Goal: Task Accomplishment & Management: Manage account settings

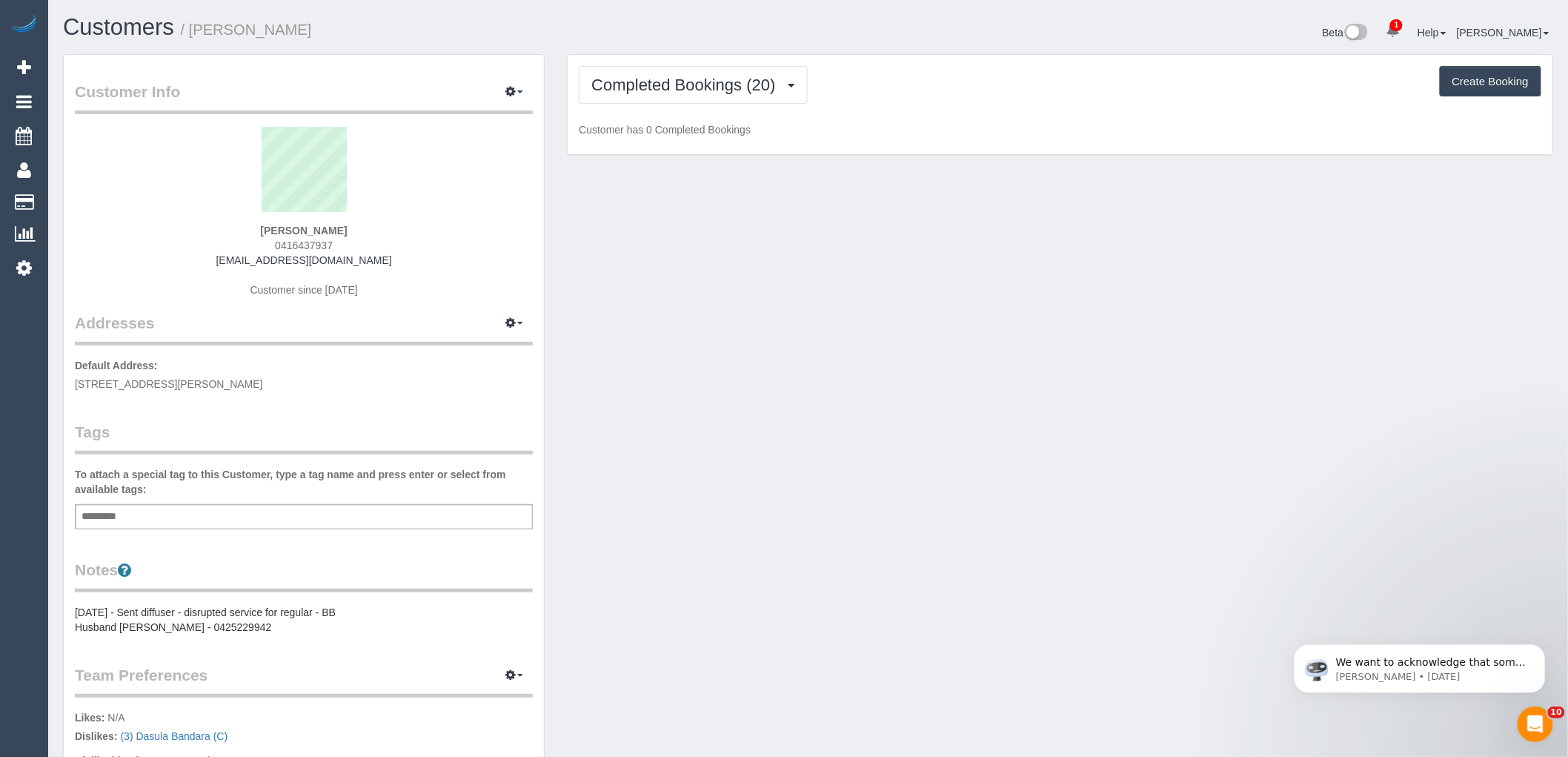
click at [739, 105] on div "Completed Bookings (20) Completed Bookings (20) Upcoming Bookings (12) Cancelle…" at bounding box center [1060, 104] width 985 height 100
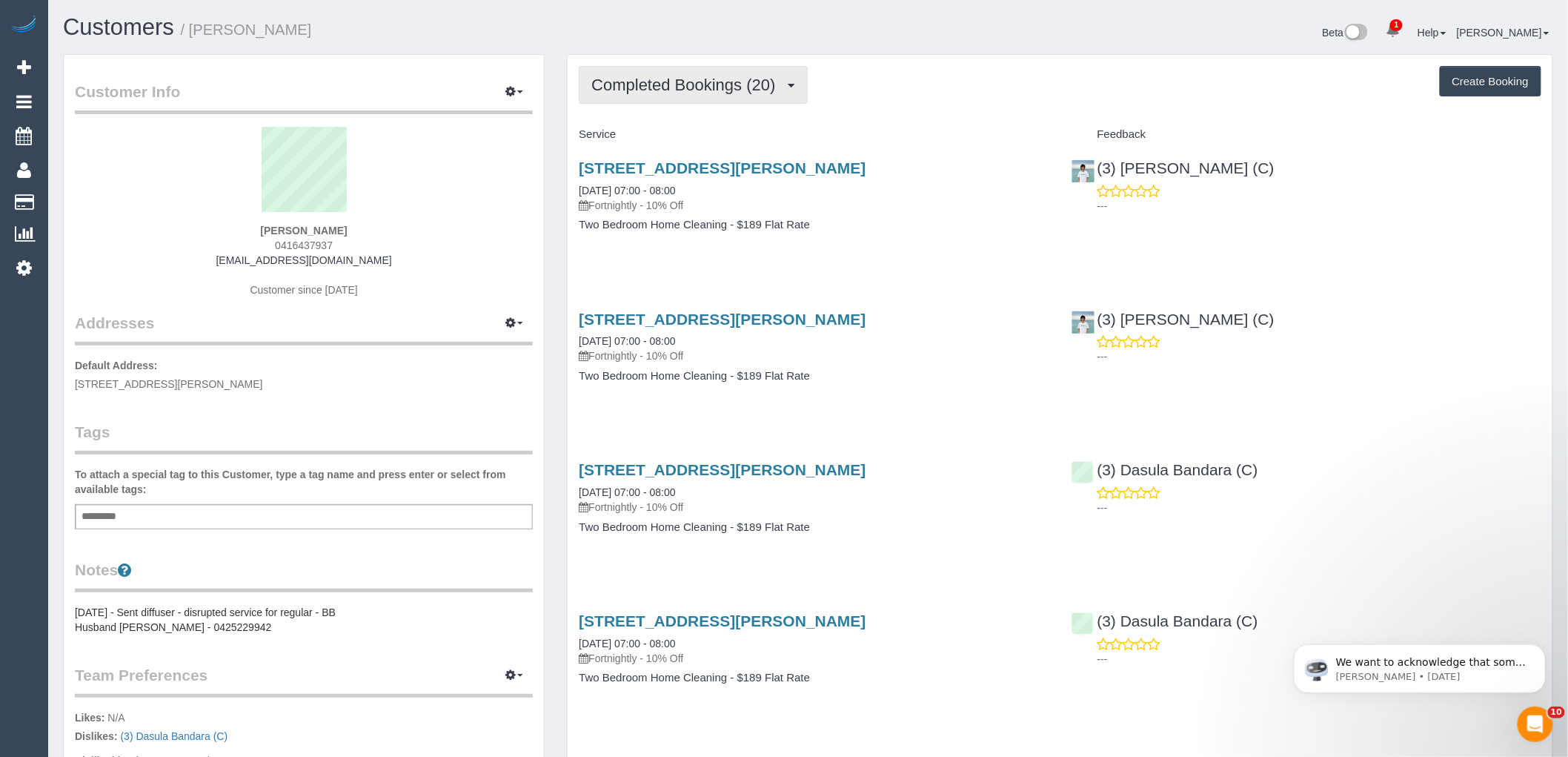
click at [728, 86] on span "Completed Bookings (20)" at bounding box center [686, 85] width 191 height 19
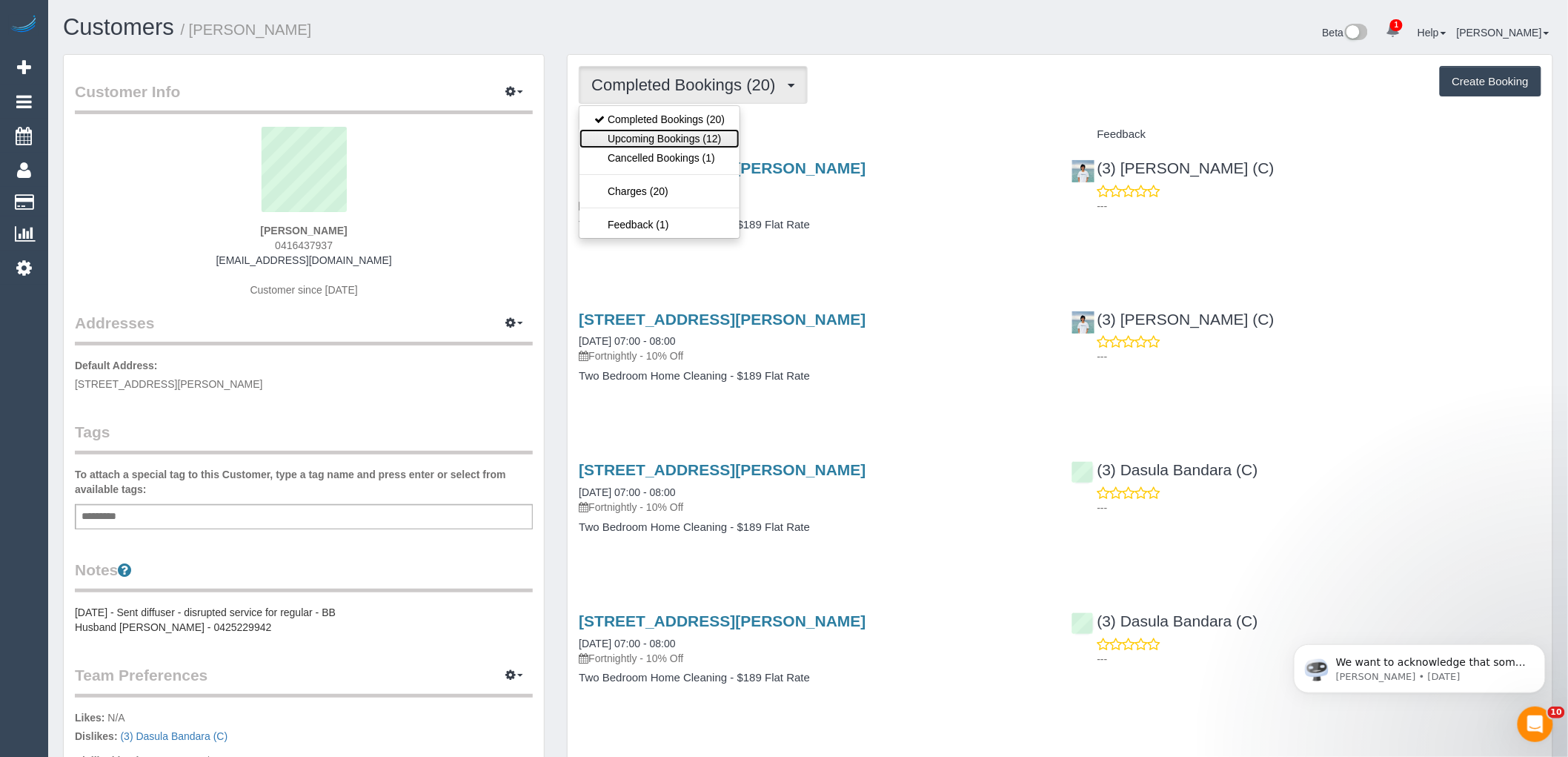
click at [706, 142] on link "Upcoming Bookings (12)" at bounding box center [659, 138] width 160 height 19
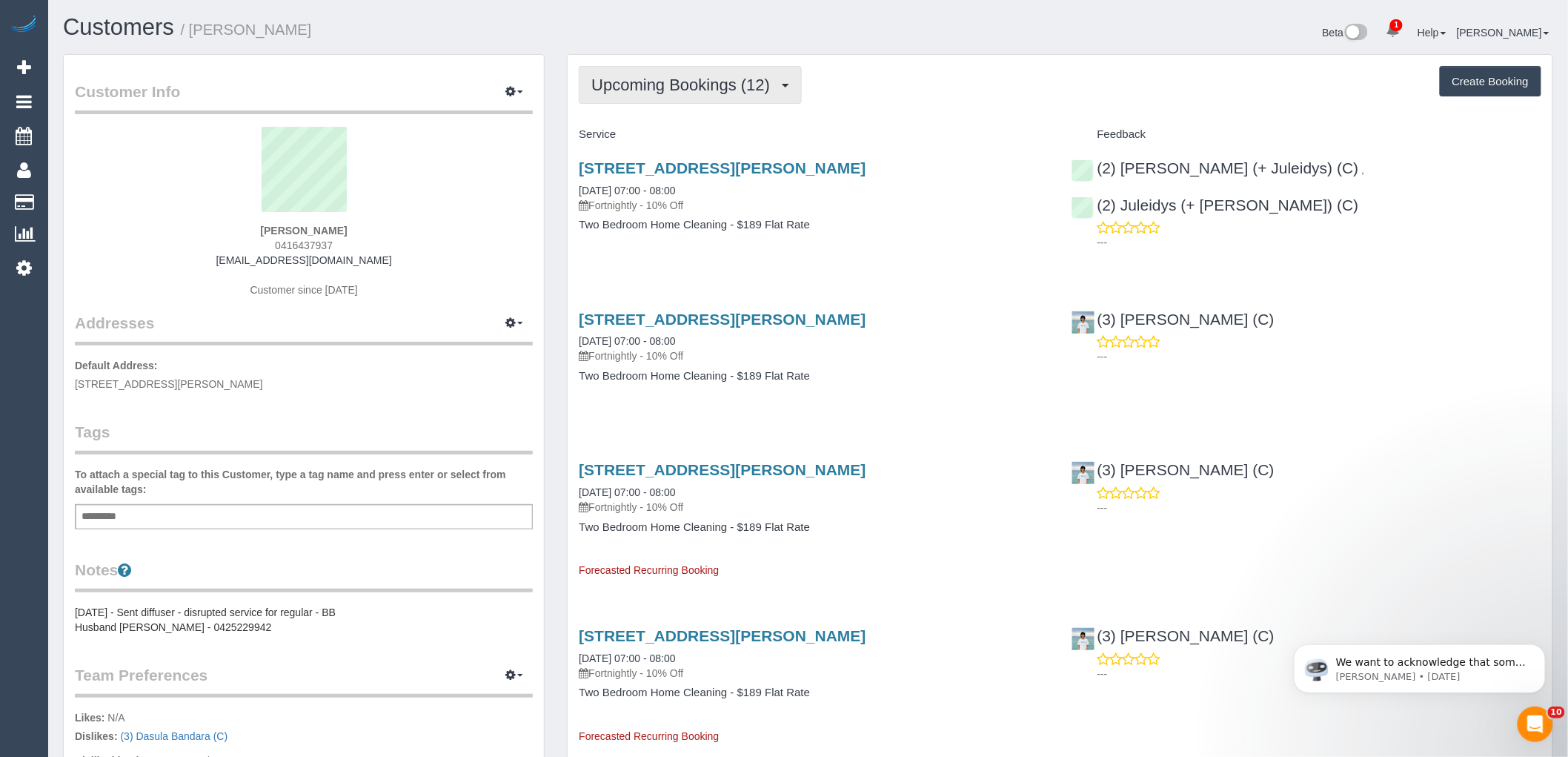
click at [691, 89] on span "Upcoming Bookings (12)" at bounding box center [684, 85] width 186 height 19
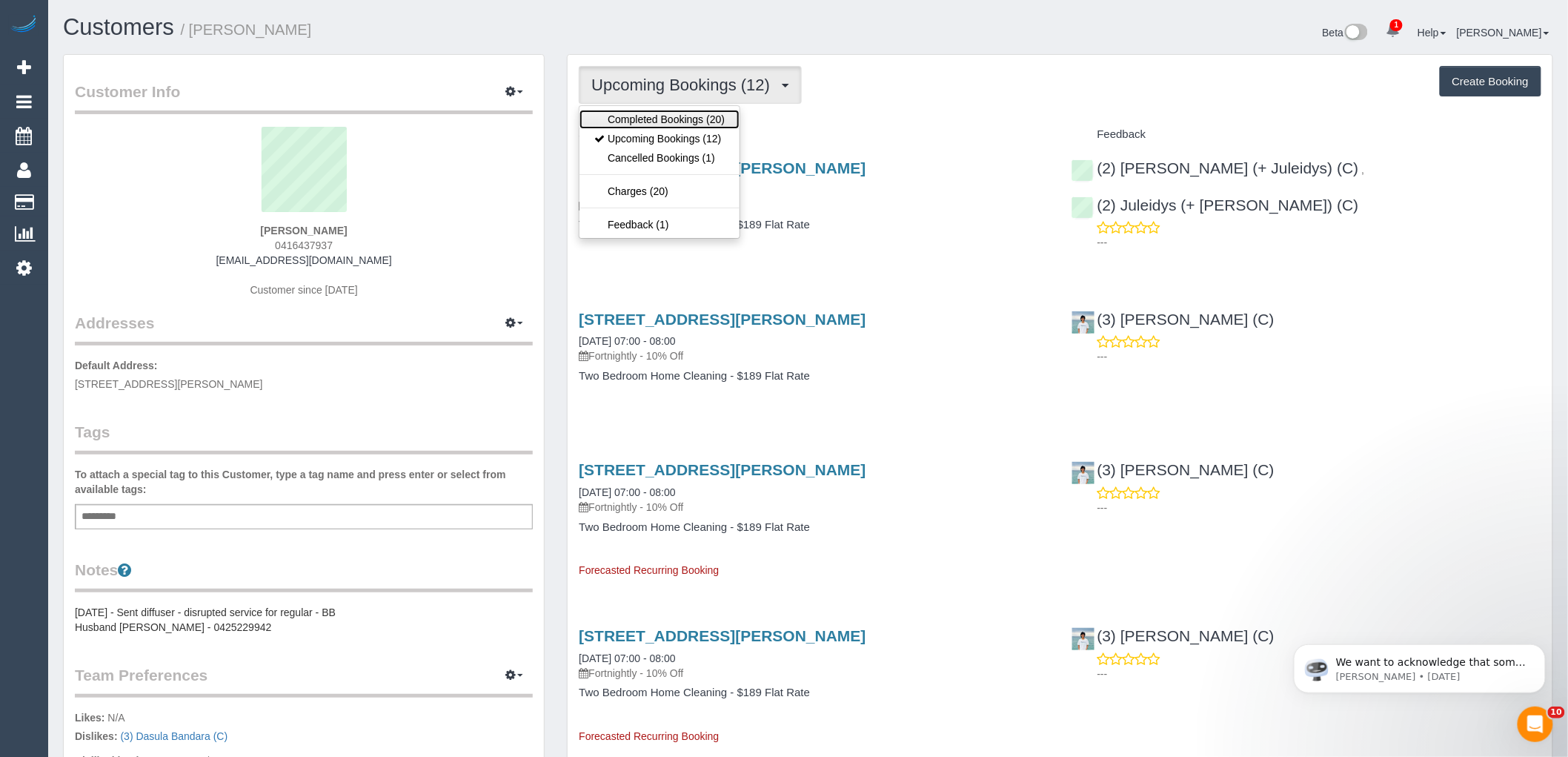
click at [691, 118] on link "Completed Bookings (20)" at bounding box center [659, 119] width 160 height 19
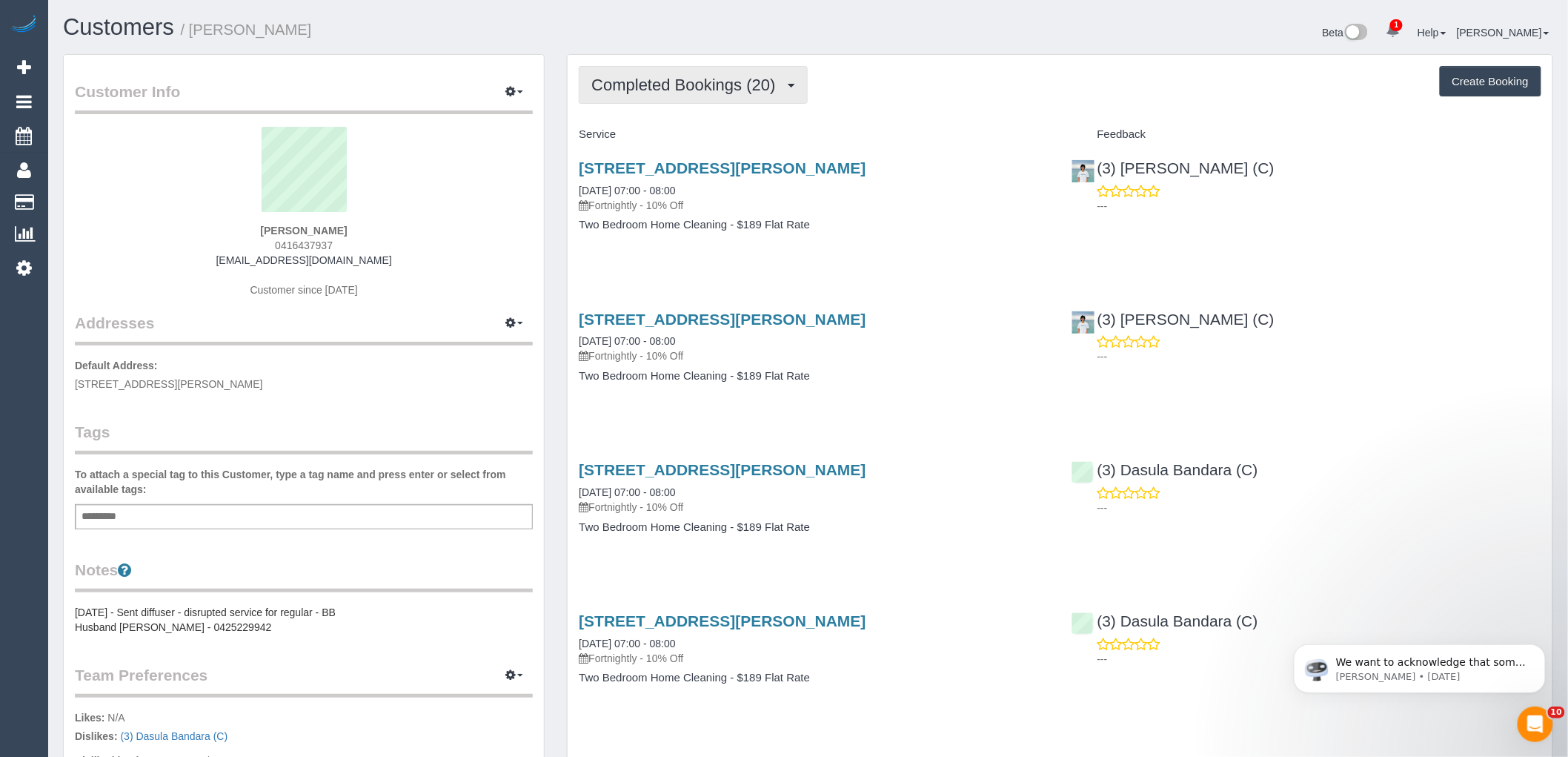
click at [668, 86] on span "Completed Bookings (20)" at bounding box center [686, 85] width 191 height 19
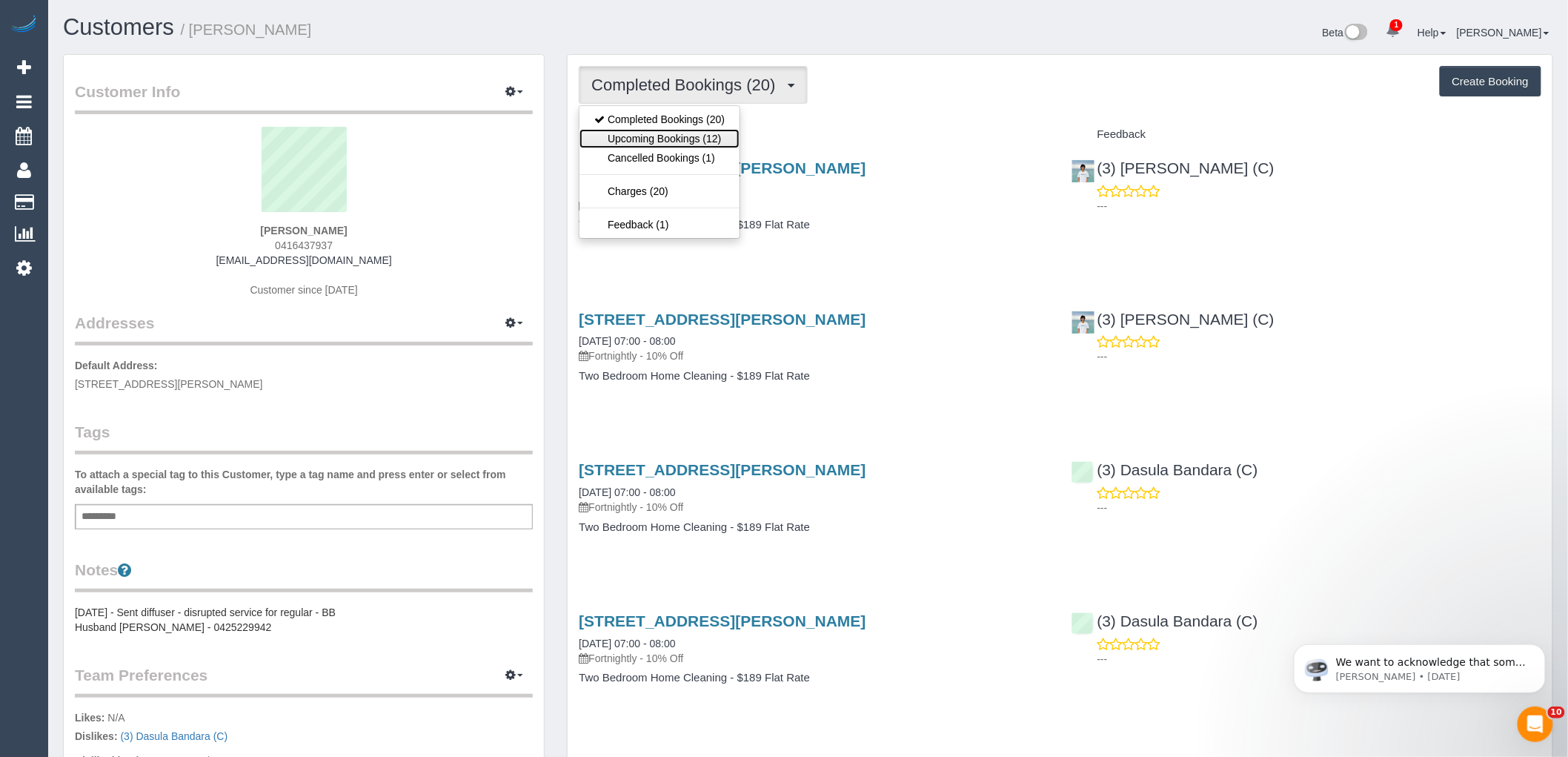
click at [668, 136] on link "Upcoming Bookings (12)" at bounding box center [659, 138] width 160 height 19
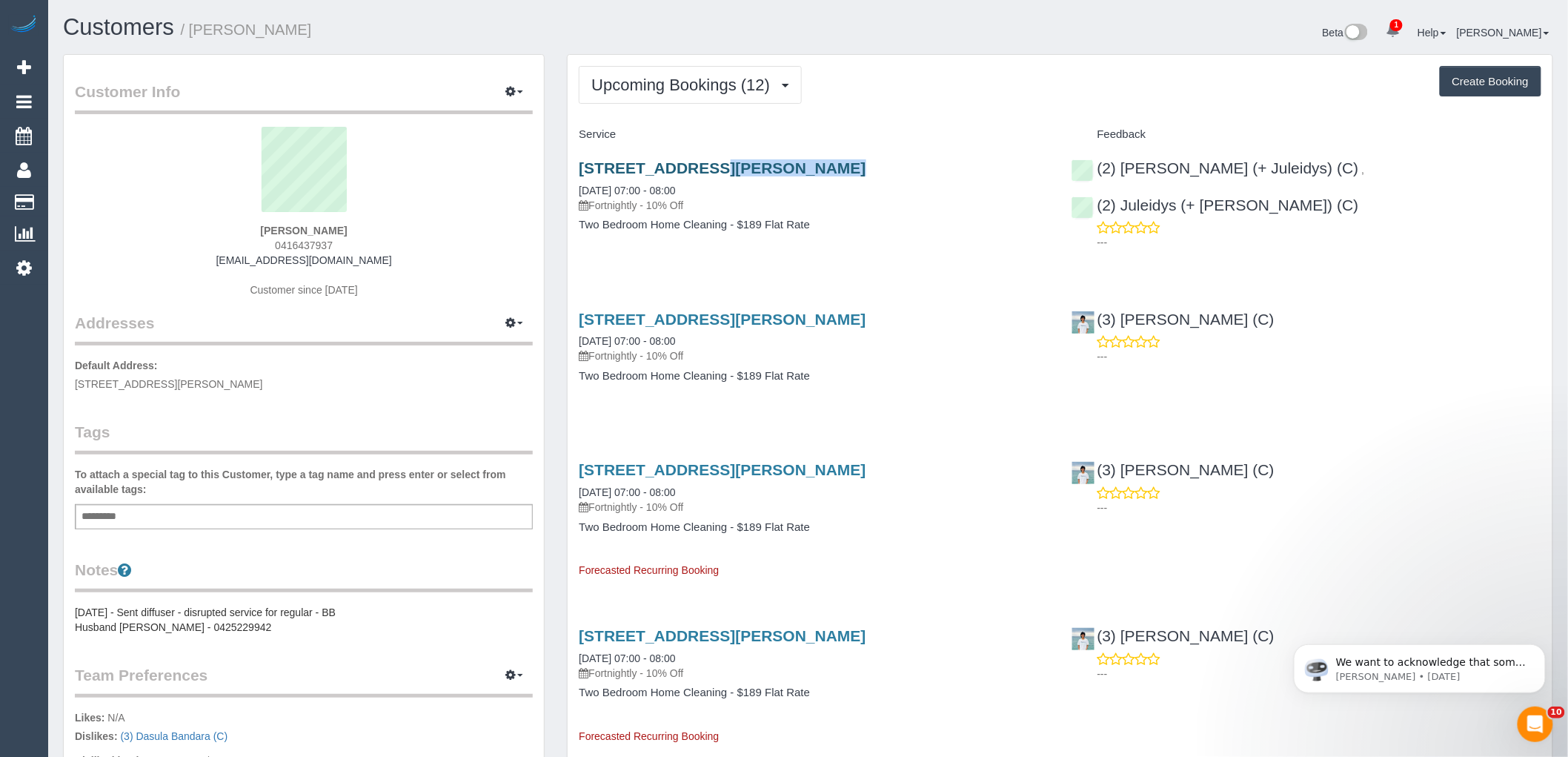
drag, startPoint x: 573, startPoint y: 163, endPoint x: 680, endPoint y: 167, distance: 107.1
click at [680, 167] on div "69 Fletcher St, Hawthorn East, VIC 3123 29/09/2025 07:00 - 08:00 Fortnightly - …" at bounding box center [814, 204] width 492 height 114
copy link "69 Fletcher St"
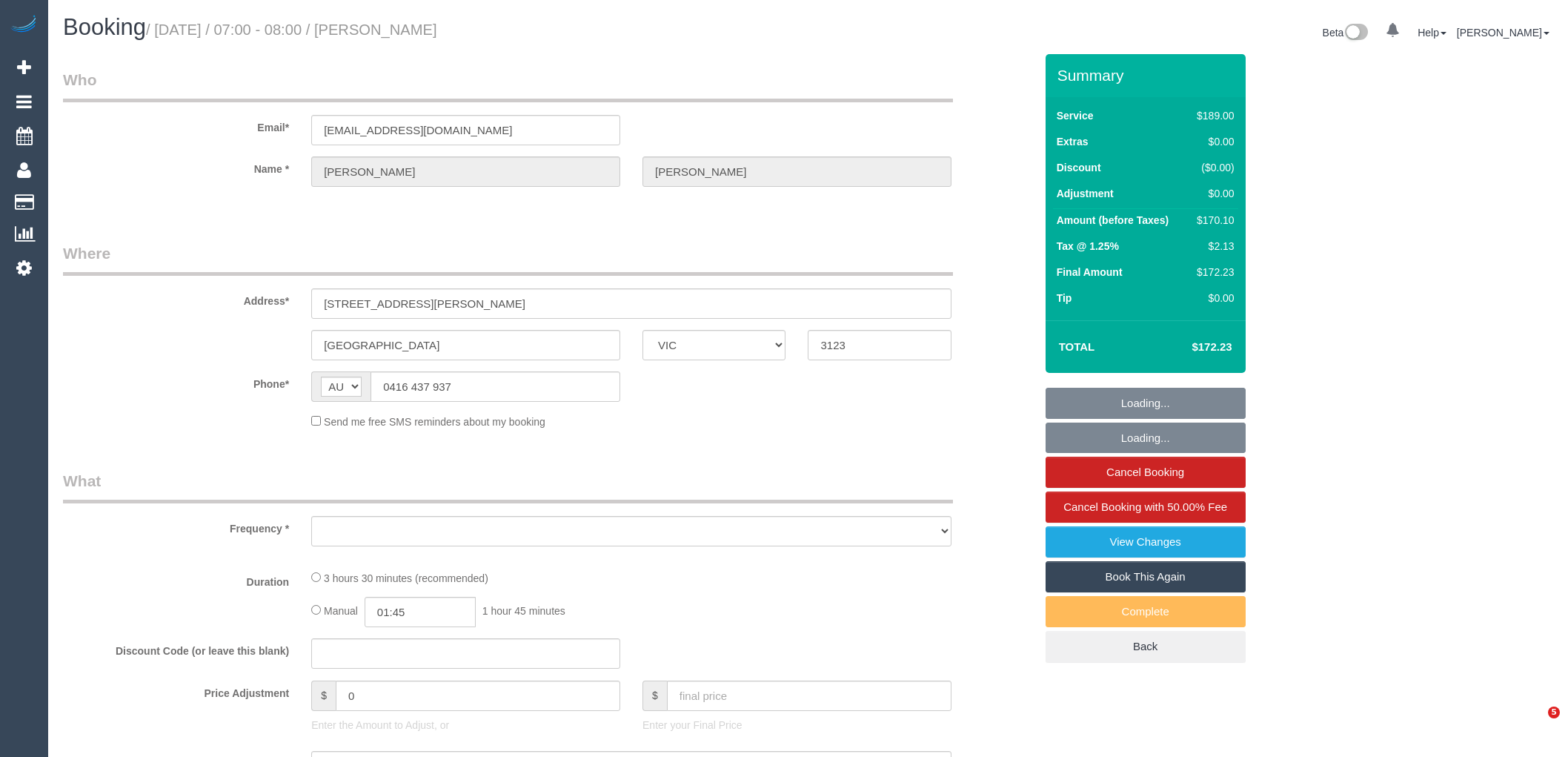
select select "VIC"
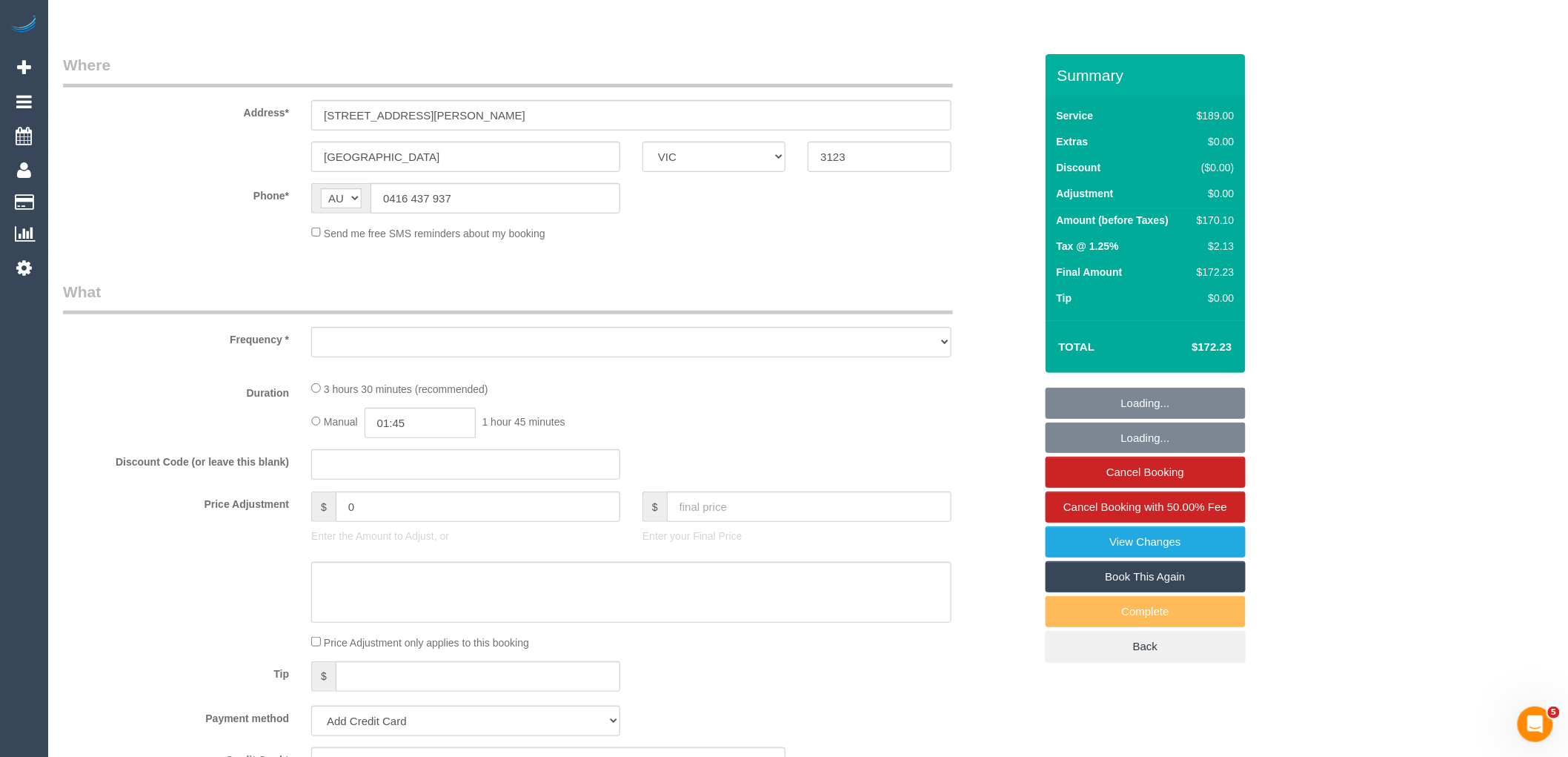
scroll to position [508, 0]
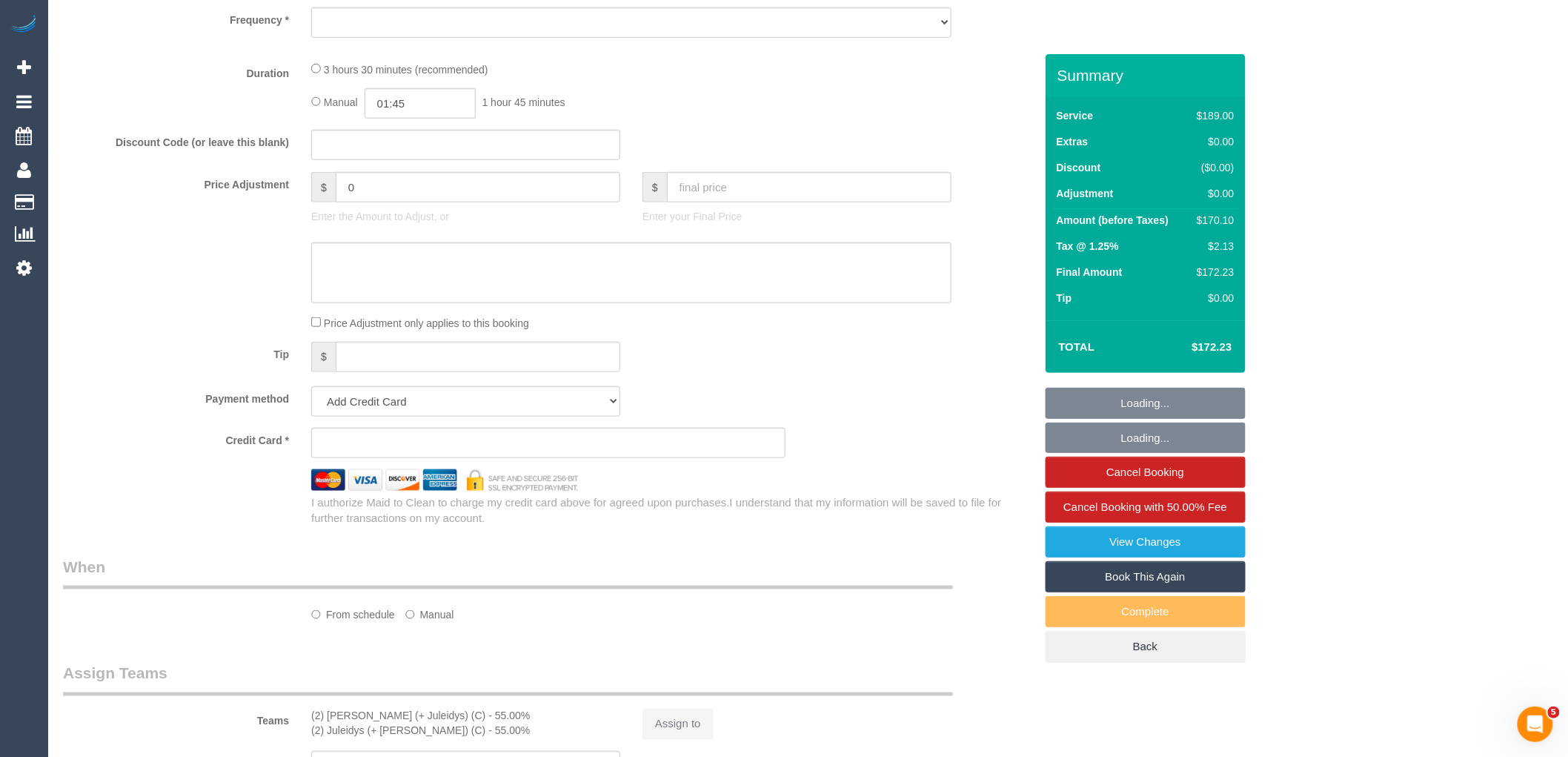
select select "string:stripe-pm_1P4MPT2GScqysDRVxvxFibMC"
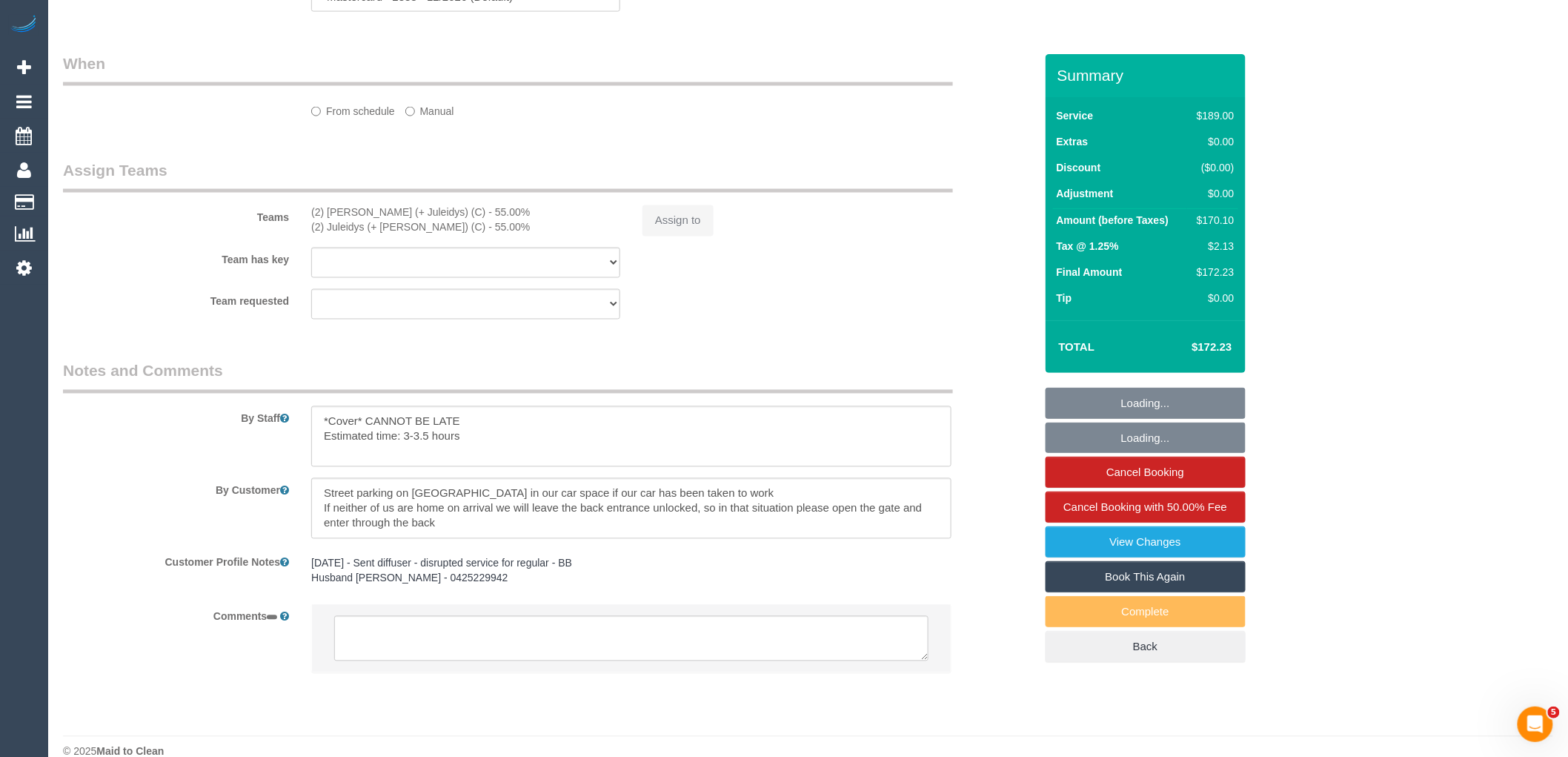
select select "object:702"
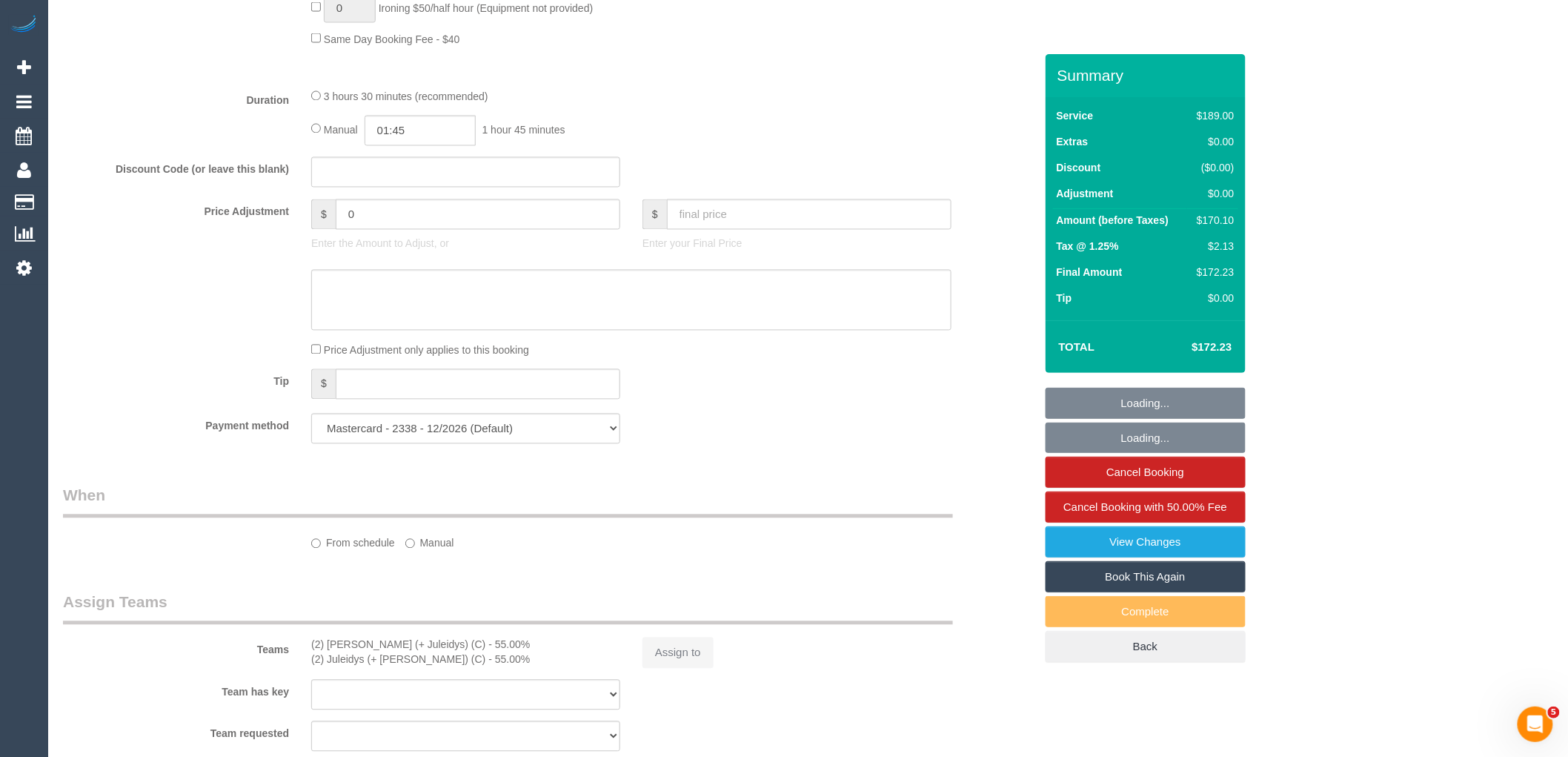
select select "number:28"
select select "number:17"
select select "number:19"
select select "number:36"
select select "number:33"
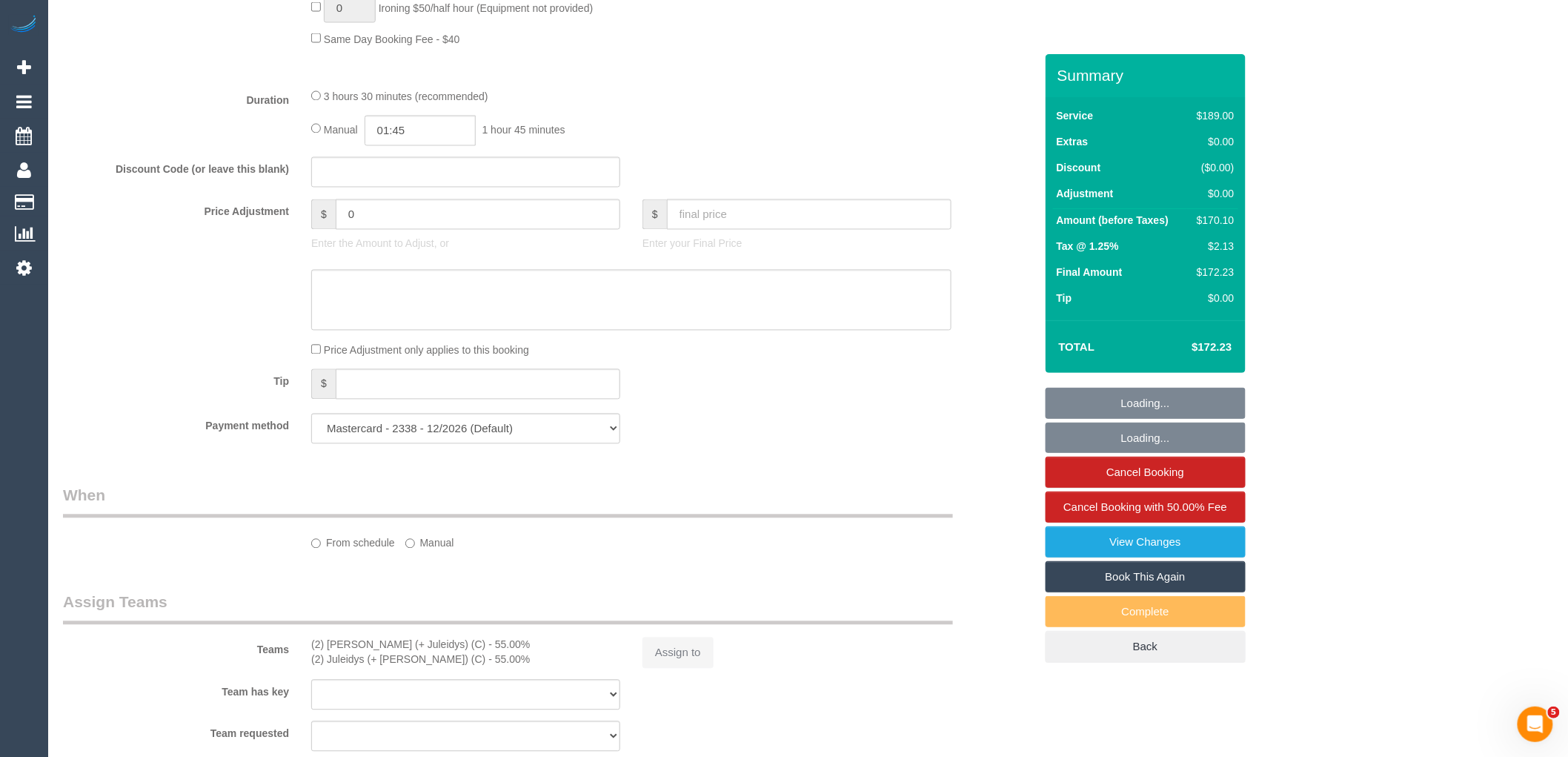
select select "number:11"
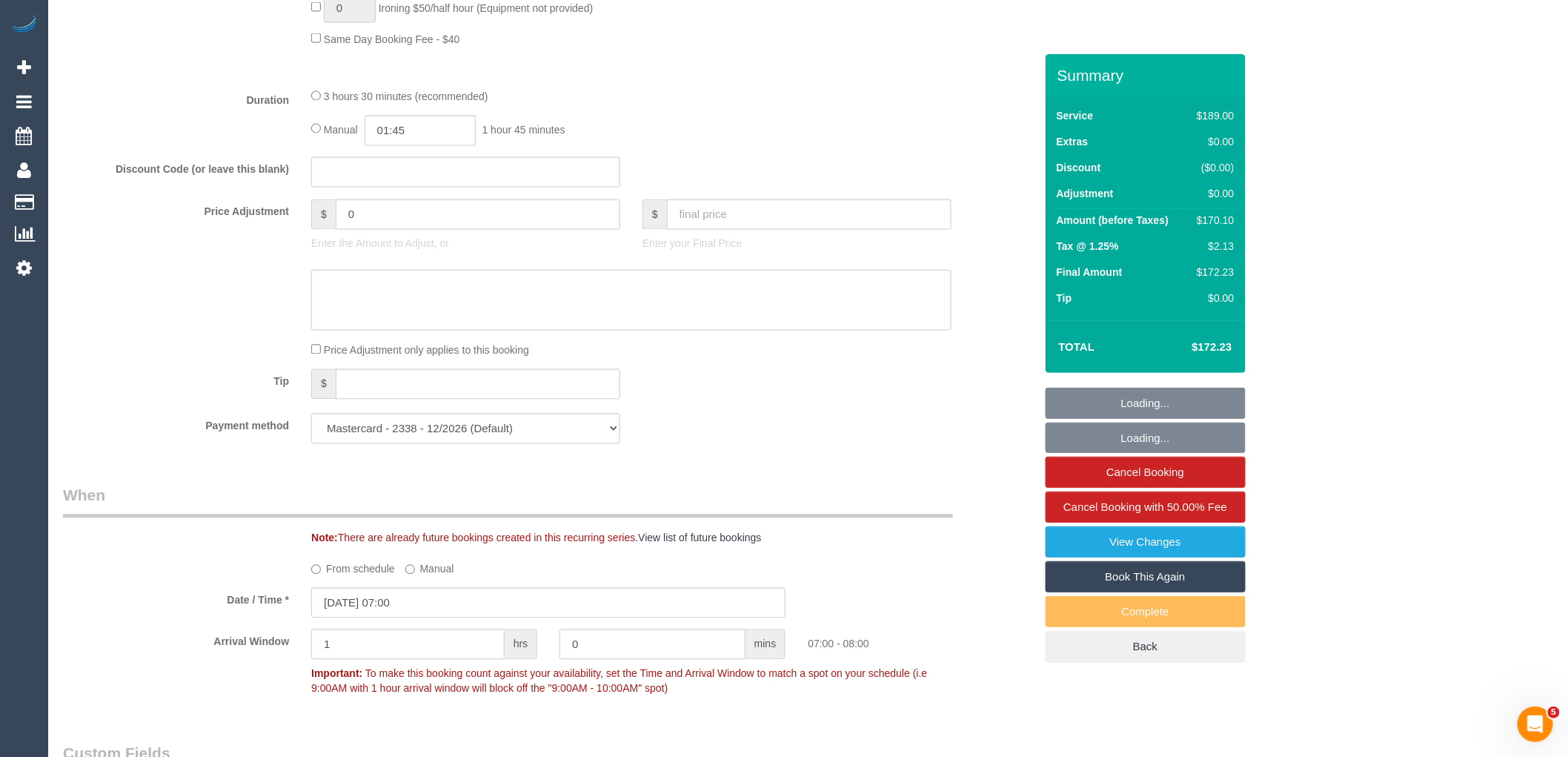
select select "object:1362"
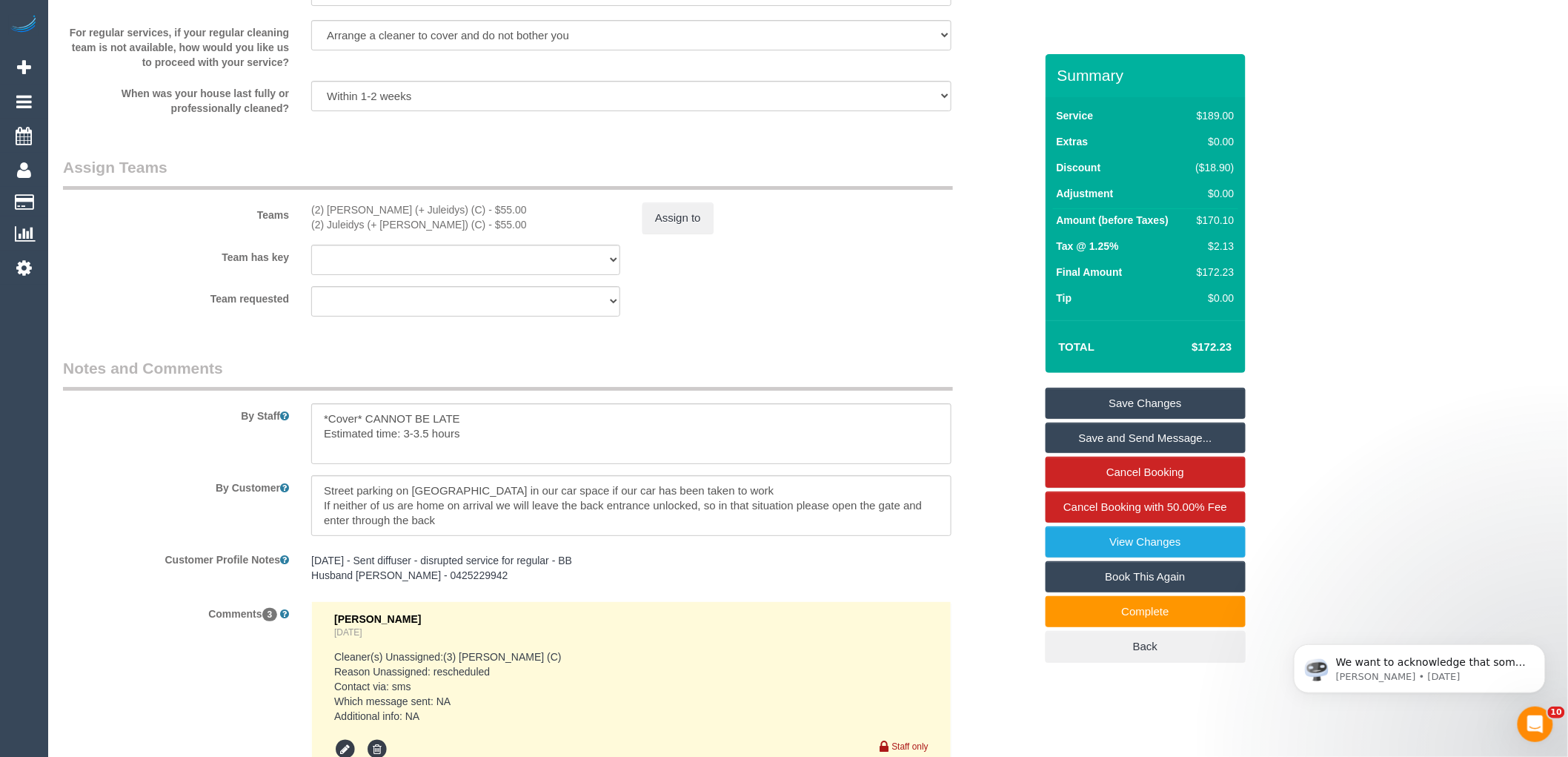
scroll to position [2198, 0]
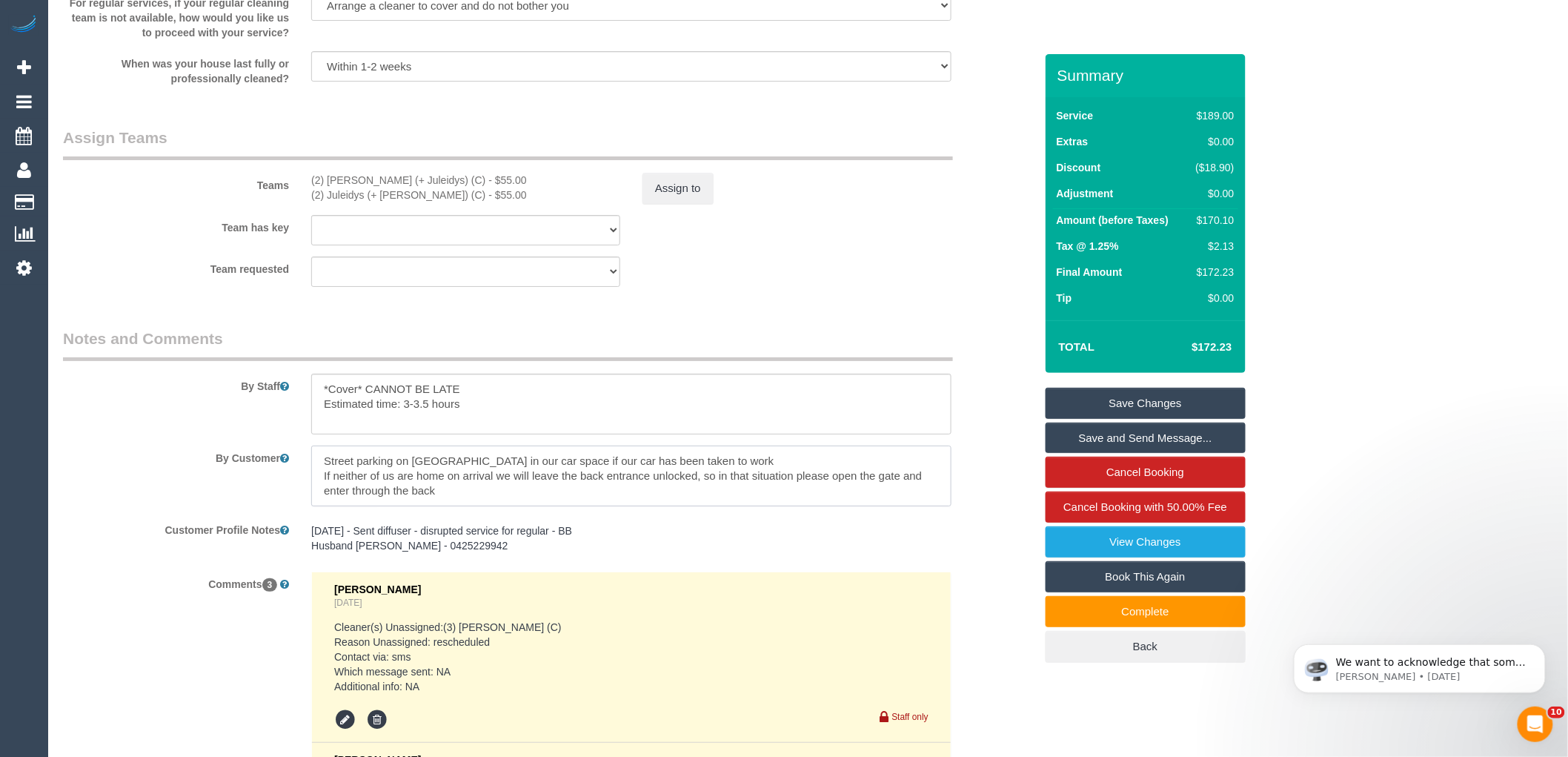
drag, startPoint x: 328, startPoint y: 494, endPoint x: 809, endPoint y: 520, distance: 481.7
click at [813, 506] on textarea at bounding box center [631, 476] width 641 height 61
click at [509, 506] on textarea at bounding box center [631, 476] width 641 height 61
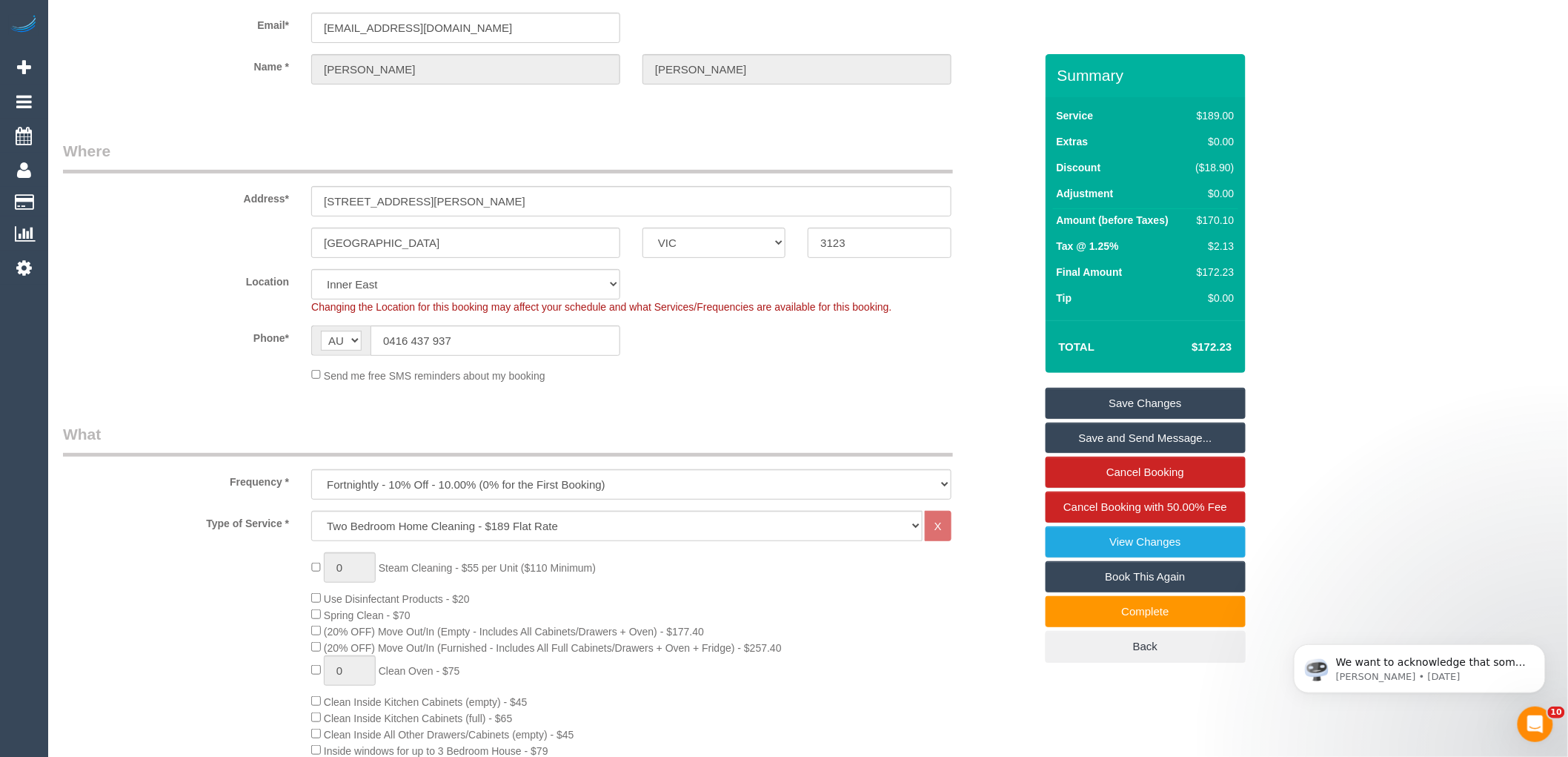
scroll to position [0, 0]
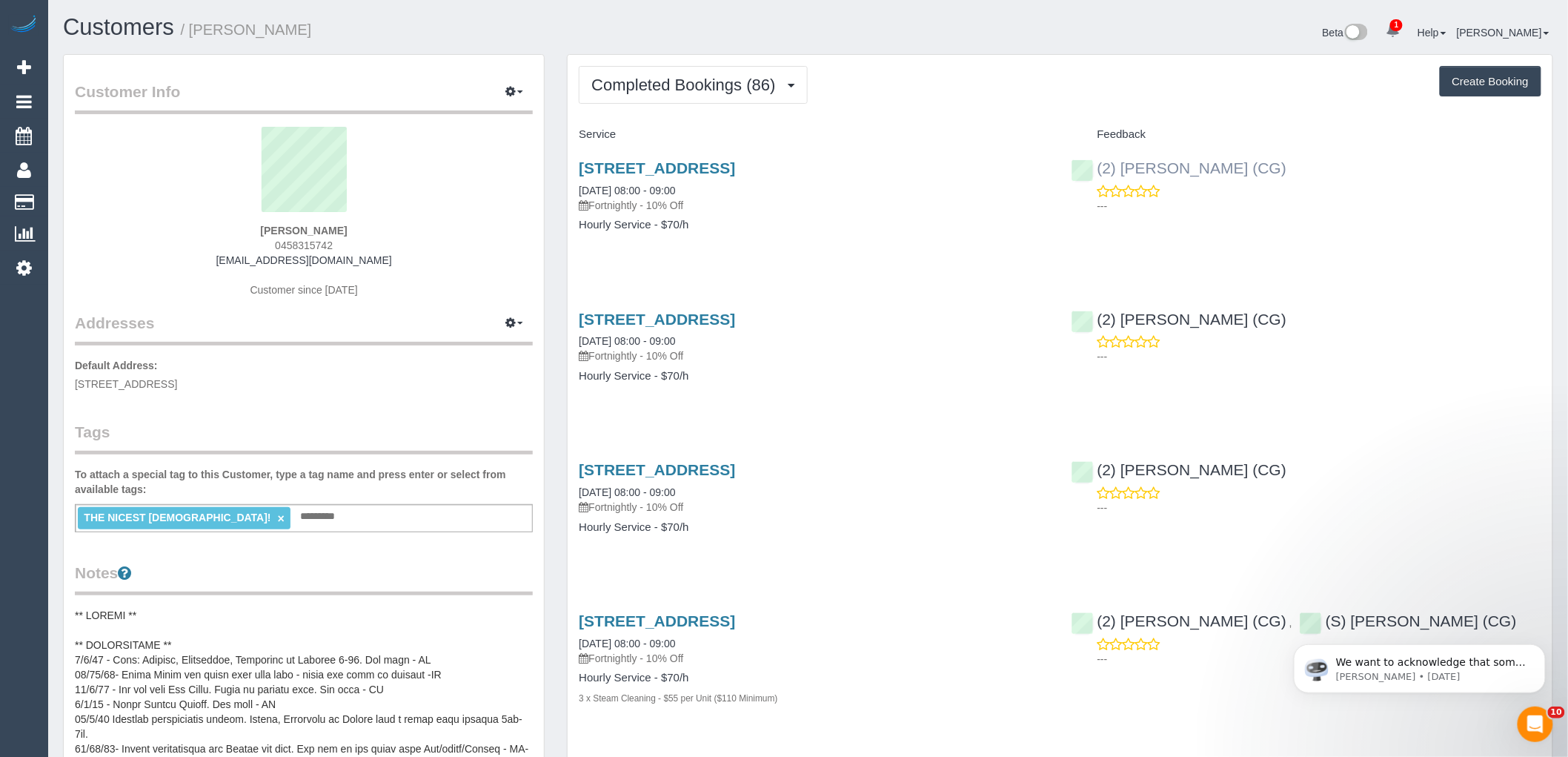
click at [1075, 161] on div "(2) Andrew Wrobel (CG) ---" at bounding box center [1306, 183] width 492 height 73
click at [682, 85] on span "Completed Bookings (86)" at bounding box center [686, 85] width 191 height 19
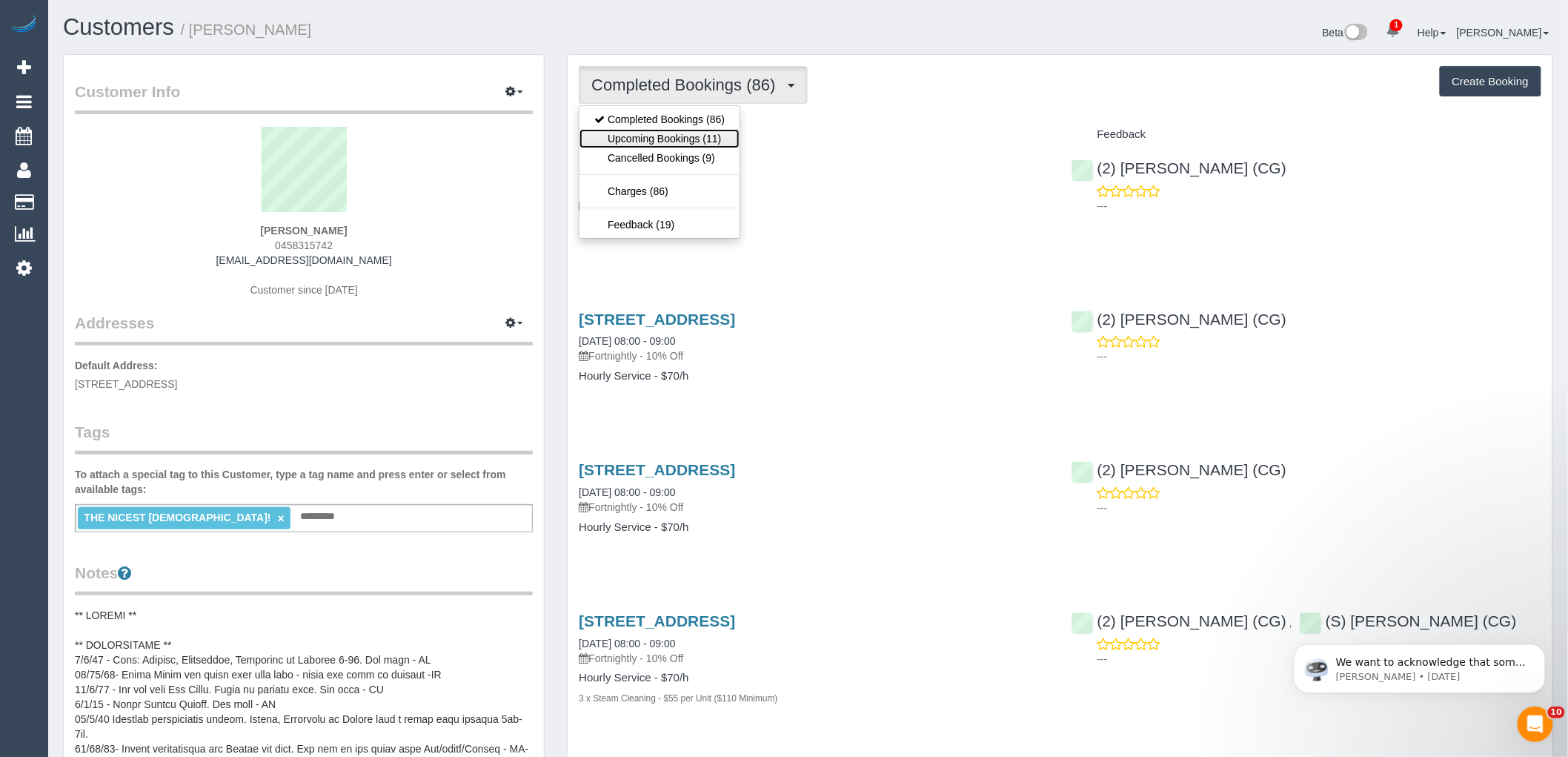
click at [685, 139] on link "Upcoming Bookings (11)" at bounding box center [659, 138] width 160 height 19
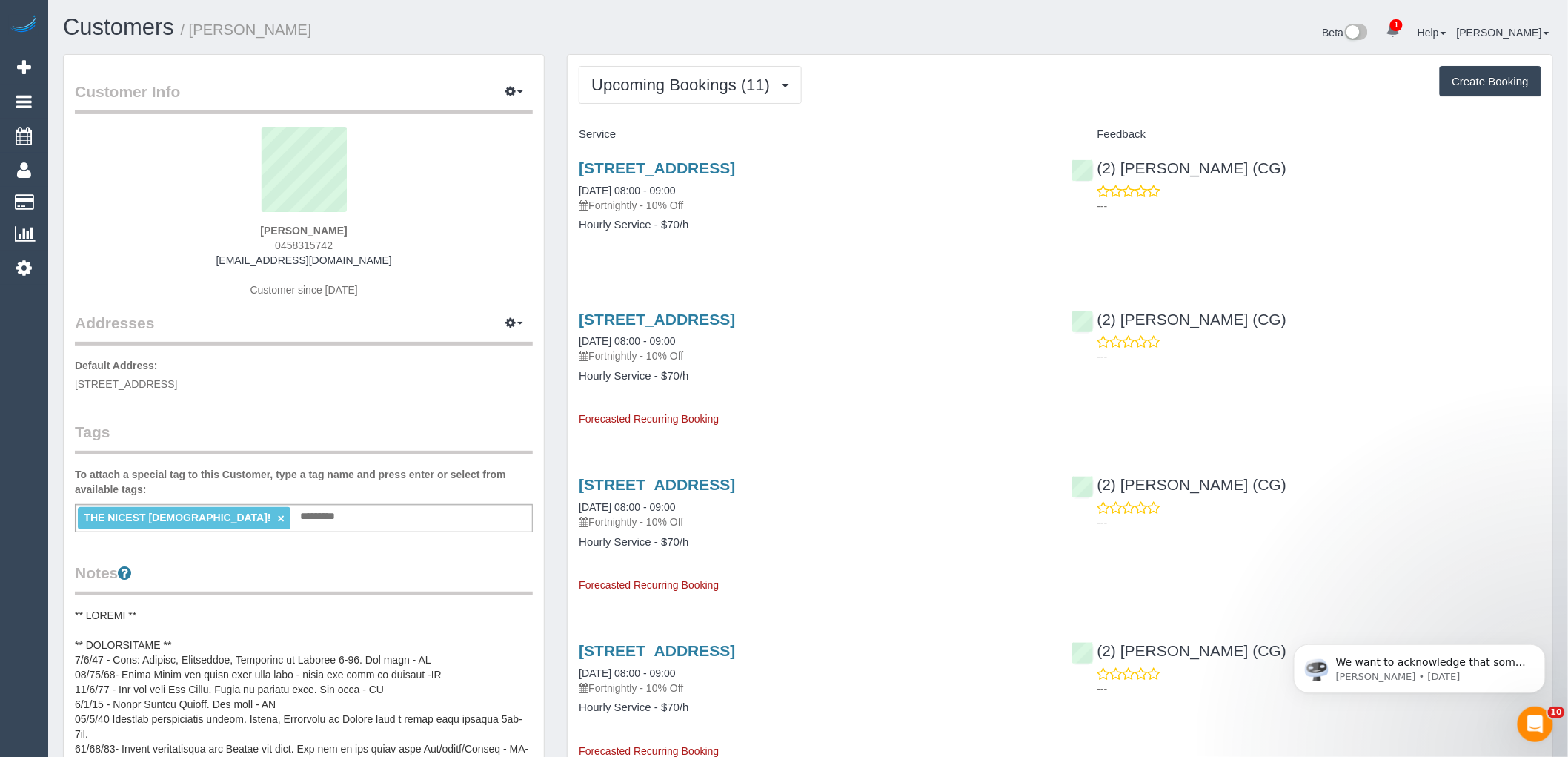
drag, startPoint x: 404, startPoint y: 262, endPoint x: 226, endPoint y: 256, distance: 178.1
click at [227, 257] on div "Kathryn Kemp 0458315742 katkemp979@gmail.com Customer since 2019" at bounding box center [304, 220] width 458 height 186
copy link "[EMAIL_ADDRESS][DOMAIN_NAME]"
click at [226, 236] on div "Kathryn Kemp 0458315742 katkemp979@gmail.com Customer since 2019" at bounding box center [304, 220] width 458 height 186
click at [713, 228] on h4 "Hourly Service - $70/h" at bounding box center [814, 225] width 470 height 12
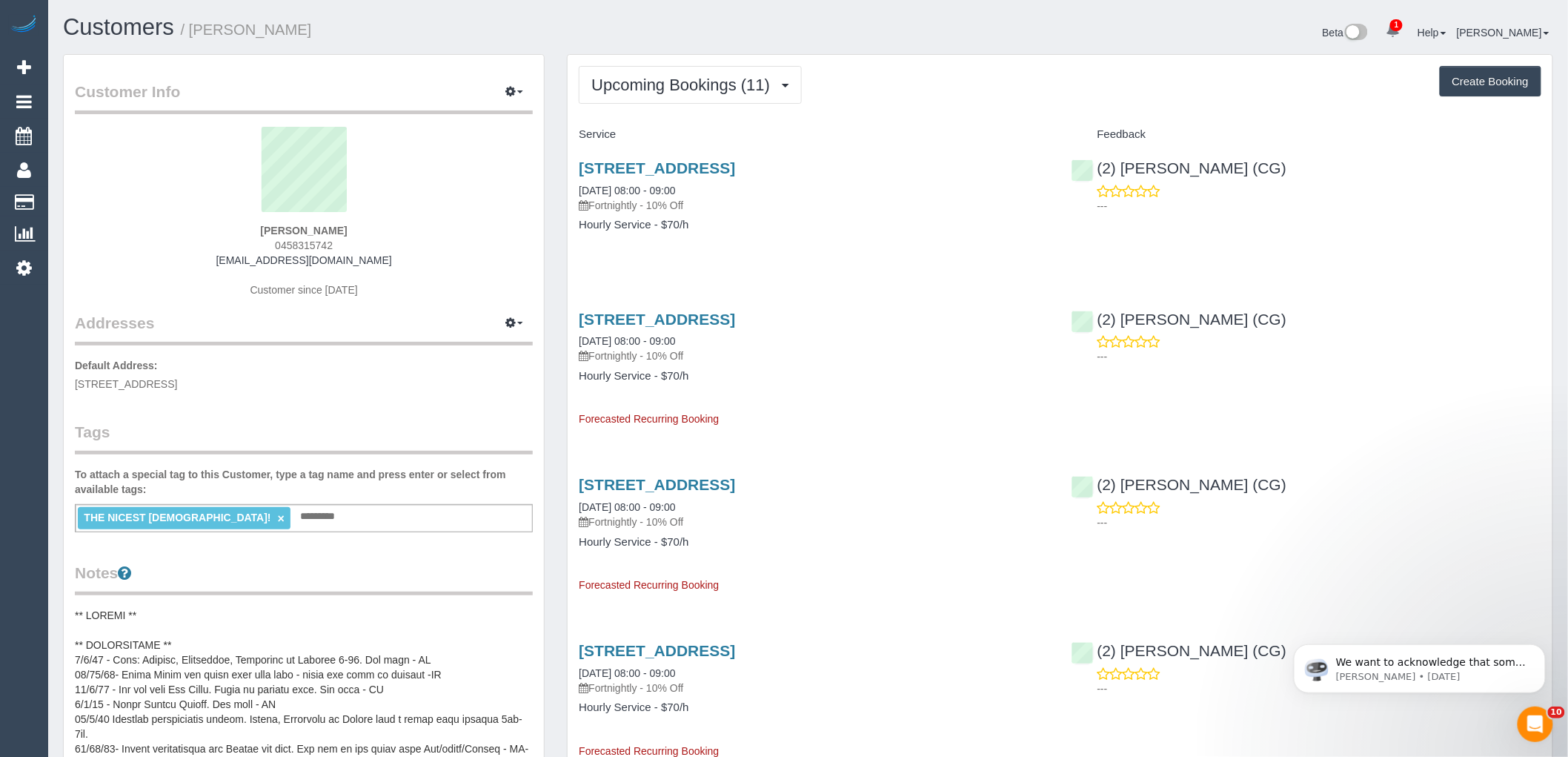
drag, startPoint x: 1281, startPoint y: 168, endPoint x: 1069, endPoint y: 159, distance: 212.2
click at [1069, 158] on div "(2) Andrew Wrobel (CG) ---" at bounding box center [1306, 183] width 492 height 73
copy link "(2) [PERSON_NAME] (CG)"
click at [1399, 411] on div "15 Jubilee St, Newport, VIC 3015 20/10/2025 08:00 - 09:00 Fortnightly - 10% Off…" at bounding box center [1060, 363] width 985 height 129
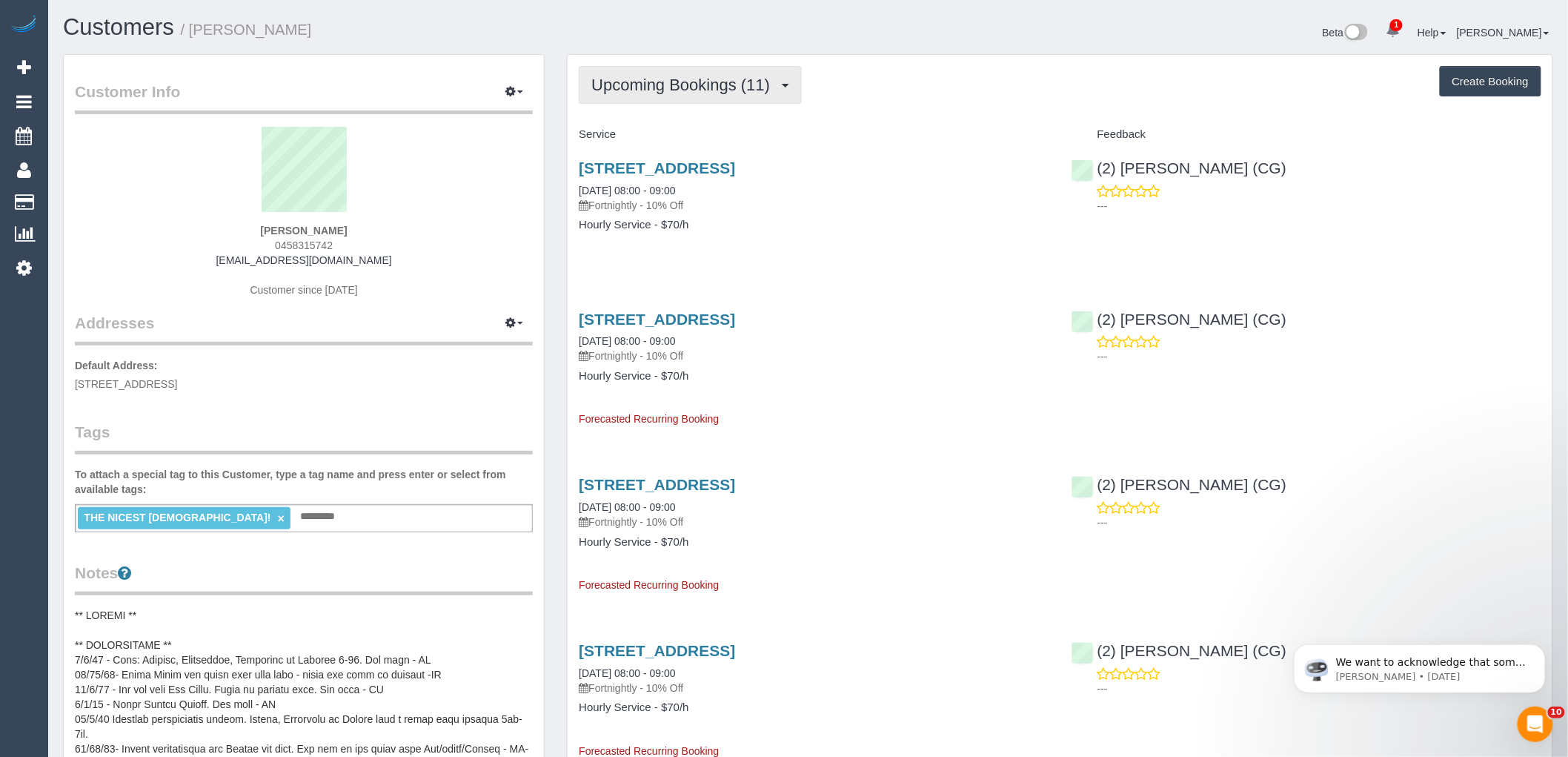
click at [638, 84] on span "Upcoming Bookings (11)" at bounding box center [684, 85] width 186 height 19
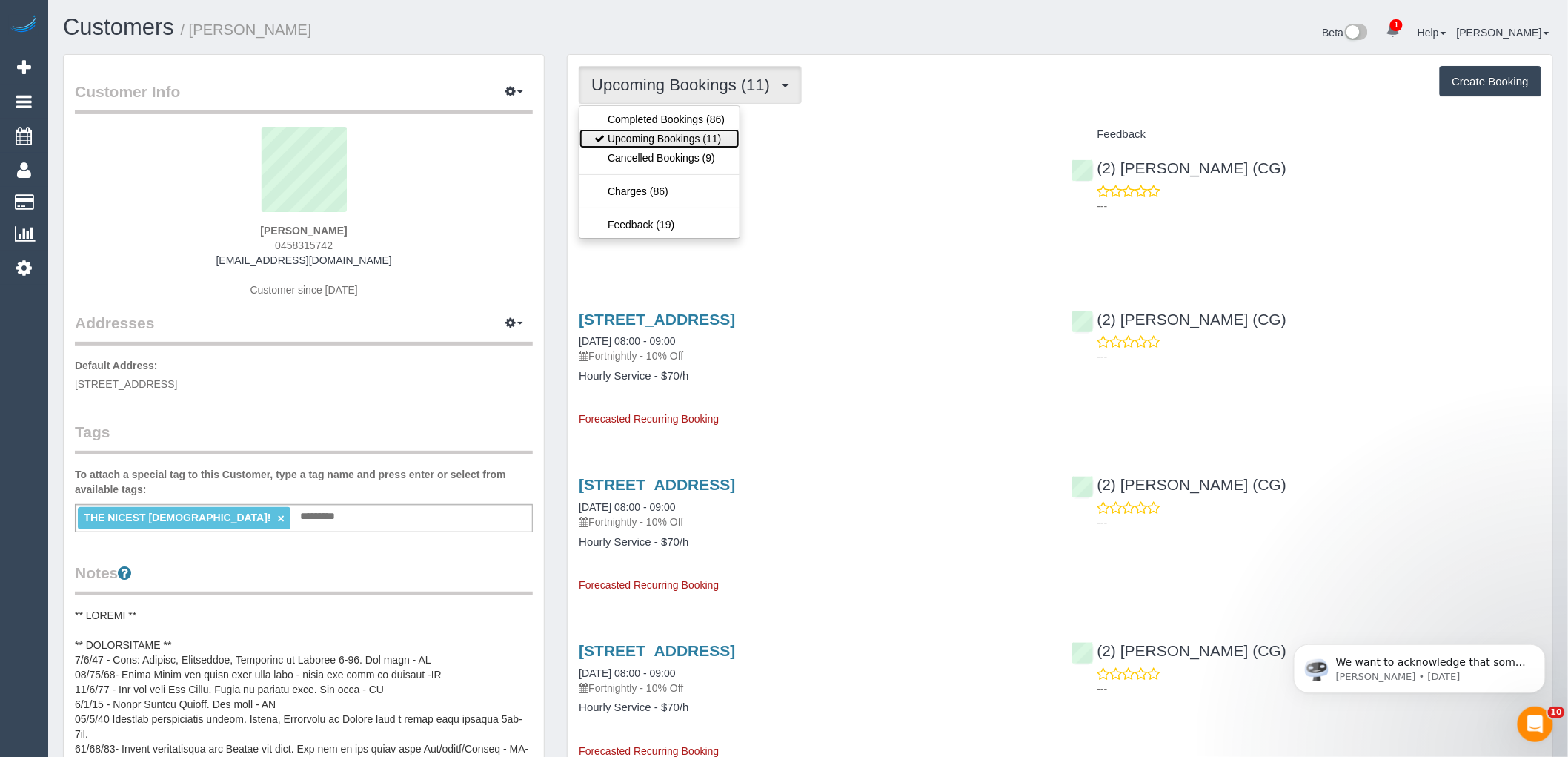
click at [649, 145] on link "Upcoming Bookings (11)" at bounding box center [659, 138] width 160 height 19
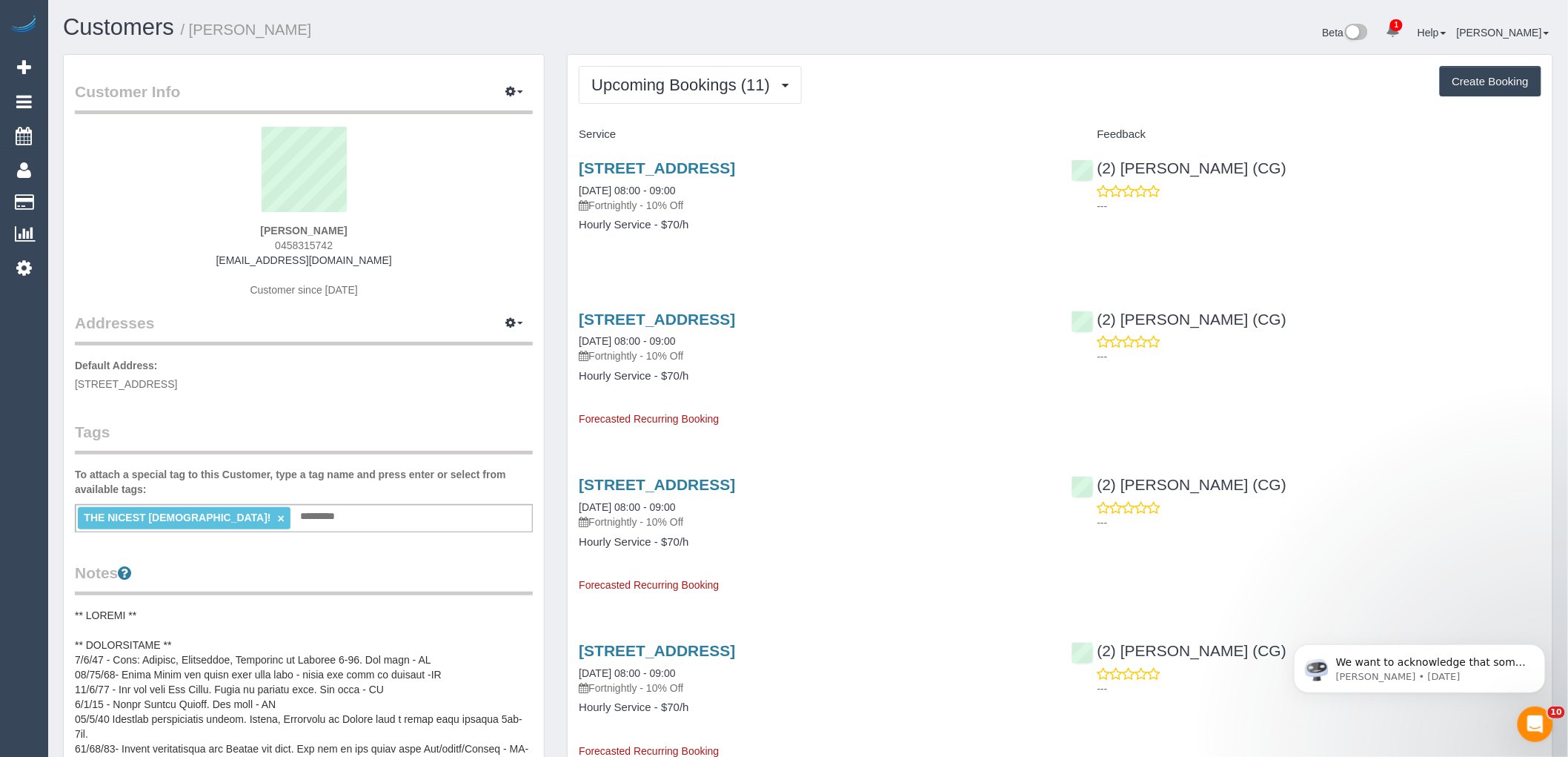
click at [1461, 329] on div "(2) Andrew Wrobel (CG) ---" at bounding box center [1306, 335] width 492 height 73
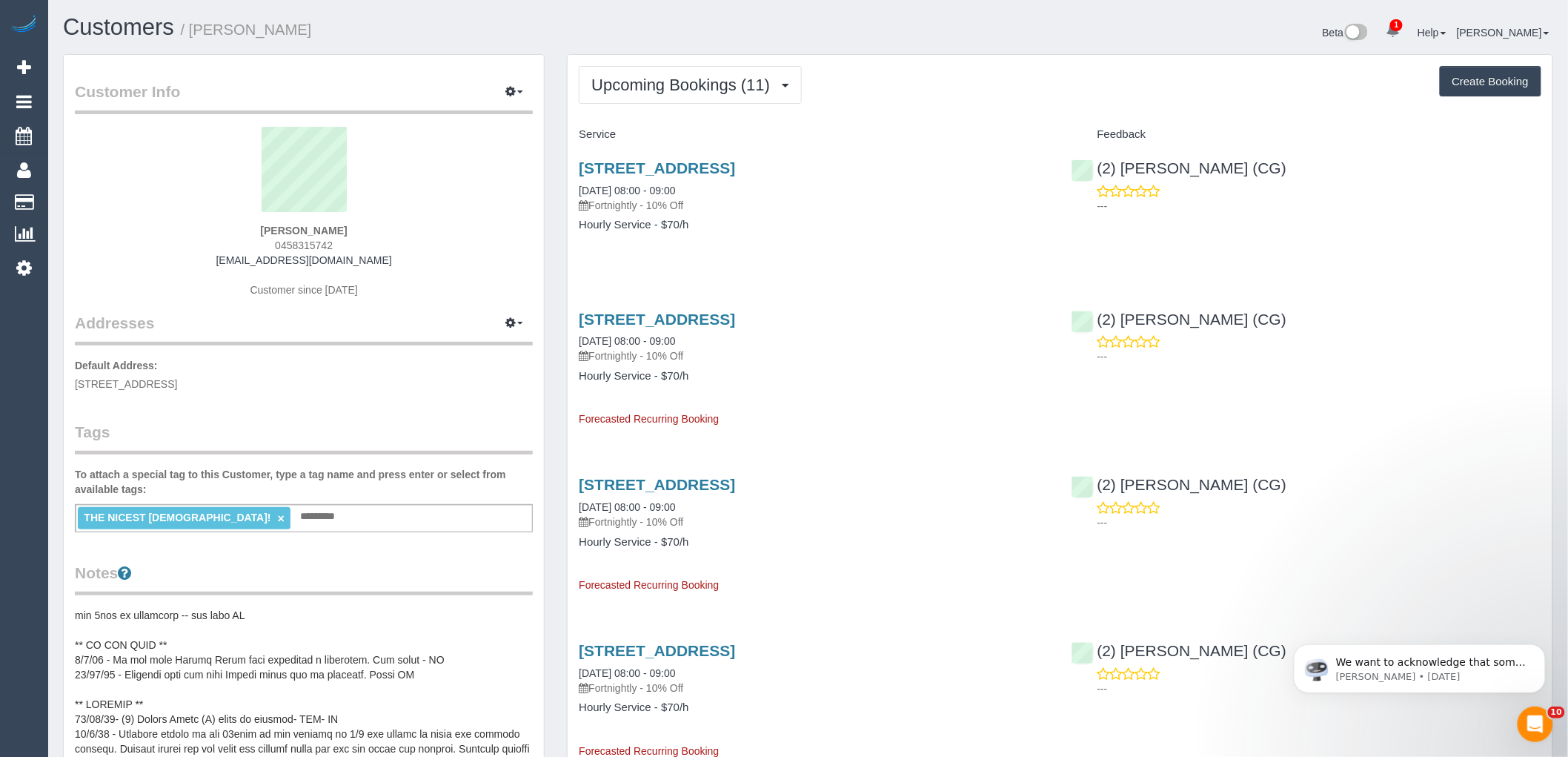
click at [179, 643] on pre at bounding box center [304, 756] width 458 height 297
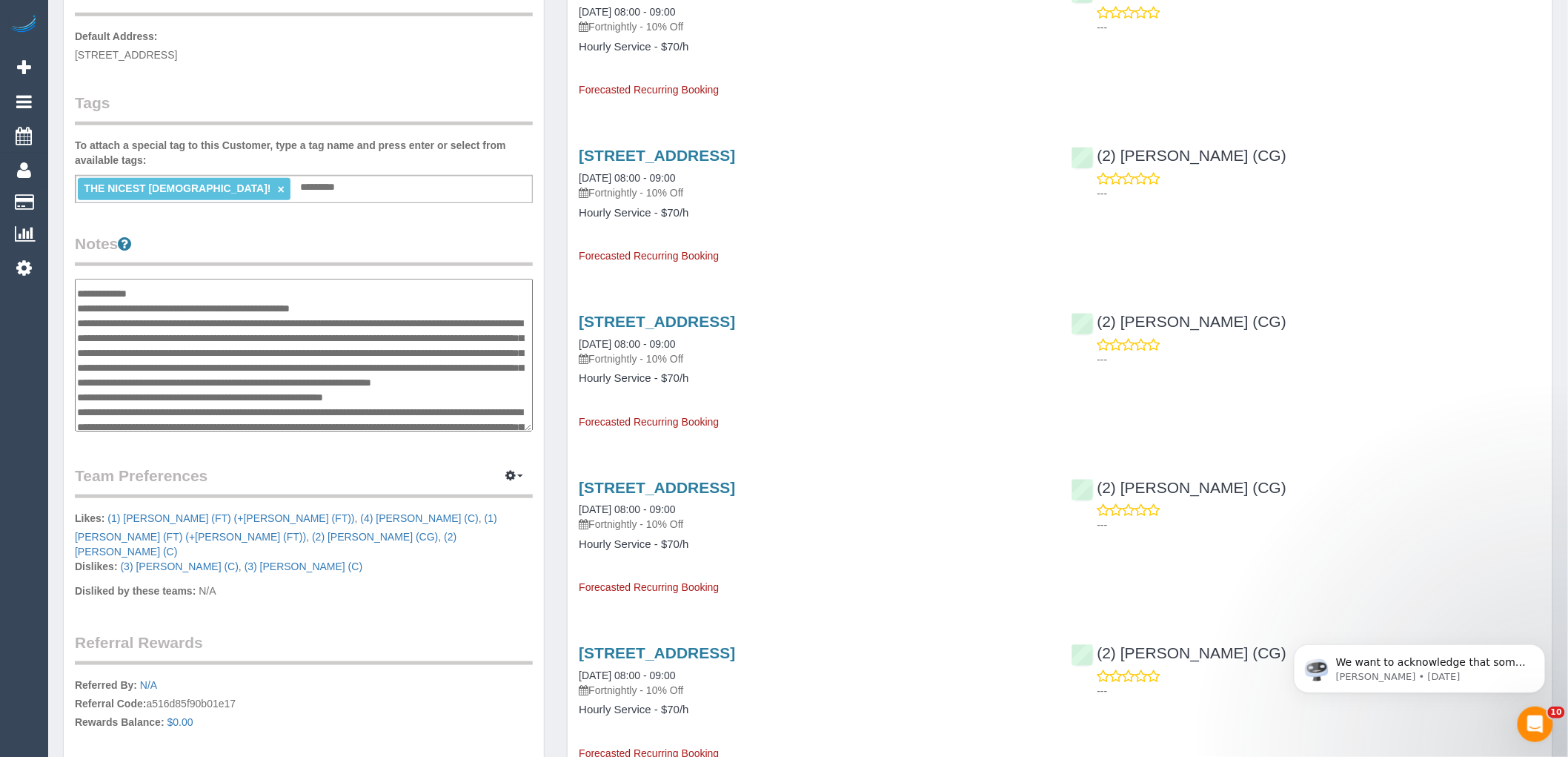
scroll to position [165, 0]
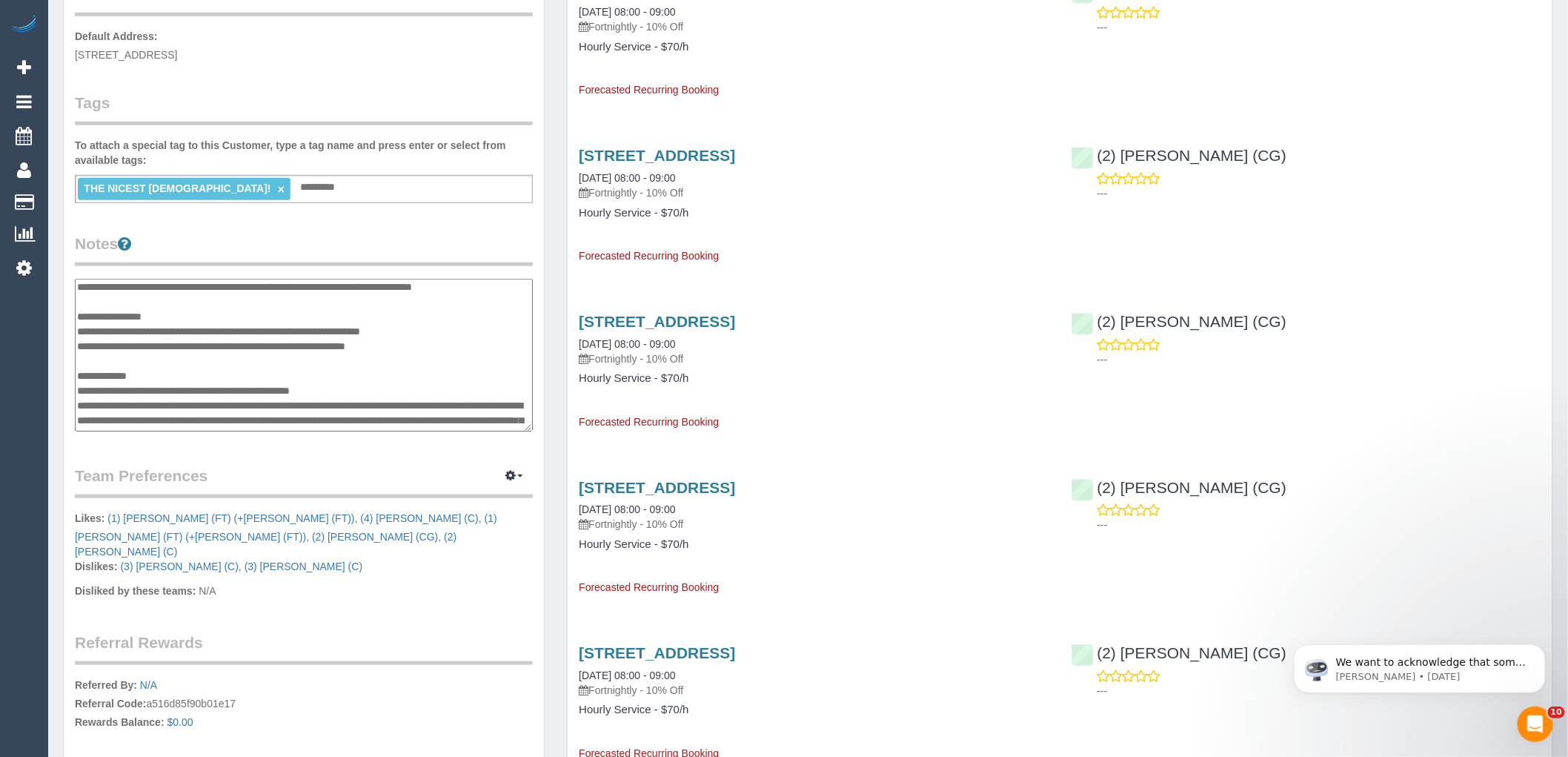
click at [1471, 500] on div "(2) Andrew Wrobel (CG) ---" at bounding box center [1306, 503] width 492 height 73
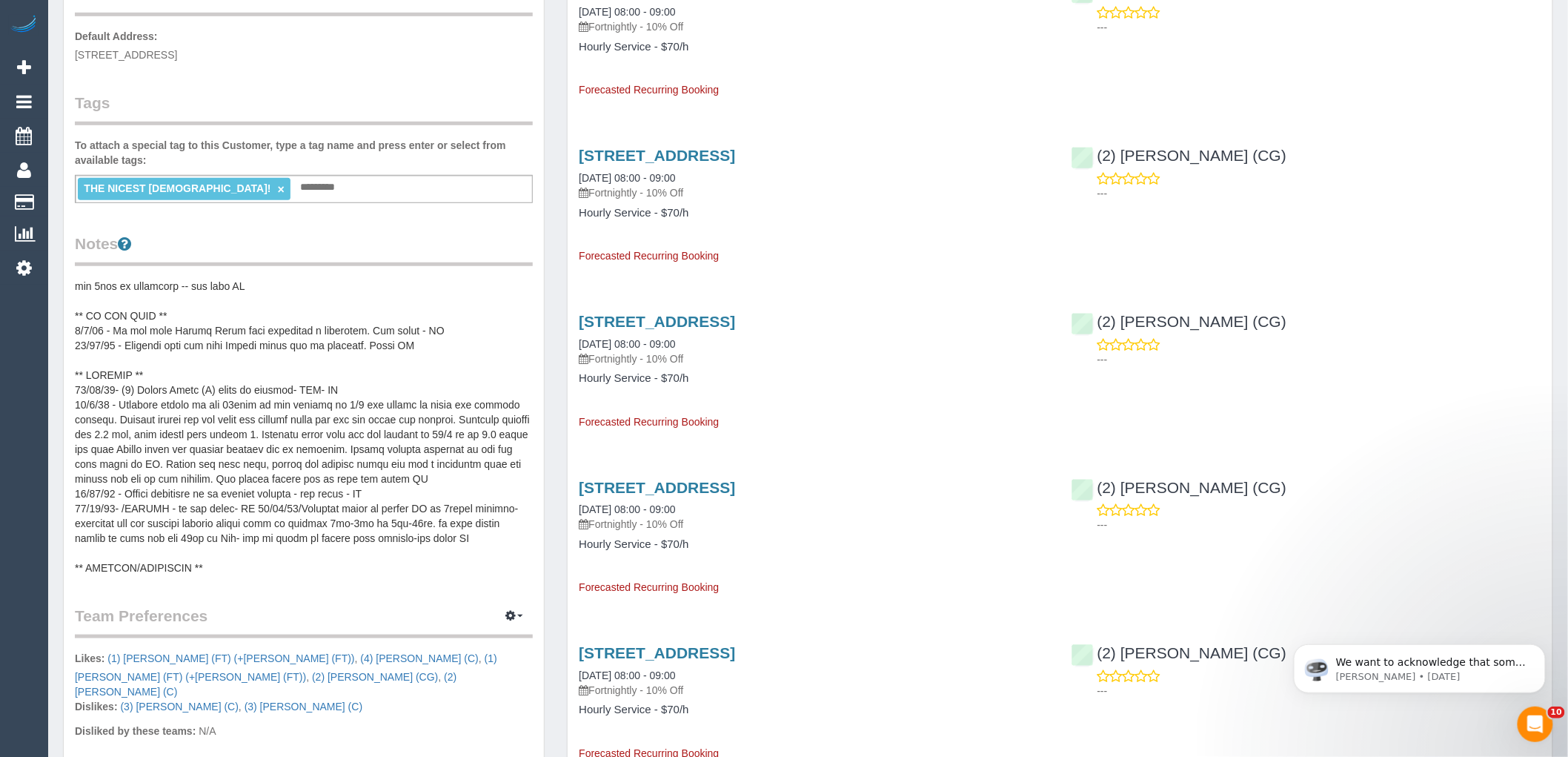
click at [189, 323] on pre at bounding box center [304, 428] width 458 height 297
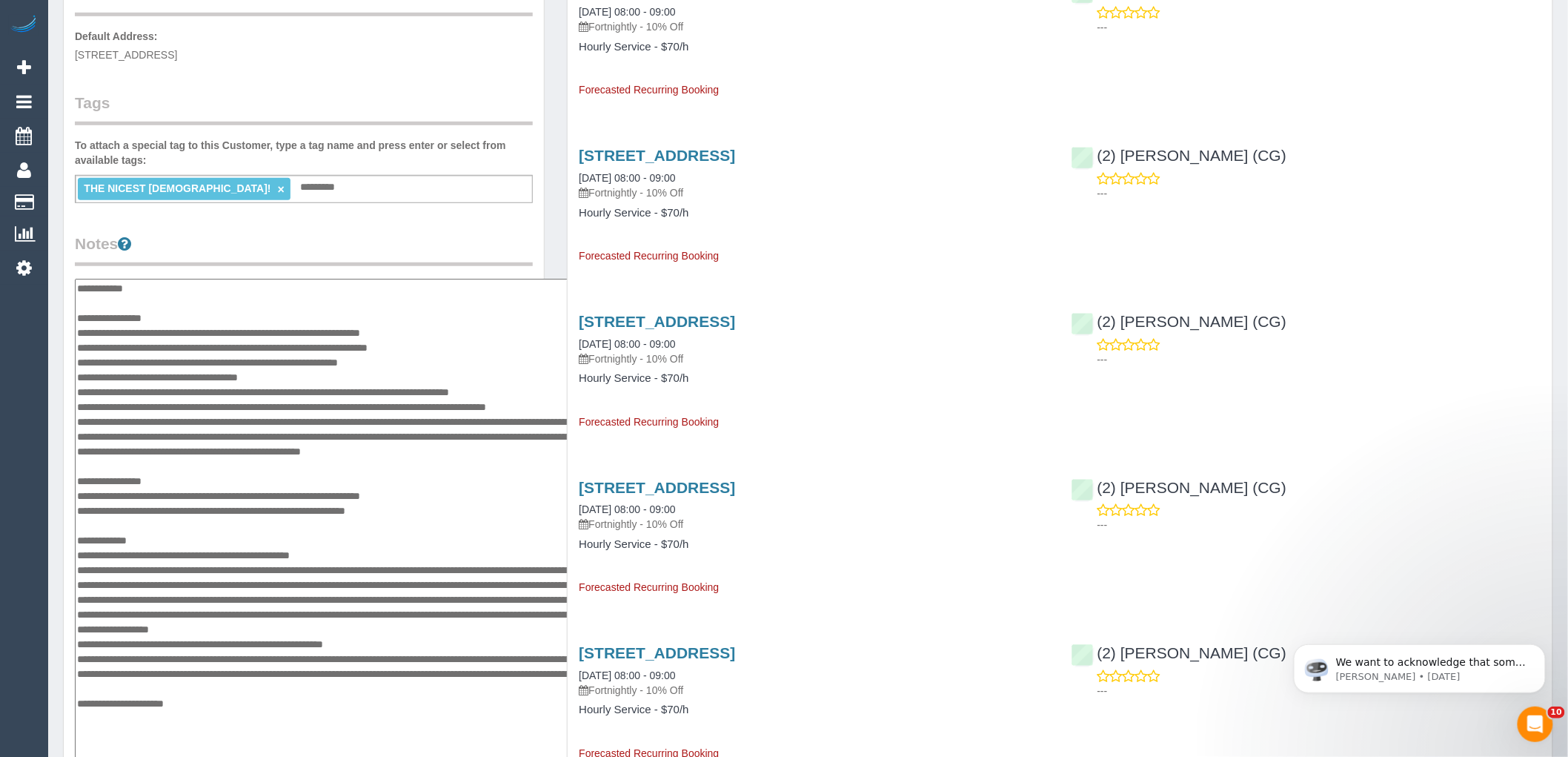
scroll to position [9, 0]
drag, startPoint x: 529, startPoint y: 424, endPoint x: 583, endPoint y: 756, distance: 336.4
click at [583, 756] on div "Customer Info Edit Contact Info Send Message Email Preferences Special Sales Ta…" at bounding box center [808, 689] width 1512 height 1928
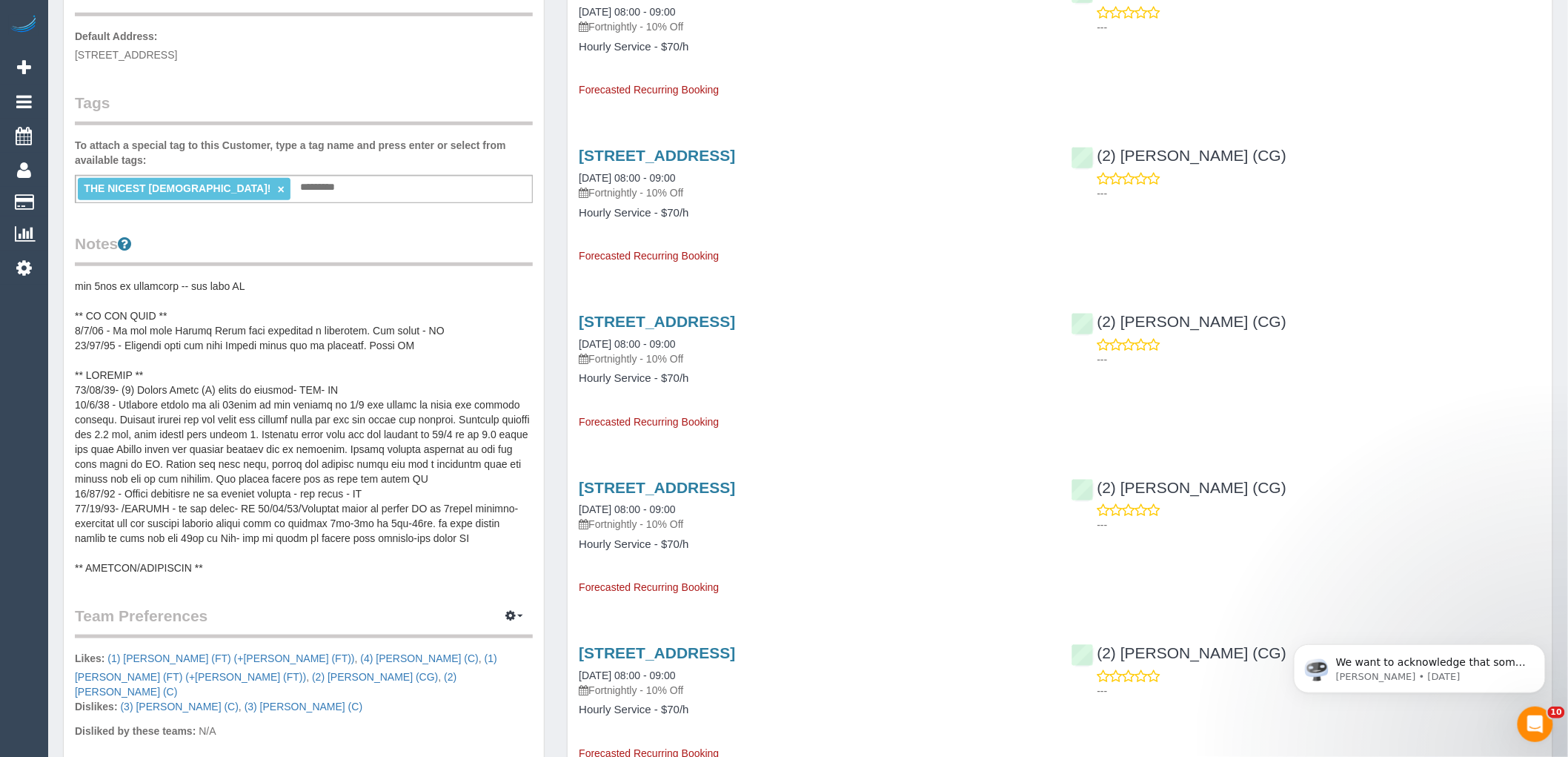
click at [174, 331] on pre at bounding box center [304, 428] width 458 height 297
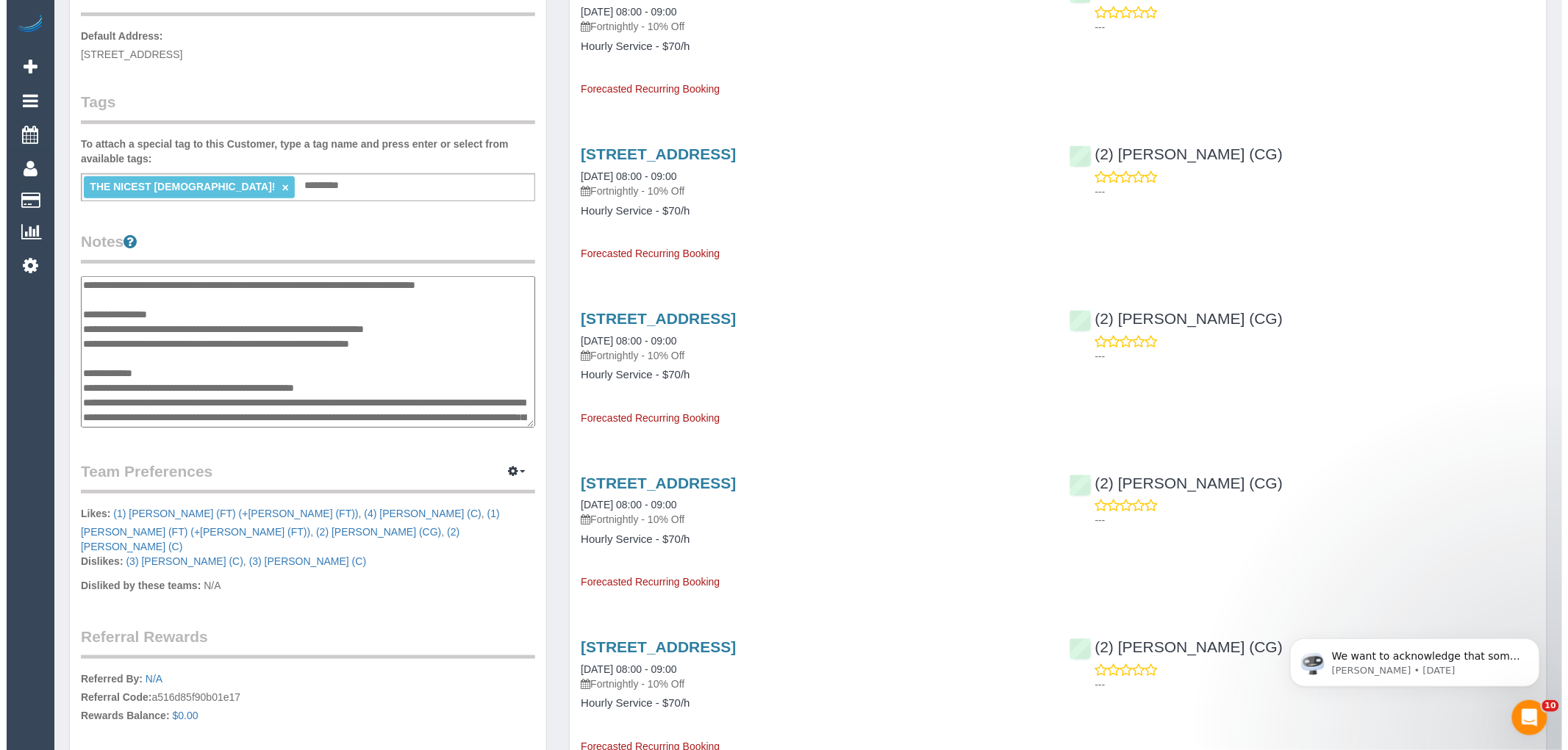
scroll to position [163, 0]
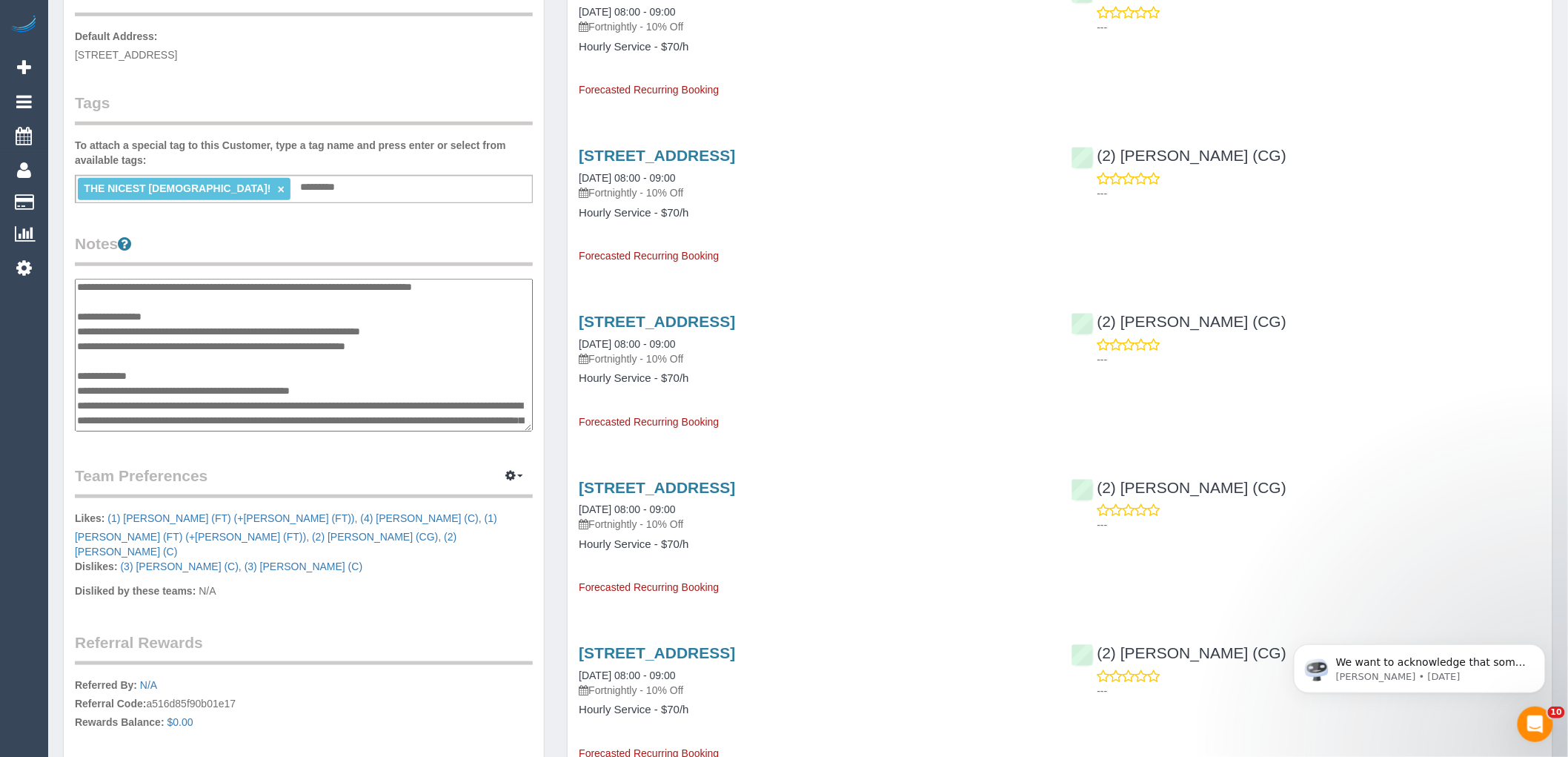
click at [193, 360] on textarea at bounding box center [304, 356] width 458 height 153
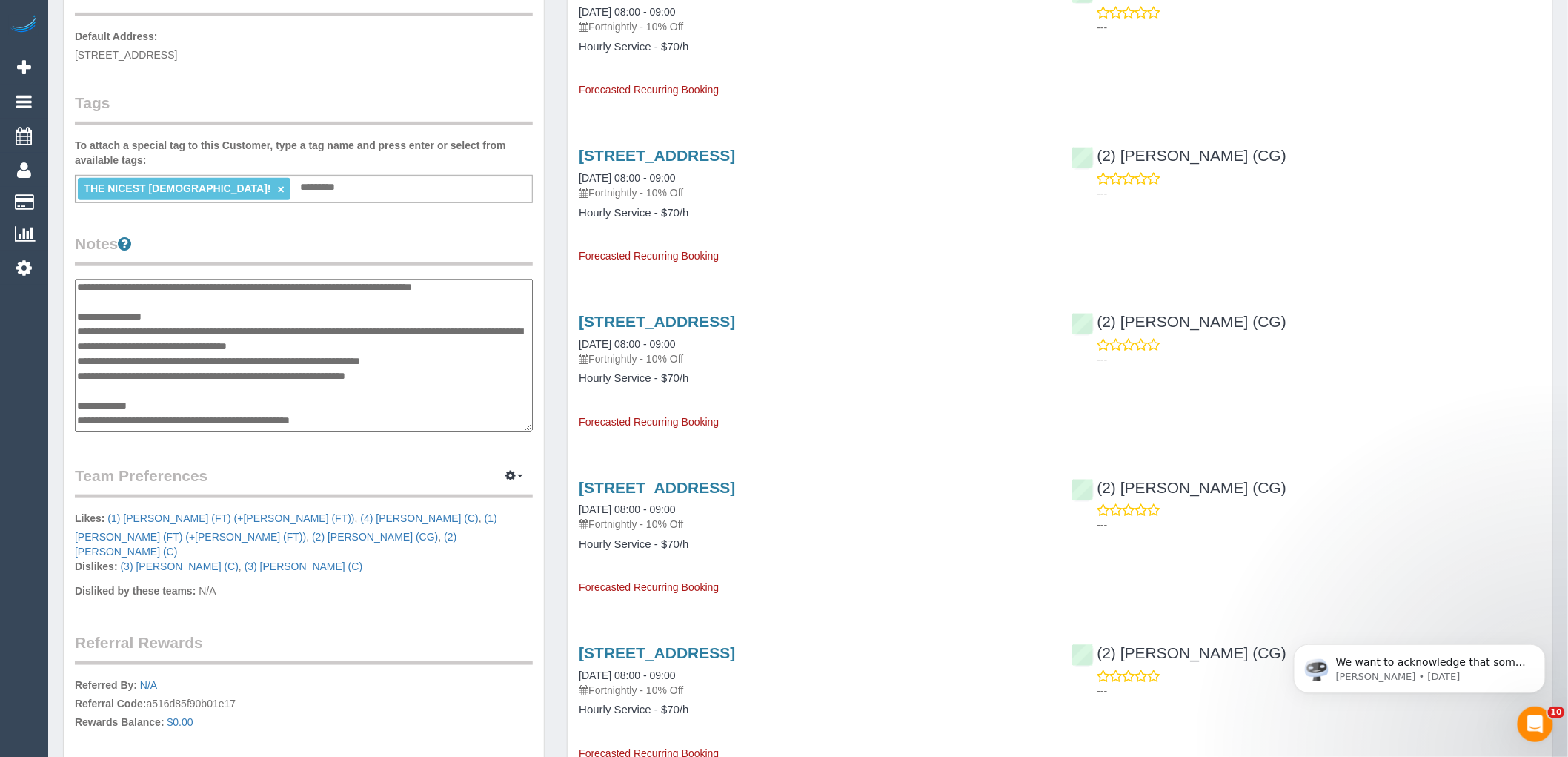
click at [461, 390] on textarea at bounding box center [304, 356] width 458 height 153
type textarea "**********"
click at [508, 475] on icon "button" at bounding box center [510, 476] width 10 height 9
click at [508, 497] on link "Manage Preferences" at bounding box center [469, 503] width 126 height 19
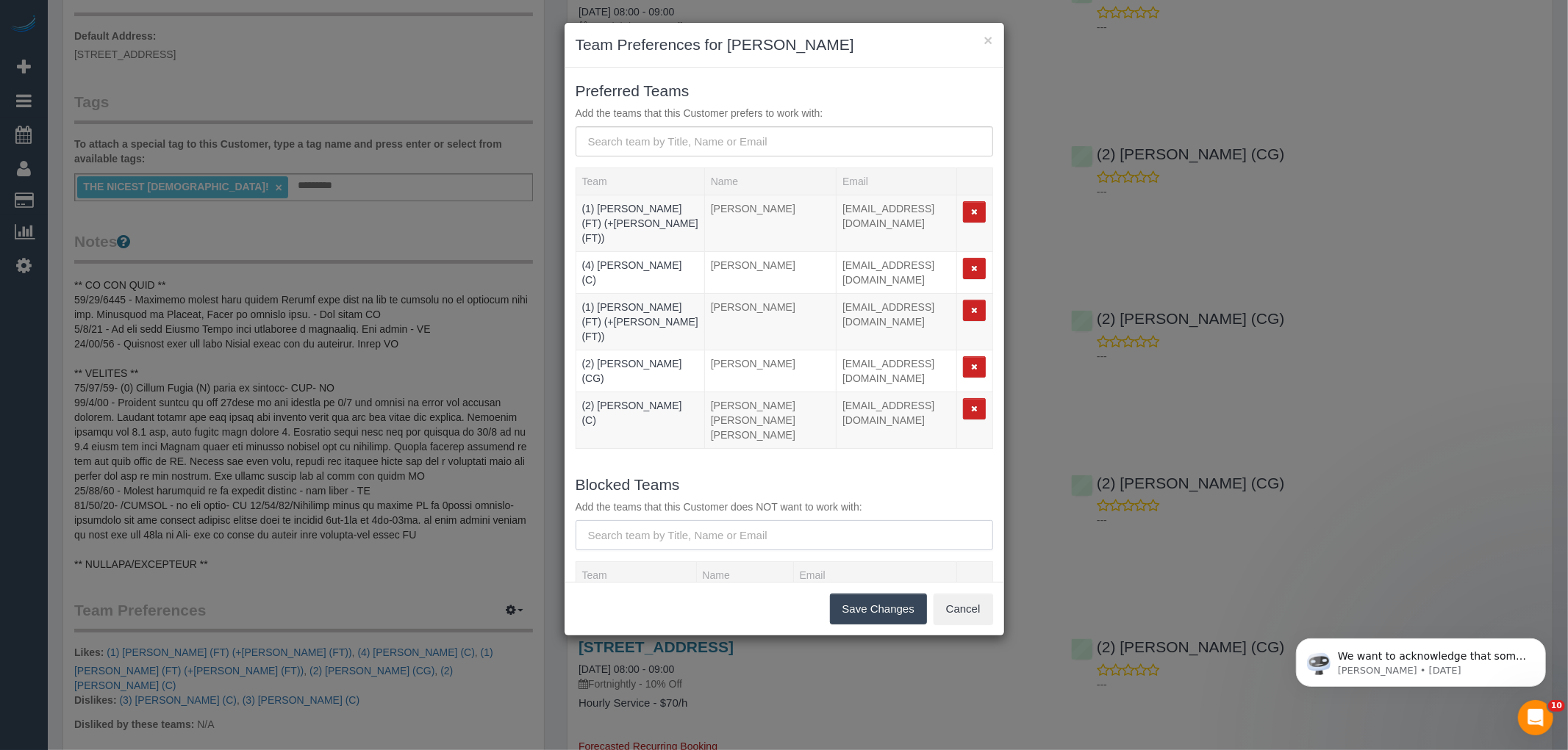
click at [714, 520] on input "text" at bounding box center [784, 535] width 418 height 30
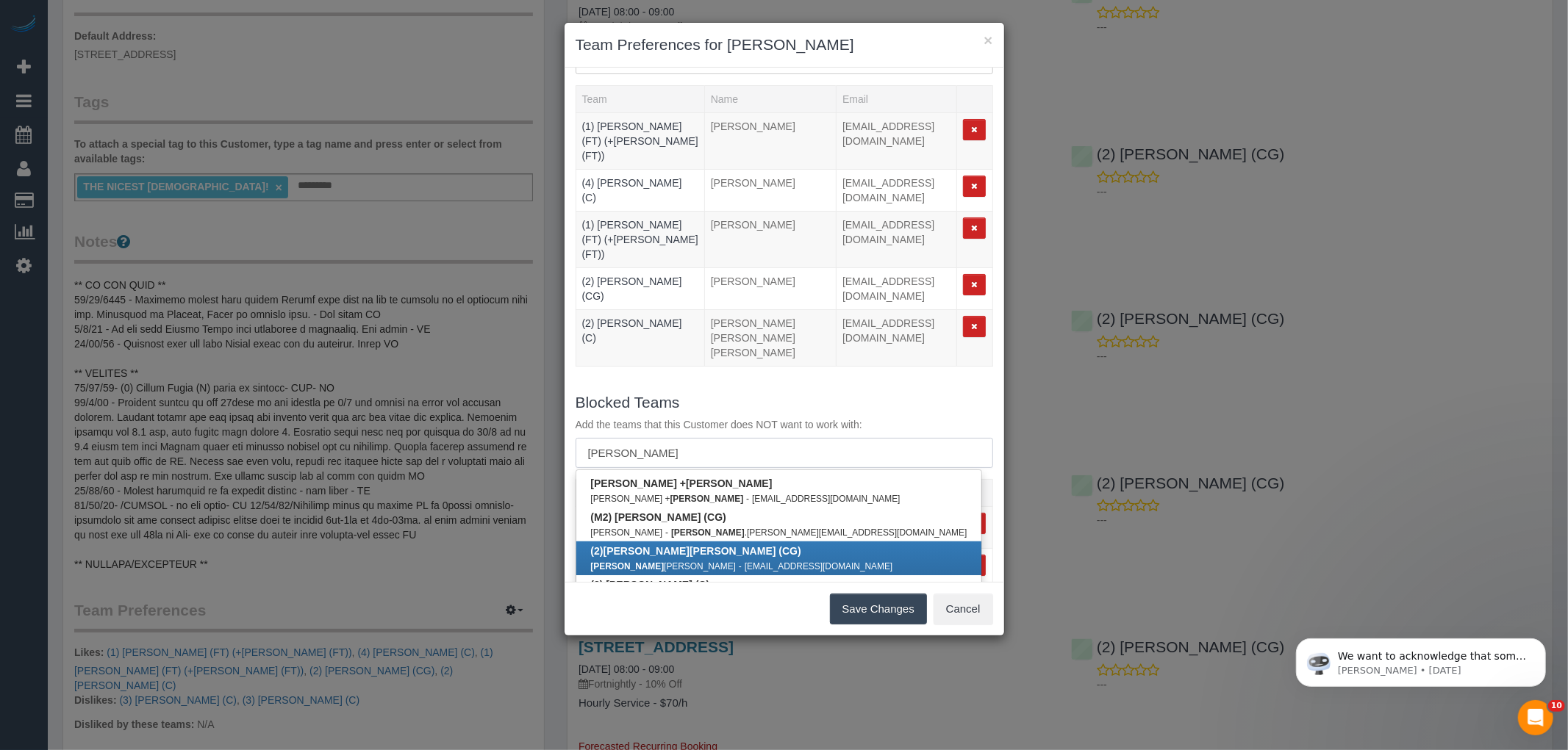
type input "andrew"
click at [744, 562] on small "andyrobot@hotmail.com" at bounding box center [818, 566] width 149 height 10
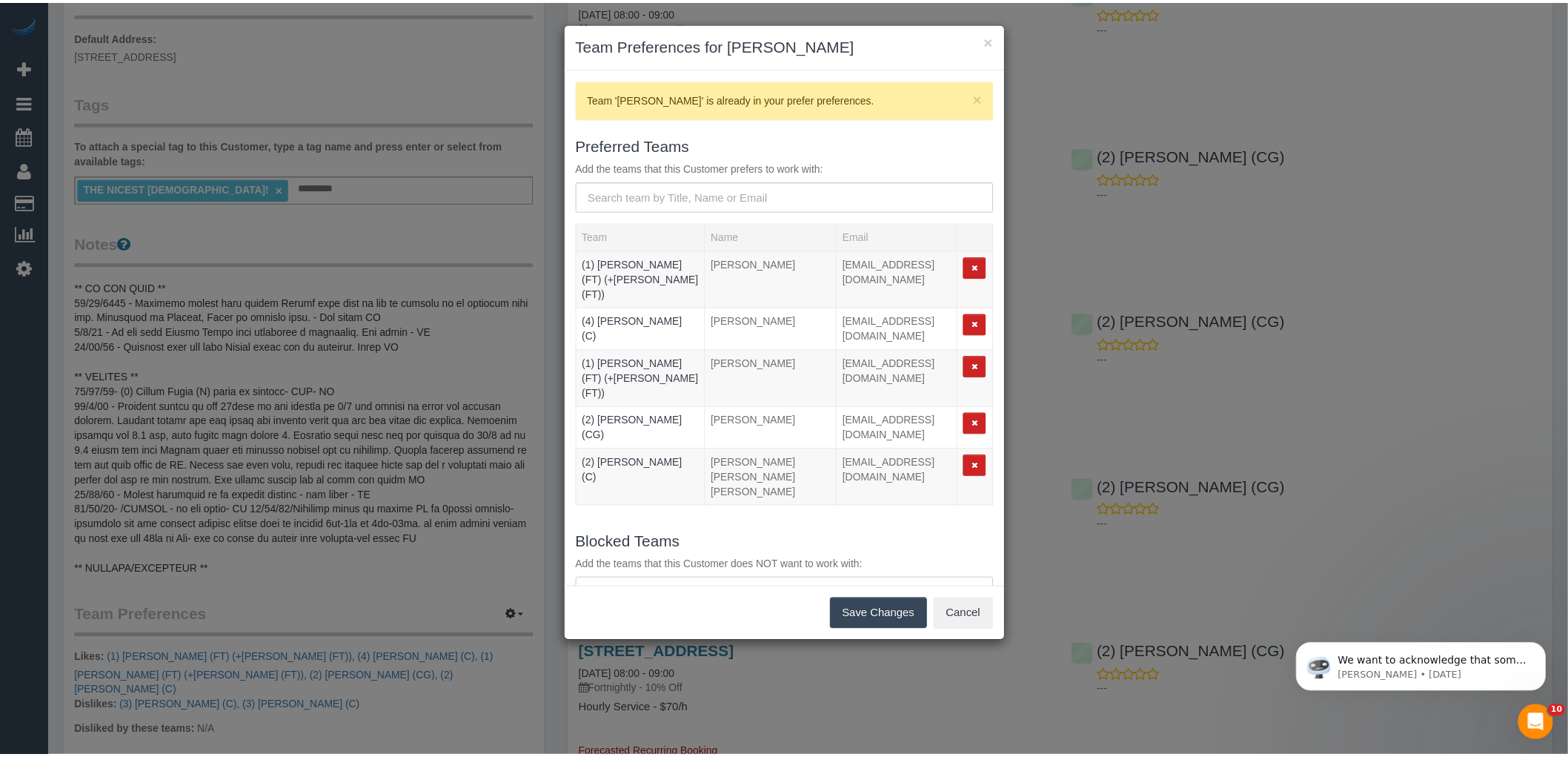
scroll to position [136, 0]
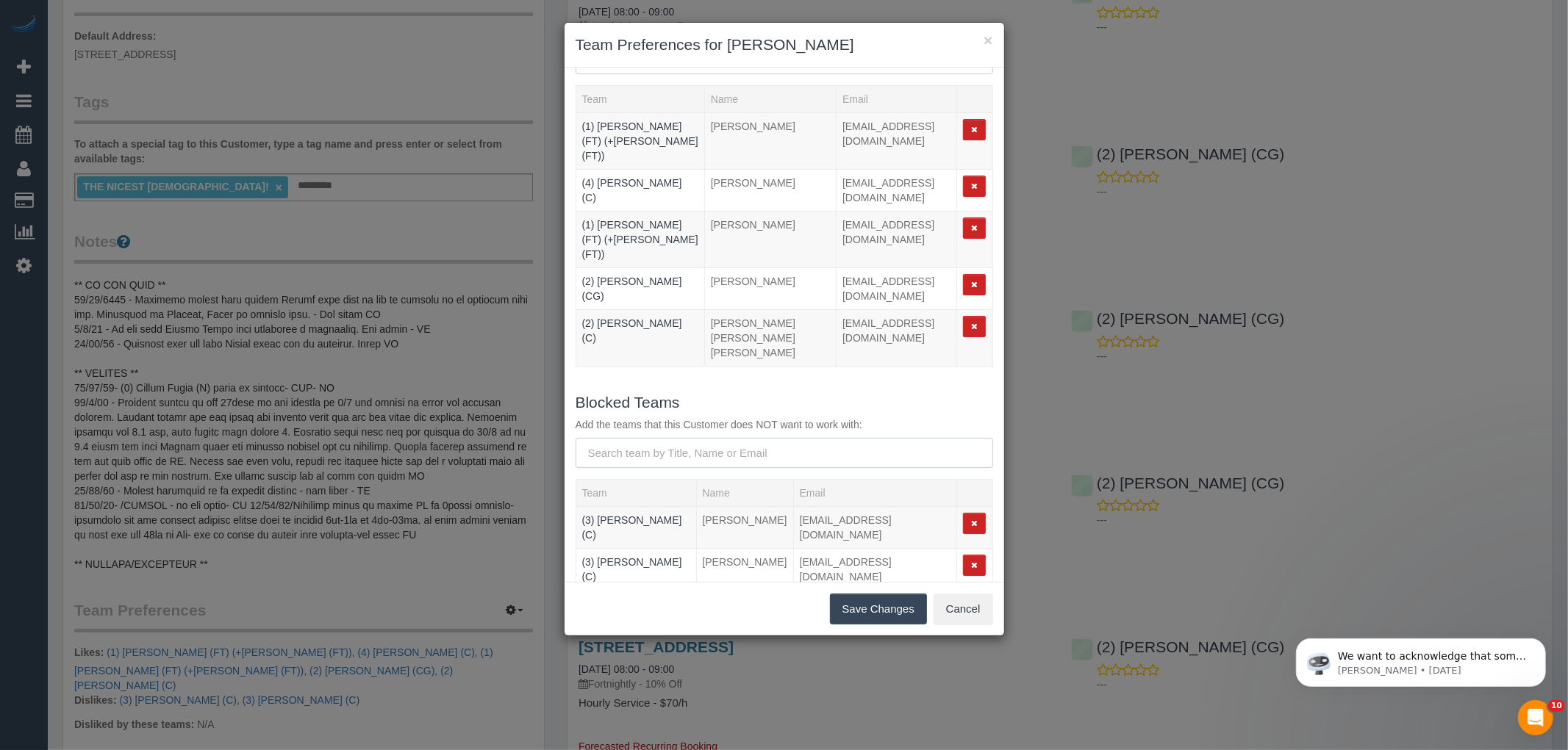
click at [672, 438] on input "text" at bounding box center [784, 453] width 418 height 30
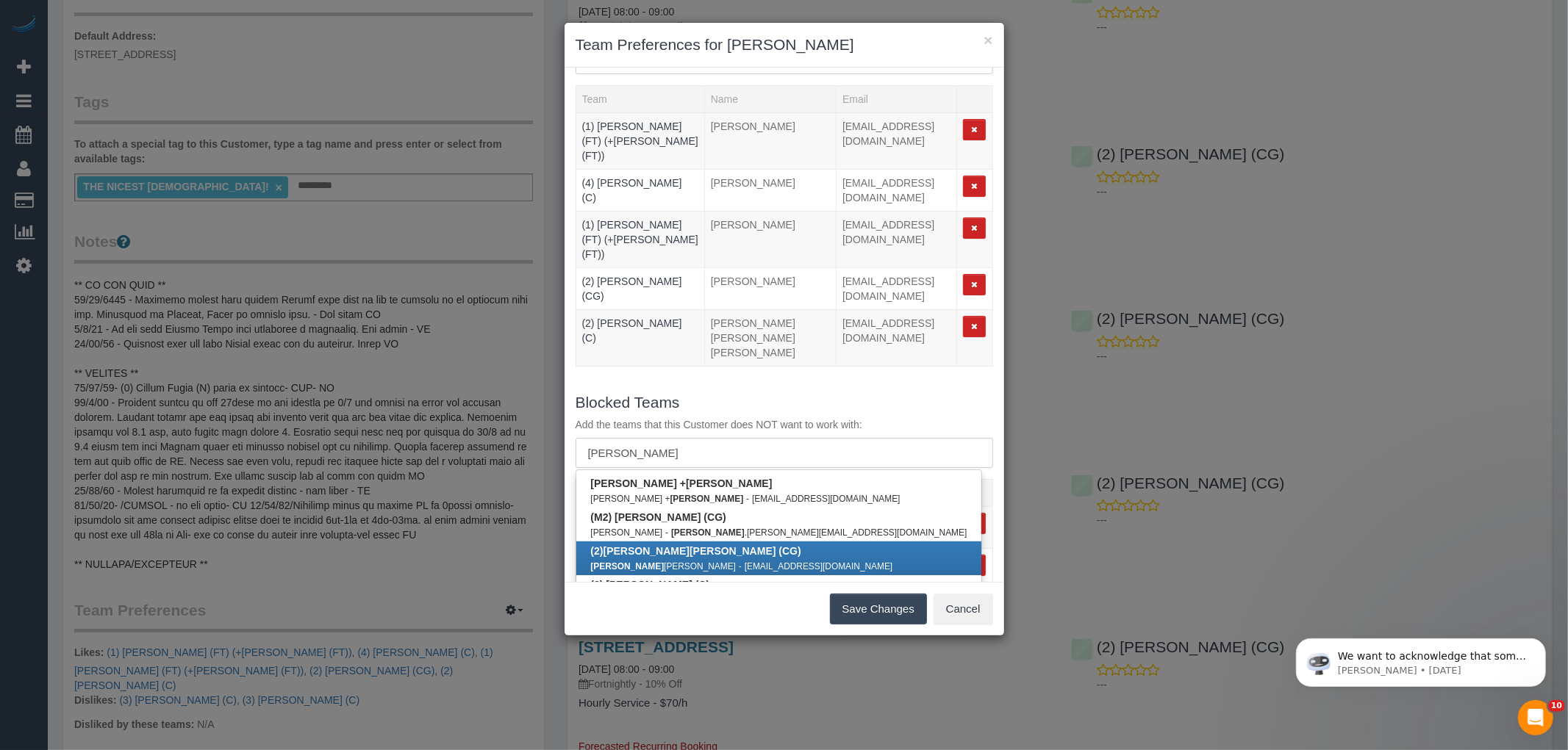
type input "andrew"
click at [689, 545] on b "(2) Andrew Wrobel (CG)" at bounding box center [696, 551] width 210 height 11
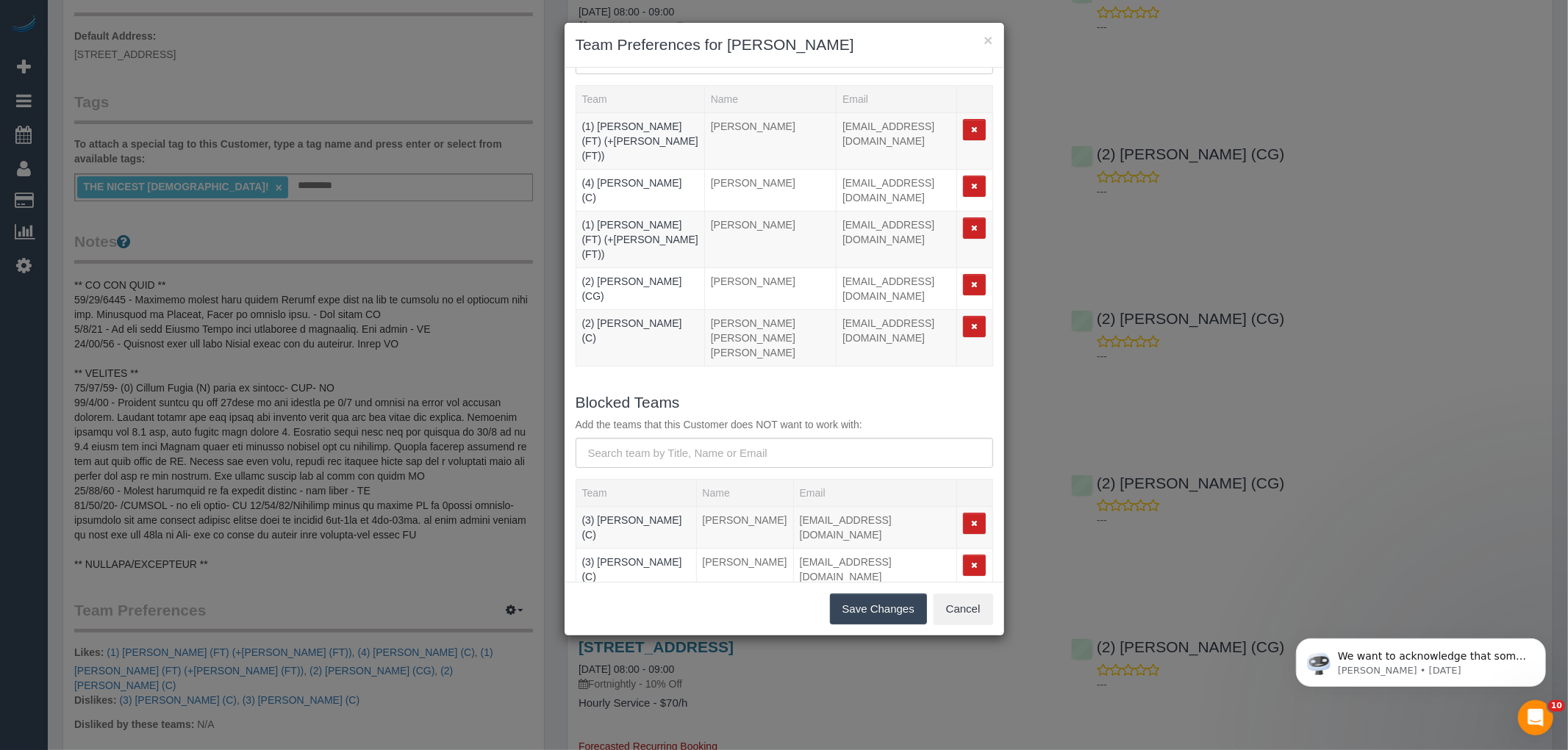
click at [903, 611] on button "Save Changes" at bounding box center [878, 609] width 97 height 31
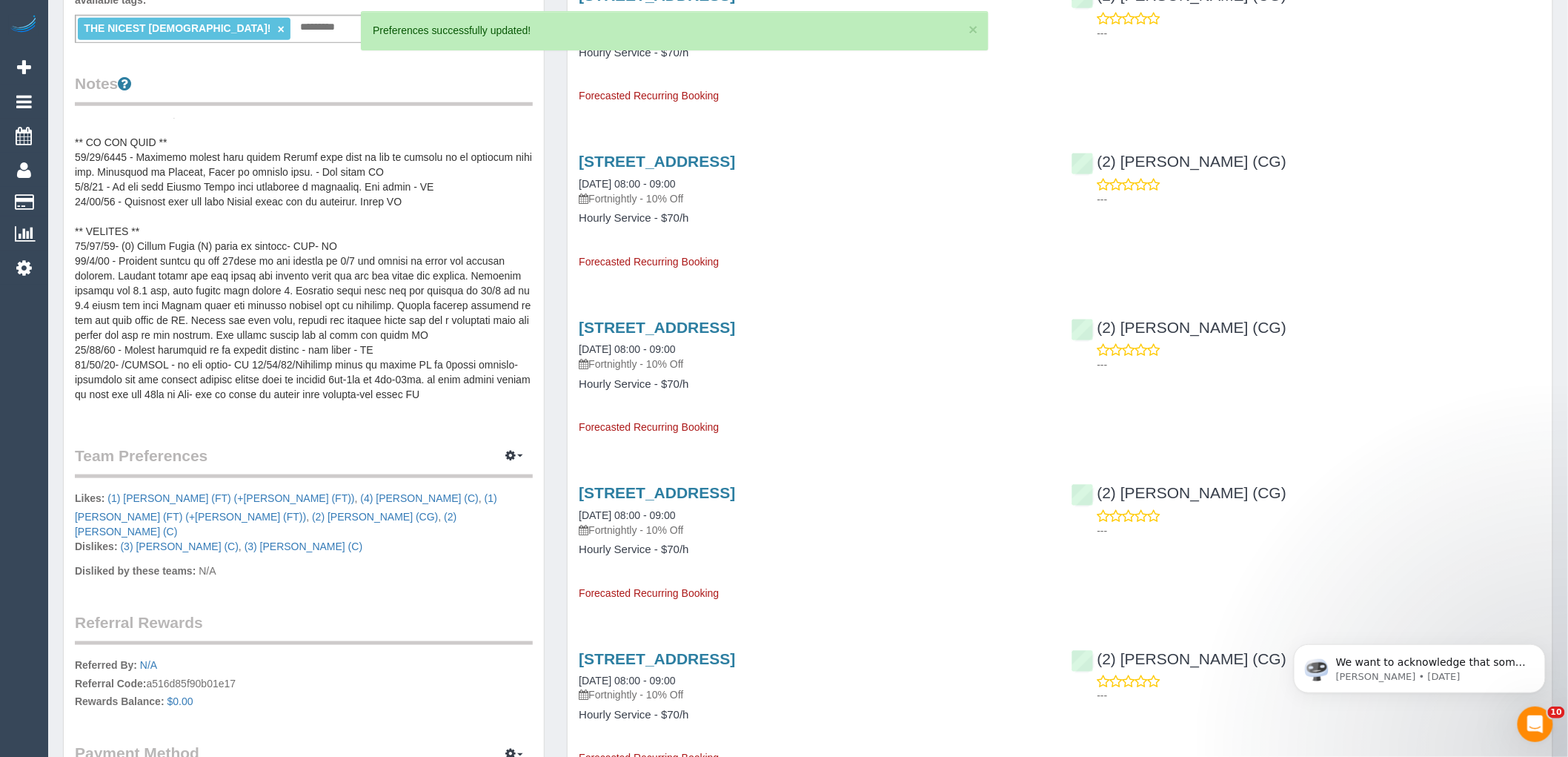
scroll to position [494, 0]
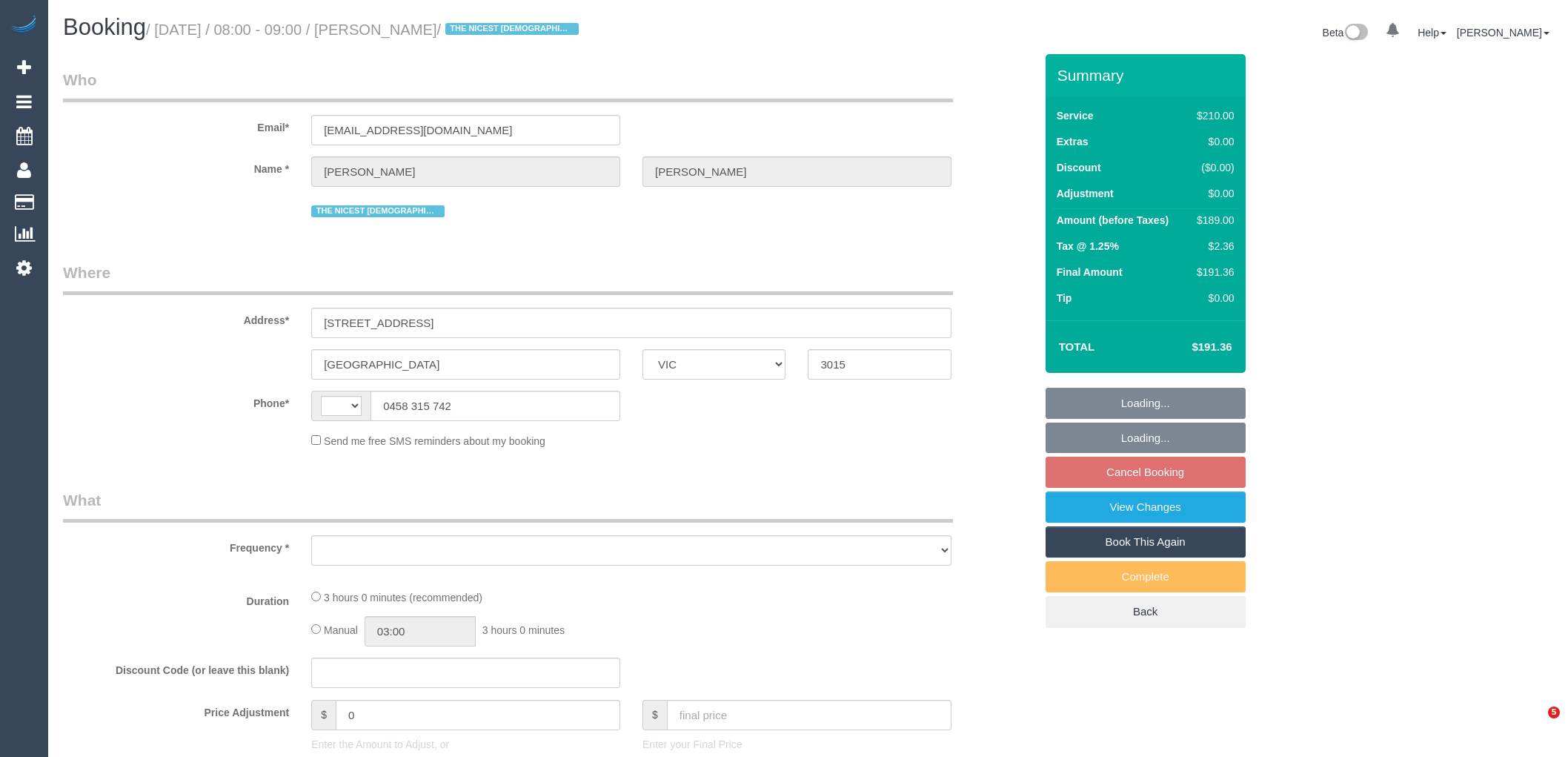
select select "VIC"
select select "string:AU"
select select "object:290"
select select "string:stripe-pm_1M1LCl2GScqysDRV8OFvPaPh"
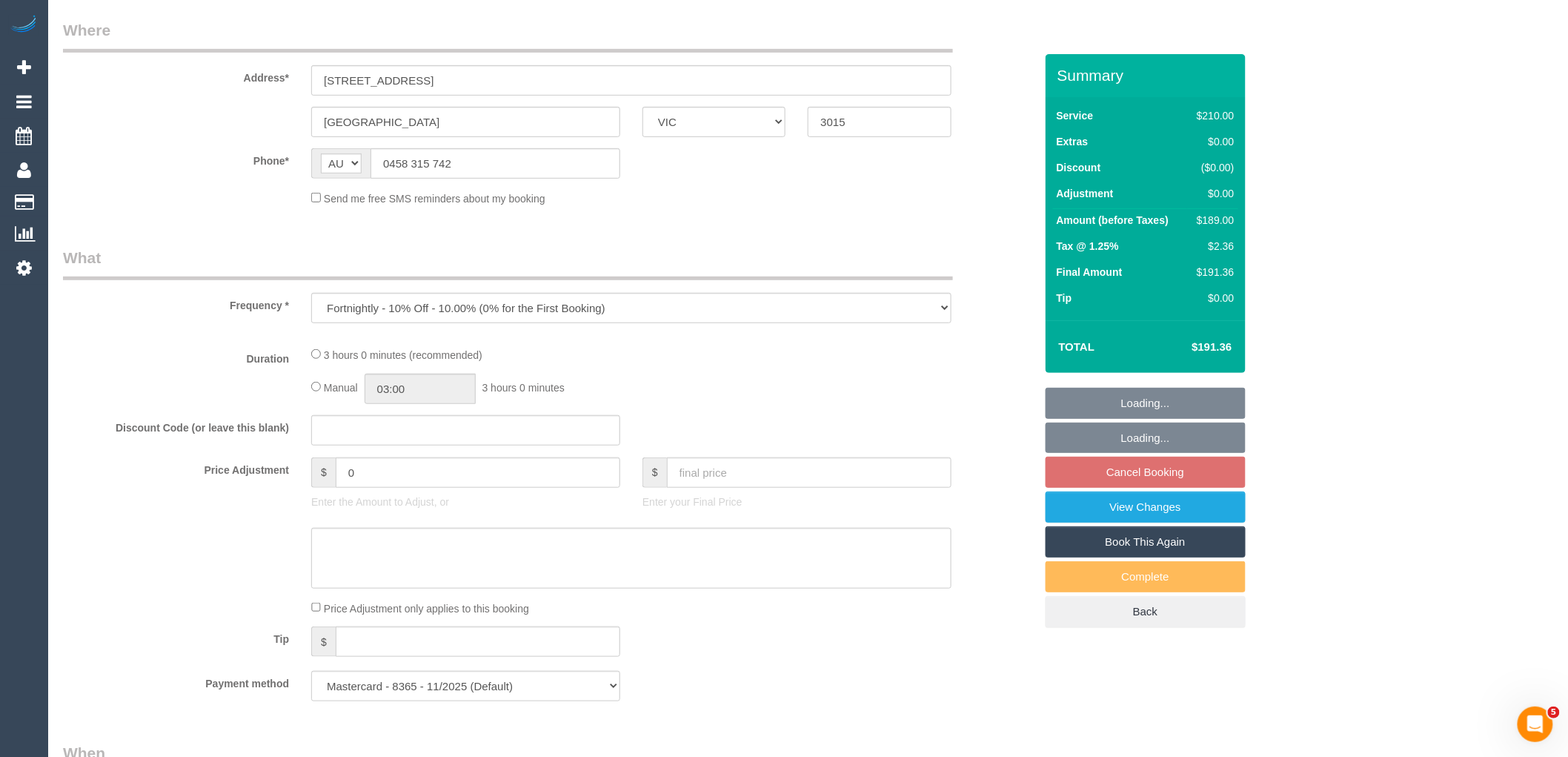
select select "180"
select select "number:28"
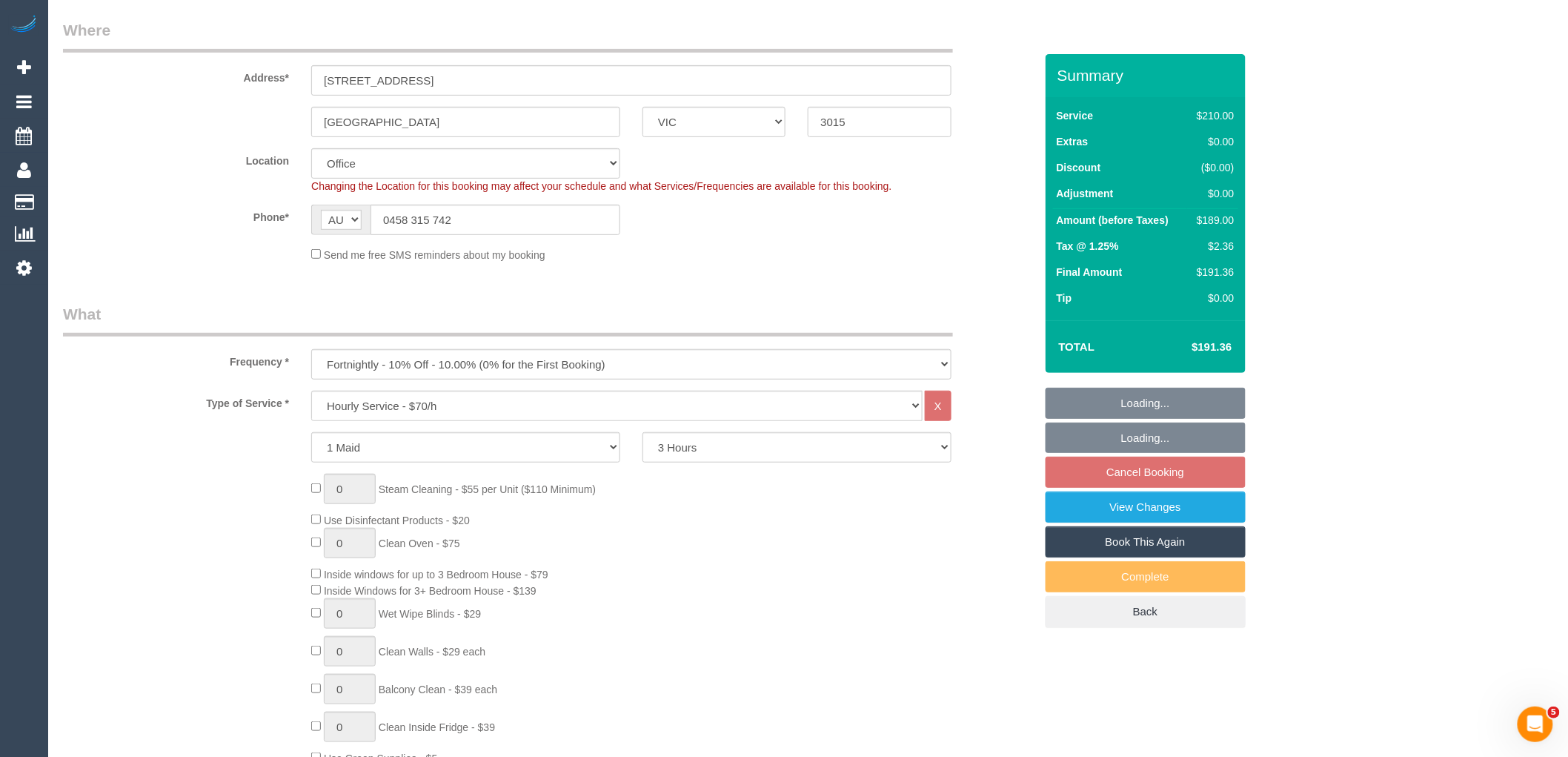
scroll to position [1629, 0]
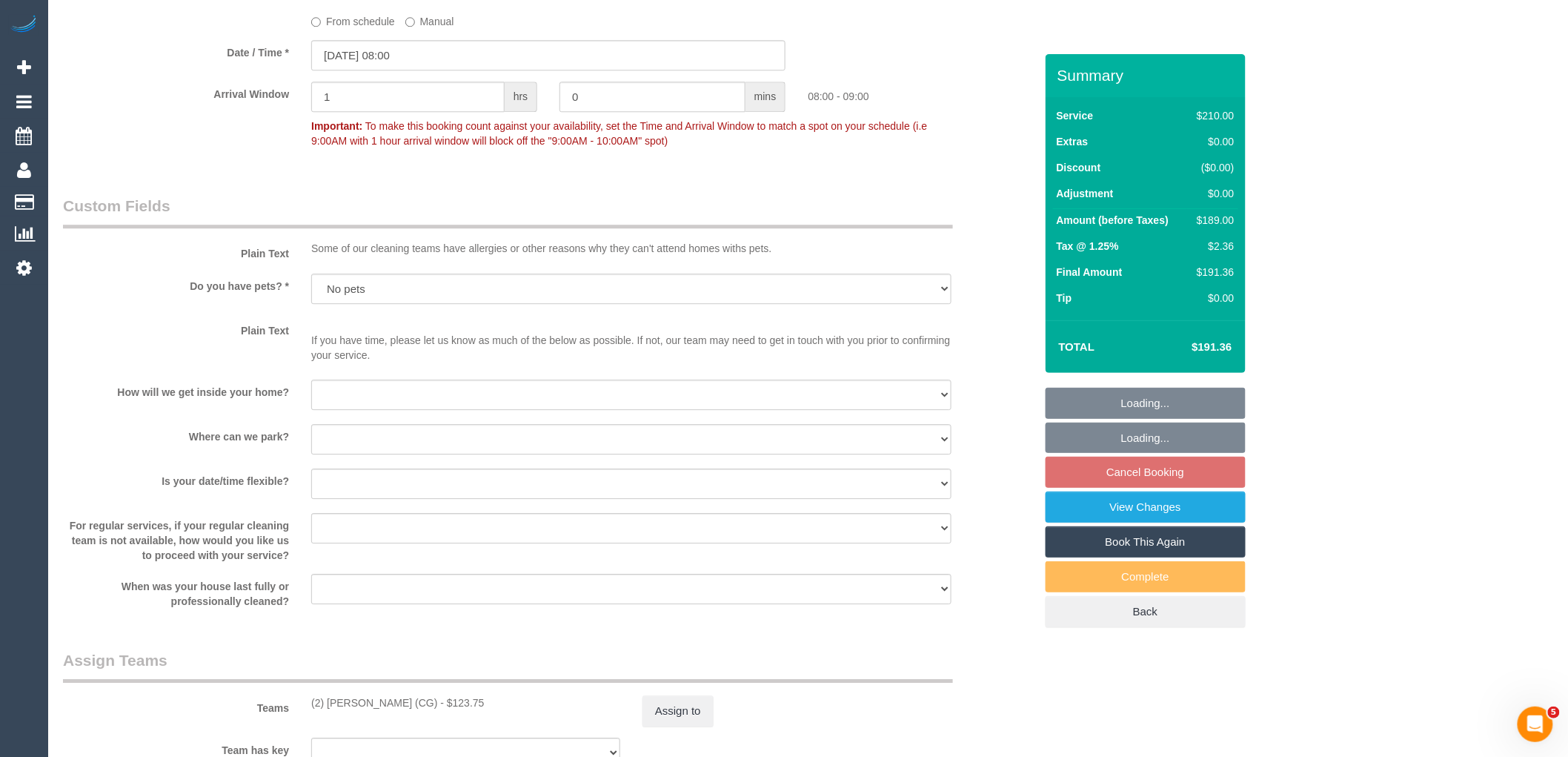
select select "object:2206"
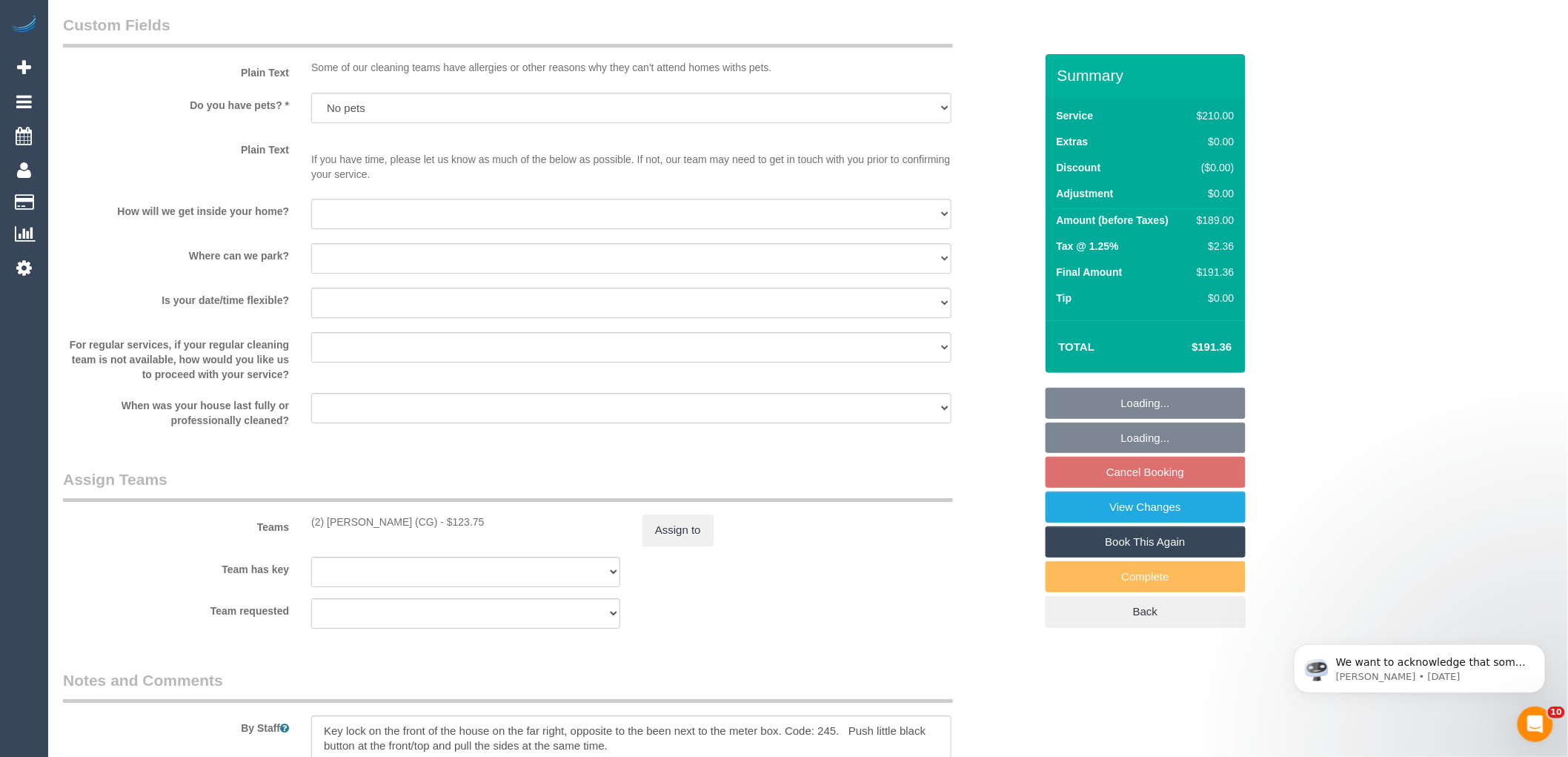
scroll to position [2124, 0]
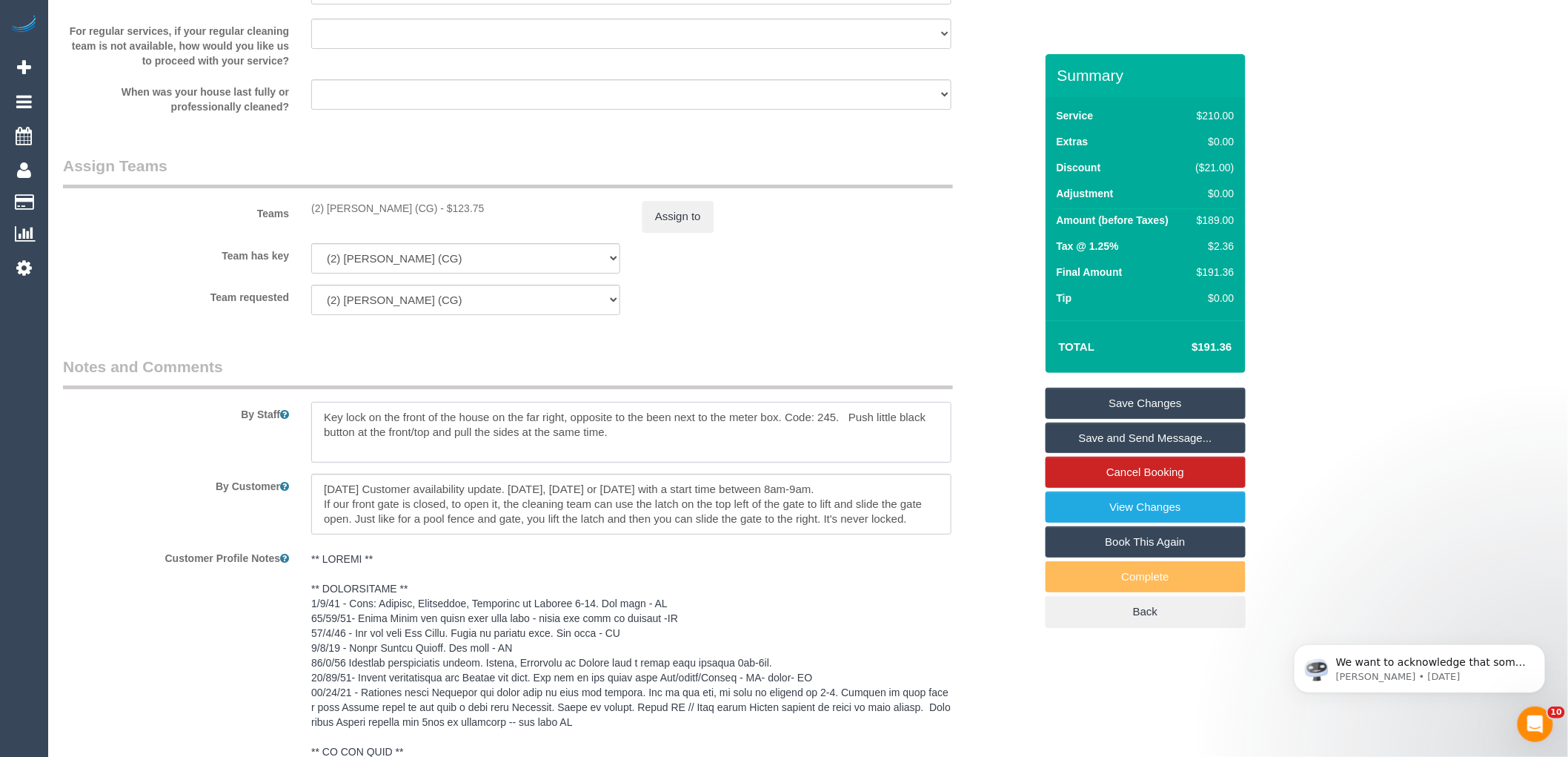
drag, startPoint x: 835, startPoint y: 428, endPoint x: 820, endPoint y: 428, distance: 15.0
click at [820, 428] on textarea at bounding box center [631, 432] width 641 height 61
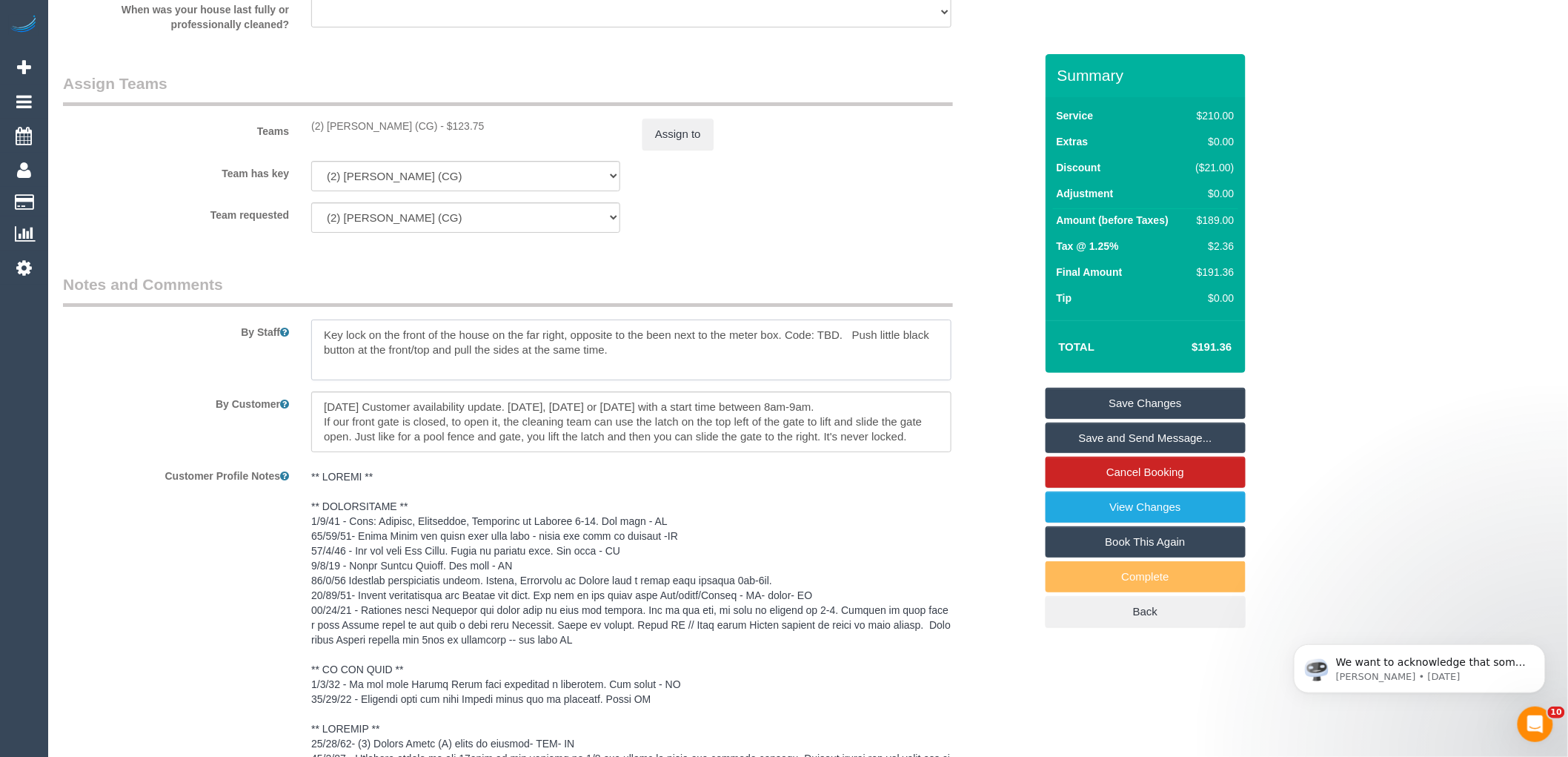
type textarea "Key lock on the front of the house on the far right, opposite to the been next …"
click at [1167, 397] on link "Save Changes" at bounding box center [1145, 404] width 200 height 31
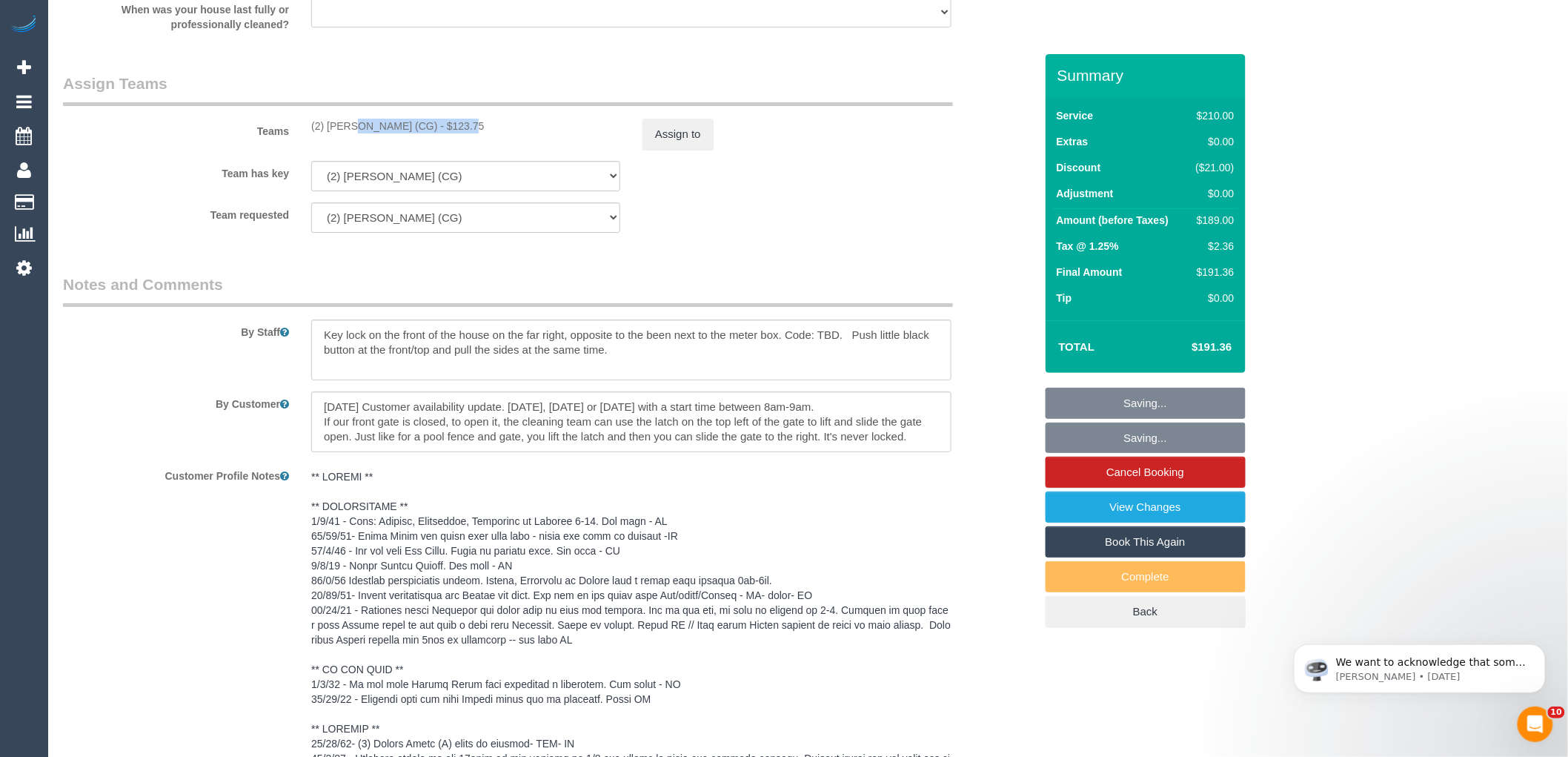
drag, startPoint x: 423, startPoint y: 138, endPoint x: 304, endPoint y: 130, distance: 119.3
click at [304, 130] on div "(2) [PERSON_NAME] (CG) - $123.75" at bounding box center [465, 125] width 332 height 15
copy div "(2) [PERSON_NAME] (CG)"
click at [675, 138] on button "Assign to" at bounding box center [678, 134] width 71 height 31
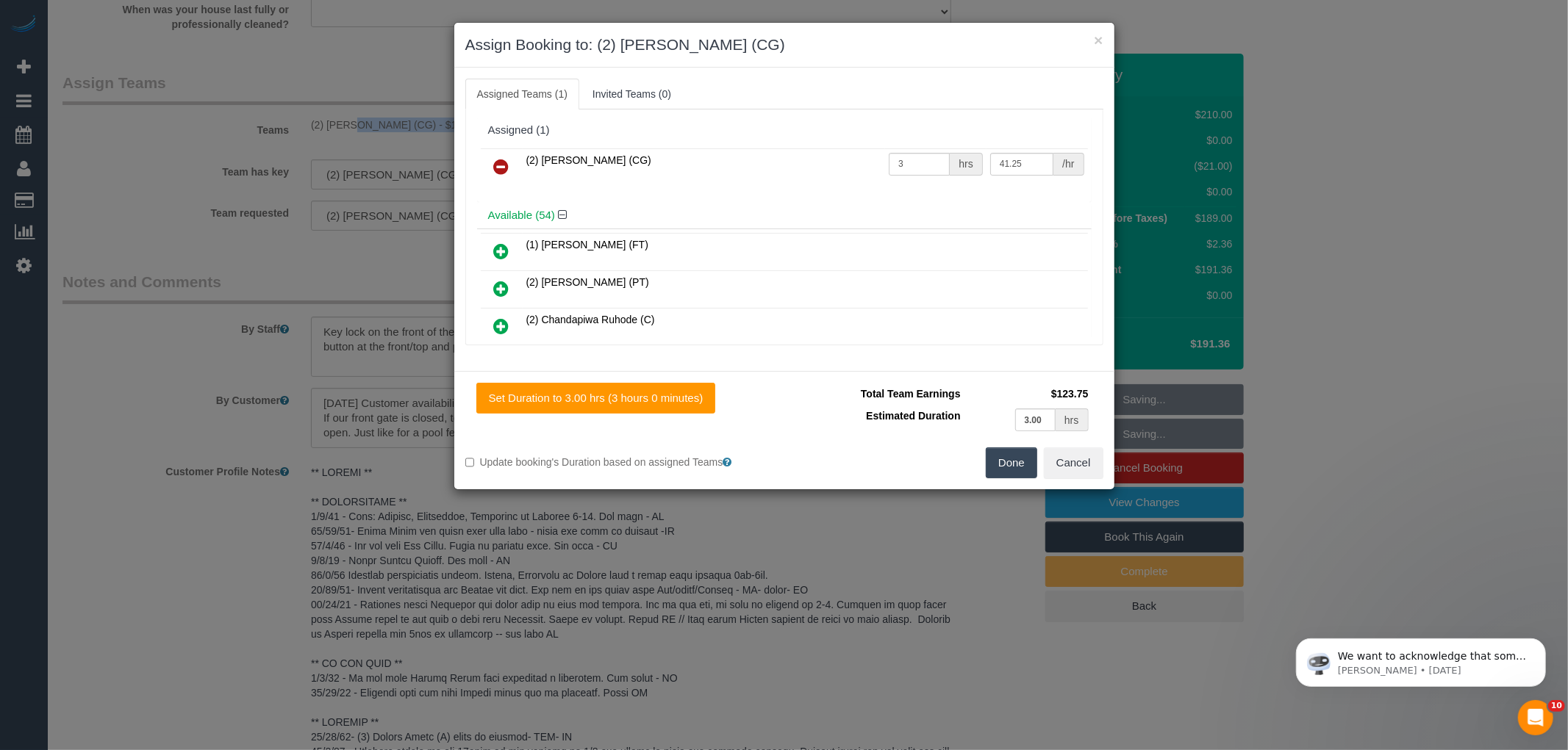
click at [501, 163] on icon at bounding box center [501, 166] width 15 height 18
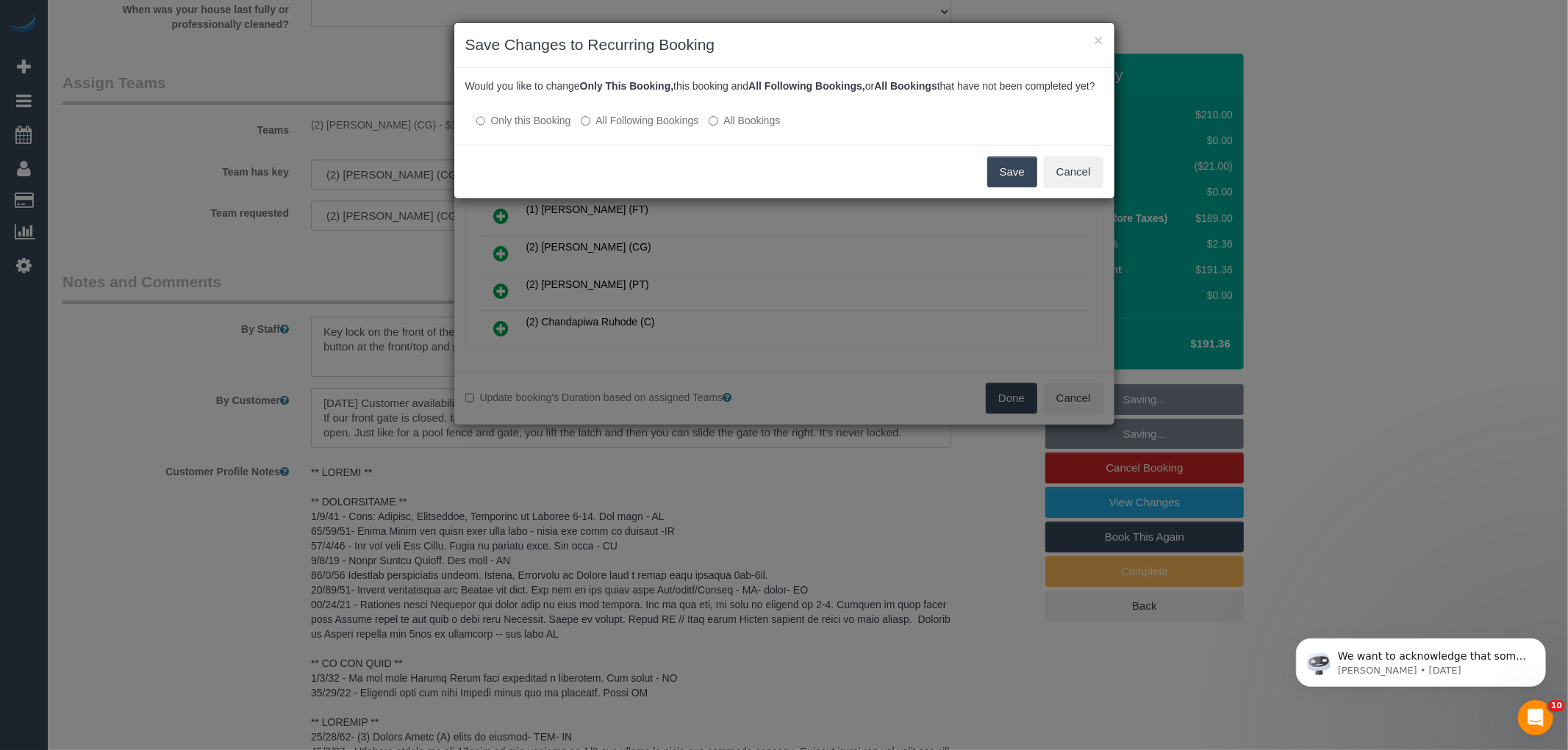
click at [622, 128] on label "All Following Bookings" at bounding box center [639, 120] width 117 height 15
click at [1070, 187] on button "Cancel" at bounding box center [1074, 172] width 60 height 31
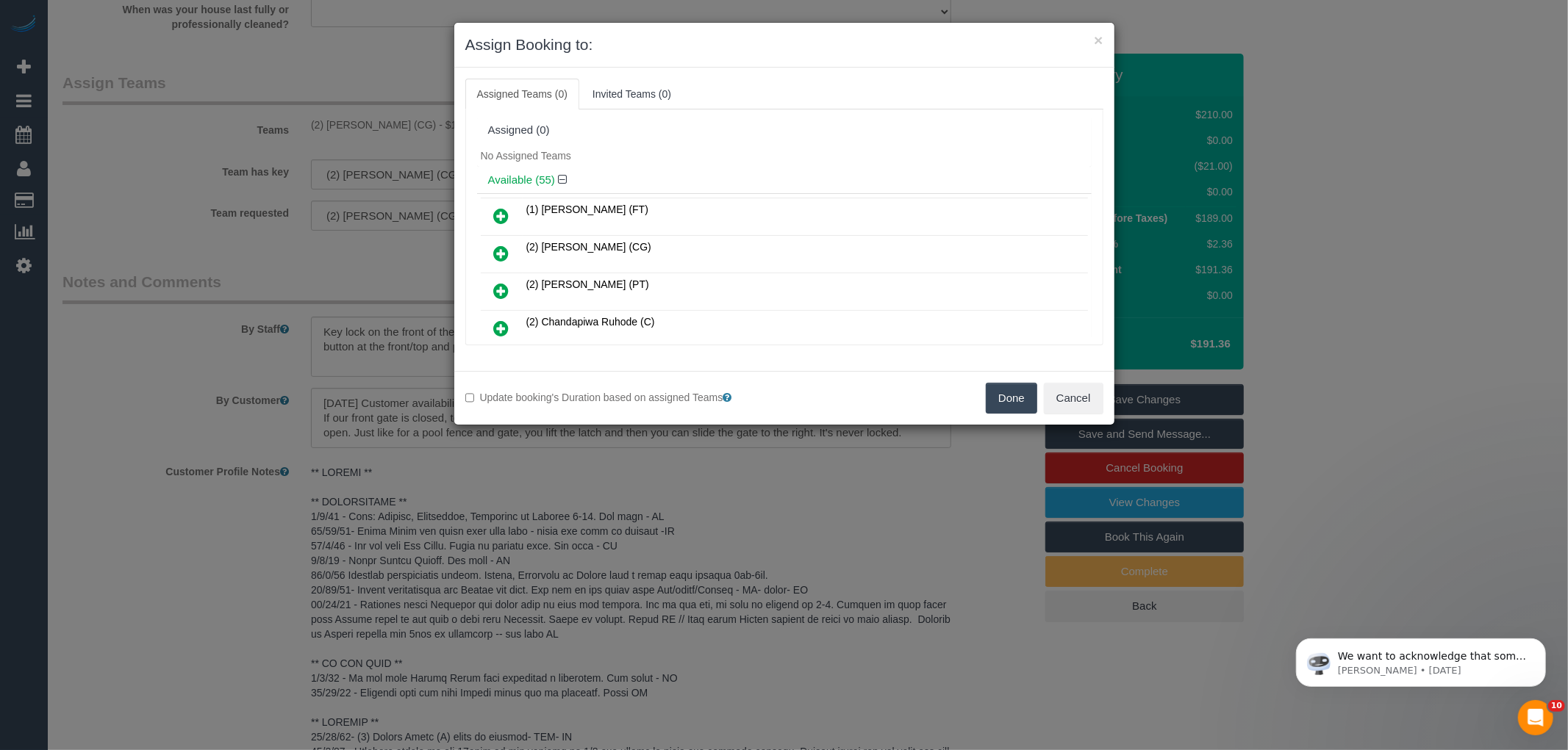
click at [1019, 399] on button "Done" at bounding box center [1011, 398] width 51 height 31
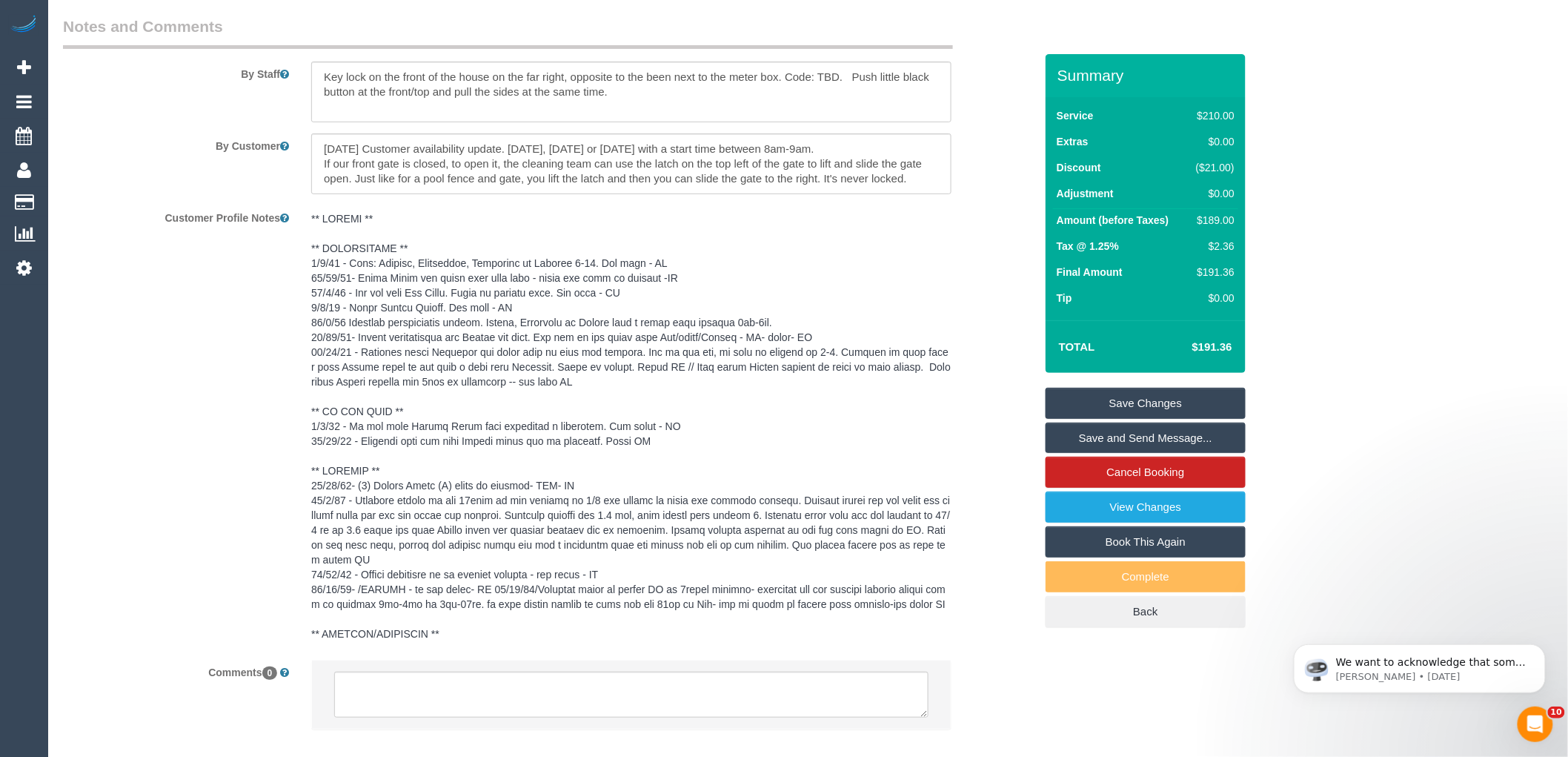
scroll to position [2570, 0]
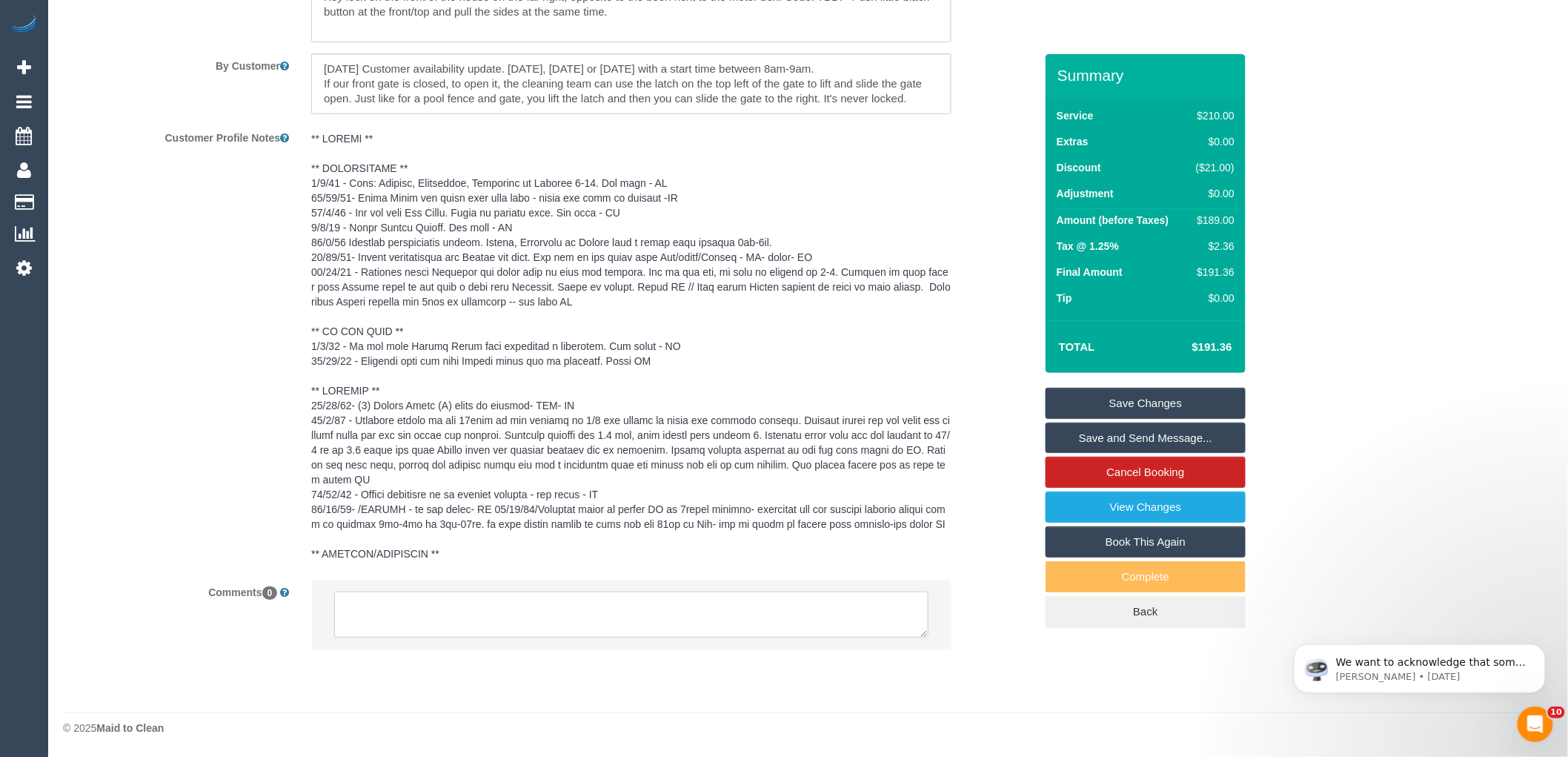
click at [514, 619] on textarea at bounding box center [631, 614] width 594 height 46
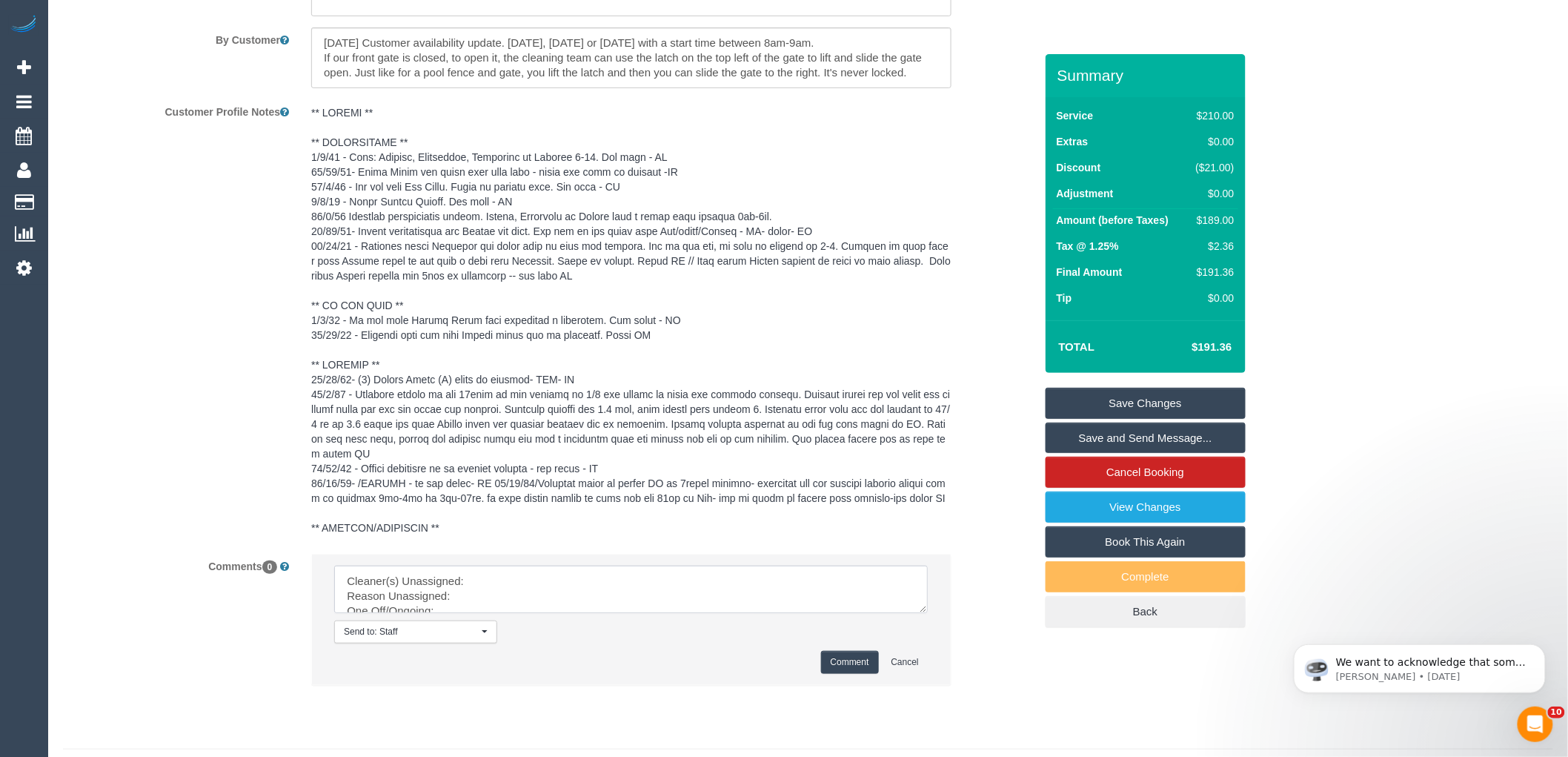
drag, startPoint x: 922, startPoint y: 629, endPoint x: 1139, endPoint y: 789, distance: 269.6
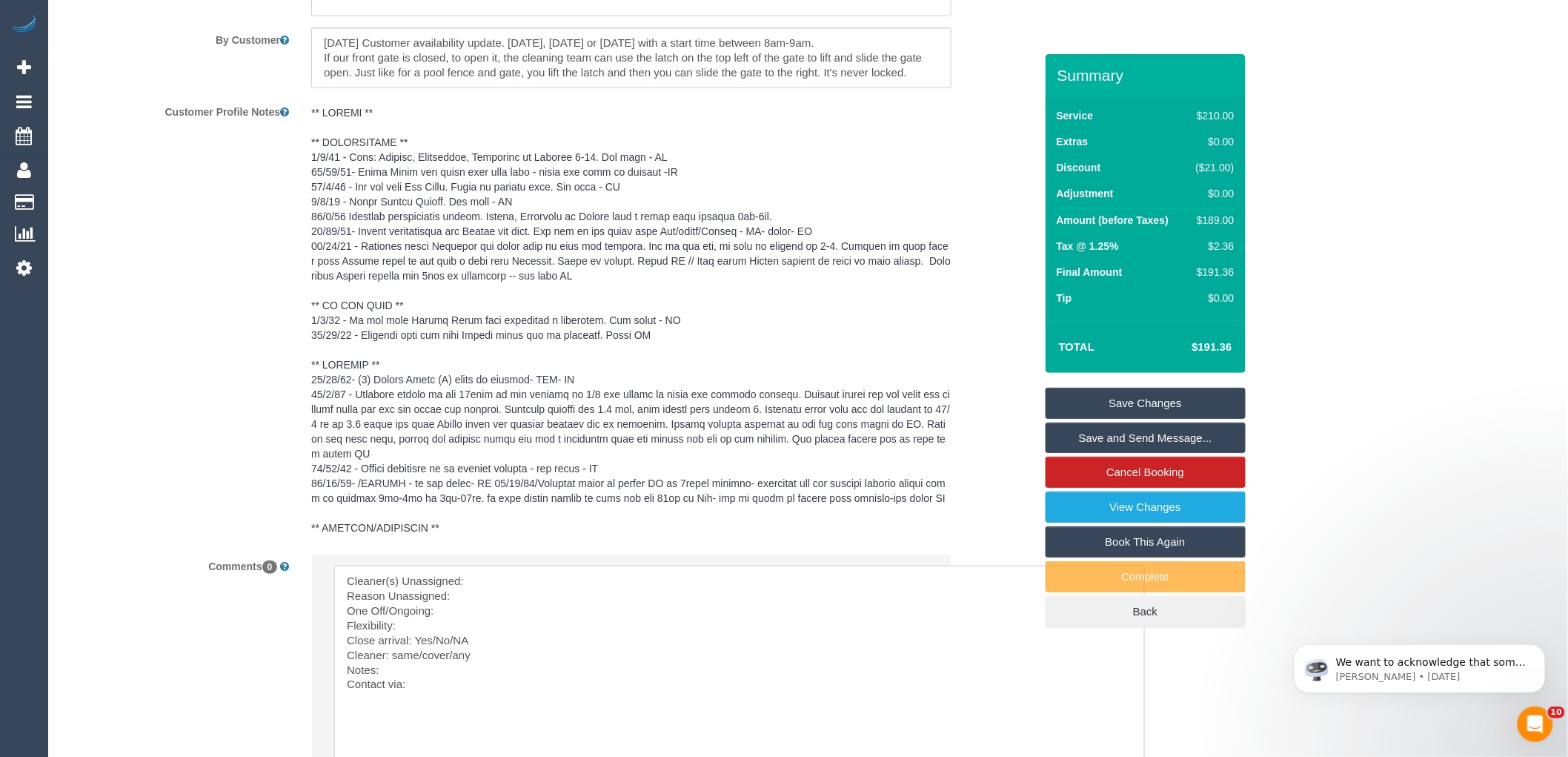
click at [570, 602] on textarea at bounding box center [740, 669] width 811 height 206
paste textarea "(2) [PERSON_NAME] (CG)"
drag, startPoint x: 693, startPoint y: 621, endPoint x: 505, endPoint y: 625, distance: 188.0
click at [505, 625] on textarea at bounding box center [740, 669] width 811 height 206
type textarea "Cleaner(s) Unassigned: (2) Andrew Wrobel (CG) Reason Unassigned: Customer Does …"
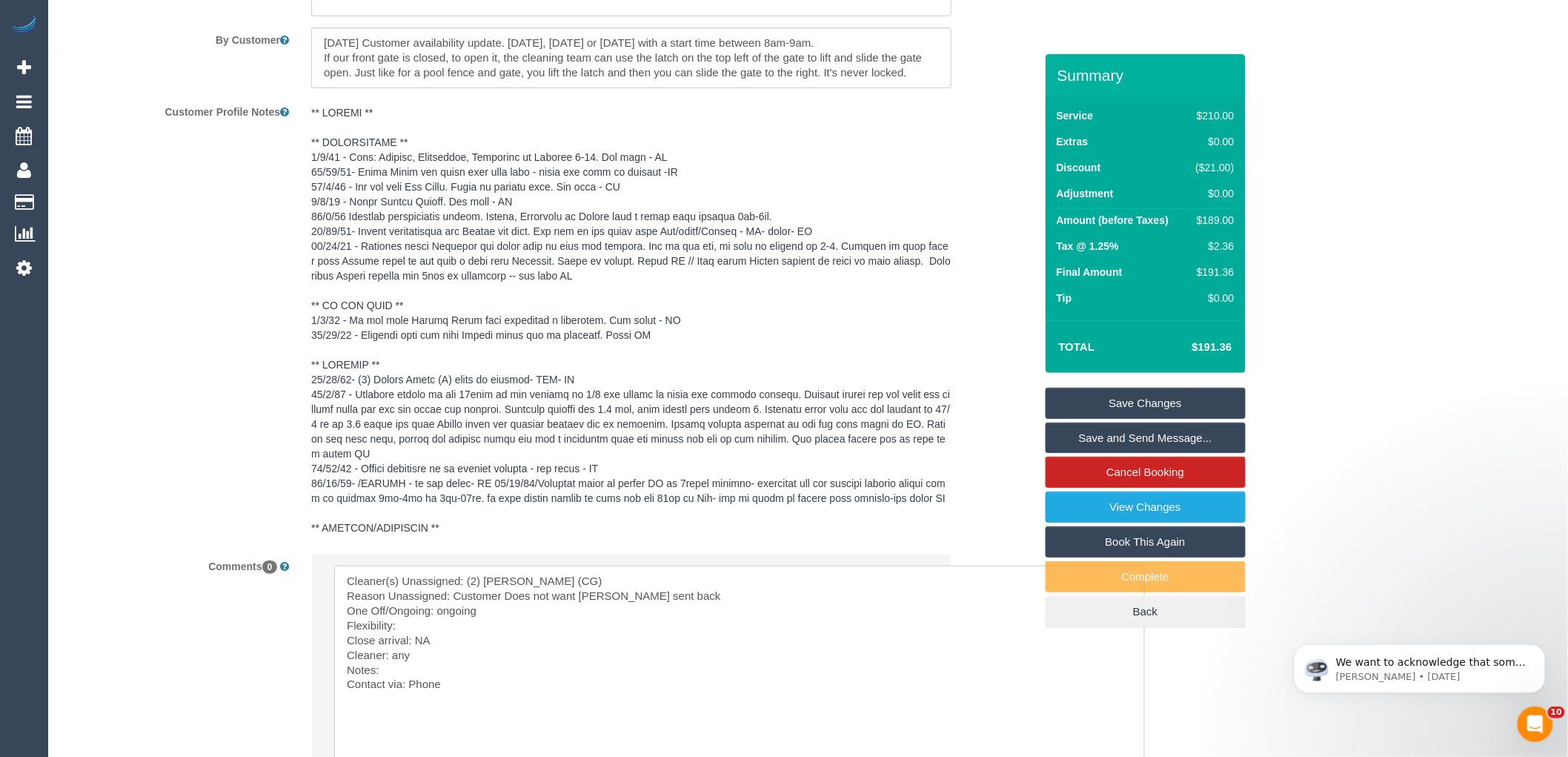
click at [560, 687] on textarea at bounding box center [740, 669] width 811 height 206
click at [462, 708] on textarea at bounding box center [740, 669] width 811 height 206
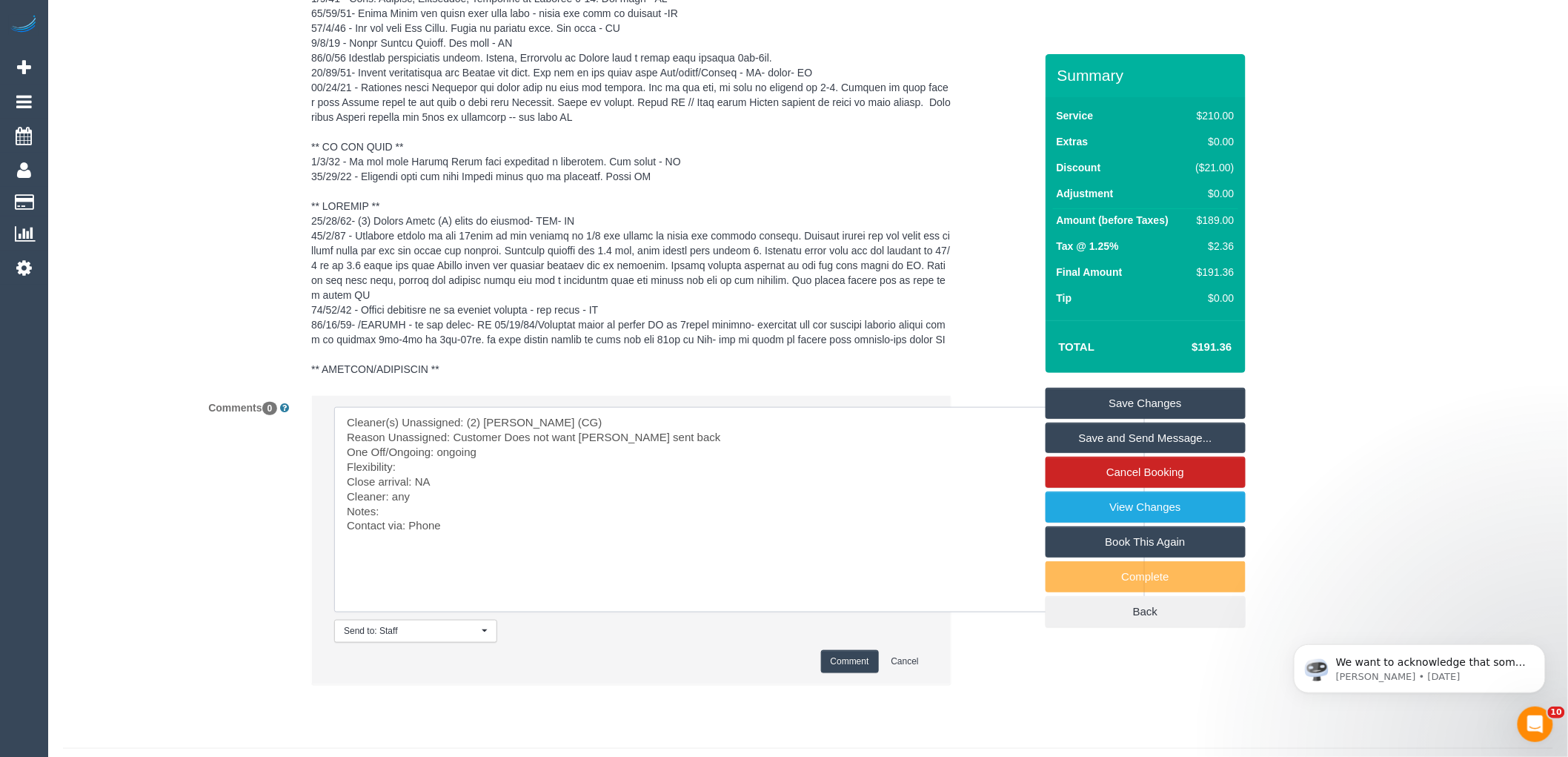
scroll to position [2735, 0]
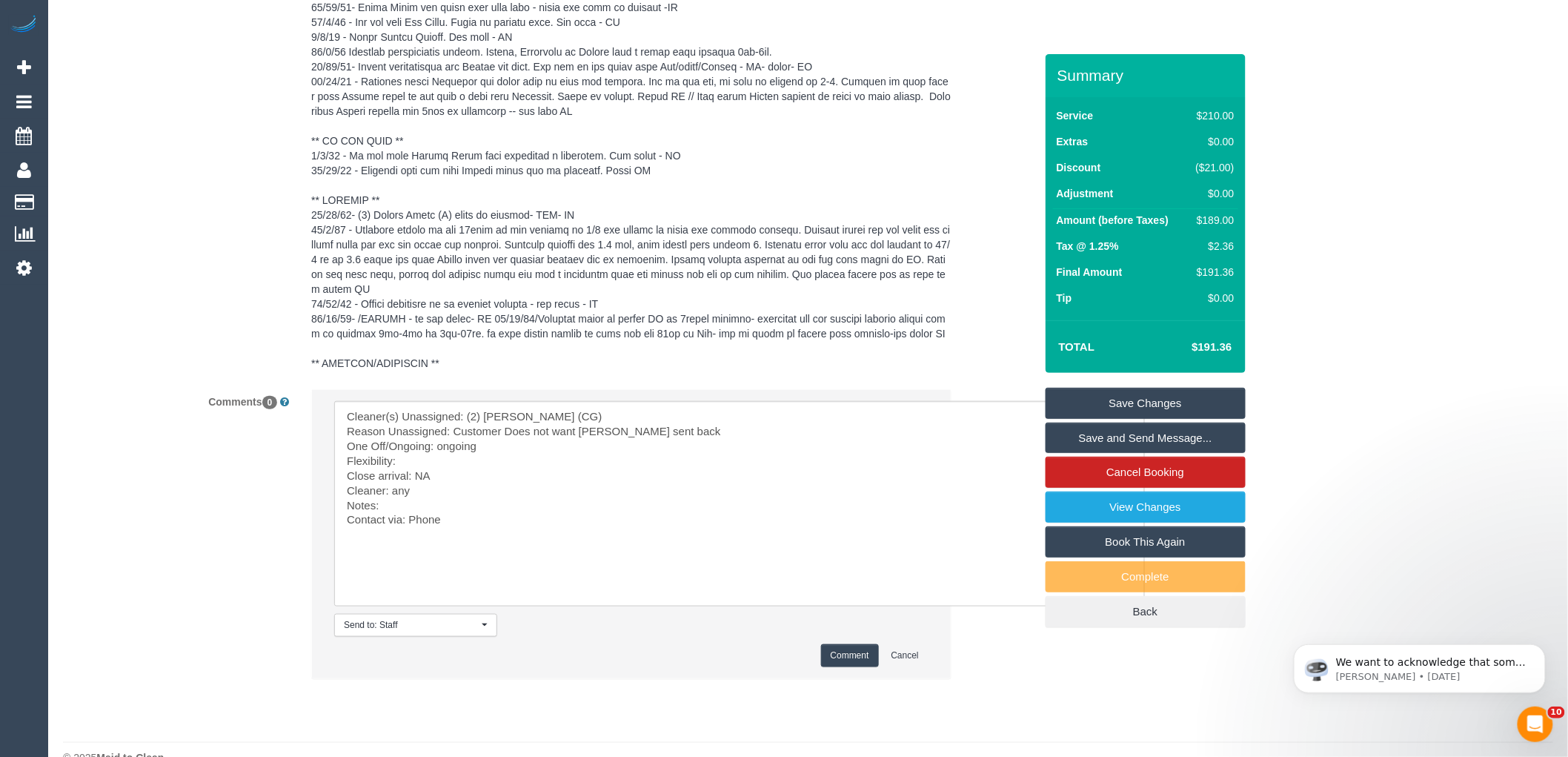
click at [834, 667] on button "Comment" at bounding box center [850, 656] width 58 height 23
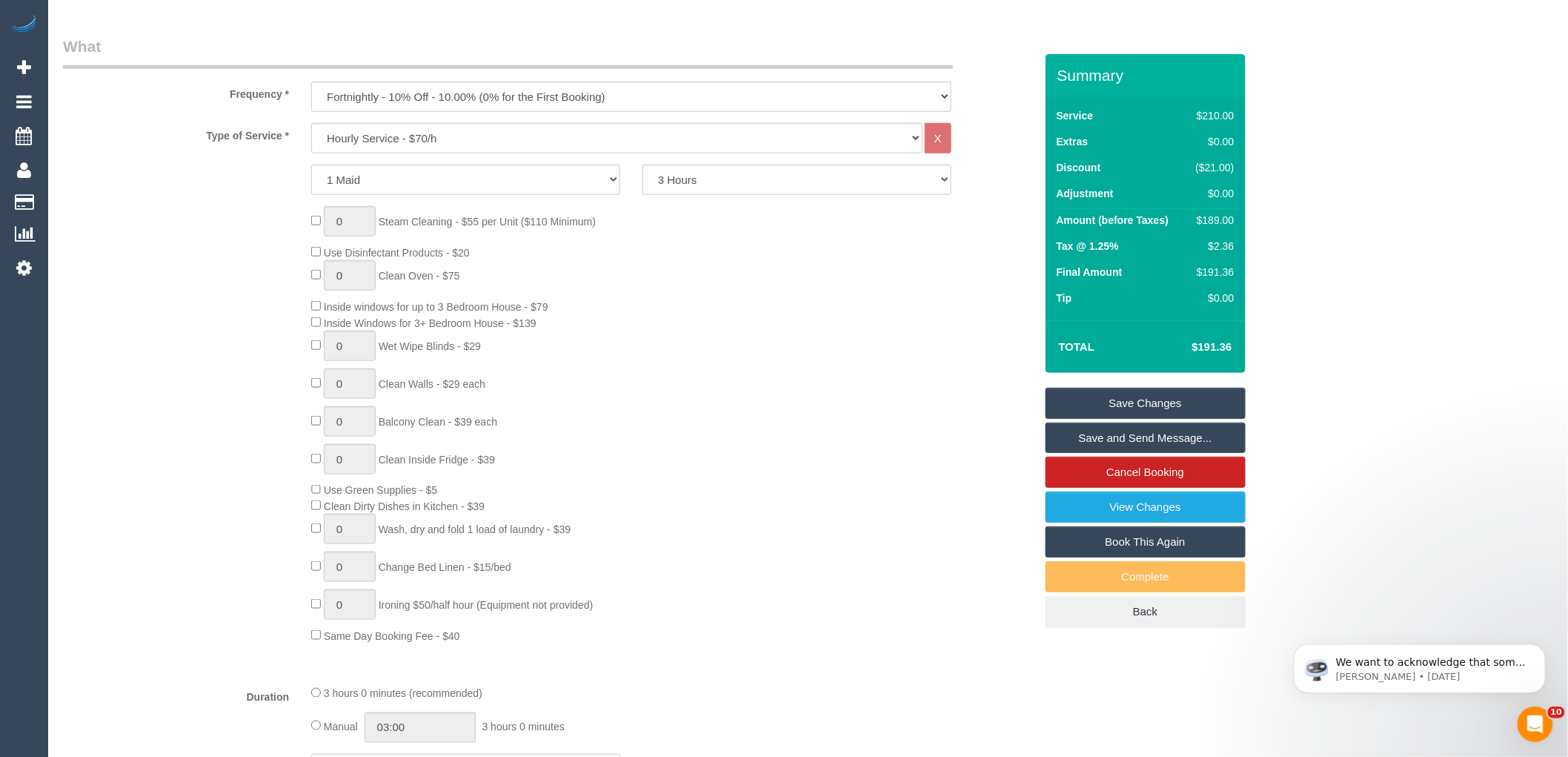
scroll to position [181, 0]
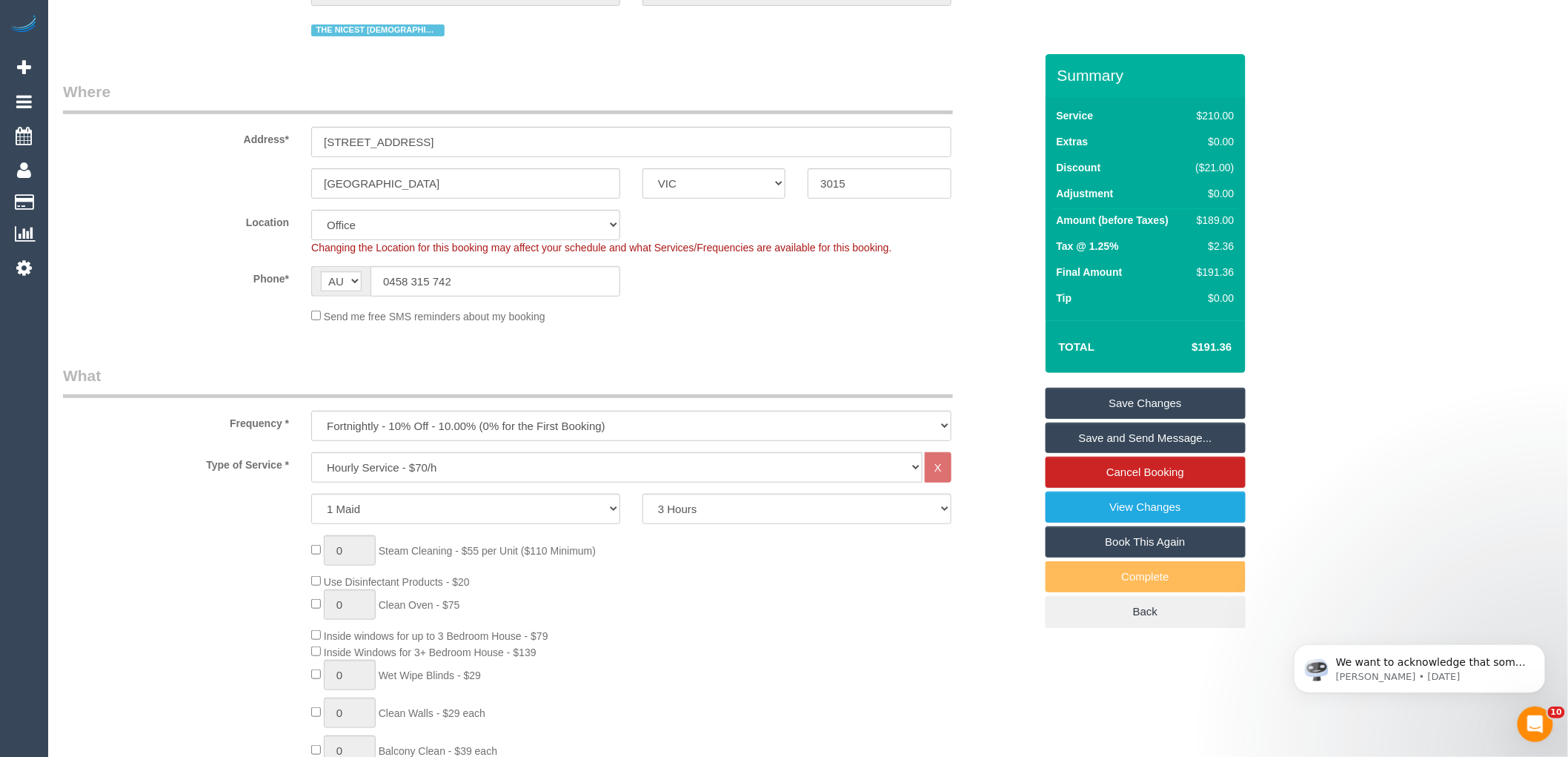
click at [1182, 403] on link "Save Changes" at bounding box center [1145, 404] width 200 height 31
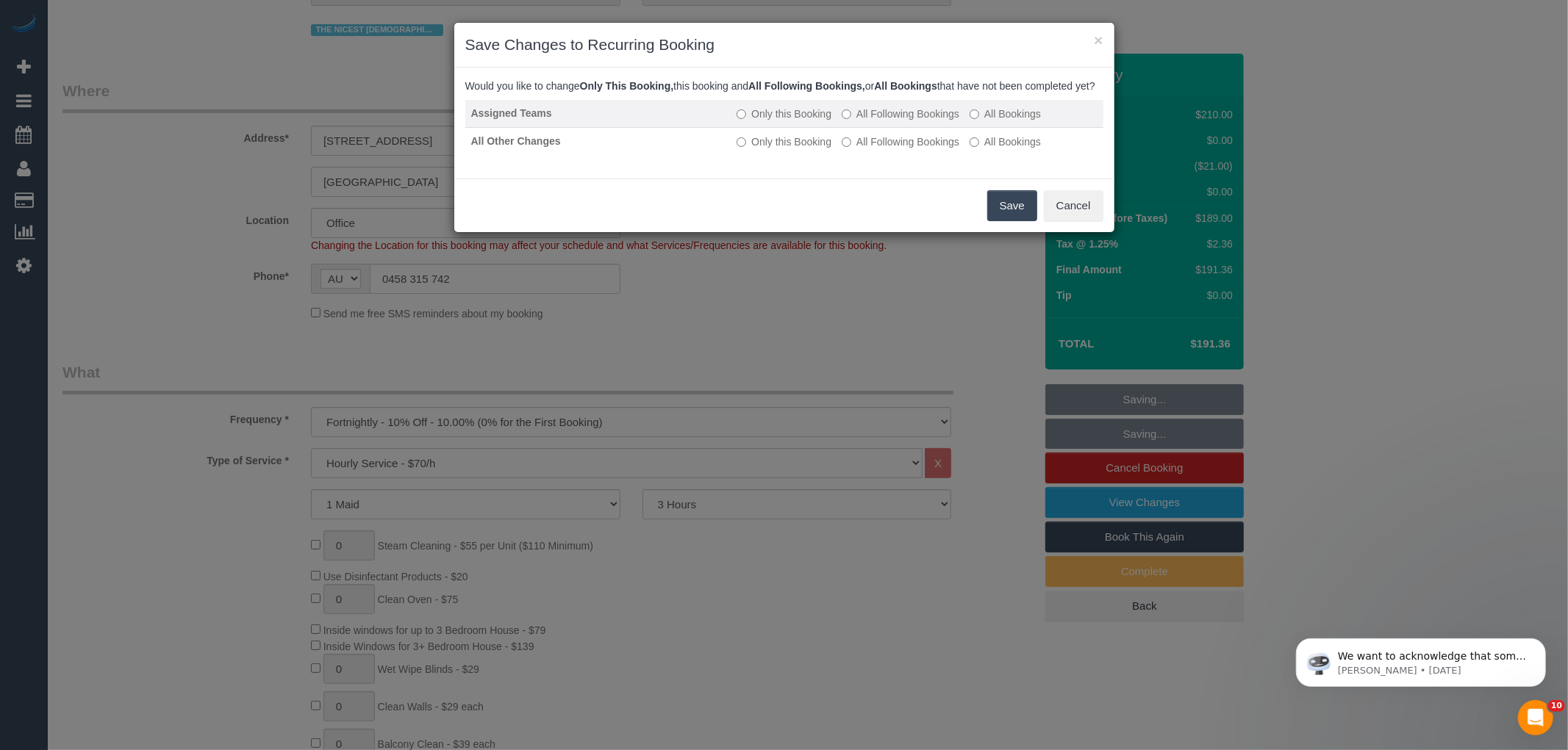
click at [882, 121] on label "All Following Bookings" at bounding box center [900, 113] width 117 height 15
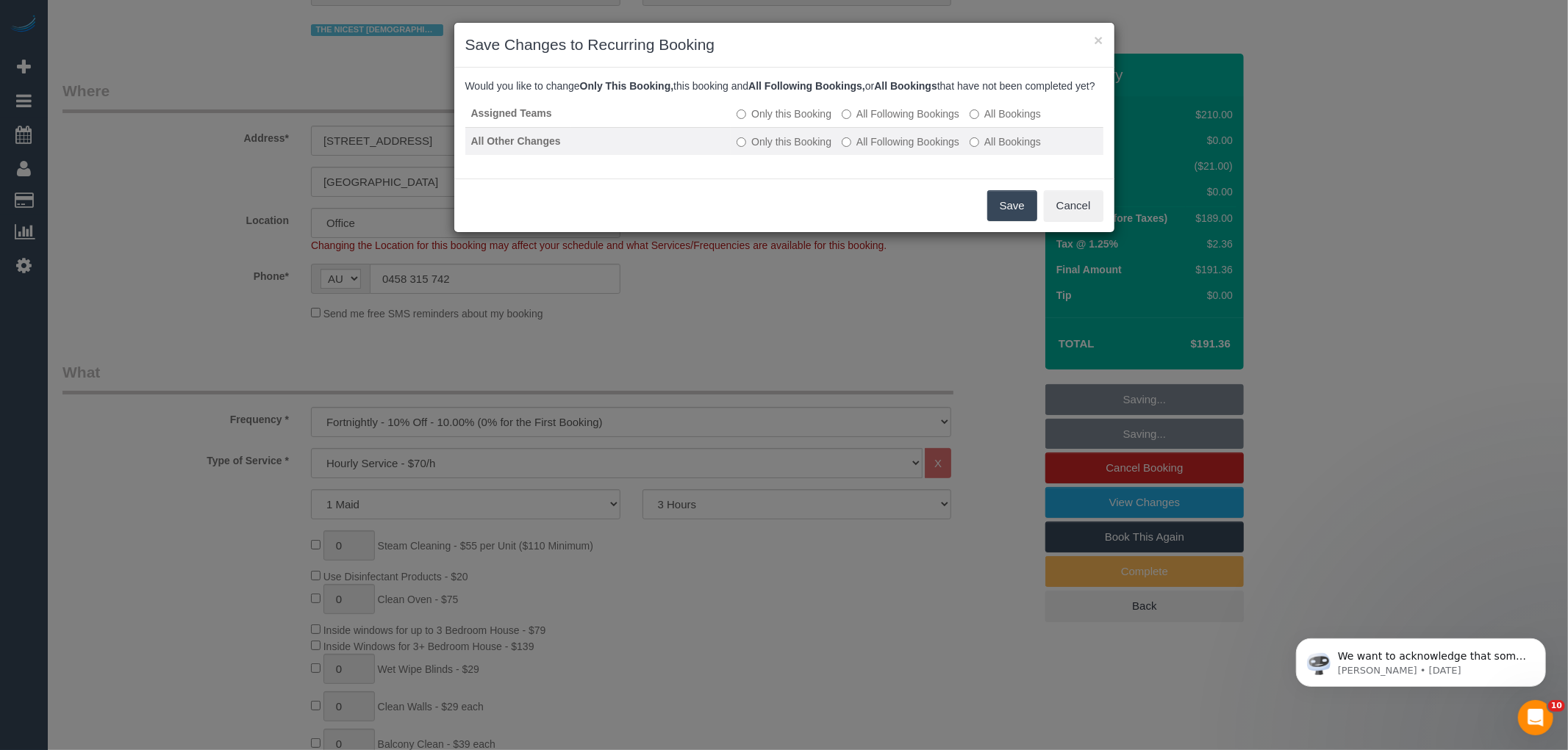
click at [858, 149] on label "All Following Bookings" at bounding box center [900, 141] width 117 height 15
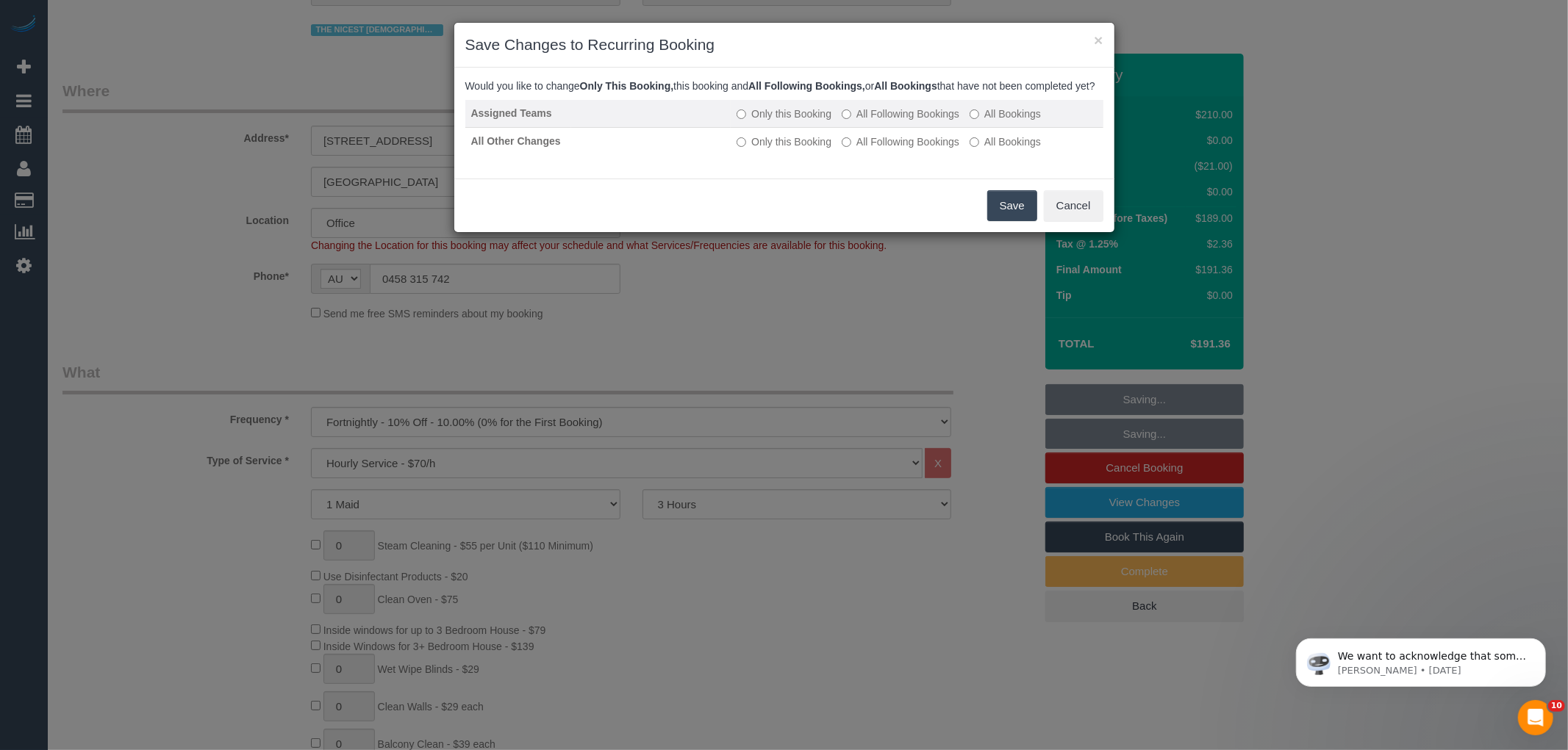
drag, startPoint x: 487, startPoint y: 131, endPoint x: 559, endPoint y: 131, distance: 72.0
click at [559, 128] on td "Assigned Teams" at bounding box center [518, 113] width 107 height 28
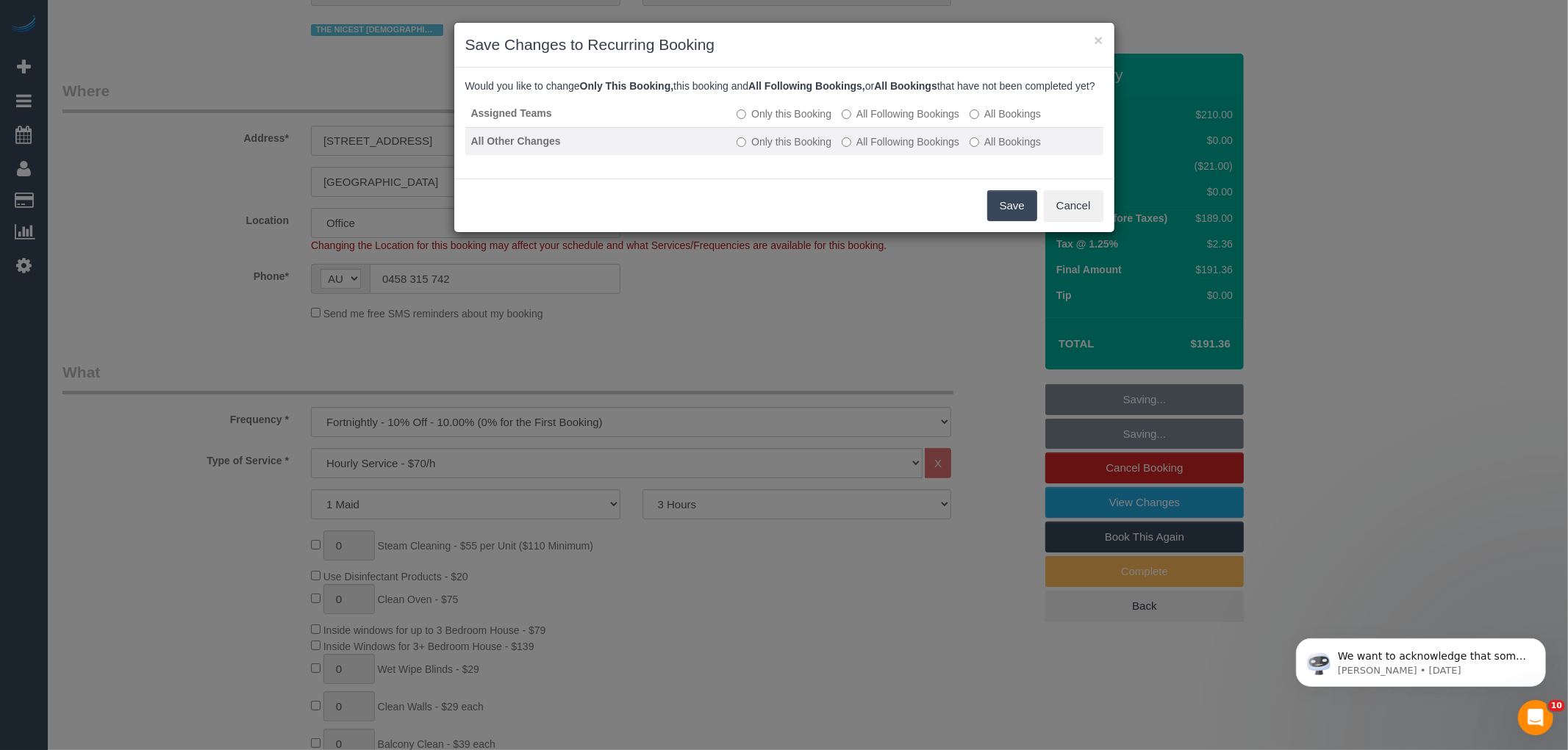
click at [590, 151] on td at bounding box center [651, 141] width 159 height 28
click at [1019, 221] on button "Save" at bounding box center [1012, 205] width 50 height 31
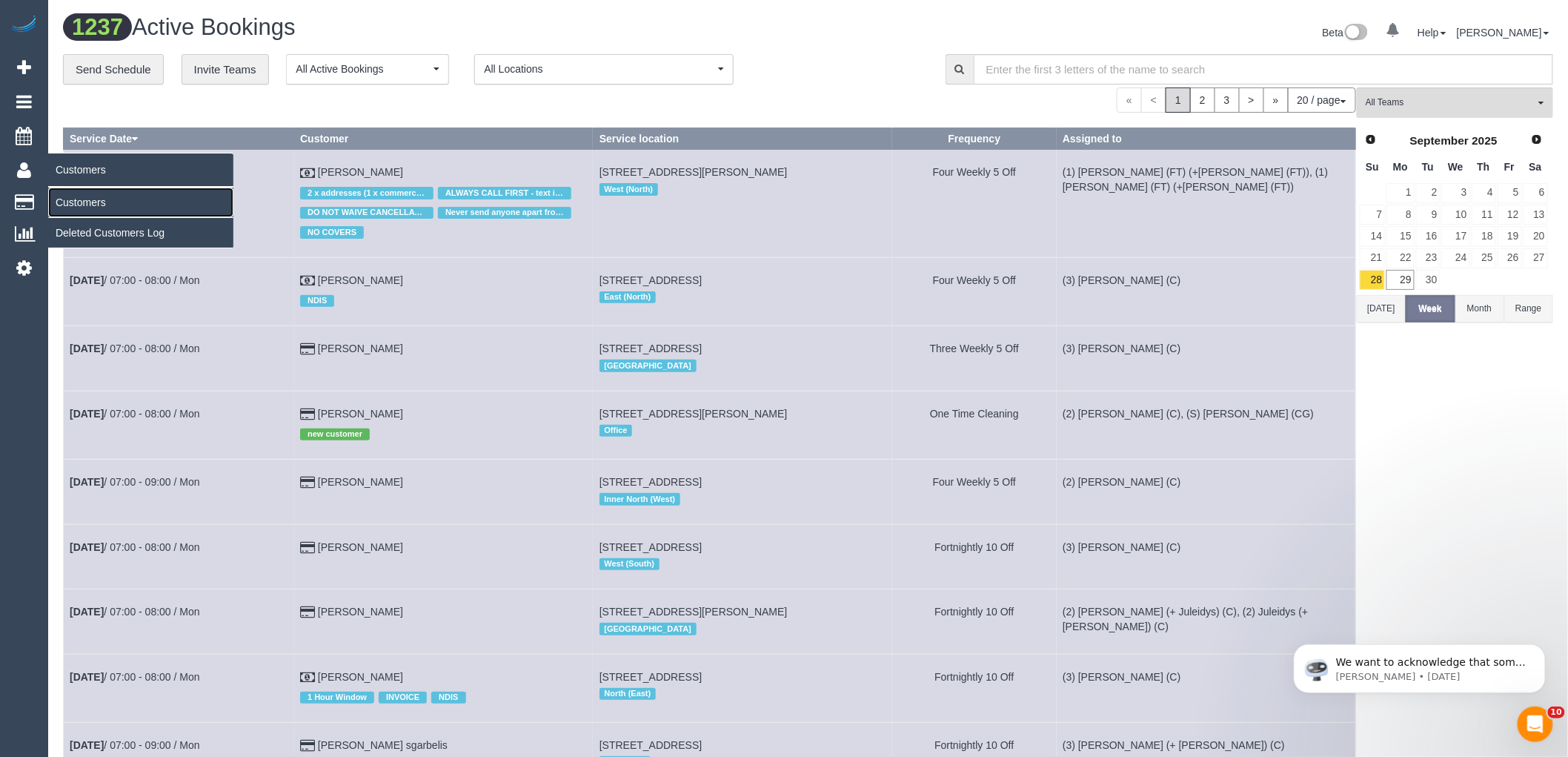
click at [92, 199] on link "Customers" at bounding box center [141, 203] width 185 height 29
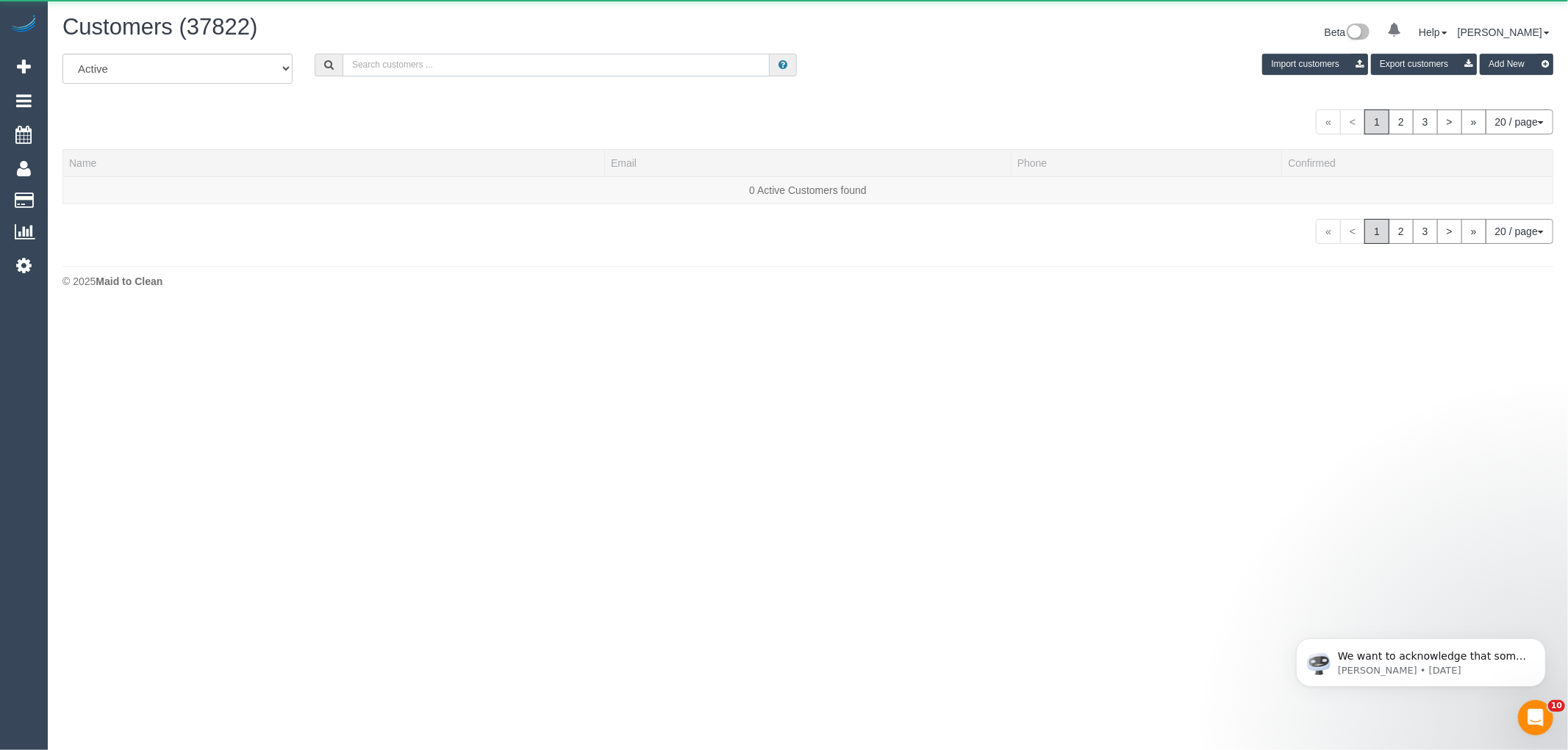
click at [578, 67] on input "text" at bounding box center [556, 65] width 427 height 23
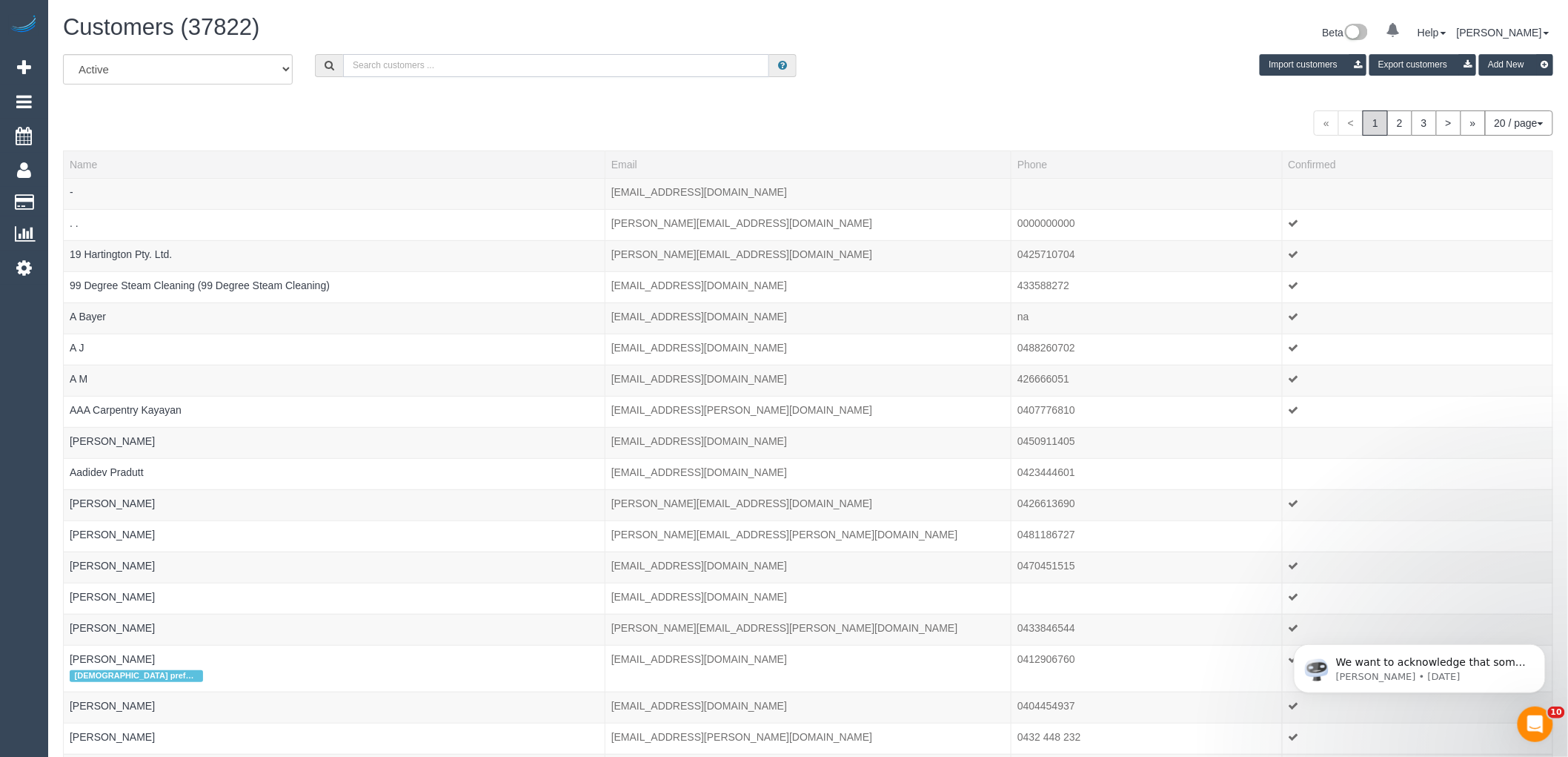
paste input "(2) [PERSON_NAME] (CG)"
click at [482, 64] on input "(2) [PERSON_NAME] (CG)" at bounding box center [556, 66] width 426 height 23
click at [483, 64] on input "(2) [PERSON_NAME] (CG)" at bounding box center [556, 66] width 426 height 23
paste input "61439659599"
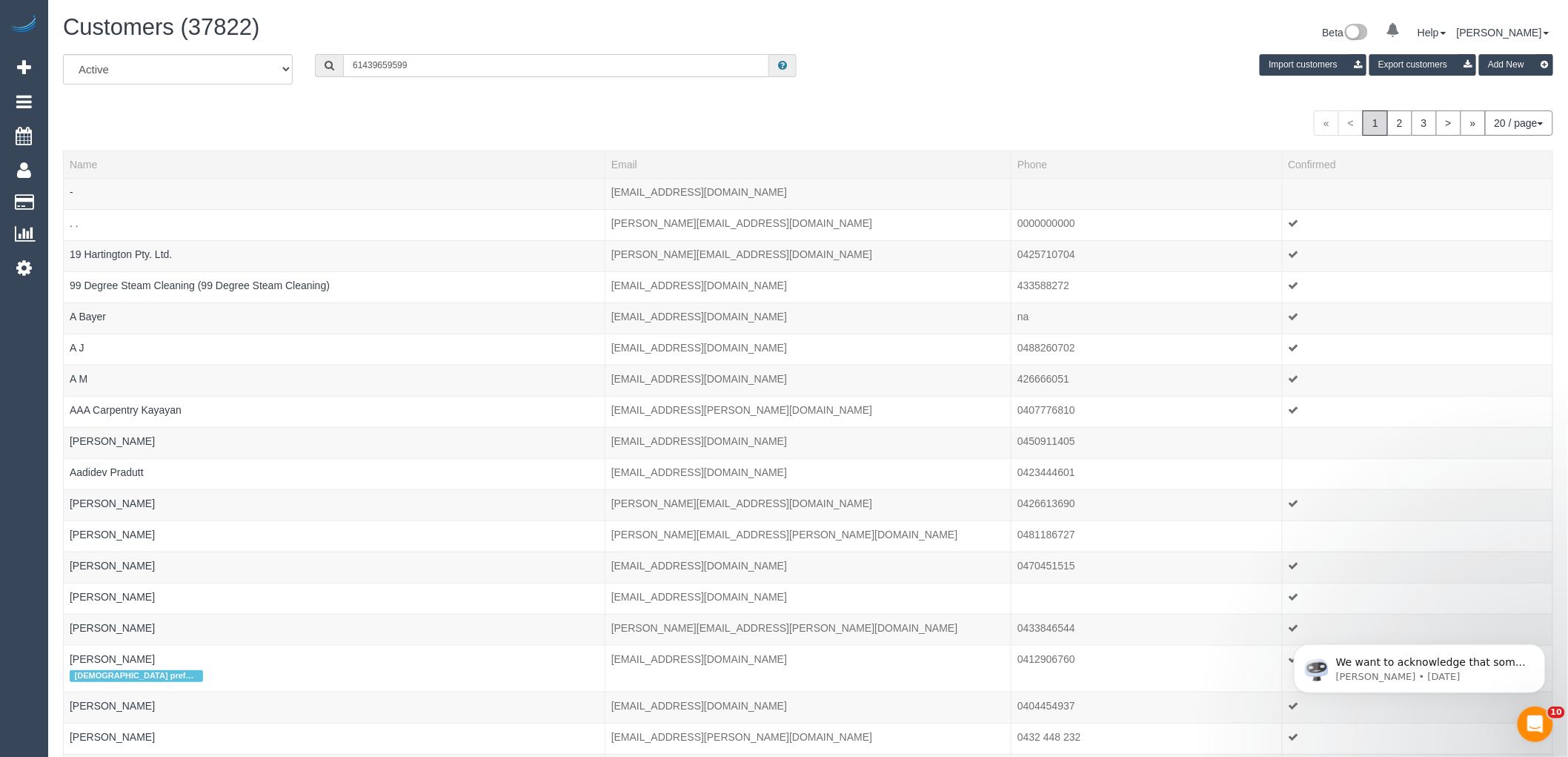
drag, startPoint x: 363, startPoint y: 67, endPoint x: 298, endPoint y: 68, distance: 65.0
click at [298, 68] on div "All Active Archived 61439659599 Import customers Export customers Add New" at bounding box center [808, 75] width 1512 height 42
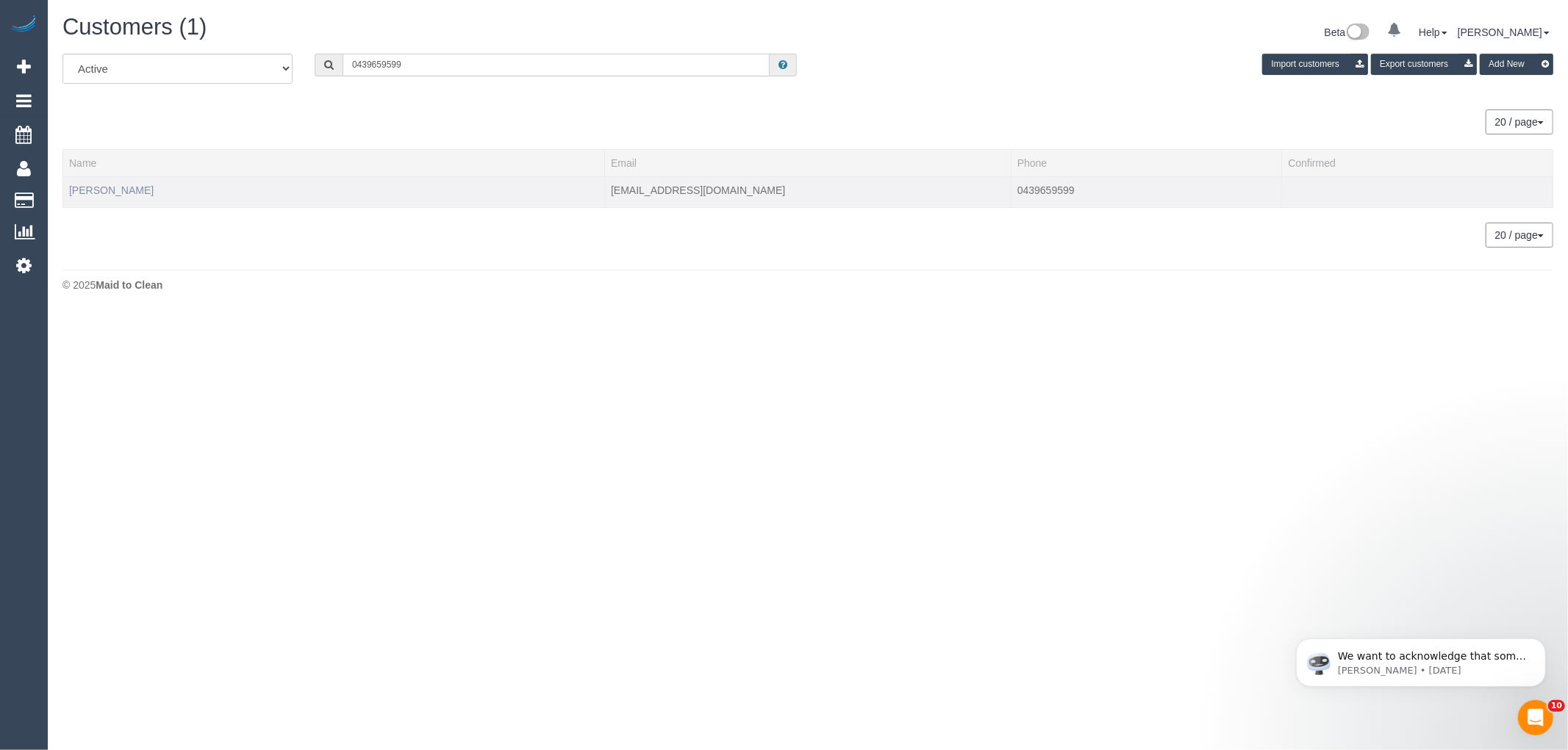
type input "0439659599"
click at [109, 188] on link "Anne Crowley" at bounding box center [111, 190] width 84 height 11
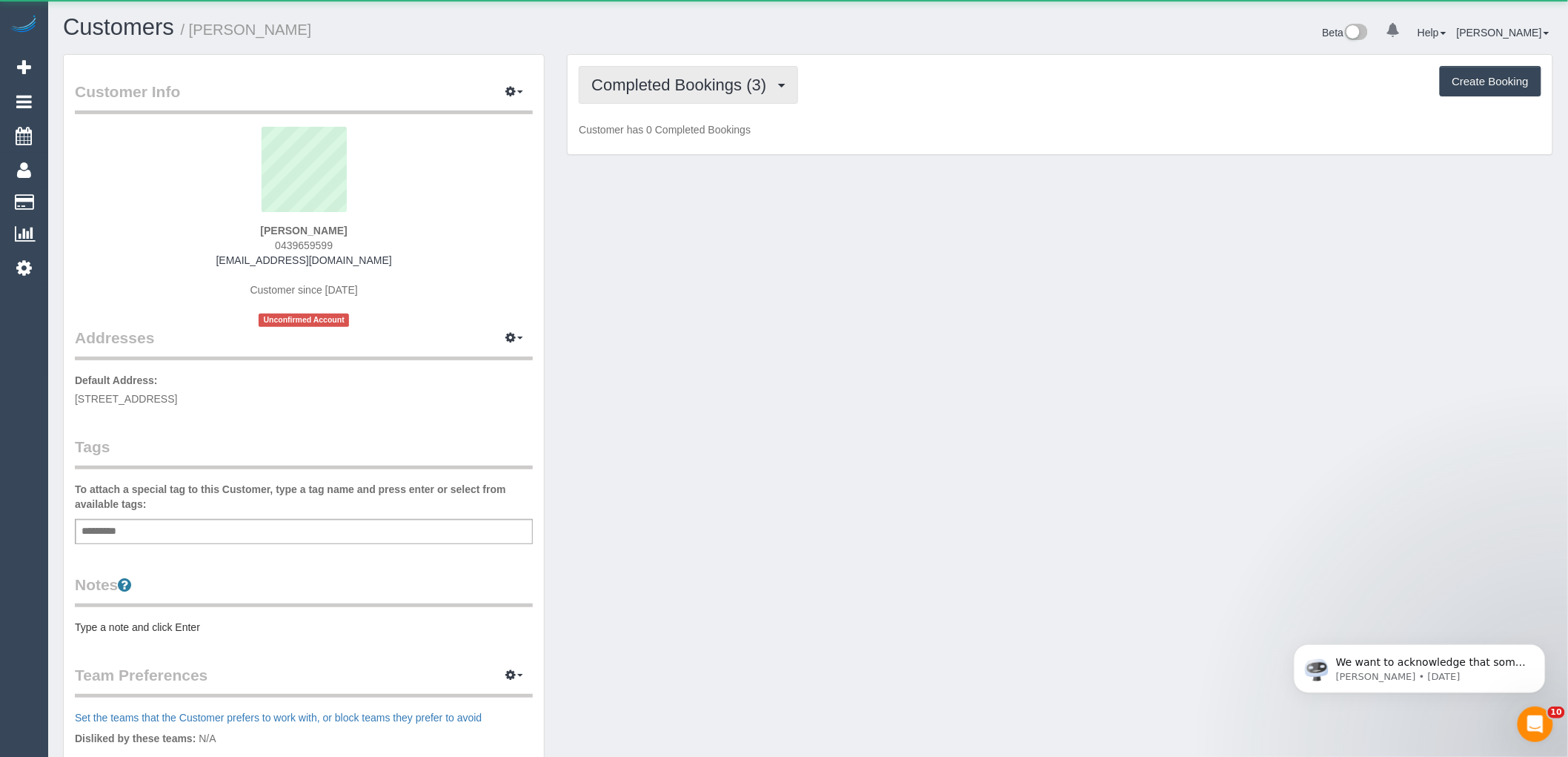
click at [669, 87] on span "Completed Bookings (3)" at bounding box center [682, 85] width 182 height 19
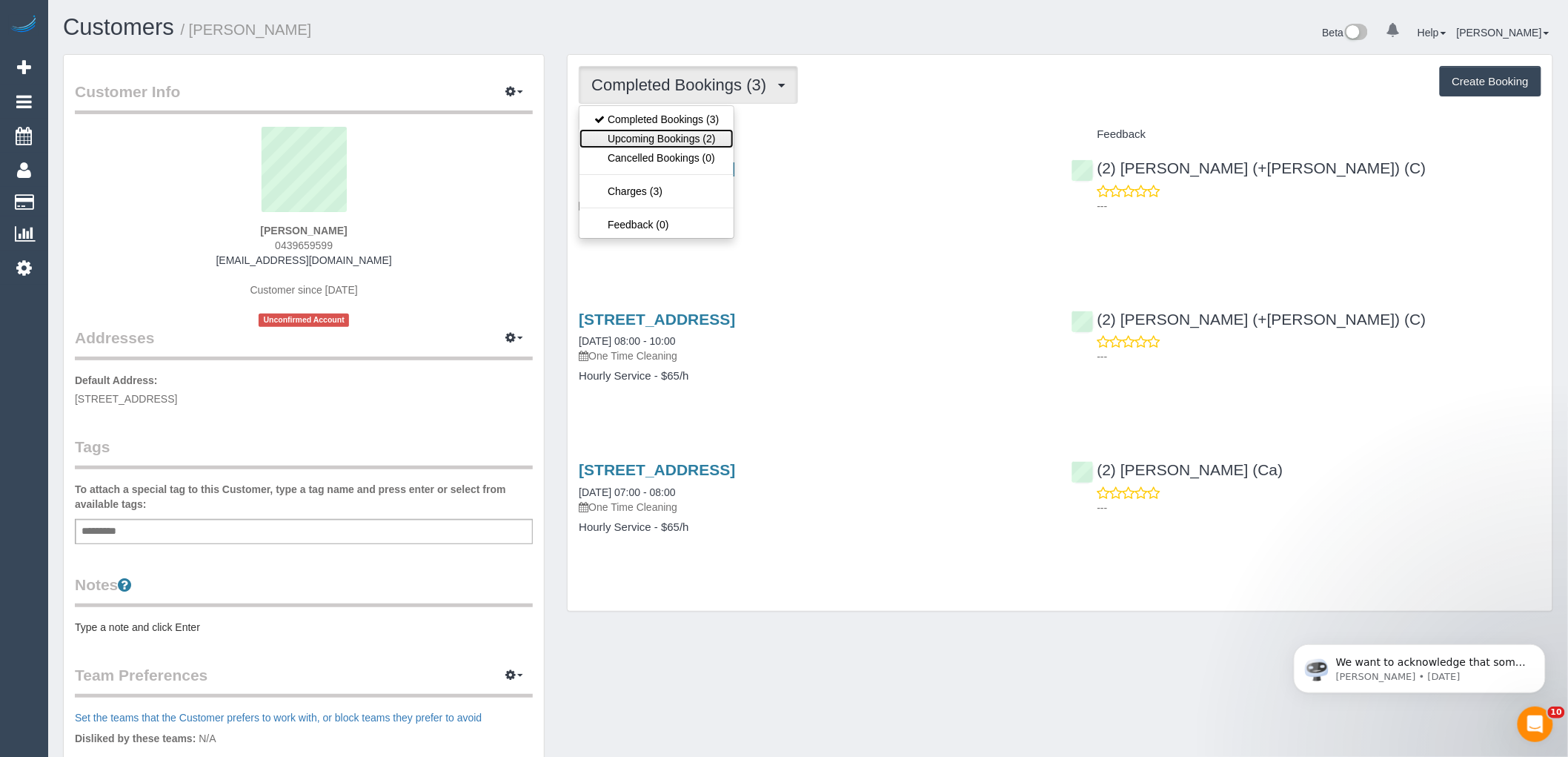
click at [672, 134] on link "Upcoming Bookings (2)" at bounding box center [656, 138] width 154 height 19
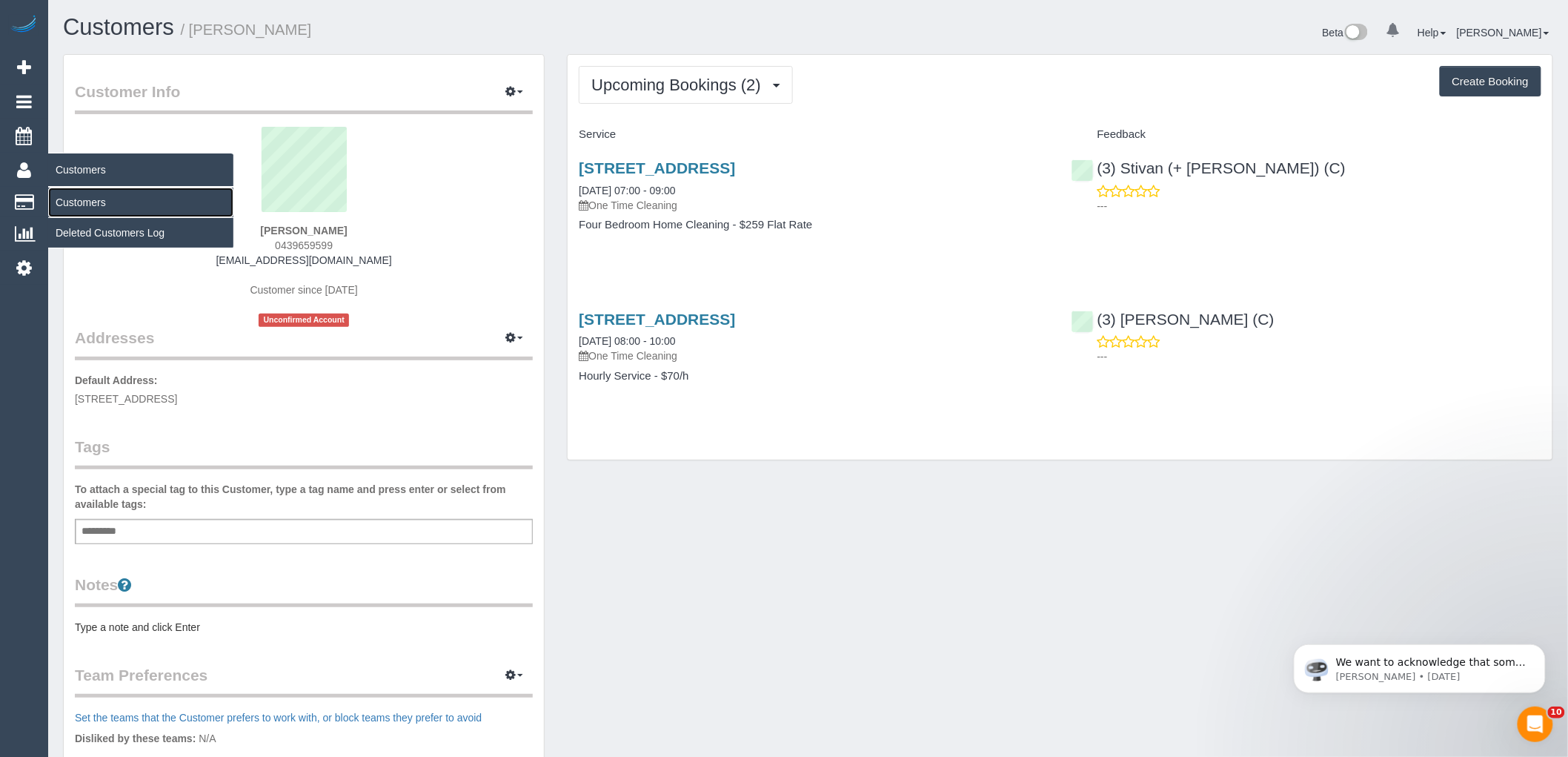
click at [65, 198] on link "Customers" at bounding box center [141, 203] width 185 height 29
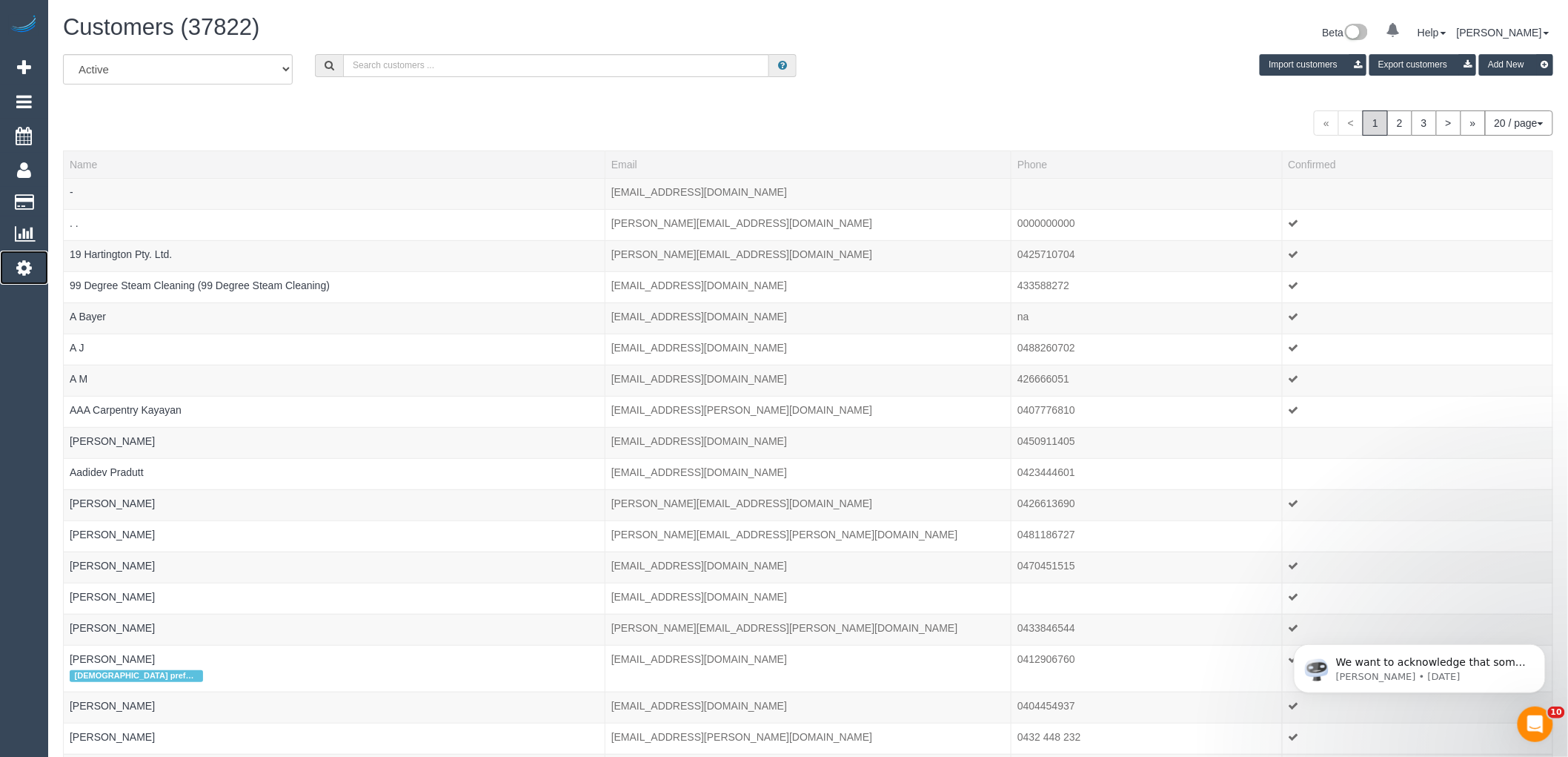
click at [26, 271] on icon at bounding box center [24, 268] width 15 height 18
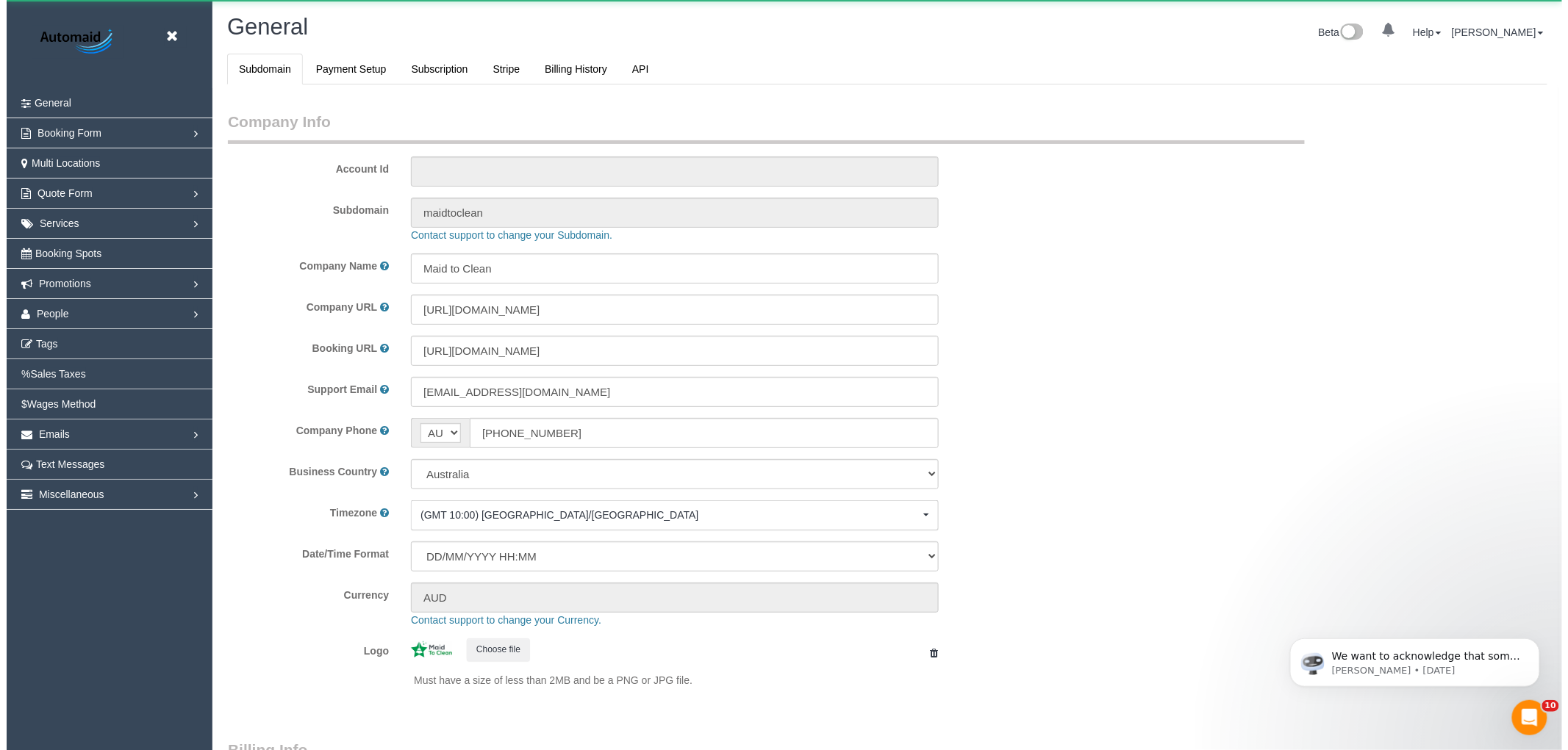
scroll to position [3309, 1555]
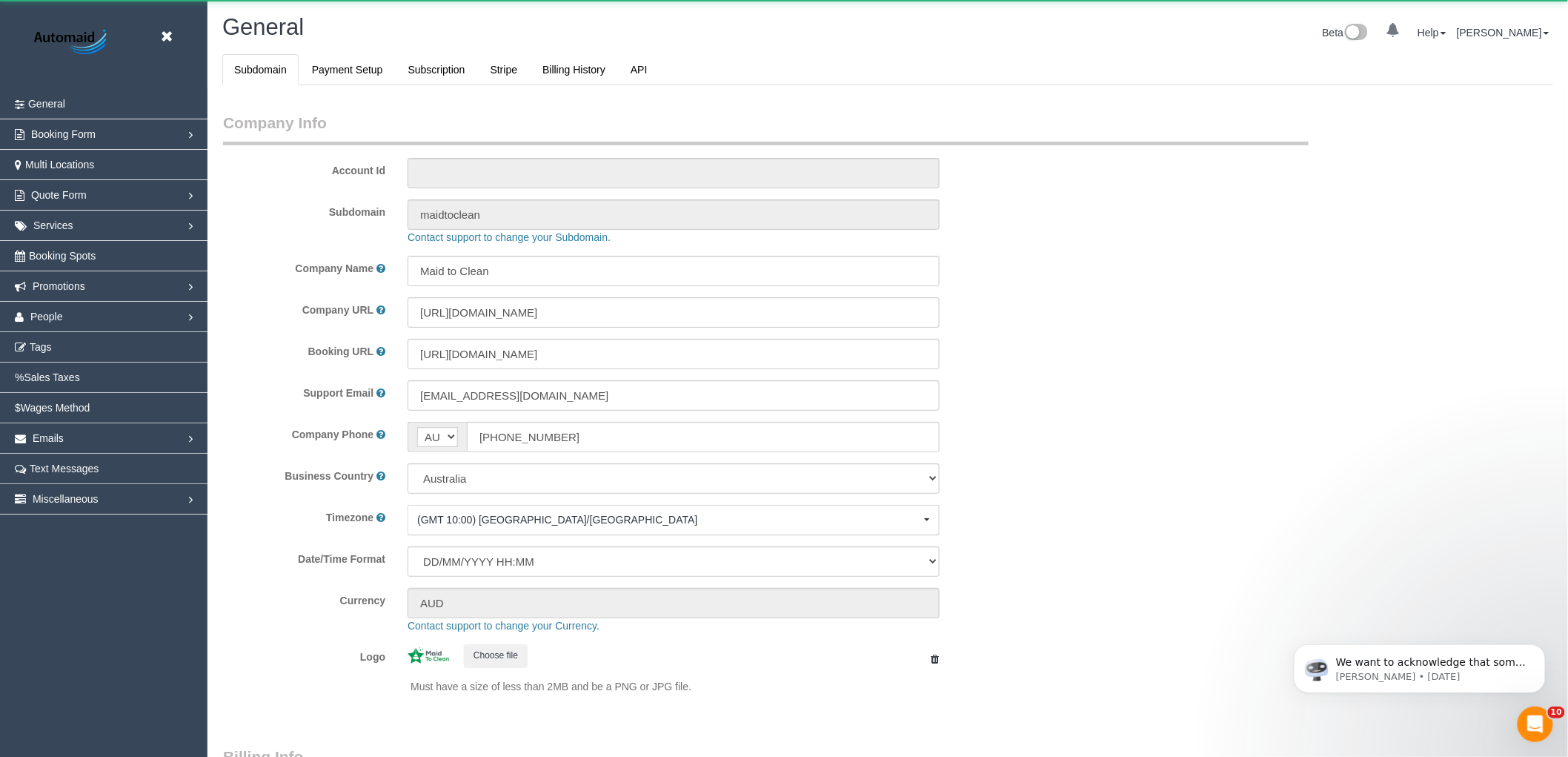
select select "1"
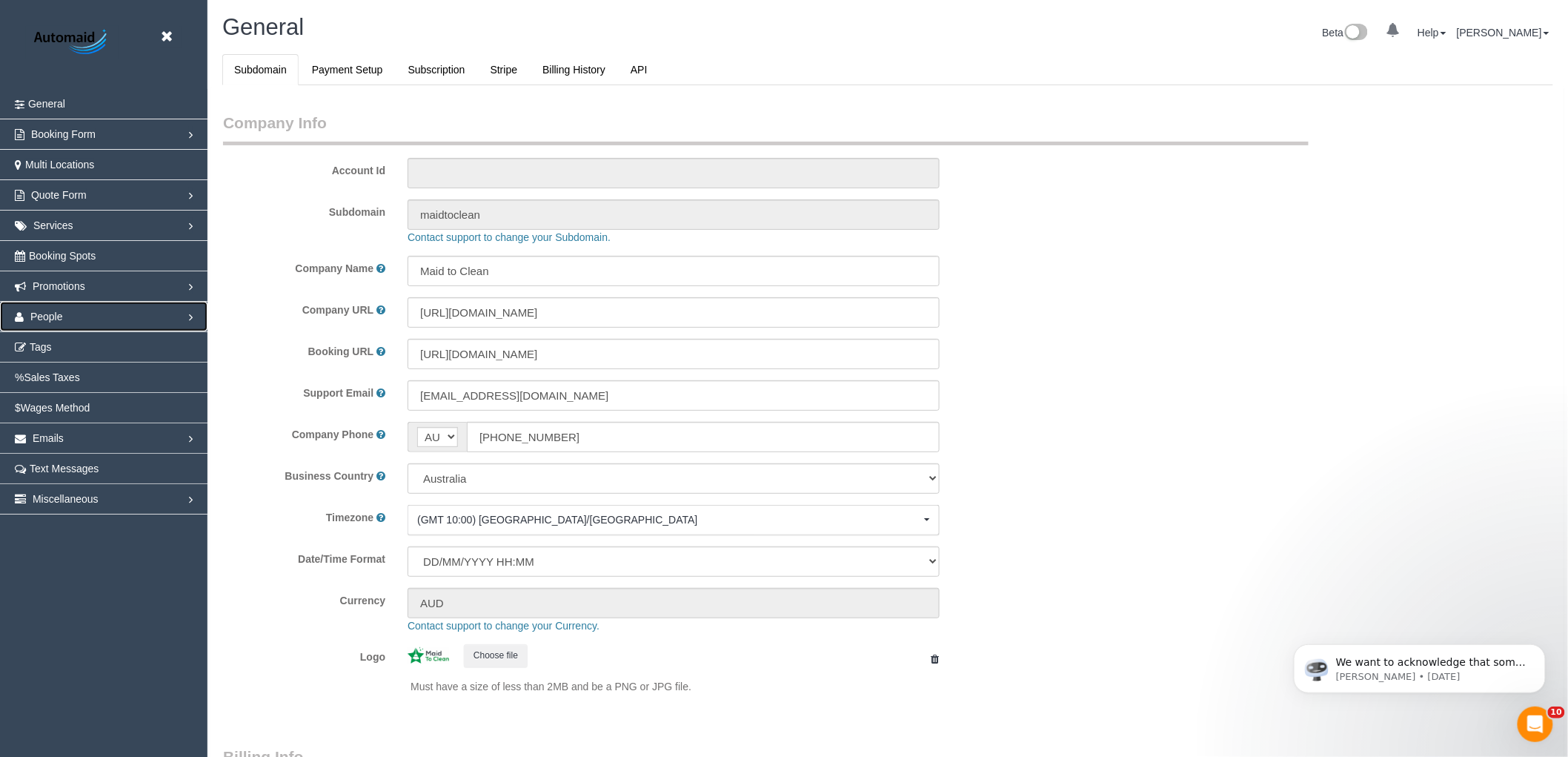
click at [63, 315] on link "People" at bounding box center [104, 316] width 208 height 29
click at [77, 402] on link "Team Availability" at bounding box center [104, 407] width 208 height 29
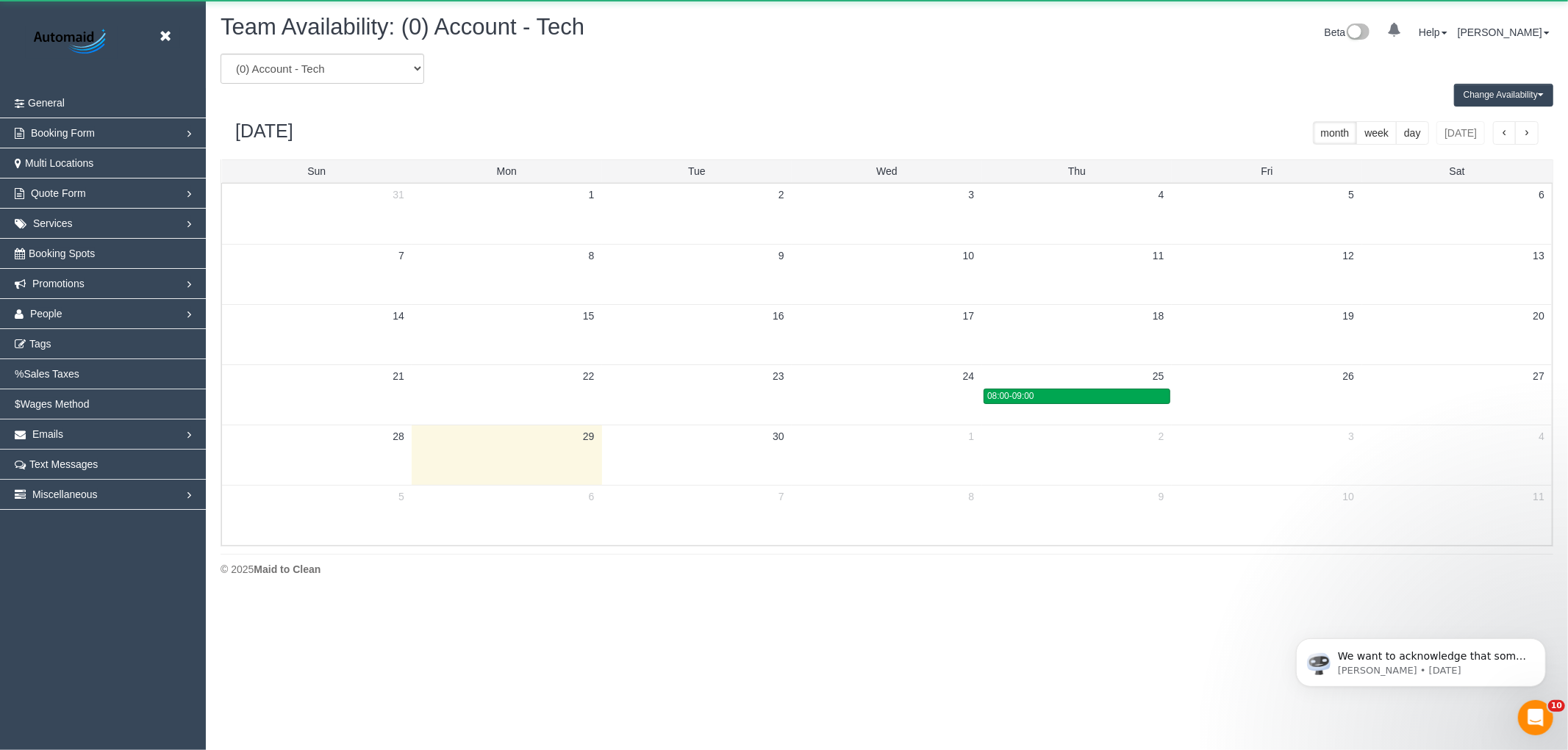
scroll to position [600, 1568]
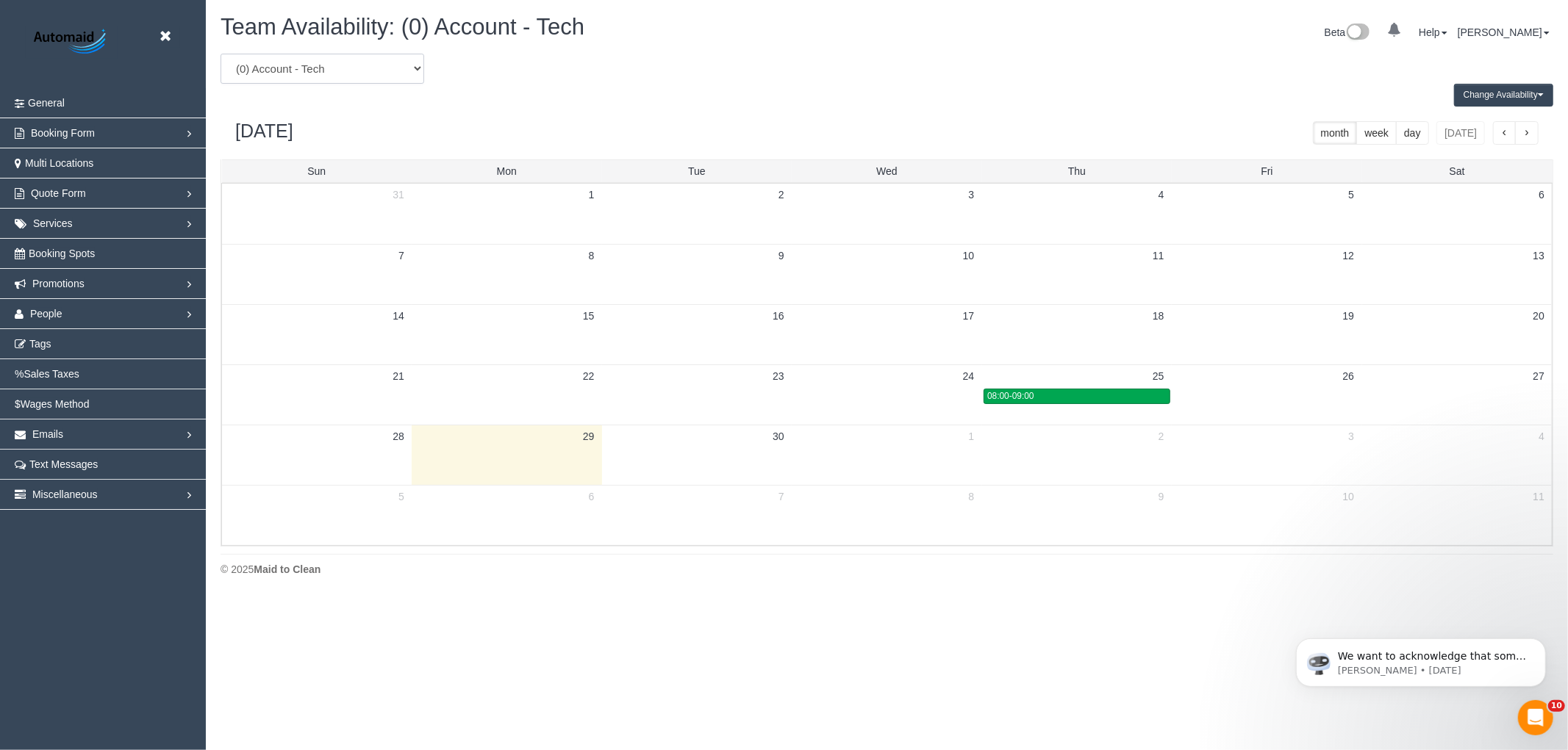
click at [317, 68] on select "(0) Account - Tech (0) Office (0) Raunak Test Account (1) Debbie Brodjanac (FT)…" at bounding box center [323, 68] width 204 height 30
select select "number:57337"
click at [221, 54] on select "(0) Account - Tech (0) Office (0) Raunak Test Account (1) Debbie Brodjanac (FT)…" at bounding box center [323, 68] width 204 height 30
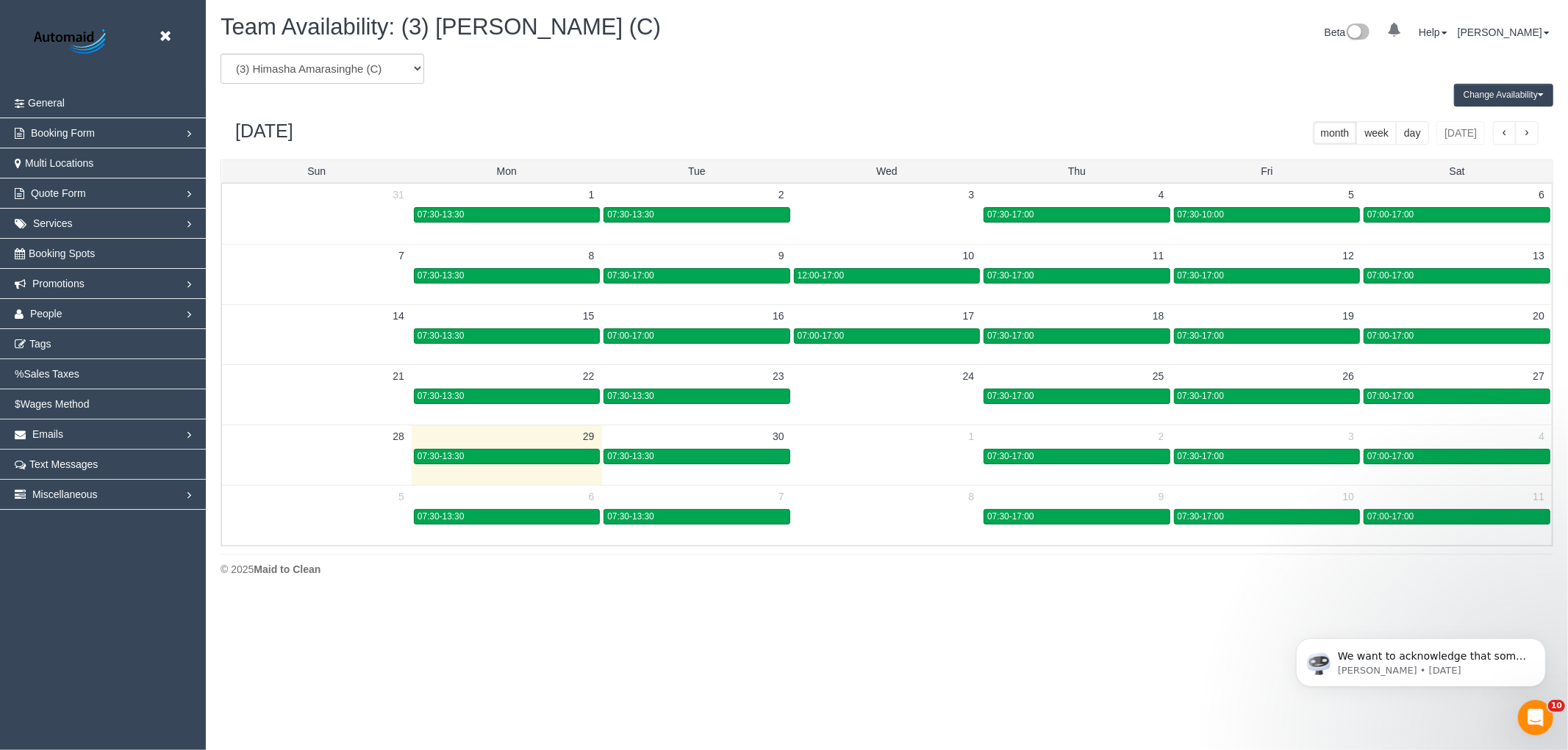
drag, startPoint x: 602, startPoint y: 83, endPoint x: 966, endPoint y: 449, distance: 516.2
click at [966, 449] on td at bounding box center [886, 456] width 189 height 17
click at [901, 463] on td at bounding box center [886, 456] width 189 height 17
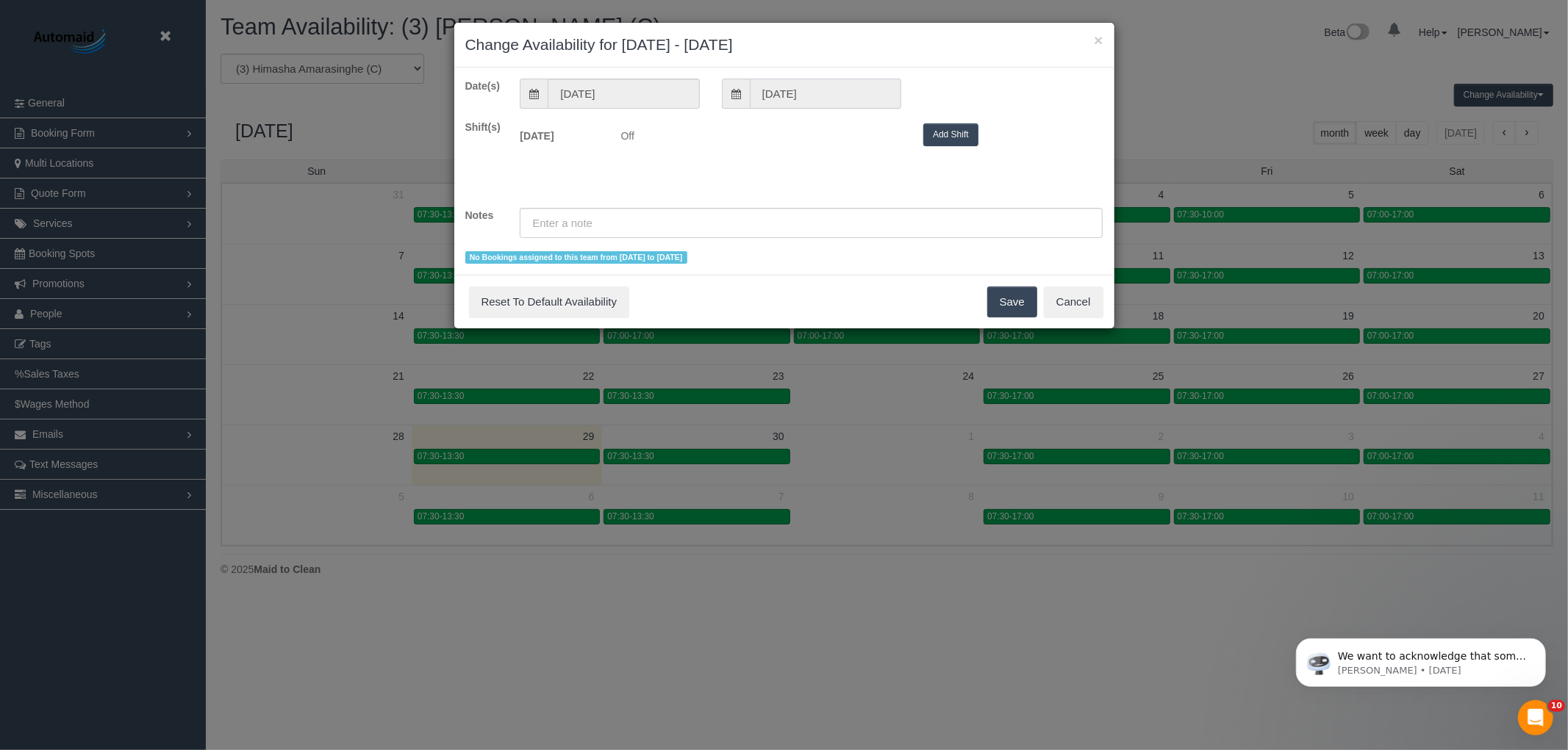
click at [885, 97] on input "01/10/2025" at bounding box center [825, 93] width 152 height 30
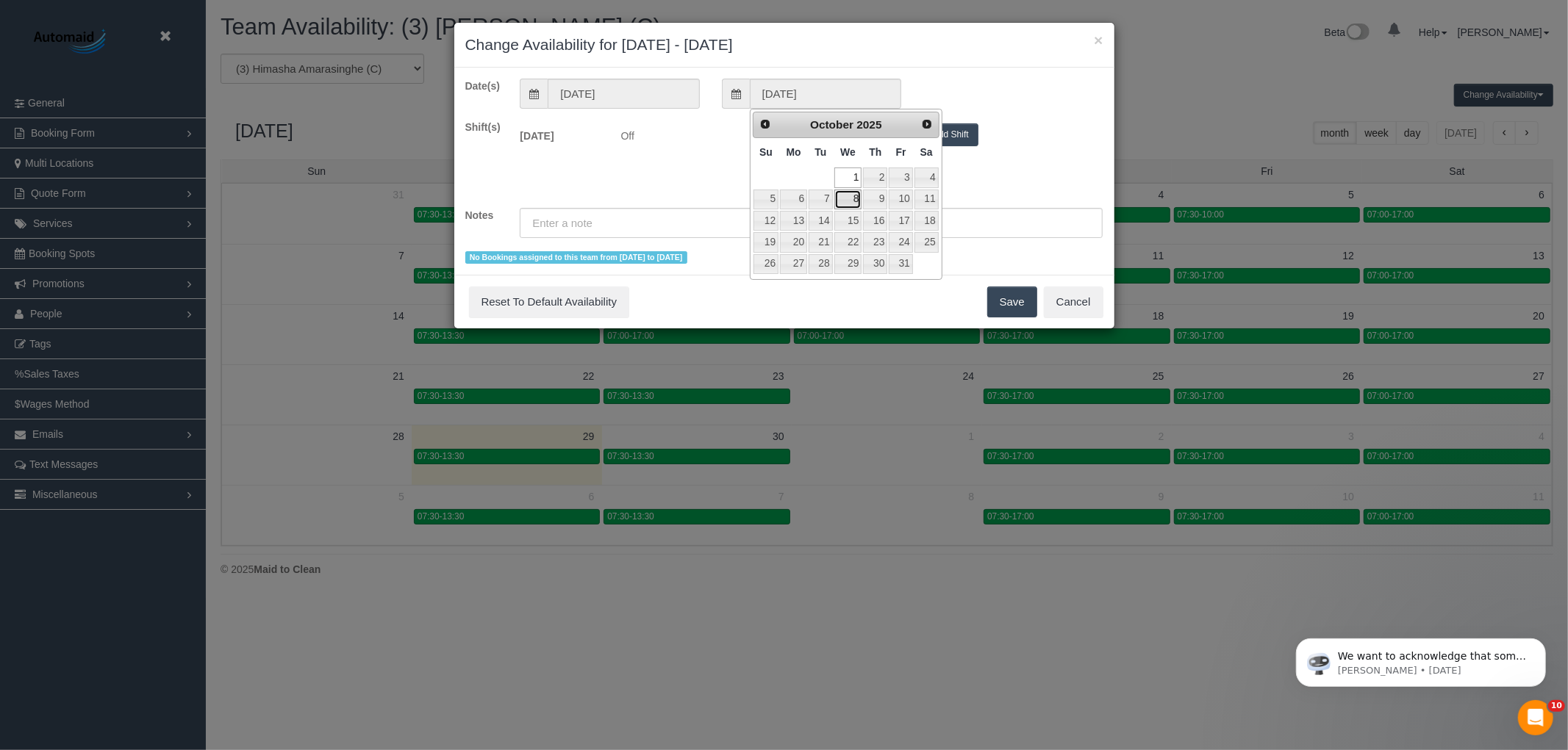
click at [854, 195] on link "8" at bounding box center [848, 199] width 28 height 20
type input "08/10/2025"
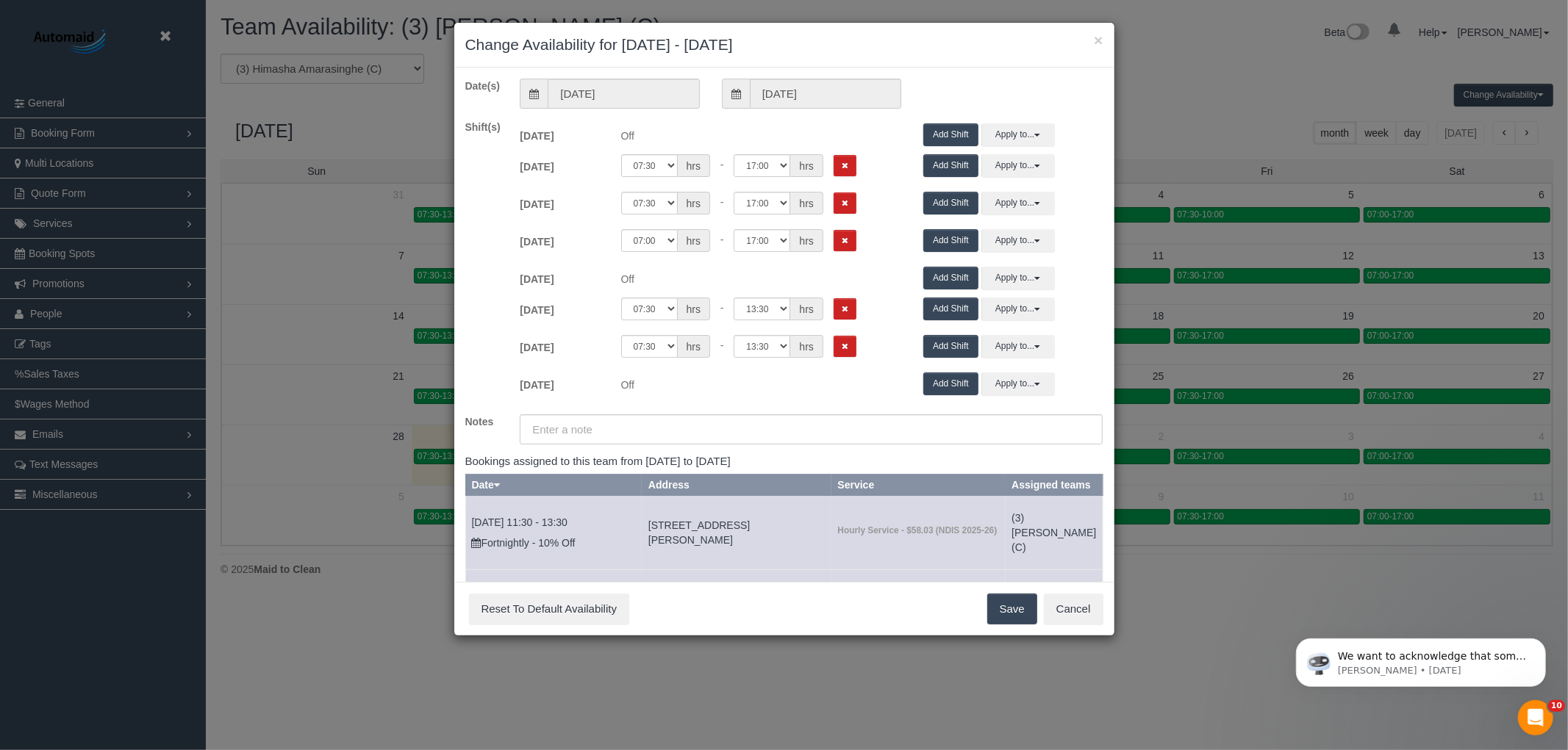
click at [956, 130] on button "Add Shift" at bounding box center [950, 135] width 55 height 23
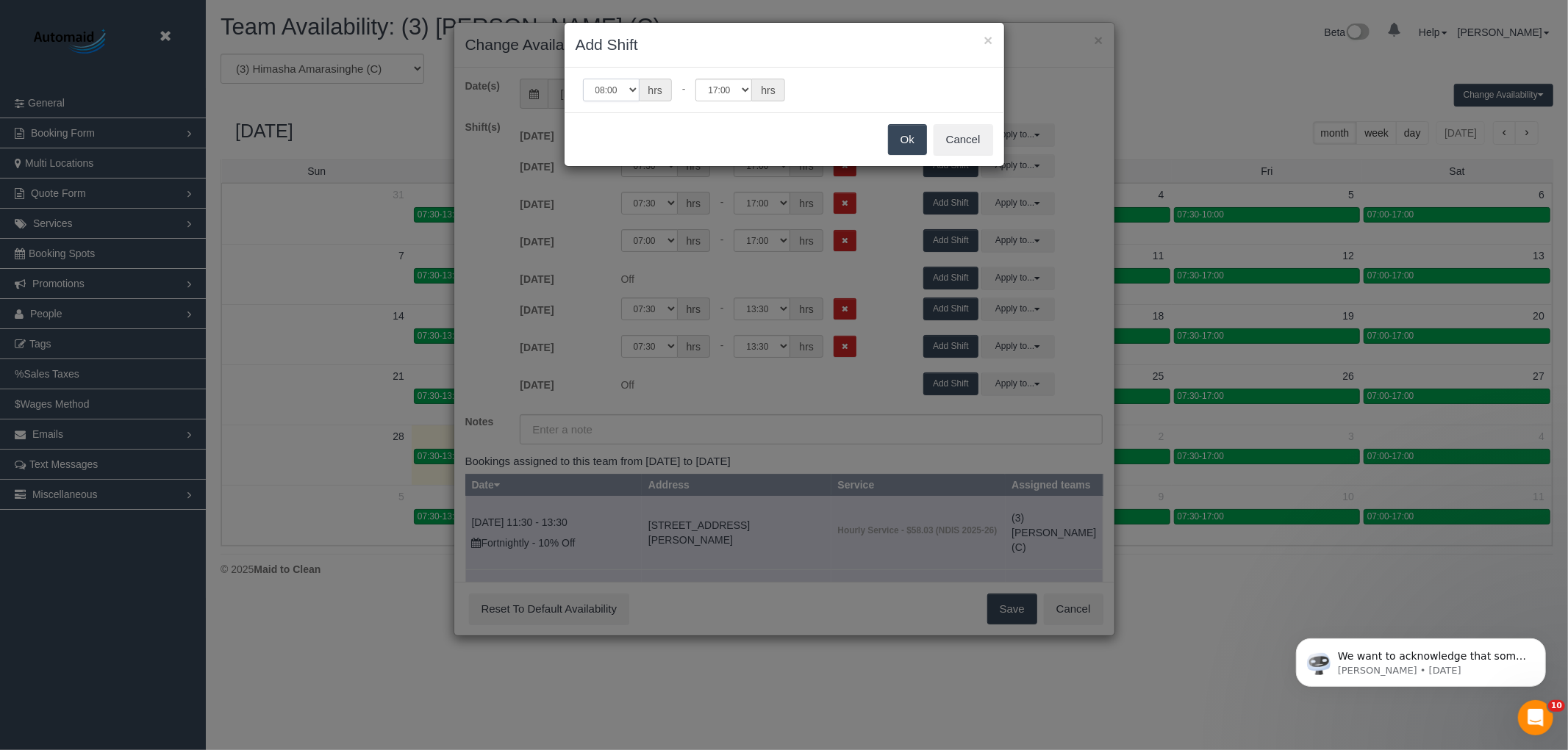
click at [628, 90] on select "00:00 00:05 00:10 00:15 00:20 00:25 00:30 00:35 00:40 00:45 00:50 00:55 01:00 0…" at bounding box center [611, 90] width 57 height 23
select select "string:07:30"
click at [582, 79] on select "00:00 00:05 00:10 00:15 00:20 00:25 00:30 00:35 00:40 00:45 00:50 00:55 01:00 0…" at bounding box center [611, 90] width 57 height 23
click at [728, 84] on select "00:00 00:05 00:10 00:15 00:20 00:25 00:30 00:35 00:40 00:45 00:50 00:55 01:00 0…" at bounding box center [723, 90] width 57 height 23
select select "string:13:00"
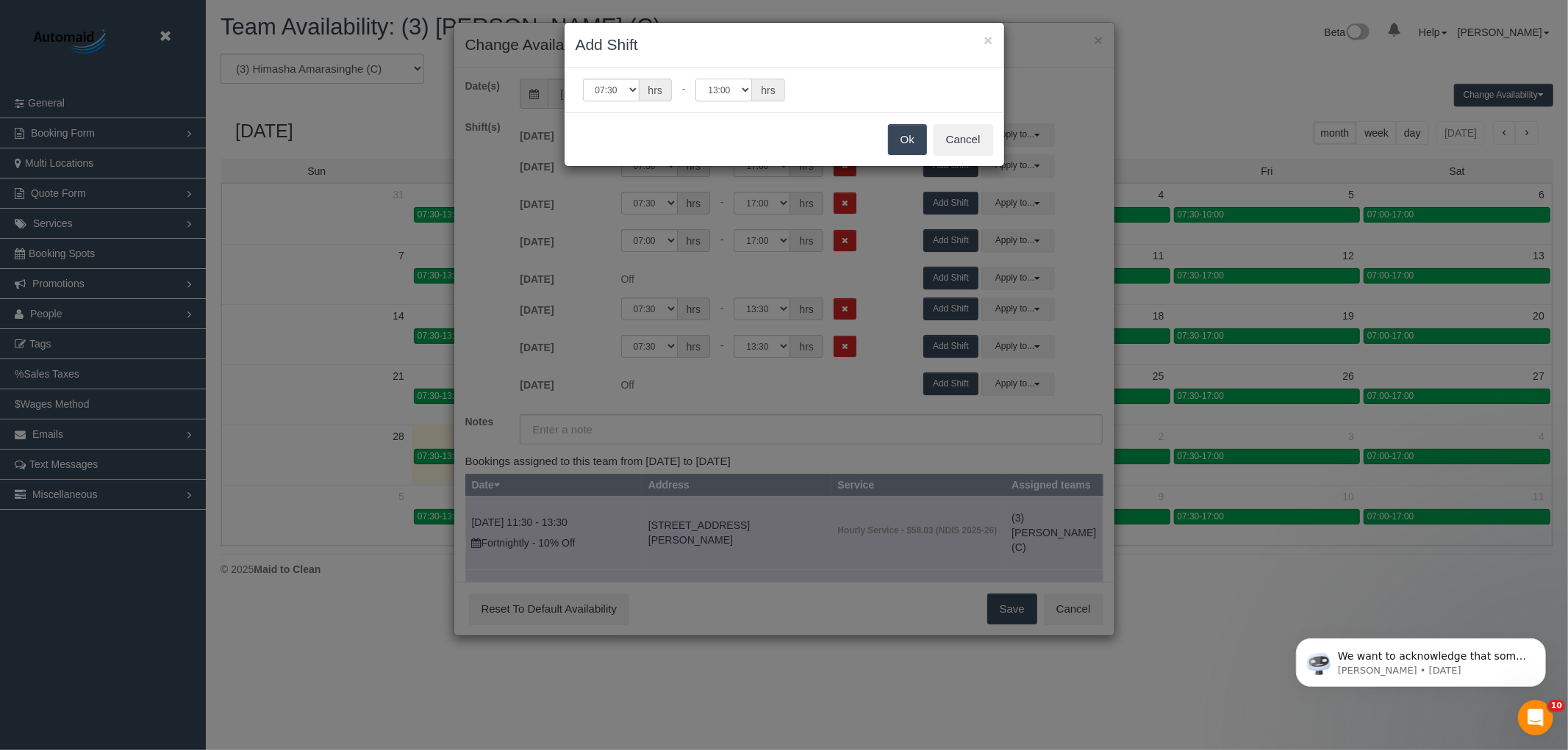
click at [696, 79] on select "00:00 00:05 00:10 00:15 00:20 00:25 00:30 00:35 00:40 00:45 00:50 00:55 01:00 0…" at bounding box center [723, 90] width 57 height 23
click at [906, 136] on button "Ok" at bounding box center [907, 139] width 39 height 31
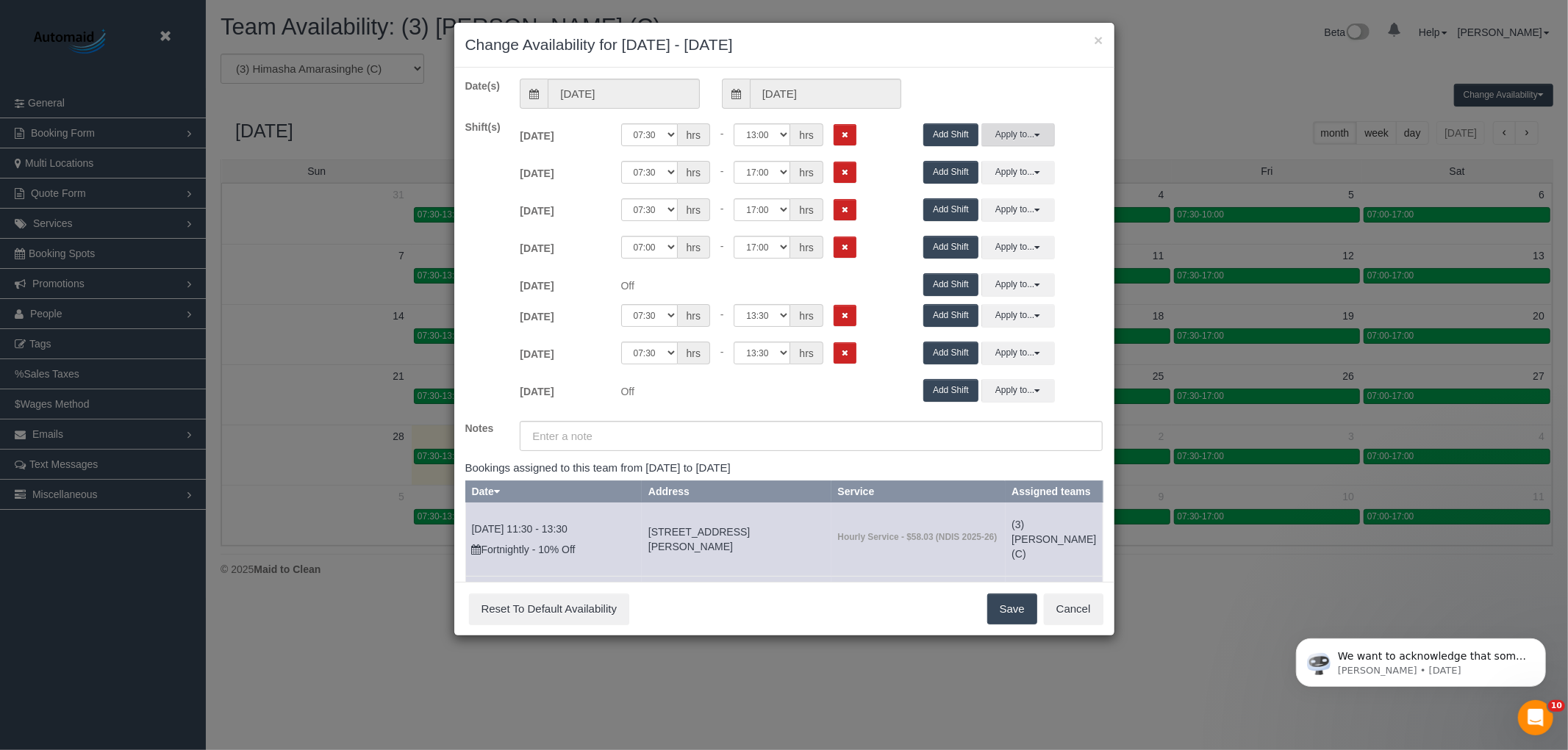
click at [1018, 135] on button "Apply to..." at bounding box center [1018, 135] width 74 height 23
click at [1062, 350] on link "Wed 08/10/2025" at bounding box center [1052, 341] width 122 height 21
click at [989, 136] on button "Apply to..." at bounding box center [1018, 135] width 74 height 23
click at [1002, 372] on button "Apply" at bounding box center [1021, 368] width 37 height 21
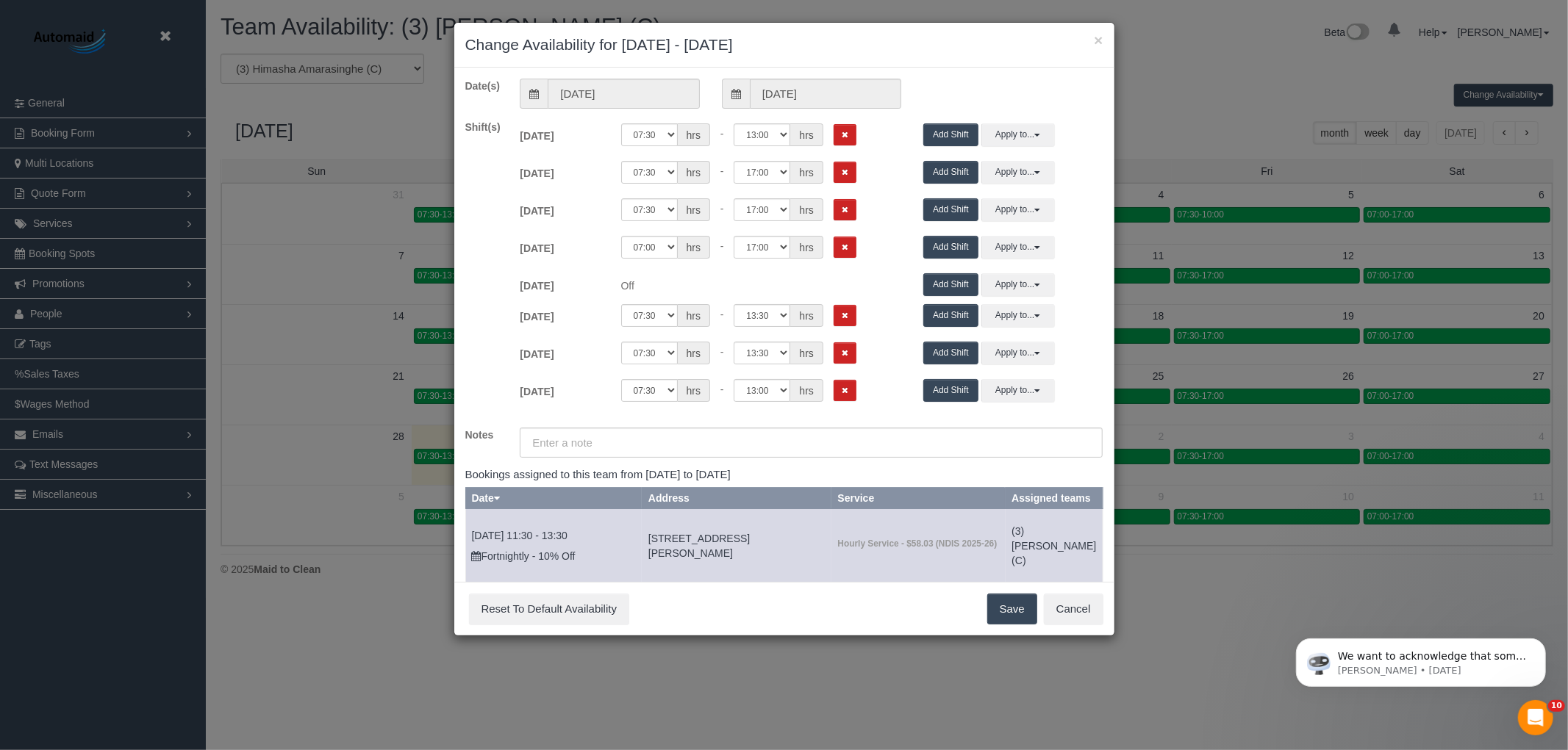
click at [998, 611] on button "Save" at bounding box center [1012, 609] width 50 height 31
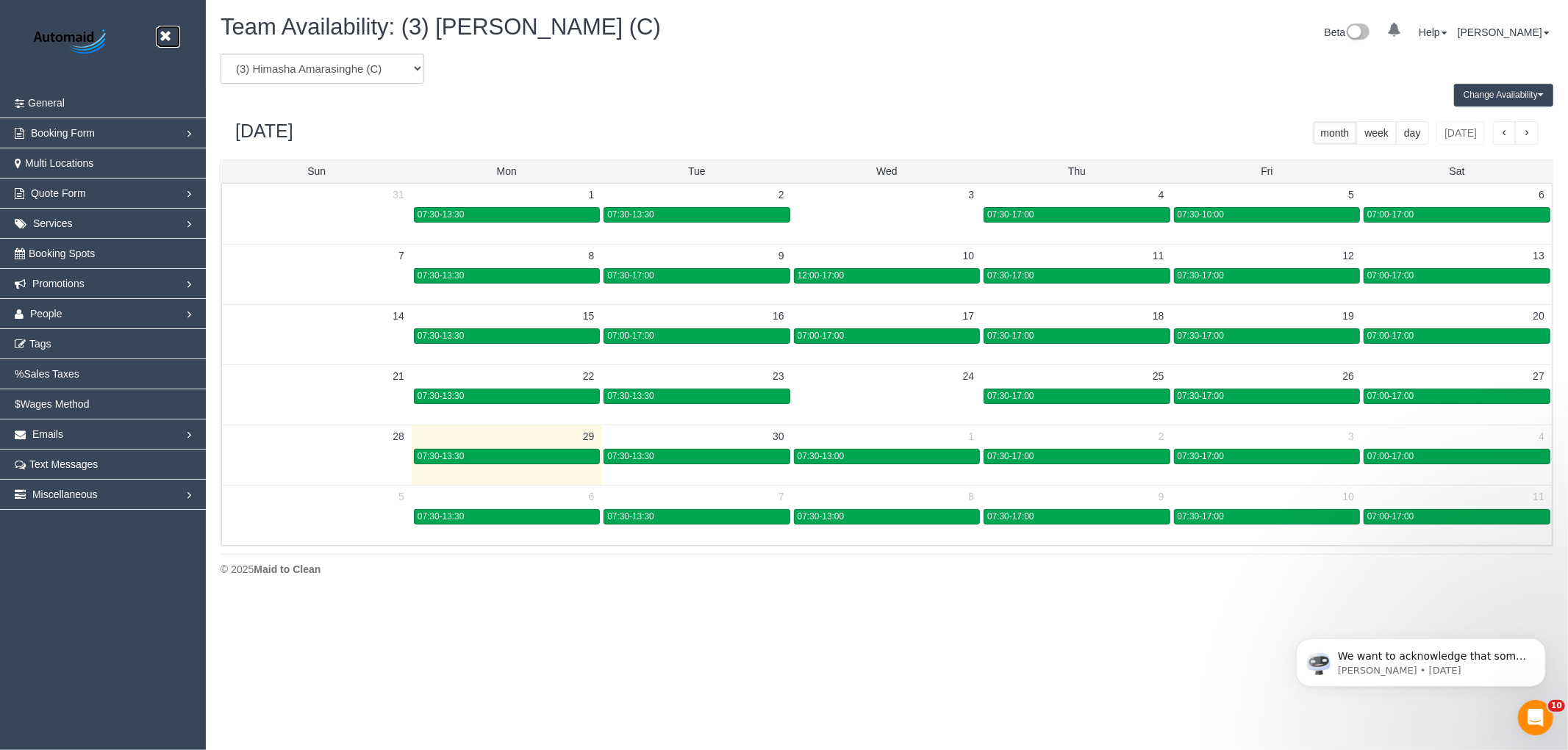
click at [171, 30] on link at bounding box center [169, 37] width 22 height 22
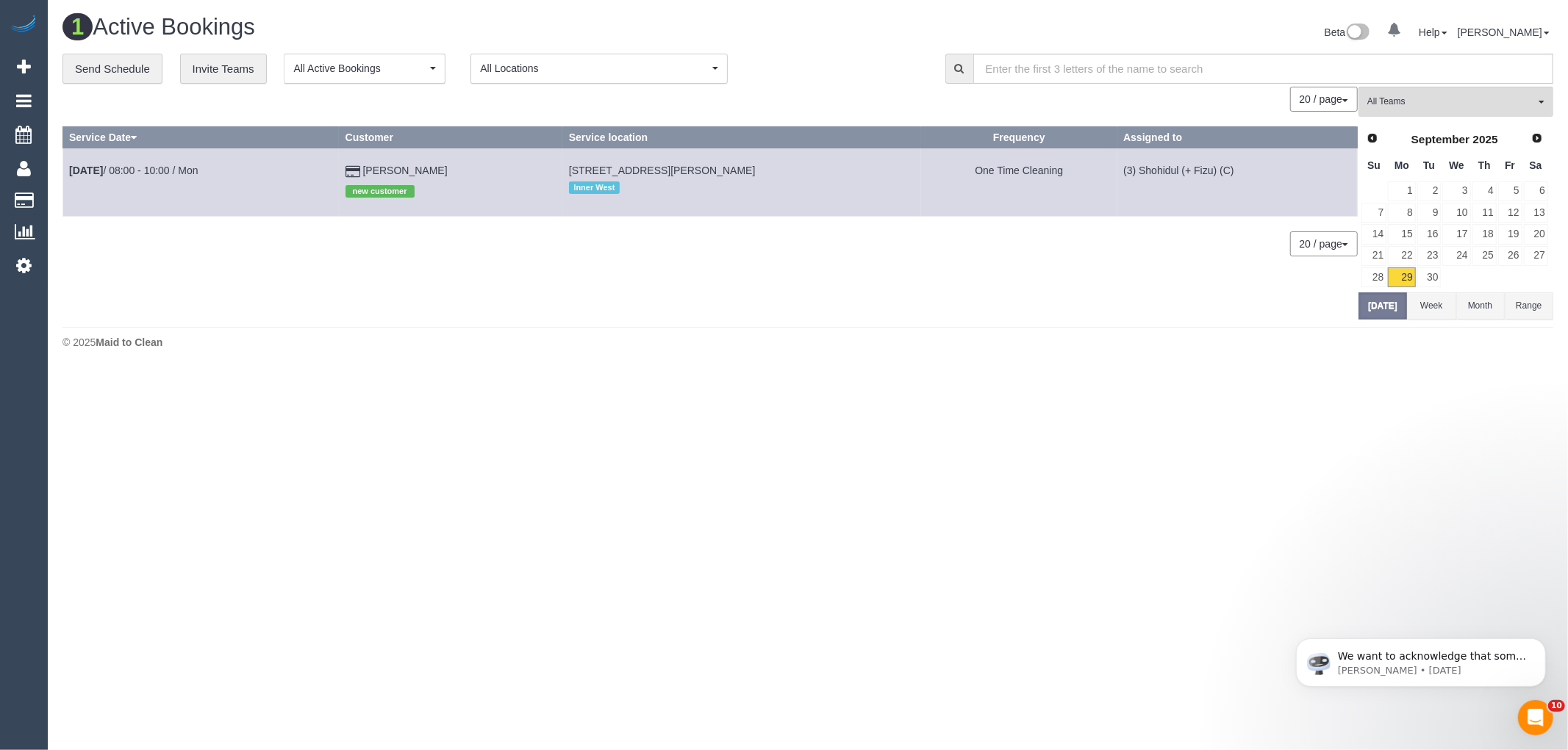
scroll to position [372, 1568]
click at [1376, 103] on button "All Teams" at bounding box center [1455, 101] width 195 height 30
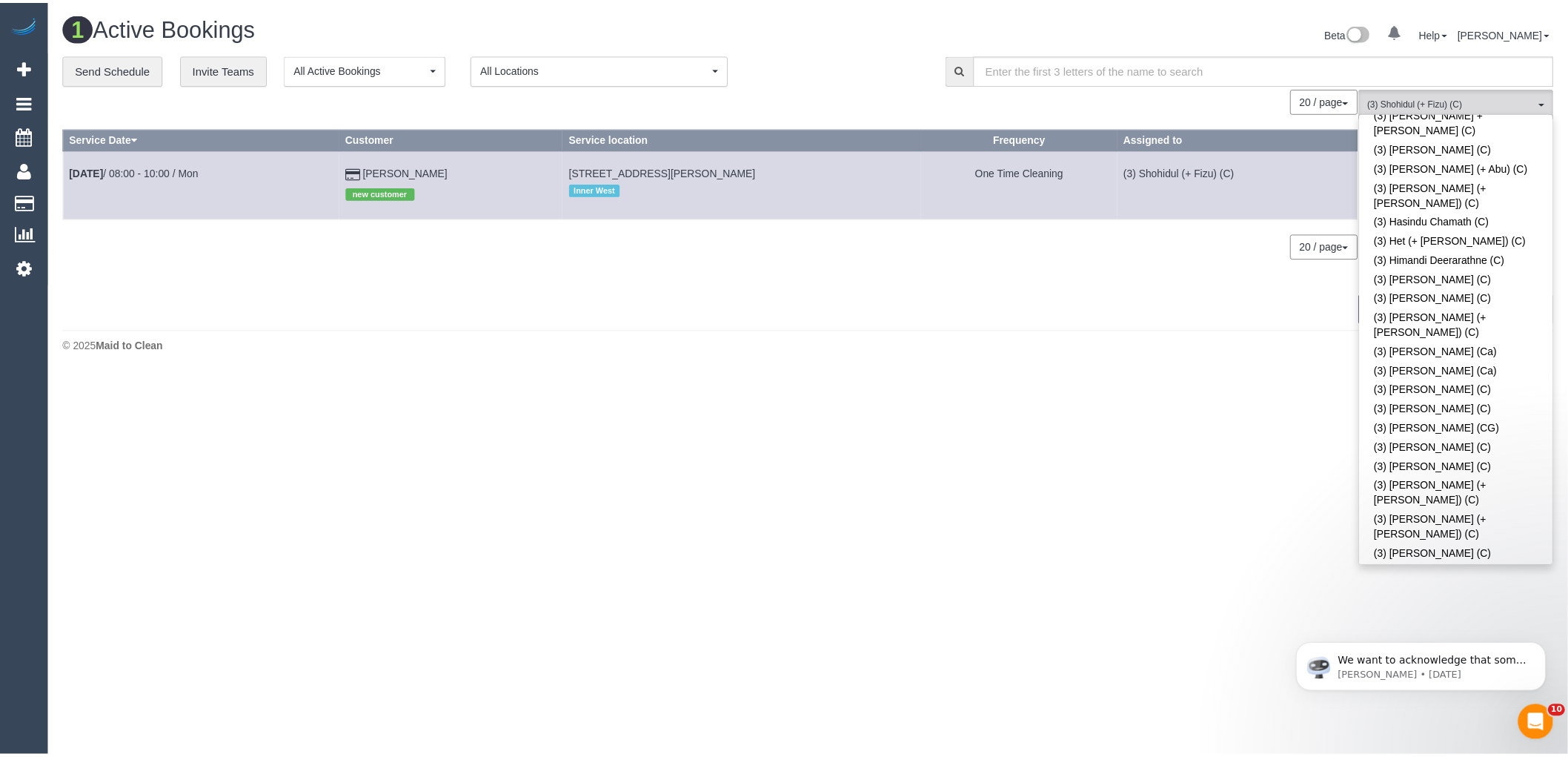
scroll to position [3234, 0]
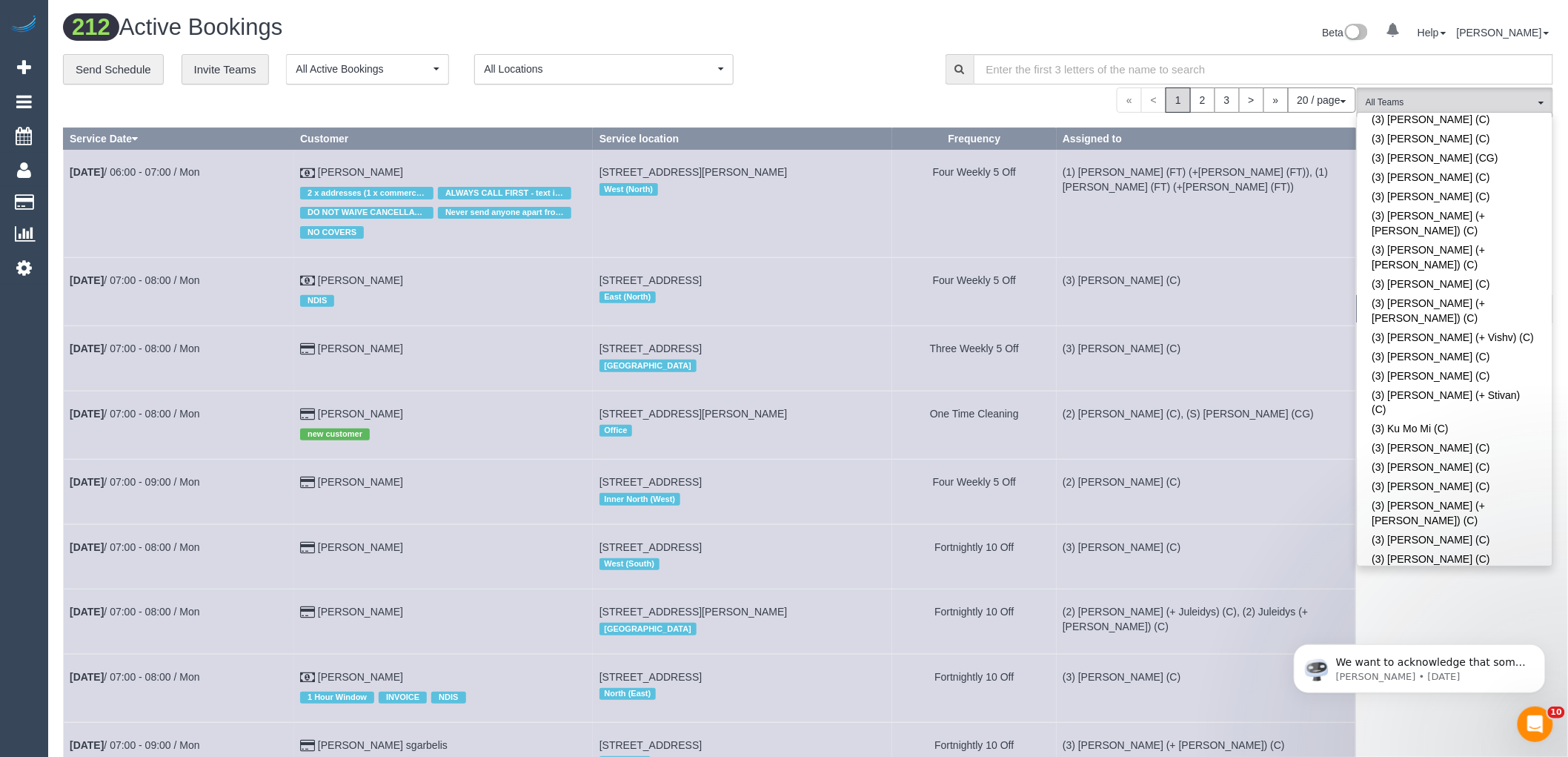
scroll to position [281, 0]
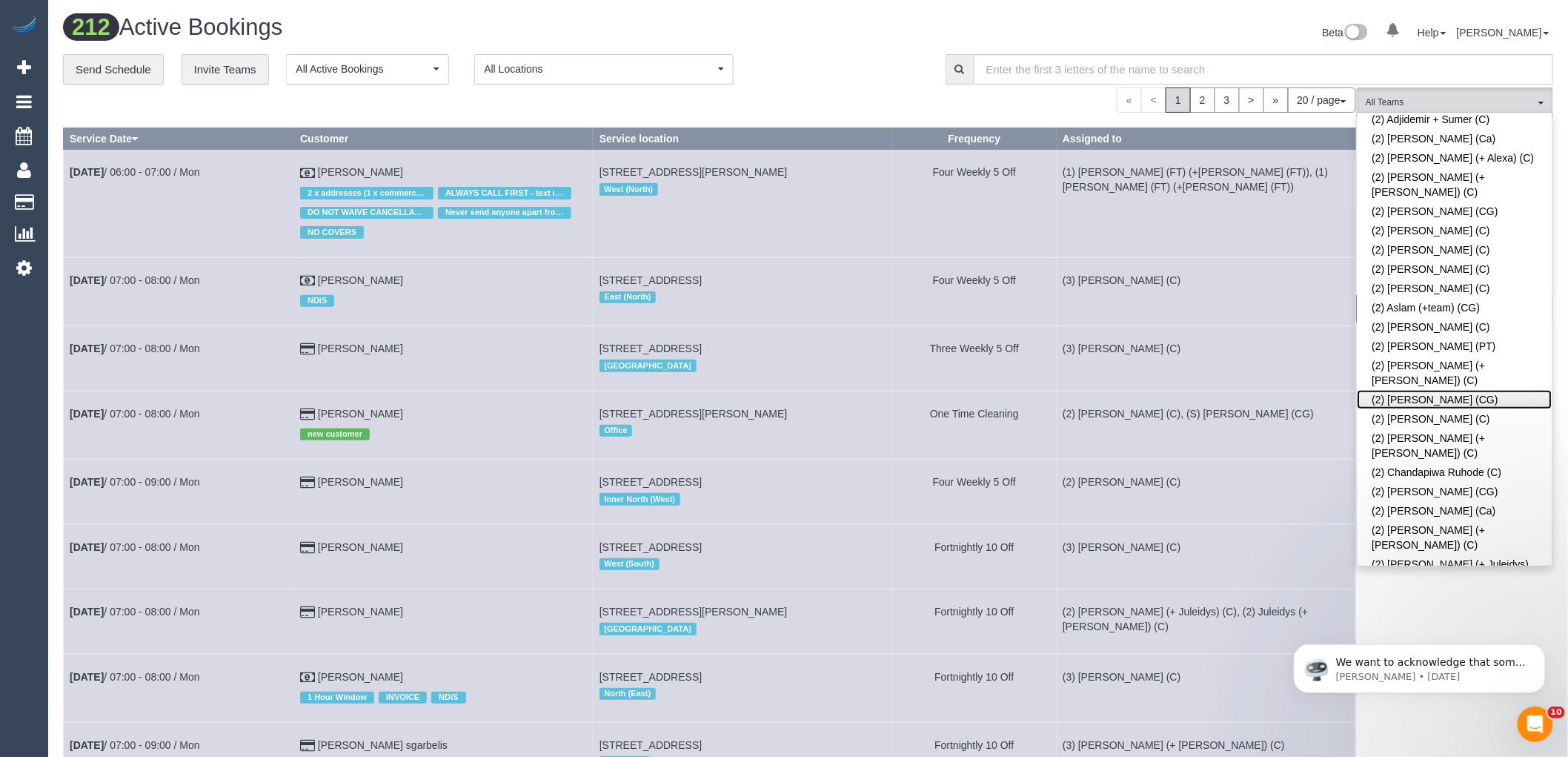
click at [1464, 390] on link "(2) [PERSON_NAME] (CG)" at bounding box center [1455, 399] width 195 height 19
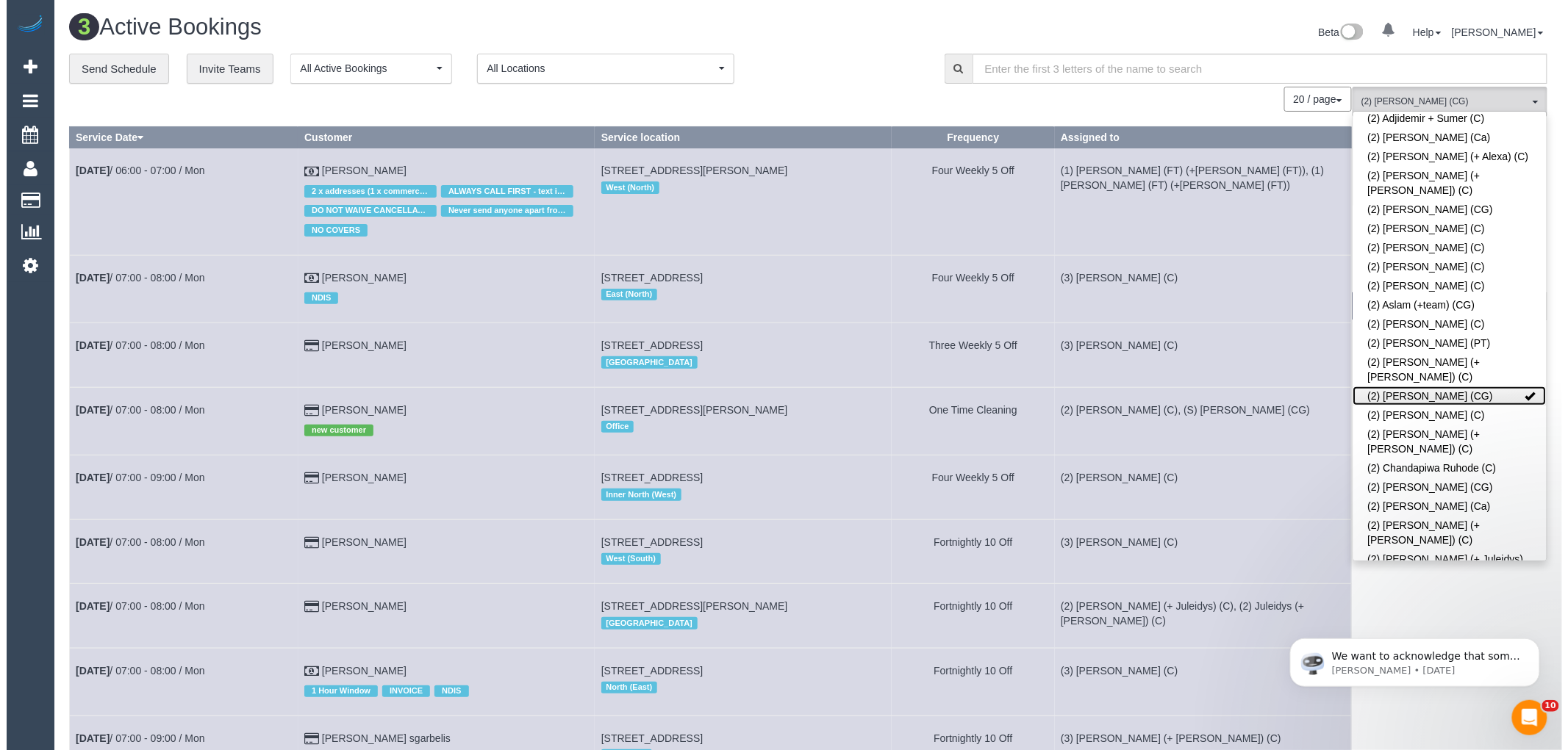
scroll to position [73010, 71926]
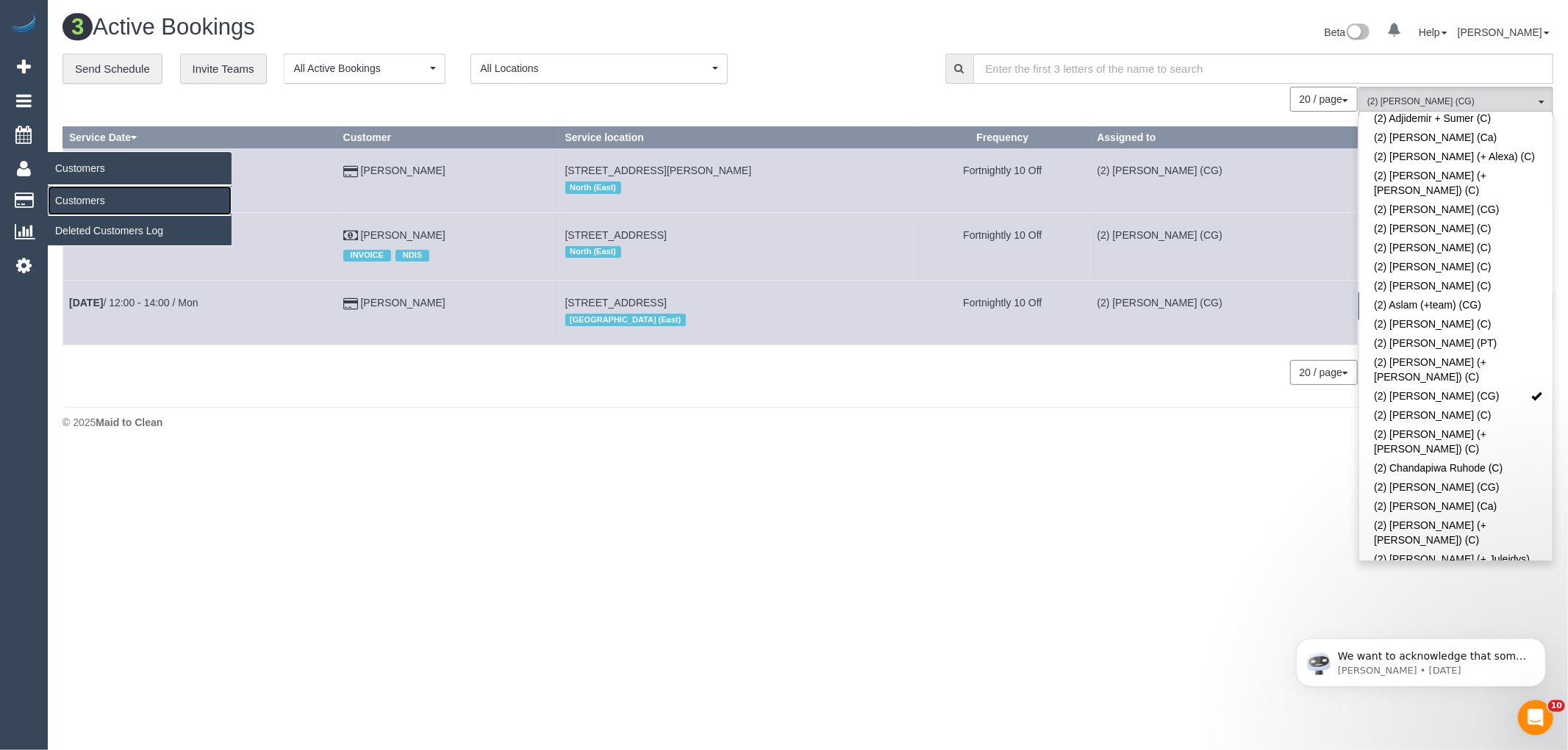
click at [85, 204] on link "Customers" at bounding box center [139, 201] width 184 height 29
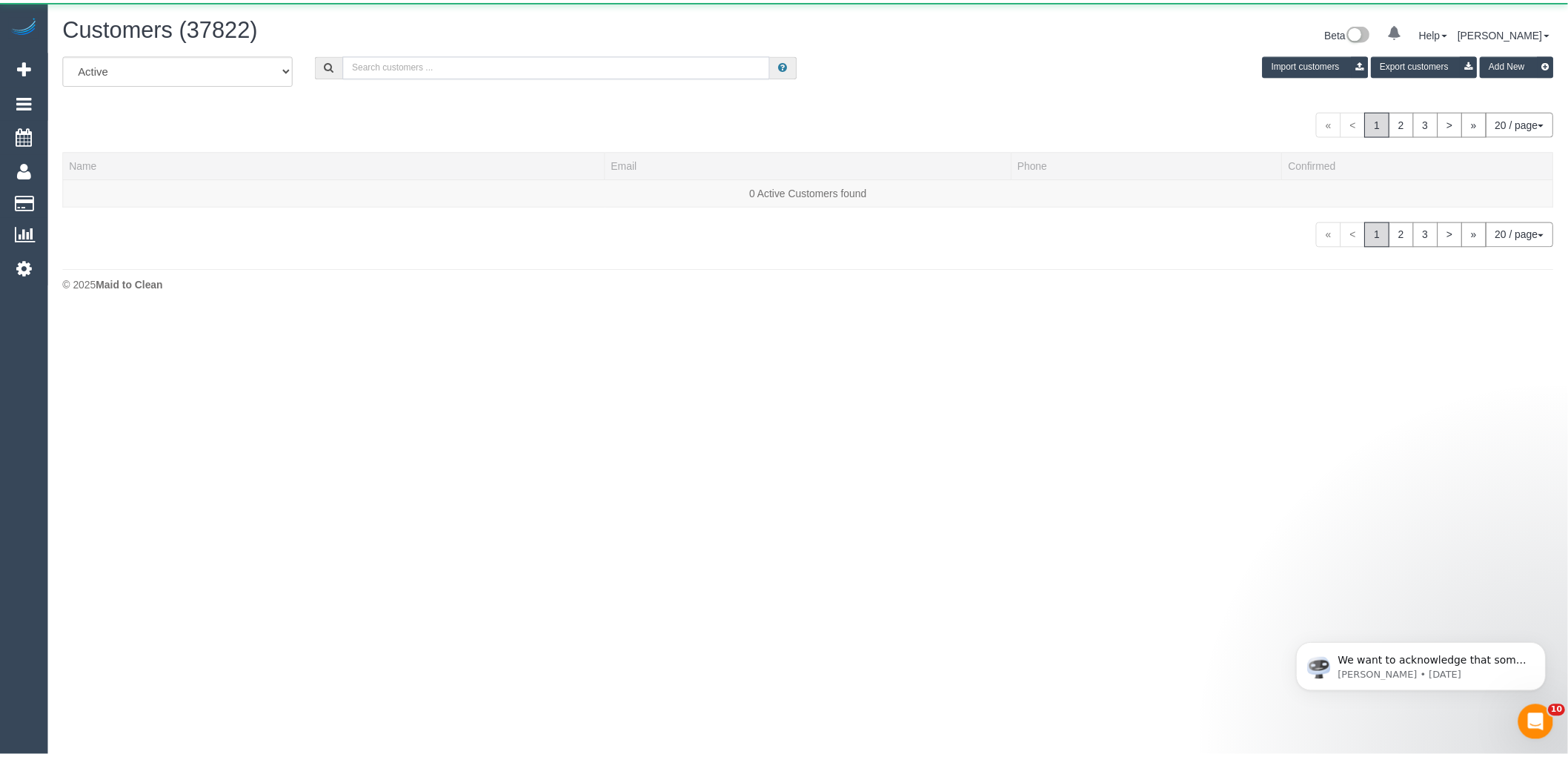
scroll to position [315, 1581]
click at [504, 70] on input "text" at bounding box center [560, 66] width 430 height 23
paste input "timbettinson@gmail.com"
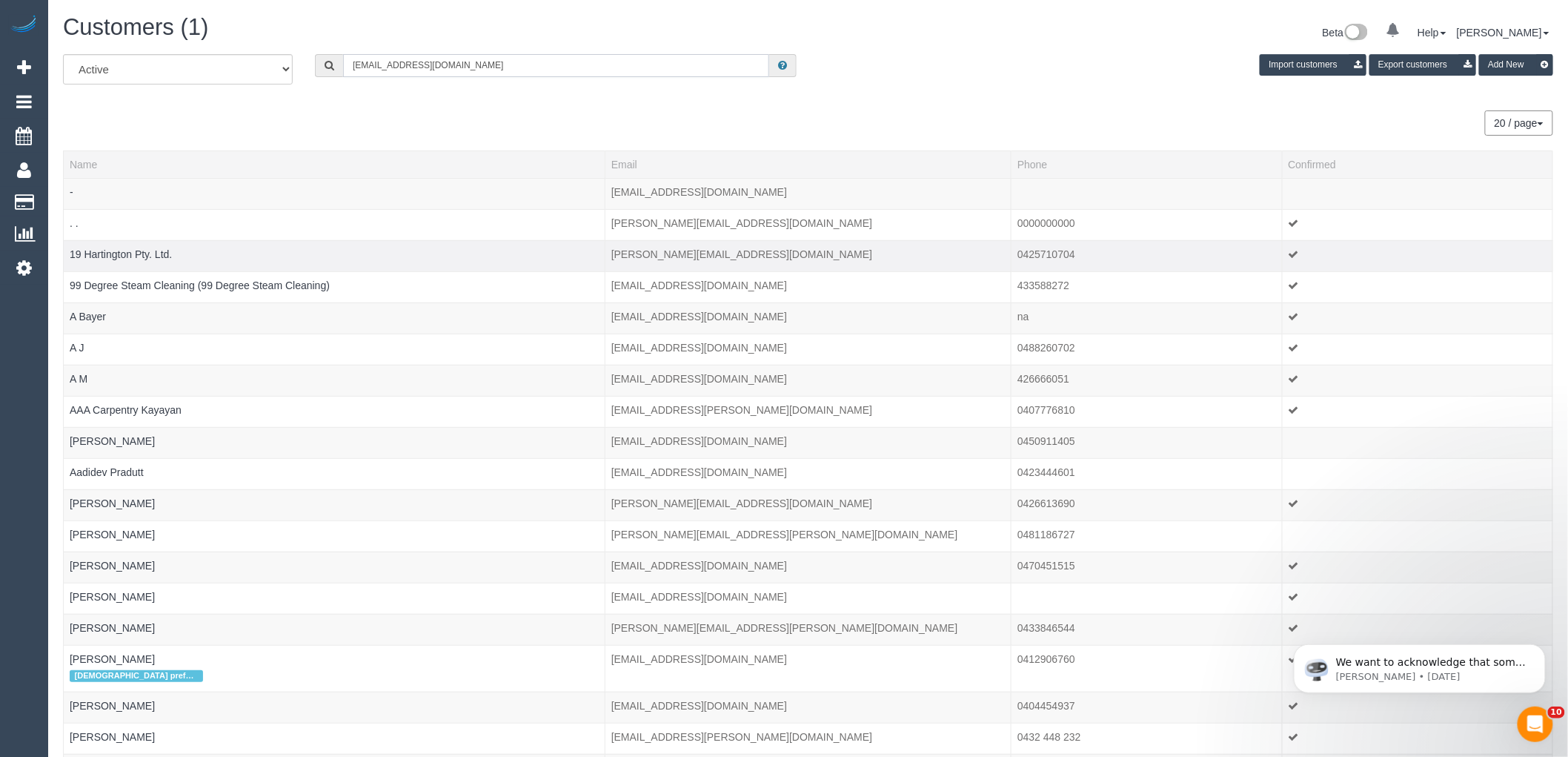
type input "timbettinson@gmail.com"
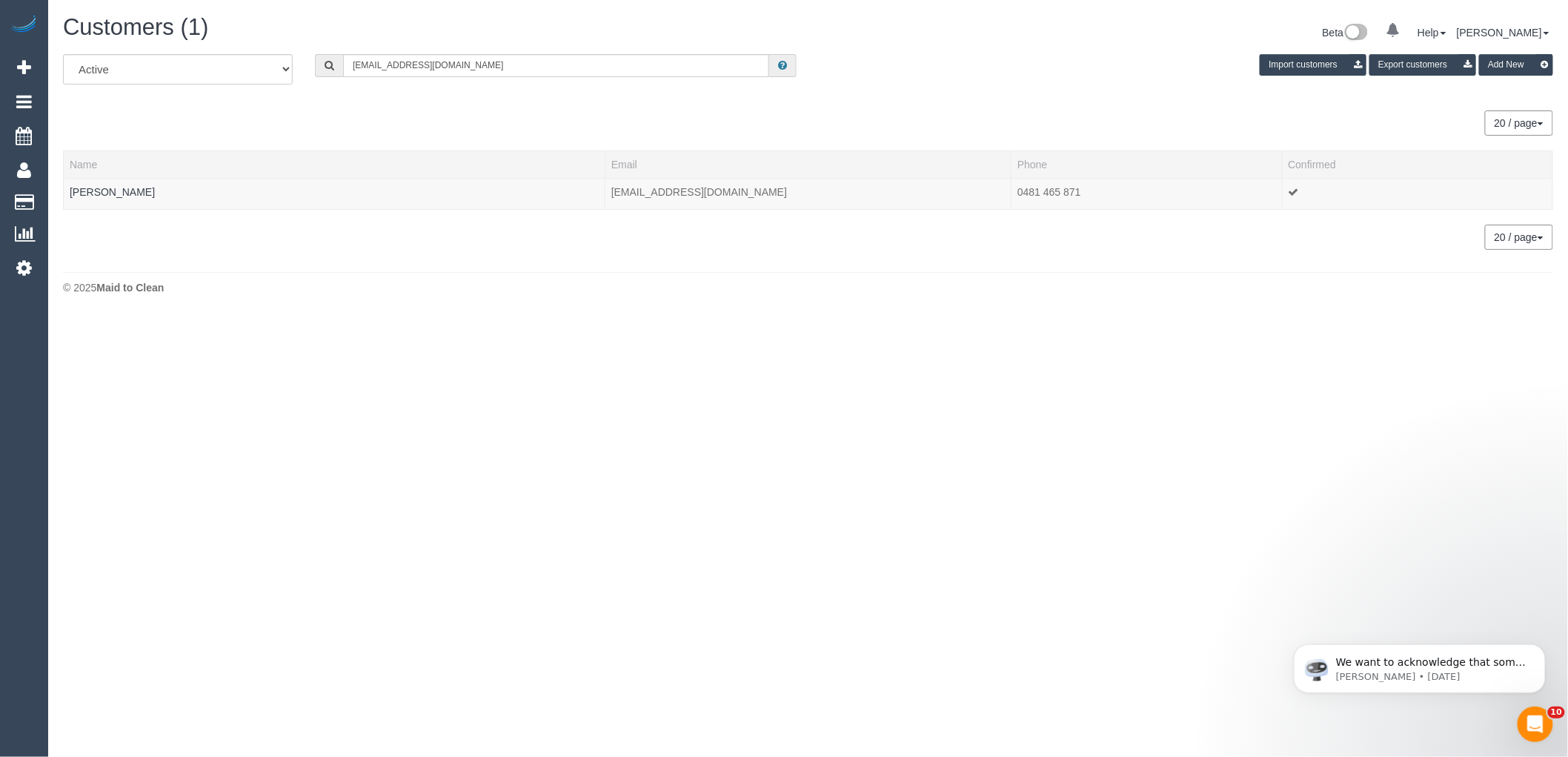
scroll to position [73836, 72529]
click at [73, 184] on td "Tim Bettinson" at bounding box center [336, 193] width 546 height 31
click at [80, 190] on link "Tim Bettinson" at bounding box center [112, 192] width 85 height 12
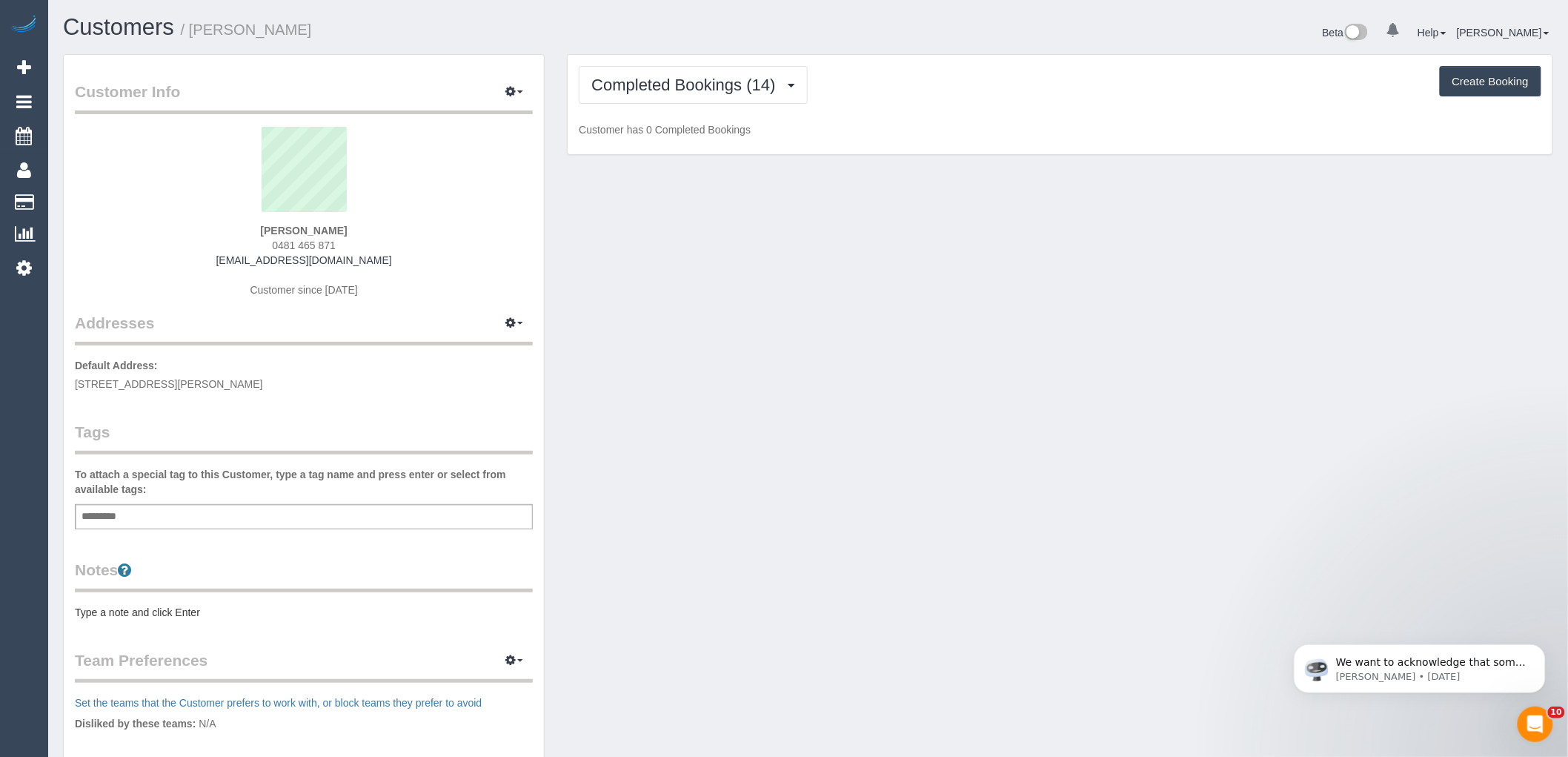
scroll to position [1069, 1568]
click at [660, 80] on span "Completed Bookings (14)" at bounding box center [686, 85] width 191 height 19
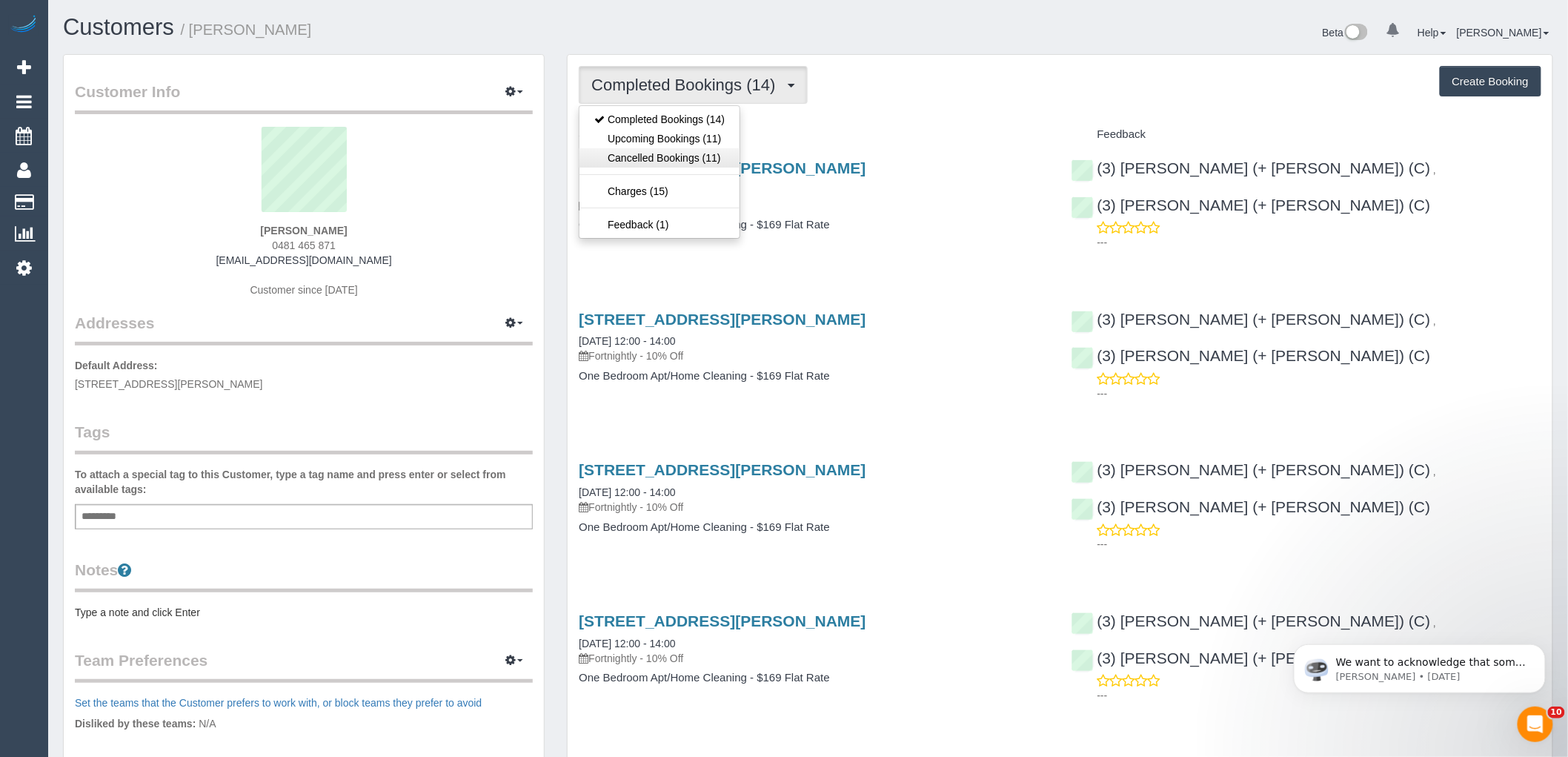
scroll to position [71777, 72541]
click at [646, 139] on link "Upcoming Bookings (11)" at bounding box center [659, 138] width 160 height 19
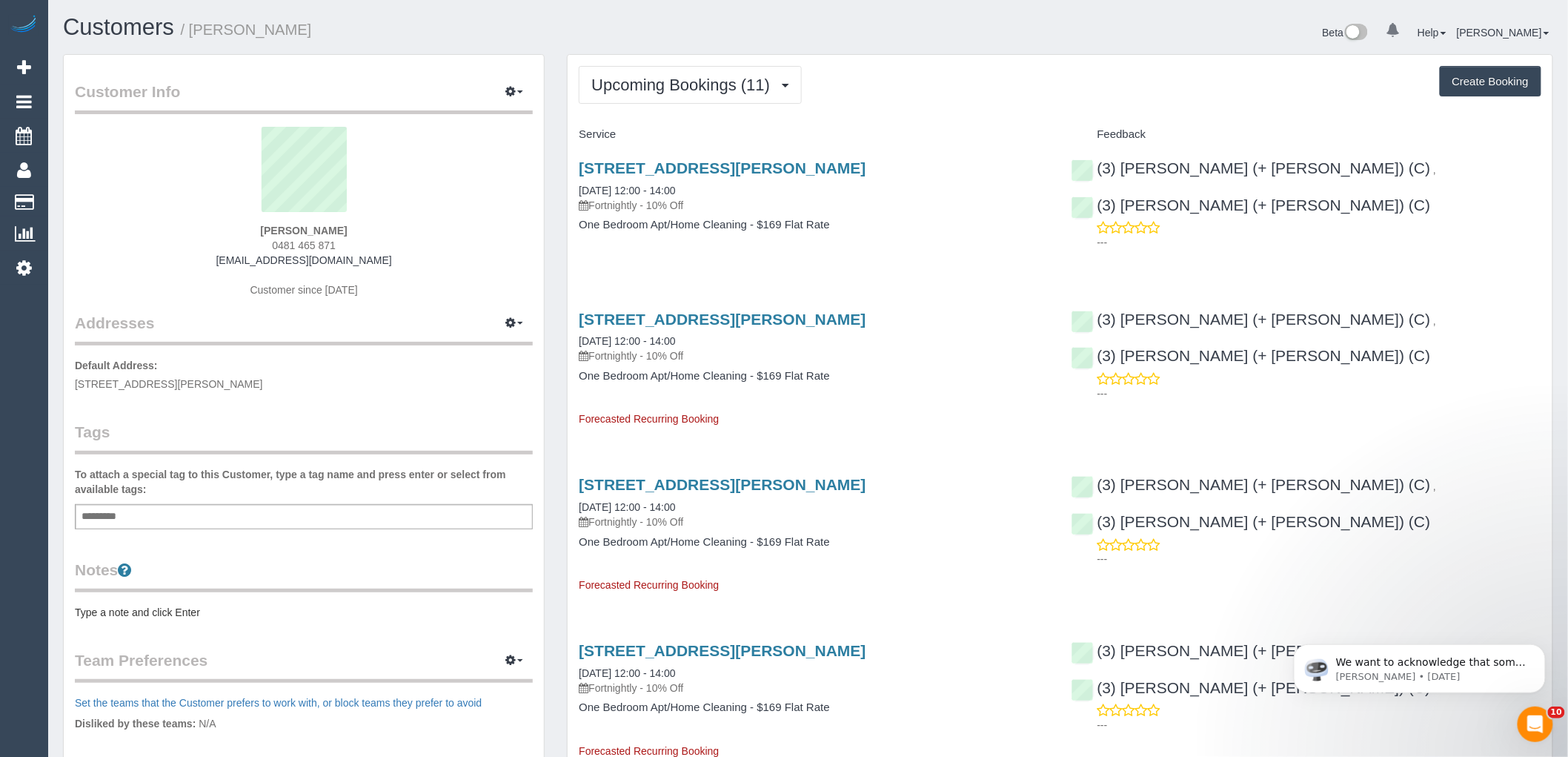
scroll to position [2035, 1568]
click at [688, 98] on button "Upcoming Bookings (11)" at bounding box center [690, 84] width 223 height 38
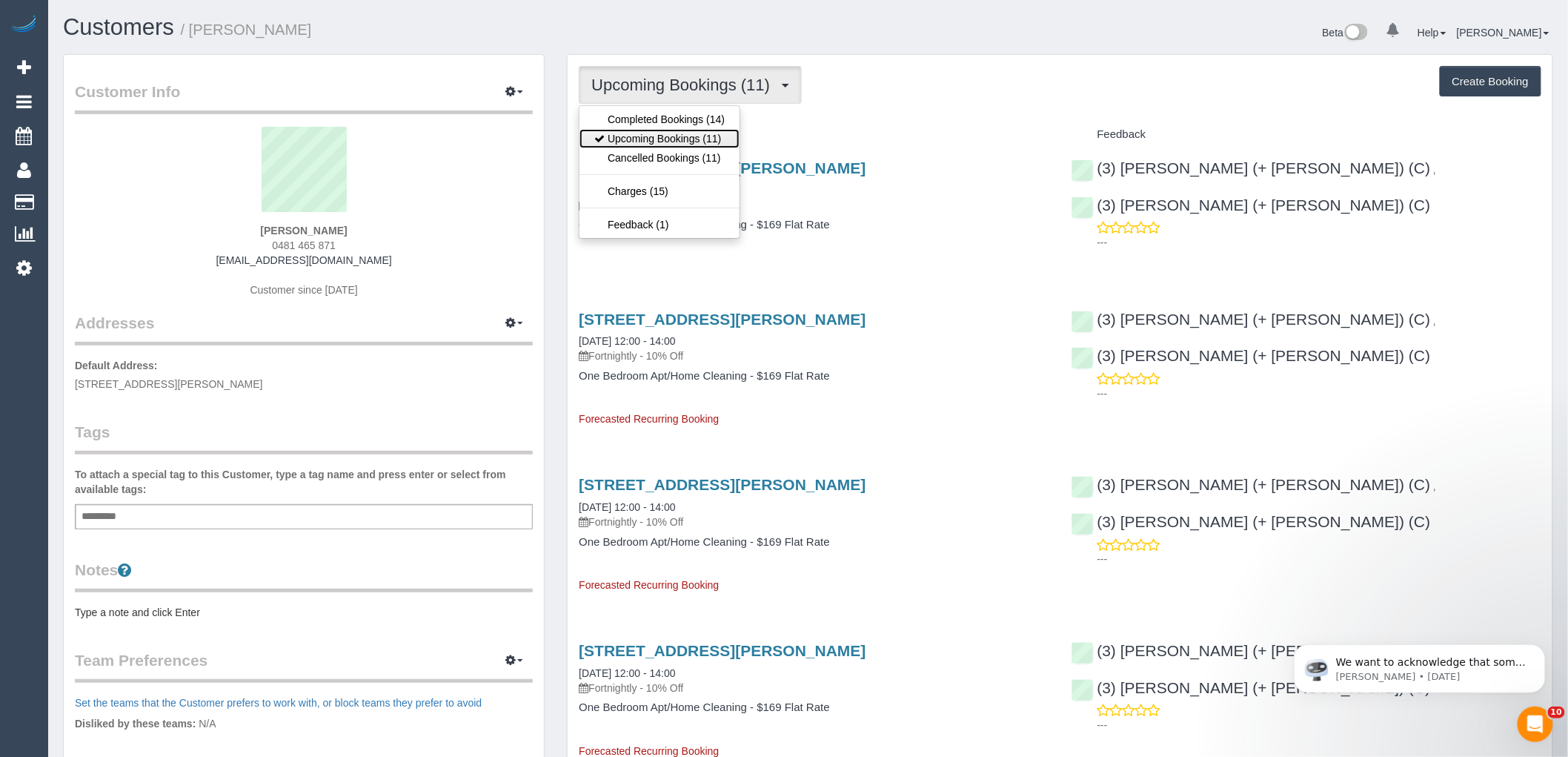
click at [682, 135] on link "Upcoming Bookings (11)" at bounding box center [659, 138] width 160 height 19
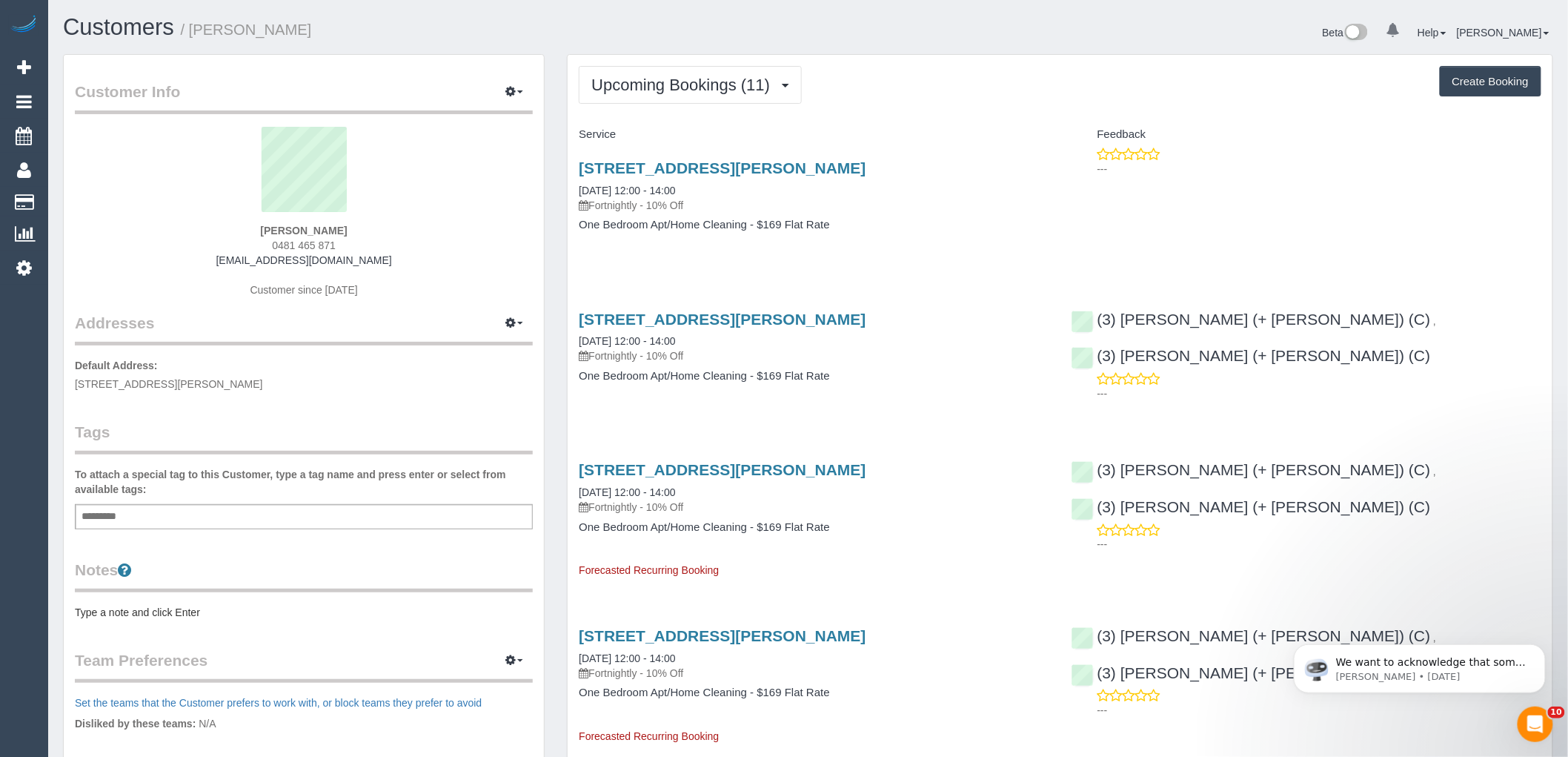
scroll to position [2185, 1568]
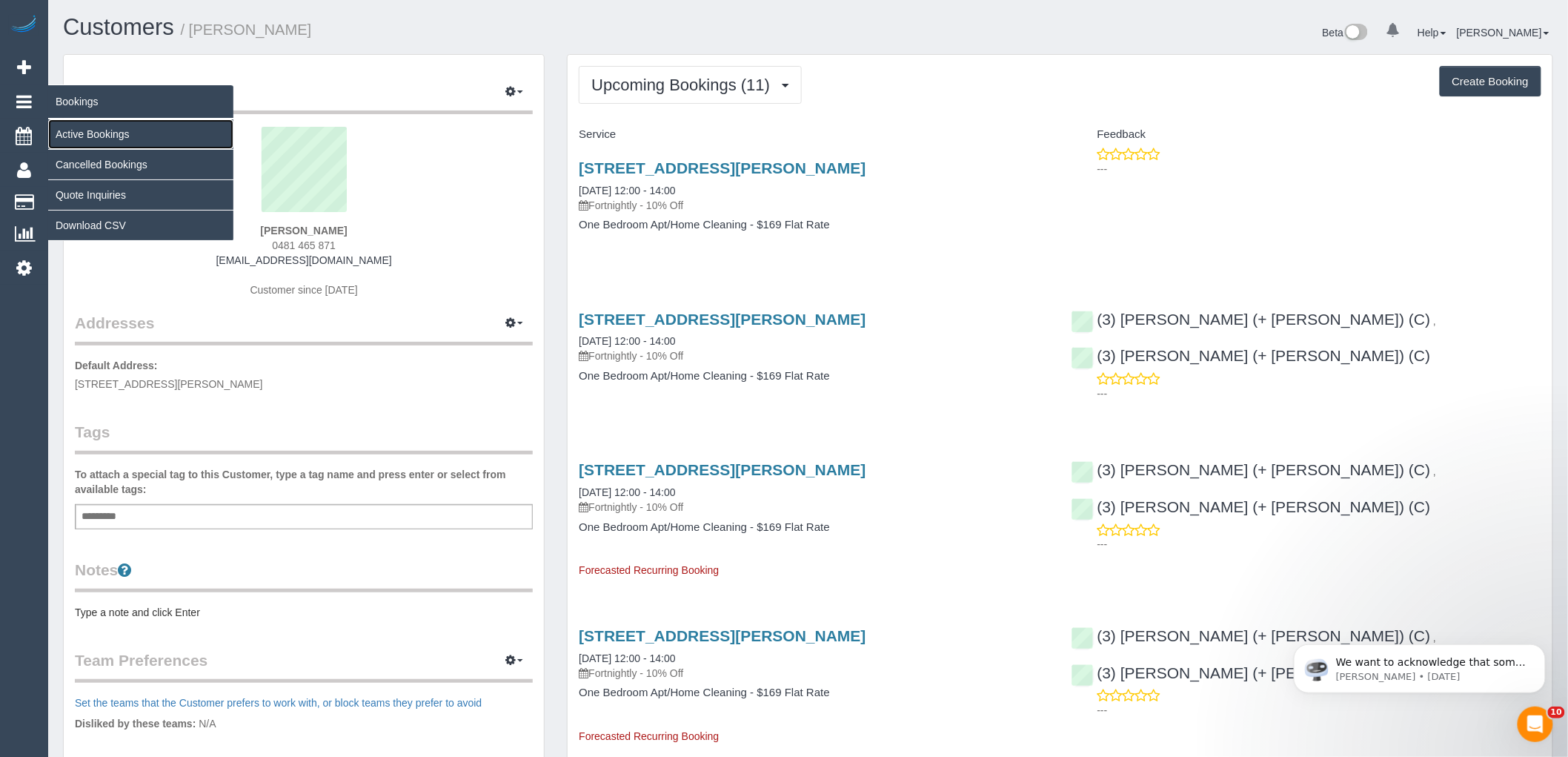
click at [78, 134] on link "Active Bookings" at bounding box center [141, 134] width 185 height 29
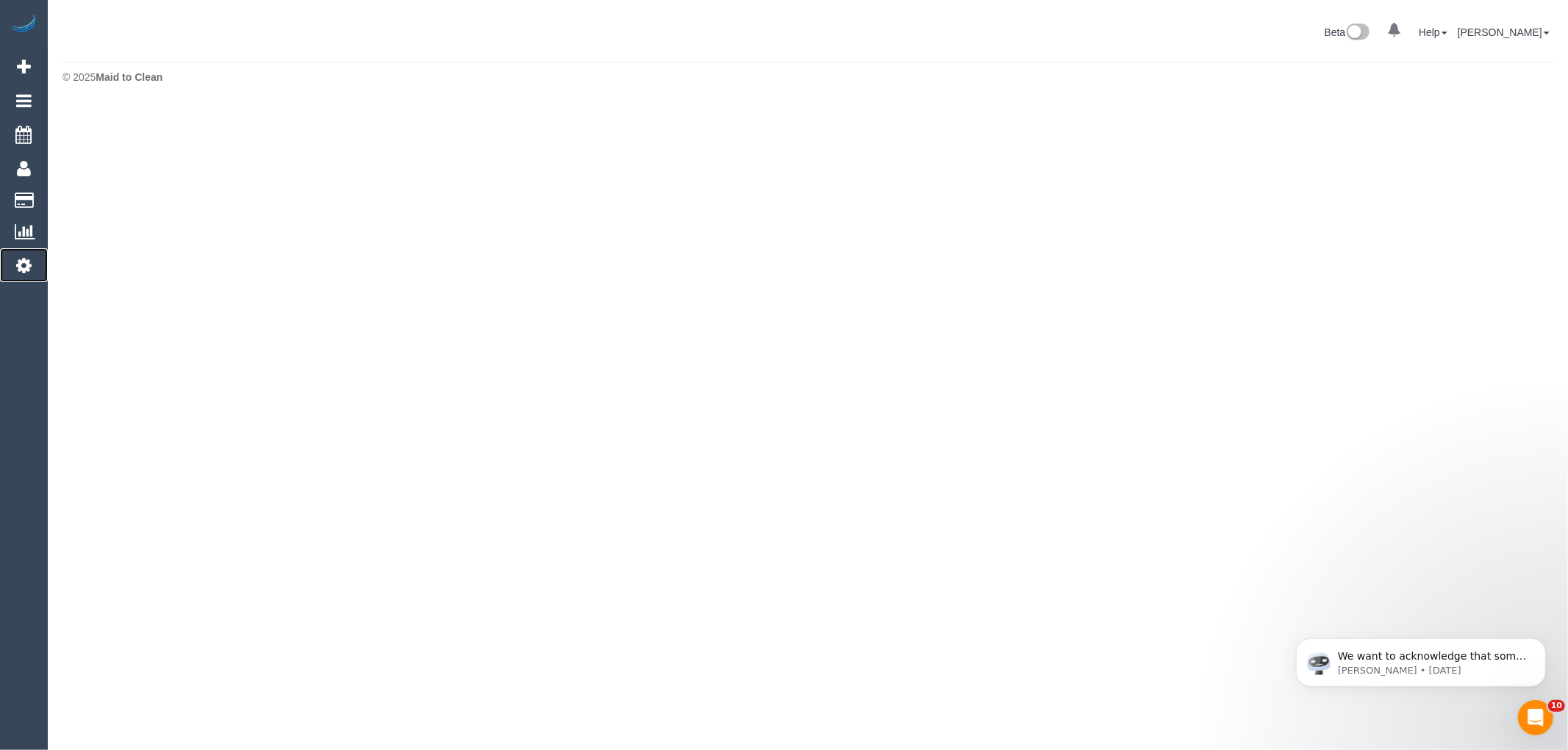
click at [22, 267] on icon at bounding box center [24, 265] width 15 height 18
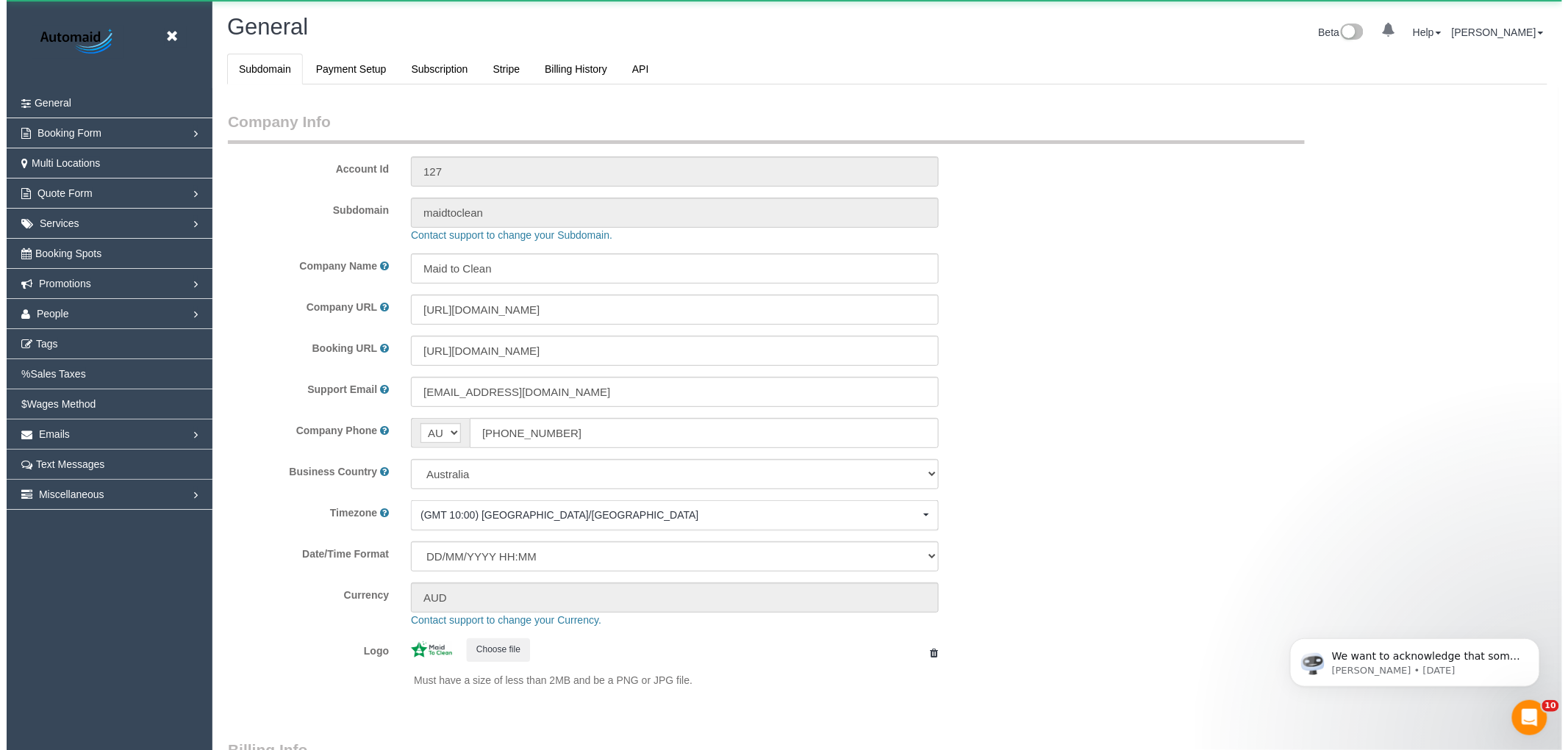
scroll to position [3309, 1555]
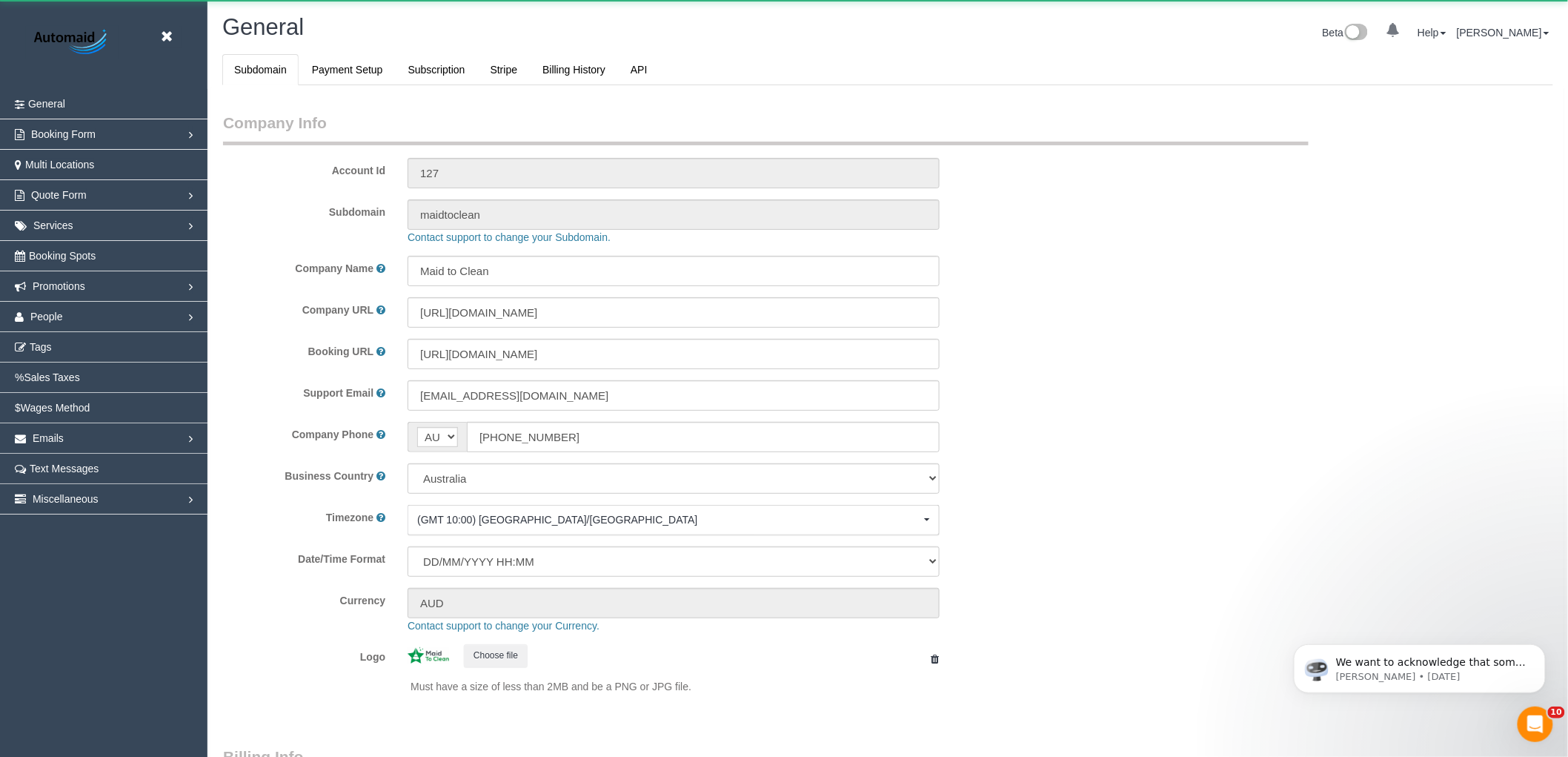
select select "1"
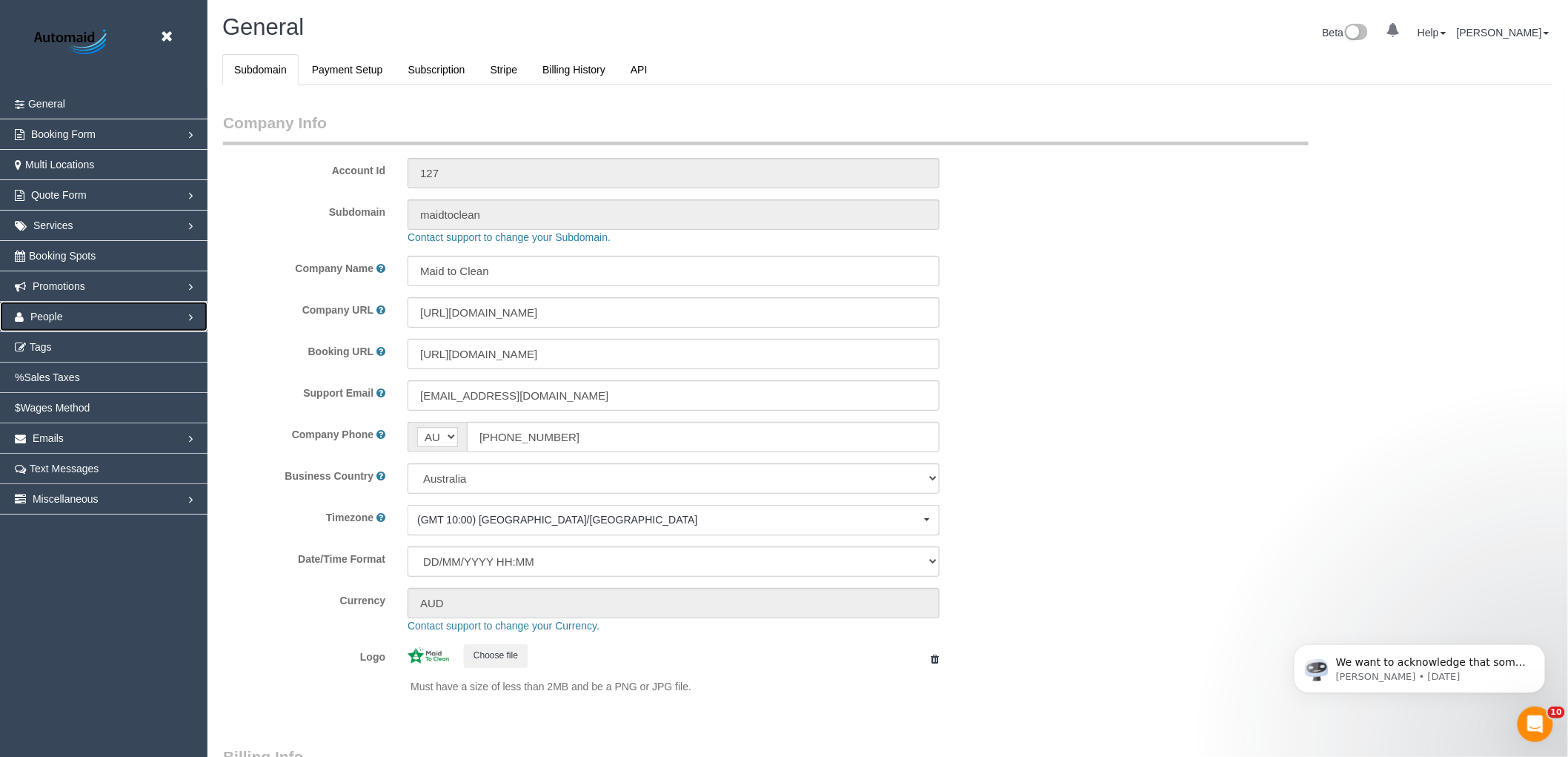
click at [80, 316] on link "People" at bounding box center [104, 316] width 208 height 29
click at [60, 410] on link "Team Availability" at bounding box center [104, 407] width 208 height 29
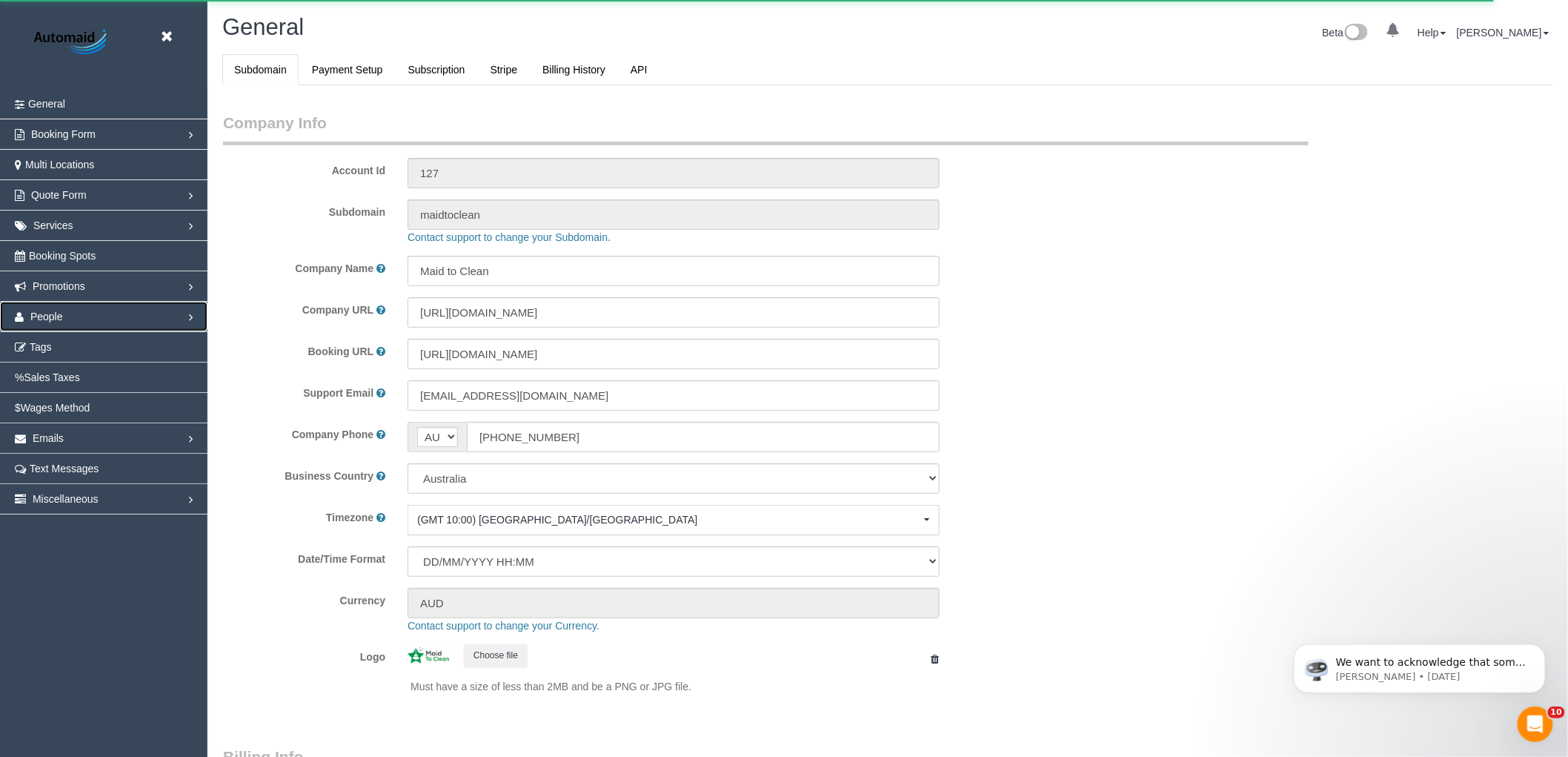
click at [97, 312] on link "People" at bounding box center [104, 316] width 208 height 29
click at [56, 413] on link "Team Availability" at bounding box center [104, 407] width 208 height 29
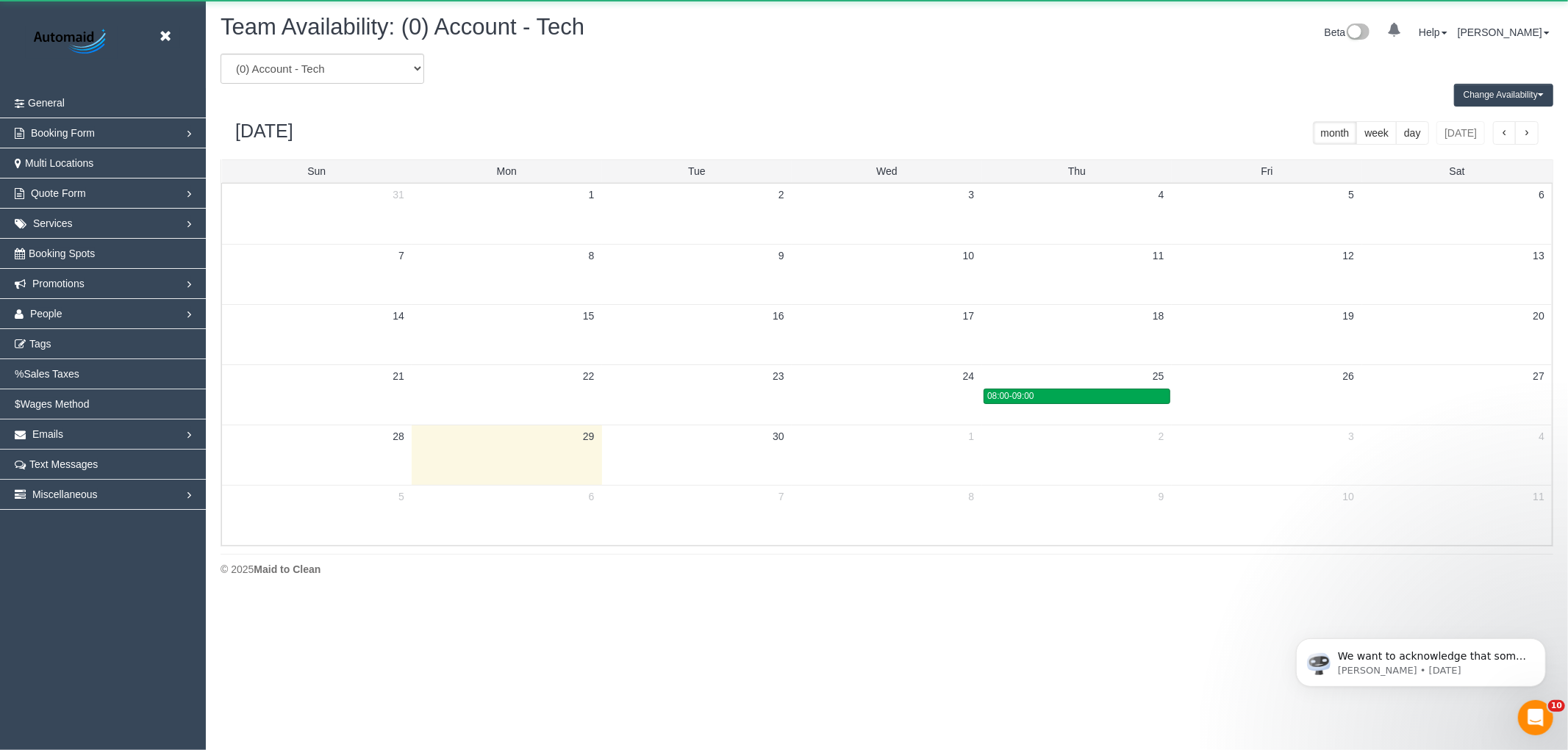
scroll to position [600, 1568]
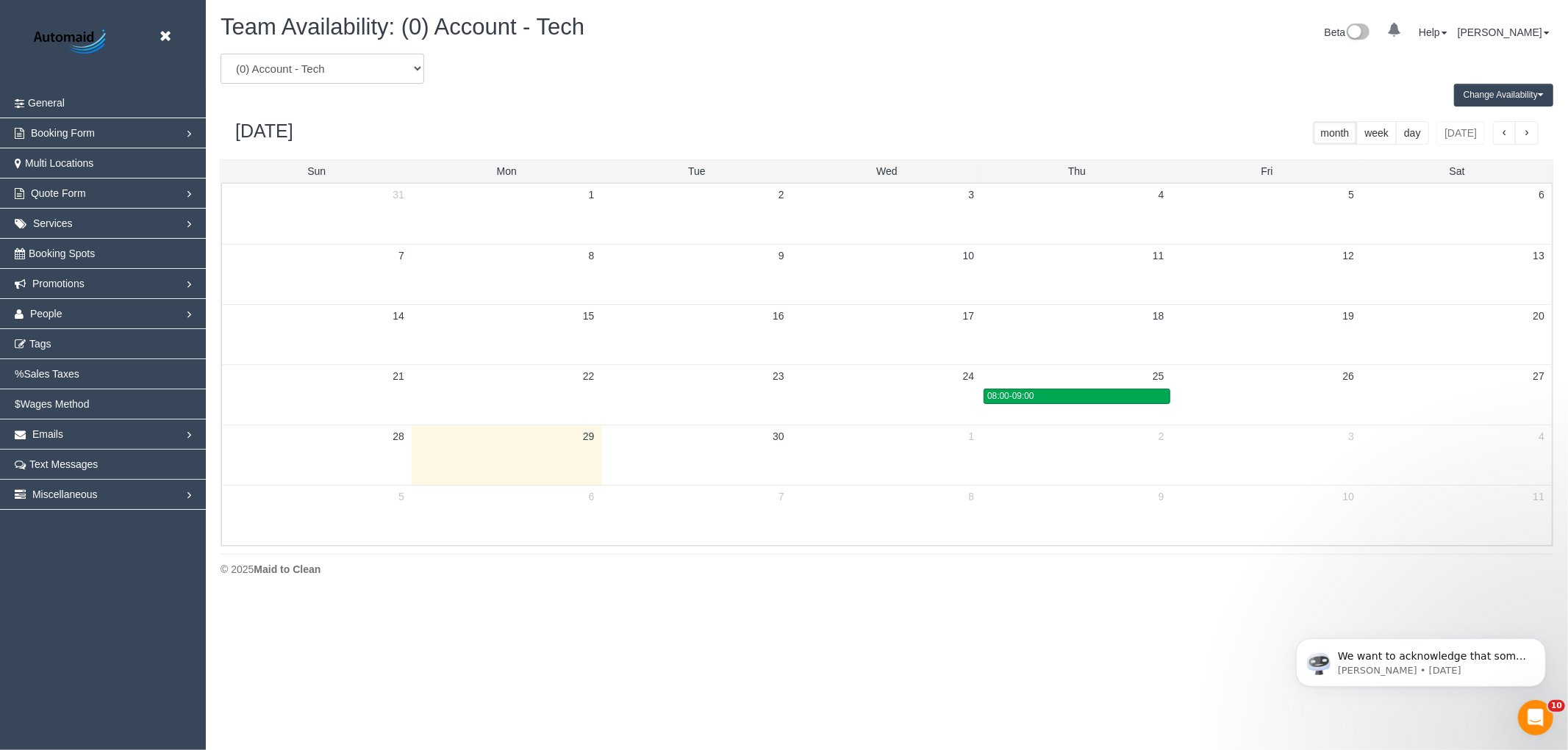
click at [332, 78] on select "(0) Account - Tech (0) Office (0) Raunak Test Account (1) Debbie Brodjanac (FT)…" at bounding box center [323, 68] width 204 height 30
select select "number:119483"
click at [221, 54] on select "(0) Account - Tech (0) Office (0) Raunak Test Account (1) Debbie Brodjanac (FT)…" at bounding box center [323, 68] width 204 height 30
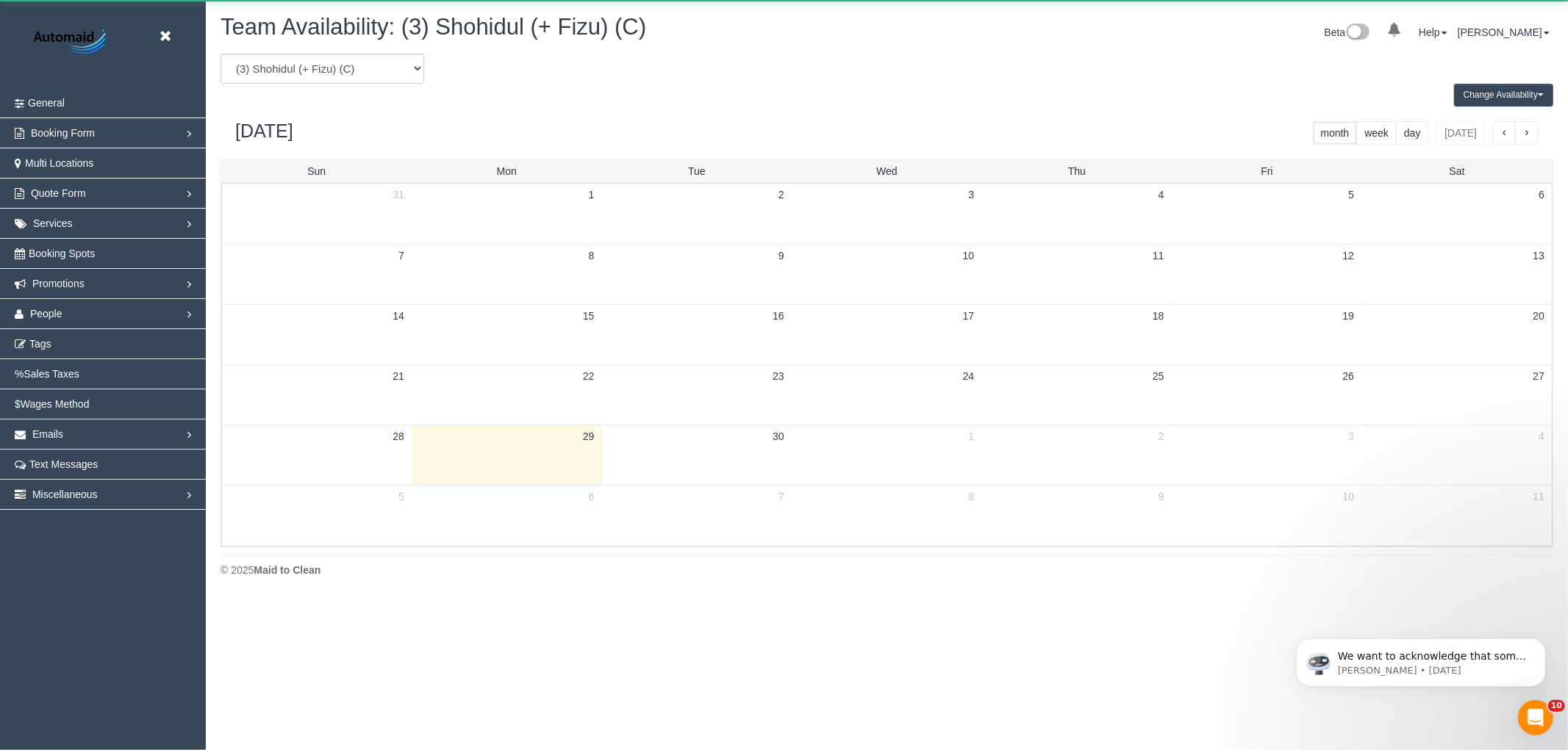
scroll to position [72868, 71926]
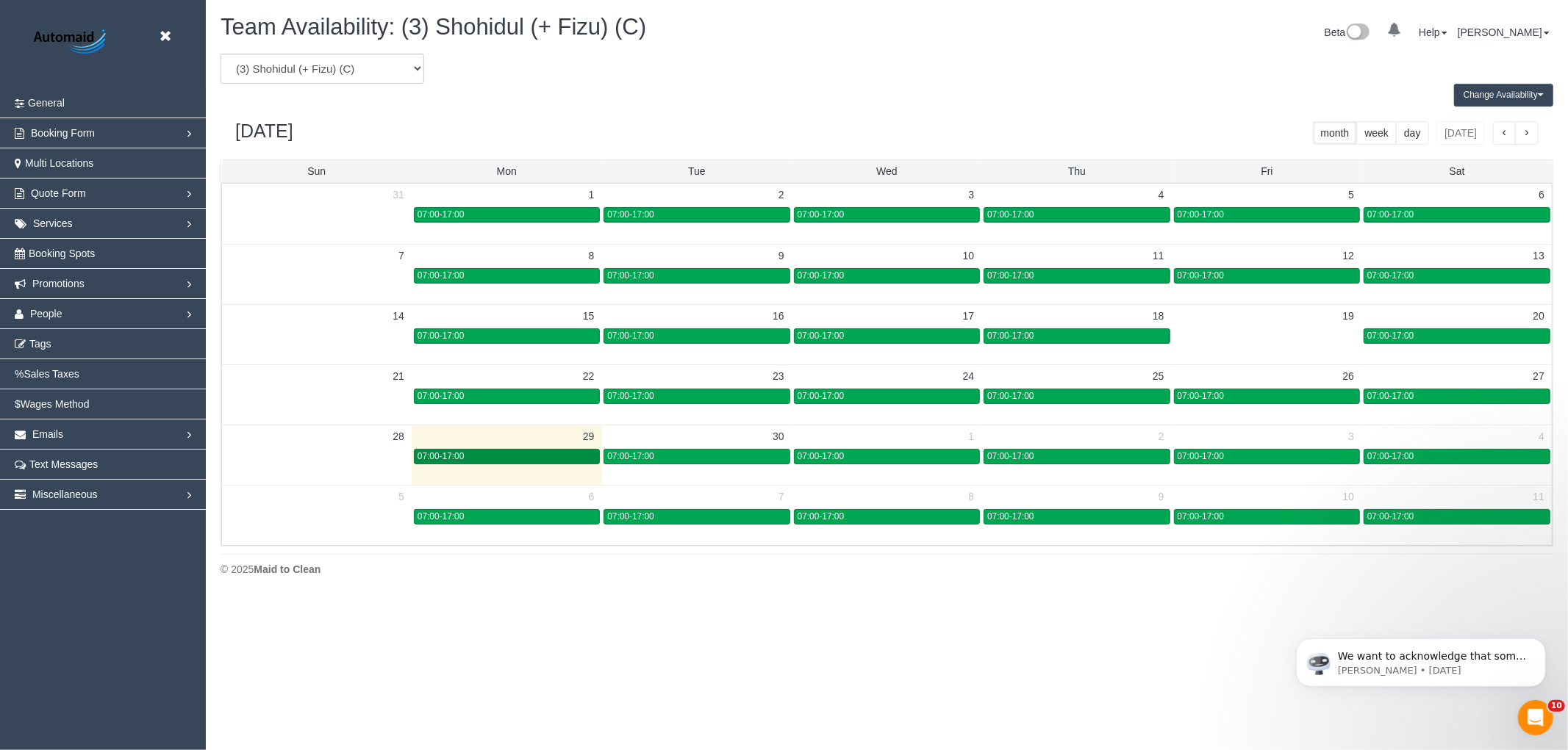
click at [497, 459] on div "07:00-17:00" at bounding box center [507, 457] width 179 height 11
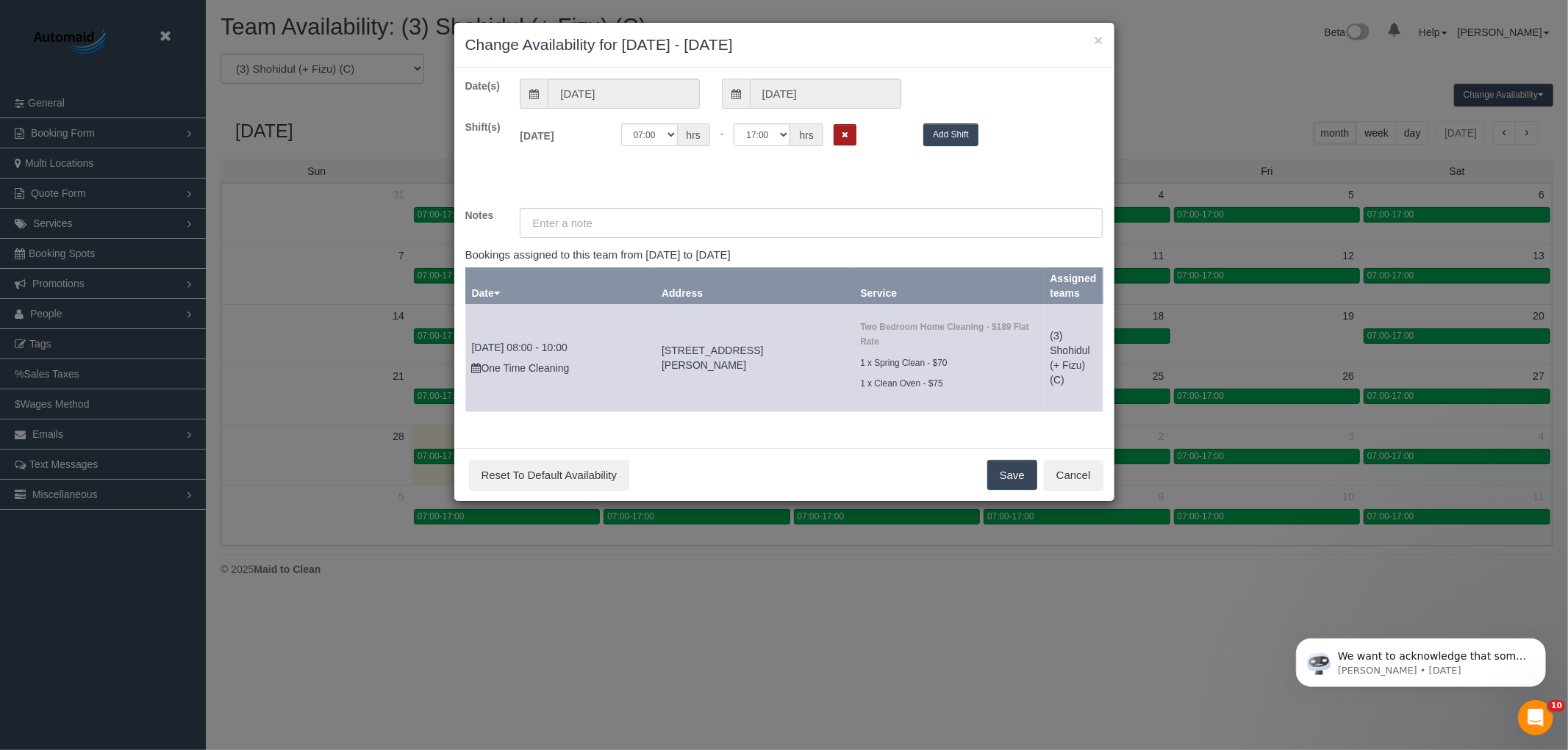
click at [836, 139] on button "Remove Shift" at bounding box center [845, 135] width 23 height 21
click at [995, 469] on button "Save" at bounding box center [1012, 475] width 50 height 31
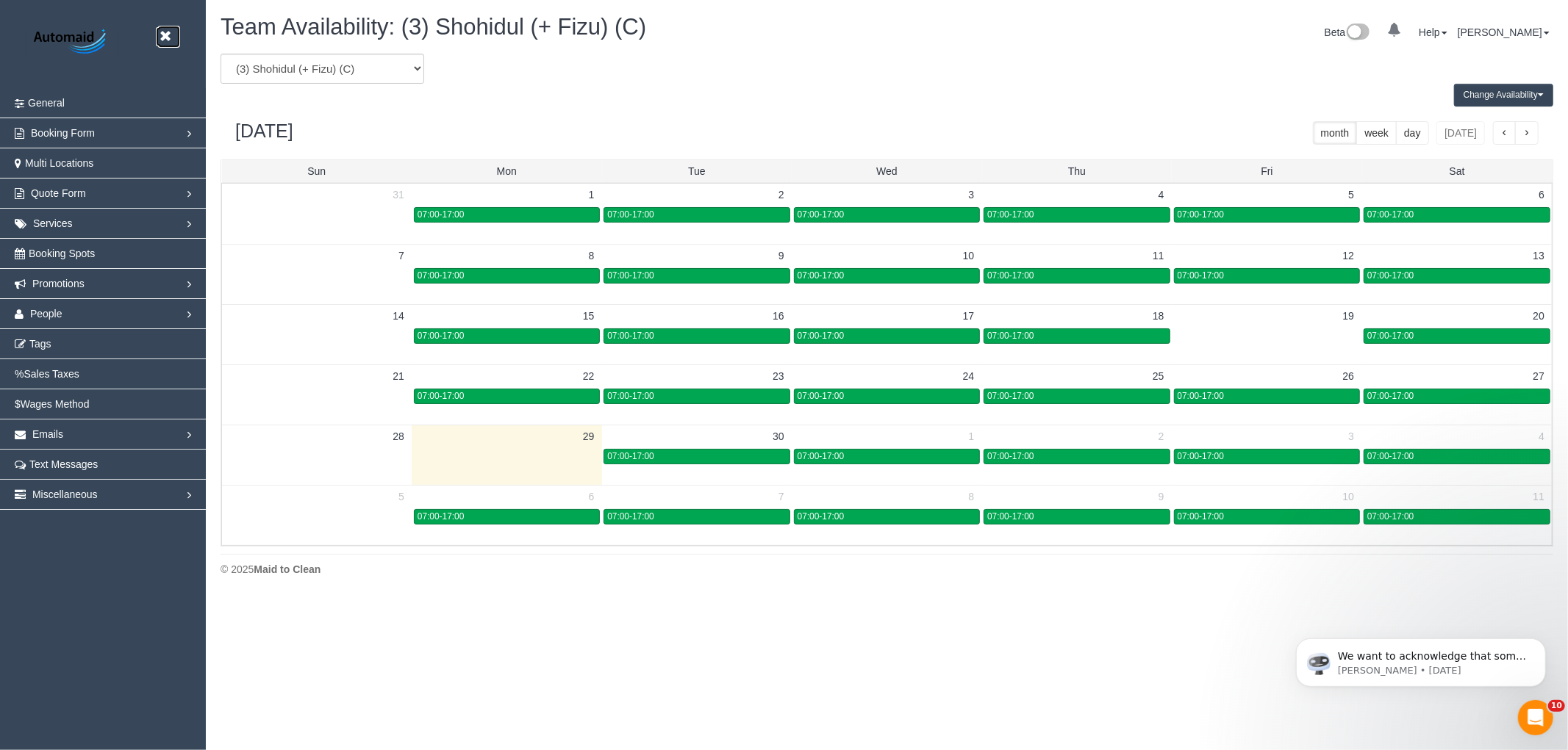
click at [164, 34] on icon at bounding box center [165, 36] width 18 height 18
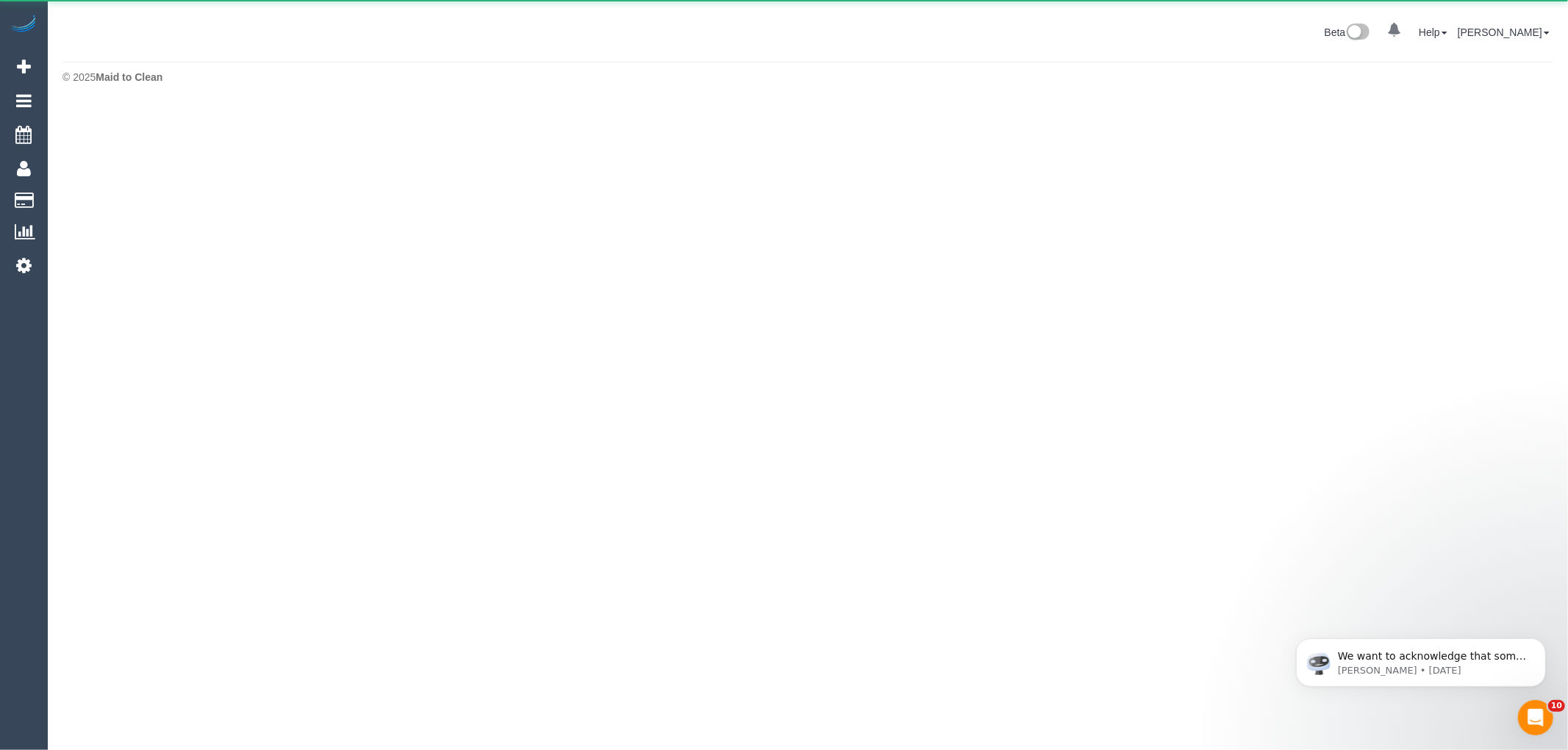
scroll to position [73360, 71926]
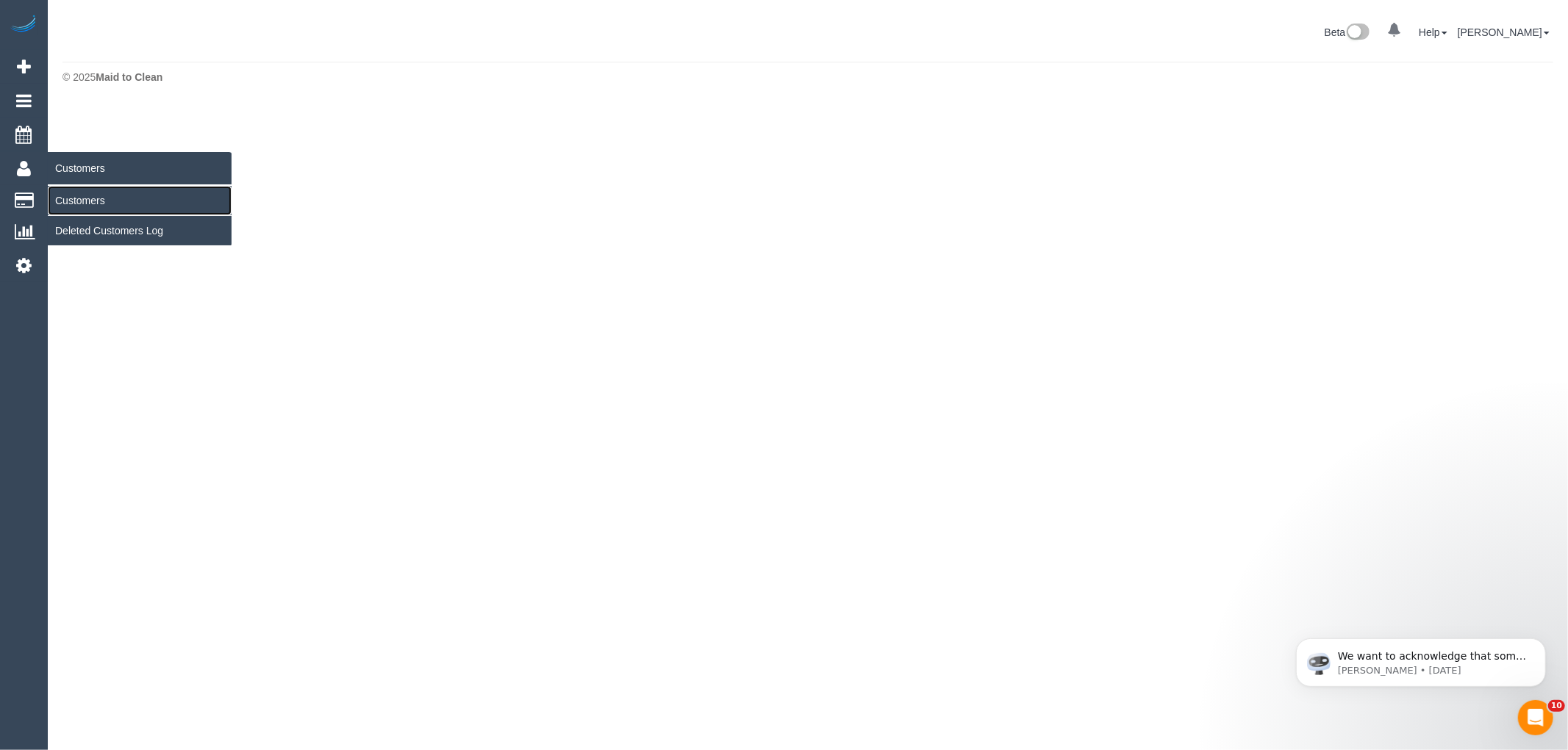
click at [88, 202] on link "Customers" at bounding box center [139, 201] width 184 height 29
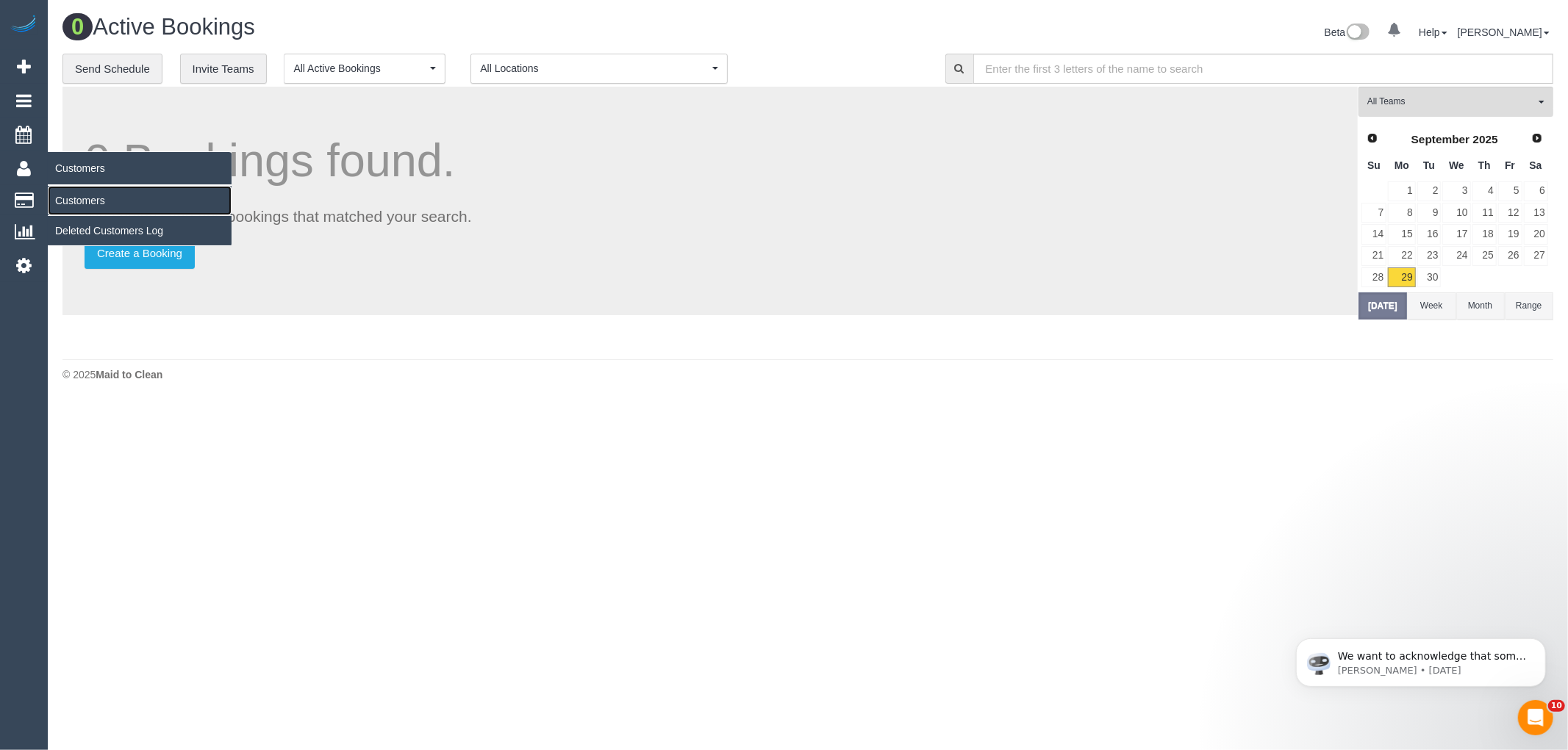
scroll to position [404, 1568]
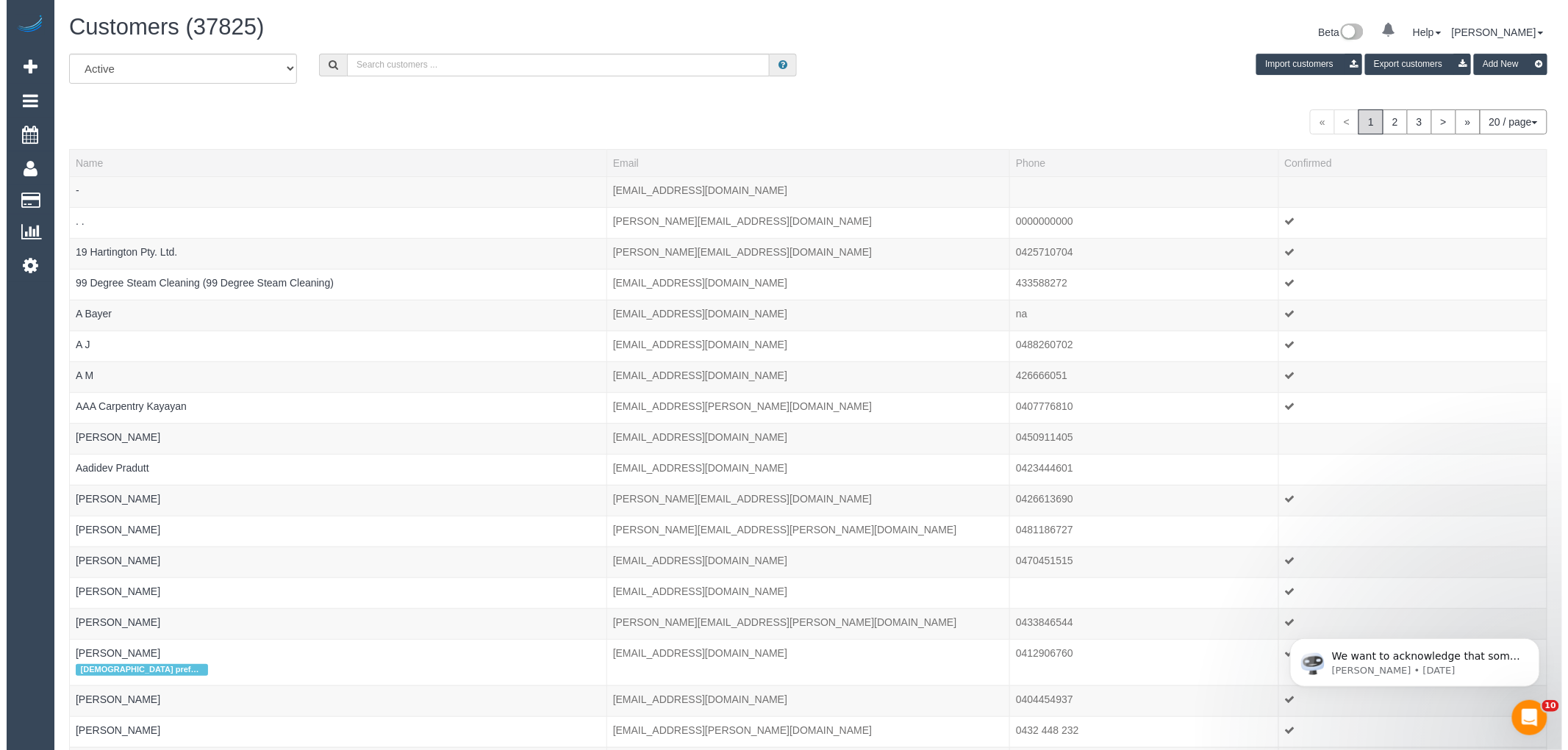
scroll to position [919, 1555]
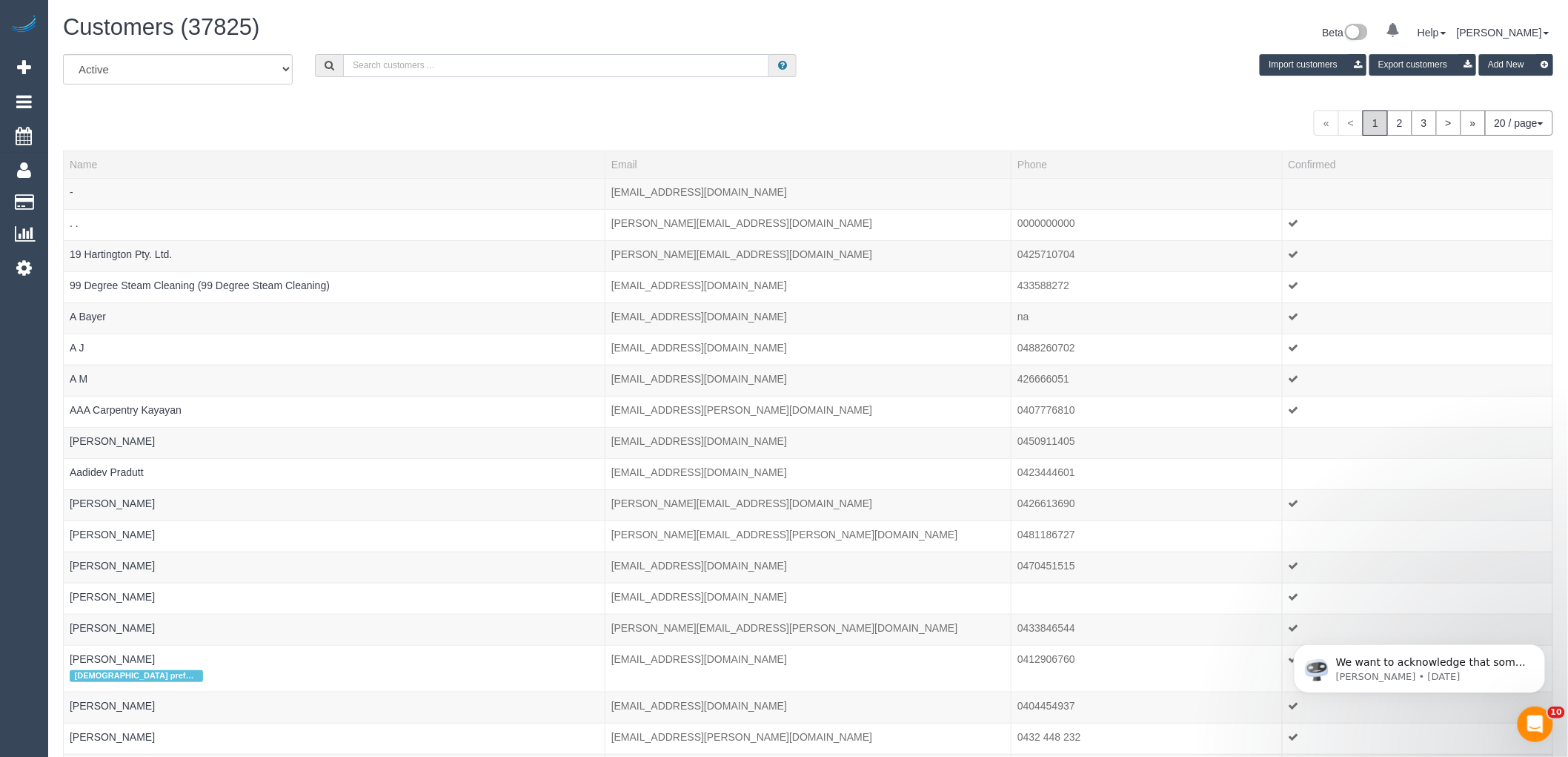
click at [638, 72] on input "text" at bounding box center [556, 66] width 426 height 23
paste input "janetherbert29@gmail.com"
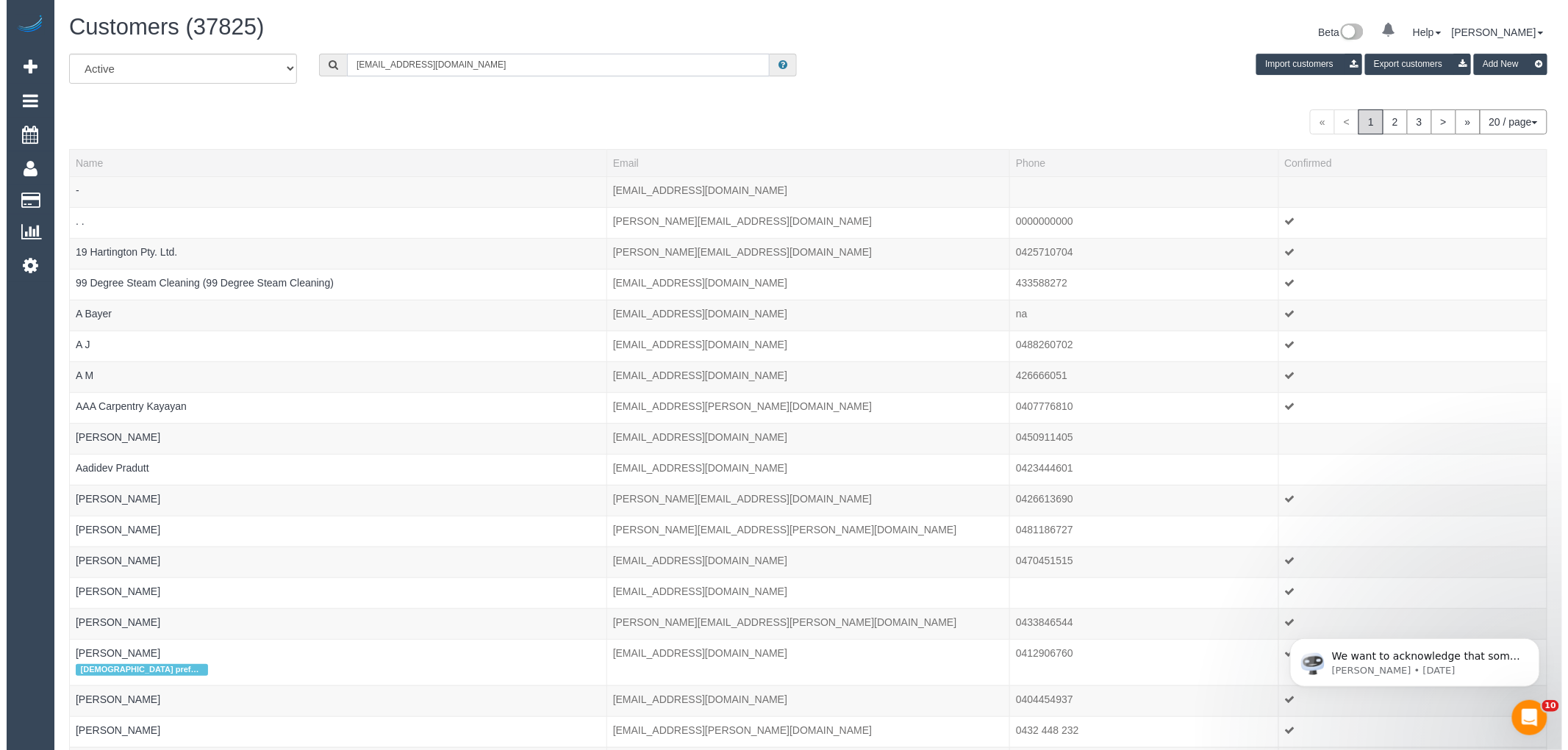
scroll to position [73135, 71926]
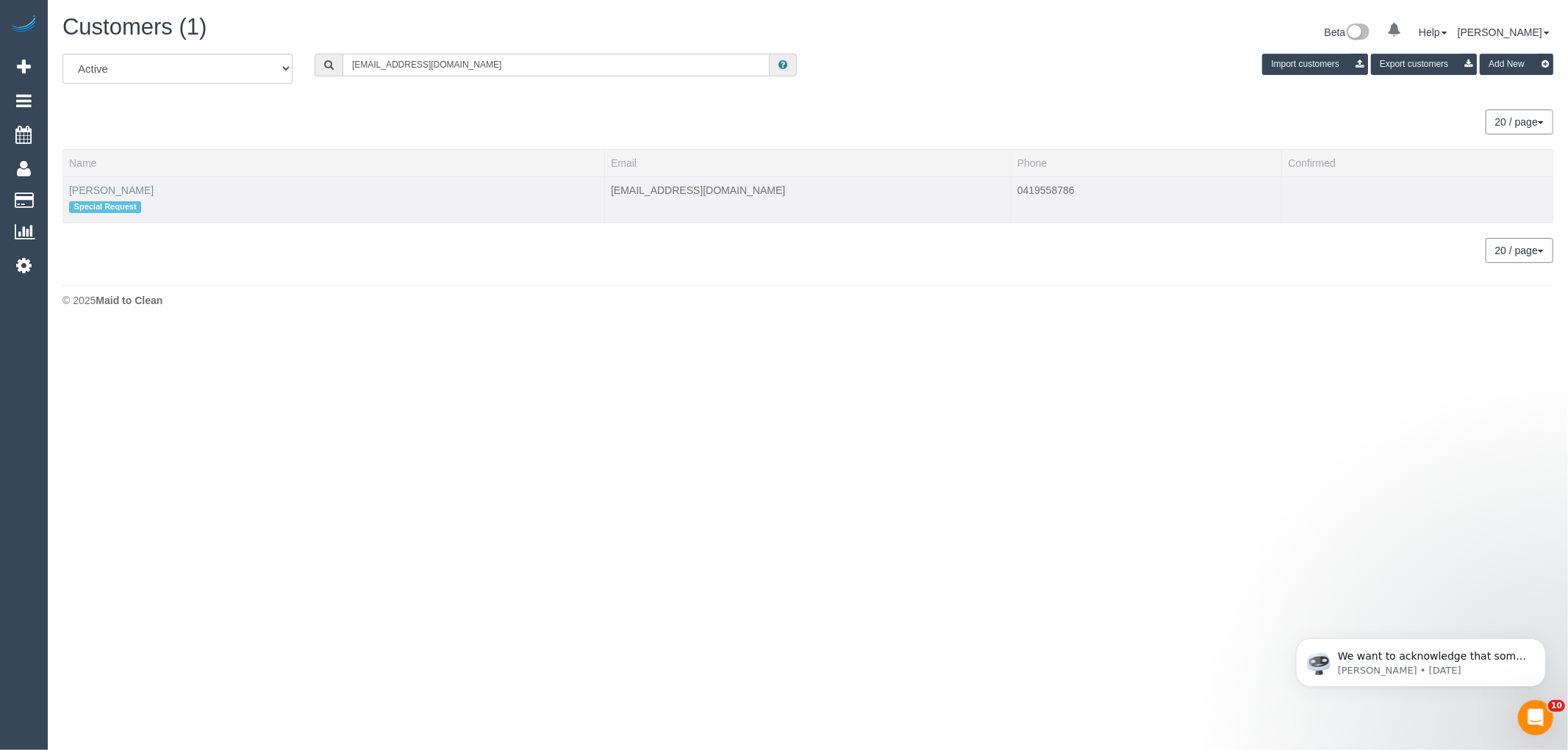
type input "janetherbert29@gmail.com"
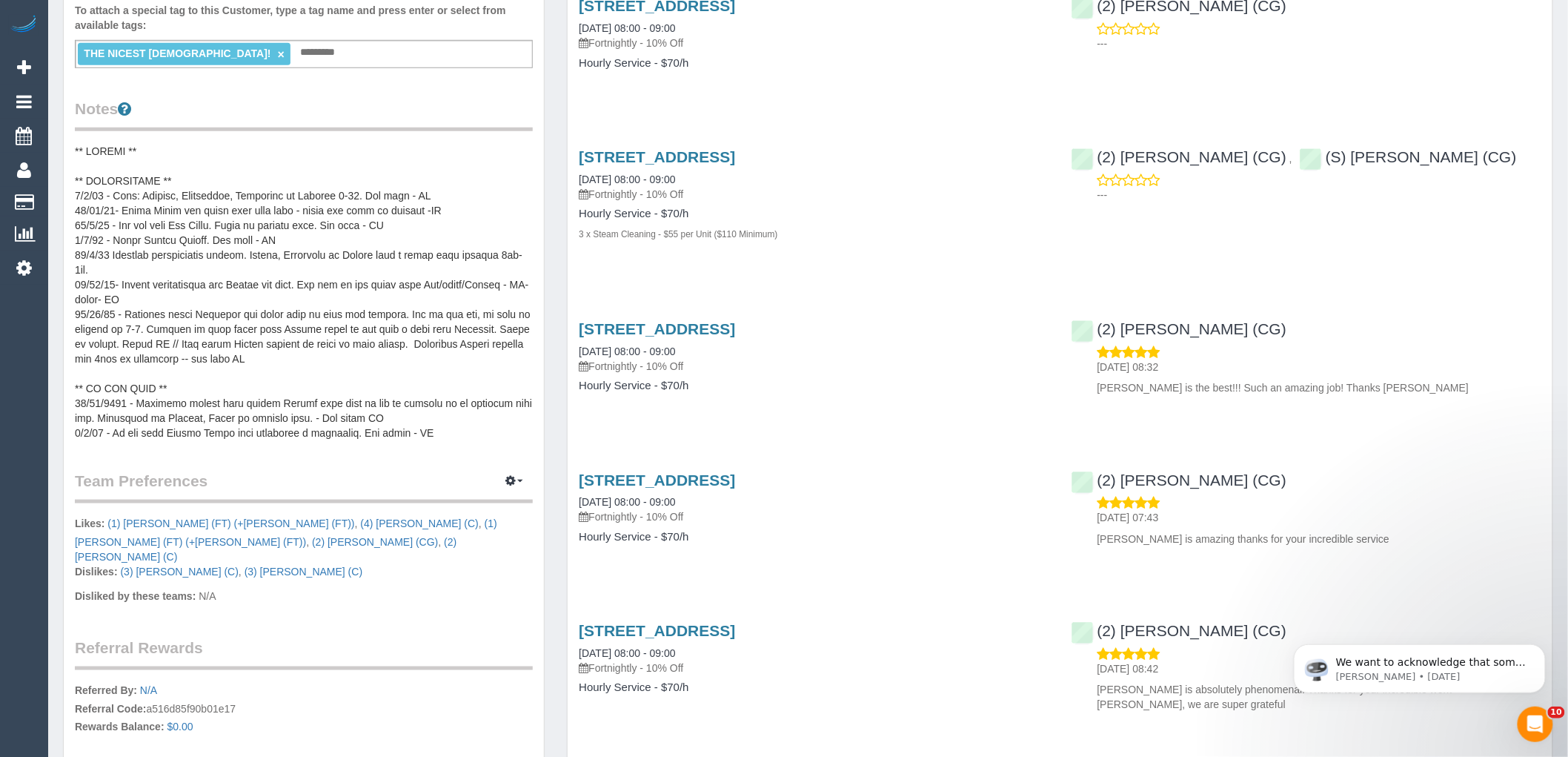
scroll to position [494, 0]
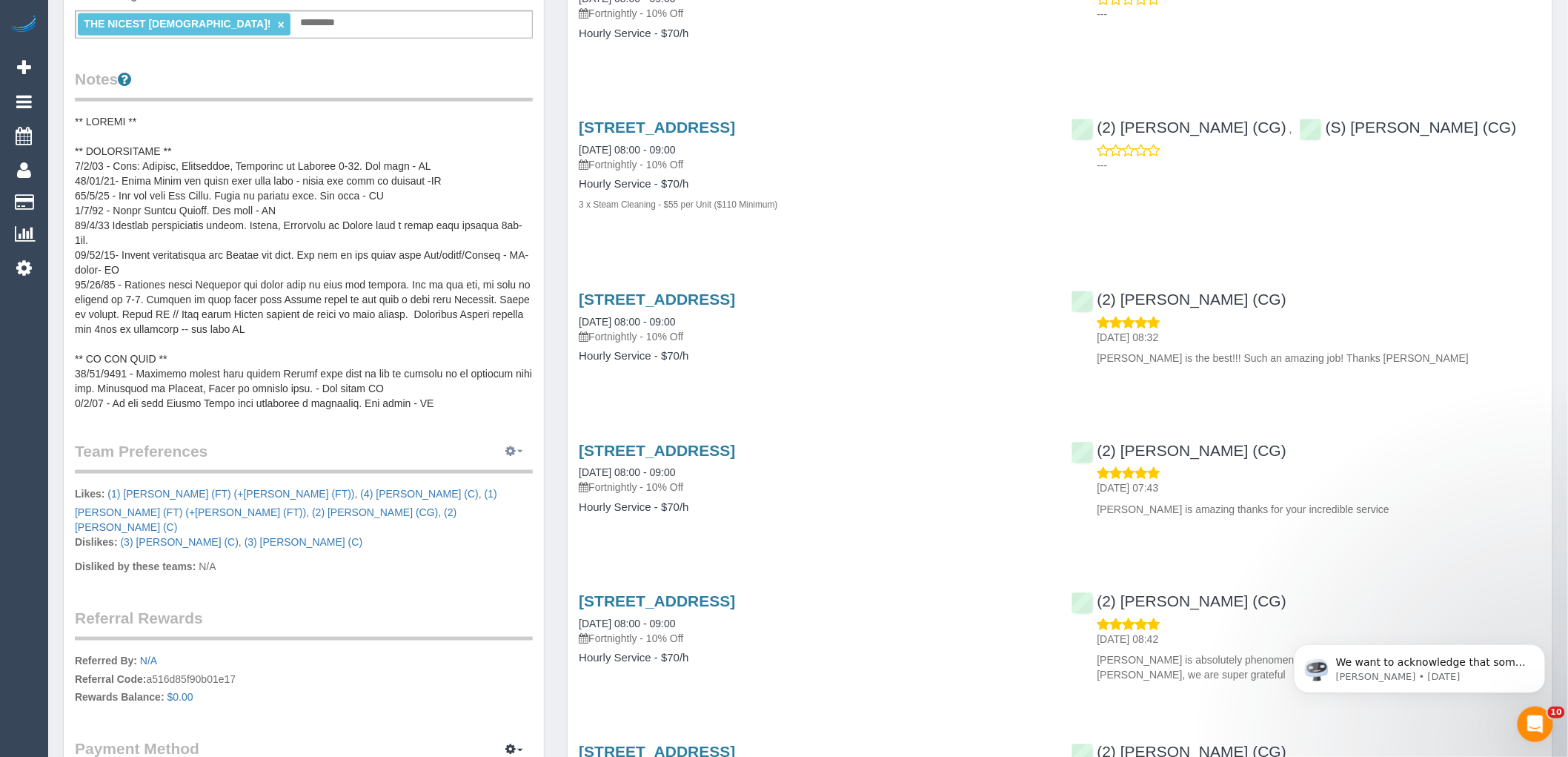
click at [512, 455] on icon "button" at bounding box center [510, 451] width 10 height 9
click at [468, 479] on link "Manage Preferences" at bounding box center [469, 479] width 126 height 19
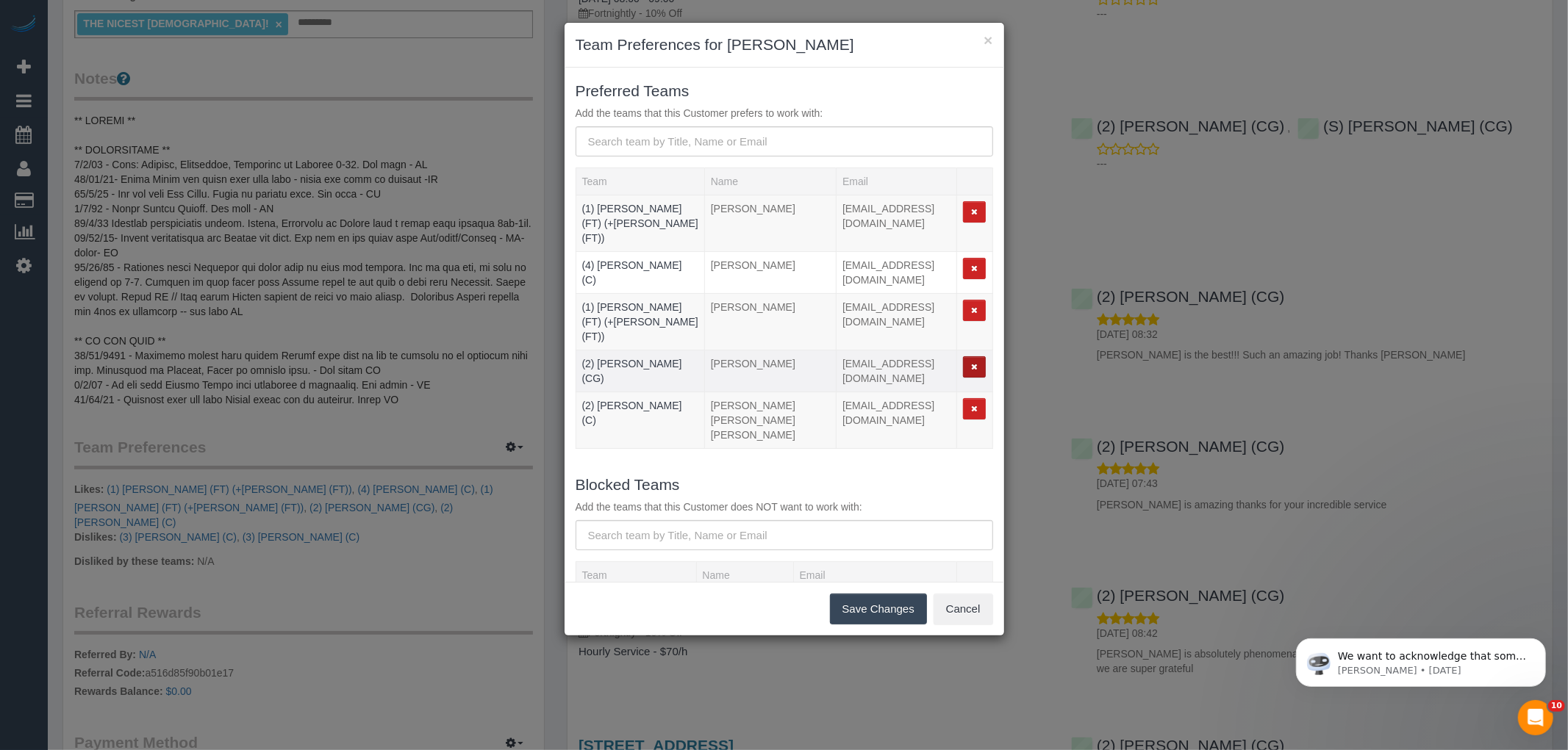
click at [971, 363] on icon "button" at bounding box center [974, 367] width 7 height 8
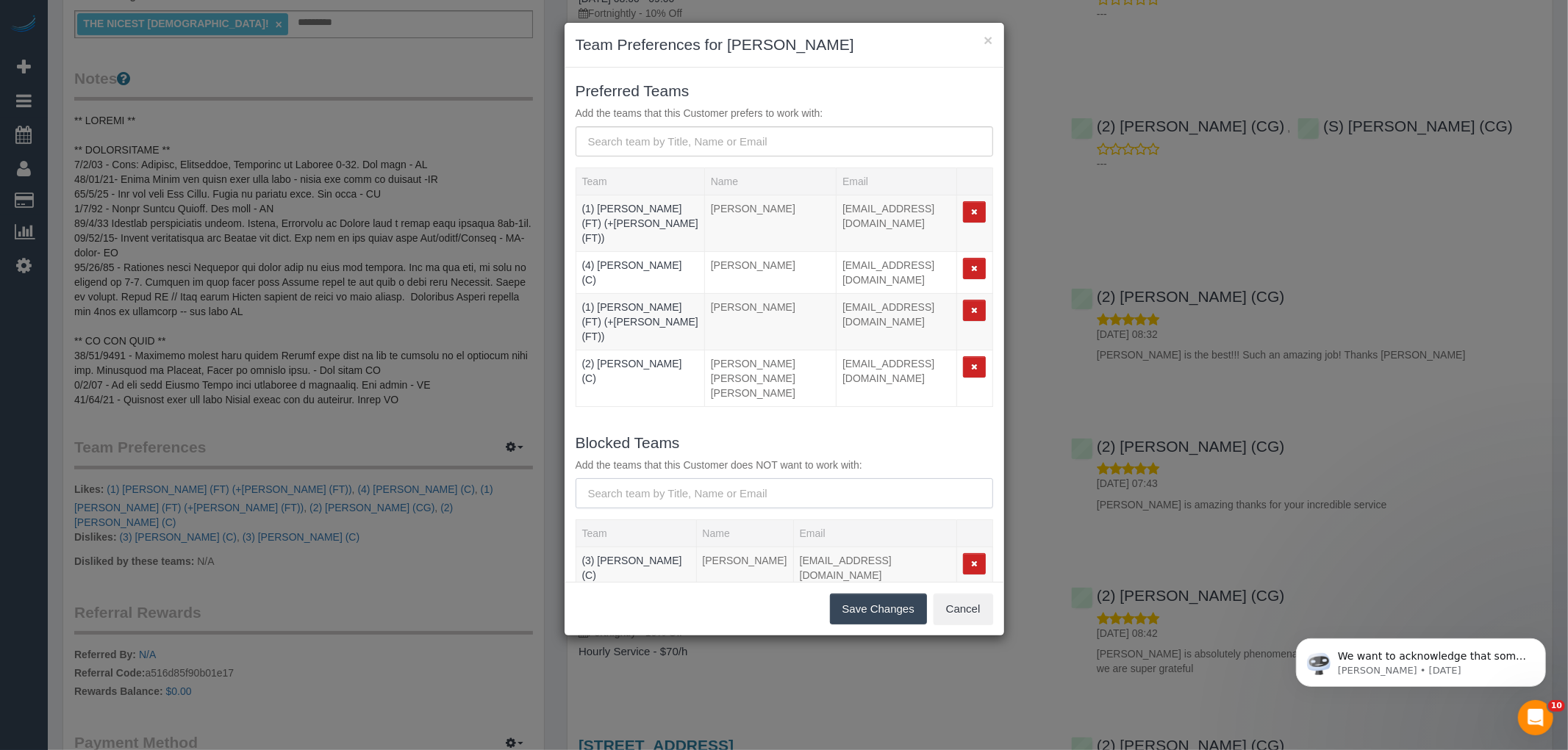
click at [752, 478] on input "text" at bounding box center [784, 493] width 418 height 30
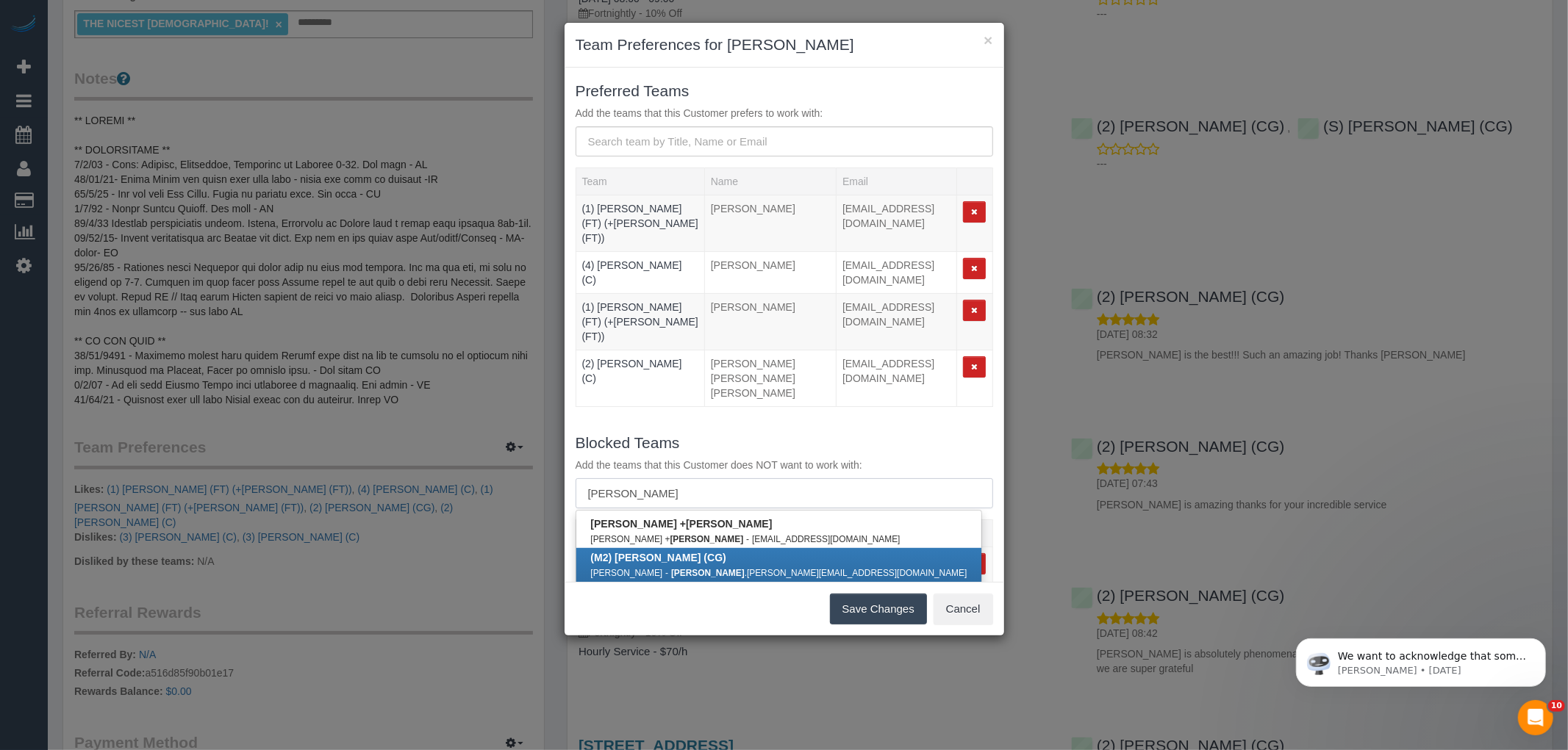
type input "andrew"
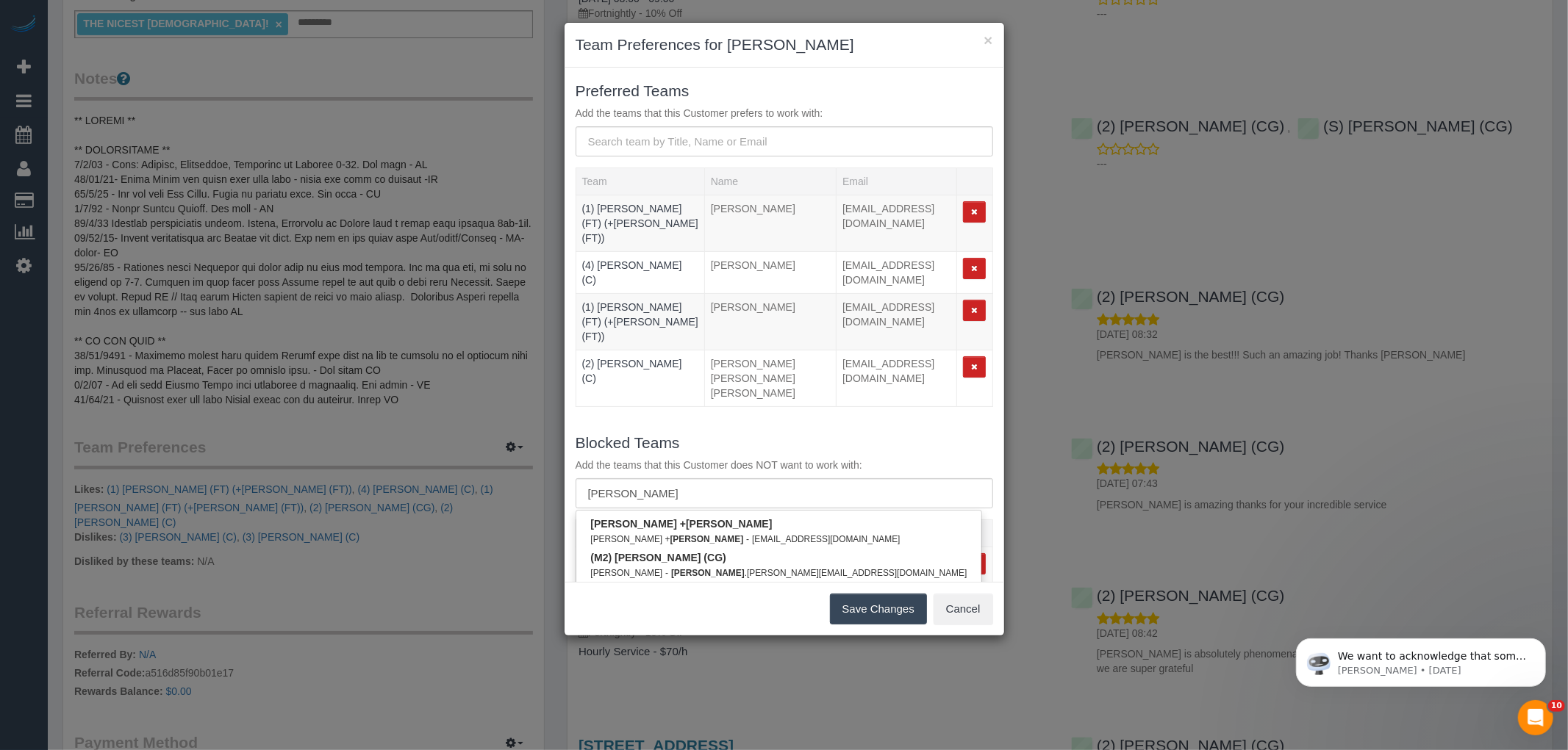
click at [690, 585] on b "(2) Andrew Wrobel (CG)" at bounding box center [696, 591] width 210 height 11
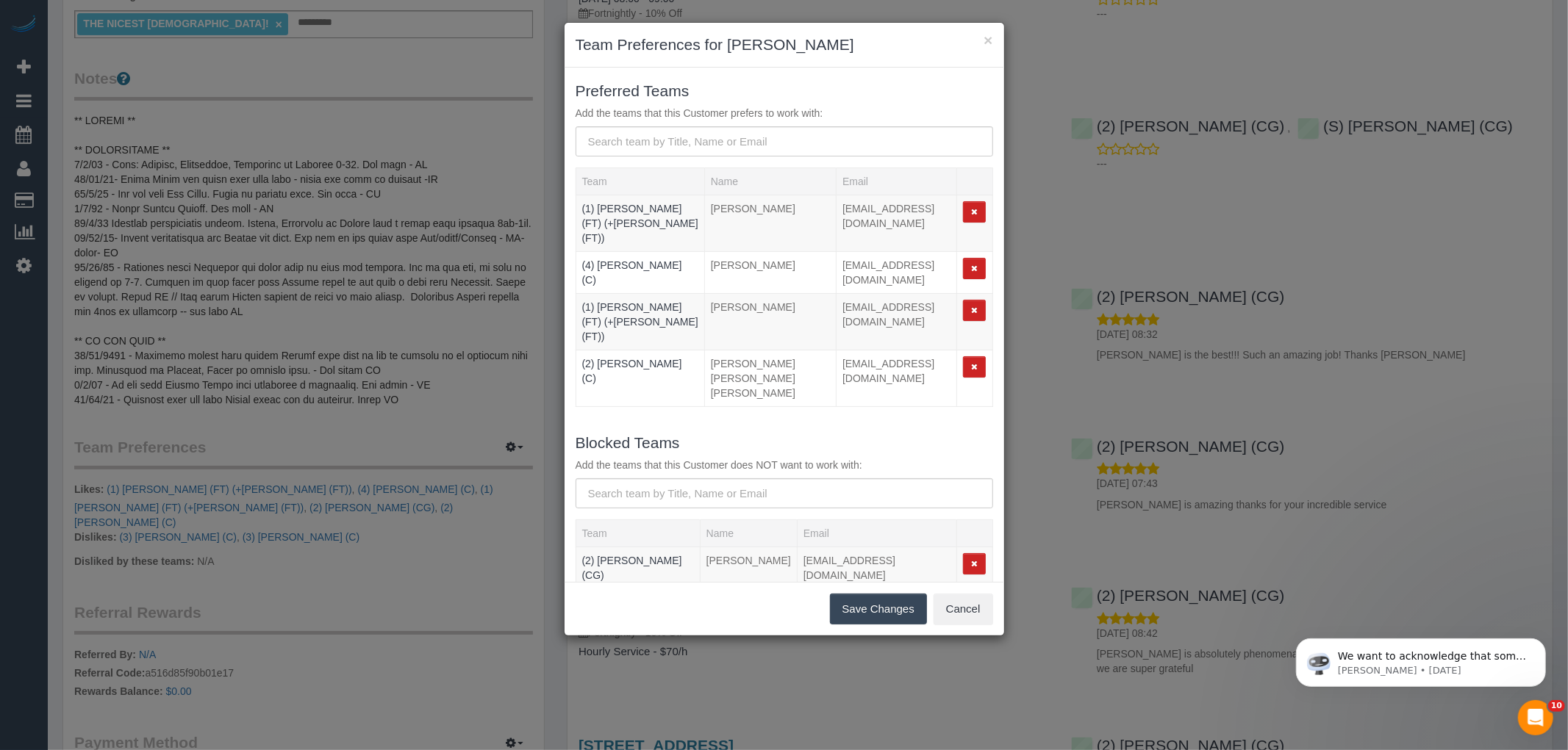
click at [845, 604] on button "Save Changes" at bounding box center [878, 609] width 97 height 31
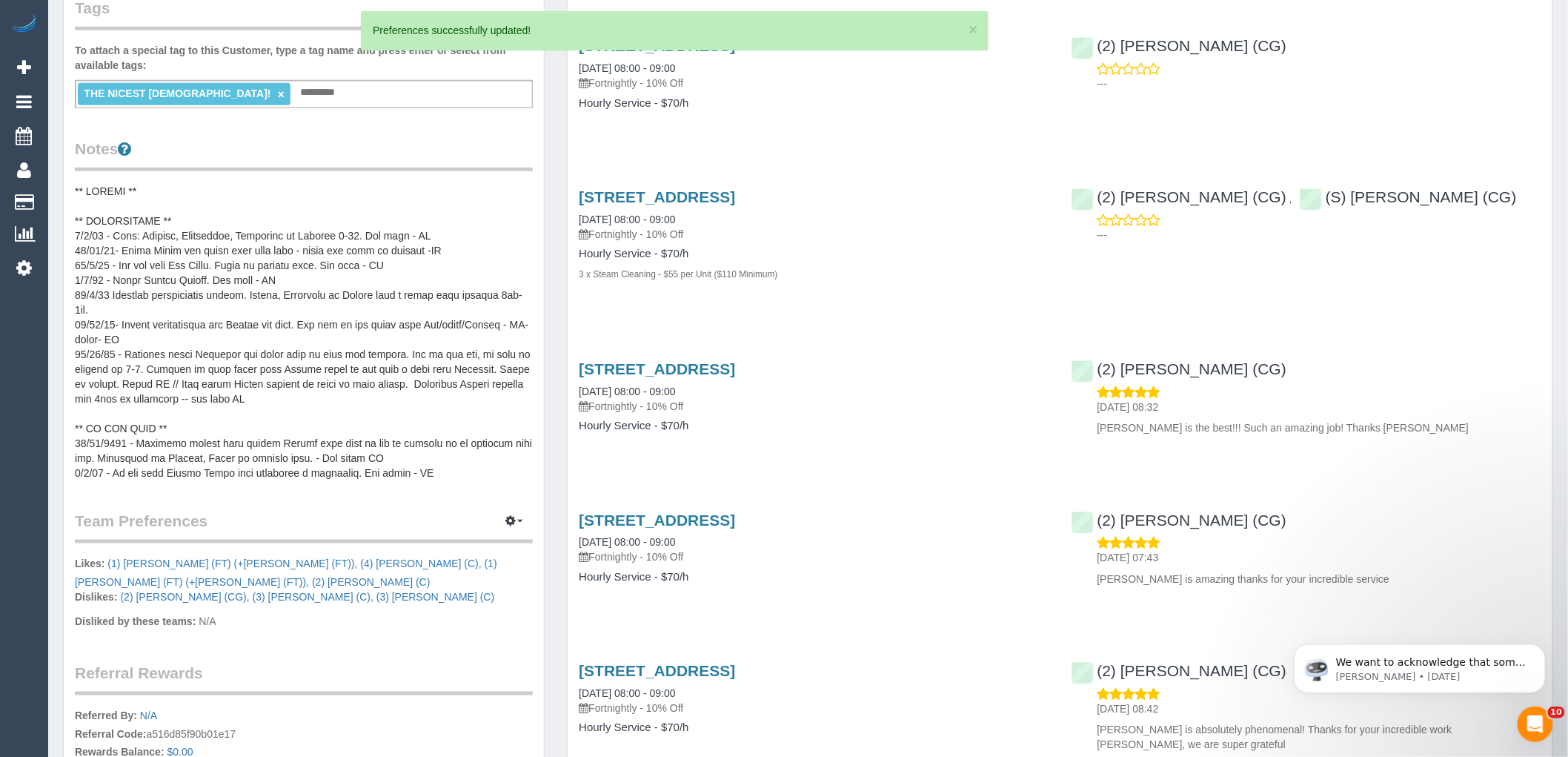
scroll to position [0, 0]
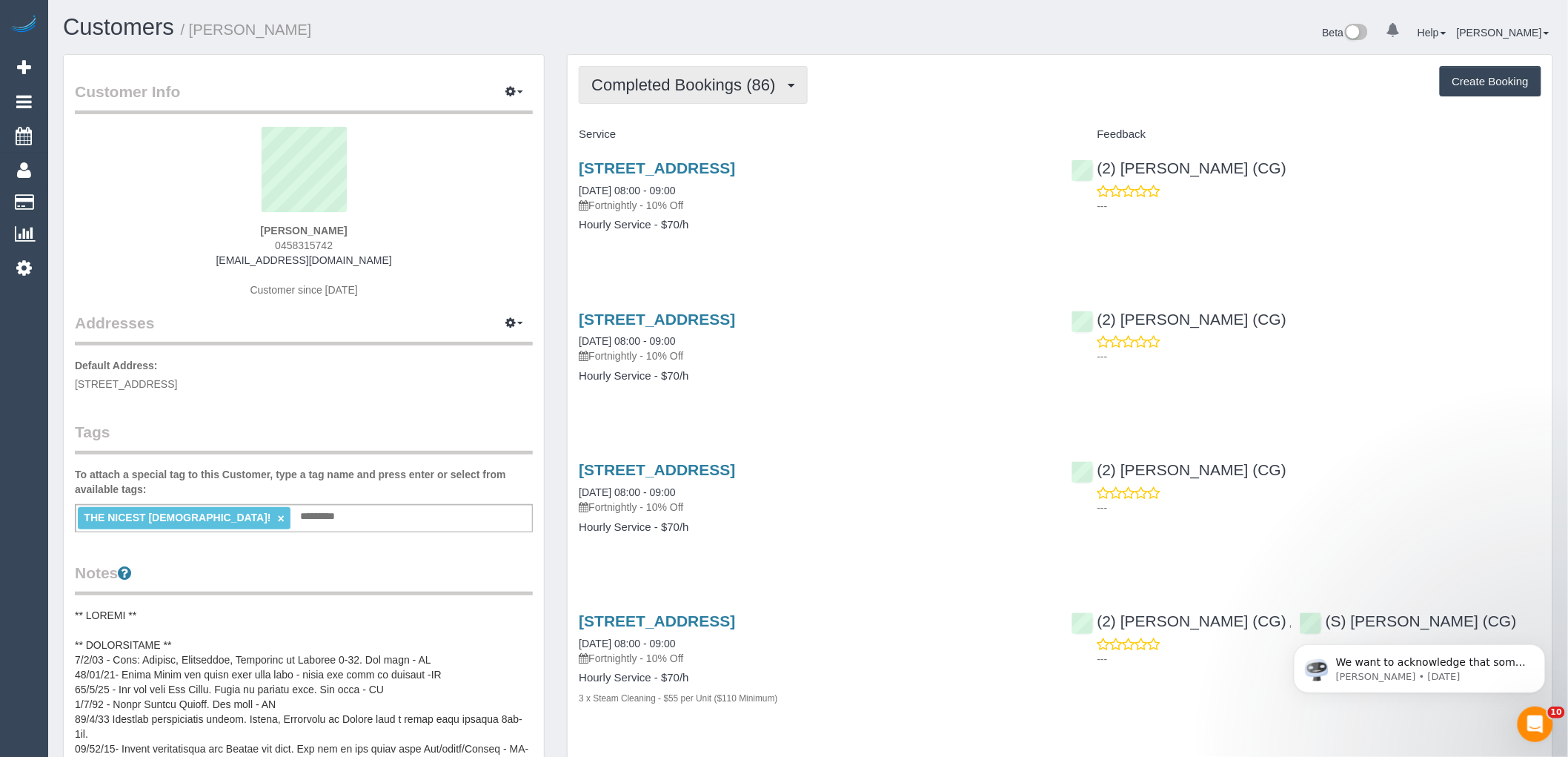
click at [634, 76] on button "Completed Bookings (86)" at bounding box center [692, 84] width 228 height 38
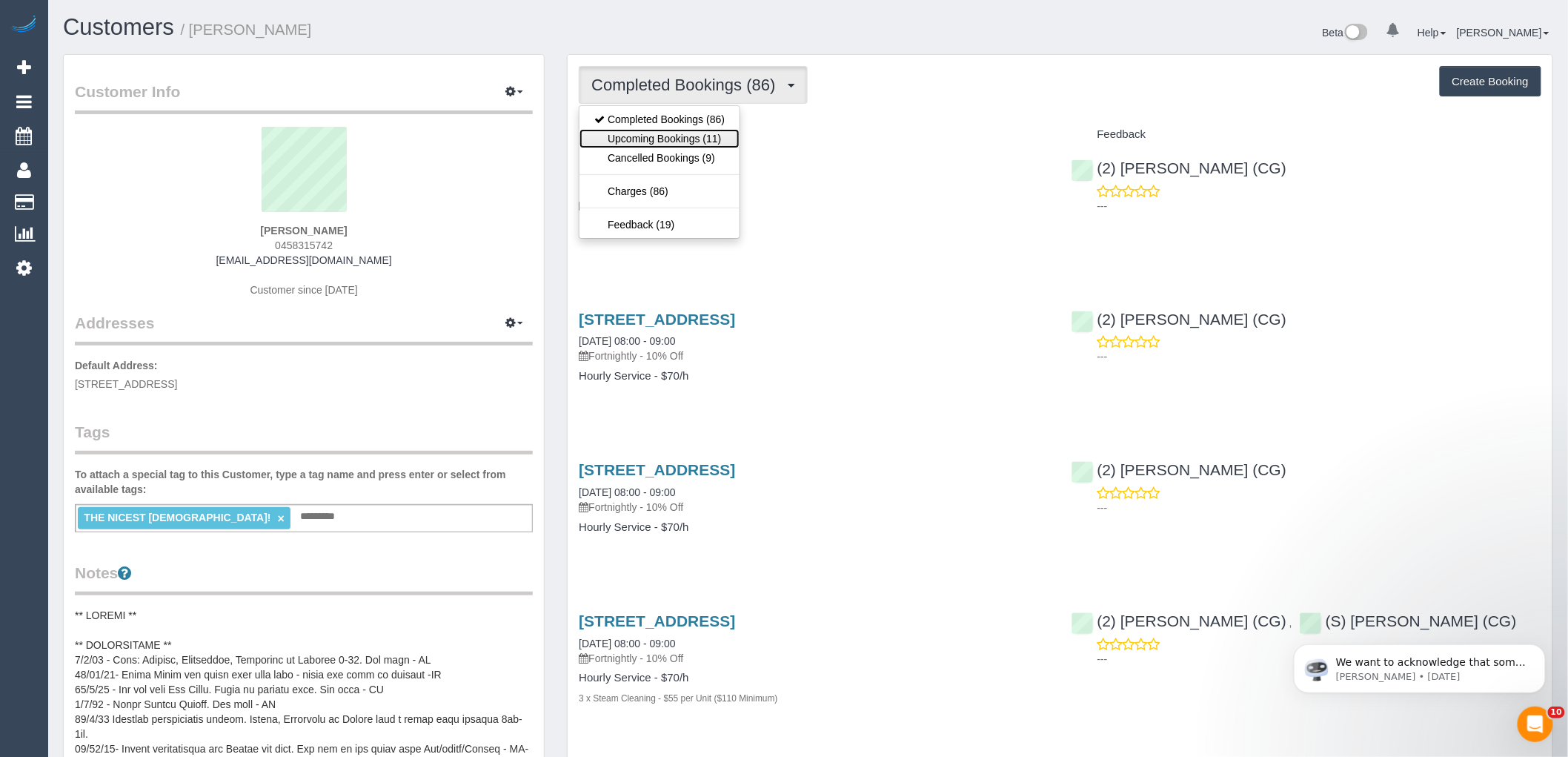
click at [648, 131] on link "Upcoming Bookings (11)" at bounding box center [659, 138] width 160 height 19
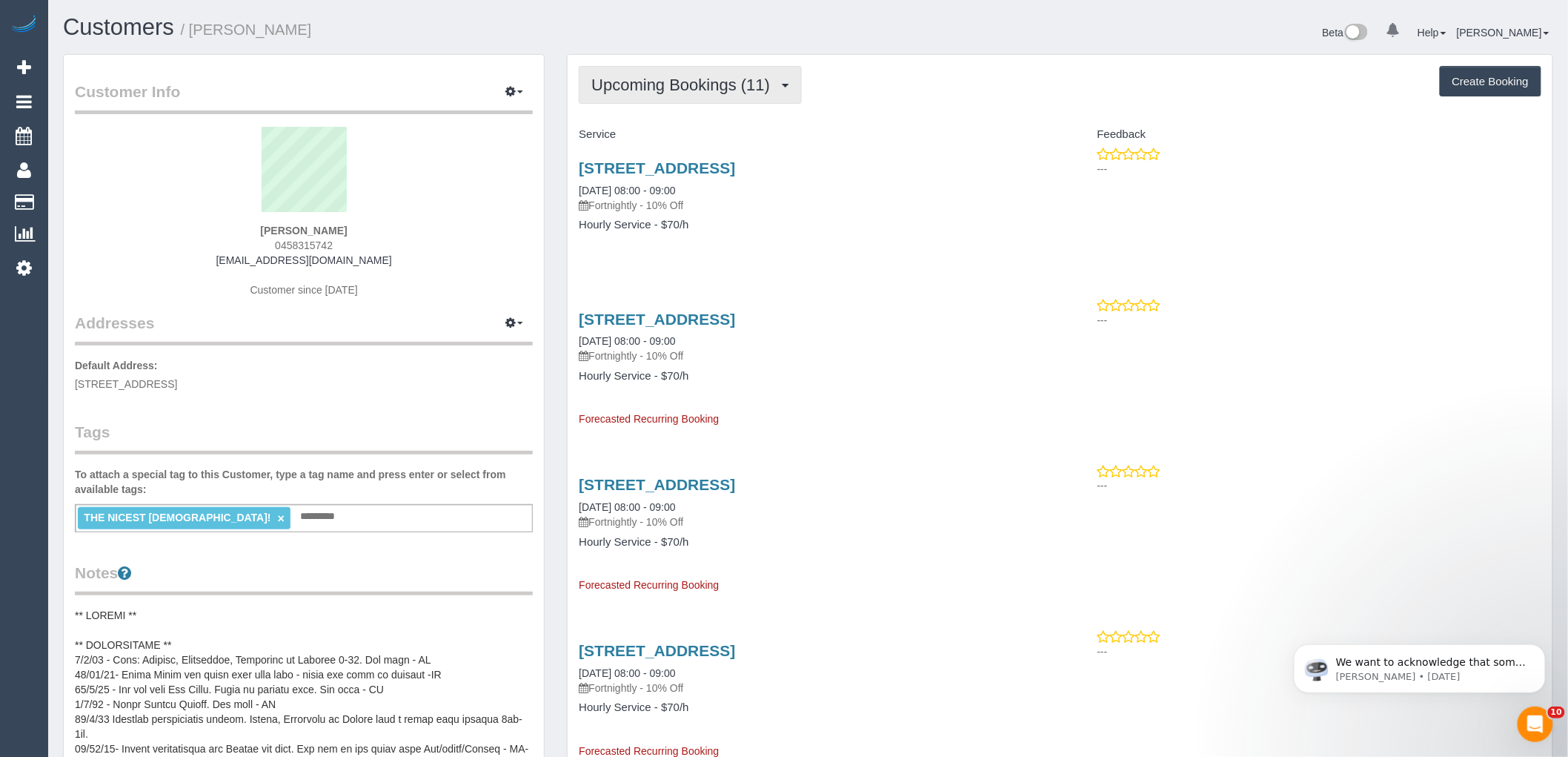
click at [727, 98] on button "Upcoming Bookings (11)" at bounding box center [690, 84] width 223 height 38
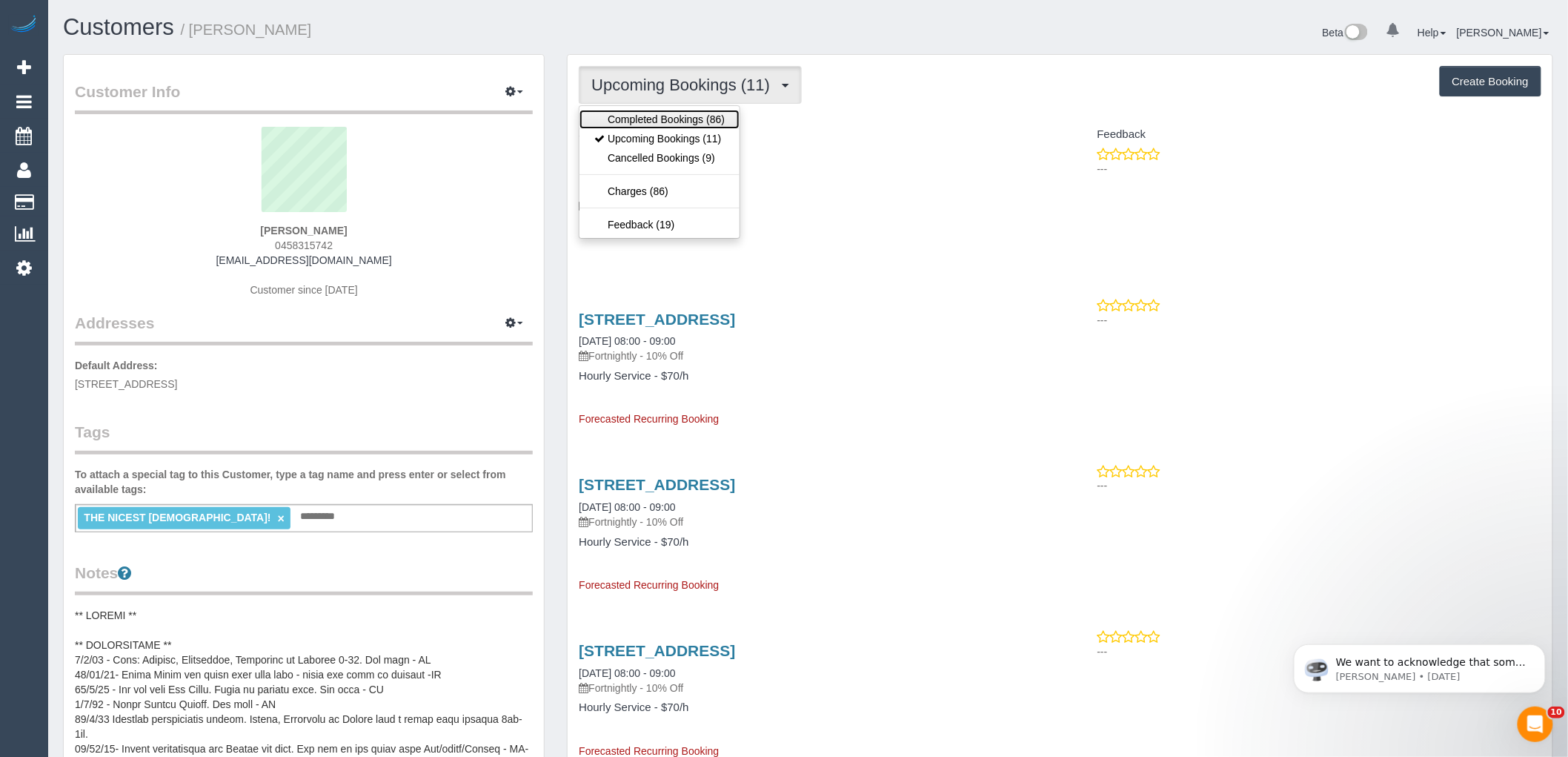
click at [712, 122] on link "Completed Bookings (86)" at bounding box center [659, 119] width 160 height 19
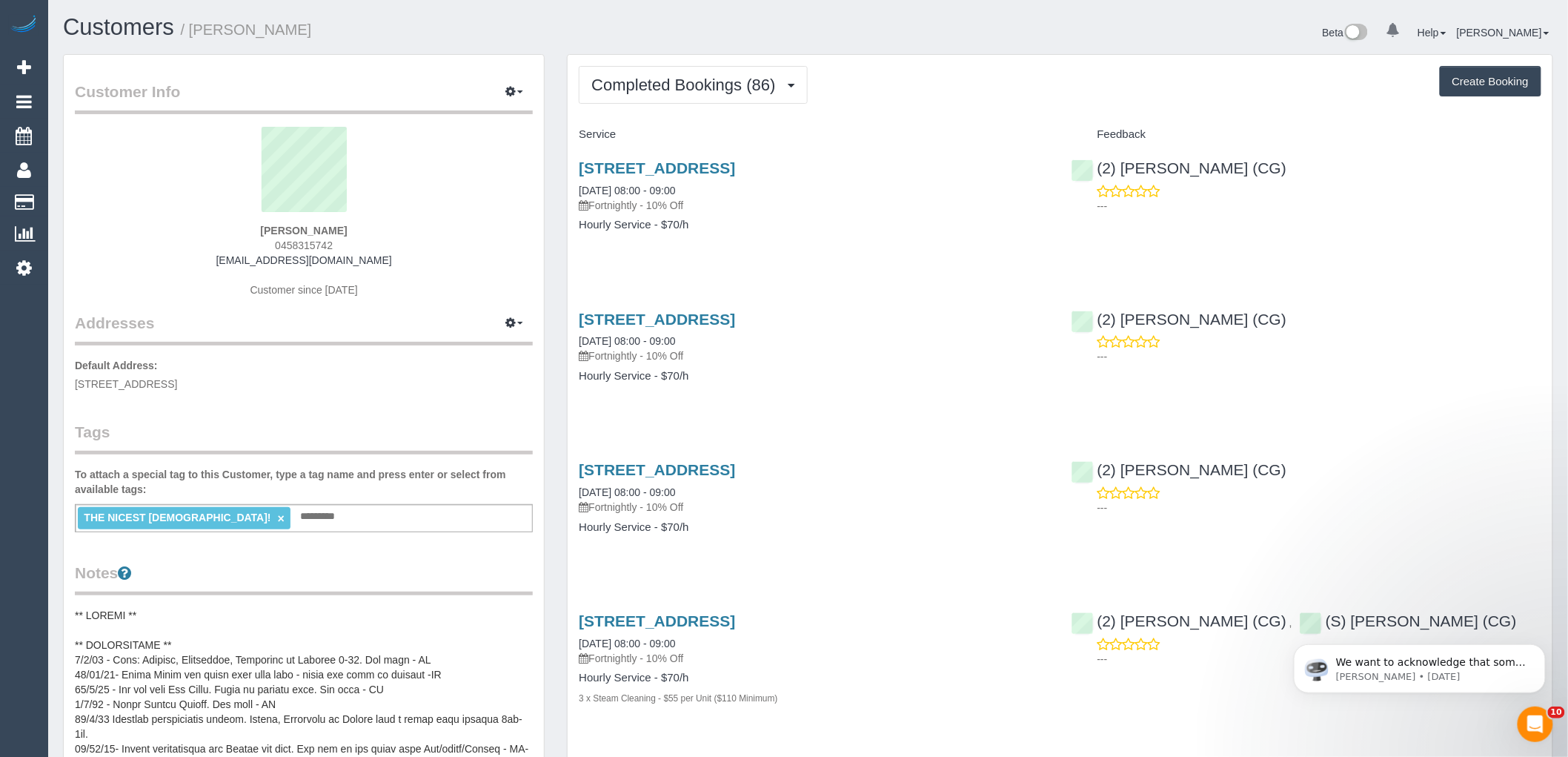
drag, startPoint x: 359, startPoint y: 232, endPoint x: 156, endPoint y: 216, distance: 203.6
click at [156, 216] on div "Kathryn Kemp 0458315742 katkemp979@gmail.com Customer since 2019" at bounding box center [304, 220] width 458 height 186
copy div "Kathryn Kemp"
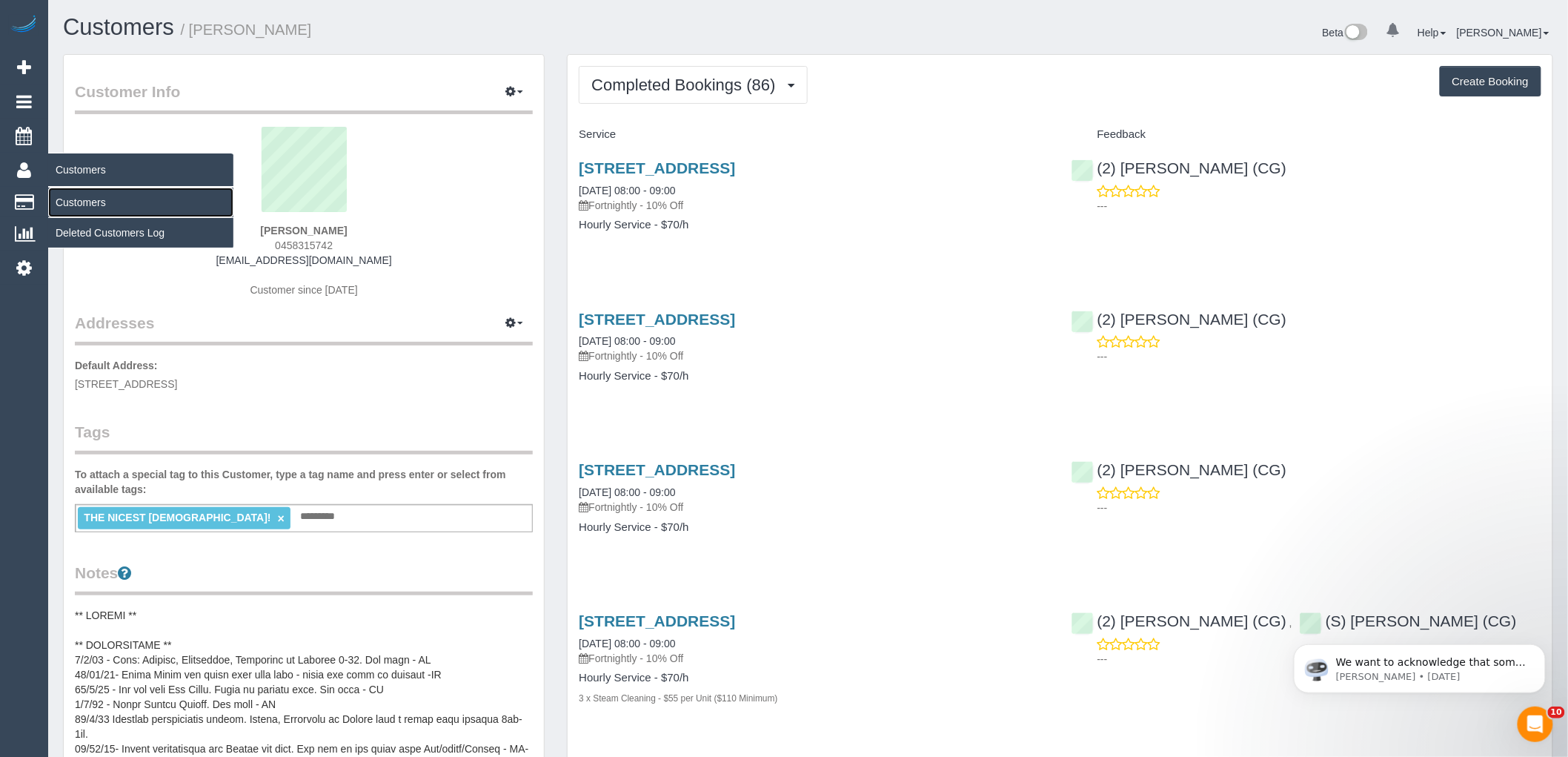
click at [75, 202] on link "Customers" at bounding box center [141, 203] width 185 height 29
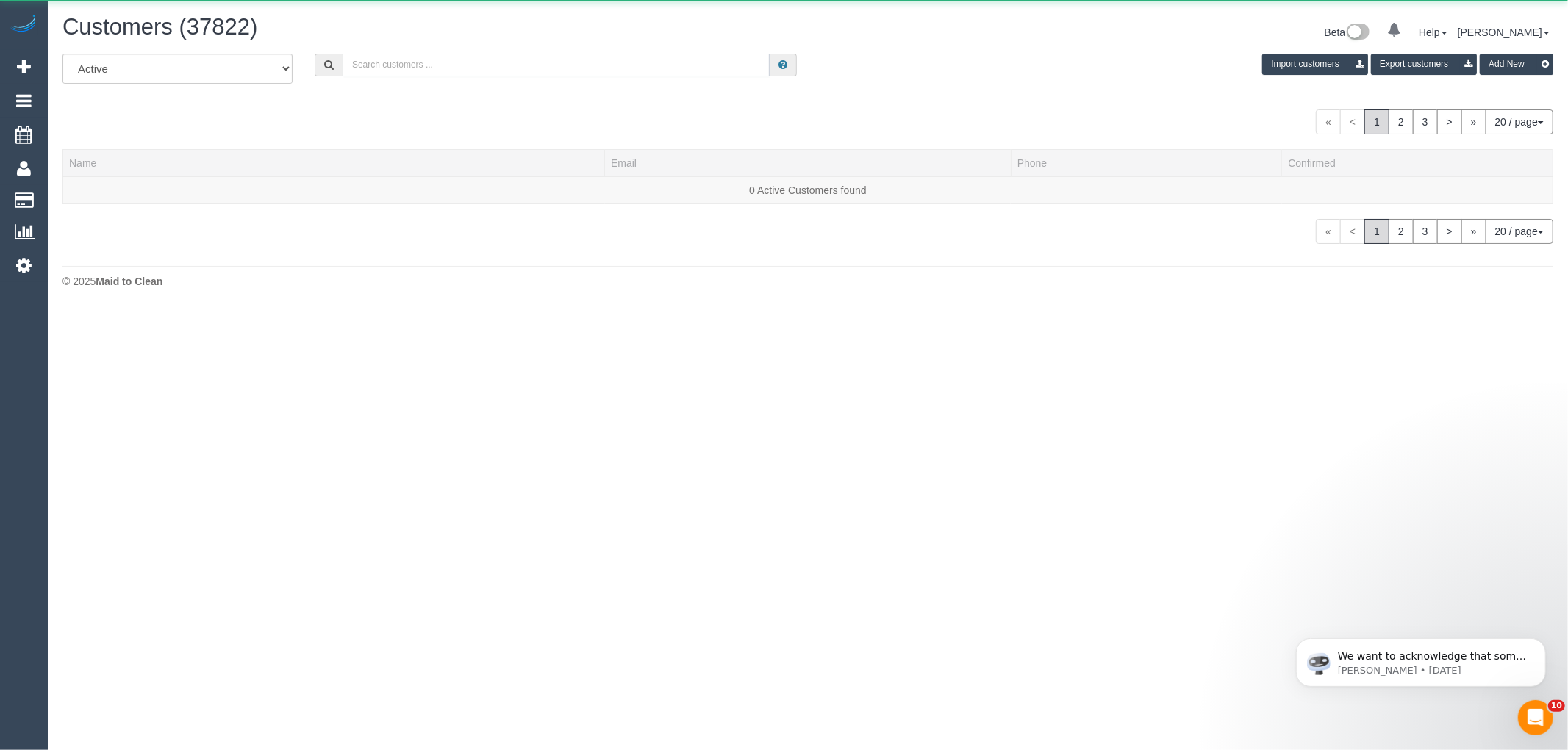
click at [510, 67] on input "text" at bounding box center [556, 65] width 427 height 23
paste input "Kathryn Kemp"
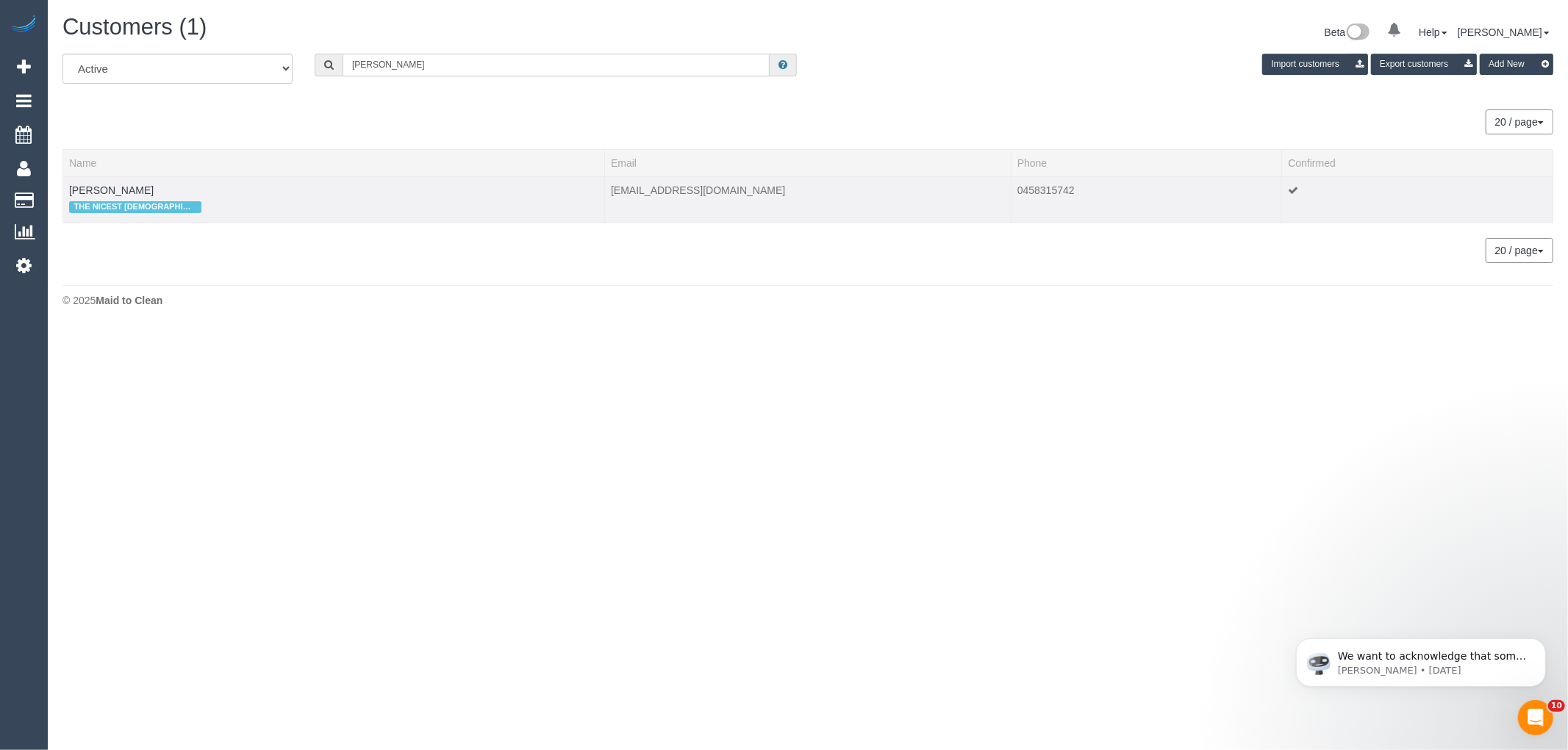
type input "Kathryn Kemp"
drag, startPoint x: 139, startPoint y: 188, endPoint x: 67, endPoint y: 187, distance: 72.0
click at [67, 187] on td "Kathryn Kemp THE NICEST LADY!" at bounding box center [333, 199] width 542 height 46
copy link "Kathryn Kemp"
click at [120, 192] on link "Kathryn Kemp" at bounding box center [111, 190] width 84 height 11
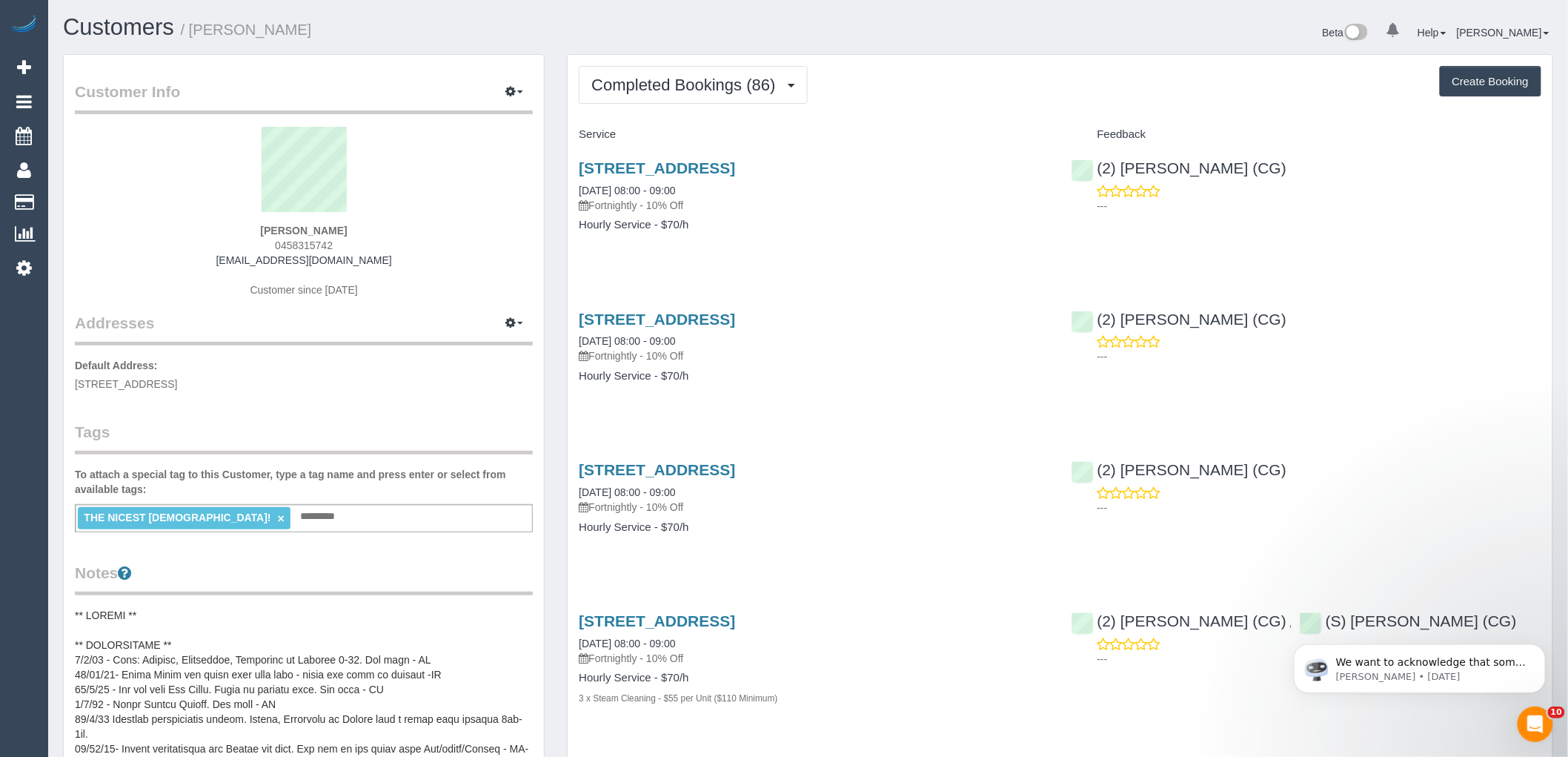
drag, startPoint x: 247, startPoint y: 240, endPoint x: 383, endPoint y: 263, distance: 137.9
click at [383, 263] on div "Kathryn Kemp 0458315742 katkemp979@gmail.com Customer since 2019" at bounding box center [304, 220] width 458 height 186
copy div "0458315742 katkemp979@gmail.com"
drag, startPoint x: 257, startPoint y: 374, endPoint x: 238, endPoint y: 384, distance: 21.5
click at [238, 384] on p "Default Address: 15 Jubilee St, Newport, VIC 3015" at bounding box center [304, 374] width 458 height 33
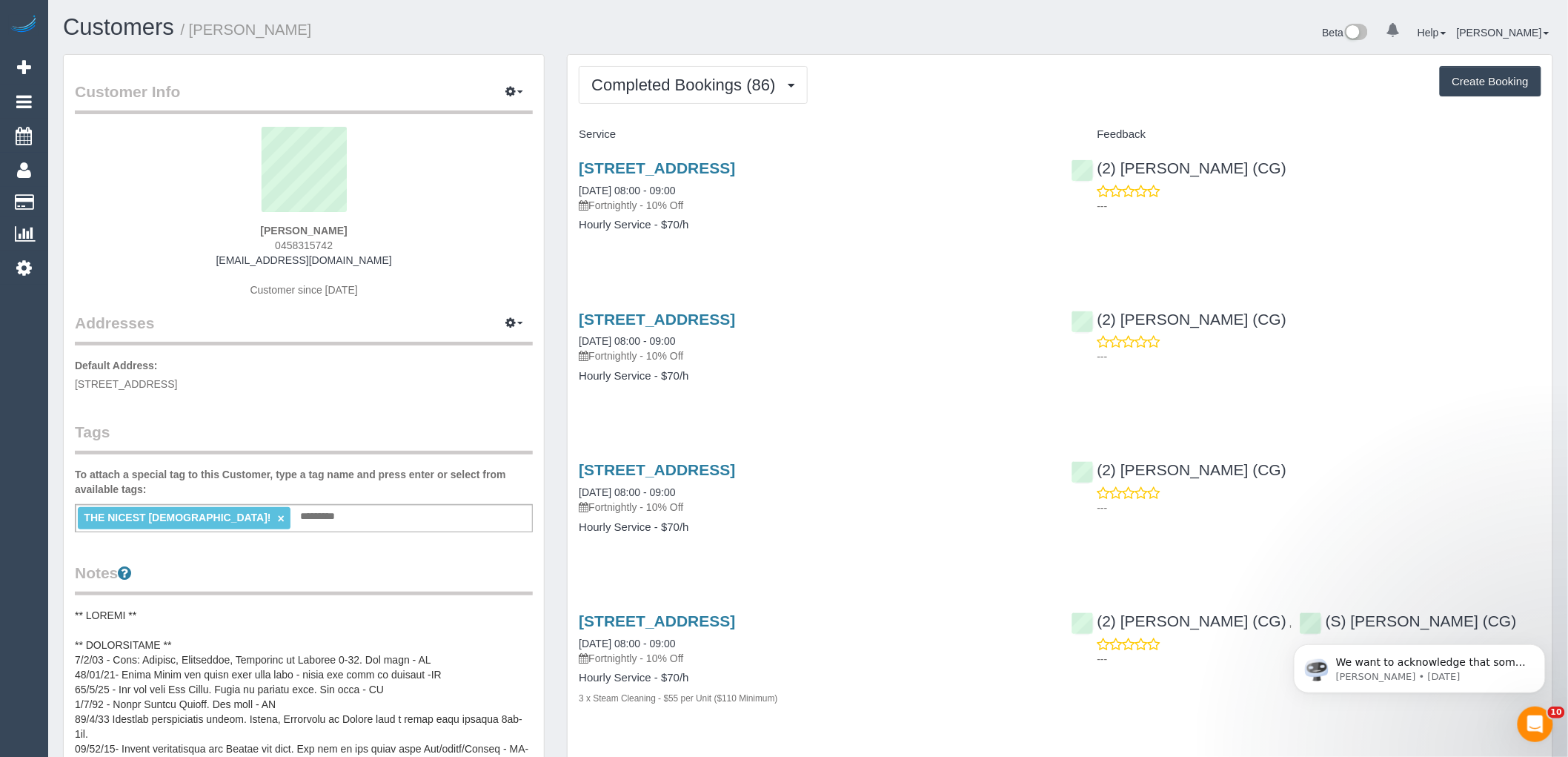
click at [238, 384] on p "Default Address: 15 Jubilee St, Newport, VIC 3015" at bounding box center [304, 374] width 458 height 33
drag, startPoint x: 240, startPoint y: 384, endPoint x: 70, endPoint y: 382, distance: 170.0
click at [70, 382] on div "Customer Info Edit Contact Info Send Message Email Preferences Special Sales Ta…" at bounding box center [303, 690] width 480 height 1270
click at [1092, 162] on div "(2) Andrew Wrobel (CG) ---" at bounding box center [1306, 183] width 492 height 73
copy link "(2) Andrew Wrobel (CG)"
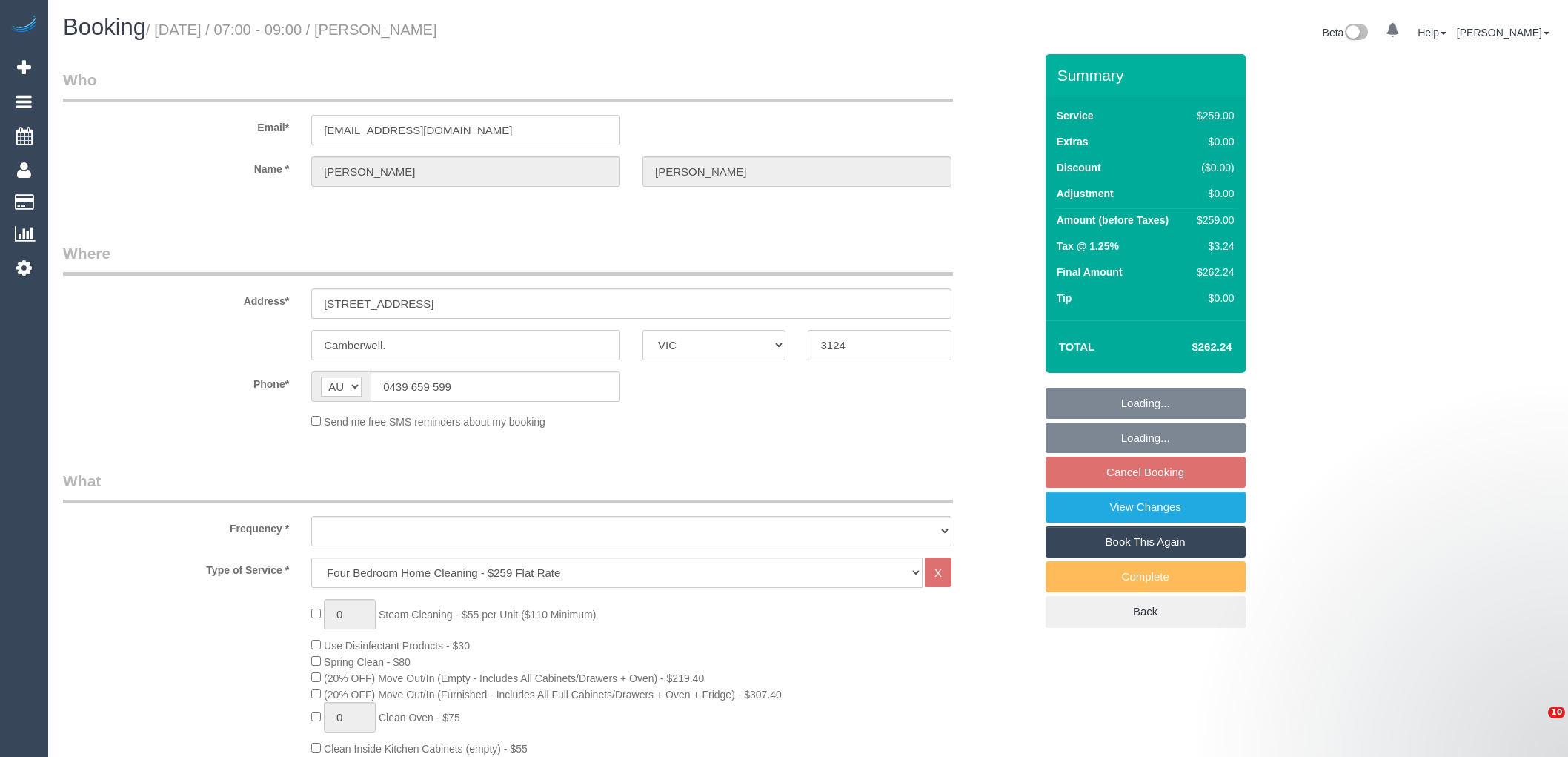
select select "VIC"
select select "number:28"
select select "number:14"
select select "number:19"
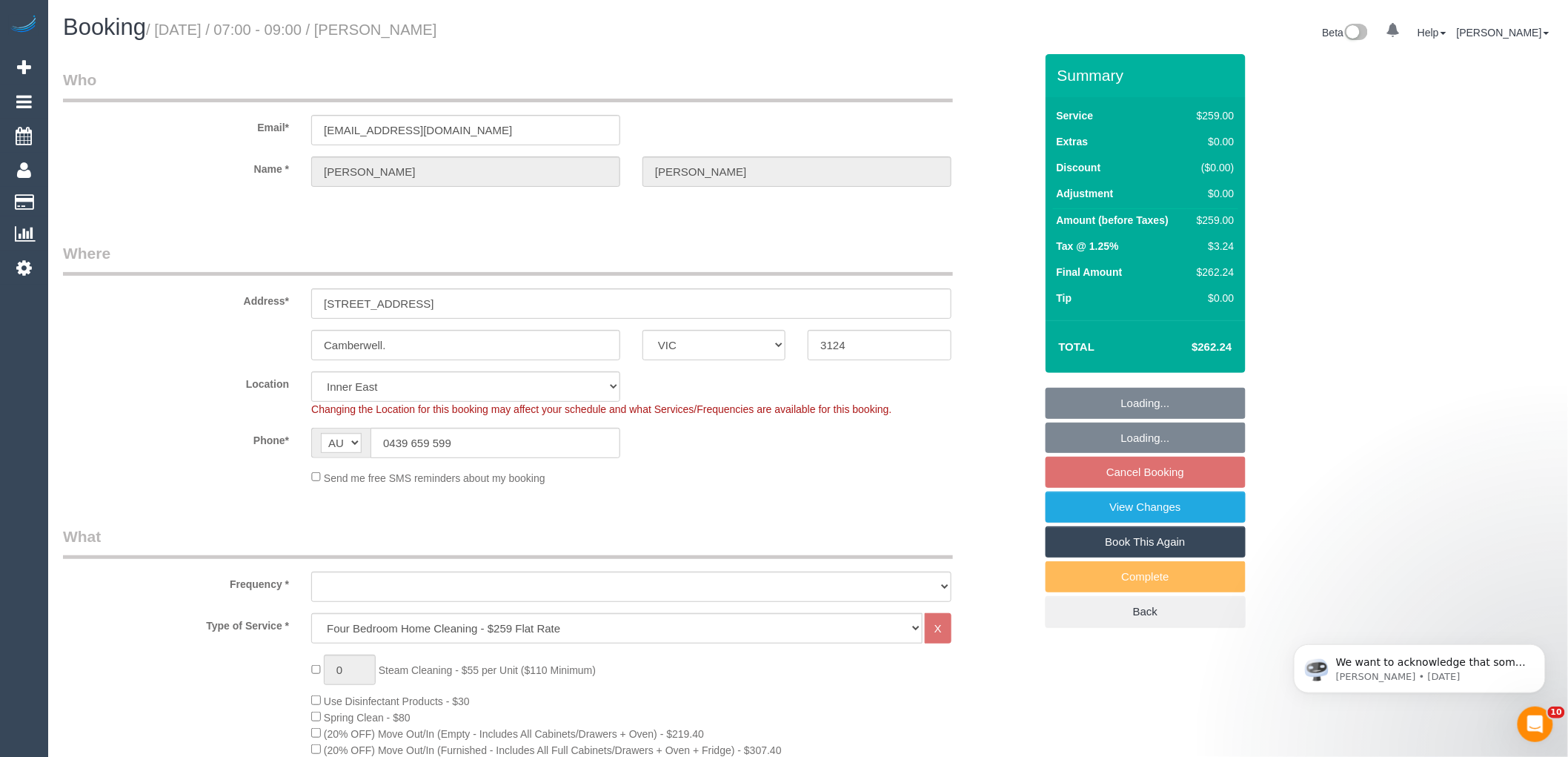
select select "object:864"
select select "string:stripe-pm_1Na8Cf2GScqysDRVwMJ17Hvo"
select select "object:1522"
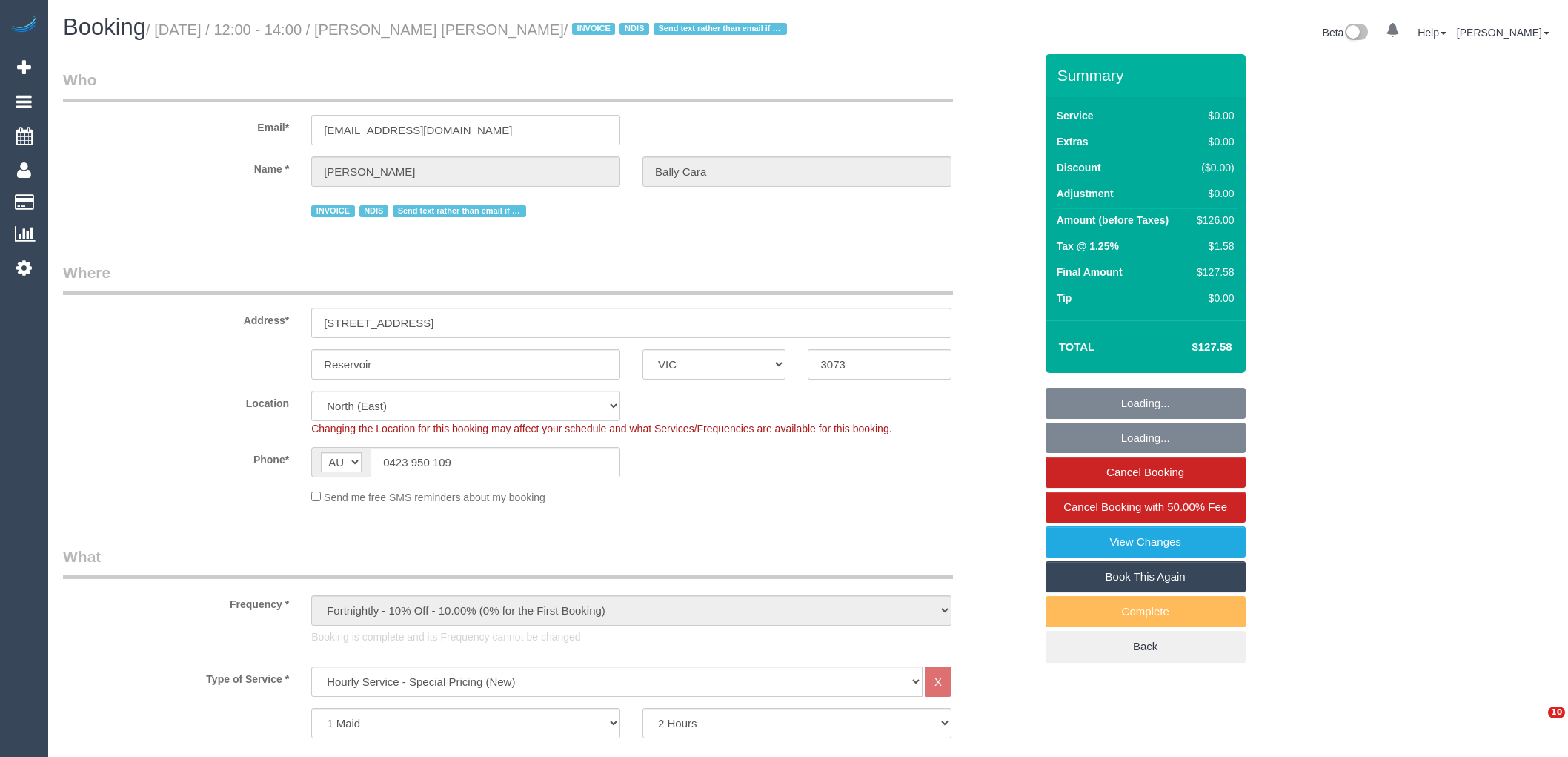
select select "VIC"
select select "120"
select select "spot1"
select select "number:27"
select select "number:14"
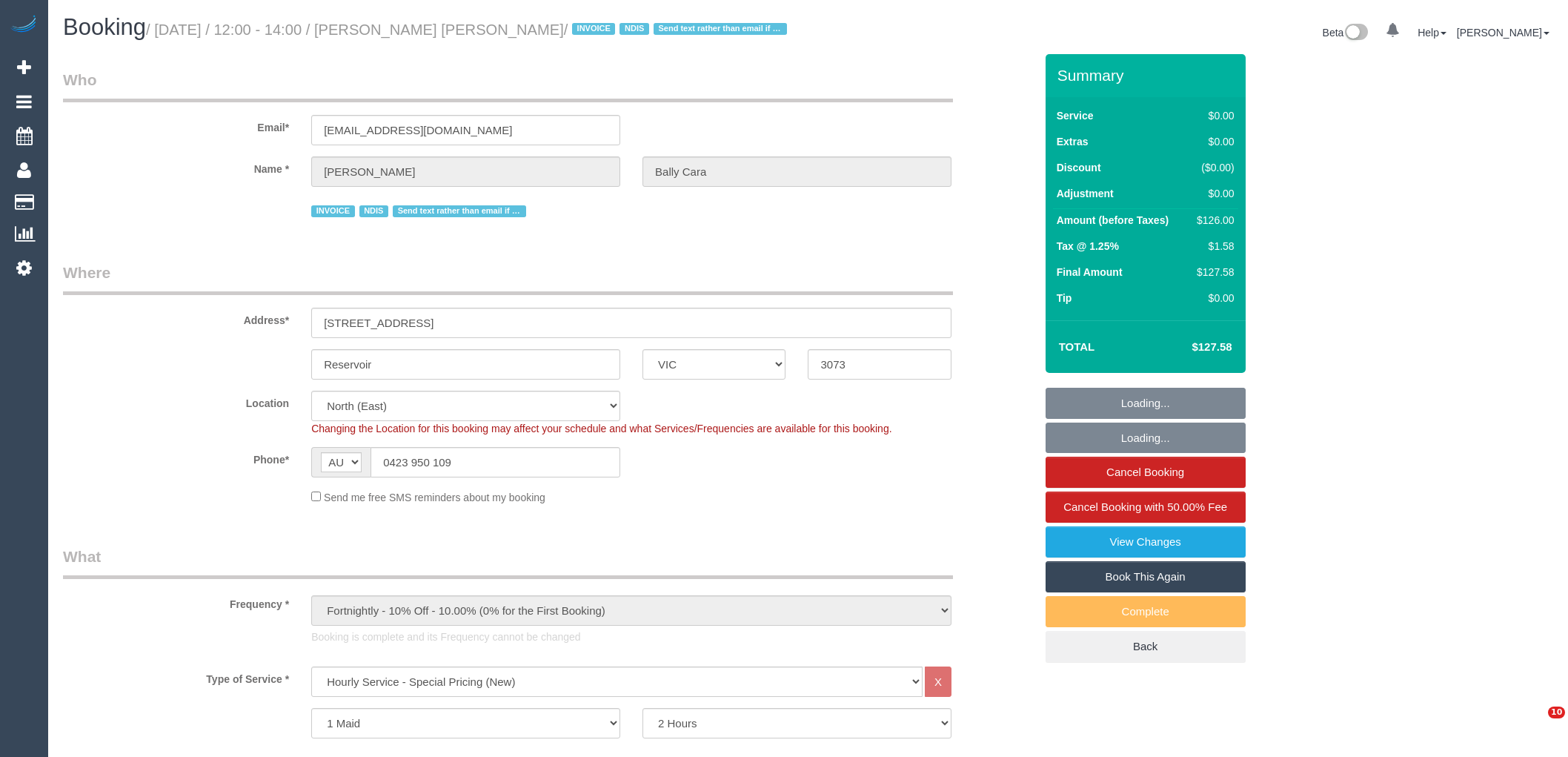
select select "number:19"
select select "number:25"
select select "number:35"
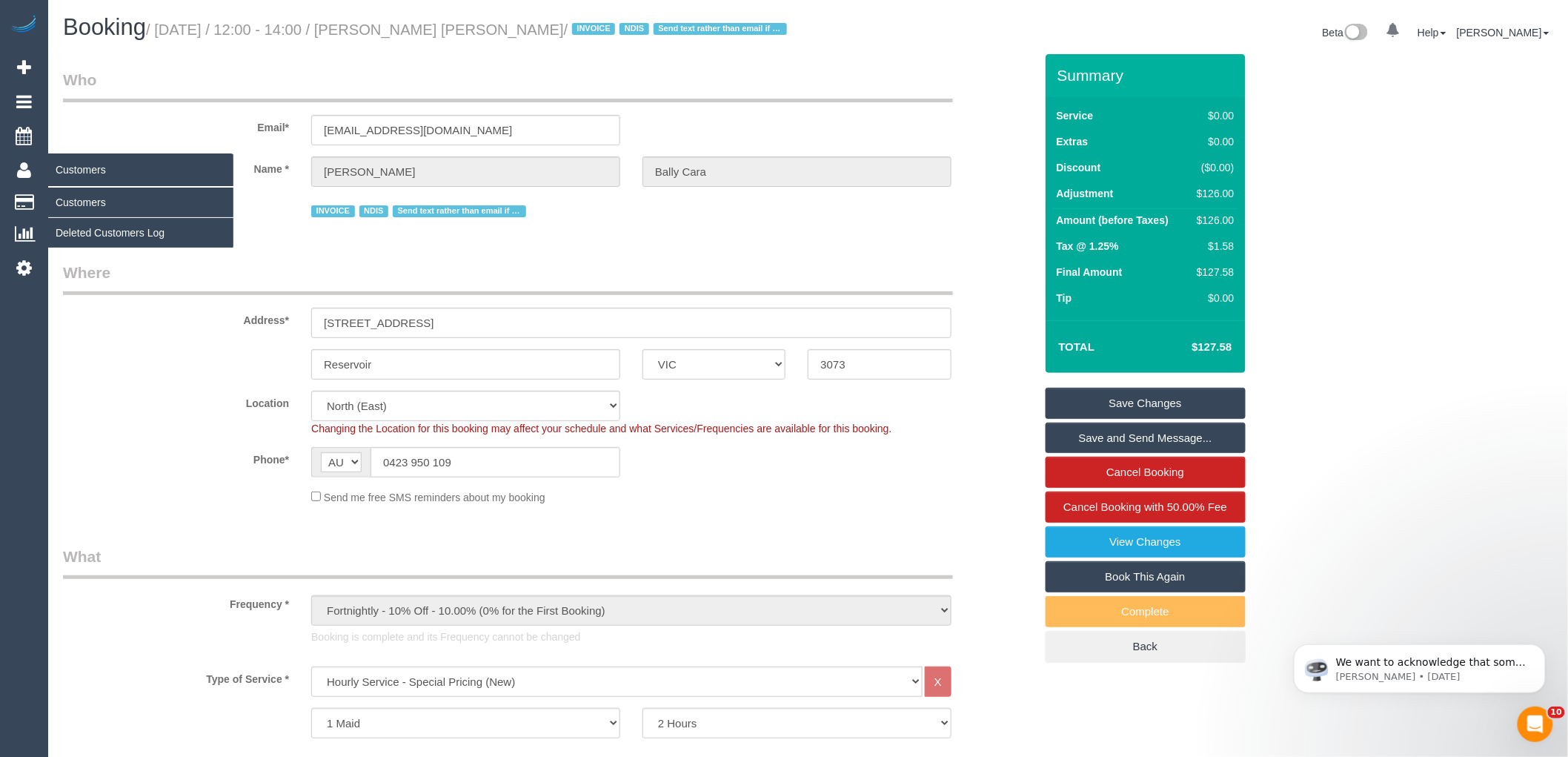
click at [53, 161] on div "Name * [PERSON_NAME] Bally Cara" at bounding box center [549, 171] width 994 height 30
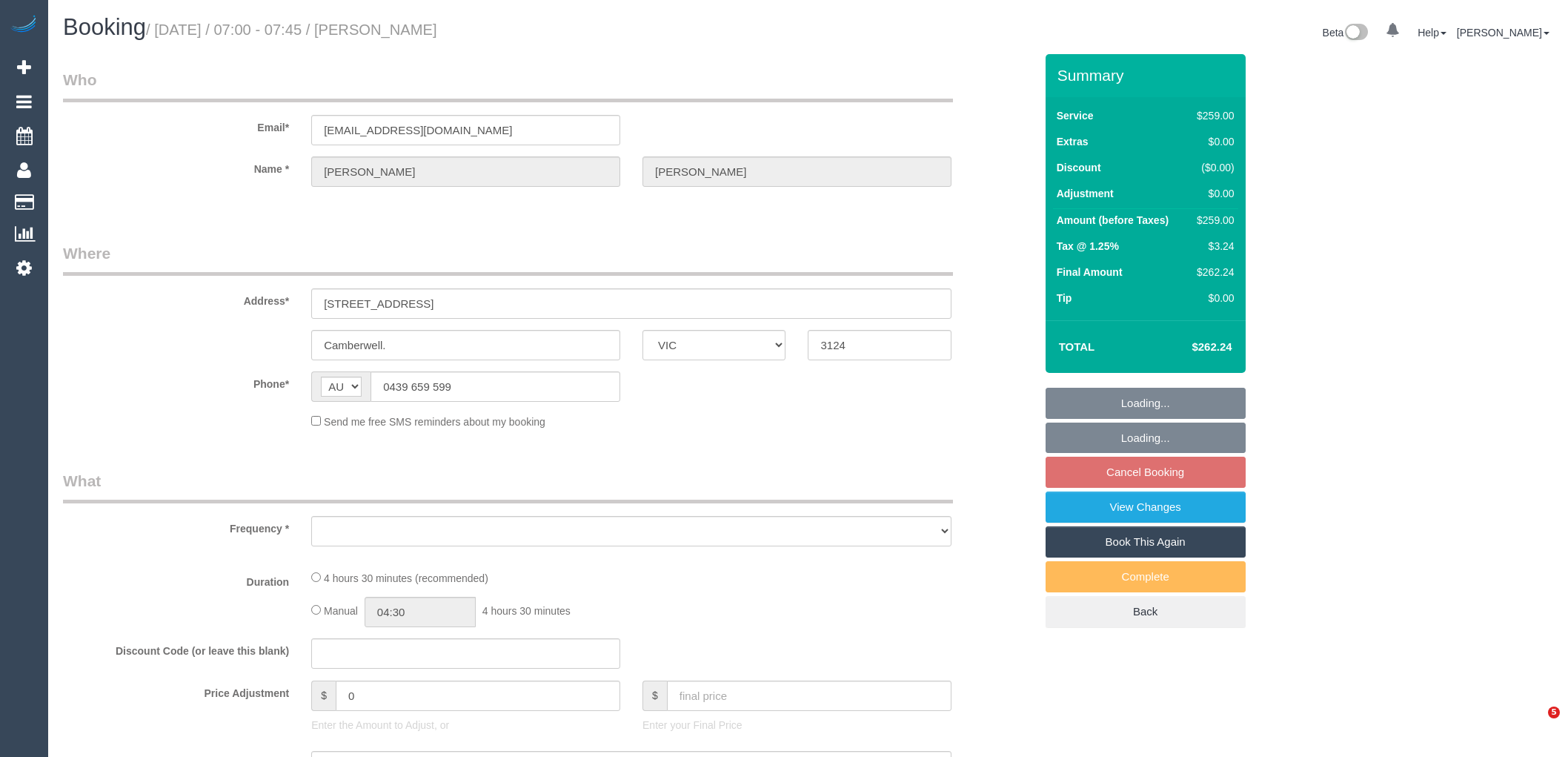
select select "VIC"
select select "object:606"
select select "string:stripe-pm_1Na8Cf2GScqysDRVwMJ17Hvo"
select select "number:28"
select select "number:14"
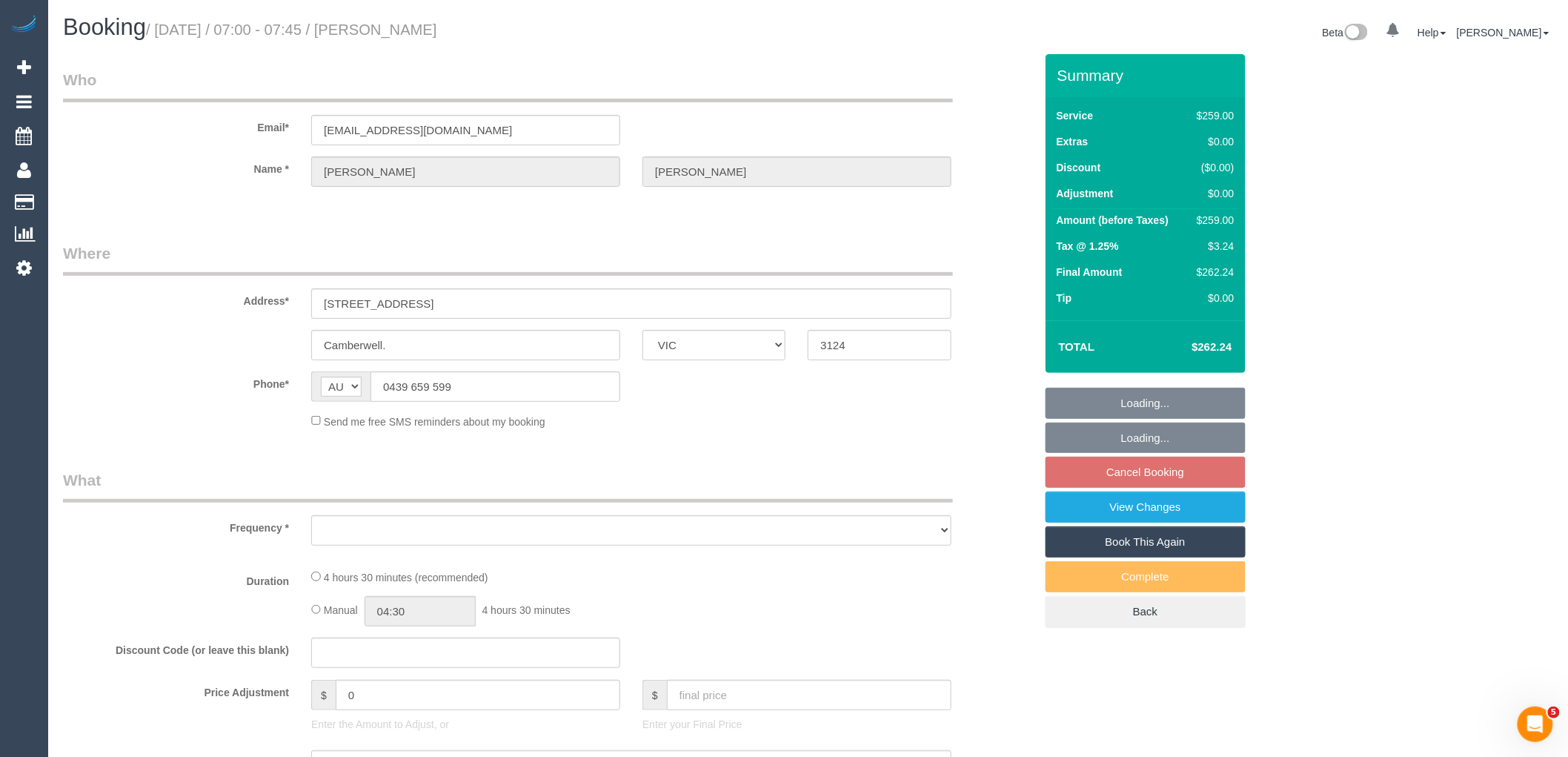
select select "number:19"
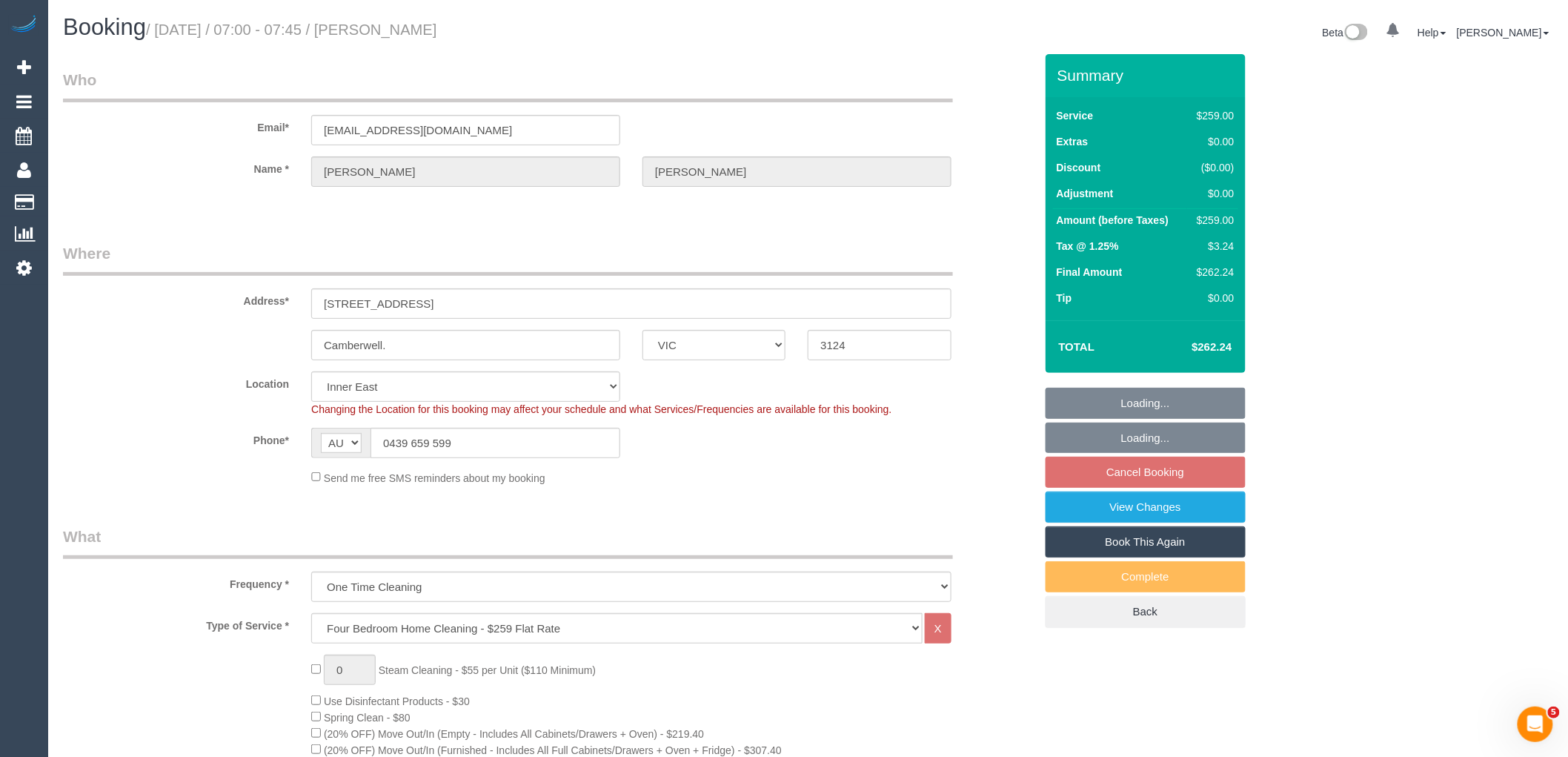
select select "object:855"
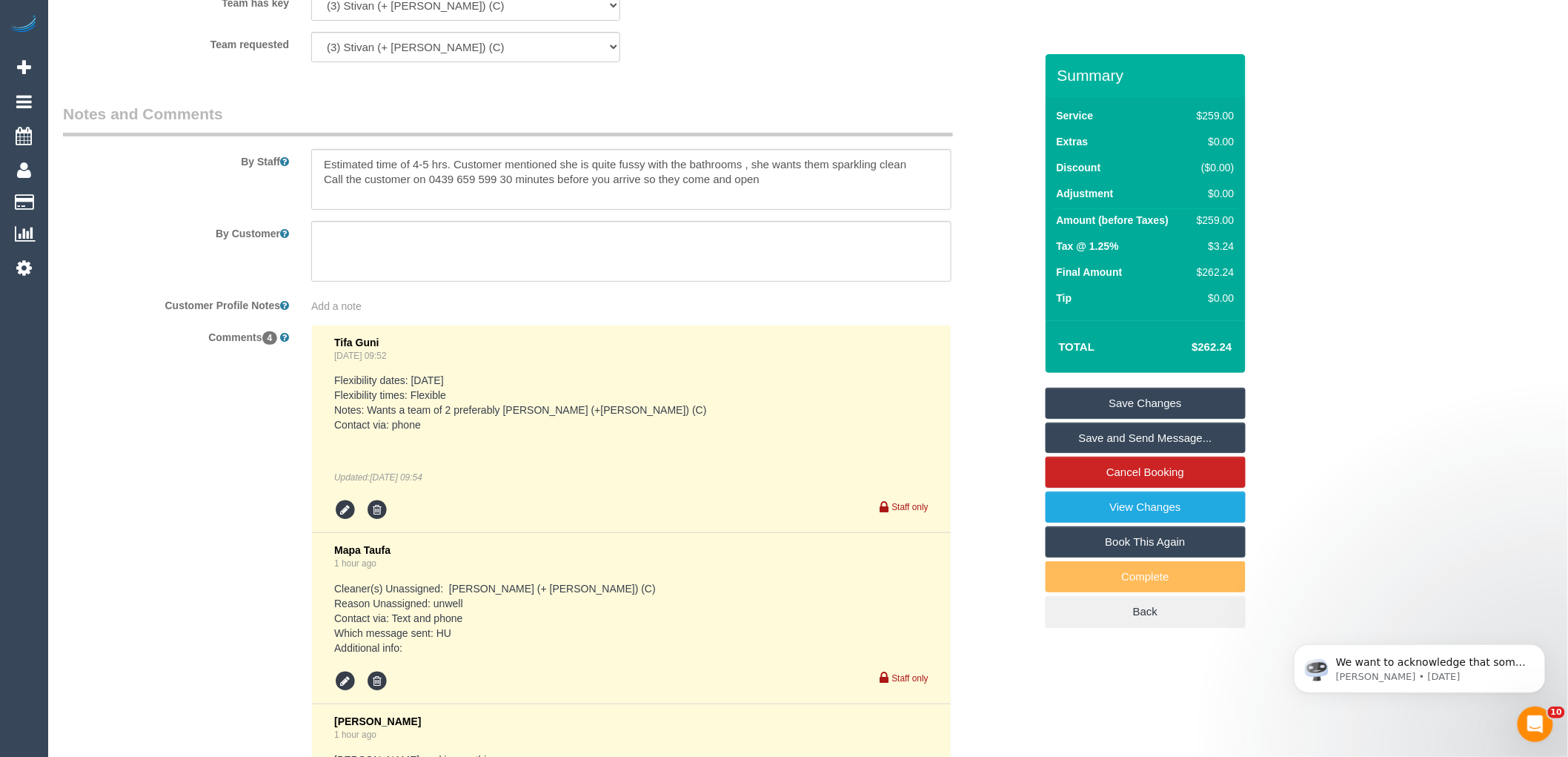
scroll to position [2389, 0]
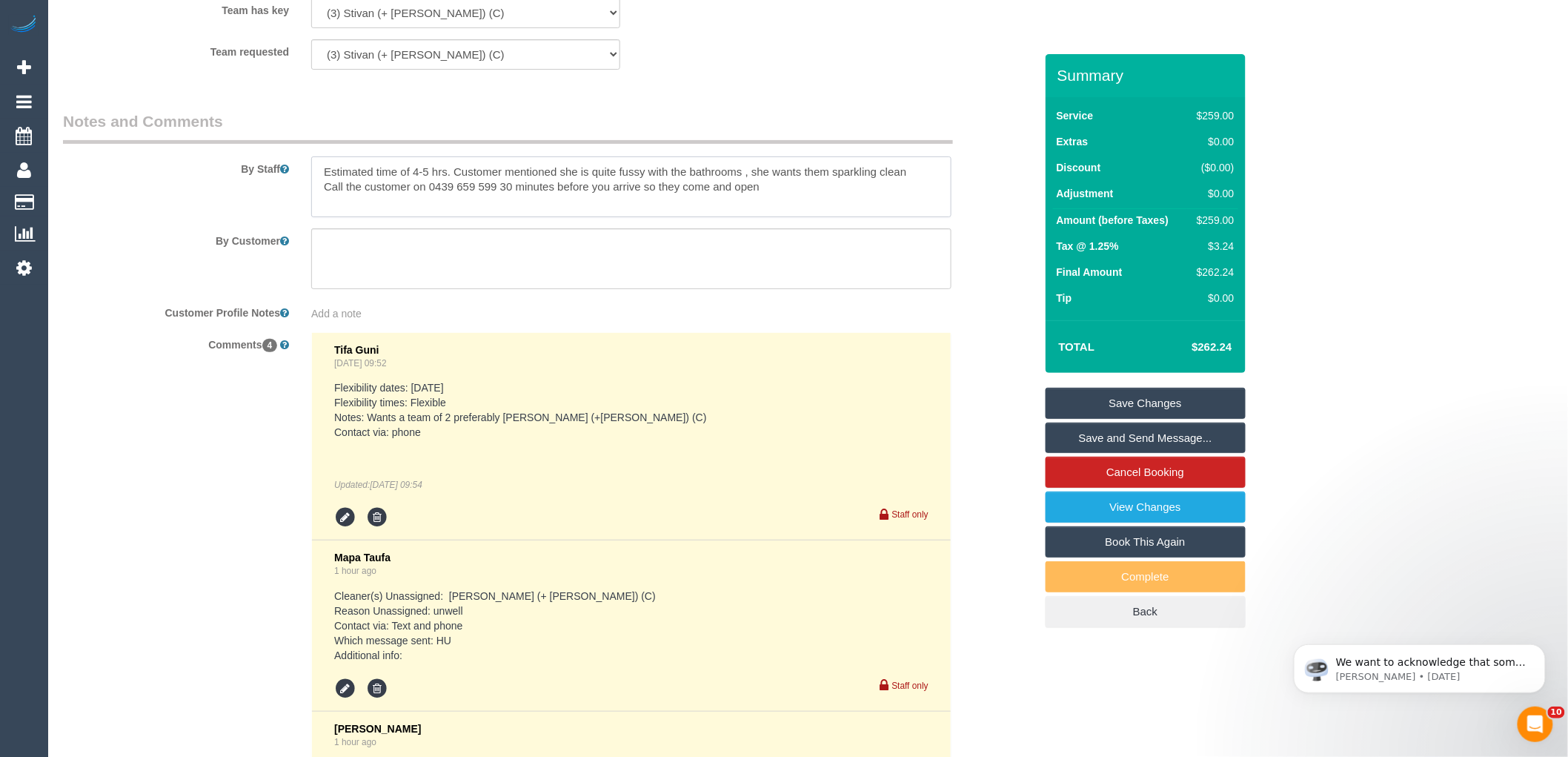
click at [316, 190] on textarea at bounding box center [631, 186] width 641 height 61
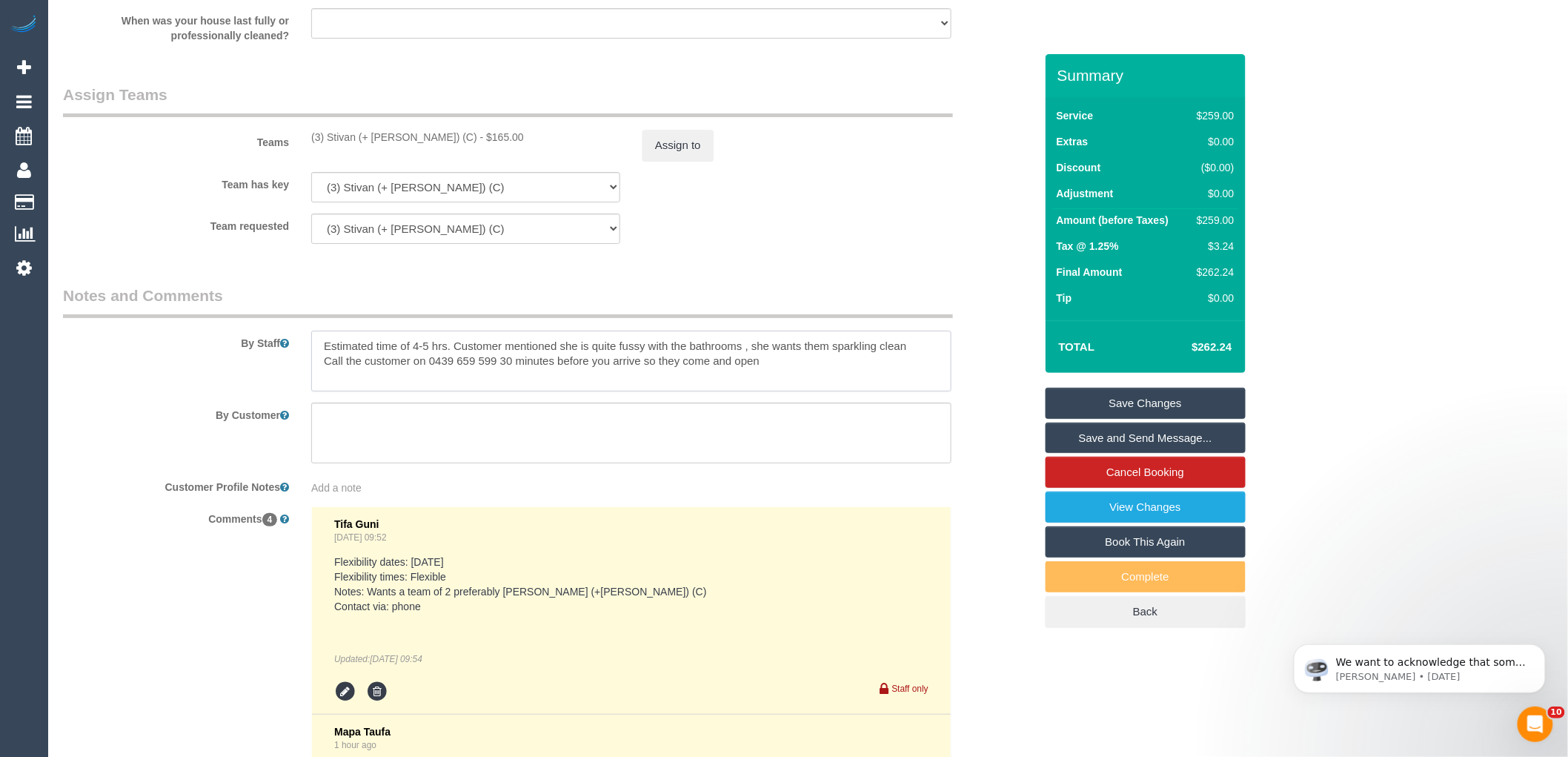
scroll to position [1977, 0]
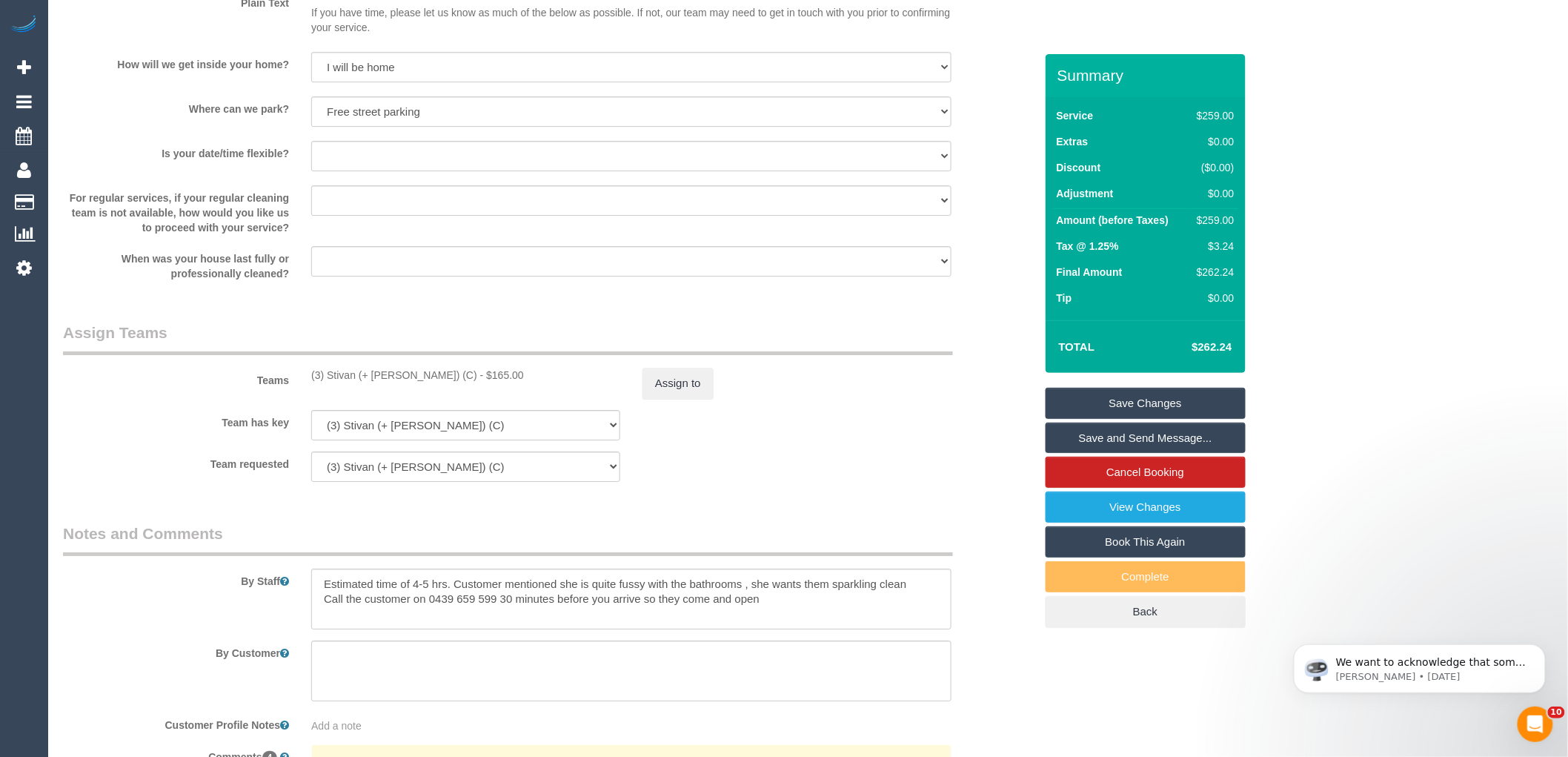
drag, startPoint x: 304, startPoint y: 388, endPoint x: 512, endPoint y: 390, distance: 208.0
click at [512, 383] on div "(3) Stivan (+ [PERSON_NAME]) (C) - $165.00" at bounding box center [465, 375] width 332 height 15
click at [516, 383] on div "(3) Stivan (+ [PERSON_NAME]) (C) - $165.00" at bounding box center [466, 375] width 309 height 15
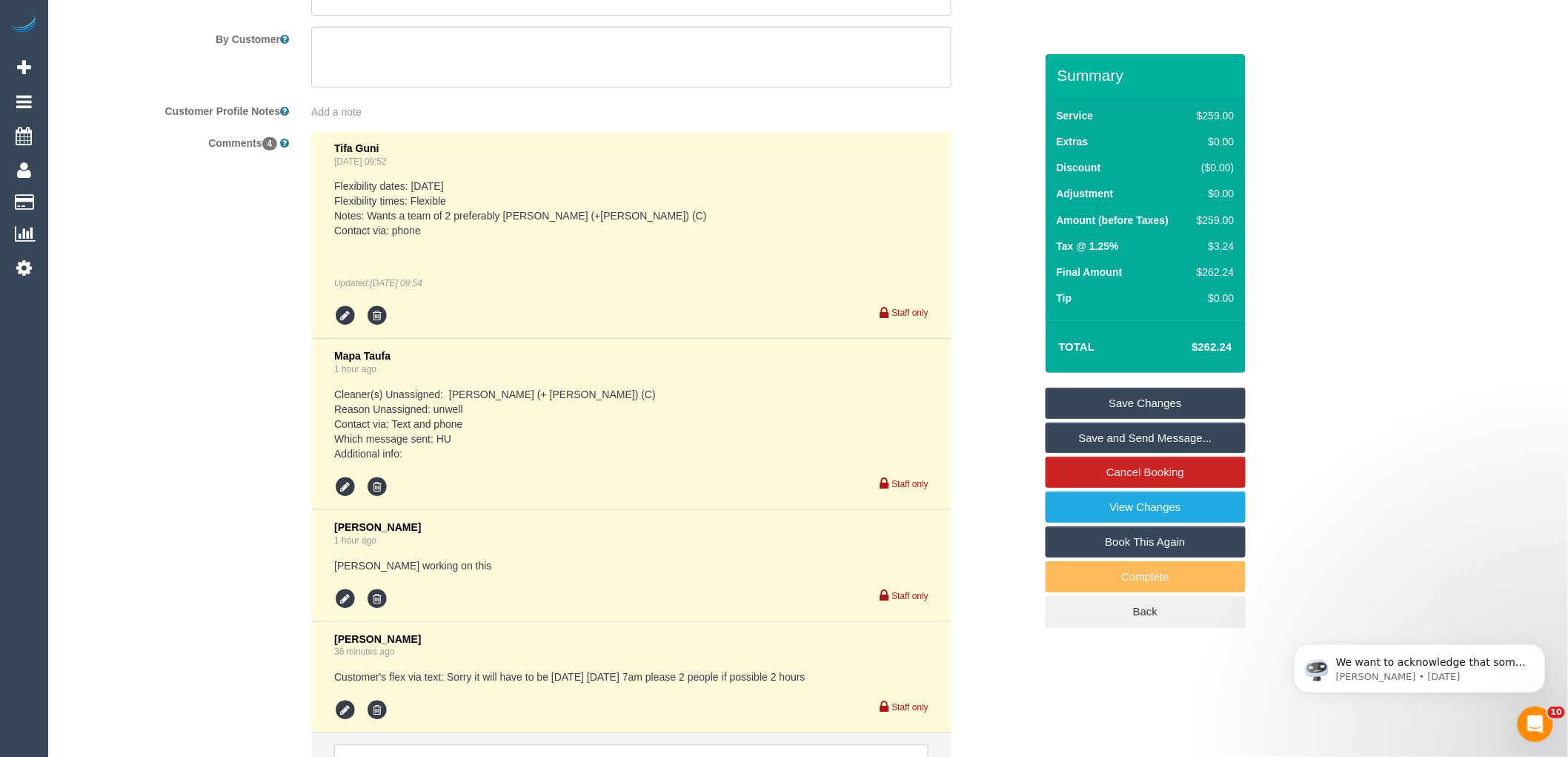
scroll to position [2016, 0]
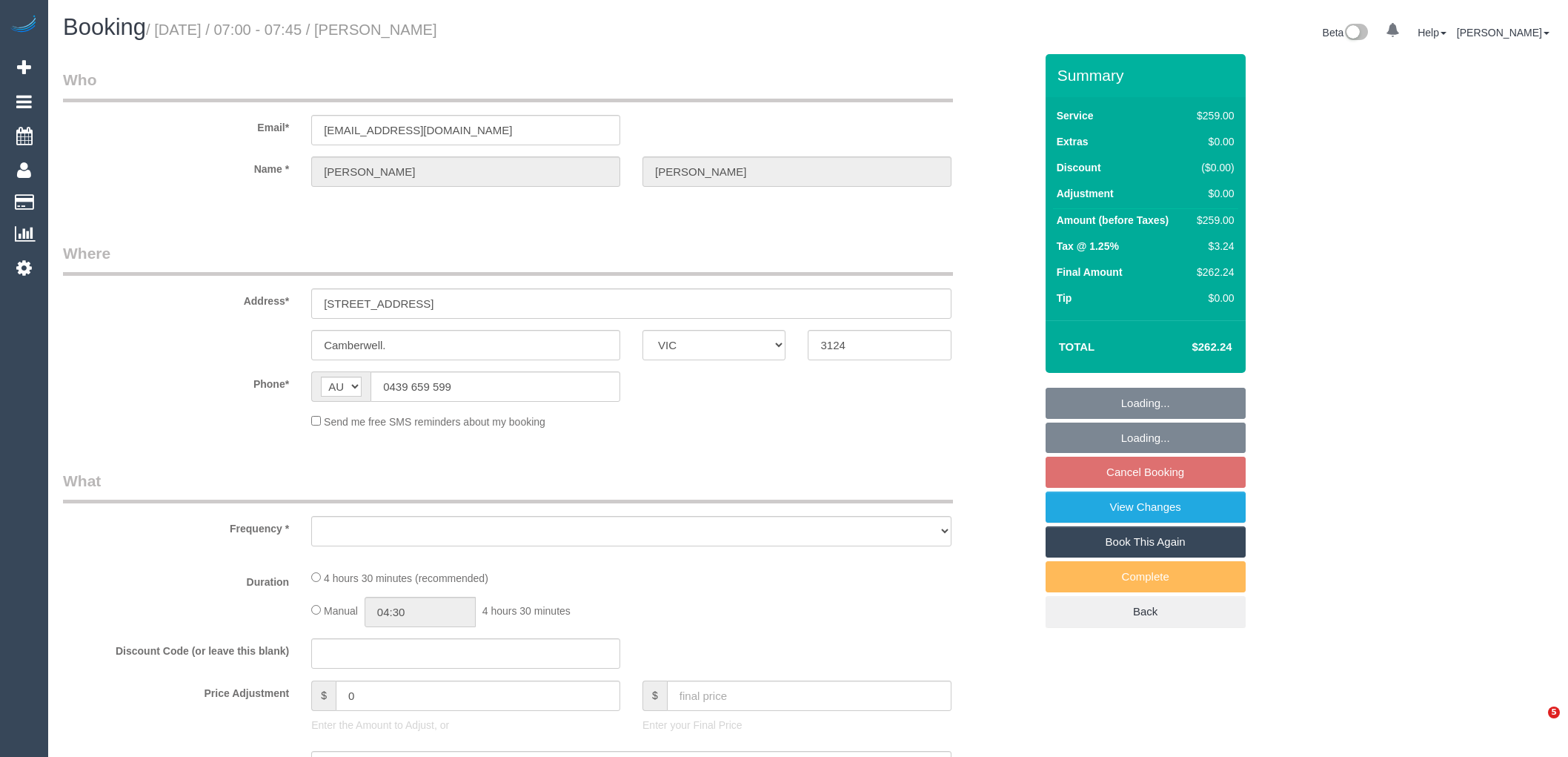
select select "VIC"
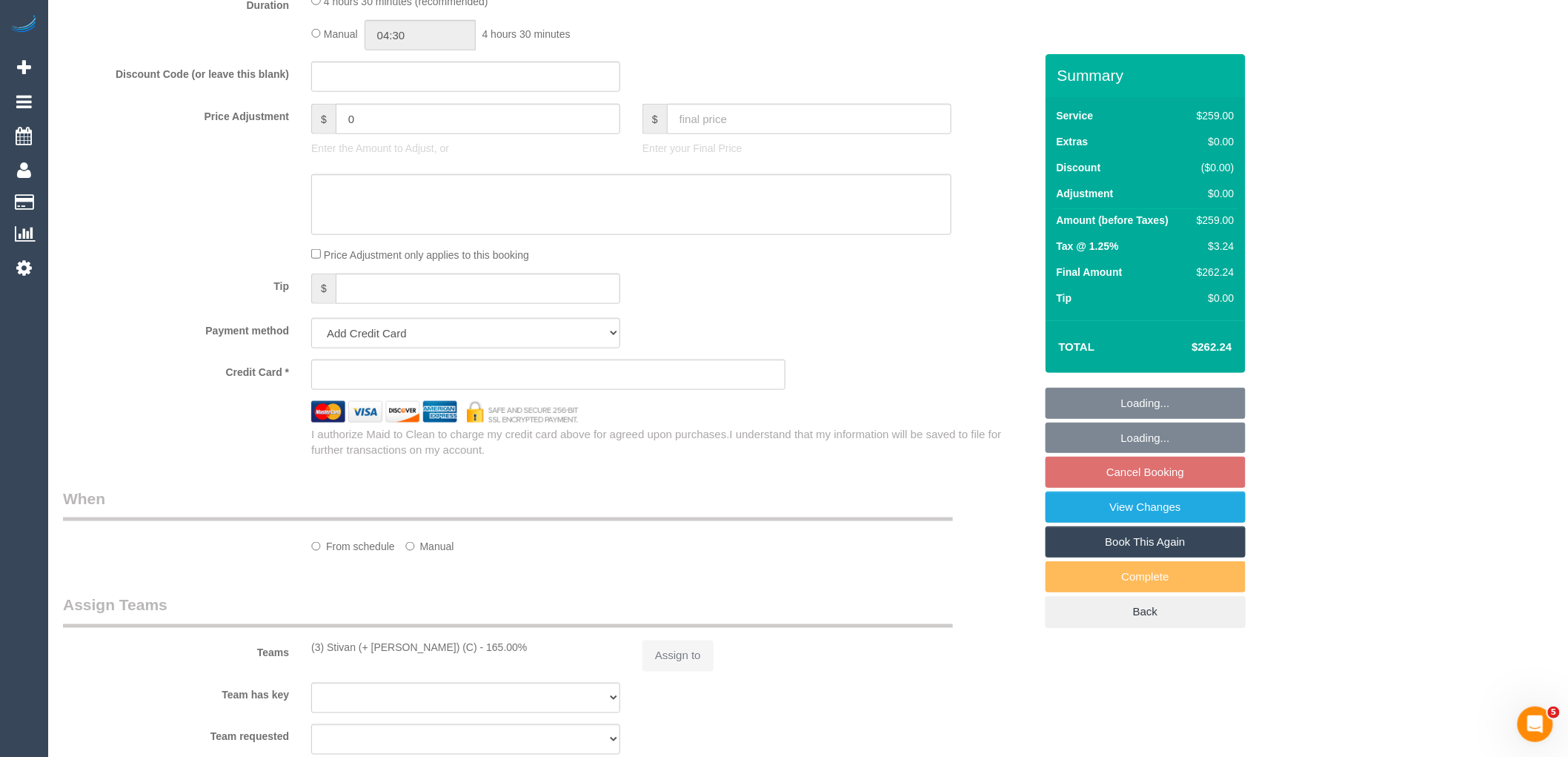
select select "object:606"
select select "string:stripe-pm_1Na8Cf2GScqysDRVwMJ17Hvo"
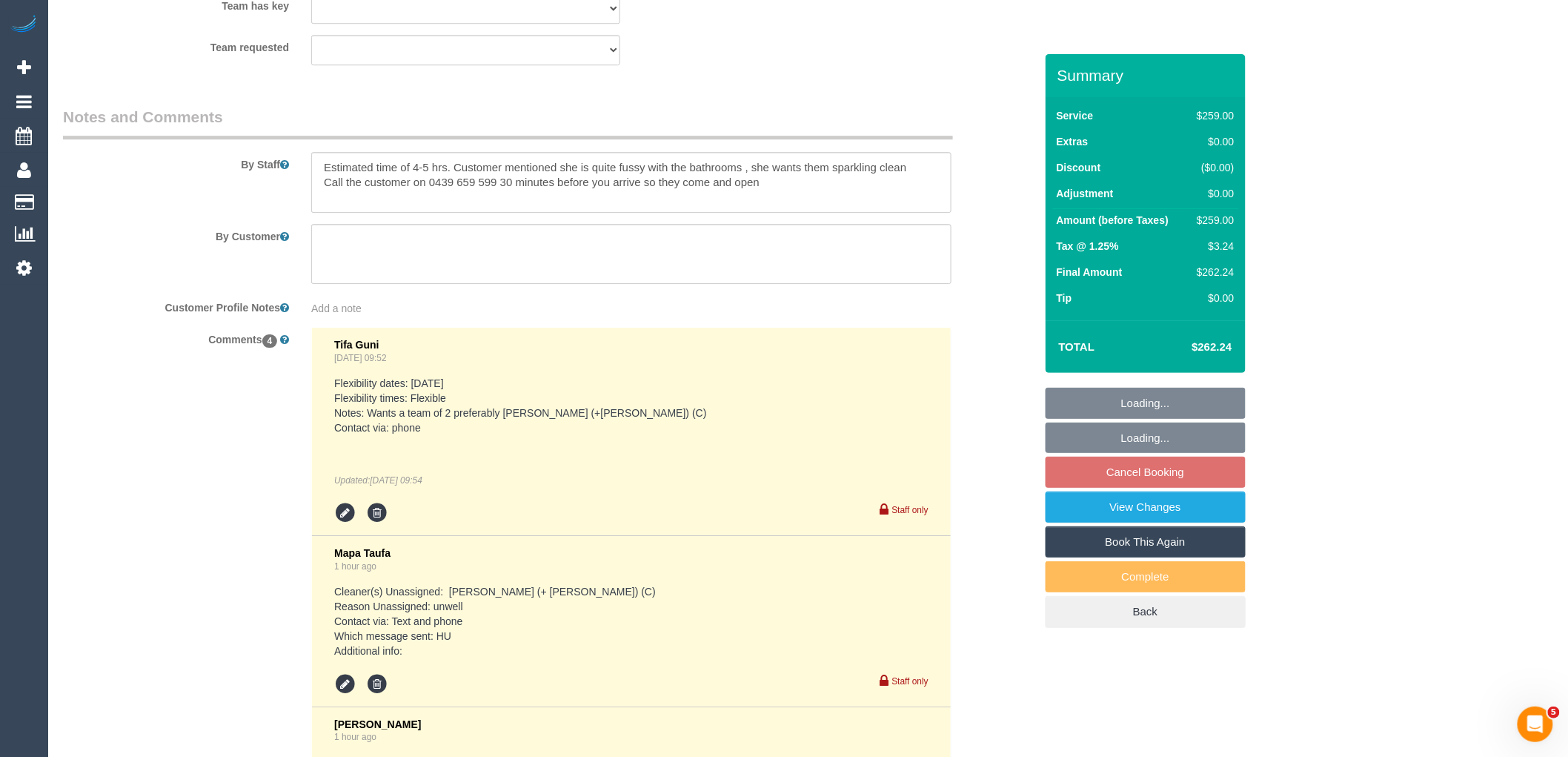
select select "number:28"
select select "number:14"
select select "number:19"
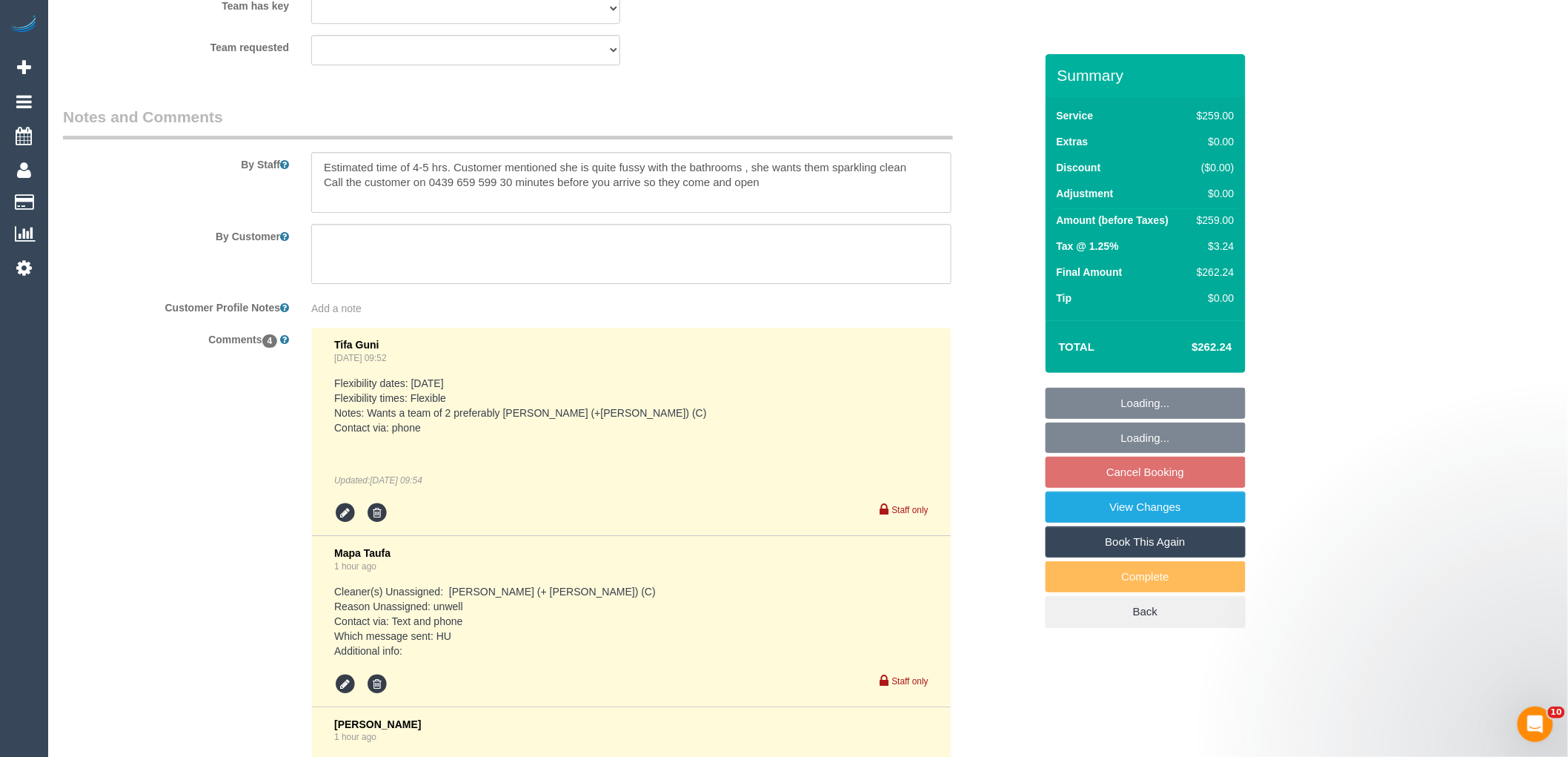
select select "object:1508"
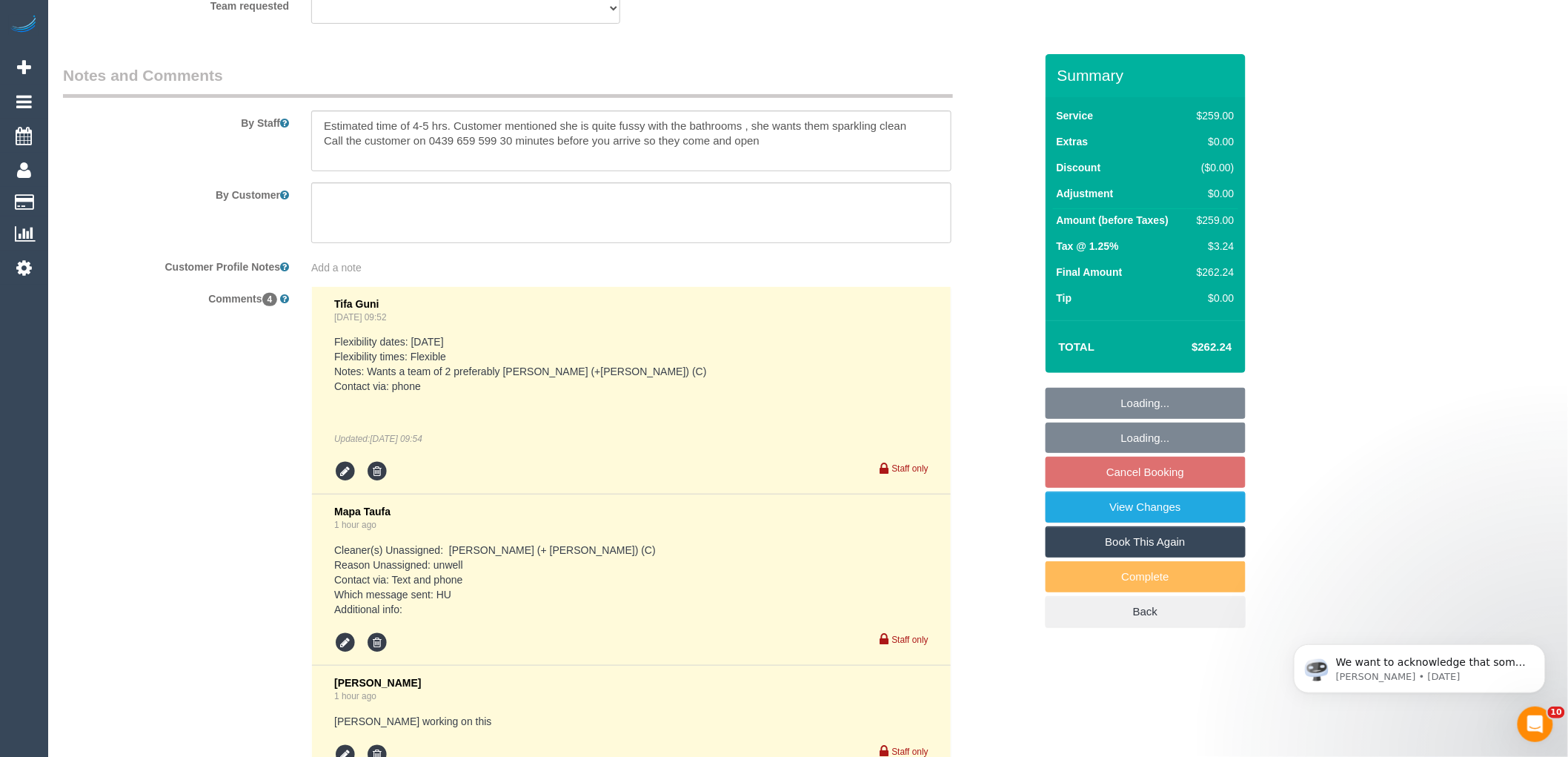
scroll to position [2311, 0]
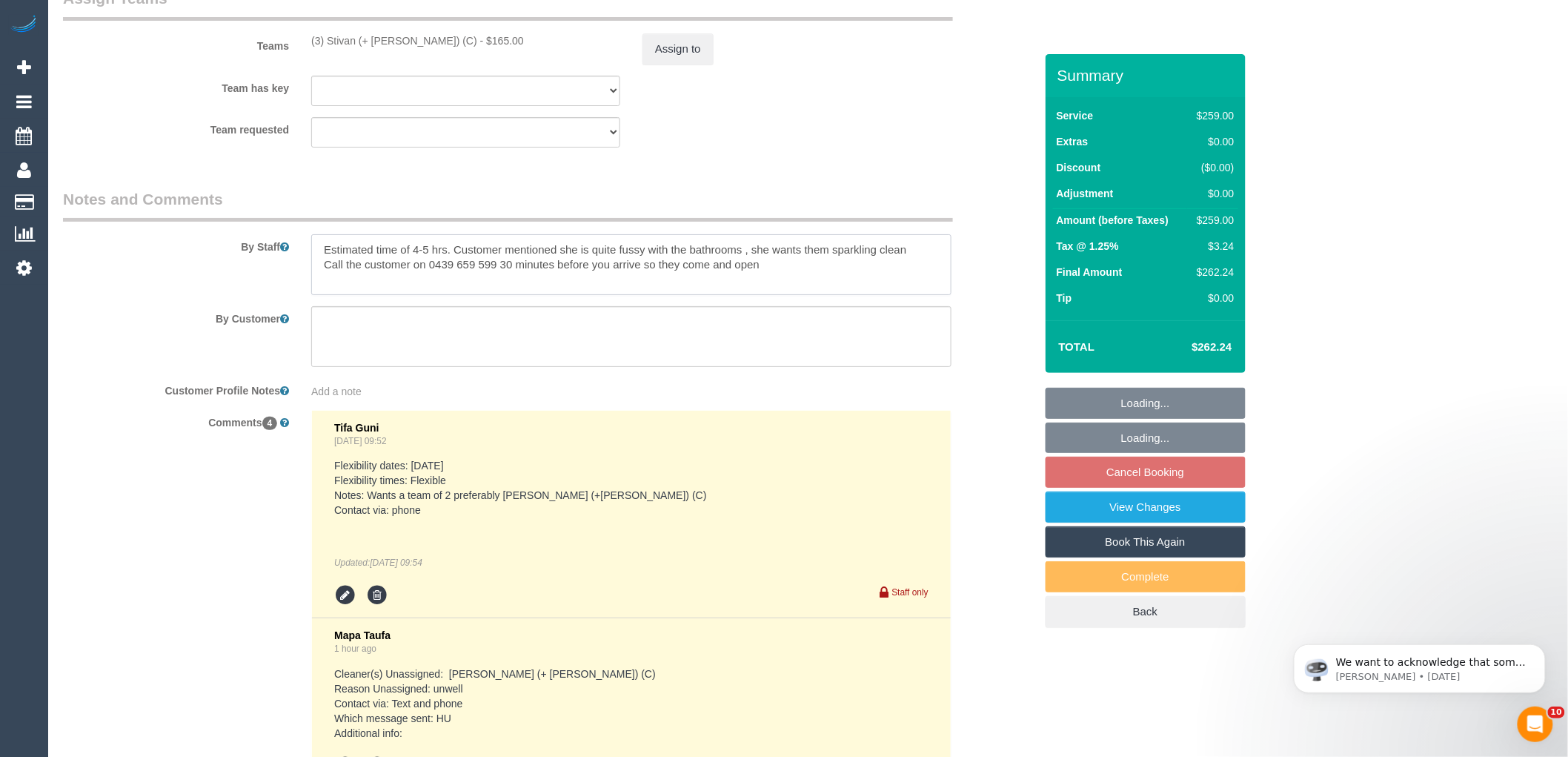
click at [315, 270] on textarea at bounding box center [631, 264] width 641 height 61
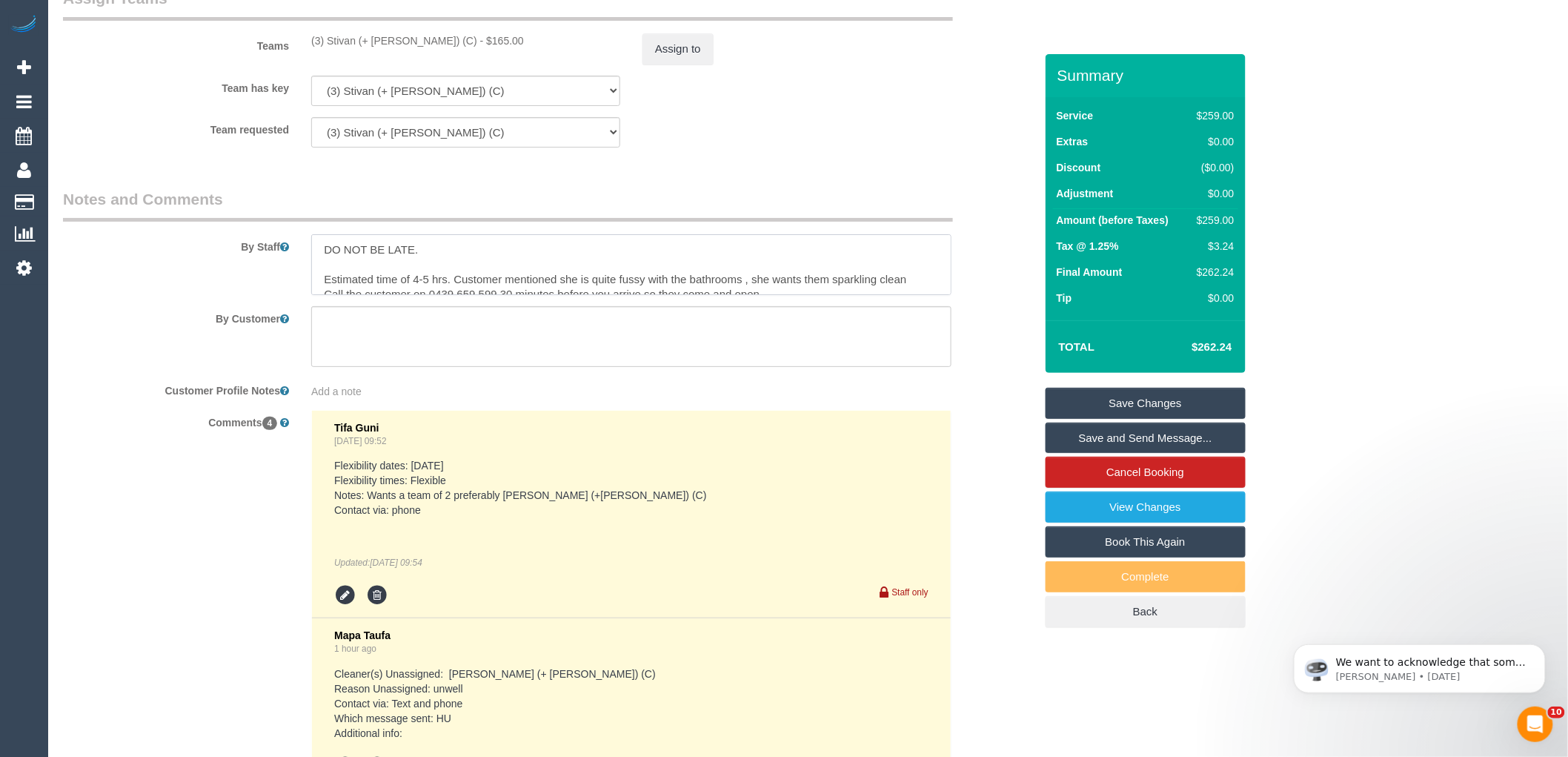
type textarea "DO NOT BE LATE. Estimated time of 4-5 hrs. Customer mentioned she is quite fuss…"
click at [1173, 411] on link "Save Changes" at bounding box center [1145, 404] width 200 height 31
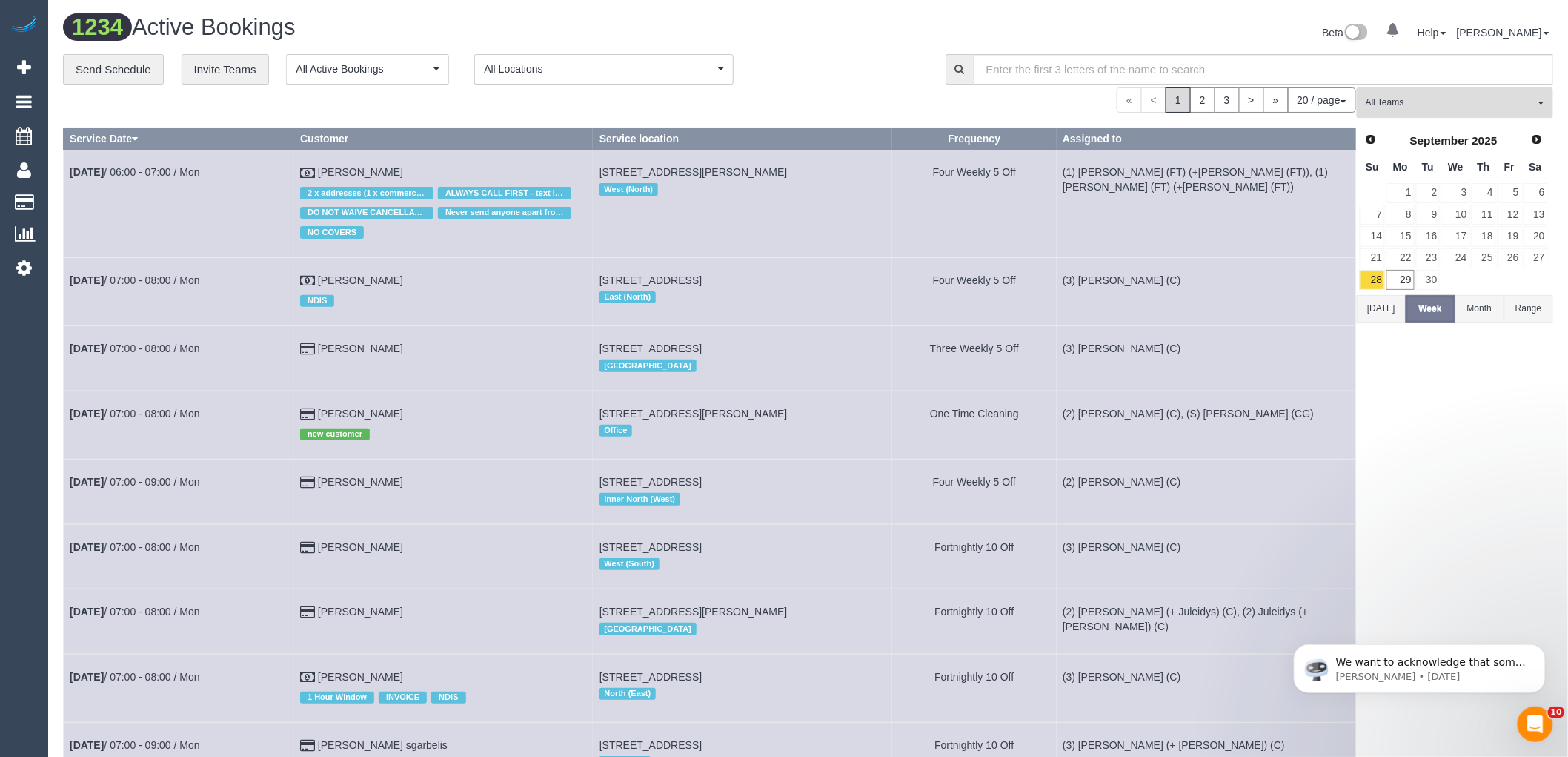
click at [1468, 104] on span "All Teams" at bounding box center [1450, 103] width 169 height 12
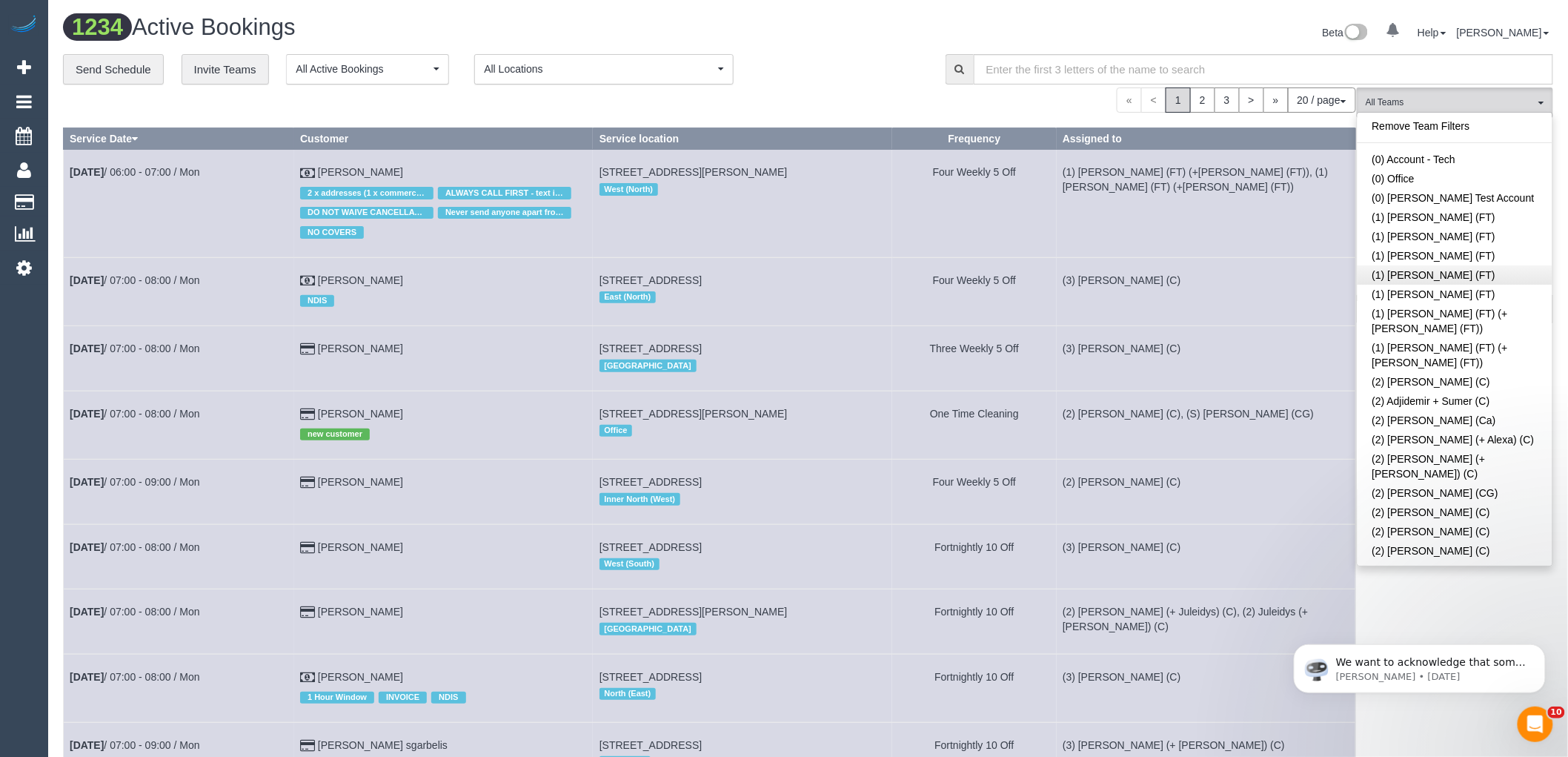
scroll to position [2162, 0]
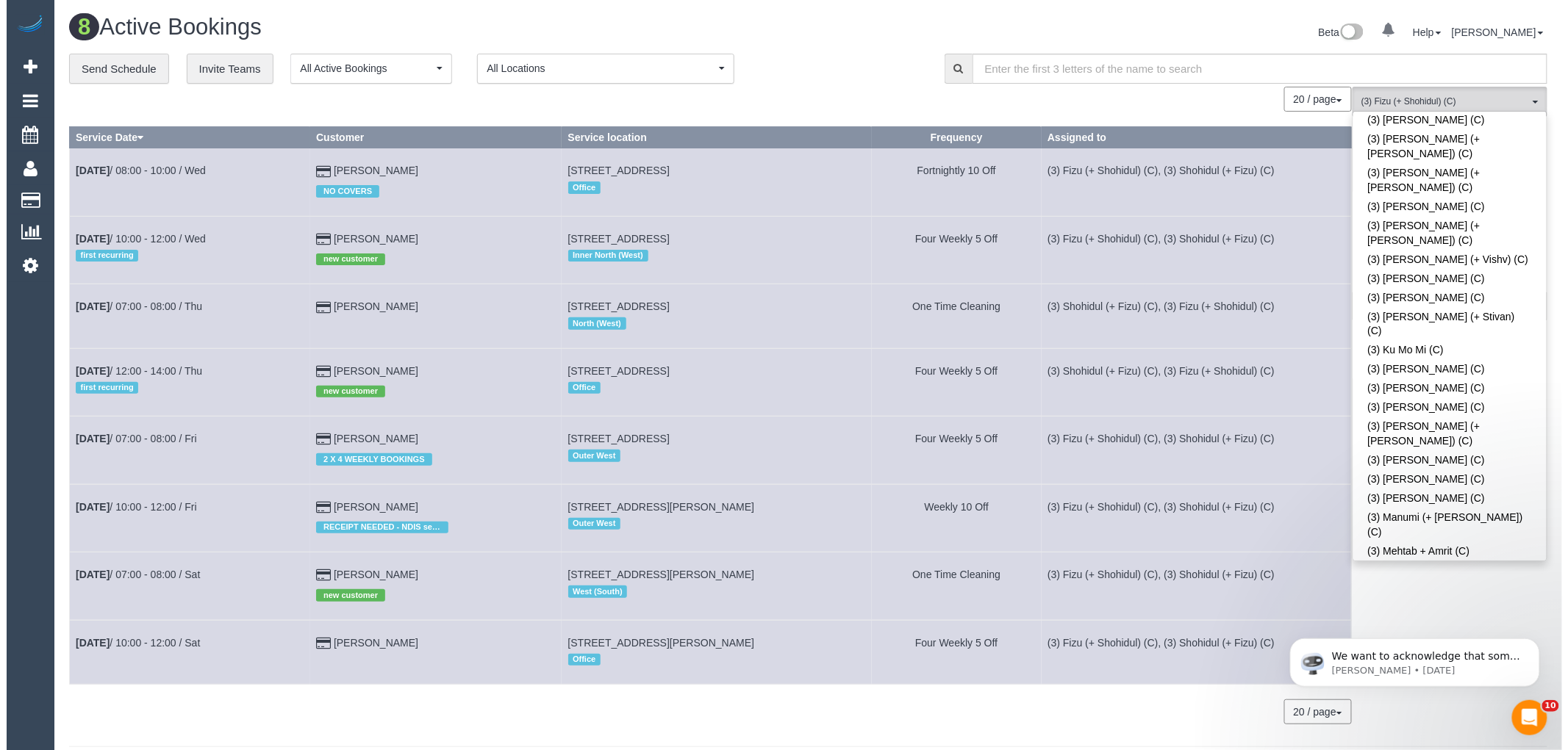
scroll to position [3367, 0]
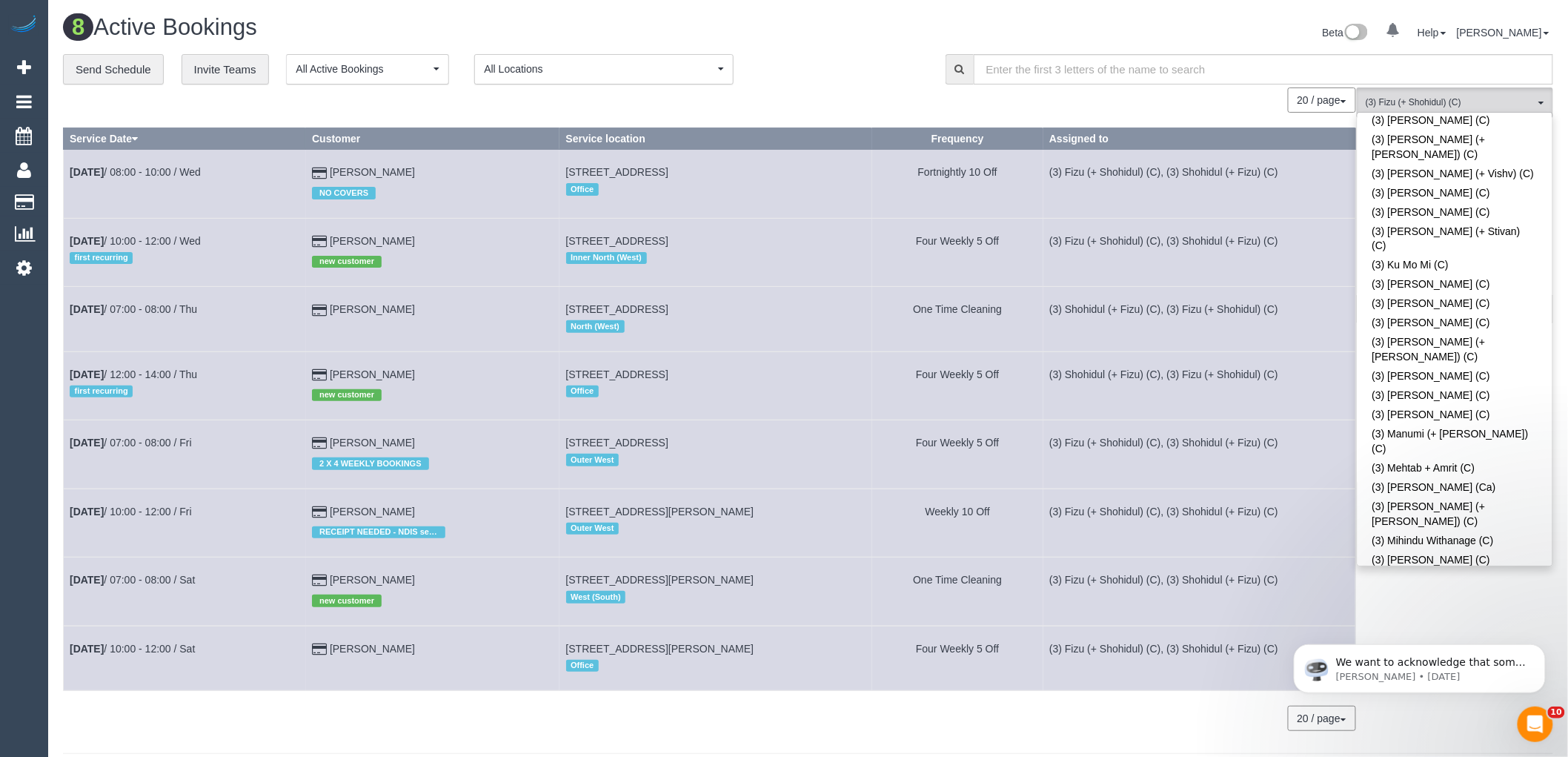
click at [1440, 94] on button "(3) Fizu (+ Shohidul) (C) , (3) Shohidul (+ Fizu) (C) All Teams" at bounding box center [1455, 102] width 196 height 30
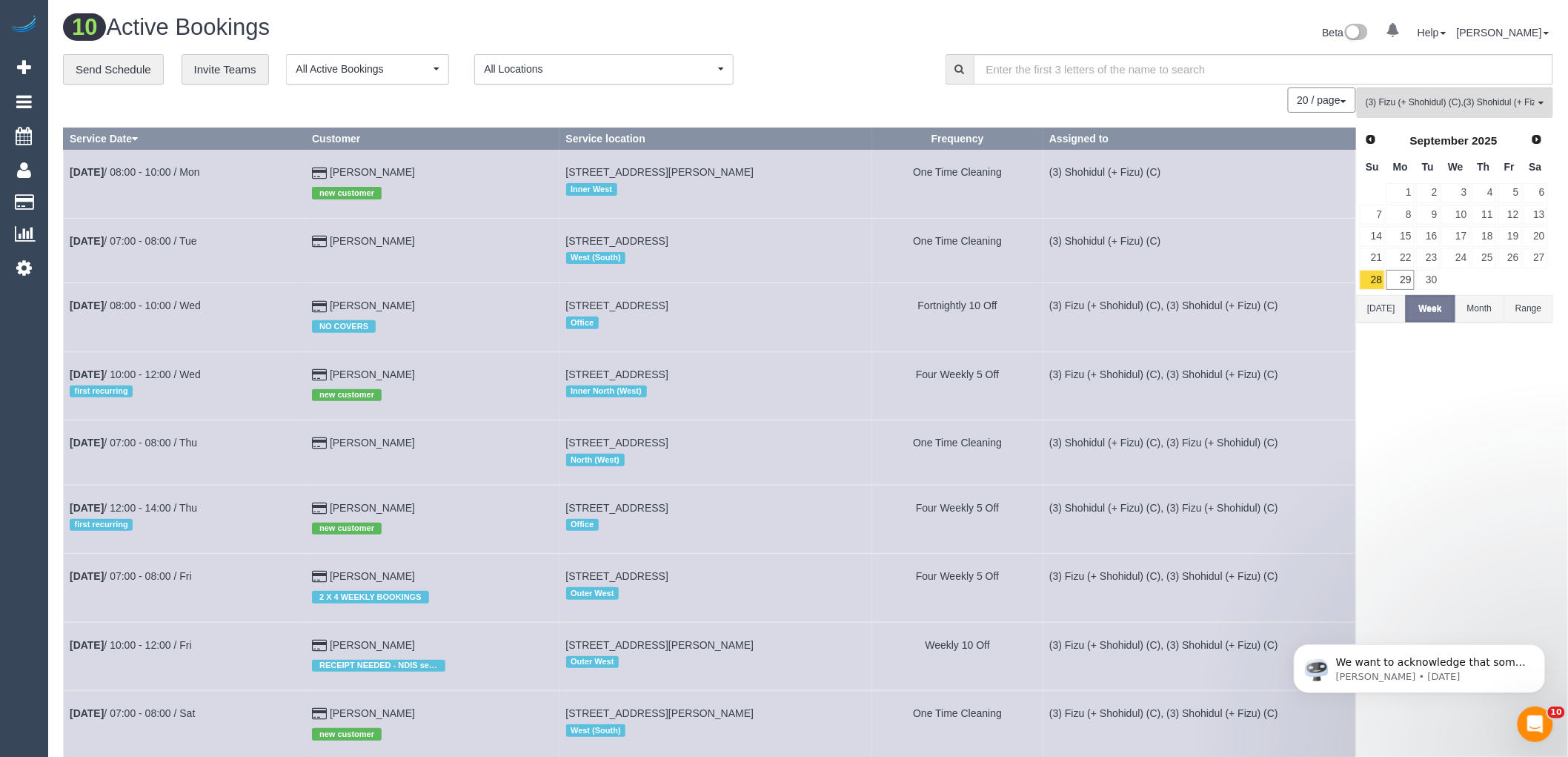
click at [1383, 316] on button "[DATE]" at bounding box center [1381, 309] width 49 height 27
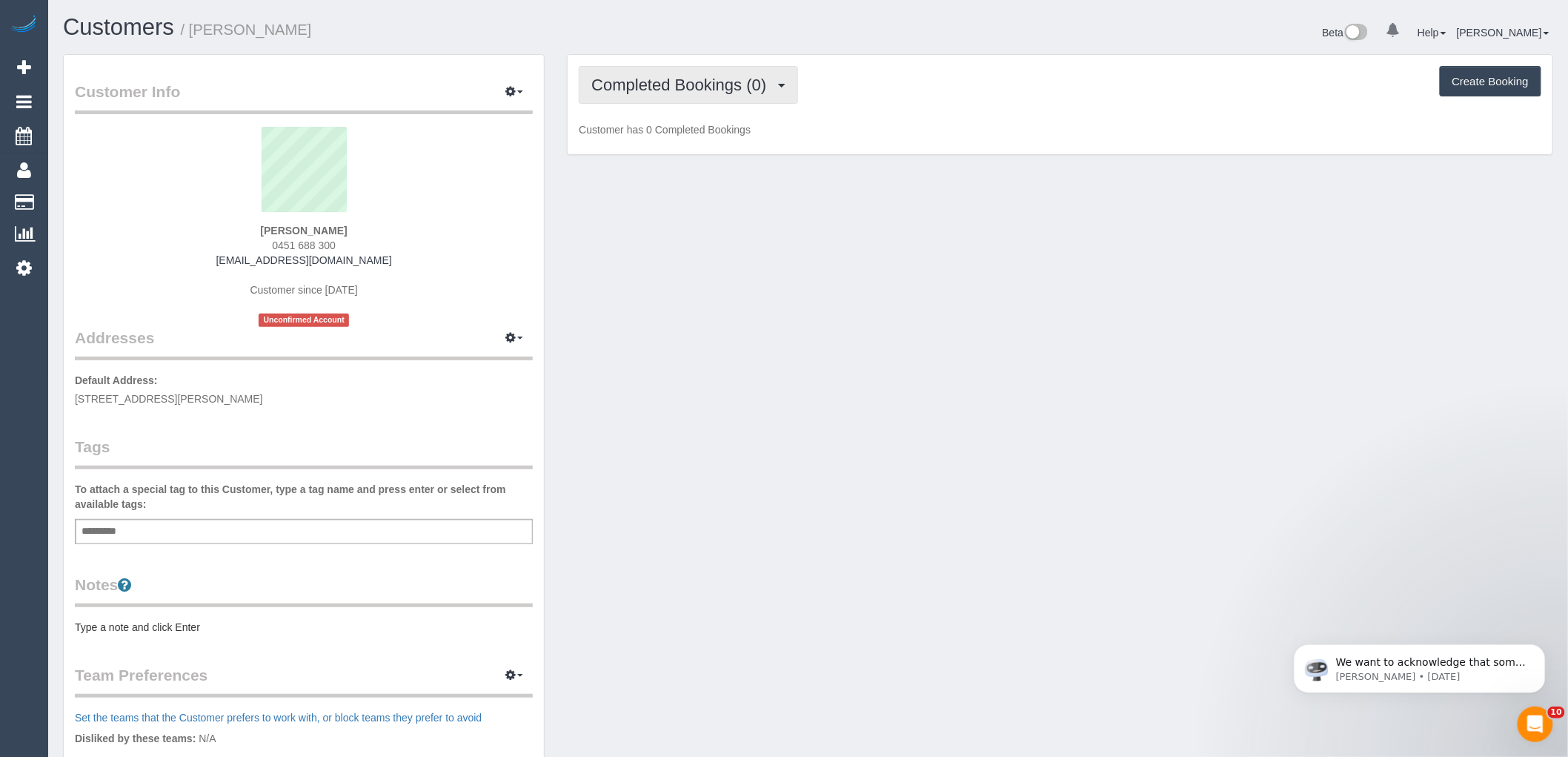
click at [657, 97] on button "Completed Bookings (0)" at bounding box center [689, 84] width 219 height 38
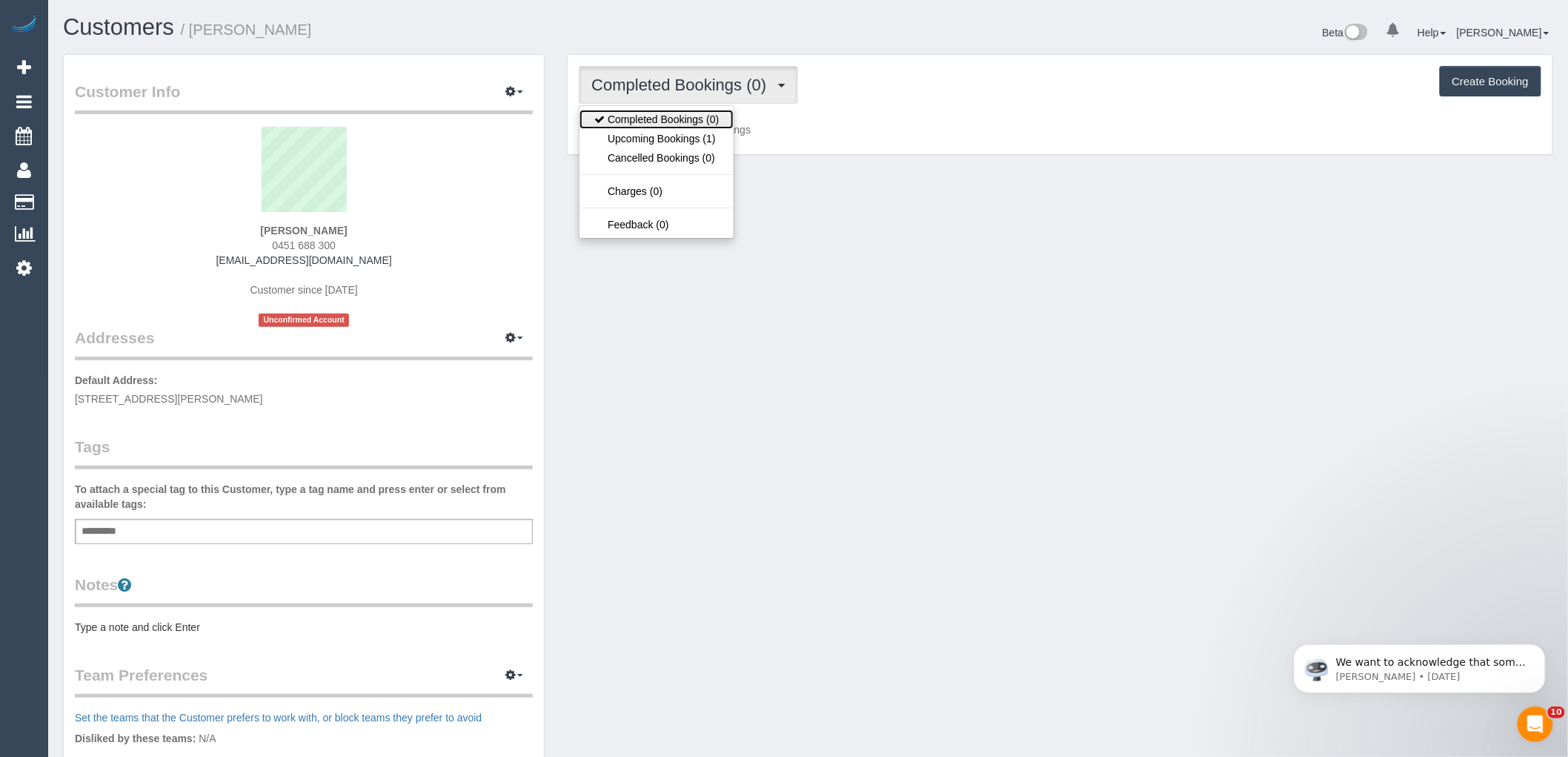
click at [663, 126] on link "Completed Bookings (0)" at bounding box center [656, 119] width 154 height 19
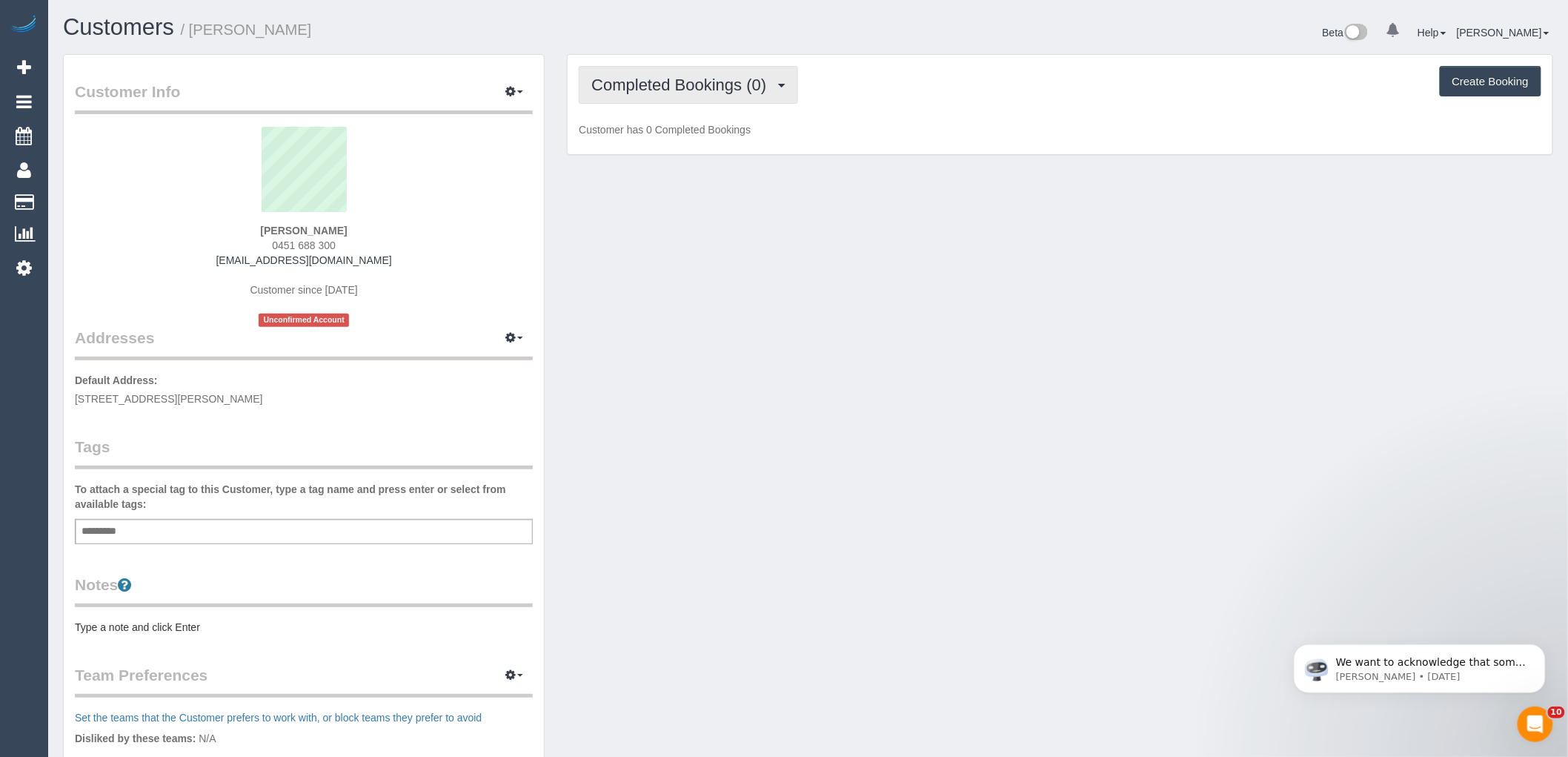
click at [660, 84] on span "Completed Bookings (0)" at bounding box center [682, 85] width 182 height 19
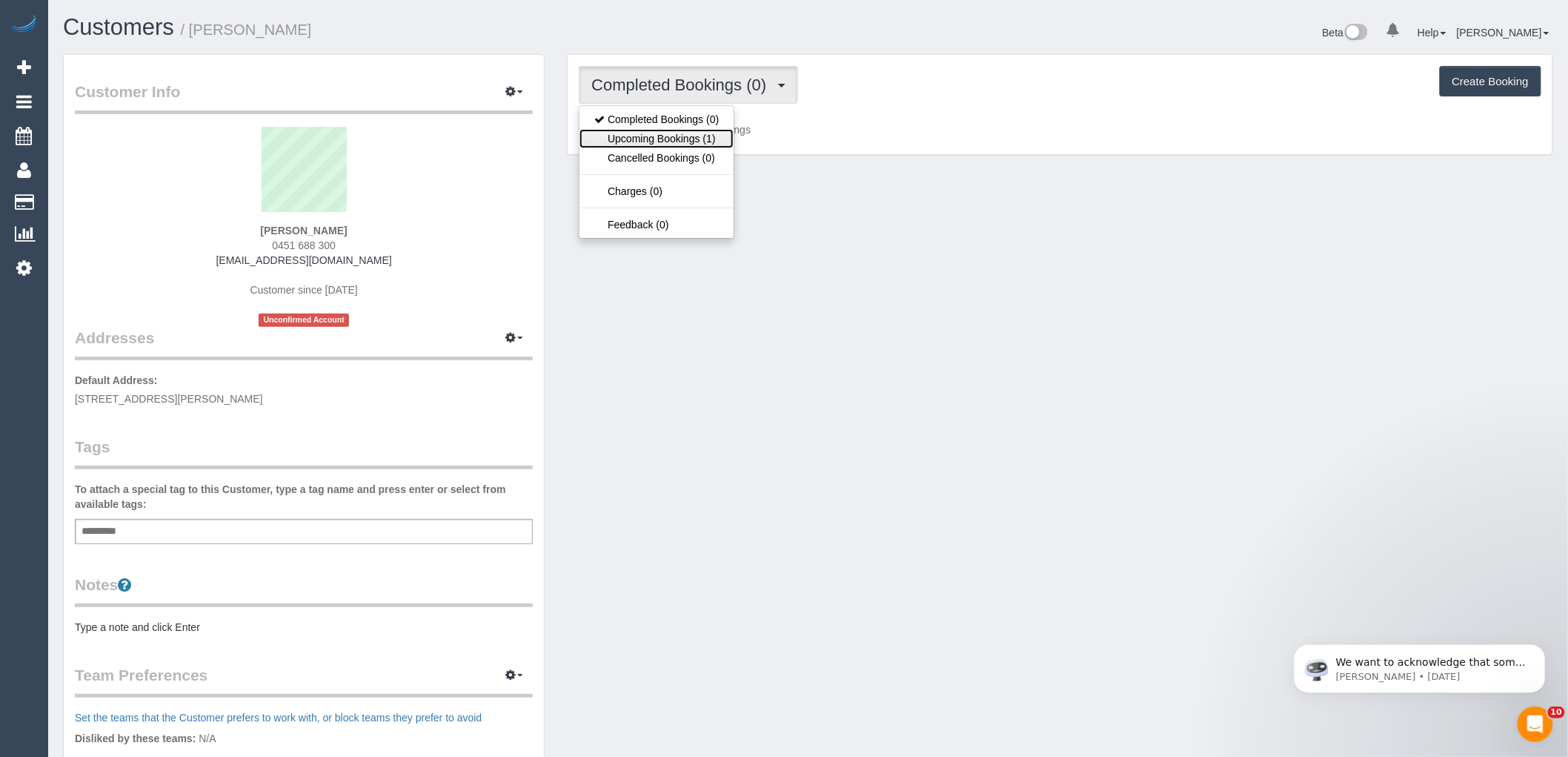
click at [667, 136] on link "Upcoming Bookings (1)" at bounding box center [656, 138] width 154 height 19
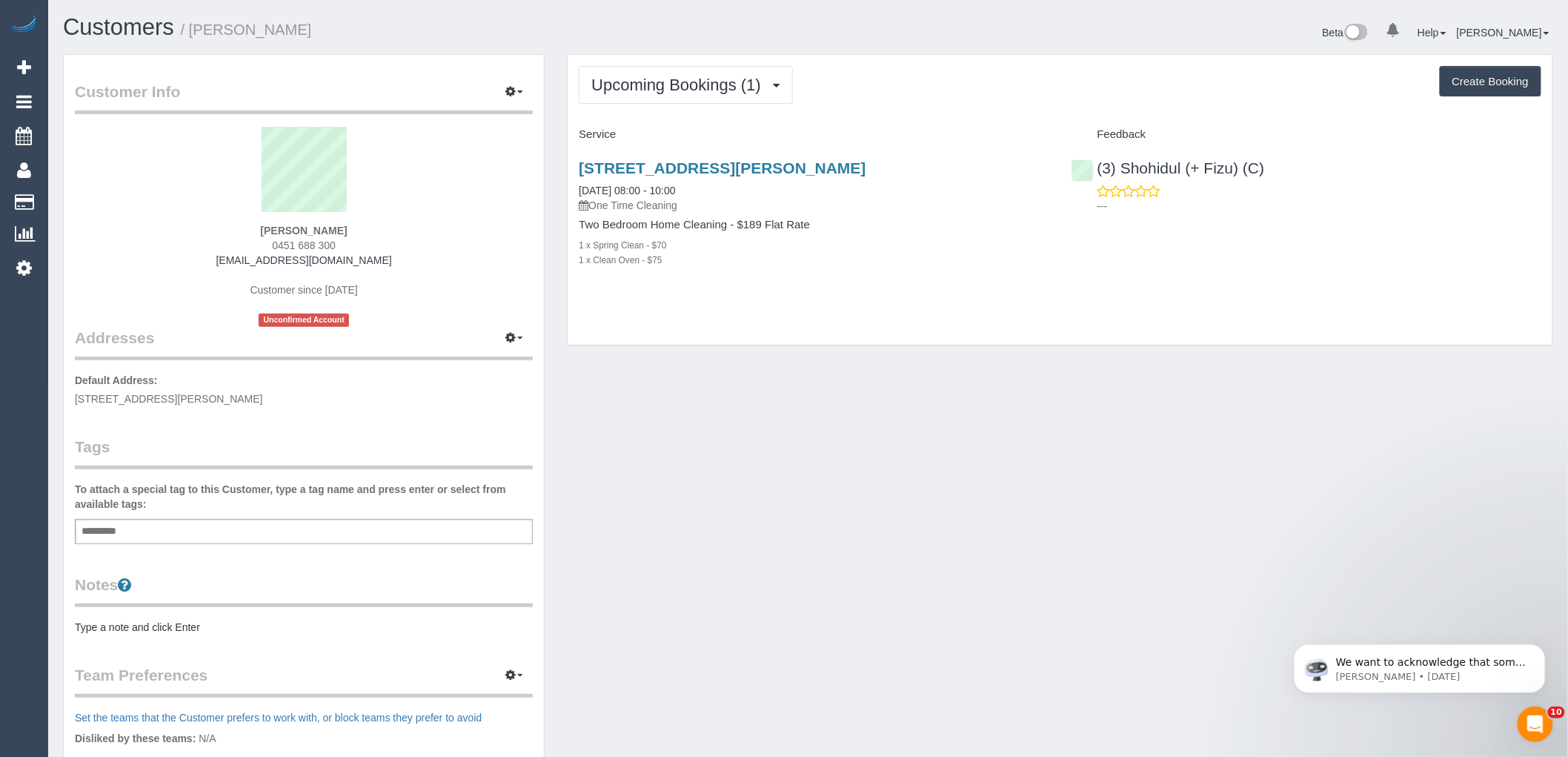
click at [573, 193] on div "3/88a Cooper Street, Essendon, VIC 3040 29/09/2025 08:00 - 10:00 One Time Clean…" at bounding box center [814, 222] width 492 height 150
drag, startPoint x: 576, startPoint y: 187, endPoint x: 713, endPoint y: 278, distance: 164.5
click at [713, 278] on div "3/88a Cooper Street, Essendon, VIC 3040 29/09/2025 08:00 - 10:00 One Time Clean…" at bounding box center [814, 222] width 492 height 150
copy div "29/09/2025 08:00 - 10:00 One Time Cleaning Two Bedroom Home Cleaning - $189 Fla…"
drag, startPoint x: 258, startPoint y: 224, endPoint x: 384, endPoint y: 223, distance: 126.0
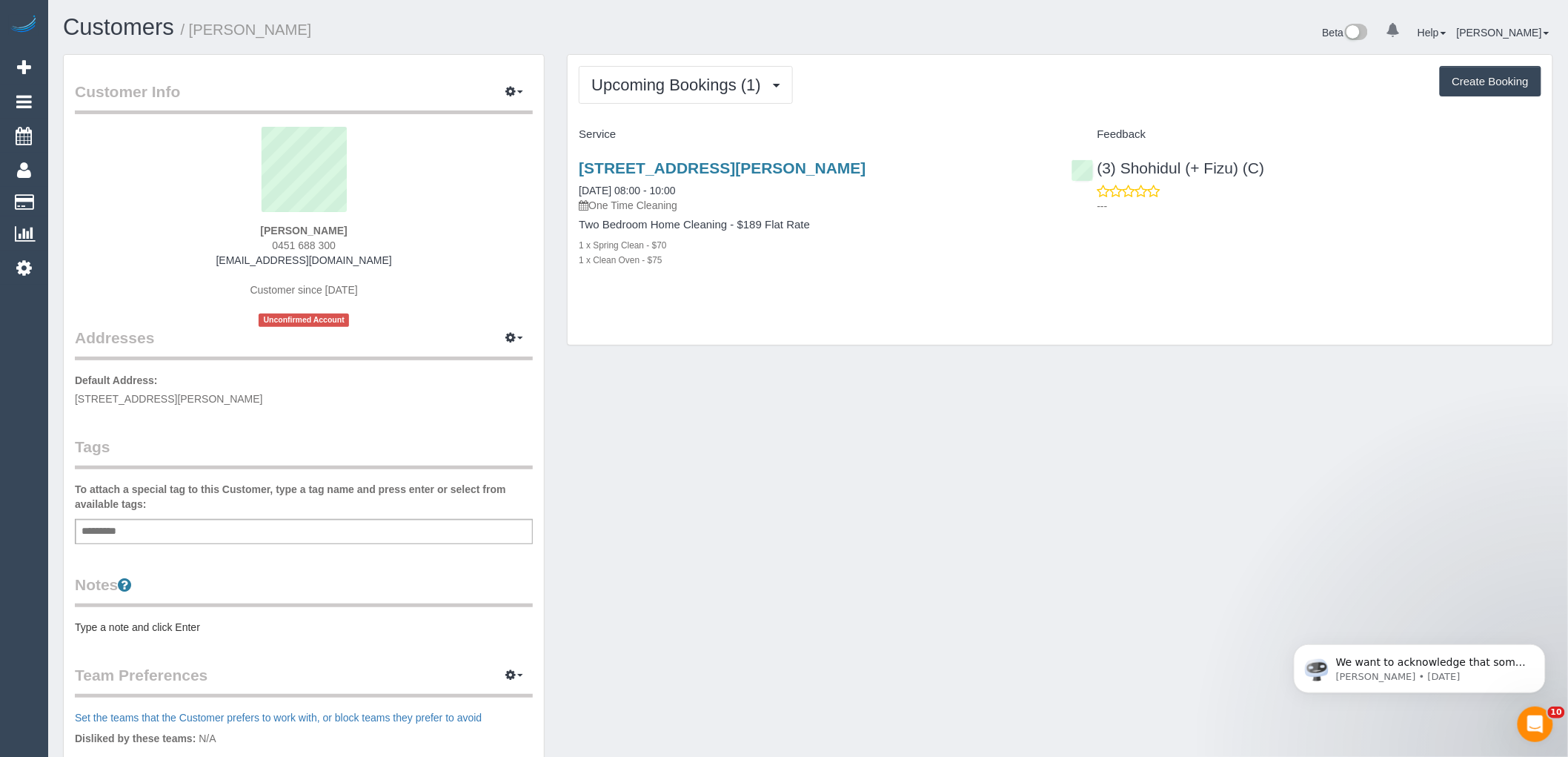
click at [384, 223] on div "Yanik Anthony 0451 688 300 yanikanthony@gmail.com Customer since 2025 Unconfirm…" at bounding box center [304, 227] width 458 height 200
drag, startPoint x: 378, startPoint y: 226, endPoint x: 216, endPoint y: 223, distance: 162.0
click at [217, 223] on div "Yanik Anthony 0451 688 300 yanikanthony@gmail.com Customer since 2025 Unconfirm…" at bounding box center [304, 227] width 458 height 200
click at [217, 223] on sui-profile-pic at bounding box center [304, 175] width 436 height 97
drag, startPoint x: 241, startPoint y: 226, endPoint x: 420, endPoint y: 265, distance: 183.2
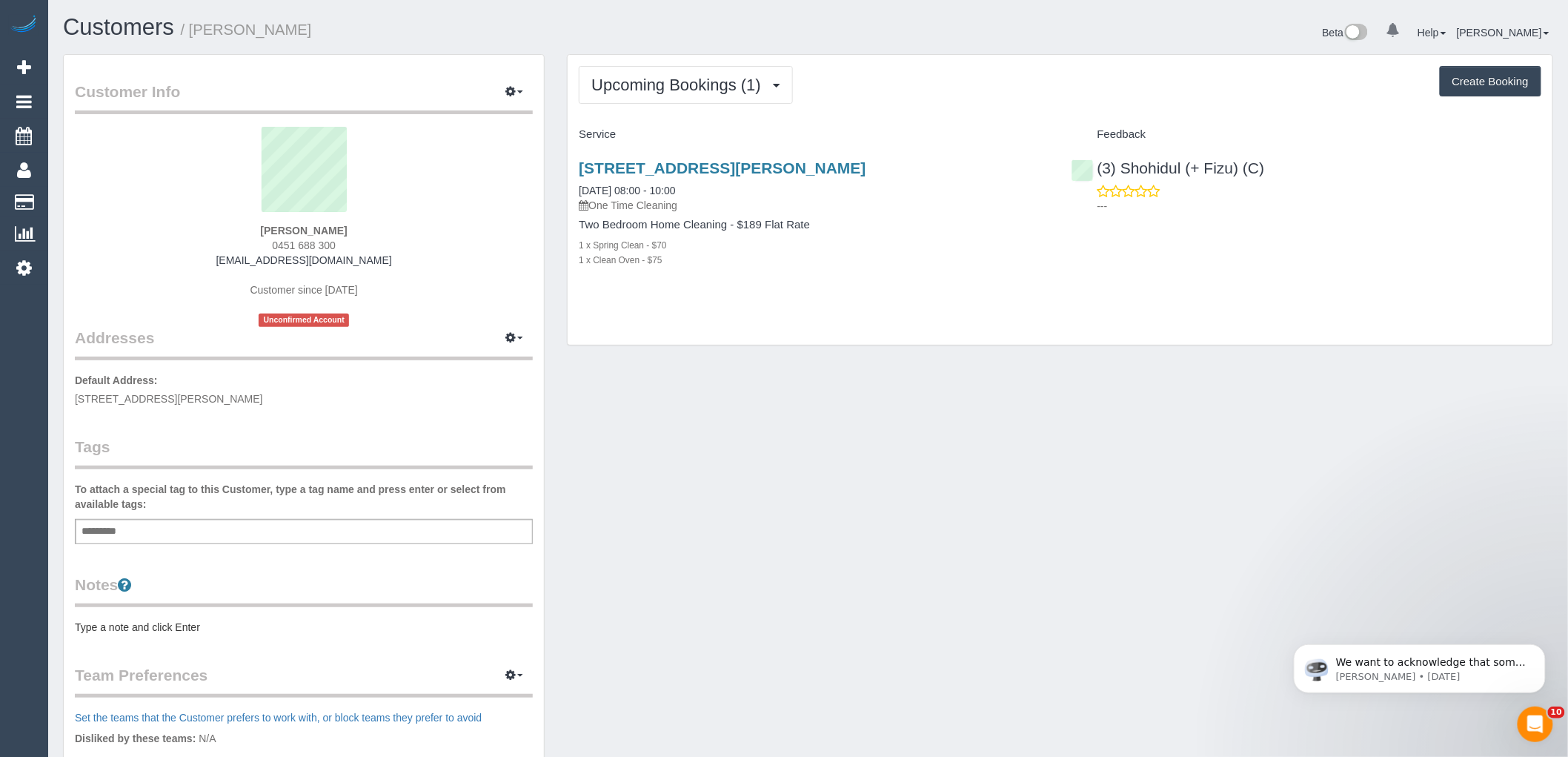
click at [415, 265] on div "Yanik Anthony 0451 688 300 yanikanthony@gmail.com Customer since 2025 Unconfirm…" at bounding box center [304, 227] width 458 height 200
copy div "Yanik Anthony 0451 688 300 yanikanthony@gmail.com"
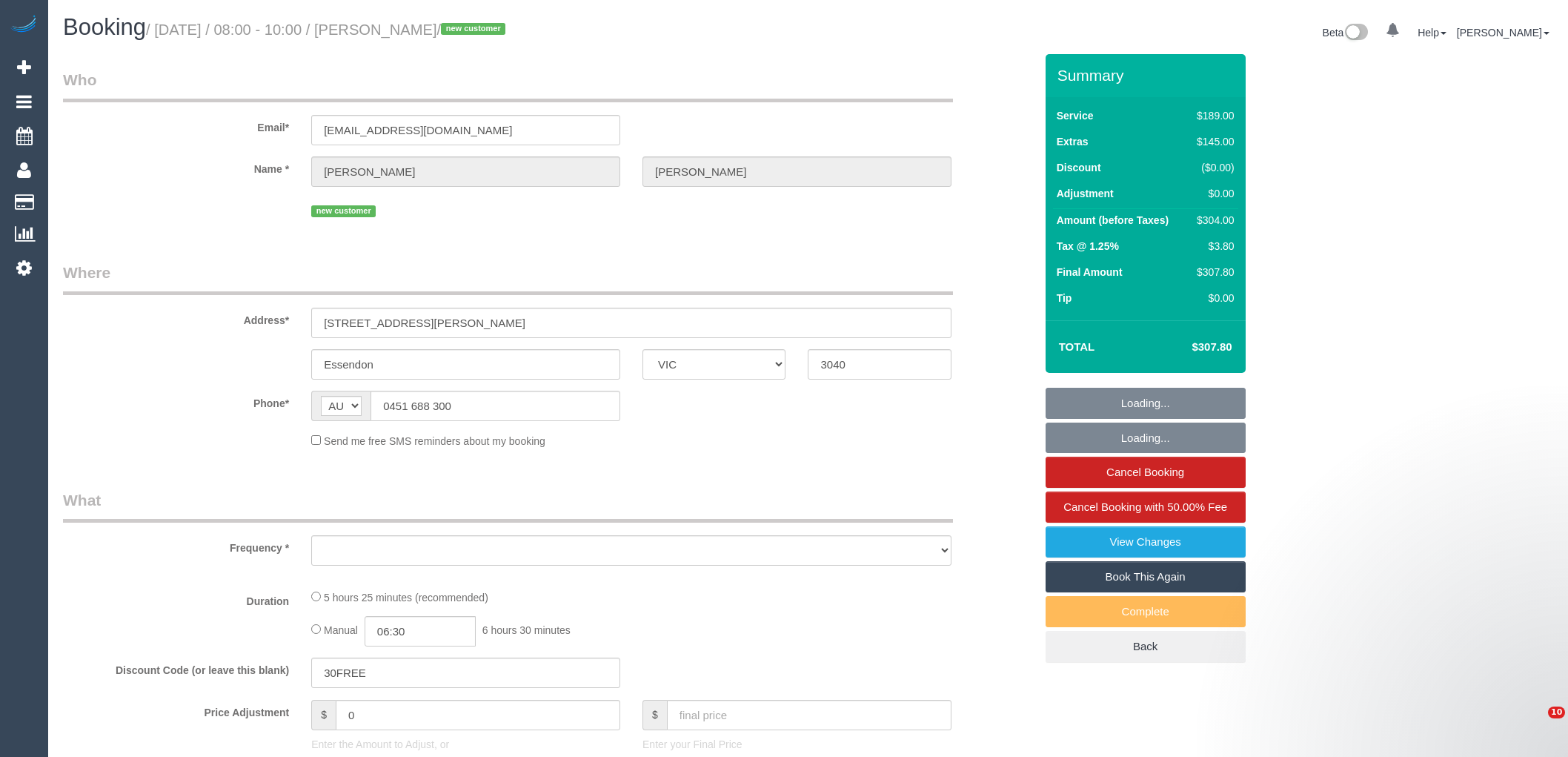
select select "VIC"
select select "string:stripe-pm_1S7nRU2GScqysDRVYB8Veyqs"
select select "number:27"
select select "number:14"
select select "number:19"
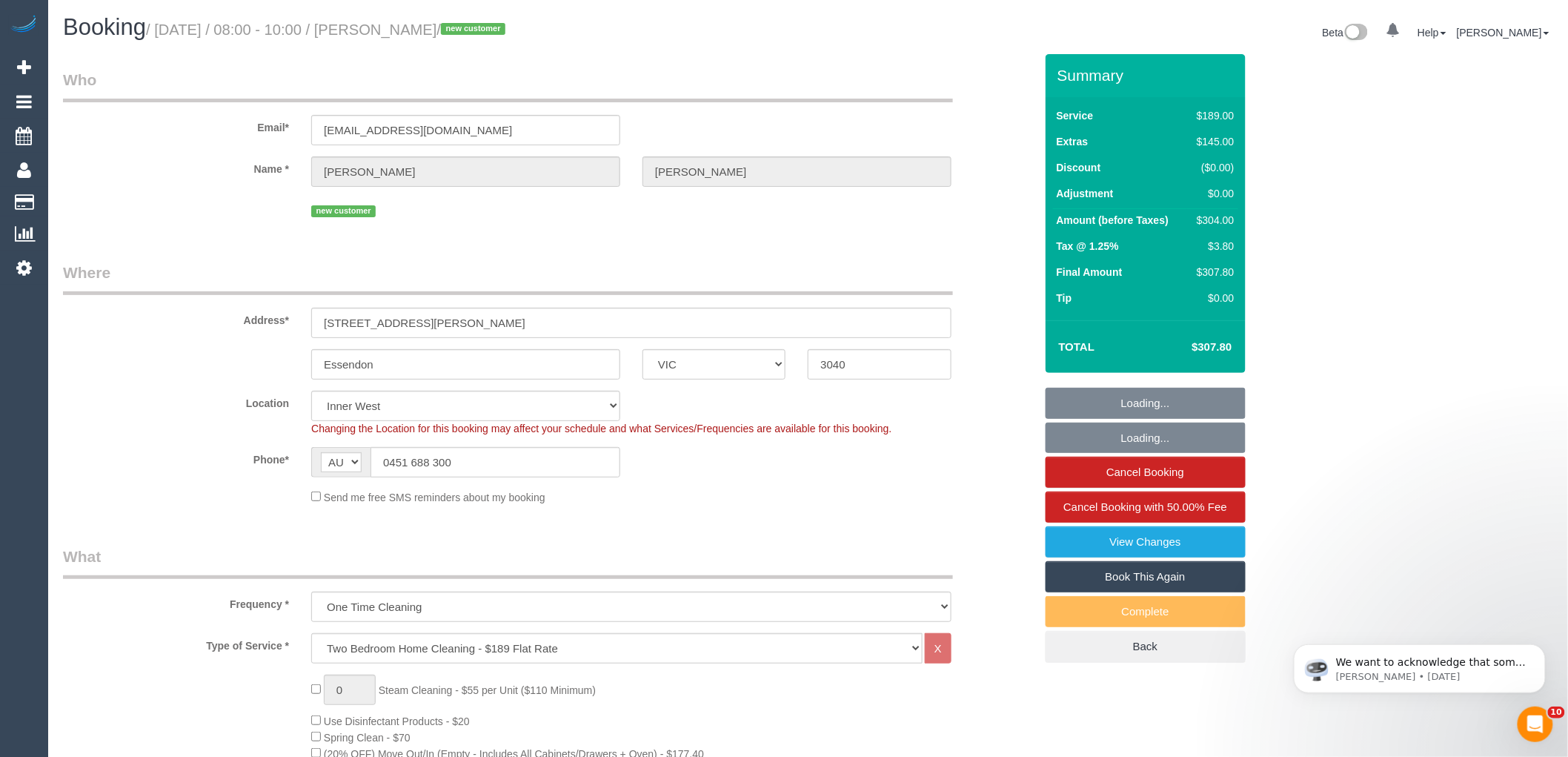
select select "object:1541"
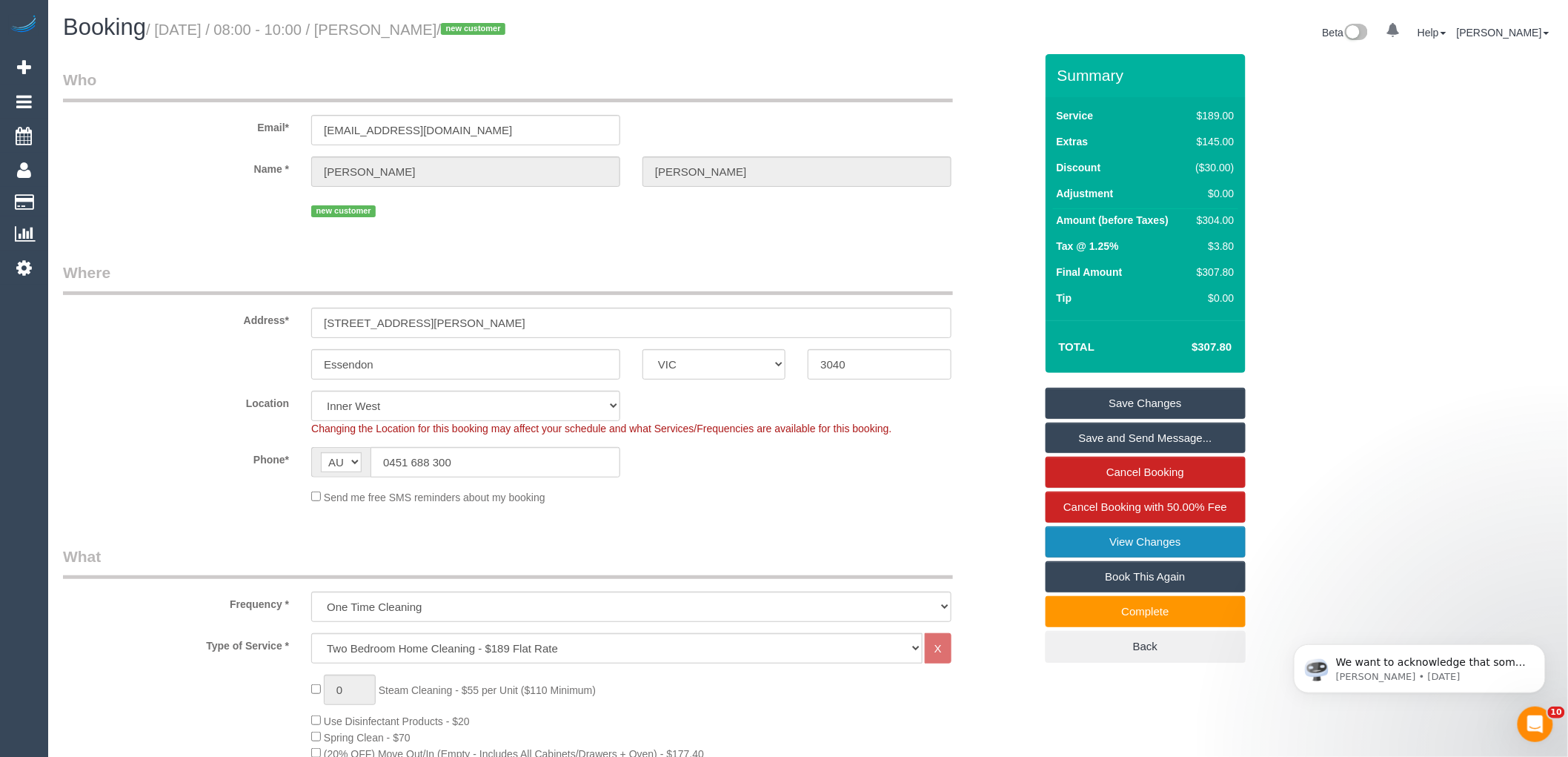
click at [1131, 544] on link "View Changes" at bounding box center [1145, 542] width 200 height 31
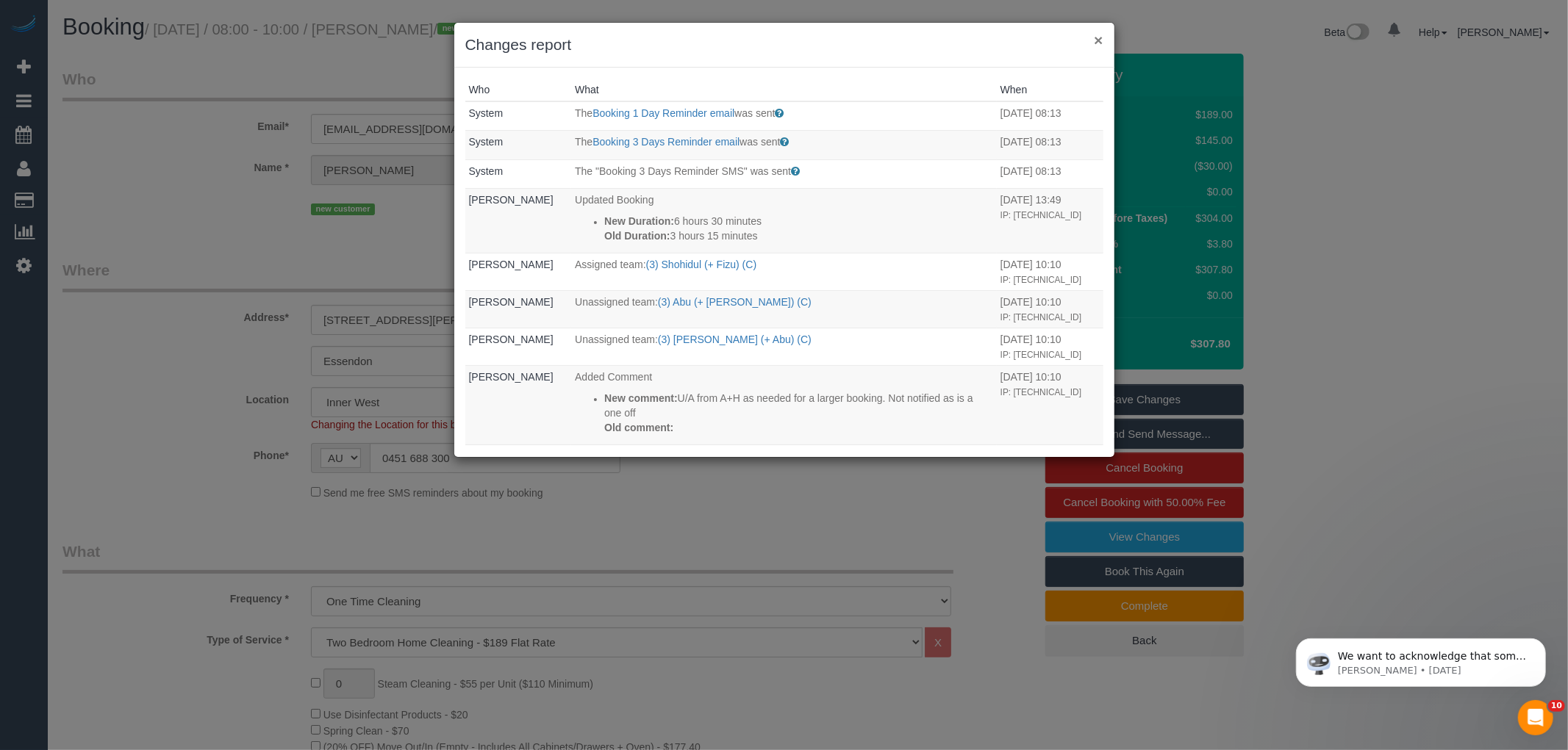
click at [1098, 40] on button "×" at bounding box center [1098, 40] width 9 height 15
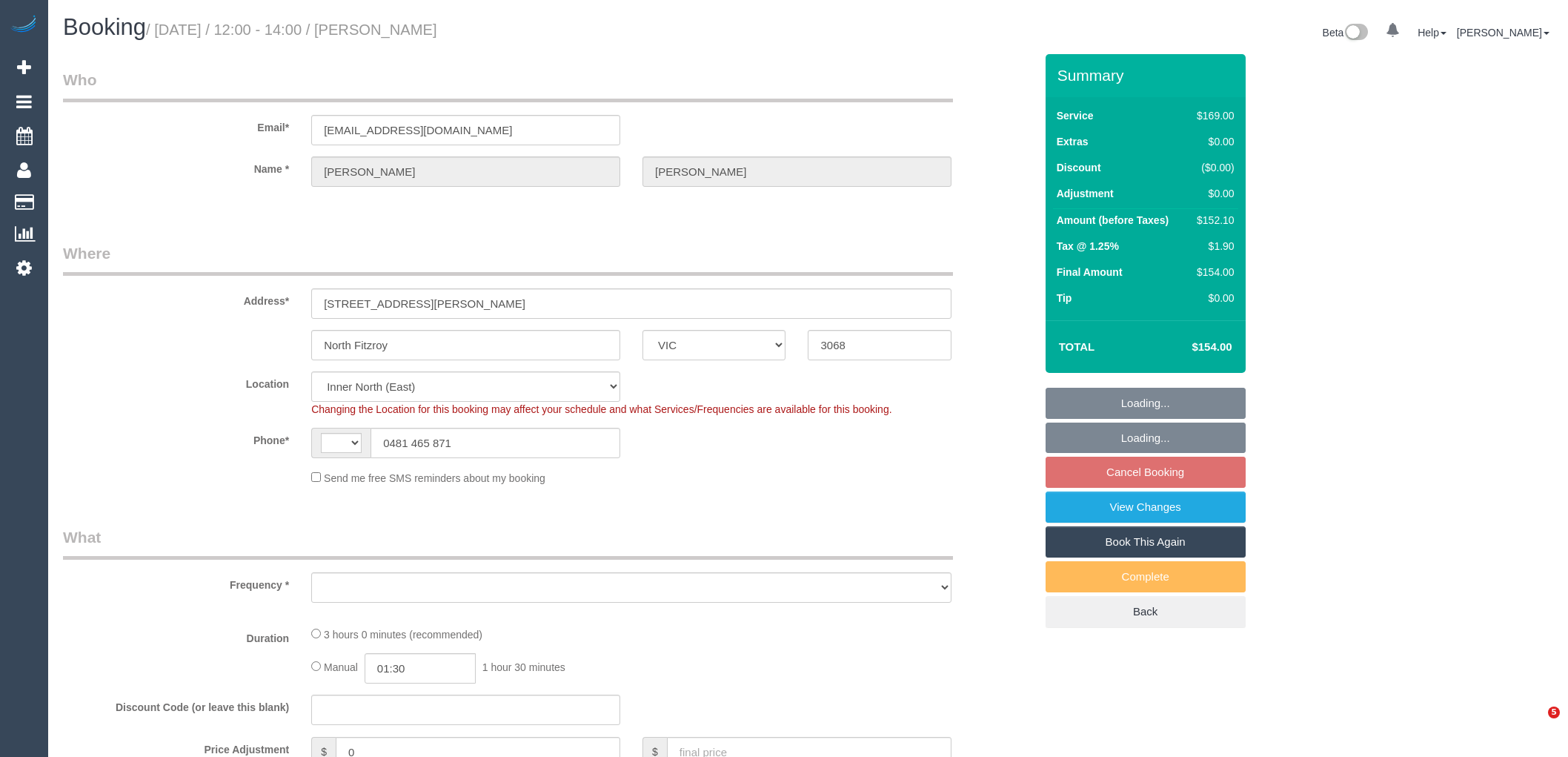
select select "VIC"
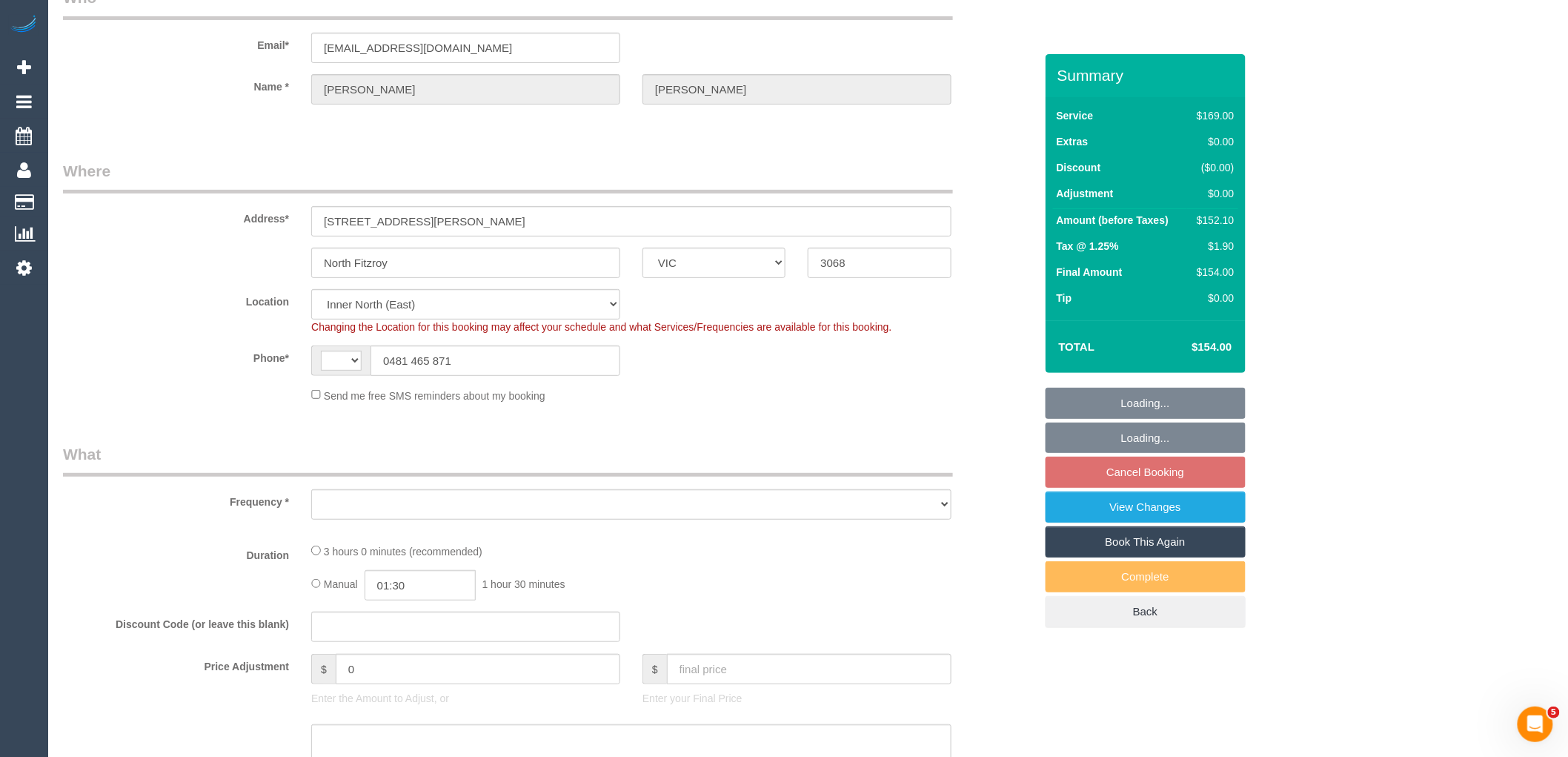
scroll to position [82, 0]
select select "string:AU"
select select "number:28"
select select "number:14"
select select "number:21"
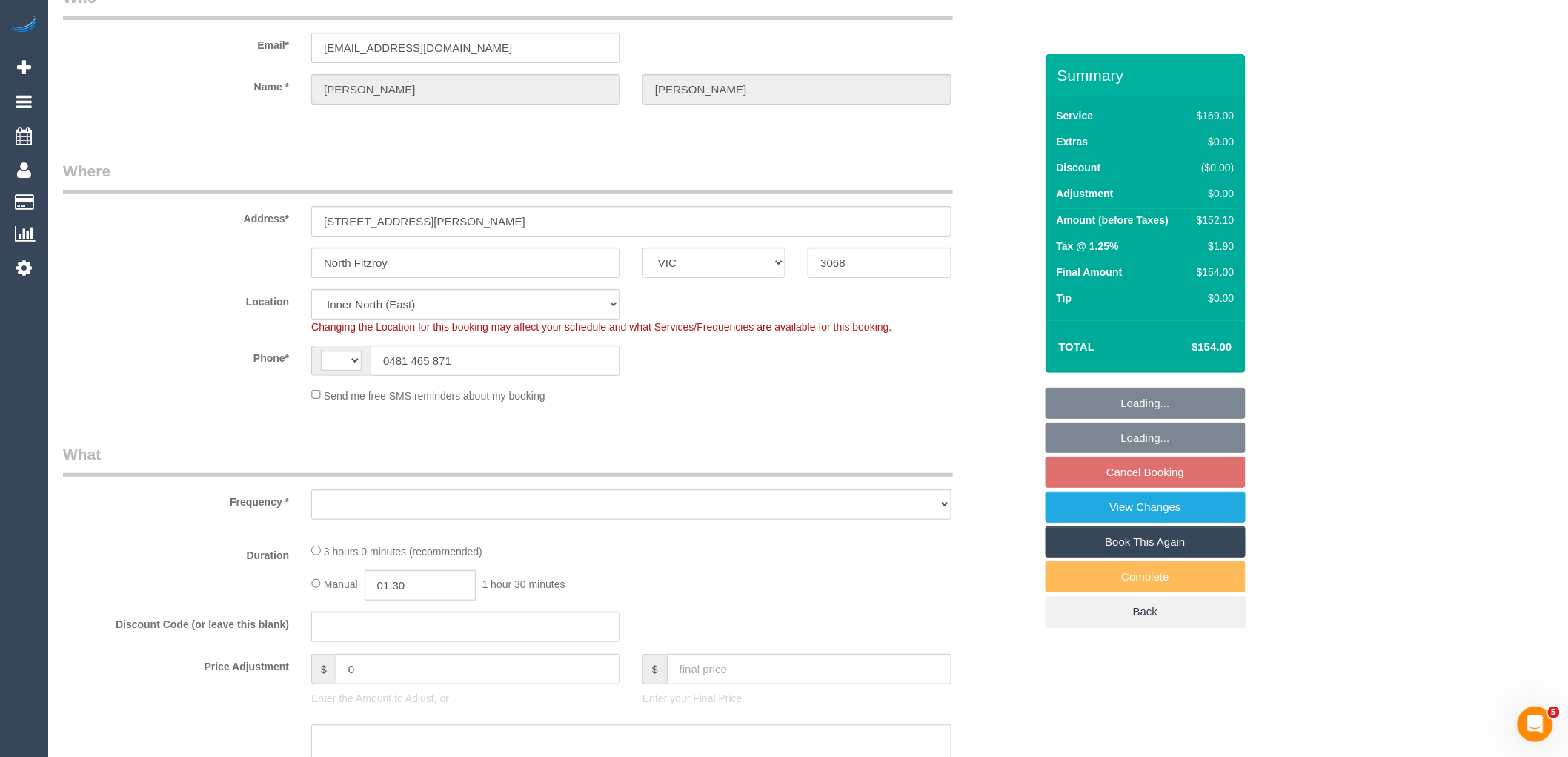
select select "number:22"
select select "number:35"
select select "number:26"
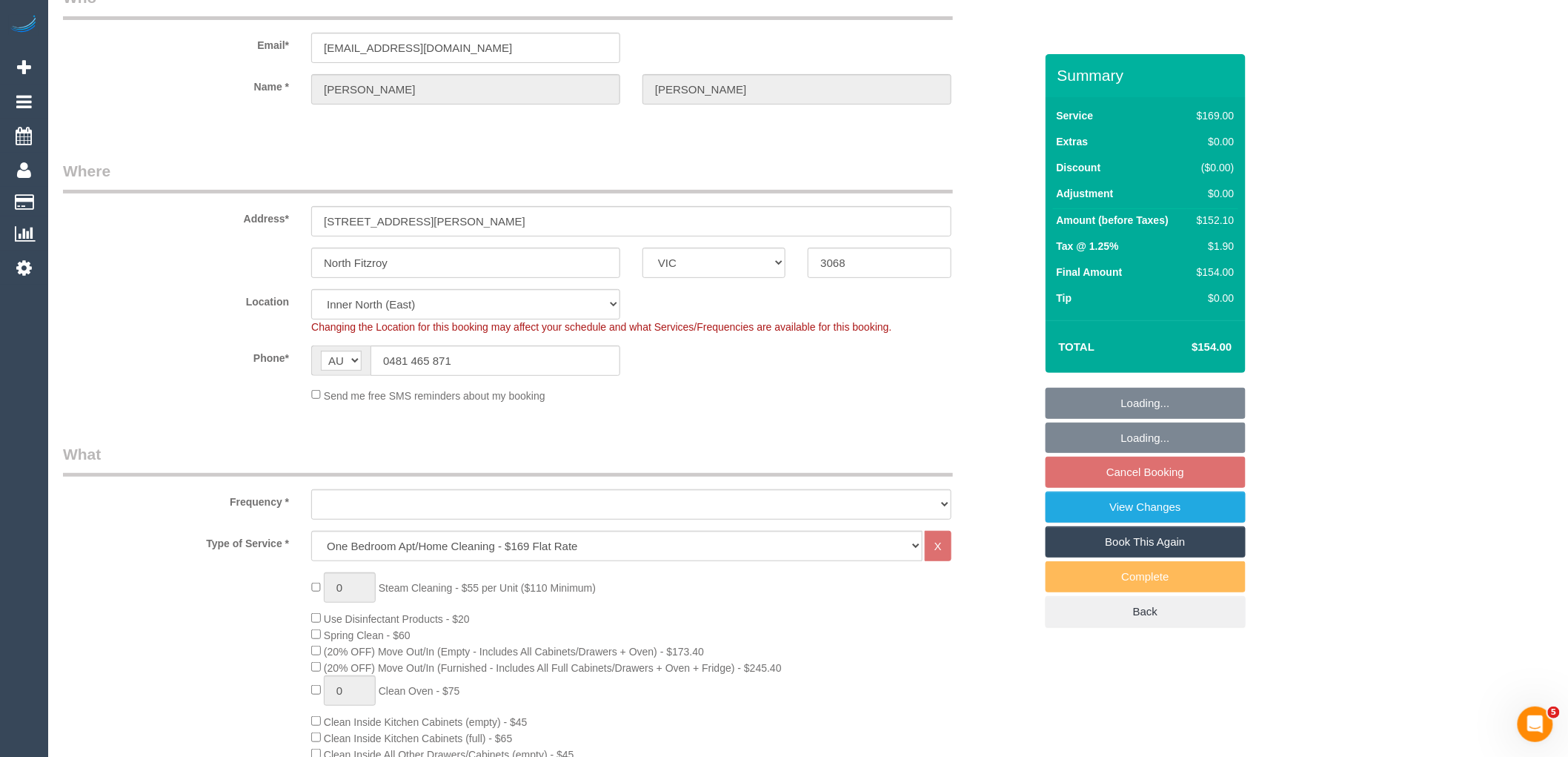
select select "object:790"
select select "string:stripe-pm_1Q9ZTk2GScqysDRVRBafCluM"
select select "object:795"
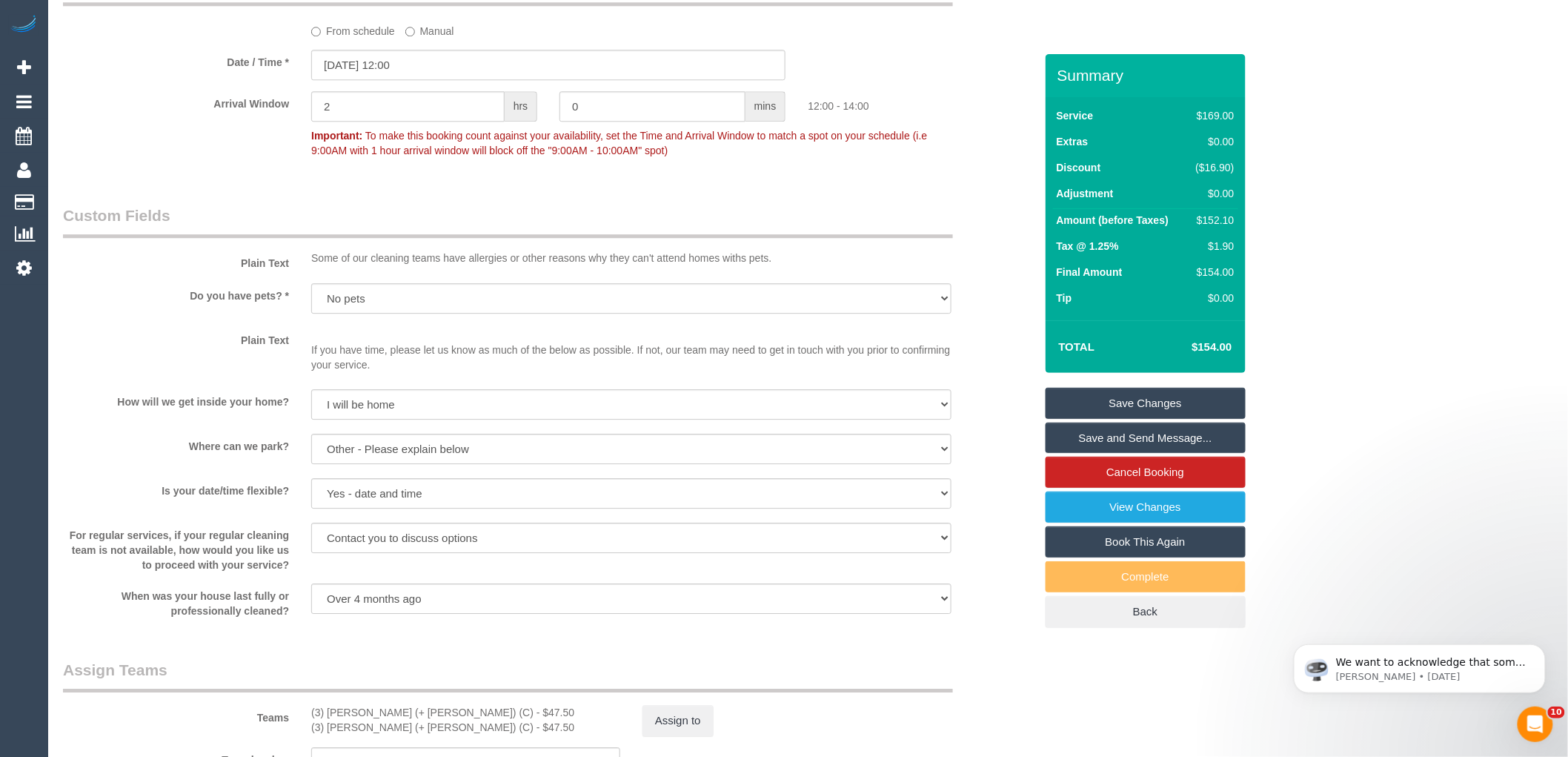
scroll to position [1400, 0]
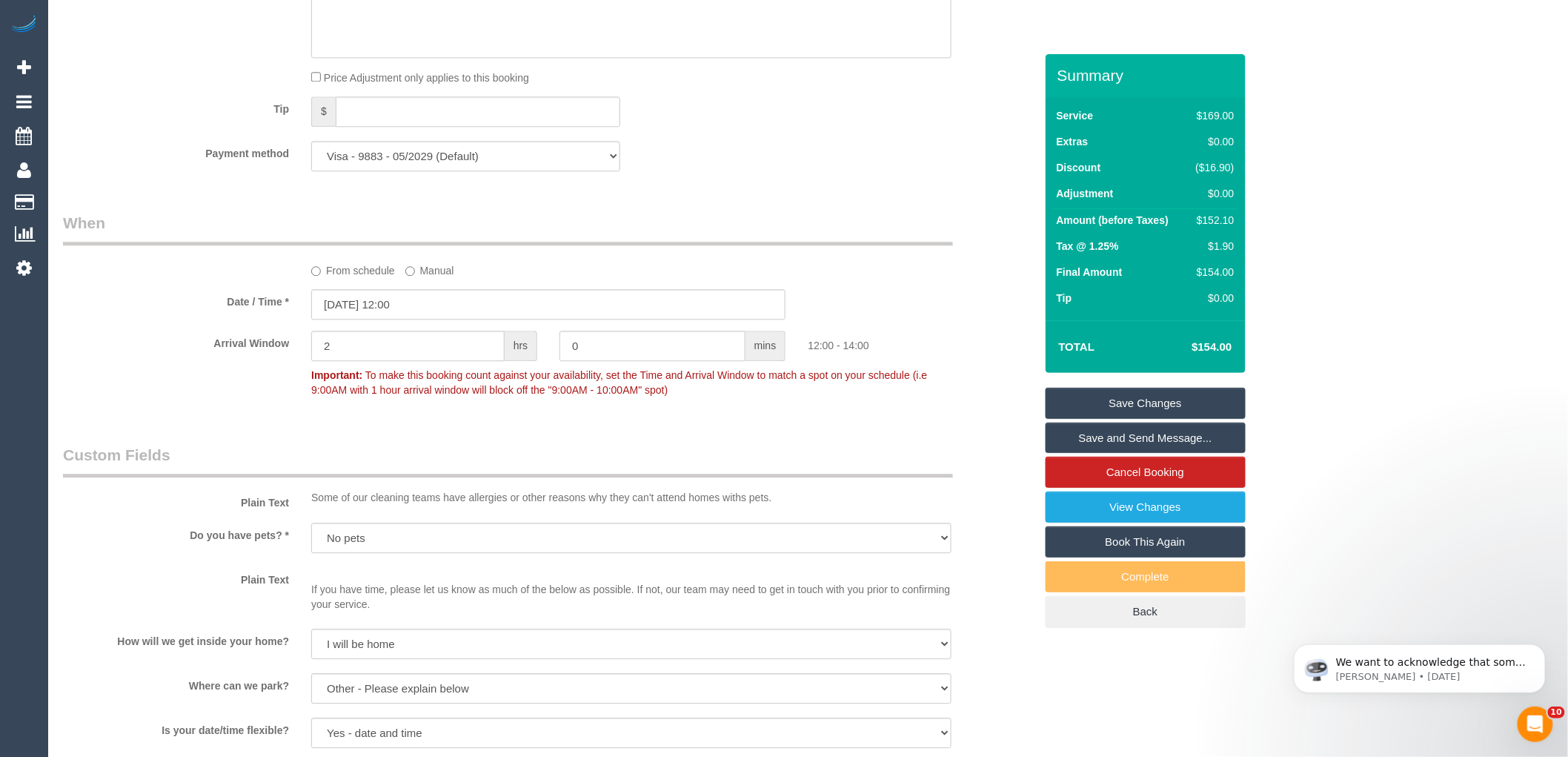
click at [322, 278] on label "From schedule" at bounding box center [353, 268] width 83 height 20
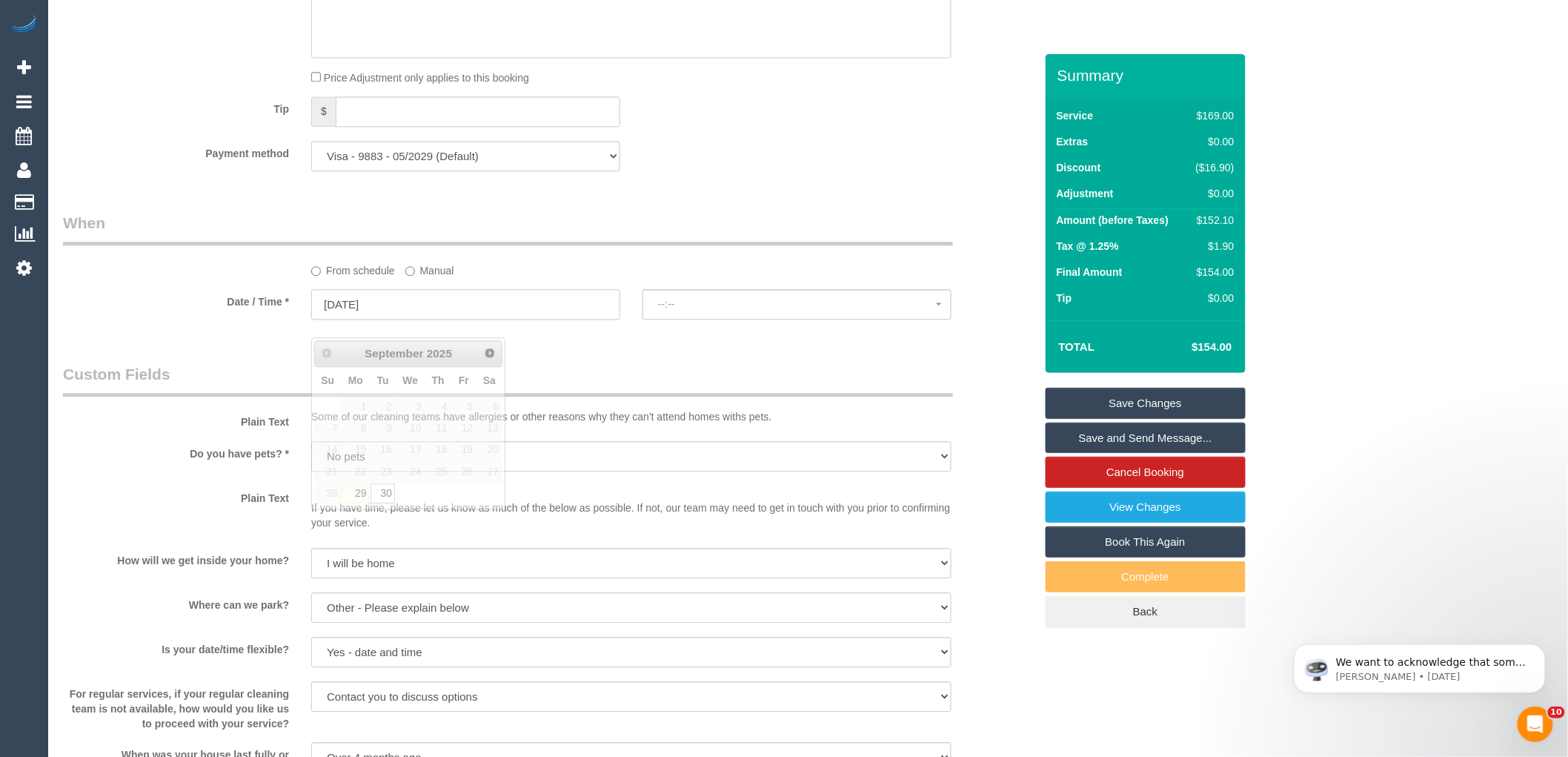
click at [339, 319] on input "[DATE]" at bounding box center [466, 304] width 309 height 30
select select "spot10"
click at [485, 363] on div "Prev Next [DATE]" at bounding box center [409, 353] width 189 height 27
click at [489, 357] on link "Next" at bounding box center [490, 352] width 21 height 21
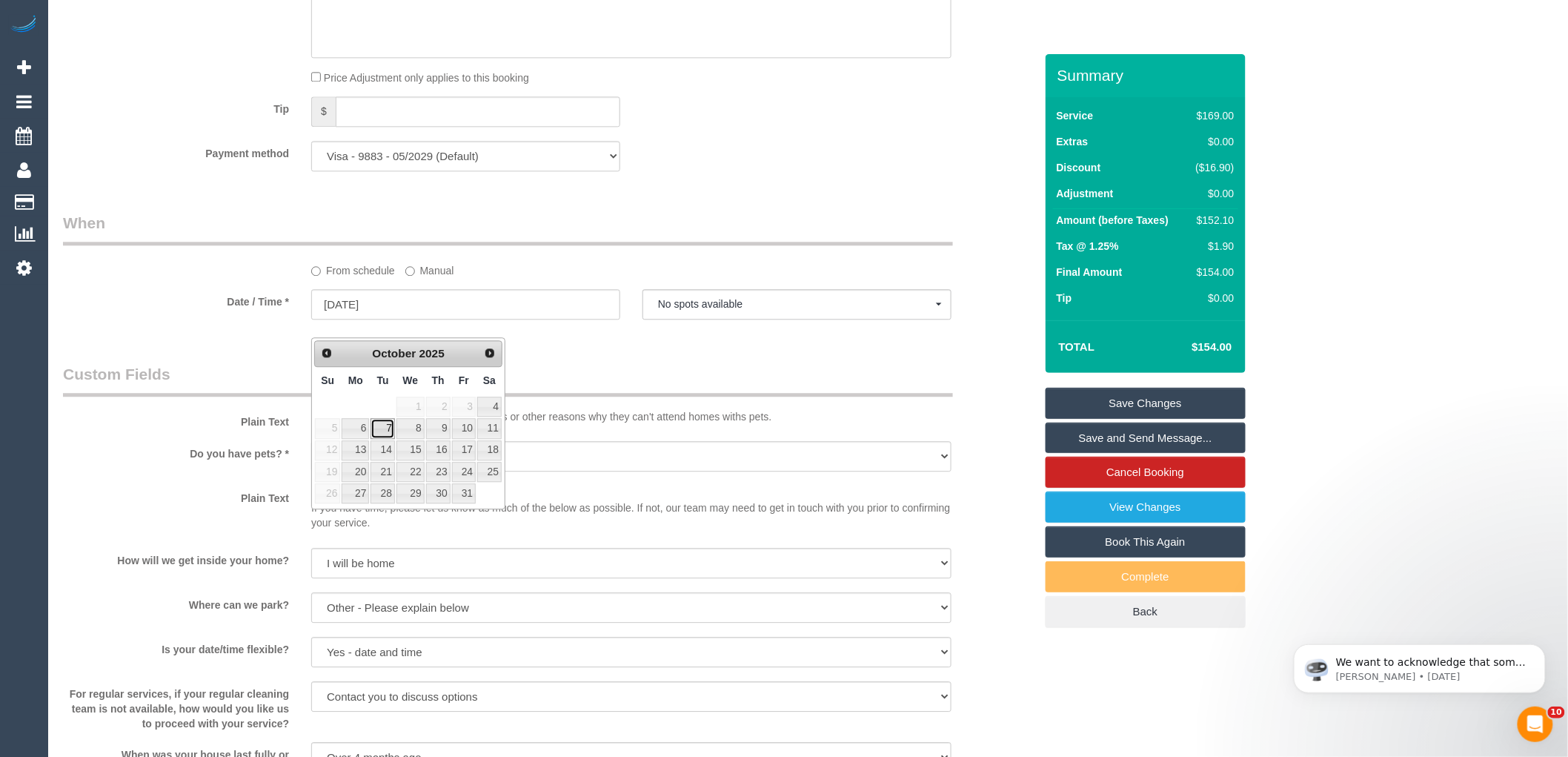
click at [387, 428] on link "7" at bounding box center [382, 428] width 24 height 20
type input "[DATE]"
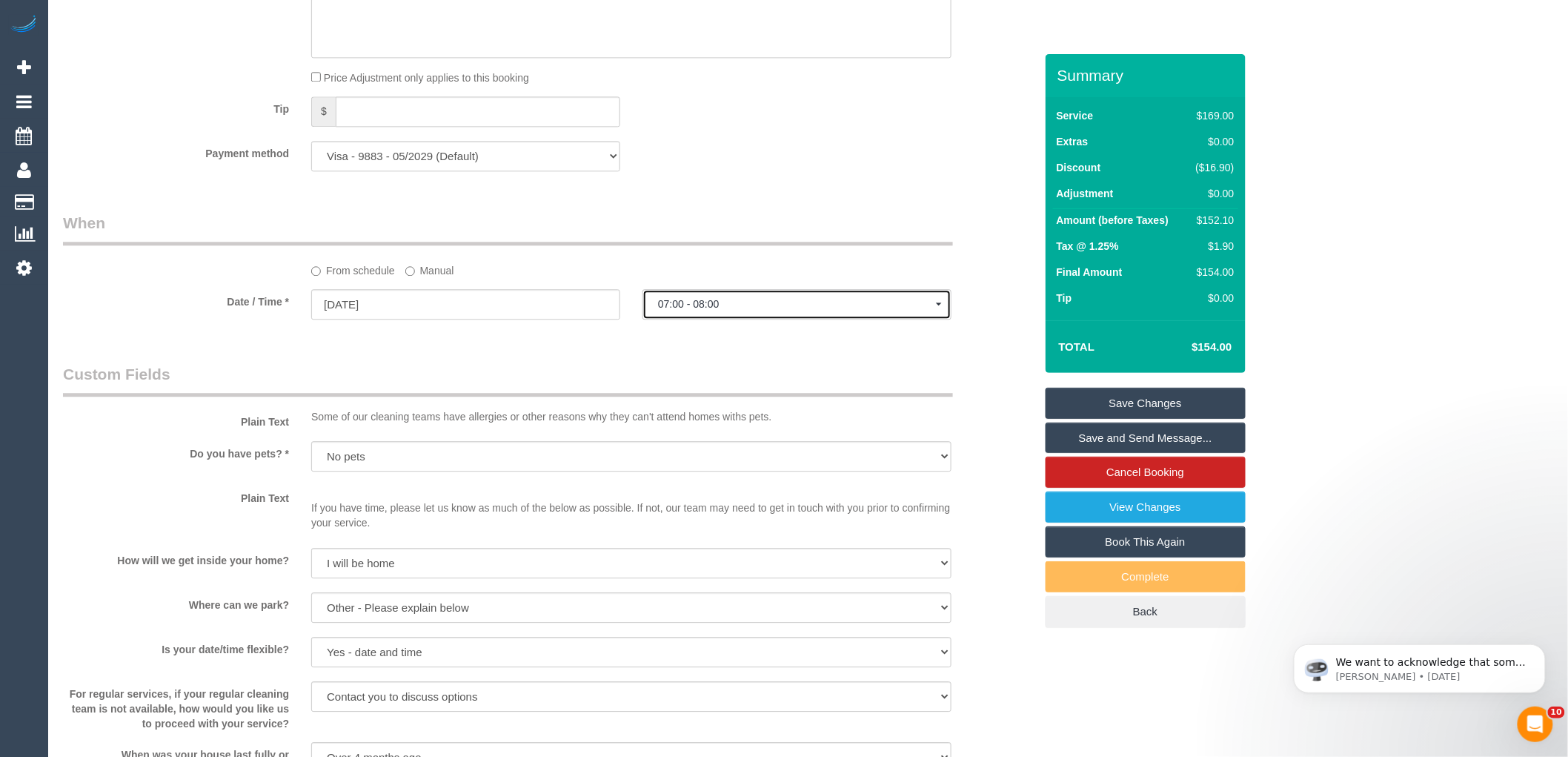
click at [733, 310] on span "07:00 - 08:00" at bounding box center [798, 304] width 278 height 12
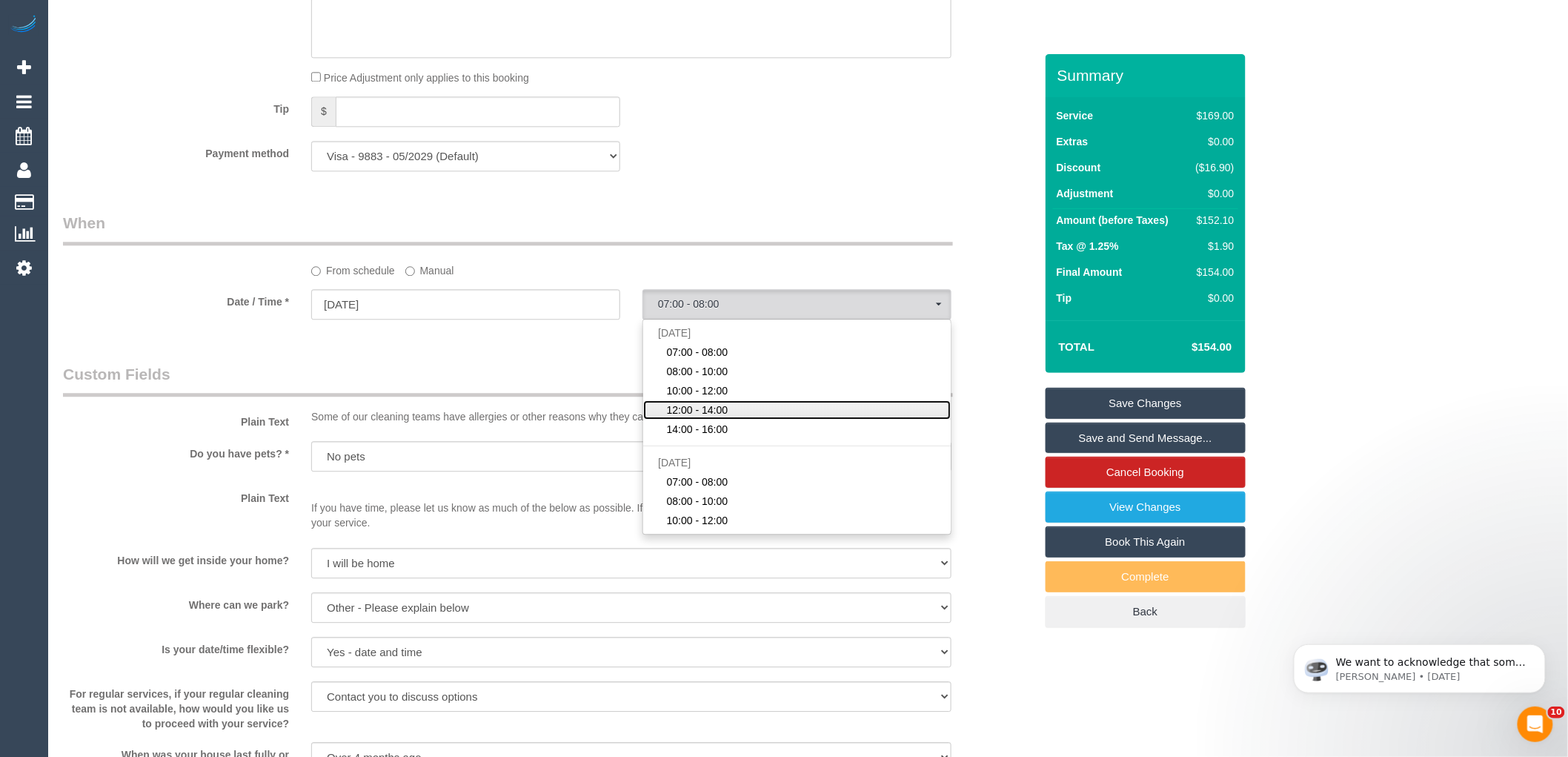
click at [716, 418] on span "12:00 - 14:00" at bounding box center [698, 410] width 62 height 15
select select "spot22"
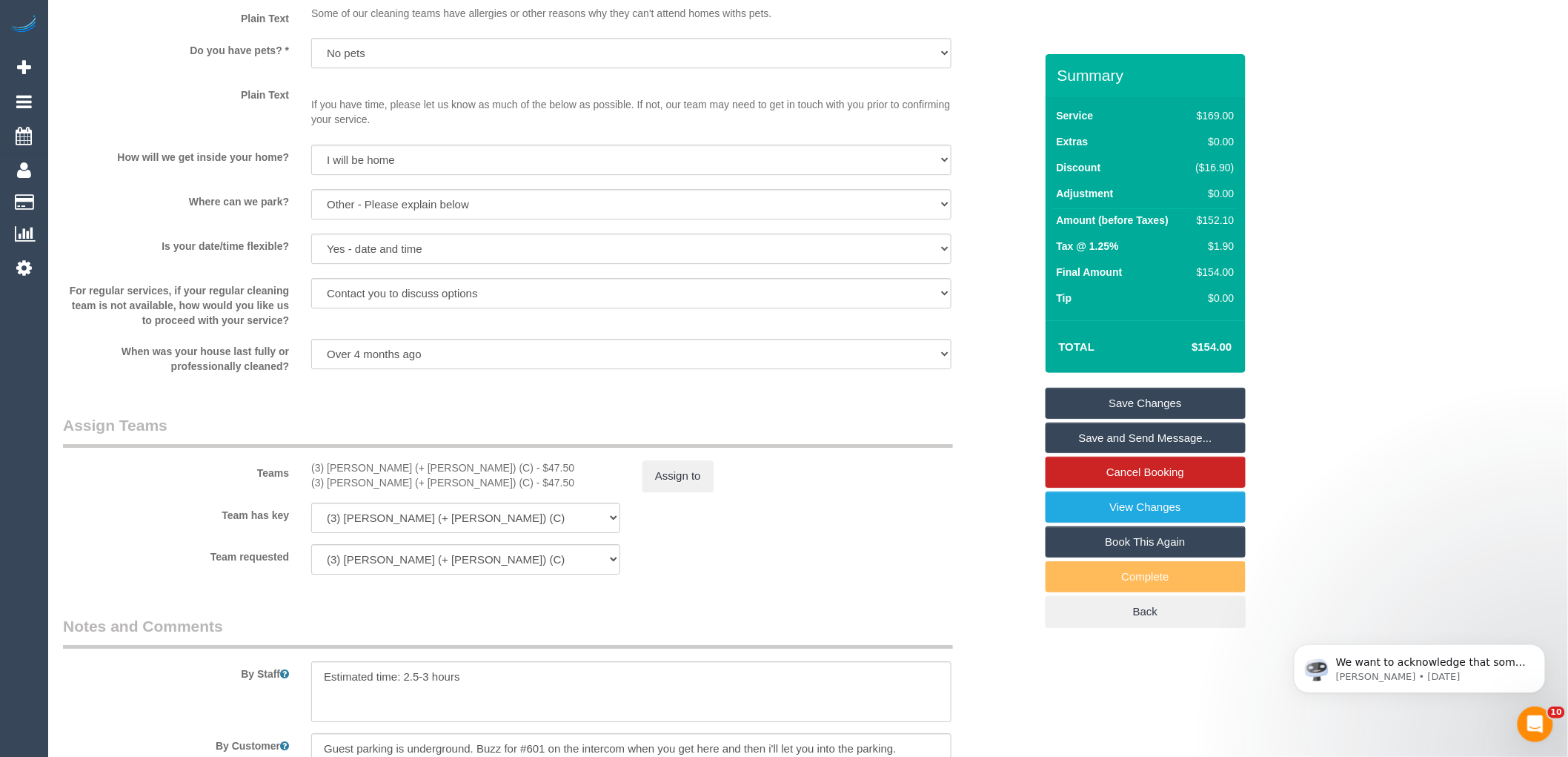
scroll to position [1812, 0]
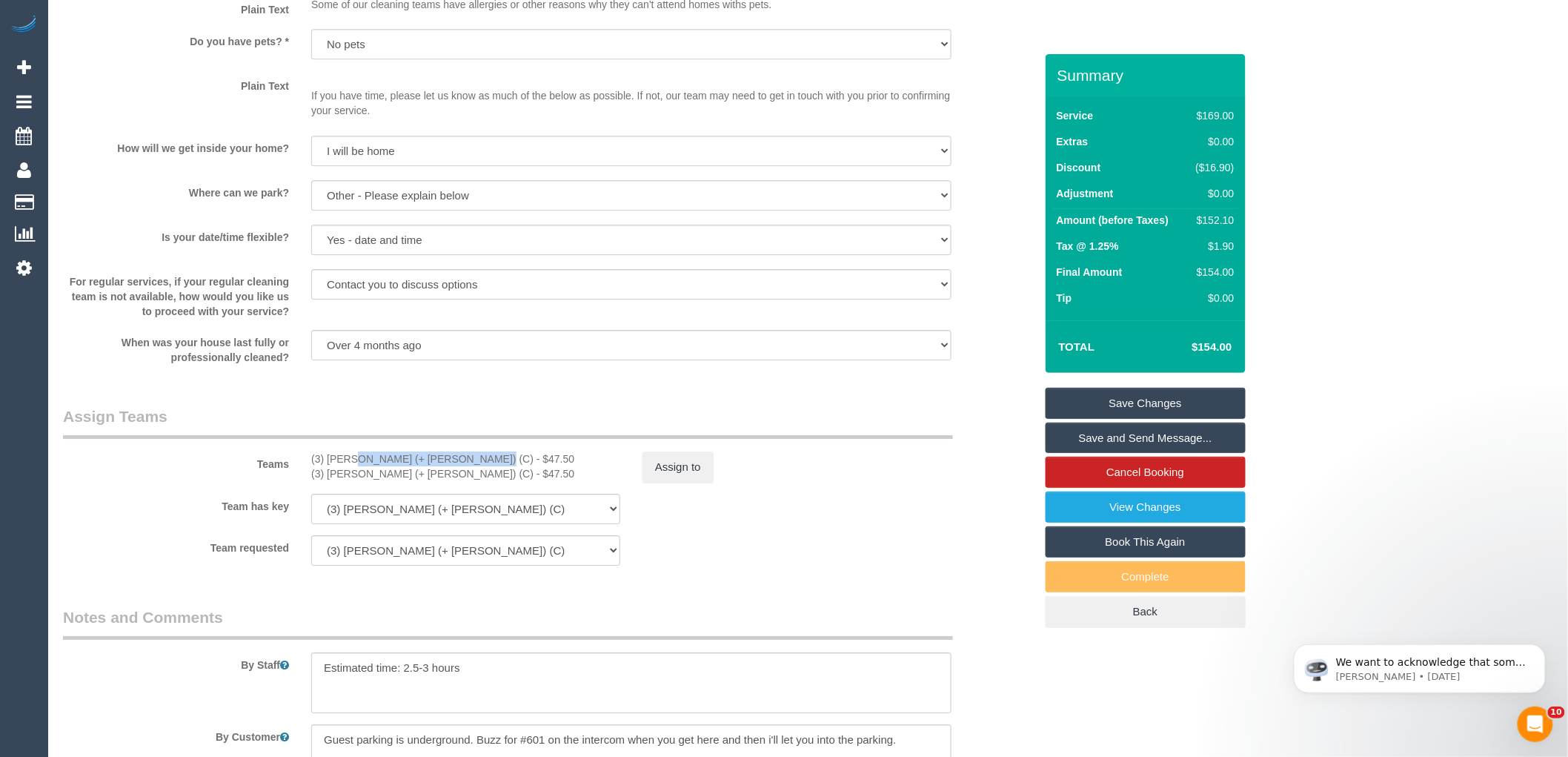
drag, startPoint x: 423, startPoint y: 476, endPoint x: 307, endPoint y: 478, distance: 116.0
click at [307, 477] on div "(3) [PERSON_NAME] (+ [PERSON_NAME]) (C) - $47.50 (3) [PERSON_NAME] (+ [PERSON_N…" at bounding box center [465, 466] width 332 height 29
copy div "(3) [PERSON_NAME] (+ [PERSON_NAME]) (C)"
click at [678, 500] on sui-booking-teams "Teams (3) [PERSON_NAME] (+ [PERSON_NAME]) (C) - $47.50 (3) [PERSON_NAME] (+ [PE…" at bounding box center [549, 486] width 971 height 160
click at [673, 483] on button "Assign to" at bounding box center [678, 467] width 71 height 31
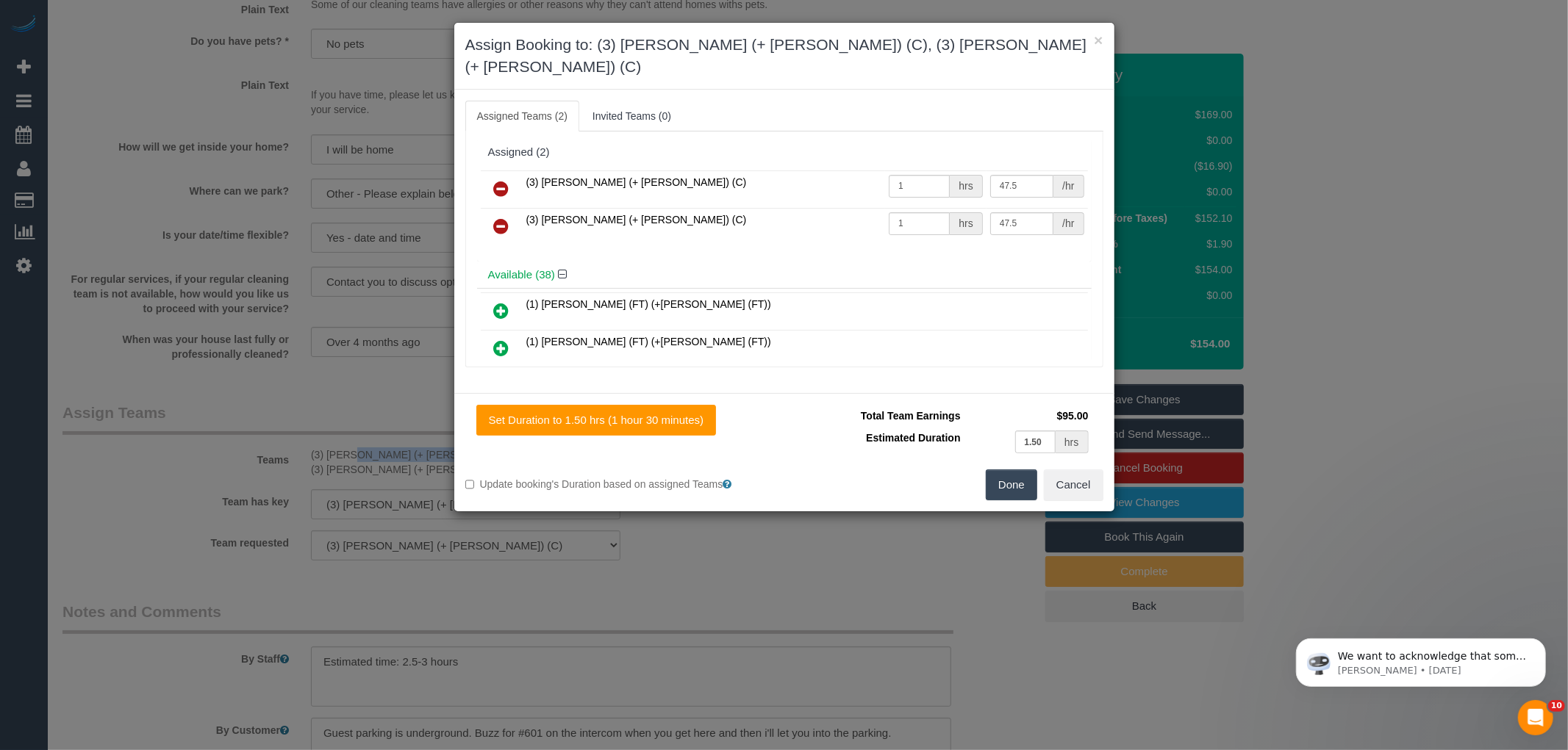
click at [500, 180] on icon at bounding box center [501, 188] width 15 height 18
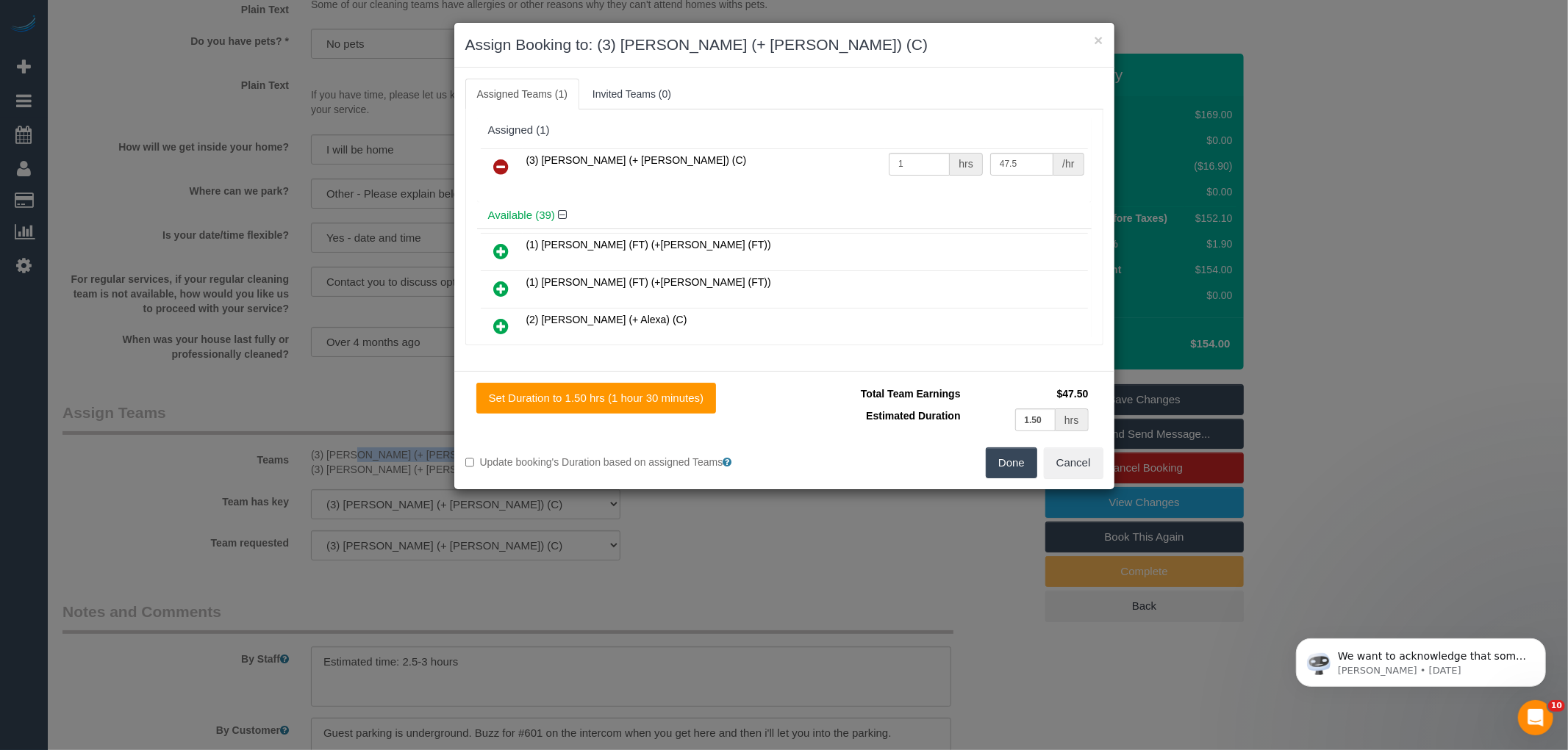
click at [500, 170] on icon at bounding box center [501, 166] width 15 height 18
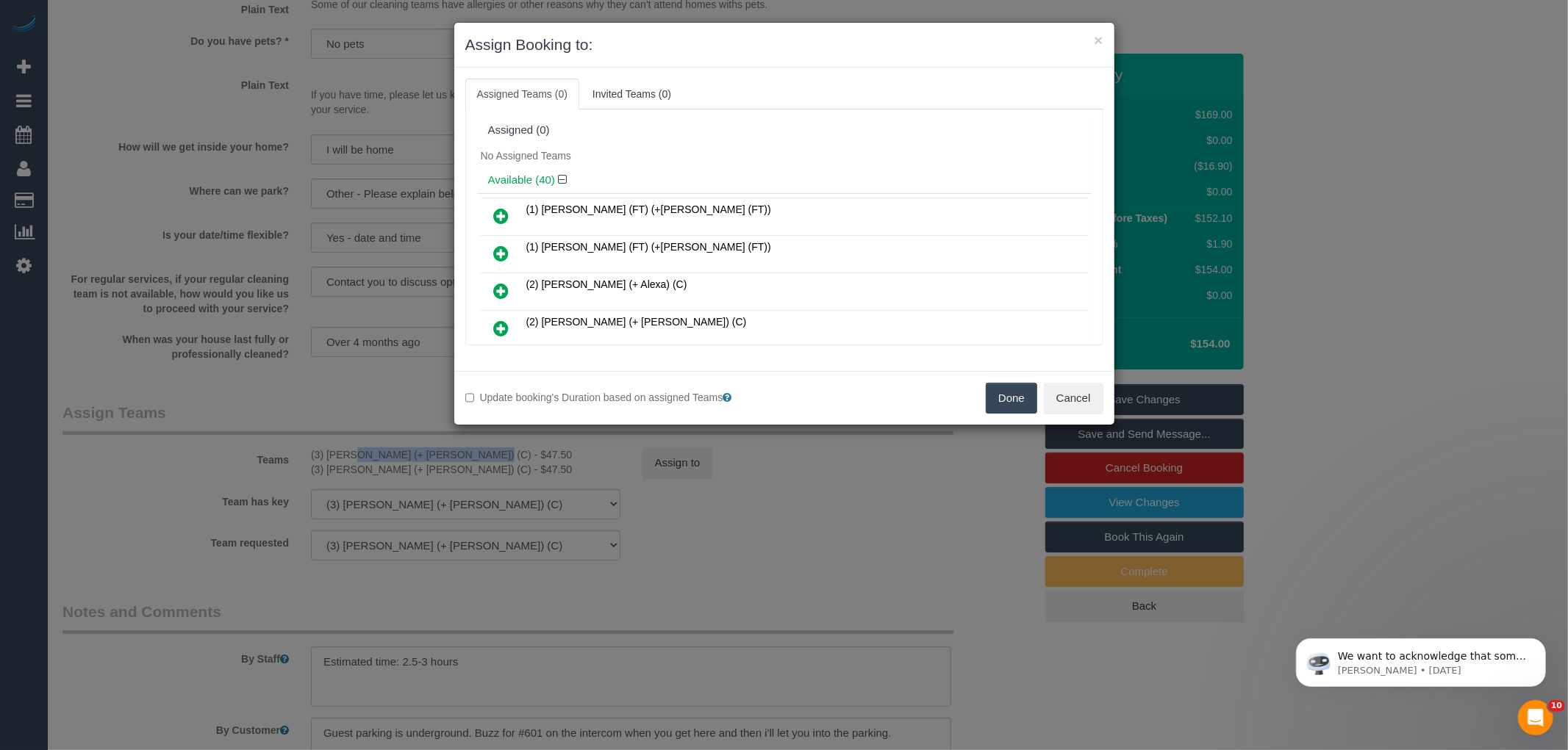
click at [1017, 395] on button "Done" at bounding box center [1011, 398] width 51 height 31
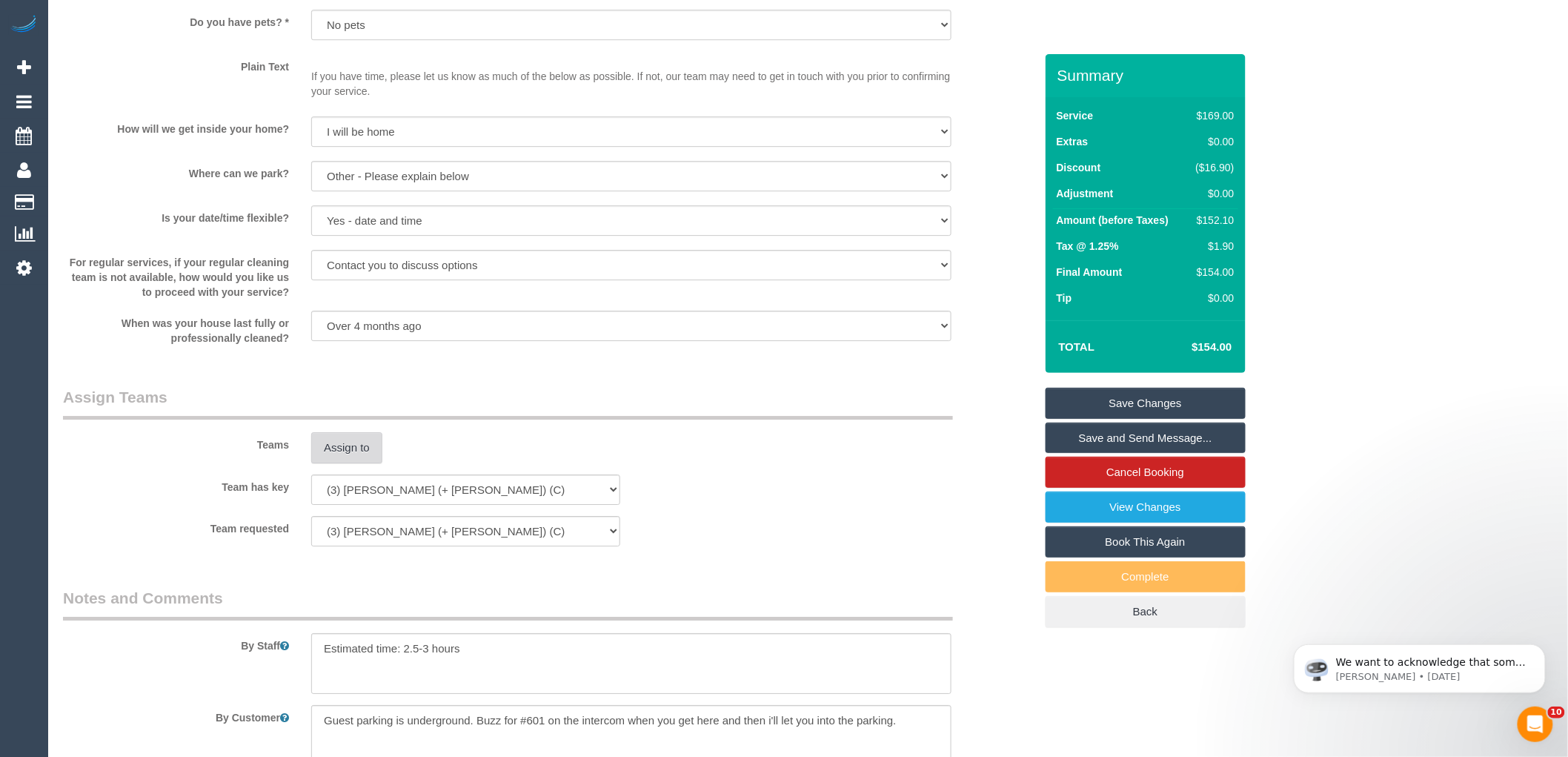
scroll to position [2077, 0]
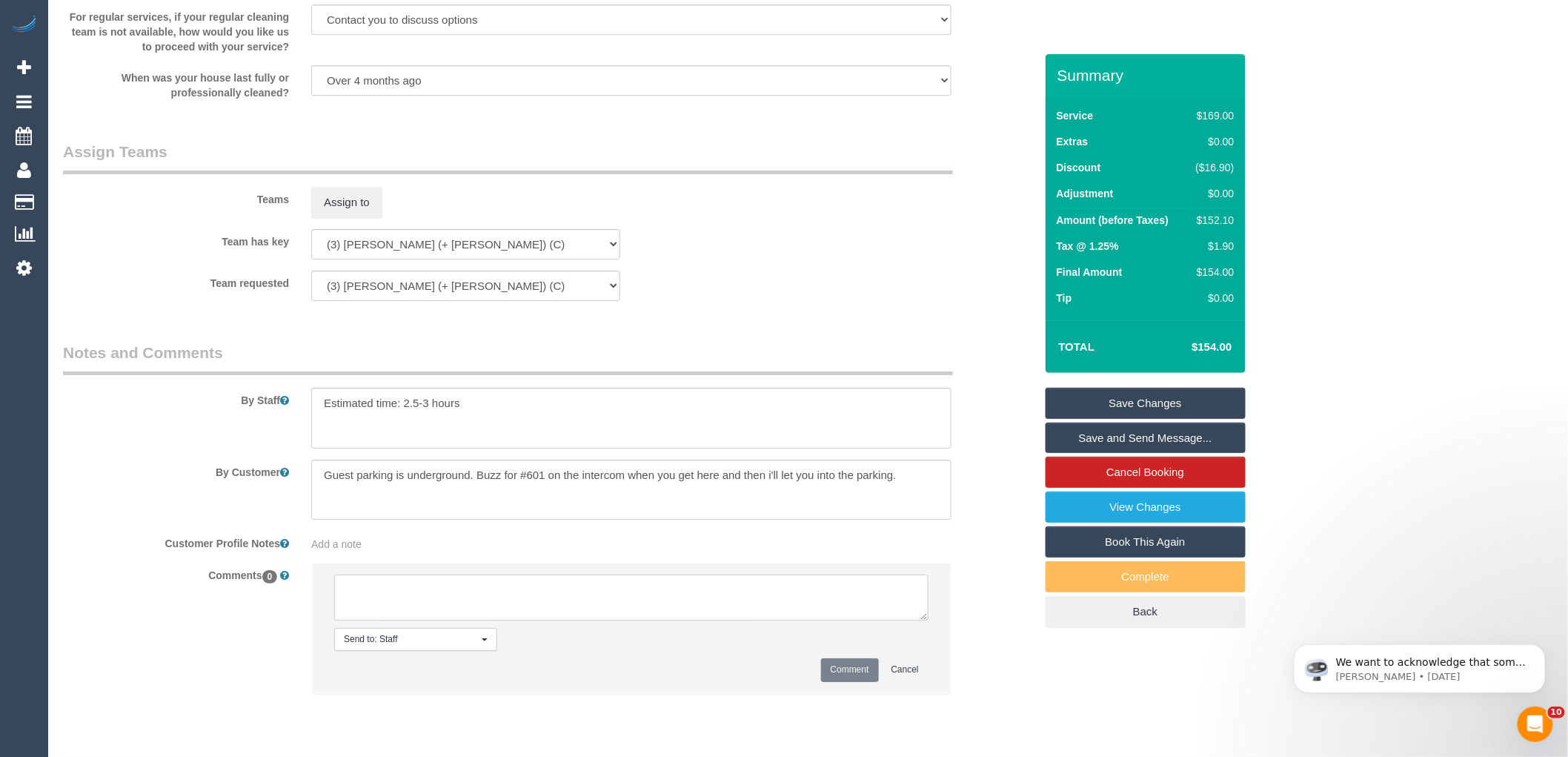
click at [424, 602] on textarea at bounding box center [631, 597] width 594 height 46
drag, startPoint x: 920, startPoint y: 633, endPoint x: 1230, endPoint y: 789, distance: 347.0
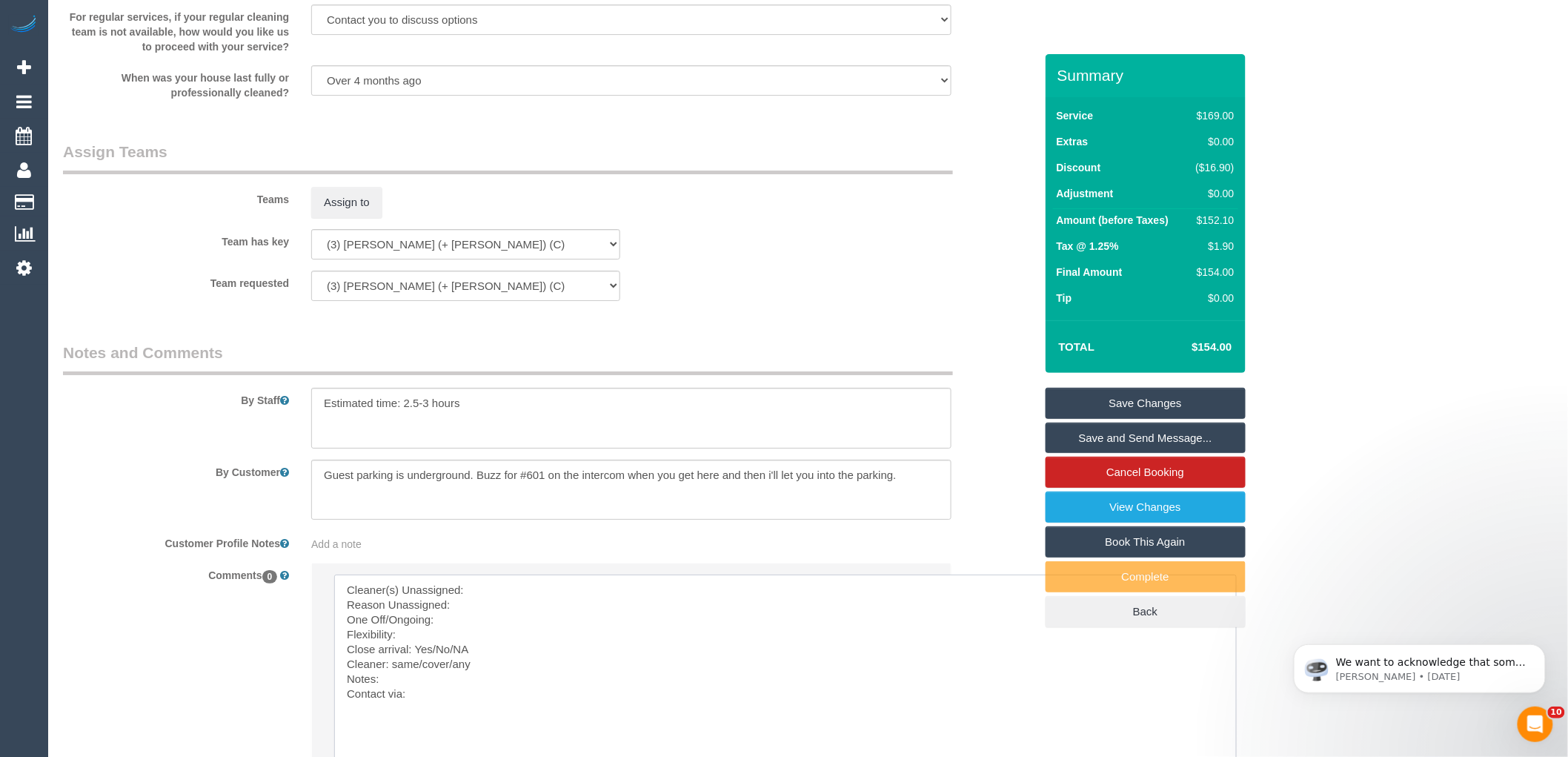
click at [577, 595] on textarea at bounding box center [786, 676] width 903 height 203
paste textarea "(3) Felipe (+ Tatiana) (C)"
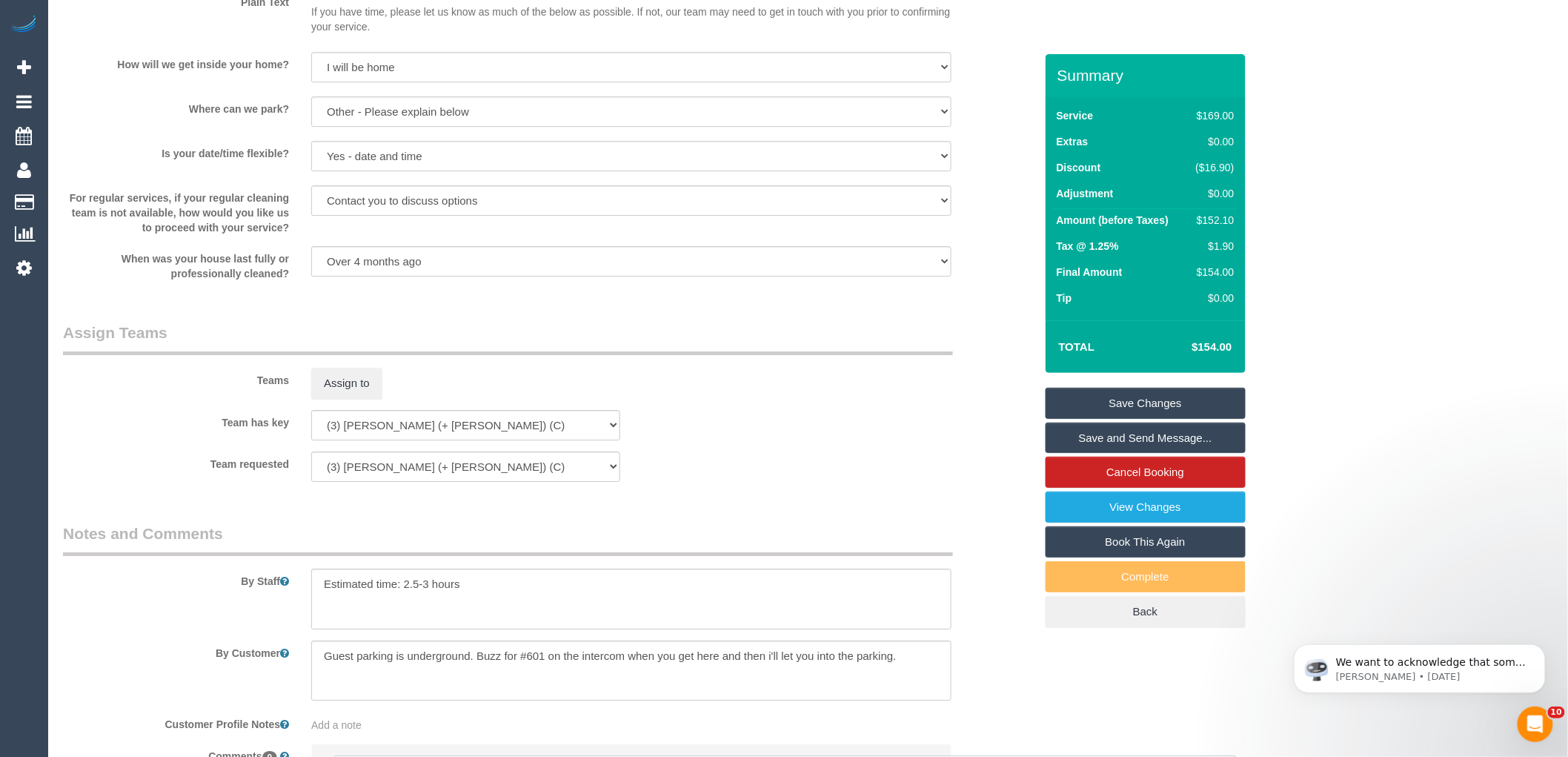
scroll to position [2160, 0]
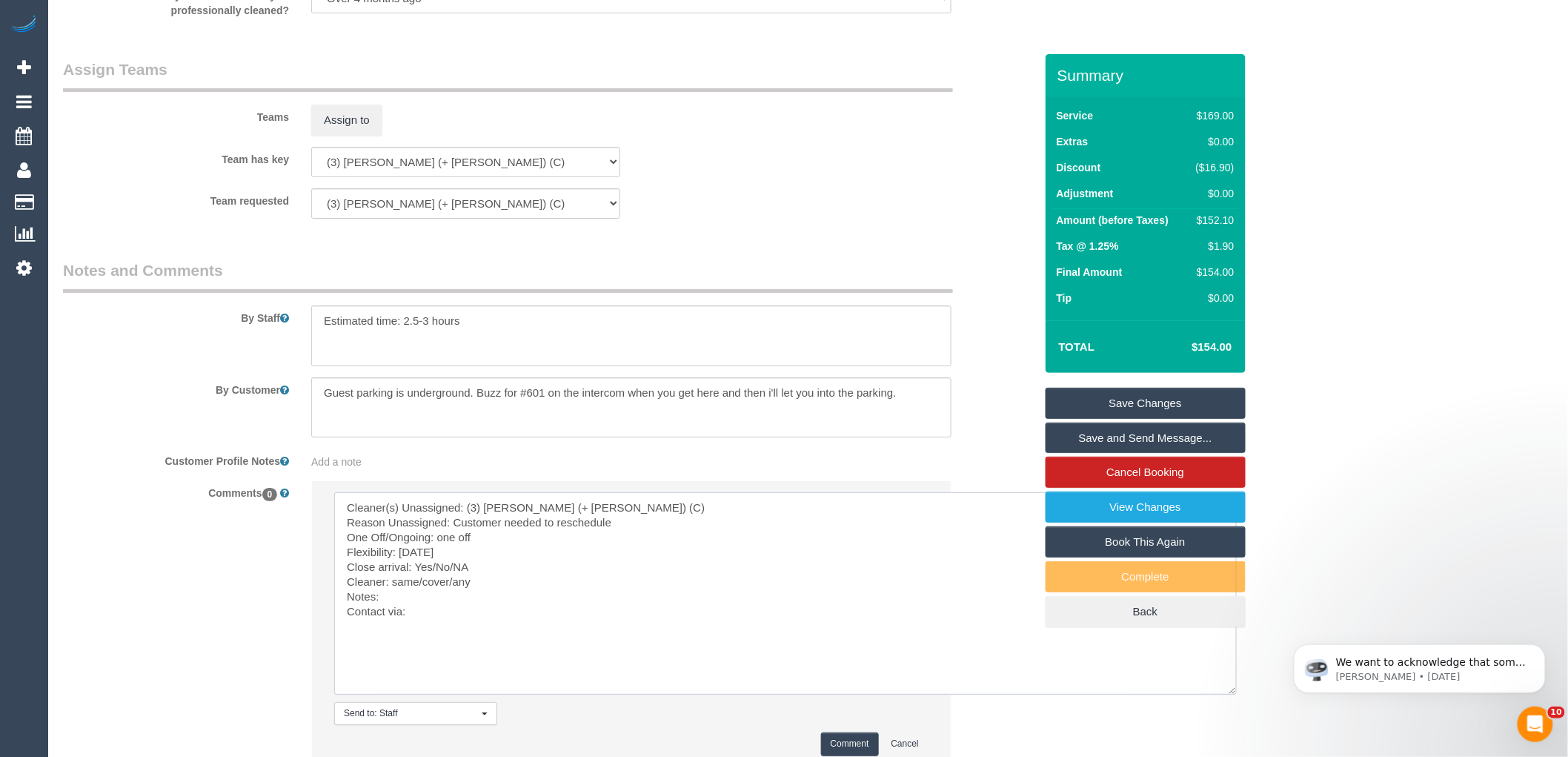
click at [475, 568] on textarea at bounding box center [786, 594] width 903 height 203
drag, startPoint x: 401, startPoint y: 571, endPoint x: 446, endPoint y: 568, distance: 45.1
click at [446, 568] on textarea at bounding box center [786, 594] width 903 height 203
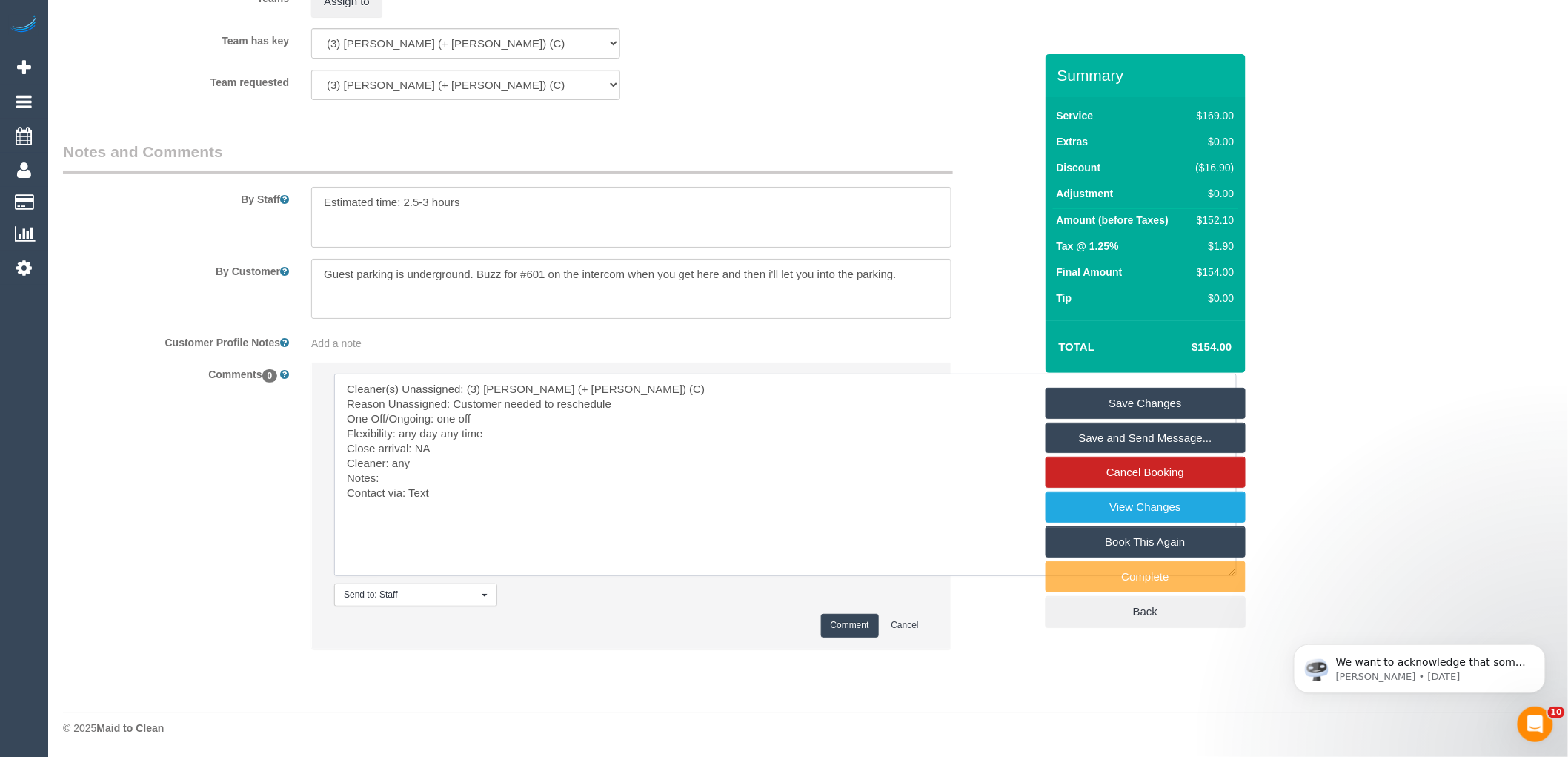
type textarea "Cleaner(s) Unassigned: (3) Felipe (+ Tatiana) (C) Reason Unassigned: Customer n…"
click at [842, 627] on button "Comment" at bounding box center [850, 626] width 58 height 23
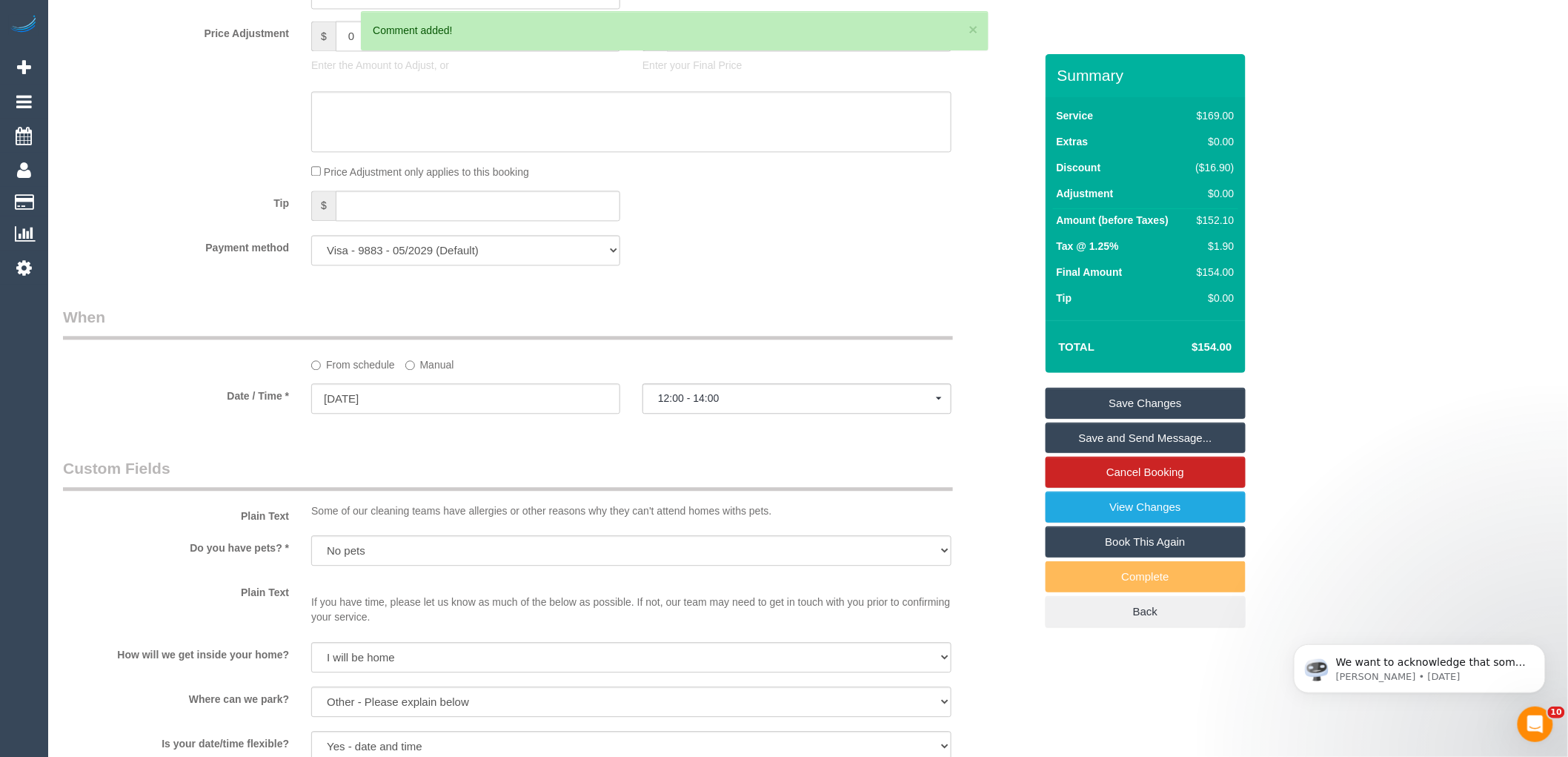
scroll to position [811, 0]
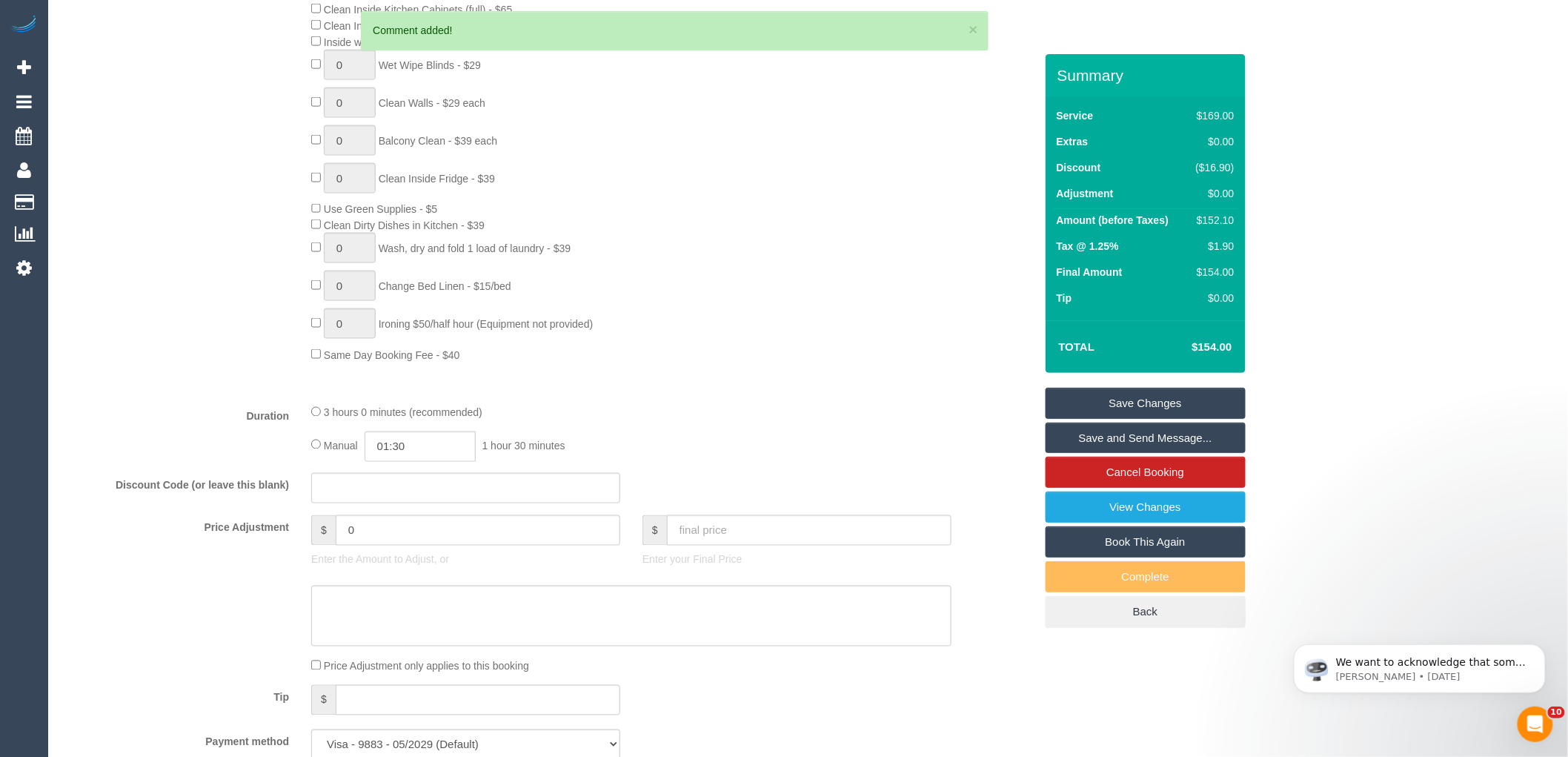
click at [1148, 403] on link "Save Changes" at bounding box center [1145, 404] width 200 height 31
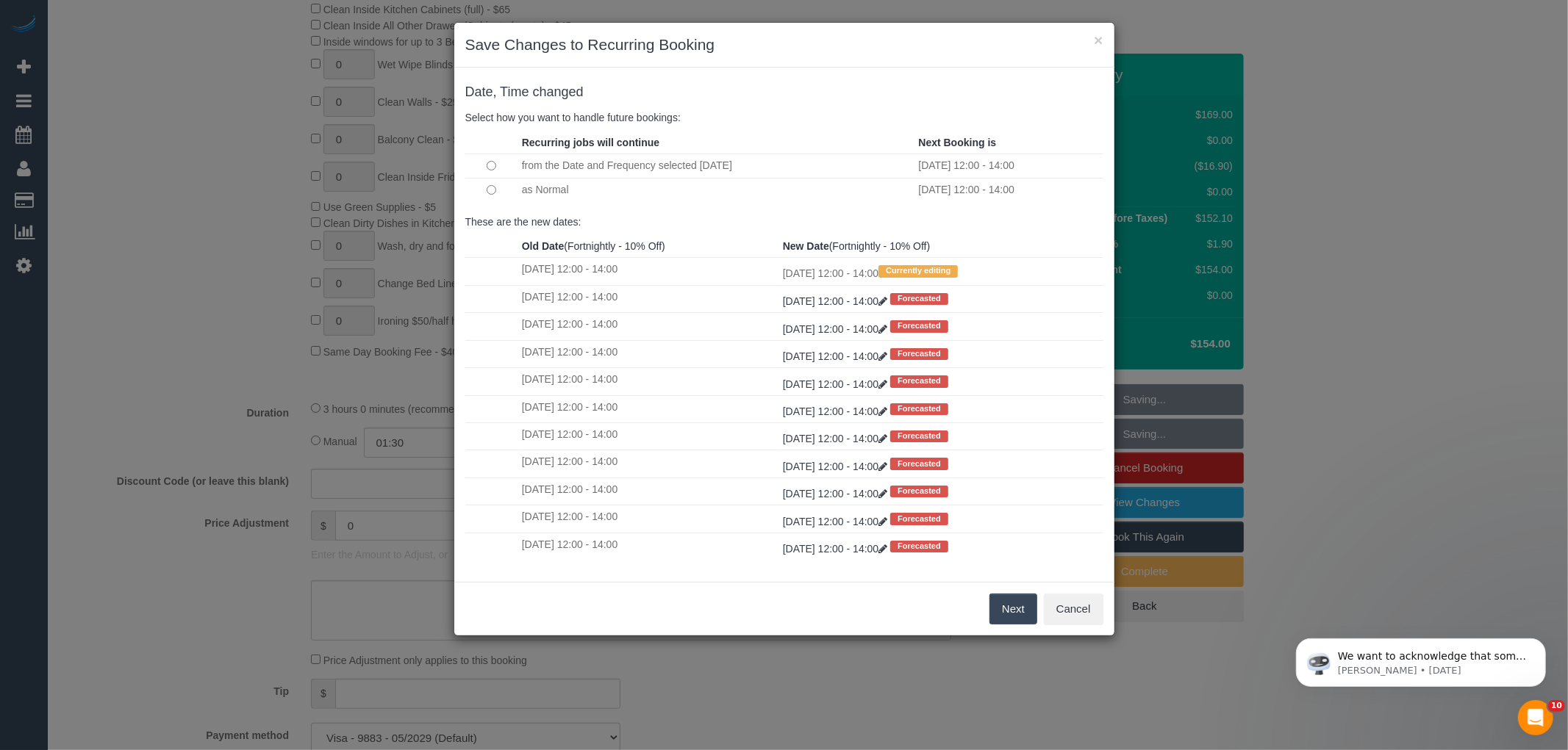
click at [1011, 618] on button "Next" at bounding box center [1013, 609] width 48 height 31
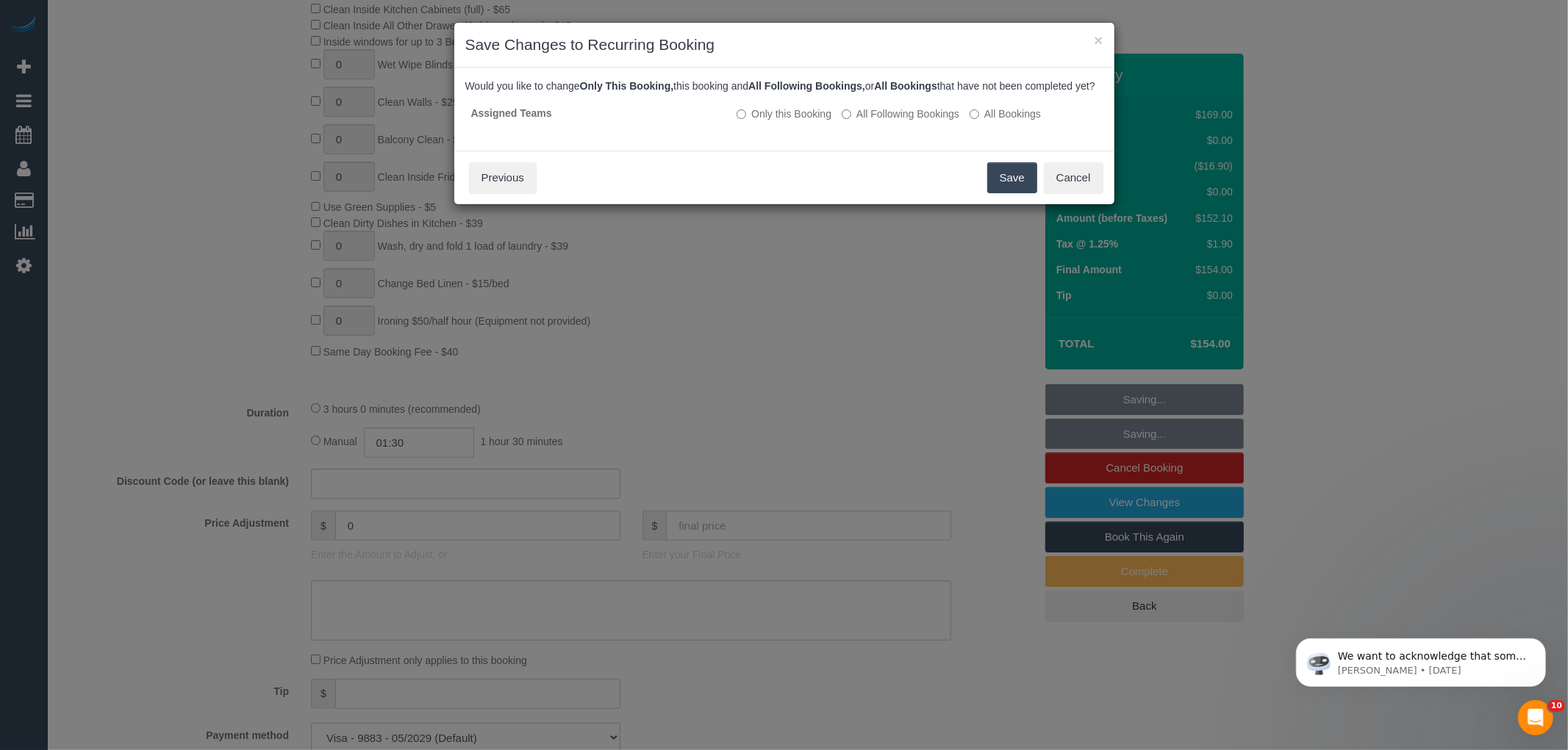
click at [1008, 193] on button "Save" at bounding box center [1012, 178] width 50 height 31
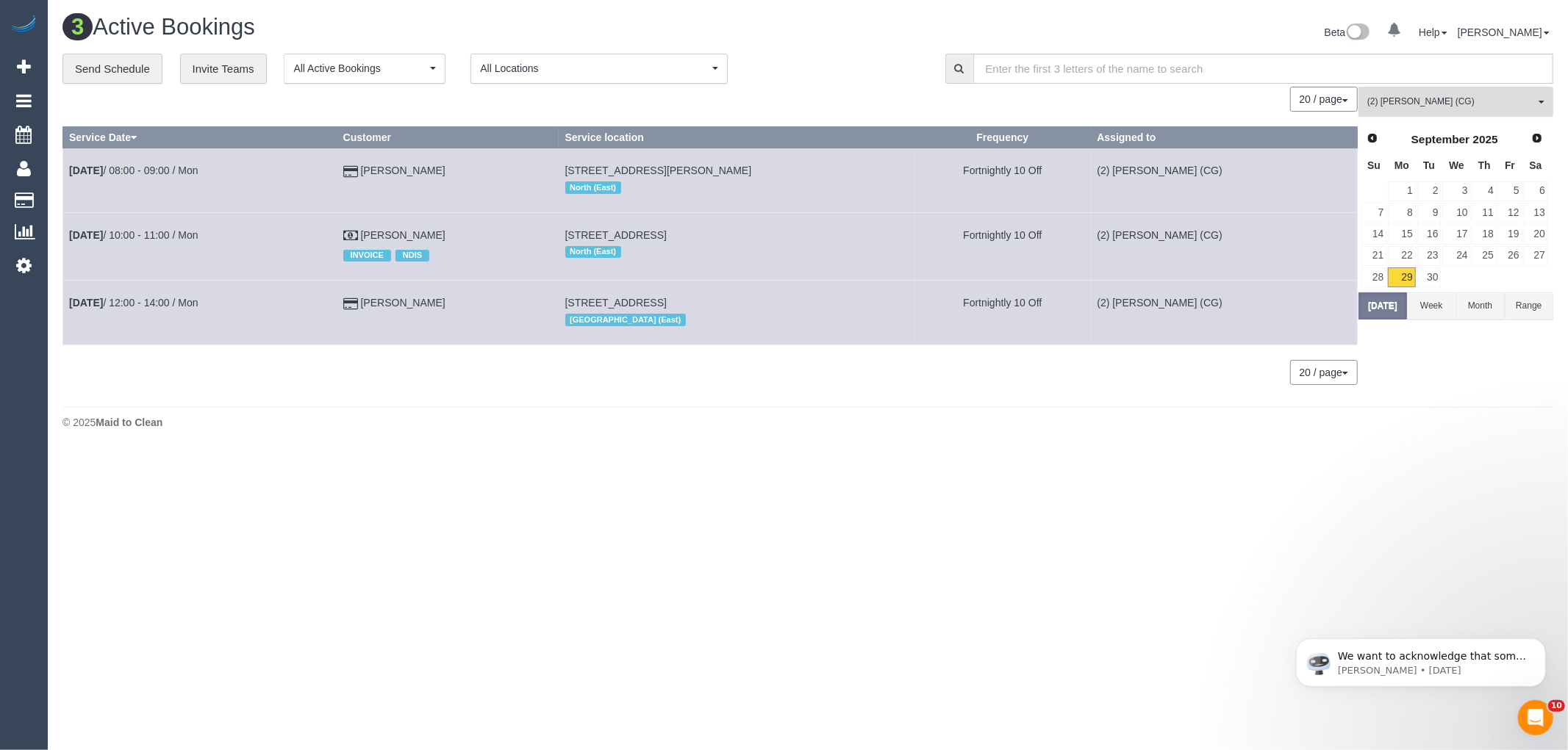
click at [1433, 100] on span "(2) [PERSON_NAME] (CG)" at bounding box center [1451, 102] width 168 height 12
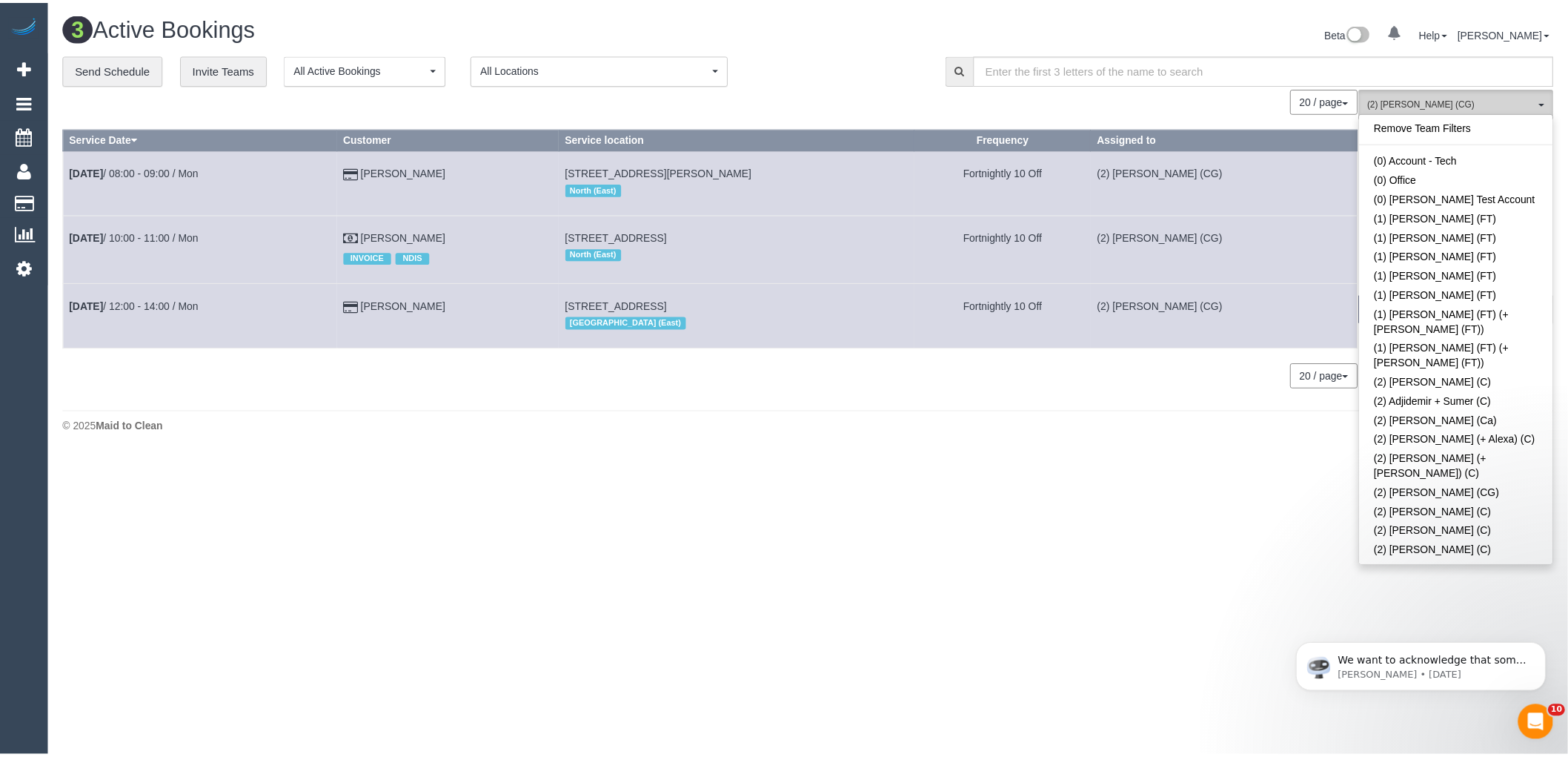
scroll to position [282, 0]
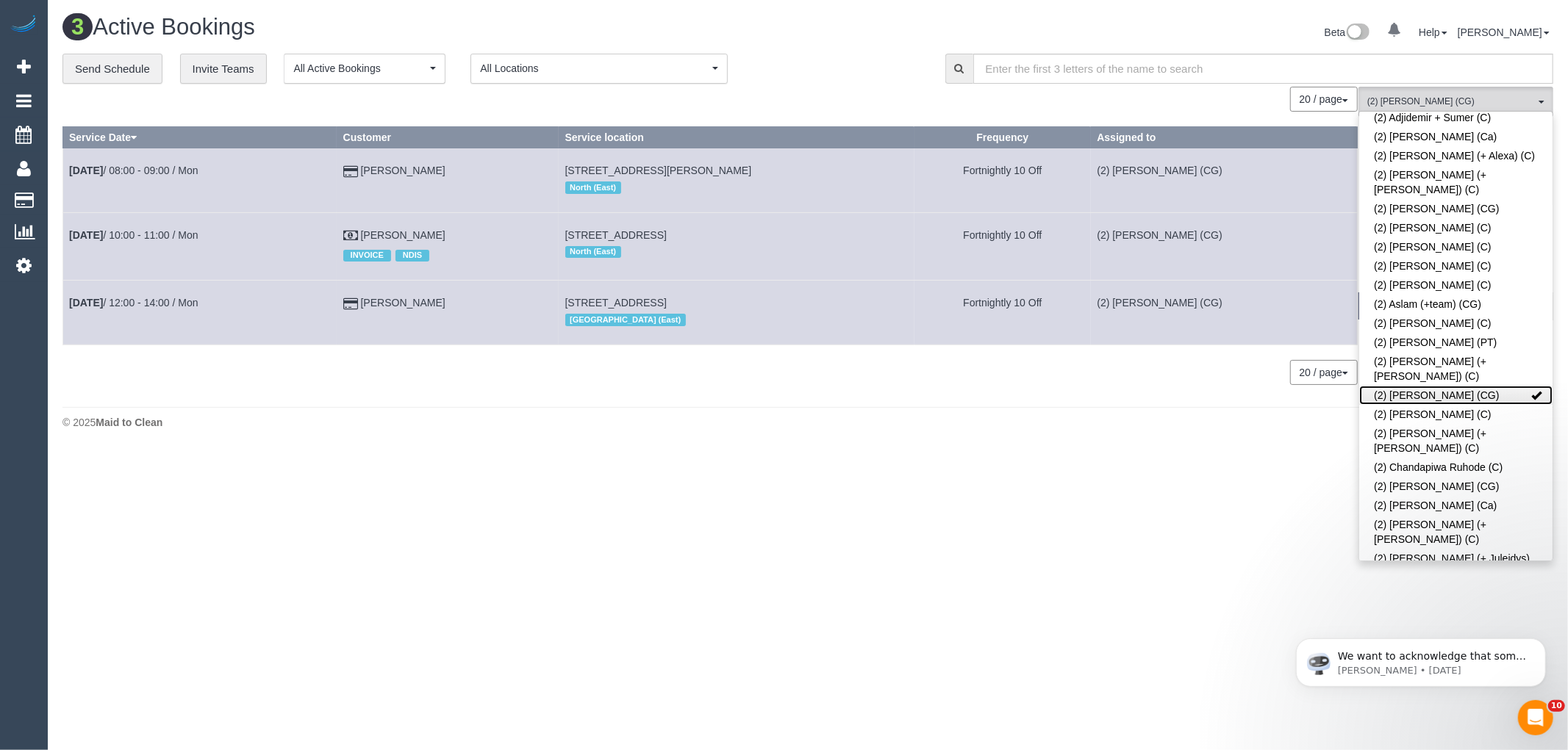
click at [1444, 385] on link "(2) [PERSON_NAME] (CG)" at bounding box center [1455, 395] width 193 height 19
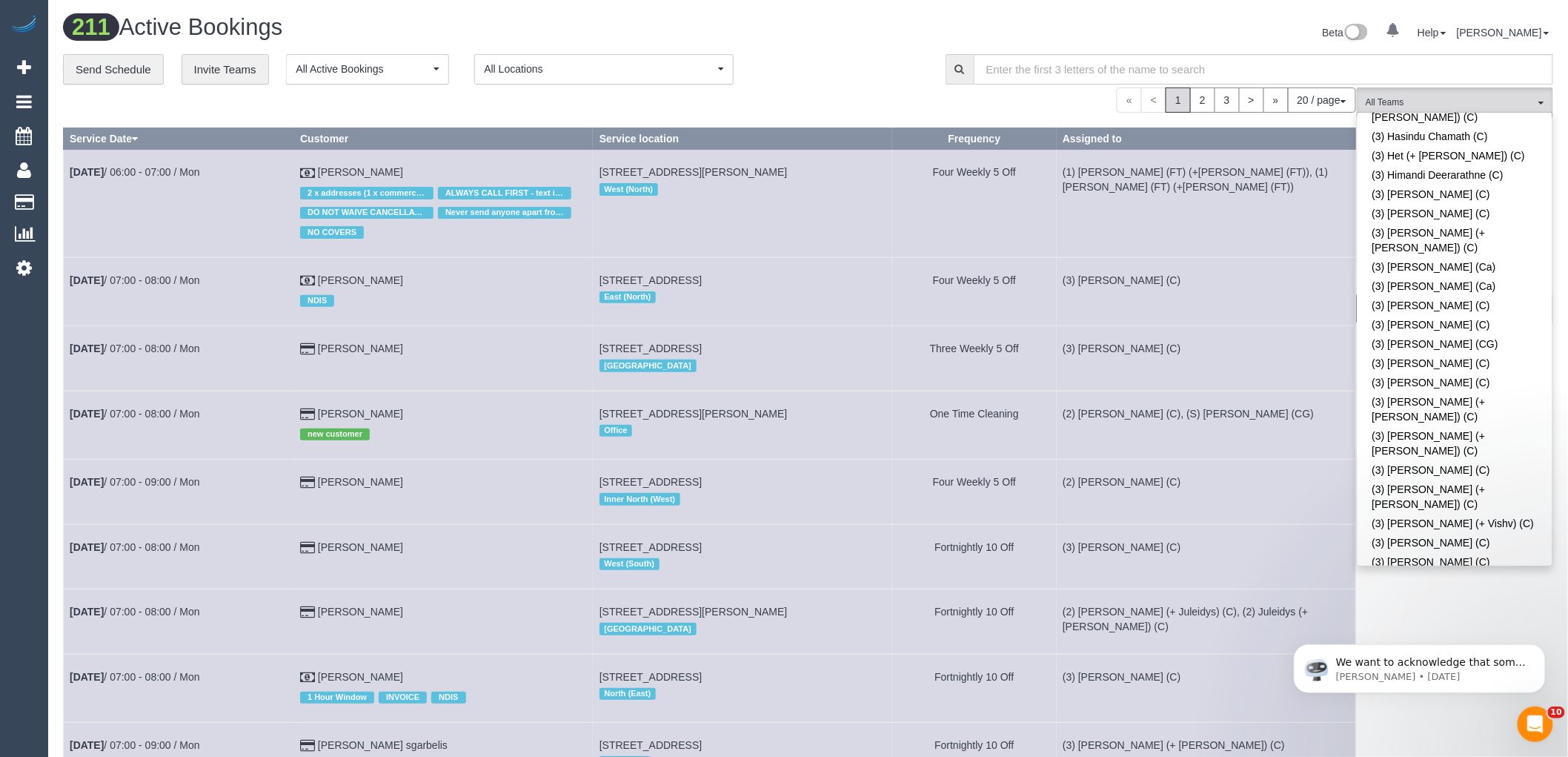
scroll to position [2162, 0]
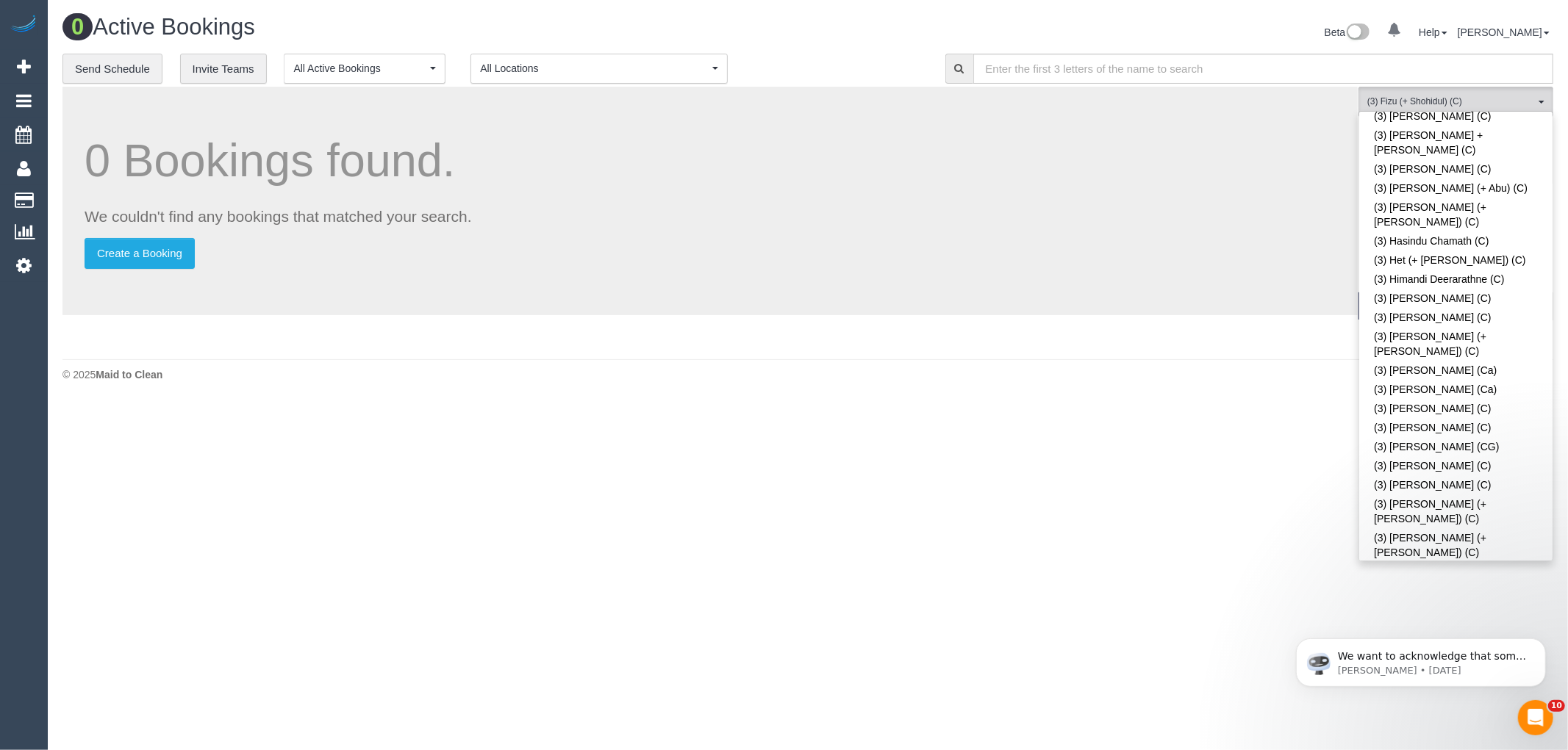
scroll to position [3204, 0]
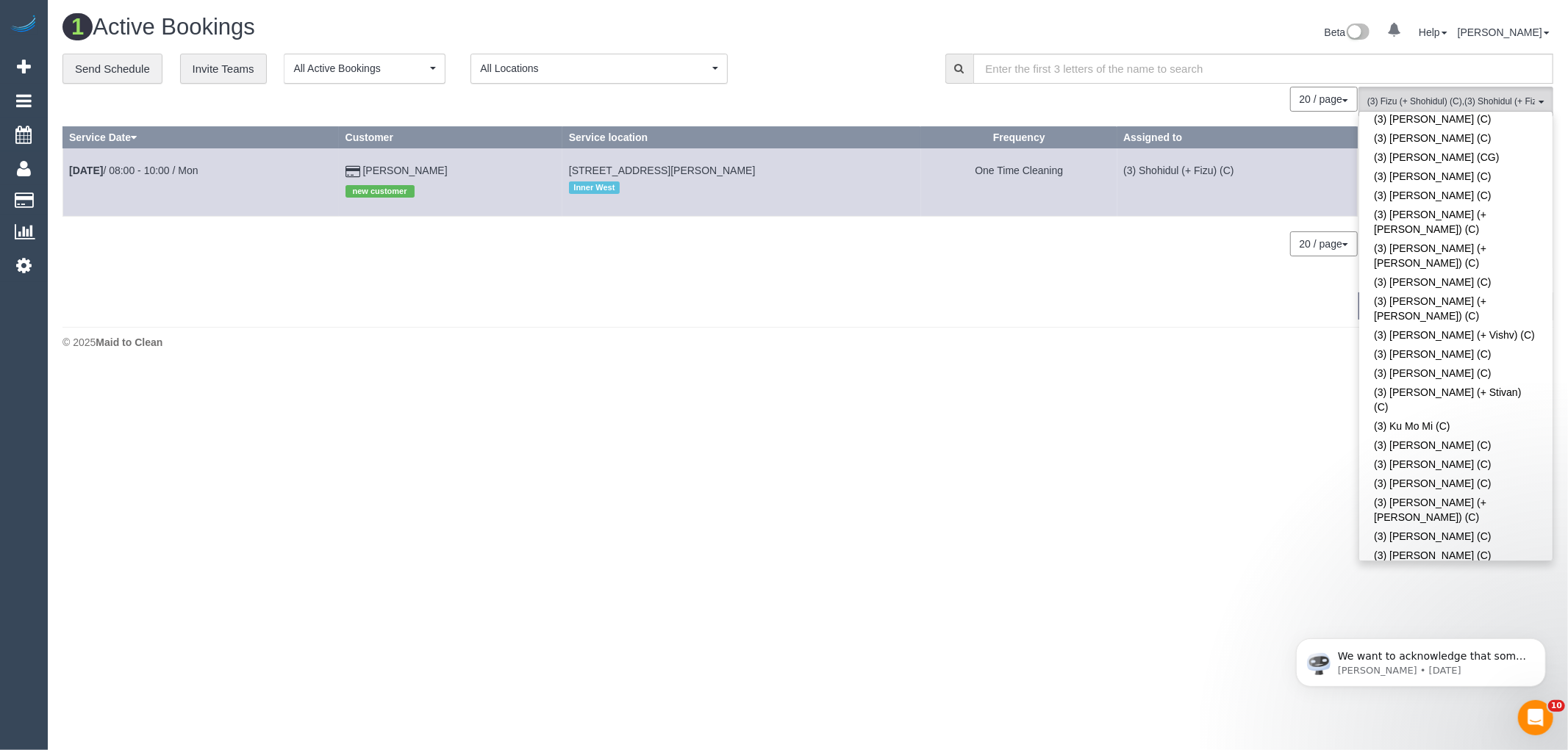
click at [1213, 106] on div "20 / page 10 / page 20 / page 30 / page 40 / page 50 / page 100 / page" at bounding box center [710, 99] width 1295 height 25
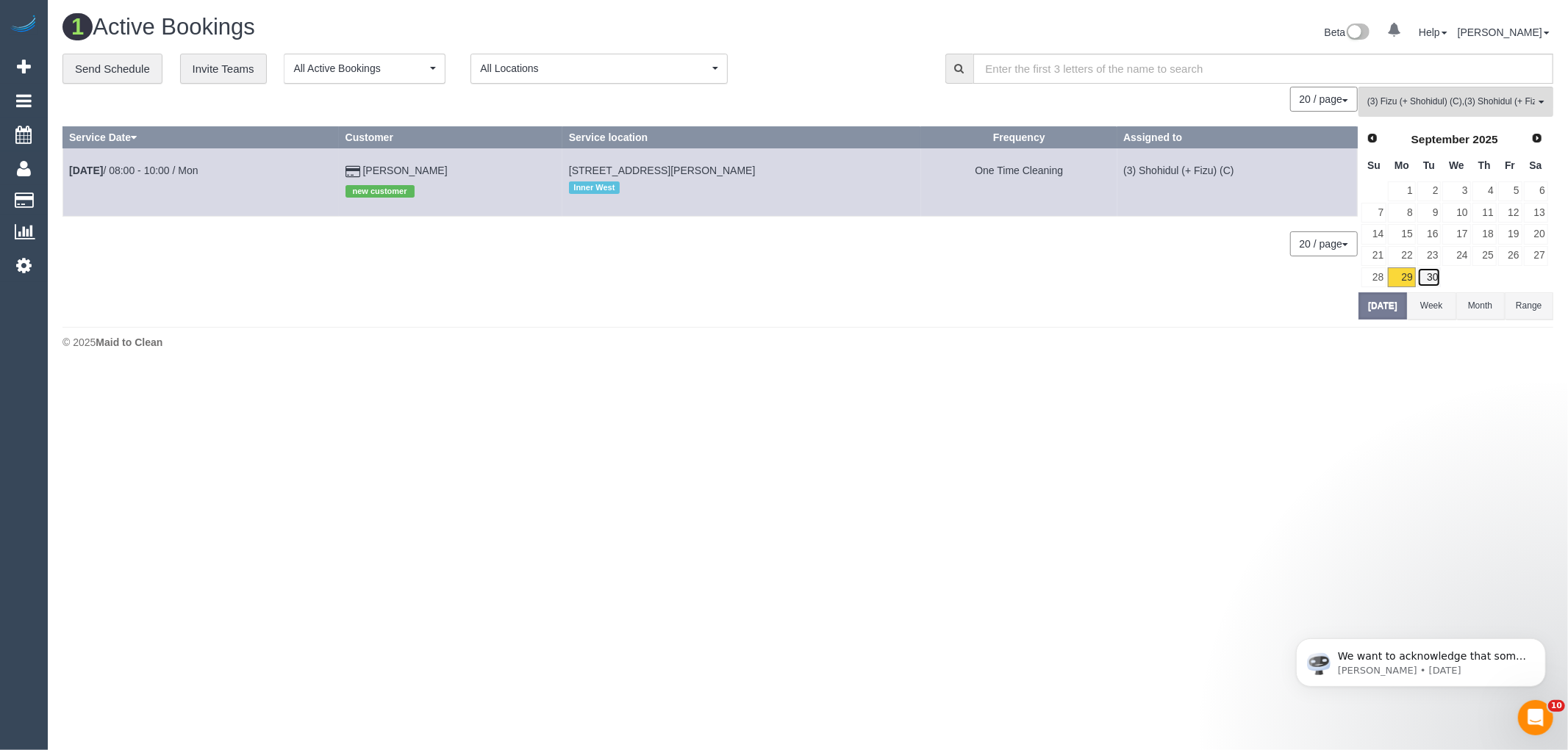
click at [1432, 280] on link "30" at bounding box center [1429, 277] width 25 height 20
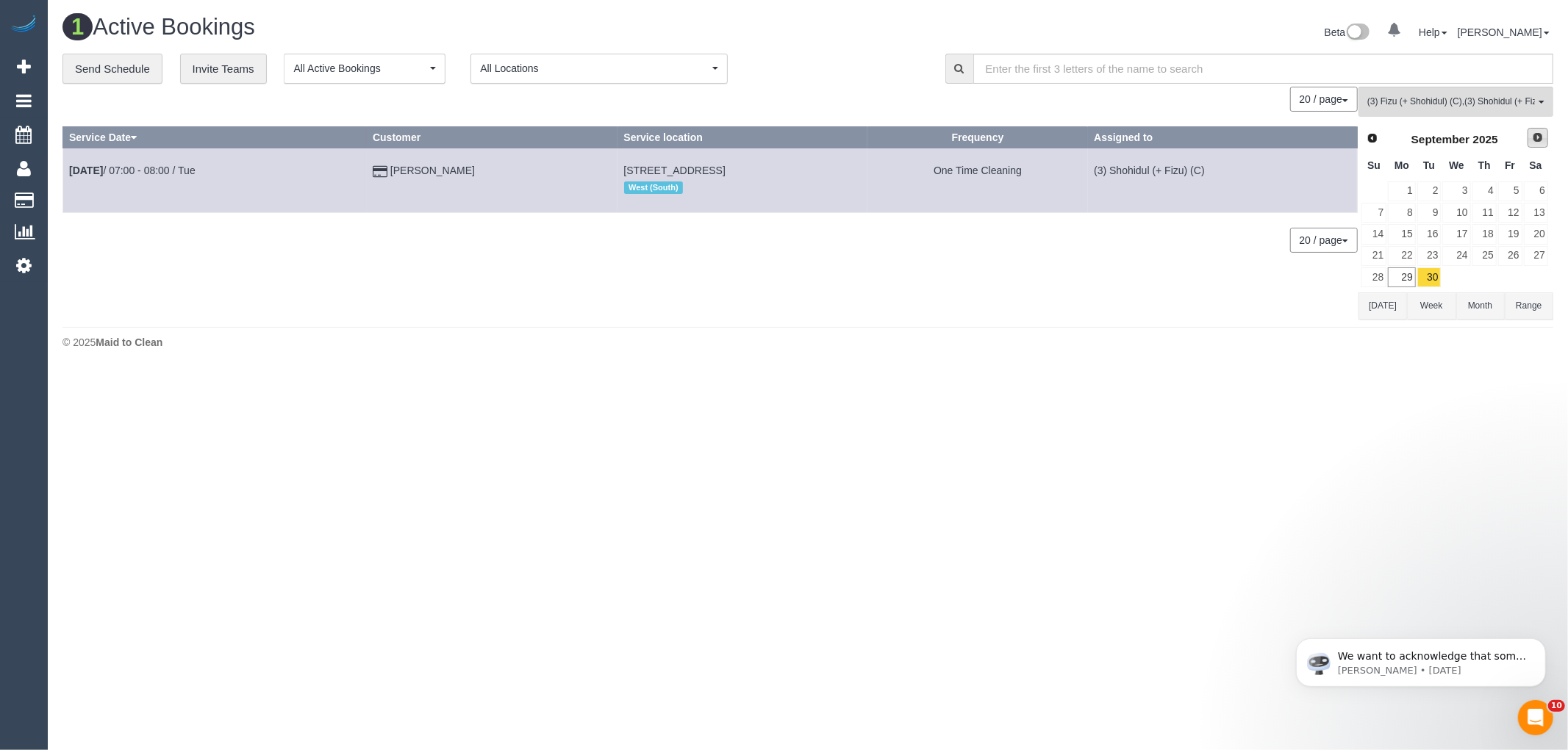
click at [1536, 138] on span "Next" at bounding box center [1537, 137] width 11 height 11
click at [1466, 193] on link "1" at bounding box center [1456, 192] width 28 height 20
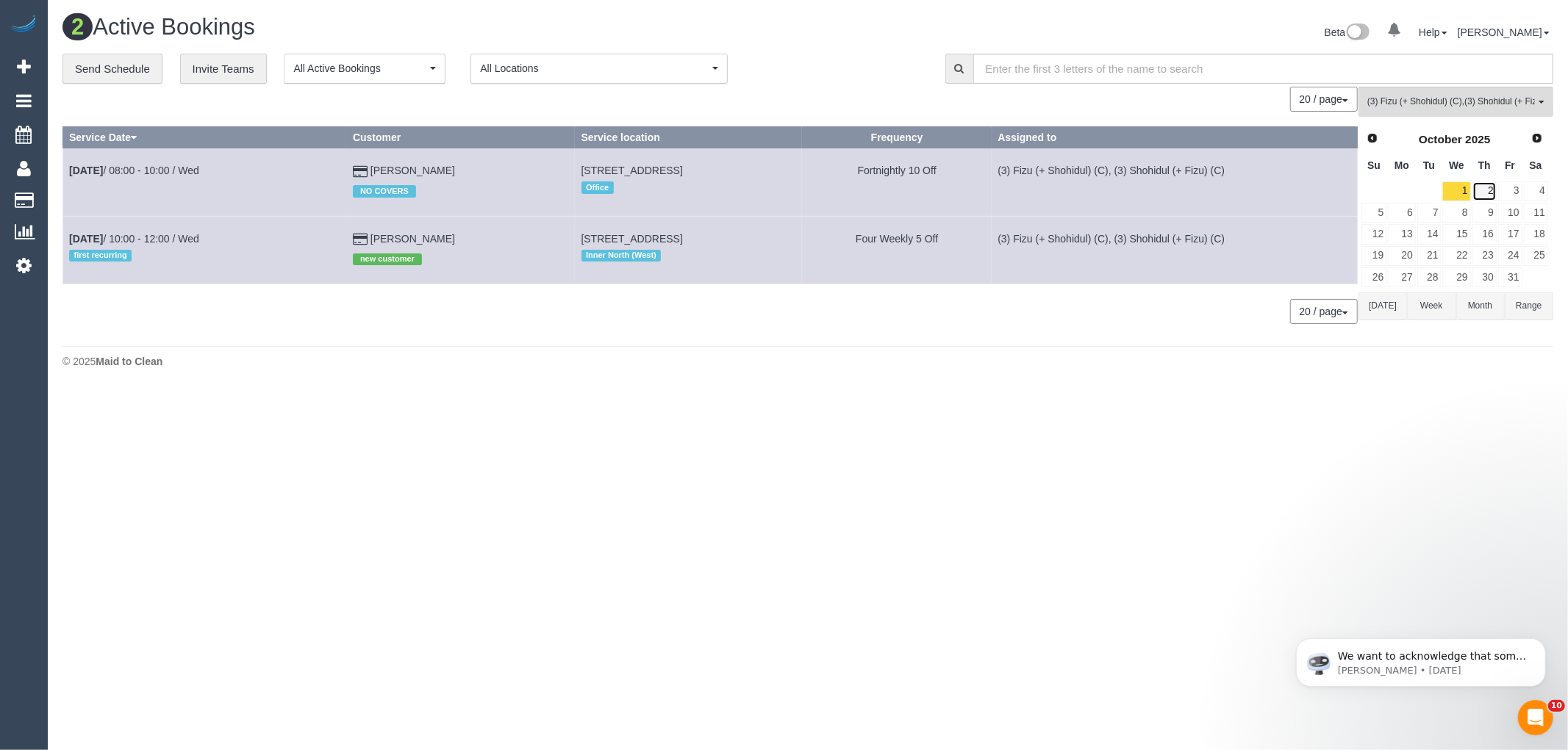
click at [1485, 193] on link "2" at bounding box center [1484, 192] width 25 height 20
click at [1505, 192] on link "3" at bounding box center [1510, 192] width 25 height 20
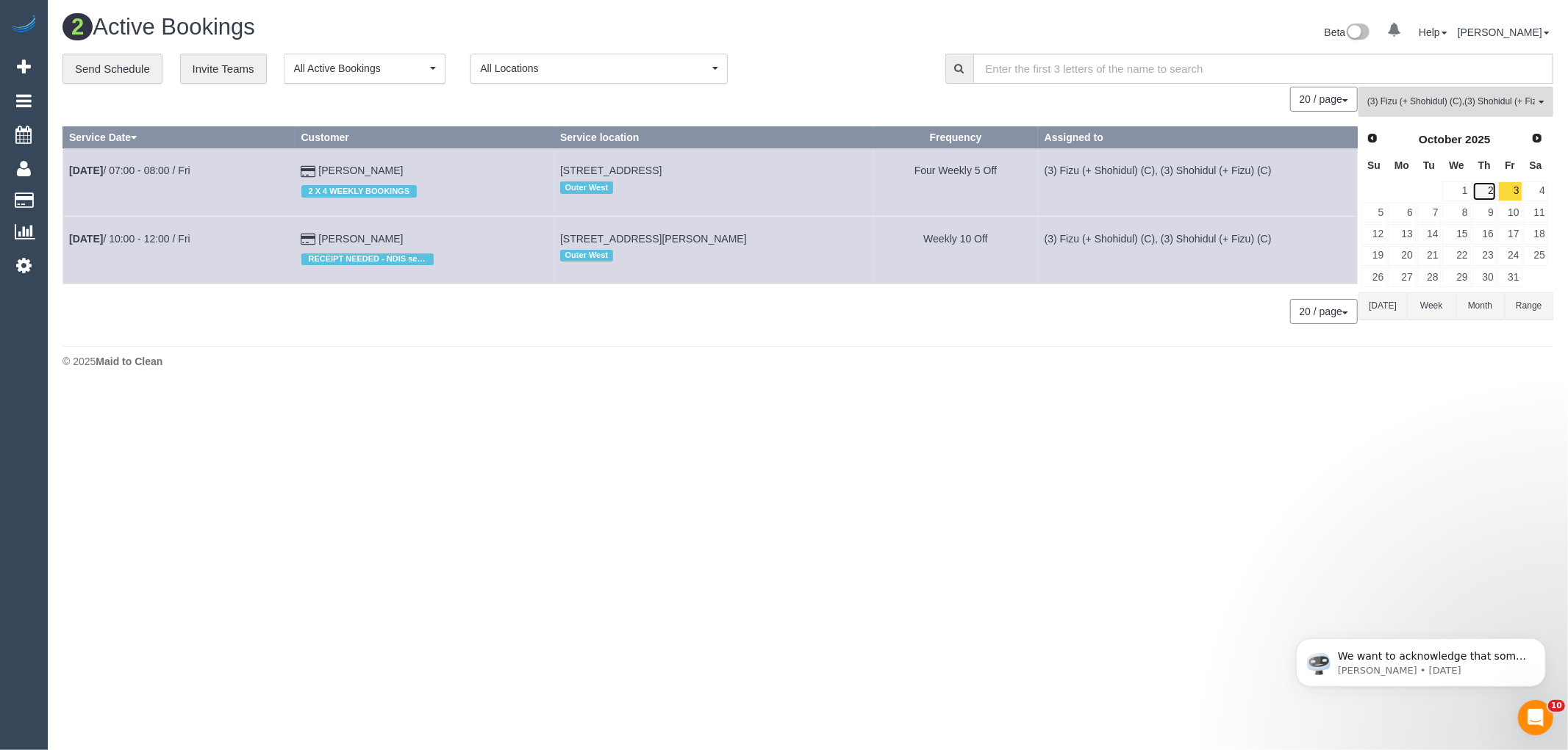
click at [1493, 192] on link "2" at bounding box center [1484, 192] width 25 height 20
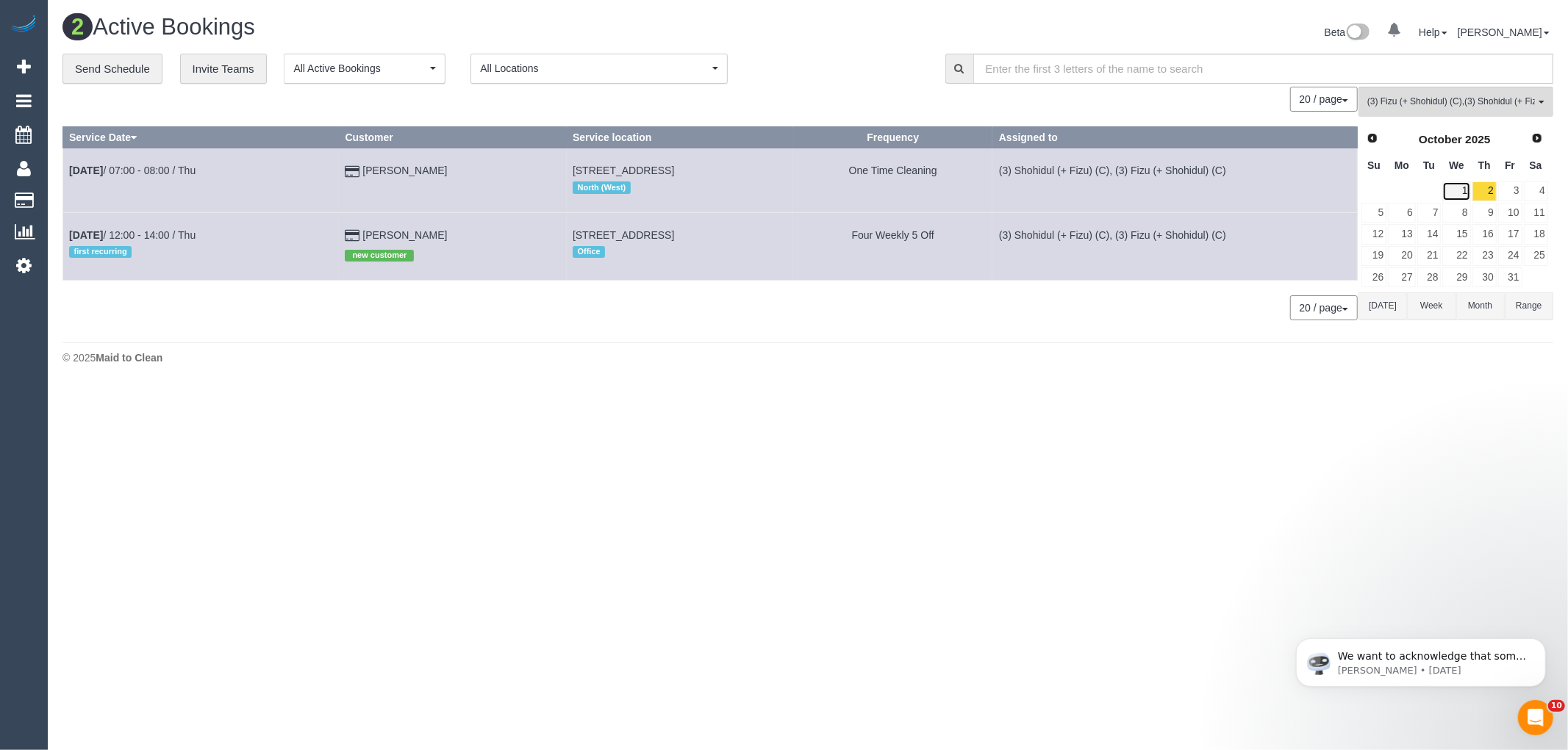
click at [1466, 188] on link "1" at bounding box center [1456, 192] width 28 height 20
click at [1490, 105] on span "(3) Fizu (+ Shohidul) (C) , (3) Shohidul (+ Fizu) (C)" at bounding box center [1451, 102] width 168 height 12
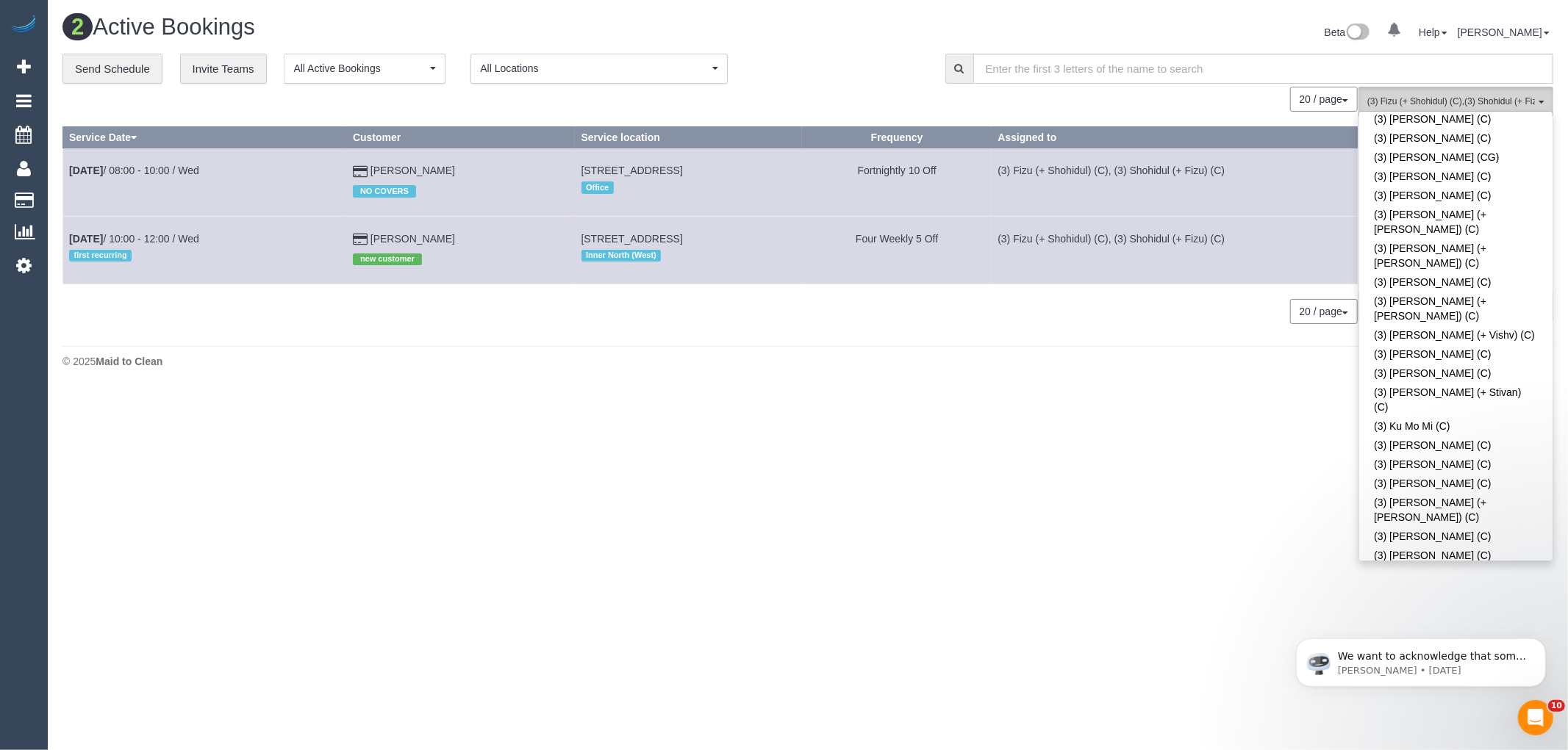
scroll to position [2143, 0]
click at [1452, 99] on span "(3) Fizu (+ Shohidul) (C) , (3) Shohidul (+ Fizu) (C)" at bounding box center [1451, 102] width 168 height 12
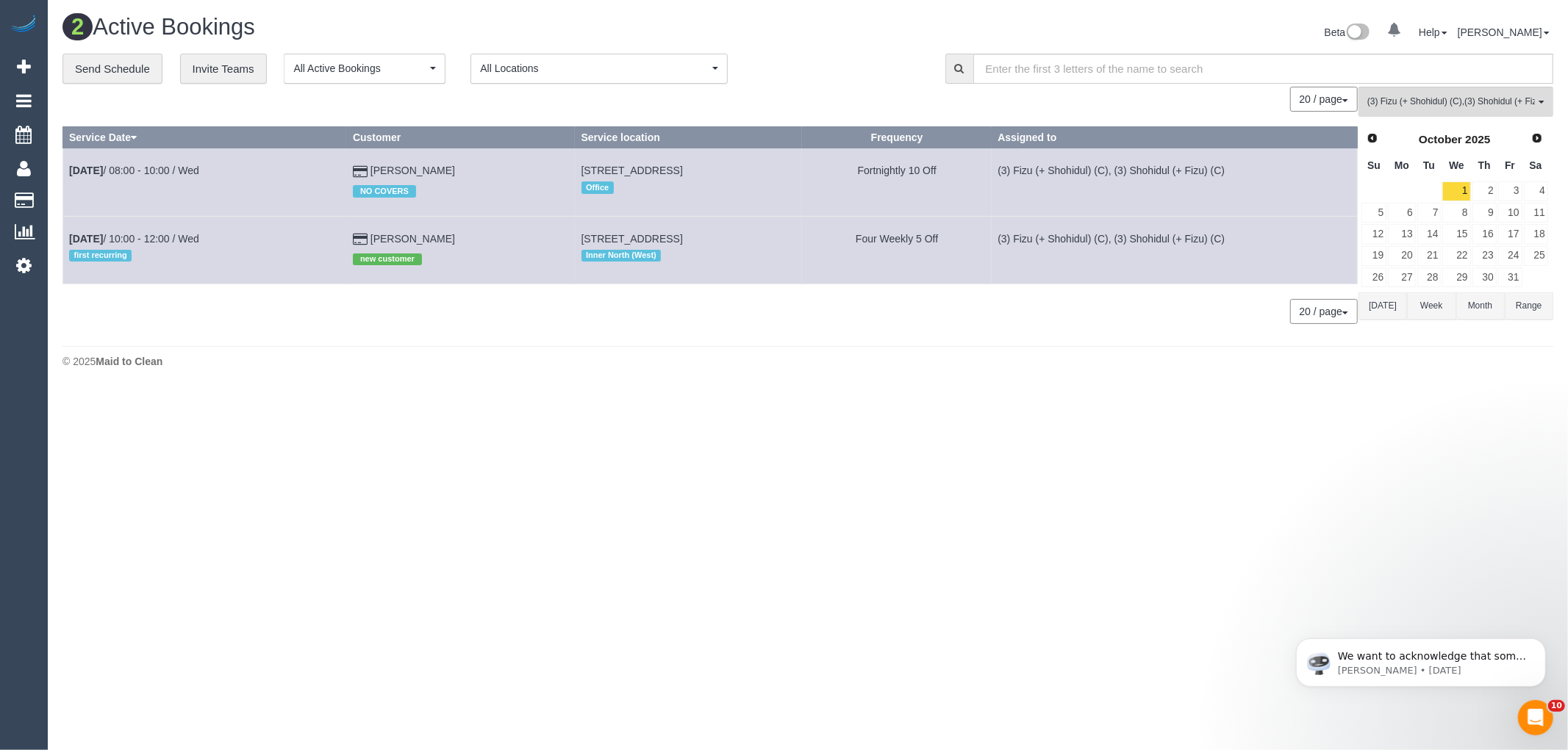
click at [1385, 306] on button "[DATE]" at bounding box center [1382, 306] width 48 height 27
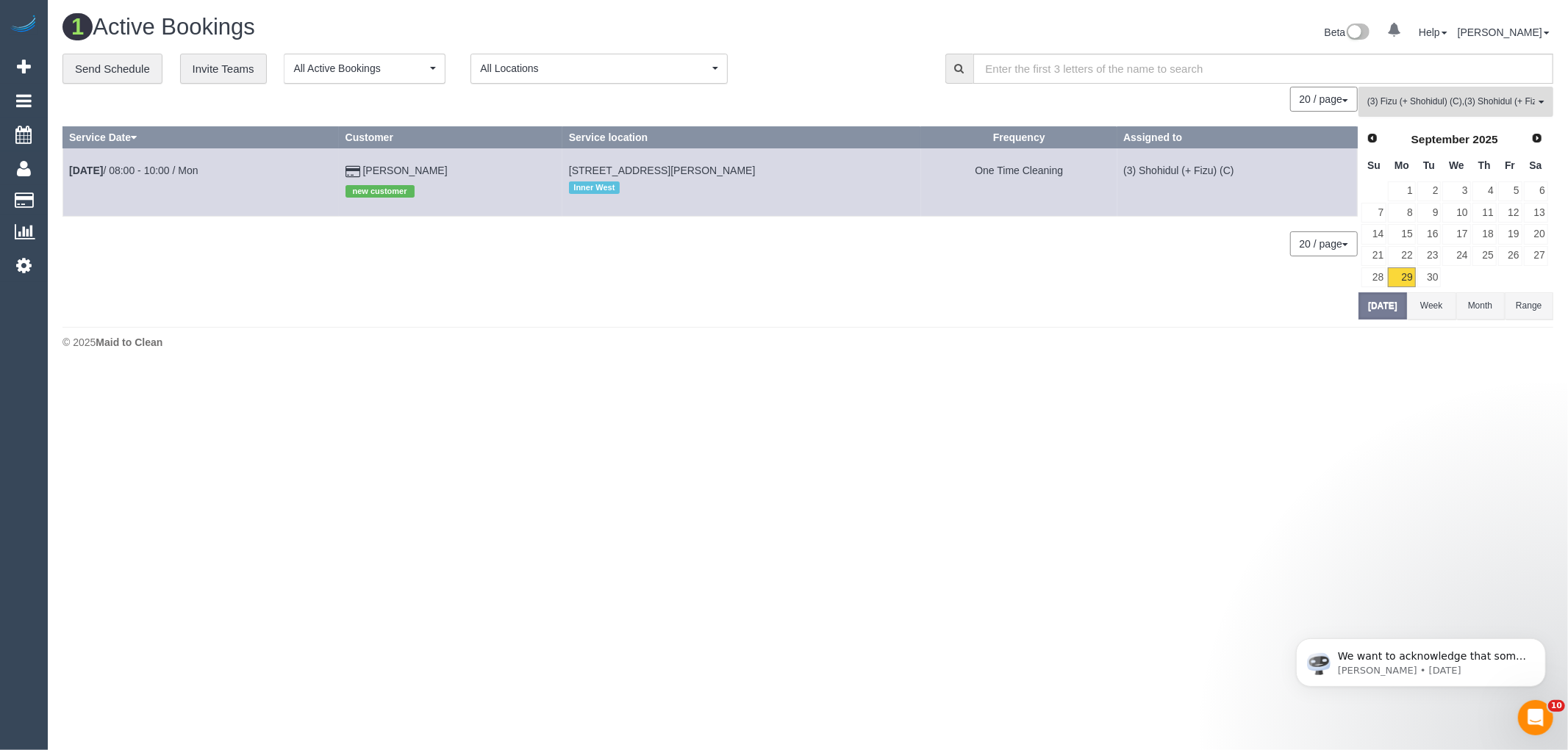
click at [1457, 105] on span "(3) Fizu (+ Shohidul) (C) , (3) Shohidul (+ Fizu) (C)" at bounding box center [1451, 102] width 168 height 12
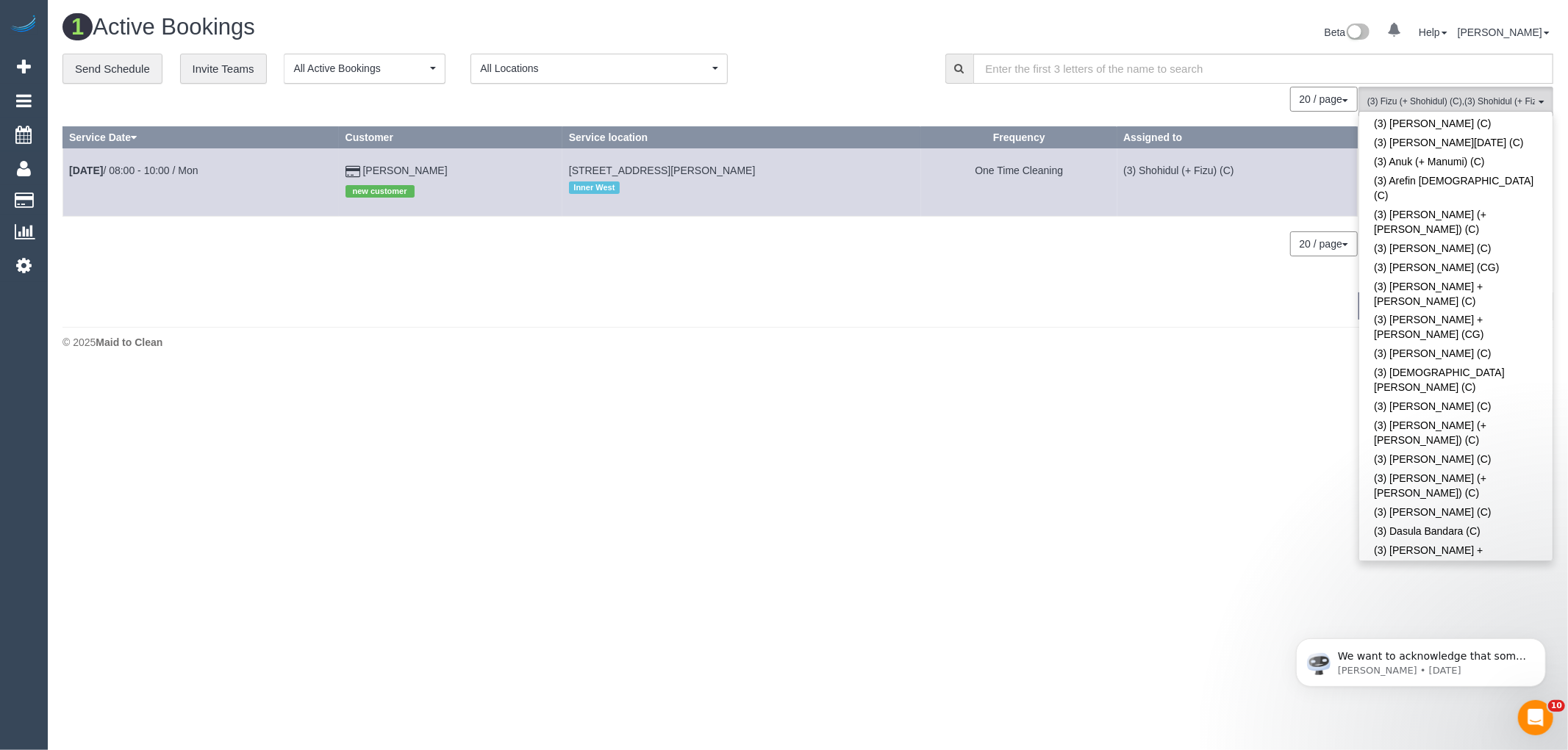
click at [1246, 379] on body "0 Beta Your Notifications You have 0 alerts Add Booking Bookings Active Booking…" at bounding box center [784, 375] width 1568 height 750
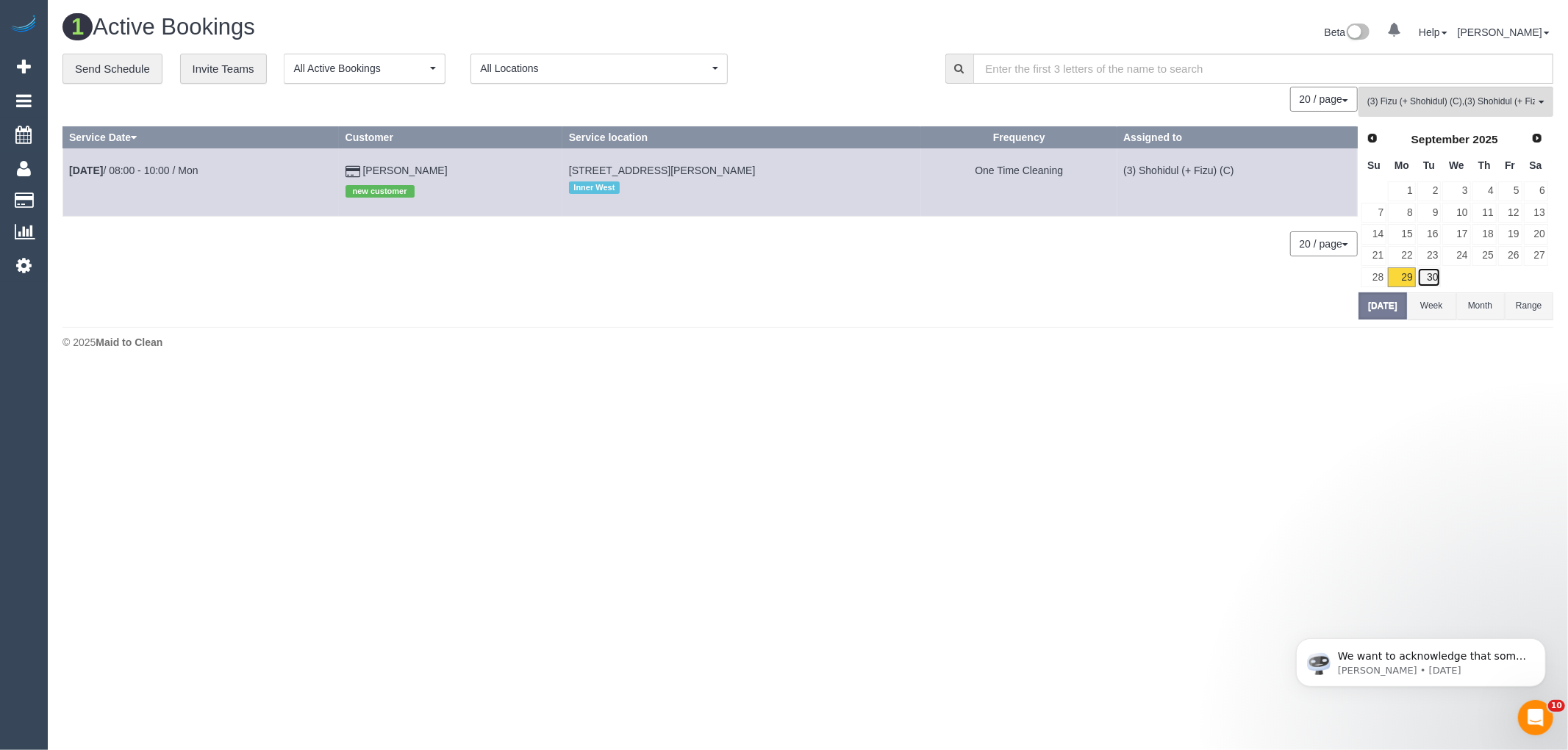
click at [1428, 279] on link "30" at bounding box center [1429, 277] width 25 height 20
click at [1430, 277] on link "30" at bounding box center [1429, 277] width 25 height 20
click at [1432, 280] on link "30" at bounding box center [1429, 277] width 25 height 20
click at [1407, 276] on link "29" at bounding box center [1401, 277] width 27 height 20
click at [1425, 277] on link "30" at bounding box center [1429, 277] width 25 height 20
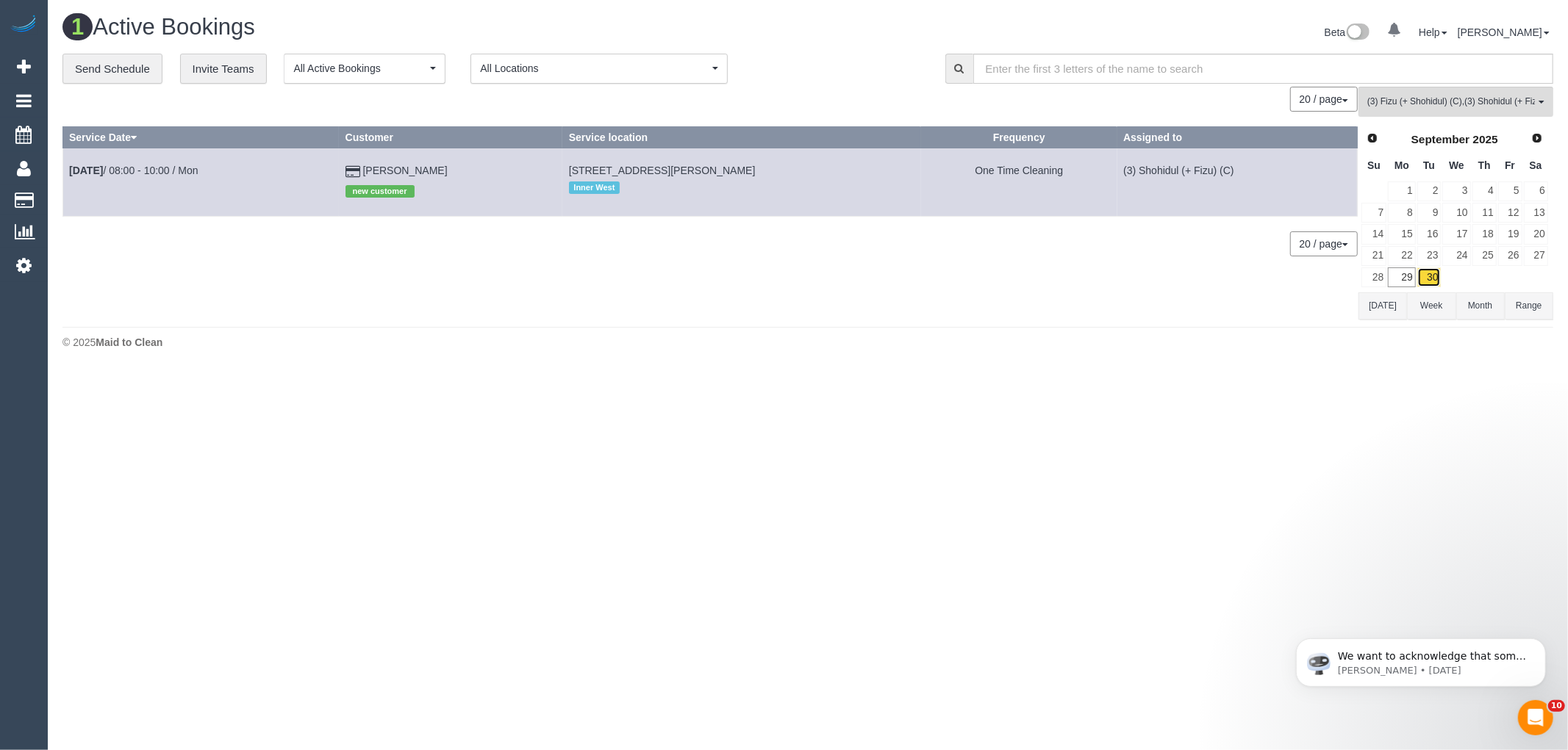
click at [1425, 277] on link "30" at bounding box center [1429, 277] width 25 height 20
click at [926, 309] on div "0 Bookings found. We couldn't find any bookings that matched your search. Creat…" at bounding box center [710, 202] width 1296 height 232
click at [1435, 283] on link "30" at bounding box center [1429, 277] width 25 height 20
click at [1401, 282] on link "29" at bounding box center [1401, 277] width 27 height 20
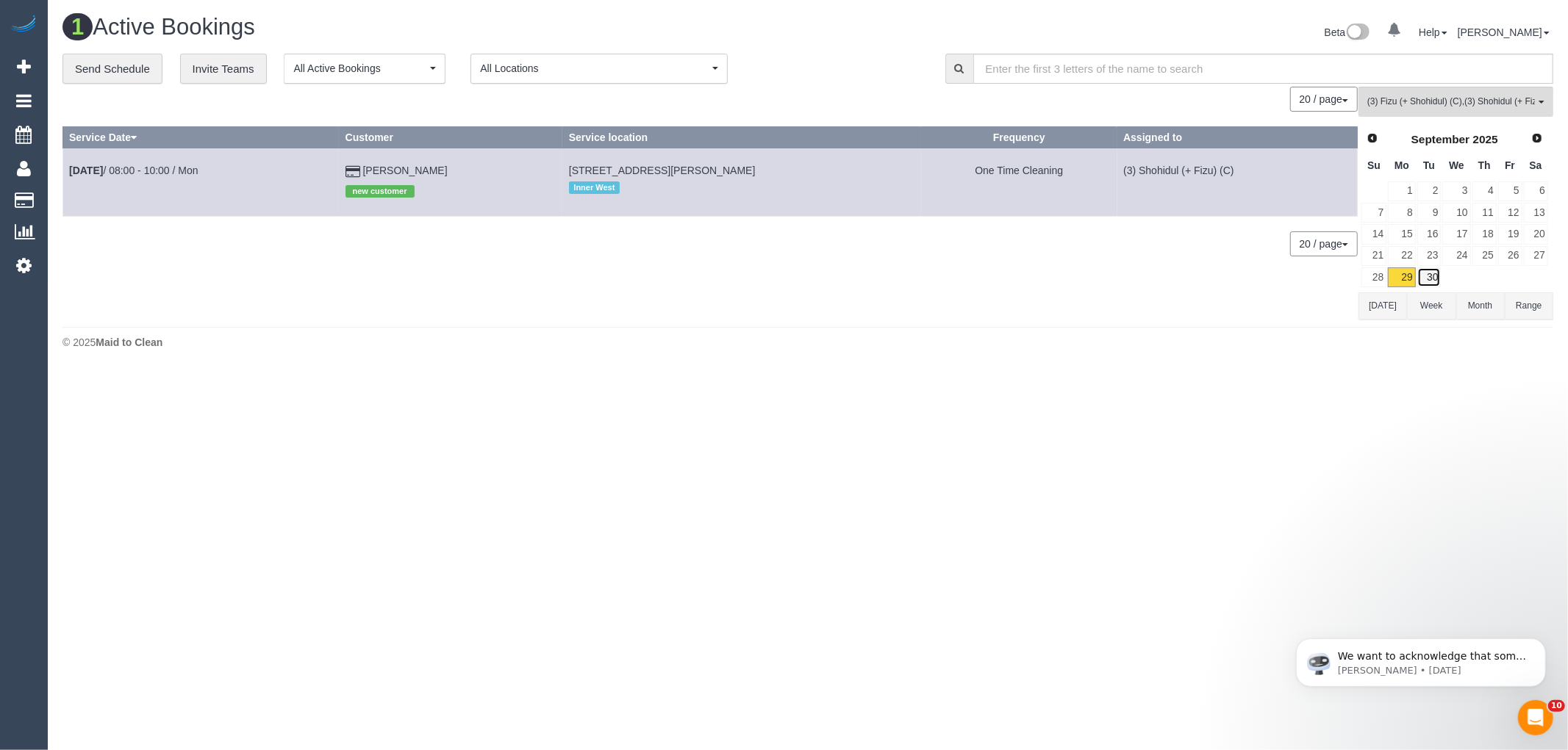
click at [1435, 280] on link "30" at bounding box center [1429, 277] width 25 height 20
click at [1537, 140] on span "Next" at bounding box center [1537, 137] width 11 height 11
click at [1372, 136] on span "Prev" at bounding box center [1371, 137] width 11 height 11
click at [1435, 283] on link "30" at bounding box center [1429, 277] width 25 height 20
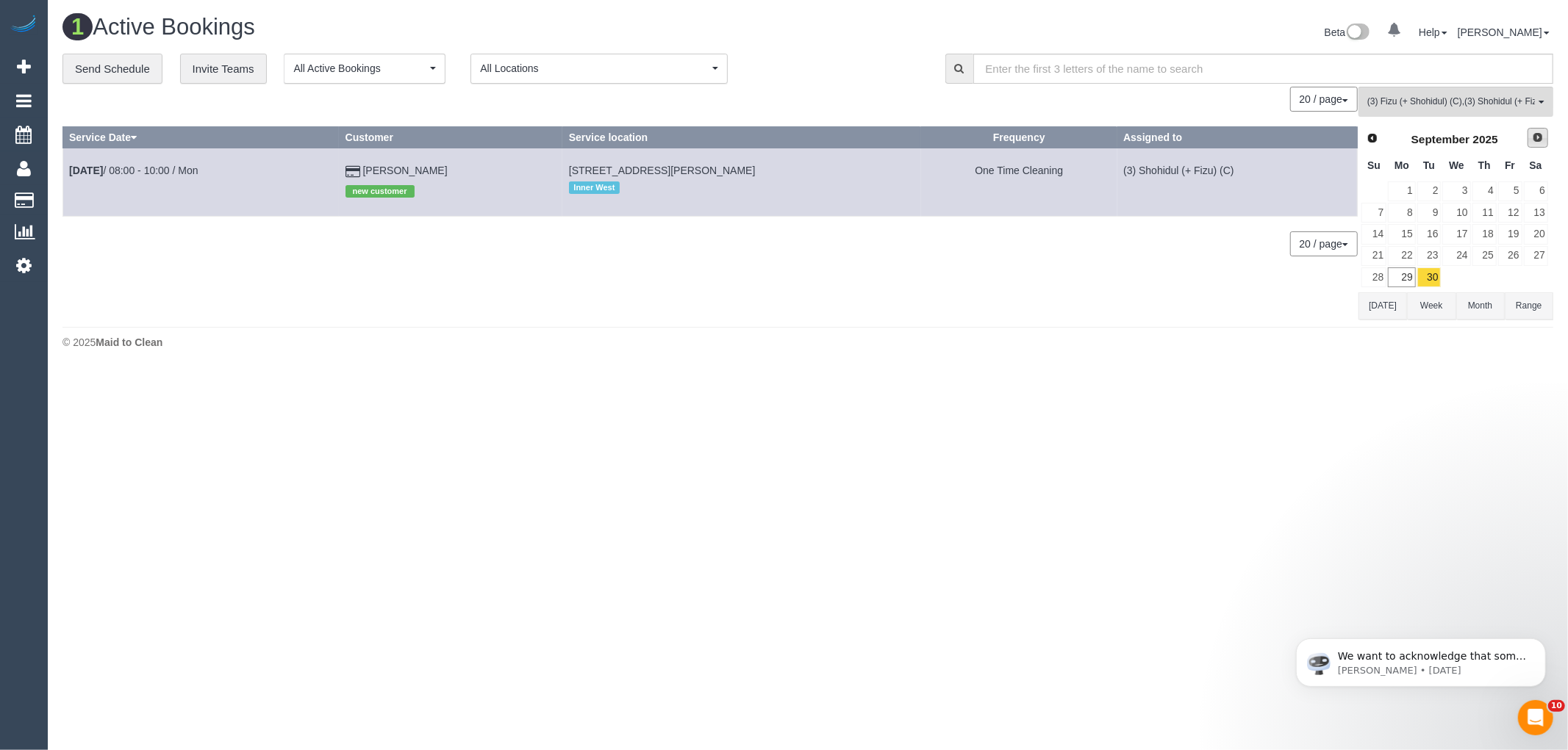
click at [1532, 142] on span "Next" at bounding box center [1537, 137] width 11 height 11
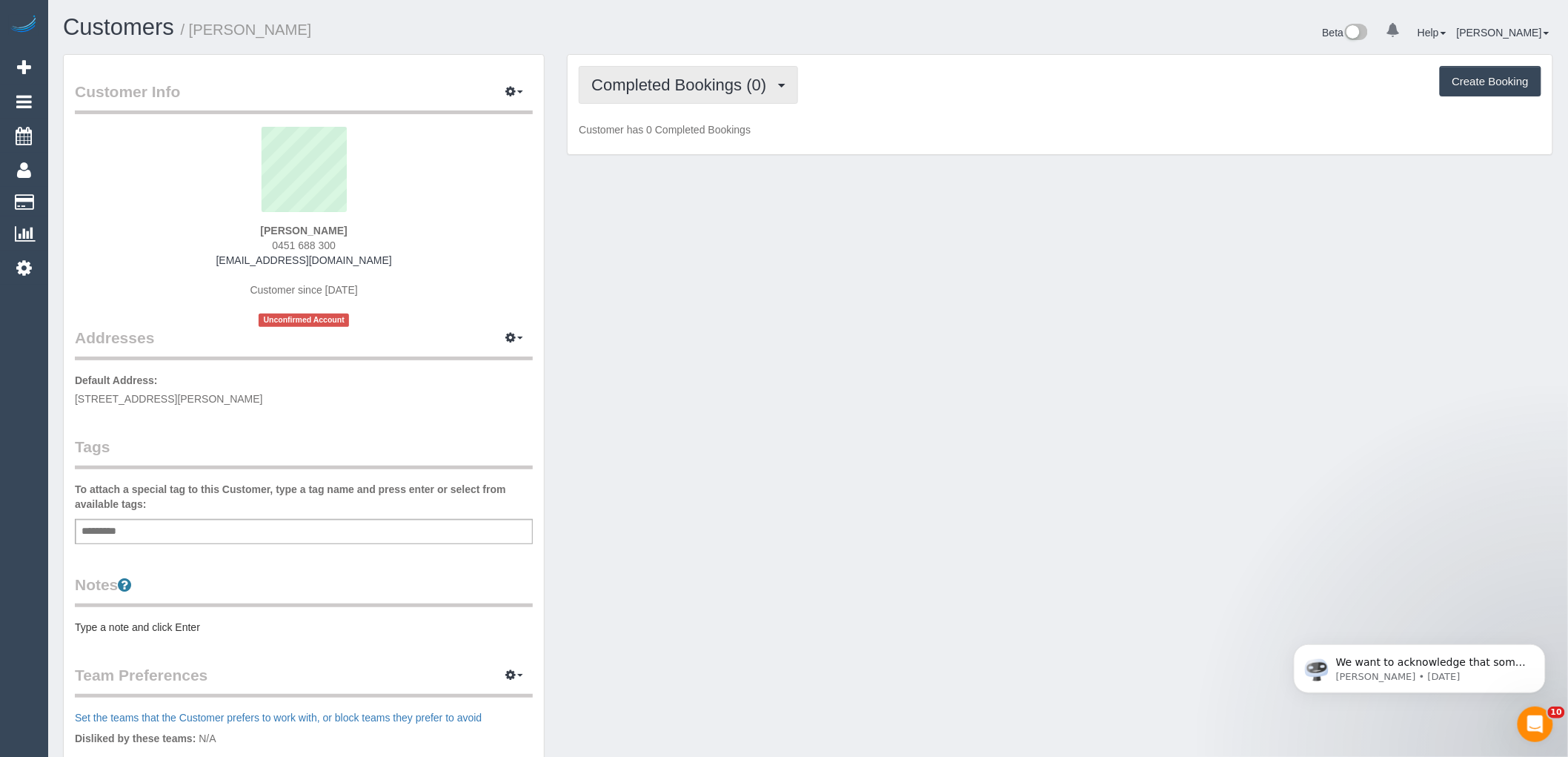
click at [691, 85] on span "Completed Bookings (0)" at bounding box center [682, 85] width 182 height 19
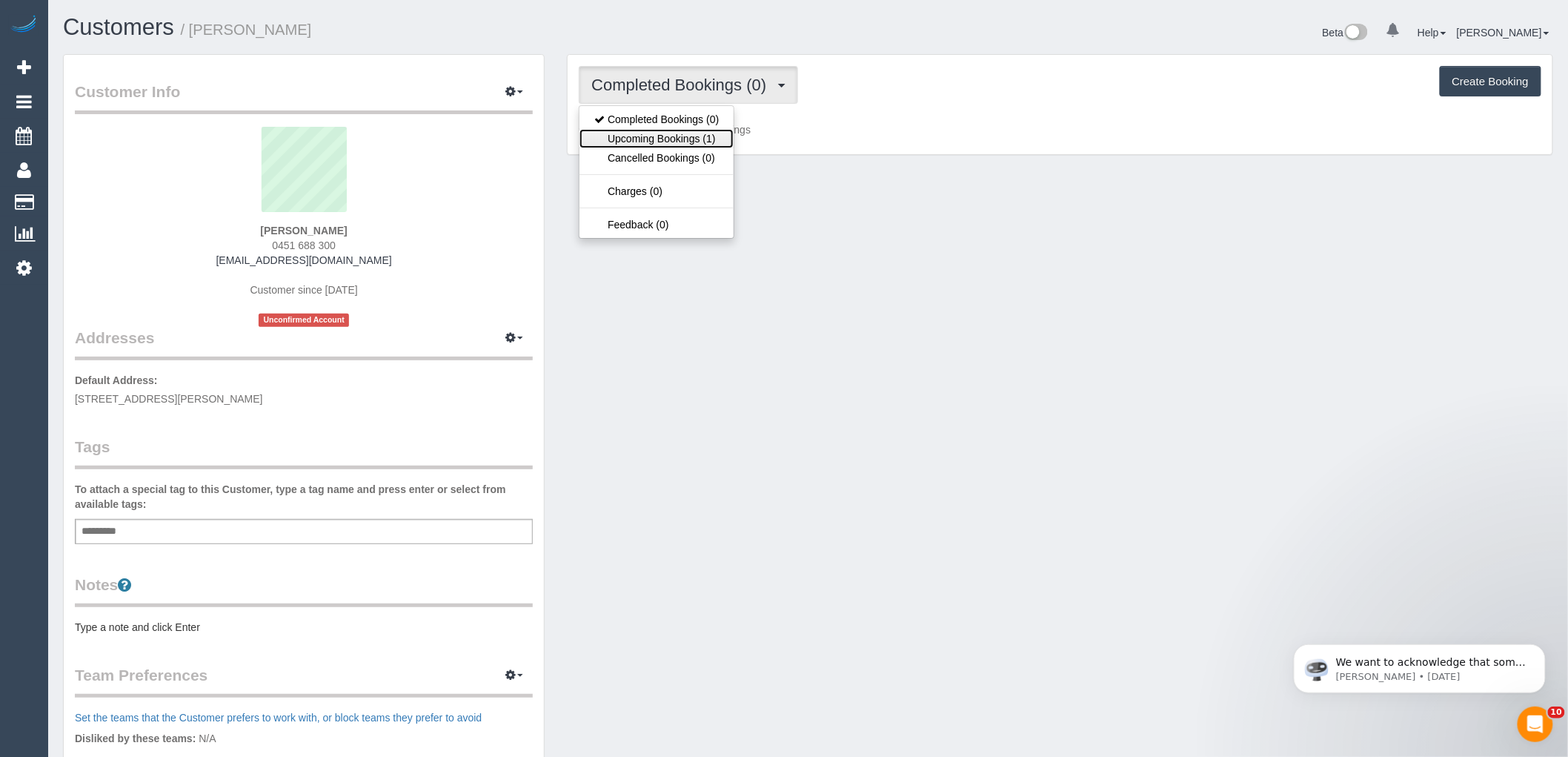
click at [619, 146] on link "Upcoming Bookings (1)" at bounding box center [656, 138] width 154 height 19
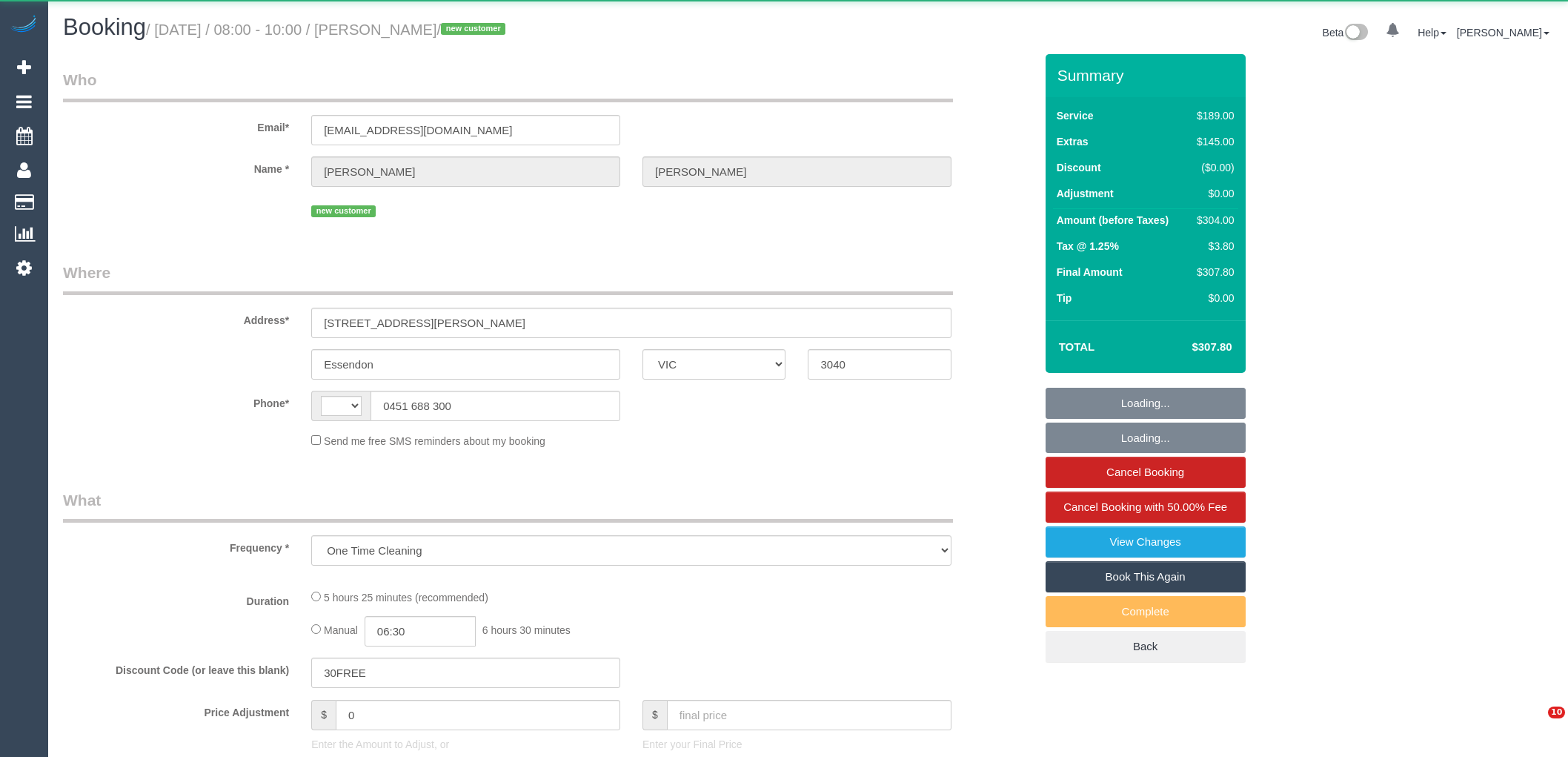
select select "VIC"
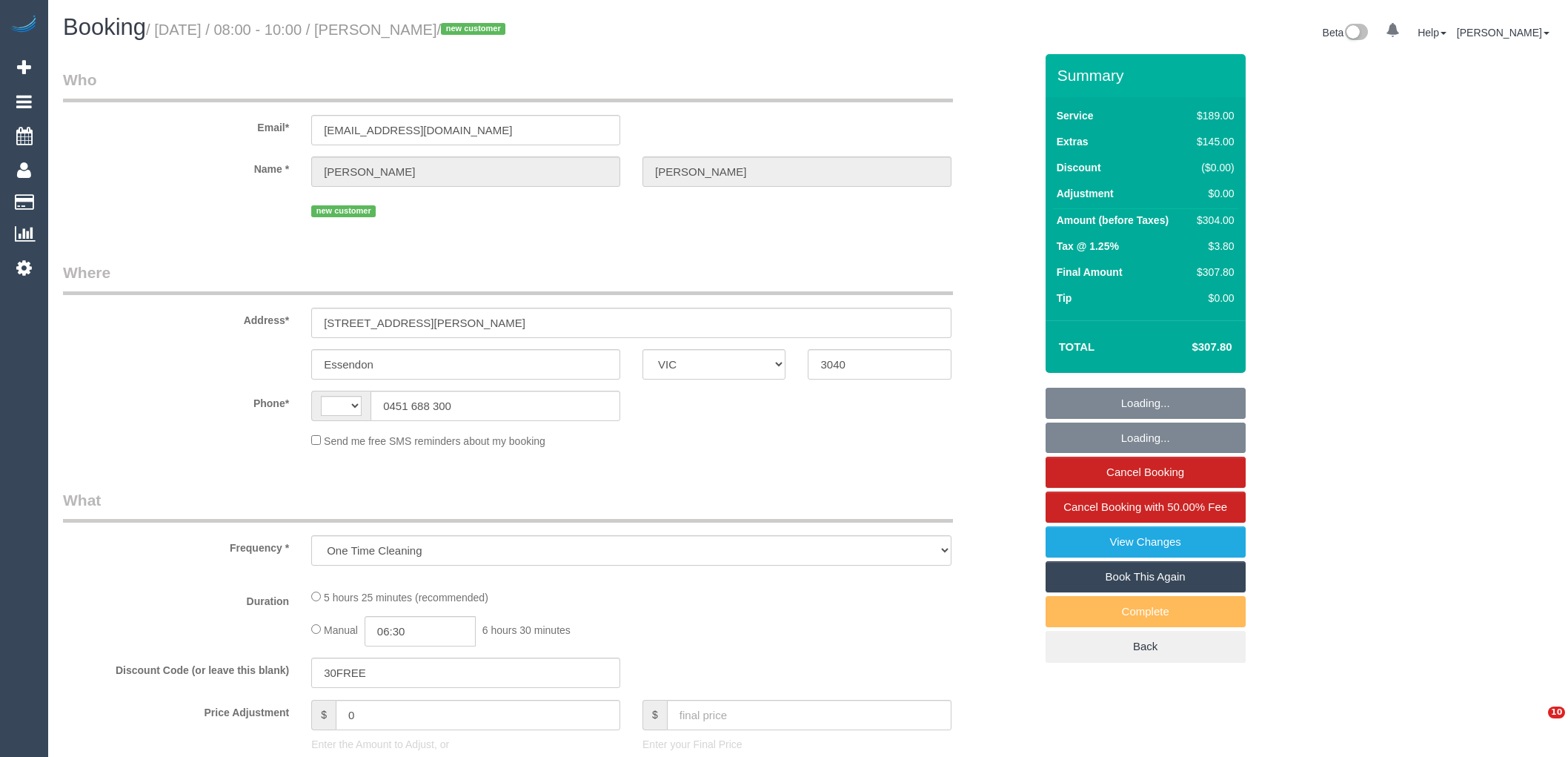
select select "string:AU"
select select "string:stripe-pm_1S7nRU2GScqysDRVYB8Veyqs"
select select "number:27"
select select "number:14"
select select "number:19"
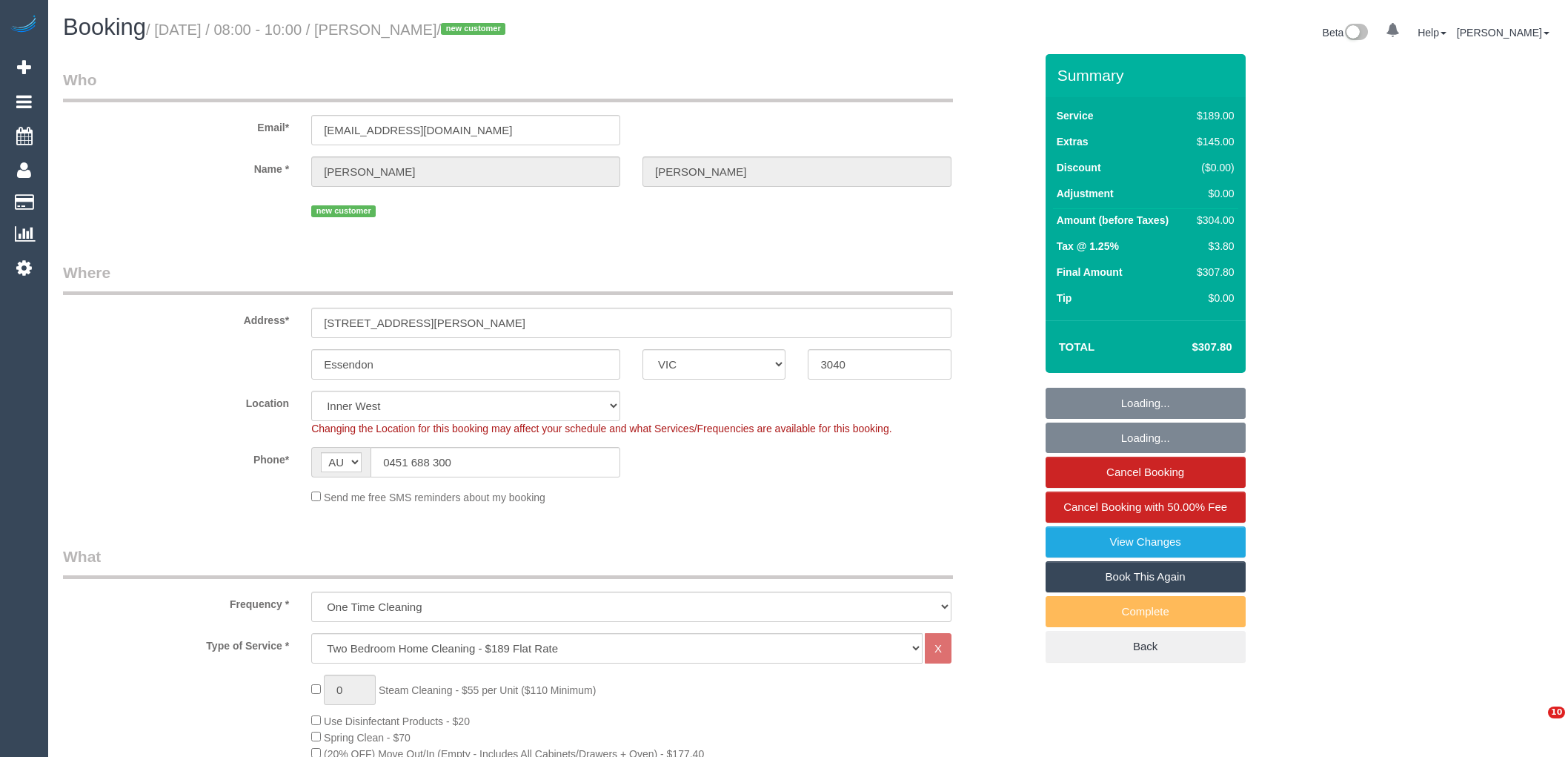
select select "object:1541"
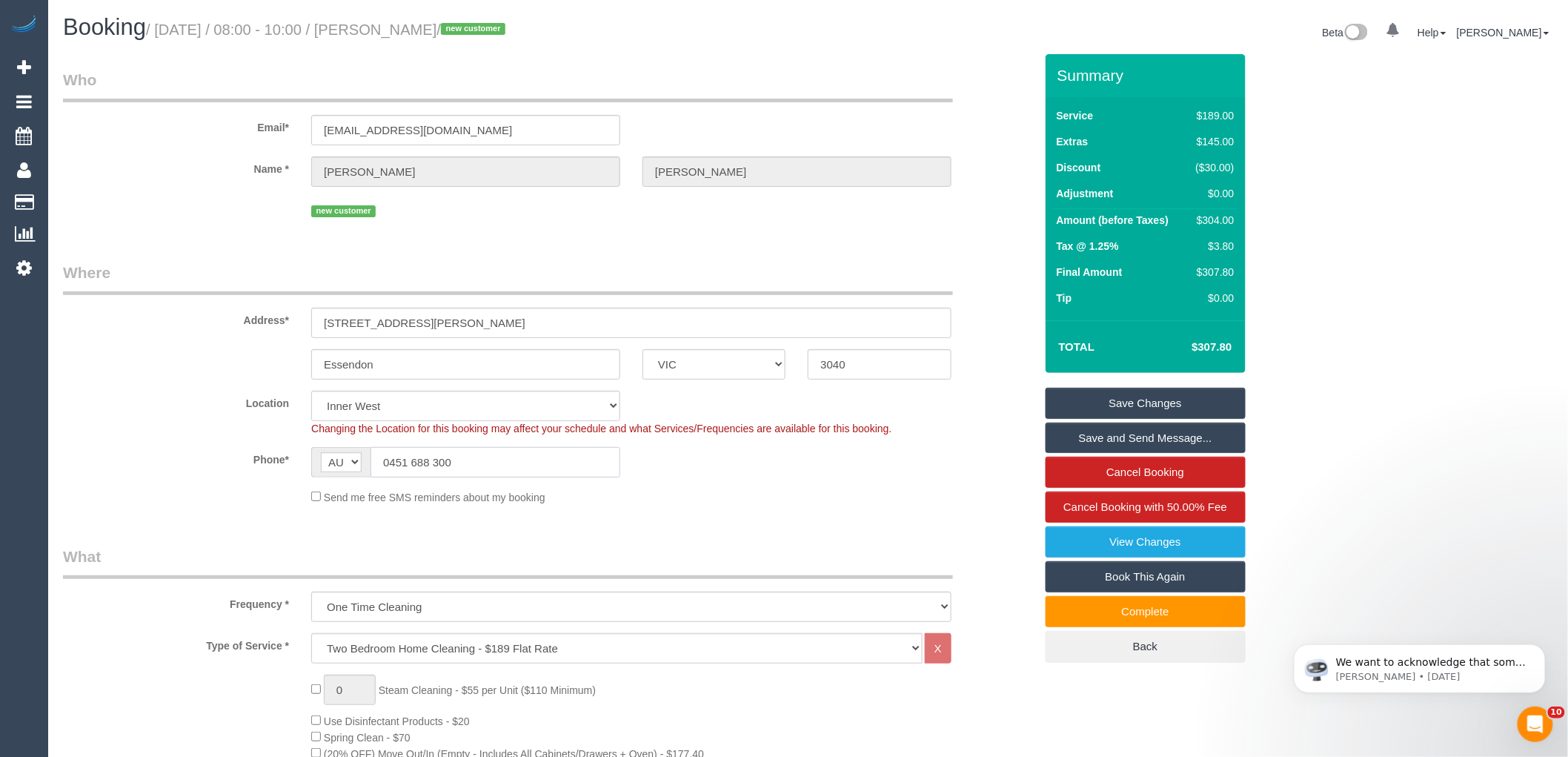
drag, startPoint x: 482, startPoint y: 469, endPoint x: 246, endPoint y: 448, distance: 236.9
click at [275, 455] on div "Phone* AF AL DZ AD AO AI AQ AG AR AM AW AU AT AZ BS BH BD BB BY BE BZ BJ BM BT …" at bounding box center [549, 462] width 994 height 30
click at [522, 267] on legend "Where" at bounding box center [508, 278] width 890 height 33
drag, startPoint x: 566, startPoint y: 505, endPoint x: 332, endPoint y: 509, distance: 234.0
click at [332, 509] on fieldset "Where Address* [STREET_ADDRESS][PERSON_NAME] [GEOGRAPHIC_DATA] ACT [GEOGRAPHIC_…" at bounding box center [549, 389] width 971 height 254
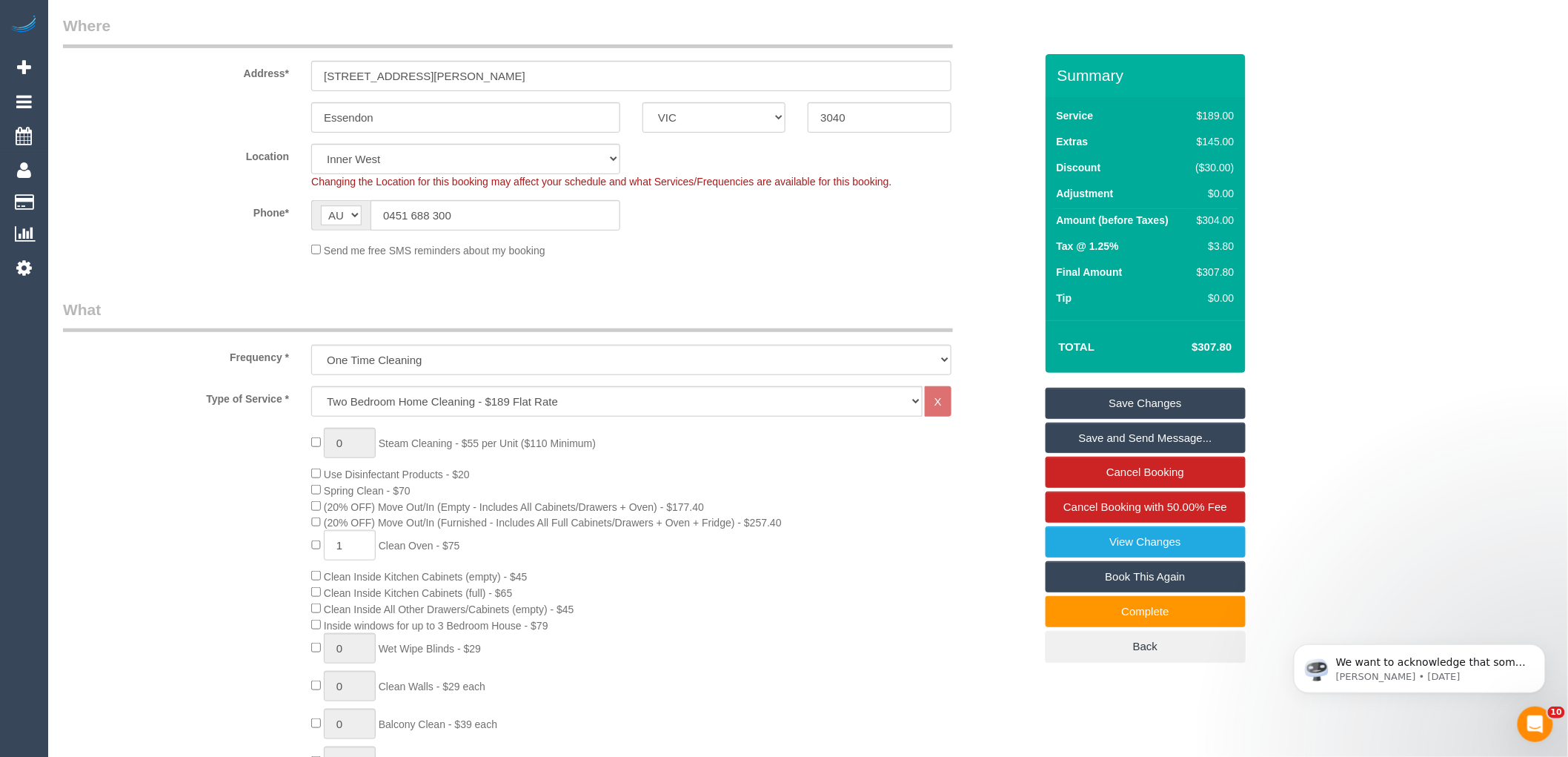
click at [226, 431] on div "0 Steam Cleaning - $55 per Unit ($110 Minimum) Use Disinfectant Products - $20 …" at bounding box center [549, 687] width 994 height 519
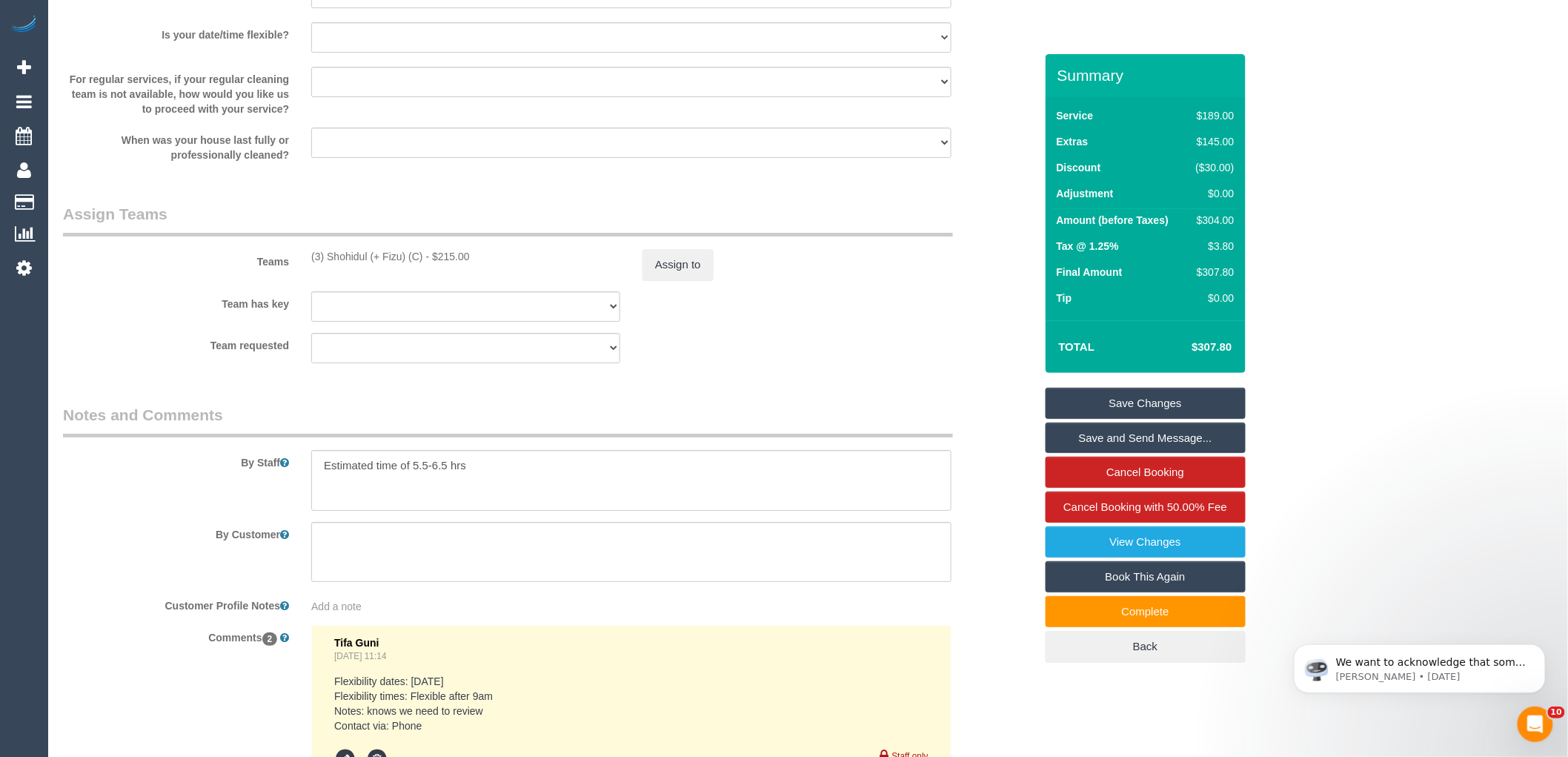
scroll to position [2445, 0]
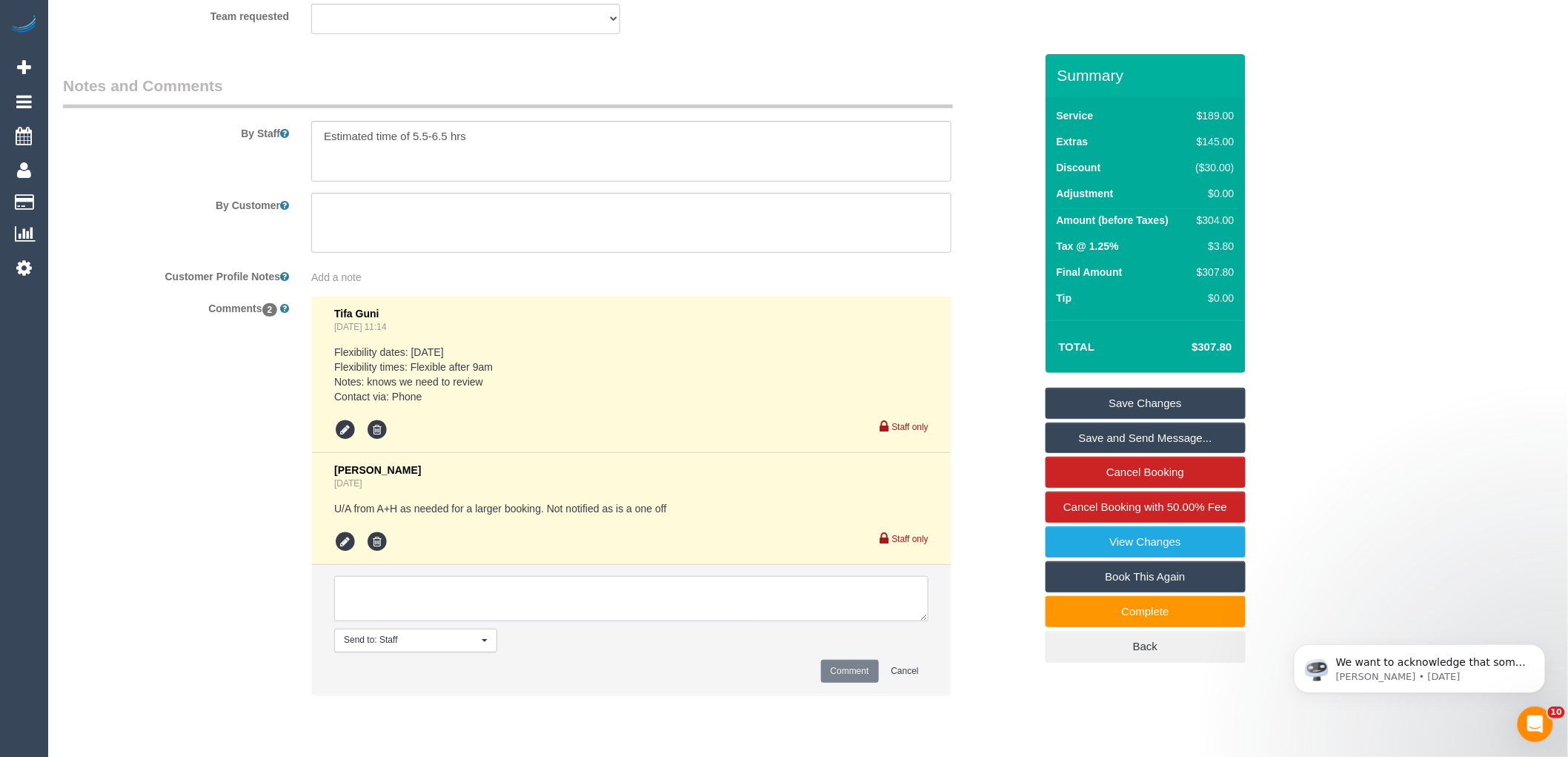
click at [420, 614] on textarea at bounding box center [631, 598] width 594 height 46
drag, startPoint x: 924, startPoint y: 633, endPoint x: 1028, endPoint y: 789, distance: 187.5
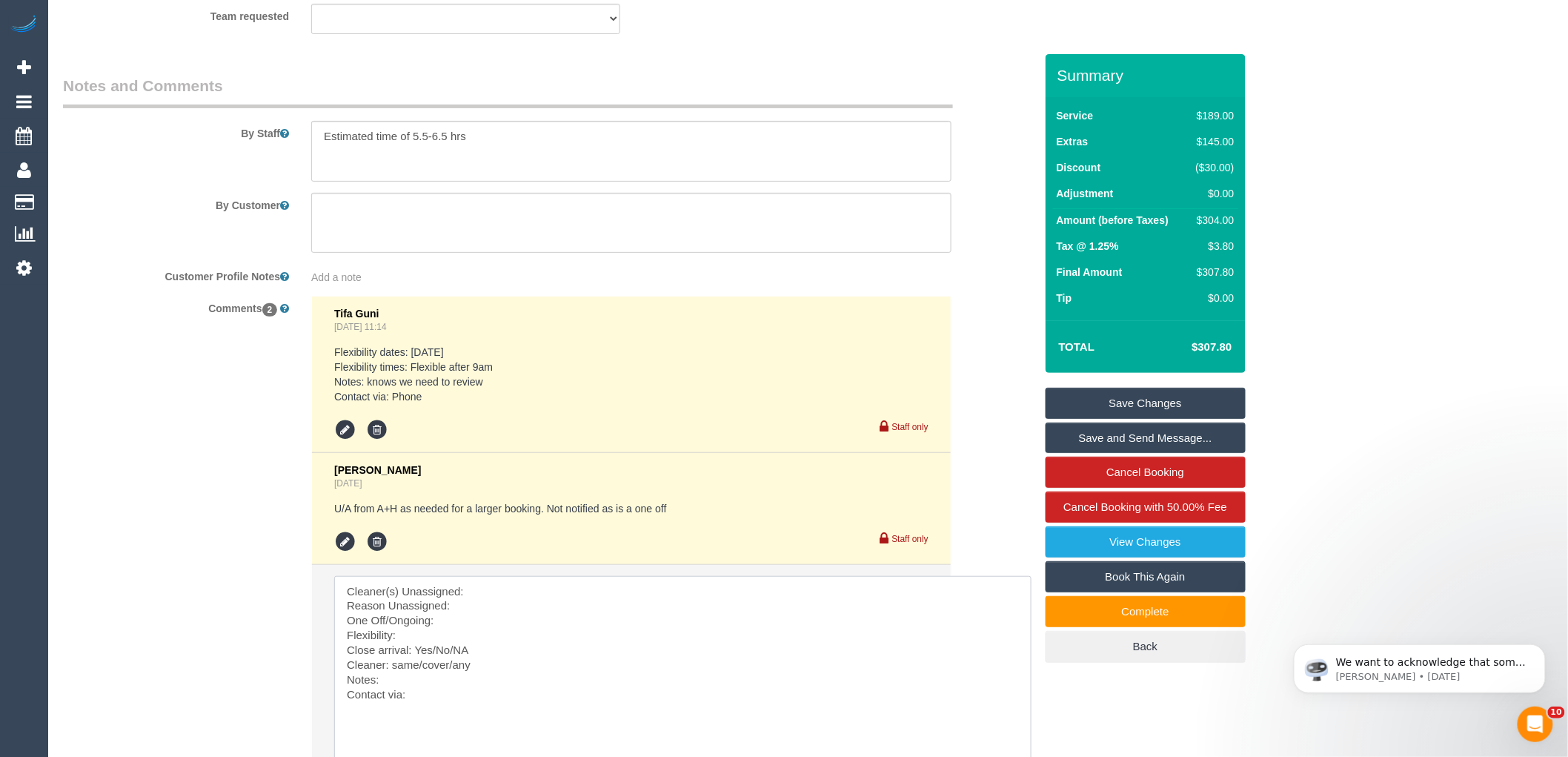
click at [545, 598] on textarea at bounding box center [683, 677] width 697 height 201
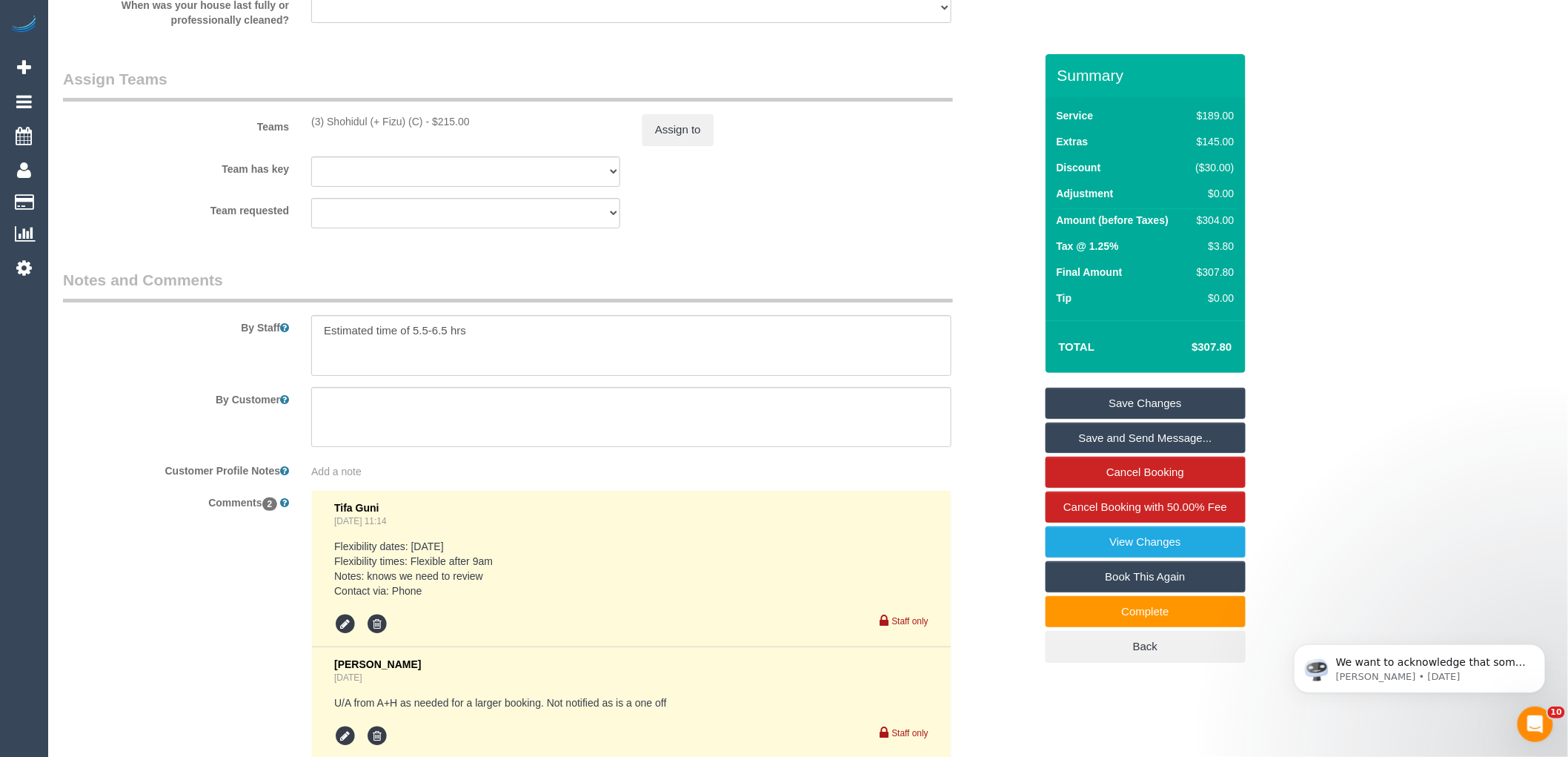
scroll to position [2034, 0]
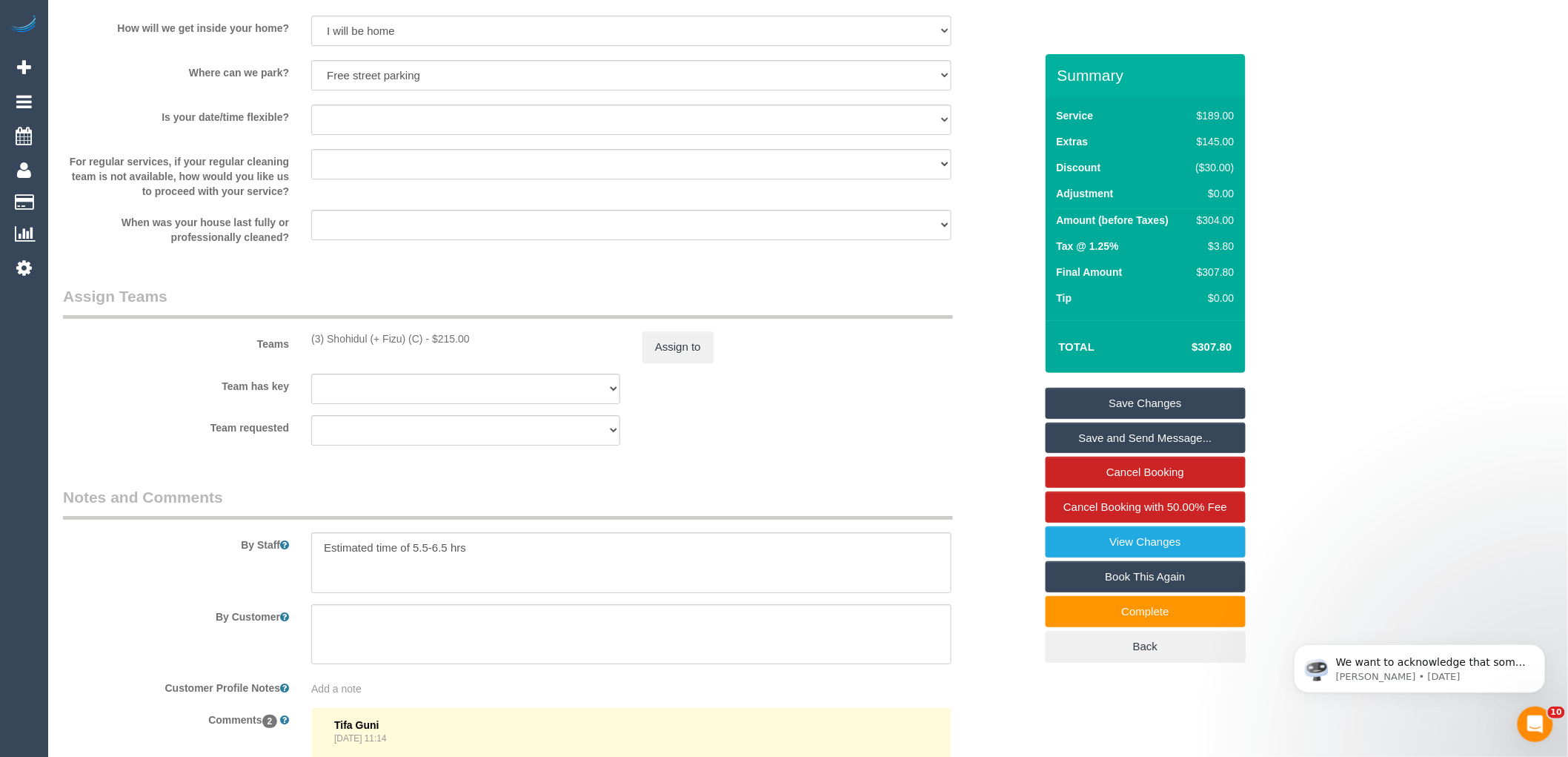
drag, startPoint x: 423, startPoint y: 357, endPoint x: 294, endPoint y: 350, distance: 129.2
click at [294, 350] on div "Teams (3) Shohidul (+ Fizu) (C) - $215.00 Assign to" at bounding box center [549, 324] width 994 height 77
copy div "(3) Shohidul (+ Fizu) (C)"
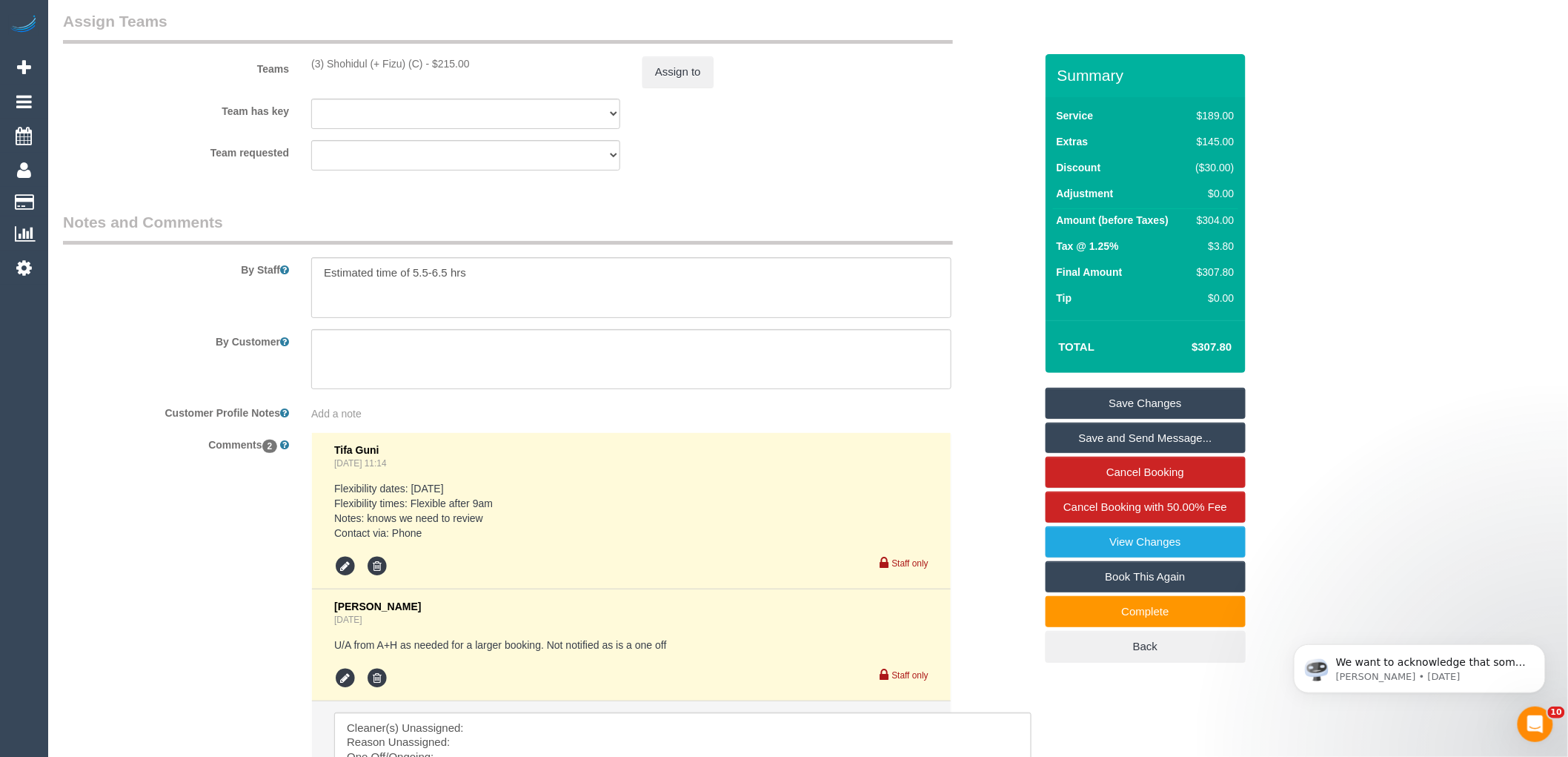
scroll to position [2610, 0]
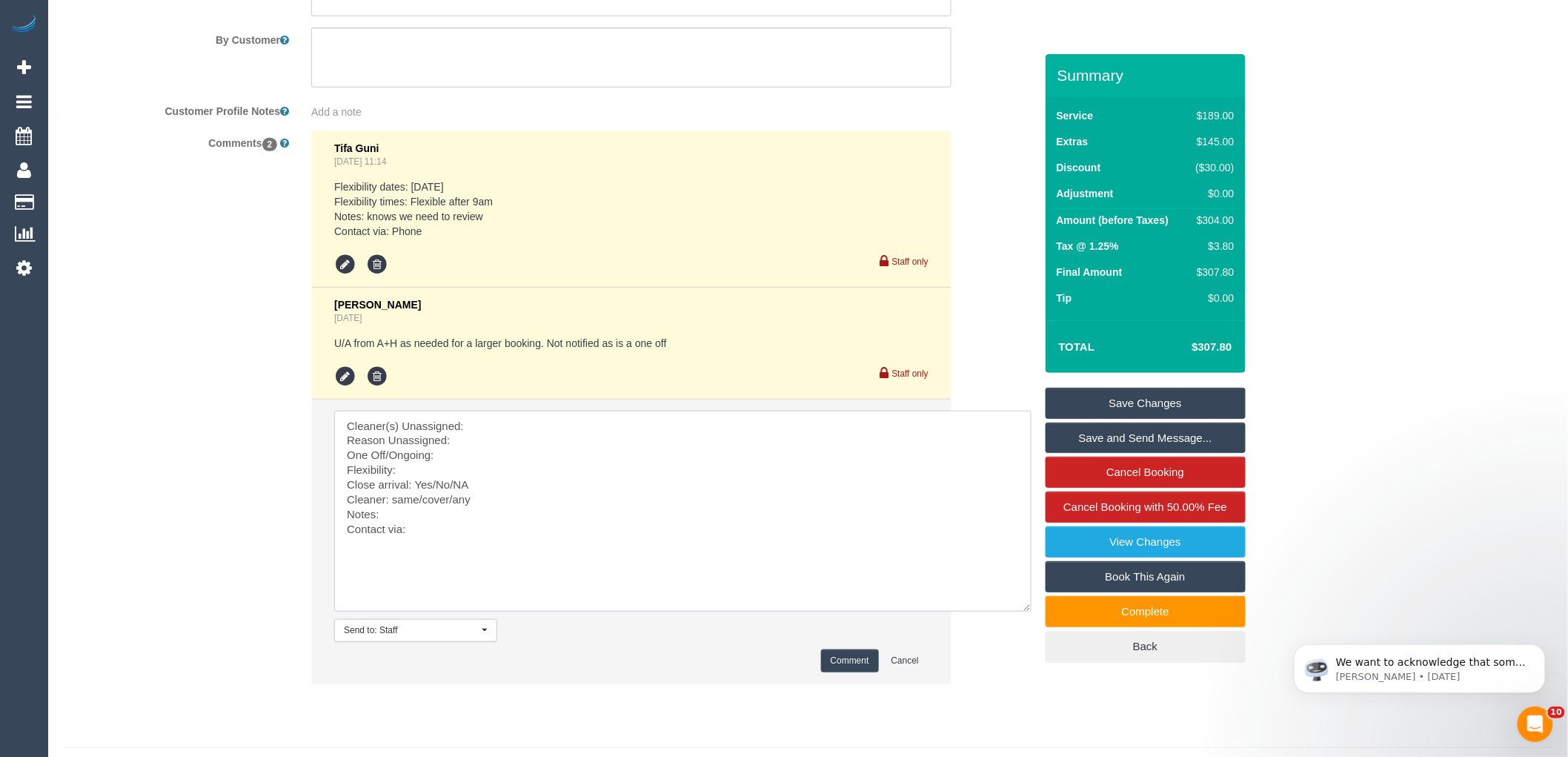
click at [510, 442] on textarea at bounding box center [683, 511] width 697 height 201
paste textarea "(3) Shohidul (+ Fizu) (C)"
click at [515, 461] on textarea at bounding box center [683, 511] width 697 height 201
click at [465, 472] on textarea at bounding box center [683, 511] width 697 height 201
click at [451, 469] on textarea at bounding box center [683, 511] width 697 height 201
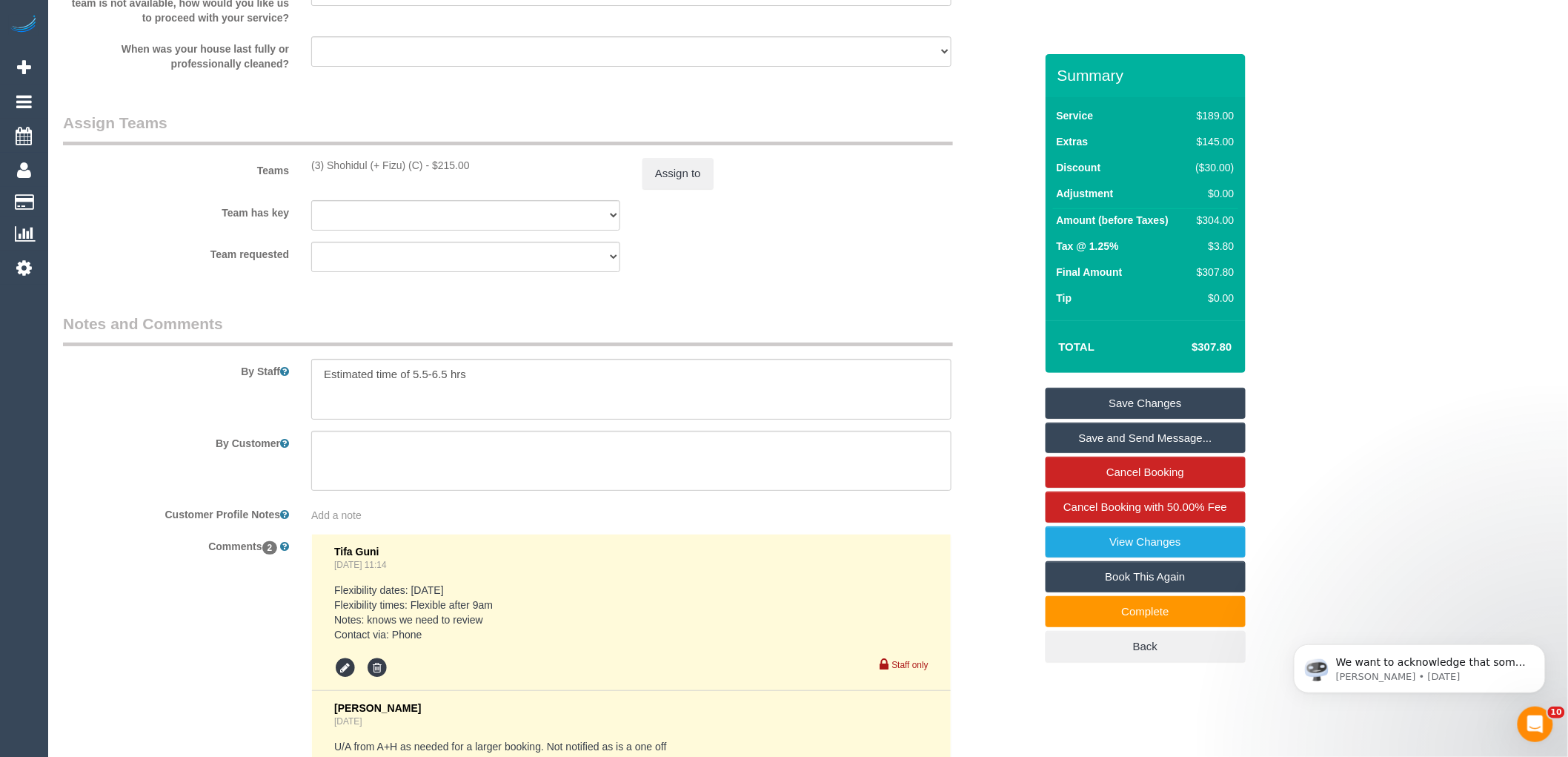
scroll to position [2471, 0]
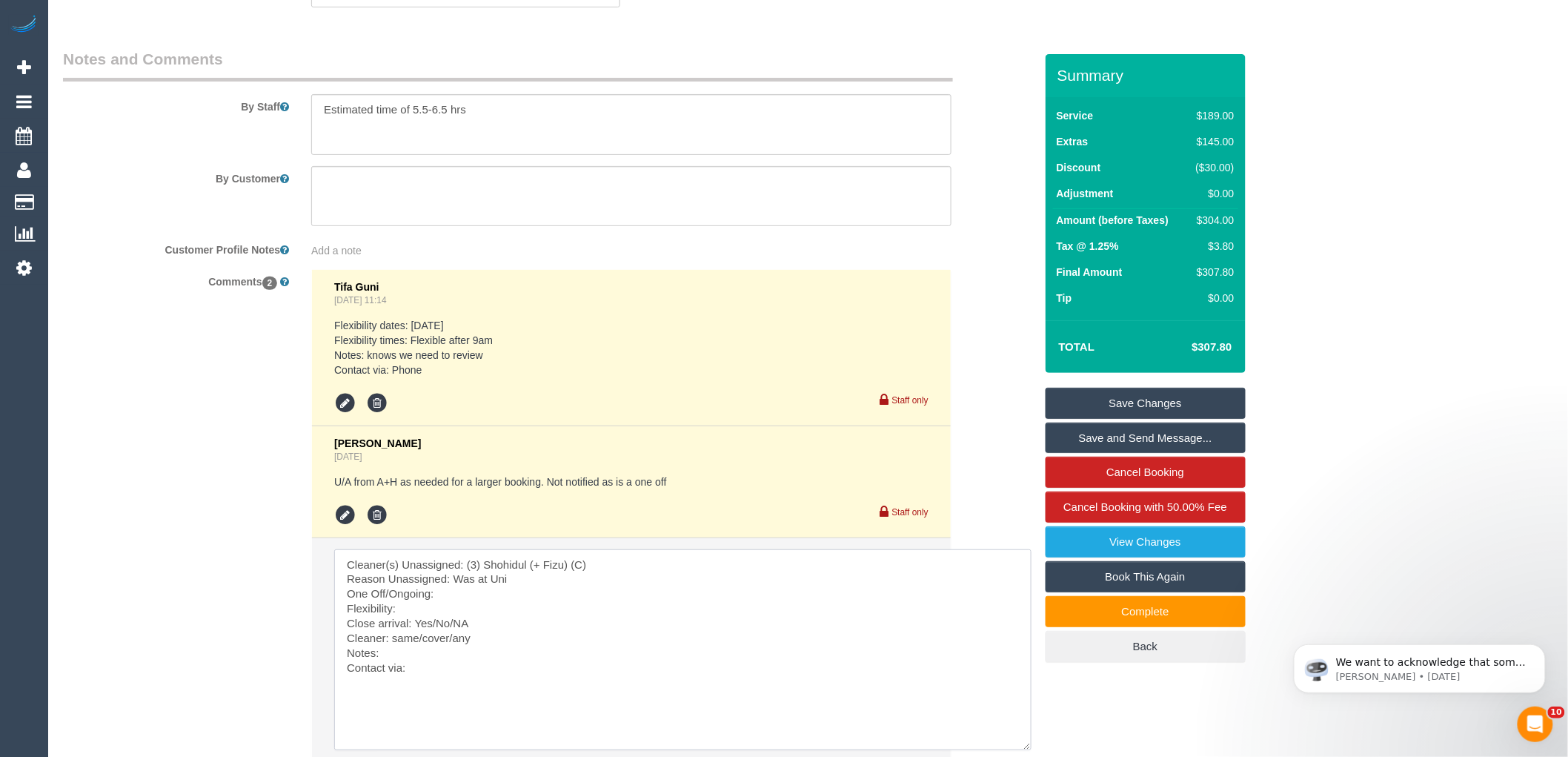
click at [448, 608] on textarea at bounding box center [683, 650] width 697 height 201
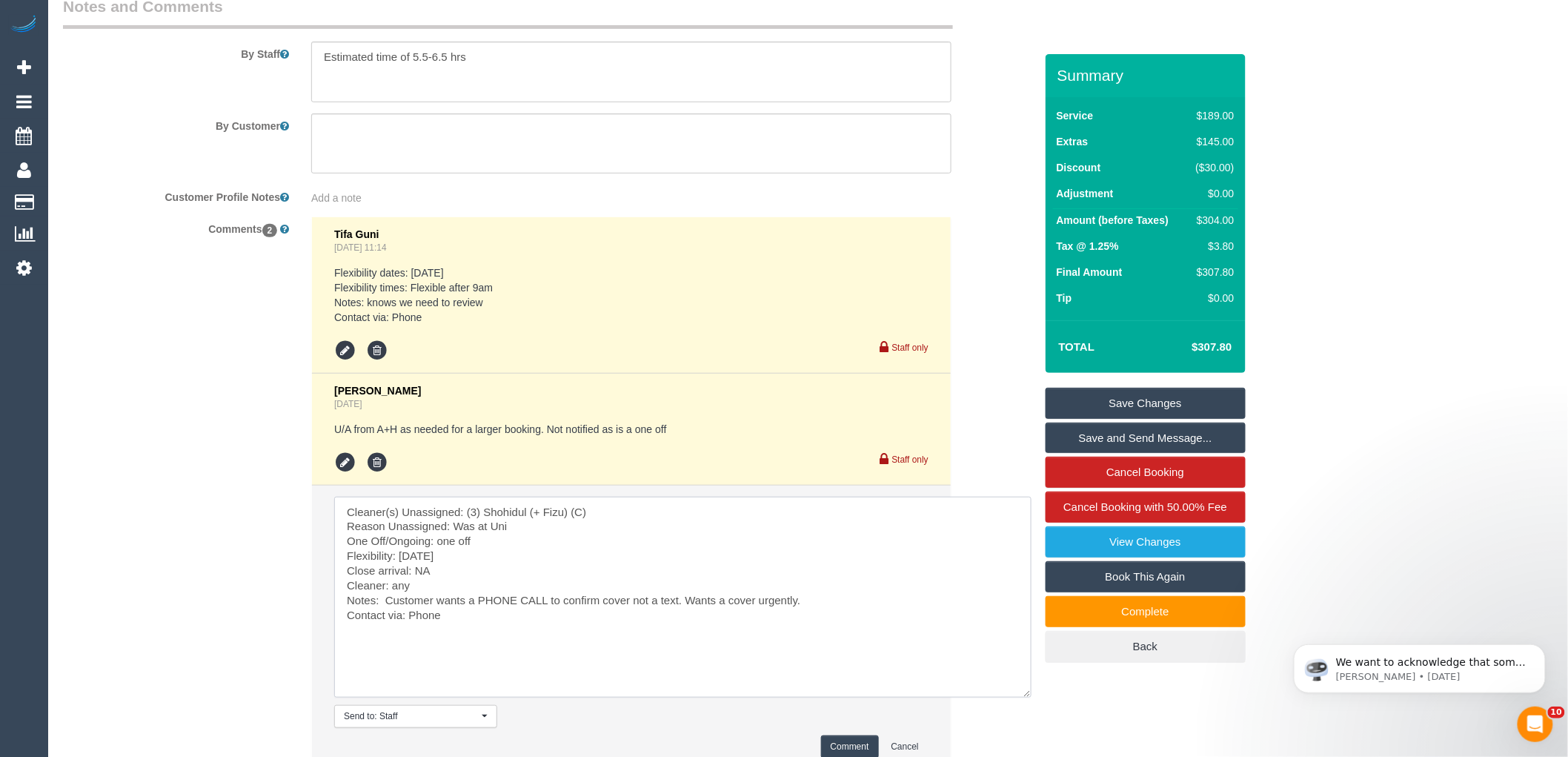
scroll to position [2554, 0]
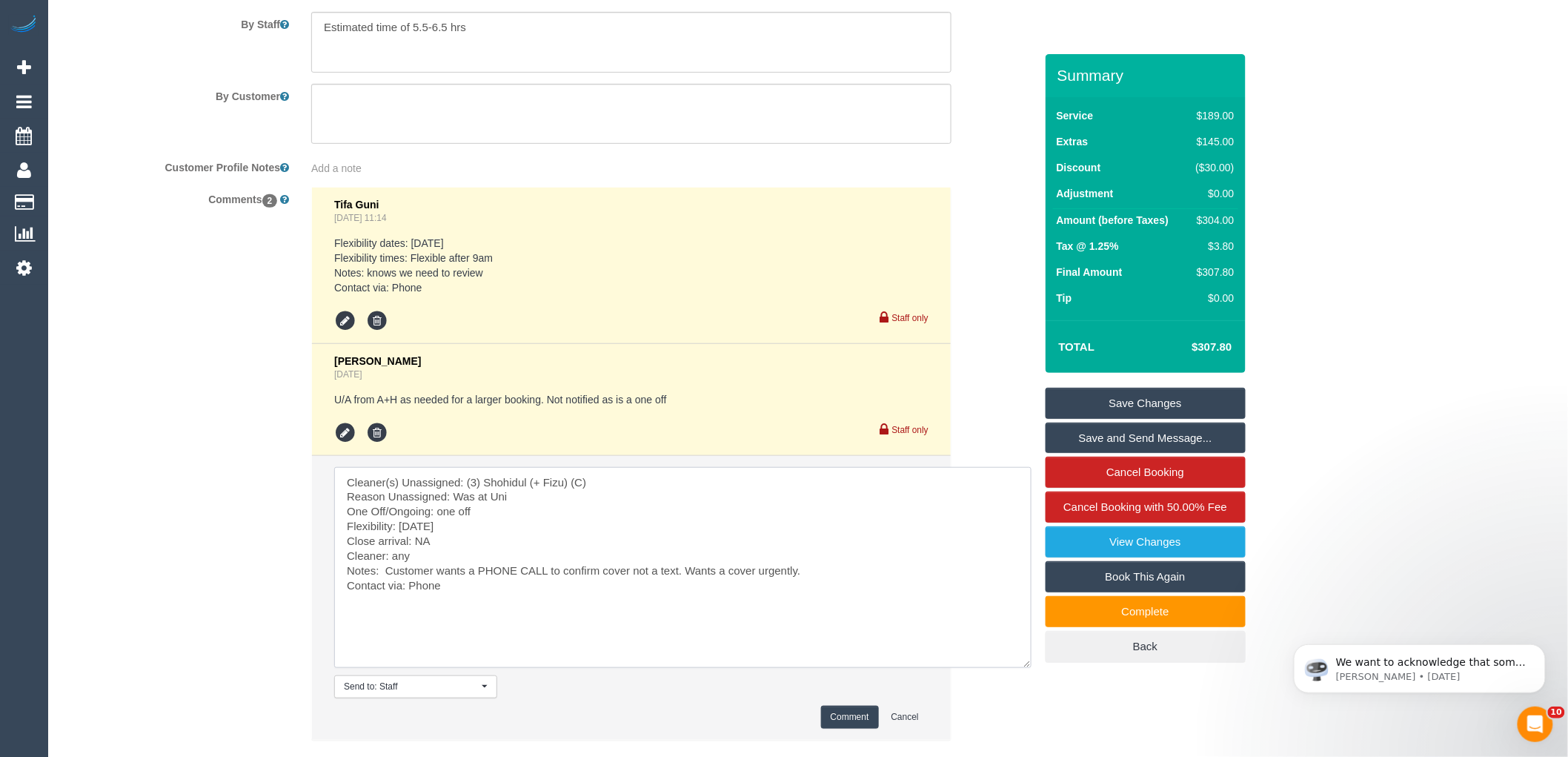
type textarea "Cleaner(s) Unassigned: (3) Shohidul (+ Fizu) (C) Reason Unassigned: Was at Uni …"
click at [849, 729] on button "Comment" at bounding box center [850, 718] width 58 height 23
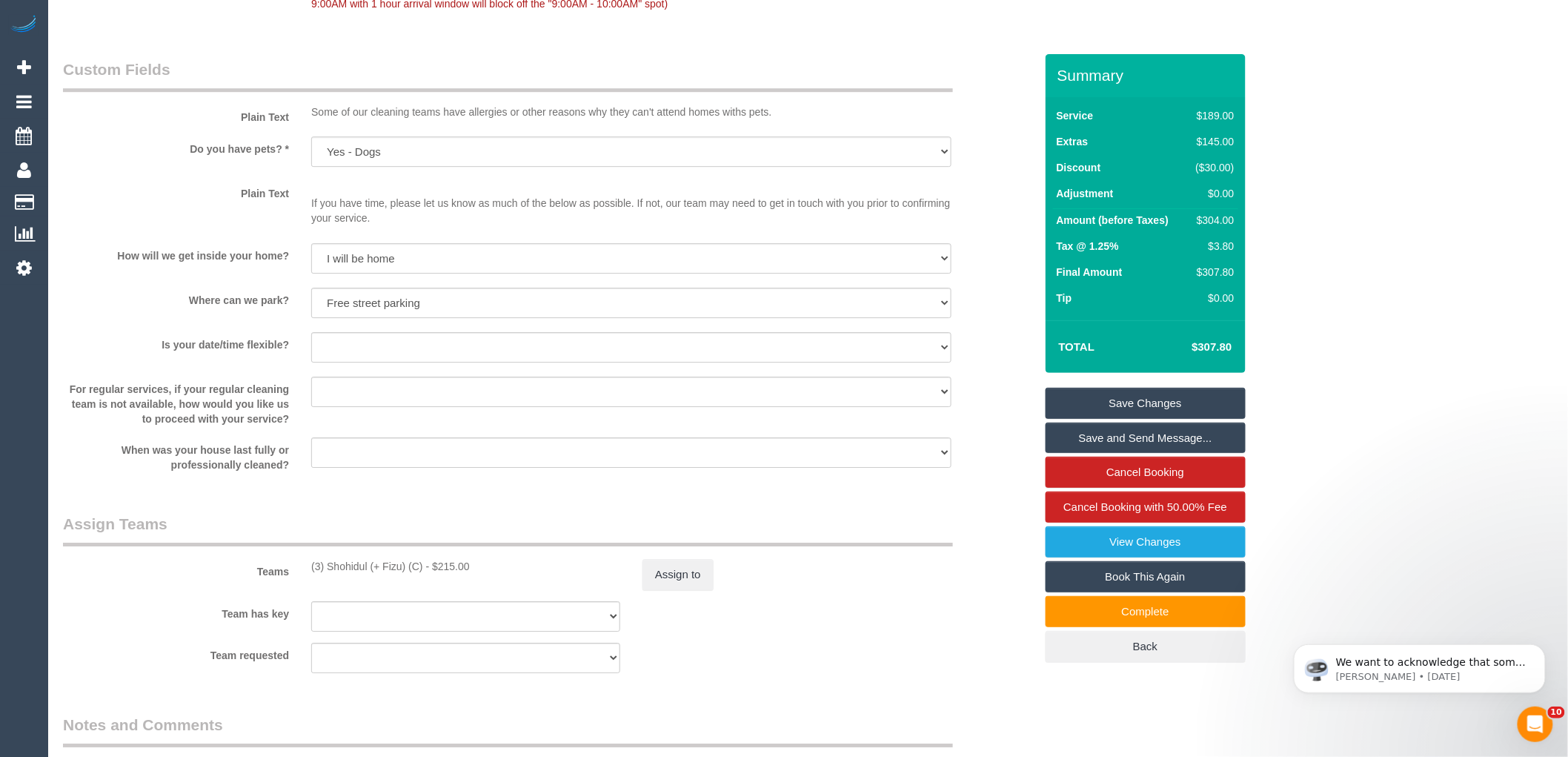
scroll to position [2156, 0]
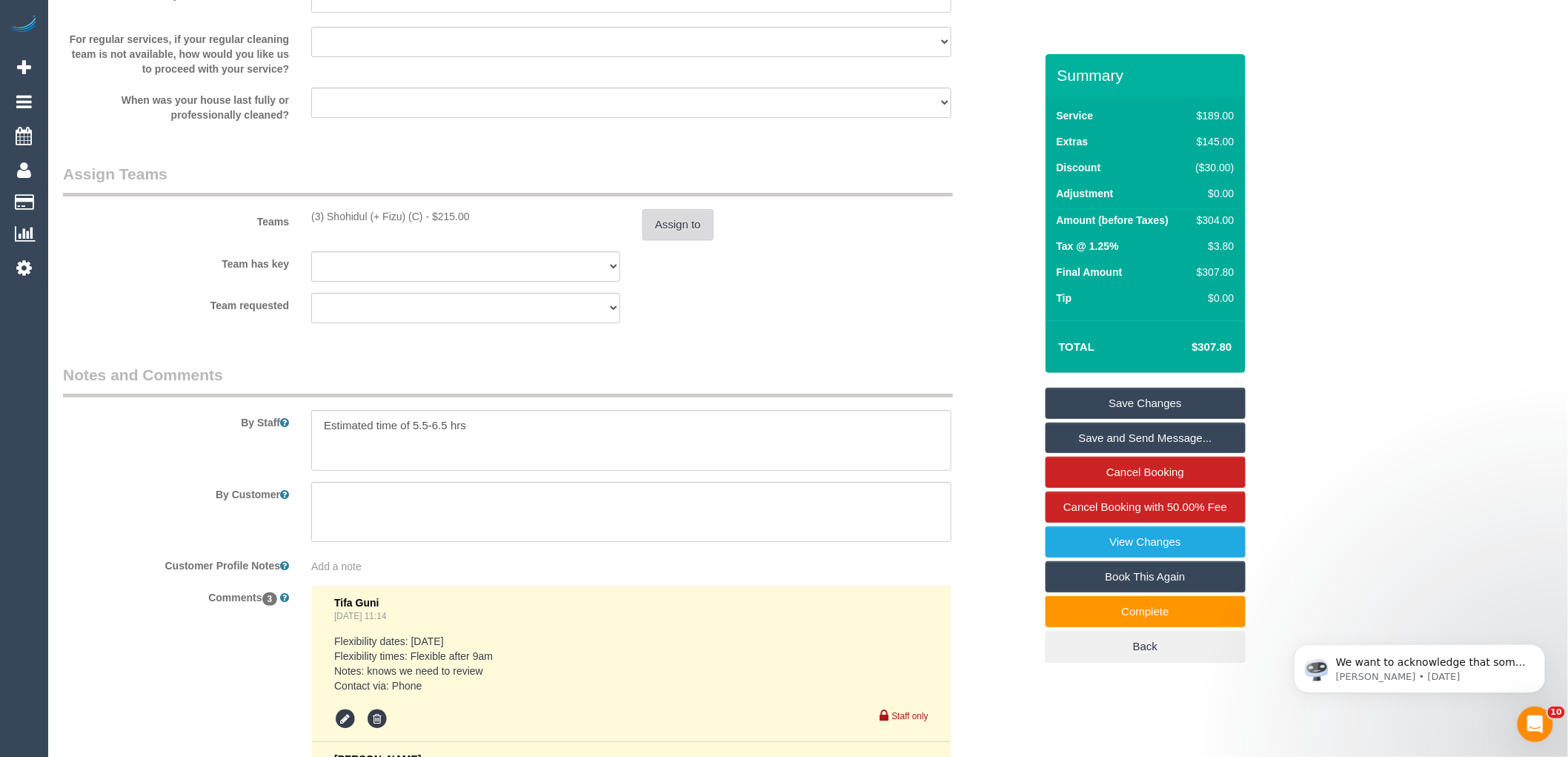
click at [699, 240] on button "Assign to" at bounding box center [678, 224] width 71 height 31
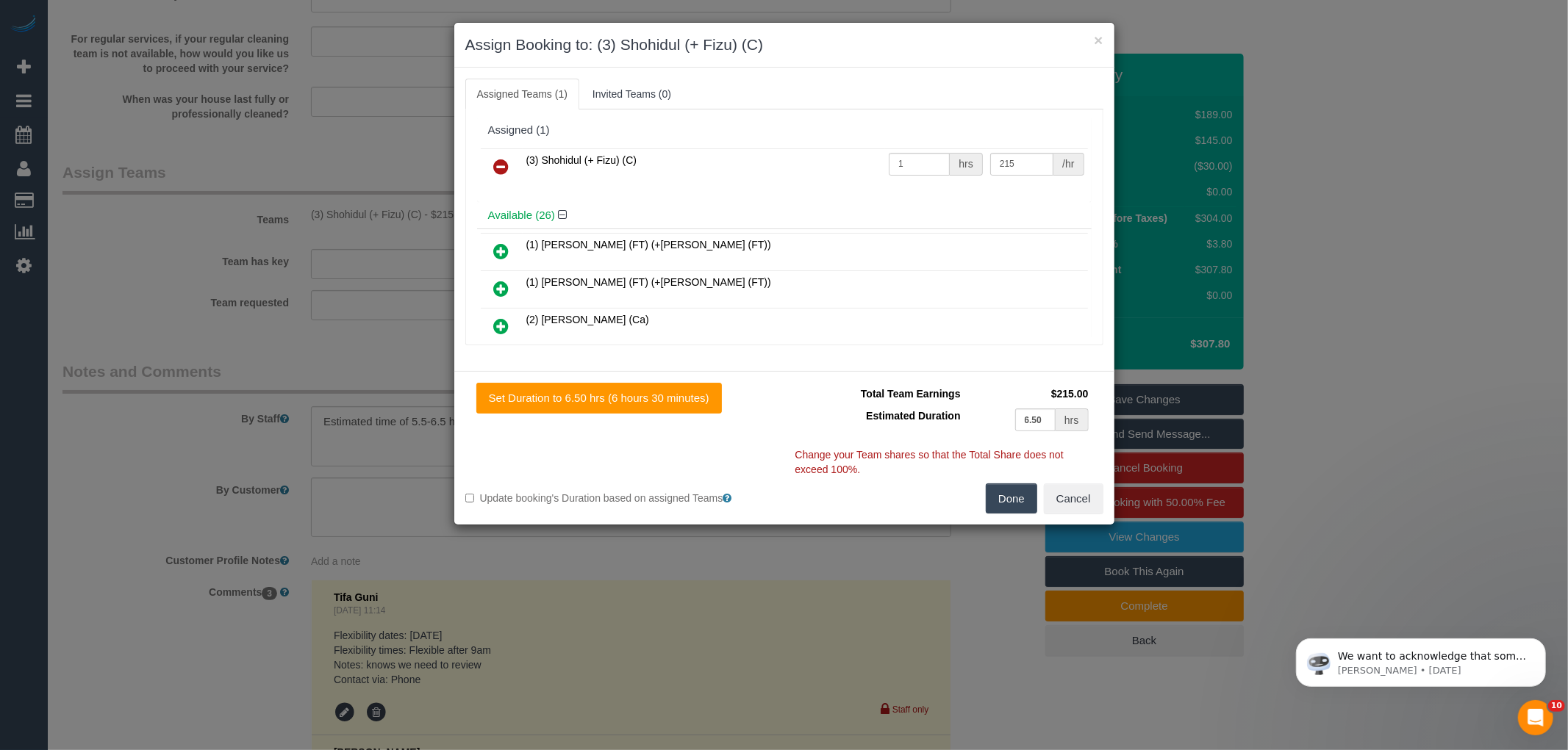
click at [502, 163] on icon at bounding box center [501, 166] width 15 height 18
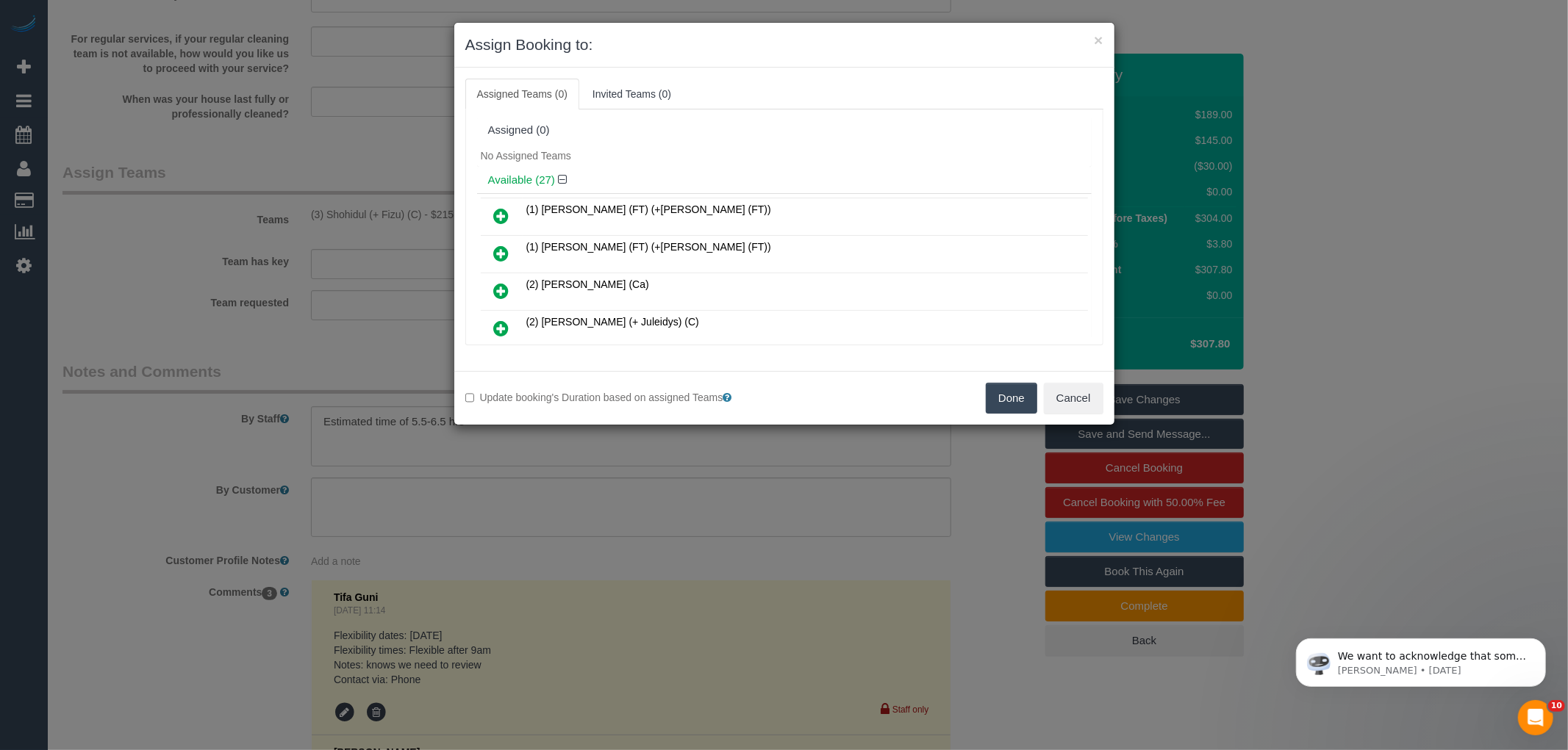
click at [1009, 387] on button "Done" at bounding box center [1011, 398] width 51 height 31
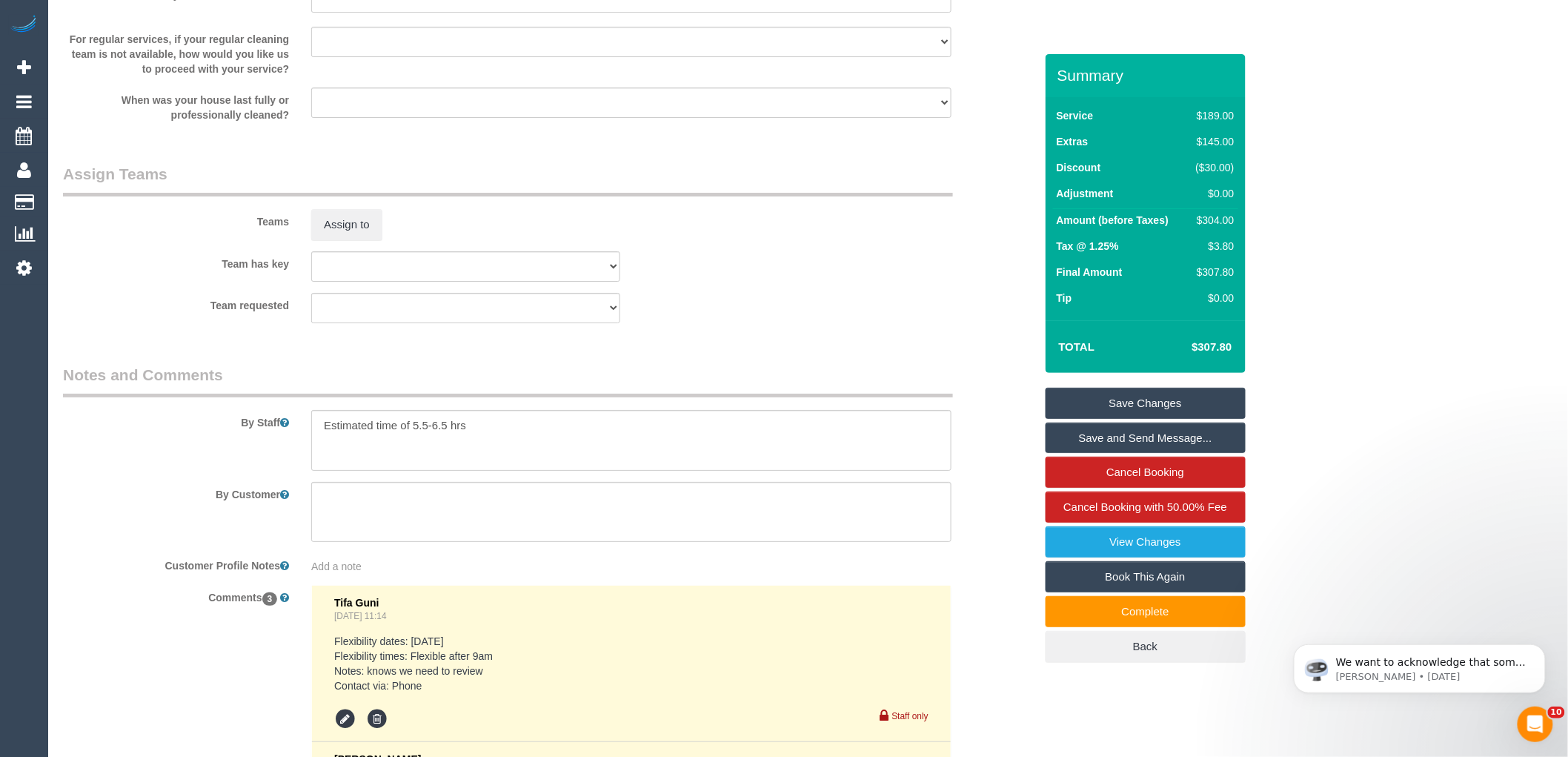
click at [1128, 406] on link "Save Changes" at bounding box center [1145, 404] width 200 height 31
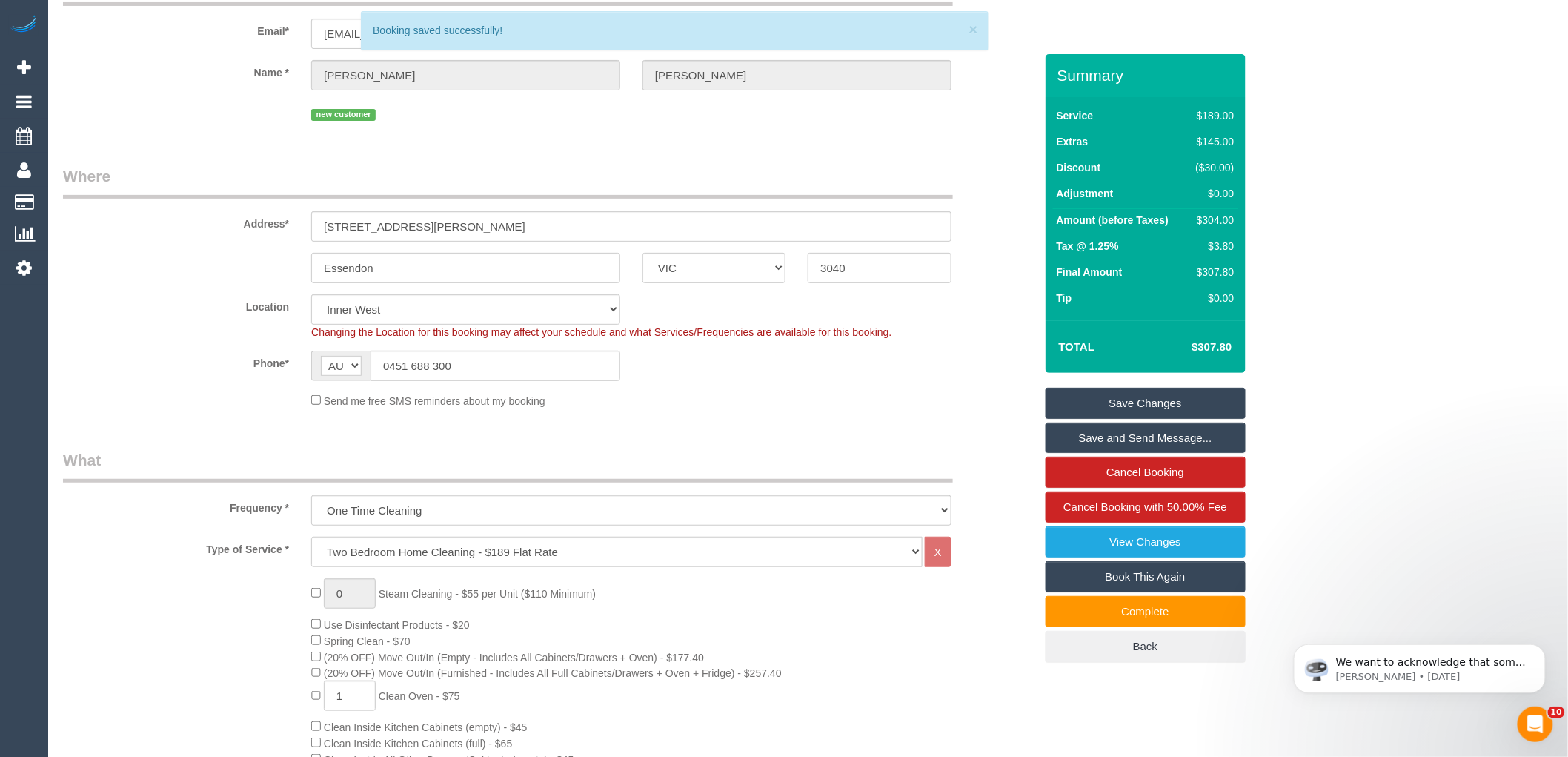
scroll to position [46, 0]
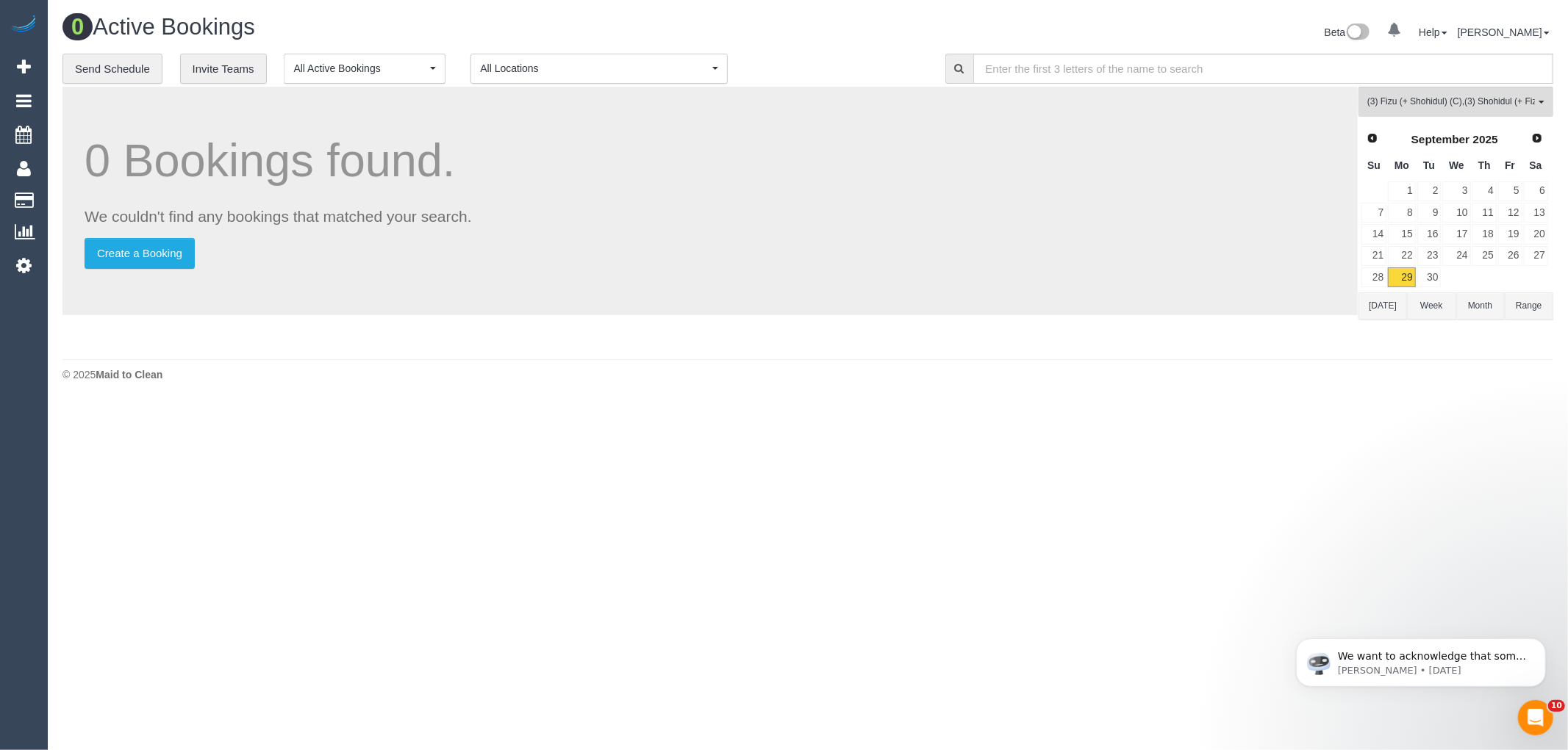
click at [1380, 313] on button "Today" at bounding box center [1382, 306] width 48 height 27
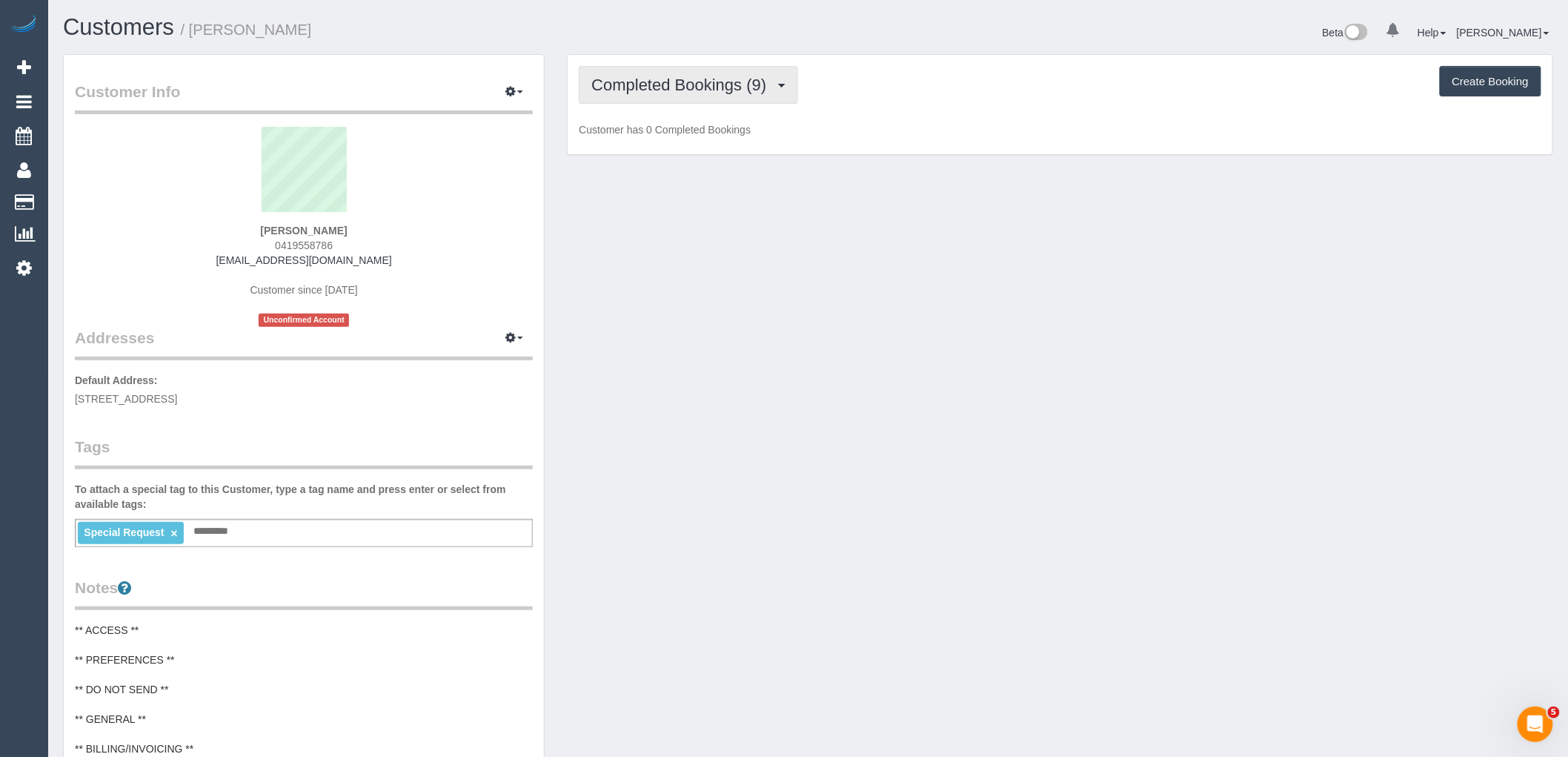
click at [712, 100] on button "Completed Bookings (9)" at bounding box center [689, 84] width 219 height 38
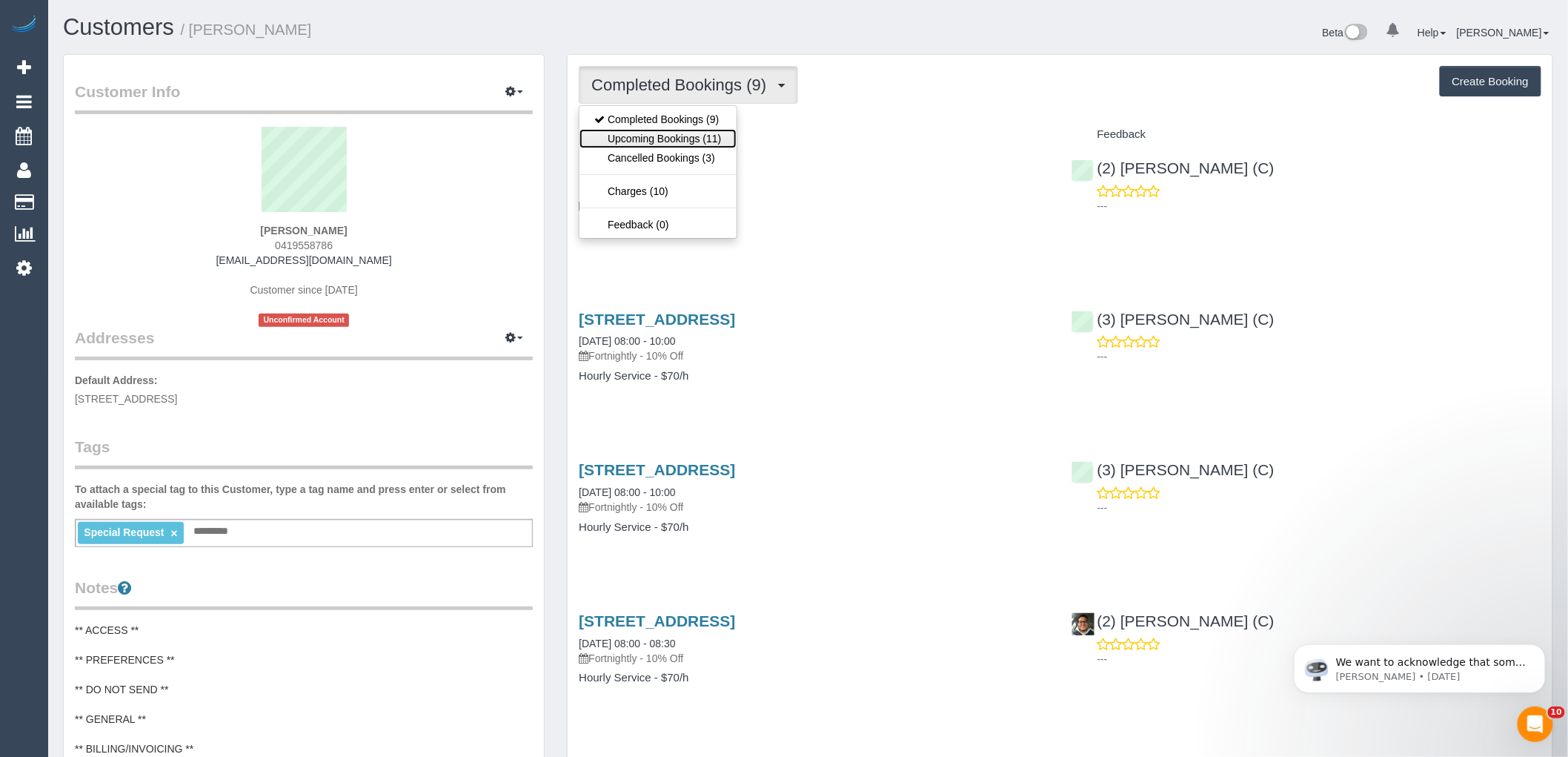
click at [696, 142] on link "Upcoming Bookings (11)" at bounding box center [658, 138] width 156 height 19
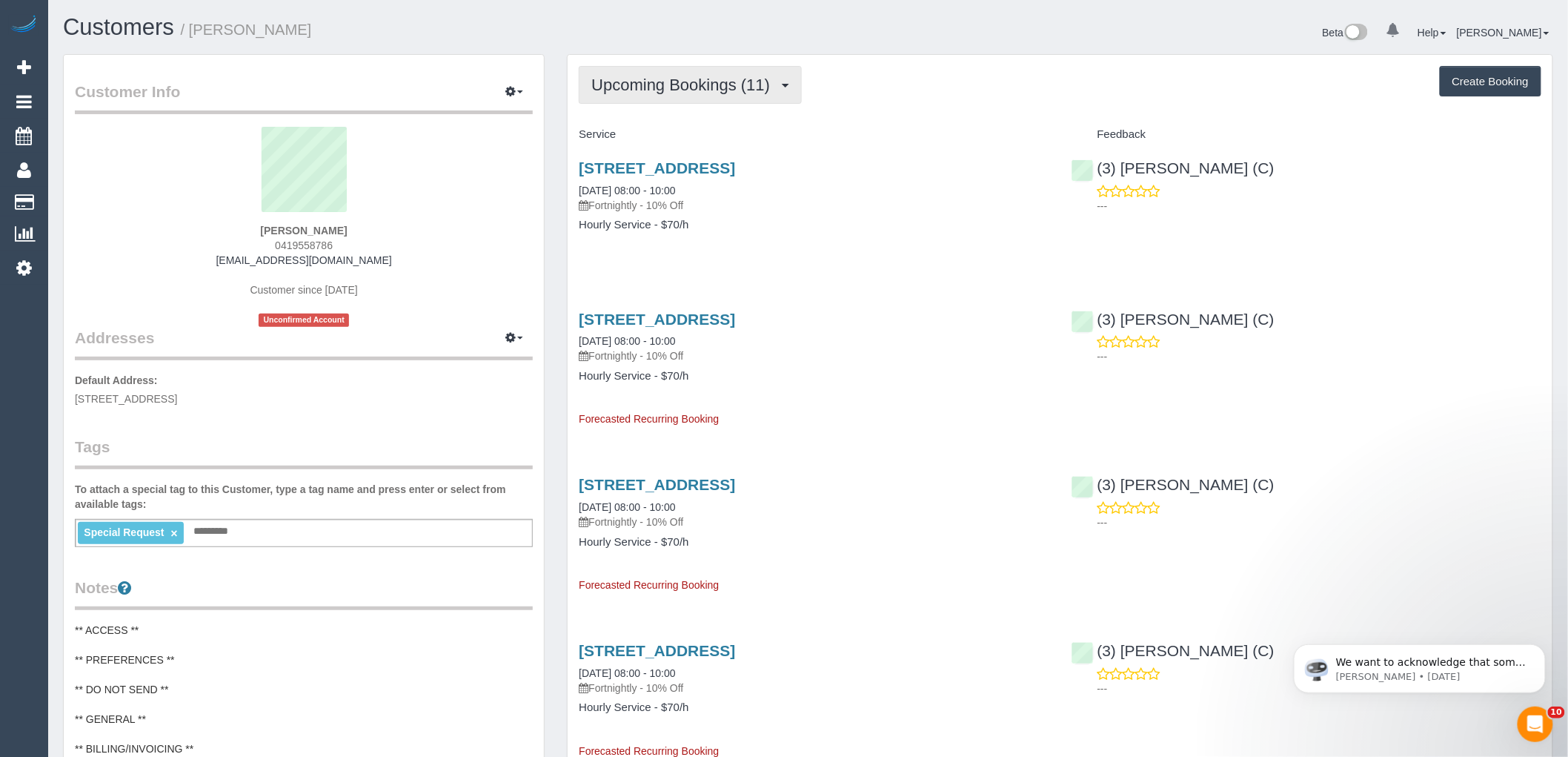
click at [621, 100] on button "Upcoming Bookings (11)" at bounding box center [690, 84] width 223 height 38
click at [656, 102] on button "Upcoming Bookings (11)" at bounding box center [690, 84] width 223 height 38
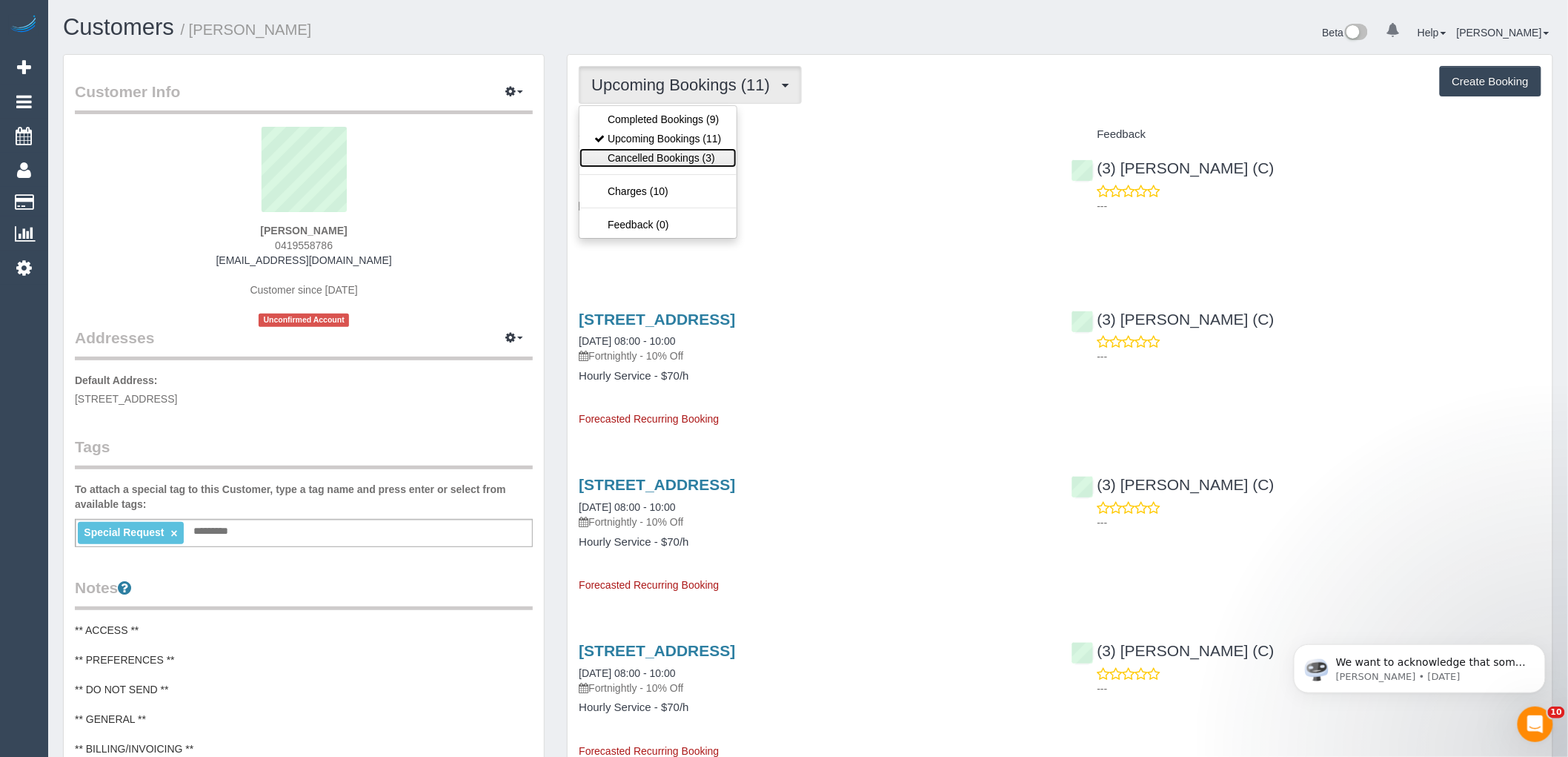
click at [662, 151] on link "Cancelled Bookings (3)" at bounding box center [658, 158] width 156 height 19
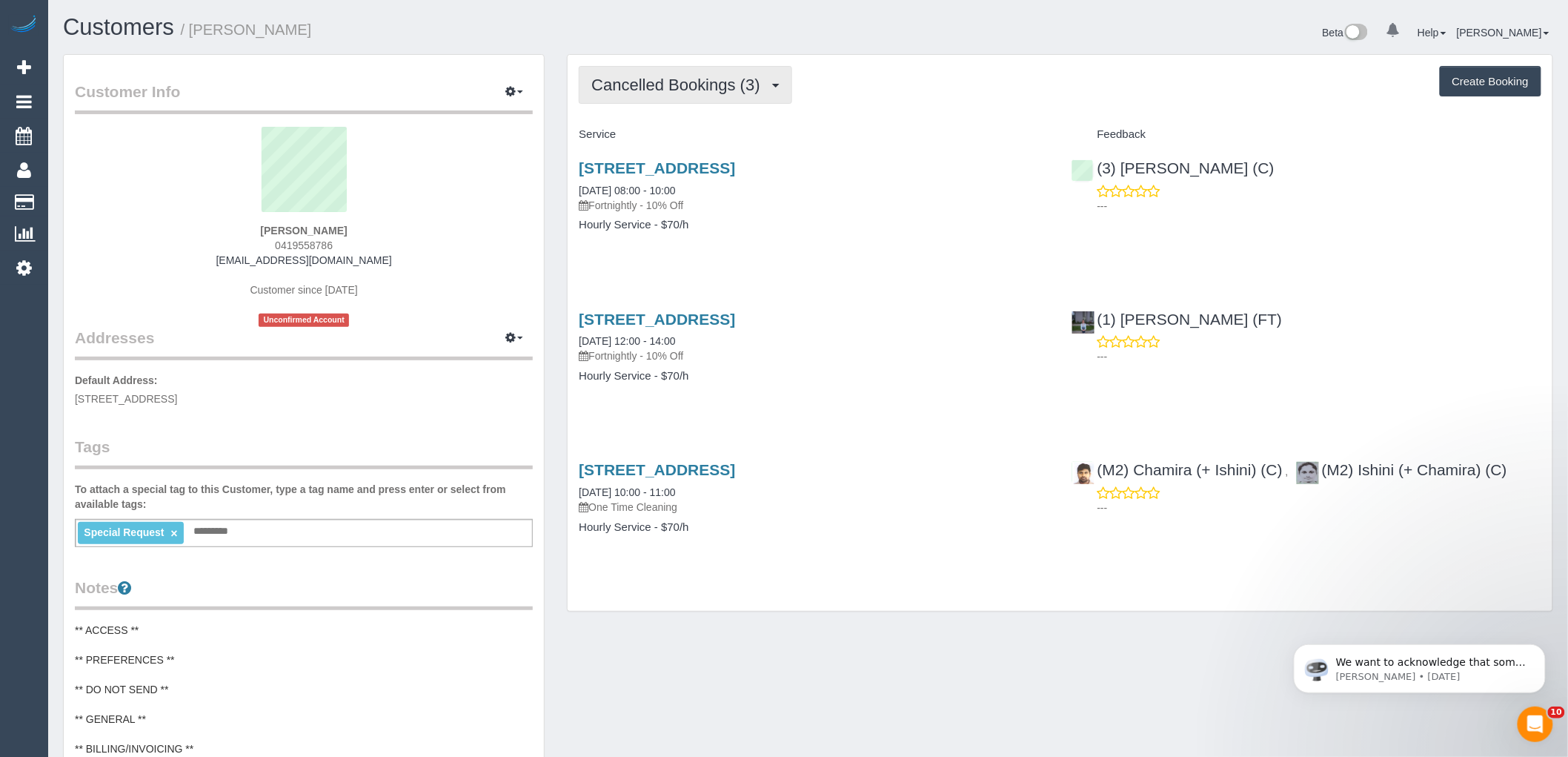
click at [658, 97] on button "Cancelled Bookings (3)" at bounding box center [685, 84] width 213 height 38
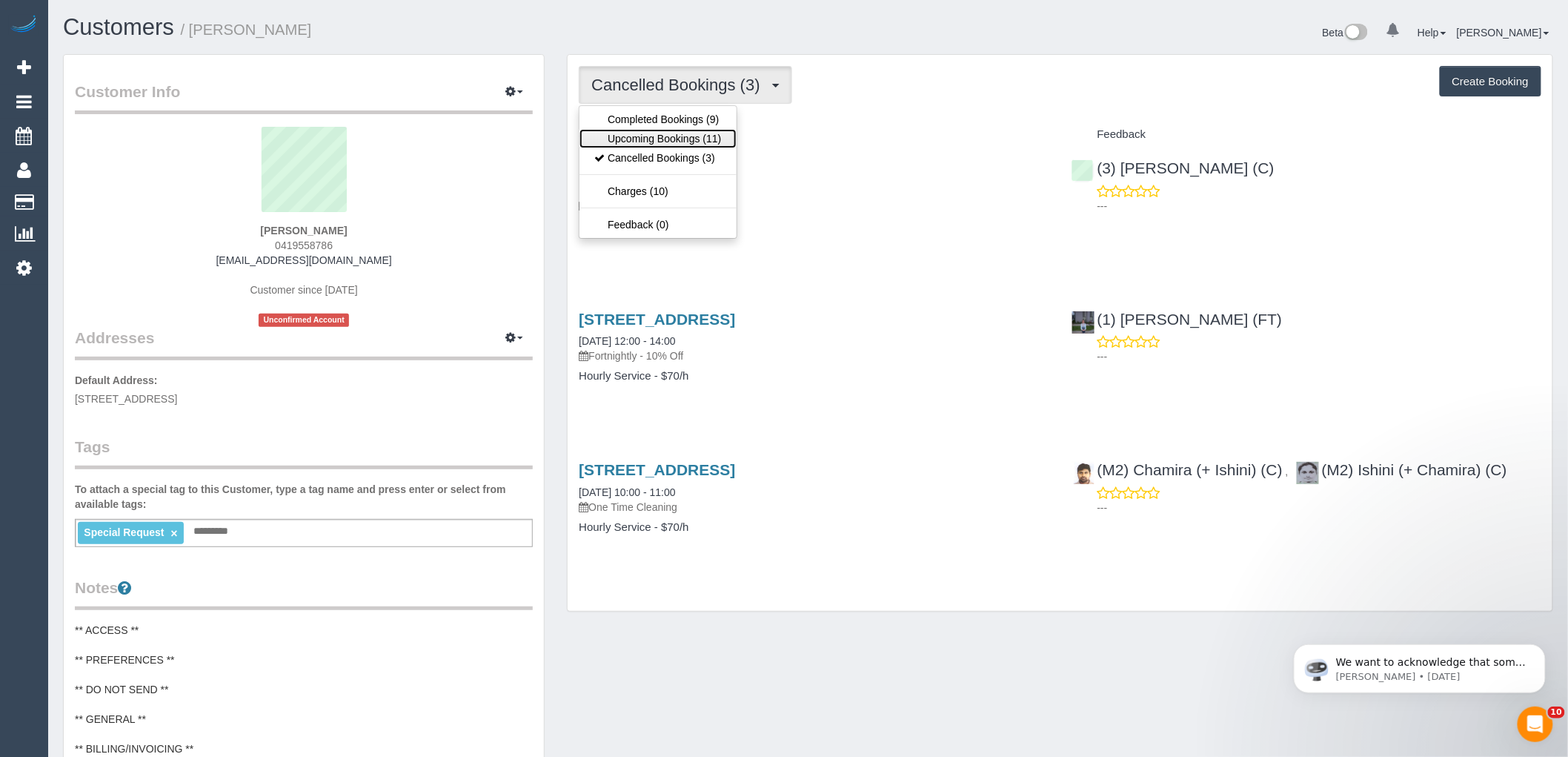
click at [664, 134] on link "Upcoming Bookings (11)" at bounding box center [658, 138] width 156 height 19
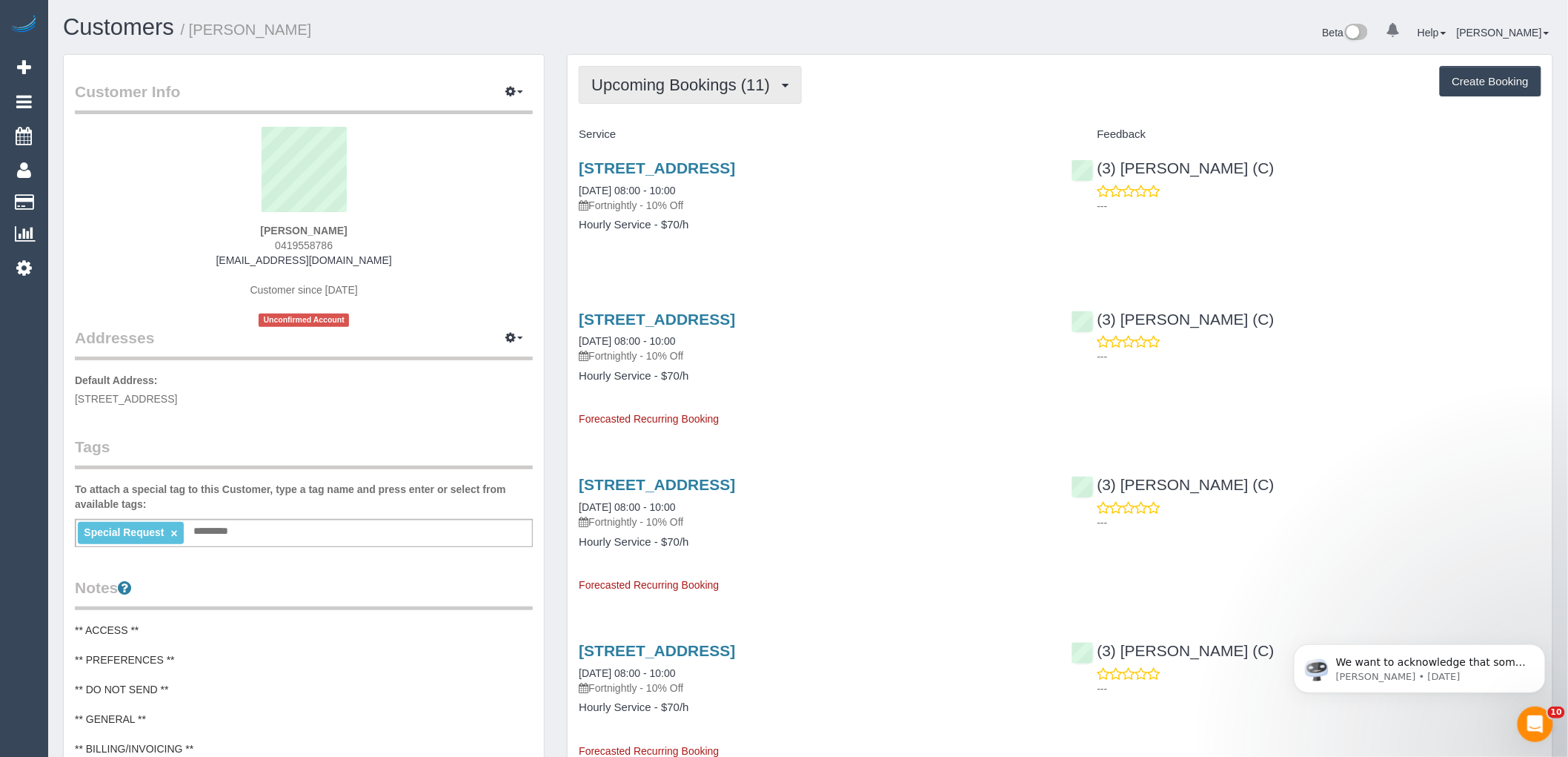
click at [650, 86] on span "Upcoming Bookings (11)" at bounding box center [684, 85] width 186 height 19
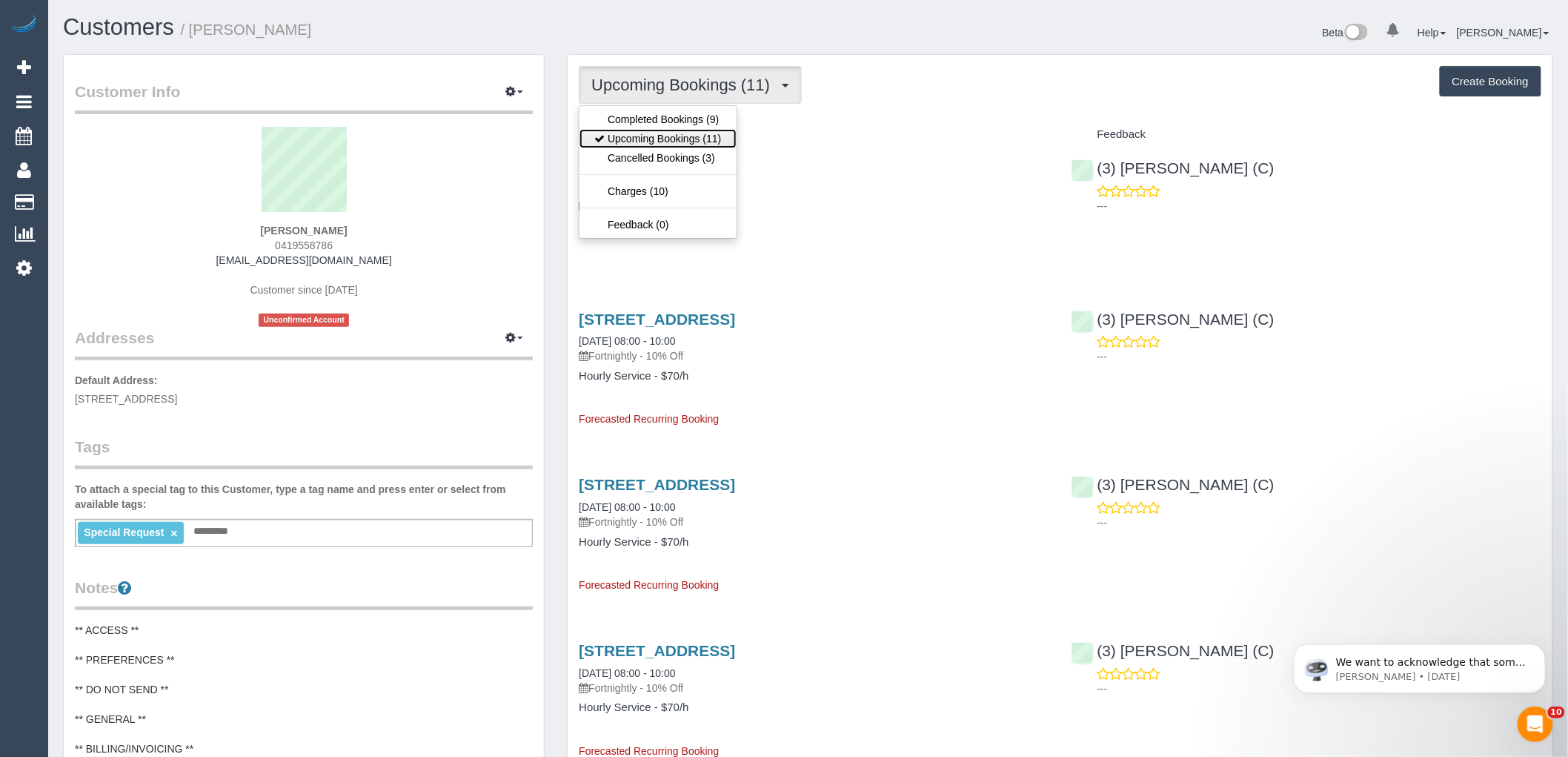
click at [684, 136] on link "Upcoming Bookings (11)" at bounding box center [658, 138] width 156 height 19
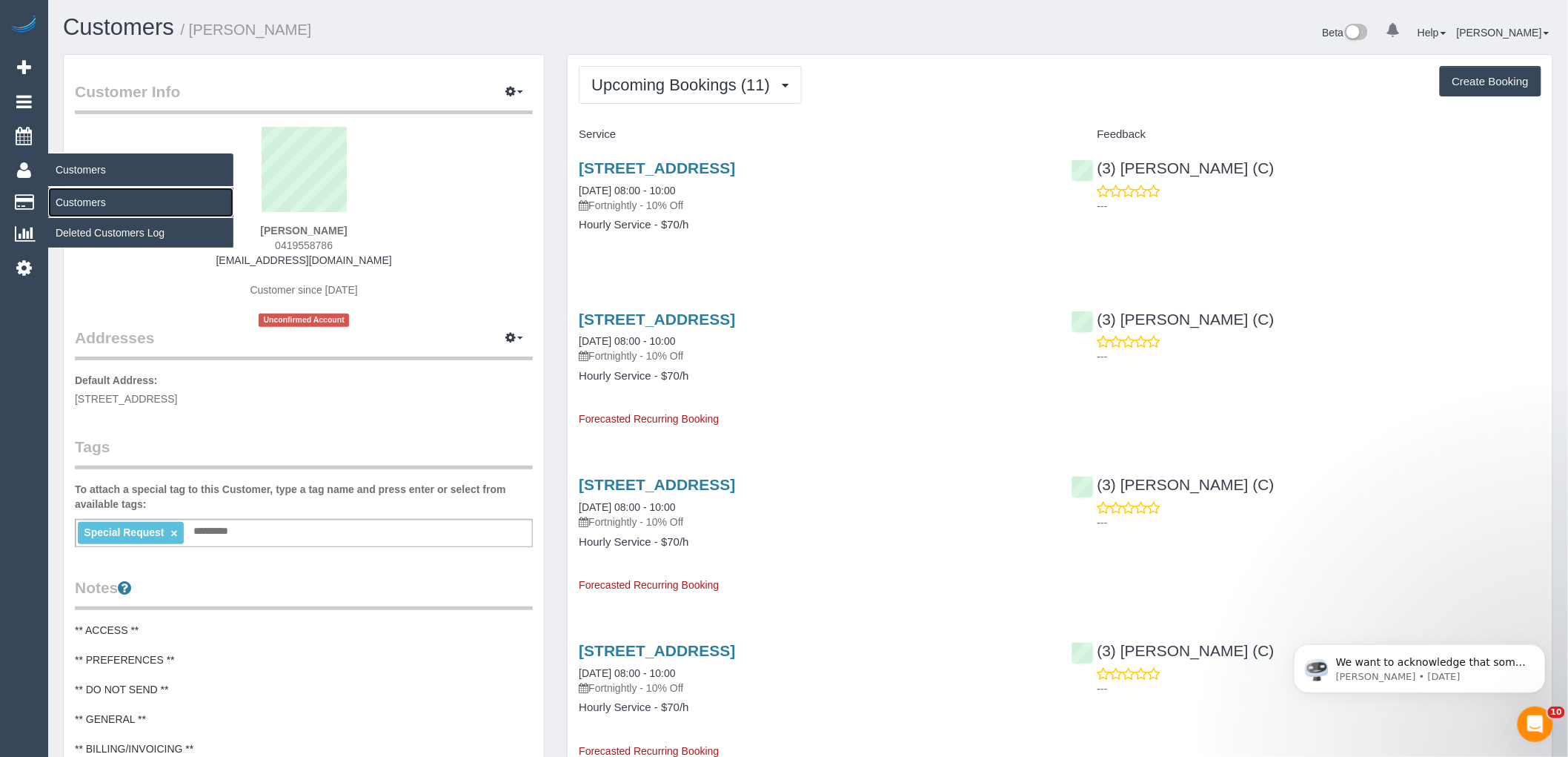
drag, startPoint x: 95, startPoint y: 197, endPoint x: 135, endPoint y: 191, distance: 40.4
click at [95, 197] on link "Customers" at bounding box center [141, 203] width 185 height 29
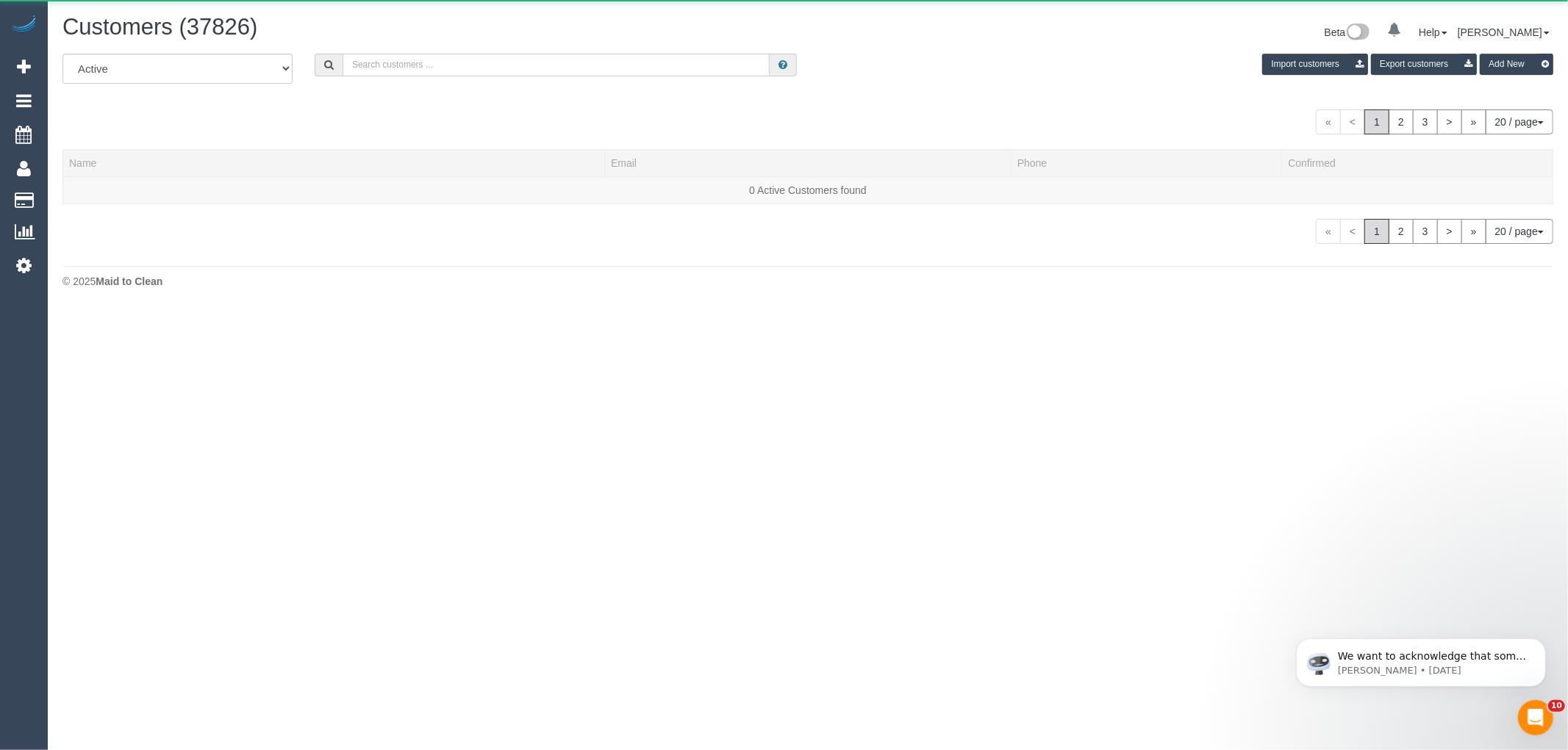
click at [392, 70] on input "text" at bounding box center [556, 65] width 427 height 23
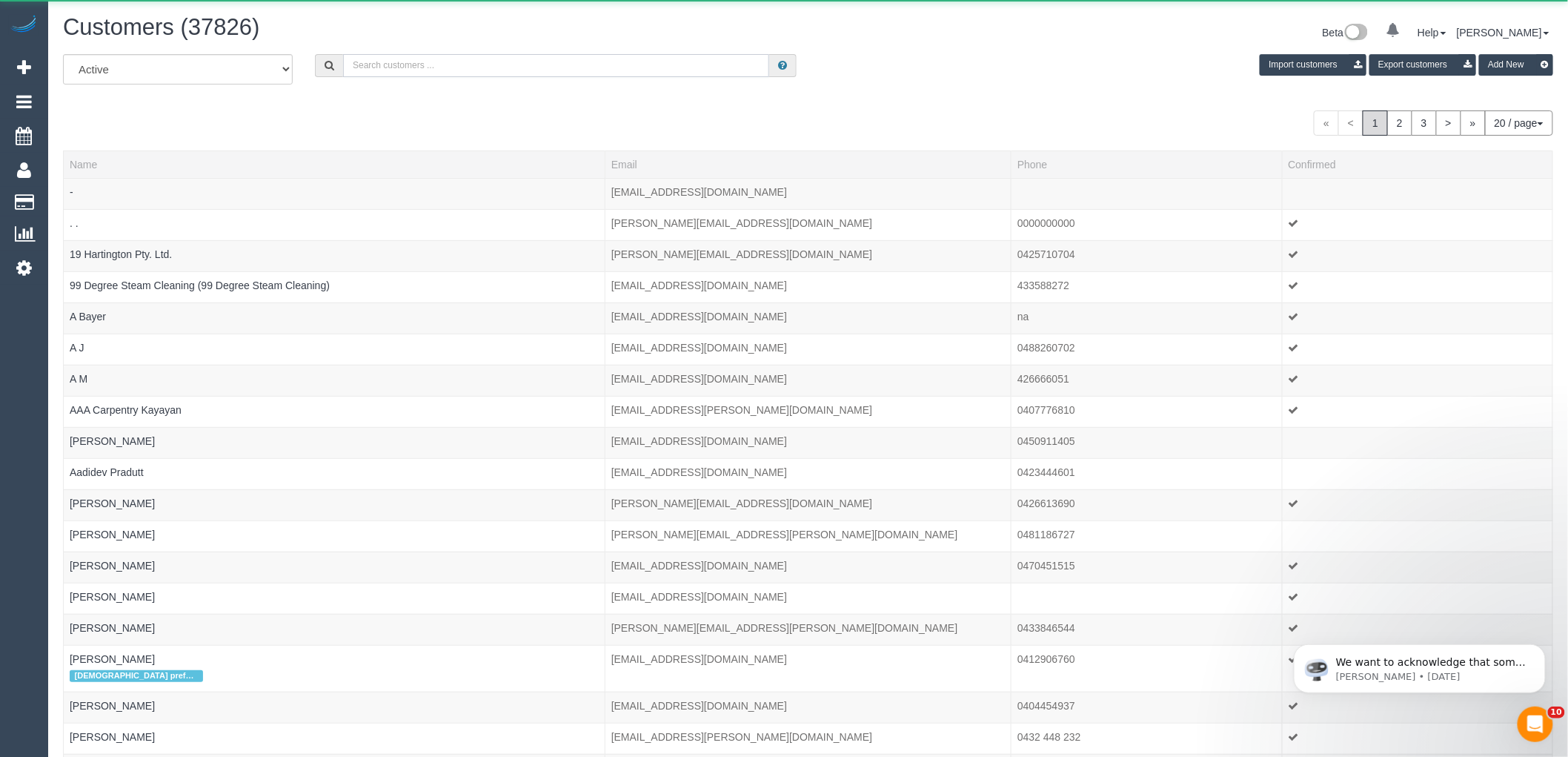
paste input "[EMAIL_ADDRESS][DOMAIN_NAME]"
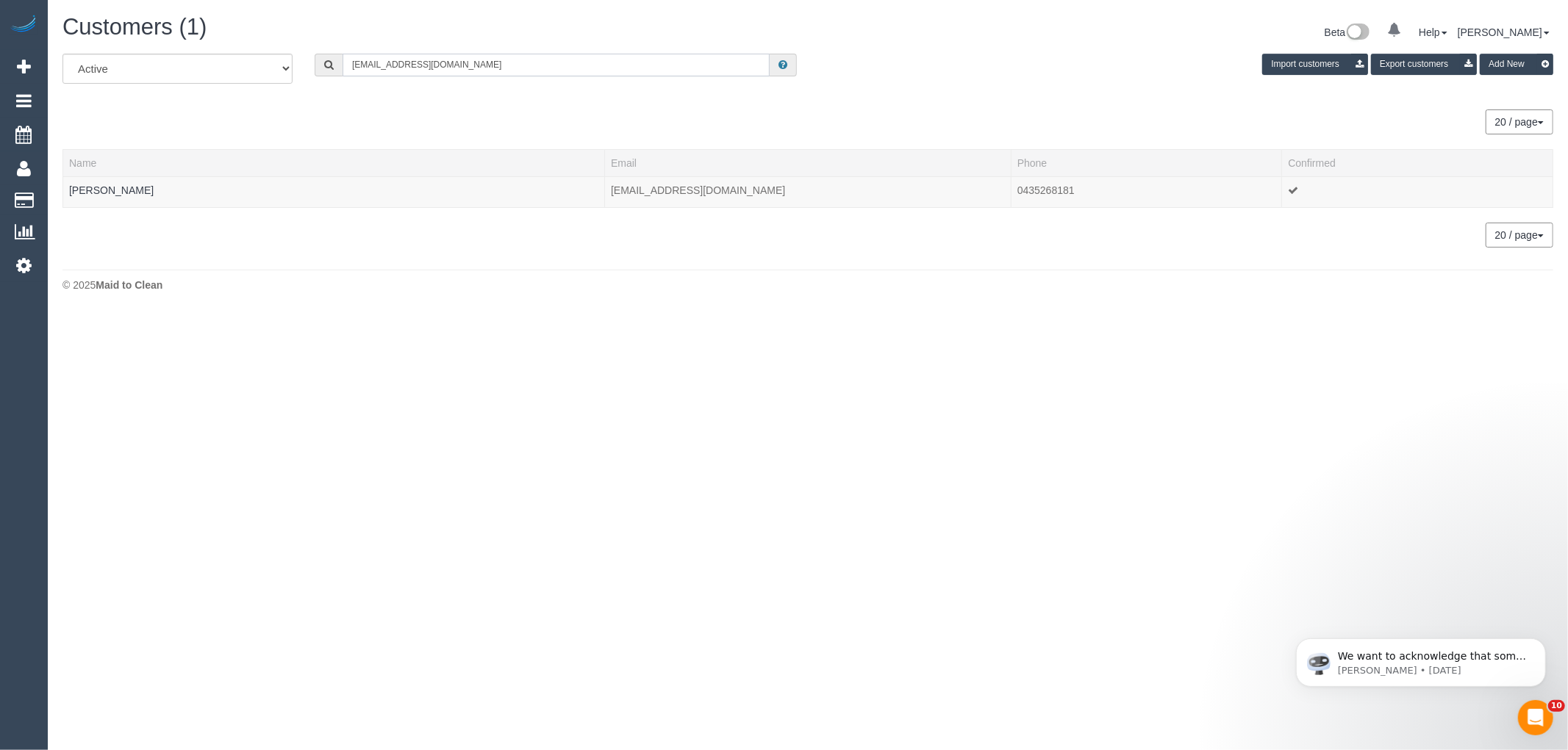
click at [460, 68] on input "[EMAIL_ADDRESS][DOMAIN_NAME]" at bounding box center [556, 65] width 427 height 23
paste input "61413073492"
drag, startPoint x: 361, startPoint y: 63, endPoint x: 299, endPoint y: 61, distance: 62.0
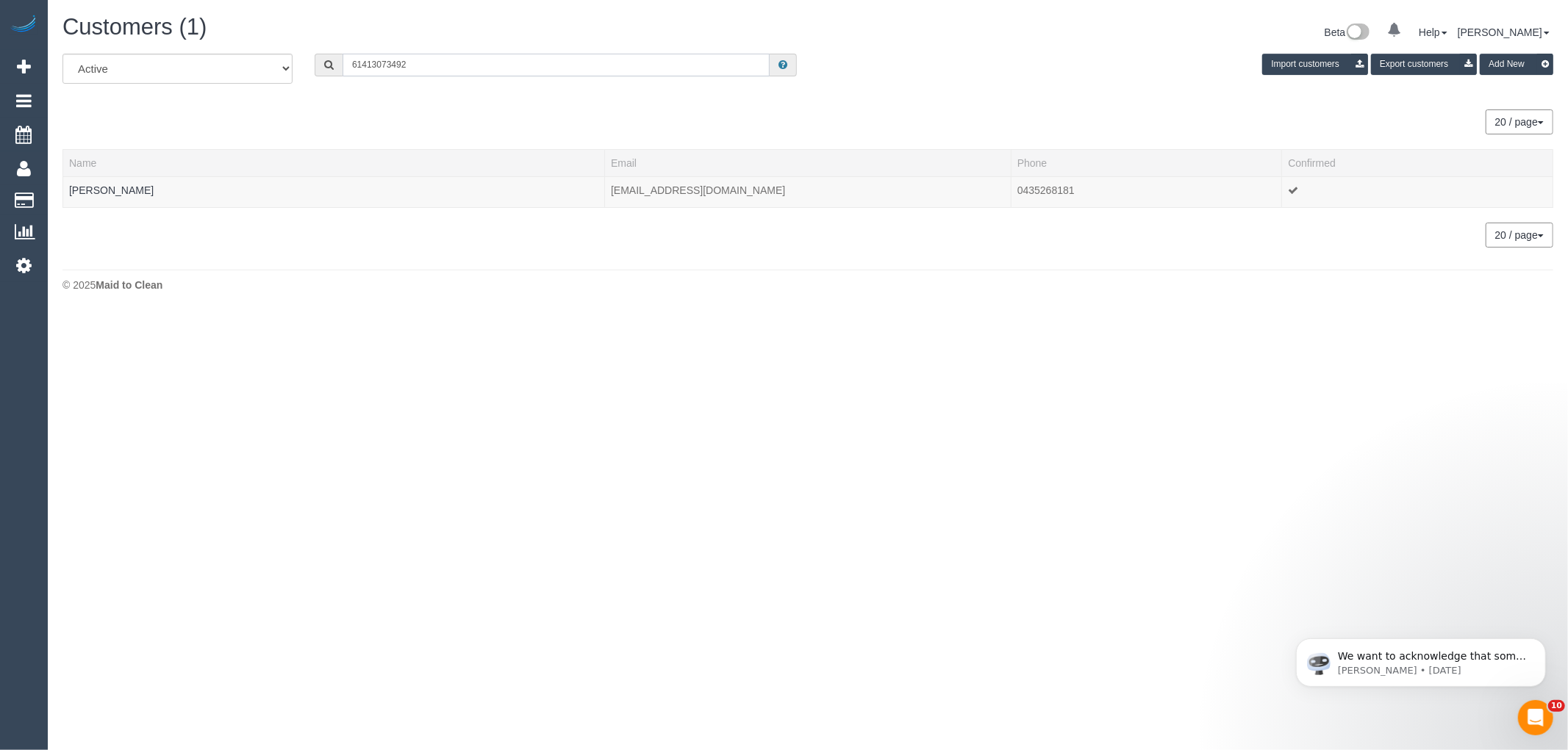
click at [299, 61] on div "All Active Archived 61413073492 Import customers Export customers Add New" at bounding box center [808, 74] width 1513 height 41
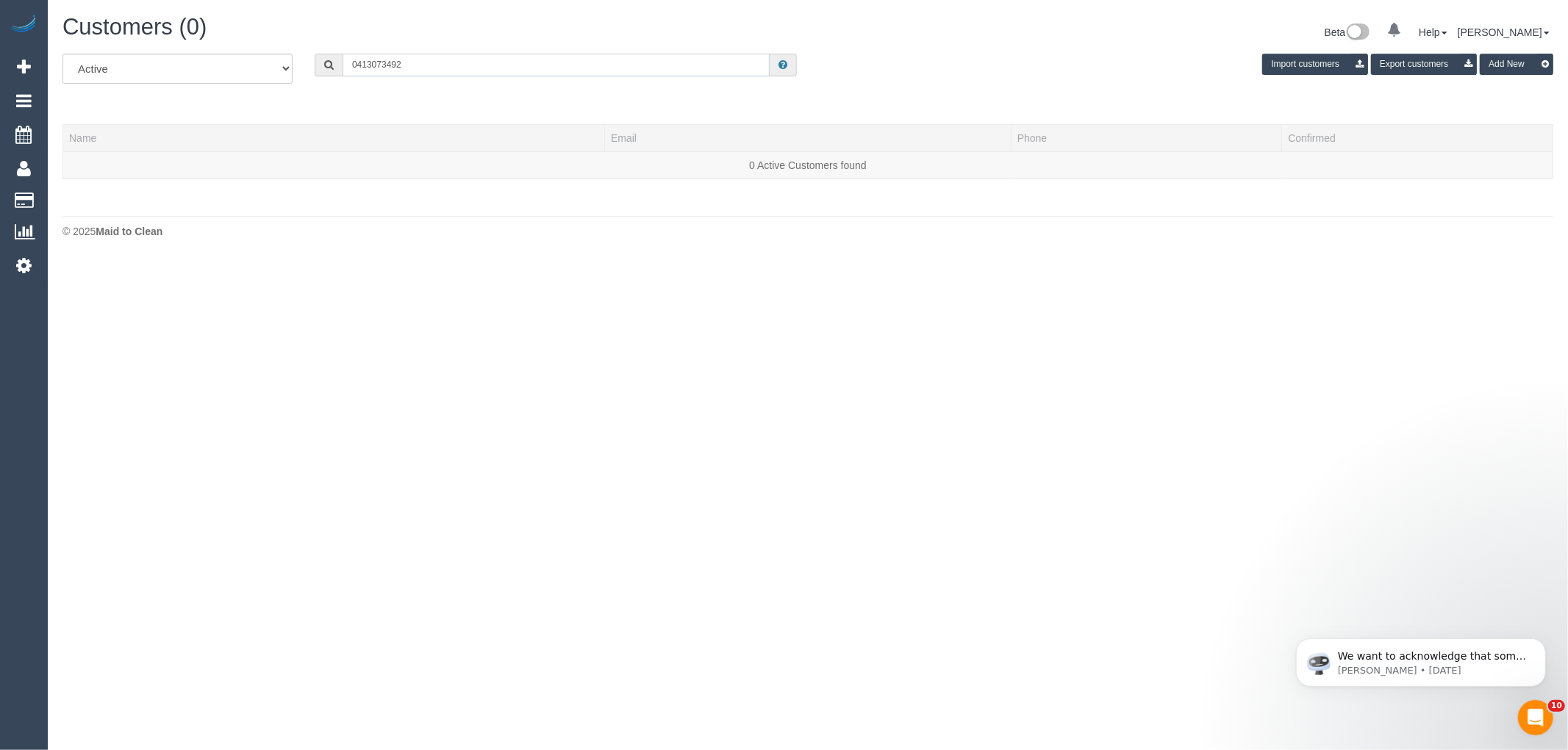
click at [371, 67] on input "0413073492" at bounding box center [556, 65] width 427 height 23
click at [386, 63] on input "0413 073492" at bounding box center [556, 65] width 427 height 23
click at [459, 74] on input "0413 073 492" at bounding box center [556, 65] width 427 height 23
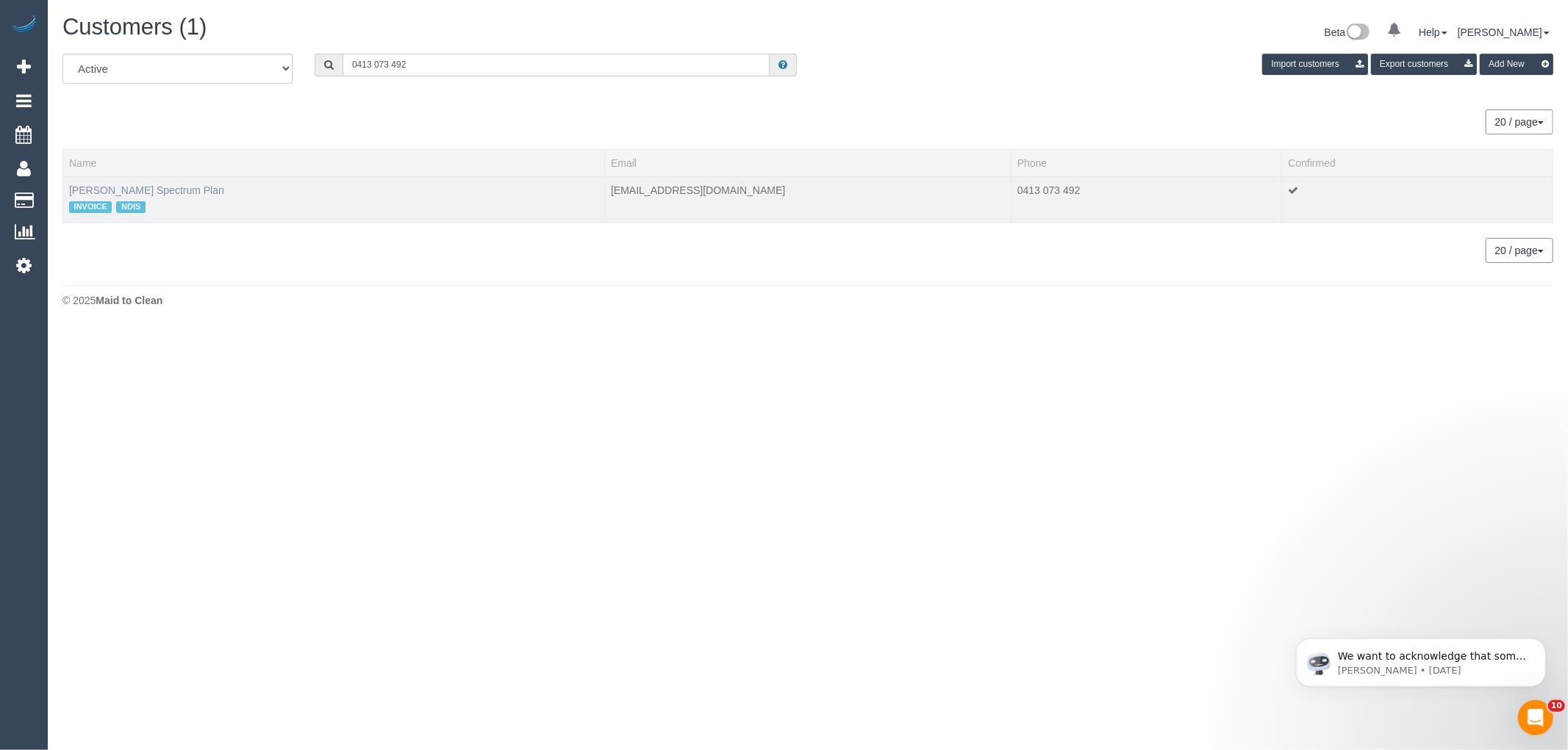
type input "0413 073 492"
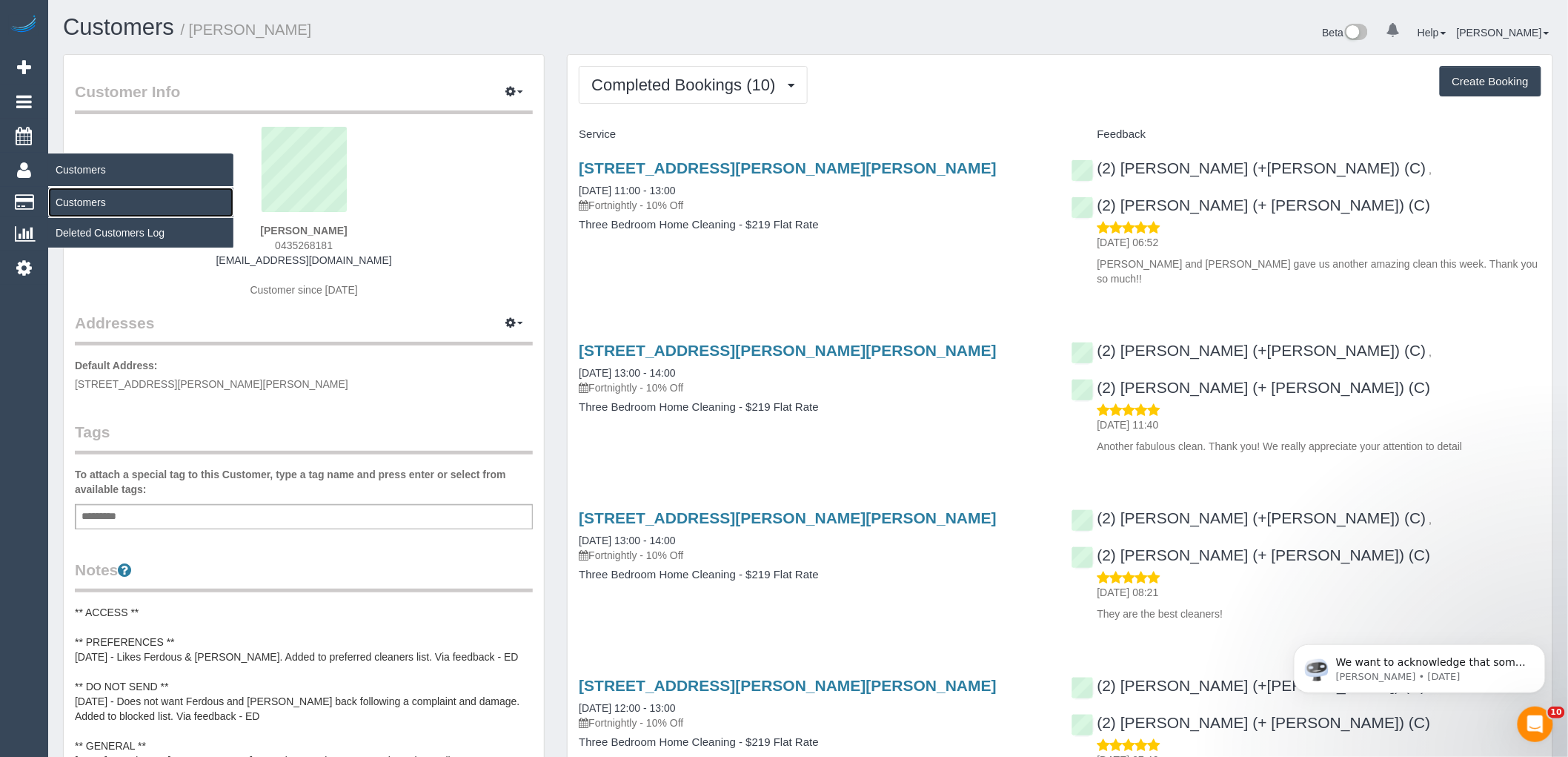
click at [90, 200] on link "Customers" at bounding box center [141, 203] width 185 height 29
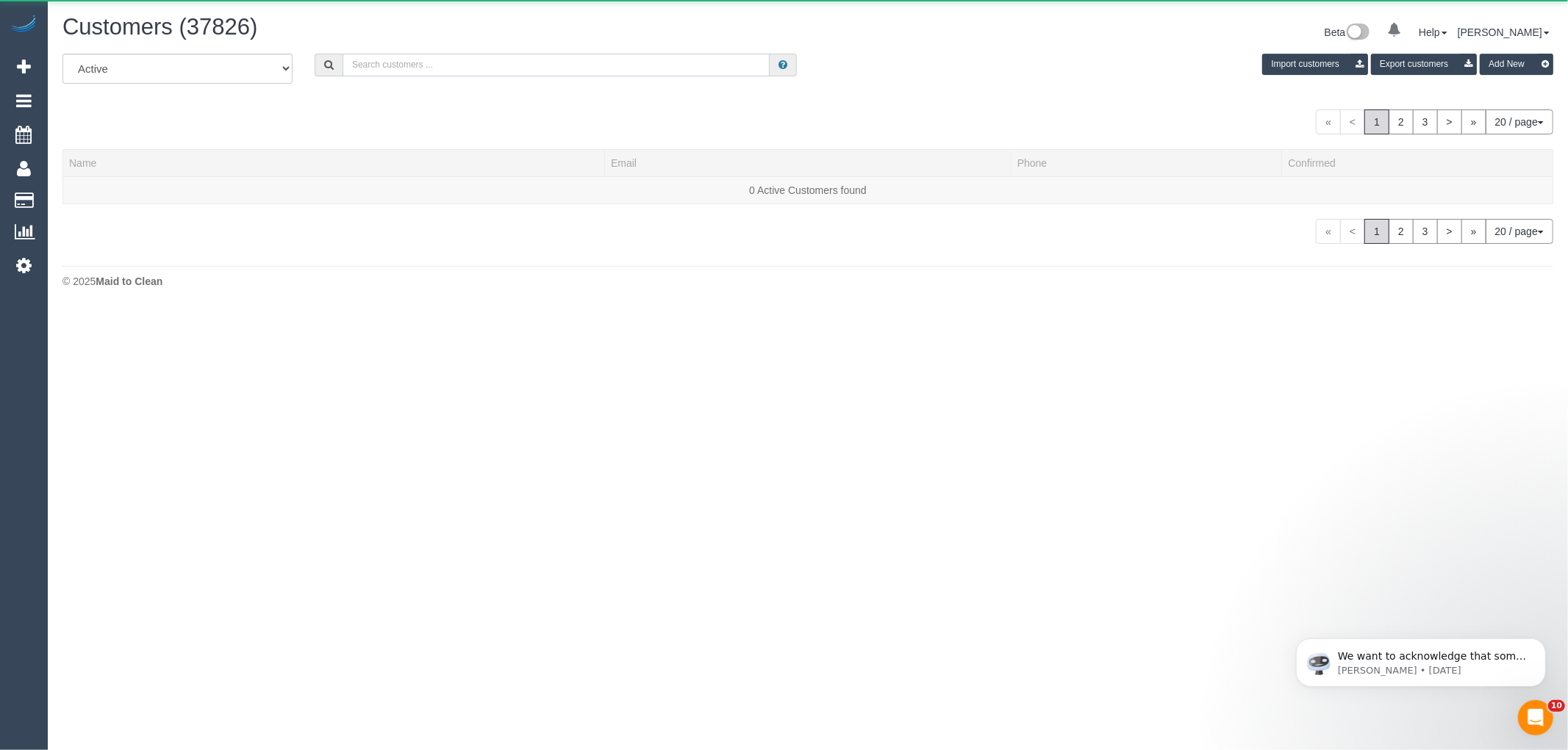
click at [441, 70] on input "text" at bounding box center [556, 65] width 427 height 23
paste input "61413073492"
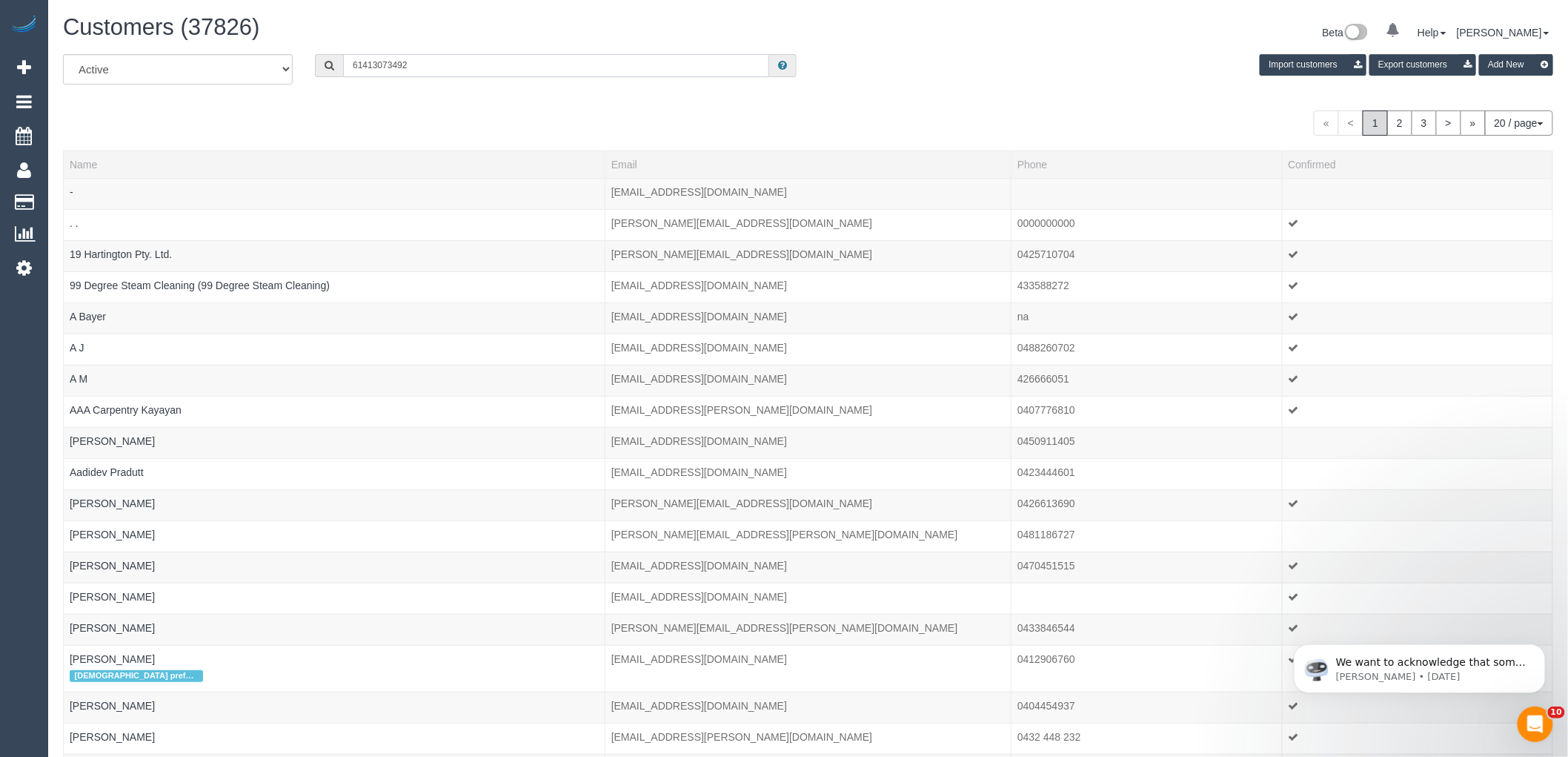
drag, startPoint x: 360, startPoint y: 65, endPoint x: 301, endPoint y: 65, distance: 59.0
click at [307, 65] on div "61413073492" at bounding box center [556, 66] width 504 height 23
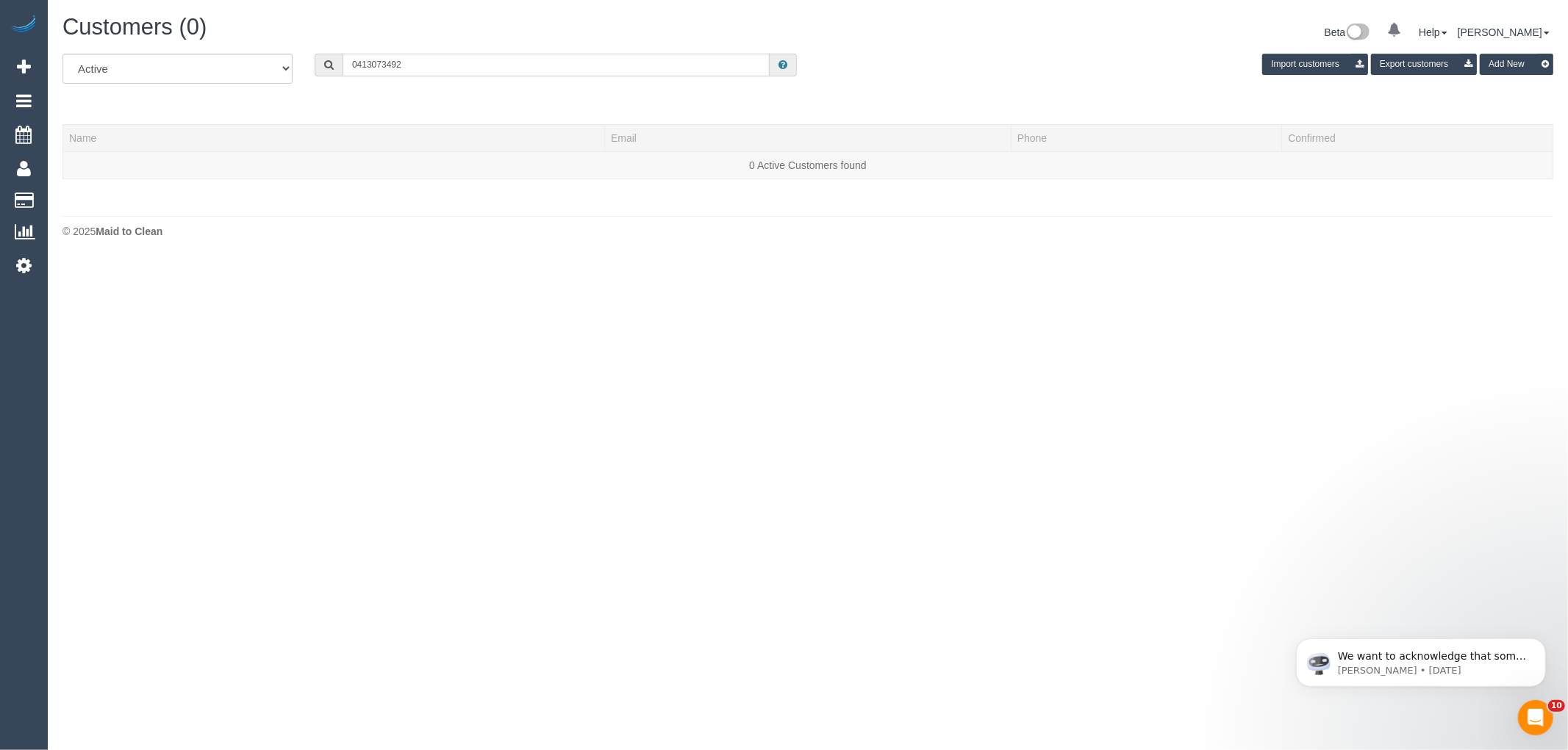
click at [372, 64] on input "0413073492" at bounding box center [556, 65] width 427 height 23
click at [387, 68] on input "0413 073492" at bounding box center [556, 65] width 427 height 23
click at [418, 67] on input "0413 073 492" at bounding box center [556, 65] width 427 height 23
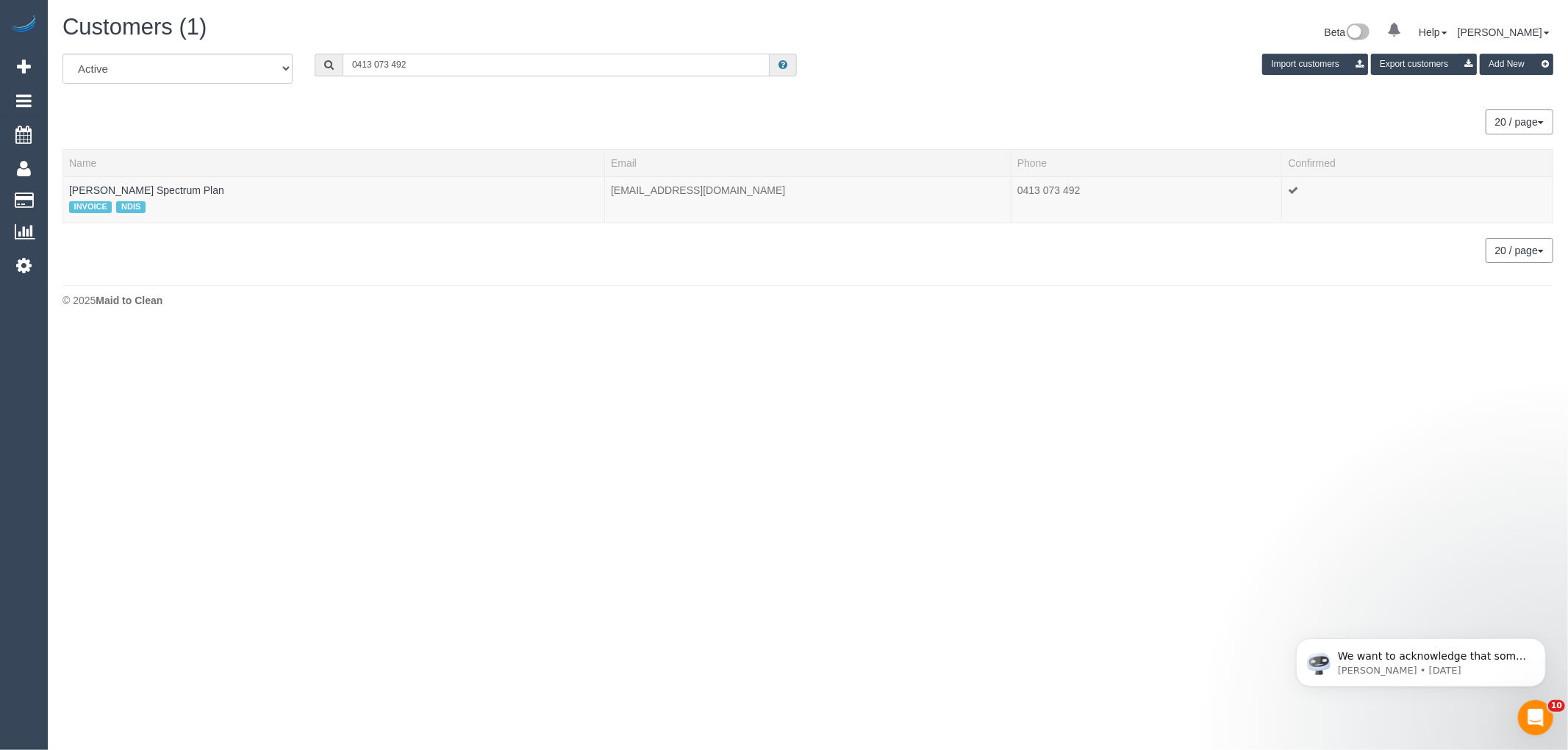
type input "0413 073 492"
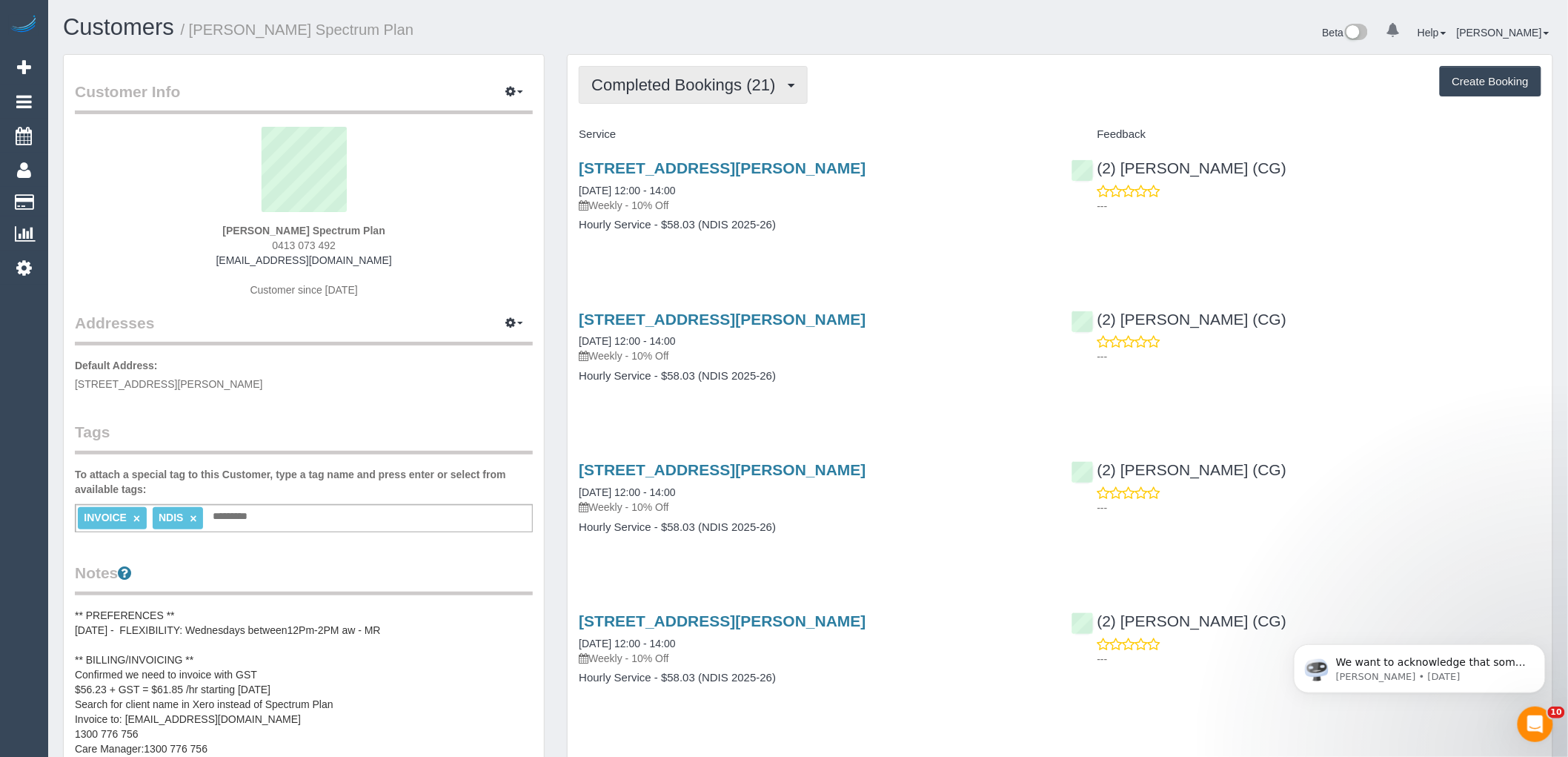
click at [685, 94] on span "Completed Bookings (21)" at bounding box center [686, 85] width 191 height 19
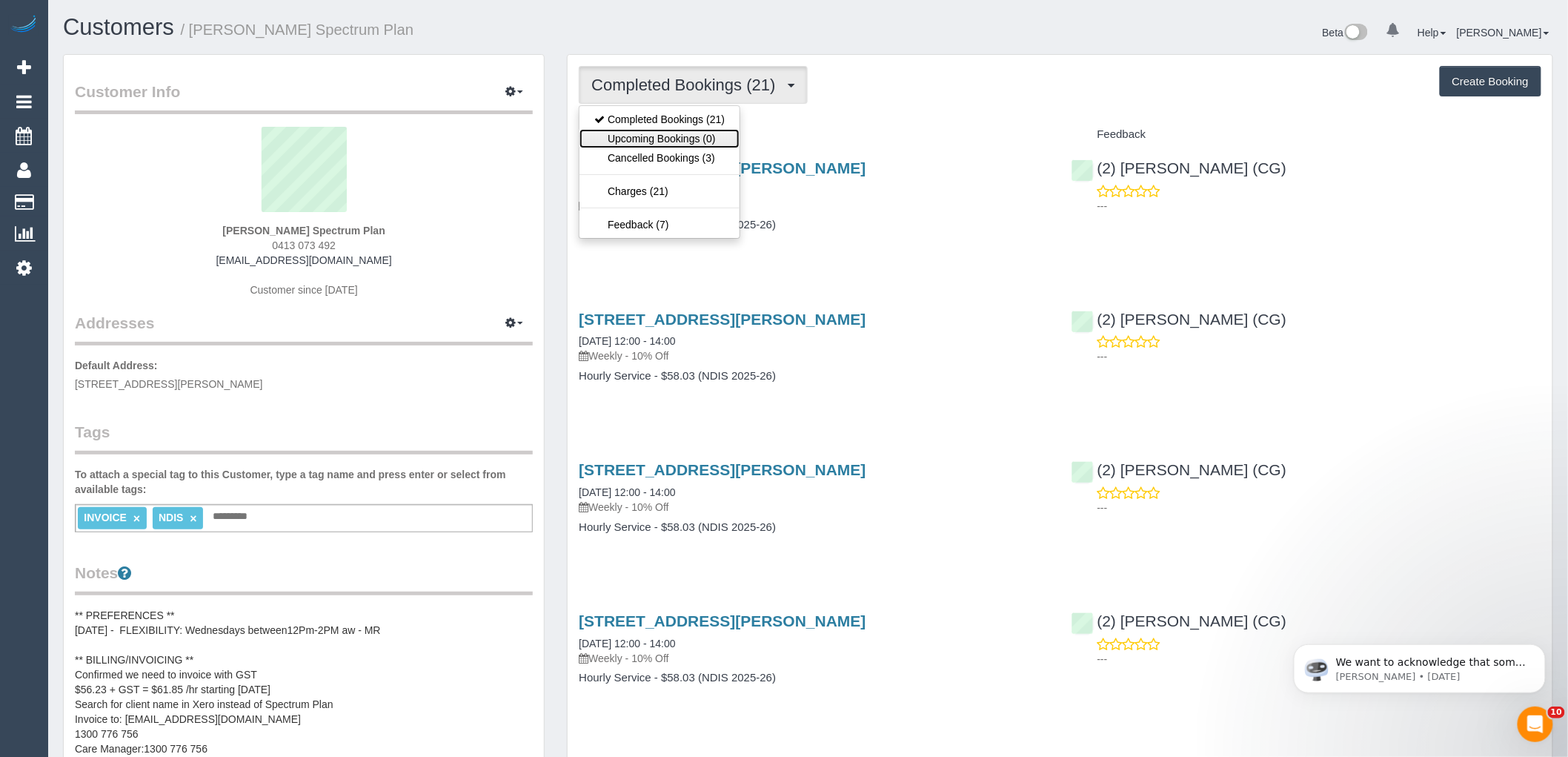
click at [658, 141] on link "Upcoming Bookings (0)" at bounding box center [659, 138] width 160 height 19
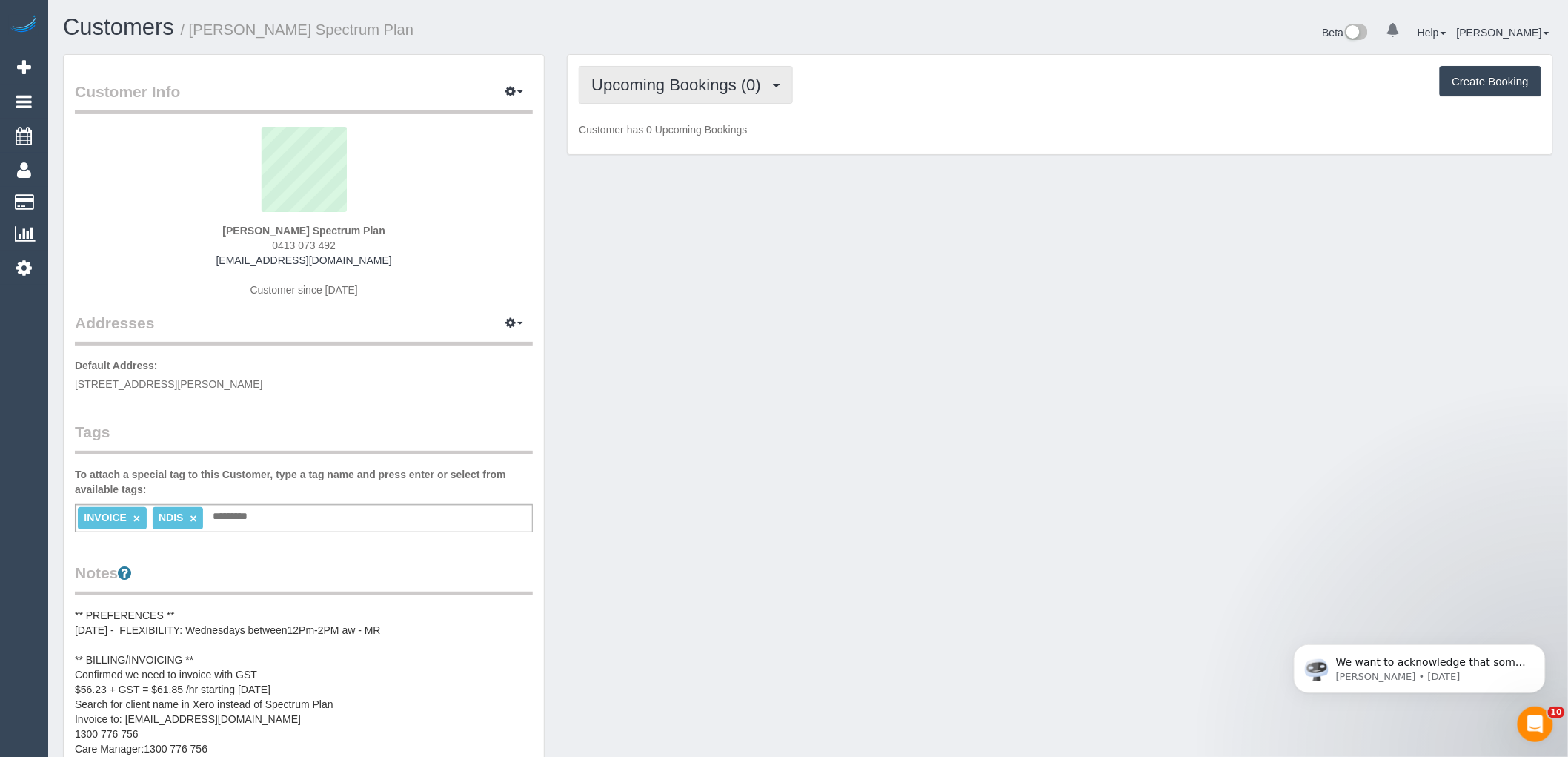
click at [678, 91] on span "Upcoming Bookings (0)" at bounding box center [679, 85] width 177 height 19
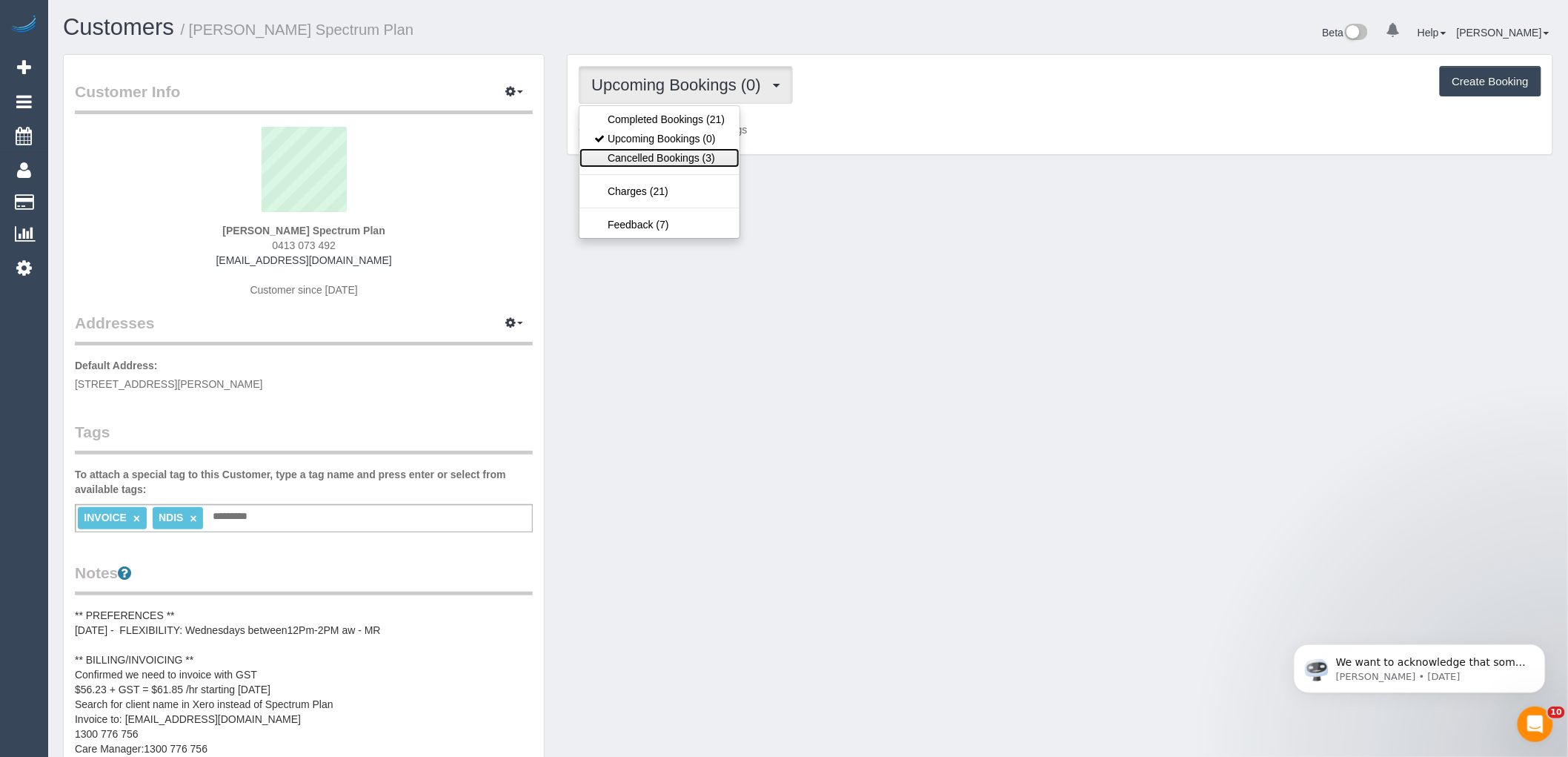
click at [675, 158] on link "Cancelled Bookings (3)" at bounding box center [659, 158] width 160 height 19
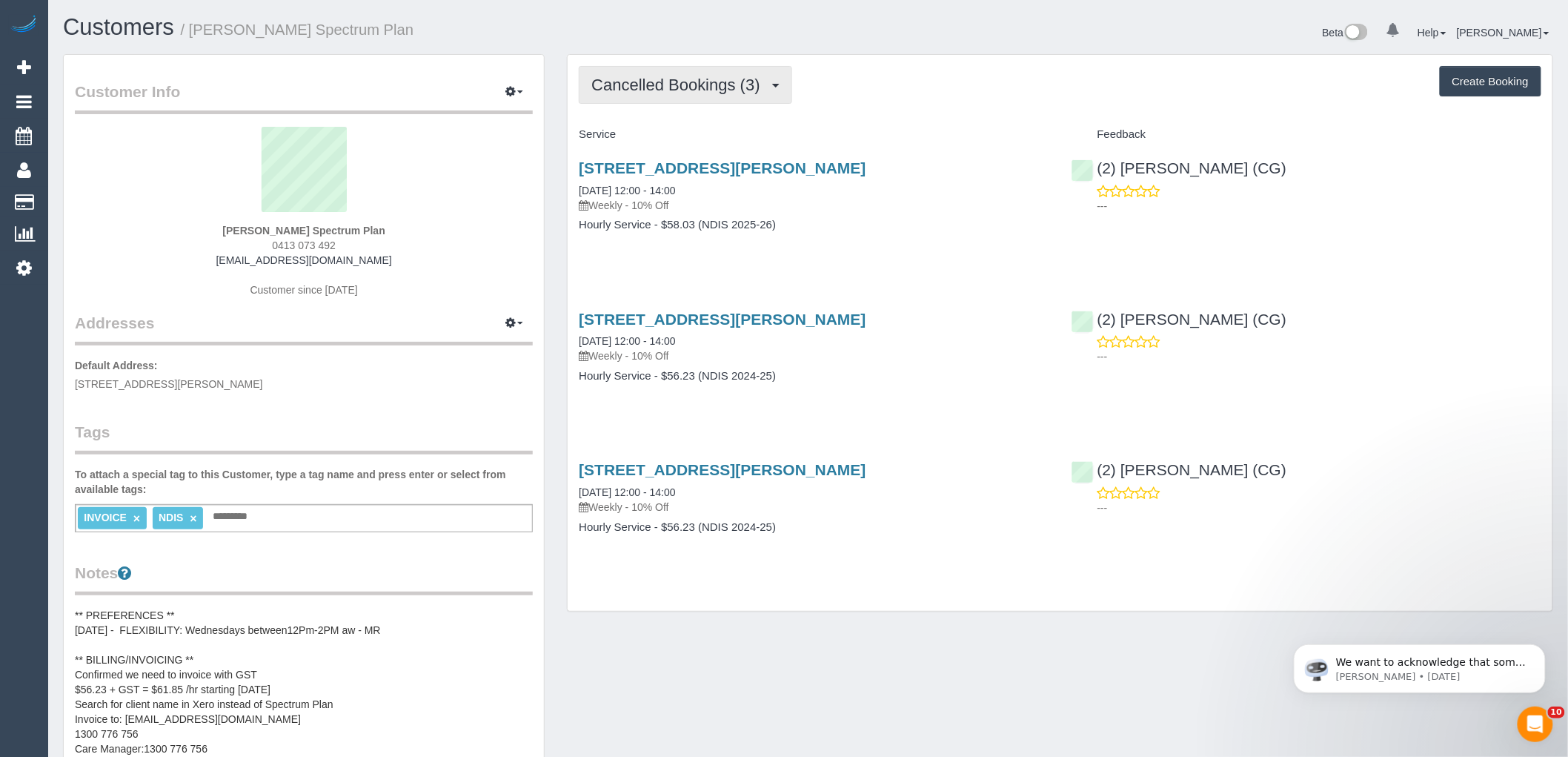
click at [624, 72] on button "Cancelled Bookings (3)" at bounding box center [685, 84] width 213 height 38
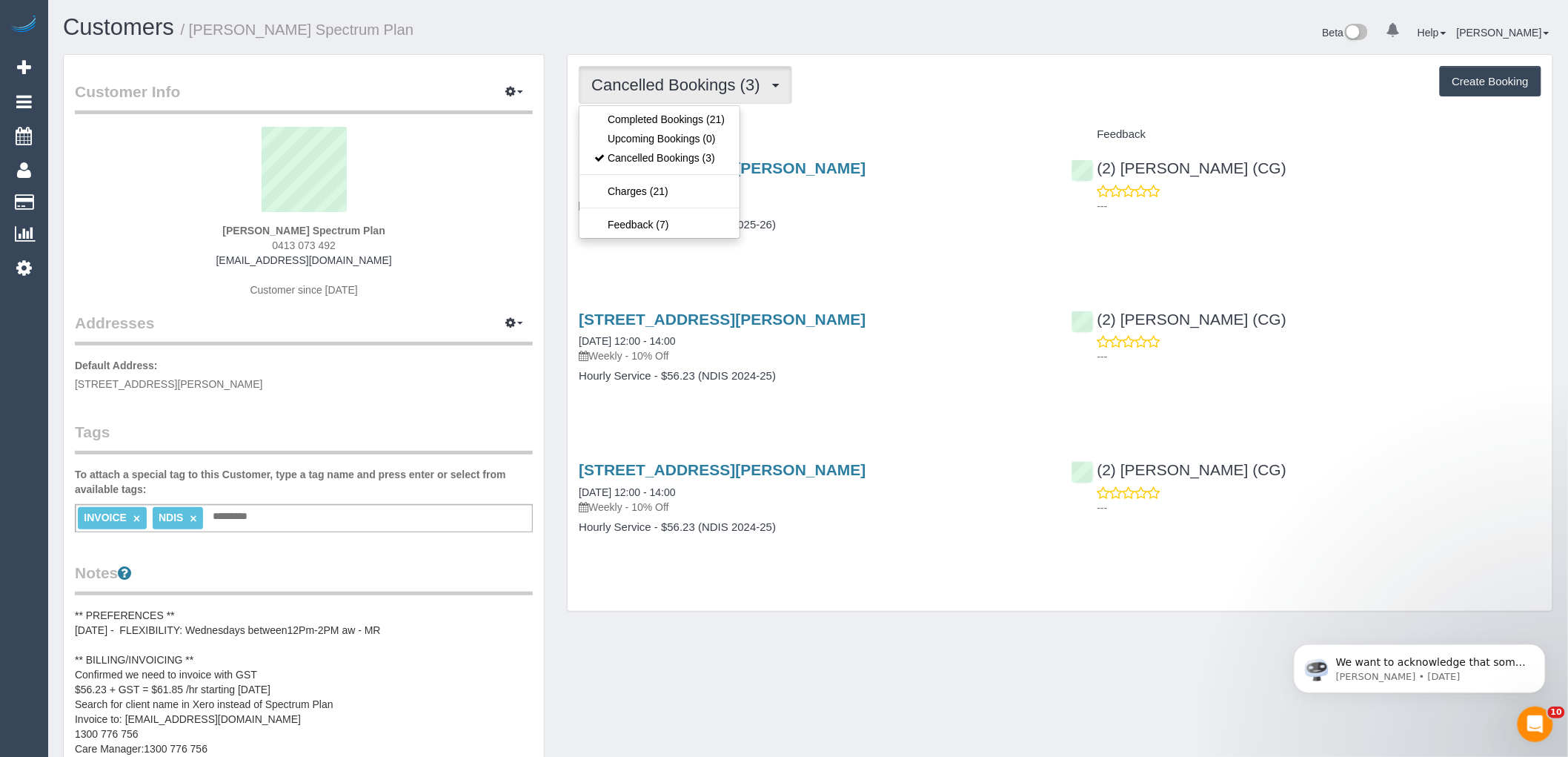
click at [914, 123] on div "Service" at bounding box center [814, 135] width 492 height 26
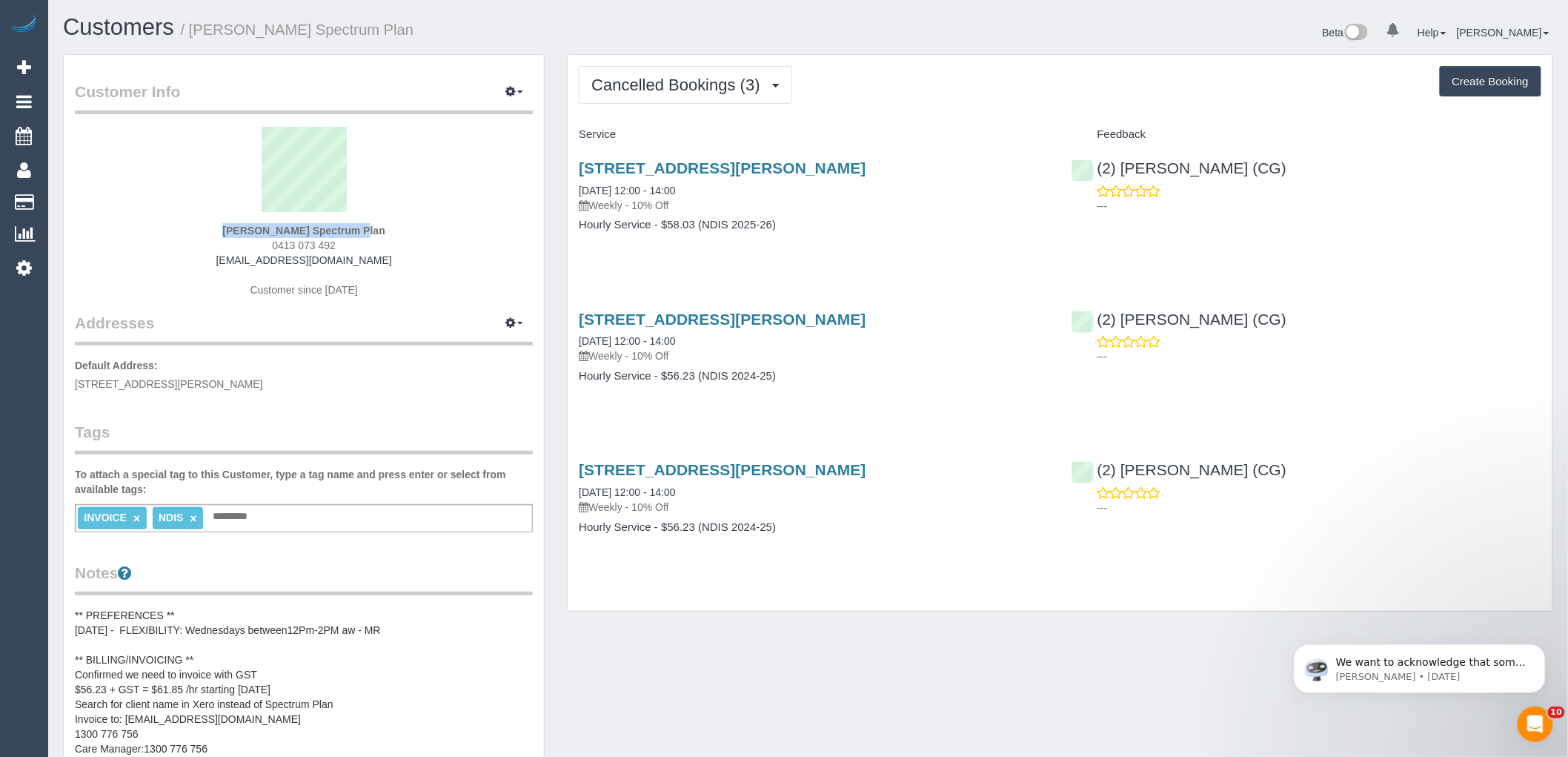
drag, startPoint x: 188, startPoint y: 211, endPoint x: 305, endPoint y: 234, distance: 119.2
click at [305, 234] on div "[PERSON_NAME] Spectrum Plan 0413 073 492 [EMAIL_ADDRESS][DOMAIN_NAME] Customer …" at bounding box center [304, 220] width 458 height 186
copy div "[PERSON_NAME]"
click at [1491, 87] on button "Create Booking" at bounding box center [1490, 81] width 101 height 31
select select "VIC"
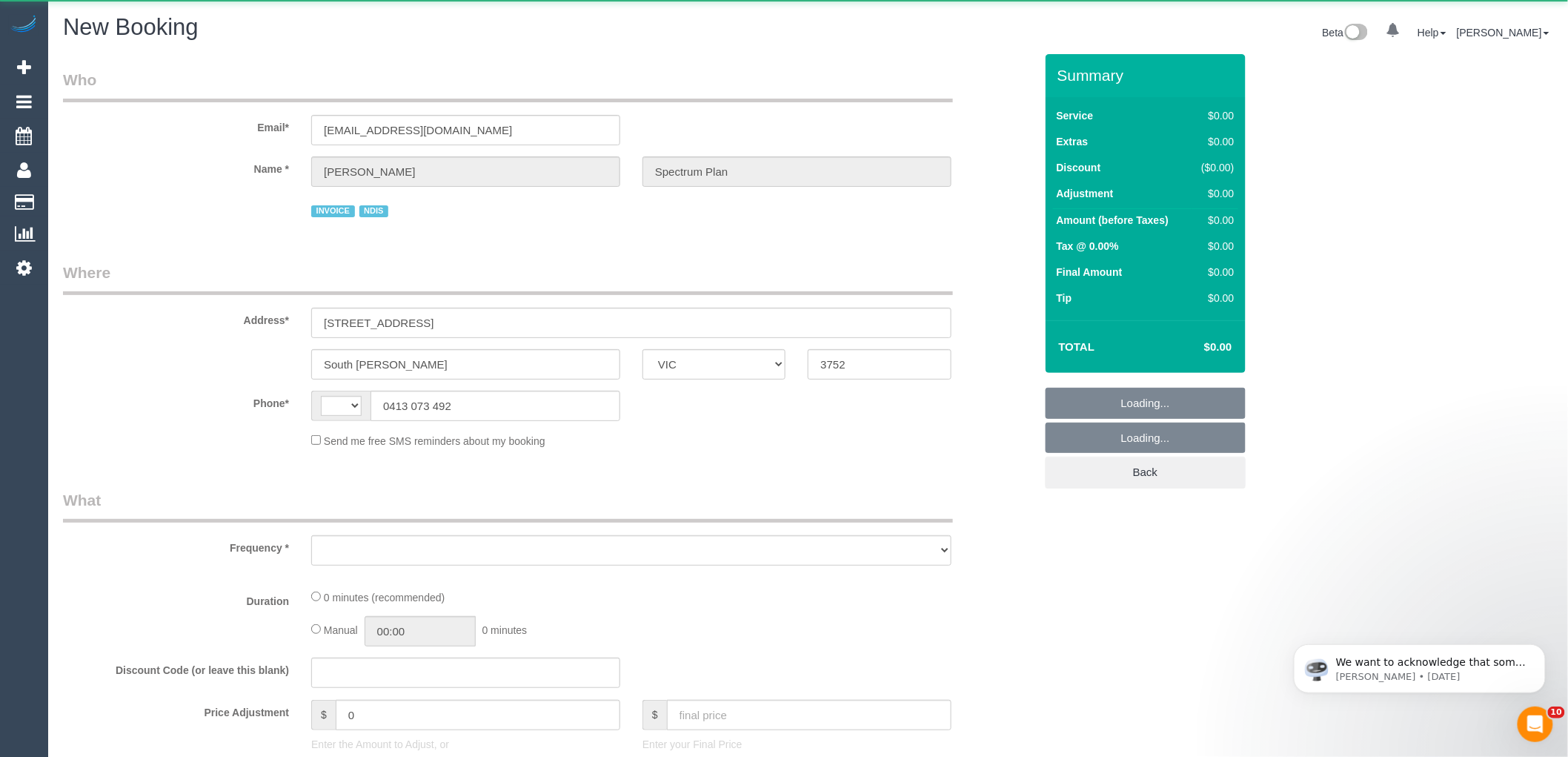
select select "string:AU"
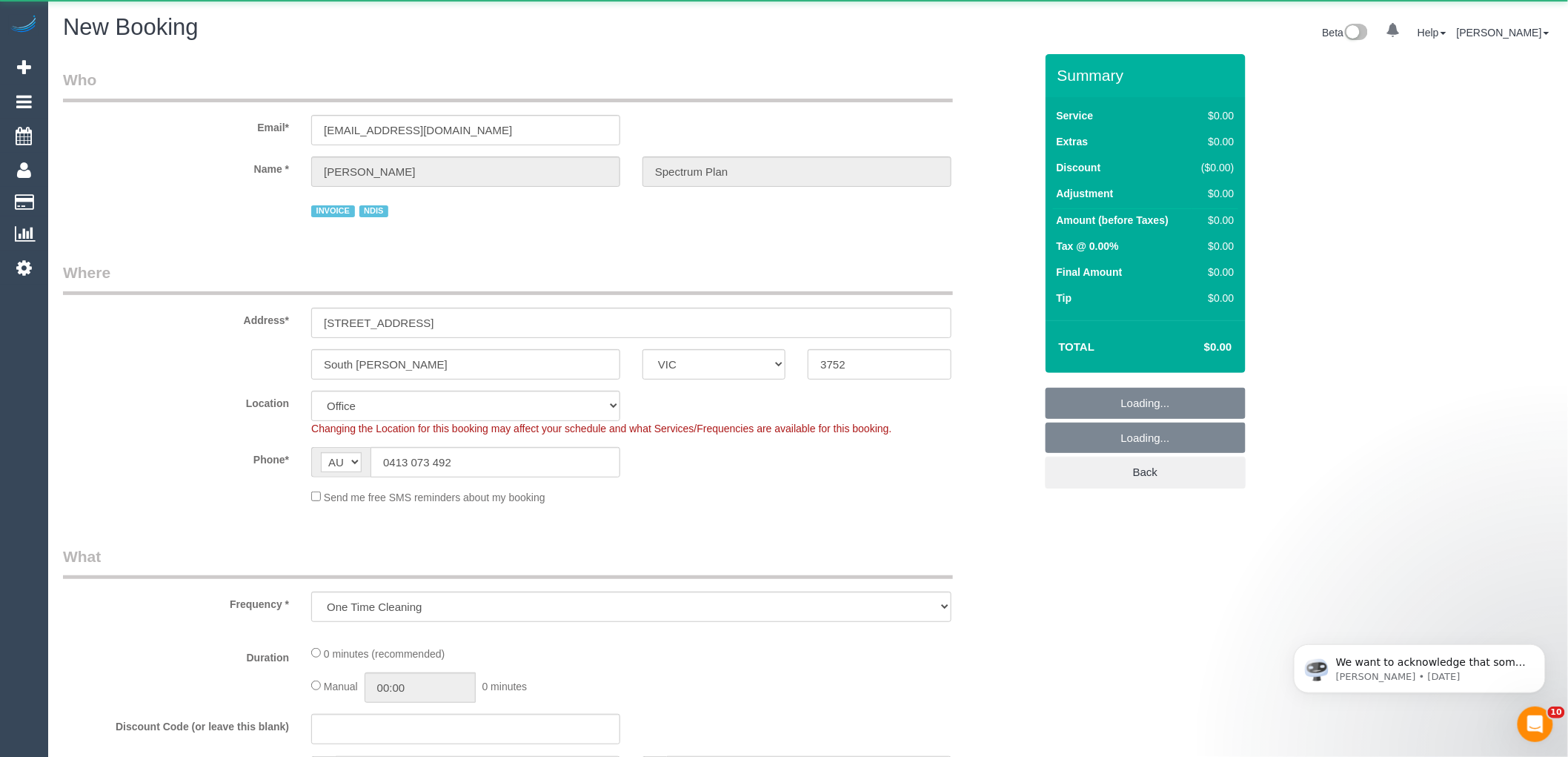
select select "object:1859"
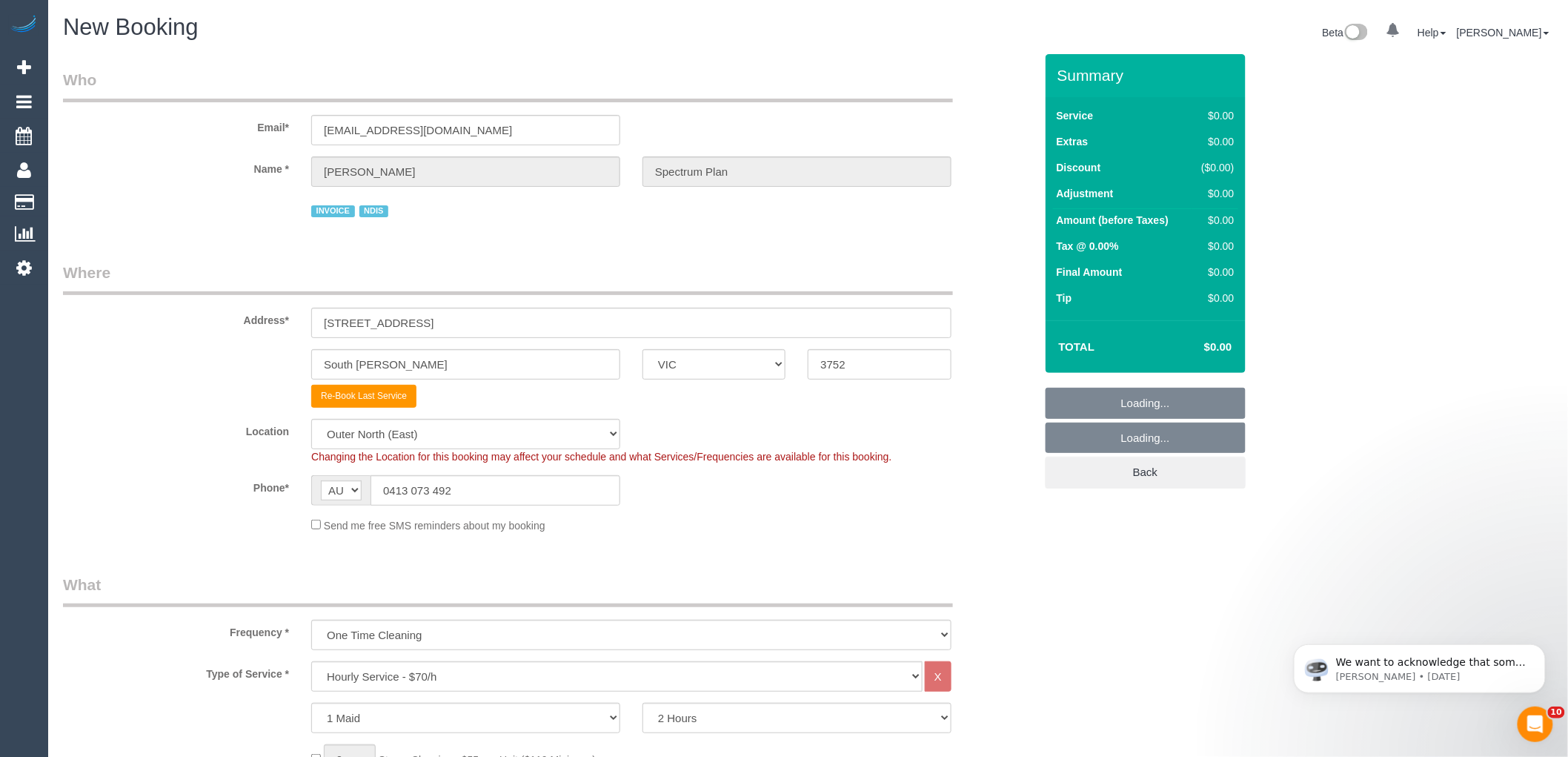
select select "51"
select select "object:3205"
drag, startPoint x: 467, startPoint y: 316, endPoint x: 117, endPoint y: 308, distance: 350.1
click at [117, 308] on div "Address* 7 Glenorachy Way" at bounding box center [549, 300] width 994 height 77
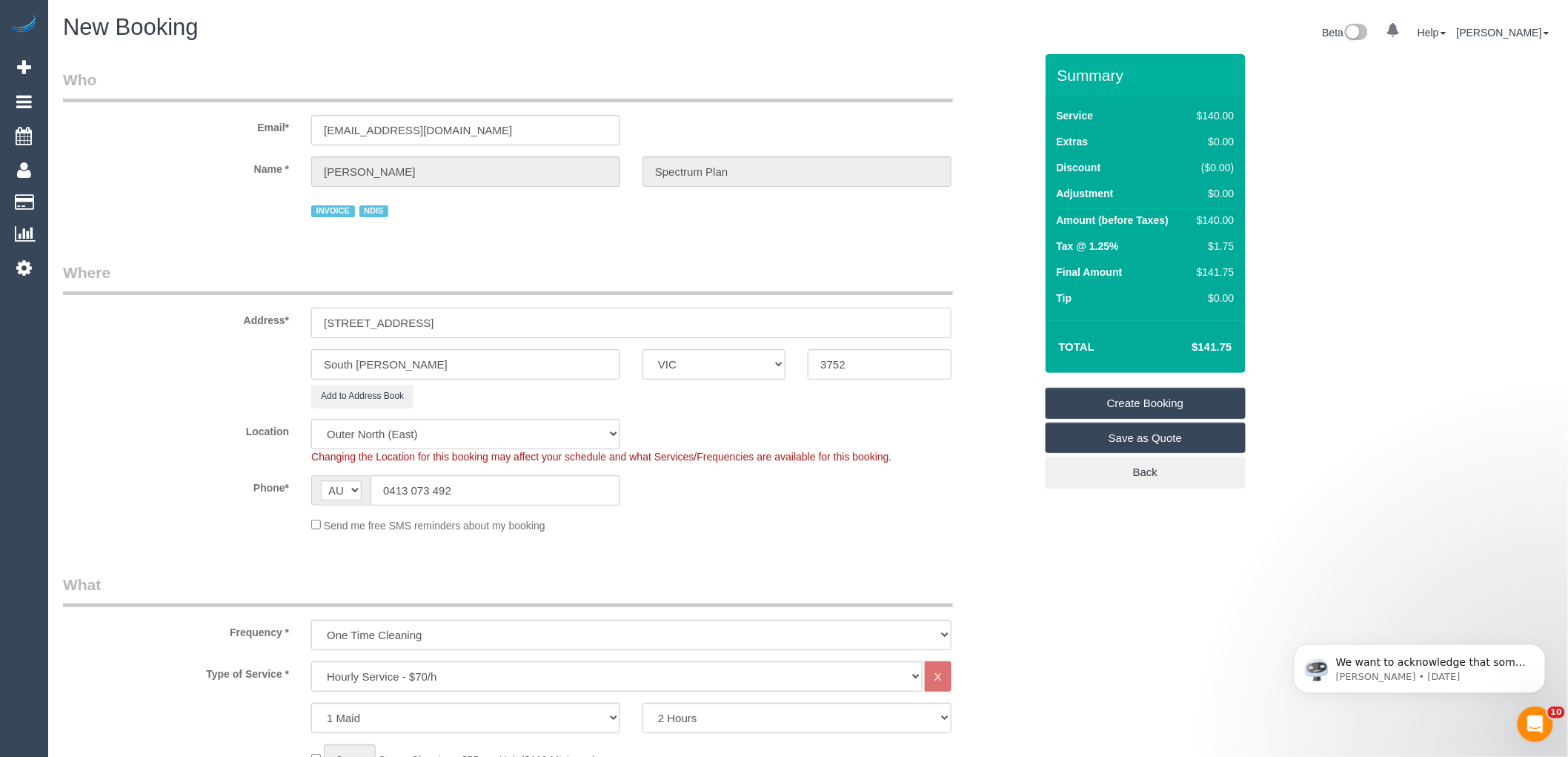
type input "2/ 114 Cyrprus St"
drag, startPoint x: 401, startPoint y: 367, endPoint x: 46, endPoint y: 356, distance: 355.2
type input "Lalor"
click at [372, 324] on input "2/ 114 Cyrprus St" at bounding box center [631, 322] width 641 height 30
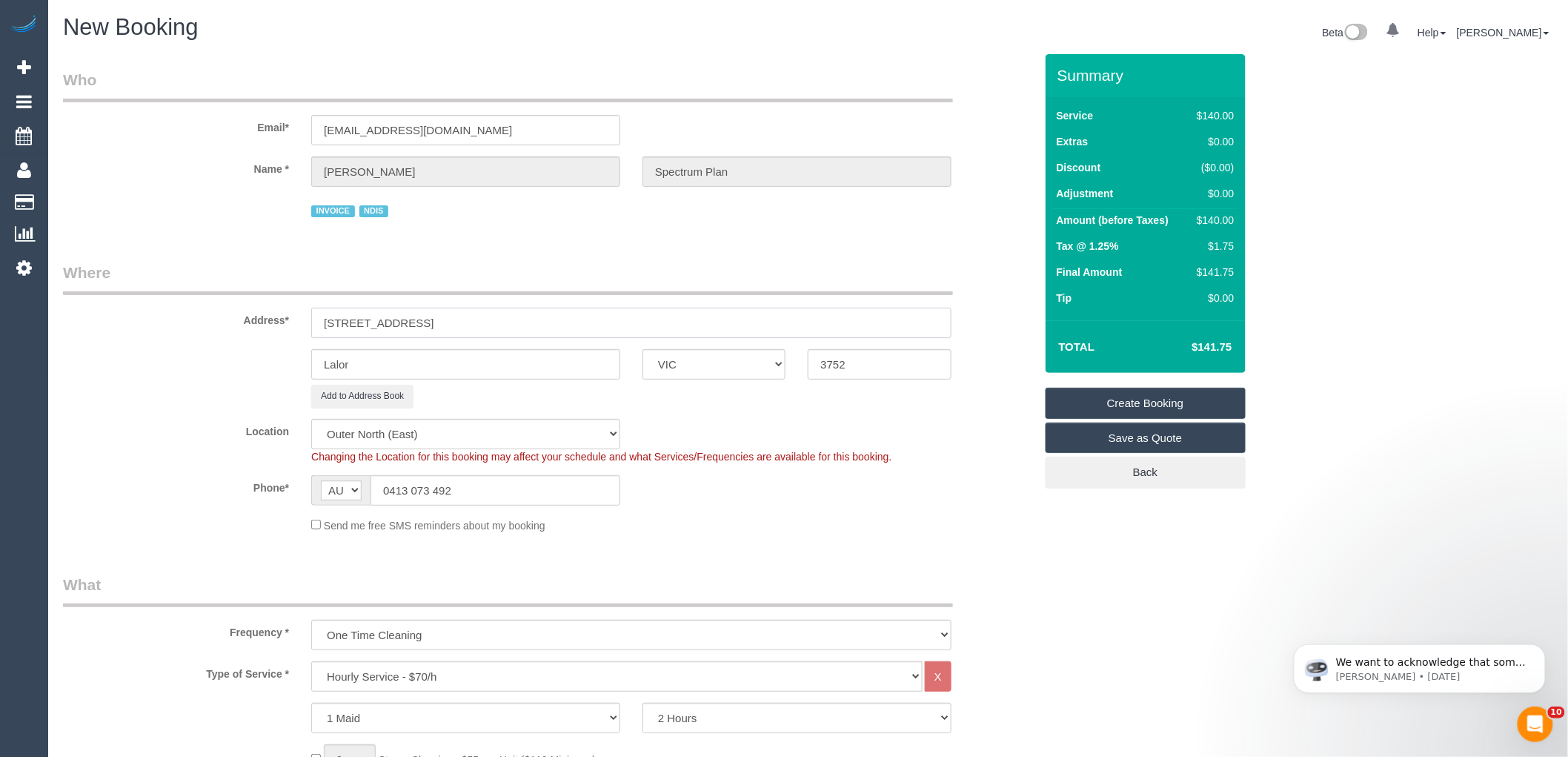
type input "2/ 114 Cyprus St"
click at [875, 368] on input "3752" at bounding box center [879, 364] width 143 height 30
type input "3075"
click at [272, 395] on div "Add to Address Book" at bounding box center [549, 397] width 994 height 23
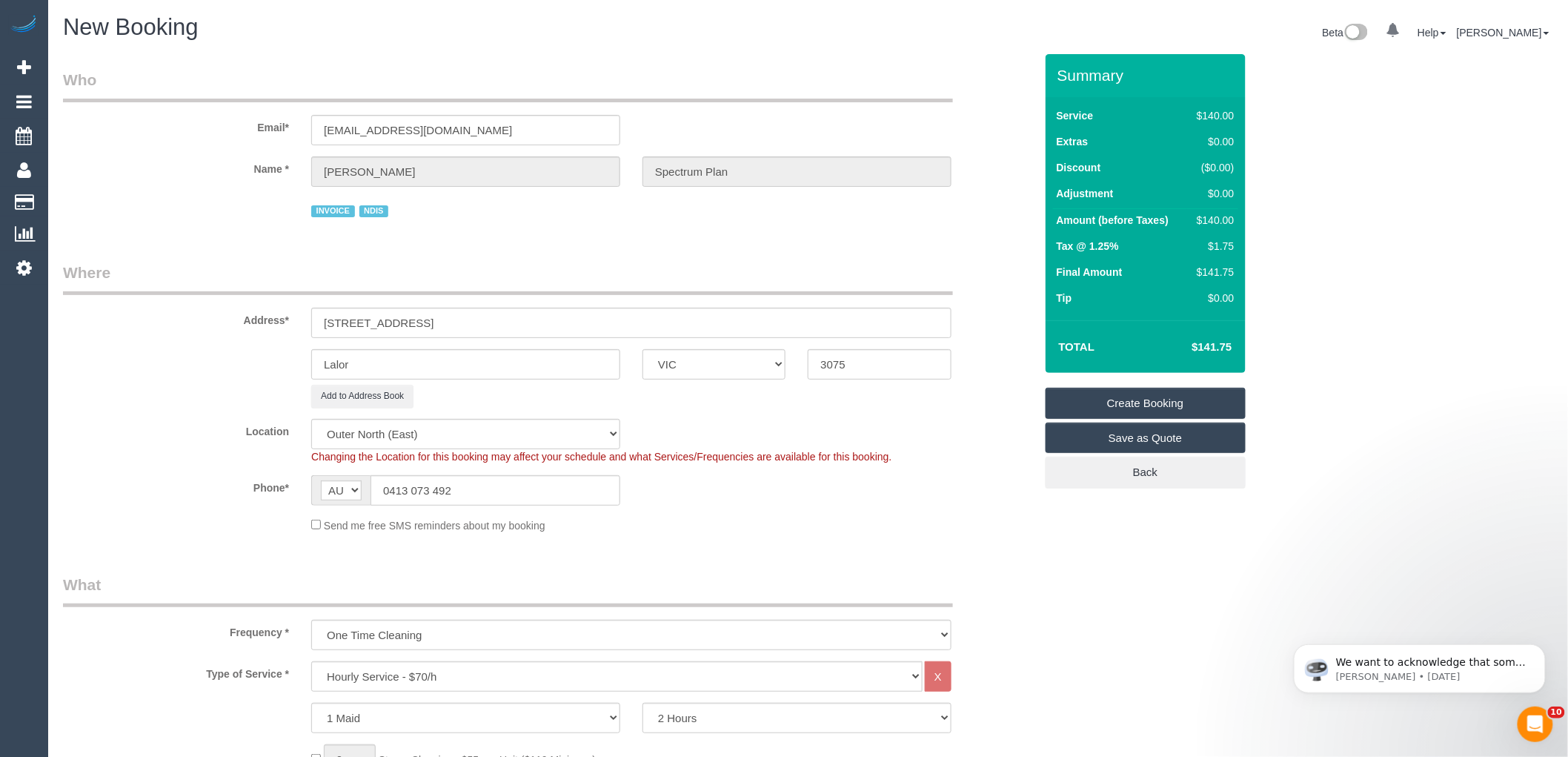
select select "60"
select select "object:3610"
click at [330, 322] on input "2/ 114 Cyprus St" at bounding box center [631, 322] width 641 height 30
type input "2 / 114 Cyprus St"
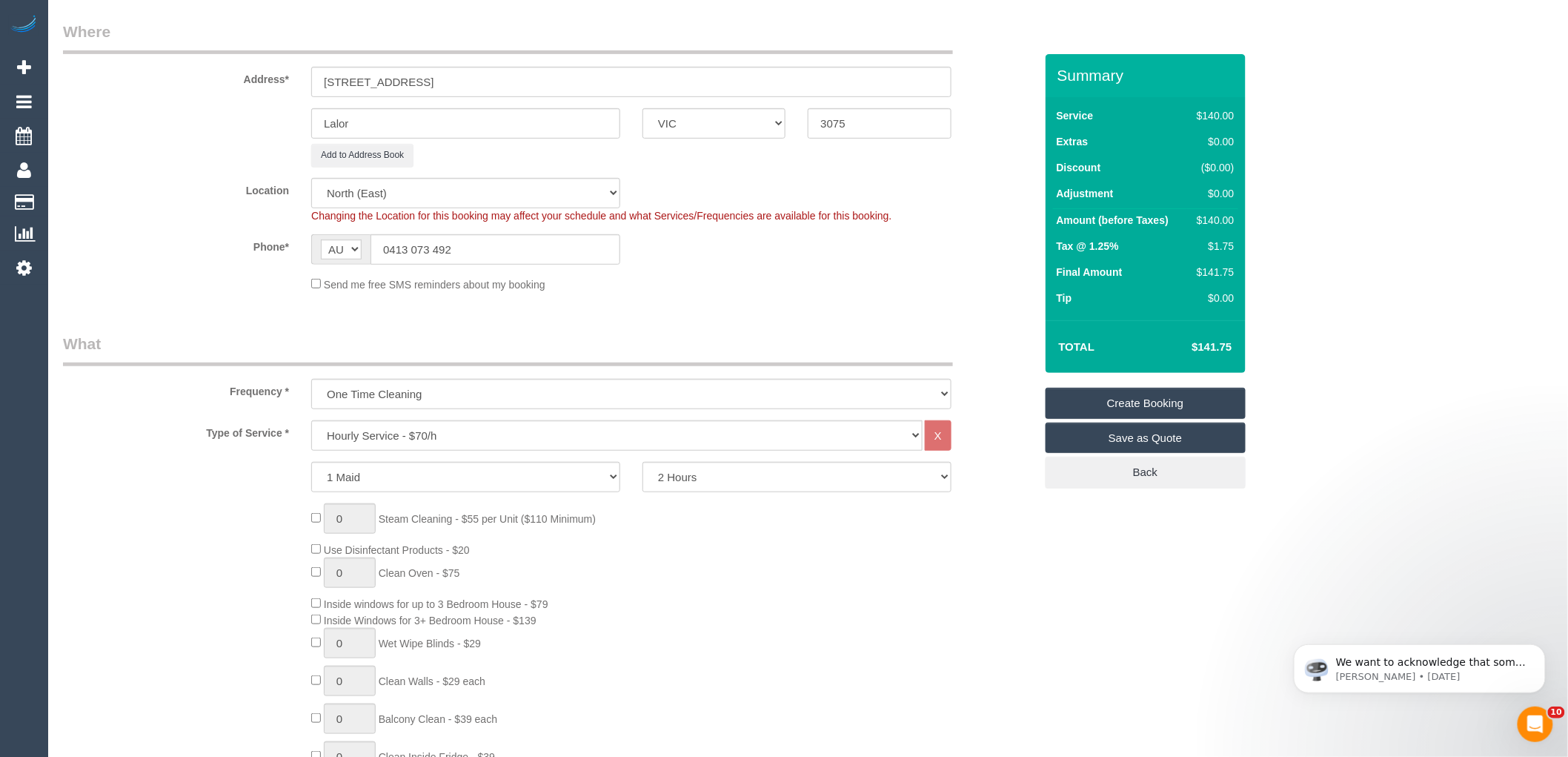
scroll to position [247, 0]
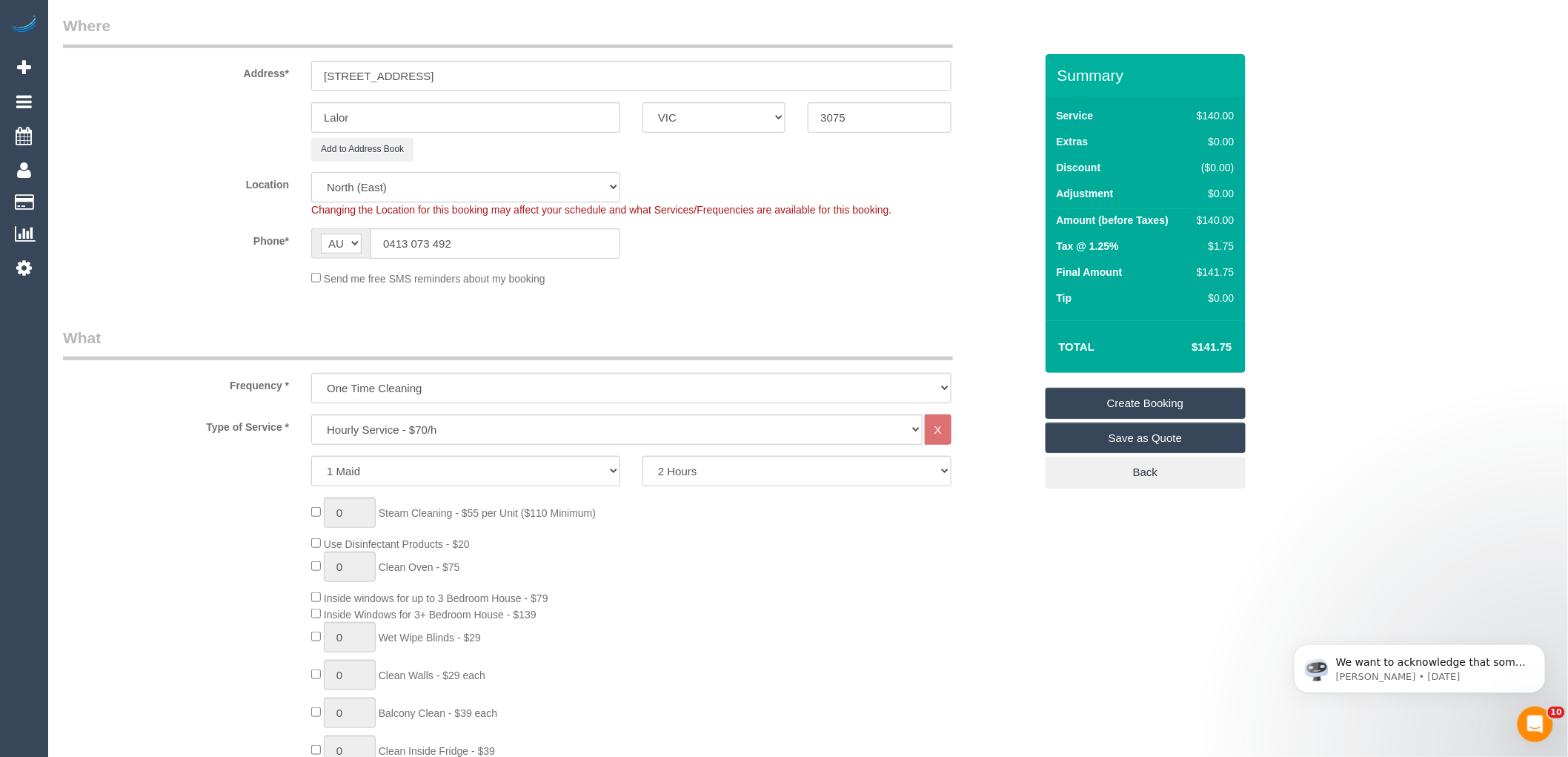
click at [372, 191] on select "Office City East (North) East (South) Inner East Inner North (East) Inner North…" at bounding box center [466, 186] width 309 height 30
click at [372, 190] on select "Office City East (North) East (South) Inner East Inner North (East) Inner North…" at bounding box center [466, 186] width 309 height 30
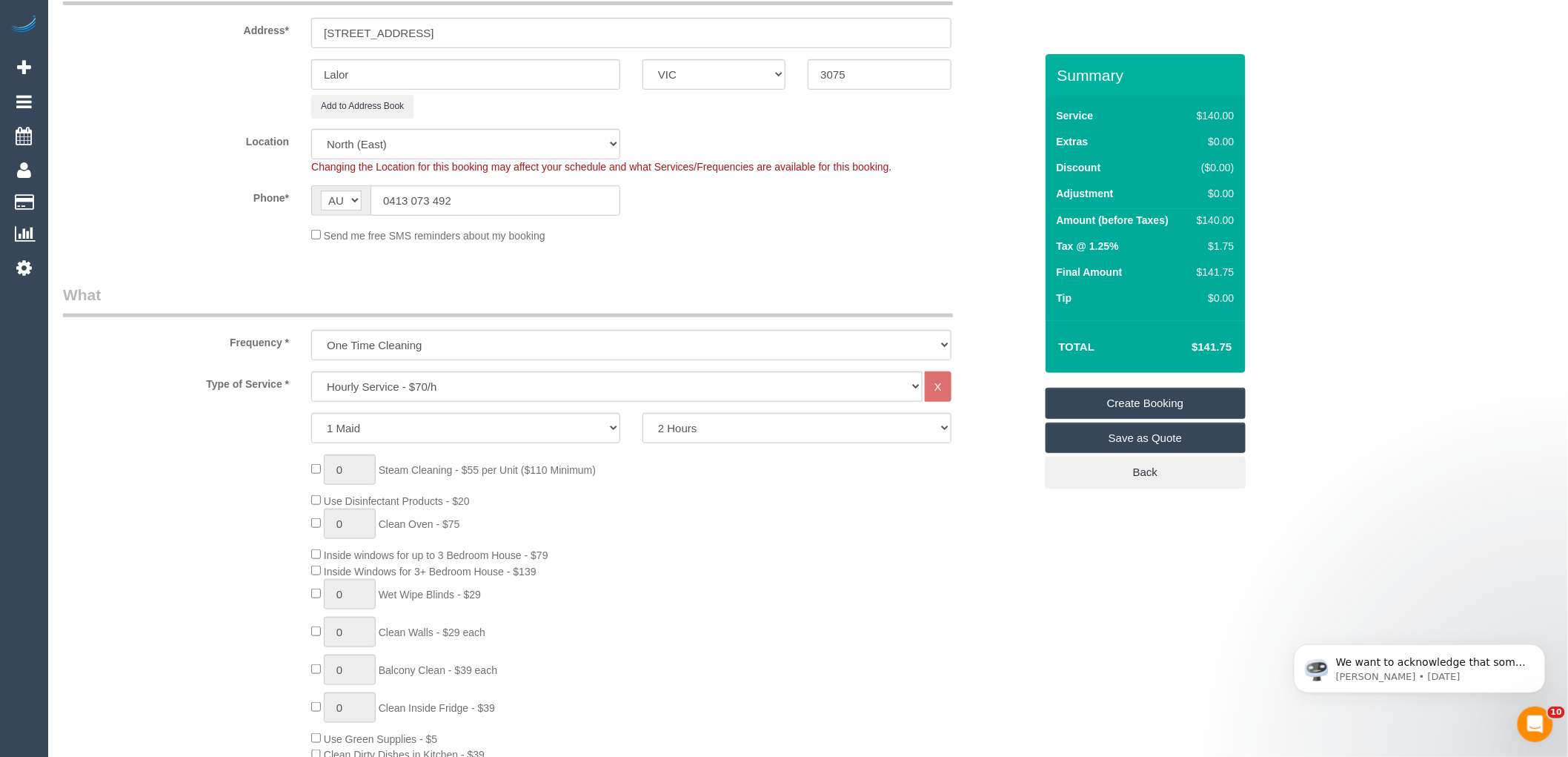
scroll to position [329, 0]
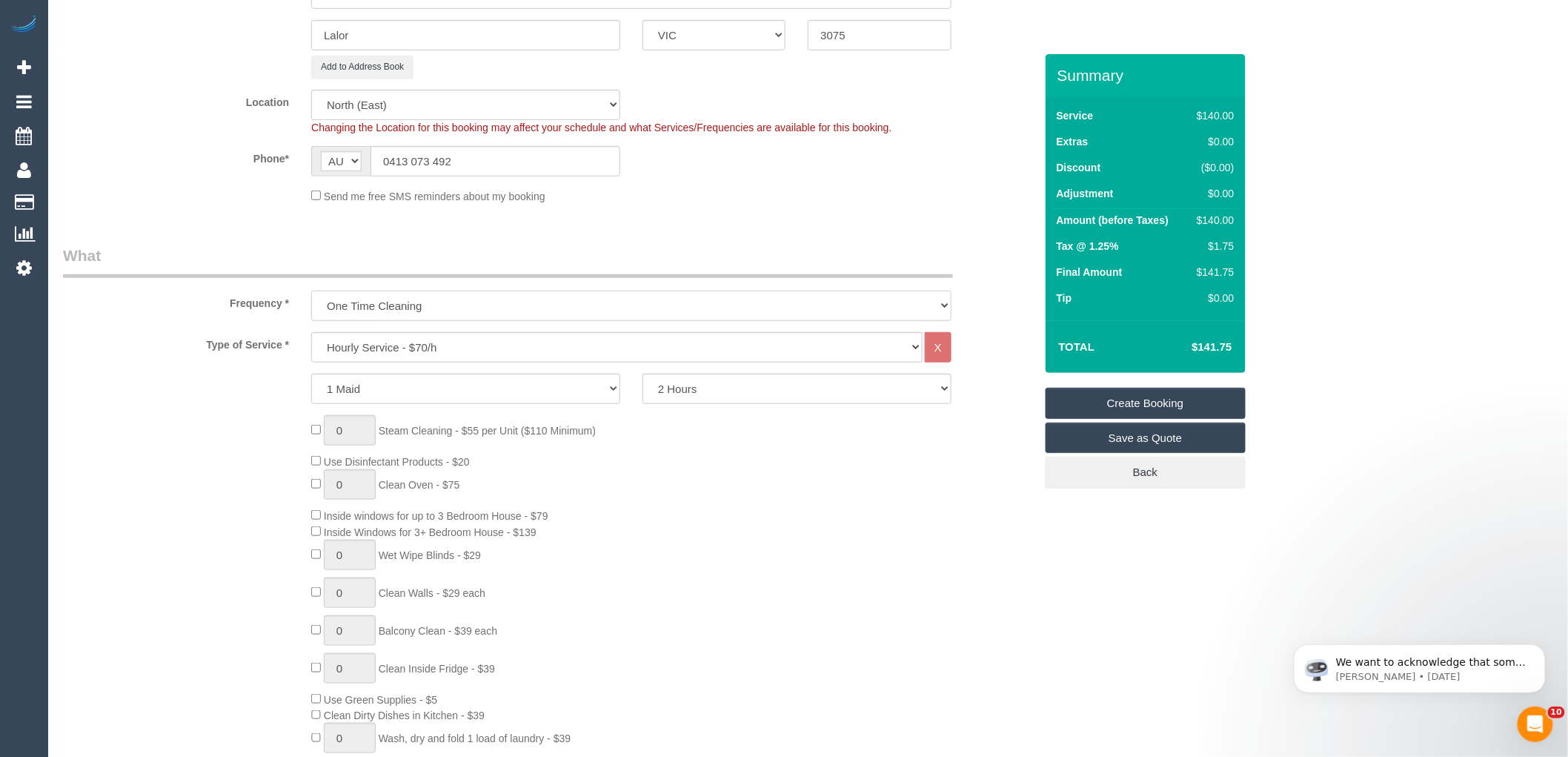
click at [373, 313] on select "One Time Cleaning Weekly - 10% Off - 10.00% (0% for the First Booking) Fortnigh…" at bounding box center [631, 305] width 641 height 30
click at [376, 295] on select "One Time Cleaning Weekly - 10% Off - 10.00% (0% for the First Booking) Fortnigh…" at bounding box center [631, 305] width 641 height 30
select select "object:3611"
click at [311, 293] on select "One Time Cleaning Weekly - 10% Off - 10.00% (0% for the First Booking) Fortnigh…" at bounding box center [631, 305] width 641 height 30
click at [379, 350] on select "Hourly Service - $70/h Hourly Service - $65/h Hourly Service - $60/h Hourly Ser…" at bounding box center [617, 347] width 611 height 30
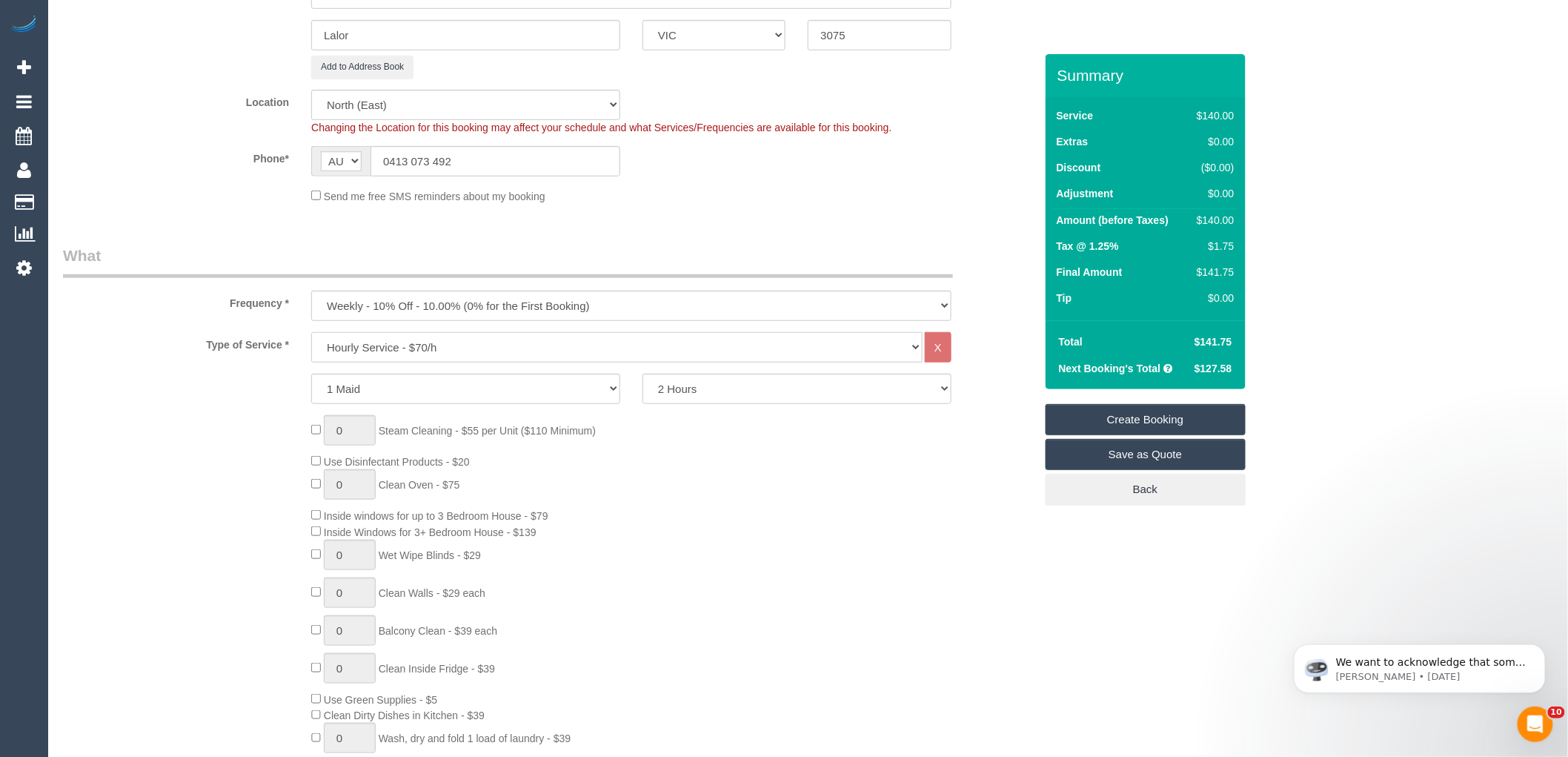
click at [394, 342] on select "Hourly Service - $70/h Hourly Service - $65/h Hourly Service - $60/h Hourly Ser…" at bounding box center [617, 347] width 611 height 30
select select "275"
click at [311, 335] on select "Hourly Service - $70/h Hourly Service - $65/h Hourly Service - $60/h Hourly Ser…" at bounding box center [617, 347] width 611 height 30
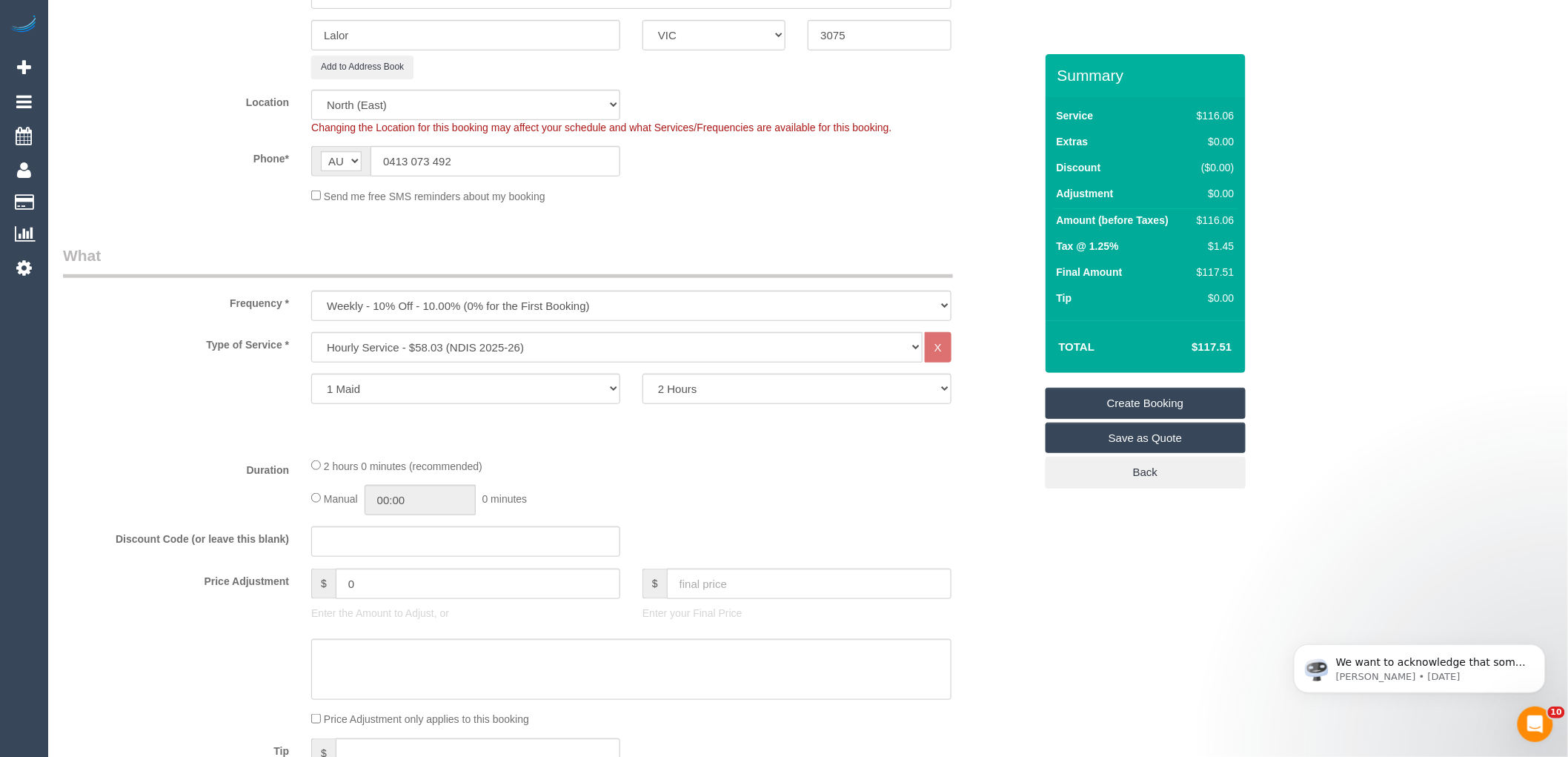
click at [210, 416] on div at bounding box center [549, 415] width 994 height 1
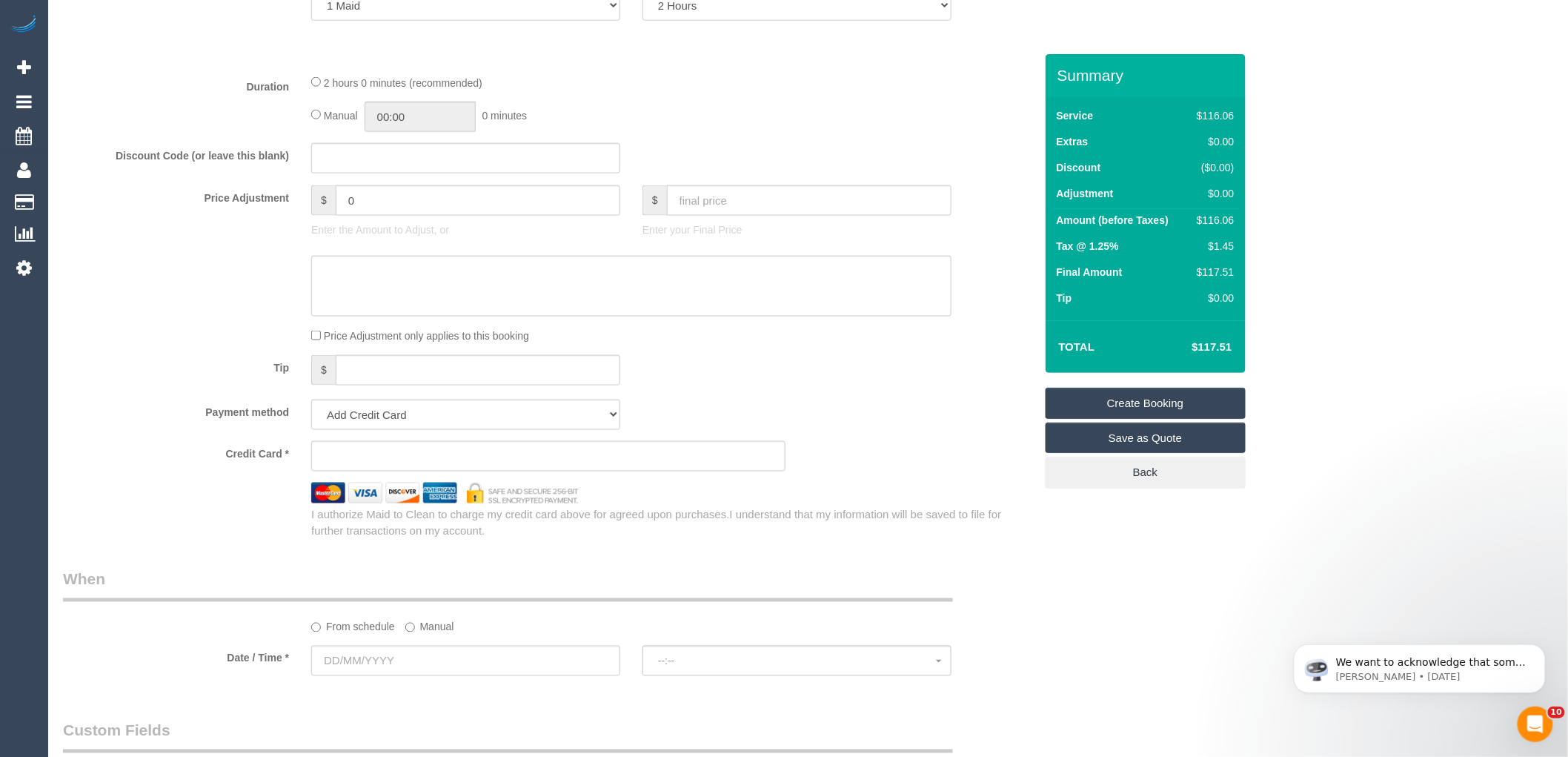
scroll to position [742, 0]
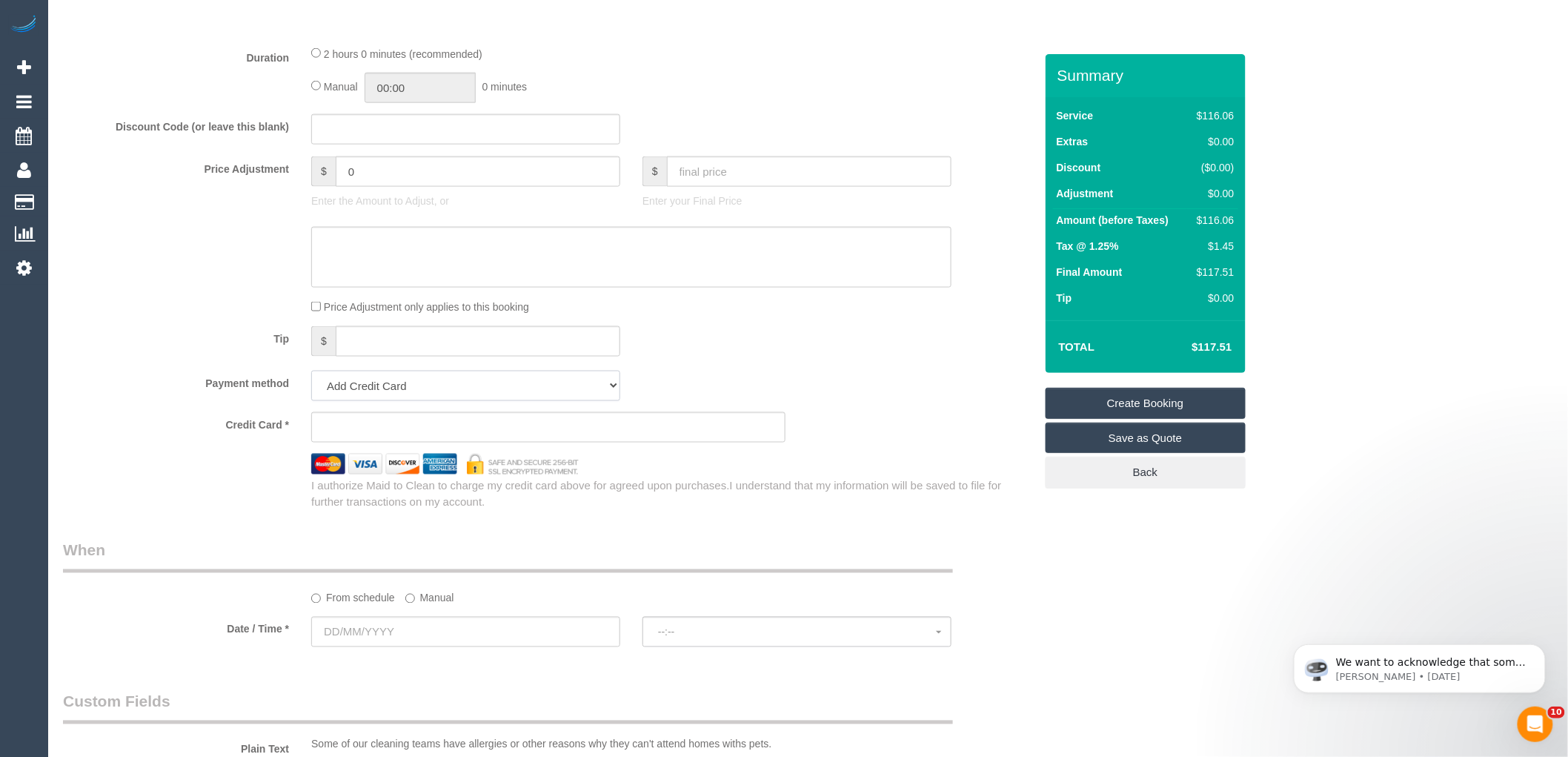
click at [426, 389] on select "Add Credit Card Cash Check Paypal" at bounding box center [466, 385] width 309 height 30
select select "string:check"
click at [311, 375] on select "Add Credit Card Cash Check Paypal" at bounding box center [466, 385] width 309 height 30
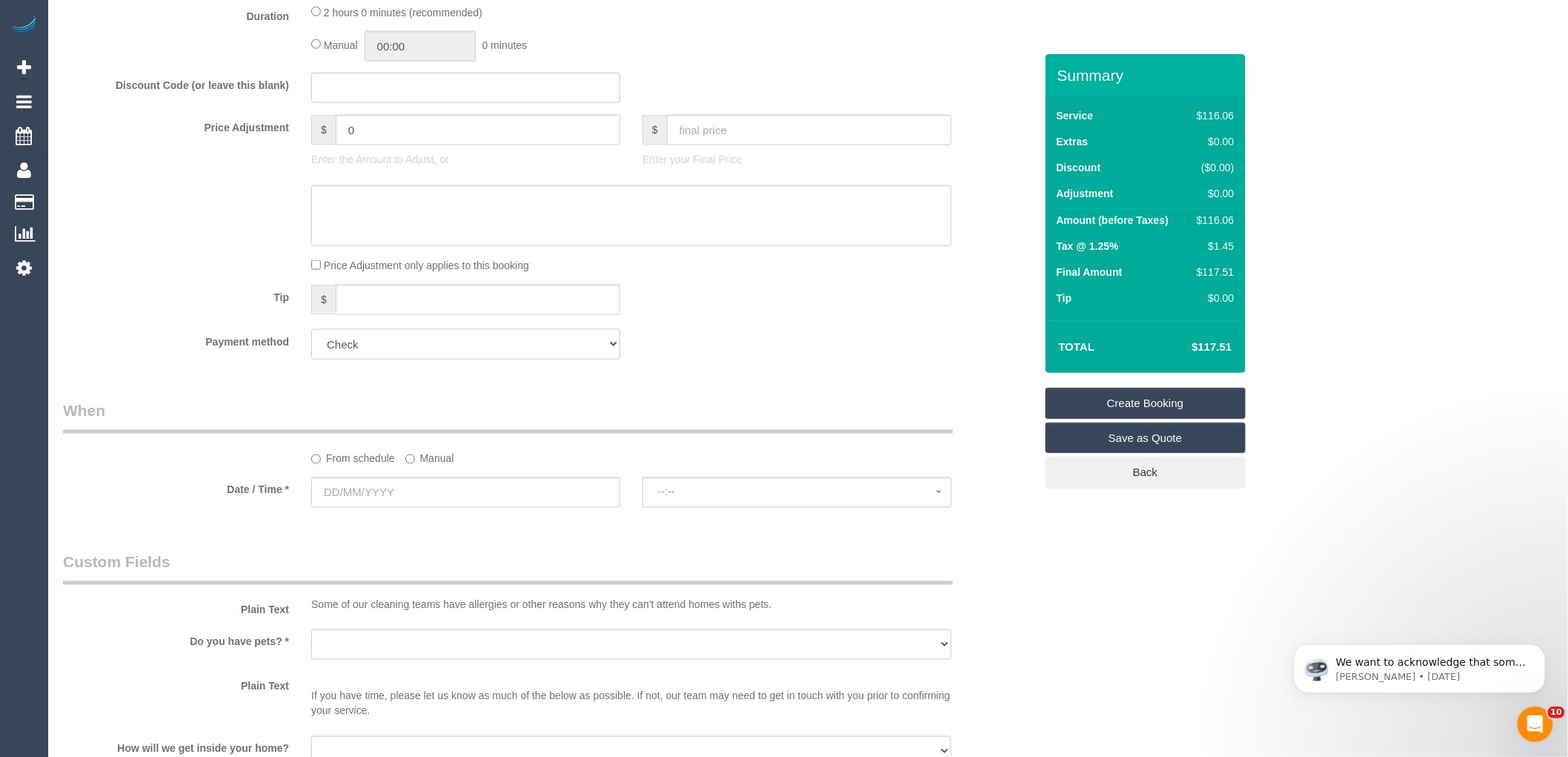
scroll to position [823, 0]
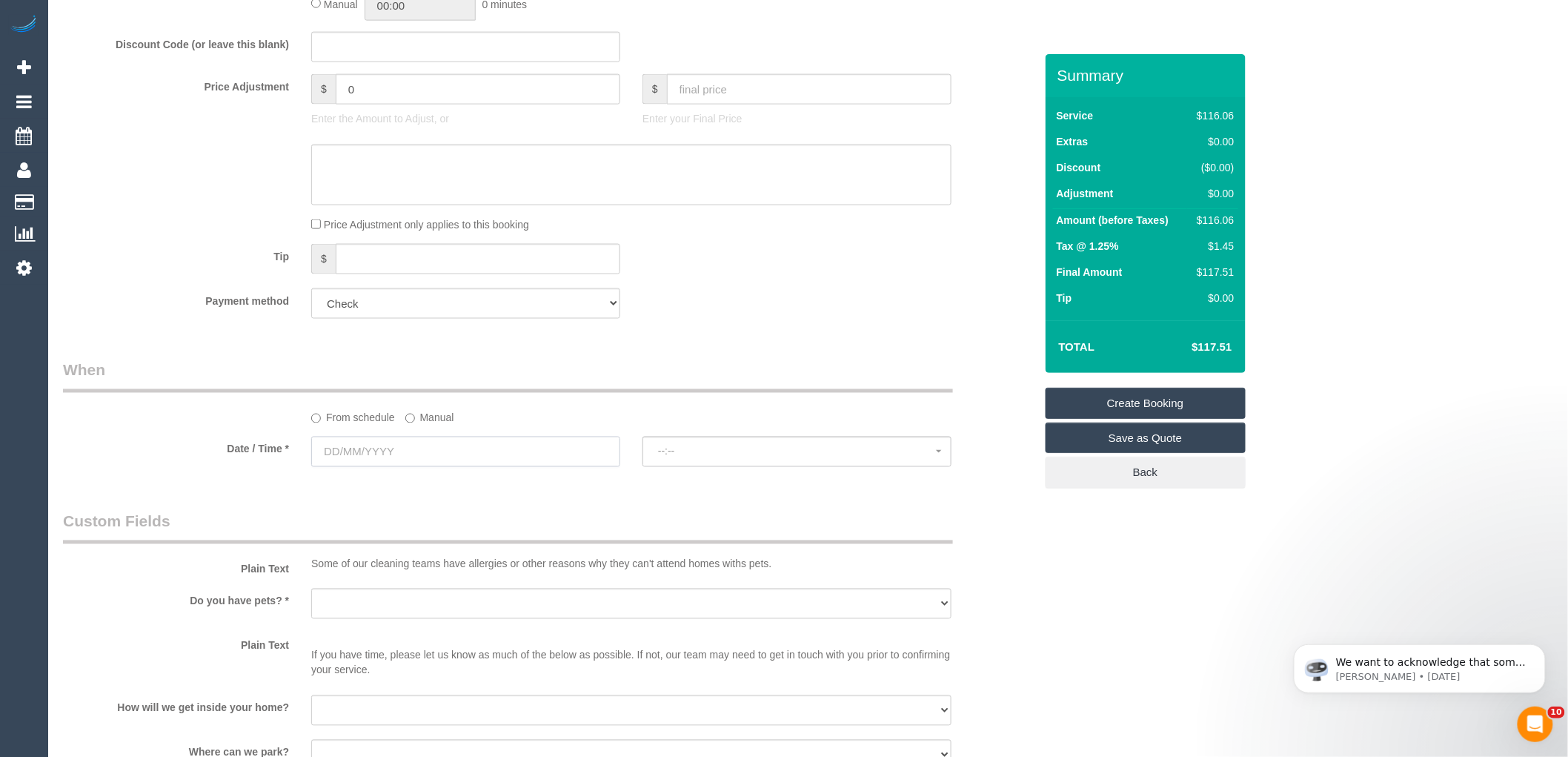
click at [369, 457] on input "text" at bounding box center [466, 452] width 309 height 30
click at [485, 493] on link "Next" at bounding box center [490, 486] width 21 height 21
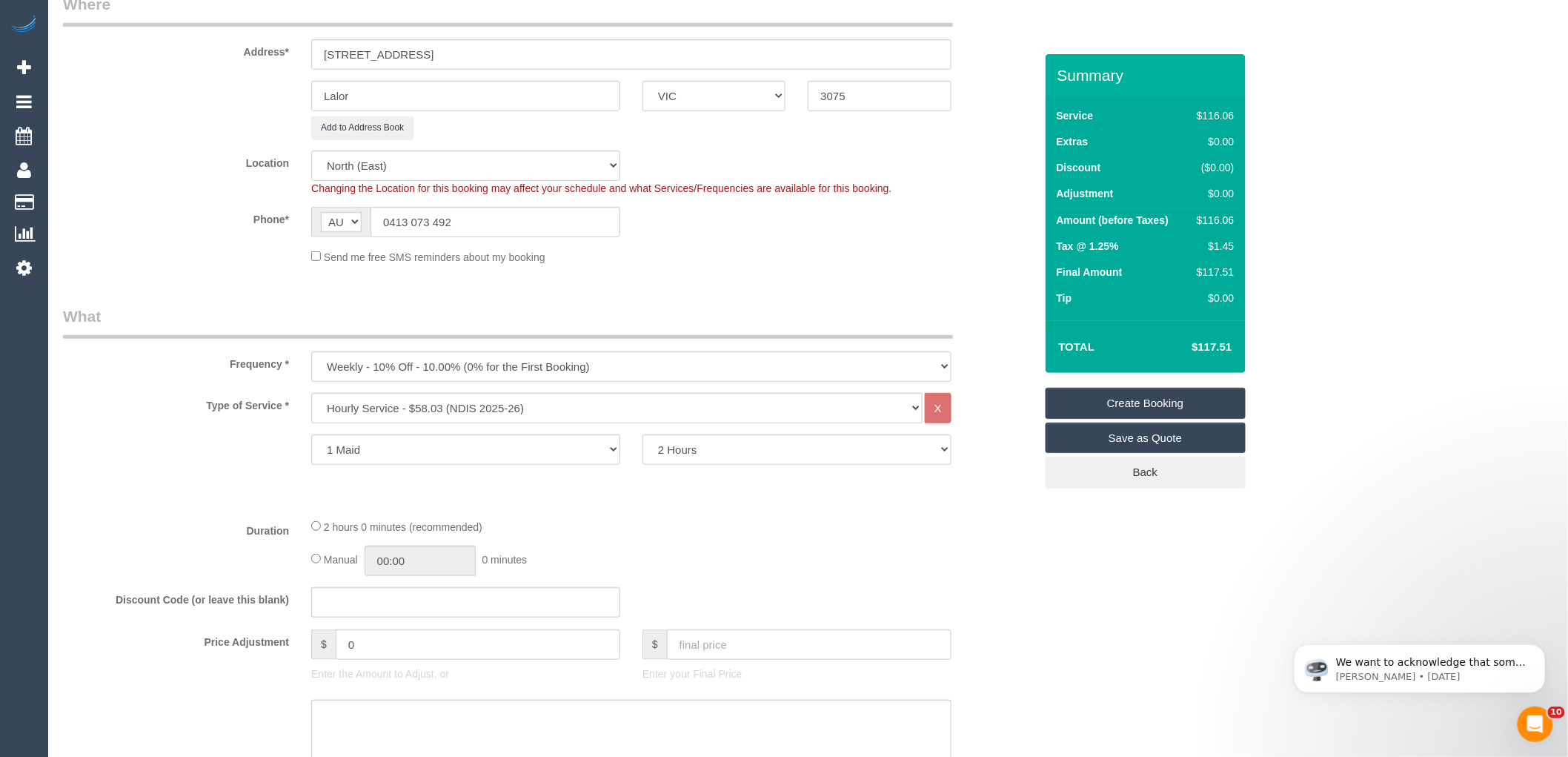
scroll to position [63, 0]
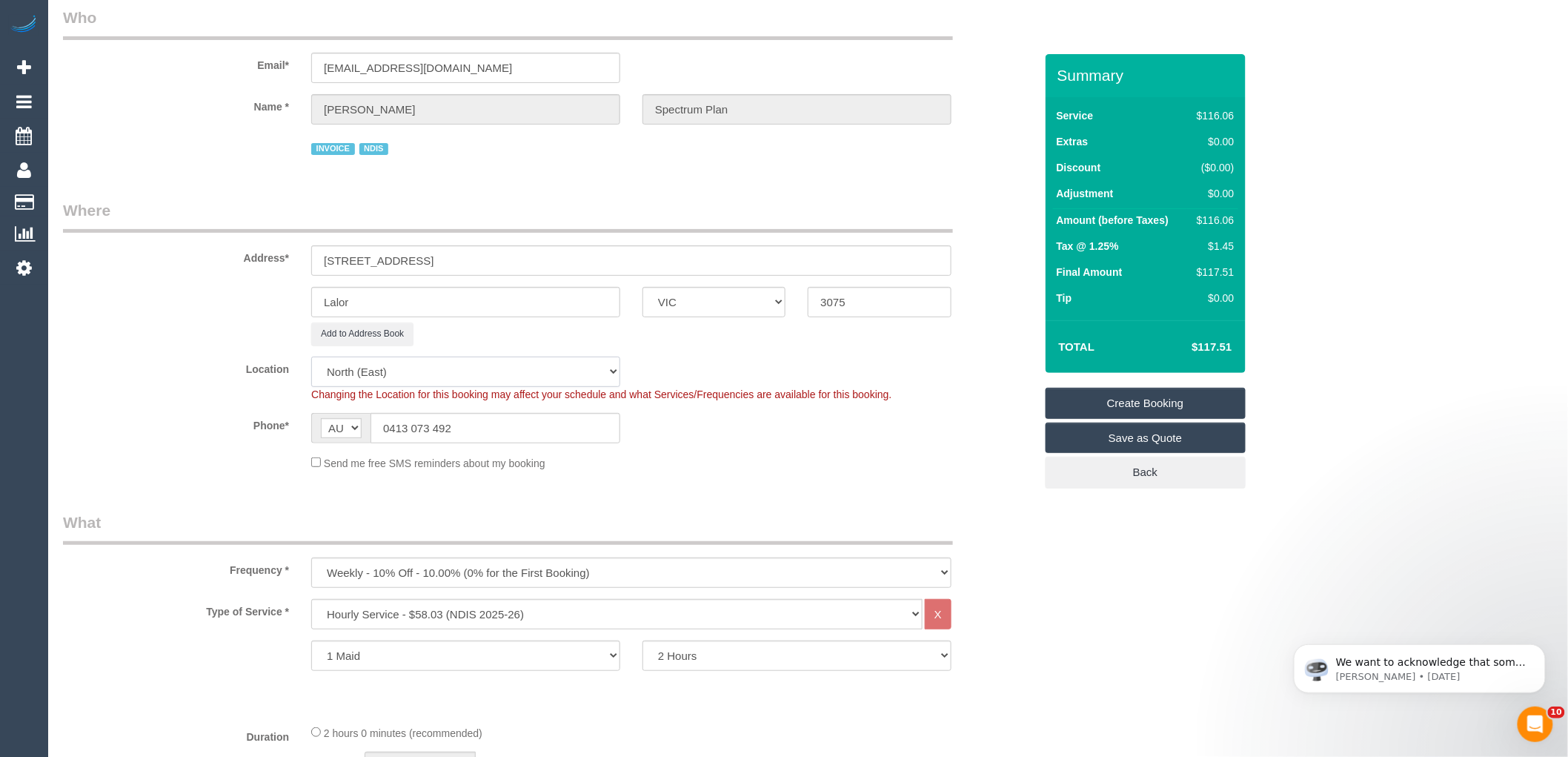
click at [409, 373] on select "Office City East (North) East (South) Inner East Inner North (East) Inner North…" at bounding box center [466, 371] width 309 height 30
select select "51"
click at [311, 357] on select "Office City East (North) East (South) Inner East Inner North (East) Inner North…" at bounding box center [466, 371] width 309 height 30
select select "object:4256"
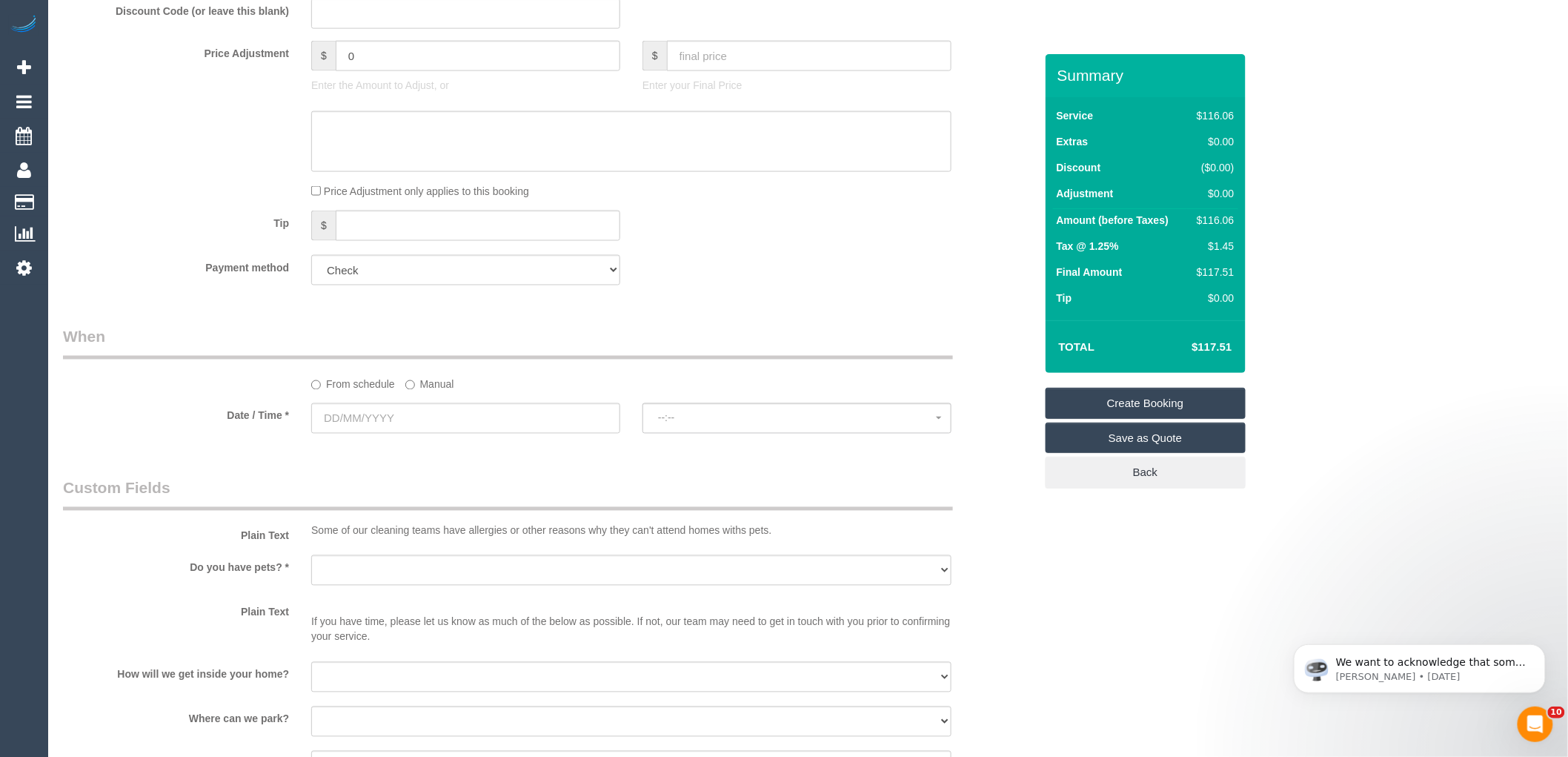
scroll to position [886, 0]
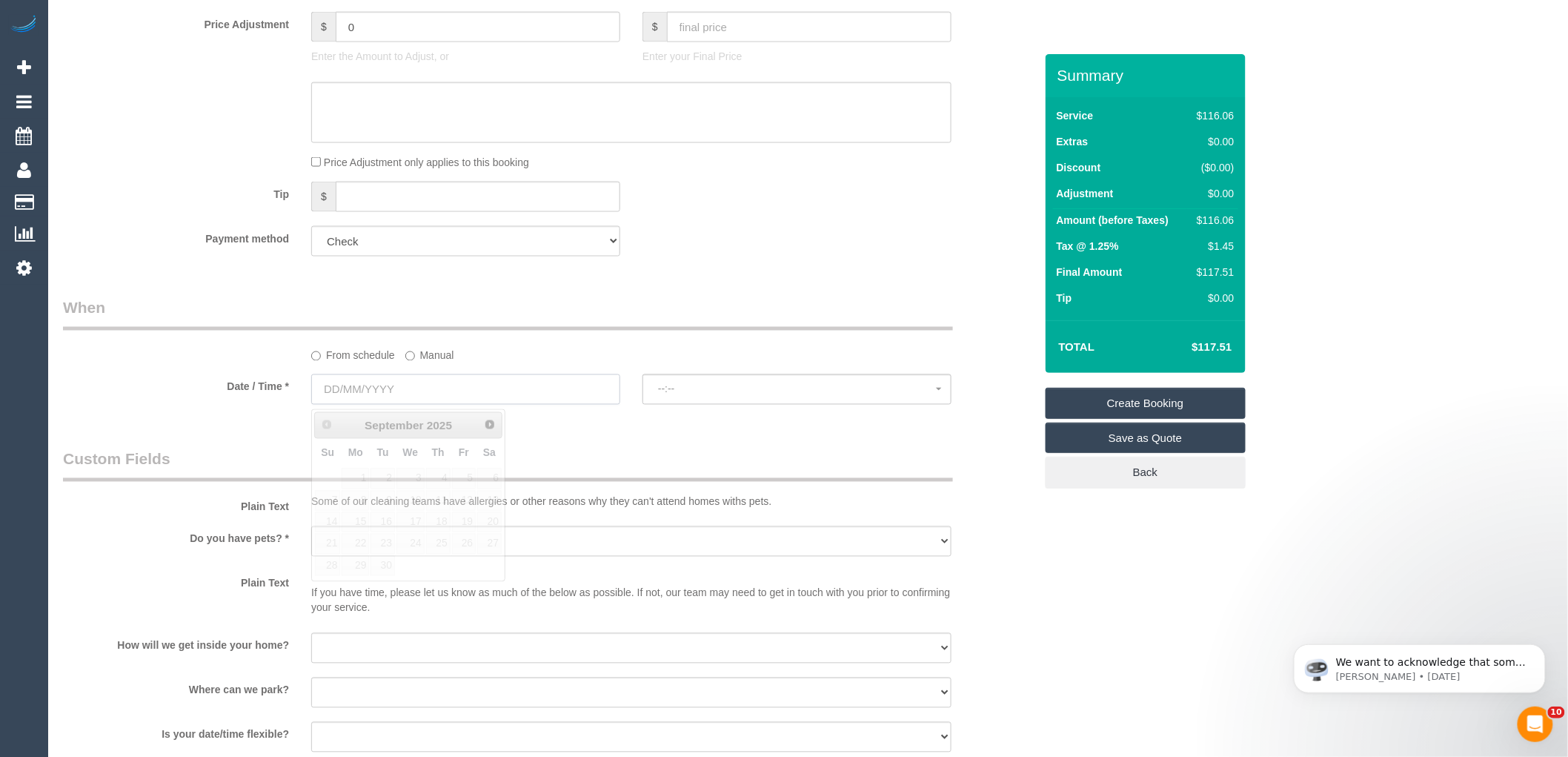
click at [364, 401] on input "text" at bounding box center [466, 389] width 309 height 30
click at [487, 430] on link "Next" at bounding box center [490, 424] width 21 height 21
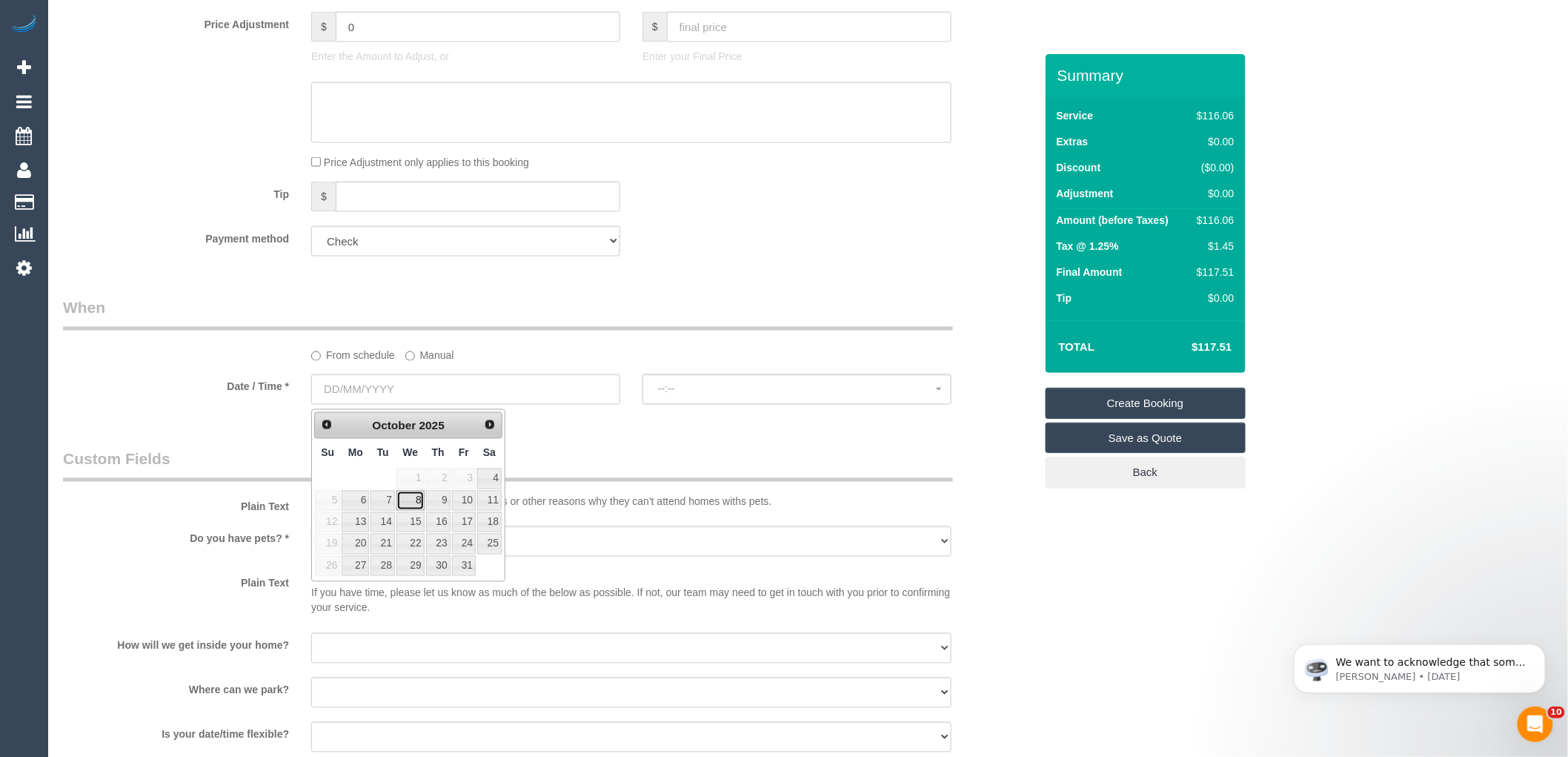
click at [415, 500] on link "8" at bounding box center [410, 501] width 28 height 20
type input "[DATE]"
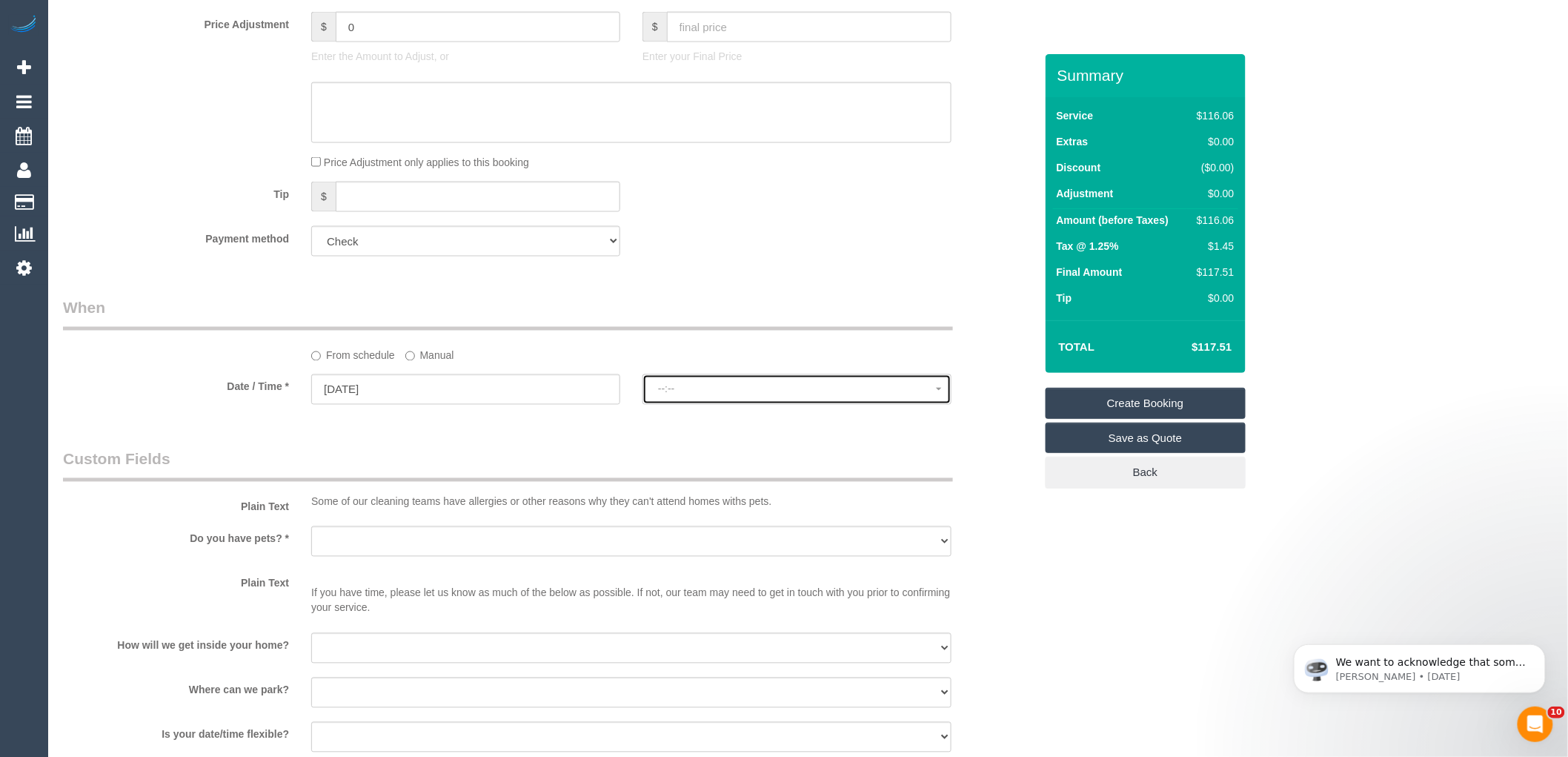
click at [727, 386] on button "--:--" at bounding box center [797, 389] width 309 height 30
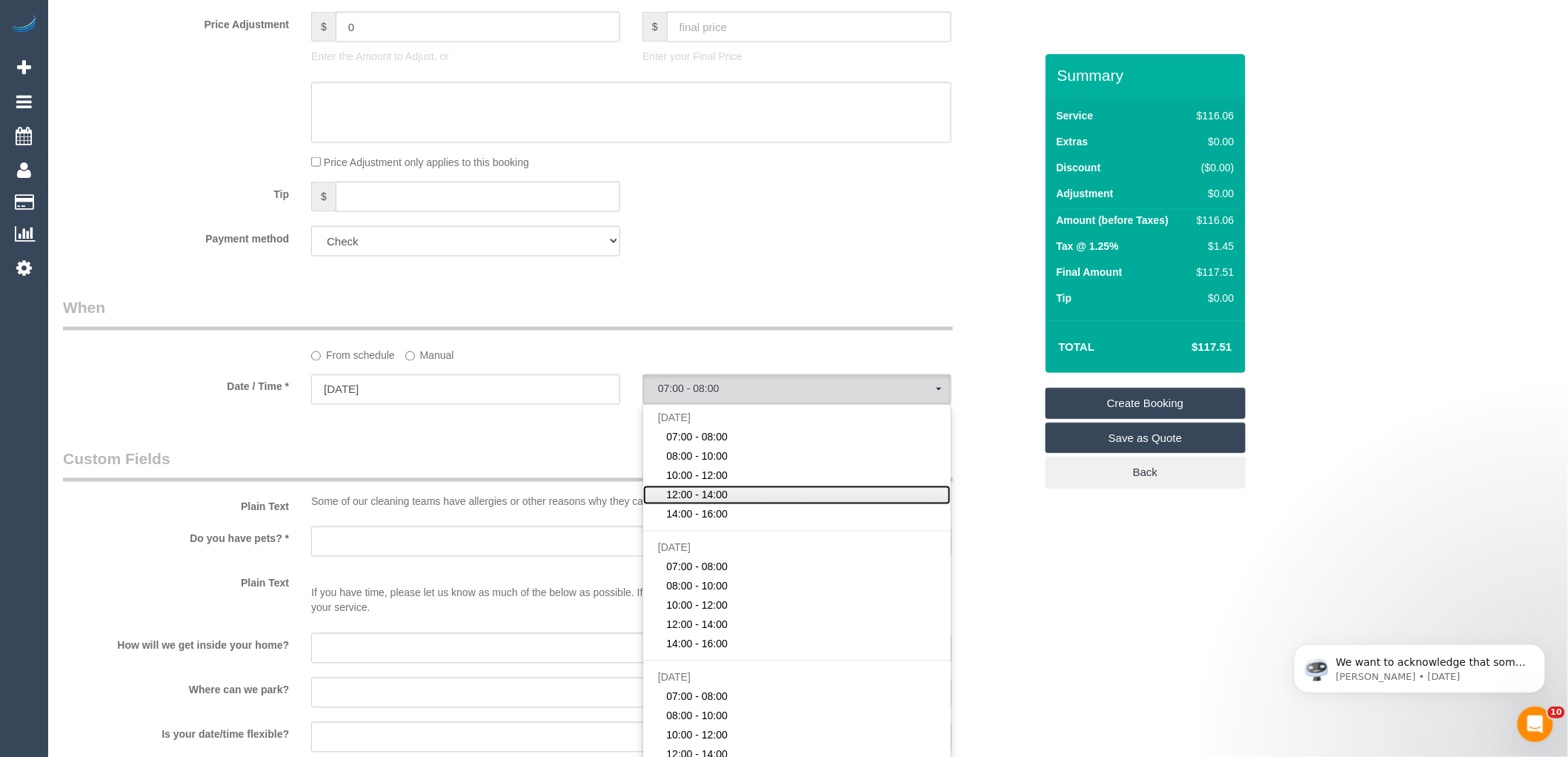
click at [723, 500] on span "12:00 - 14:00" at bounding box center [698, 495] width 62 height 15
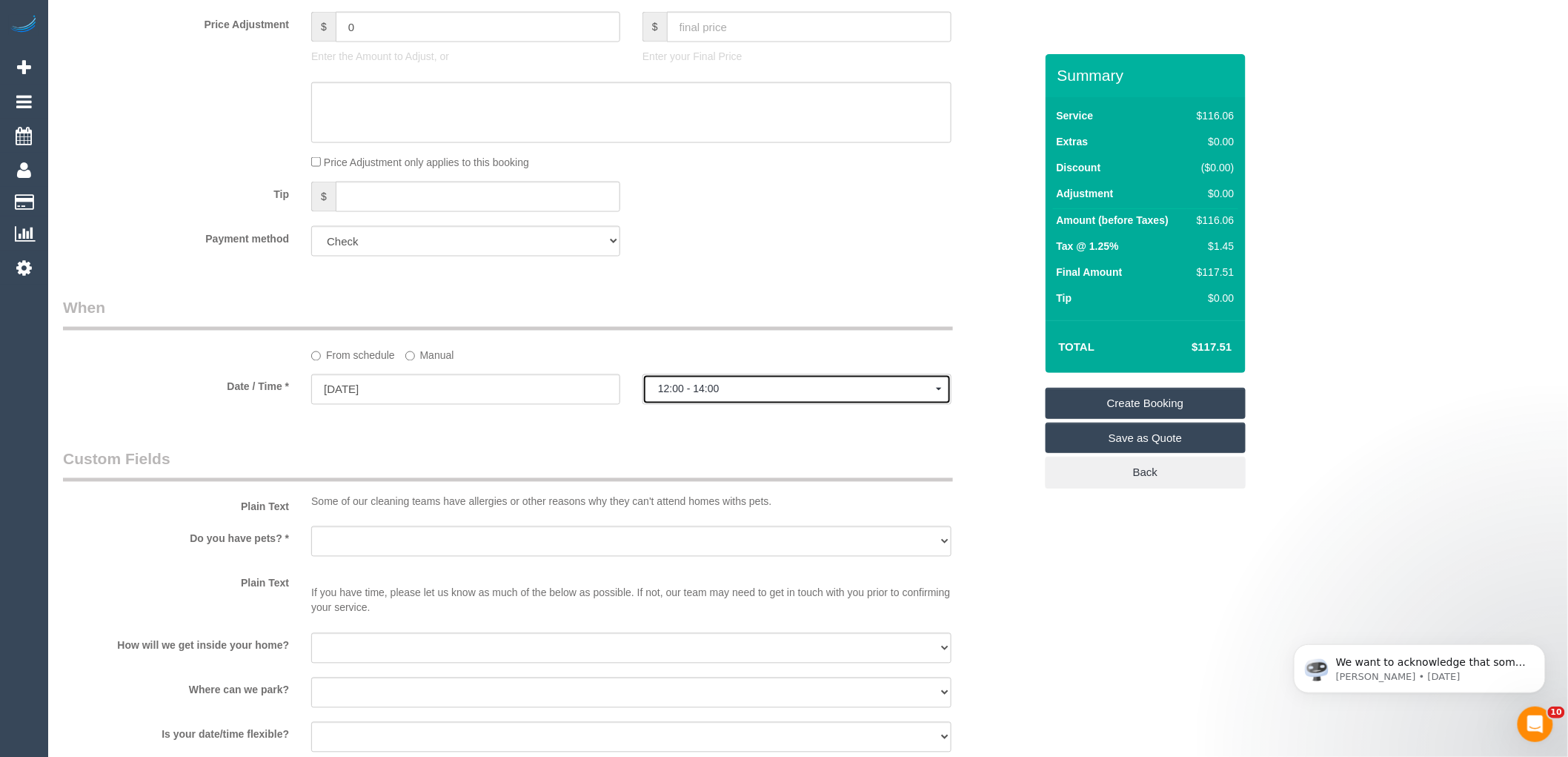
click at [724, 395] on span "12:00 - 14:00" at bounding box center [798, 389] width 278 height 12
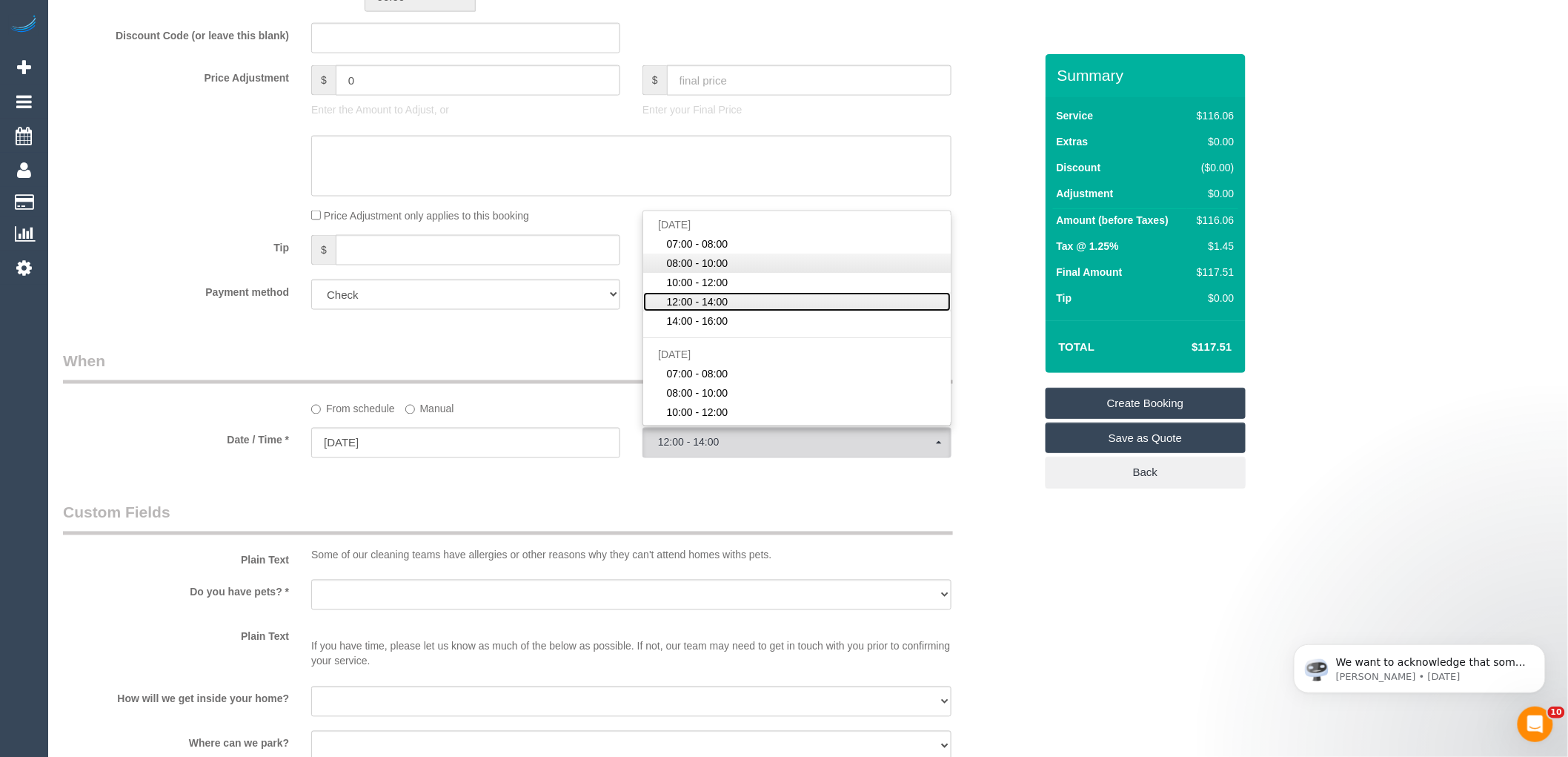
scroll to position [804, 0]
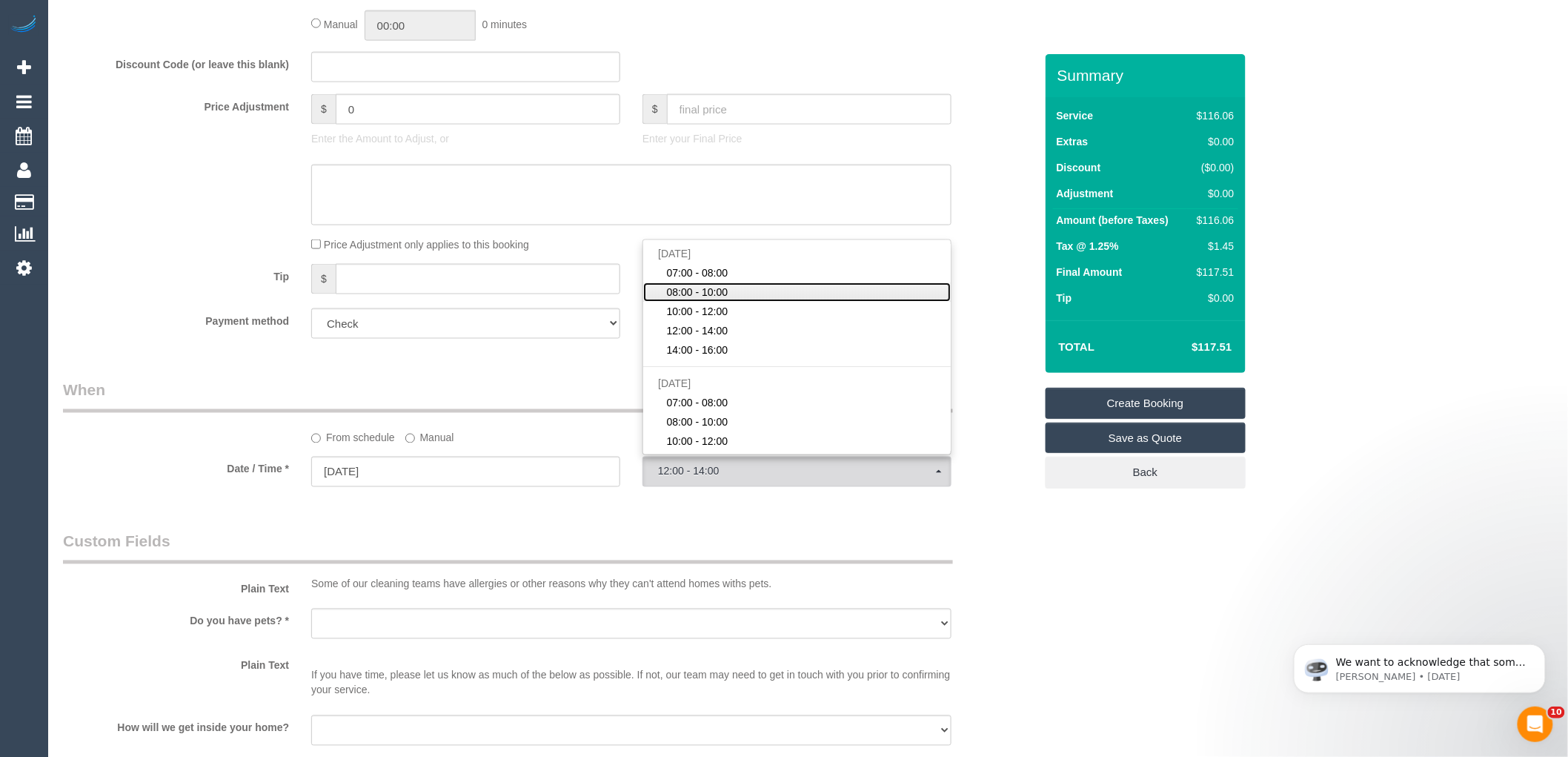
click at [720, 288] on span "08:00 - 10:00" at bounding box center [698, 292] width 62 height 15
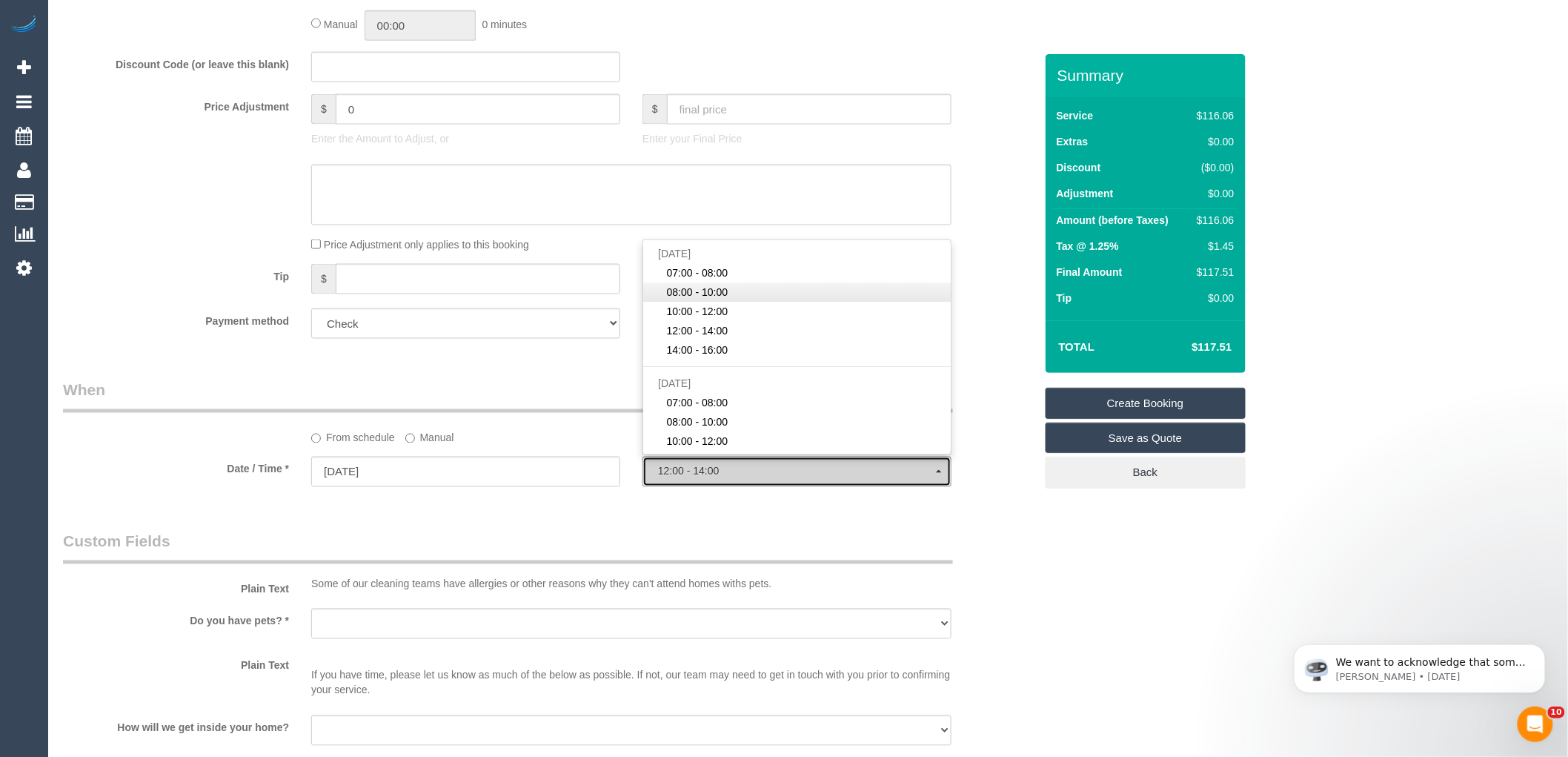
select select "spot2"
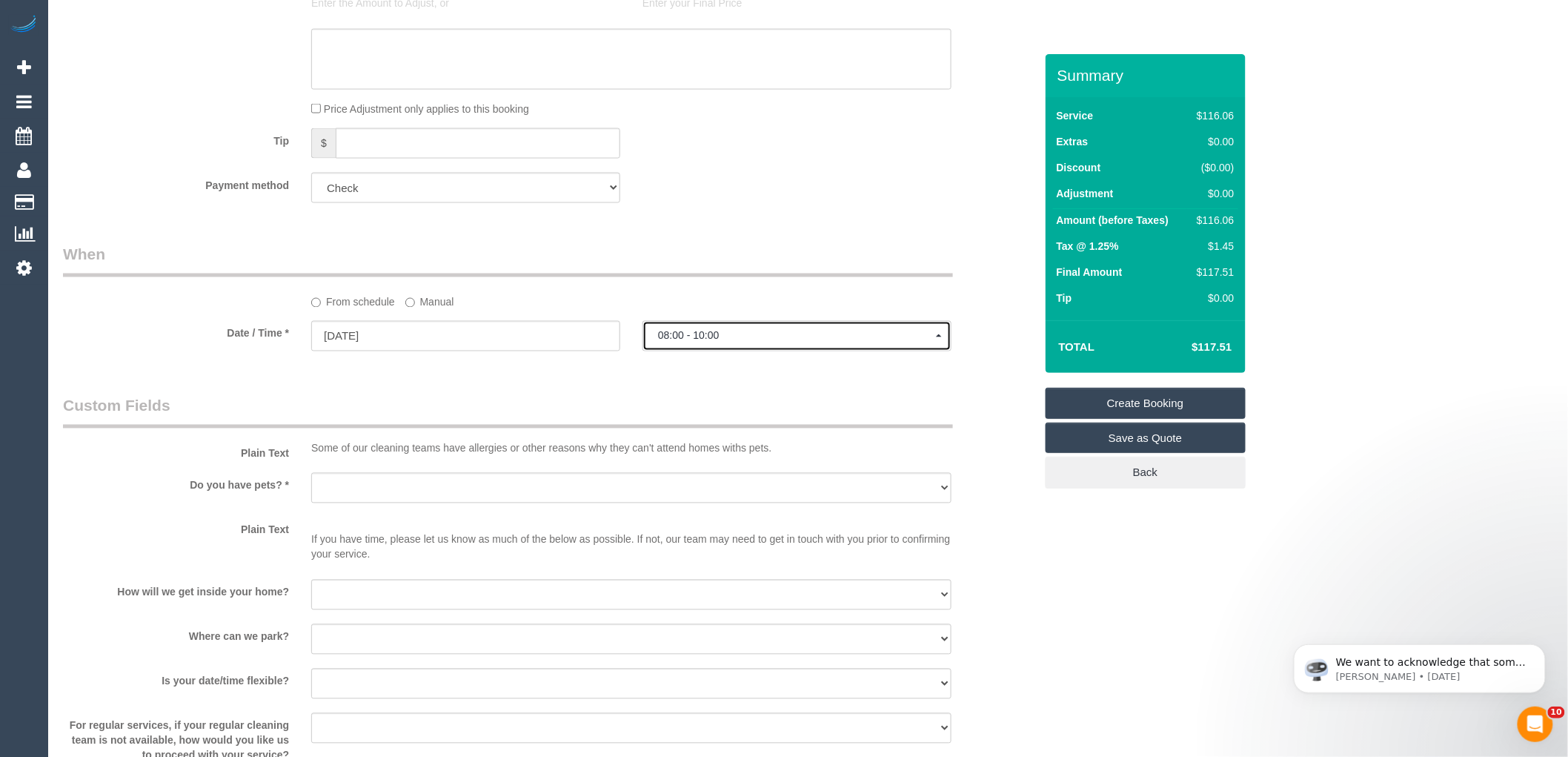
scroll to position [1133, 0]
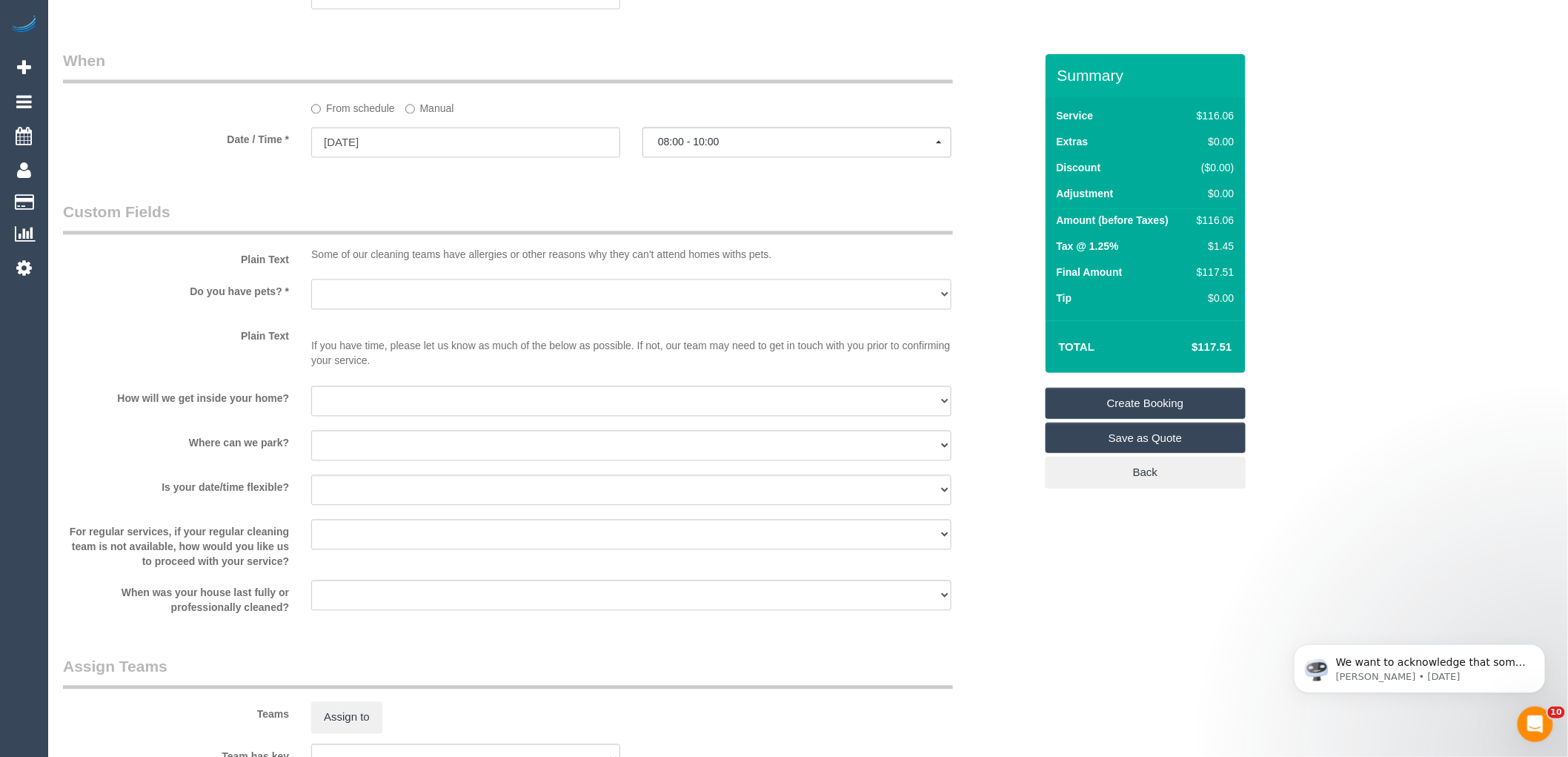
click at [384, 299] on select "Yes - Cats Yes - Dogs No pets Yes - Dogs and Cats Yes - Other" at bounding box center [631, 295] width 641 height 30
select select "number:28"
click at [311, 283] on select "Yes - Cats Yes - Dogs No pets Yes - Dogs and Cats Yes - Other" at bounding box center [631, 295] width 641 height 30
click at [370, 404] on select "I will be home Key will be left (please provide details below) Lock box/Access …" at bounding box center [631, 401] width 641 height 30
select select "number:14"
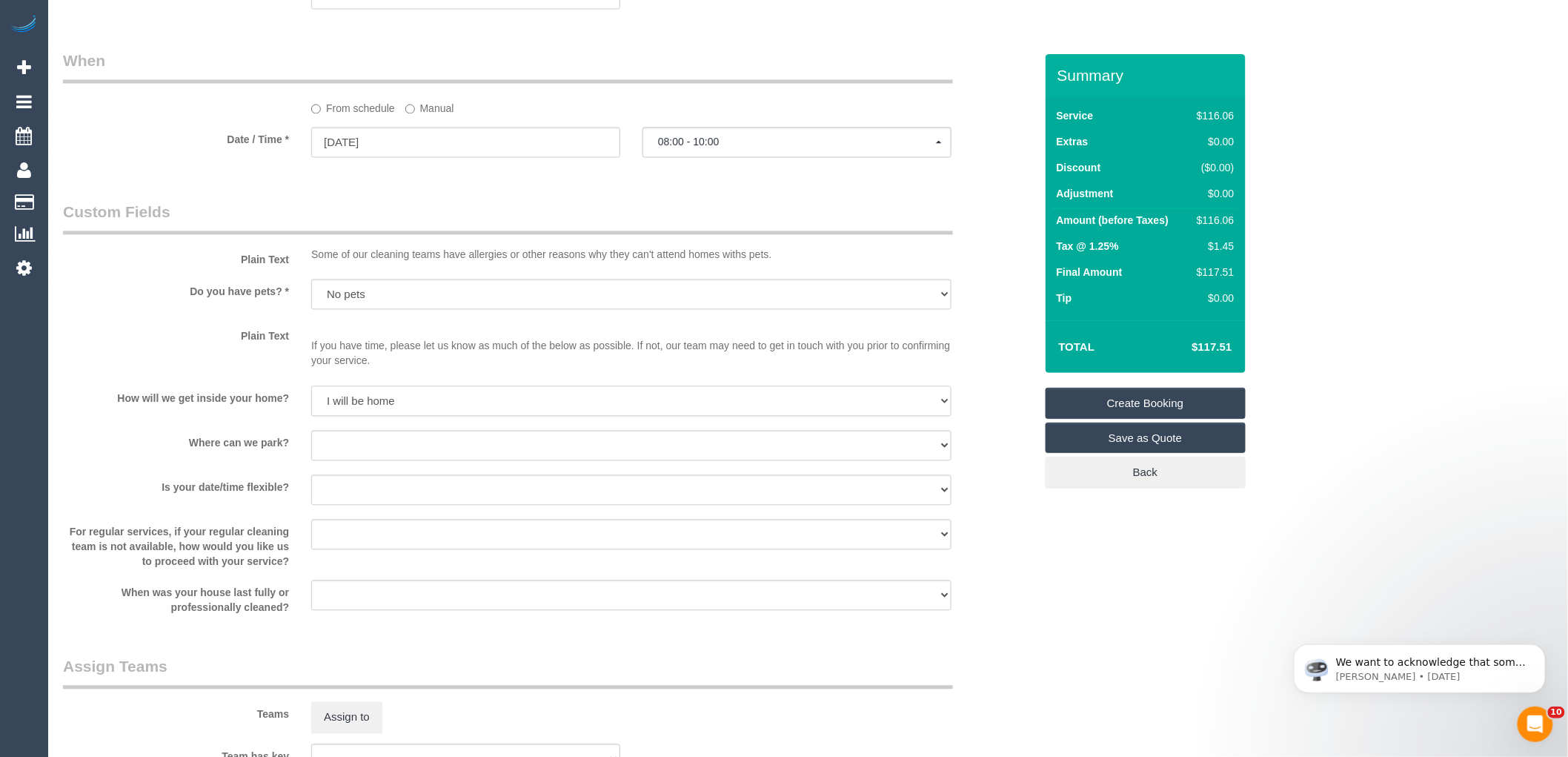
click at [311, 389] on select "I will be home Key will be left (please provide details below) Lock box/Access …" at bounding box center [631, 401] width 641 height 30
click at [378, 449] on select "I will provide parking on-site Free street parking Paid street parking (cost wi…" at bounding box center [631, 445] width 641 height 30
select select "number:19"
click at [311, 434] on select "I will provide parking on-site Free street parking Paid street parking (cost wi…" at bounding box center [631, 445] width 641 height 30
click at [361, 493] on select "Yes - date and time Yes - date but not time Yes - time but not date No - No fle…" at bounding box center [631, 490] width 641 height 30
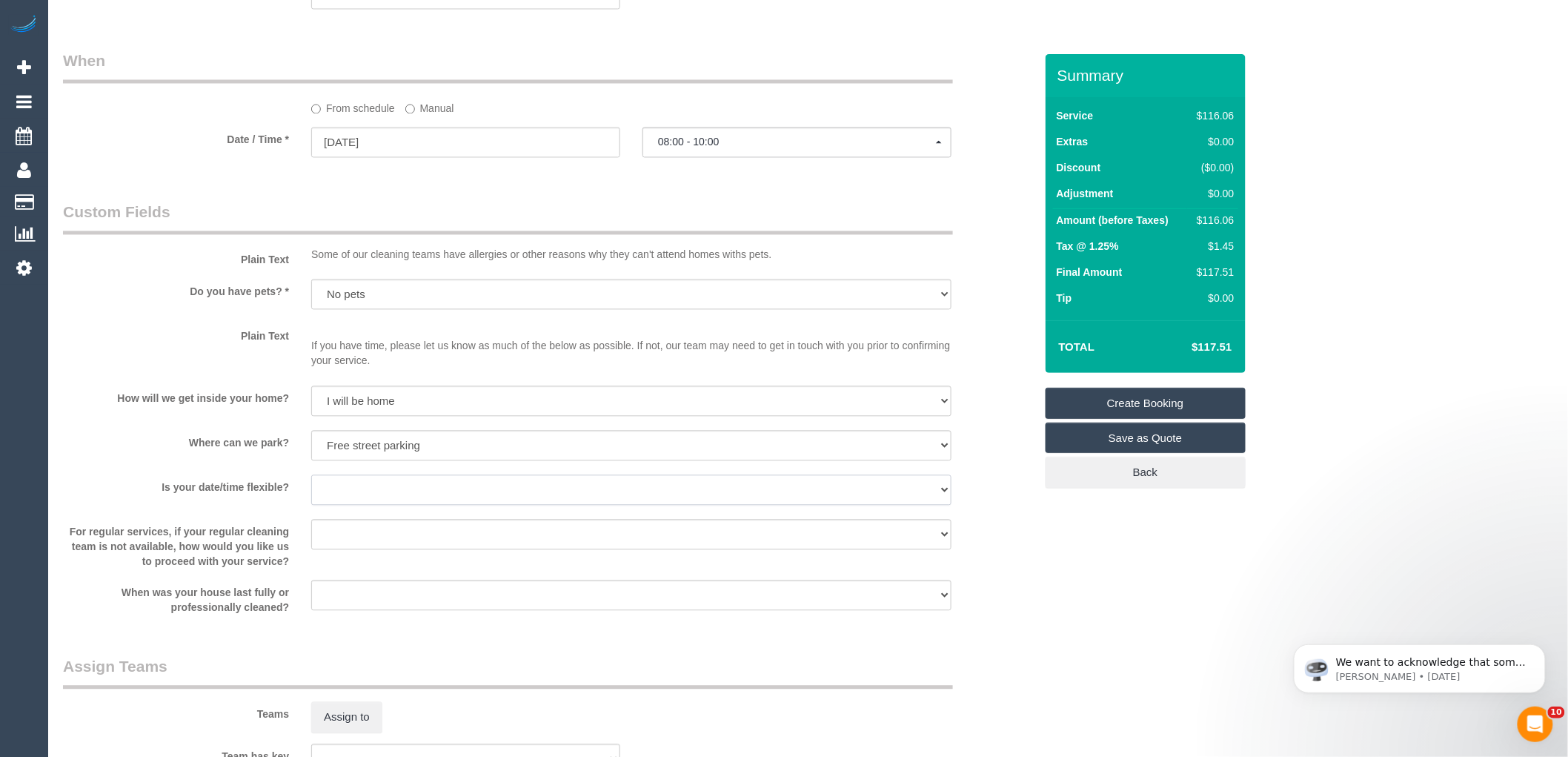
select select "number:22"
click at [311, 479] on select "Yes - date and time Yes - date but not time Yes - time but not date No - No fle…" at bounding box center [631, 490] width 641 height 30
click at [402, 547] on select "Arrange a cleaner to cover and do not bother you Arrange a cleaner to cover and…" at bounding box center [631, 534] width 641 height 30
click at [419, 531] on select "Arrange a cleaner to cover and do not bother you Arrange a cleaner to cover and…" at bounding box center [631, 534] width 641 height 30
select select "number:34"
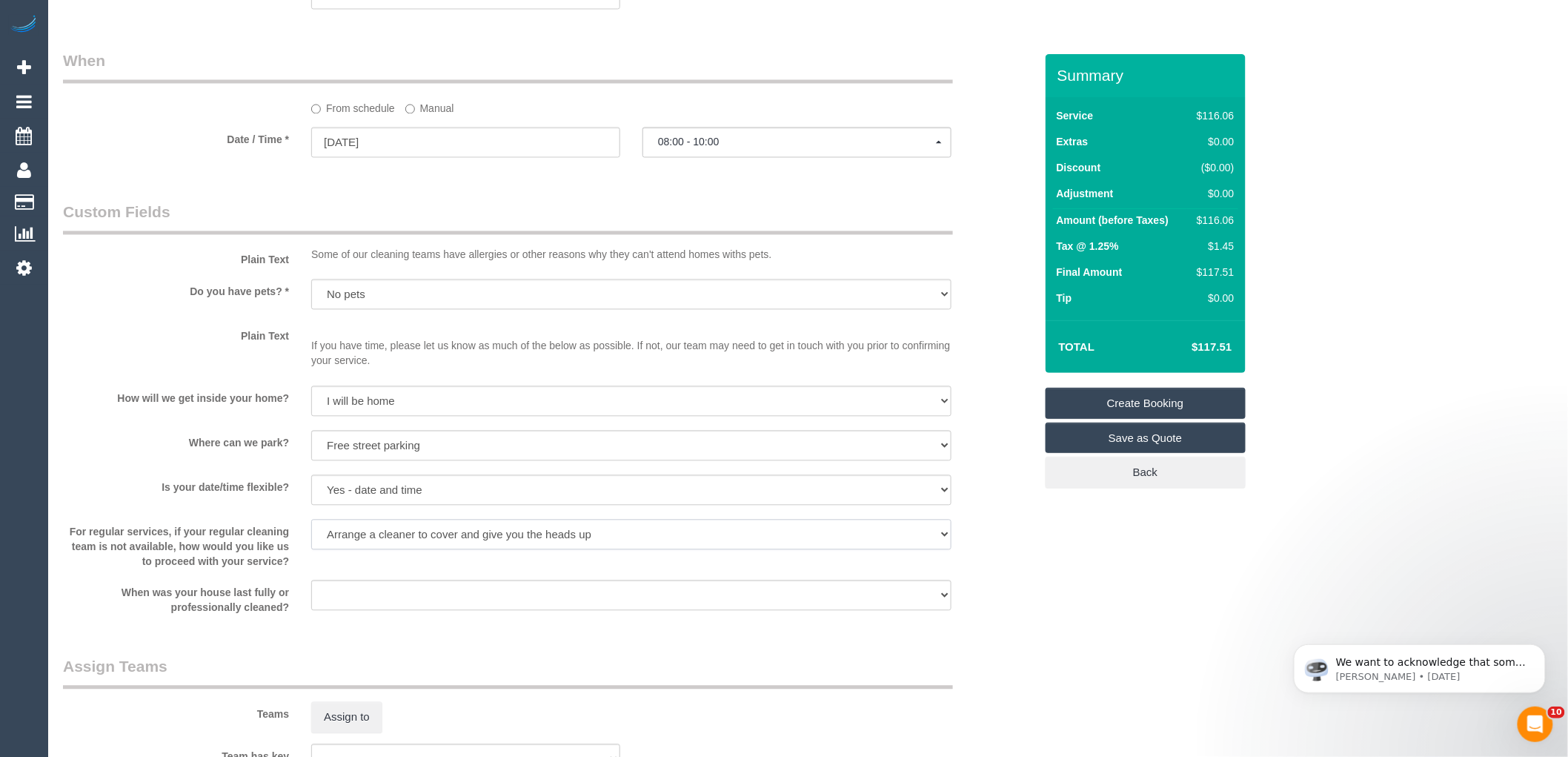
click at [311, 523] on select "Arrange a cleaner to cover and do not bother you Arrange a cleaner to cover and…" at bounding box center [631, 534] width 641 height 30
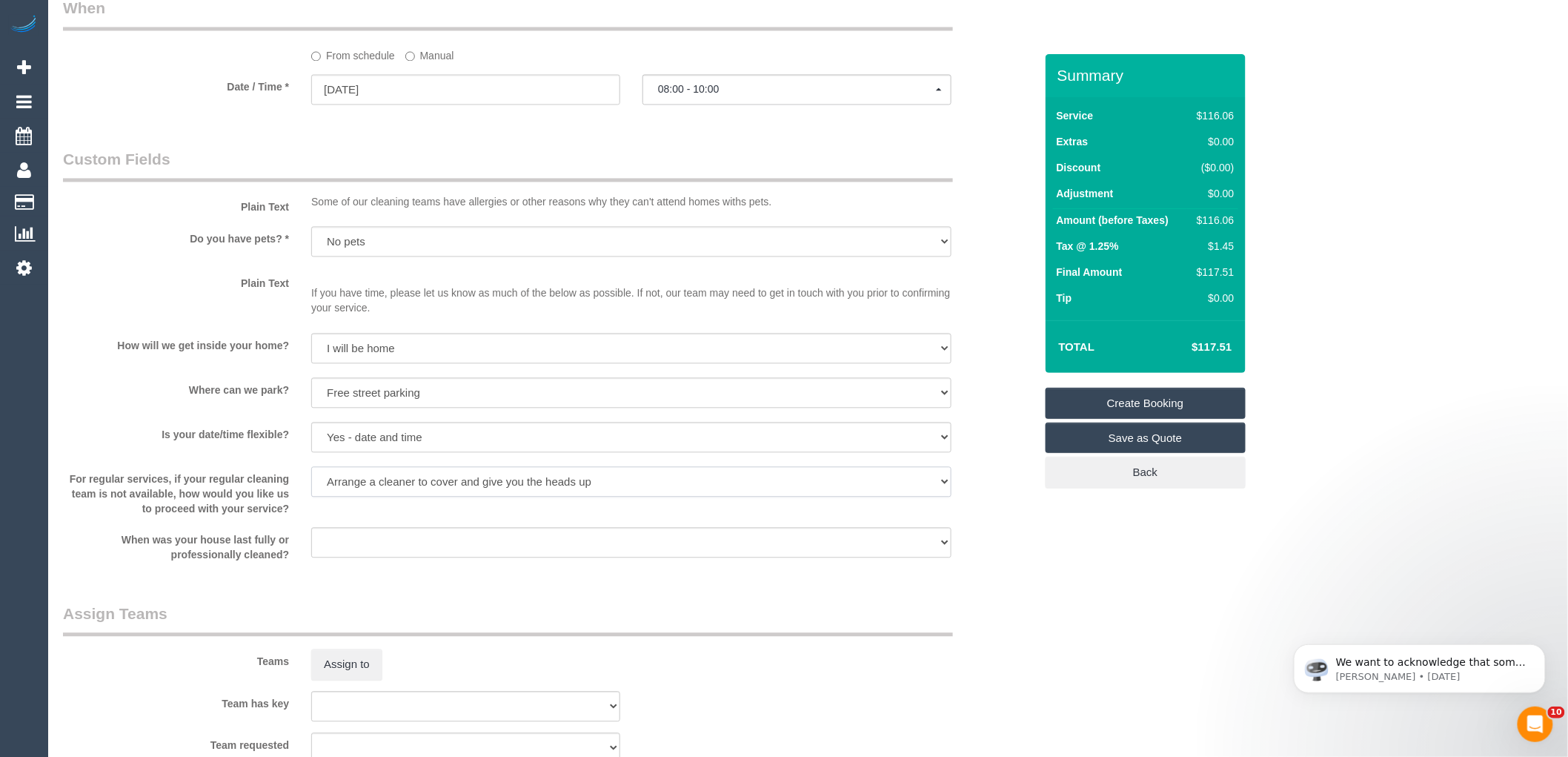
scroll to position [1216, 0]
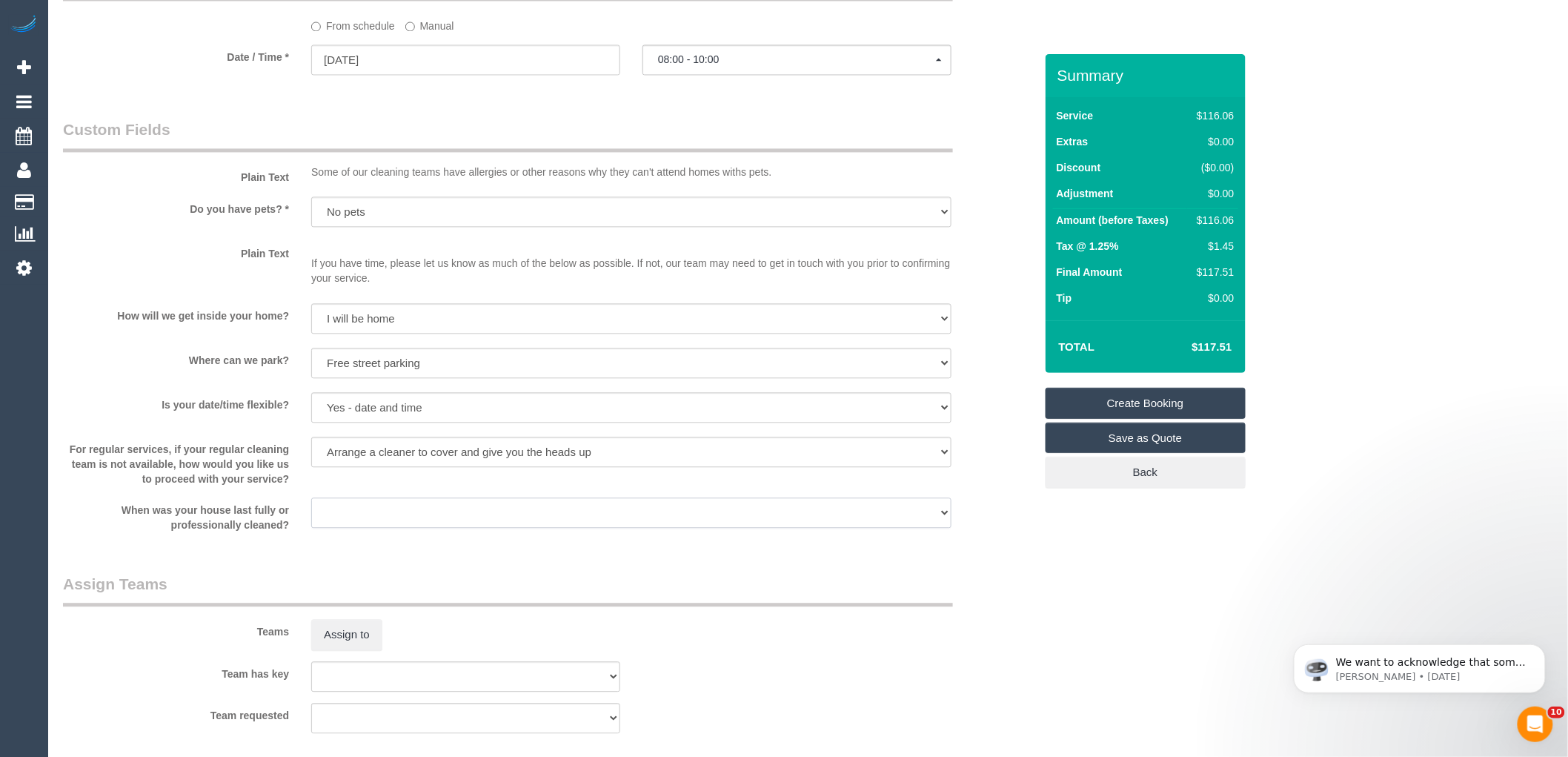
click at [382, 522] on select "Within 1-2 weeks Within 2-4 weeks Within 1-4 months Over 4 months ago" at bounding box center [631, 512] width 641 height 30
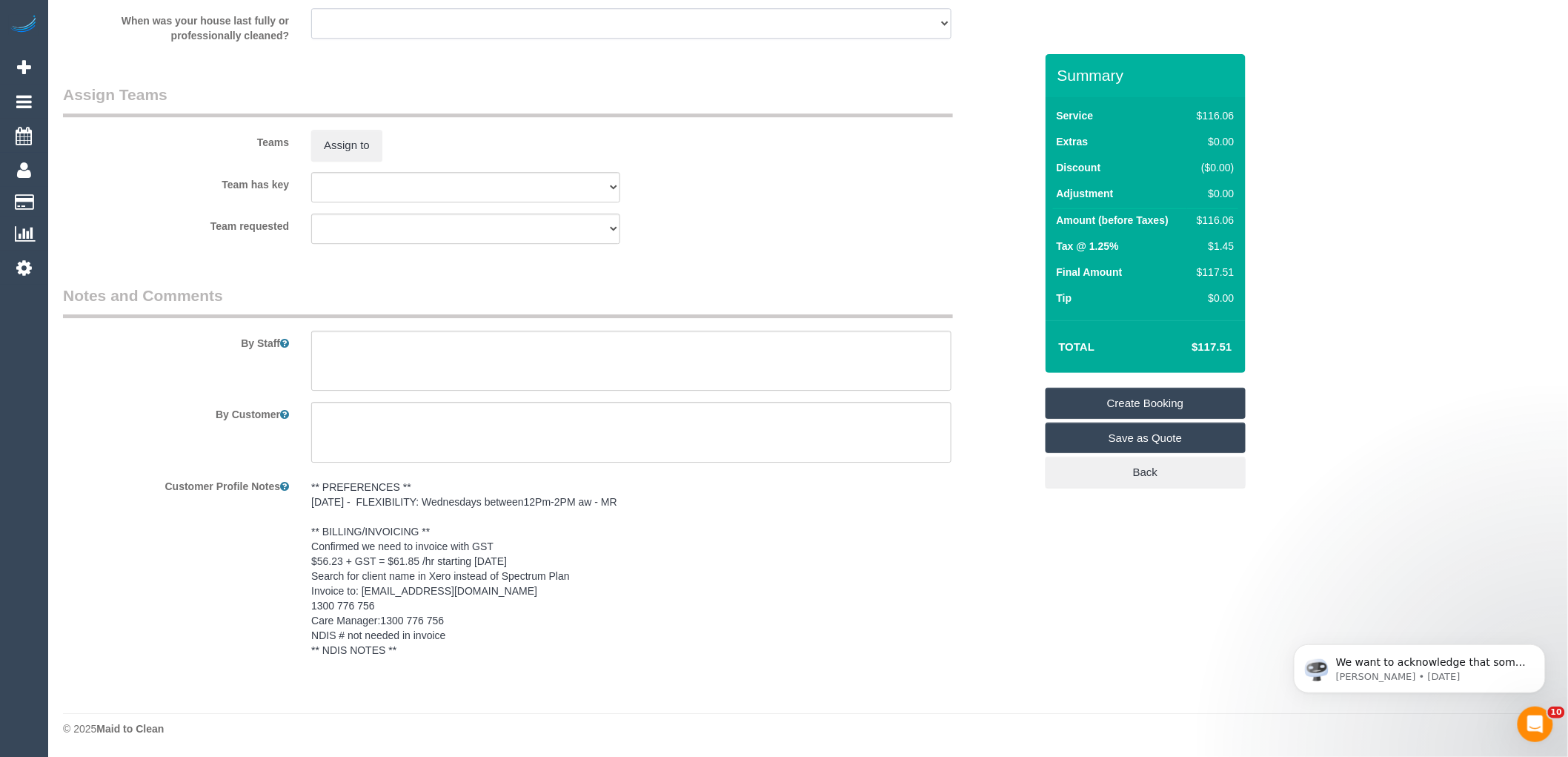
scroll to position [1710, 0]
click at [1204, 397] on link "Create Booking" at bounding box center [1145, 404] width 200 height 31
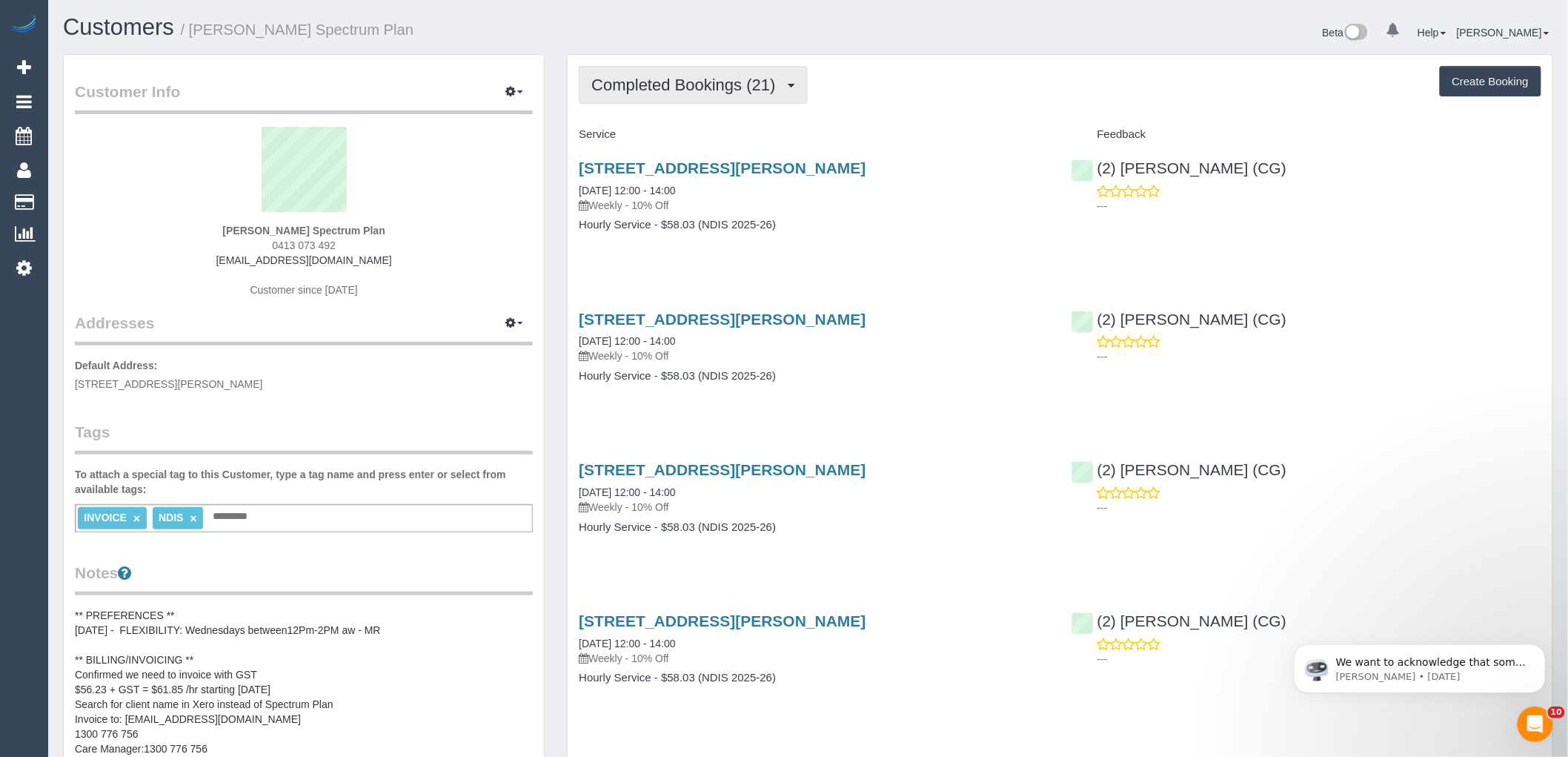
click at [665, 87] on span "Completed Bookings (21)" at bounding box center [686, 85] width 191 height 19
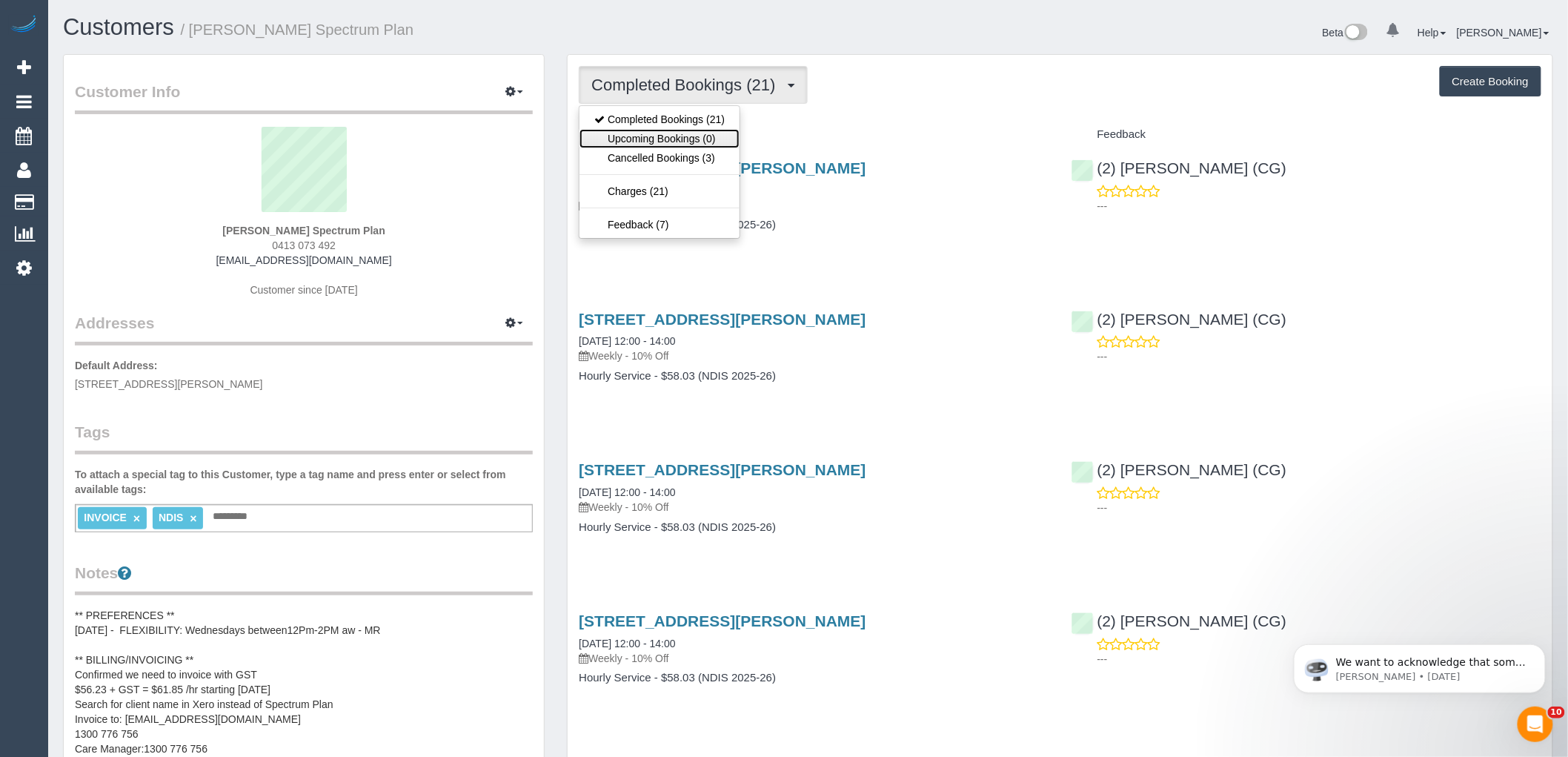
click at [664, 137] on link "Upcoming Bookings (0)" at bounding box center [659, 138] width 160 height 19
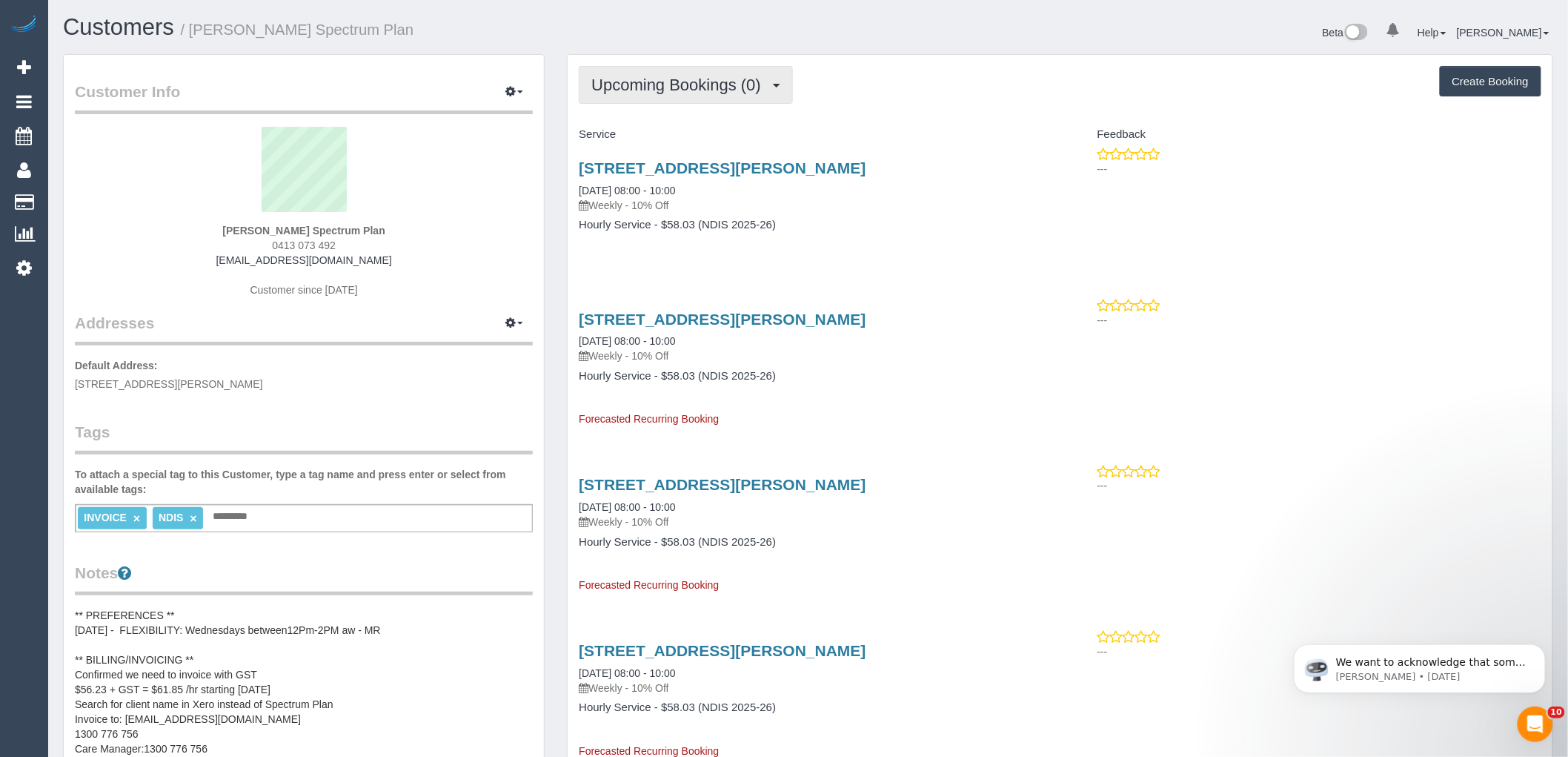
click at [661, 80] on span "Upcoming Bookings (0)" at bounding box center [679, 85] width 177 height 19
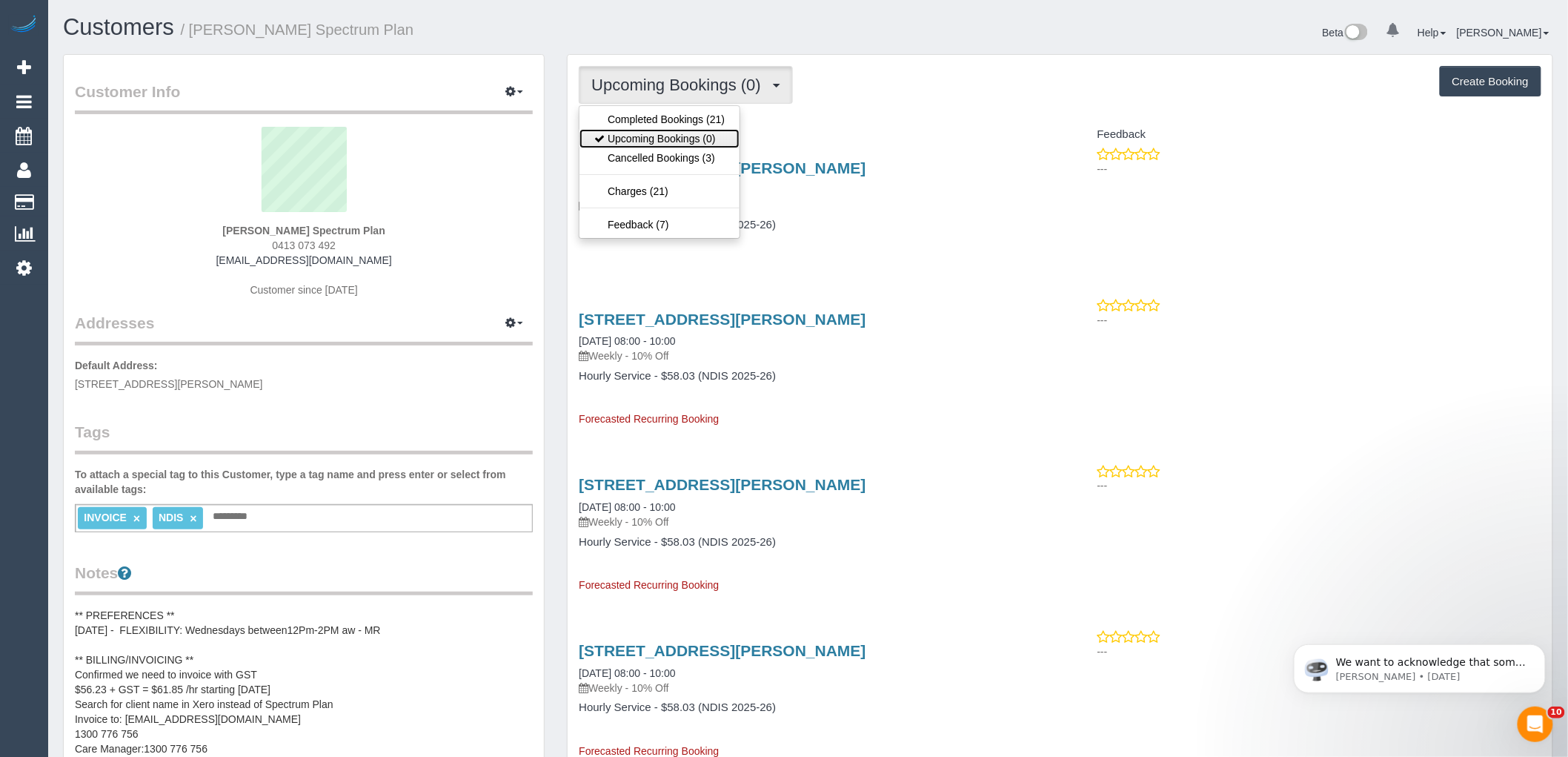
click at [660, 134] on link "Upcoming Bookings (0)" at bounding box center [659, 138] width 160 height 19
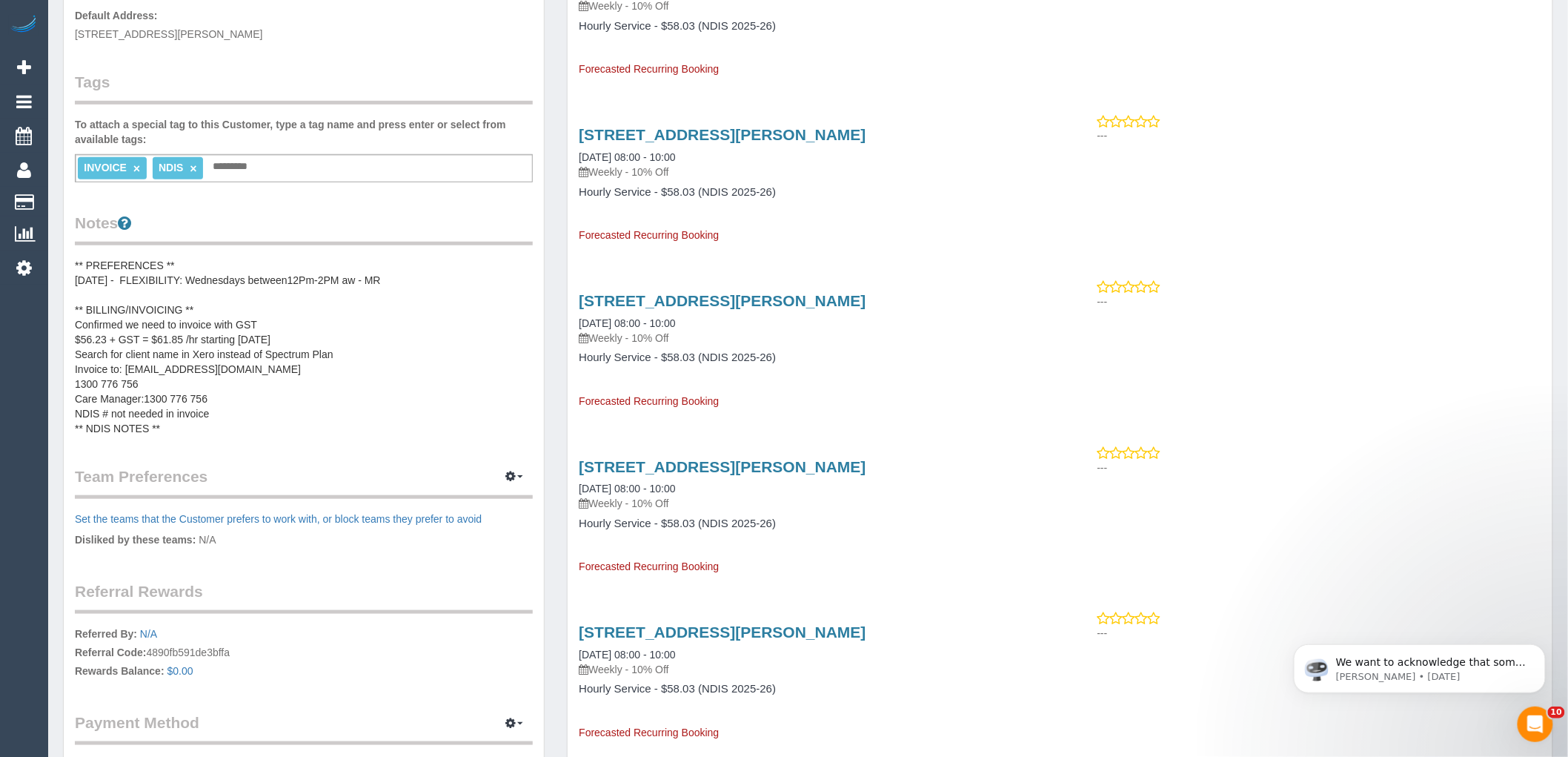
scroll to position [411, 0]
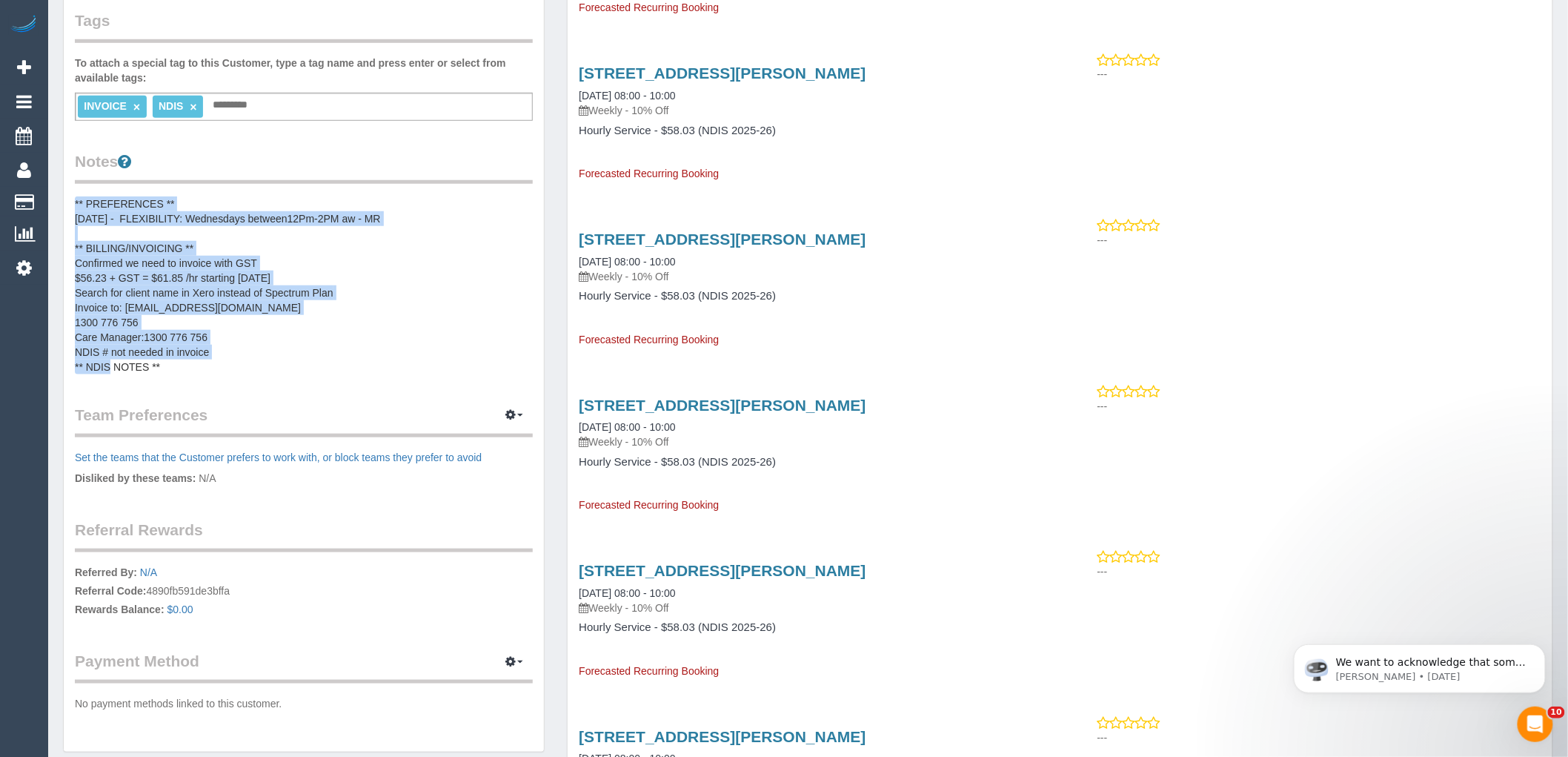
drag, startPoint x: 74, startPoint y: 199, endPoint x: 262, endPoint y: 352, distance: 242.4
click at [261, 351] on div "Customer Info Edit Contact Info Send Message Email Preferences Special Sales Ta…" at bounding box center [303, 198] width 480 height 1110
click at [284, 352] on pre "** PREFERENCES ** [DATE] - FLEXIBILITY: Wednesdays between12Pm-2PM aw - MR ** B…" at bounding box center [304, 285] width 458 height 178
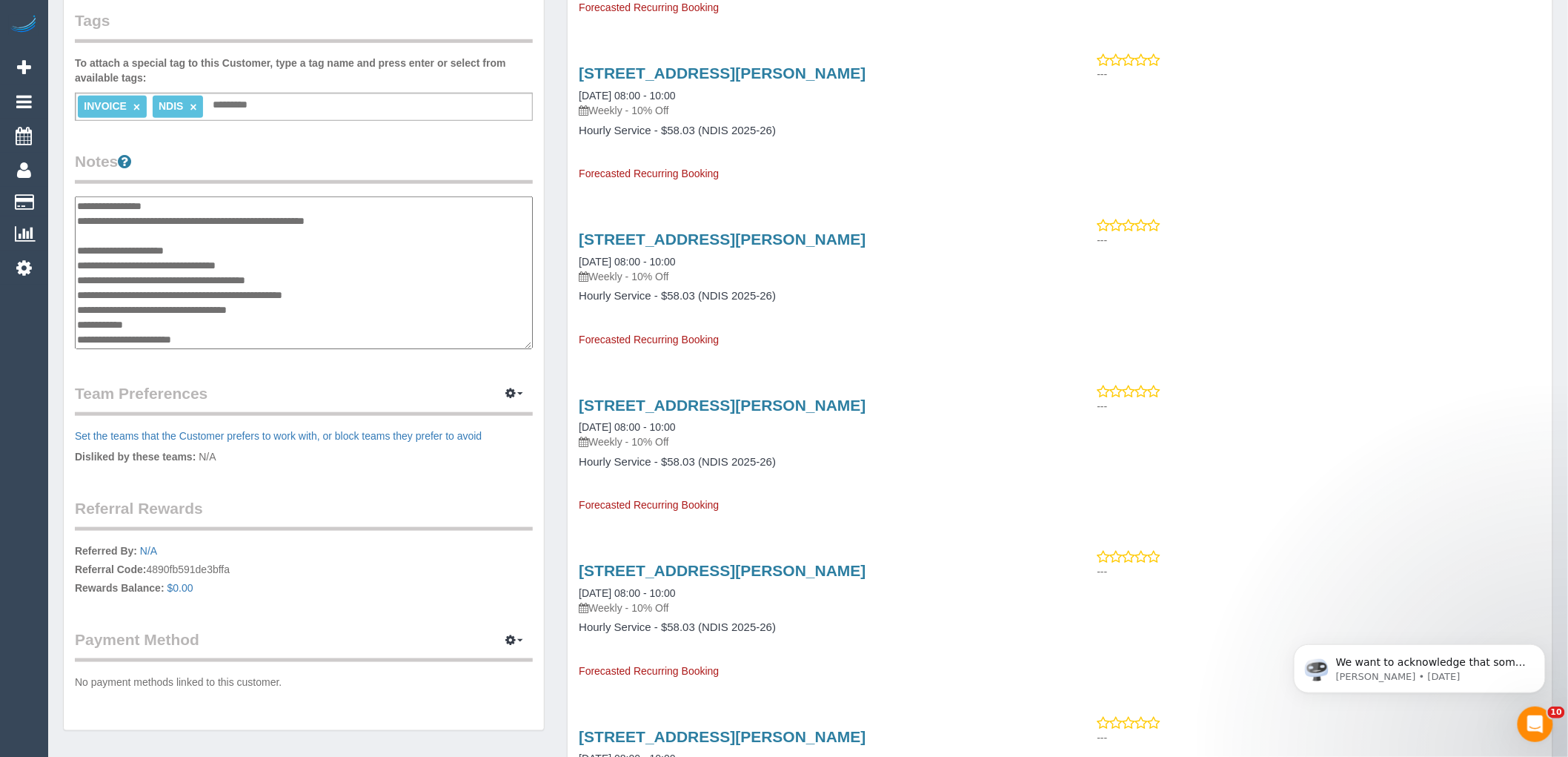
scroll to position [29, 0]
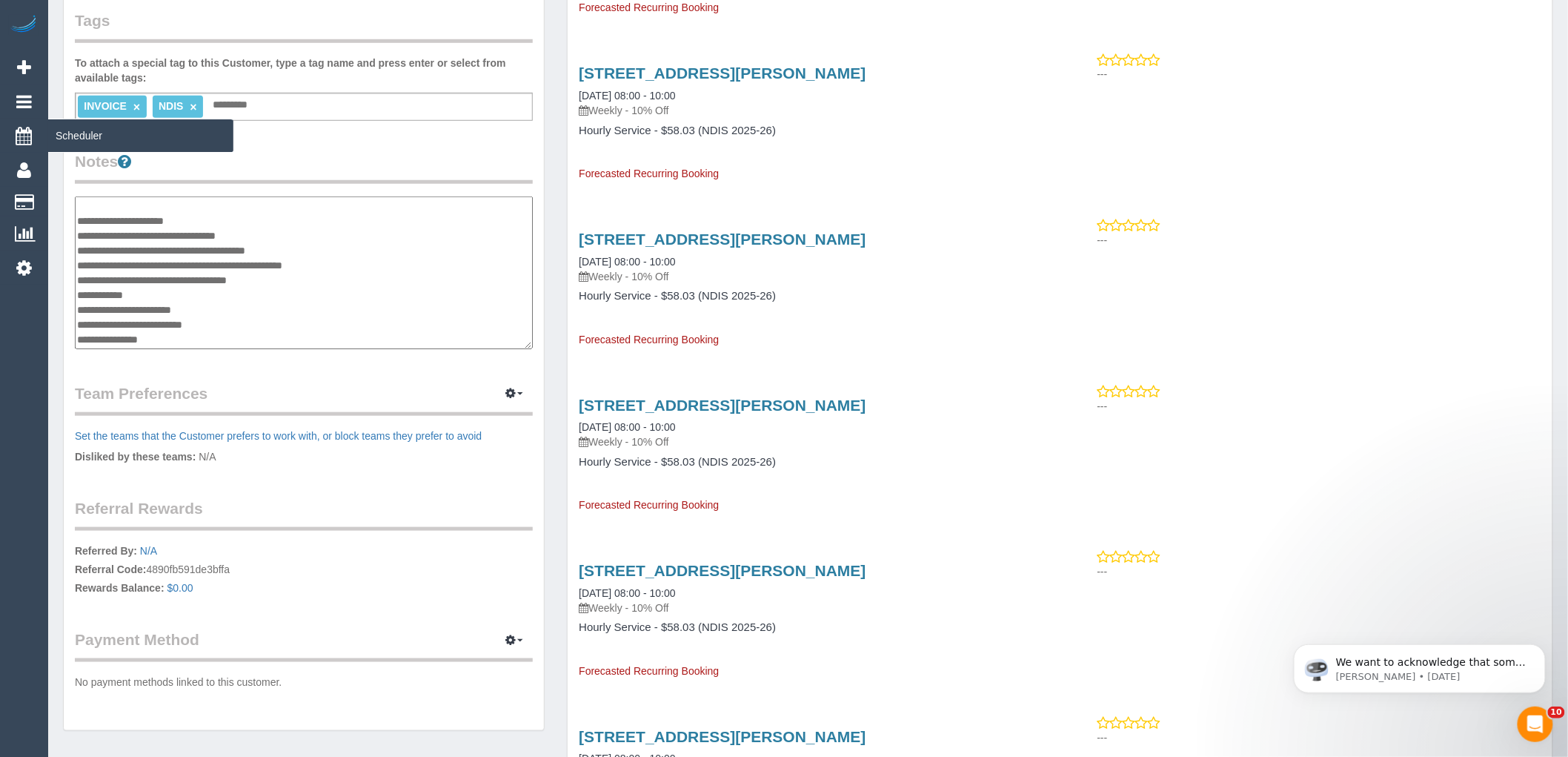
drag, startPoint x: 178, startPoint y: 339, endPoint x: 0, endPoint y: 147, distance: 261.8
click at [0, 147] on div "0 Beta Your Notifications You have 0 alerts Add Booking Bookings Active Booking…" at bounding box center [784, 605] width 1568 height 2034
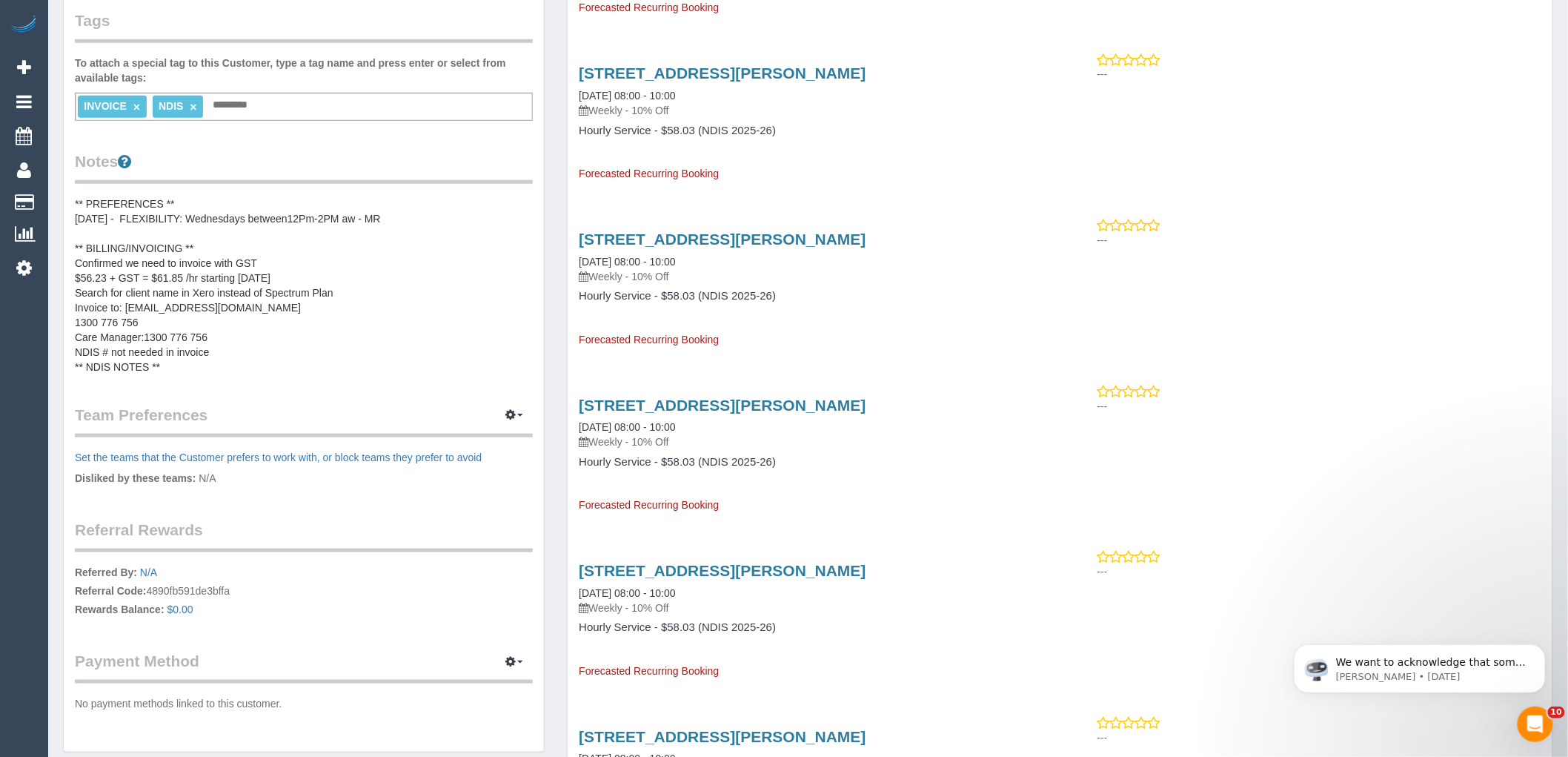
click at [182, 328] on pre "** PREFERENCES ** [DATE] - FLEXIBILITY: Wednesdays between12Pm-2PM aw - MR ** B…" at bounding box center [304, 285] width 458 height 178
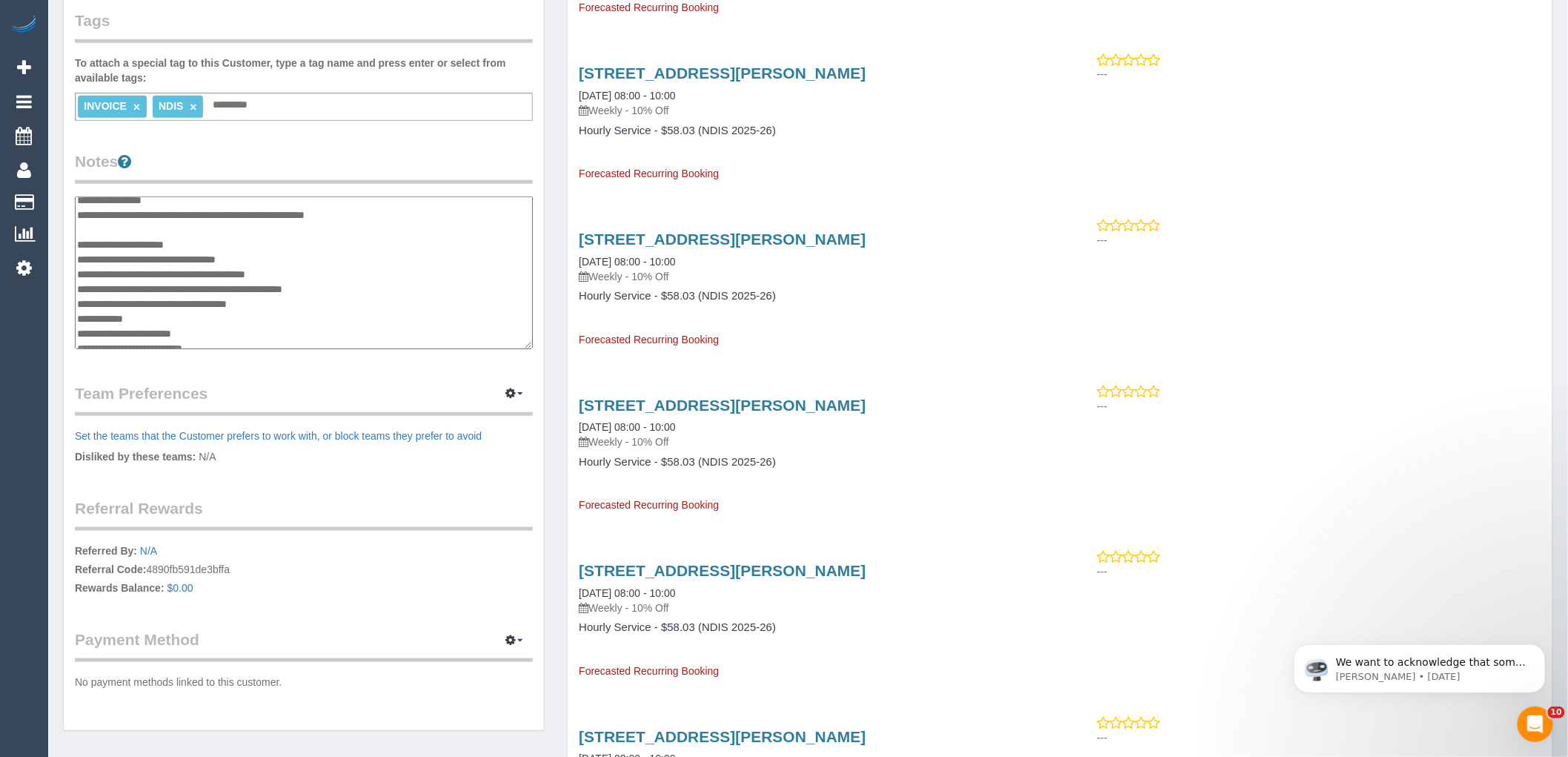
scroll to position [0, 0]
click at [366, 286] on textarea "**********" at bounding box center [304, 273] width 458 height 153
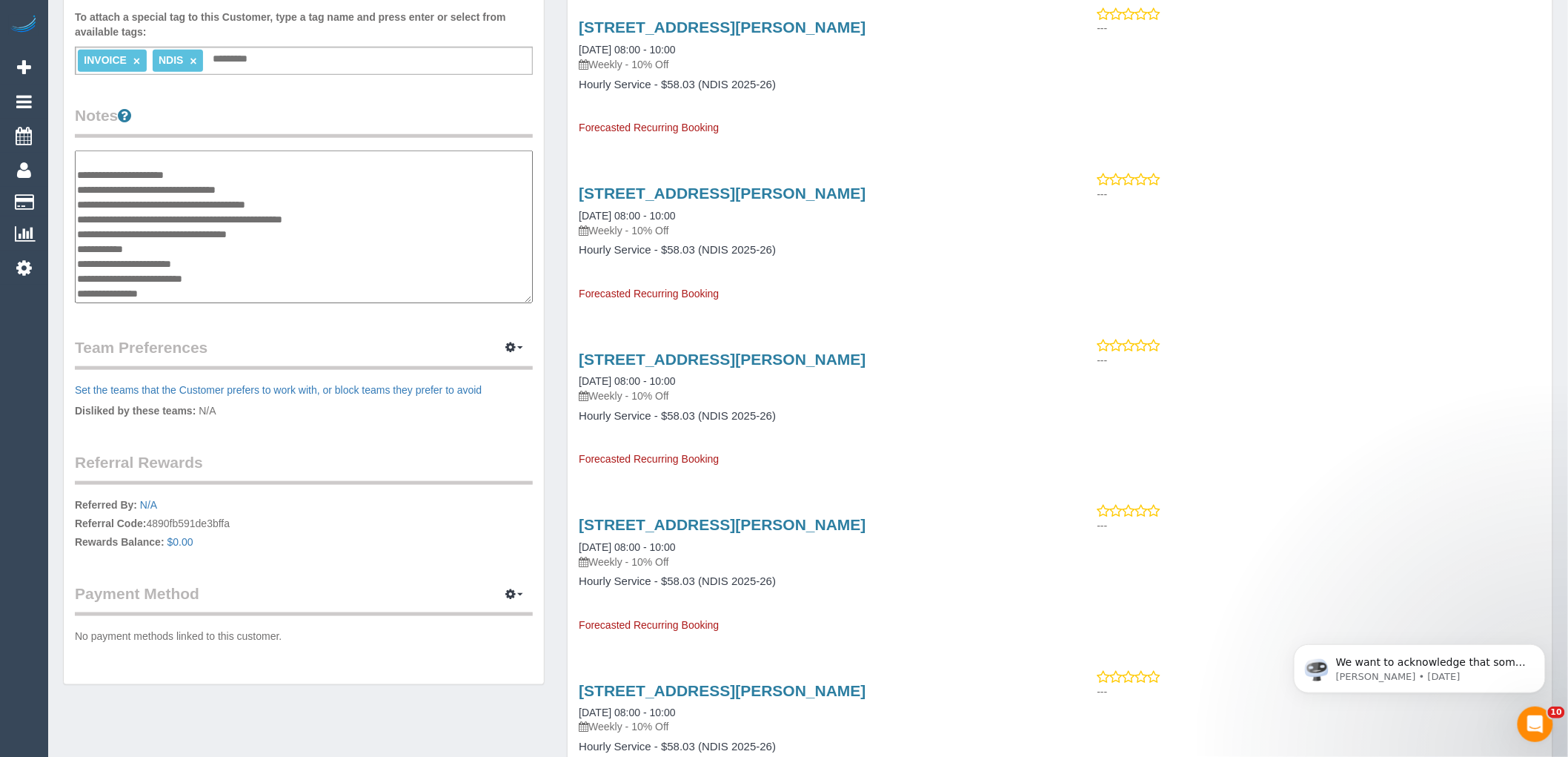
scroll to position [494, 0]
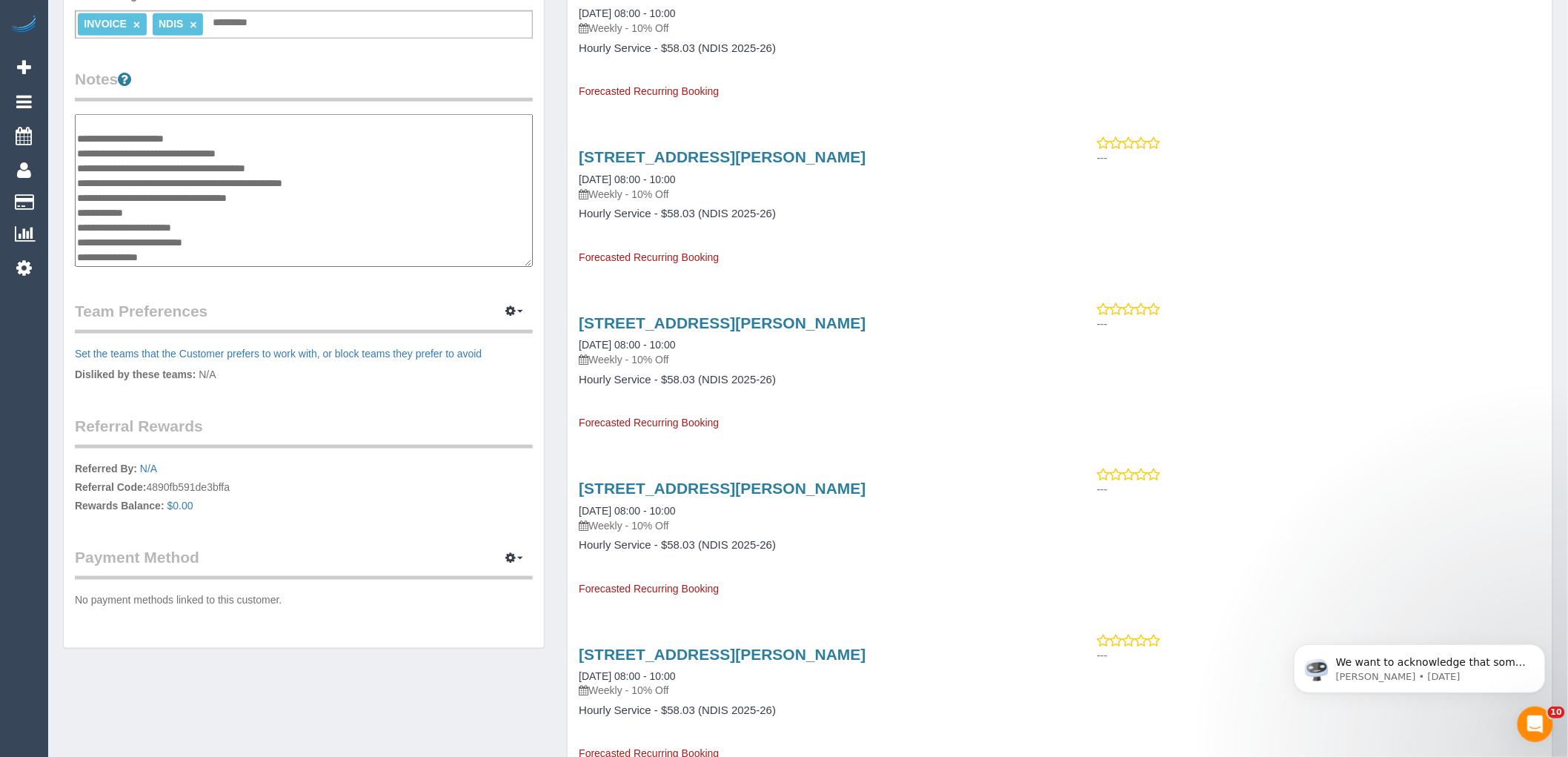
click at [189, 254] on textarea "**********" at bounding box center [304, 191] width 458 height 153
drag, startPoint x: 128, startPoint y: 193, endPoint x: 304, endPoint y: 196, distance: 176.0
click at [304, 196] on textarea "**********" at bounding box center [304, 191] width 458 height 153
click at [193, 189] on textarea "**********" at bounding box center [304, 191] width 458 height 153
click at [154, 196] on textarea "**********" at bounding box center [304, 191] width 458 height 153
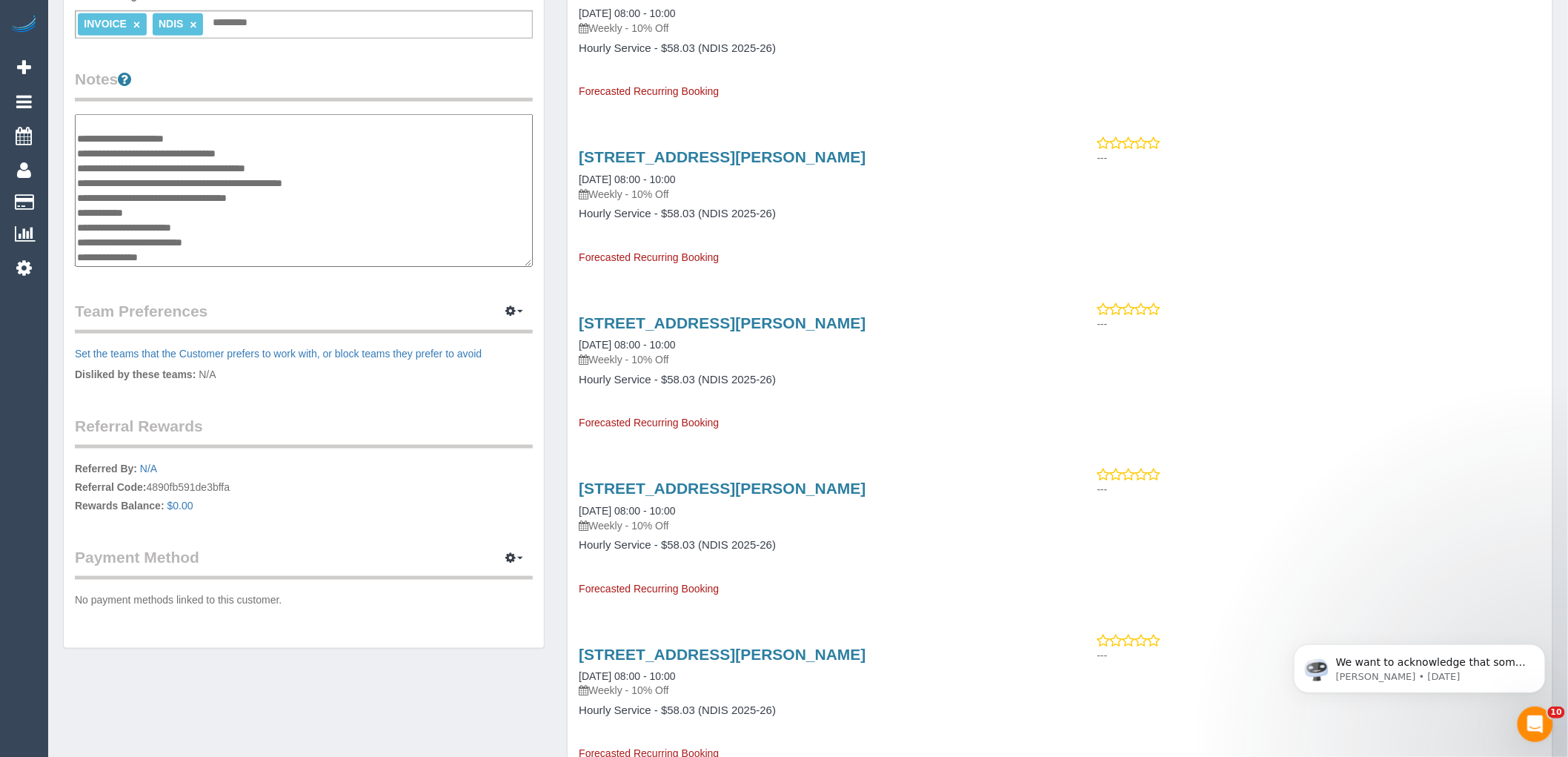
drag, startPoint x: 124, startPoint y: 196, endPoint x: 217, endPoint y: 184, distance: 93.8
click at [213, 184] on textarea "**********" at bounding box center [304, 191] width 458 height 153
click at [190, 196] on textarea "**********" at bounding box center [304, 191] width 458 height 153
drag, startPoint x: 168, startPoint y: 195, endPoint x: 280, endPoint y: 194, distance: 112.0
click at [280, 194] on textarea "**********" at bounding box center [304, 191] width 458 height 153
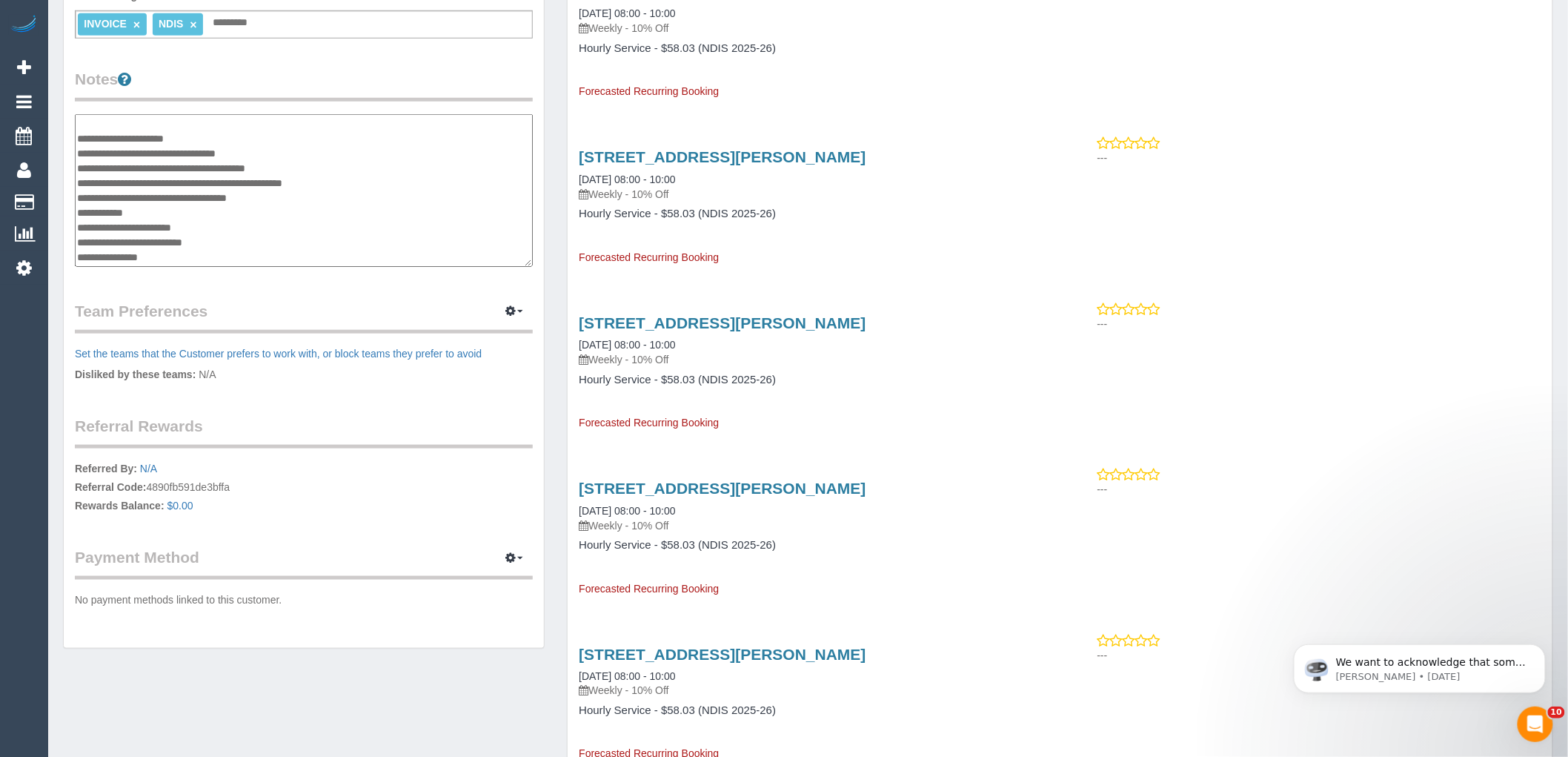
drag, startPoint x: 128, startPoint y: 196, endPoint x: 284, endPoint y: 200, distance: 156.1
click at [284, 200] on textarea "**********" at bounding box center [304, 191] width 458 height 153
click at [228, 217] on textarea "**********" at bounding box center [304, 191] width 458 height 153
click at [336, 425] on legend "Referral Rewards" at bounding box center [304, 431] width 458 height 33
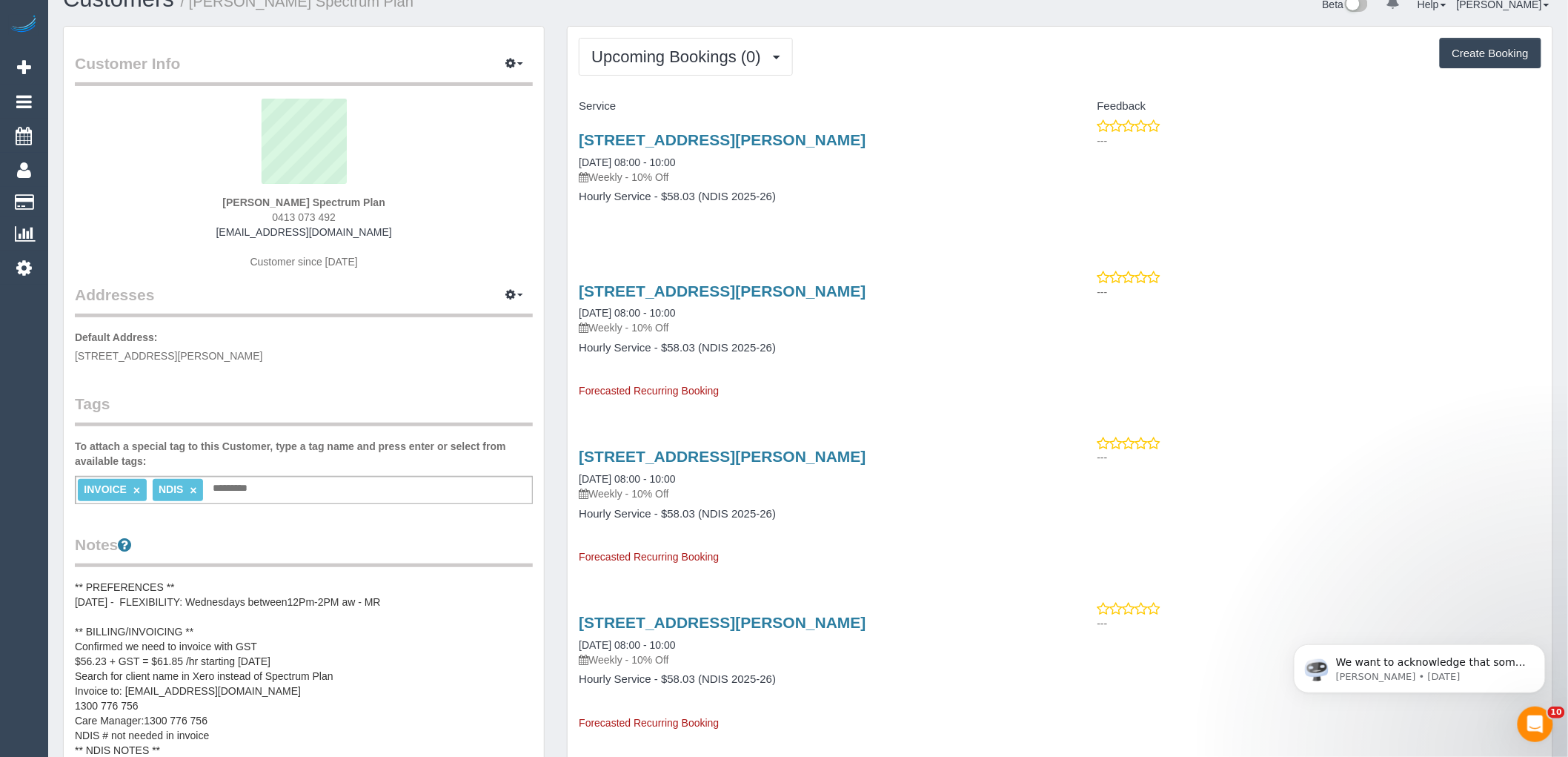
scroll to position [0, 0]
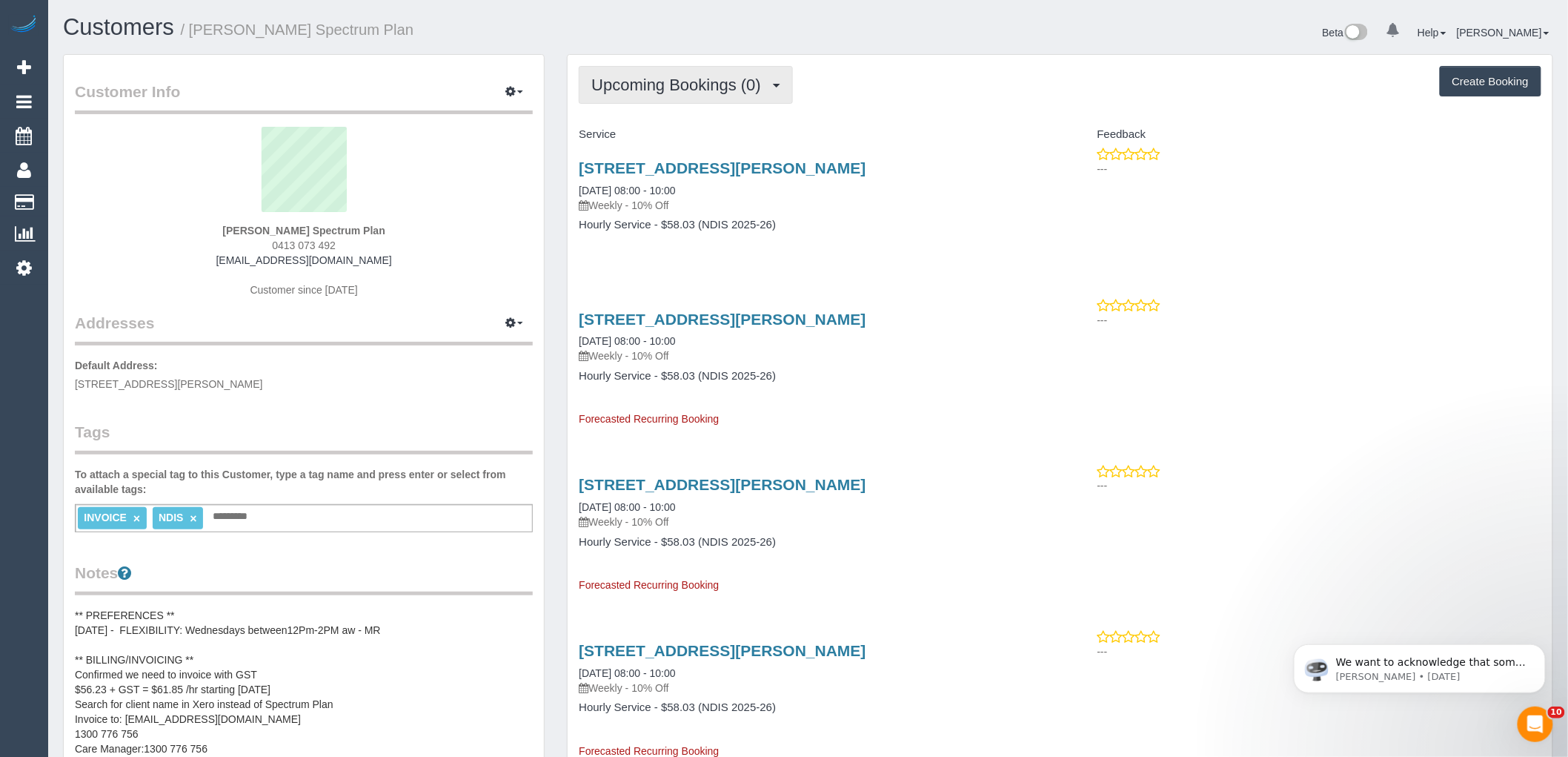
click at [675, 97] on button "Upcoming Bookings (0)" at bounding box center [685, 84] width 214 height 38
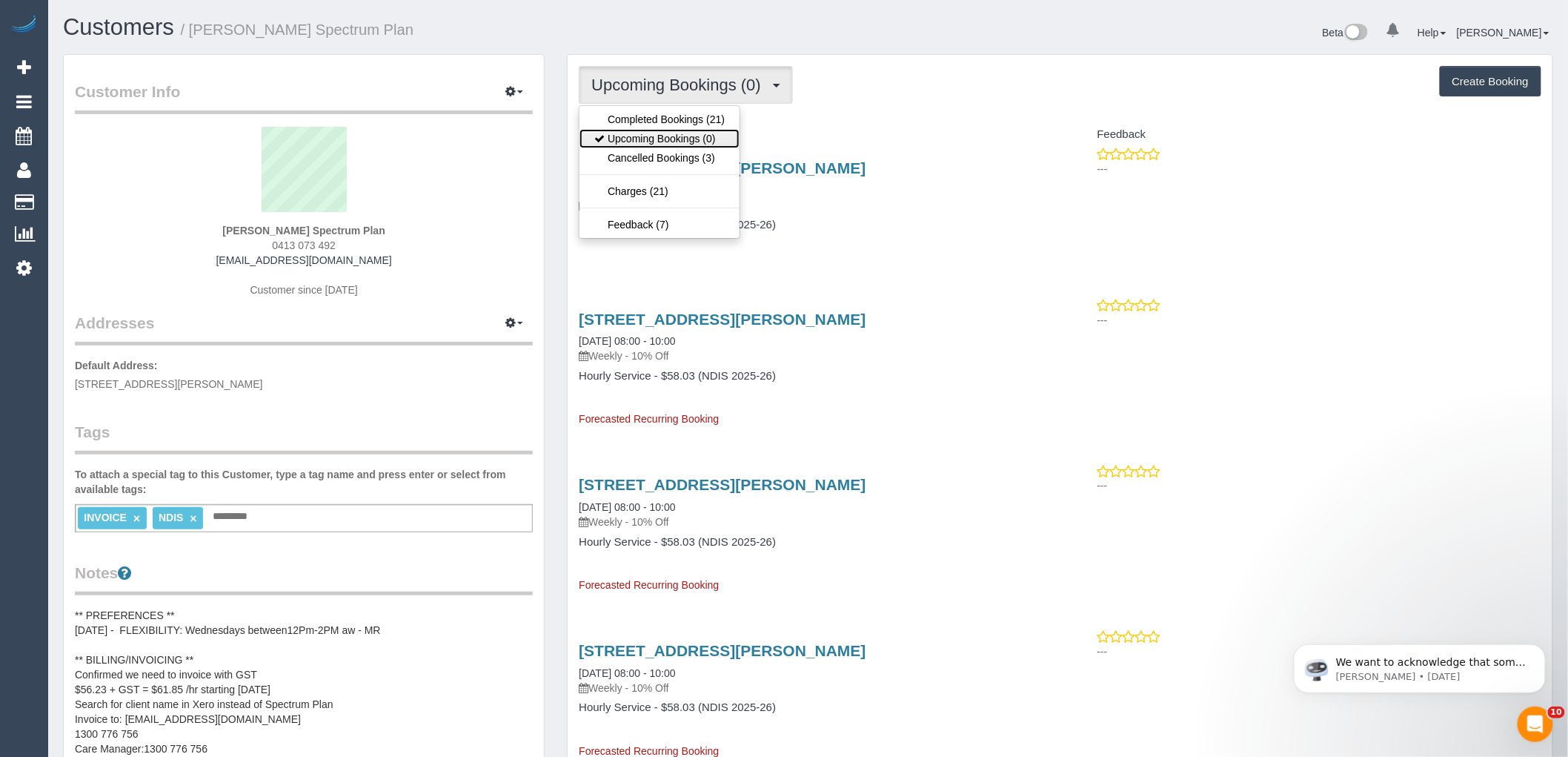
click at [679, 138] on link "Upcoming Bookings (0)" at bounding box center [659, 138] width 160 height 19
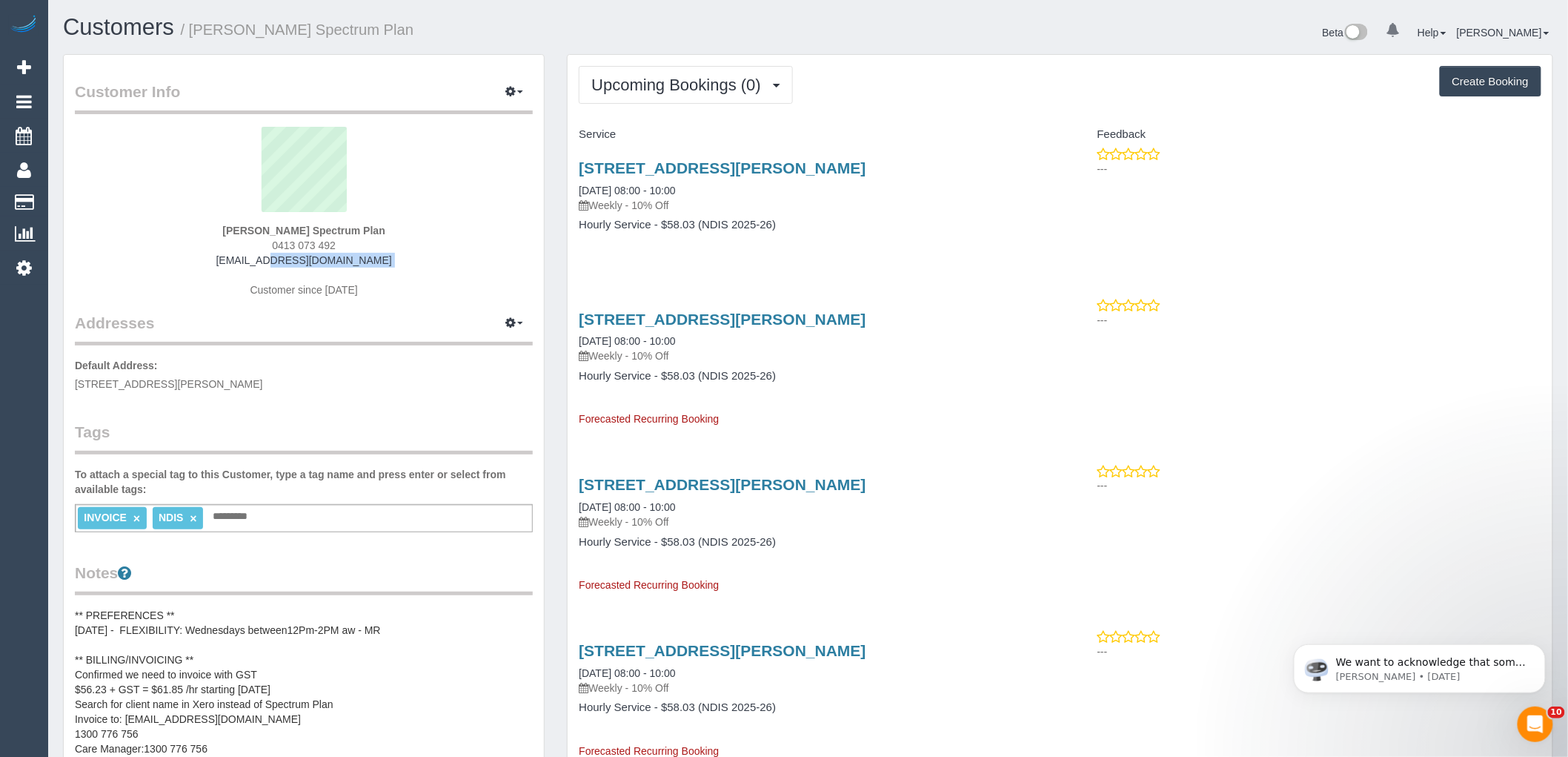
drag, startPoint x: 225, startPoint y: 257, endPoint x: 446, endPoint y: 271, distance: 221.4
click at [445, 271] on div "Lisanna Burnie Spectrum Plan 0413 073 492 list147@bigpond.com Customer since 20…" at bounding box center [304, 220] width 458 height 186
click at [441, 263] on div "Lisanna Burnie Spectrum Plan 0413 073 492 list147@bigpond.com Customer since 20…" at bounding box center [304, 220] width 458 height 186
drag, startPoint x: 369, startPoint y: 258, endPoint x: 230, endPoint y: 256, distance: 139.0
click at [230, 256] on div "Lisanna Burnie Spectrum Plan 0413 073 492 list147@bigpond.com Customer since 20…" at bounding box center [304, 220] width 458 height 186
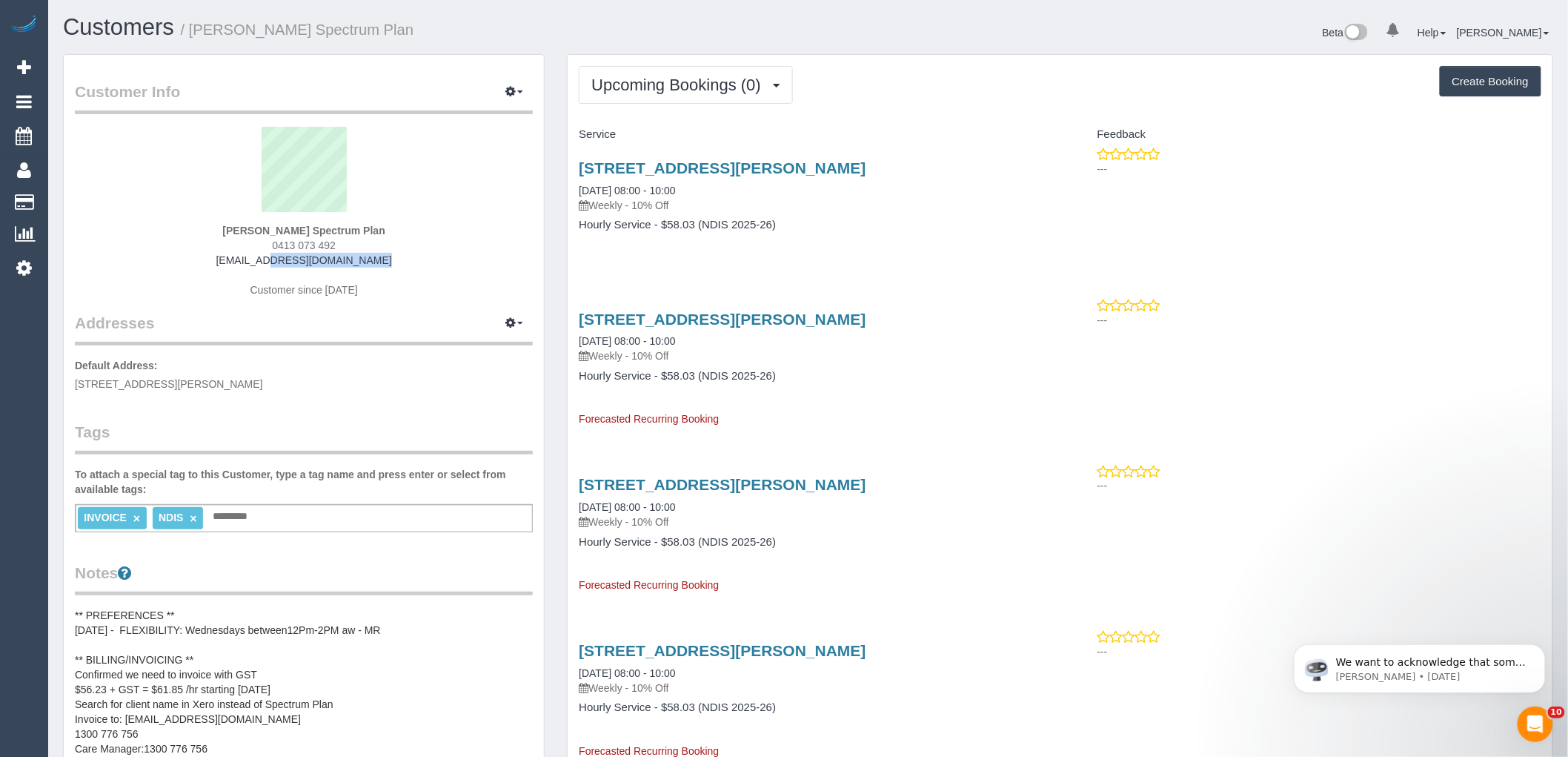
copy link "[EMAIL_ADDRESS][DOMAIN_NAME]"
click at [239, 223] on sui-profile-pic at bounding box center [304, 175] width 436 height 97
drag, startPoint x: 206, startPoint y: 227, endPoint x: 302, endPoint y: 231, distance: 96.1
click at [302, 231] on div "Lisanna Burnie Spectrum Plan 0413 073 492 list147@bigpond.com Customer since 20…" at bounding box center [304, 220] width 458 height 186
copy strong "[PERSON_NAME]"
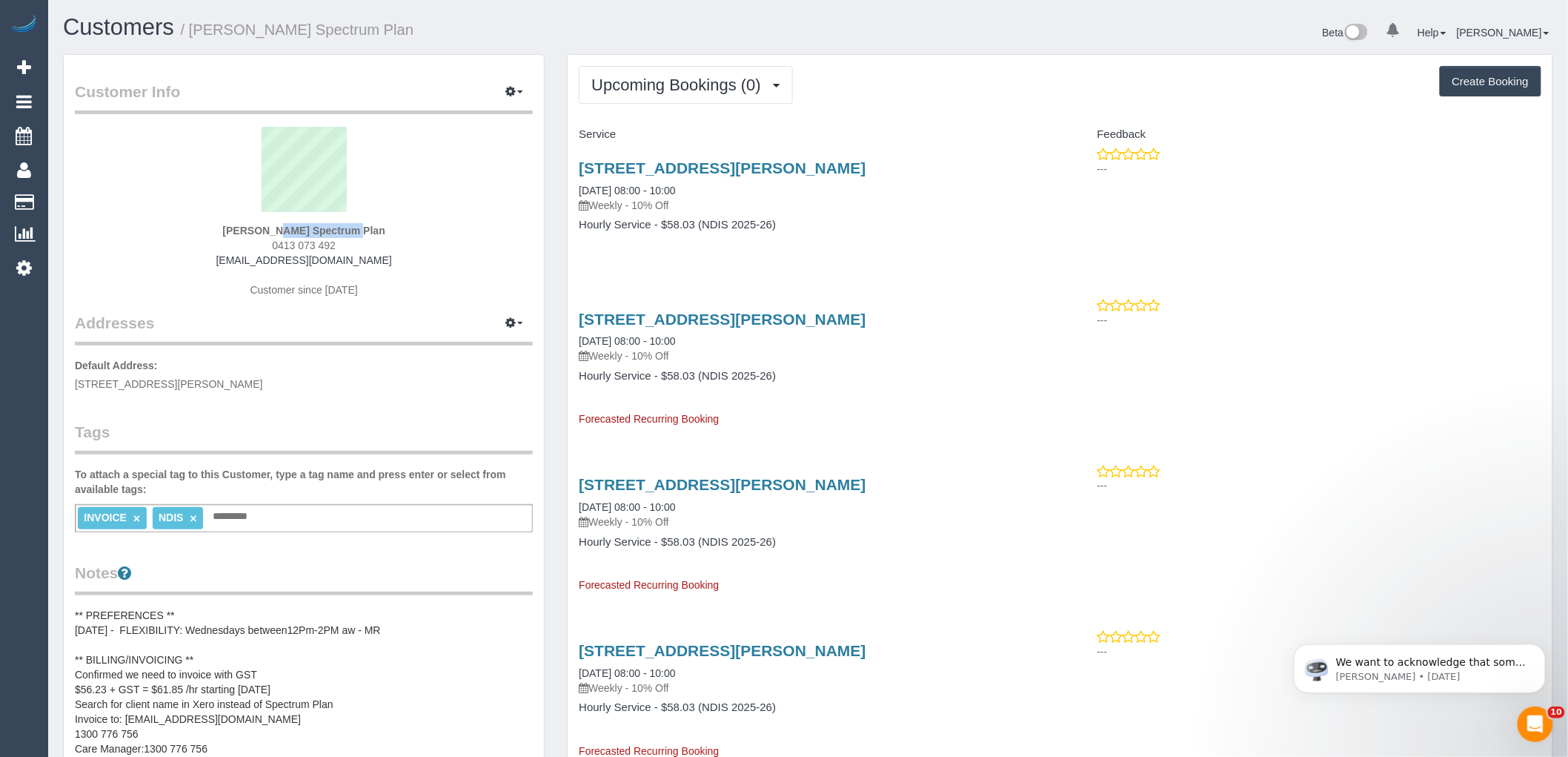
drag, startPoint x: 166, startPoint y: 380, endPoint x: 228, endPoint y: 384, distance: 62.1
click at [228, 384] on span "7 Glenorachy Way, South Morang, VIC 3752" at bounding box center [169, 384] width 189 height 12
copy span "South Morang"
drag, startPoint x: 876, startPoint y: 172, endPoint x: 579, endPoint y: 169, distance: 297.0
click at [579, 169] on h3 "2 / 114 Cyprus St, Lalor, VIC 3075" at bounding box center [814, 168] width 470 height 17
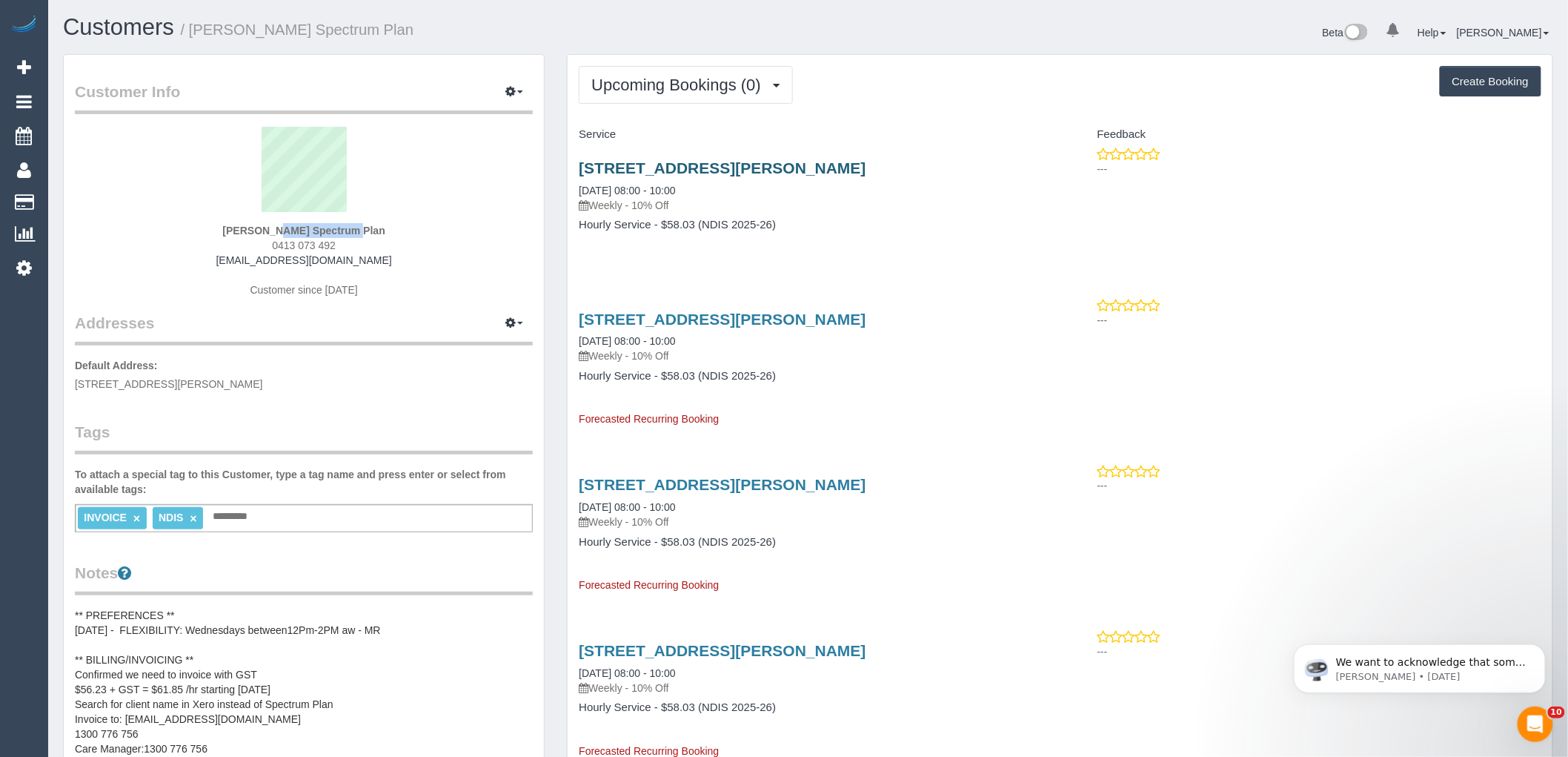
copy link "2 / 114 Cyprus St, Lalor, VIC 3075"
click at [513, 87] on icon "button" at bounding box center [510, 91] width 10 height 9
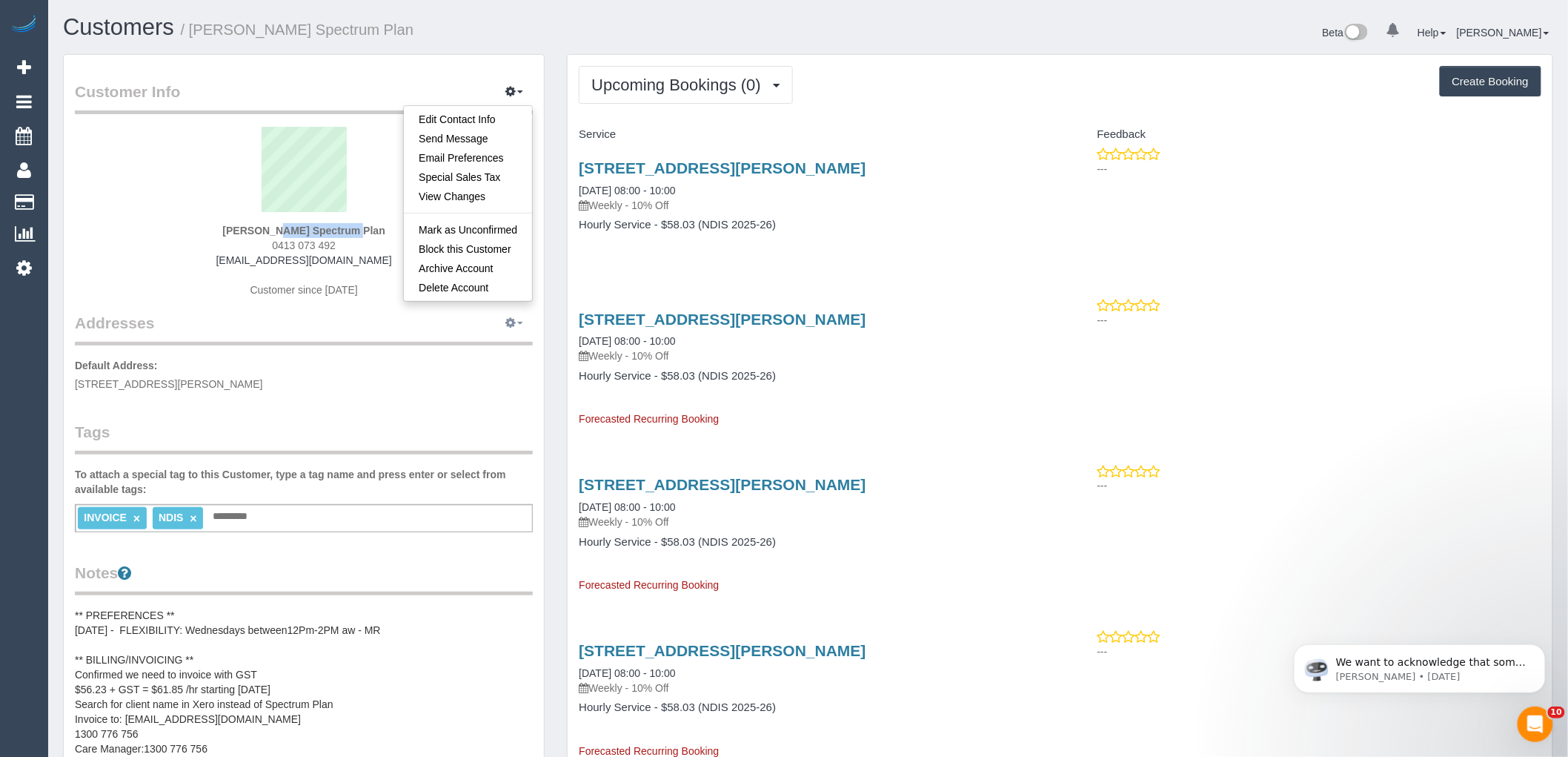
click at [506, 316] on button "button" at bounding box center [515, 324] width 37 height 23
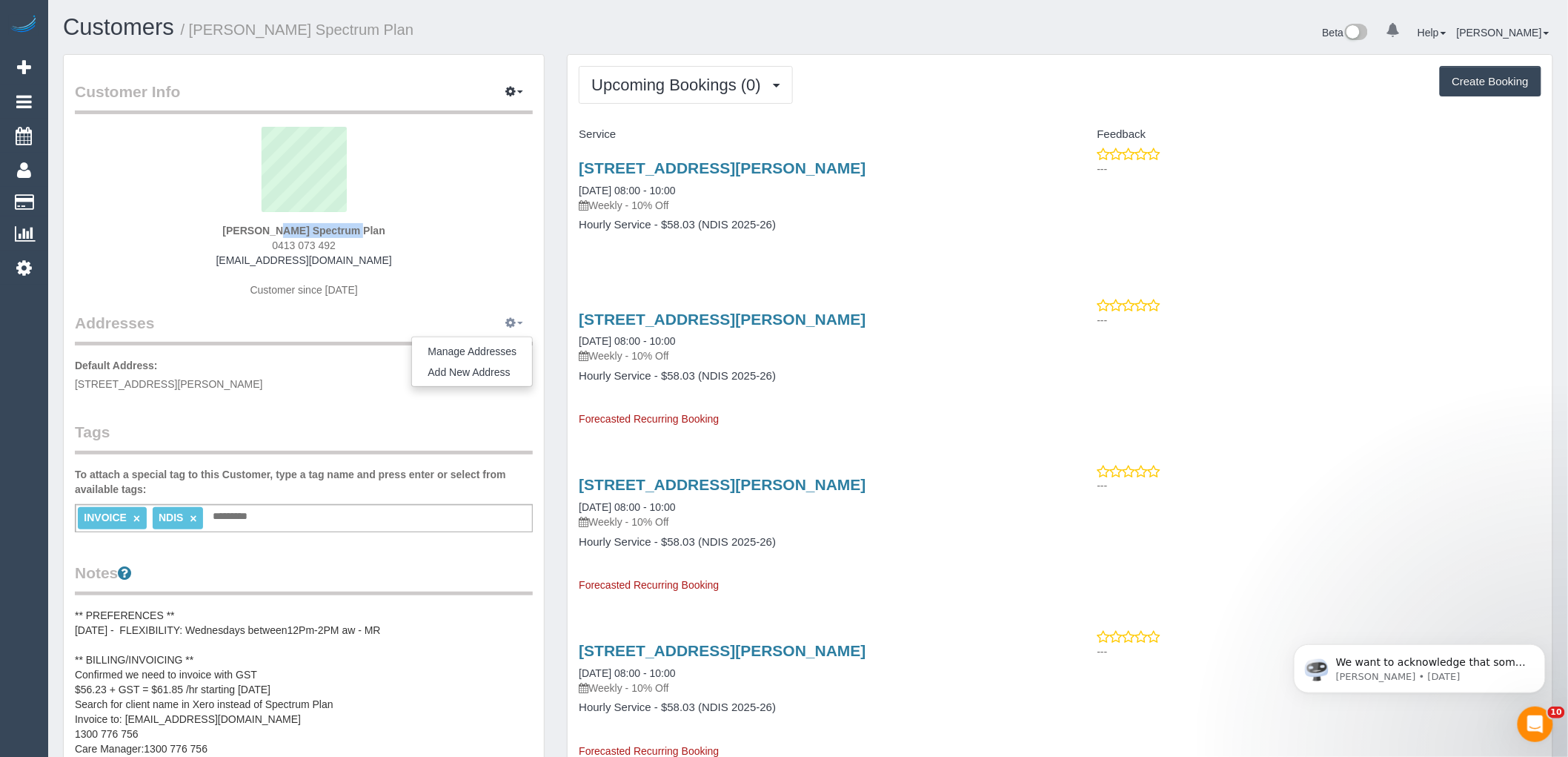
click at [510, 320] on icon "button" at bounding box center [510, 322] width 10 height 9
click at [492, 346] on button "Manage Addresses" at bounding box center [471, 351] width 120 height 21
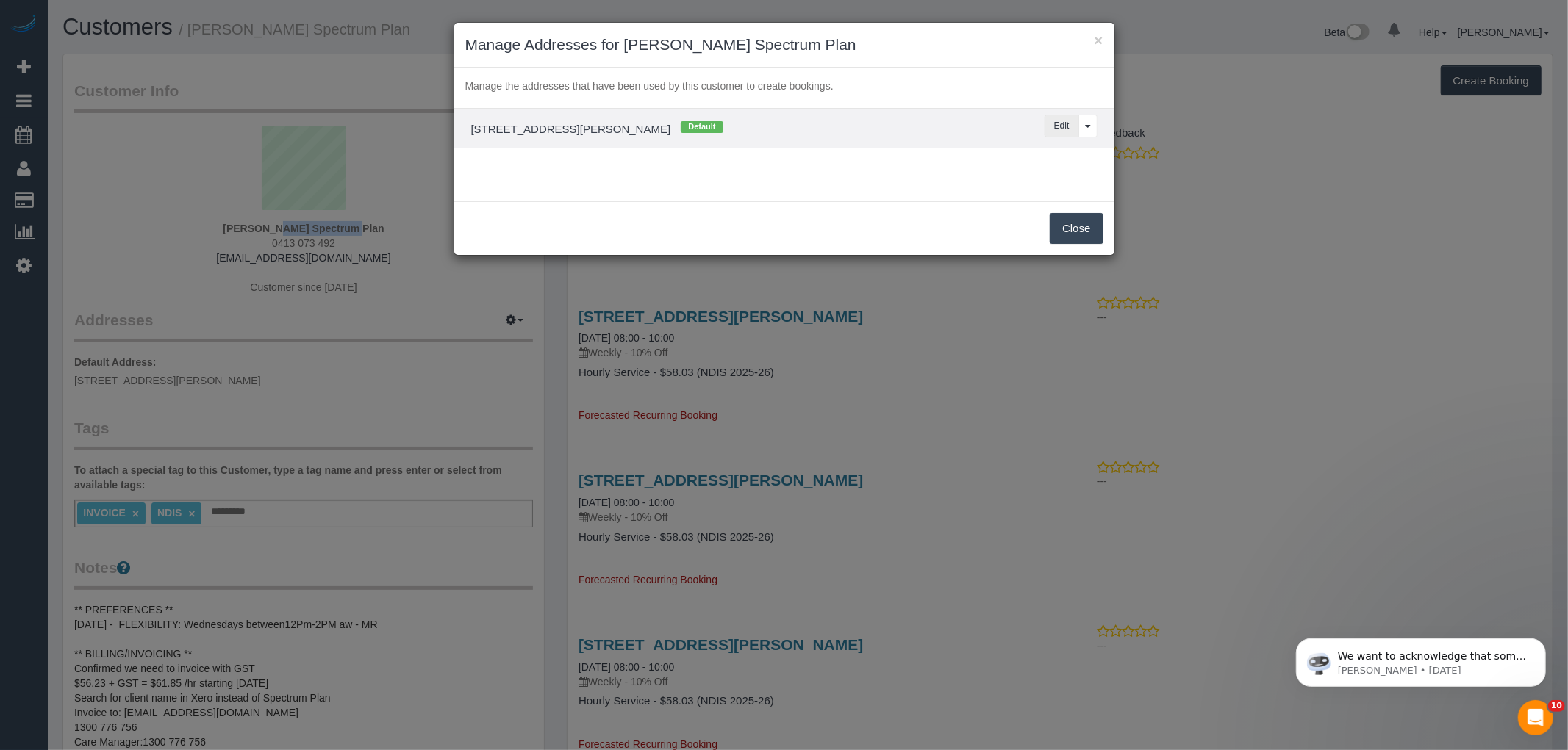
click at [1055, 125] on button "Edit" at bounding box center [1061, 126] width 34 height 23
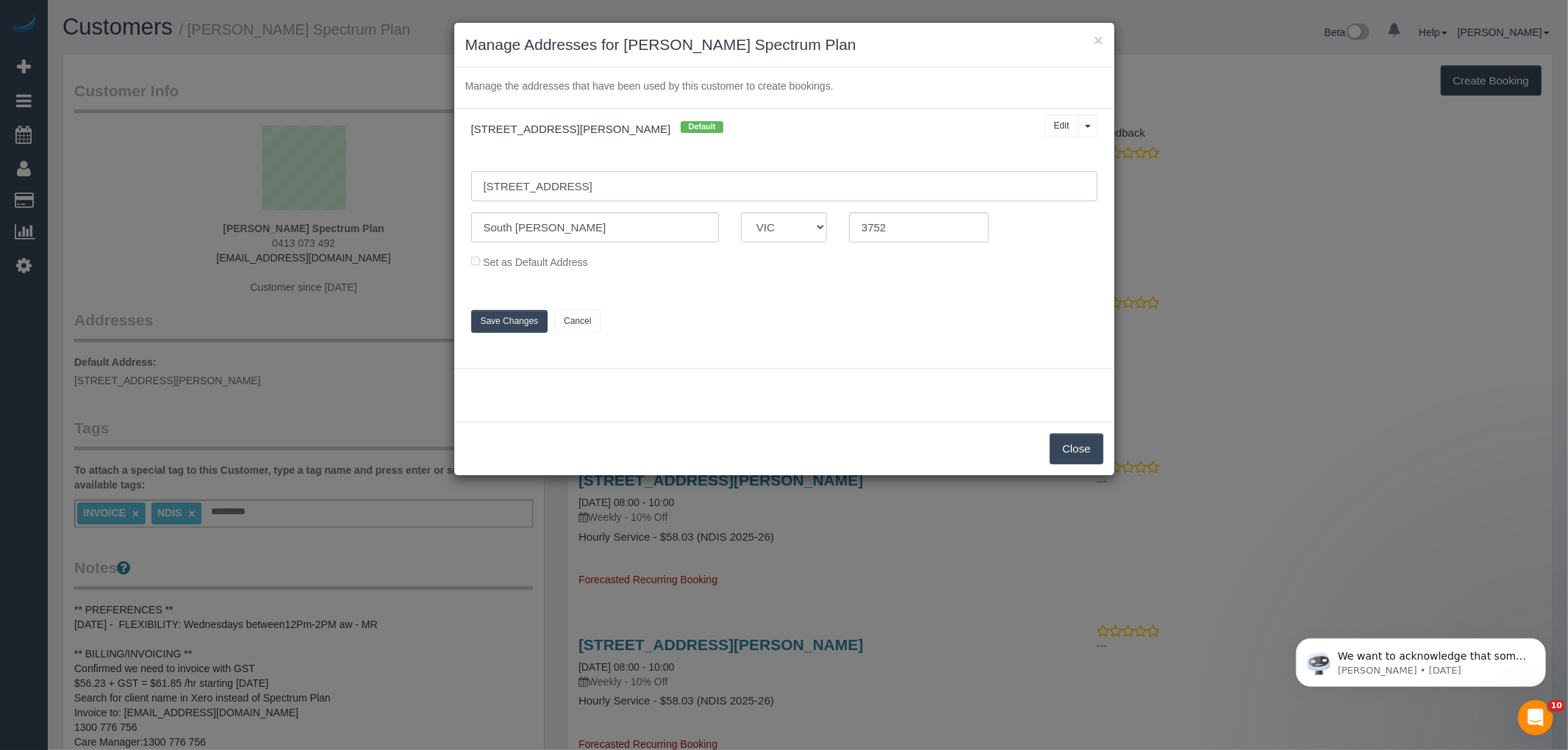
drag, startPoint x: 603, startPoint y: 185, endPoint x: 322, endPoint y: 174, distance: 281.2
click at [322, 174] on div "× Manage Addresses for Lisanna Burnie Spectrum Plan Manage the addresses that h…" at bounding box center [784, 375] width 1568 height 750
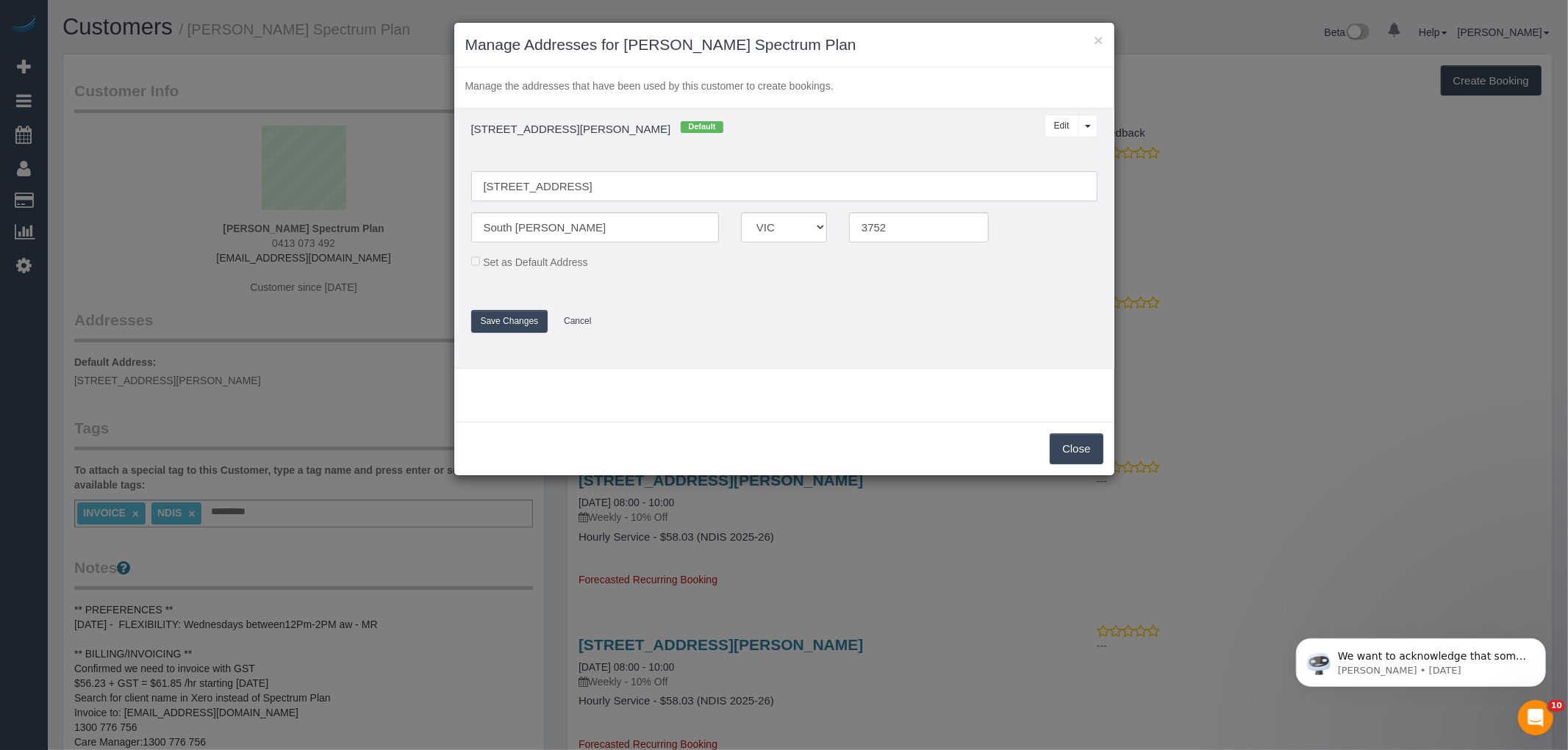
paste input "2 / 114 Cyprus St, Lalor, VIC 3075"
click at [583, 187] on input "2 / 114 Cyprus St, Lalor, VIC 3075" at bounding box center [784, 185] width 626 height 30
type input "2 / 114 Cyprus St, Lalor, VIC 3075"
click at [563, 228] on input "South Morang" at bounding box center [595, 227] width 248 height 30
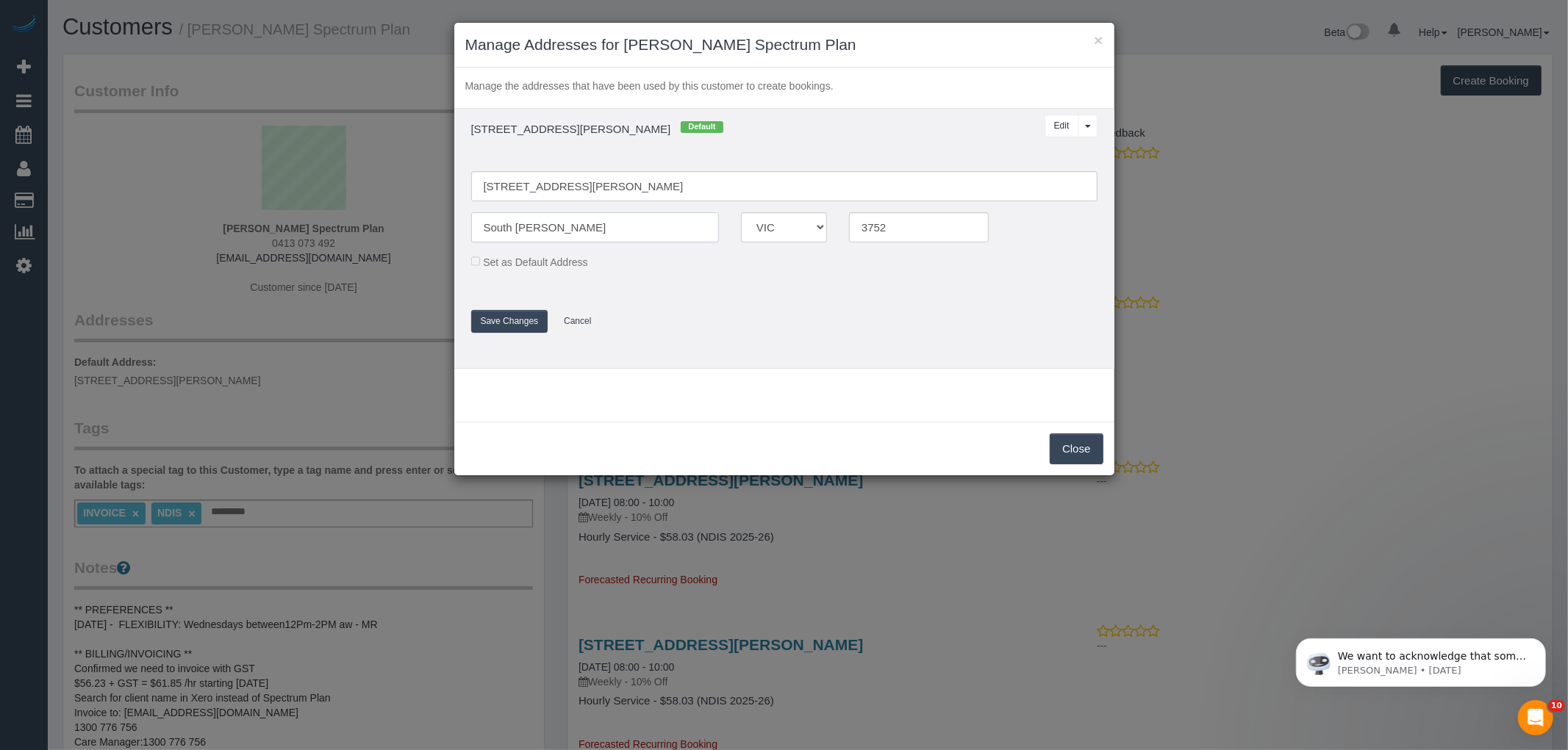
click at [563, 228] on input "South Morang" at bounding box center [595, 227] width 248 height 30
paste input "Lalor"
type input "Lalor"
click at [638, 189] on input "2 / 114 Cyprus St, Lalor, VIC 3075" at bounding box center [784, 185] width 626 height 30
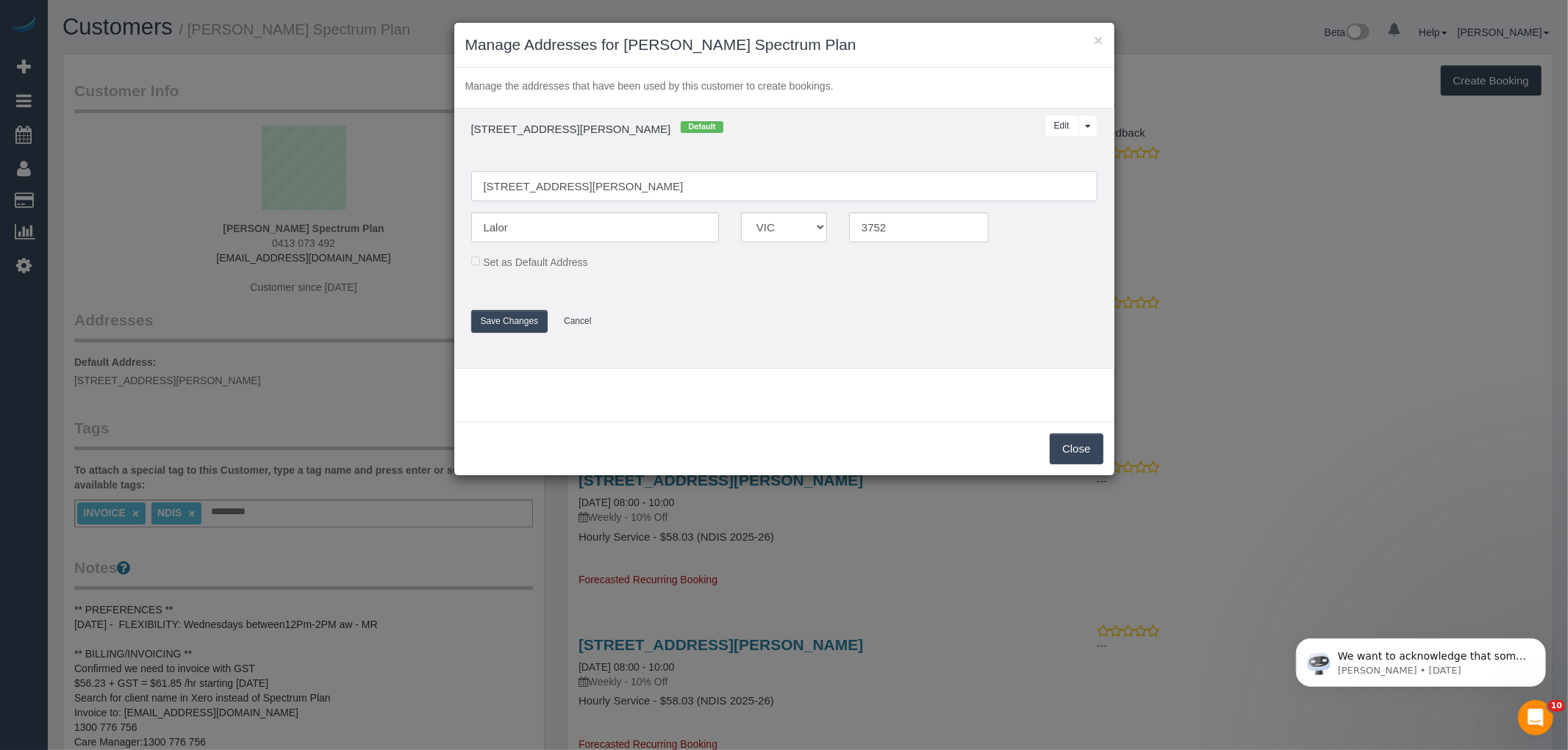
click at [638, 189] on input "2 / 114 Cyprus St, Lalor, VIC 3075" at bounding box center [784, 185] width 626 height 30
click at [902, 228] on input "3752" at bounding box center [919, 227] width 140 height 30
paste input "075"
type input "3075"
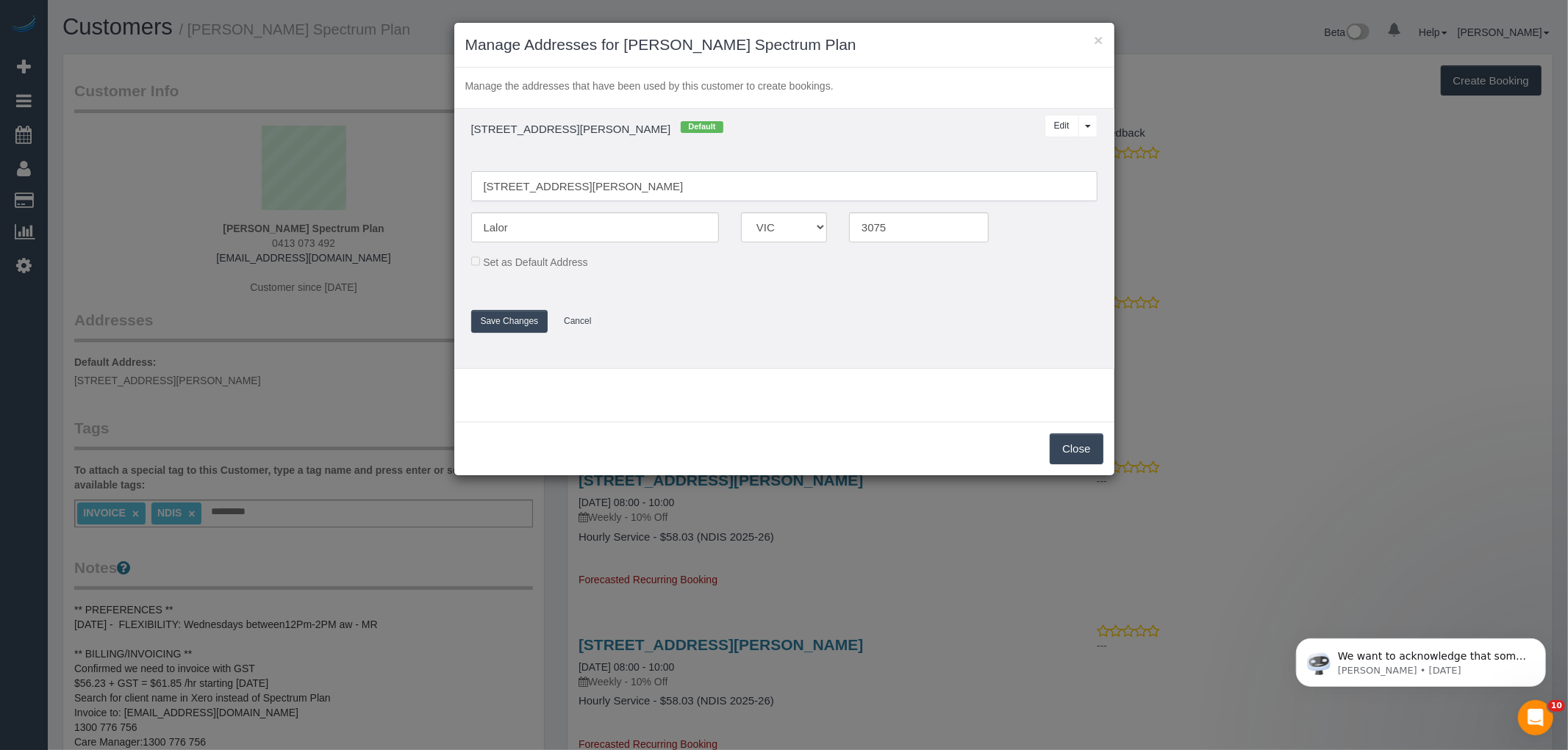
drag, startPoint x: 664, startPoint y: 188, endPoint x: 568, endPoint y: 187, distance: 96.0
click at [568, 187] on input "2 / 114 Cyprus St, Lalor, VIC 3075" at bounding box center [784, 185] width 626 height 30
drag, startPoint x: 520, startPoint y: 326, endPoint x: 475, endPoint y: 196, distance: 137.6
click at [474, 196] on fieldset "2 / 114 Cyprus St Lalor ACT NSW NT QLD SA TAS VIC WA 3075 Set as Default Addres…" at bounding box center [784, 244] width 648 height 176
click at [477, 188] on input "2 / 114 Cyprus St" at bounding box center [784, 185] width 626 height 30
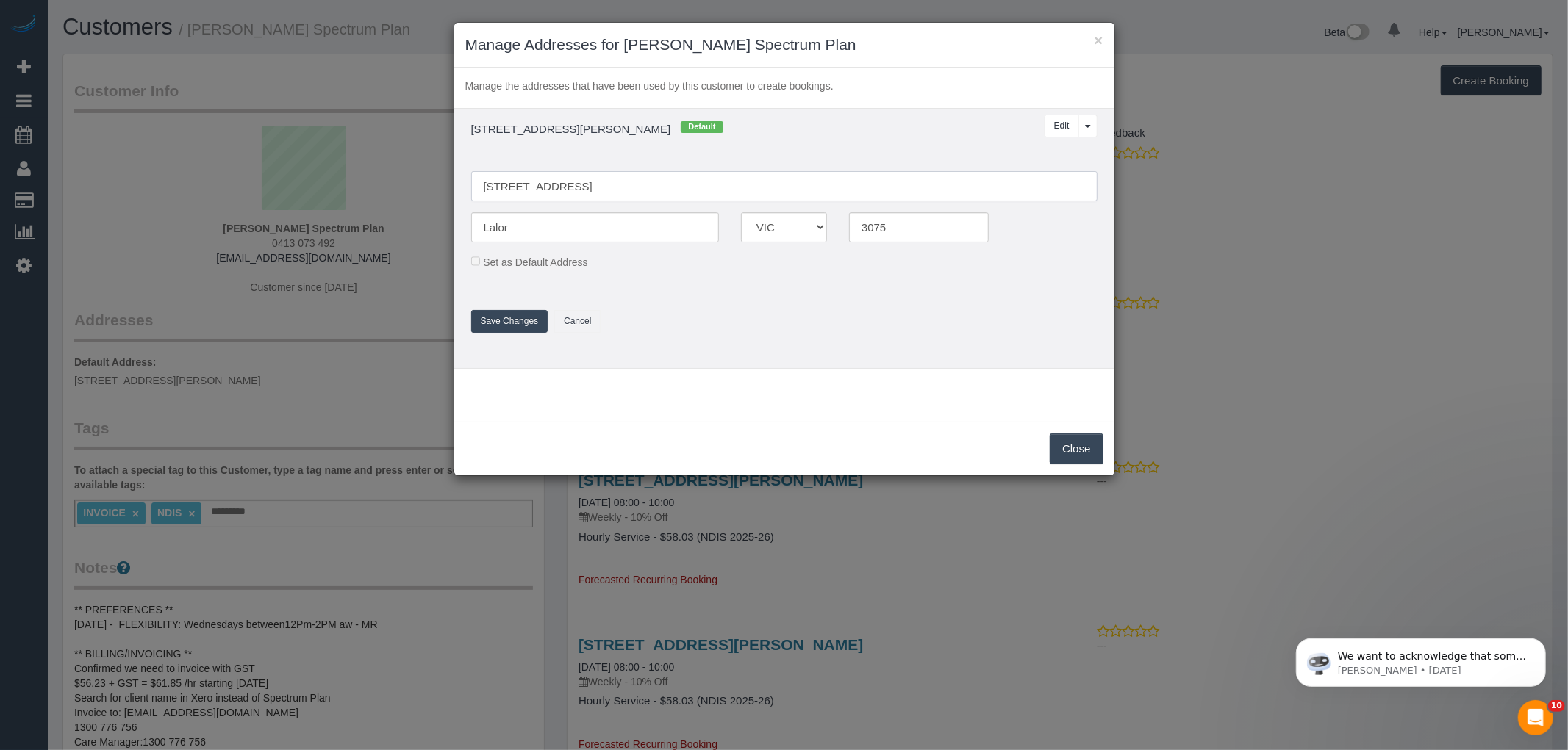
type input "[STREET_ADDRESS]"
click at [526, 314] on button "Save Changes" at bounding box center [510, 322] width 77 height 23
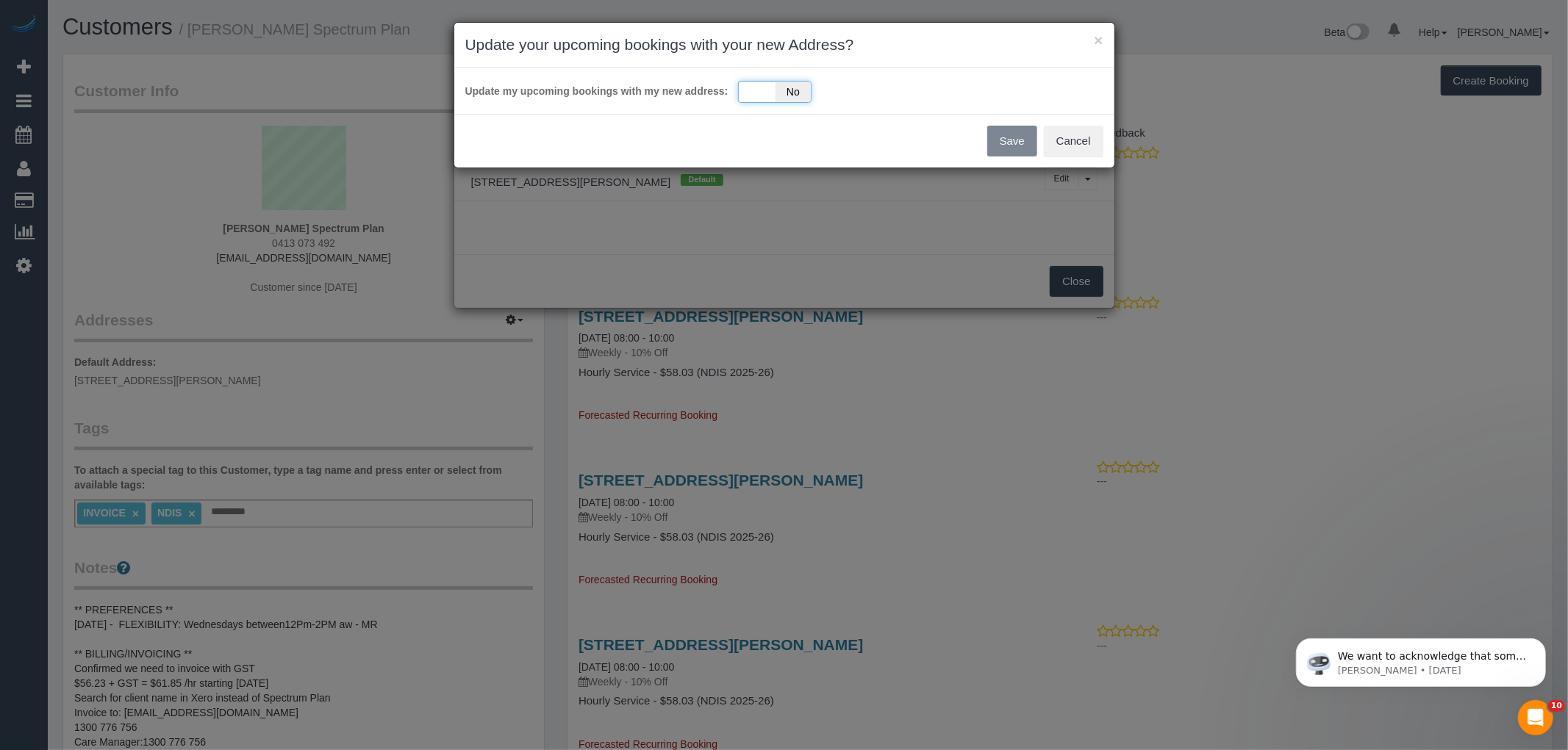
click at [766, 80] on div "Yes No" at bounding box center [775, 91] width 74 height 22
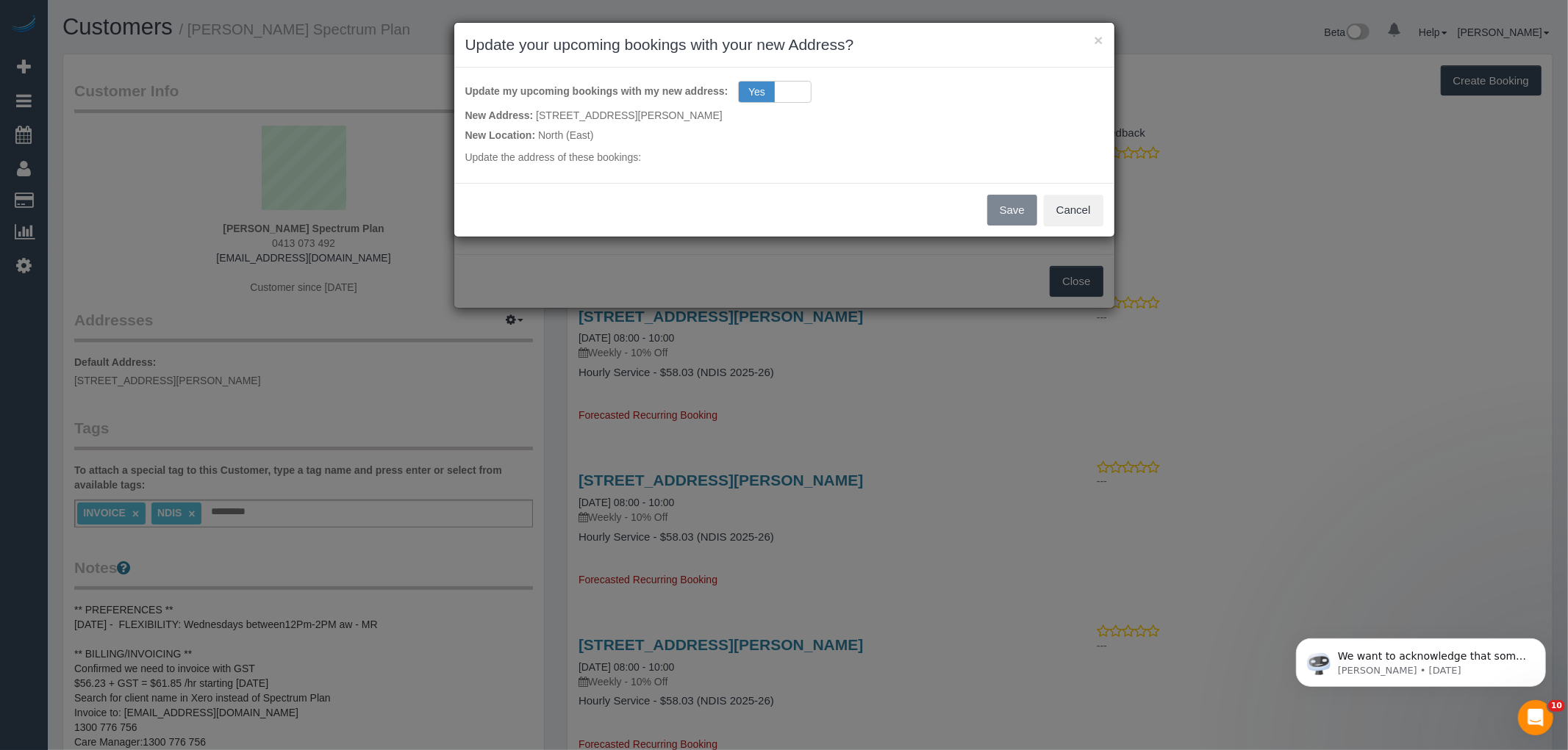
click at [1005, 209] on div "Save Cancel" at bounding box center [784, 210] width 660 height 54
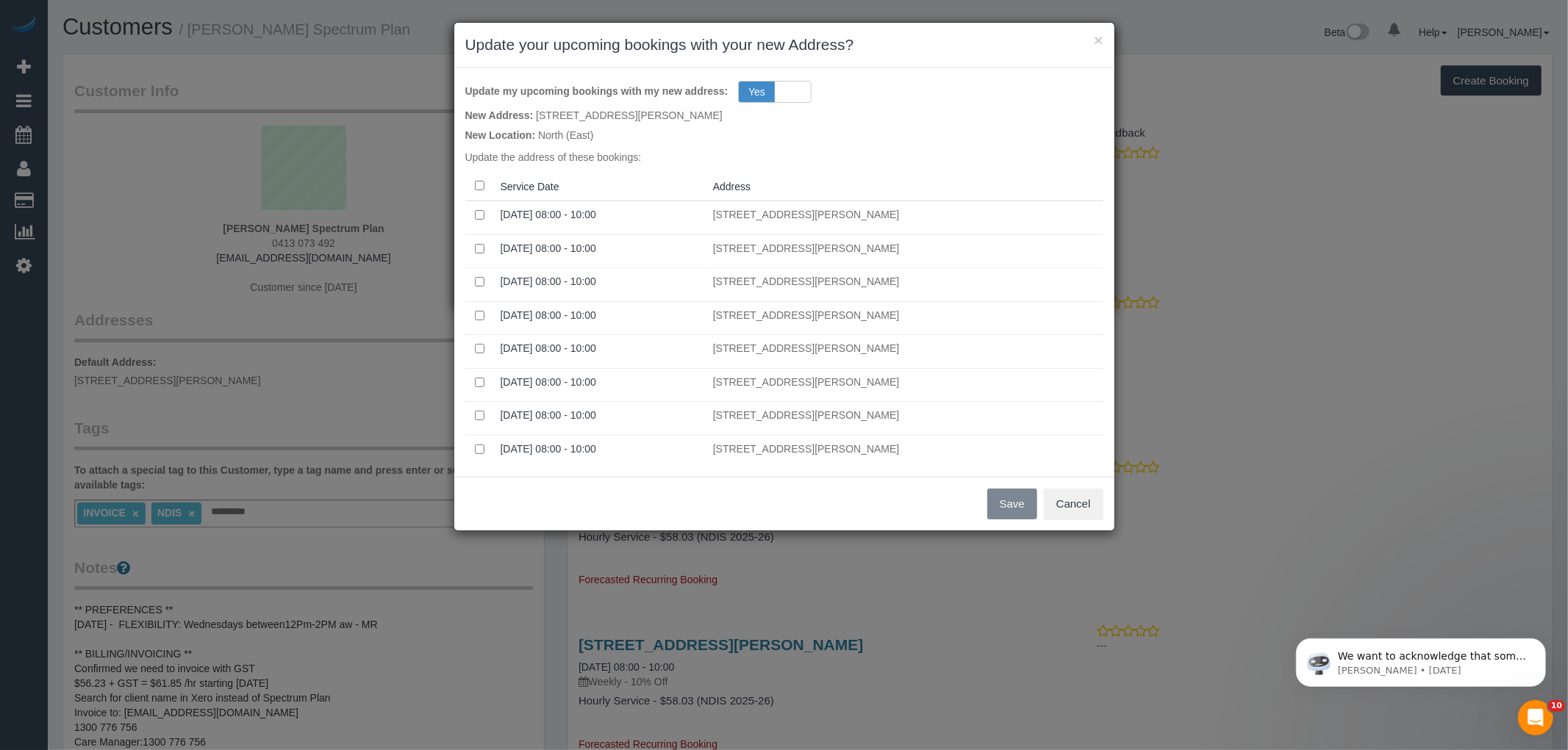
click at [474, 185] on th at bounding box center [480, 185] width 29 height 28
click at [996, 497] on button "Save" at bounding box center [1012, 504] width 50 height 31
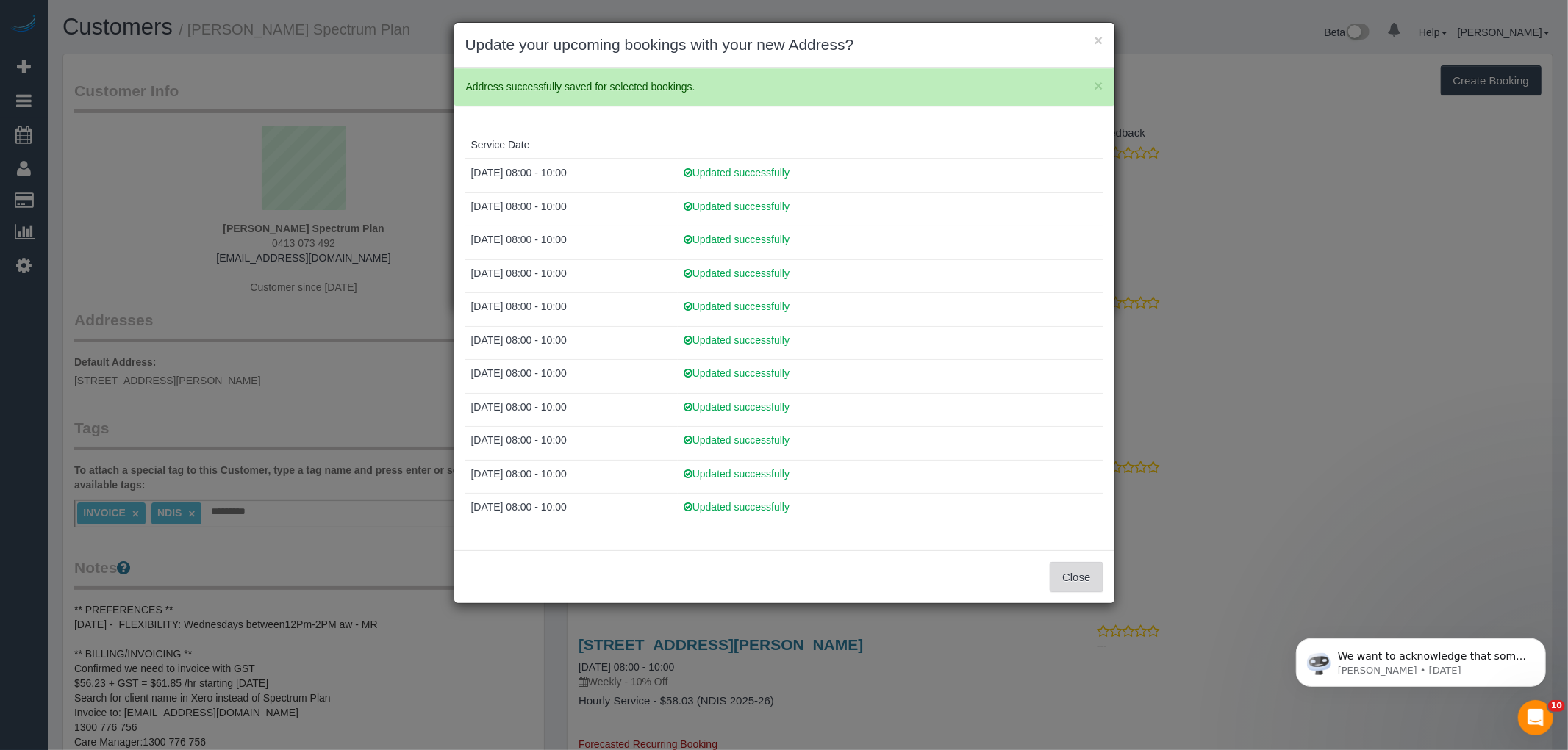
click at [1068, 574] on button "Close" at bounding box center [1075, 578] width 53 height 31
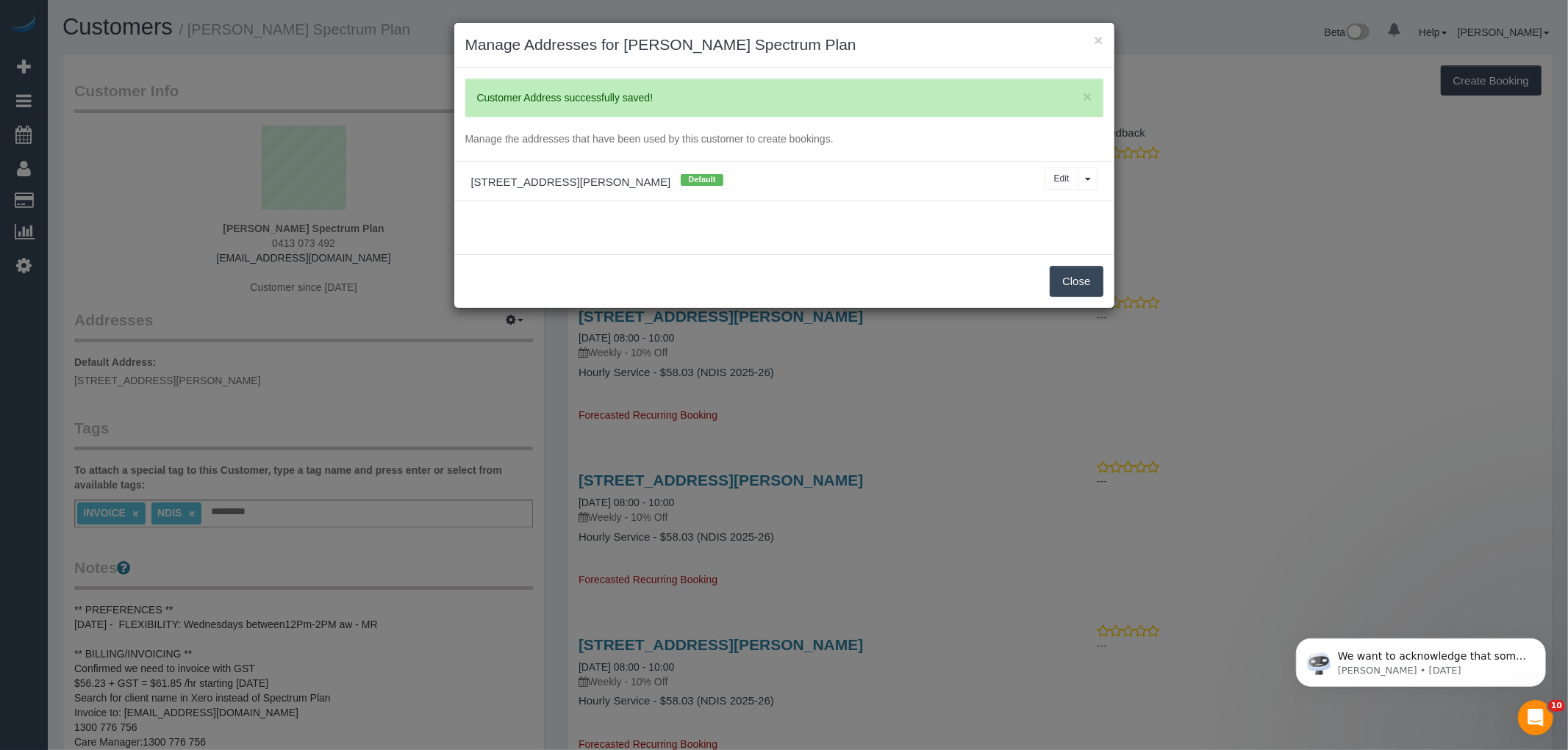
click at [1068, 280] on button "Close" at bounding box center [1075, 281] width 53 height 31
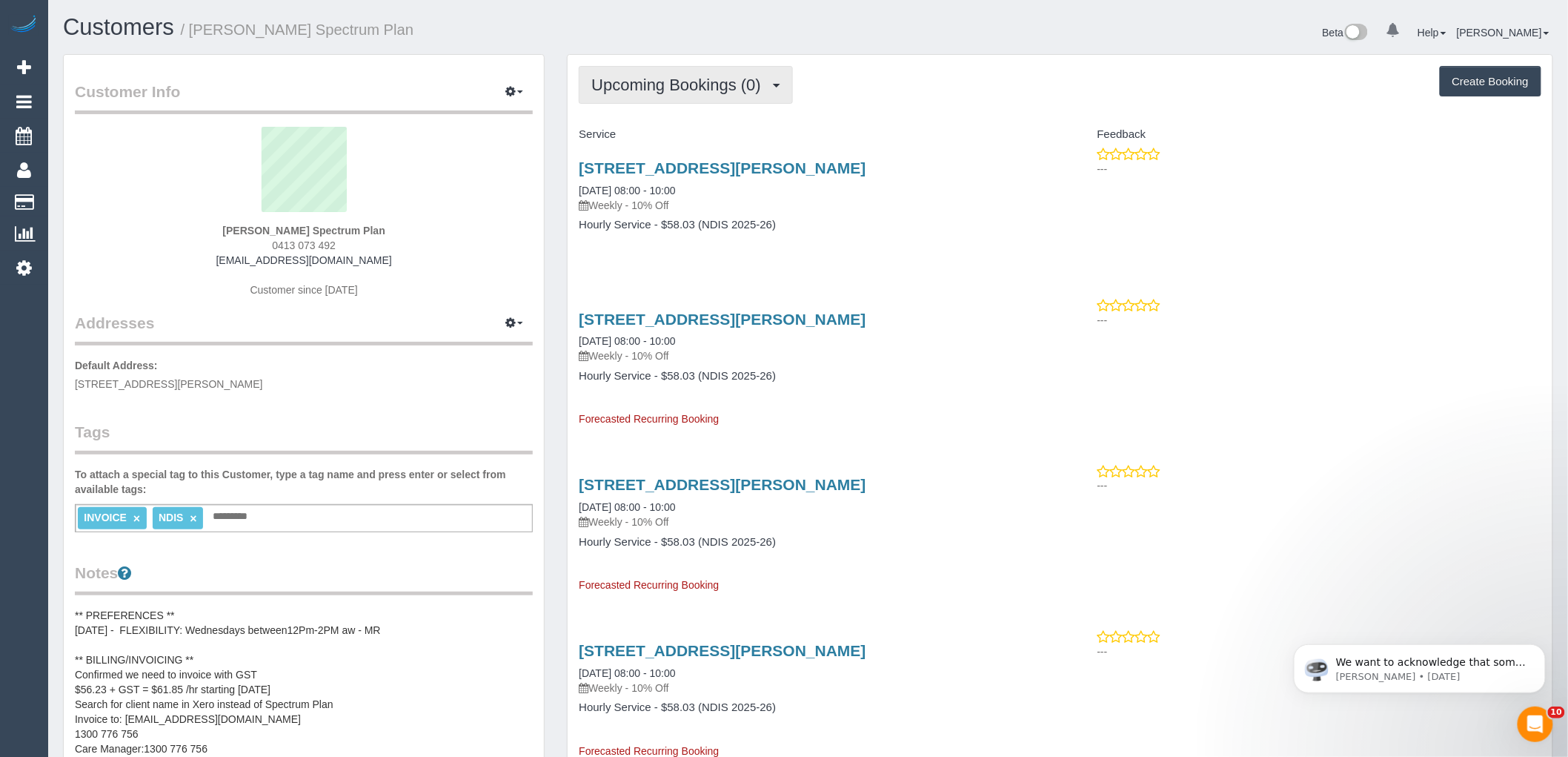
click at [708, 80] on span "Upcoming Bookings (0)" at bounding box center [679, 85] width 177 height 19
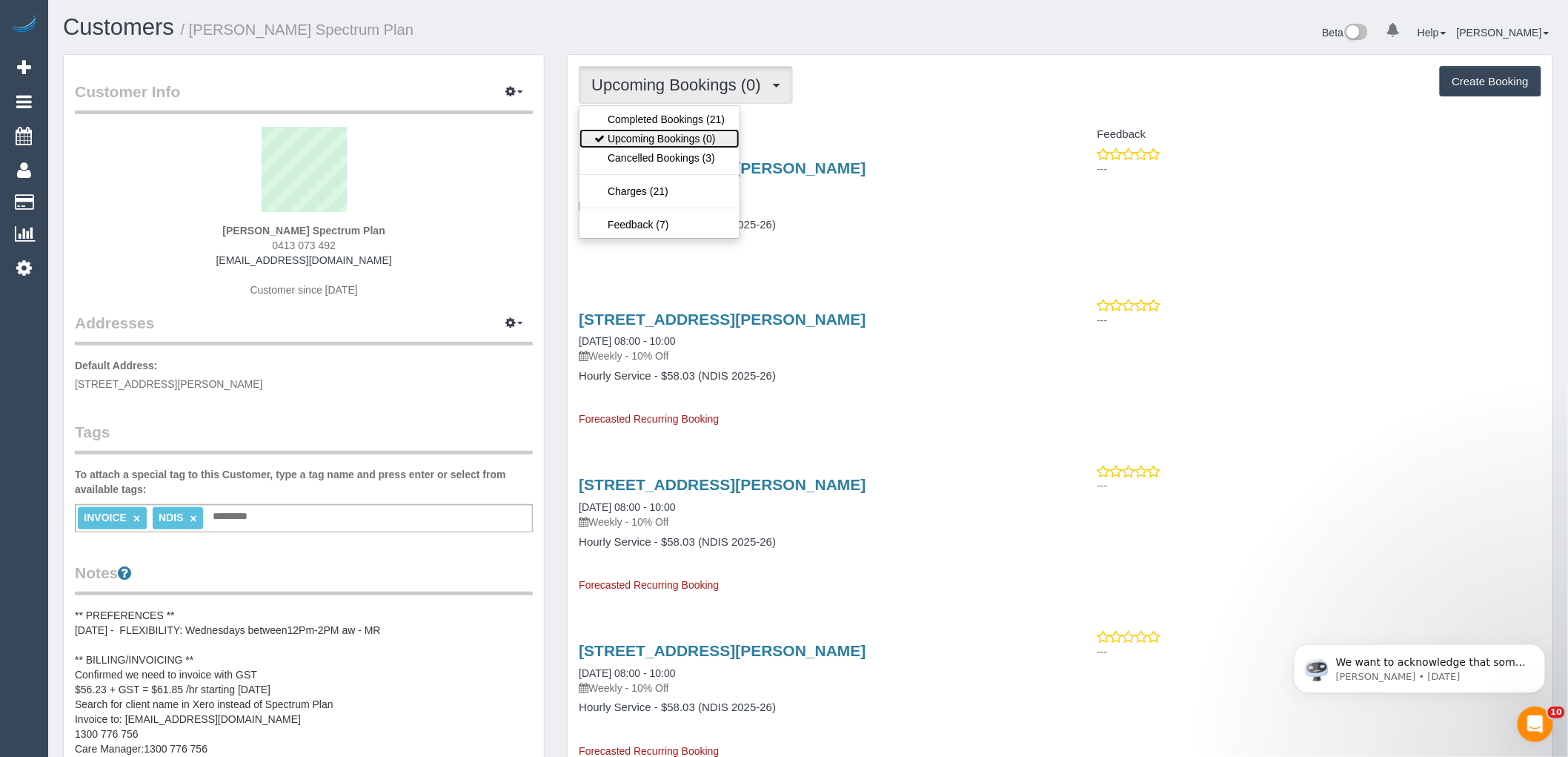
click at [710, 132] on link "Upcoming Bookings (0)" at bounding box center [659, 138] width 160 height 19
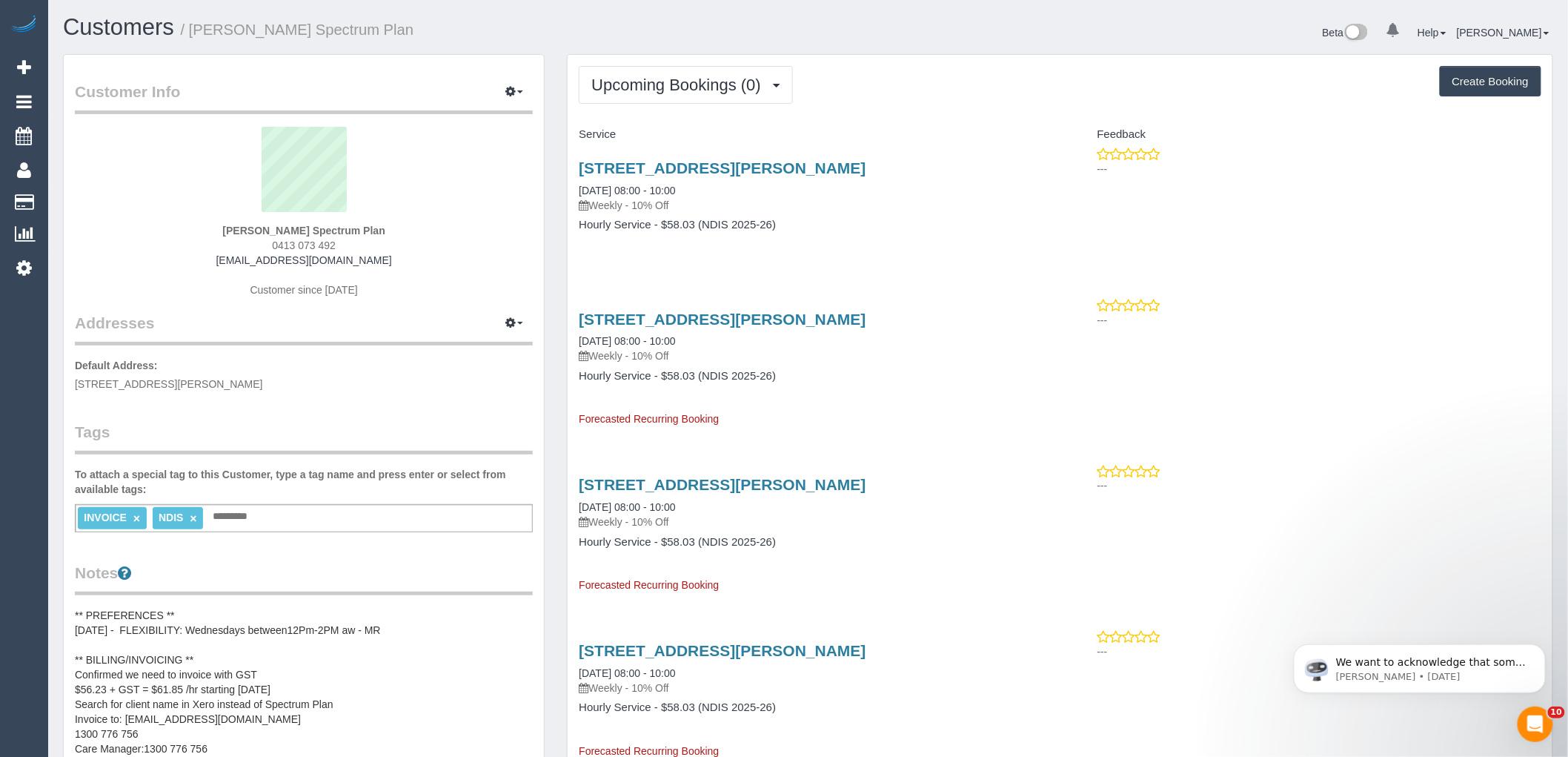
click at [570, 191] on div "Unit 2 / 114 Cyprus St, Lalor, VIC 3075 08/10/2025 08:00 - 10:00 Weekly - 10% O…" at bounding box center [814, 204] width 492 height 114
drag, startPoint x: 570, startPoint y: 172, endPoint x: 877, endPoint y: 248, distance: 316.3
click at [877, 247] on div "Unit 2 / 114 Cyprus St, Lalor, VIC 3075 08/10/2025 08:00 - 10:00 Weekly - 10% O…" at bounding box center [814, 204] width 492 height 114
copy div "Unit 2 / 114 Cyprus St, Lalor, VIC 3075 08/10/2025 08:00 - 10:00 Weekly - 10% O…"
click at [635, 97] on button "Upcoming Bookings (0)" at bounding box center [685, 84] width 214 height 38
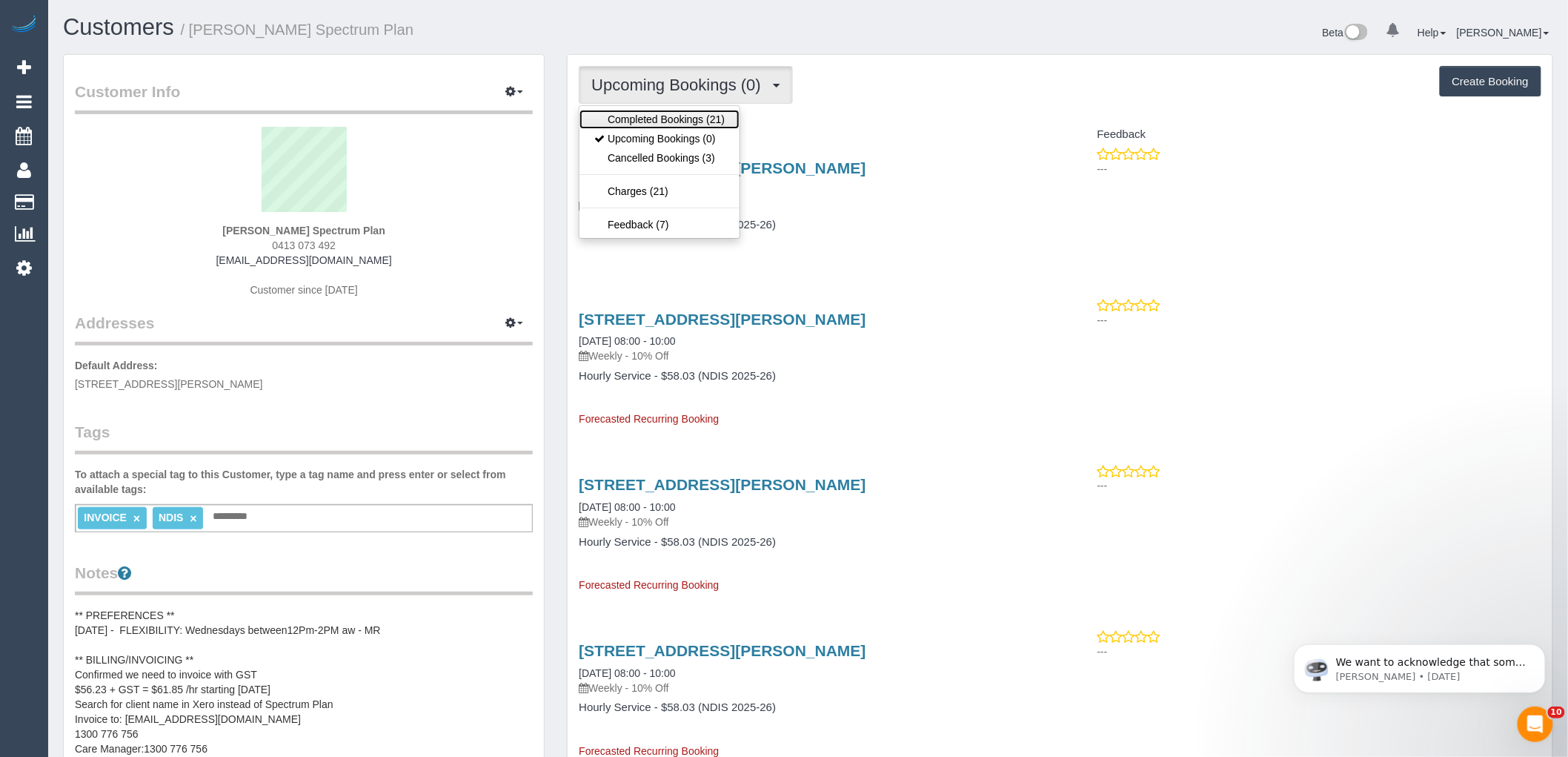
click at [635, 124] on link "Completed Bookings (21)" at bounding box center [659, 119] width 160 height 19
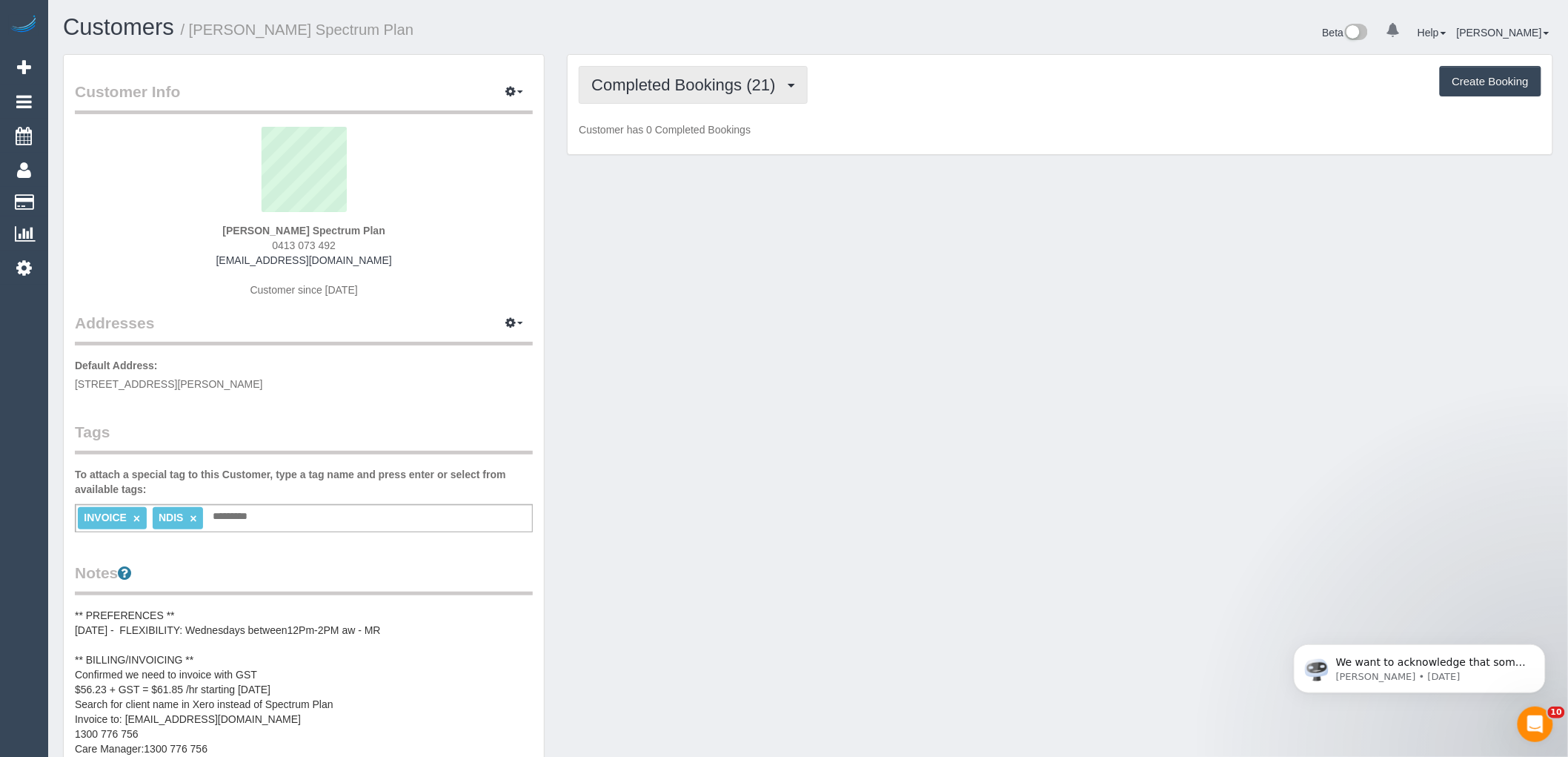
click at [645, 97] on button "Completed Bookings (21)" at bounding box center [692, 84] width 228 height 38
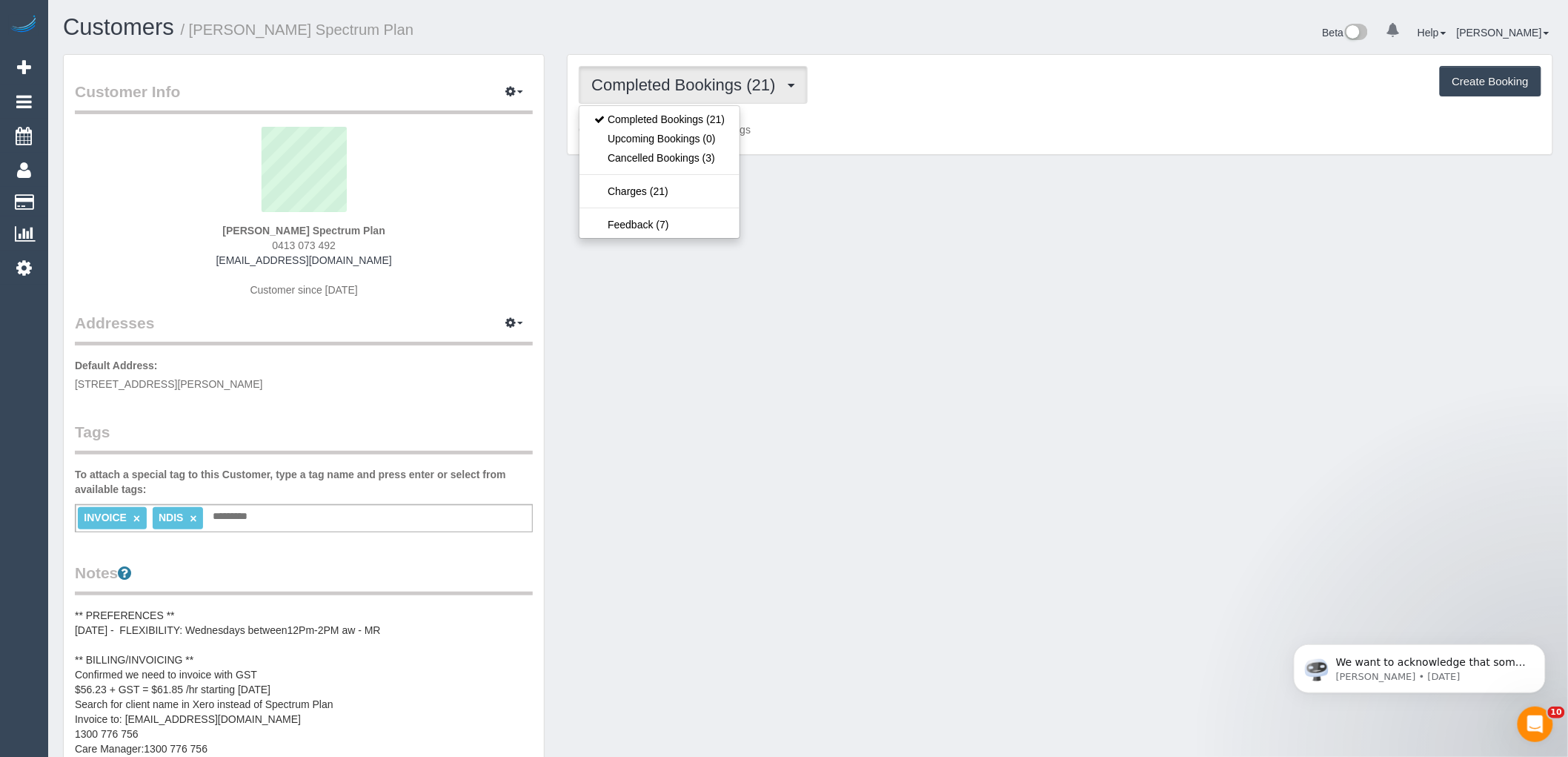
click at [845, 106] on div "Completed Bookings (21) Completed Bookings (21) Upcoming Bookings (0) Cancelled…" at bounding box center [1060, 104] width 985 height 100
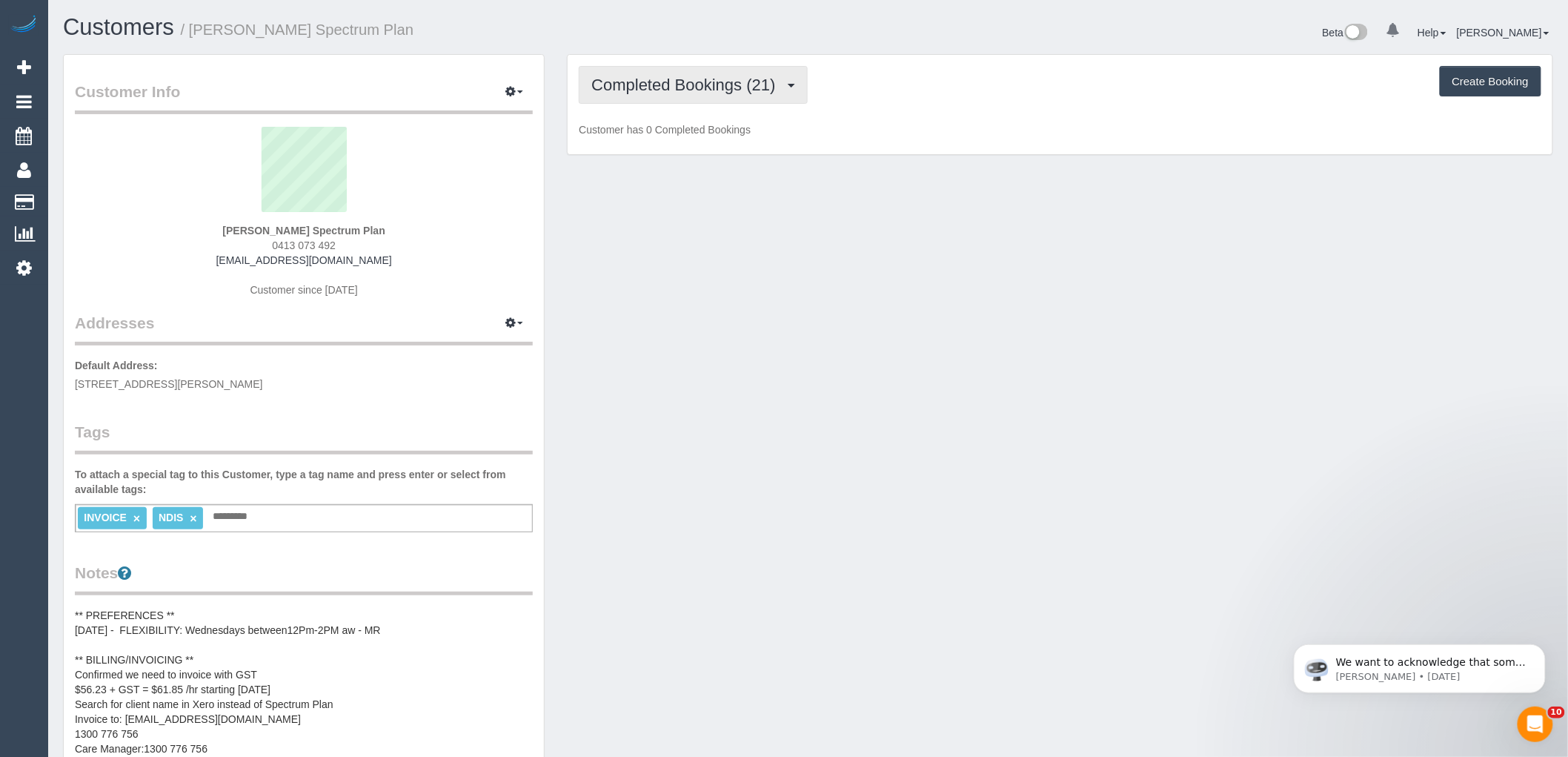
click at [723, 68] on button "Completed Bookings (21)" at bounding box center [692, 84] width 228 height 38
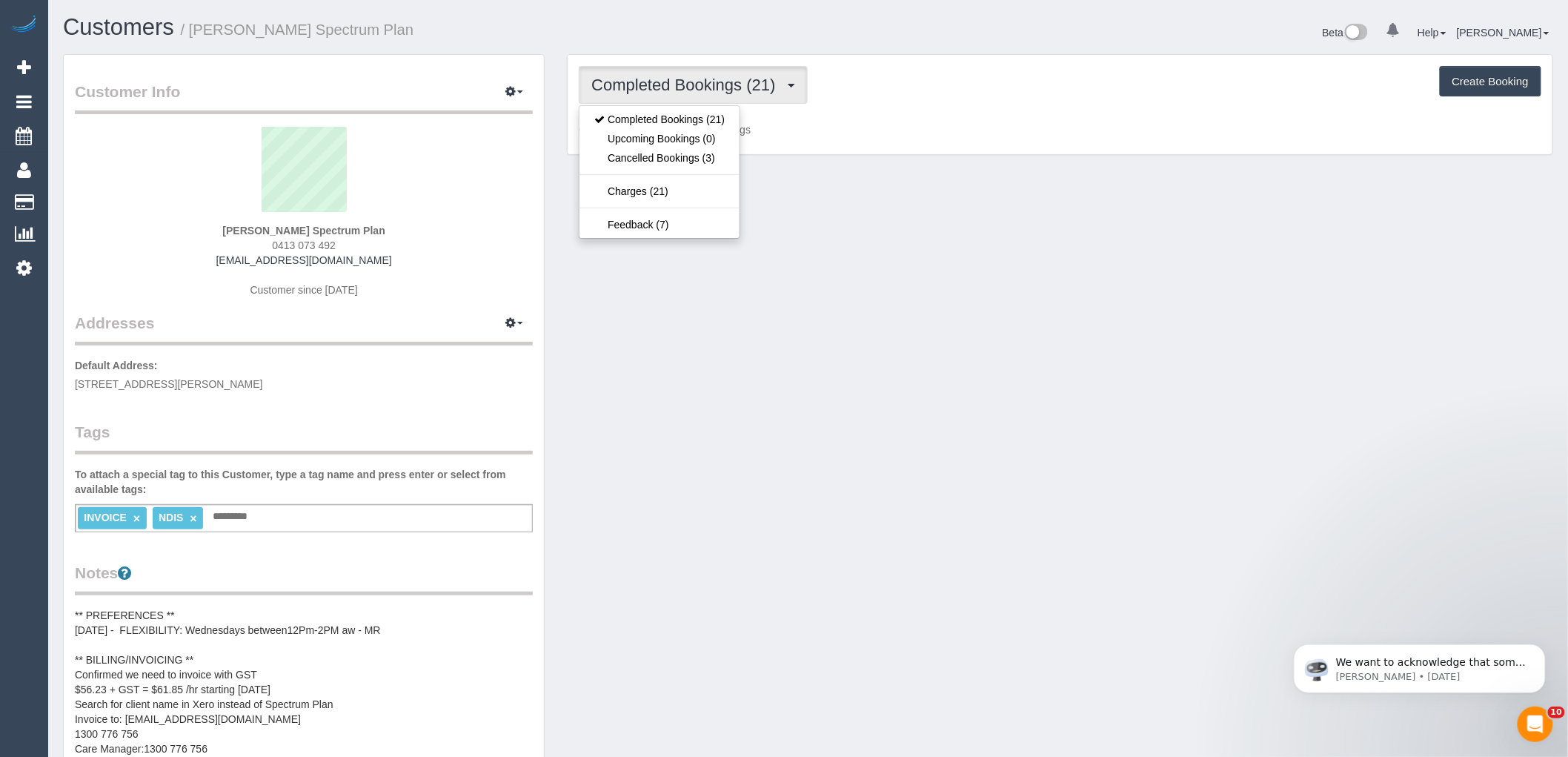
click at [726, 77] on span "Completed Bookings (21)" at bounding box center [686, 85] width 191 height 19
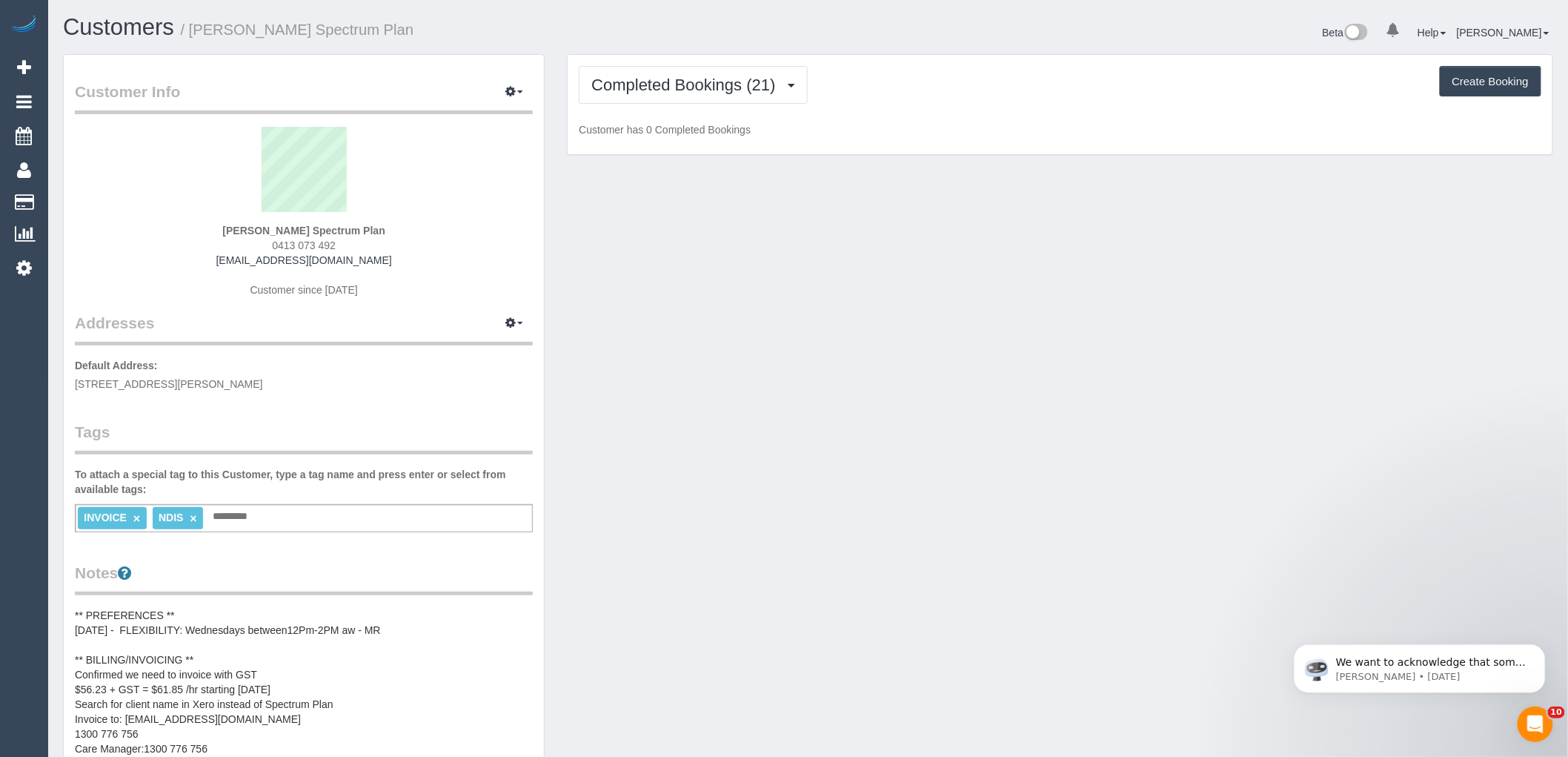
click at [900, 84] on div "Completed Bookings (21) Completed Bookings (21) Upcoming Bookings (0) Cancelled…" at bounding box center [1060, 84] width 963 height 38
click at [801, 87] on button "Completed Bookings (21)" at bounding box center [692, 84] width 228 height 38
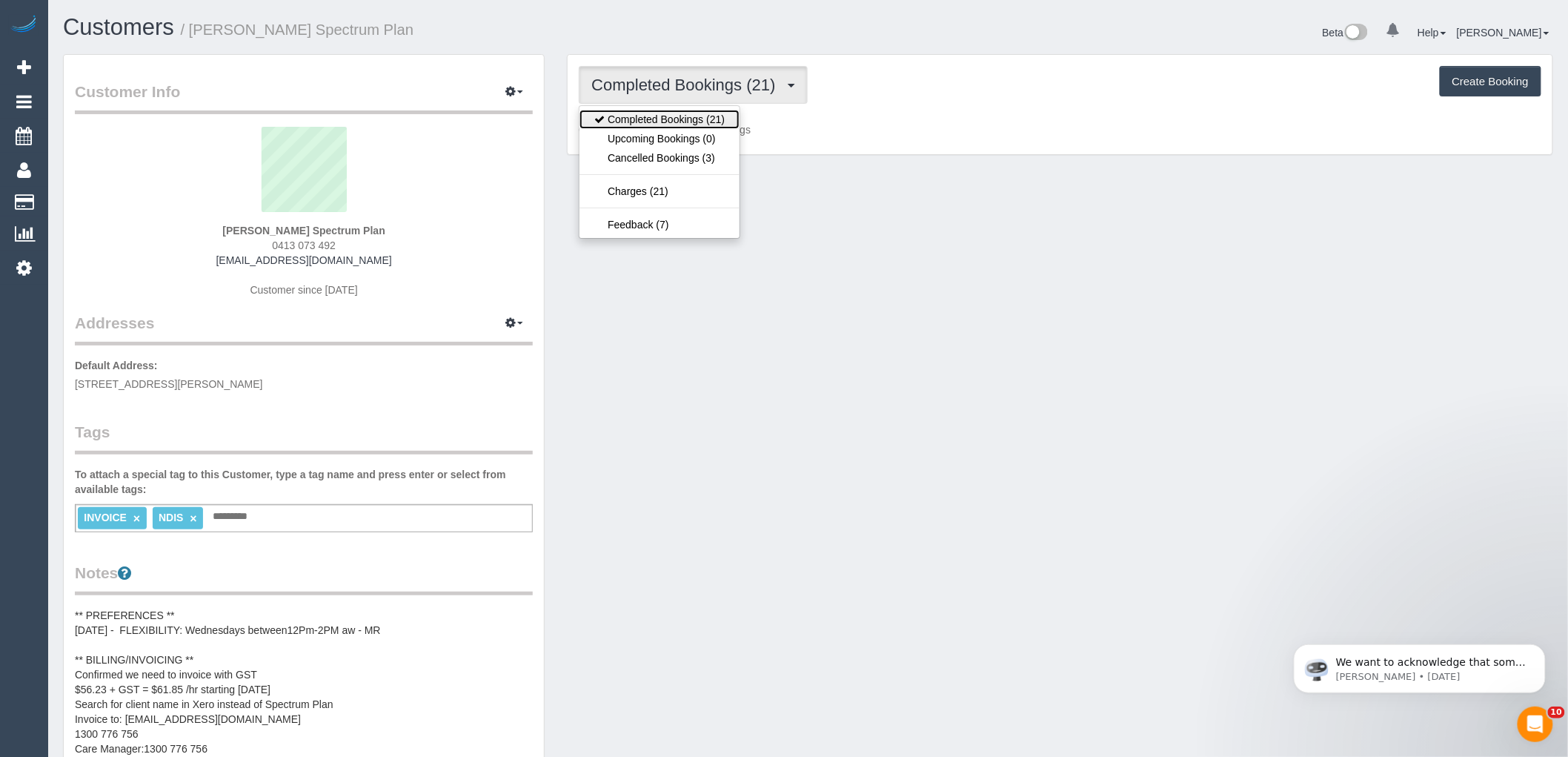
click at [716, 121] on link "Completed Bookings (21)" at bounding box center [659, 119] width 160 height 19
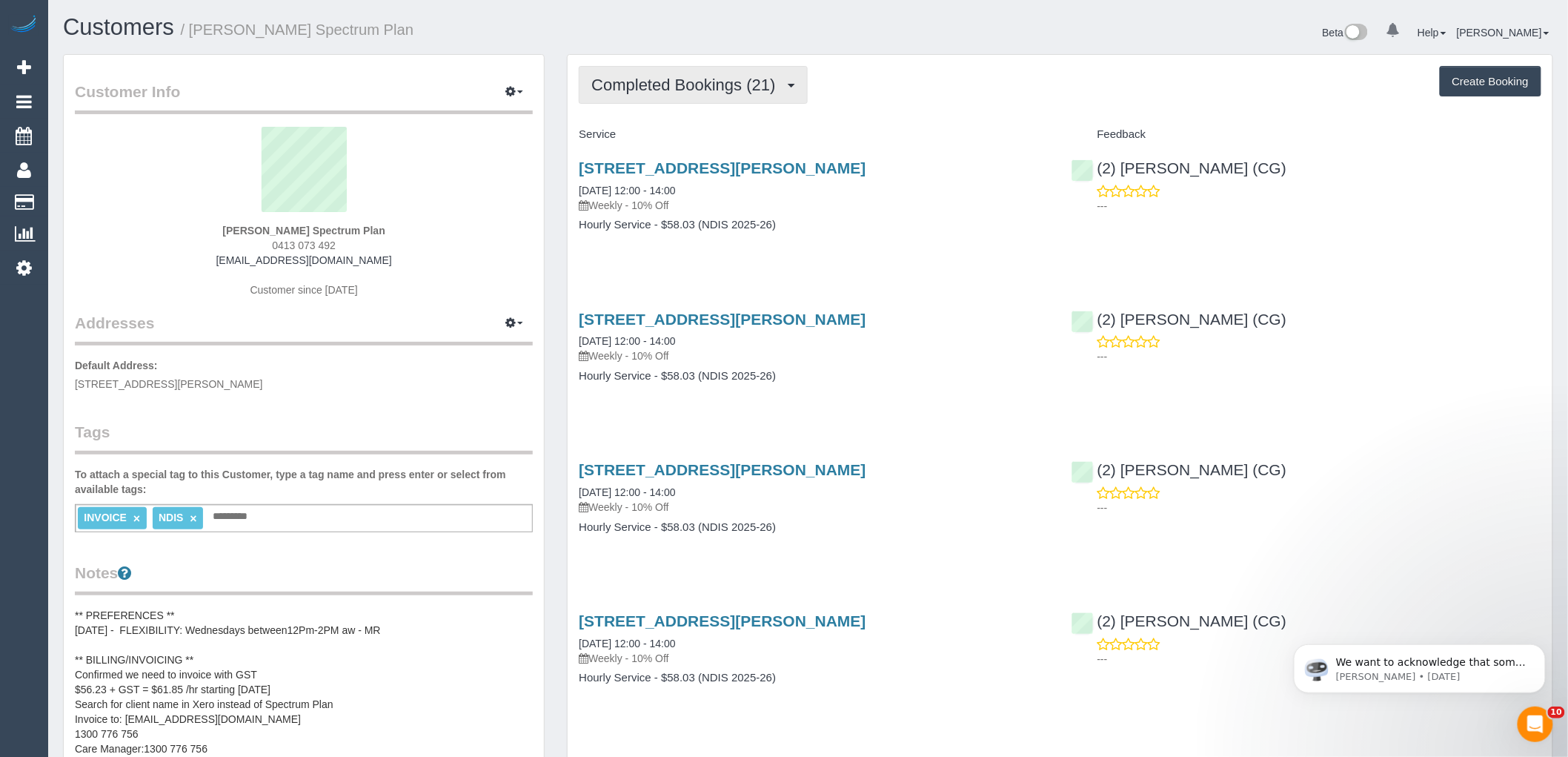
click at [651, 82] on span "Completed Bookings (21)" at bounding box center [686, 85] width 191 height 19
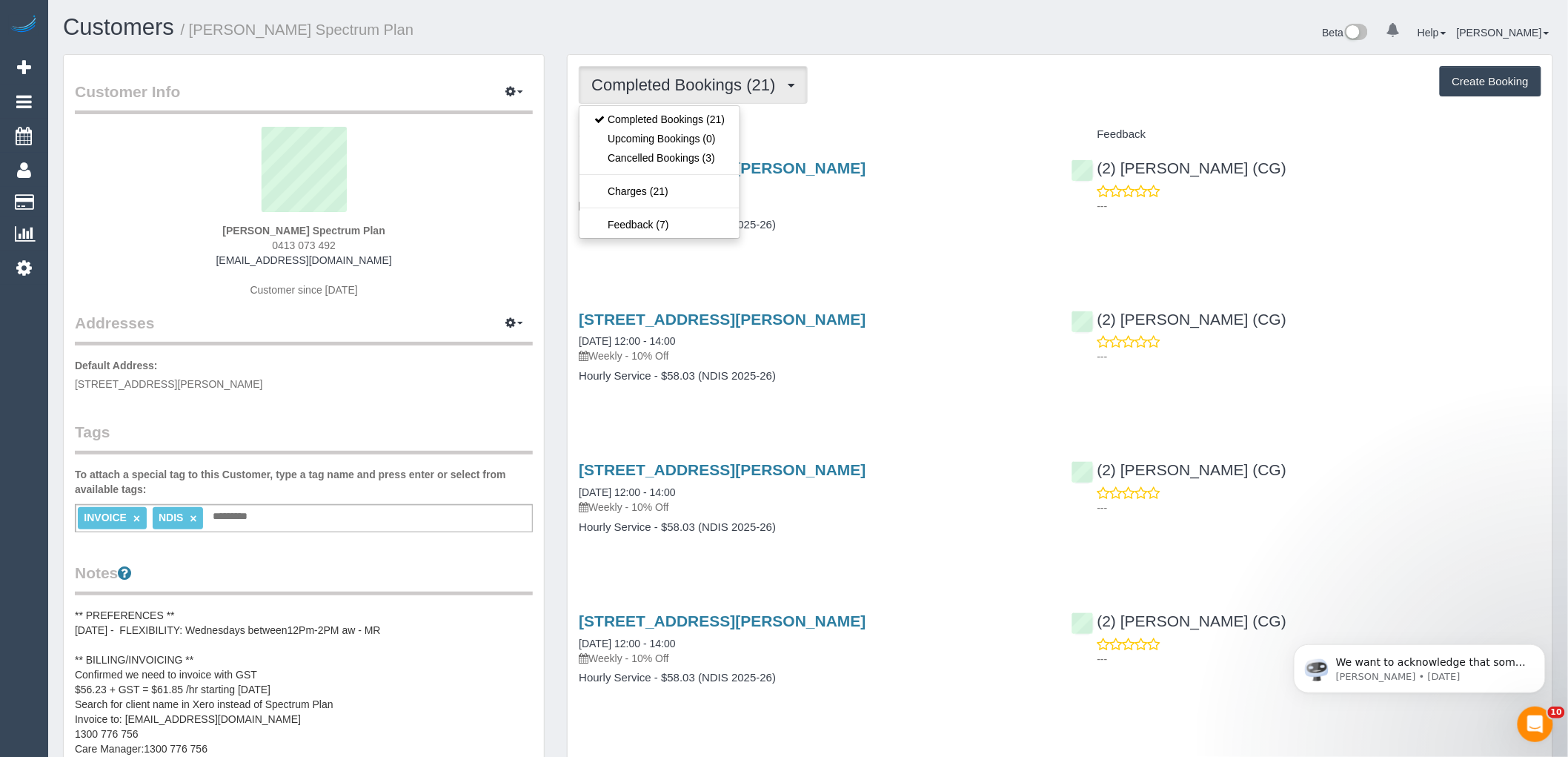
click at [896, 134] on h4 "Service" at bounding box center [814, 135] width 470 height 12
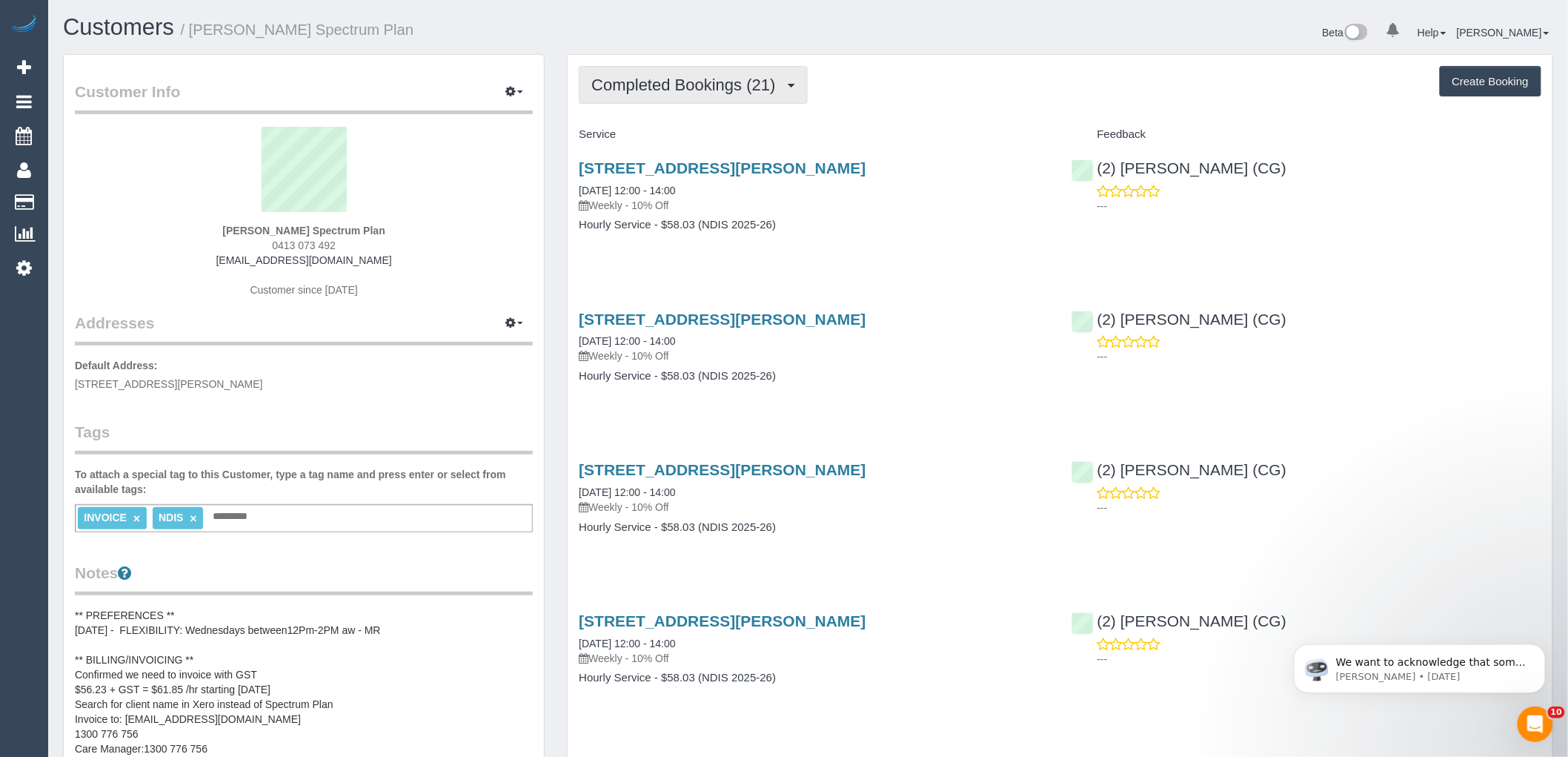
click at [611, 90] on span "Completed Bookings (21)" at bounding box center [686, 85] width 191 height 19
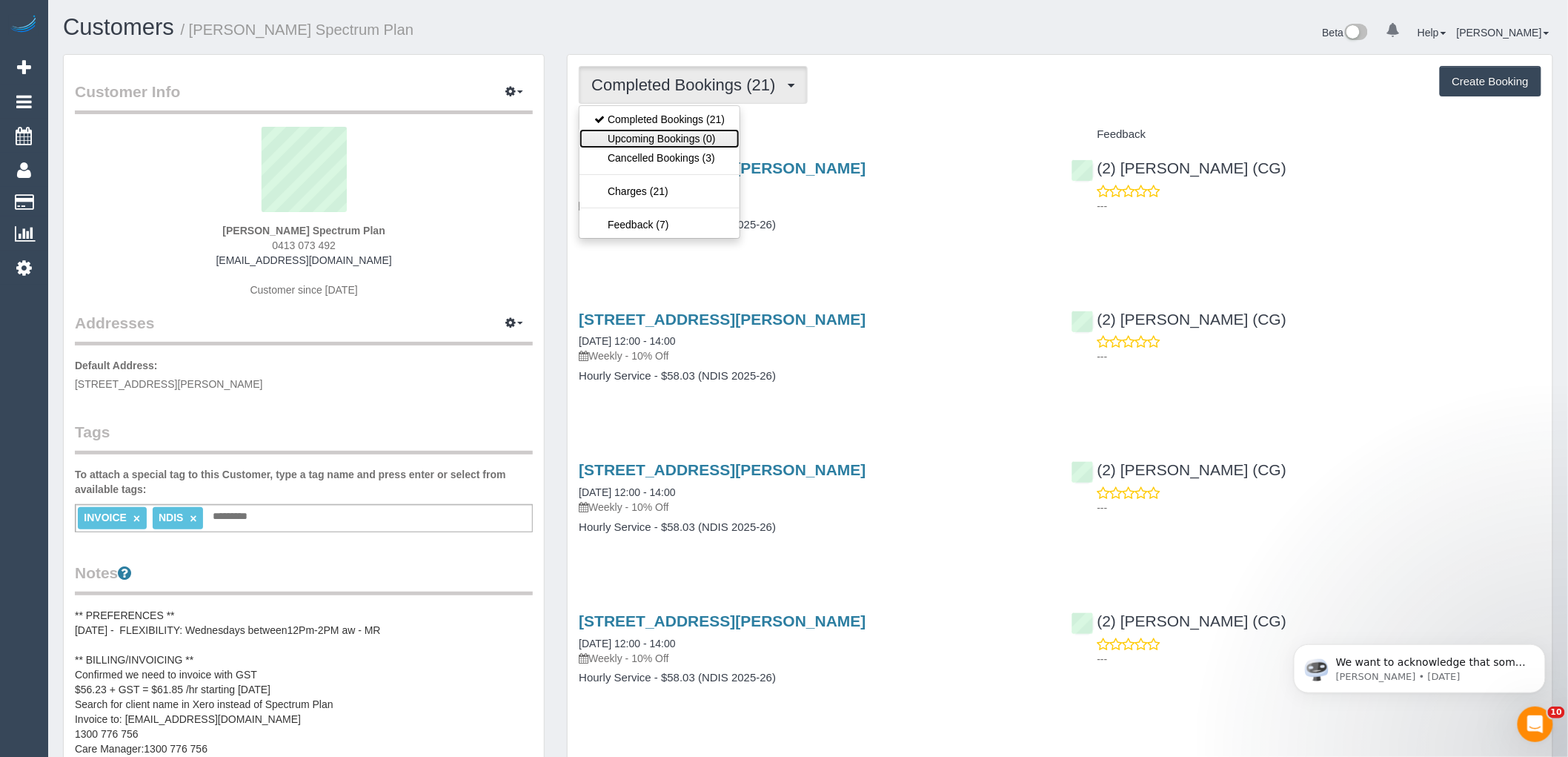
click at [617, 135] on link "Upcoming Bookings (0)" at bounding box center [659, 138] width 160 height 19
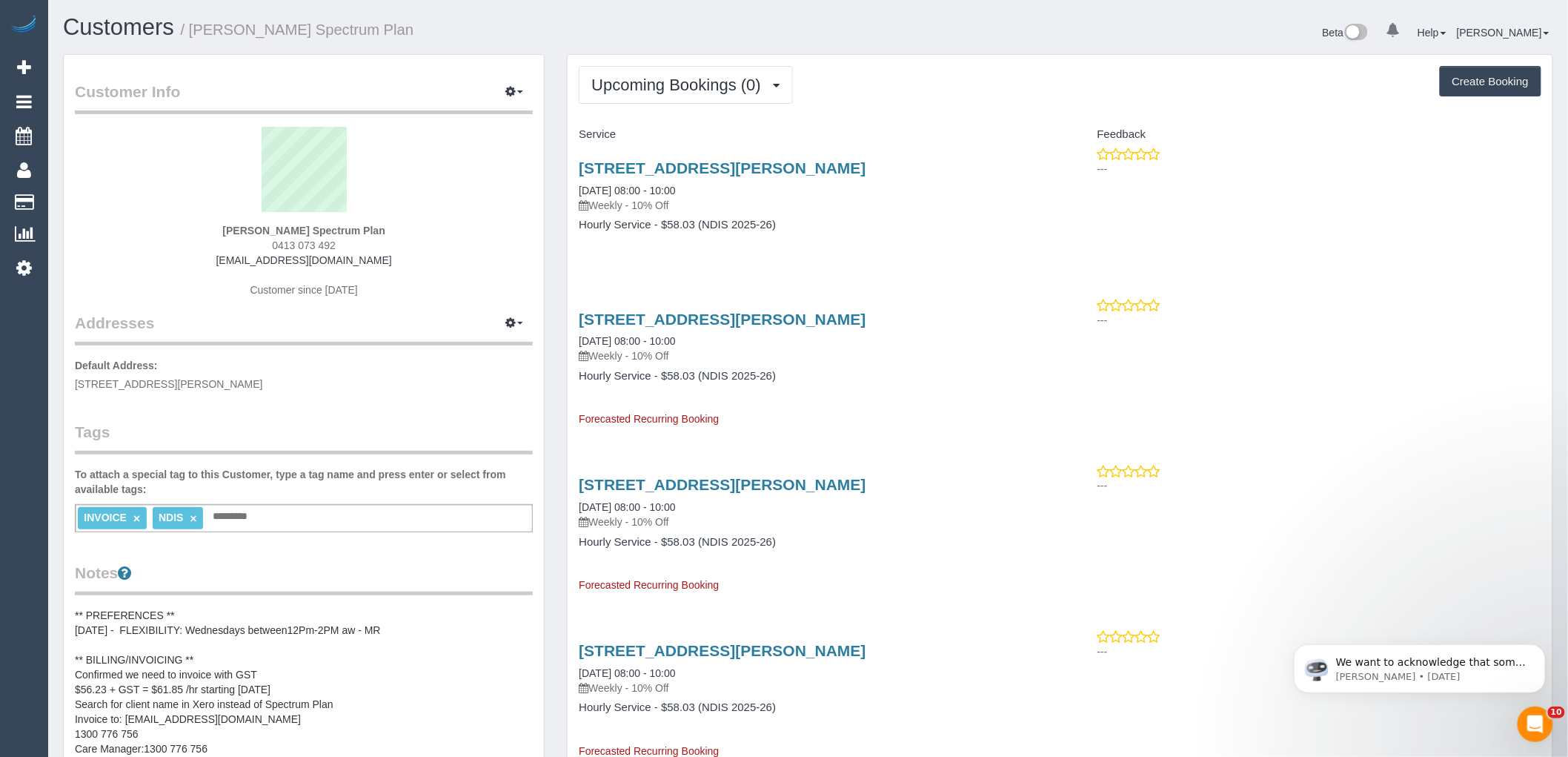
drag, startPoint x: 568, startPoint y: 165, endPoint x: 862, endPoint y: 237, distance: 302.7
click at [862, 237] on div "Unit 2 / 114 Cyprus St, Lalor, VIC 3075 08/10/2025 08:00 - 10:00 Weekly - 10% O…" at bounding box center [814, 204] width 492 height 114
copy div "Unit 2 / 114 Cyprus St, Lalor, VIC 3075 08/10/2025 08:00 - 10:00 Weekly - 10% O…"
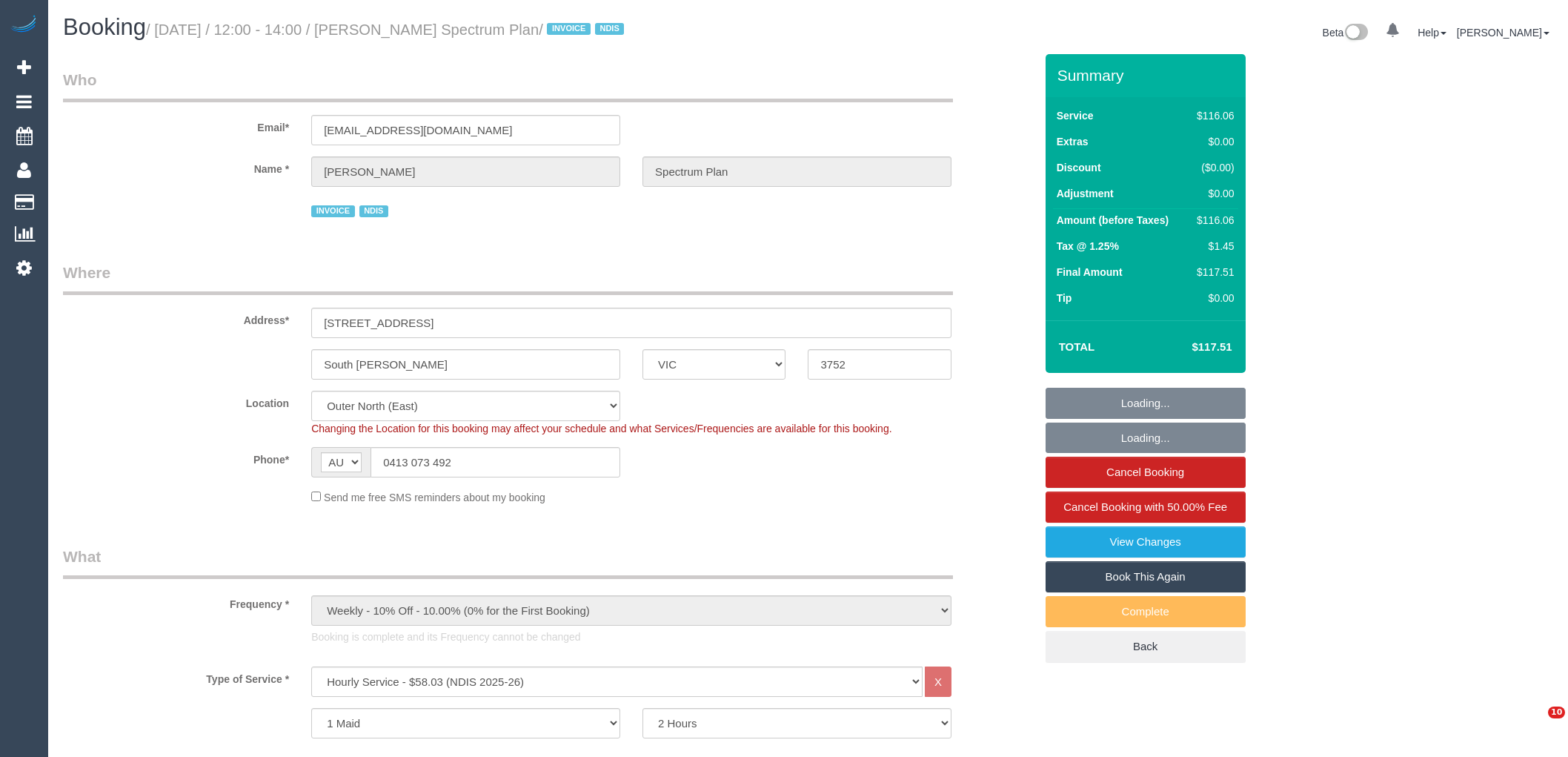
select select "VIC"
select select "spot1"
select select "number:28"
select select "number:14"
select select "number:18"
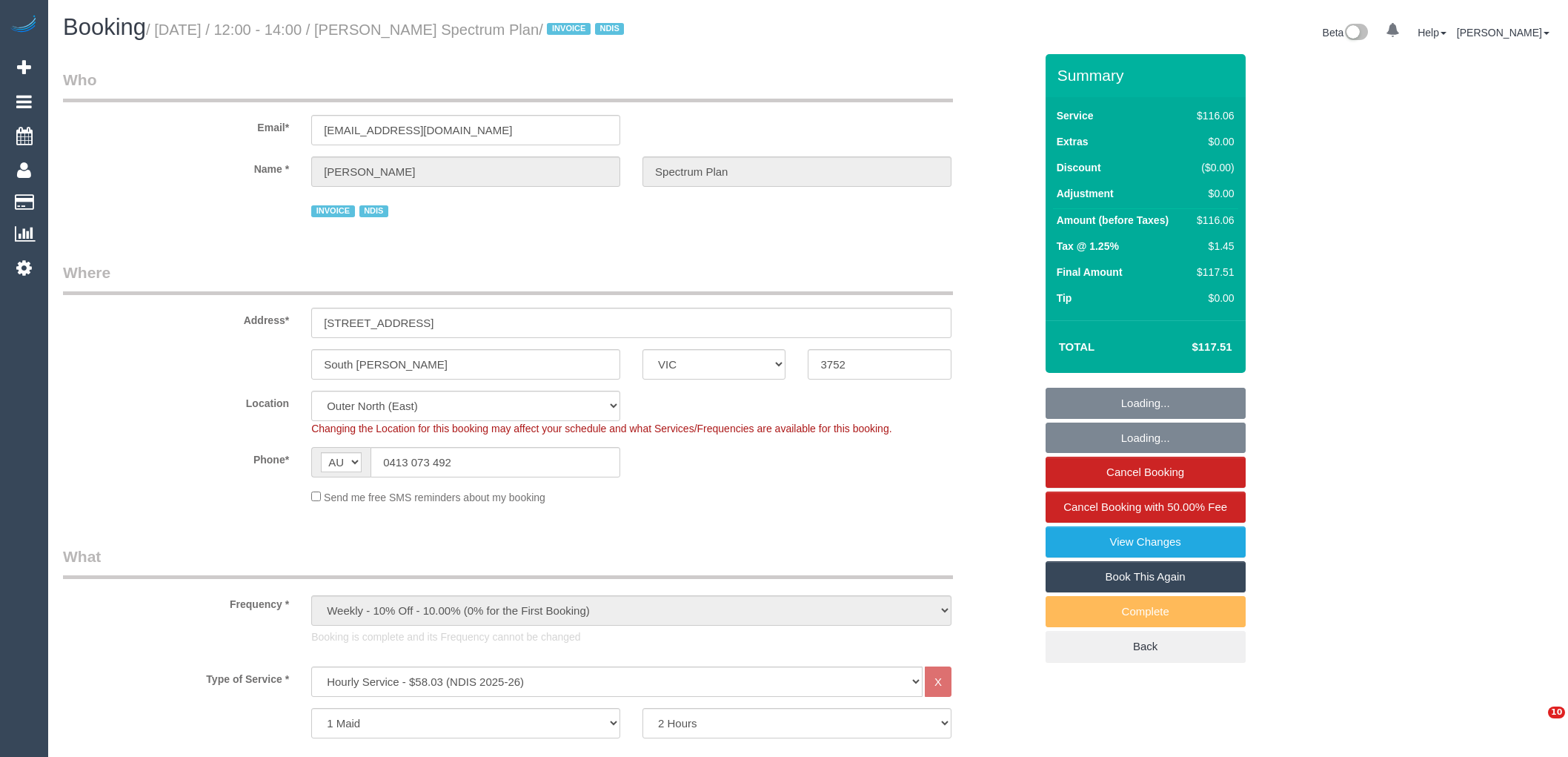
select select "number:25"
select select "number:34"
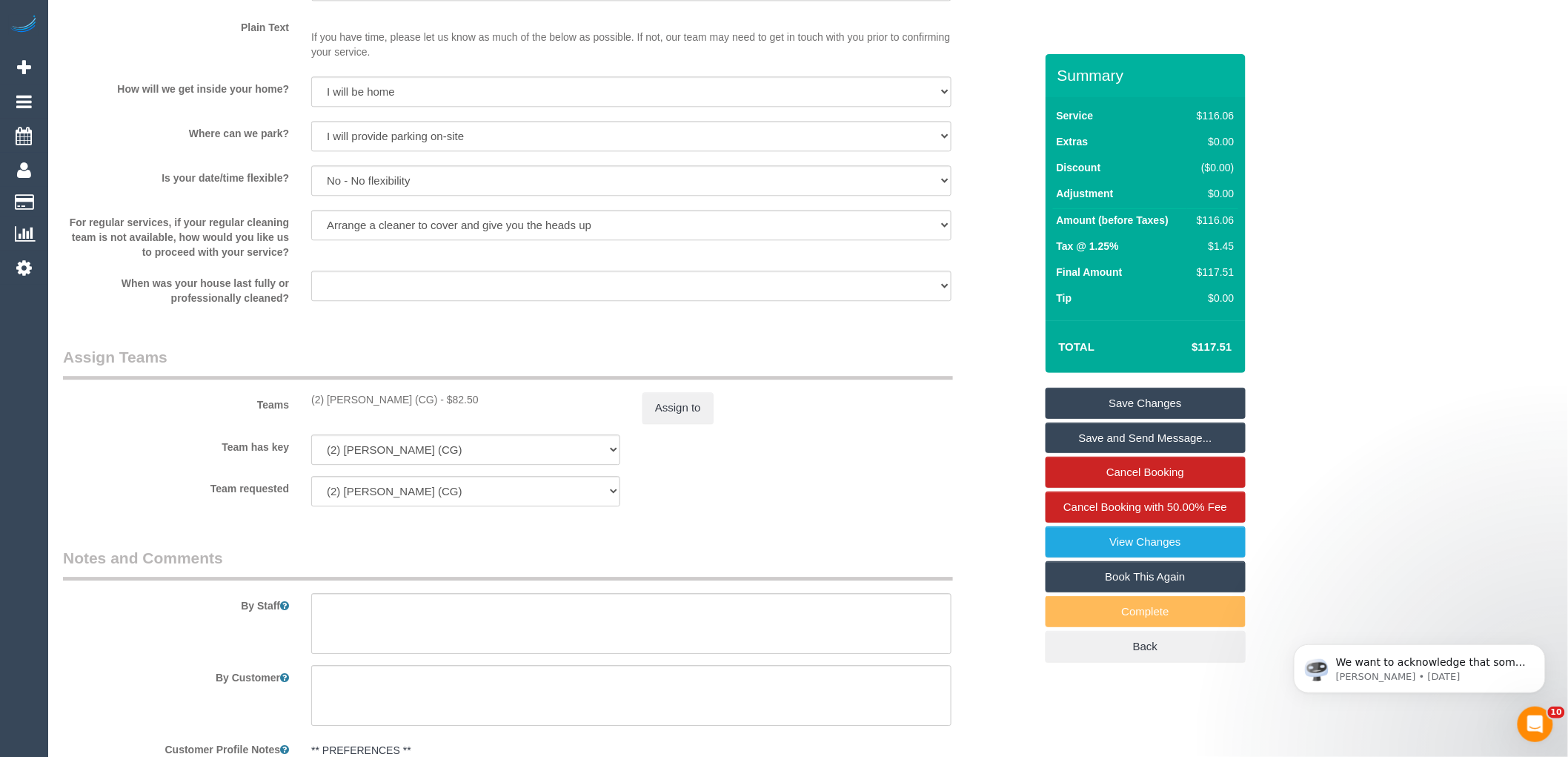
scroll to position [1318, 0]
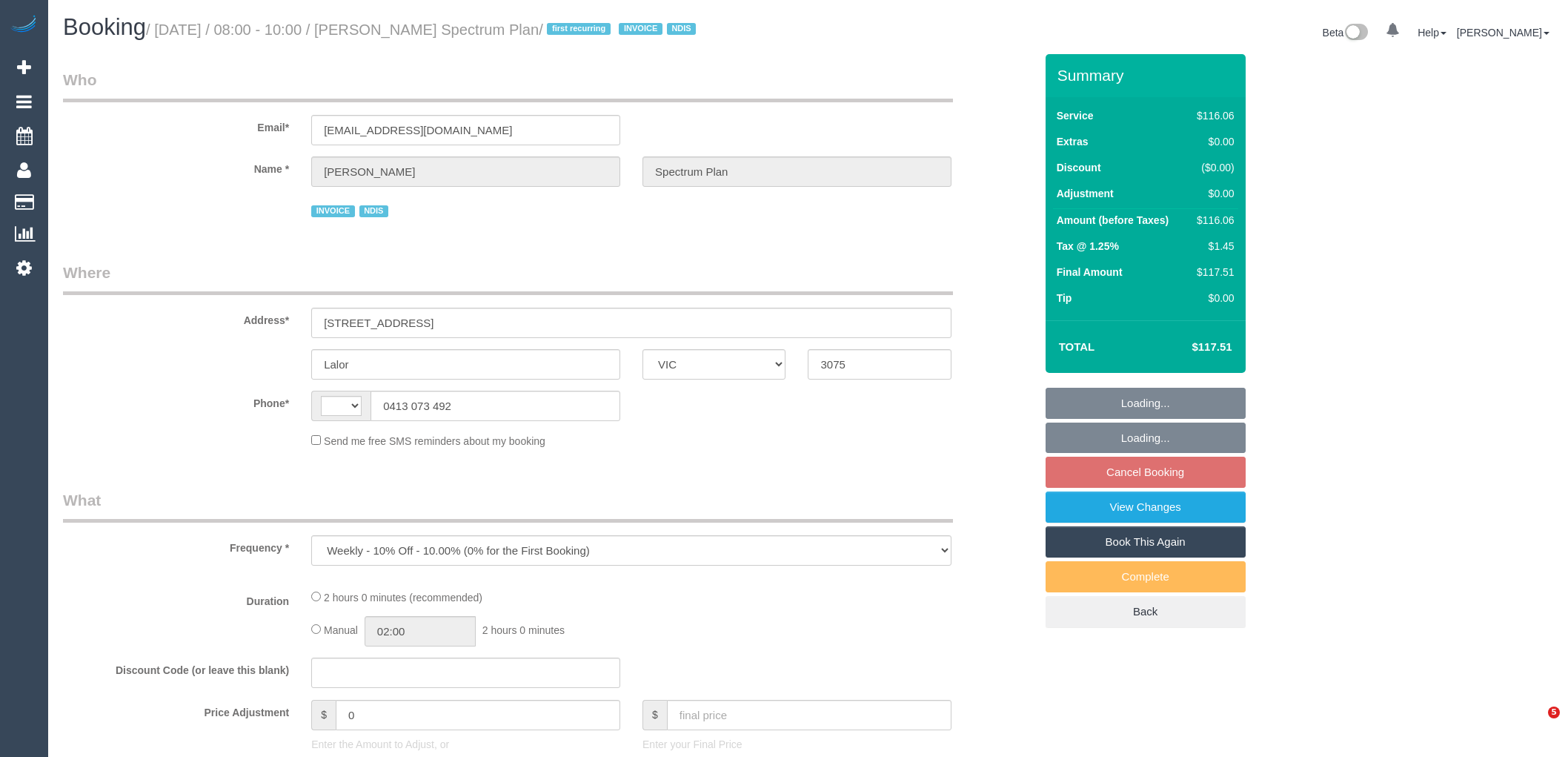
select select "VIC"
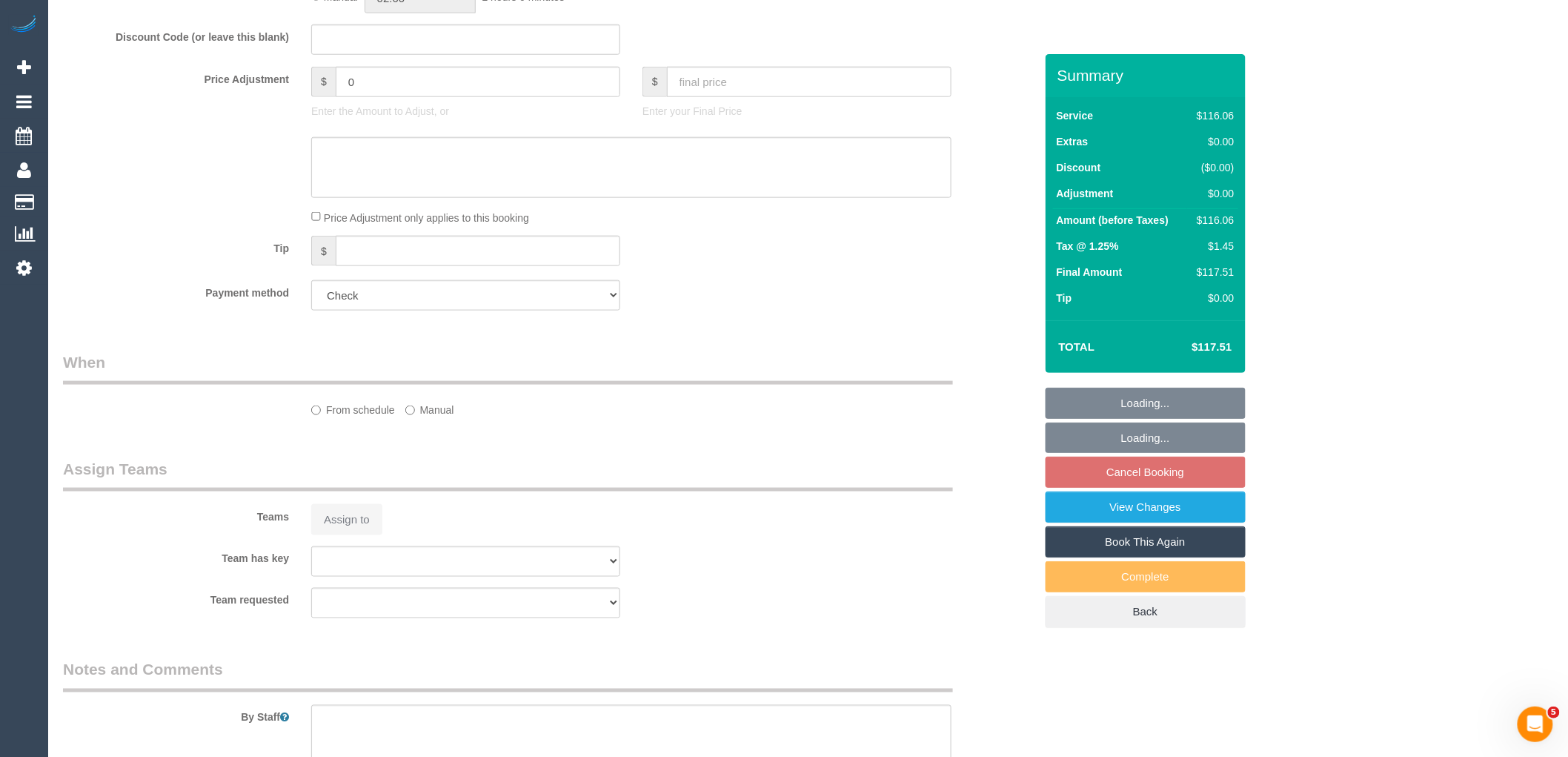
select select "number:28"
select select "number:14"
select select "number:19"
select select "number:22"
select select "number:34"
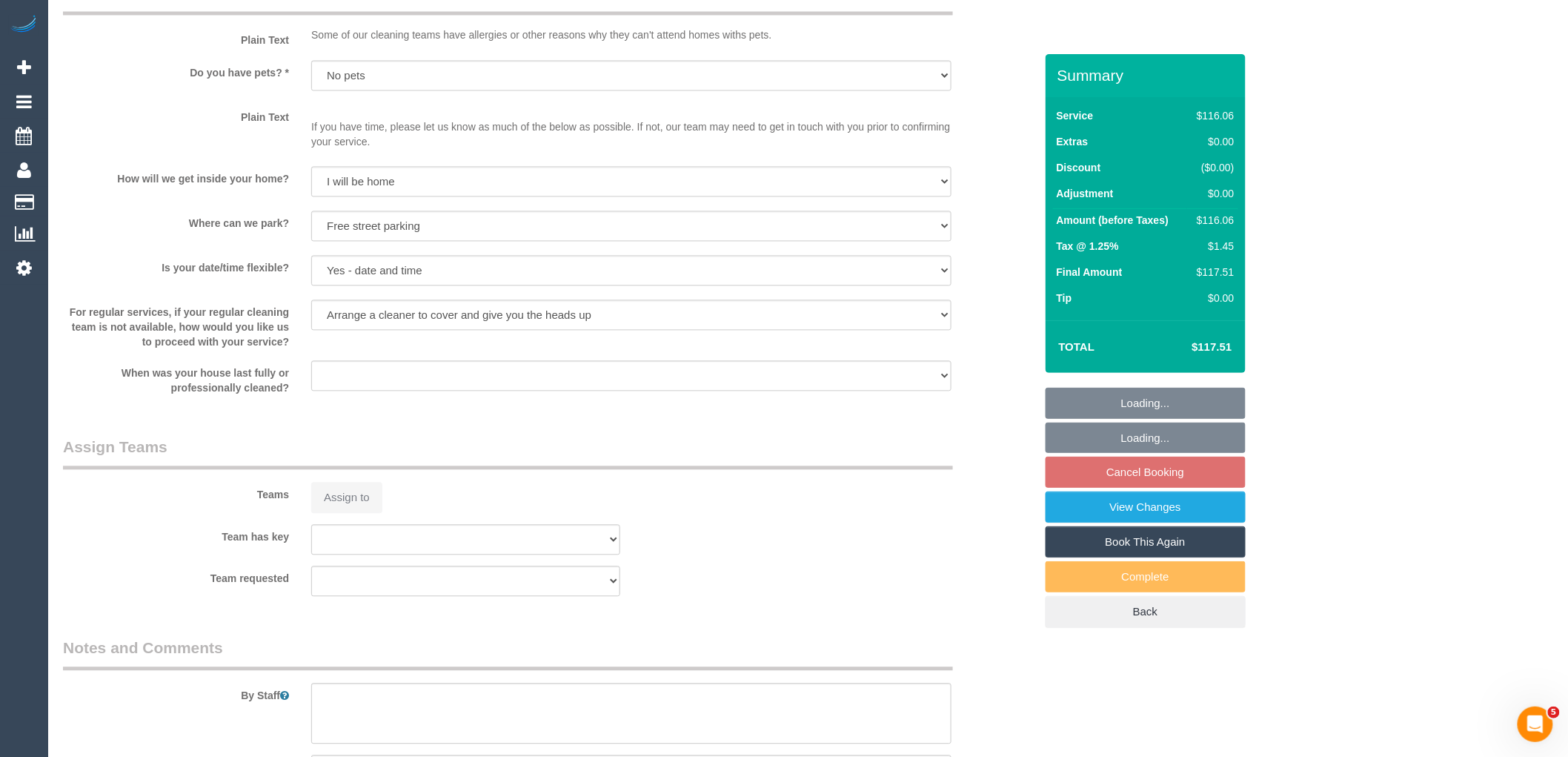
select select "object:674"
select select "string:AU"
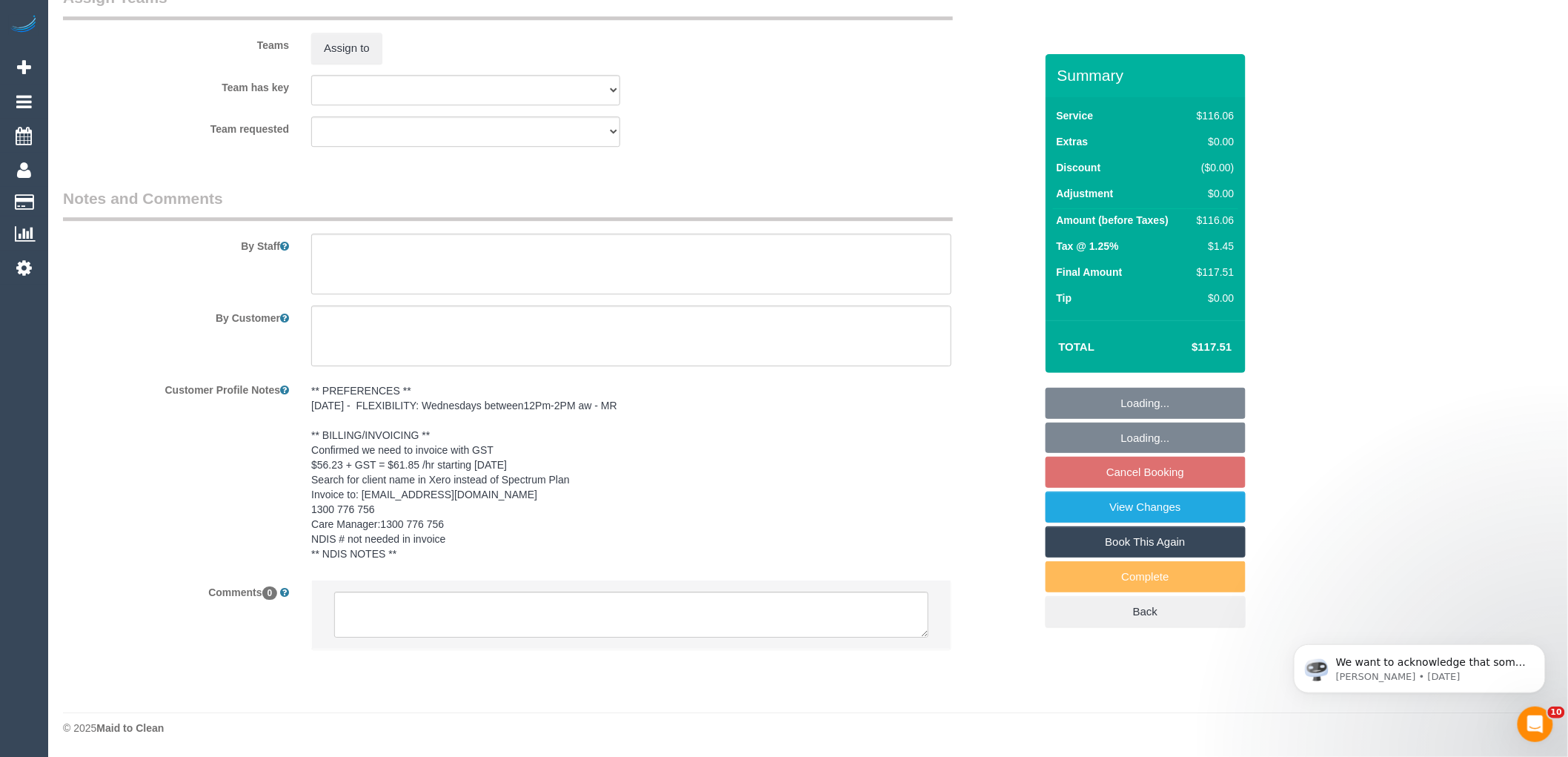
scroll to position [1778, 0]
select select "spot2"
click at [440, 602] on textarea at bounding box center [631, 614] width 594 height 46
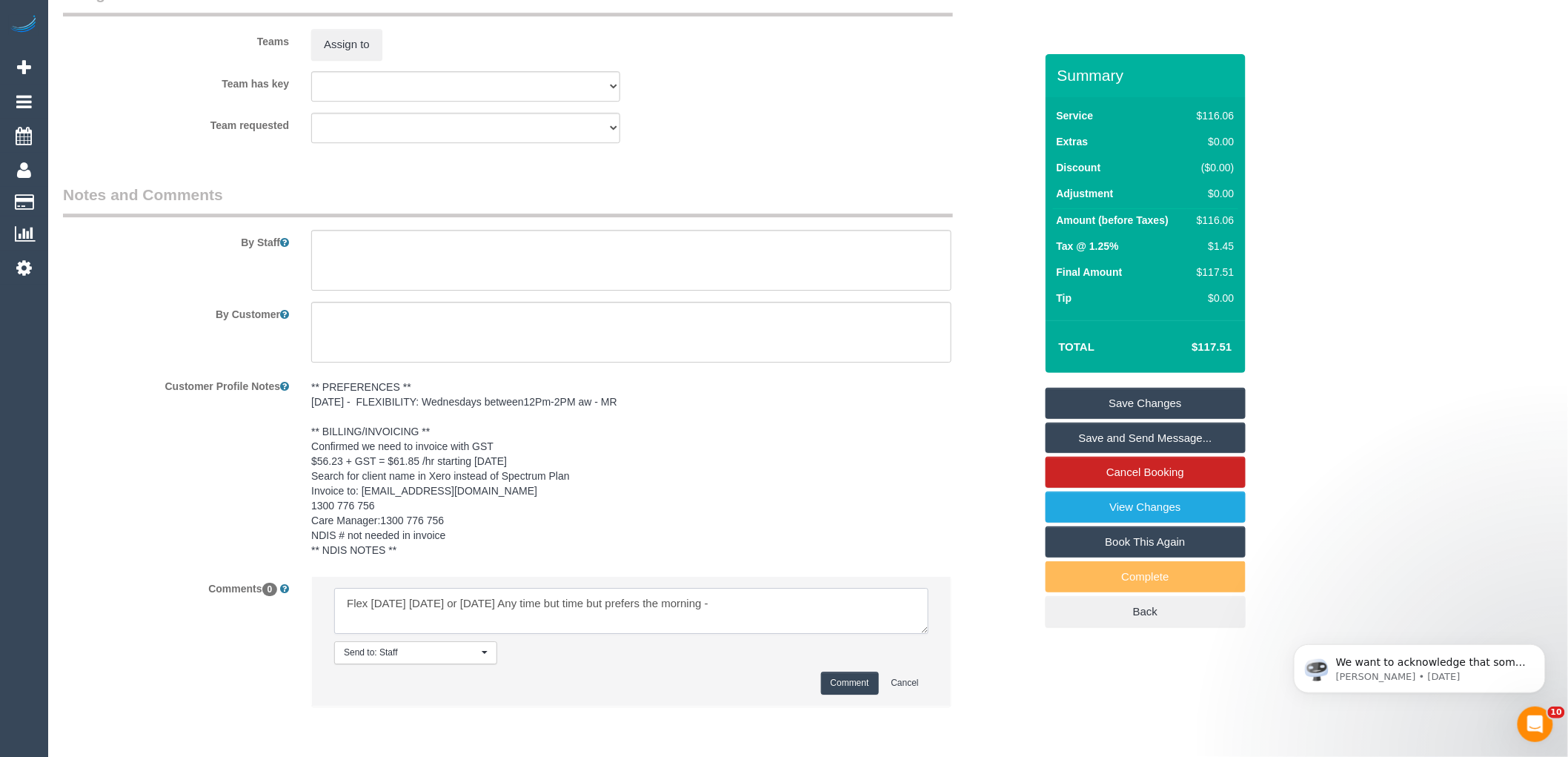
scroll to position [5, 0]
click at [351, 628] on textarea at bounding box center [631, 610] width 594 height 46
click at [343, 605] on textarea at bounding box center [631, 610] width 594 height 46
click at [345, 632] on textarea at bounding box center [631, 610] width 594 height 46
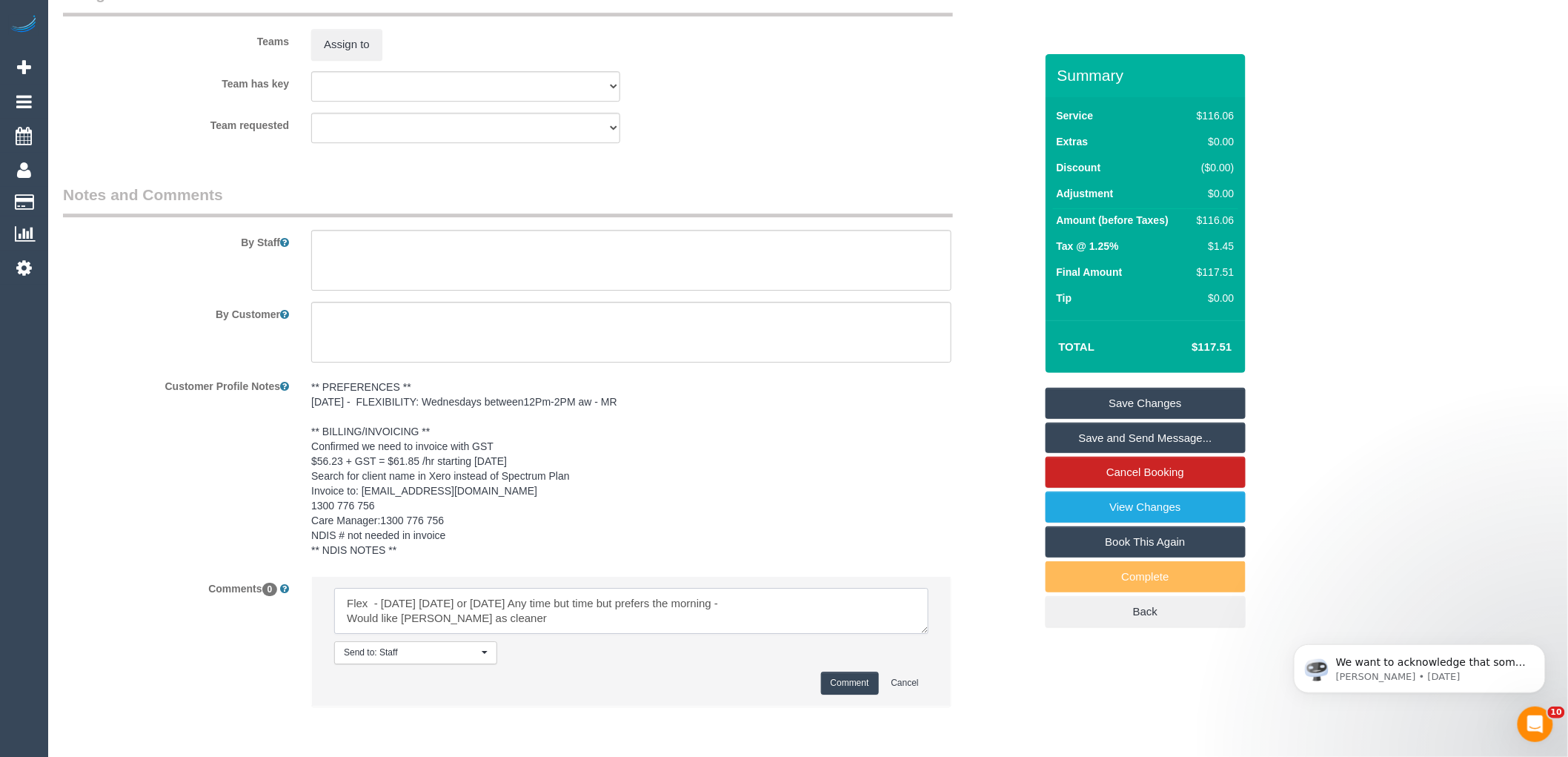
drag, startPoint x: 560, startPoint y: 608, endPoint x: 743, endPoint y: 619, distance: 183.3
click at [716, 615] on textarea at bounding box center [631, 610] width 594 height 46
click at [593, 617] on textarea at bounding box center [631, 610] width 594 height 46
drag, startPoint x: 624, startPoint y: 605, endPoint x: 602, endPoint y: 605, distance: 22.0
click at [602, 605] on textarea at bounding box center [631, 610] width 594 height 46
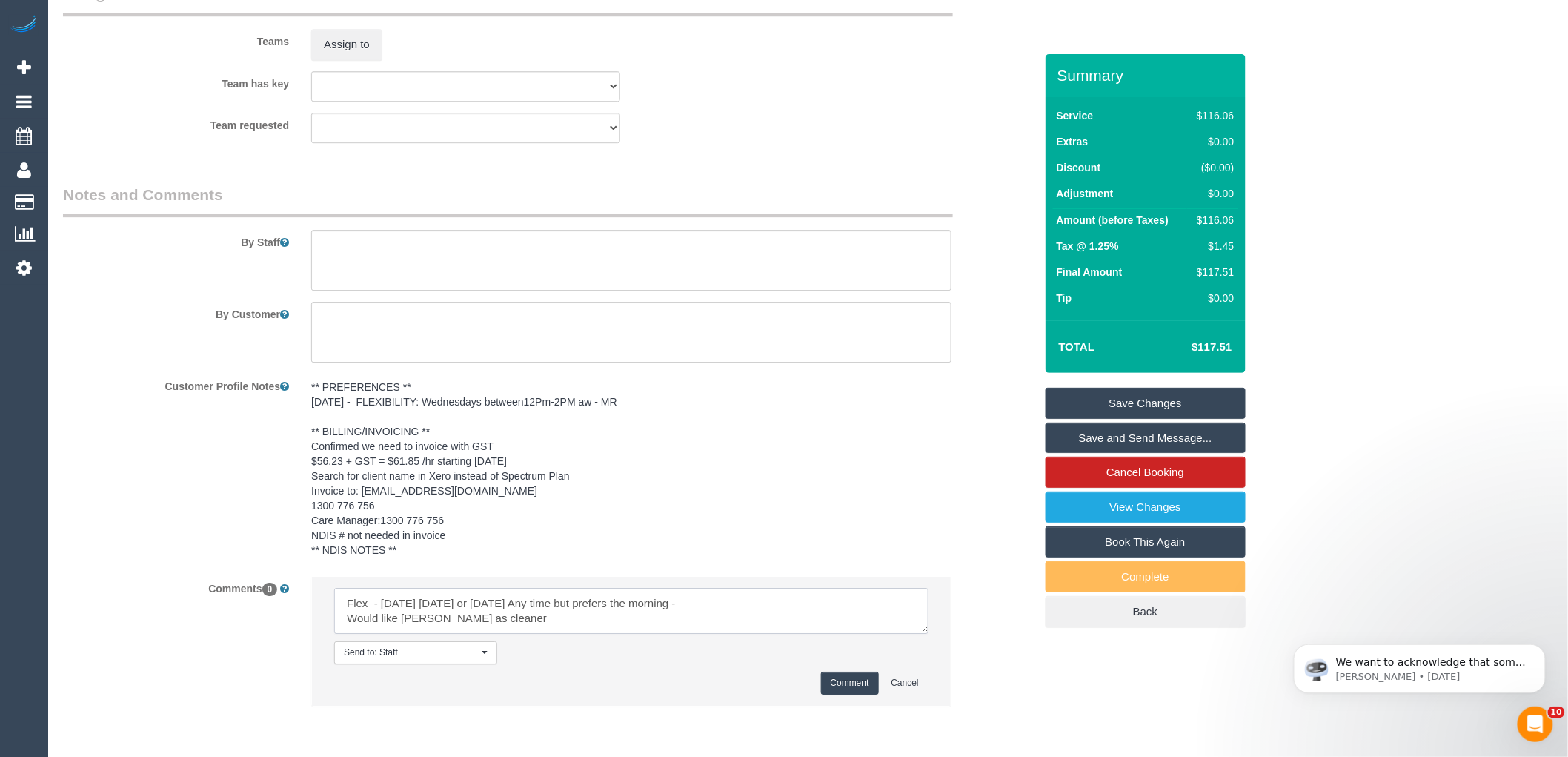
drag, startPoint x: 344, startPoint y: 622, endPoint x: 447, endPoint y: 618, distance: 103.1
click at [447, 618] on textarea at bounding box center [631, 610] width 594 height 46
click at [505, 619] on textarea at bounding box center [631, 610] width 594 height 46
click at [448, 619] on textarea at bounding box center [631, 610] width 594 height 46
type textarea "Flex - [DATE] [DATE] or [DATE] Any time but prefers the morning - Would like [P…"
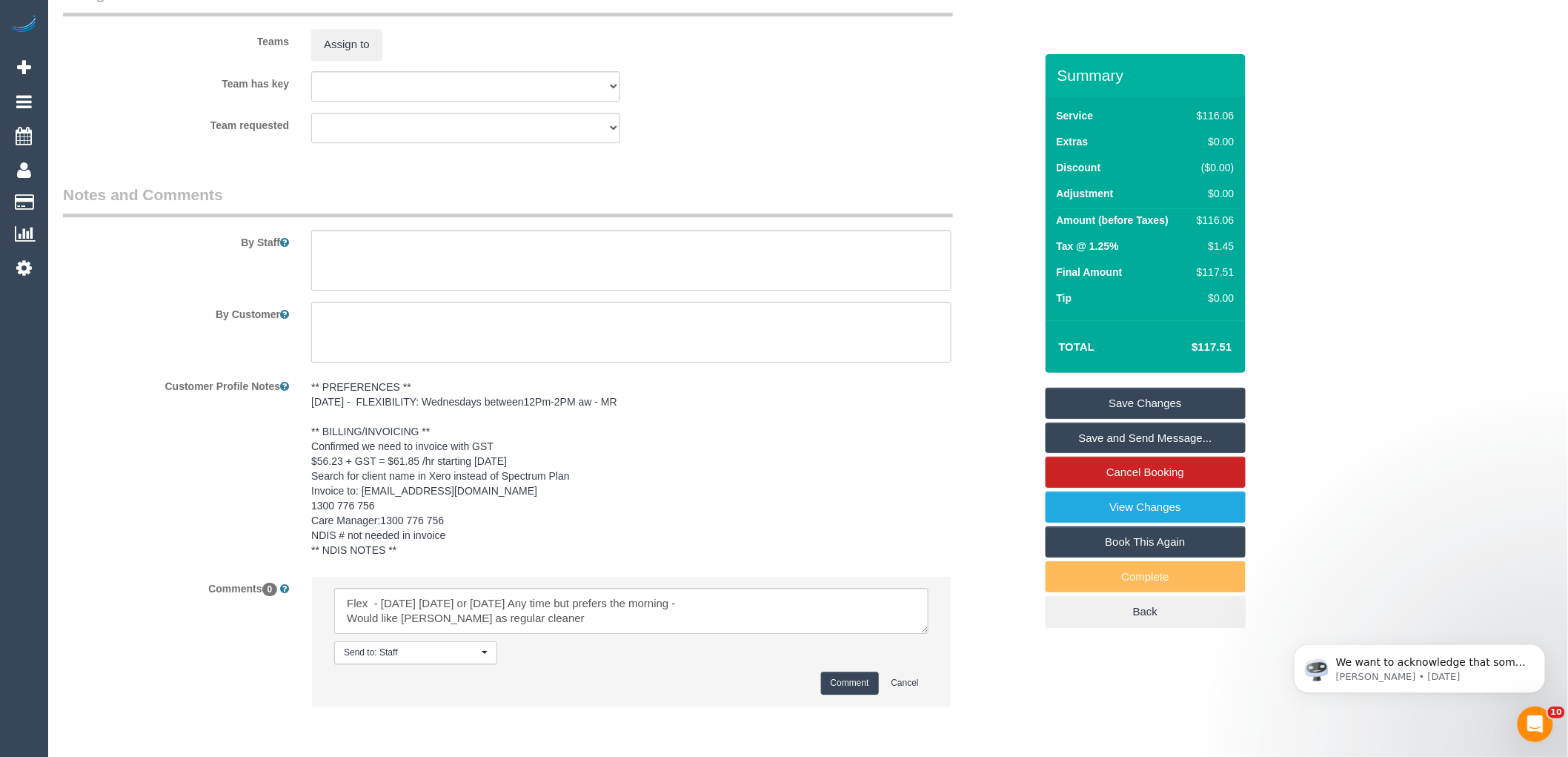
click at [855, 687] on button "Comment" at bounding box center [850, 684] width 58 height 23
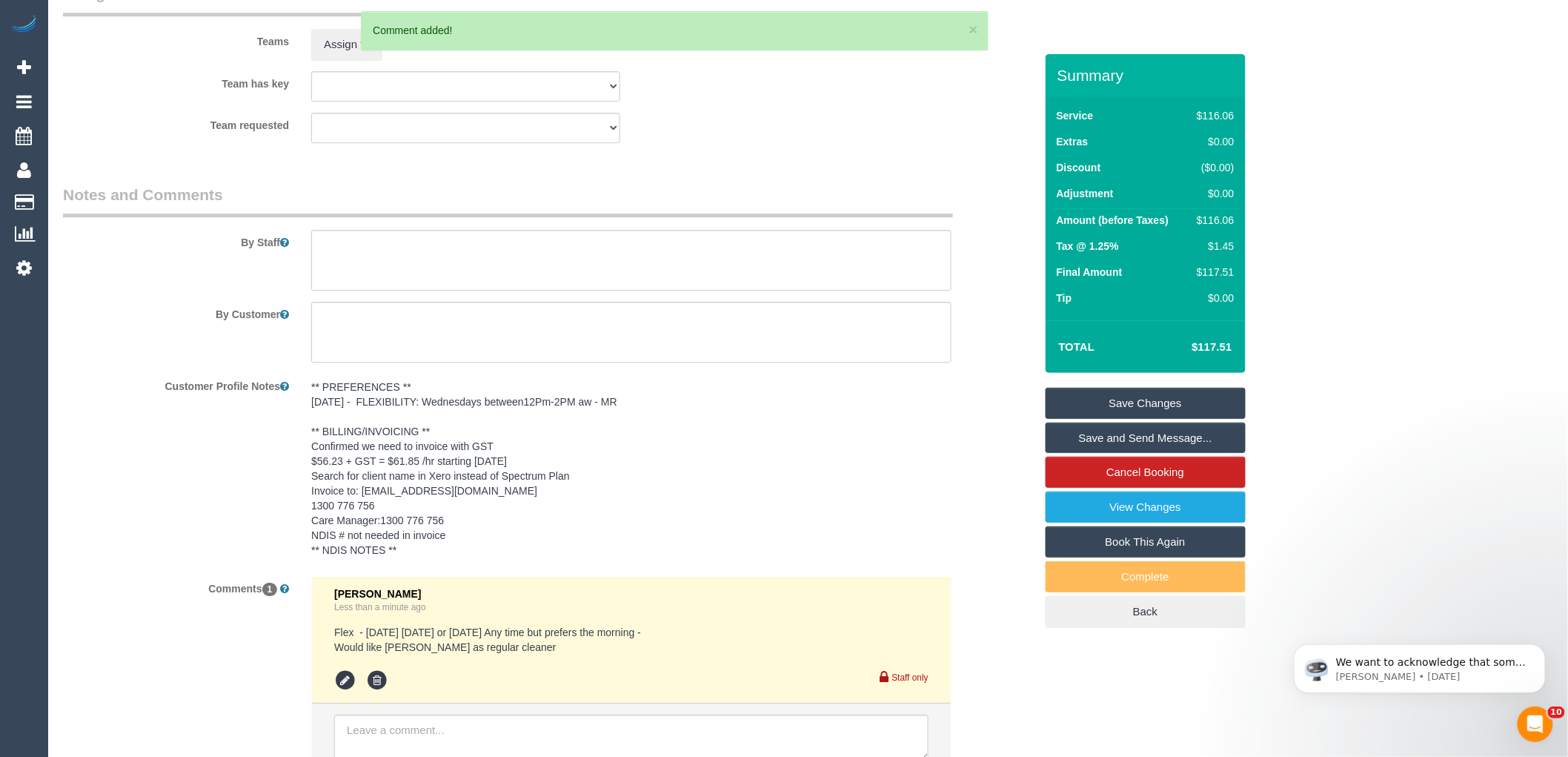
click at [1186, 401] on link "Save Changes" at bounding box center [1145, 404] width 200 height 31
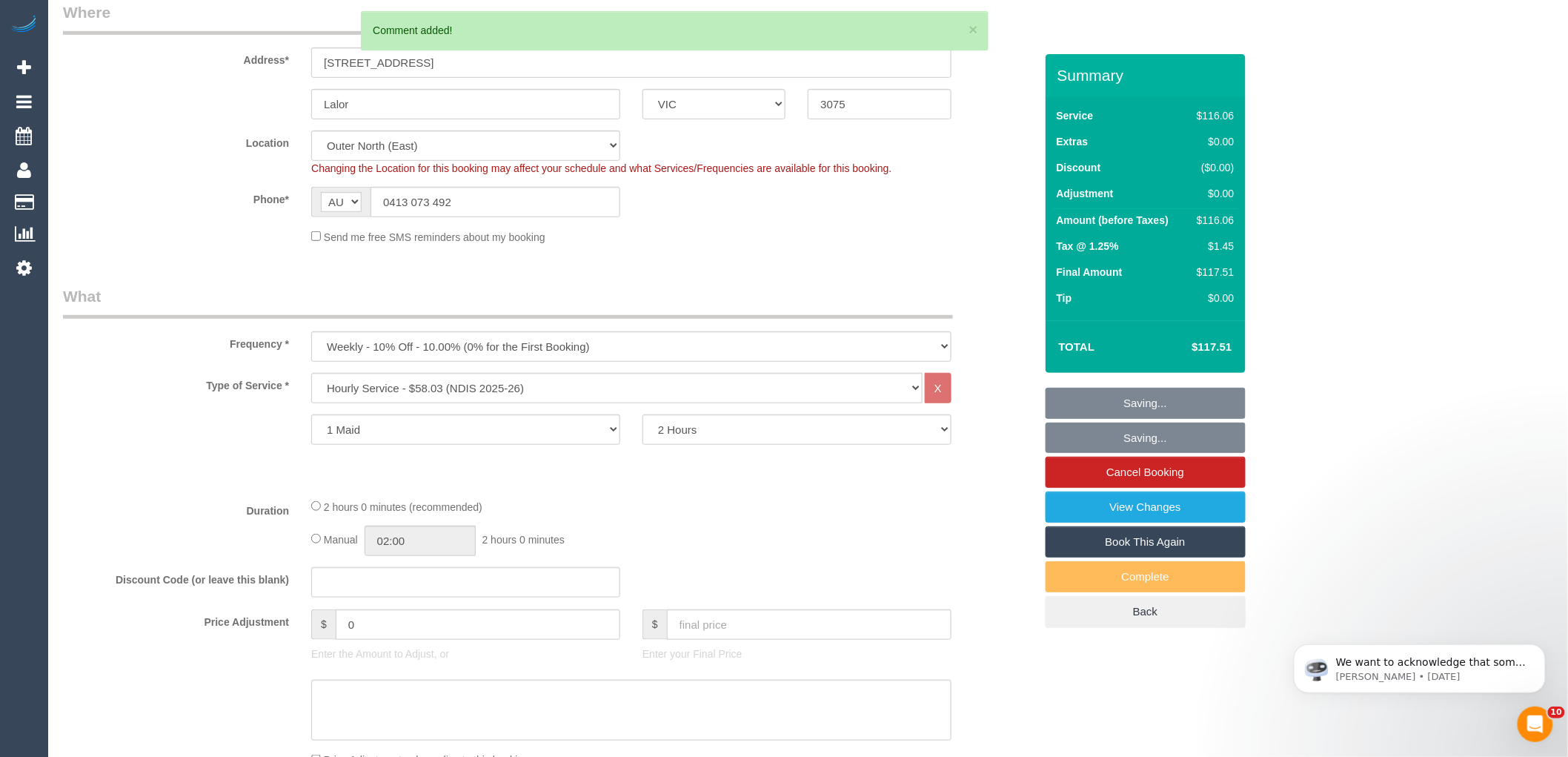
scroll to position [47, 0]
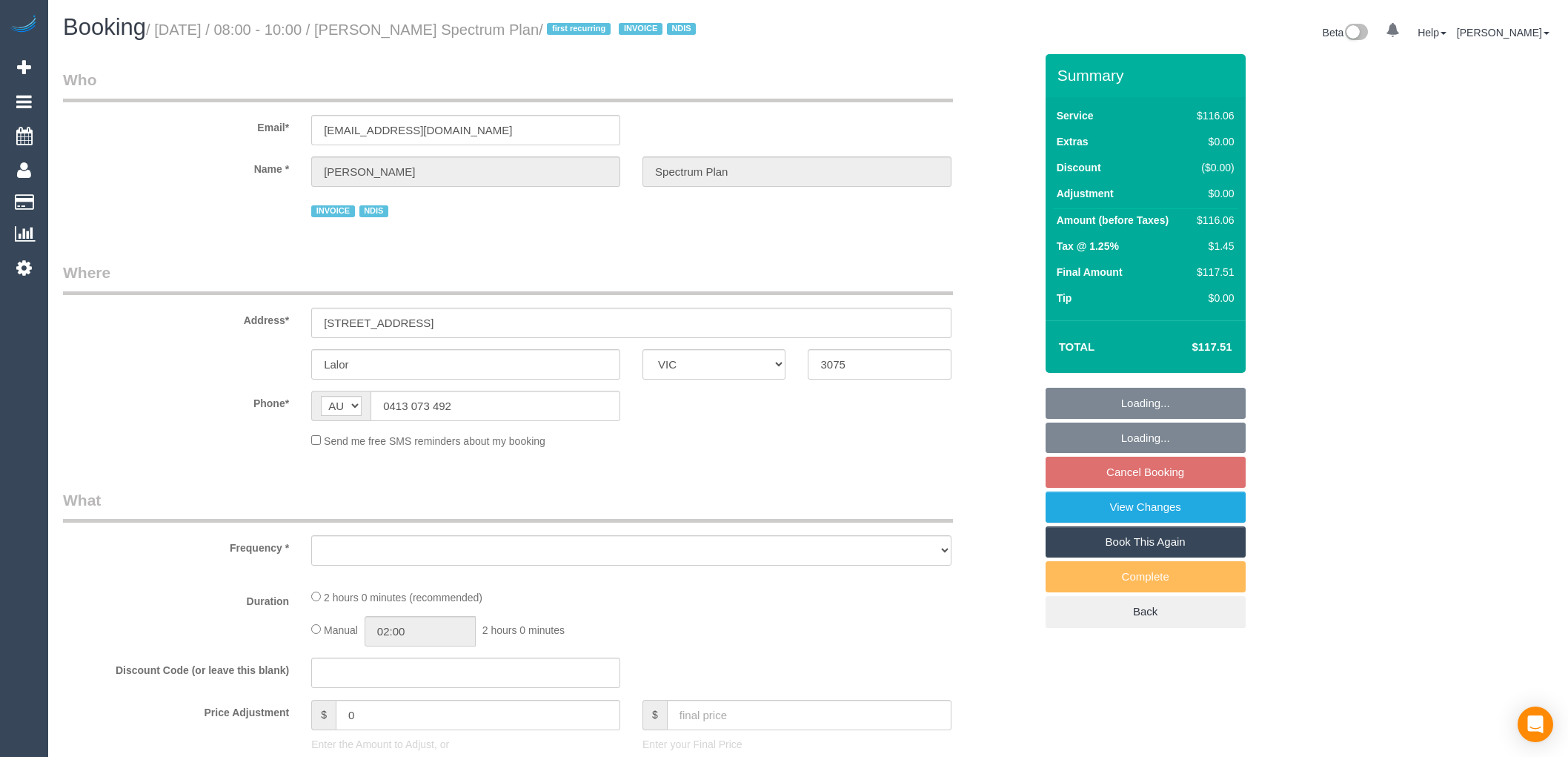
select select "VIC"
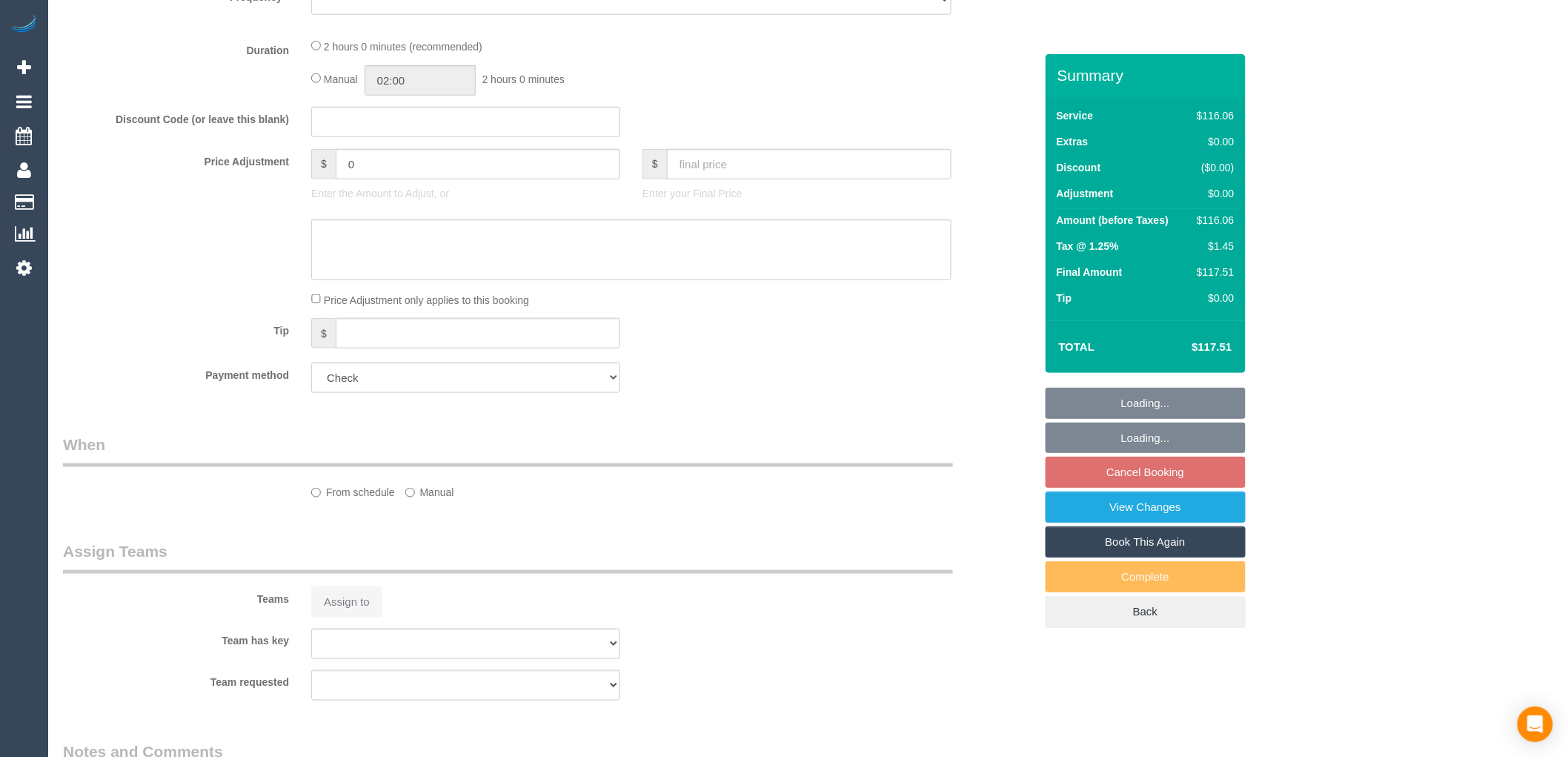
select select "number:28"
select select "number:14"
select select "number:19"
select select "number:22"
select select "number:34"
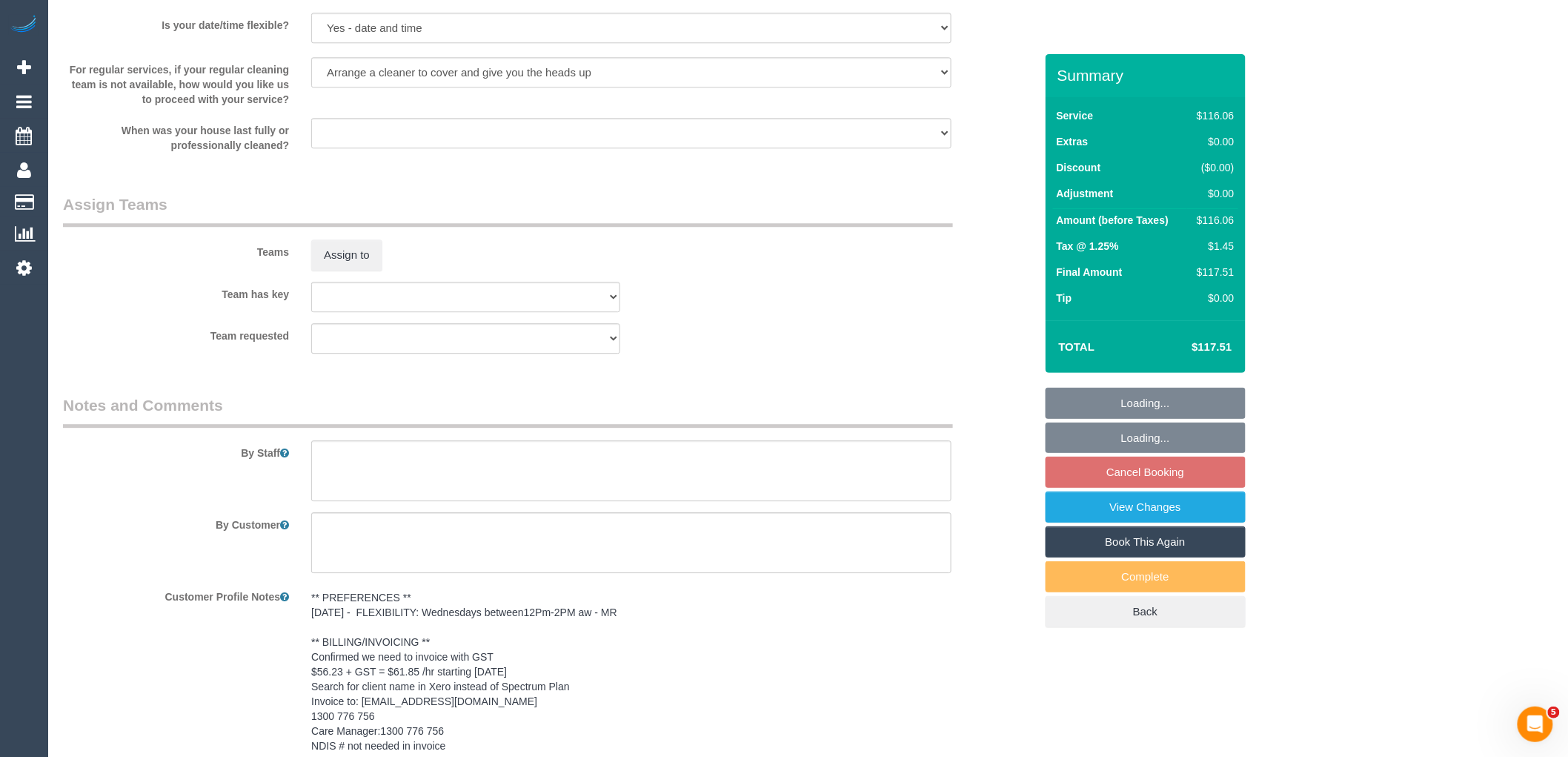
select select "object:1390"
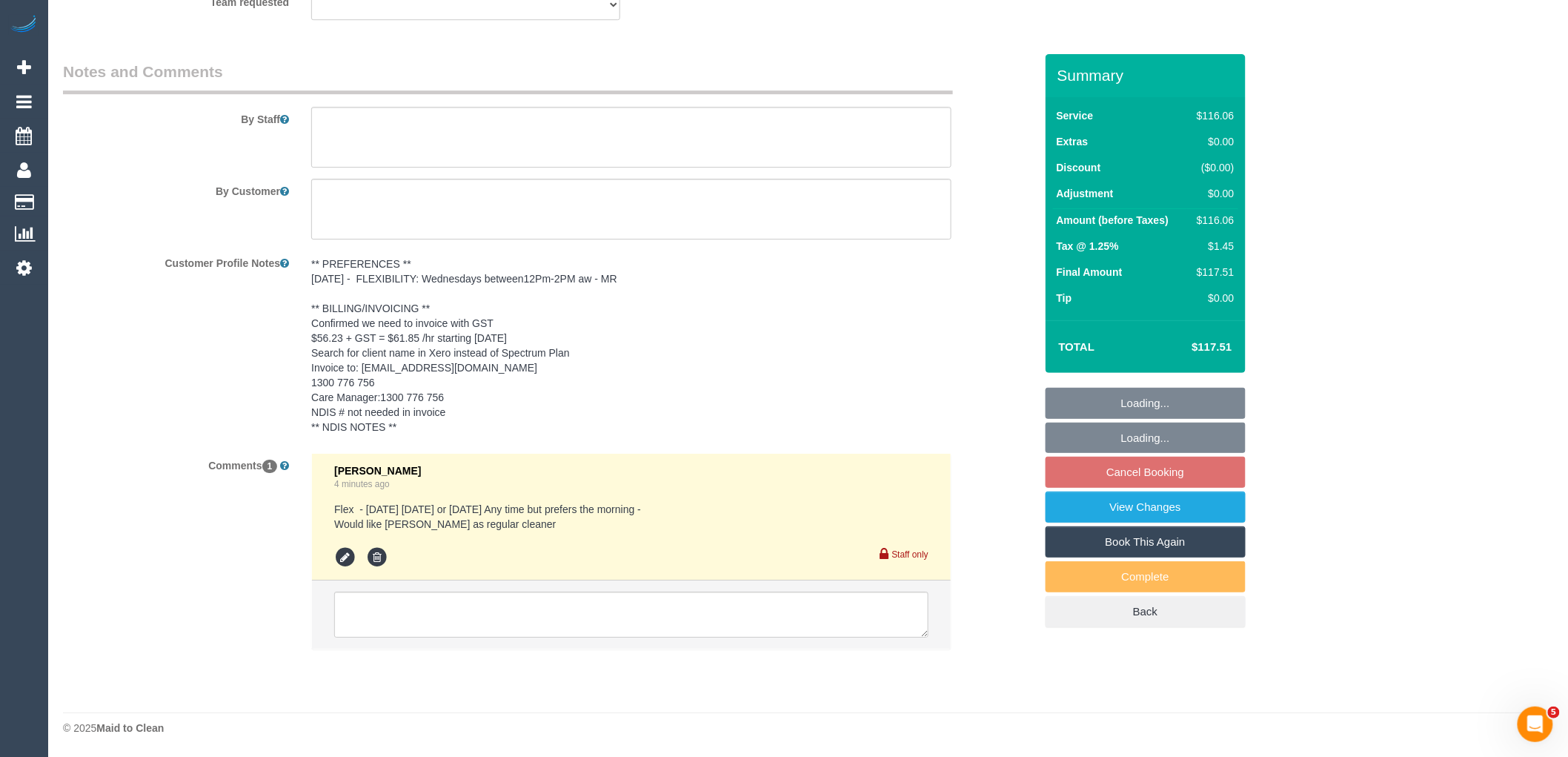
select select "spot2"
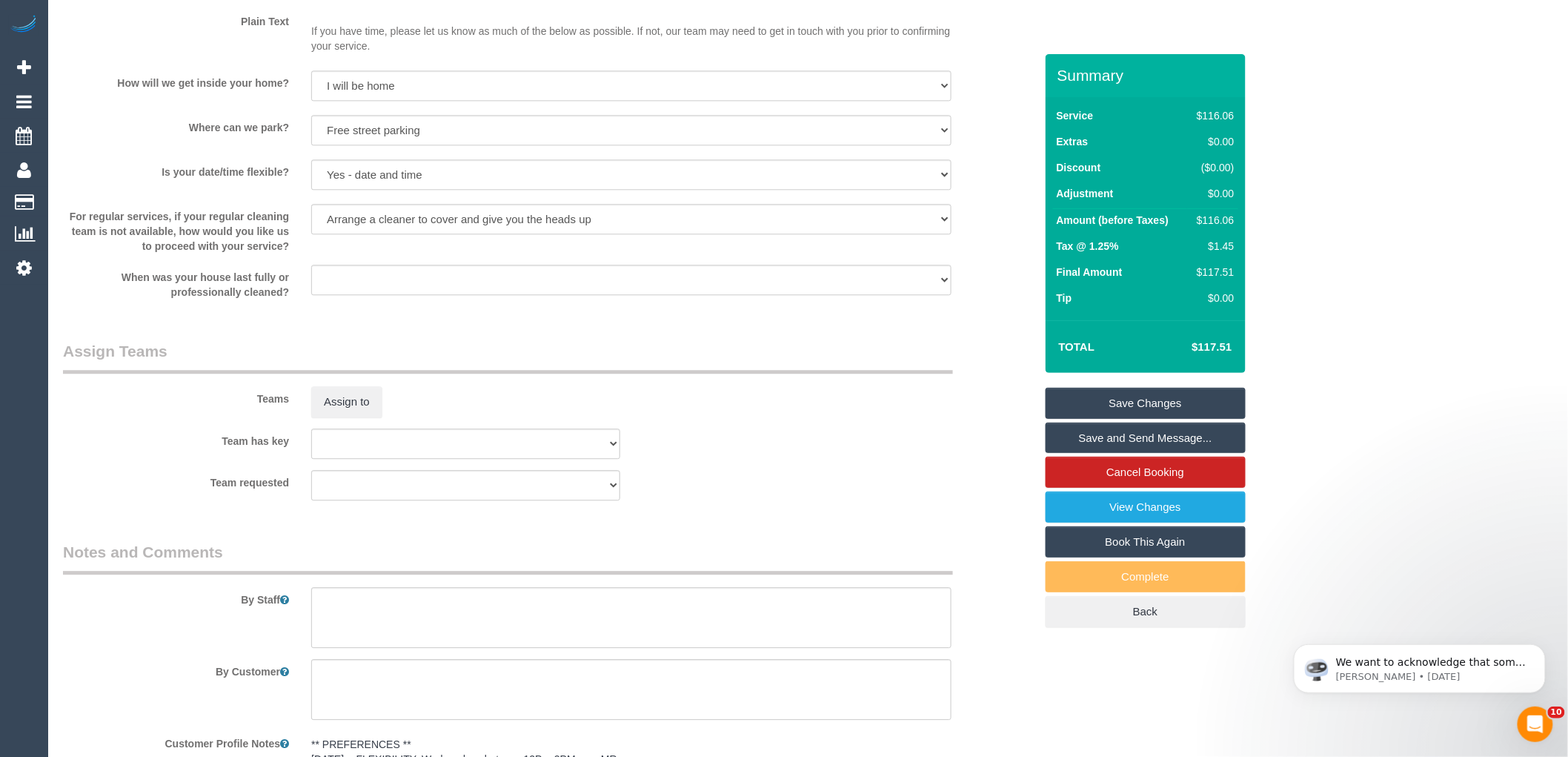
scroll to position [1243, 0]
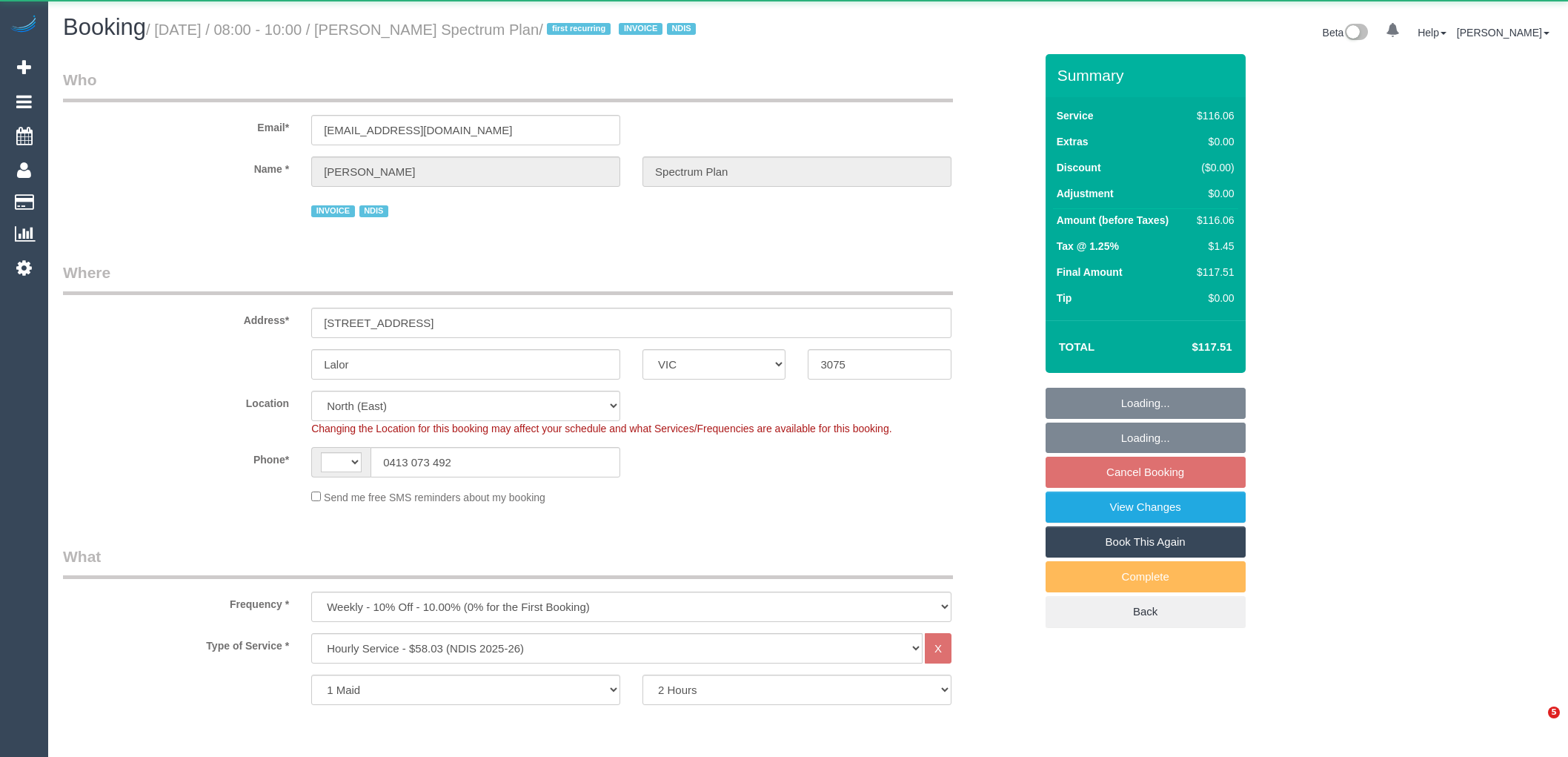
select select "VIC"
select select "number:28"
select select "number:14"
select select "number:19"
select select "number:22"
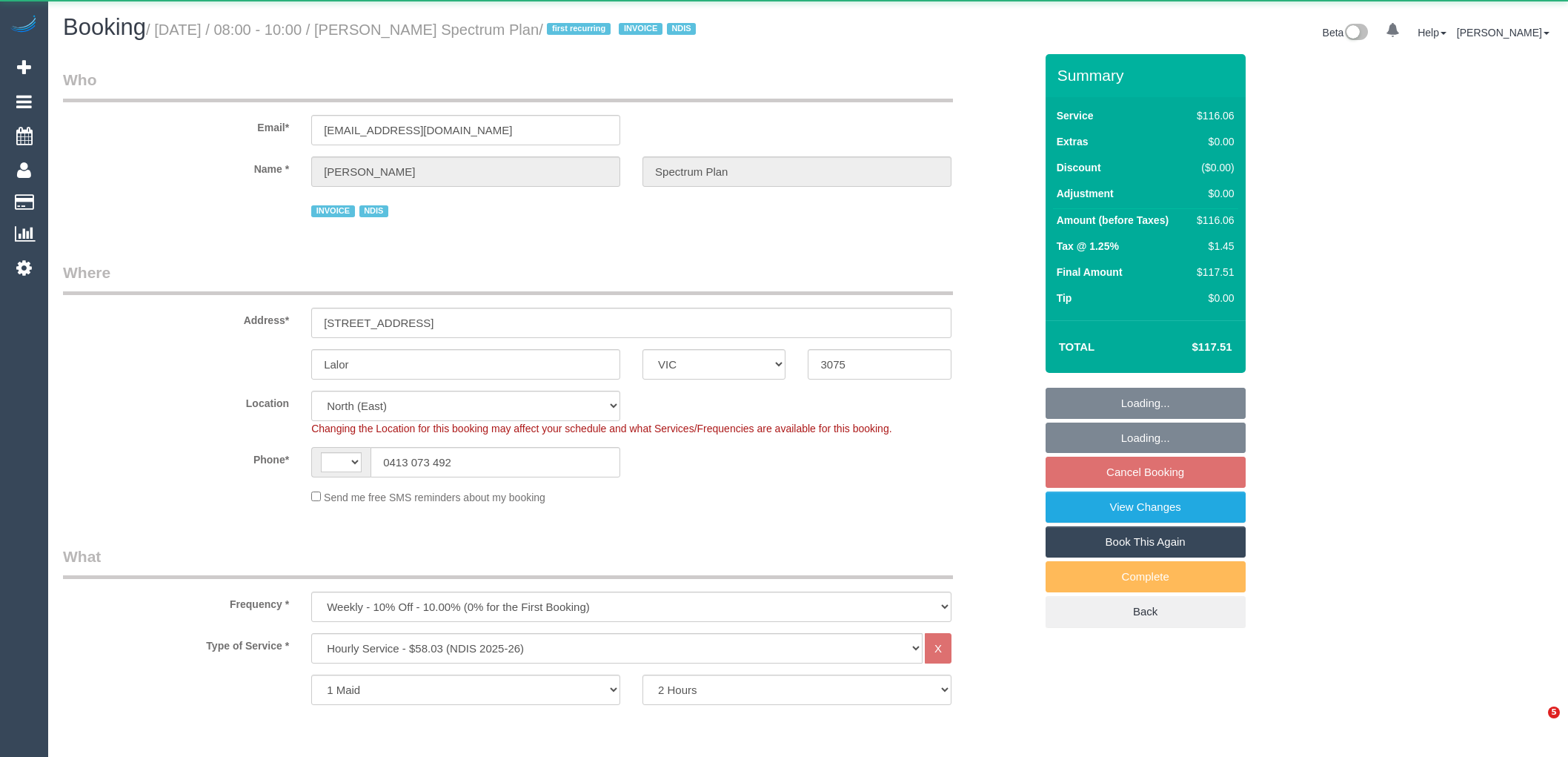
select select "number:34"
select select "object:507"
select select "string:AU"
select select "spot2"
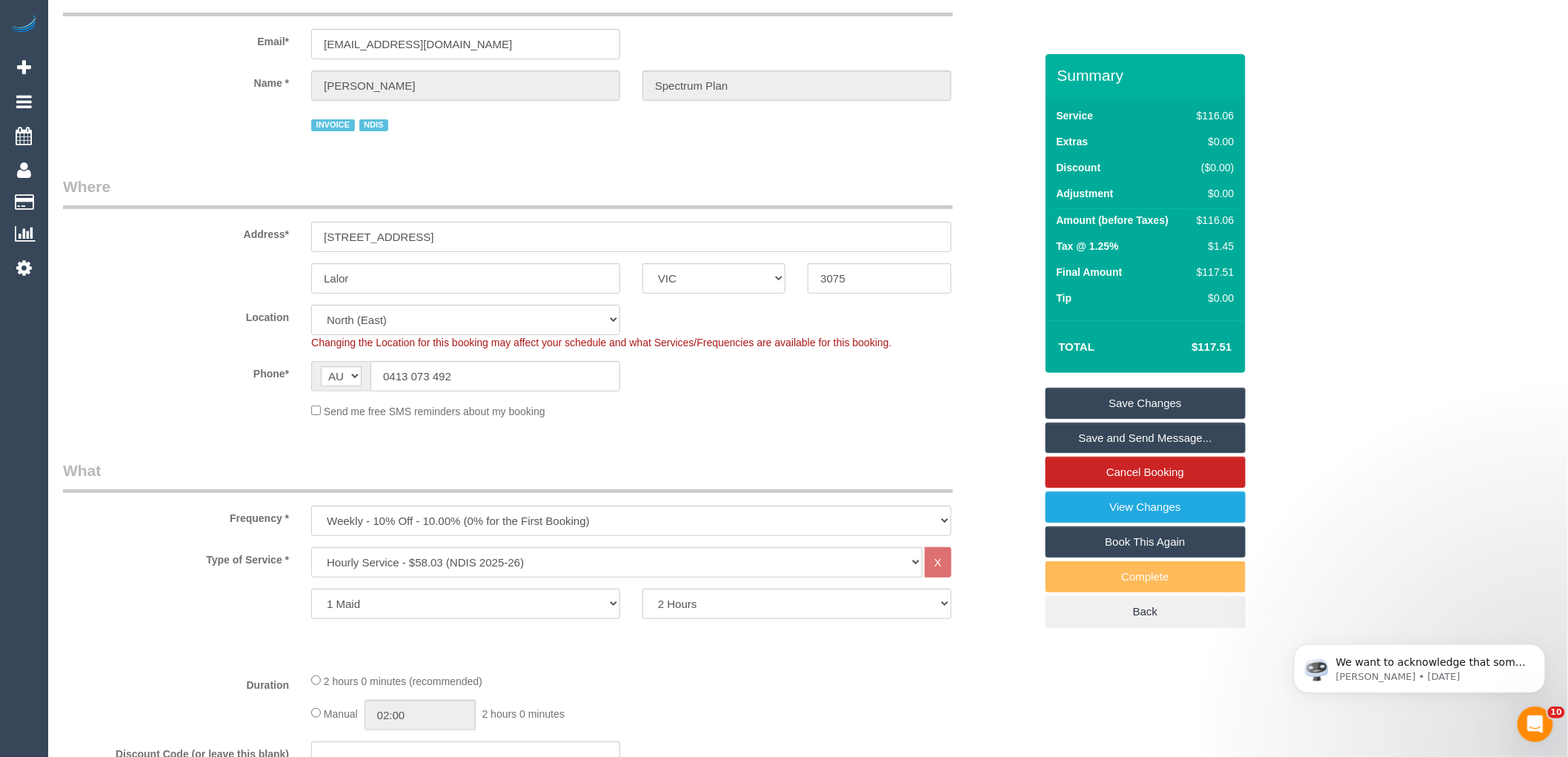
scroll to position [329, 0]
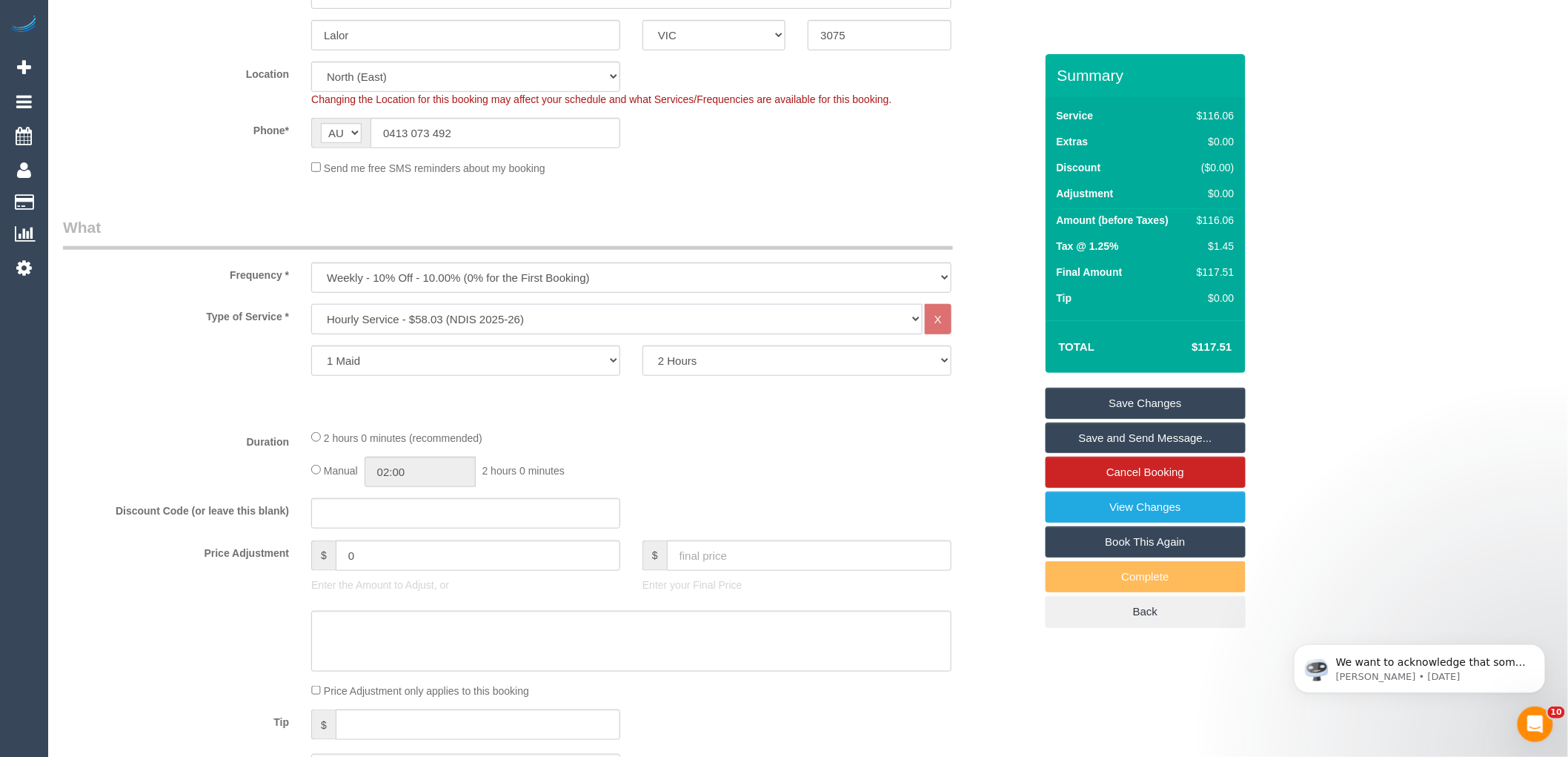
drag, startPoint x: 627, startPoint y: 317, endPoint x: 188, endPoint y: 302, distance: 439.3
click at [188, 302] on fieldset "What Frequency * One Time Cleaning Weekly - 10% Off - 10.00% (0% for the First …" at bounding box center [549, 506] width 971 height 580
drag, startPoint x: 501, startPoint y: 316, endPoint x: 350, endPoint y: 315, distance: 151.0
click at [350, 315] on select "Hourly Service - $70/h Hourly Service - $65/h Hourly Service - $60/h Hourly Ser…" at bounding box center [617, 319] width 611 height 30
drag, startPoint x: 324, startPoint y: 317, endPoint x: 533, endPoint y: 319, distance: 209.0
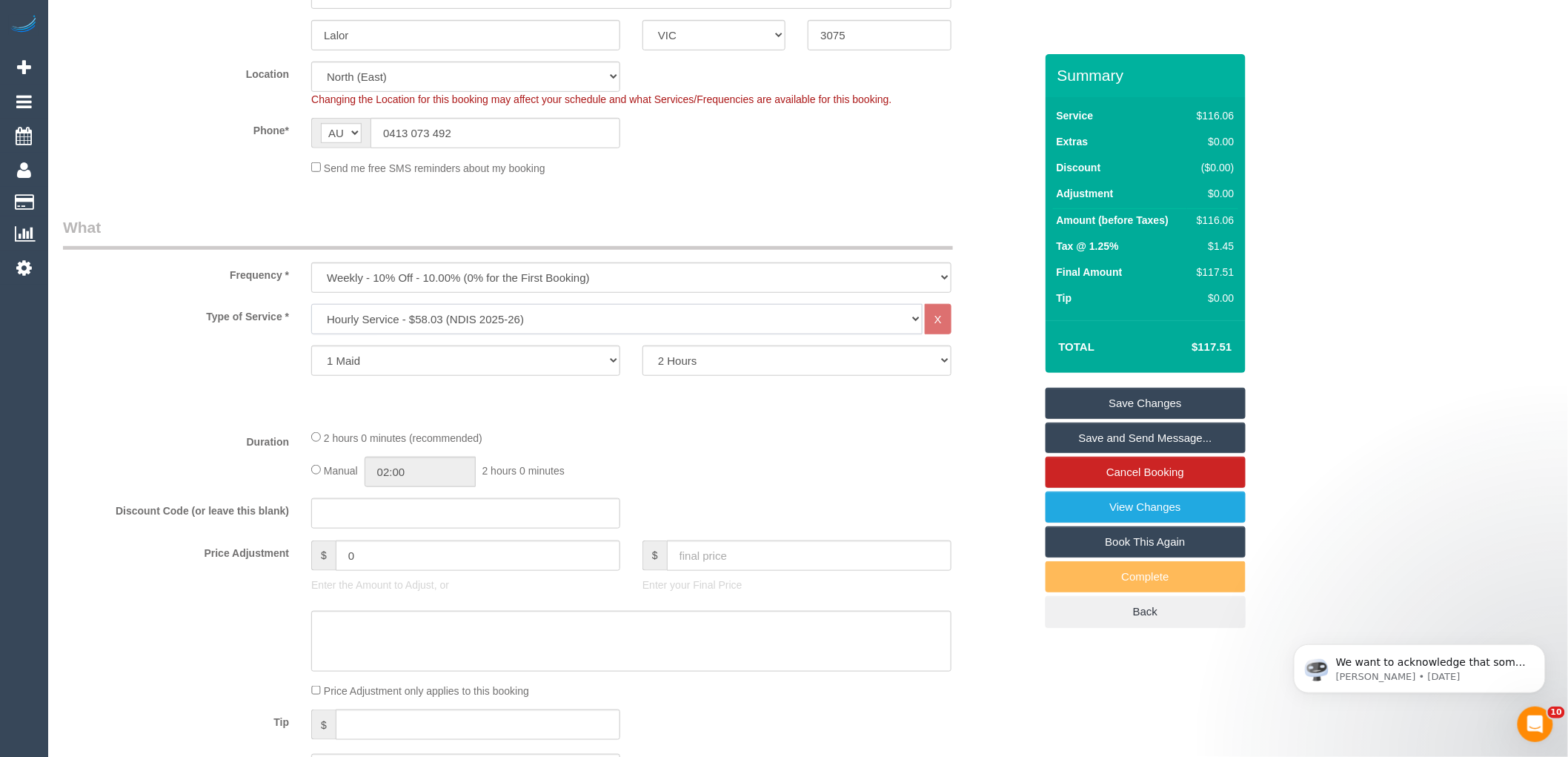
click at [533, 317] on select "Hourly Service - $70/h Hourly Service - $65/h Hourly Service - $60/h Hourly Ser…" at bounding box center [617, 319] width 611 height 30
click at [533, 319] on select "Hourly Service - $70/h Hourly Service - $65/h Hourly Service - $60/h Hourly Ser…" at bounding box center [617, 319] width 611 height 30
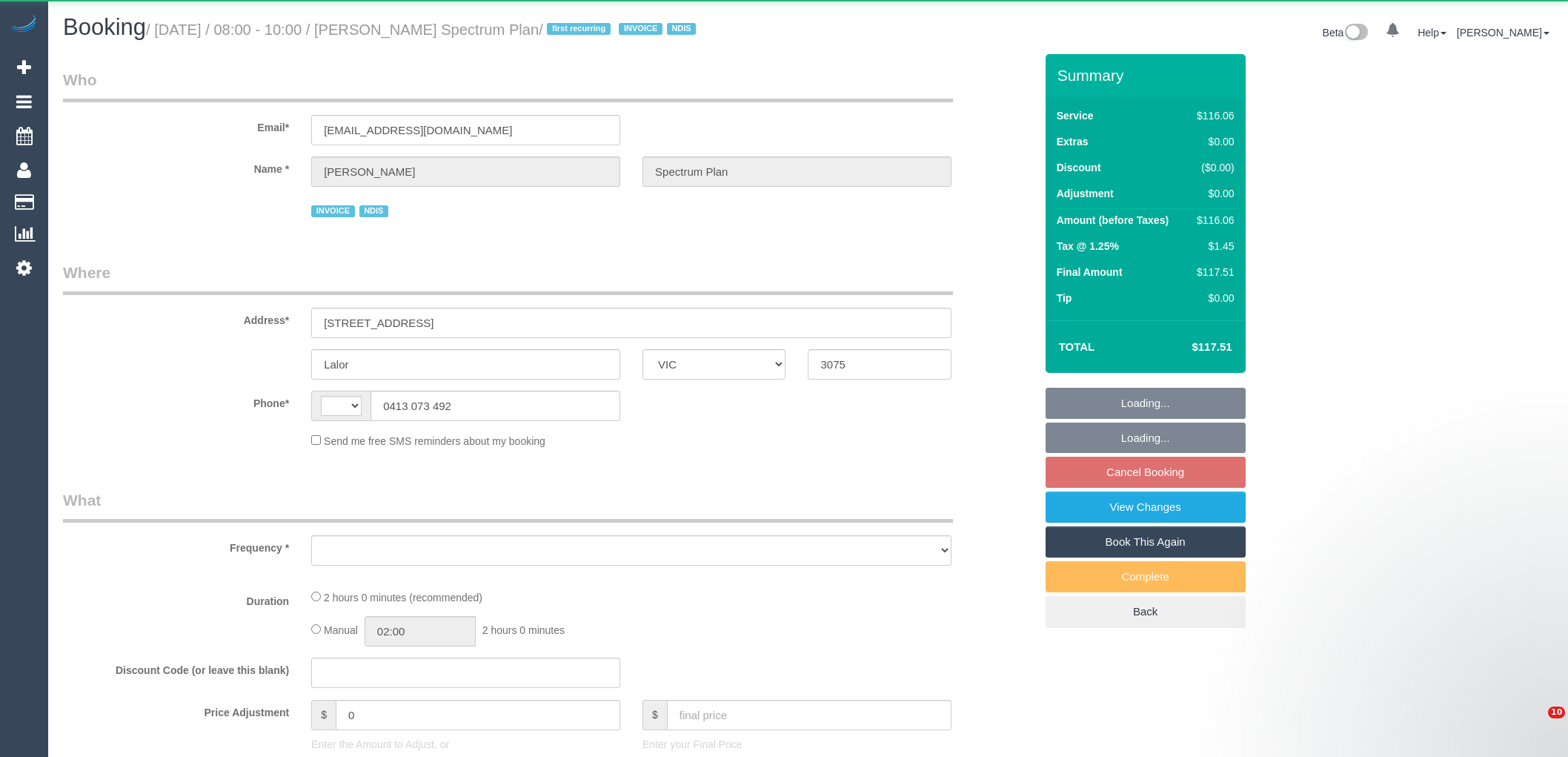
select select "VIC"
select select "object:274"
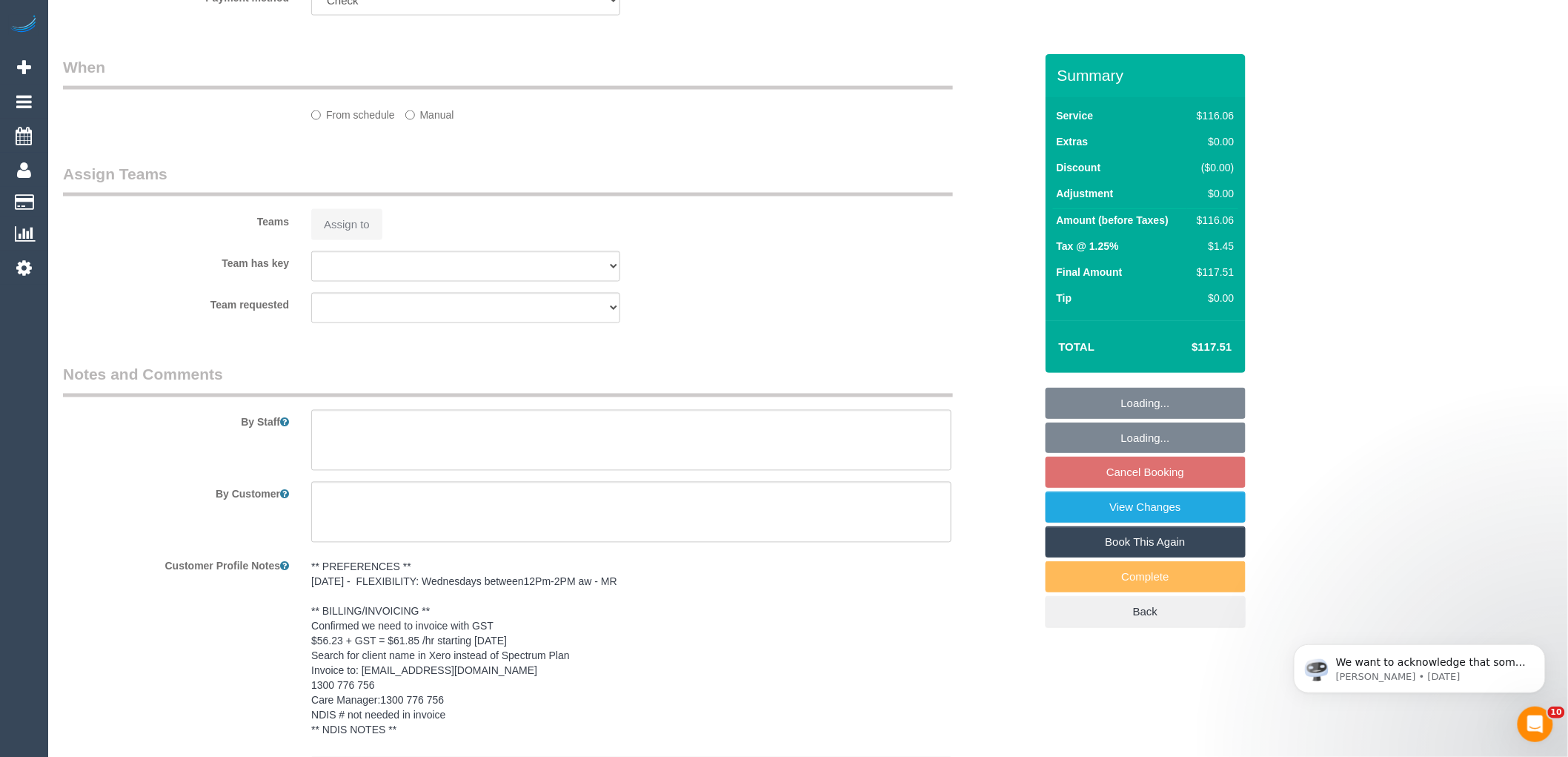
scroll to position [1109, 0]
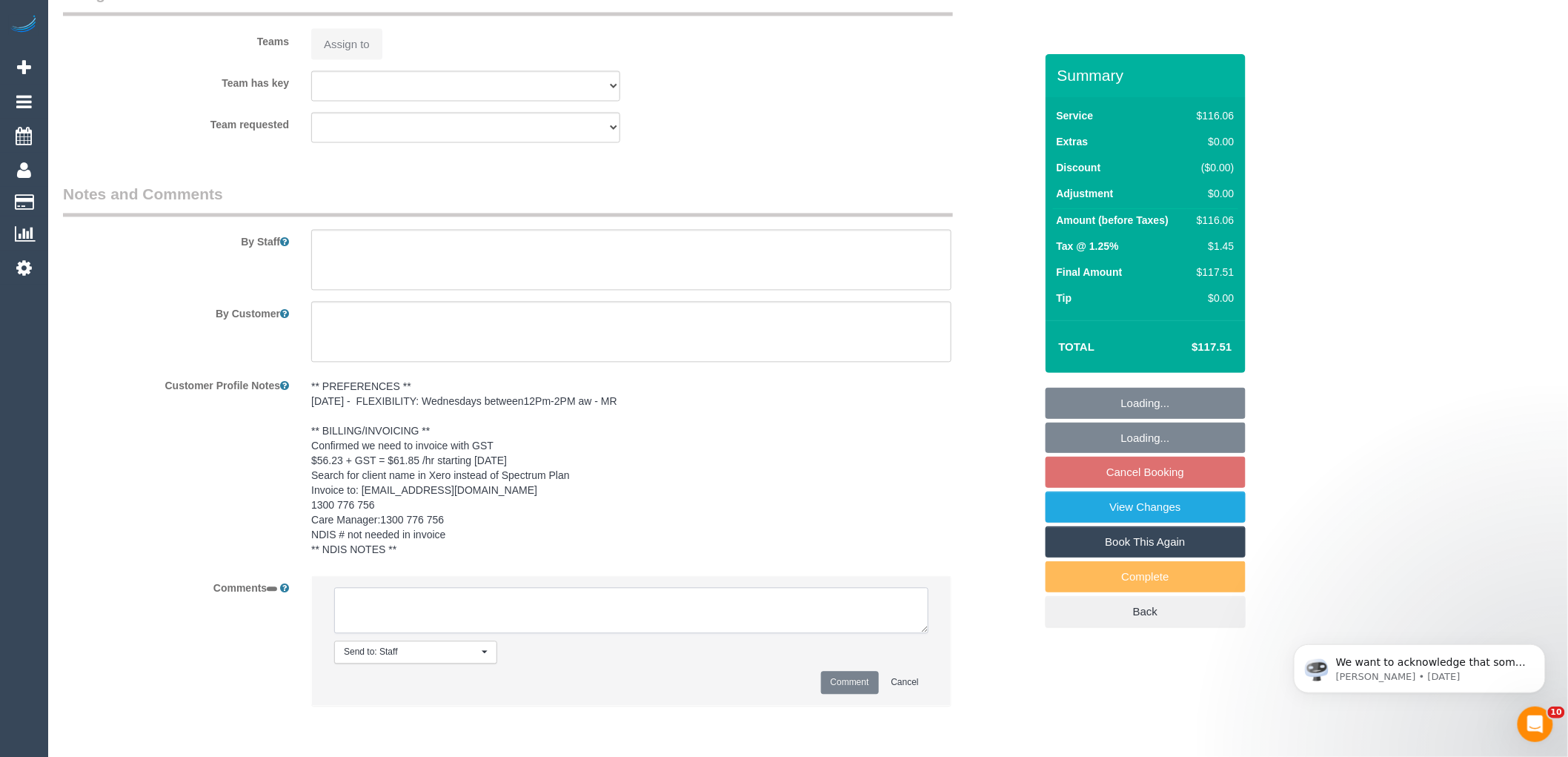
click at [450, 598] on textarea at bounding box center [631, 610] width 594 height 46
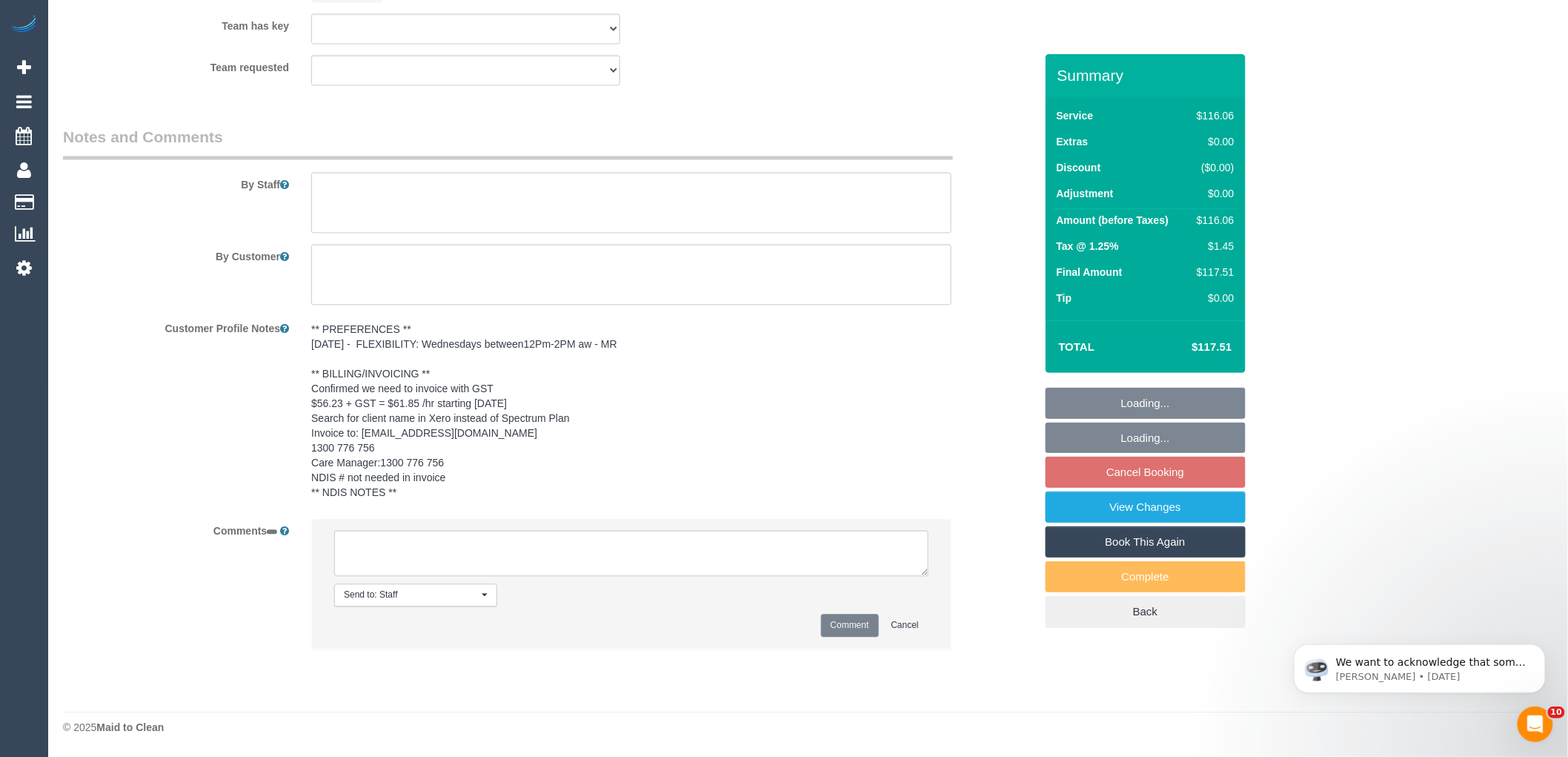
select select "string:AU"
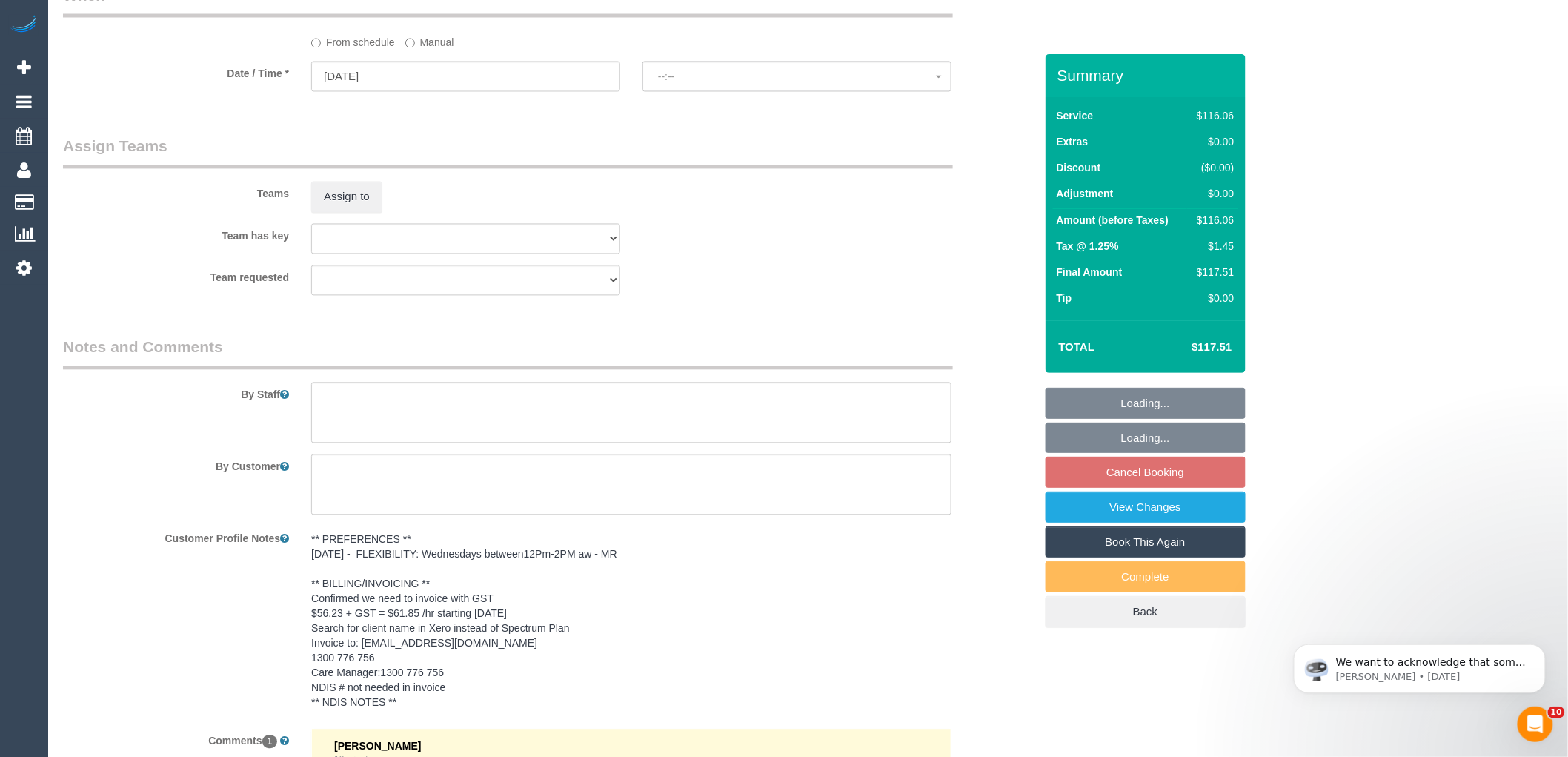
select select "spot2"
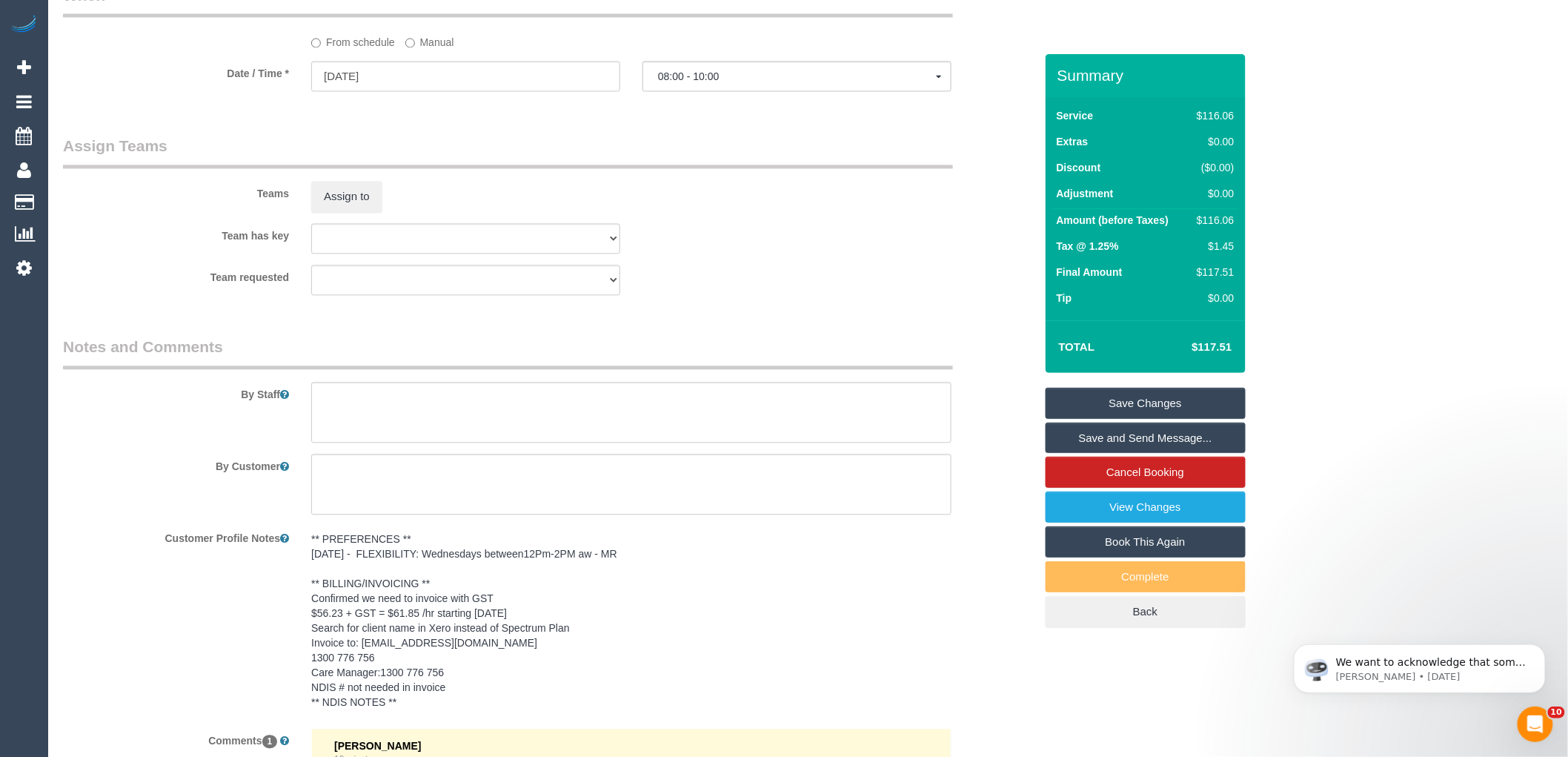
scroll to position [1839, 0]
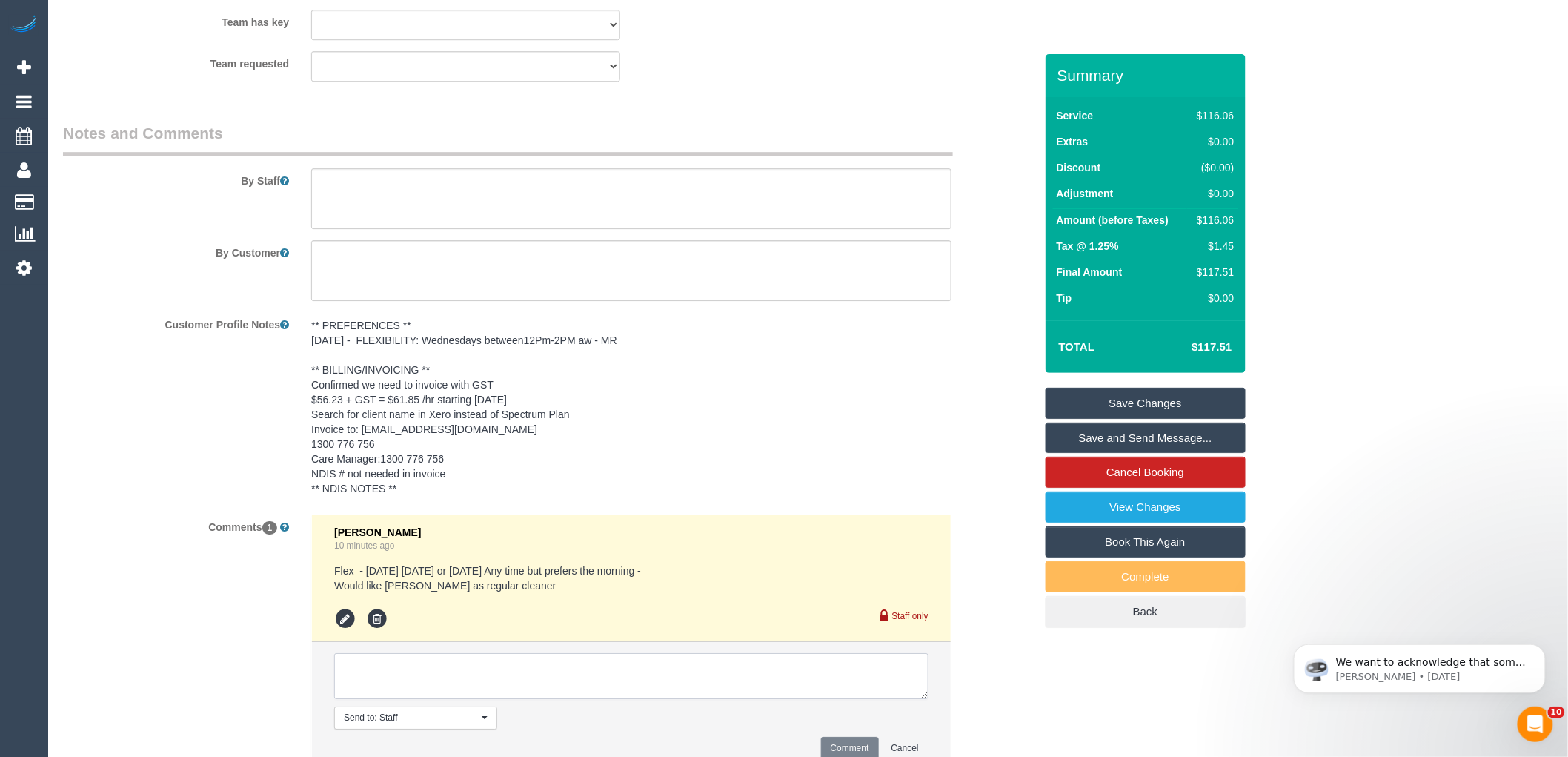
click at [515, 678] on textarea at bounding box center [631, 676] width 594 height 46
type textarea "A"
type textarea "w"
type textarea "request for written approval of funding sent -"
select select "object:1398"
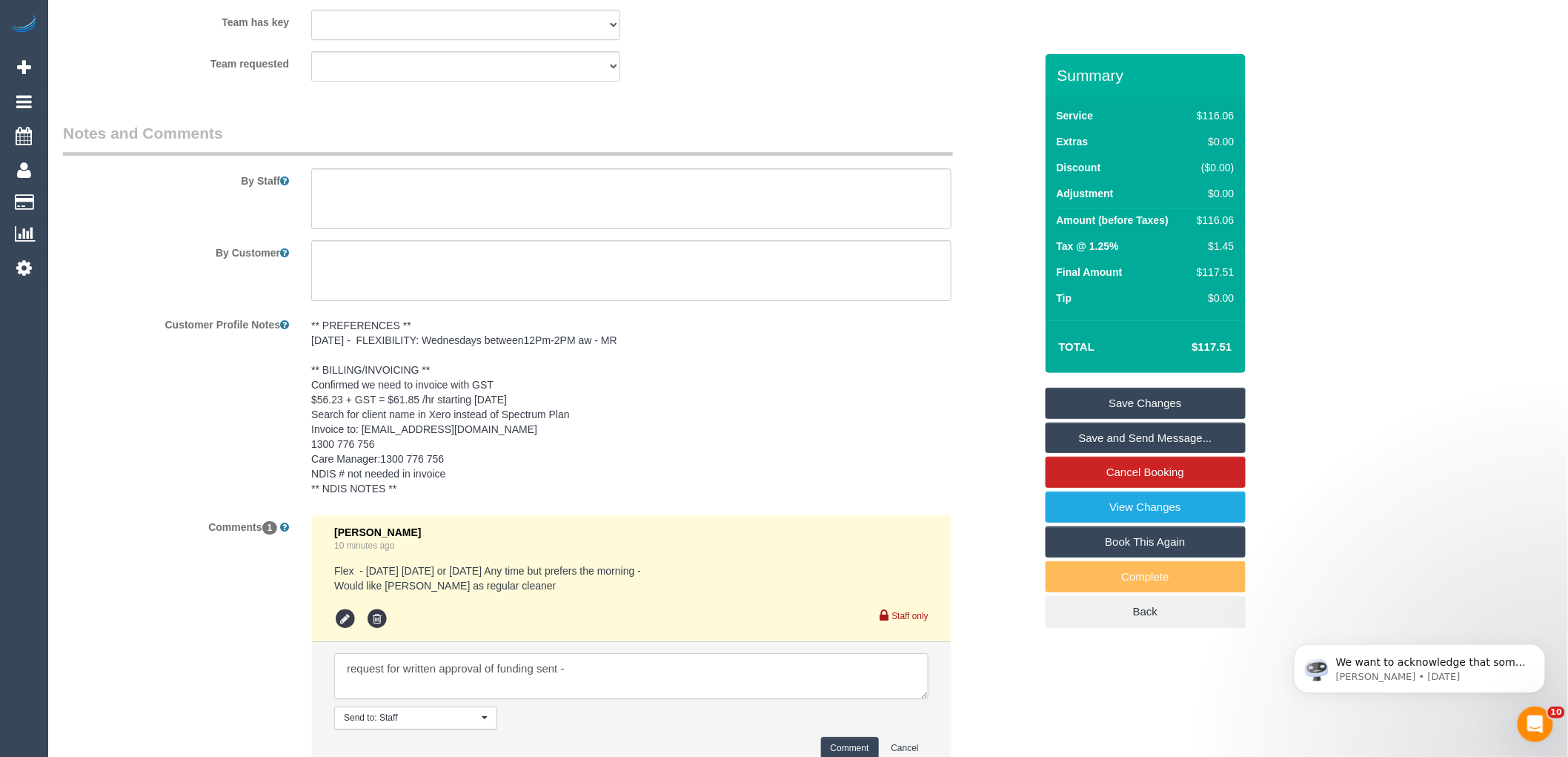
paste textarea "cnv_1fh07r2w"
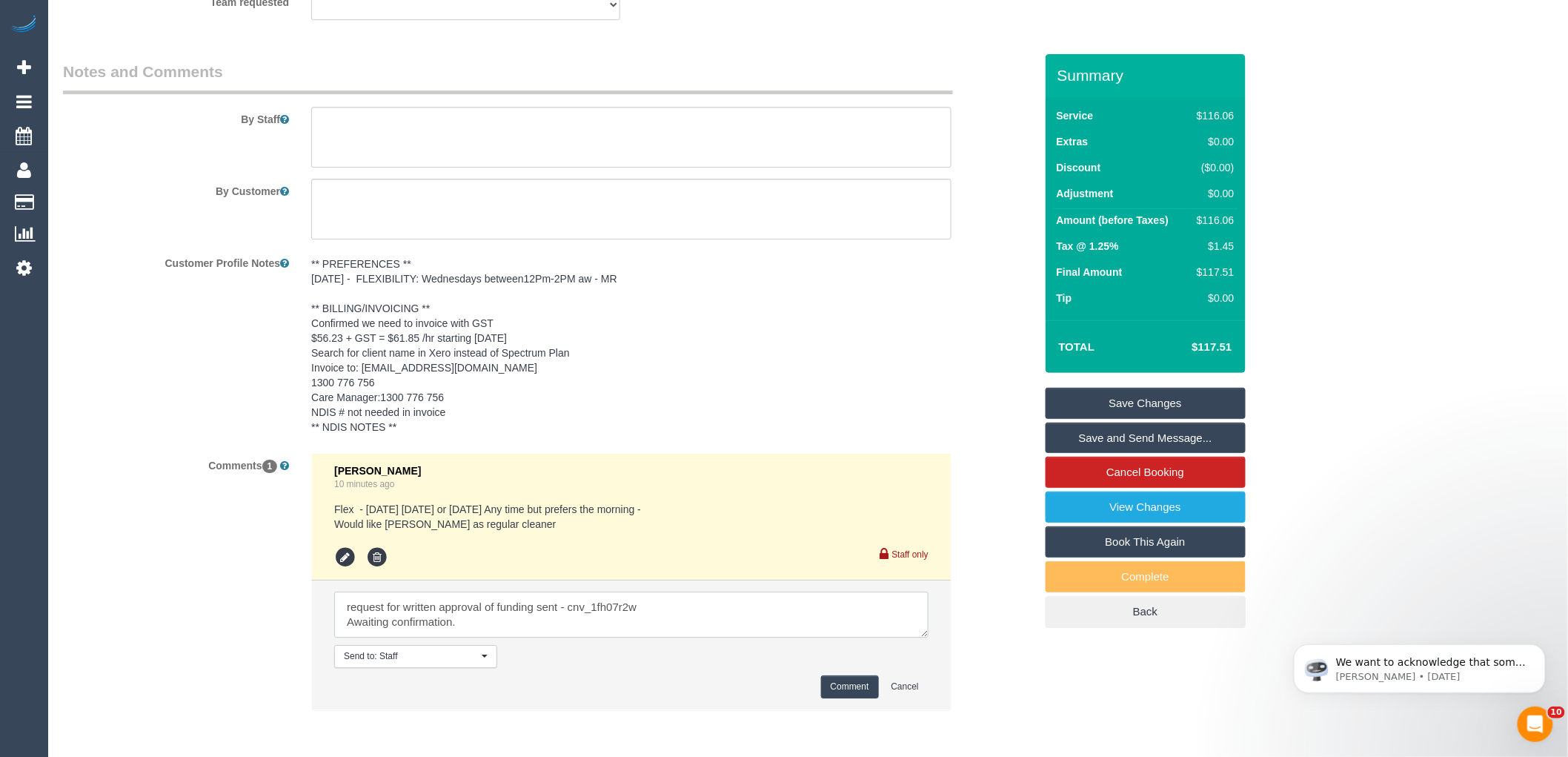
scroll to position [1965, 0]
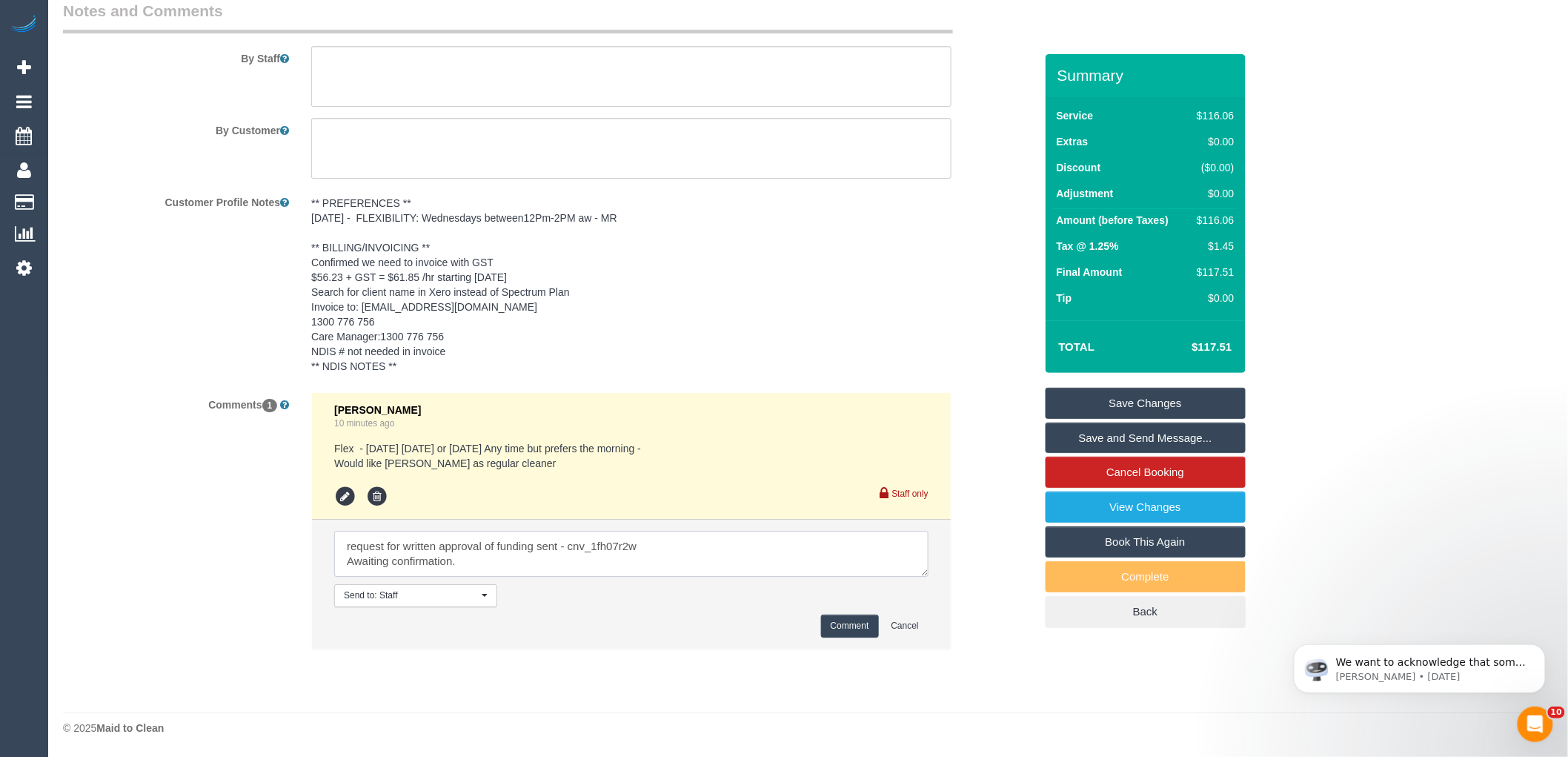
type textarea "request for written approval of funding sent - cnv_1fh07r2w Awaiting confirmati…"
click at [839, 628] on button "Comment" at bounding box center [850, 626] width 58 height 23
click at [853, 630] on button "Comment" at bounding box center [850, 626] width 58 height 23
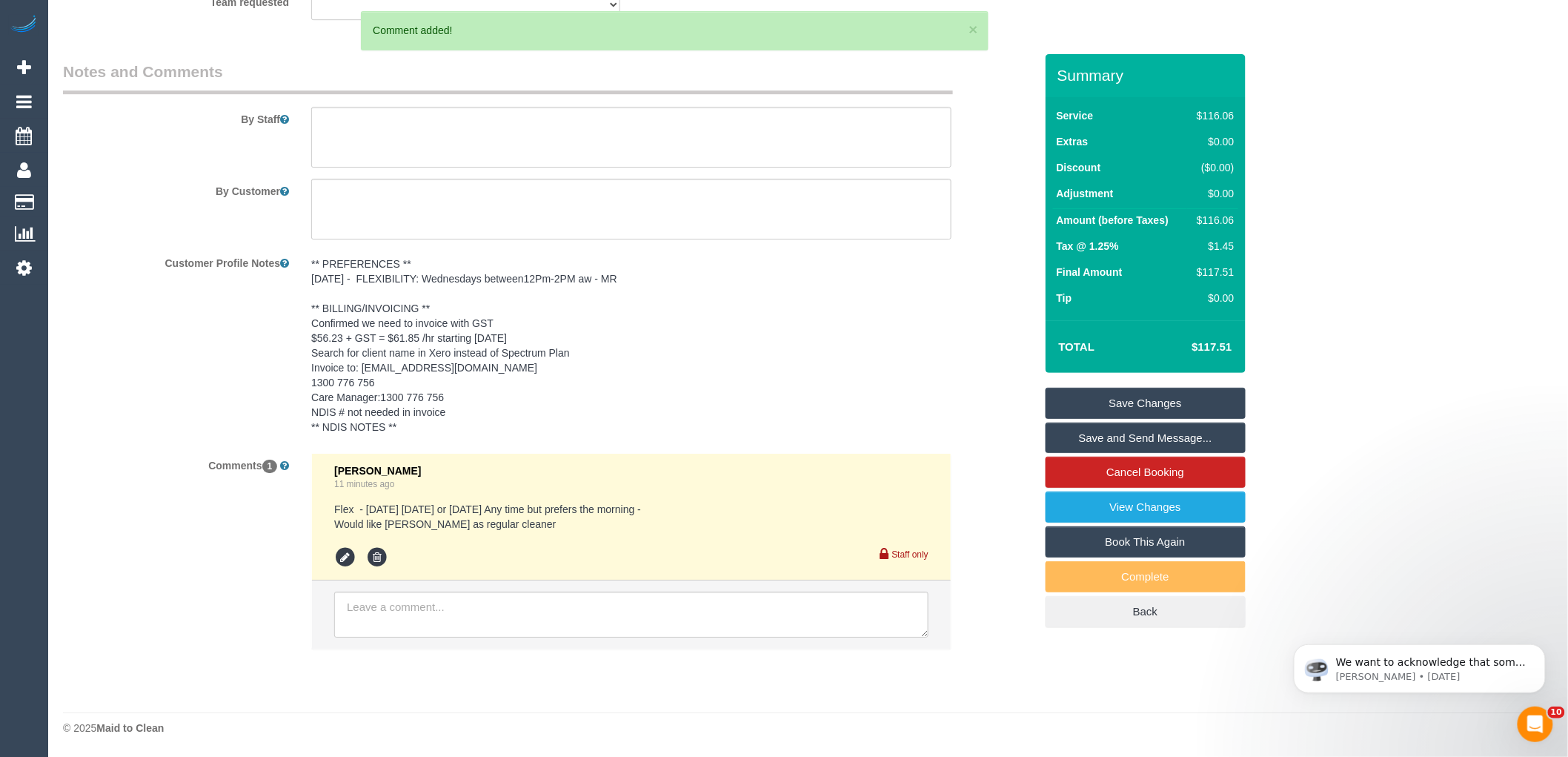
scroll to position [1903, 0]
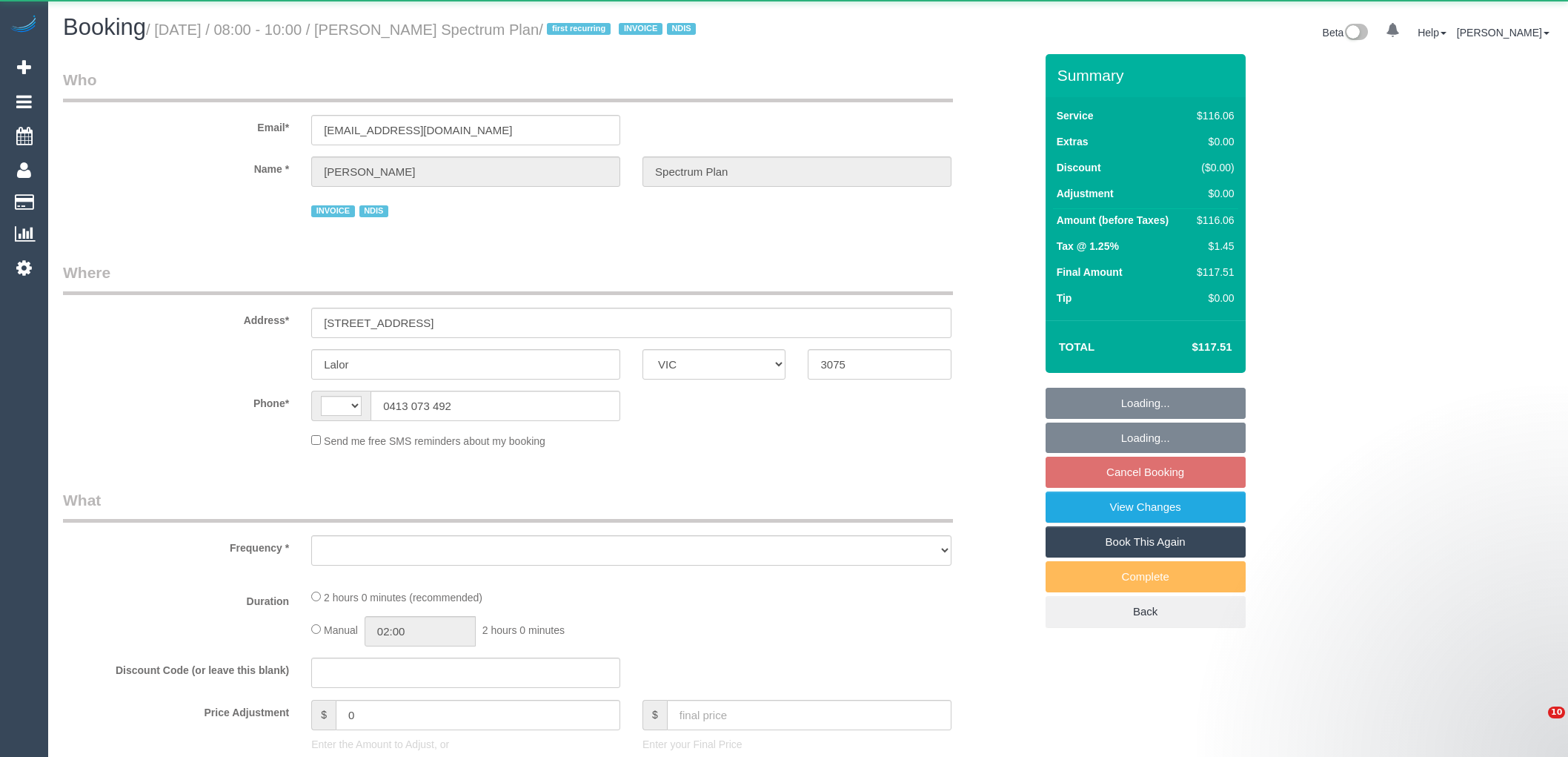
select select "VIC"
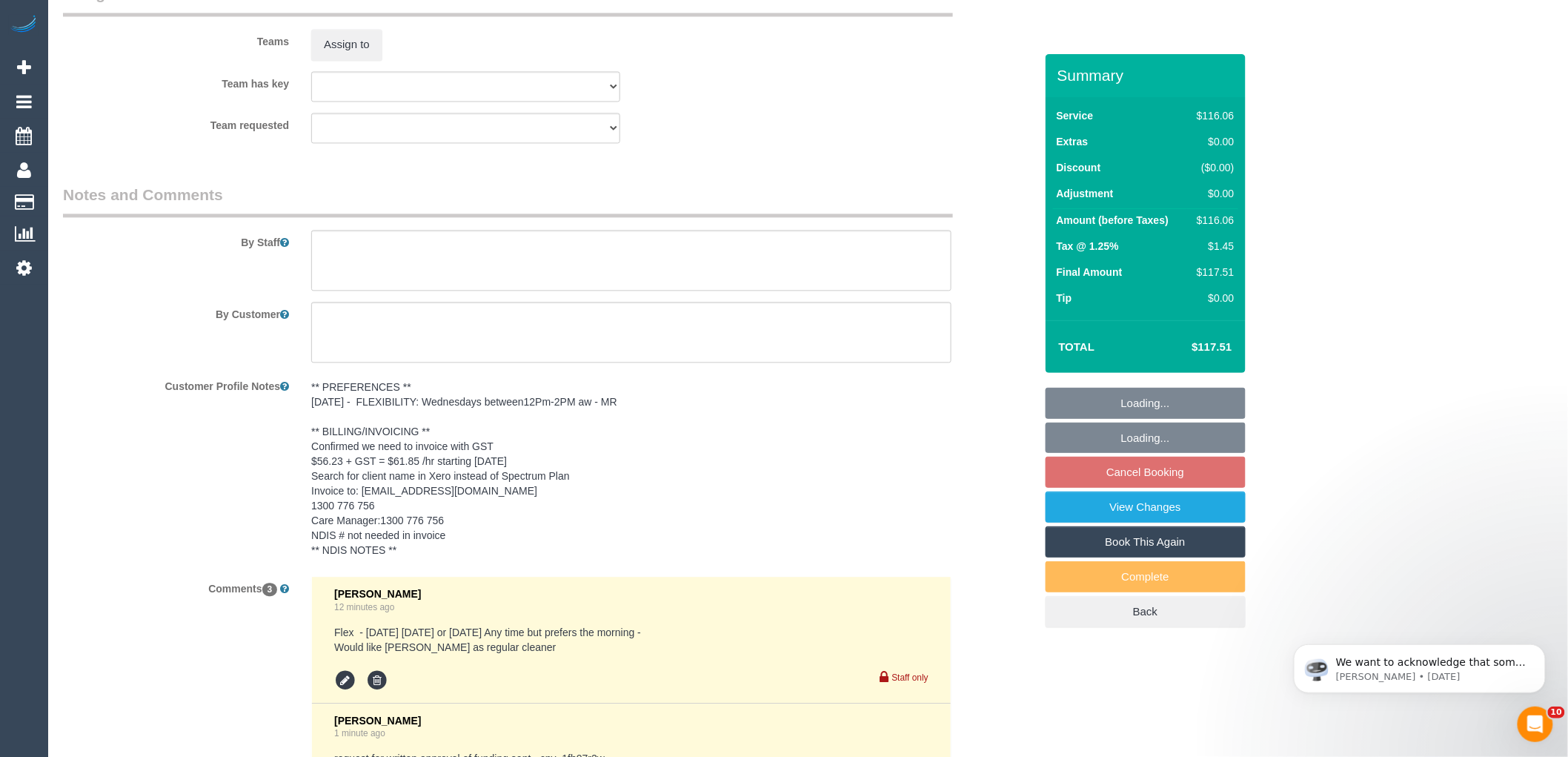
select select "object:1021"
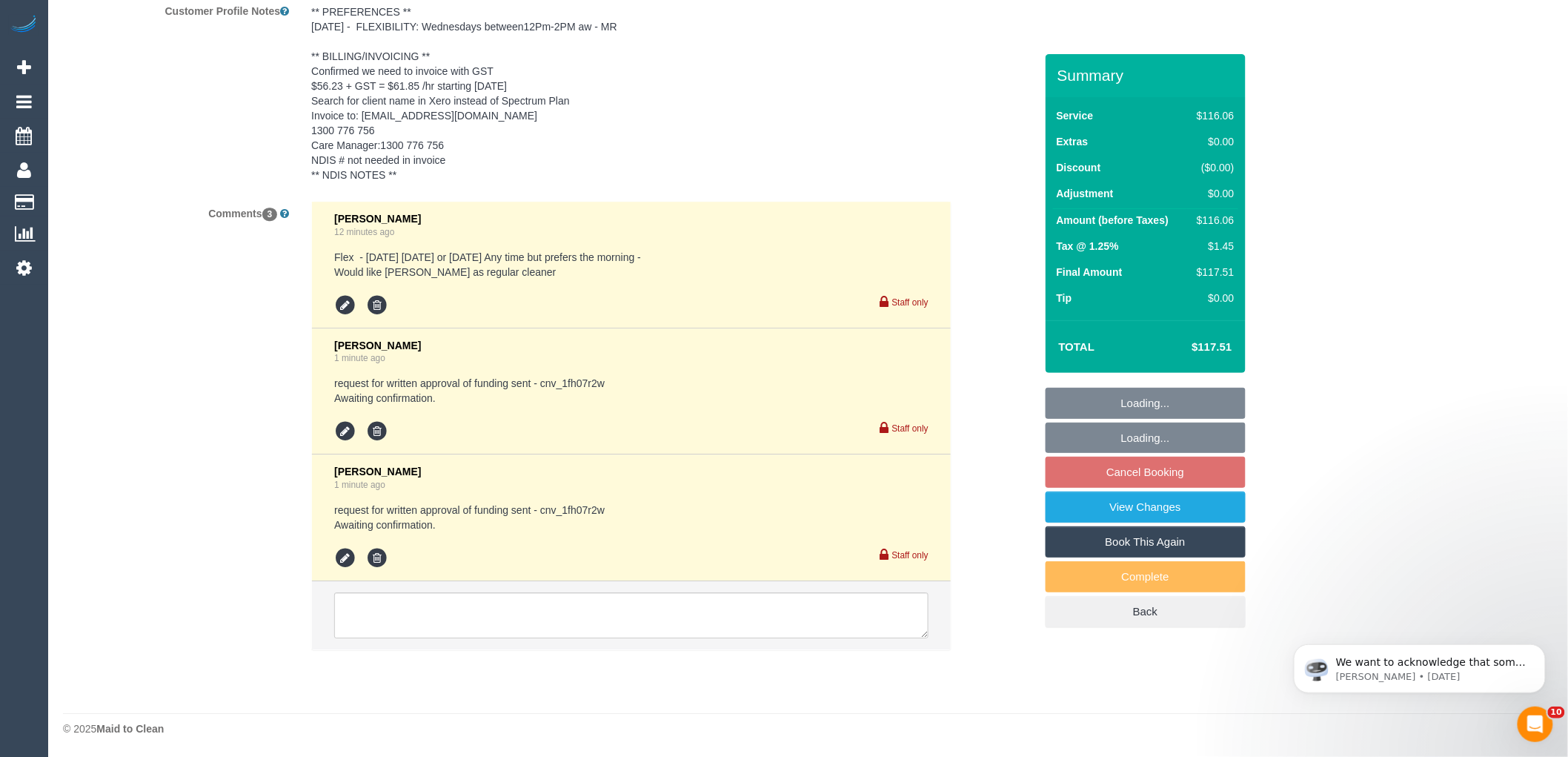
select select "string:AU"
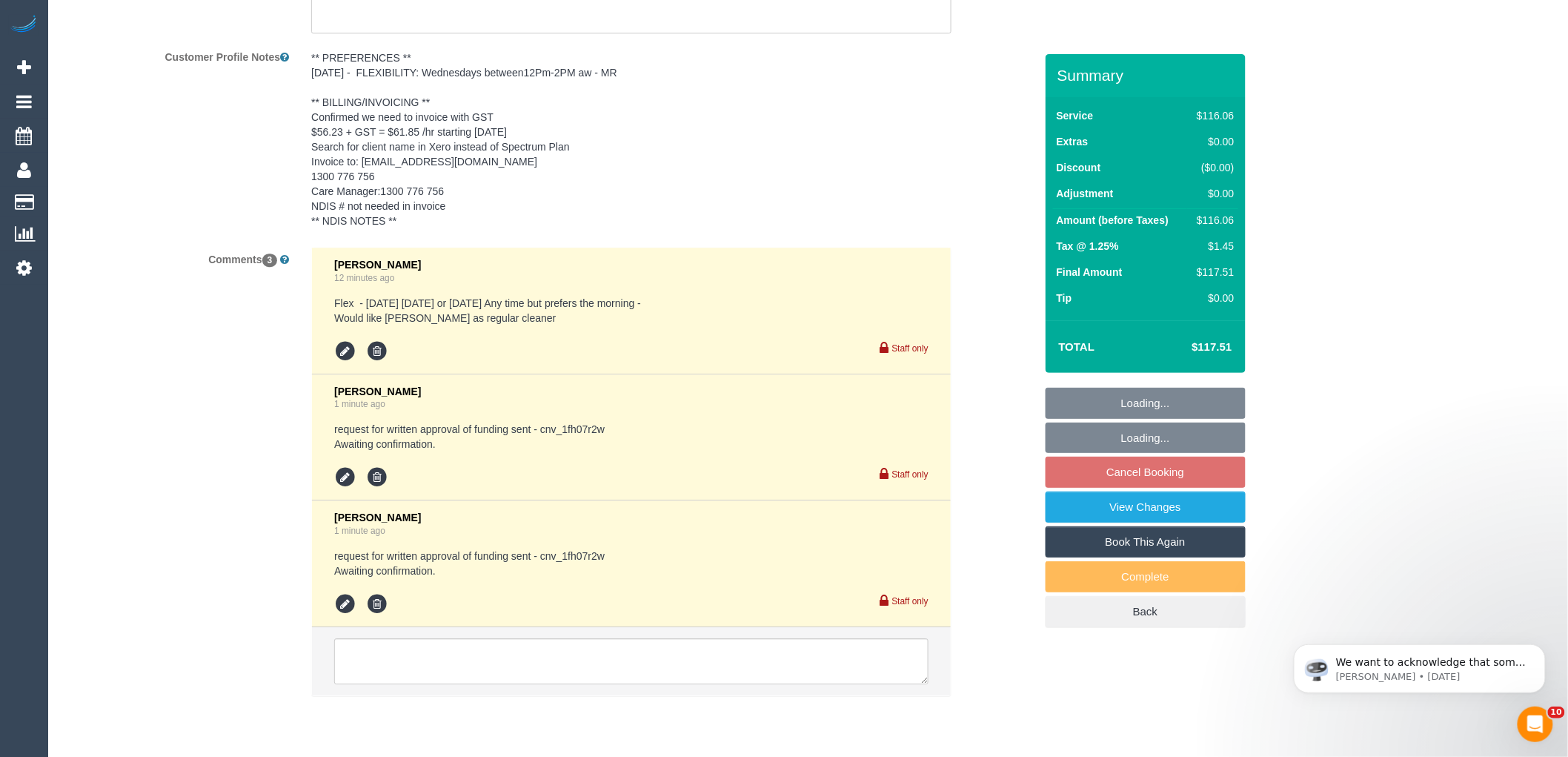
select select "spot2"
select select "number:28"
select select "number:14"
select select "number:19"
select select "number:22"
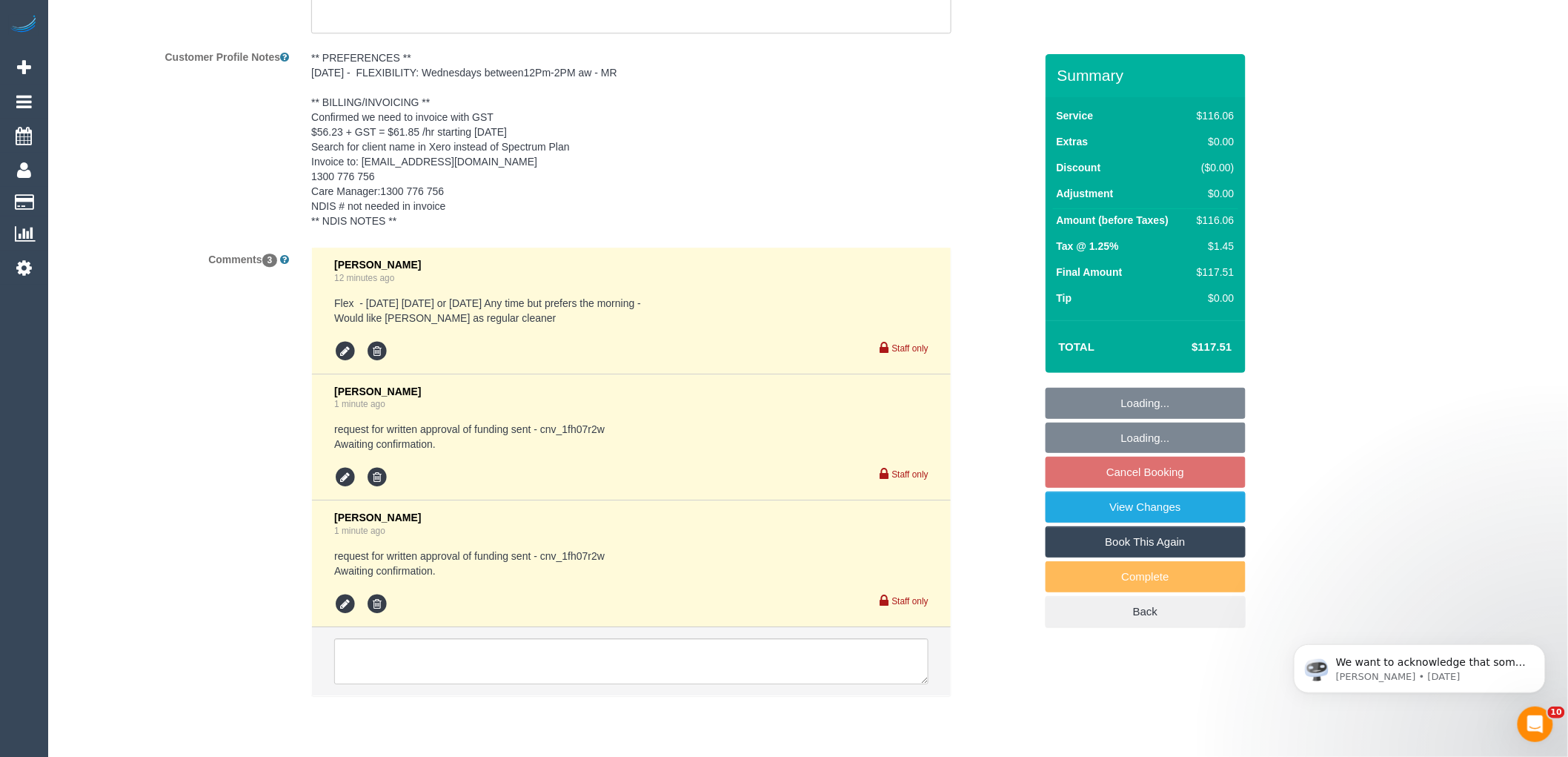
select select "number:34"
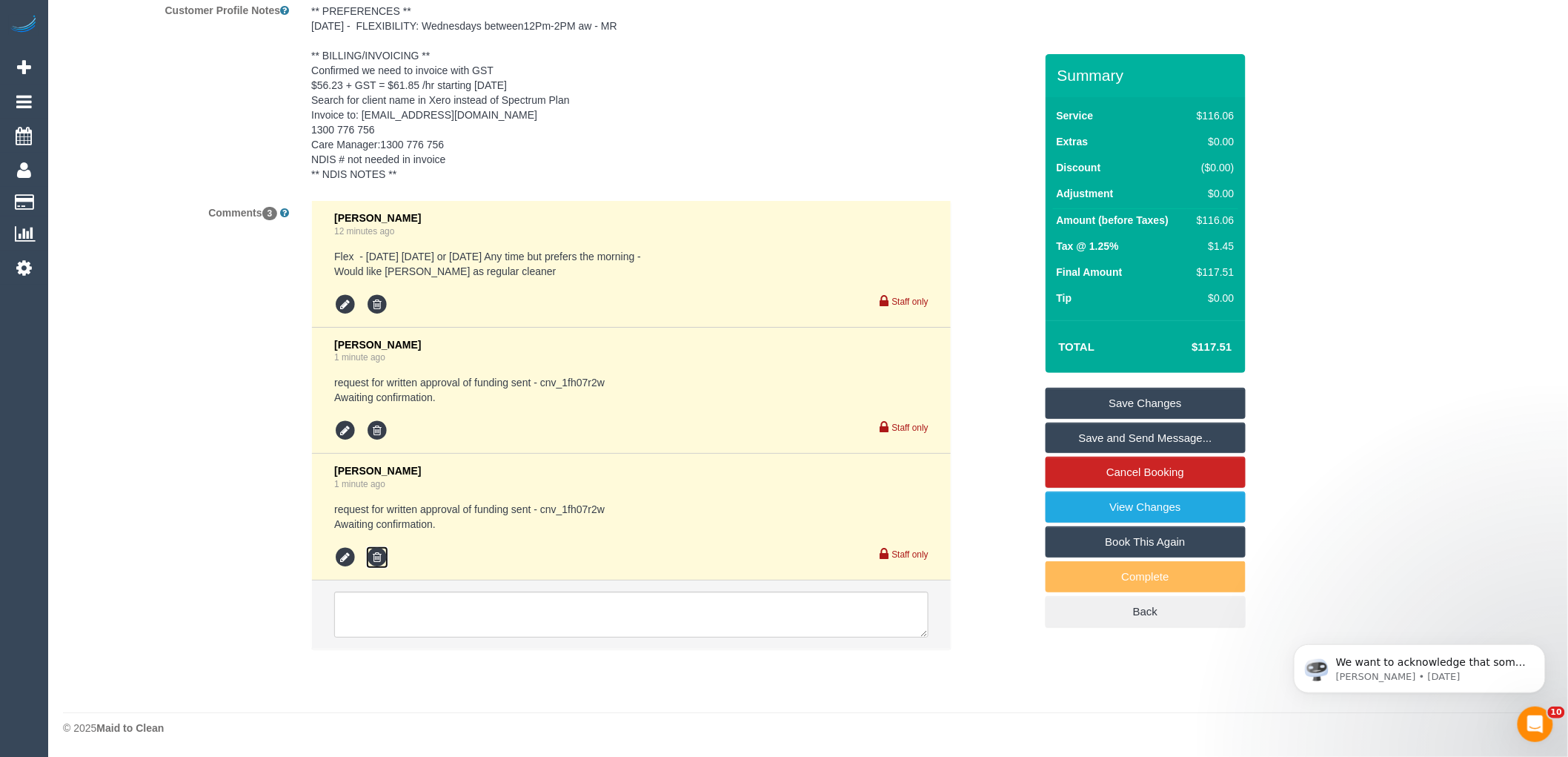
click at [371, 562] on icon at bounding box center [377, 558] width 22 height 22
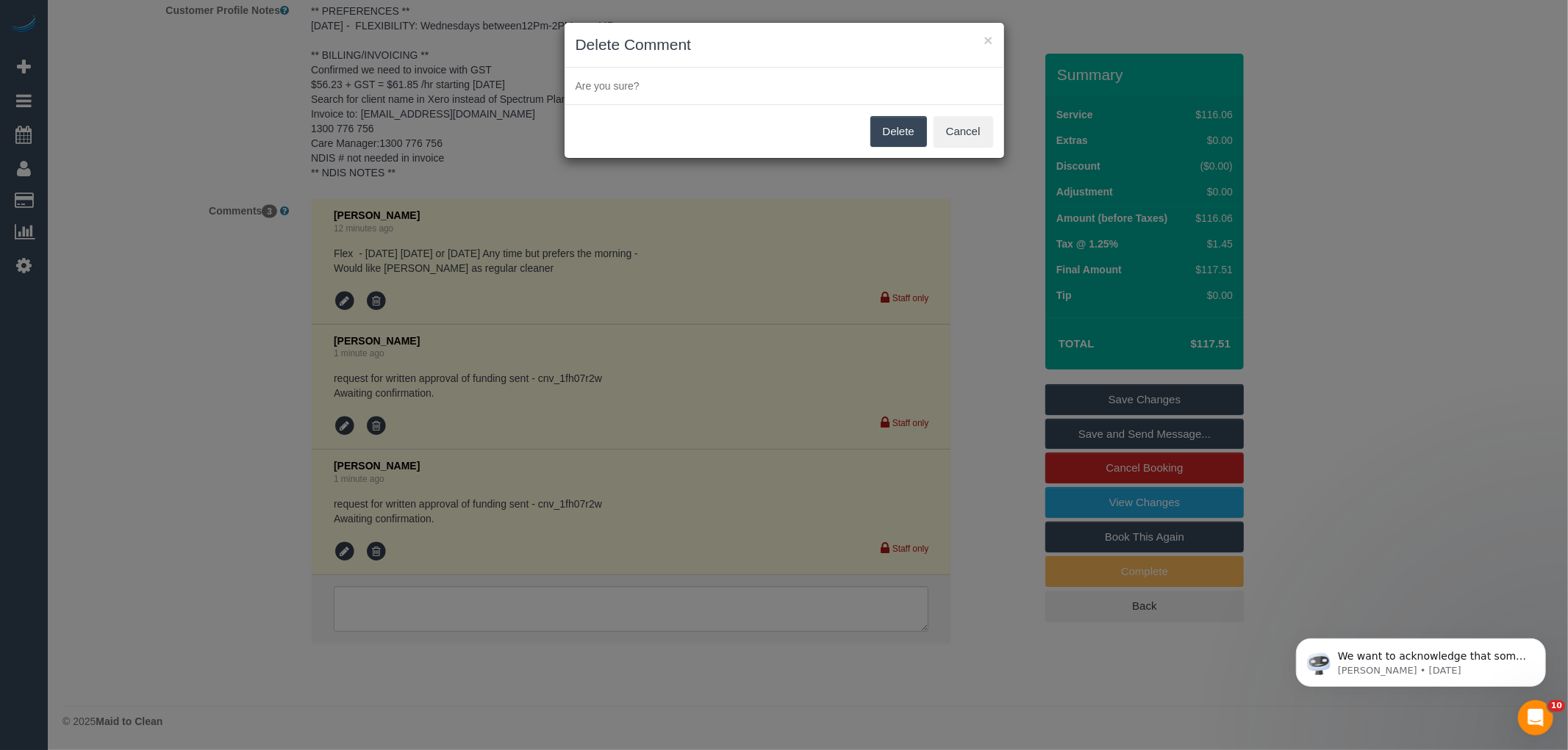
click at [900, 140] on button "Delete" at bounding box center [898, 132] width 57 height 31
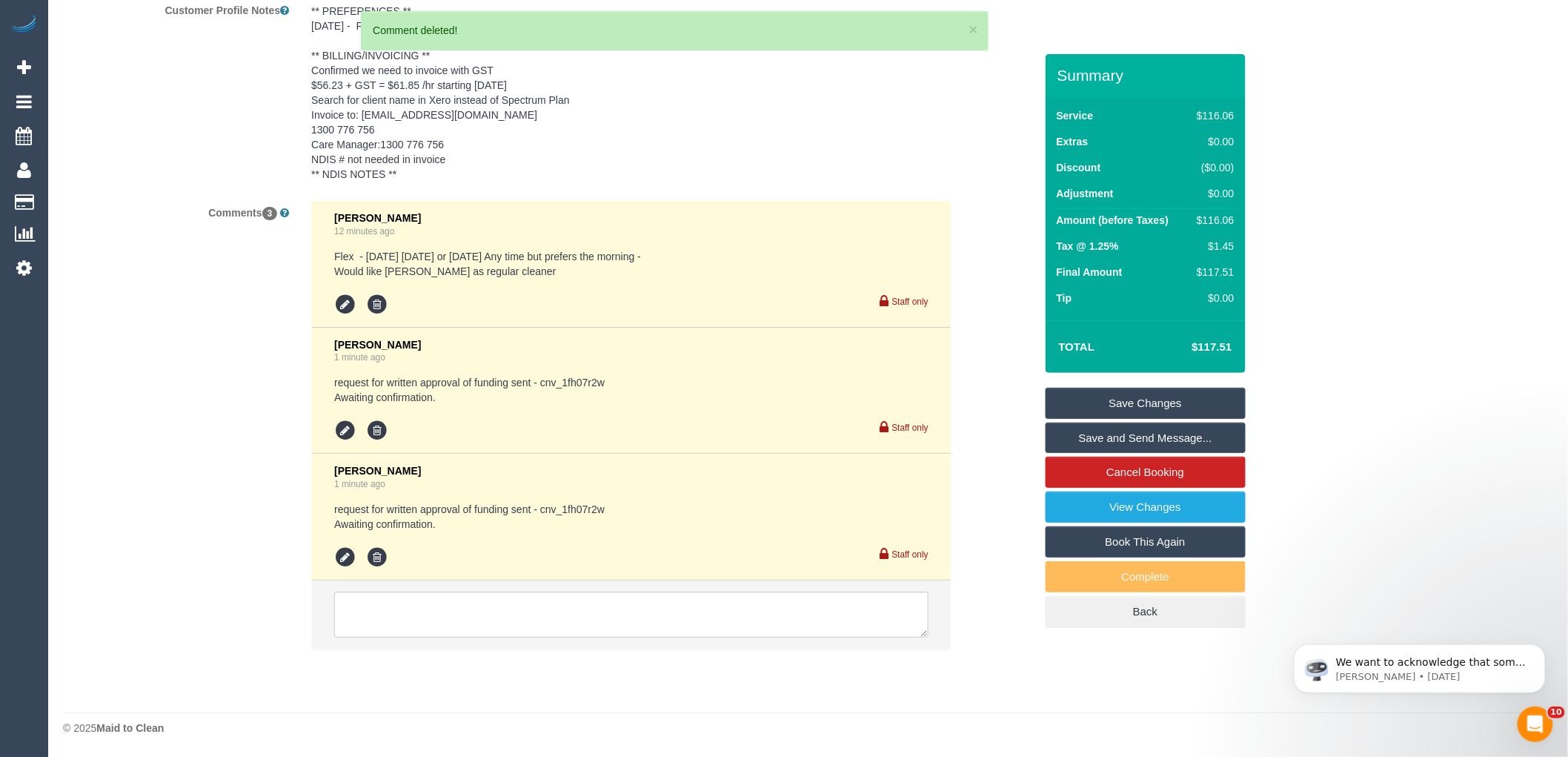
select select "object:1449"
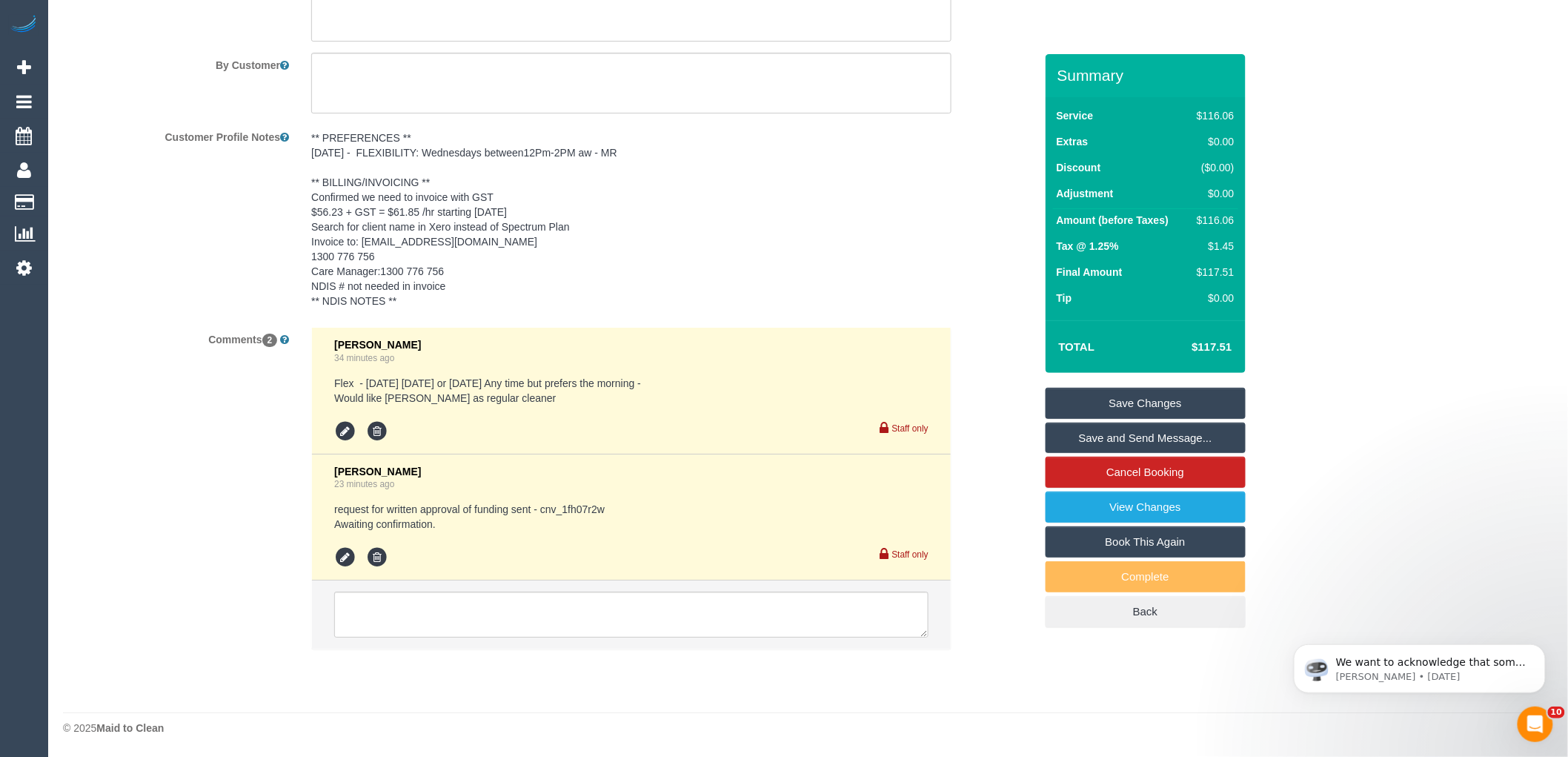
scroll to position [2029, 0]
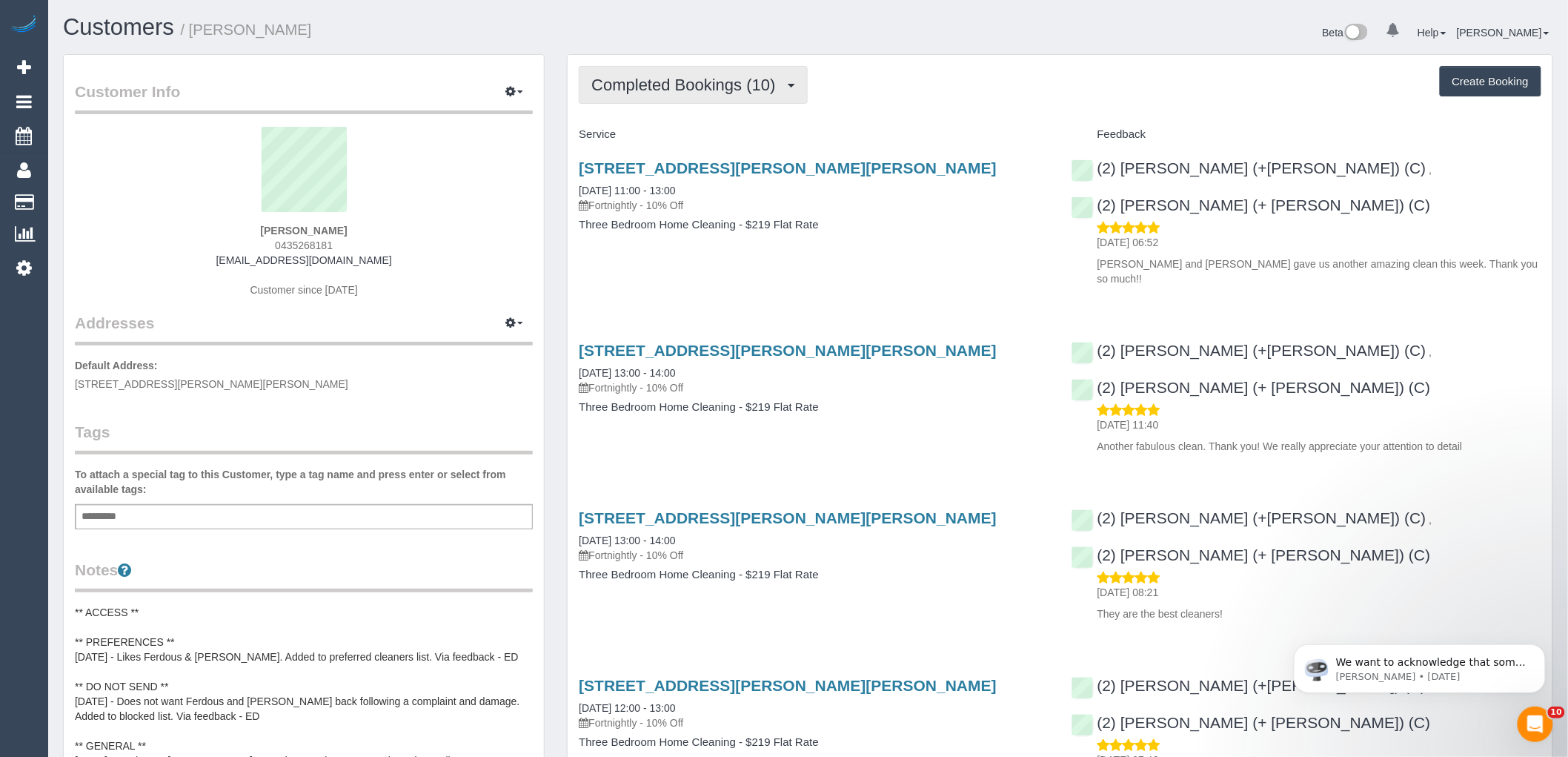
drag, startPoint x: 749, startPoint y: 63, endPoint x: 744, endPoint y: 75, distance: 13.0
click at [740, 80] on span "Completed Bookings (10)" at bounding box center [686, 85] width 191 height 19
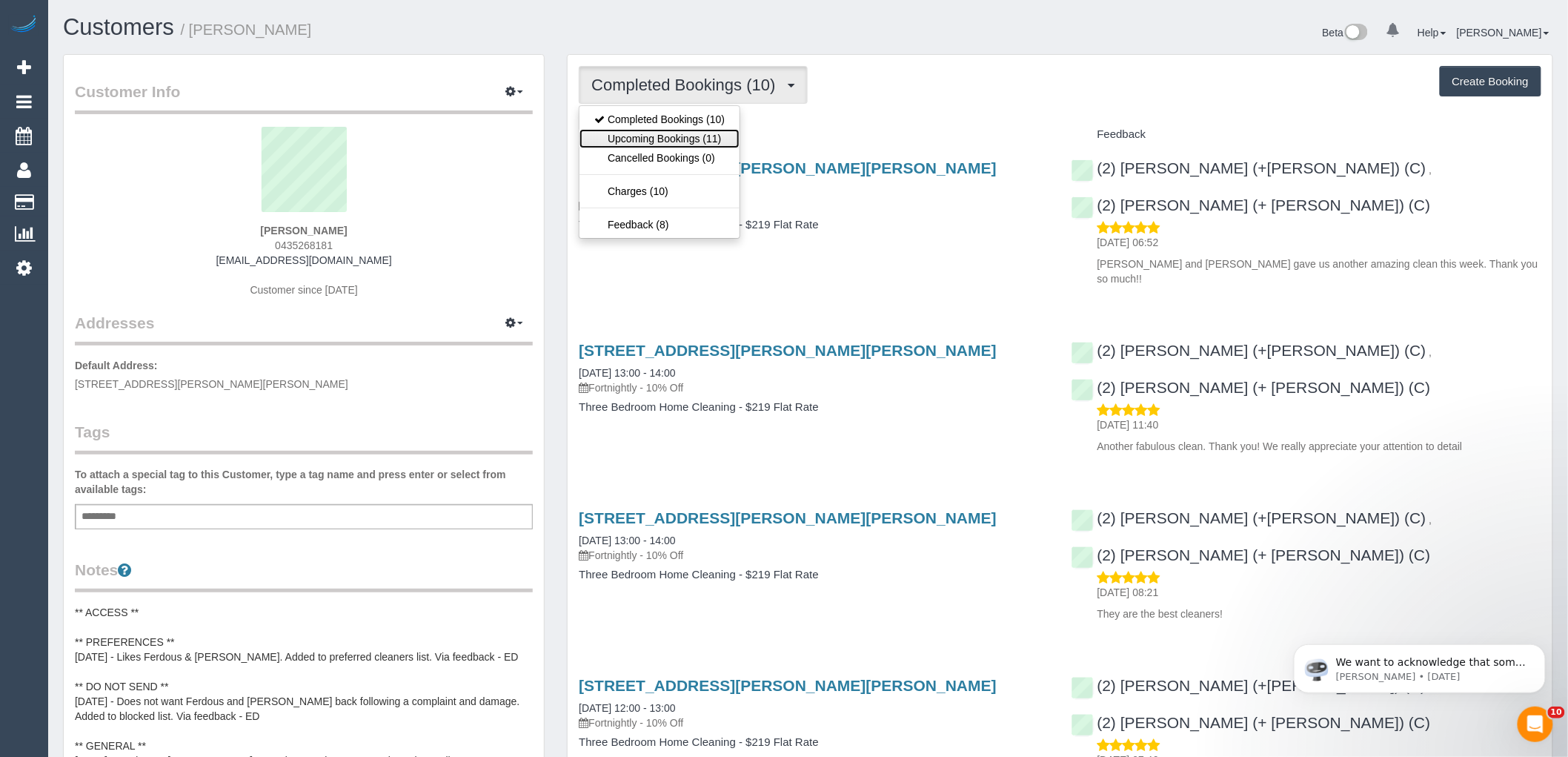
click at [701, 141] on link "Upcoming Bookings (11)" at bounding box center [659, 138] width 160 height 19
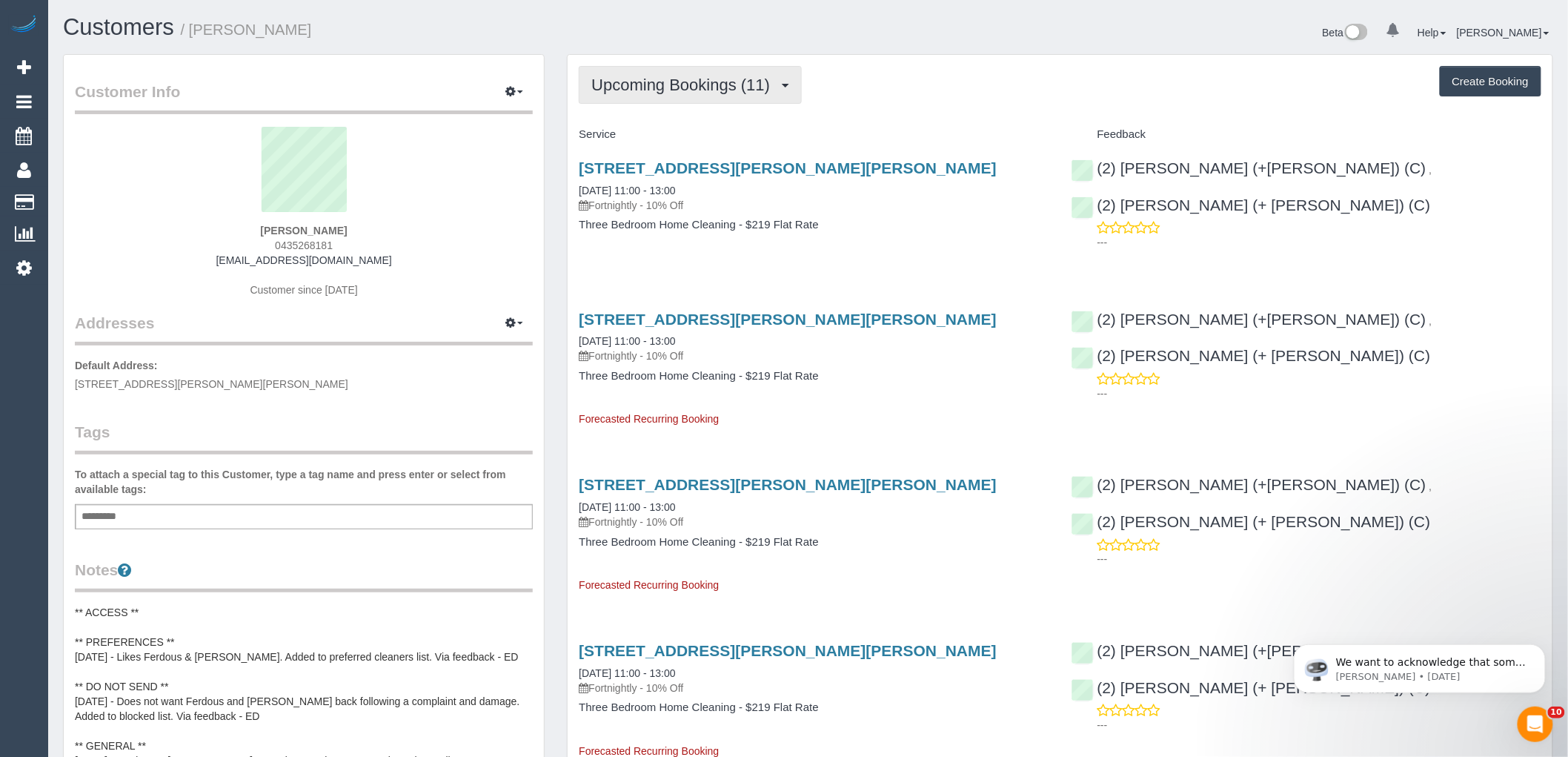
click at [683, 70] on button "Upcoming Bookings (11)" at bounding box center [690, 84] width 223 height 38
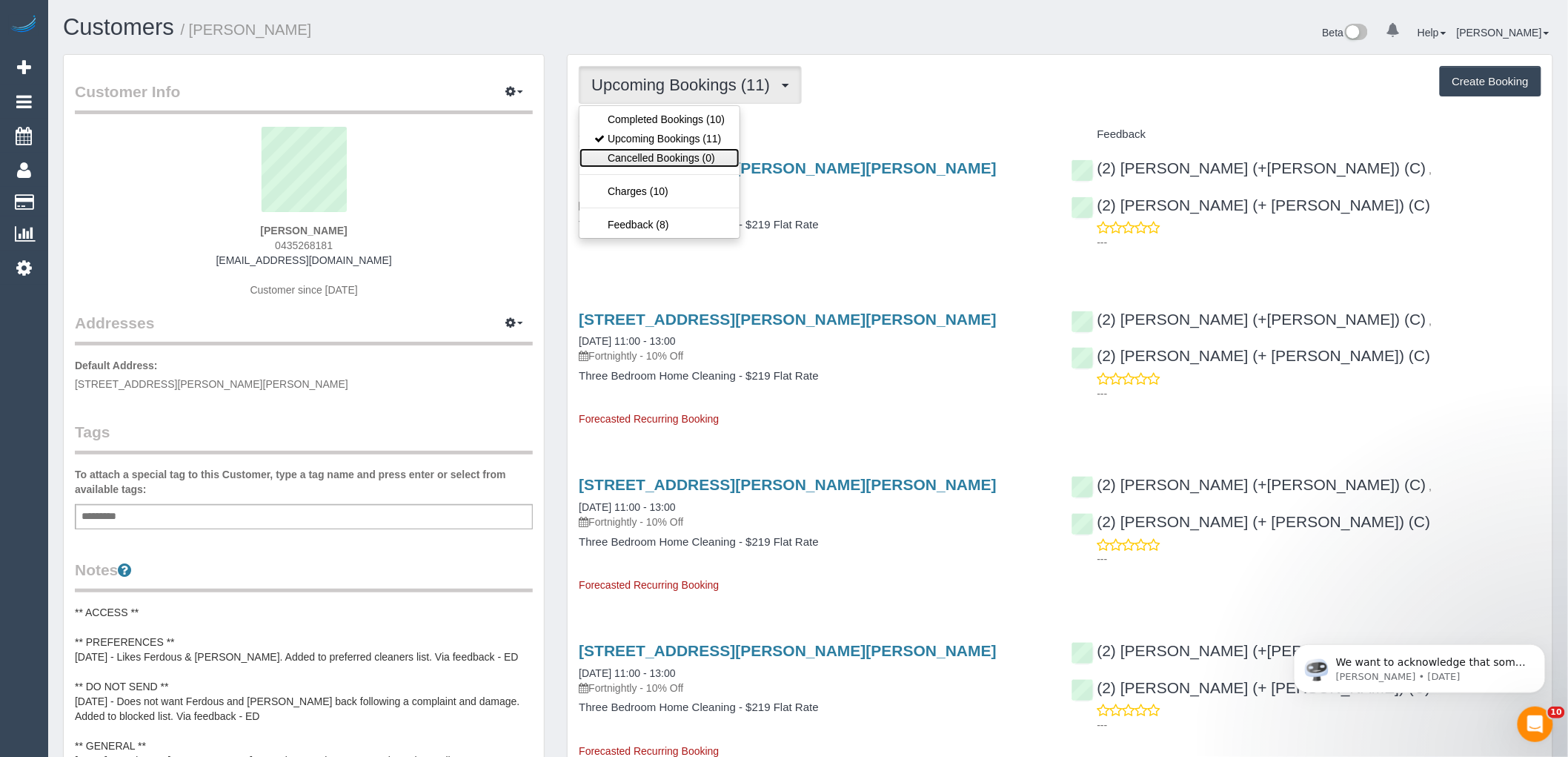
click at [663, 149] on link "Cancelled Bookings (0)" at bounding box center [659, 158] width 160 height 19
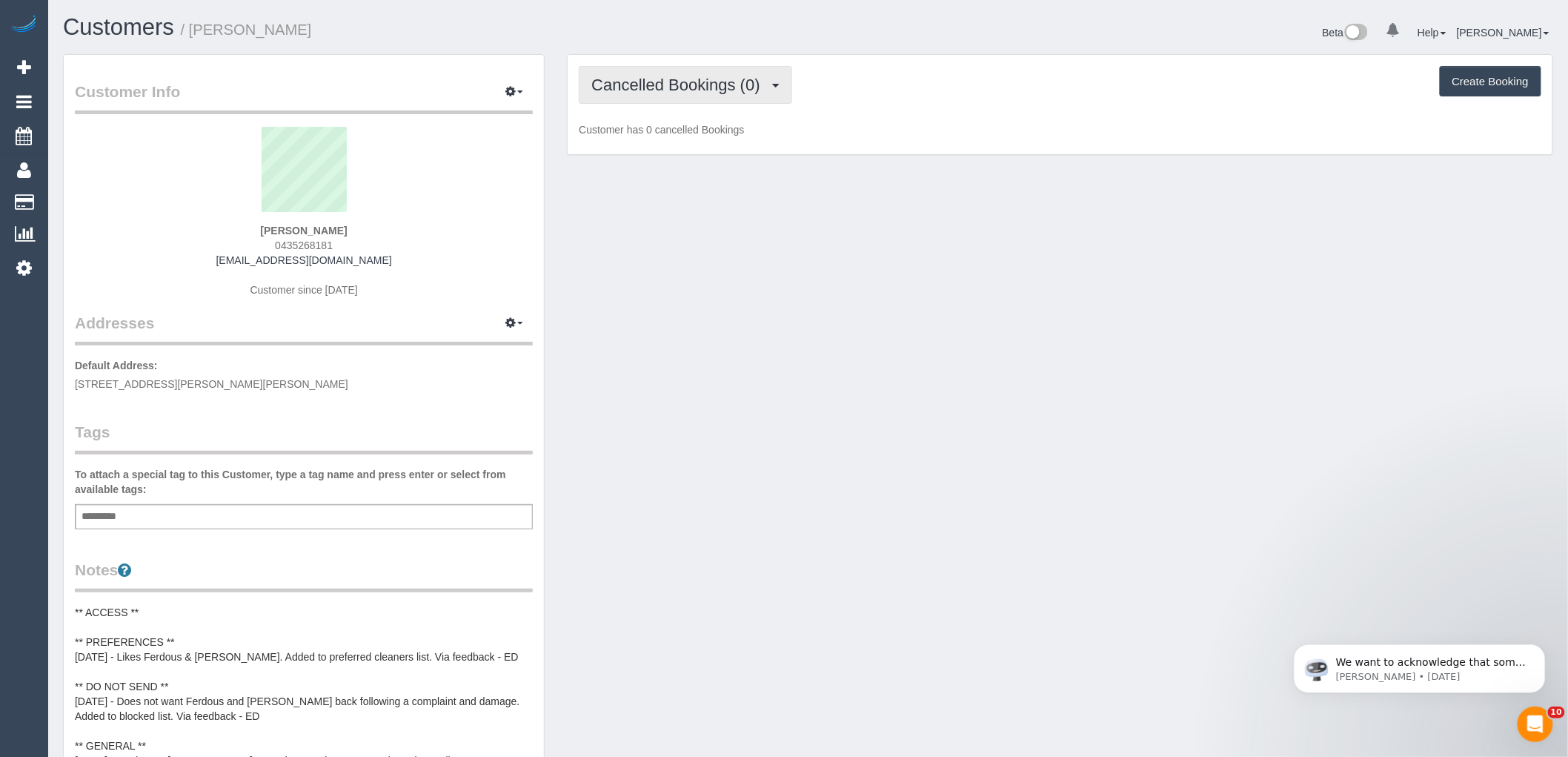
click at [663, 90] on span "Cancelled Bookings (0)" at bounding box center [679, 85] width 175 height 19
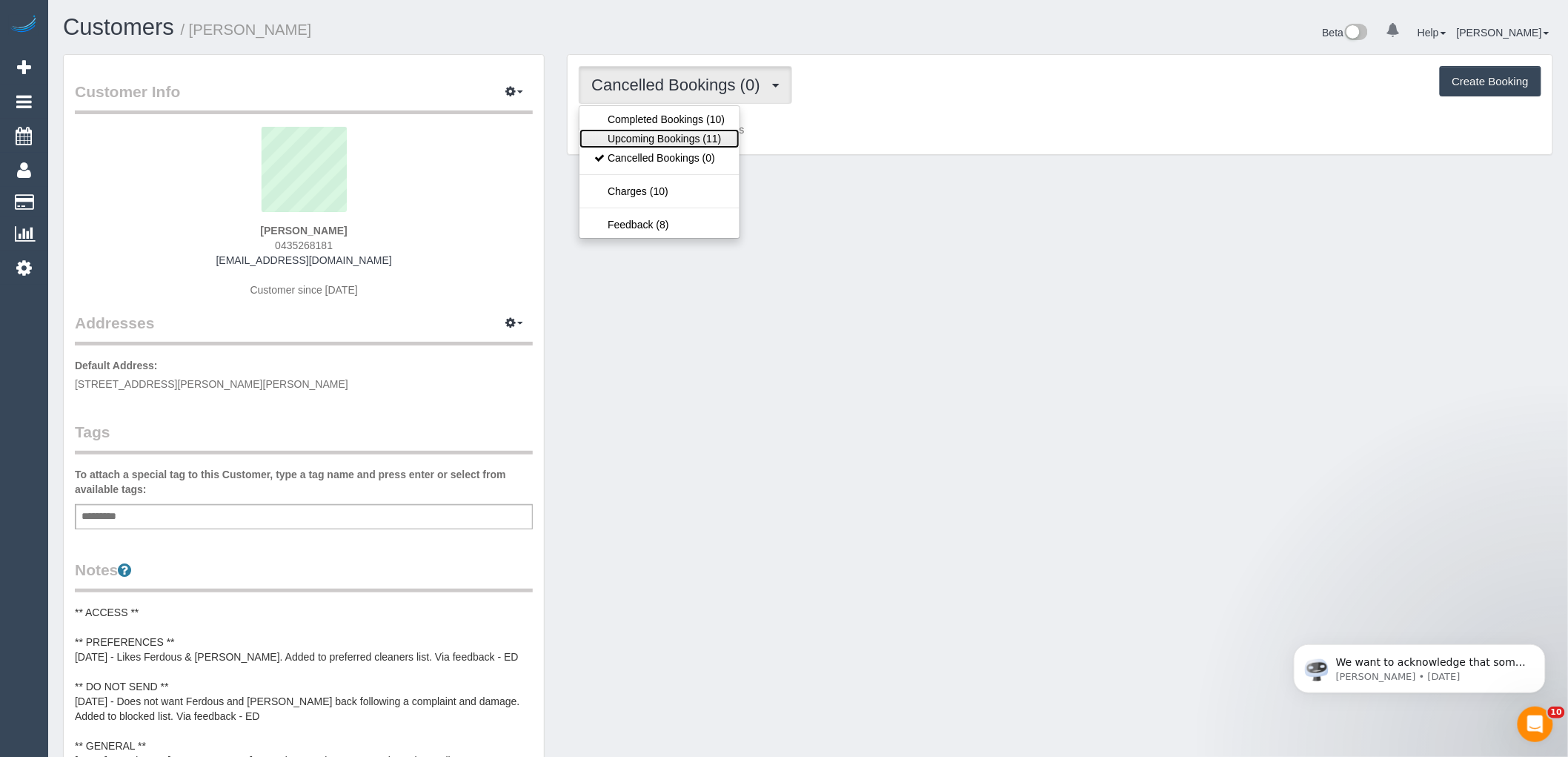
click at [655, 144] on link "Upcoming Bookings (11)" at bounding box center [659, 138] width 160 height 19
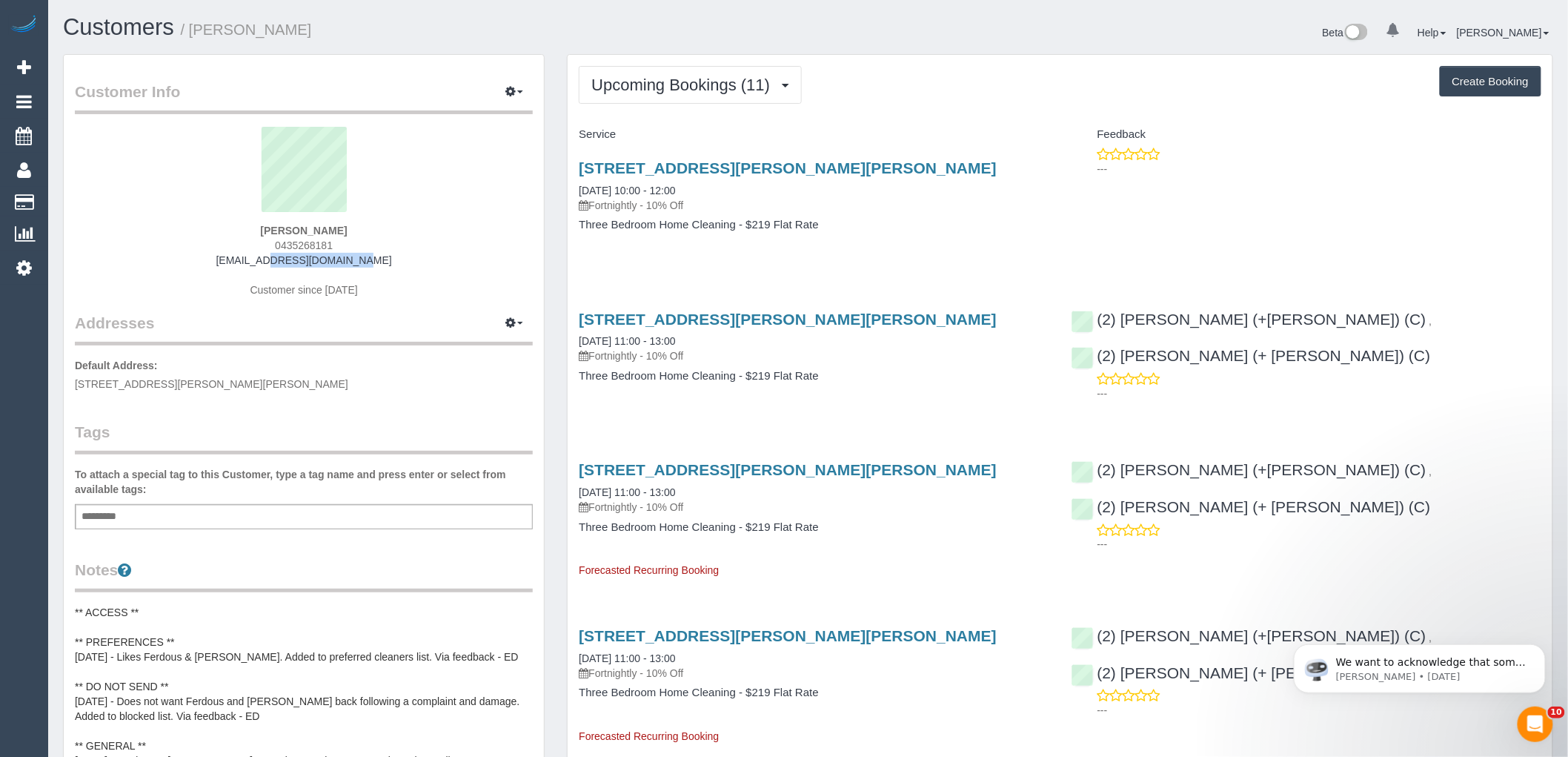
drag, startPoint x: 353, startPoint y: 262, endPoint x: 175, endPoint y: 262, distance: 178.0
click at [175, 262] on div "[PERSON_NAME] 0435268181 [EMAIL_ADDRESS][DOMAIN_NAME] Customer since [DATE]" at bounding box center [304, 220] width 458 height 186
copy link "[EMAIL_ADDRESS][DOMAIN_NAME]"
drag, startPoint x: 720, startPoint y: 84, endPoint x: 705, endPoint y: 118, distance: 37.2
click at [720, 84] on span "Upcoming Bookings (11)" at bounding box center [684, 85] width 186 height 19
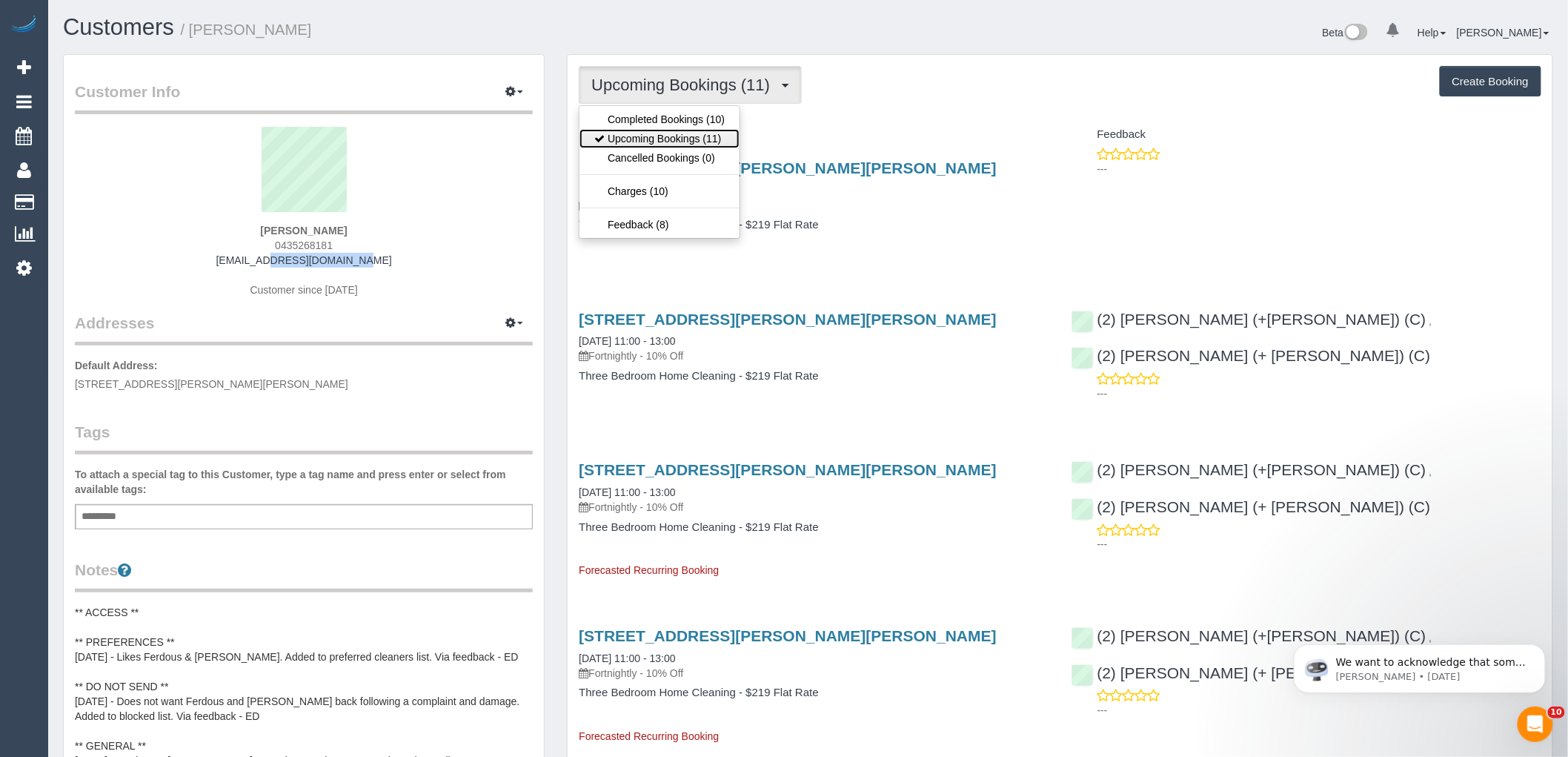
click at [705, 135] on link "Upcoming Bookings (11)" at bounding box center [659, 138] width 160 height 19
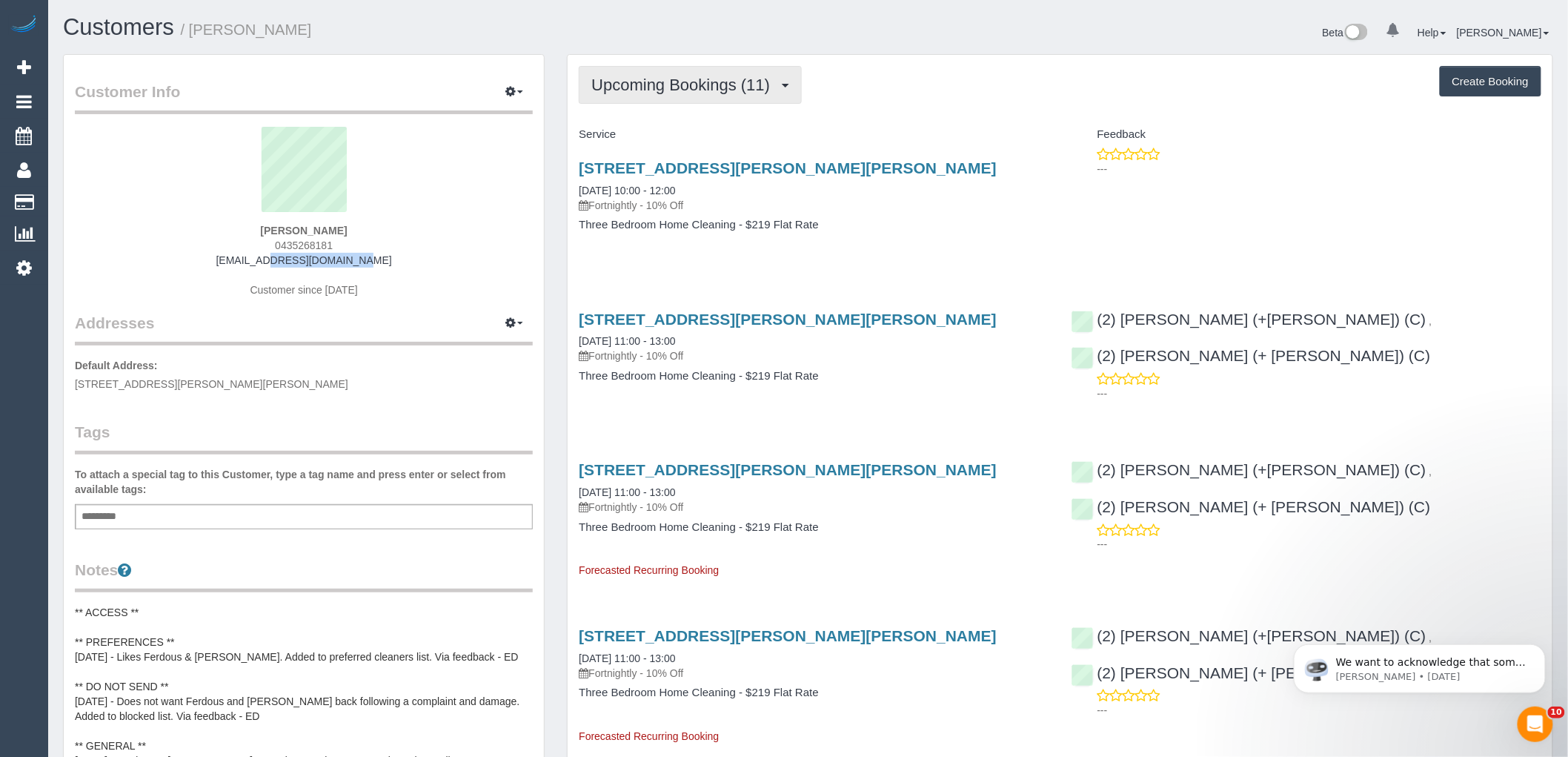
click at [648, 90] on span "Upcoming Bookings (11)" at bounding box center [684, 85] width 186 height 19
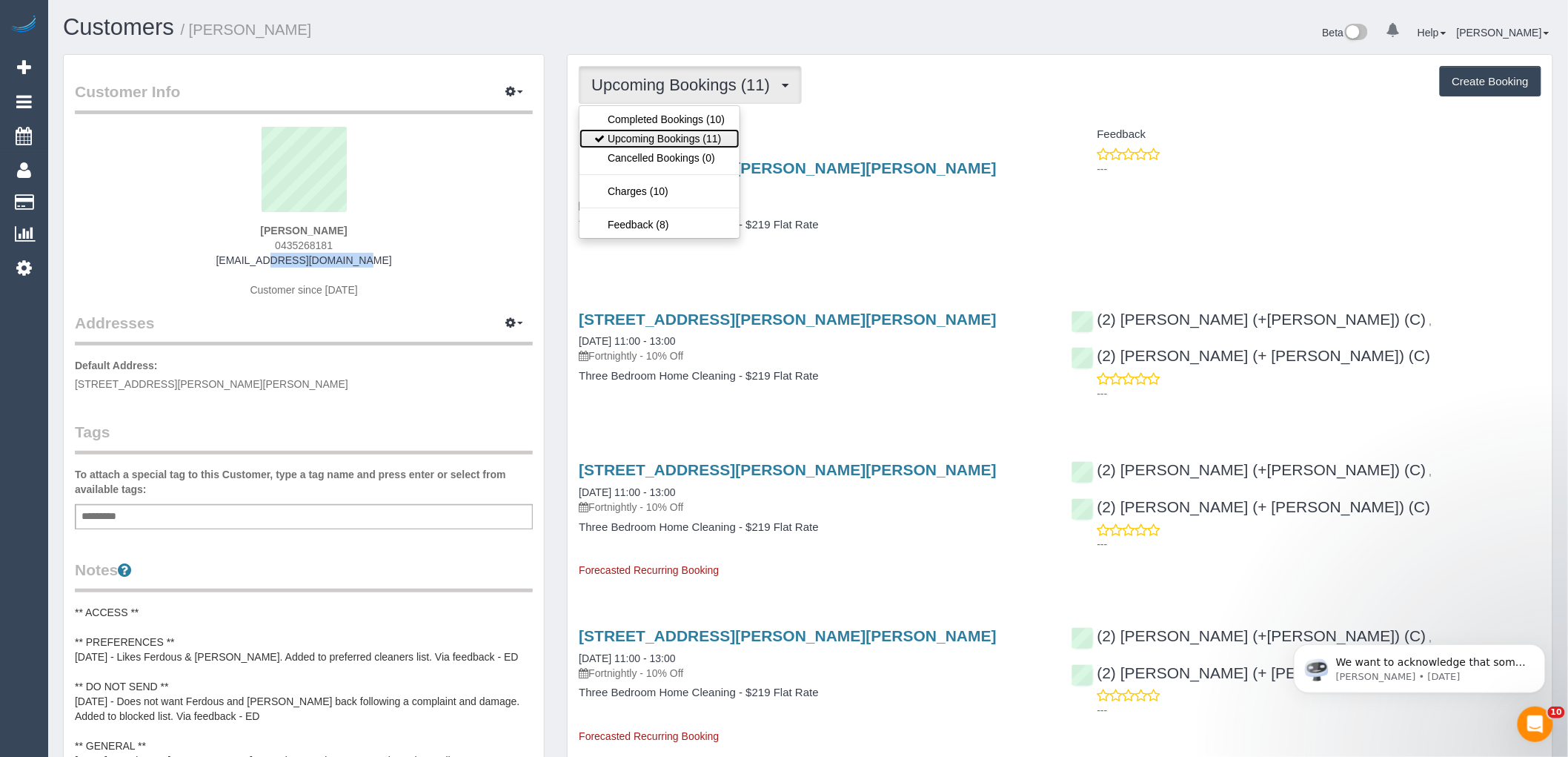
click at [649, 134] on link "Upcoming Bookings (11)" at bounding box center [659, 138] width 160 height 19
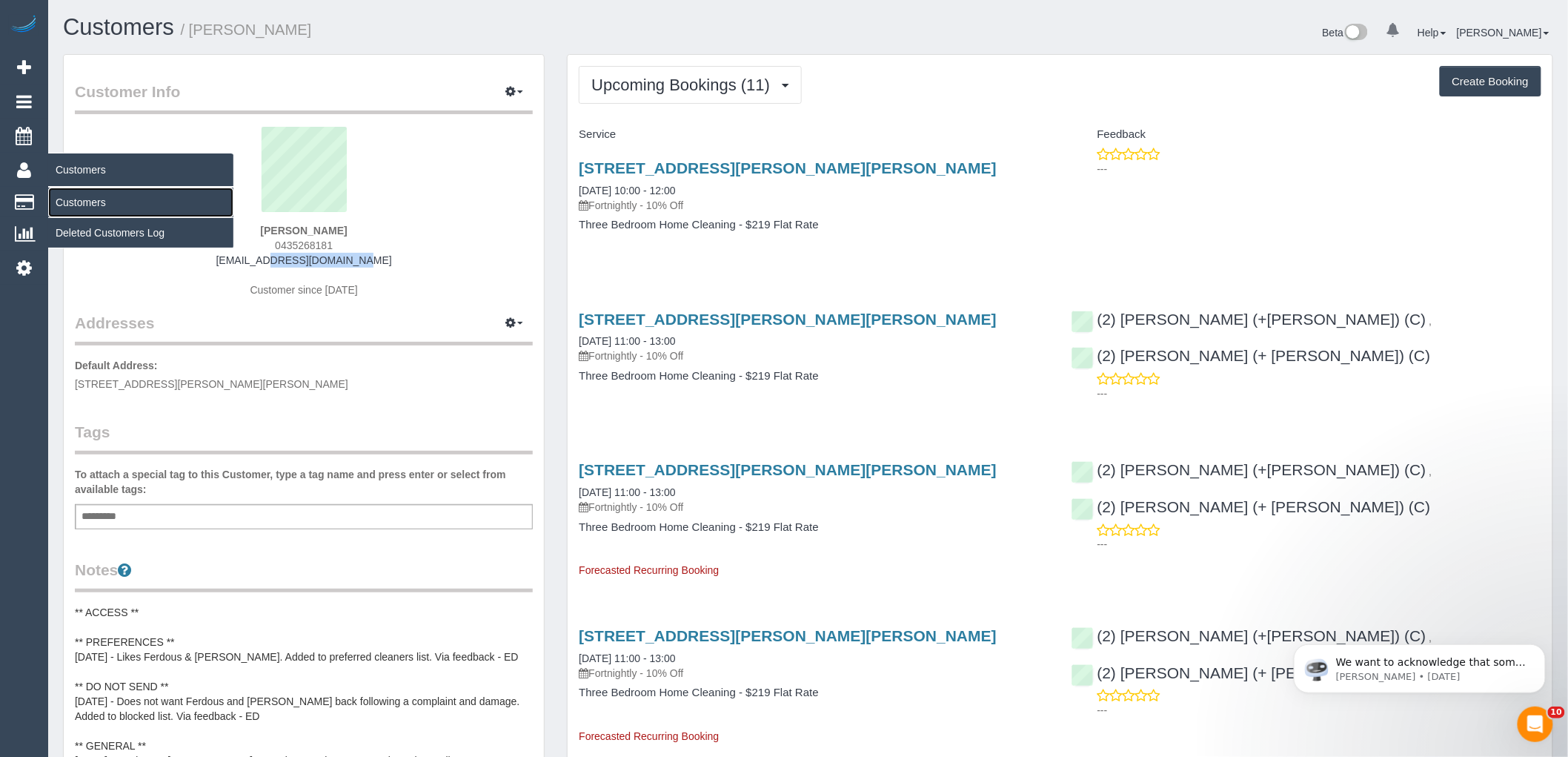
click at [75, 205] on link "Customers" at bounding box center [141, 203] width 185 height 29
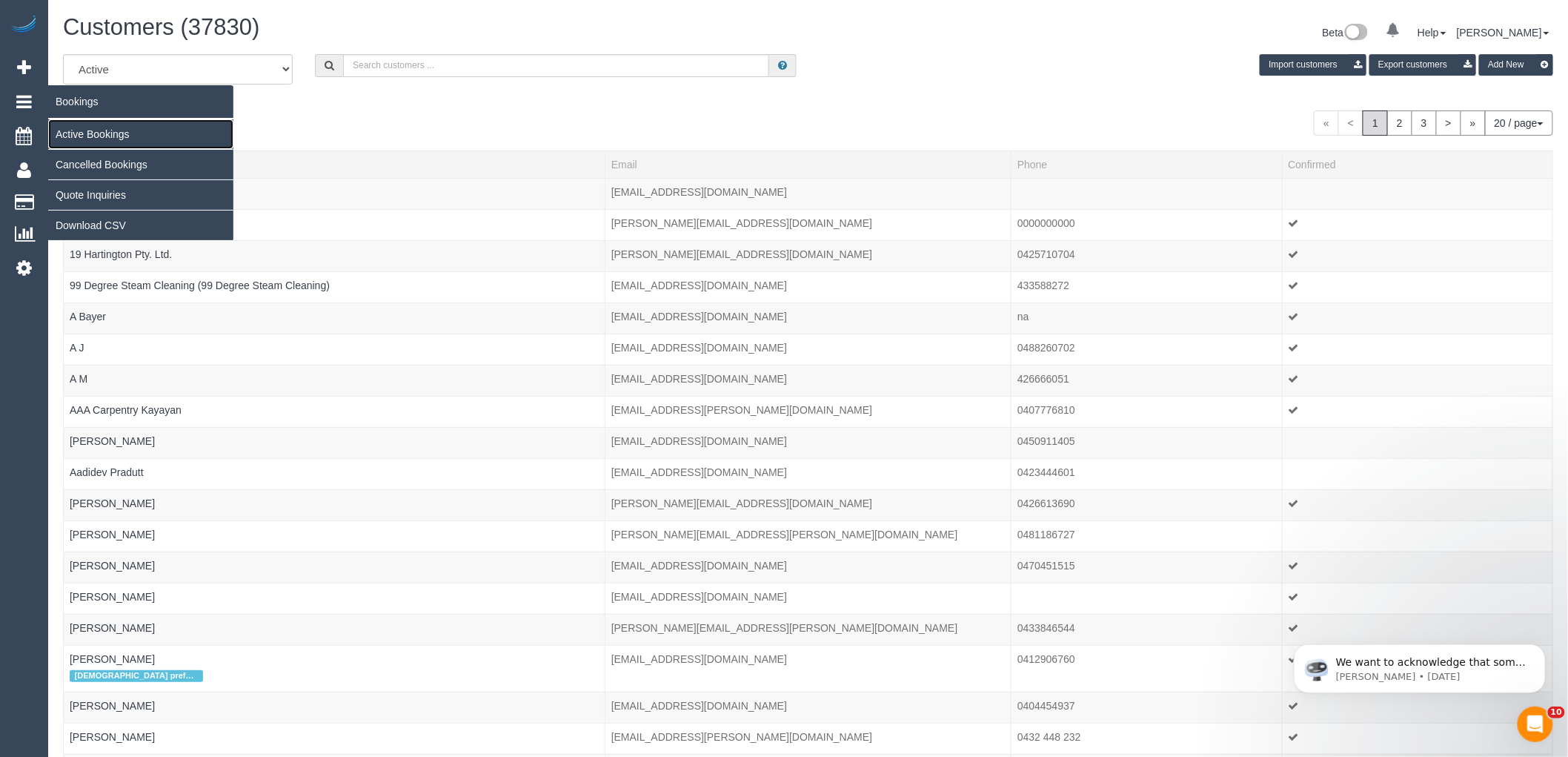
click at [63, 135] on link "Active Bookings" at bounding box center [141, 134] width 185 height 29
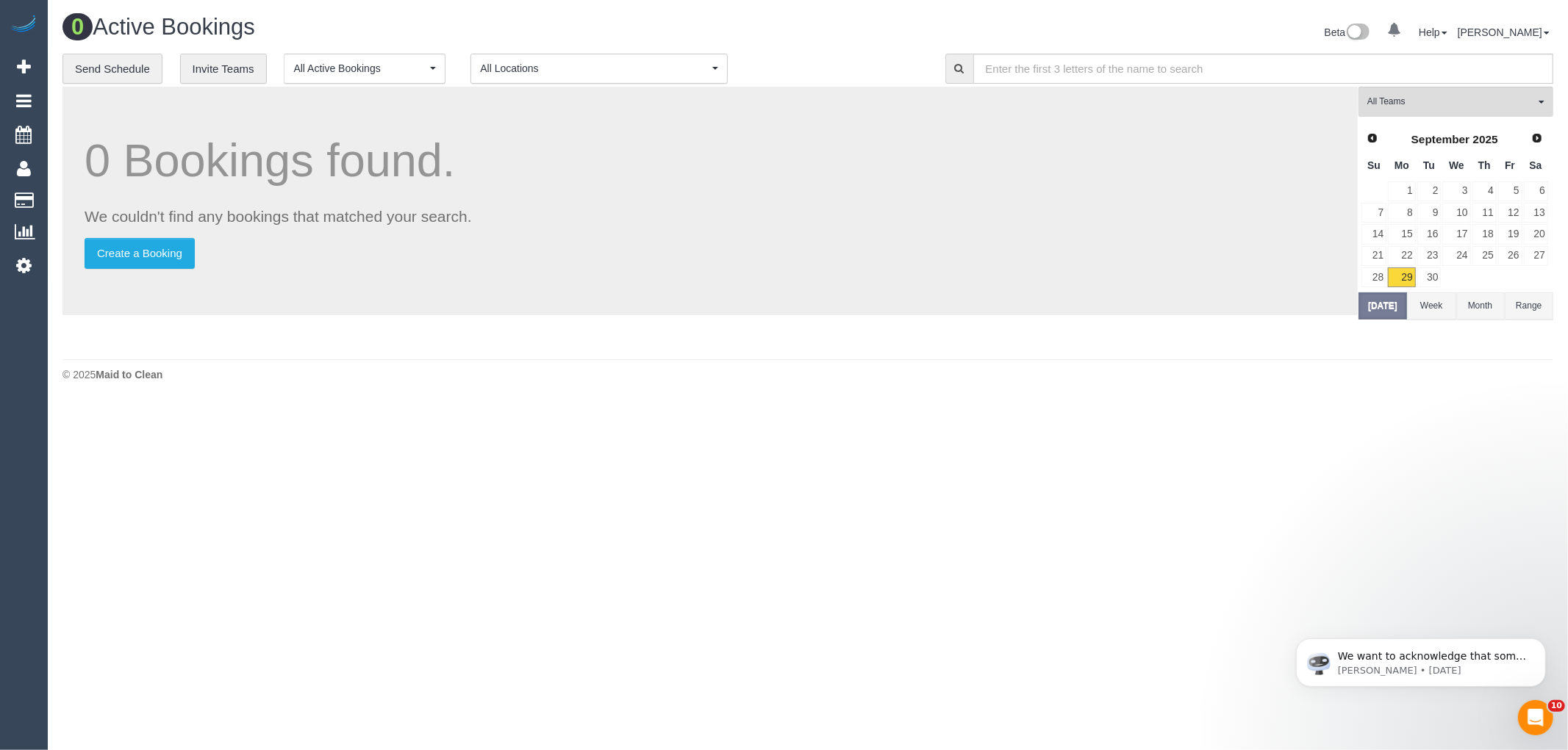
click at [1433, 85] on div "**********" at bounding box center [808, 203] width 1491 height 299
click at [1434, 100] on span "All Teams" at bounding box center [1451, 102] width 168 height 12
click at [1427, 130] on link "Remove Team Filters" at bounding box center [1455, 125] width 193 height 19
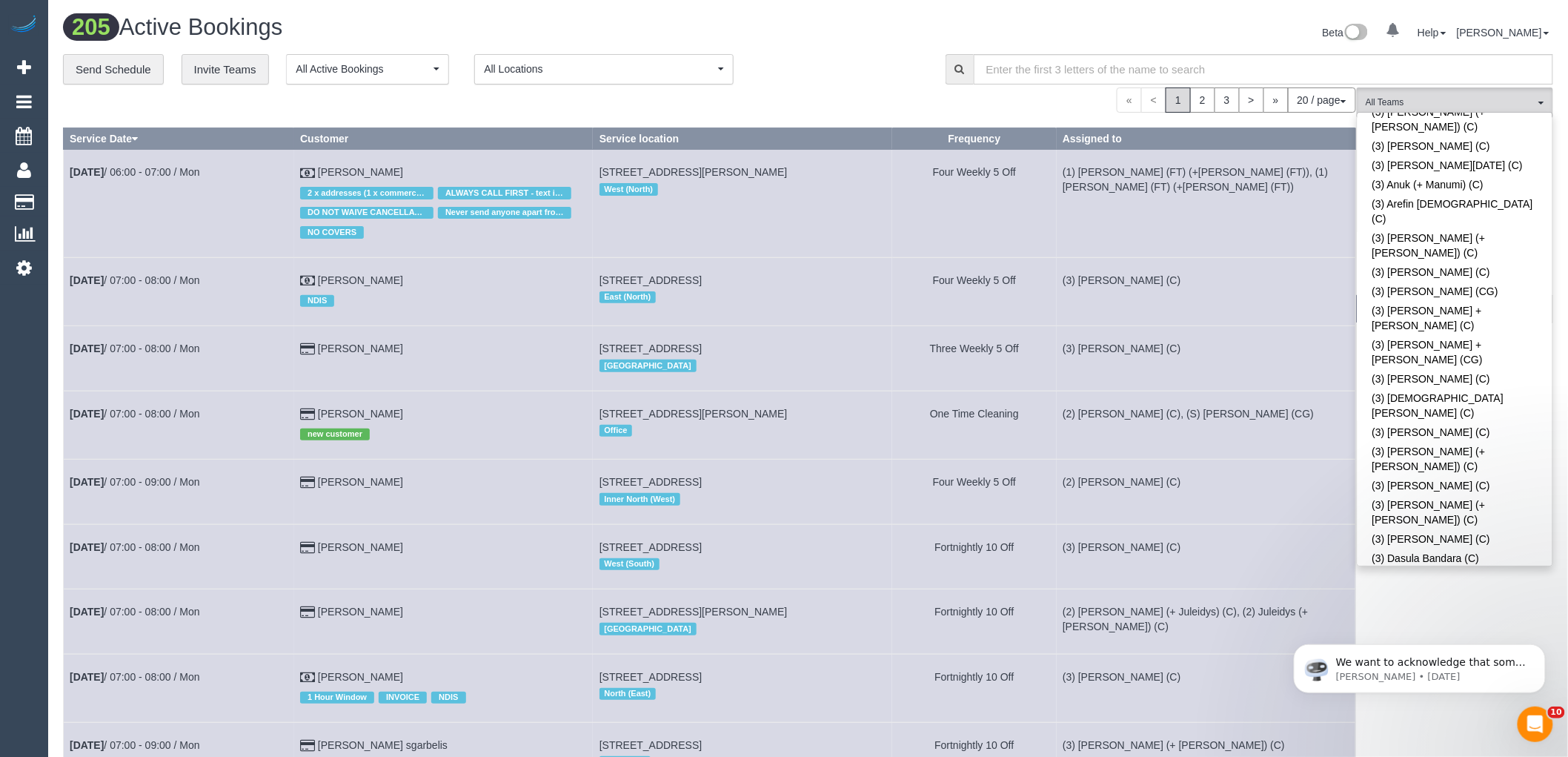
scroll to position [2059, 0]
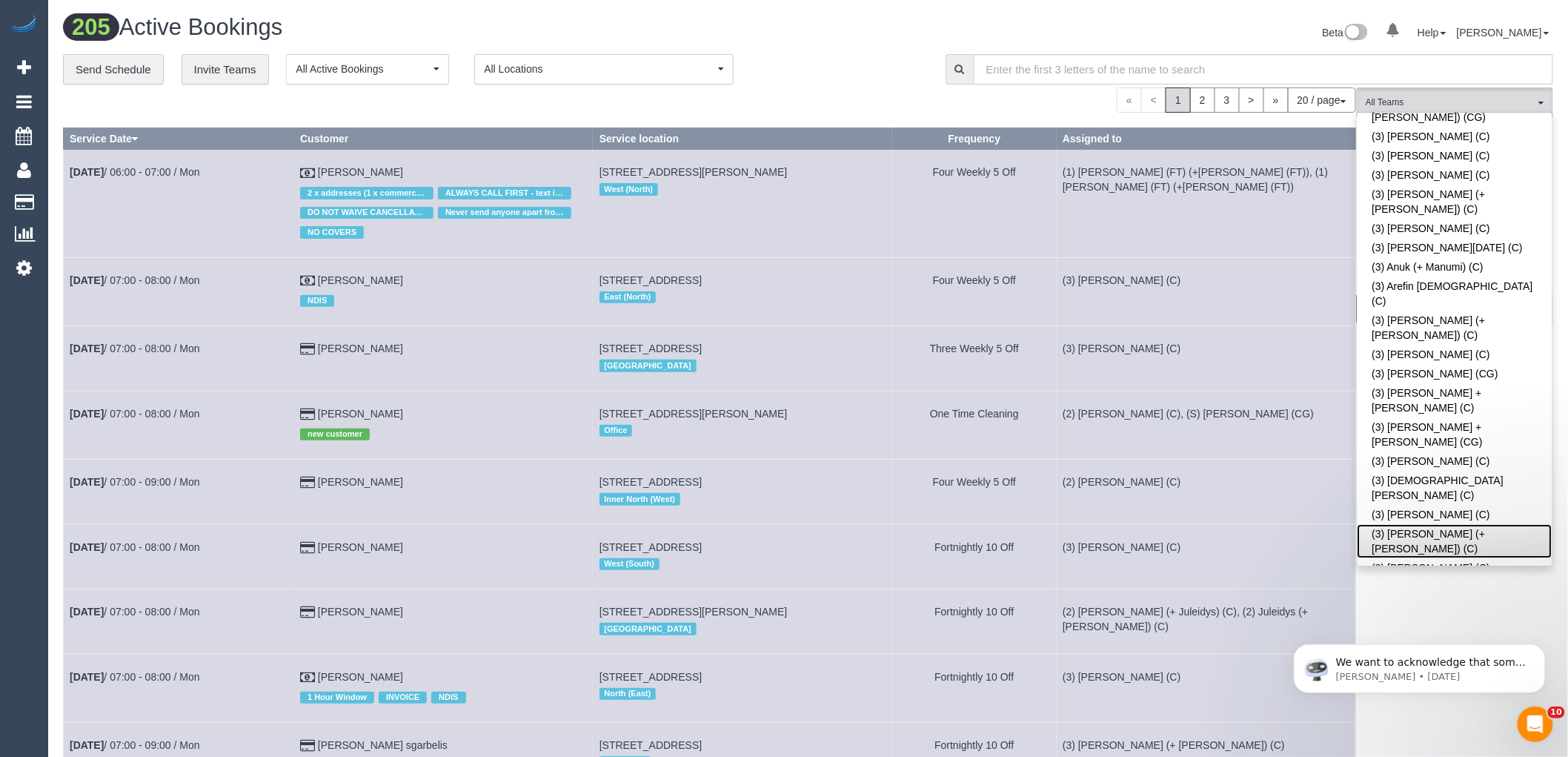
click at [1446, 524] on link "(3) [PERSON_NAME] (+ [PERSON_NAME]) (C)" at bounding box center [1455, 541] width 195 height 34
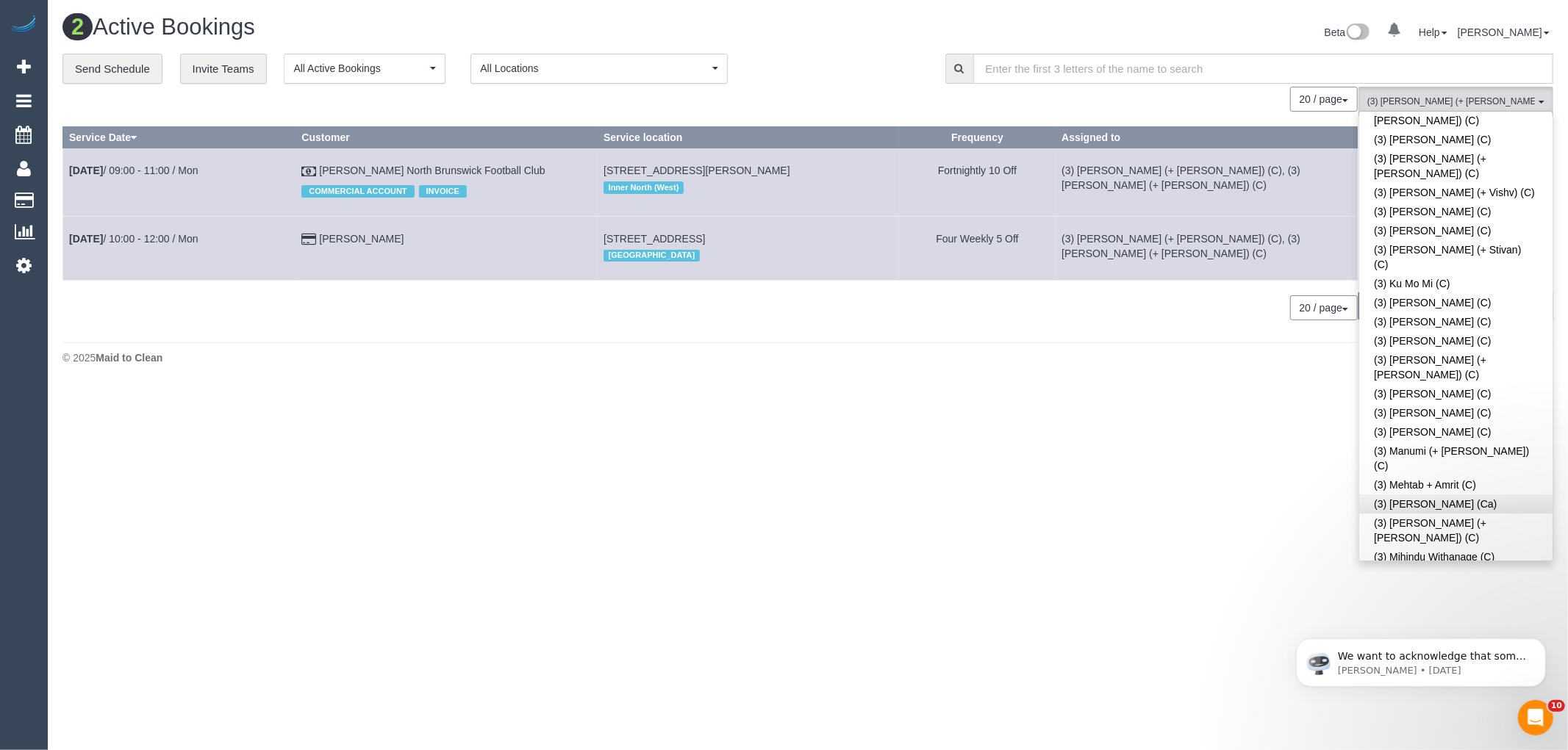
scroll to position [3591, 0]
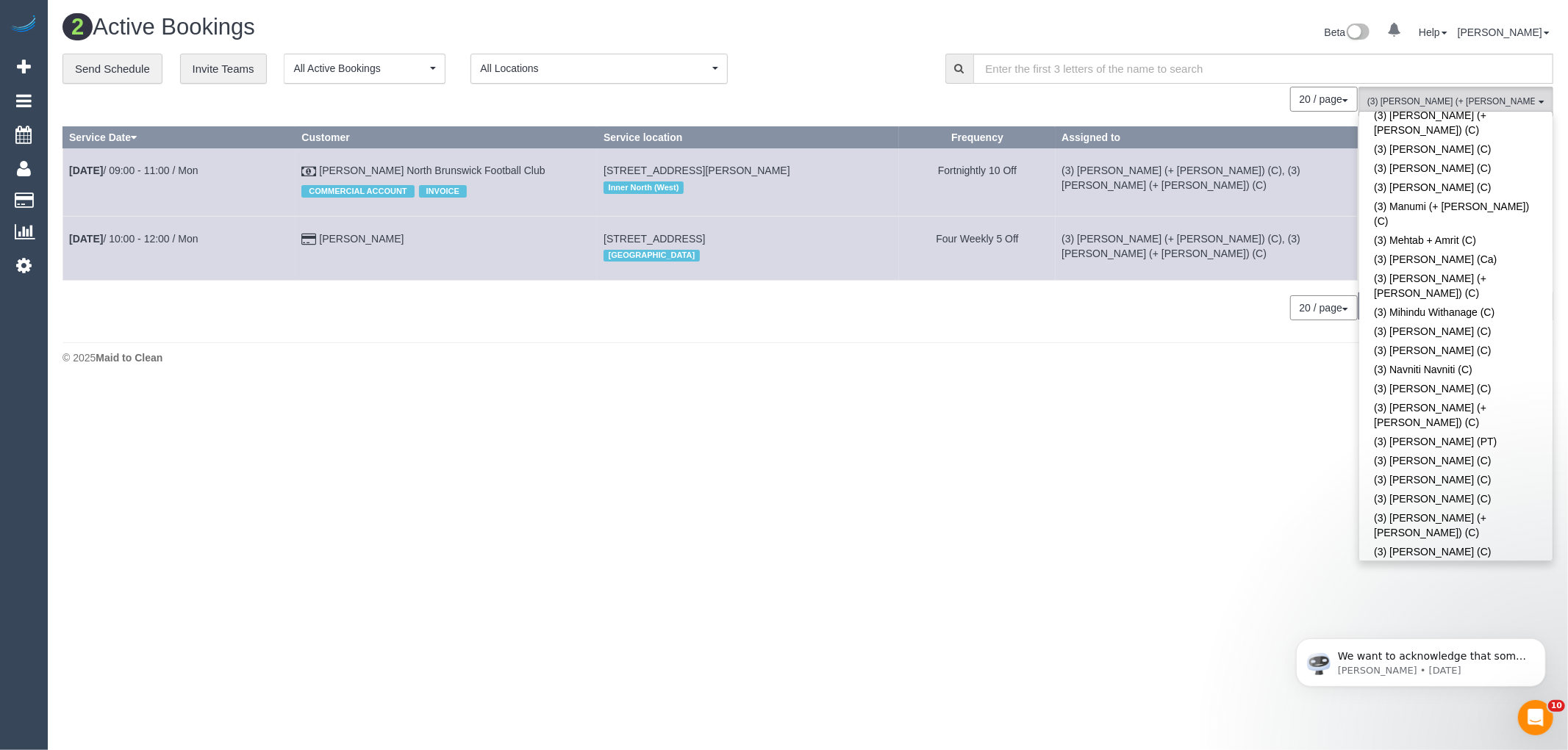
click at [1448, 97] on span "(3) Cristian (+ Tania) (C) , (3) Tania (+ Cristian) (C)" at bounding box center [1451, 102] width 168 height 12
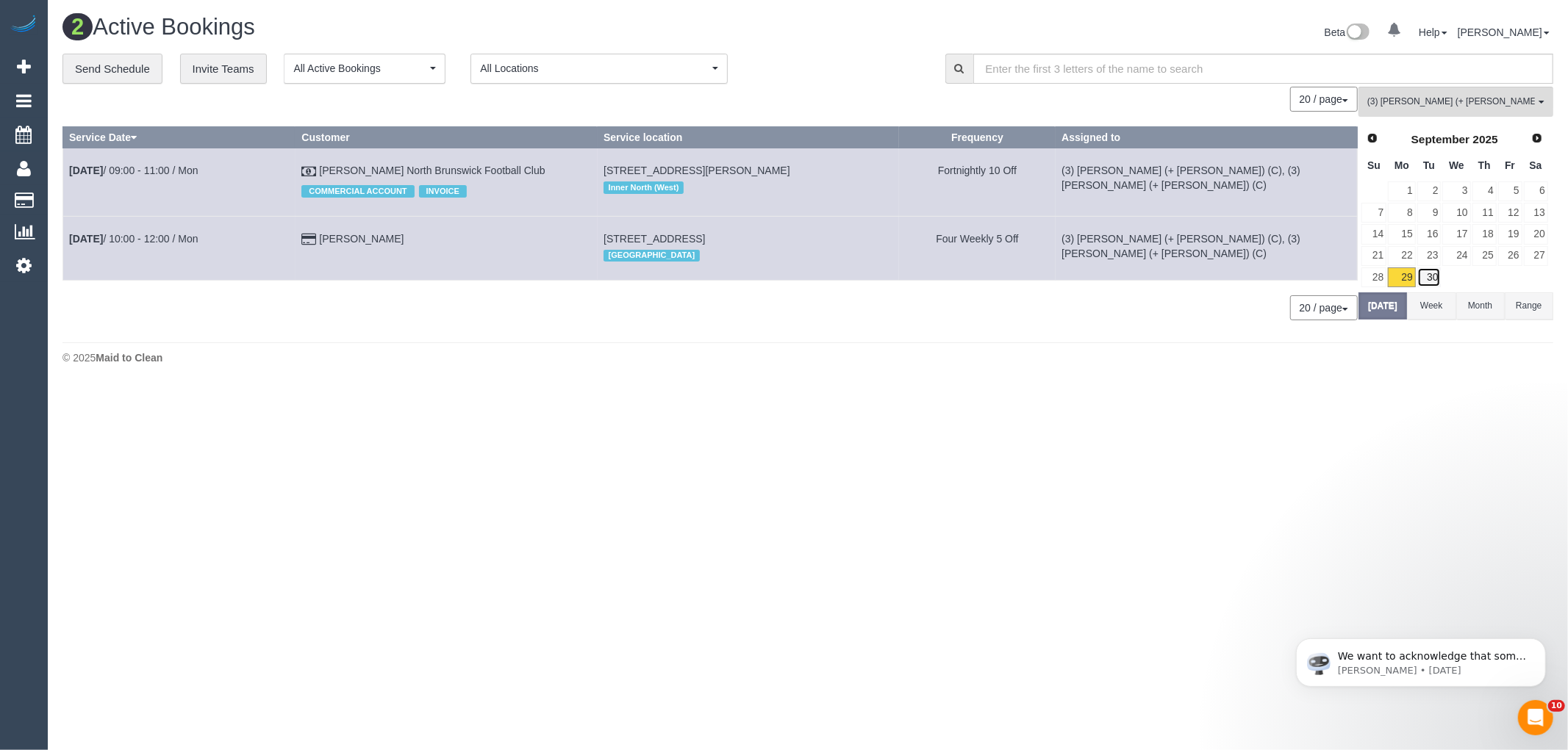
click at [1435, 277] on link "30" at bounding box center [1429, 277] width 25 height 20
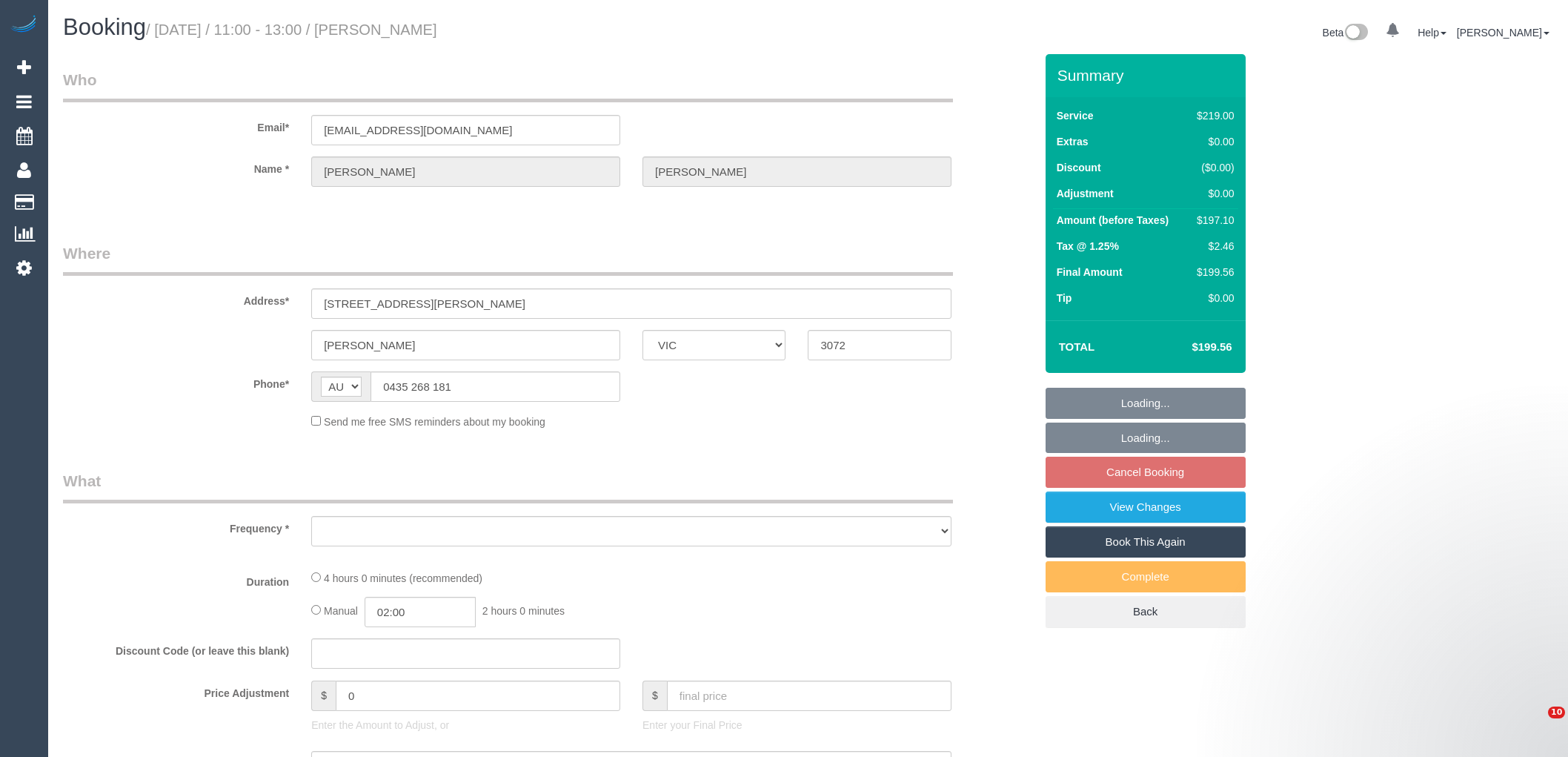
select select "VIC"
select select "object:555"
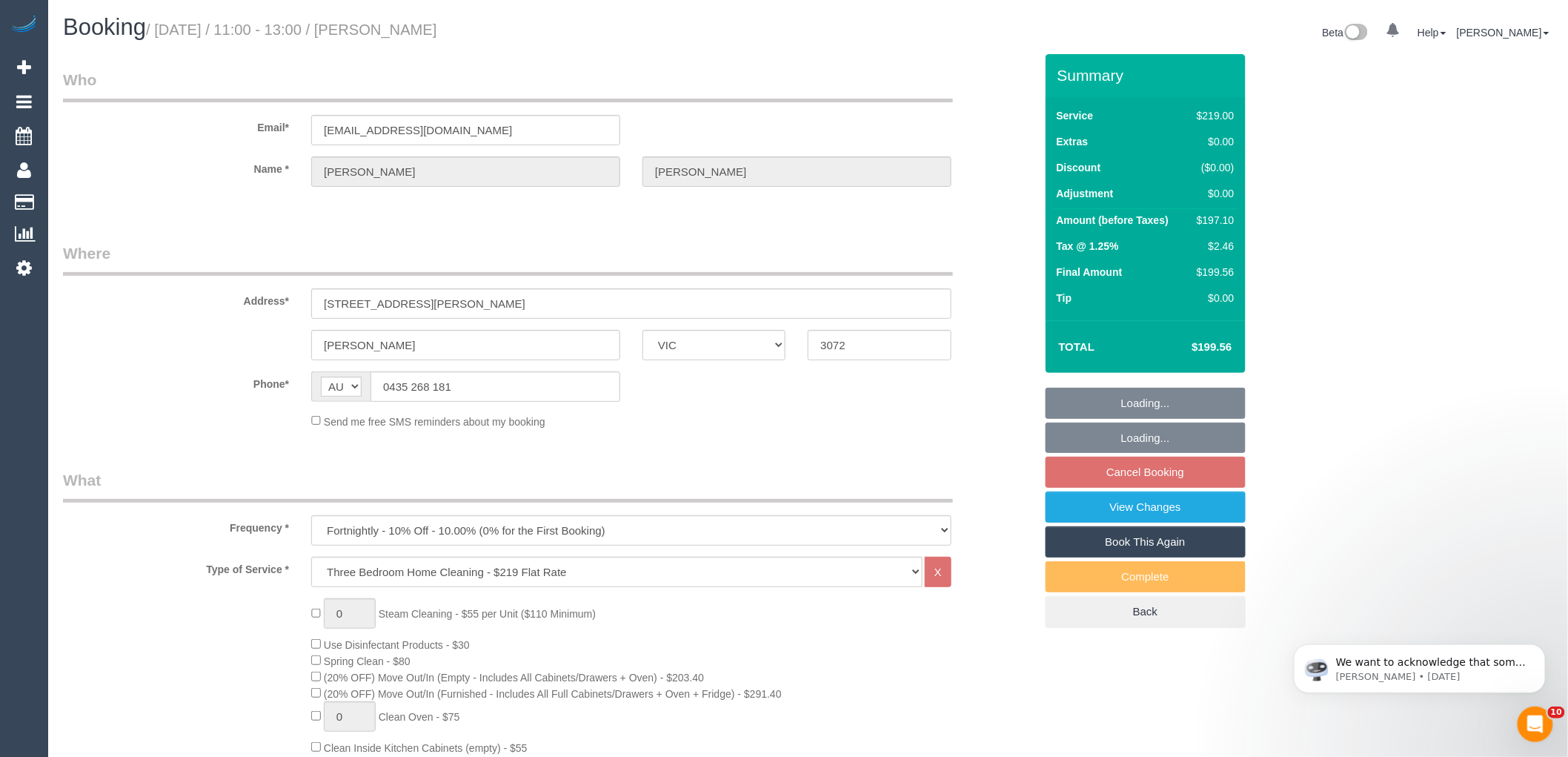
select select "string:stripe-pm_1RLXQJ2GScqysDRVdTkU3jsz"
select select "number:27"
select select "number:14"
select select "number:19"
select select "number:36"
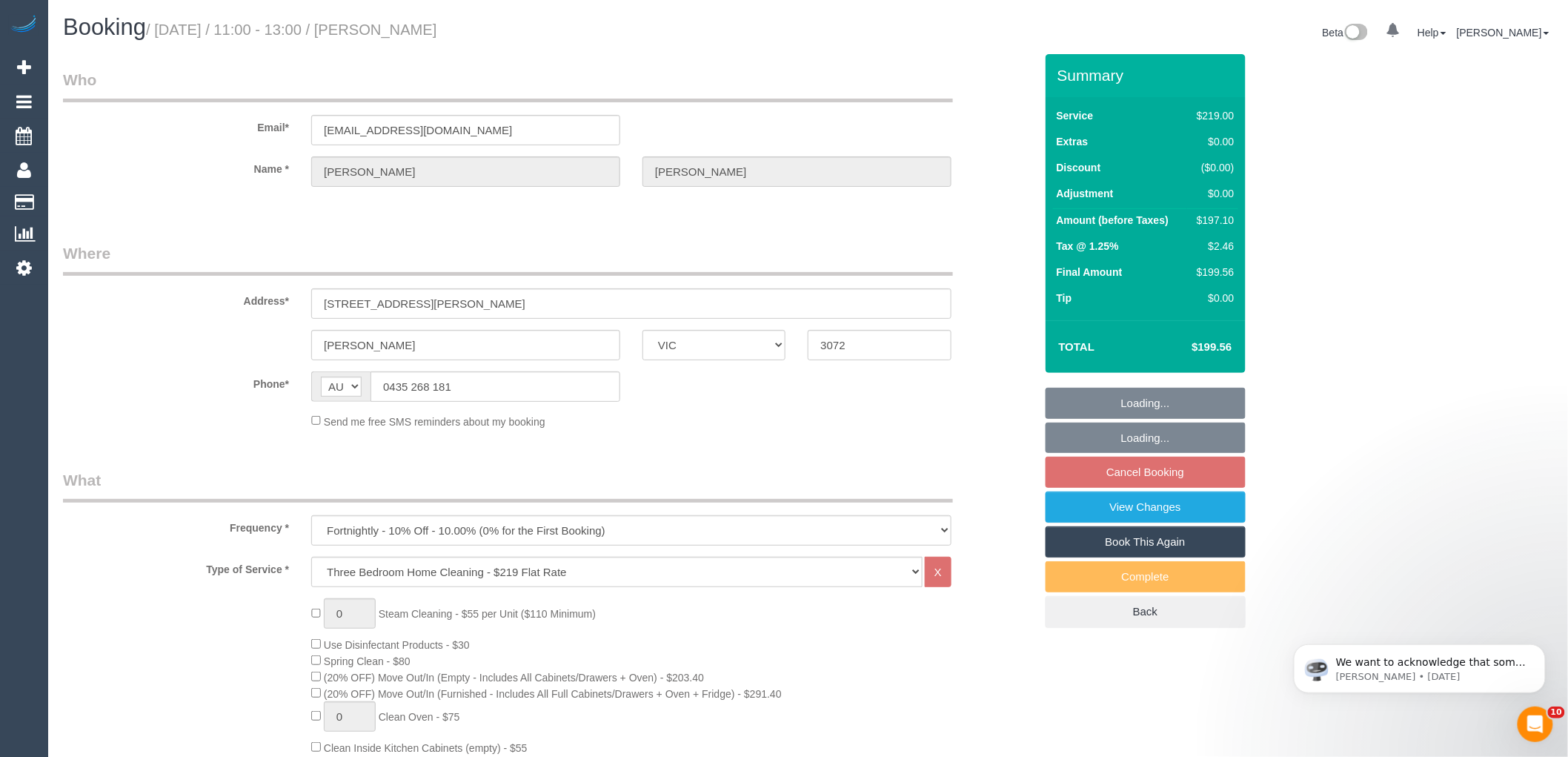
select select "number:34"
select select "number:11"
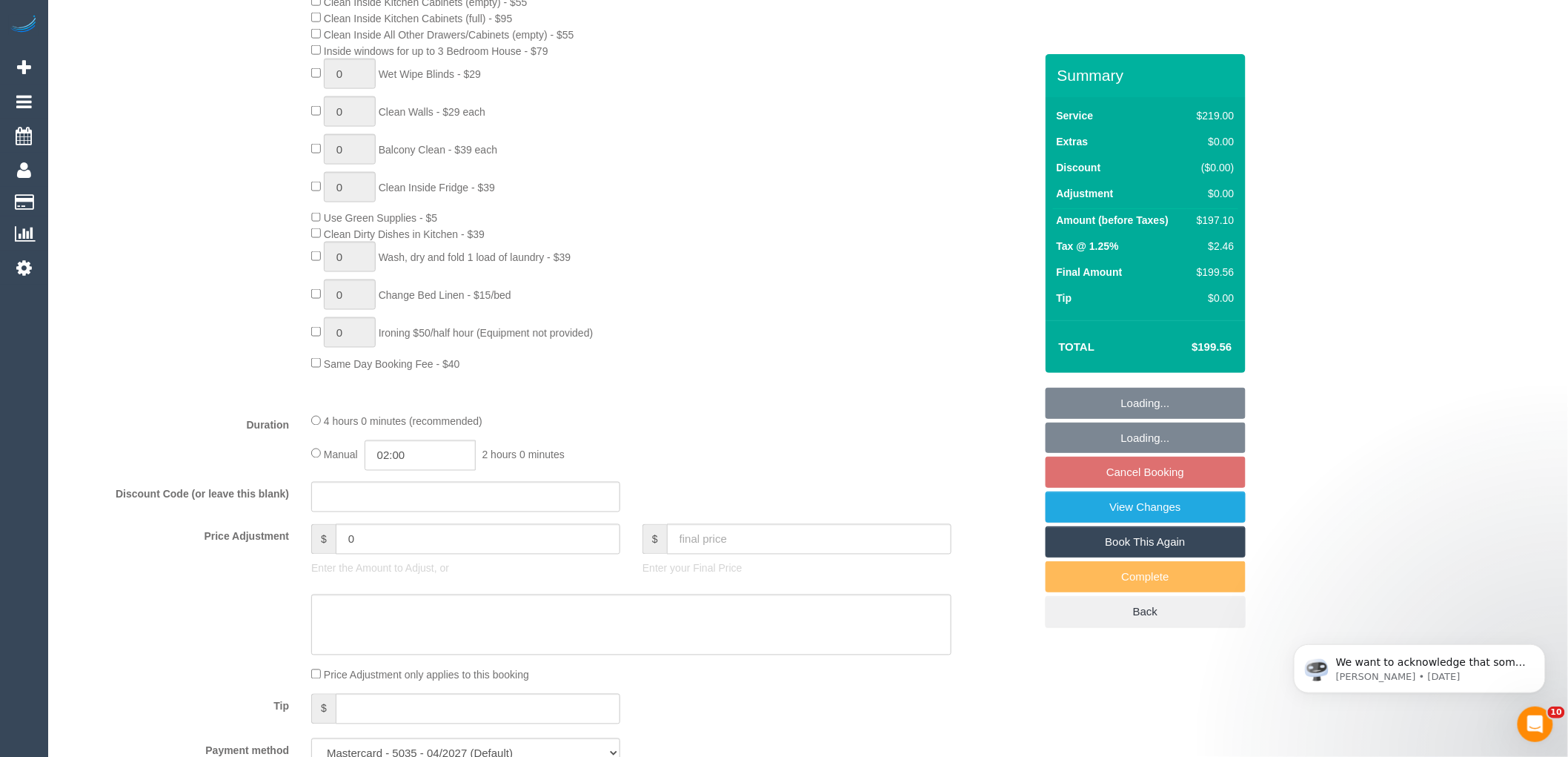
select select "object:1453"
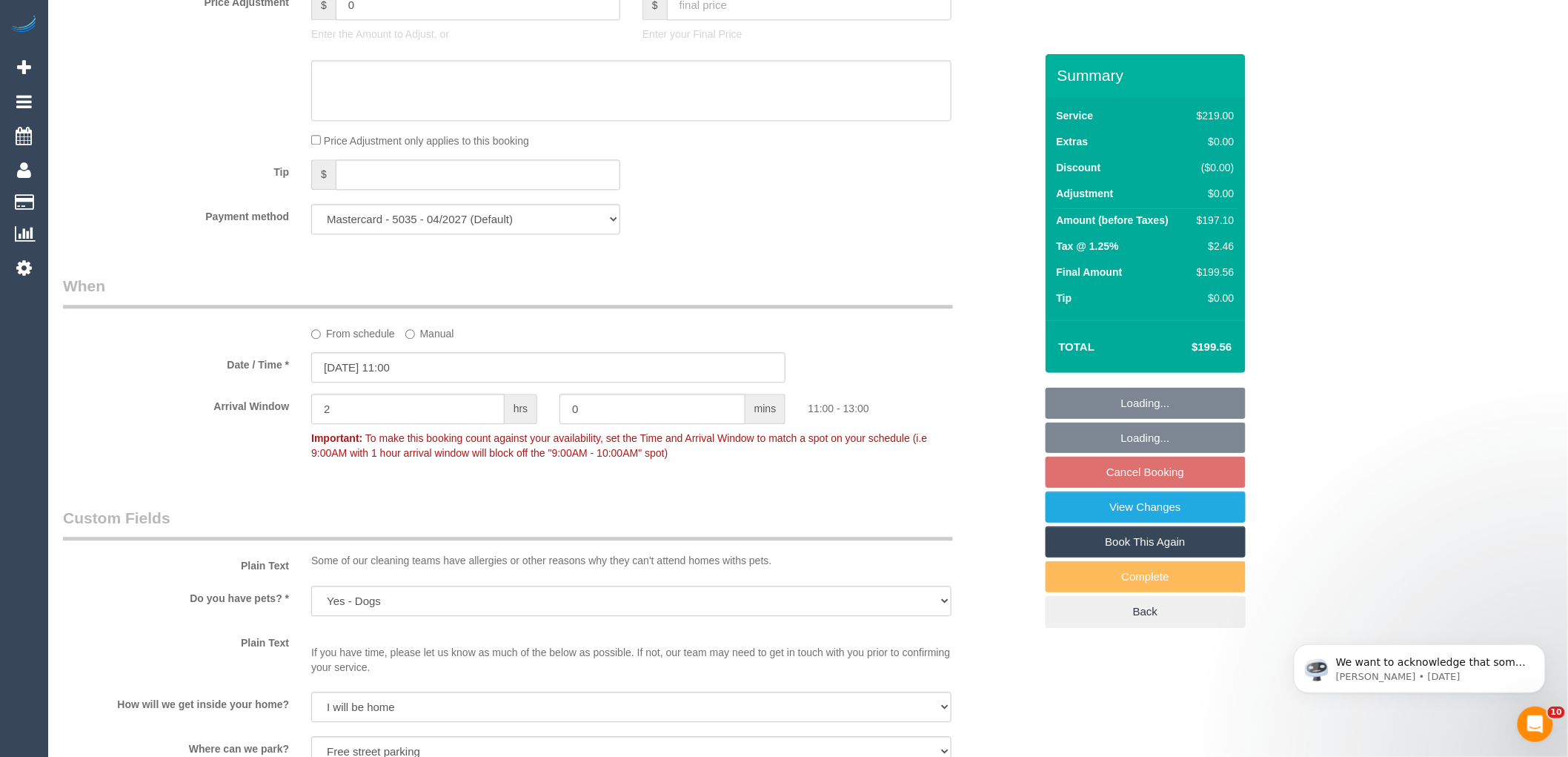
scroll to position [1483, 0]
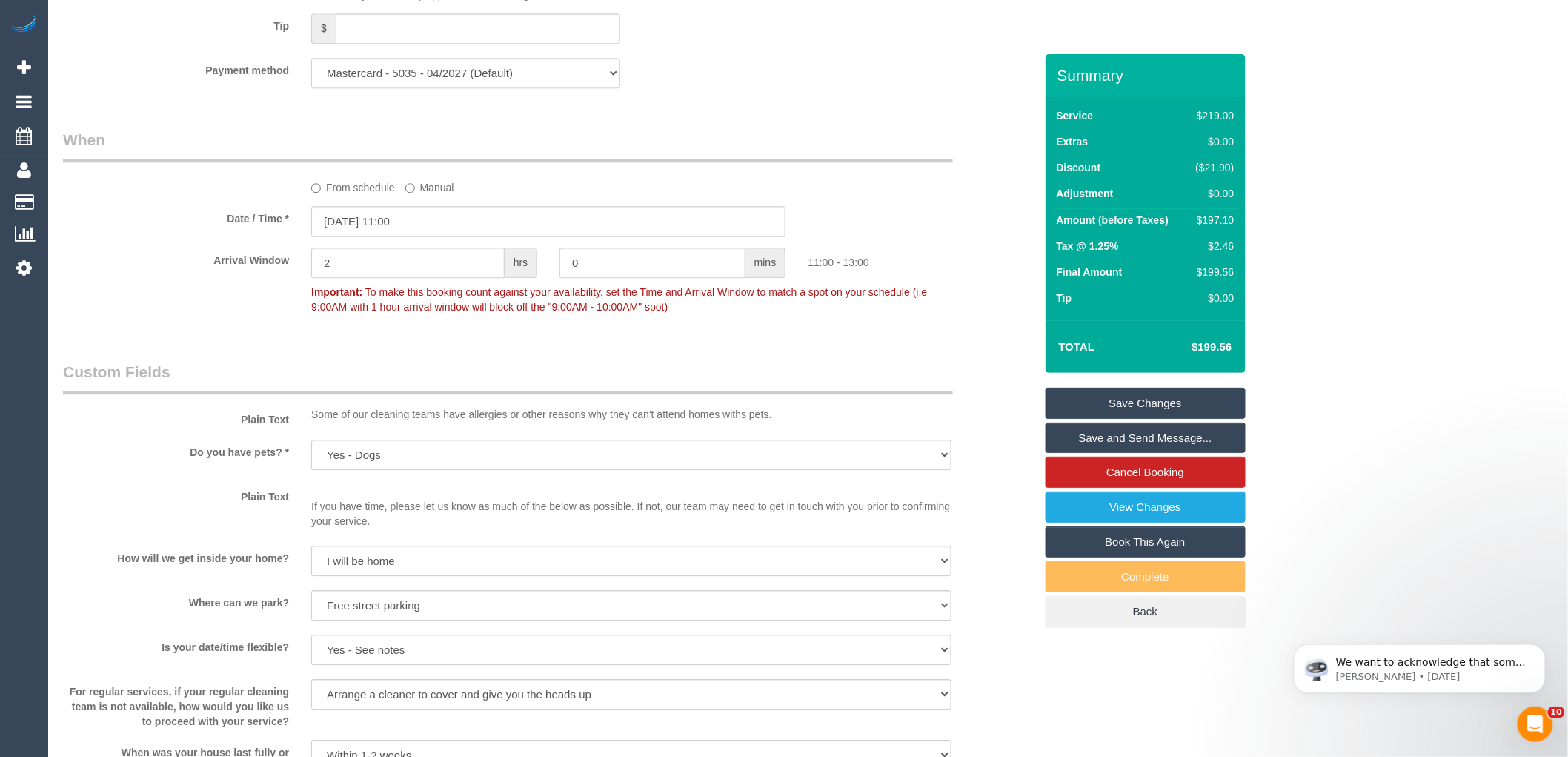
click at [347, 195] on label "From schedule" at bounding box center [353, 185] width 83 height 20
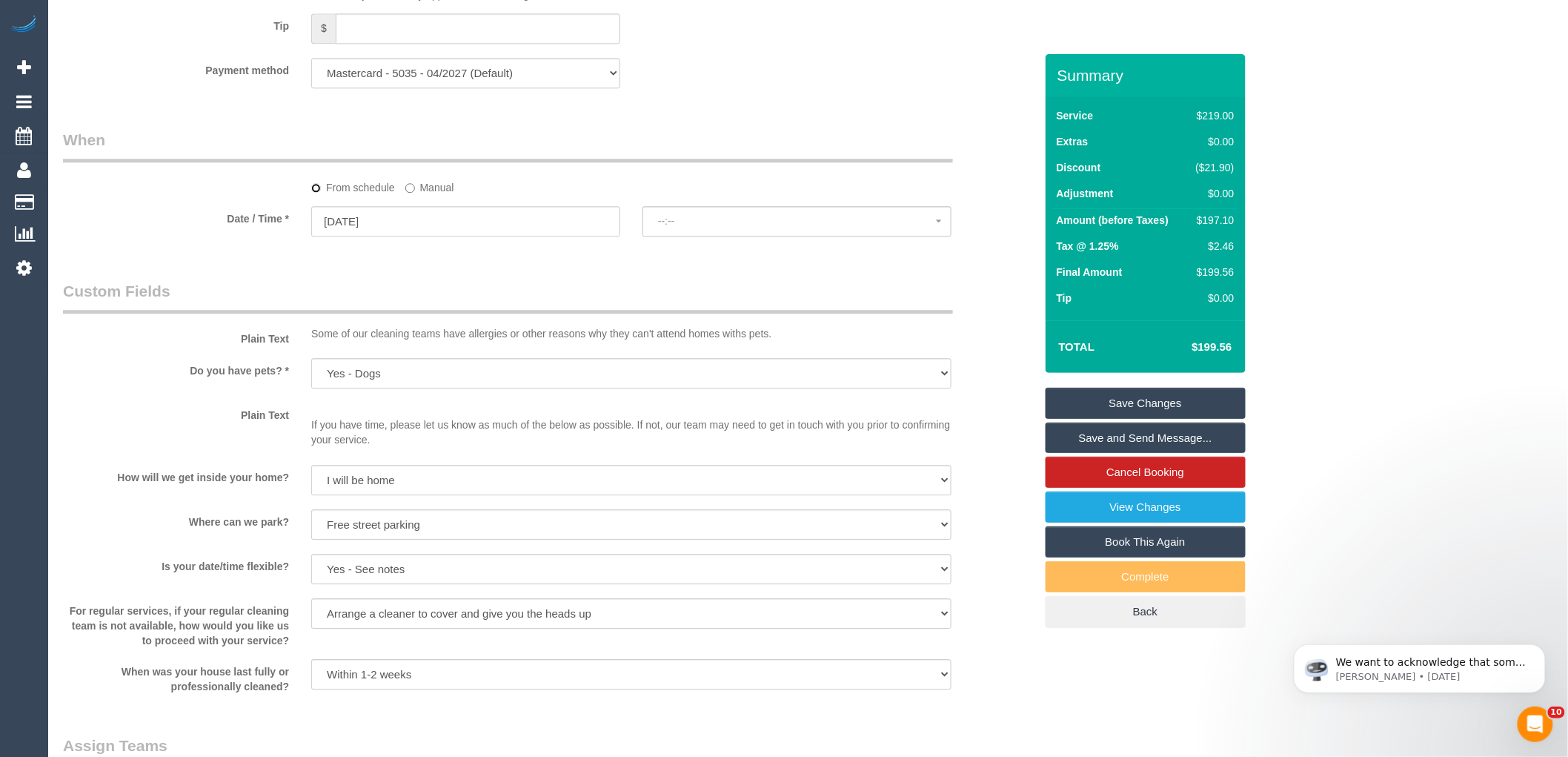
select select "spot22"
click at [365, 237] on input "10/10/2025" at bounding box center [466, 221] width 309 height 30
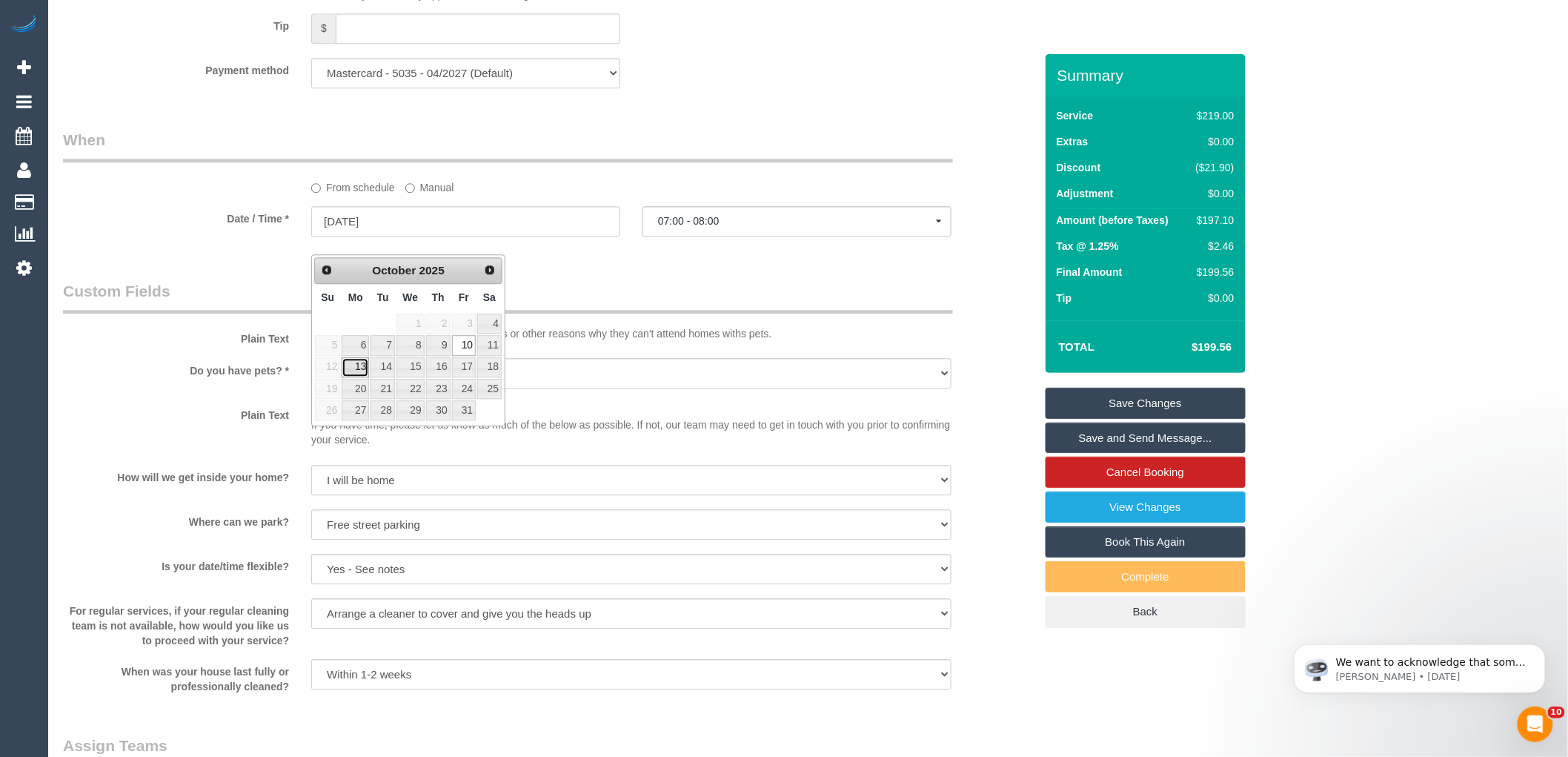
click at [352, 370] on link "13" at bounding box center [355, 367] width 27 height 20
type input "13/10/2025"
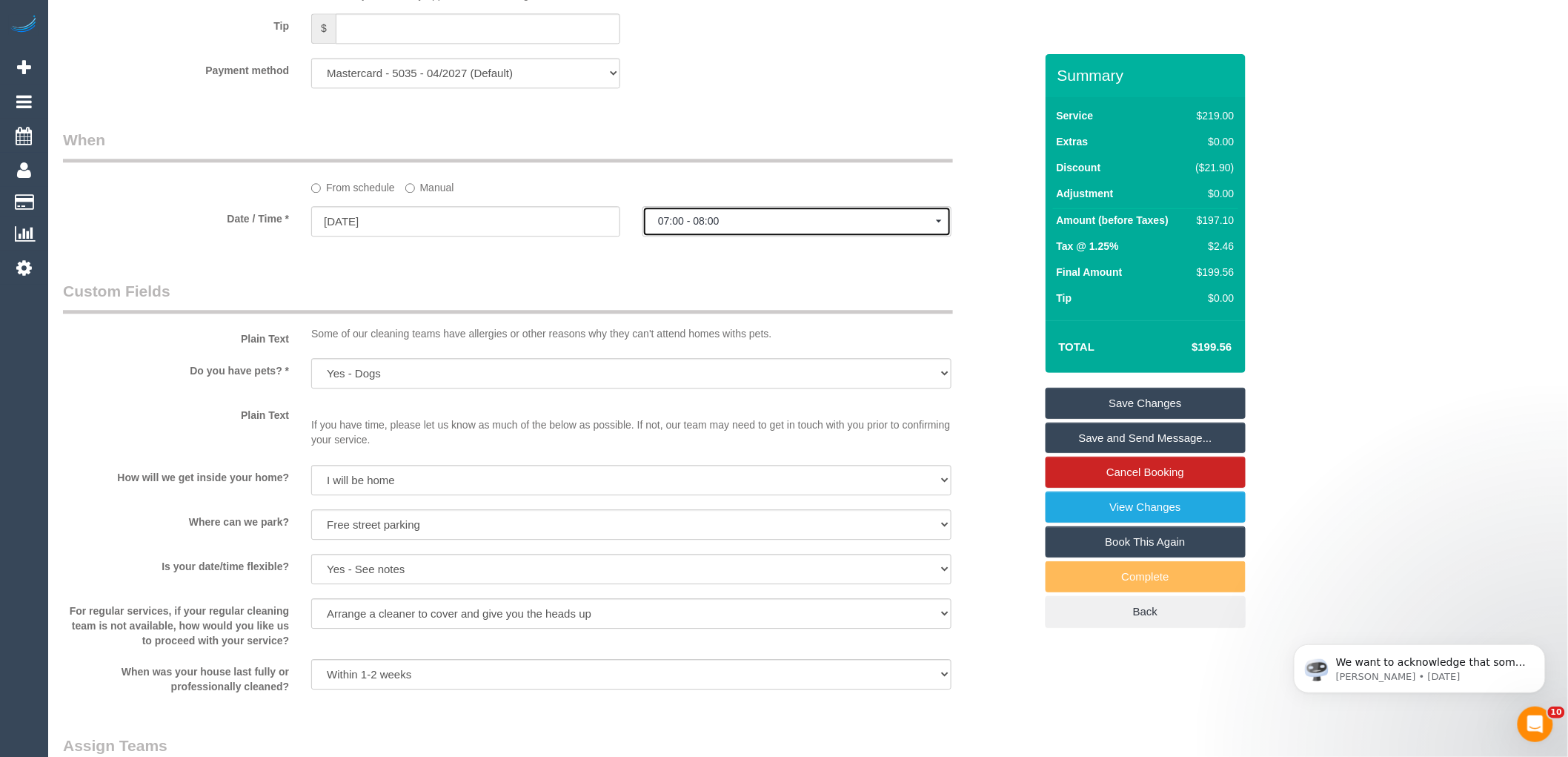
click at [702, 237] on button "07:00 - 08:00" at bounding box center [797, 221] width 309 height 30
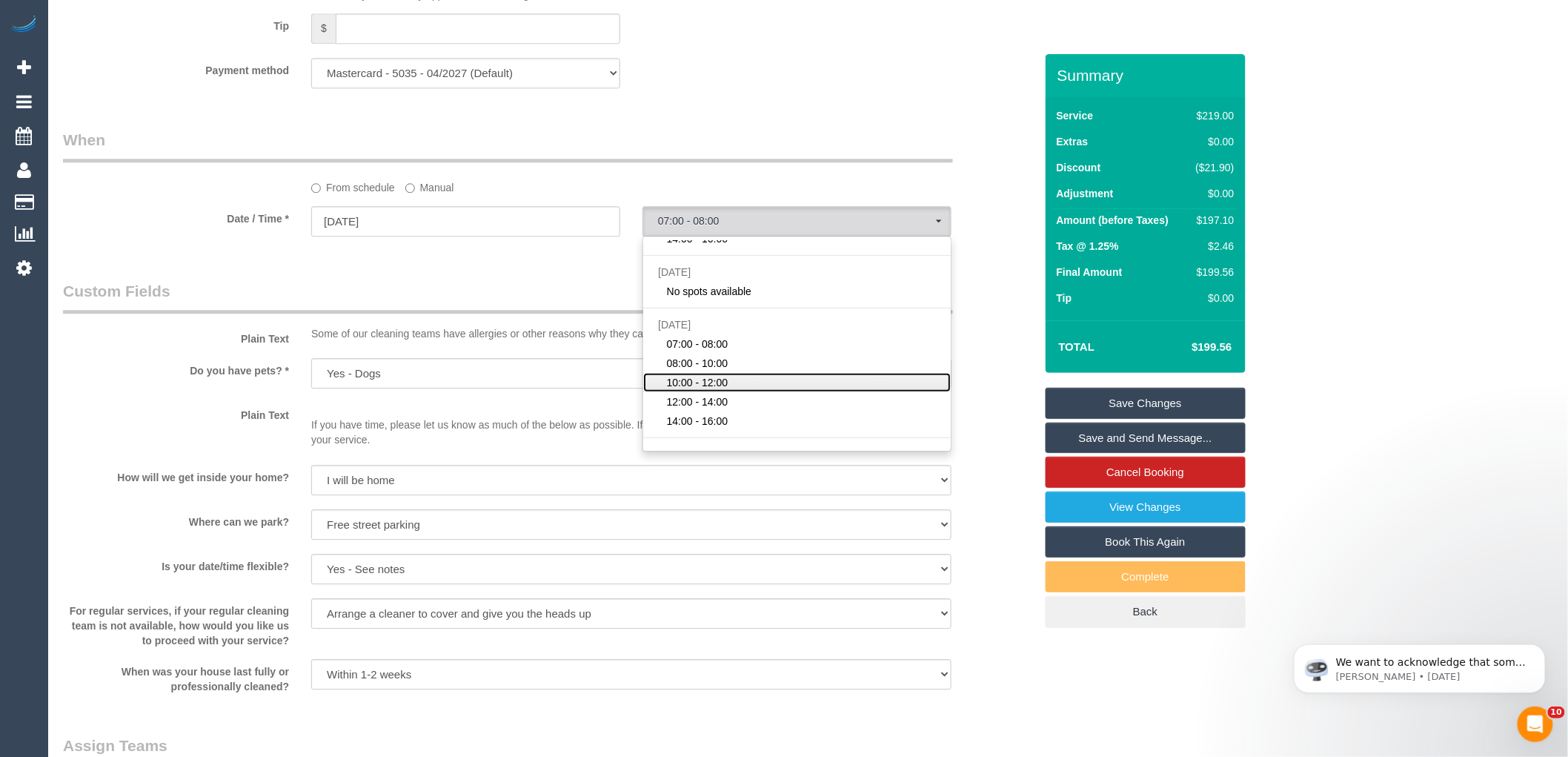
click at [736, 392] on link "10:00 - 12:00" at bounding box center [797, 382] width 308 height 19
select select "spot35"
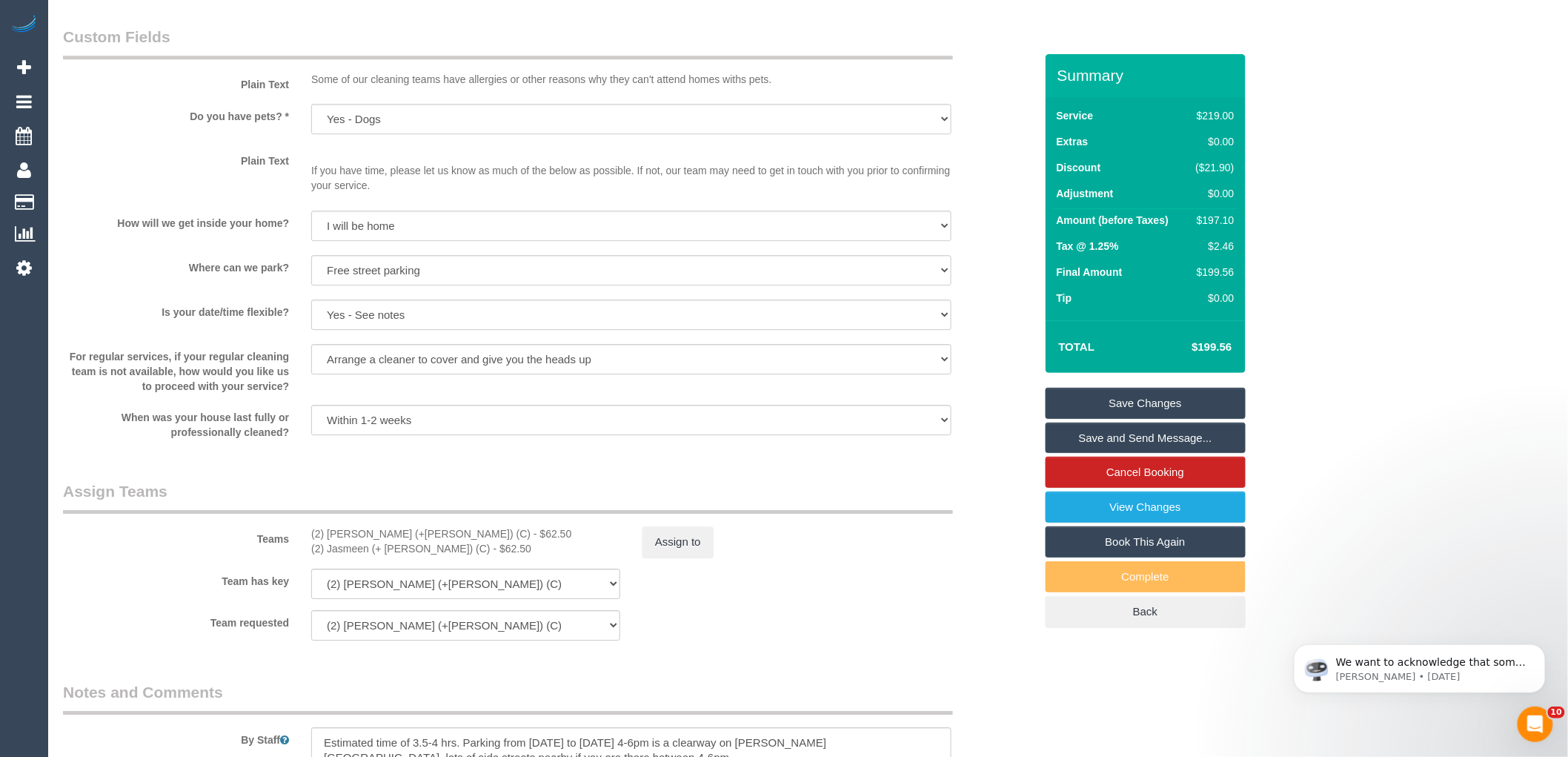
scroll to position [1894, 0]
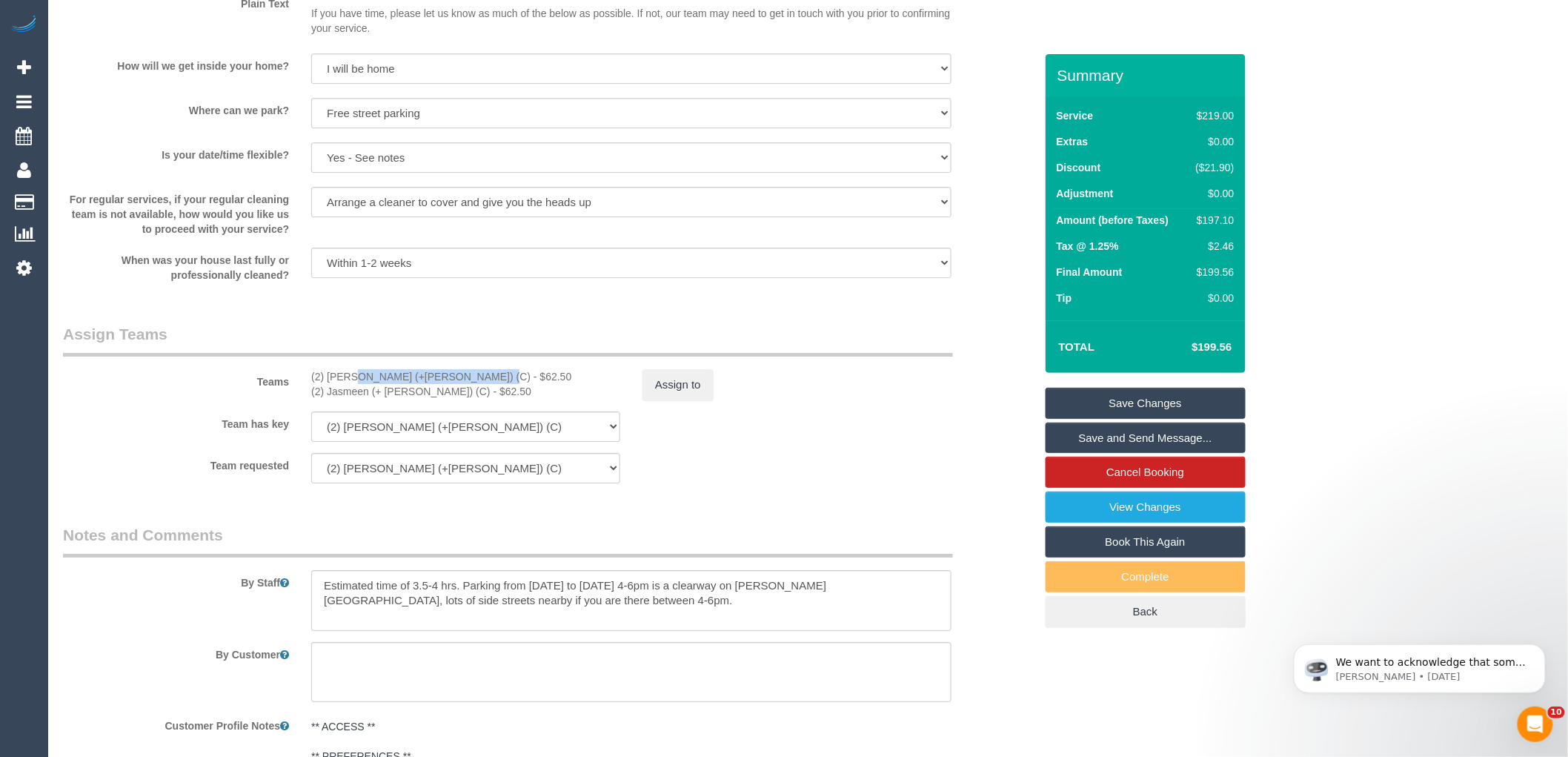
drag, startPoint x: 442, startPoint y: 394, endPoint x: 302, endPoint y: 397, distance: 140.0
click at [301, 397] on div "(2) Harpreet (+Jasmeen) (C) - $62.50 (2) Jasmeen (+ Harpreet) (C) - $62.50" at bounding box center [465, 384] width 332 height 29
copy div "(2) [PERSON_NAME] (+[PERSON_NAME]) (C)"
click at [667, 387] on button "Assign to" at bounding box center [678, 385] width 71 height 31
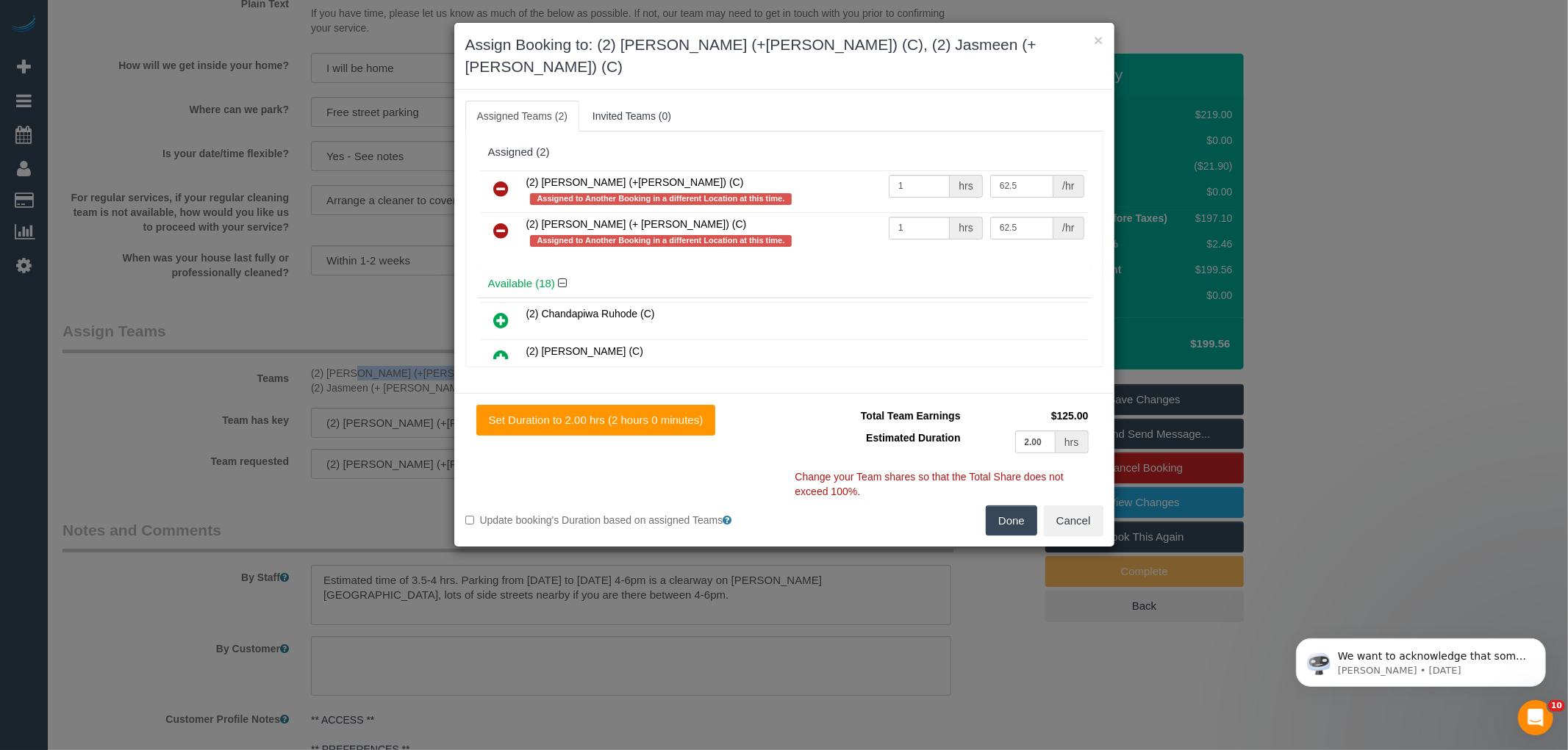
click at [498, 180] on icon at bounding box center [501, 188] width 15 height 18
click at [498, 222] on icon at bounding box center [501, 231] width 15 height 18
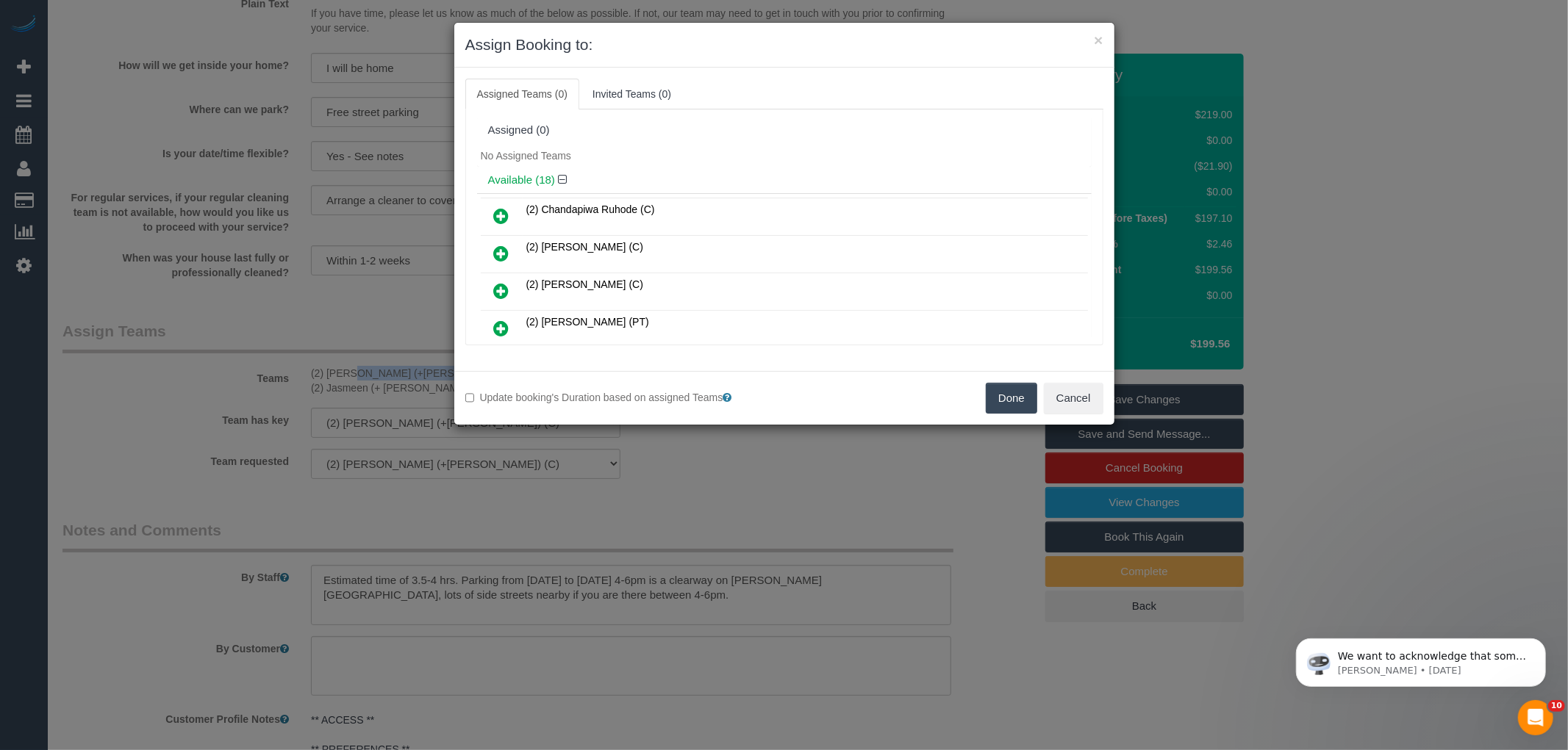
click at [1012, 397] on button "Done" at bounding box center [1011, 398] width 51 height 31
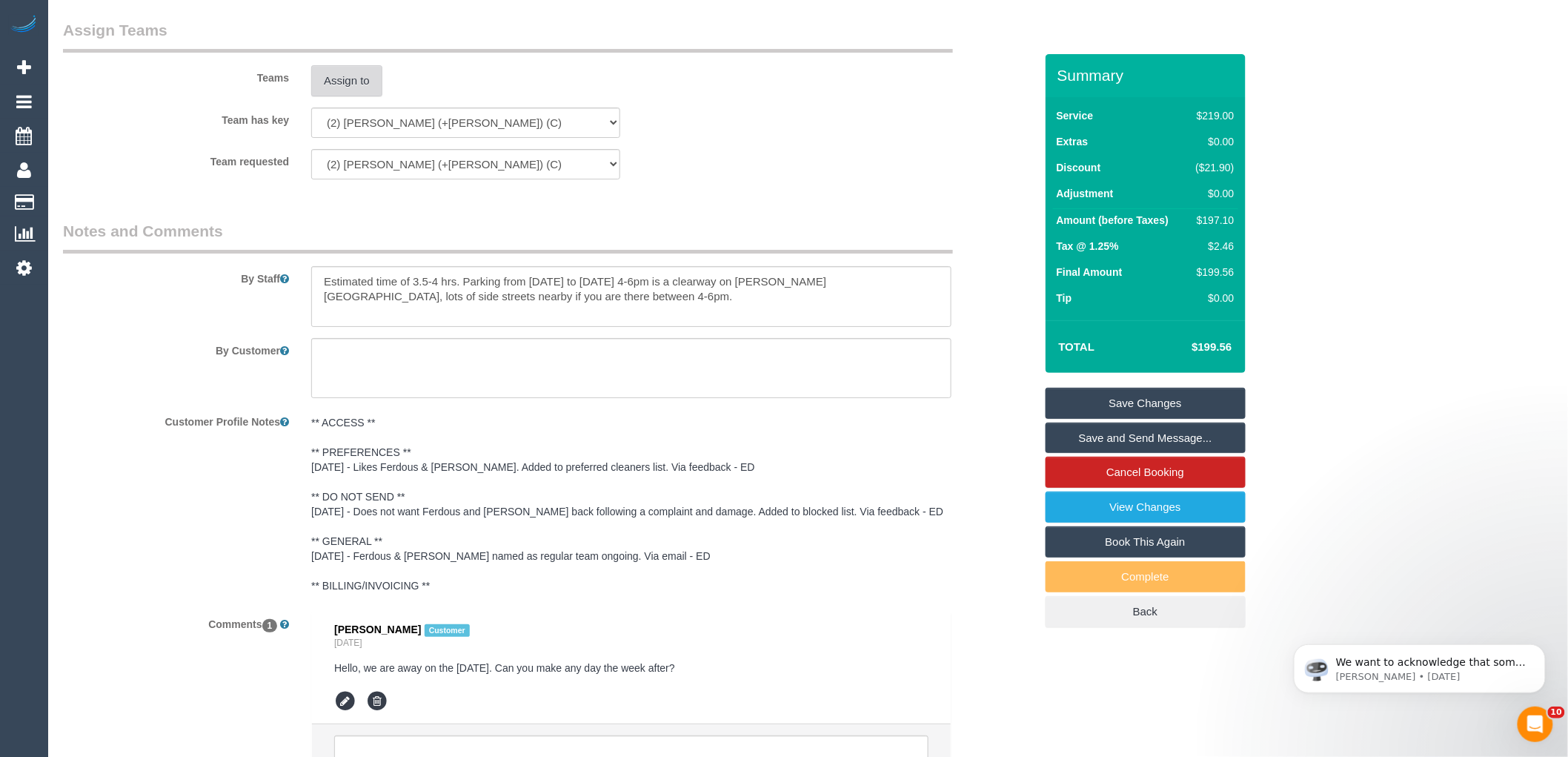
scroll to position [2359, 0]
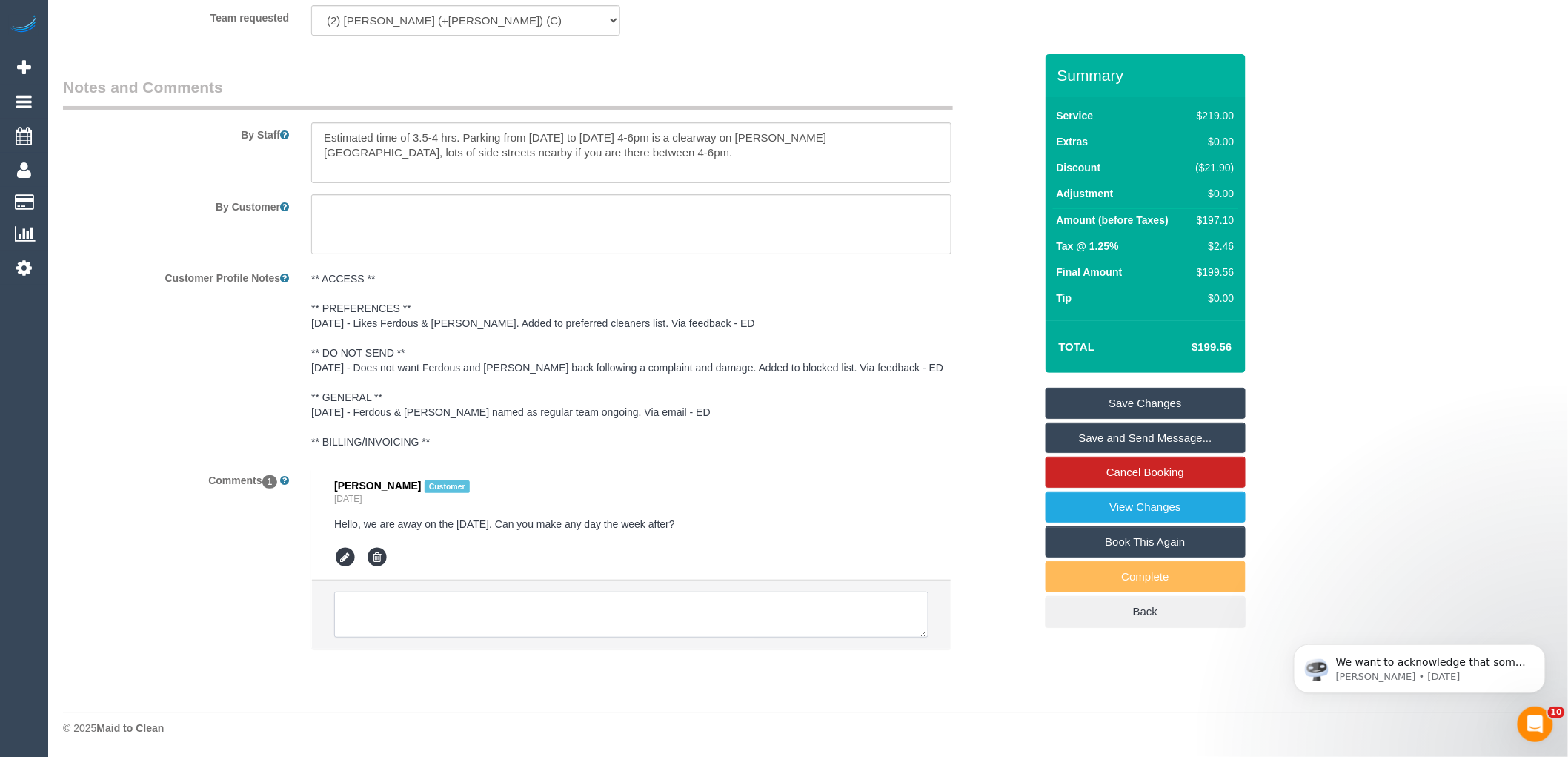
click at [467, 609] on textarea at bounding box center [631, 614] width 594 height 46
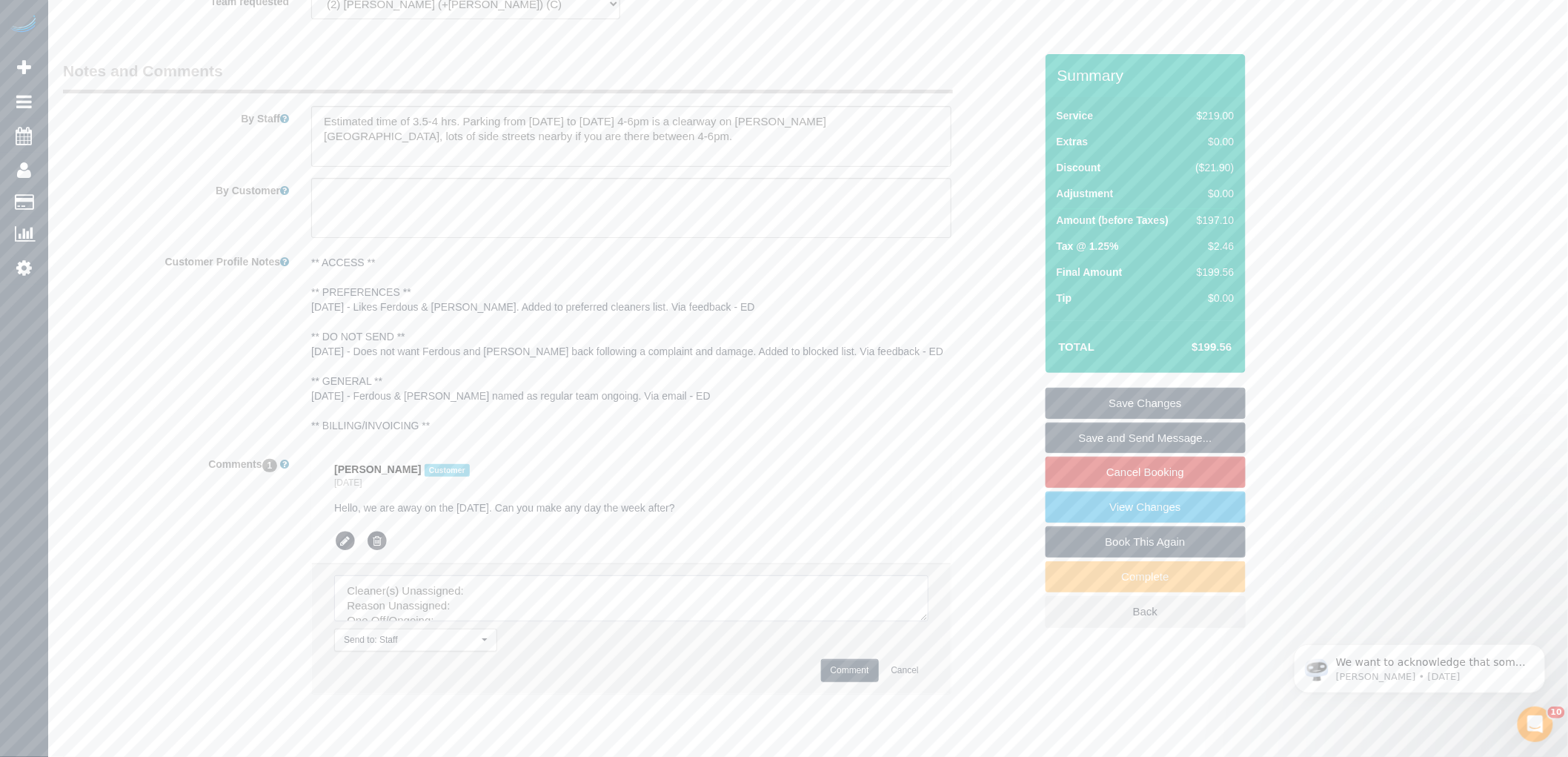
drag, startPoint x: 917, startPoint y: 630, endPoint x: 1186, endPoint y: 789, distance: 312.5
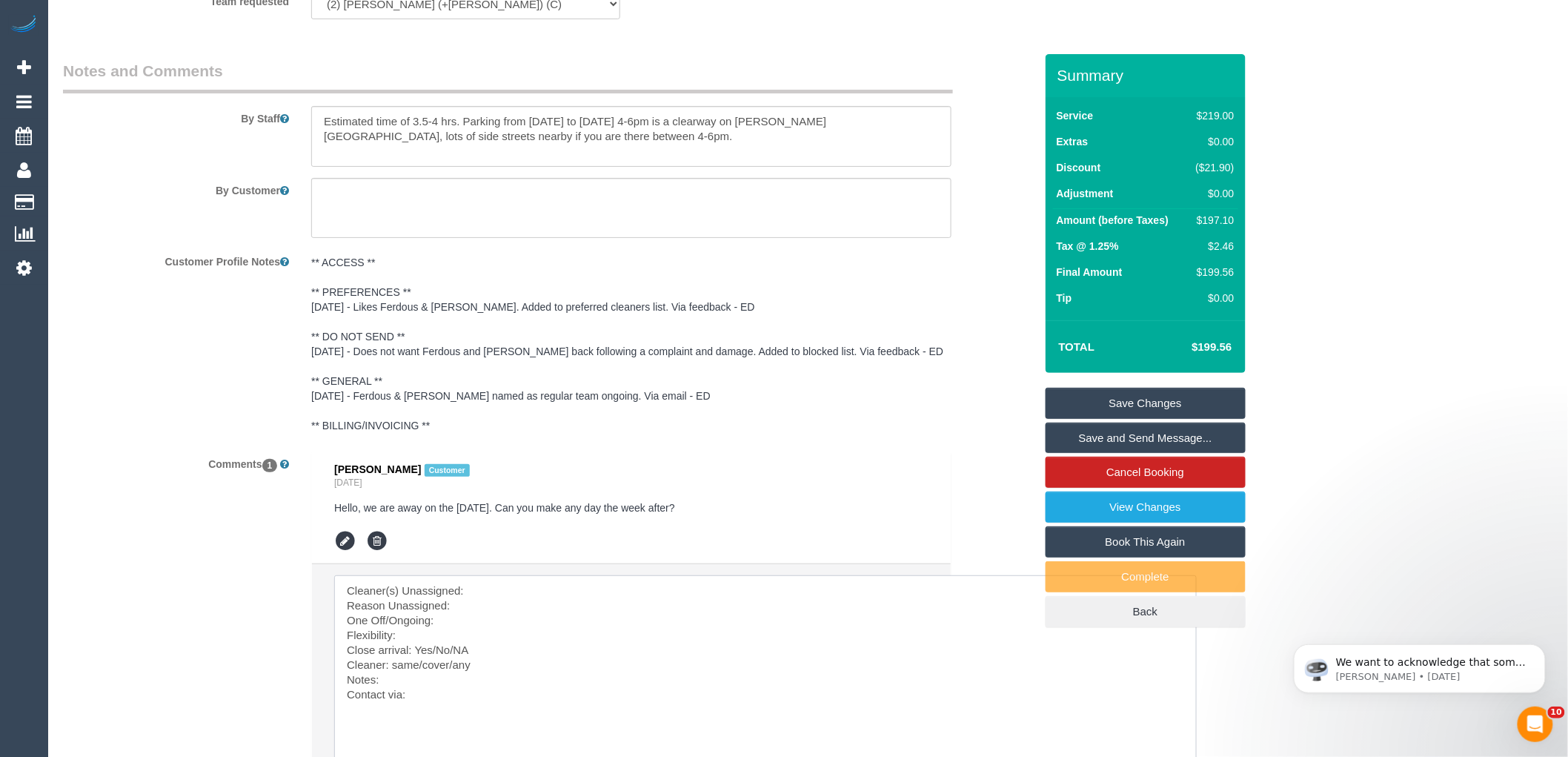
click at [543, 594] on textarea at bounding box center [766, 677] width 862 height 205
paste textarea "(2) Harpreet (+Jasmeen) (C)"
click at [464, 624] on textarea at bounding box center [766, 677] width 862 height 205
click at [418, 651] on textarea at bounding box center [766, 677] width 862 height 205
click at [480, 655] on textarea at bounding box center [766, 677] width 862 height 205
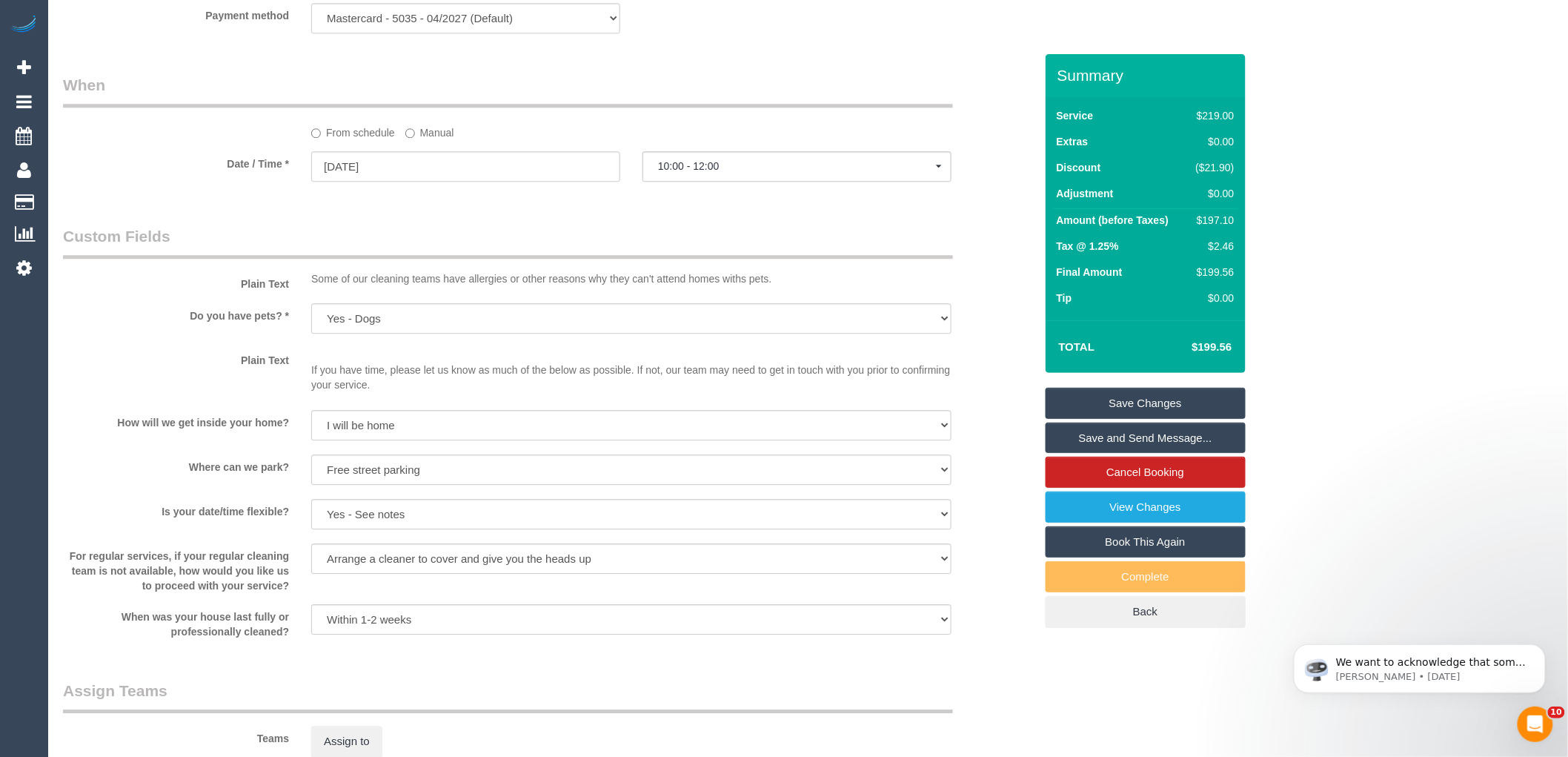
scroll to position [1535, 0]
click at [352, 176] on input "13/10/2025" at bounding box center [466, 169] width 309 height 30
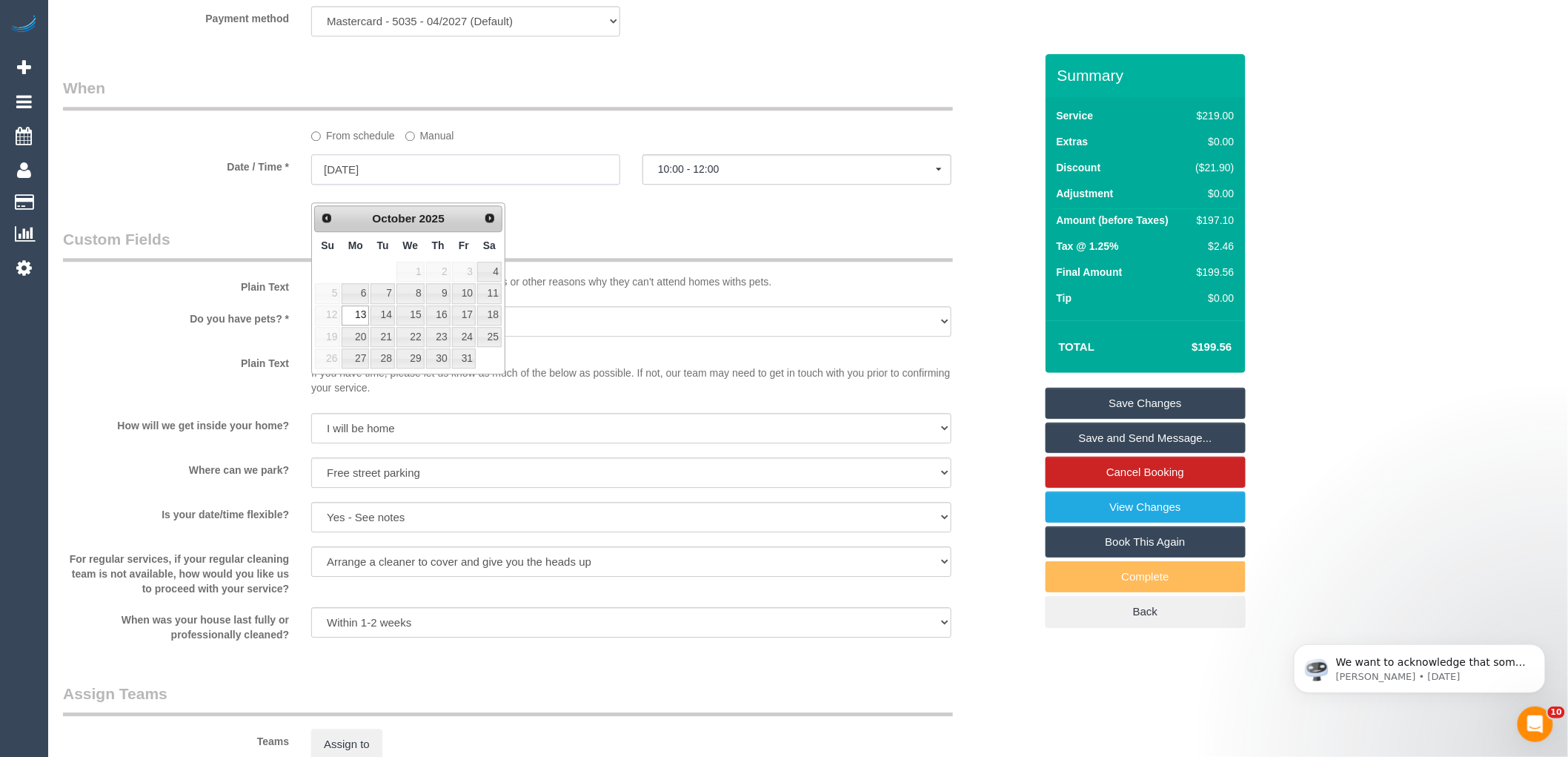
click at [352, 176] on input "13/10/2025" at bounding box center [466, 169] width 309 height 30
click at [608, 257] on legend "Custom Fields" at bounding box center [508, 244] width 890 height 33
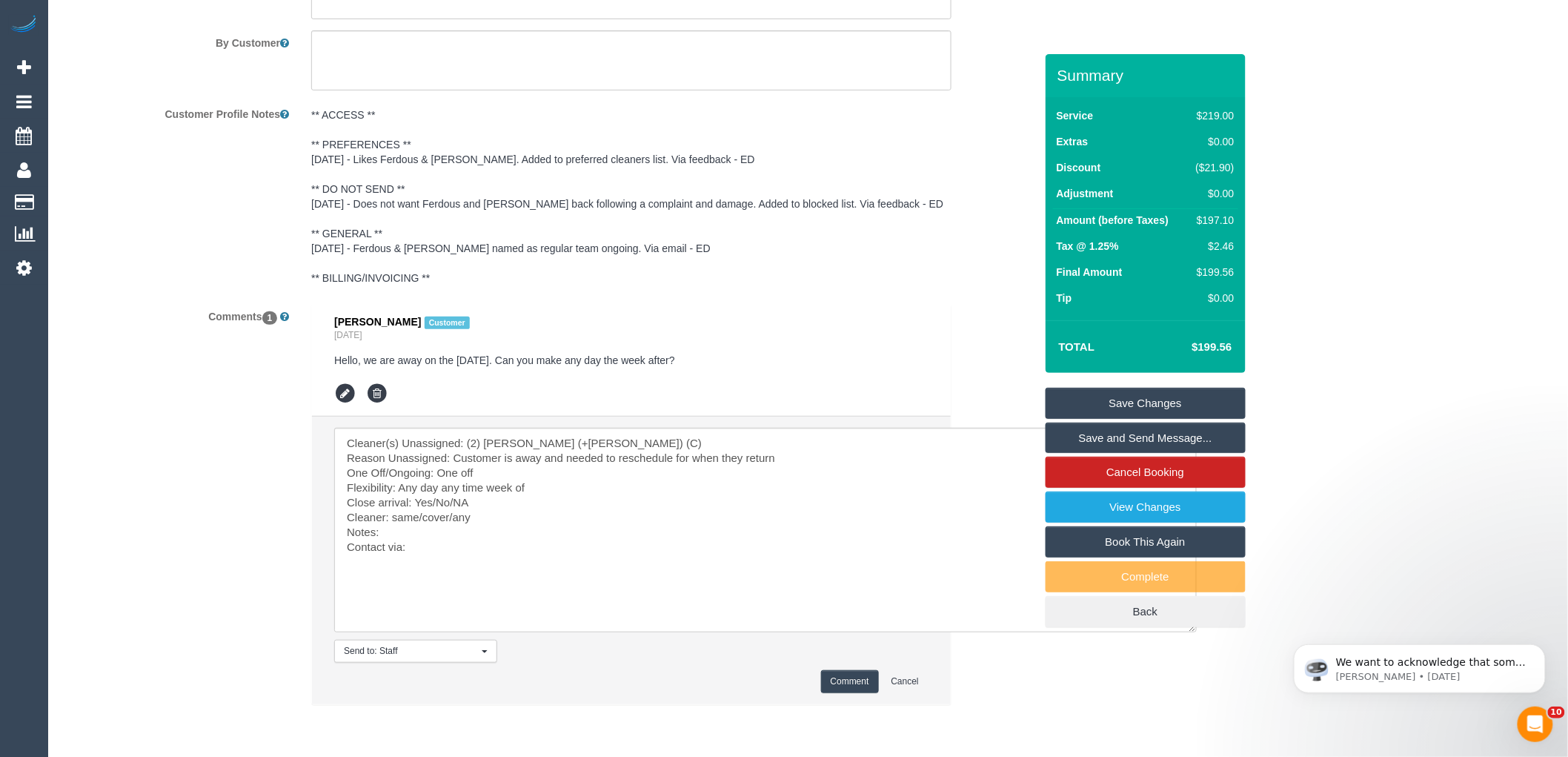
scroll to position [2578, 0]
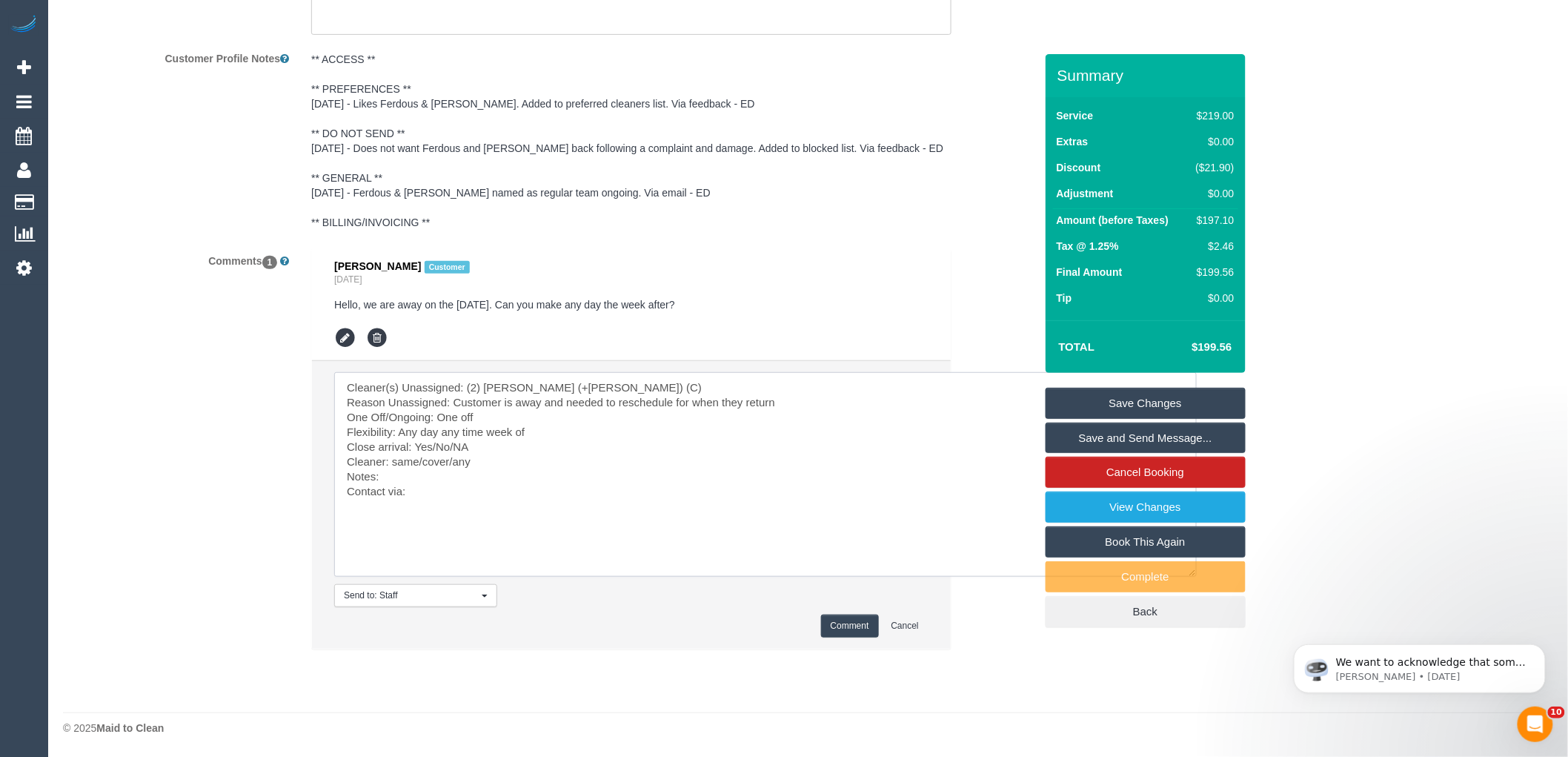
click at [522, 443] on textarea at bounding box center [766, 474] width 862 height 205
click at [556, 438] on textarea at bounding box center [766, 474] width 862 height 205
type textarea "Cleaner(s) Unassigned: (2) Harpreet (+Jasmeen) (C) Reason Unassigned: Customer …"
click at [832, 630] on button "Comment" at bounding box center [850, 626] width 58 height 23
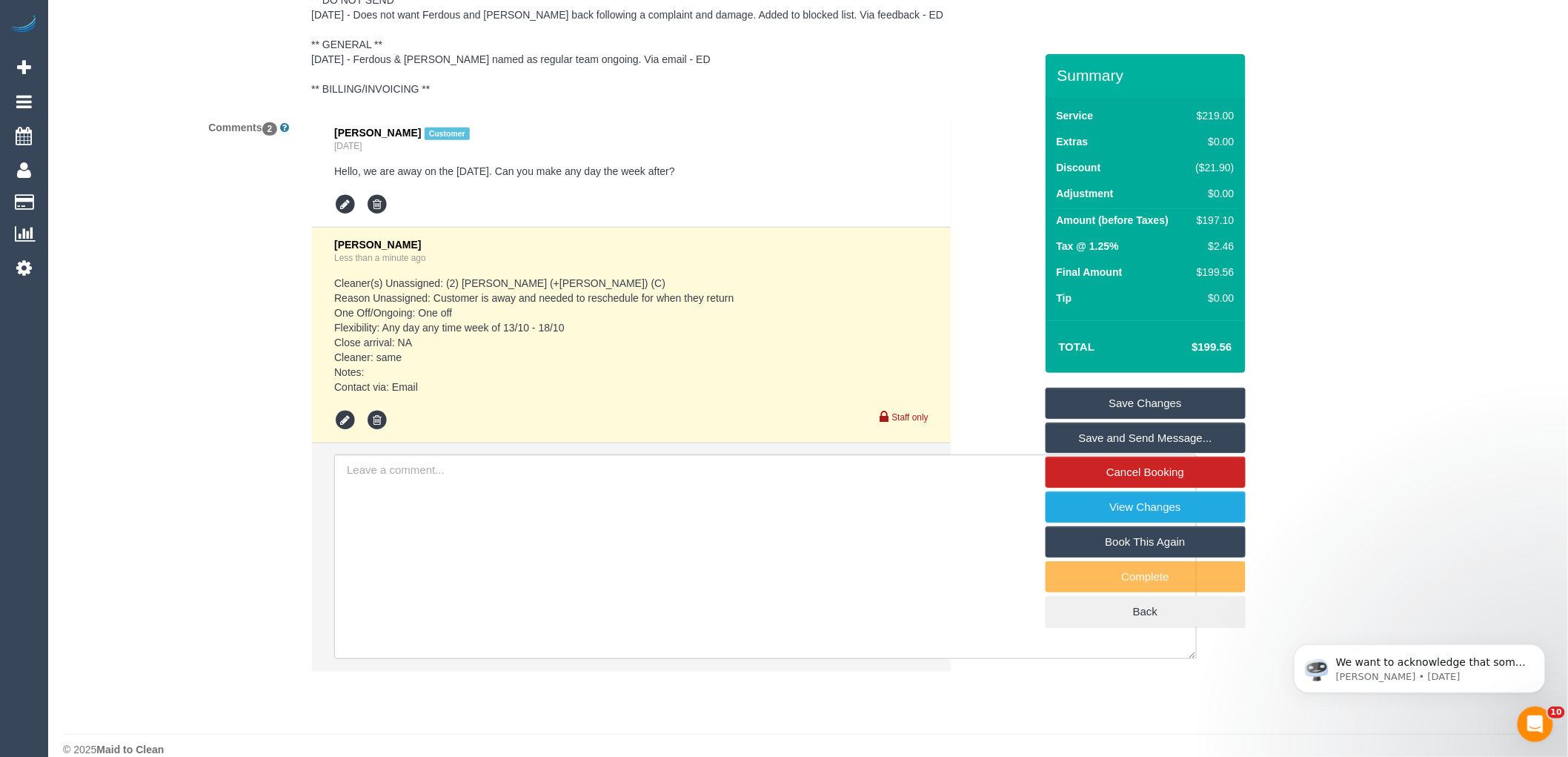
scroll to position [2732, 0]
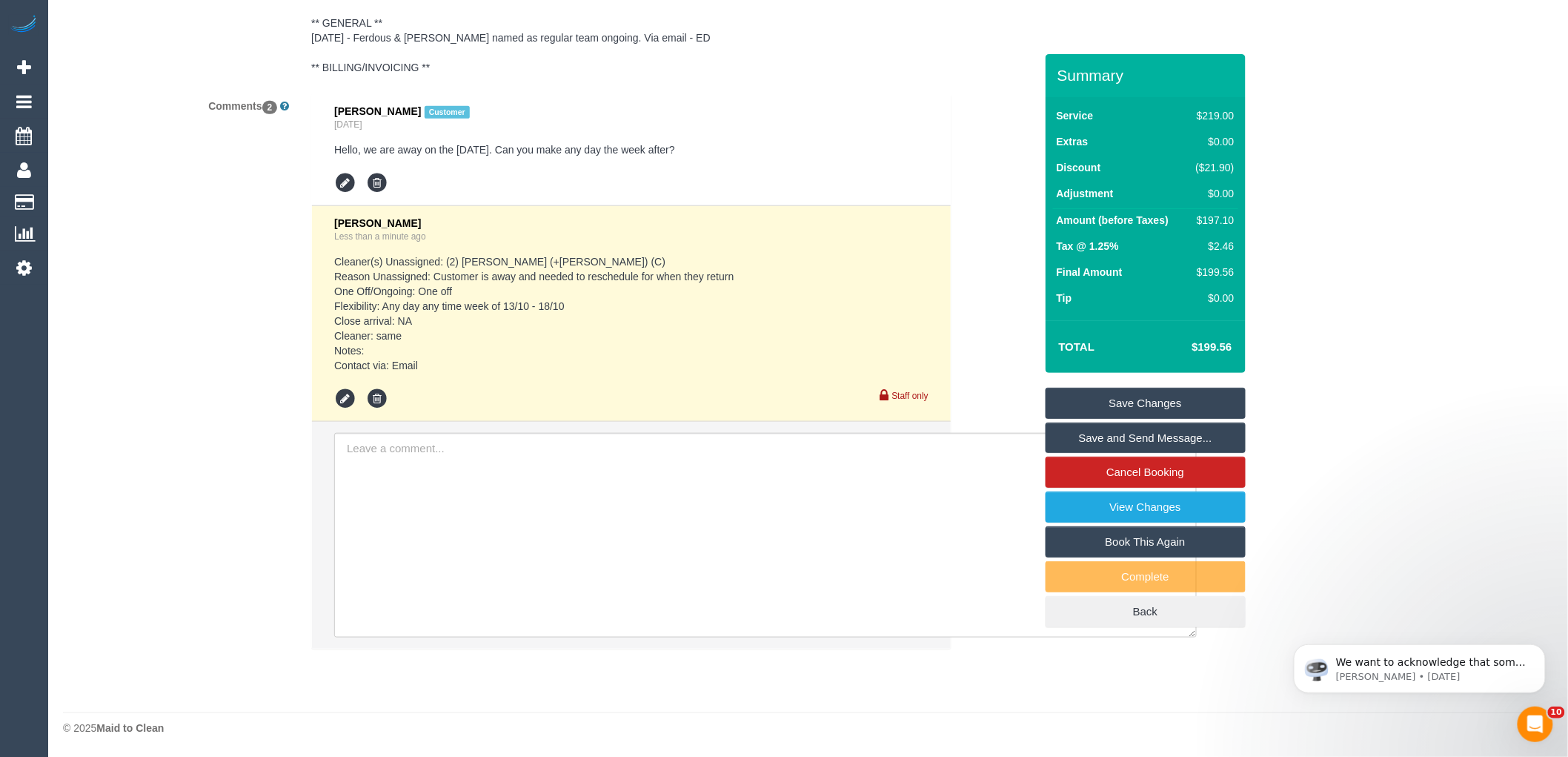
click at [1184, 404] on link "Save Changes" at bounding box center [1145, 404] width 200 height 31
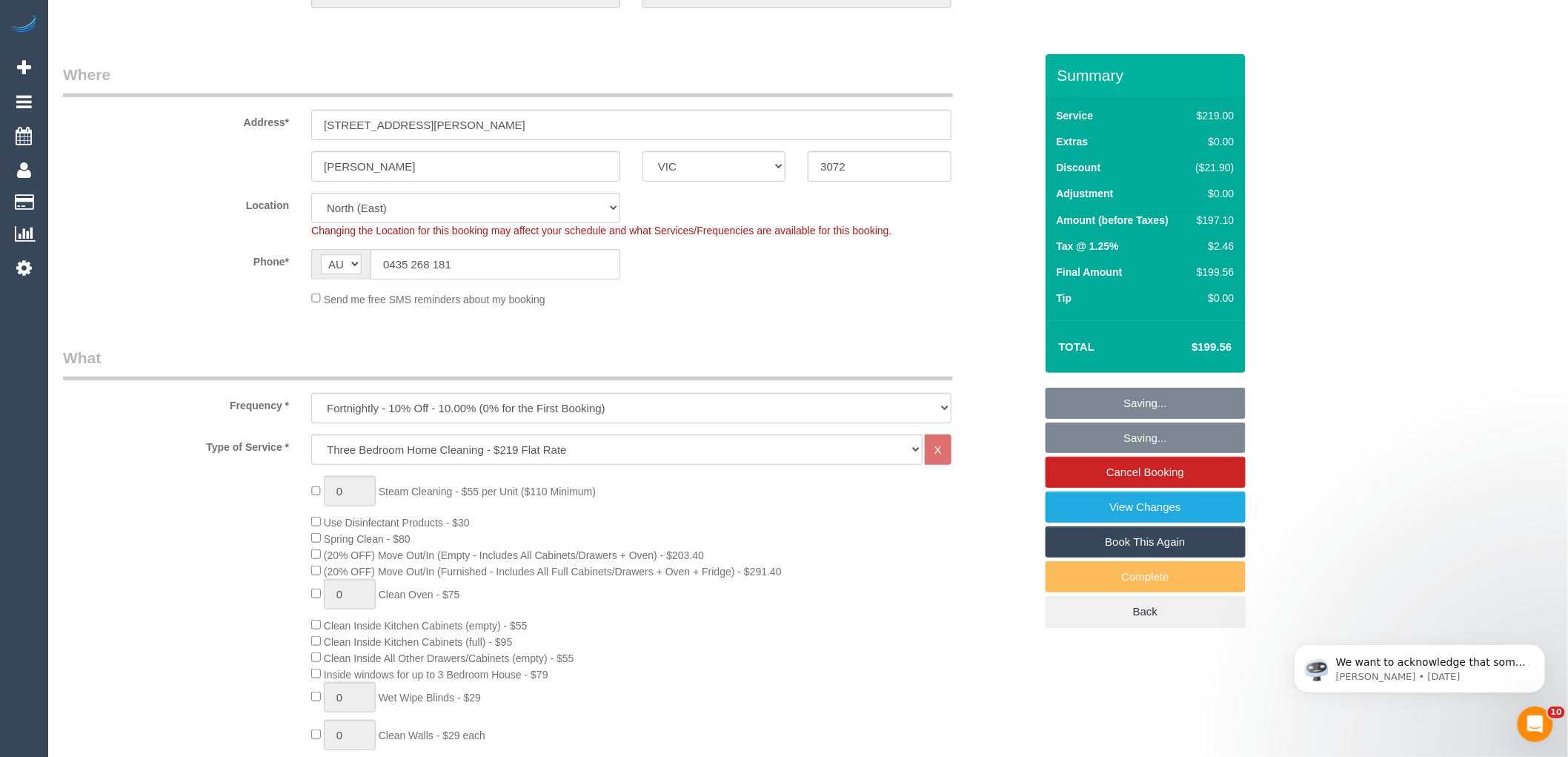
scroll to position [0, 0]
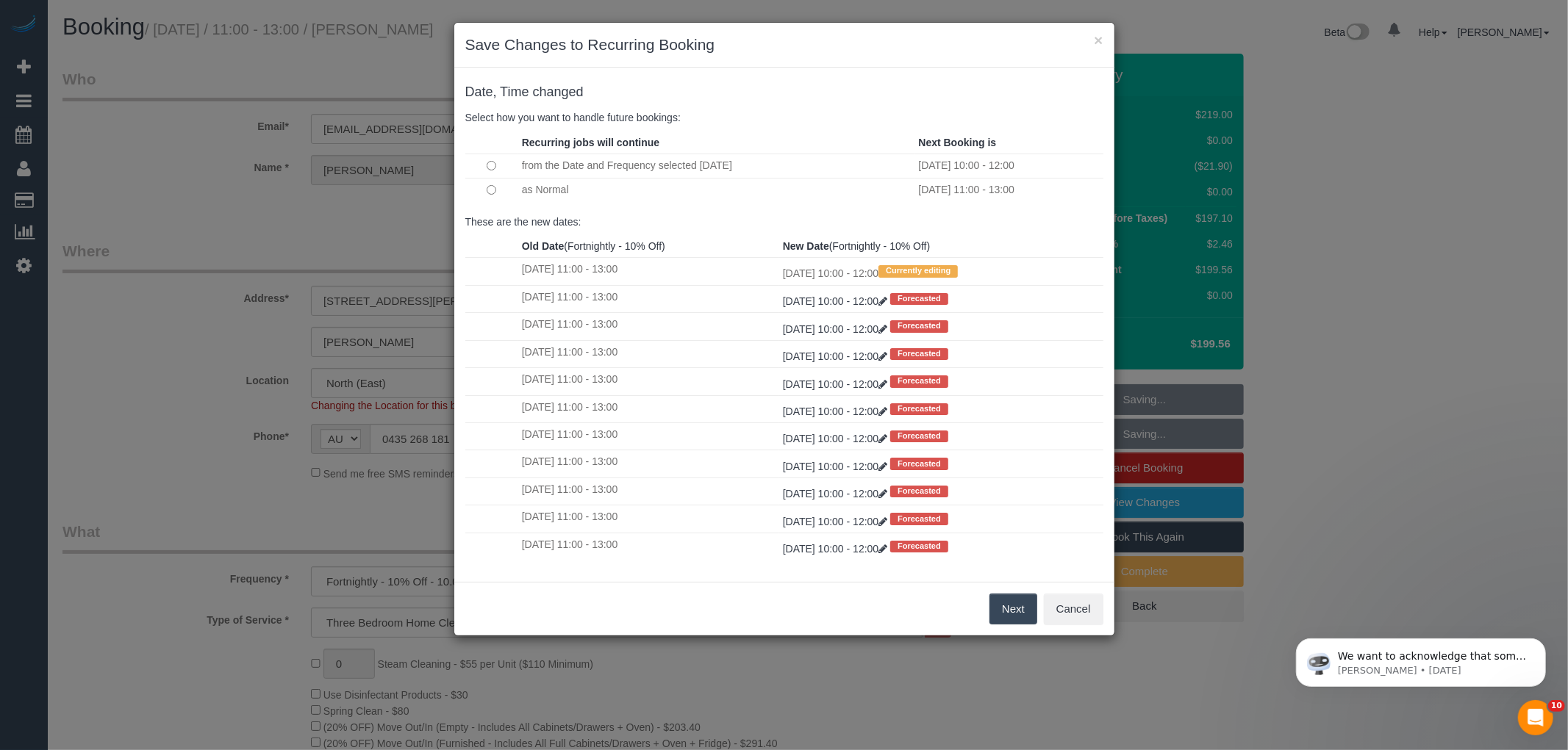
click at [485, 193] on td at bounding box center [491, 189] width 53 height 24
click at [1017, 608] on button "Next" at bounding box center [1013, 609] width 48 height 31
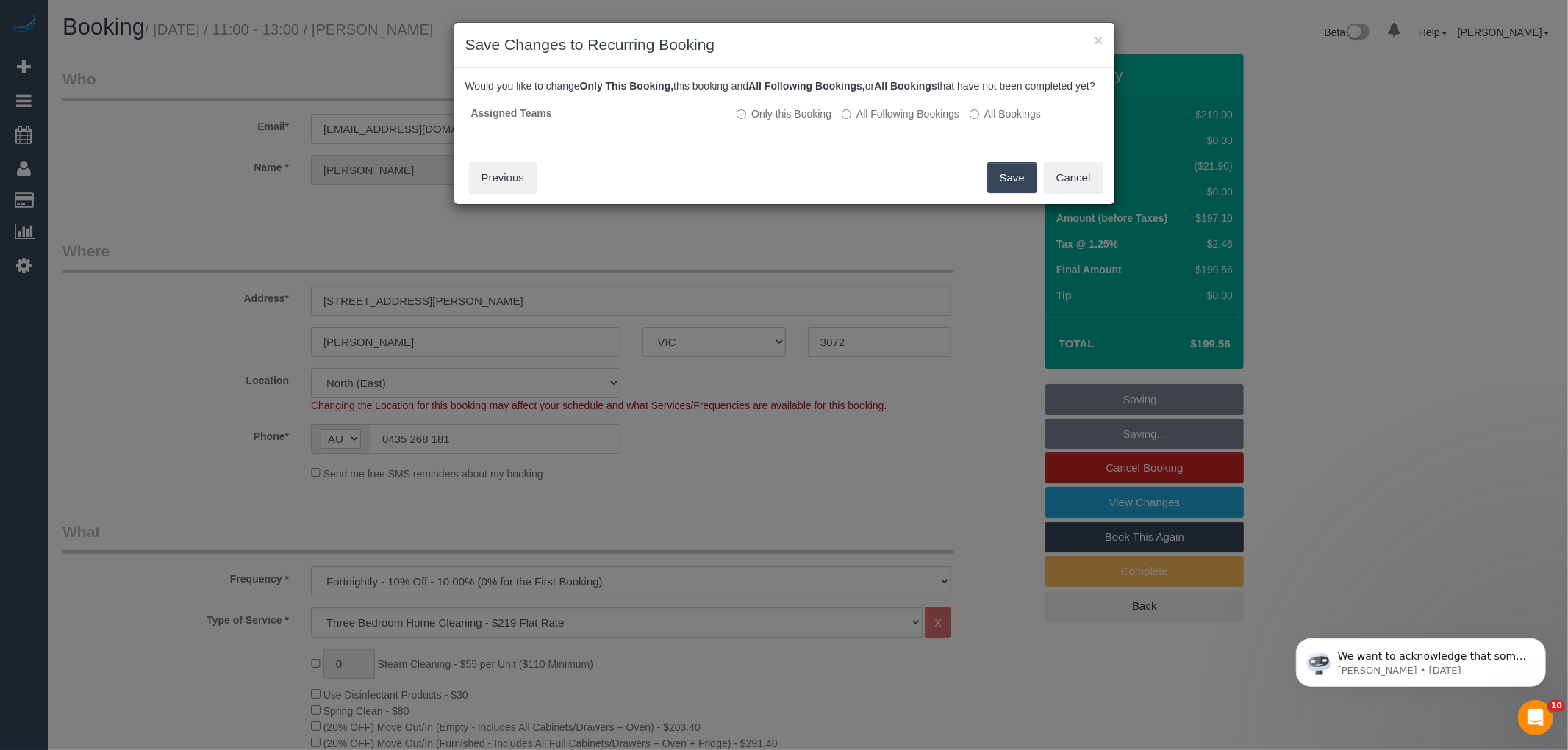
click at [1018, 193] on button "Save" at bounding box center [1012, 178] width 50 height 31
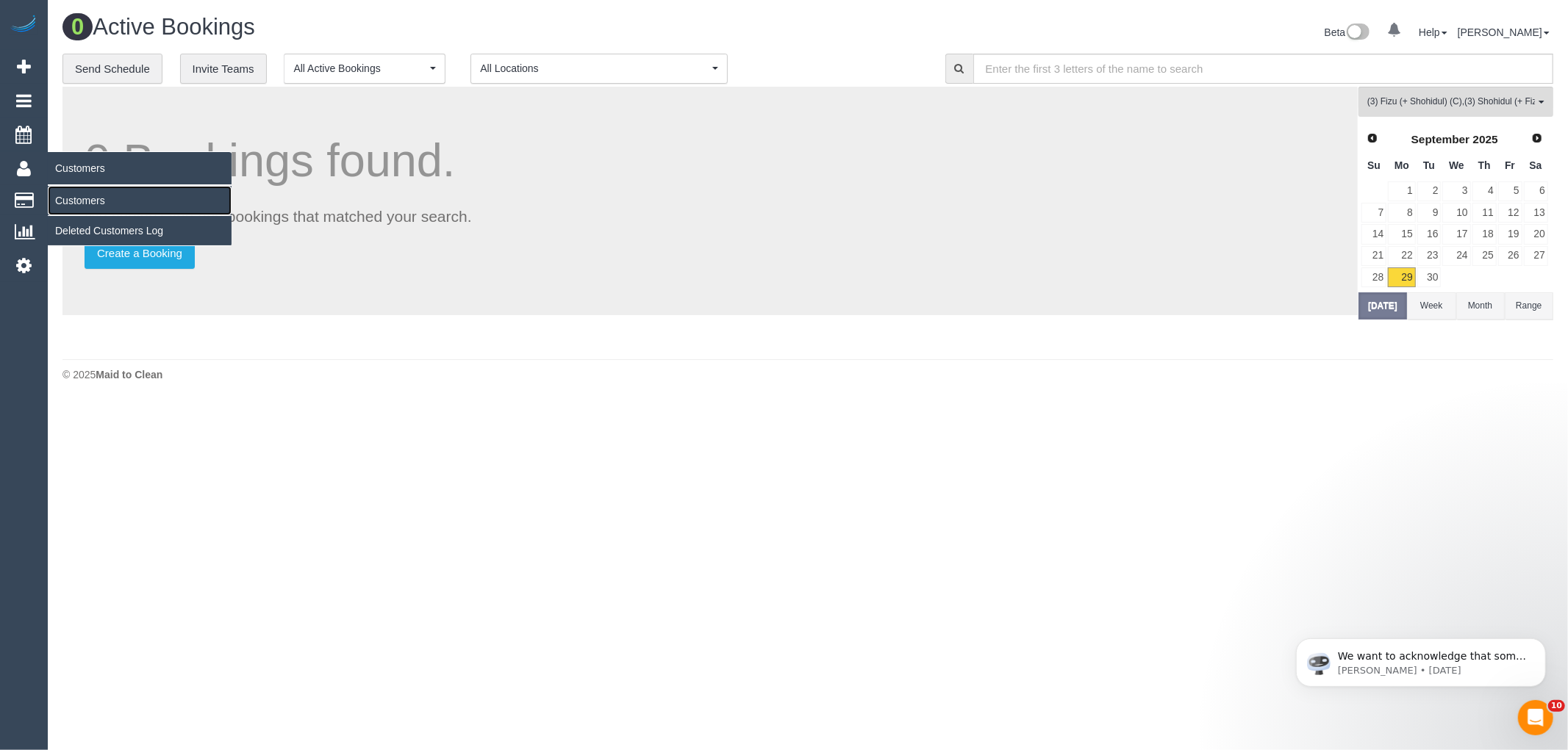
click at [63, 199] on link "Customers" at bounding box center [139, 201] width 184 height 29
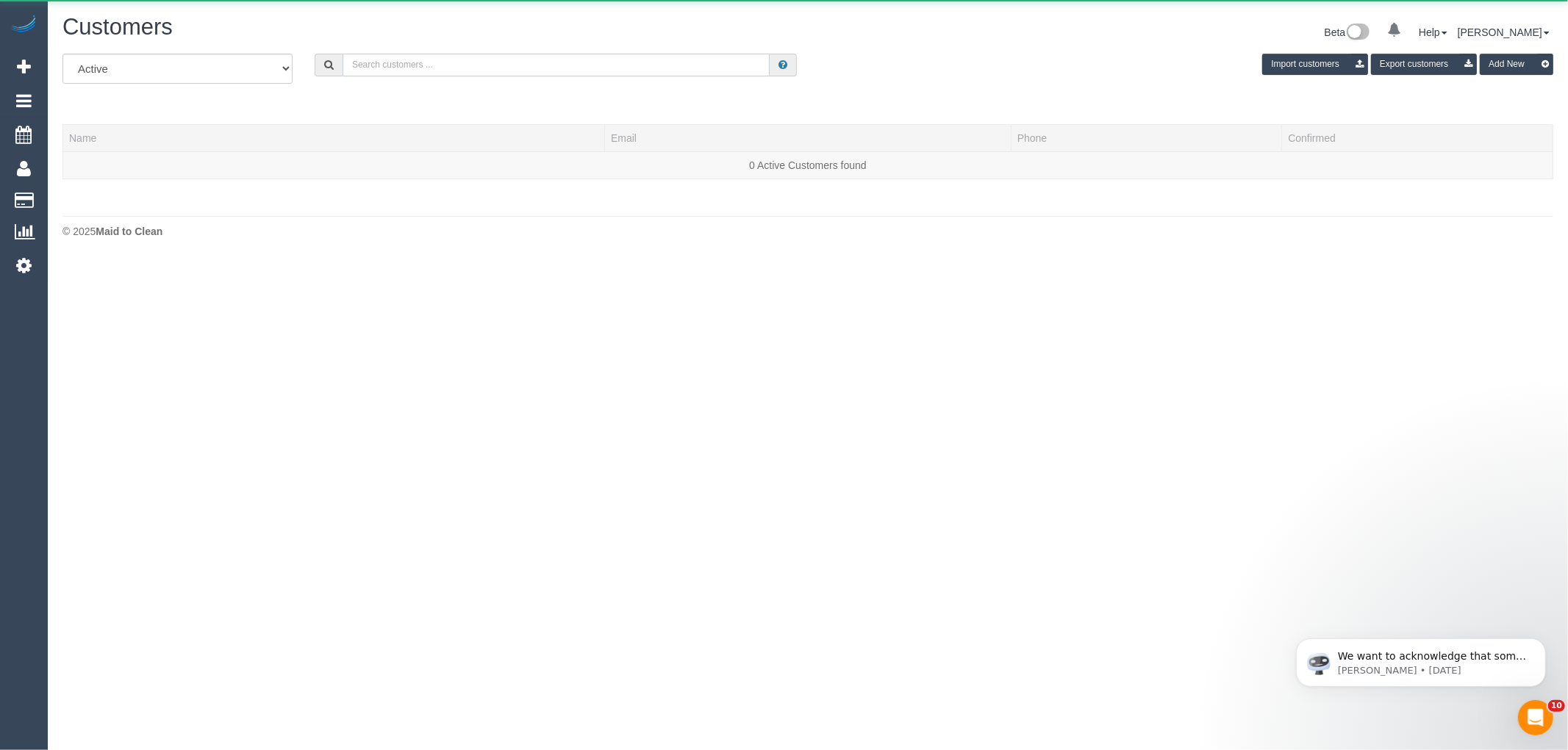
click at [459, 74] on input "text" at bounding box center [556, 65] width 427 height 23
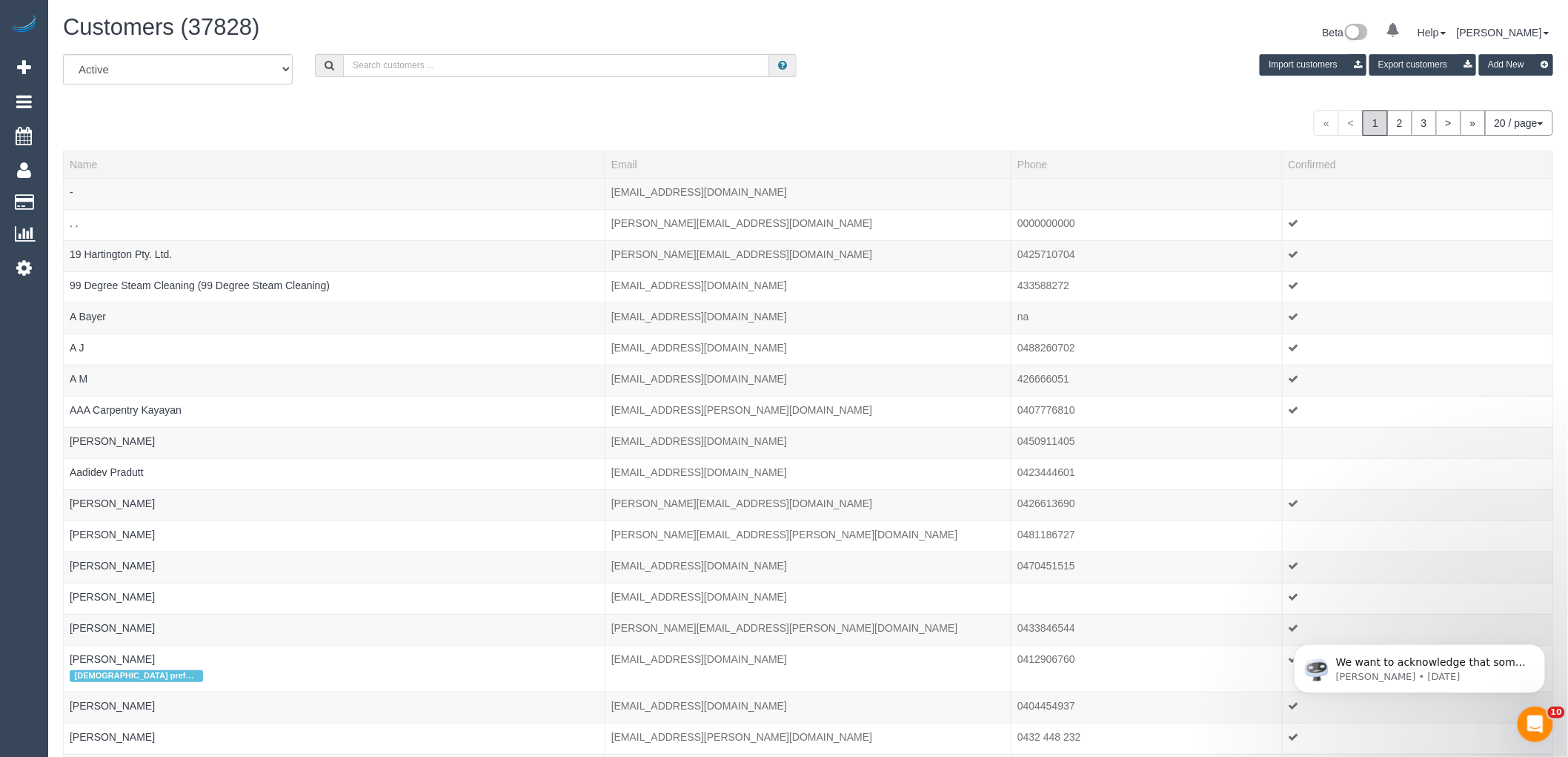
paste input "jalcindor@me.com"
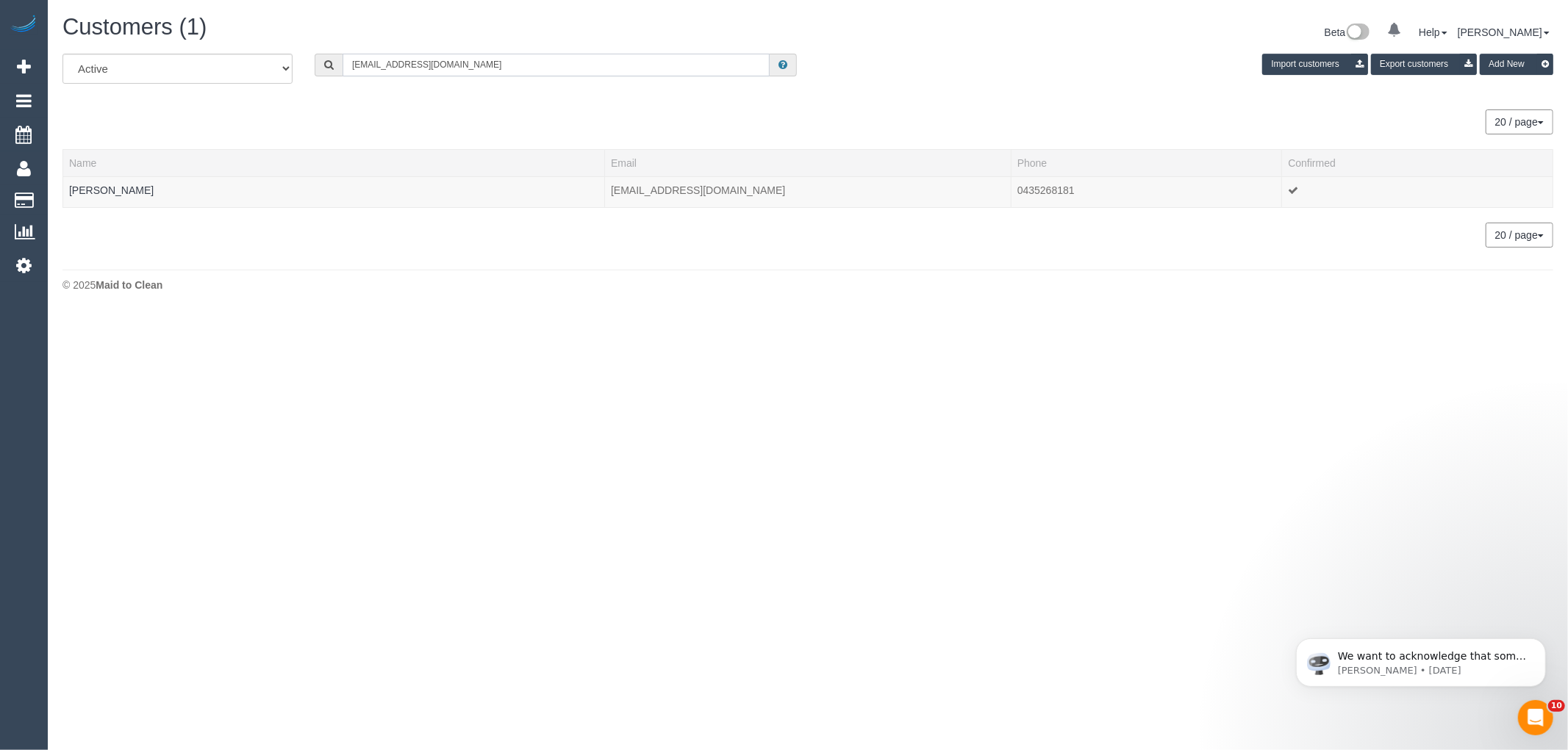
click at [576, 67] on input "jalcindor@me.com" at bounding box center [556, 65] width 427 height 23
paste input "61422385992"
drag, startPoint x: 363, startPoint y: 68, endPoint x: 134, endPoint y: 57, distance: 229.3
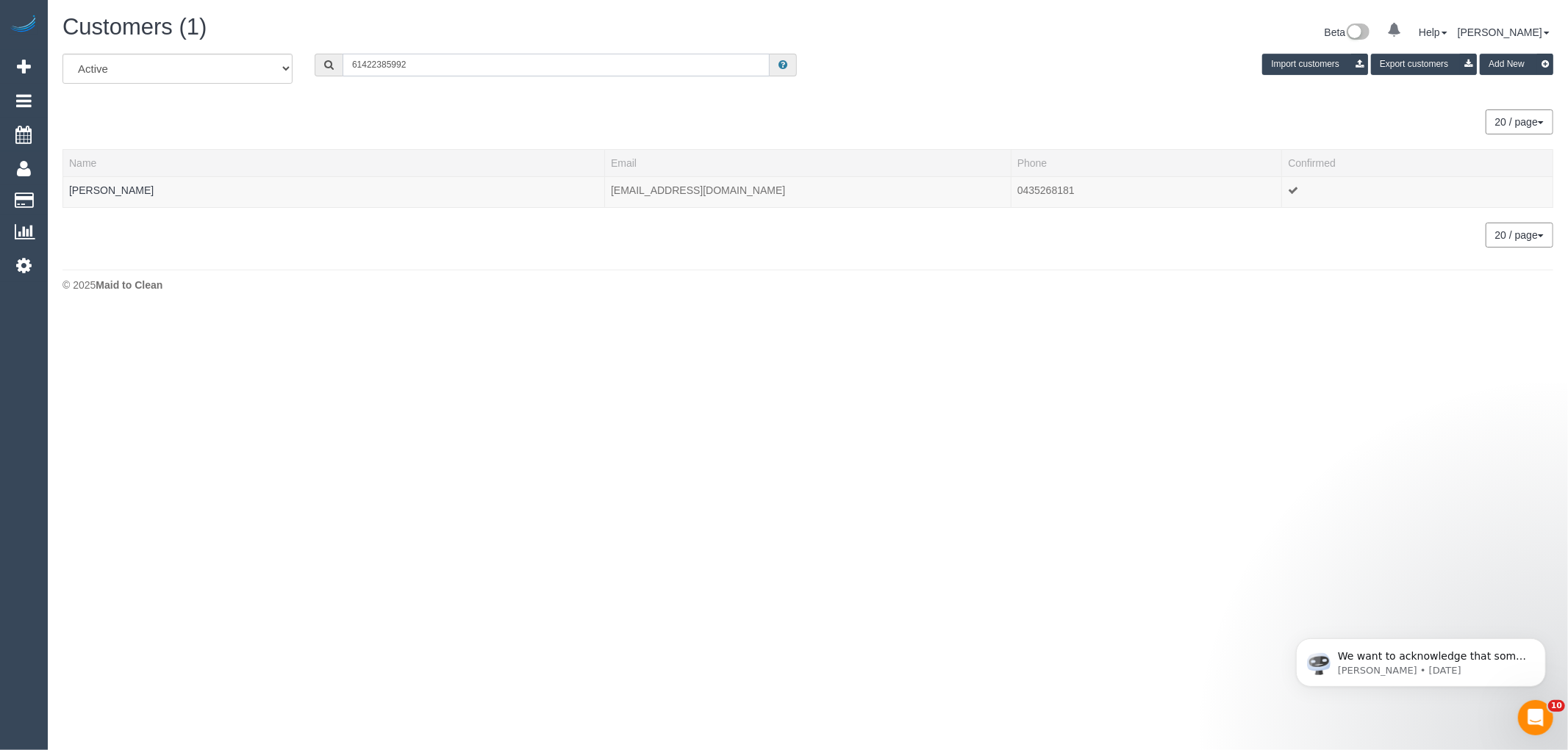
click at [134, 57] on div "All Active Archived 61422385992 Import customers Export customers Add New" at bounding box center [808, 74] width 1513 height 41
type input "0422385992"
click at [87, 186] on link "Nicole Black" at bounding box center [111, 190] width 84 height 11
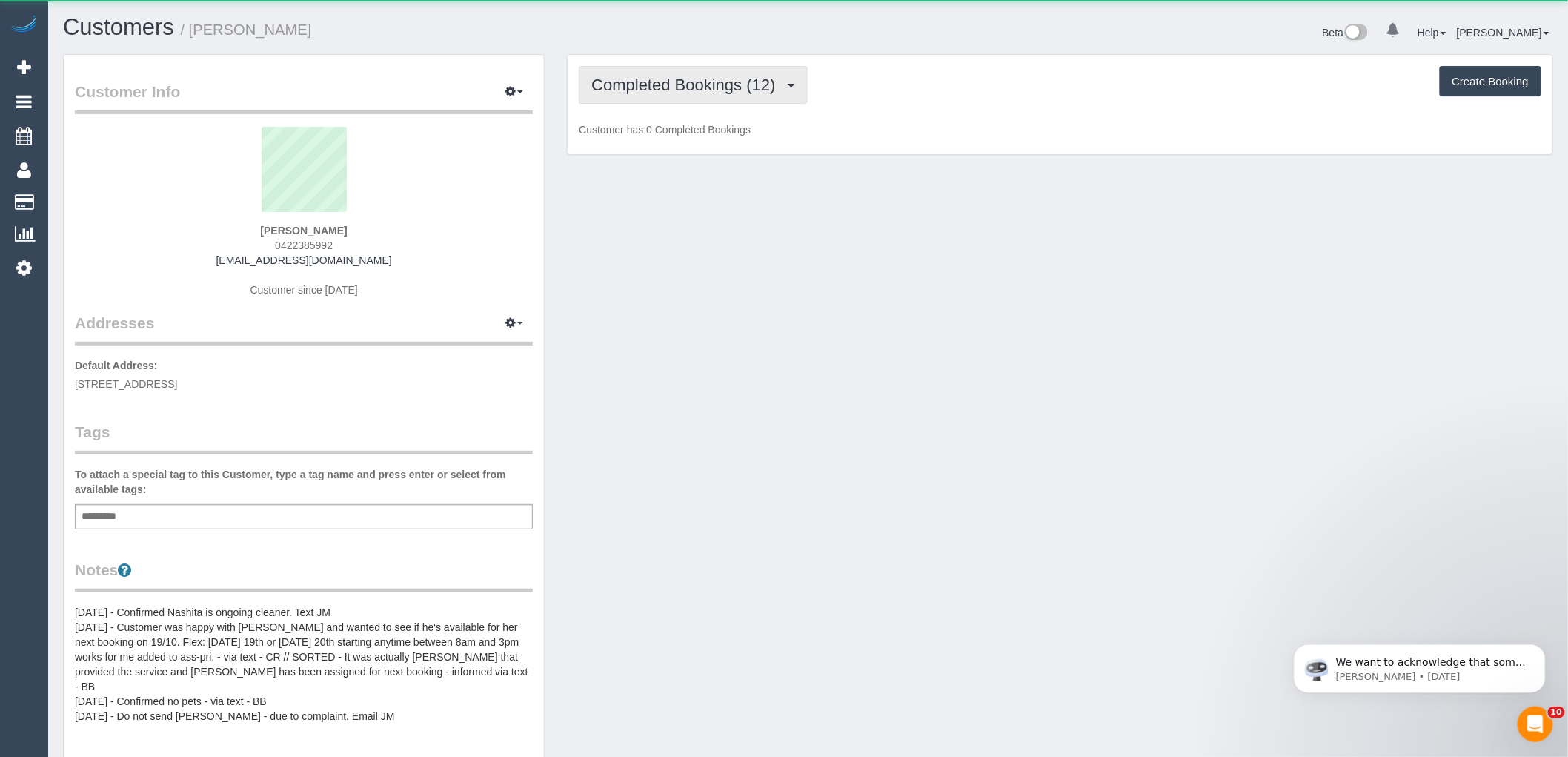
click at [709, 82] on span "Completed Bookings (12)" at bounding box center [686, 85] width 191 height 19
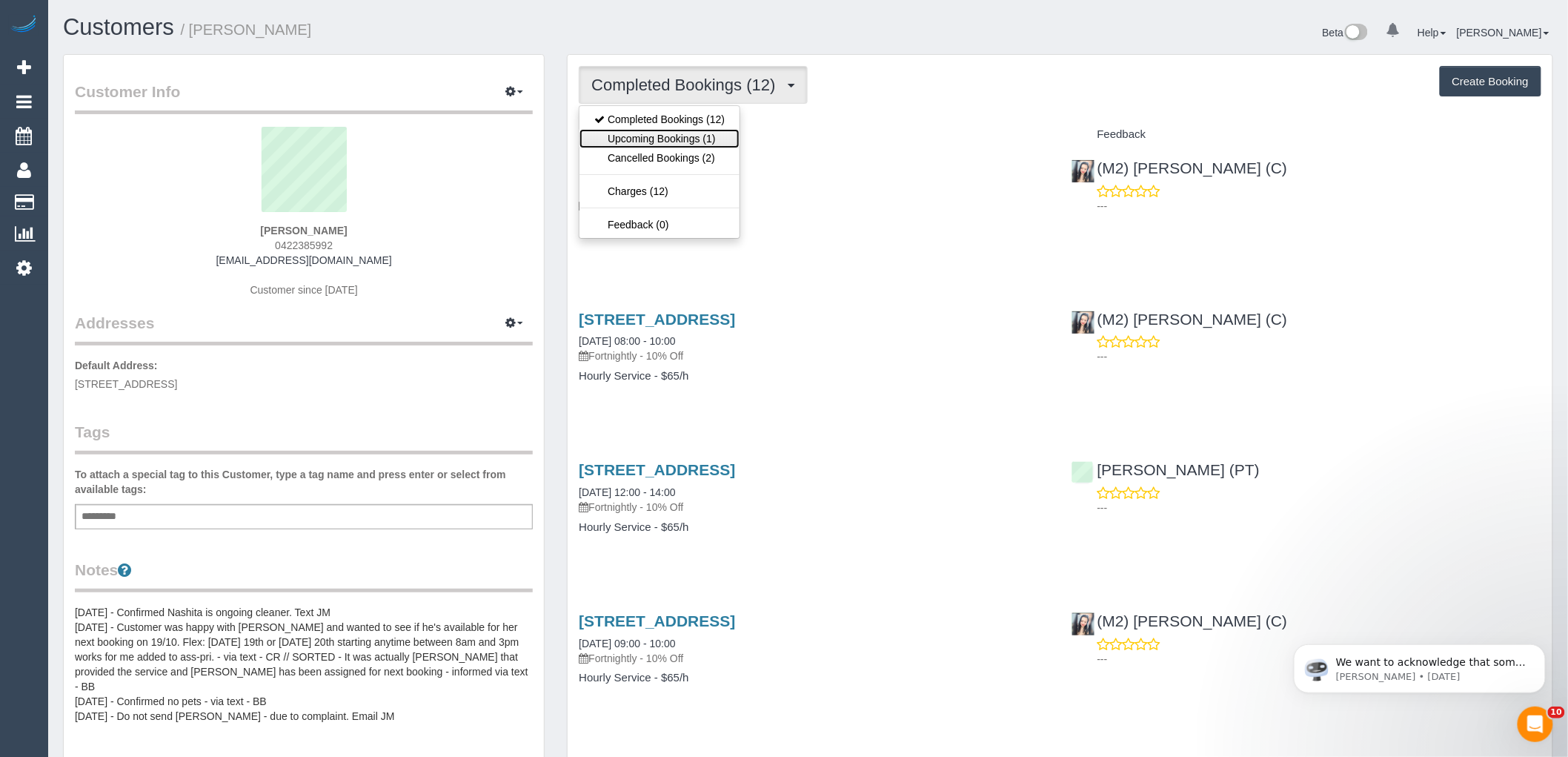
click at [692, 135] on link "Upcoming Bookings (1)" at bounding box center [659, 138] width 160 height 19
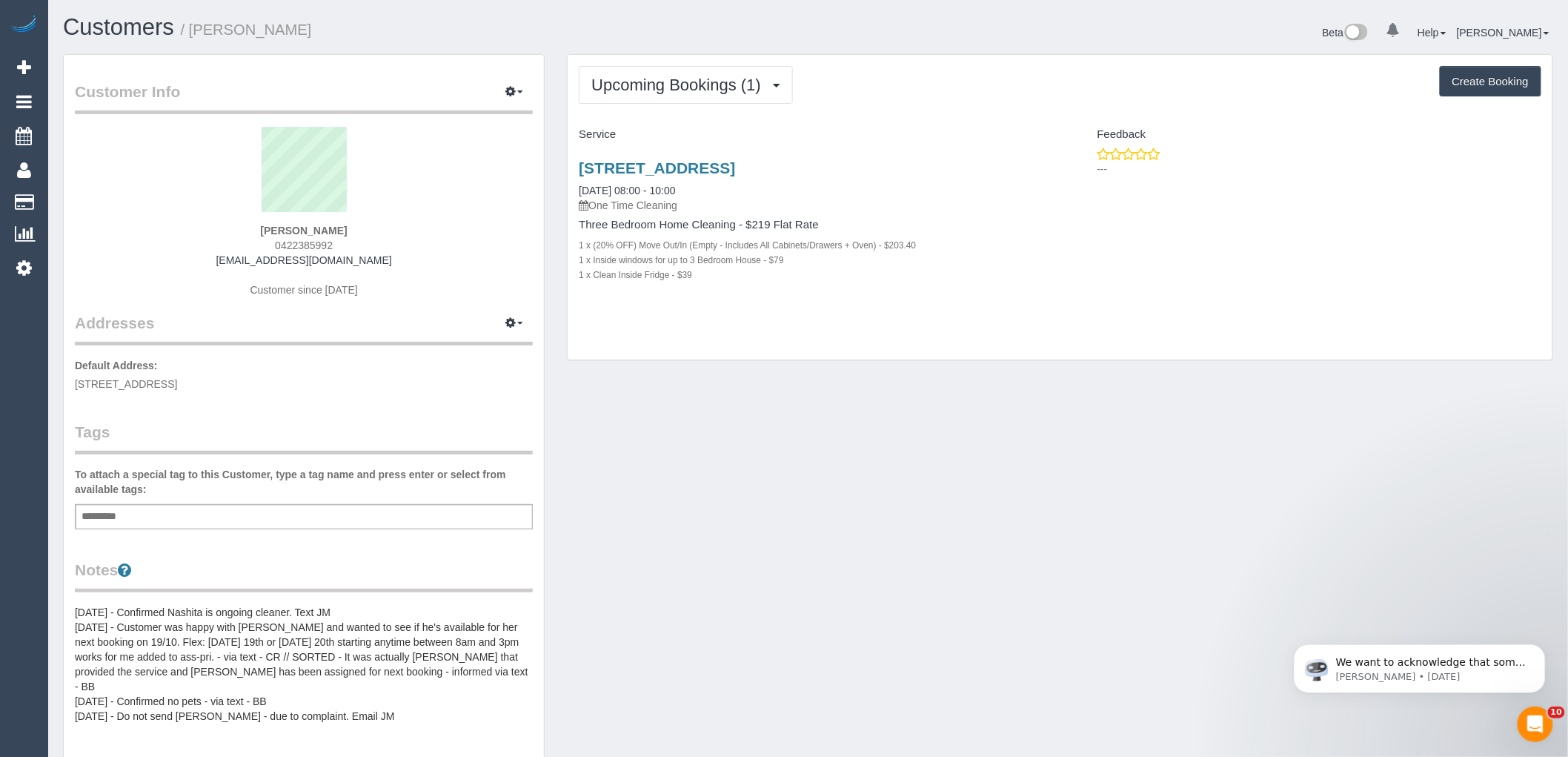
click at [572, 178] on div "83 Eskdale Road, Caulfield North, VIC 3161 02/10/2025 08:00 - 10:00 One Time Cl…" at bounding box center [814, 229] width 492 height 165
drag, startPoint x: 569, startPoint y: 167, endPoint x: 842, endPoint y: 322, distance: 313.9
click at [842, 322] on div "Upcoming Bookings (1) Completed Bookings (12) Upcoming Bookings (1) Cancelled B…" at bounding box center [1060, 207] width 985 height 305
copy div "83 Eskdale Road, Caulfield North, VIC 3161 02/10/2025 08:00 - 10:00 One Time Cl…"
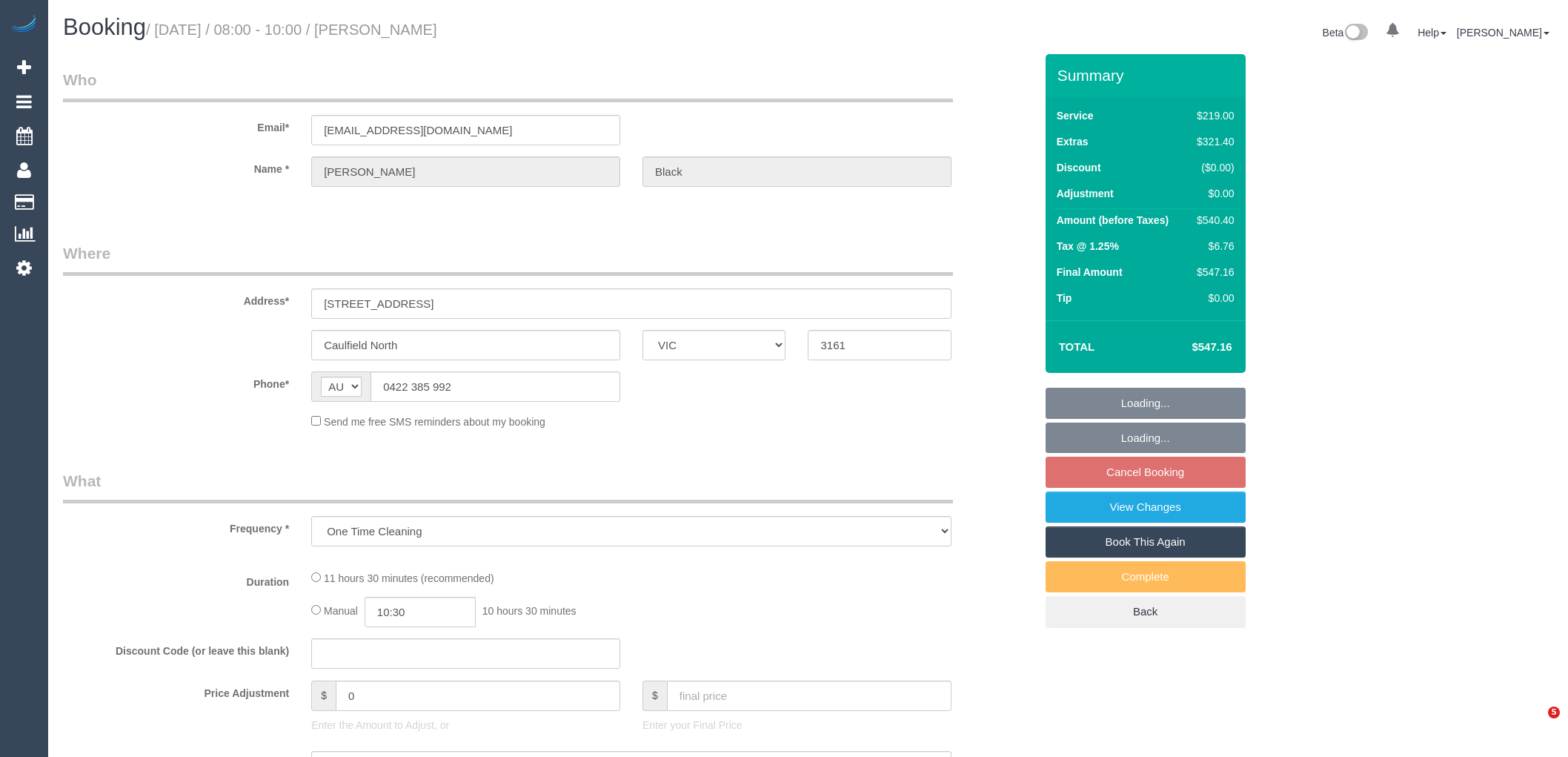
select select "VIC"
select select "string:stripe-pm_1S5czY2GScqysDRVDKVIH1D1"
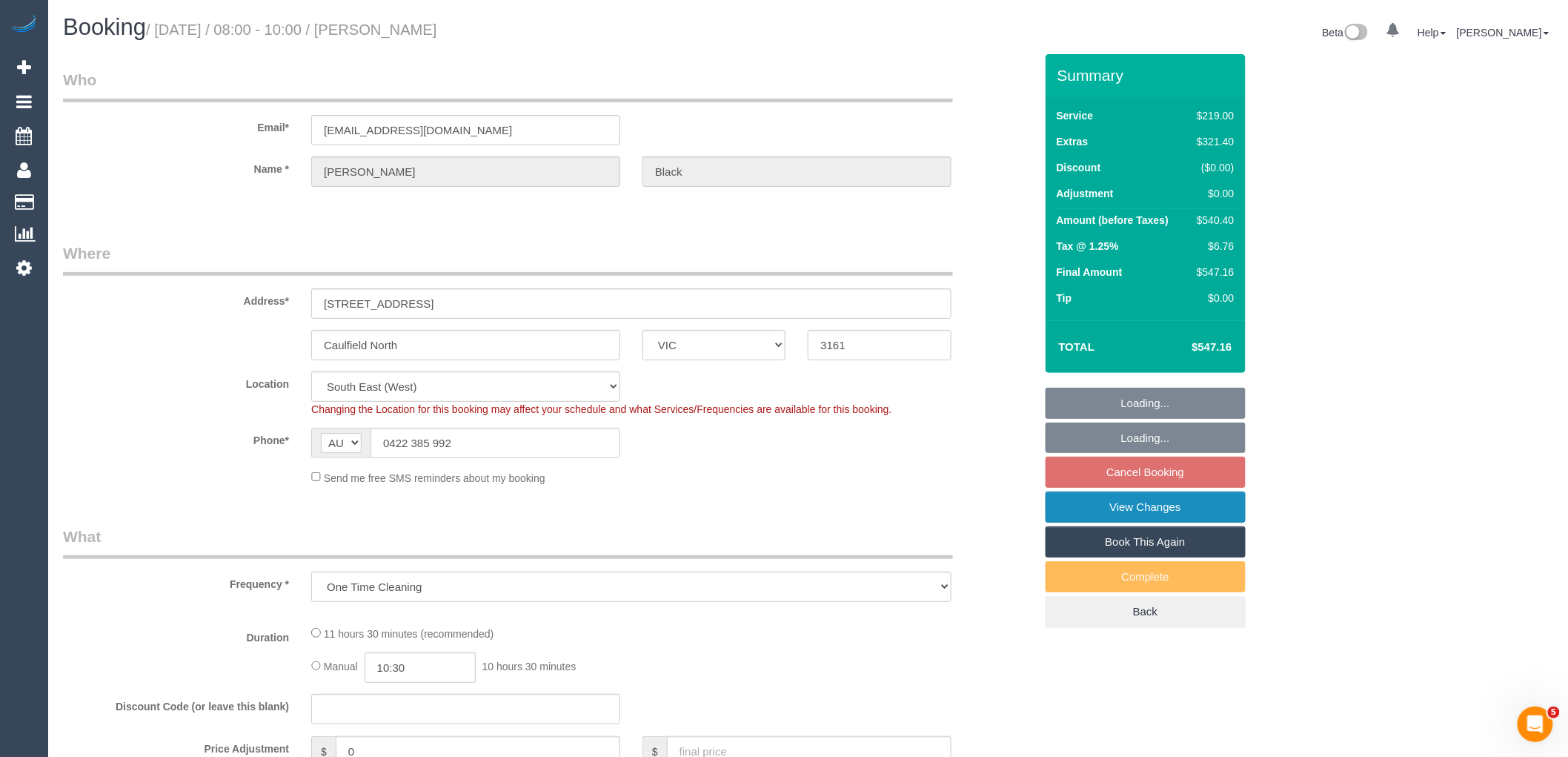
select select "object:1060"
click at [1129, 508] on link "View Changes" at bounding box center [1145, 507] width 200 height 31
select select "spot1"
select select "number:28"
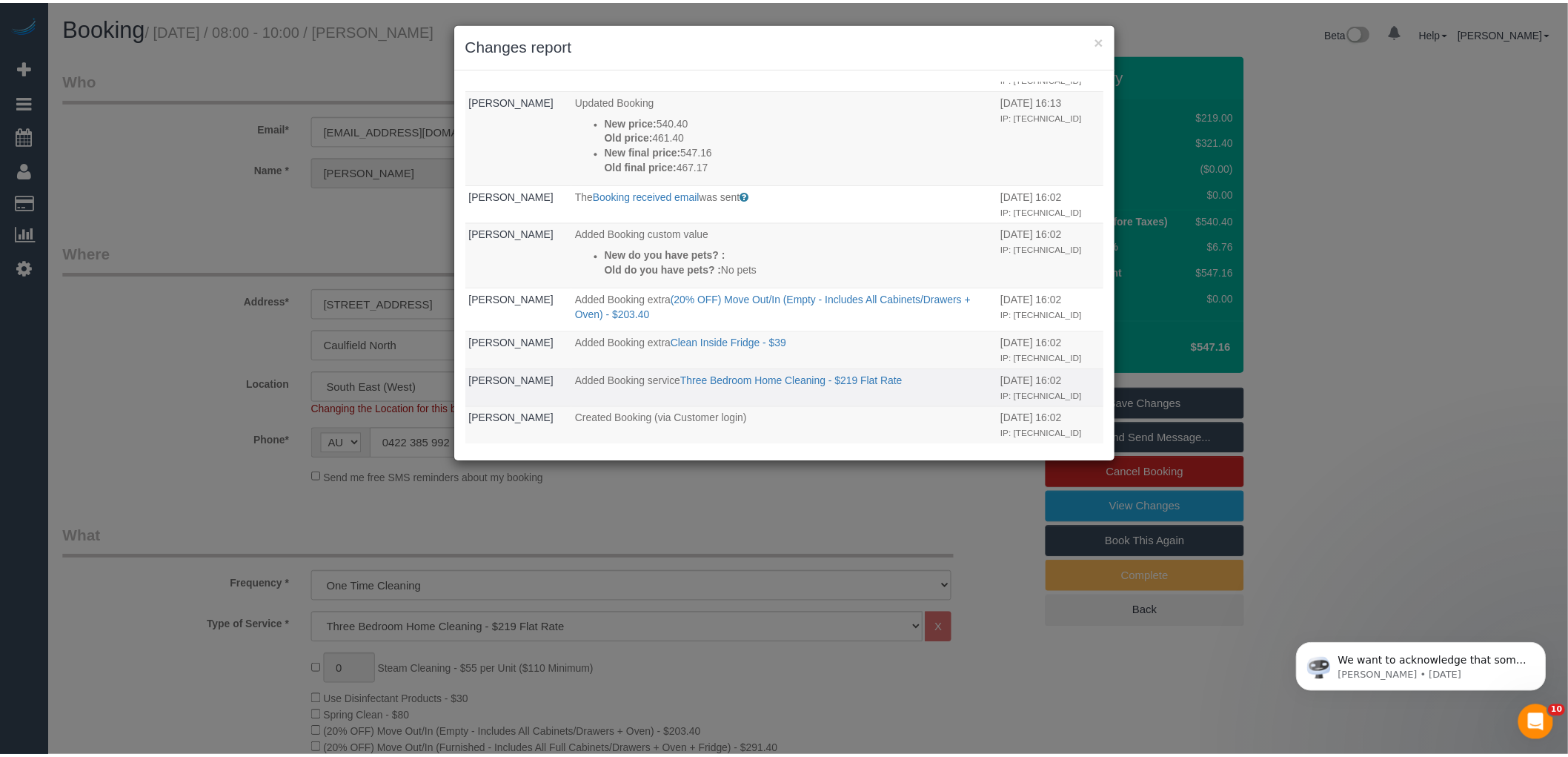
scroll to position [221, 0]
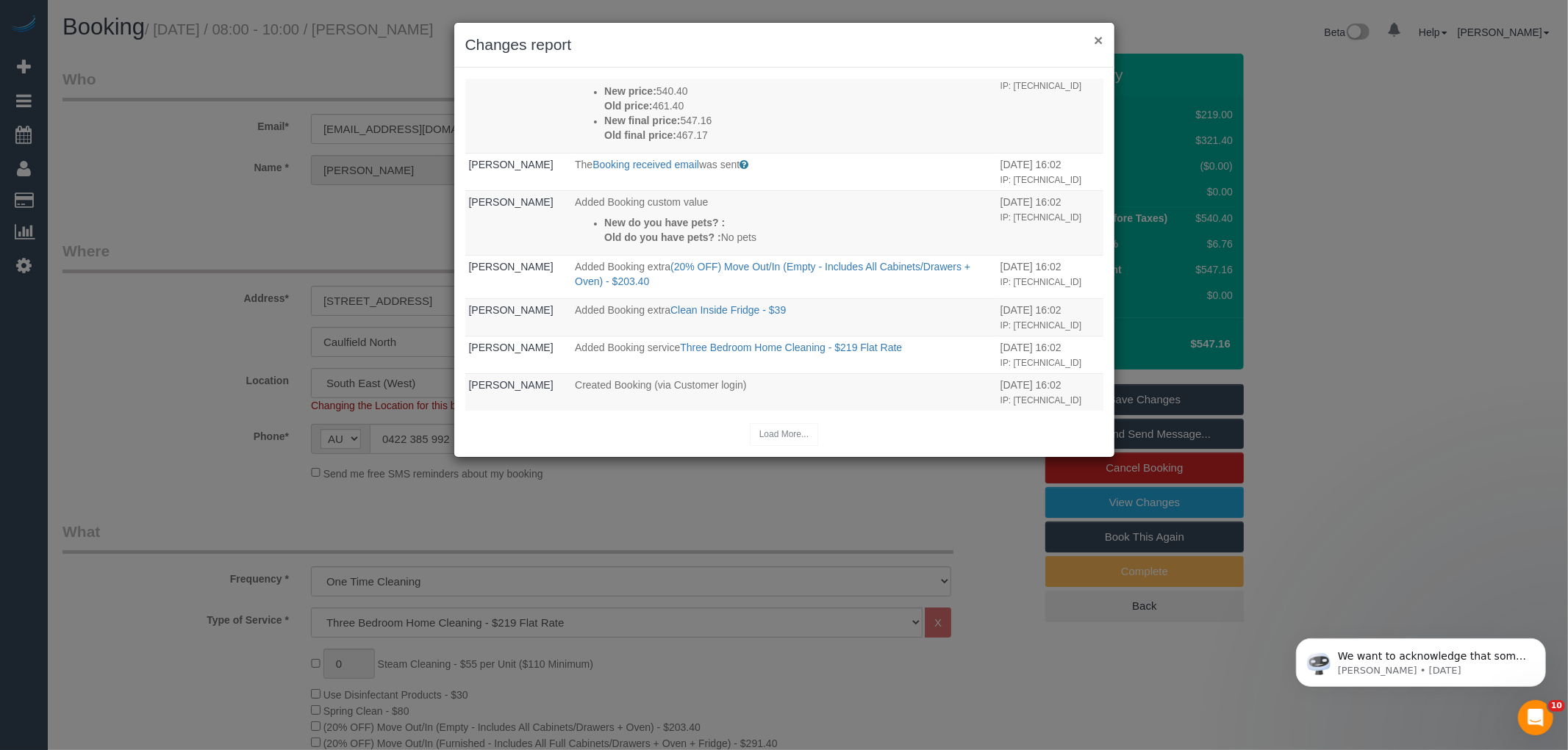
click at [1097, 34] on button "×" at bounding box center [1098, 40] width 9 height 15
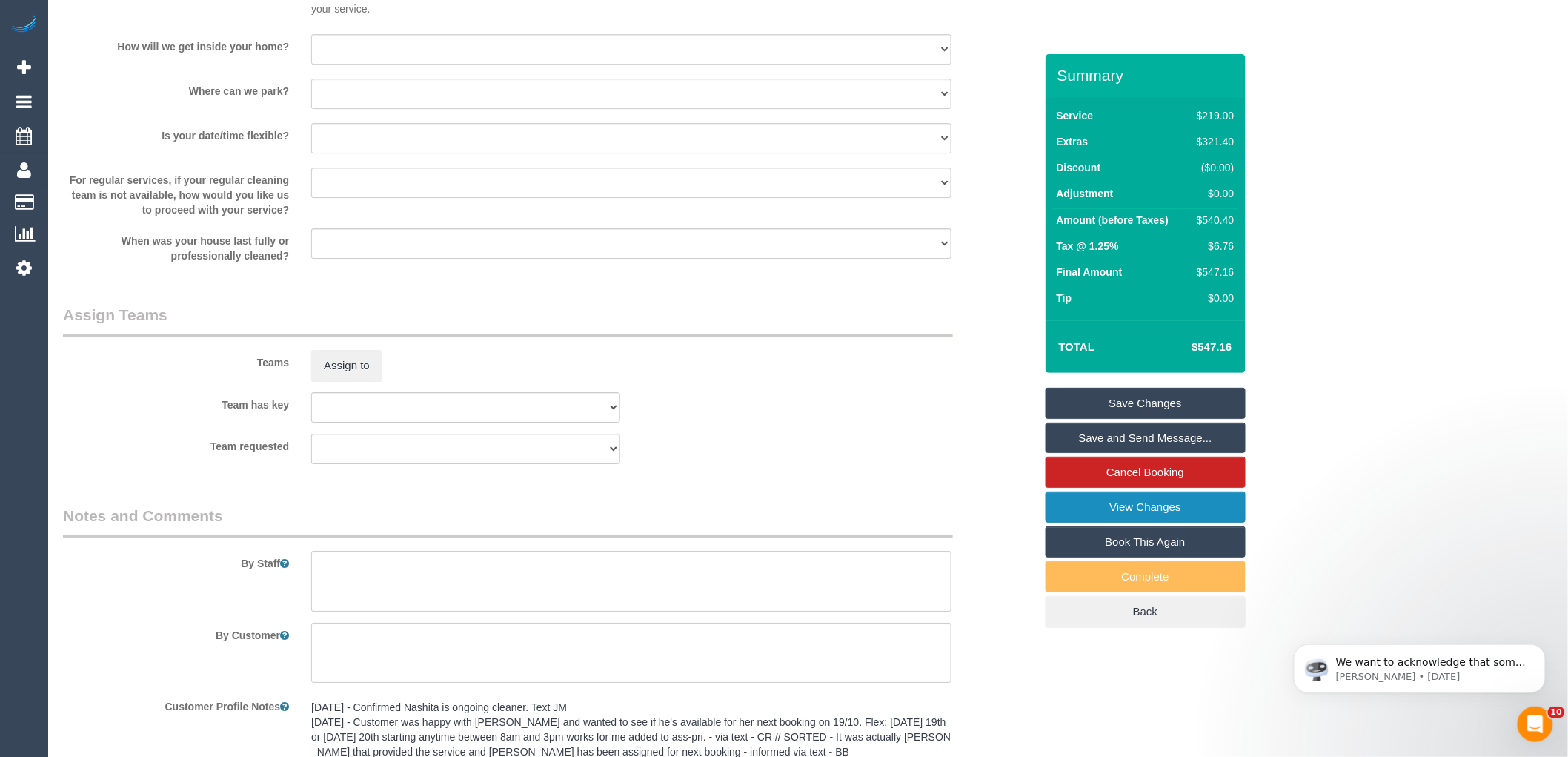
scroll to position [2142, 0]
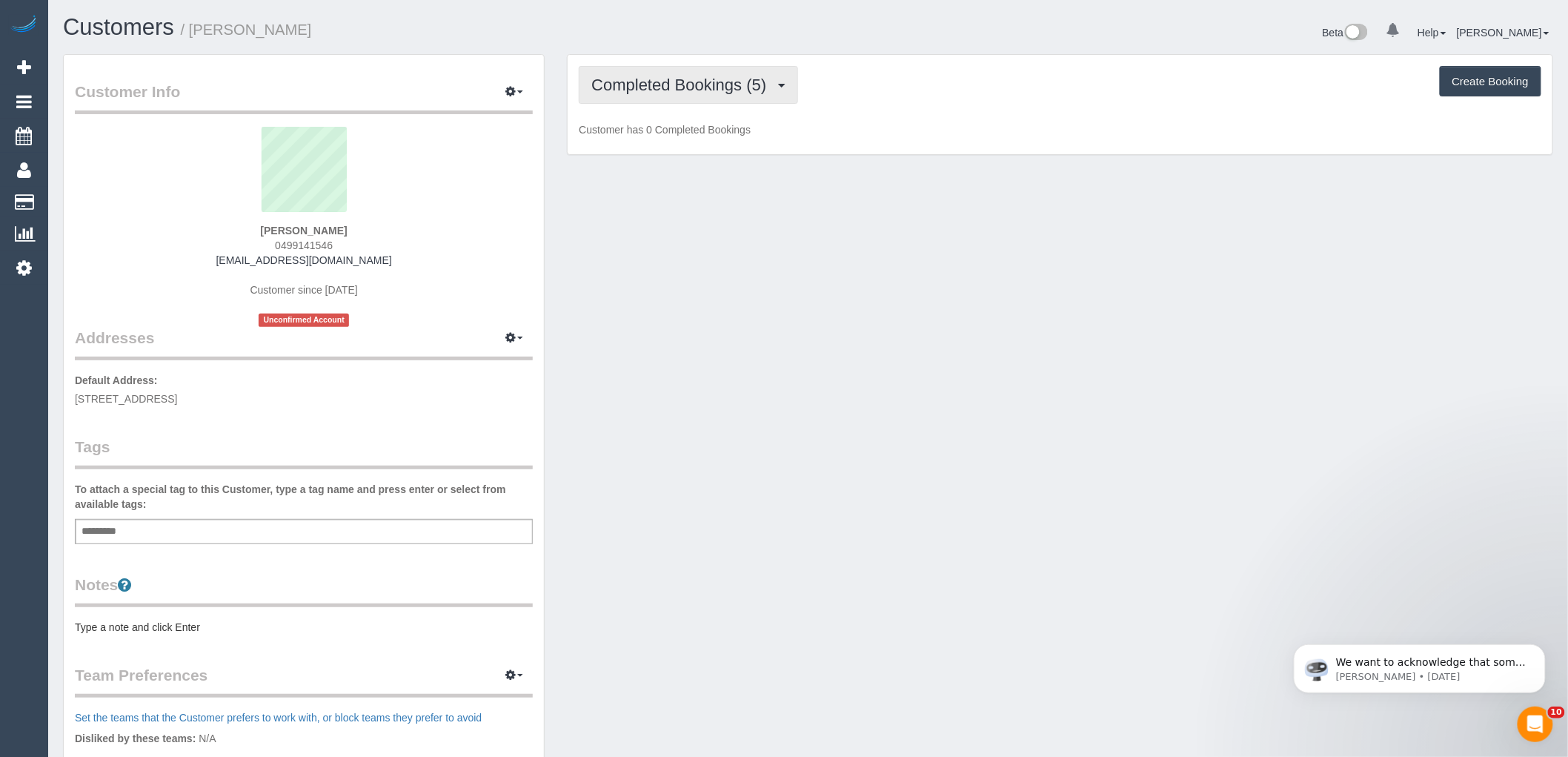
click at [641, 87] on span "Completed Bookings (5)" at bounding box center [682, 85] width 182 height 19
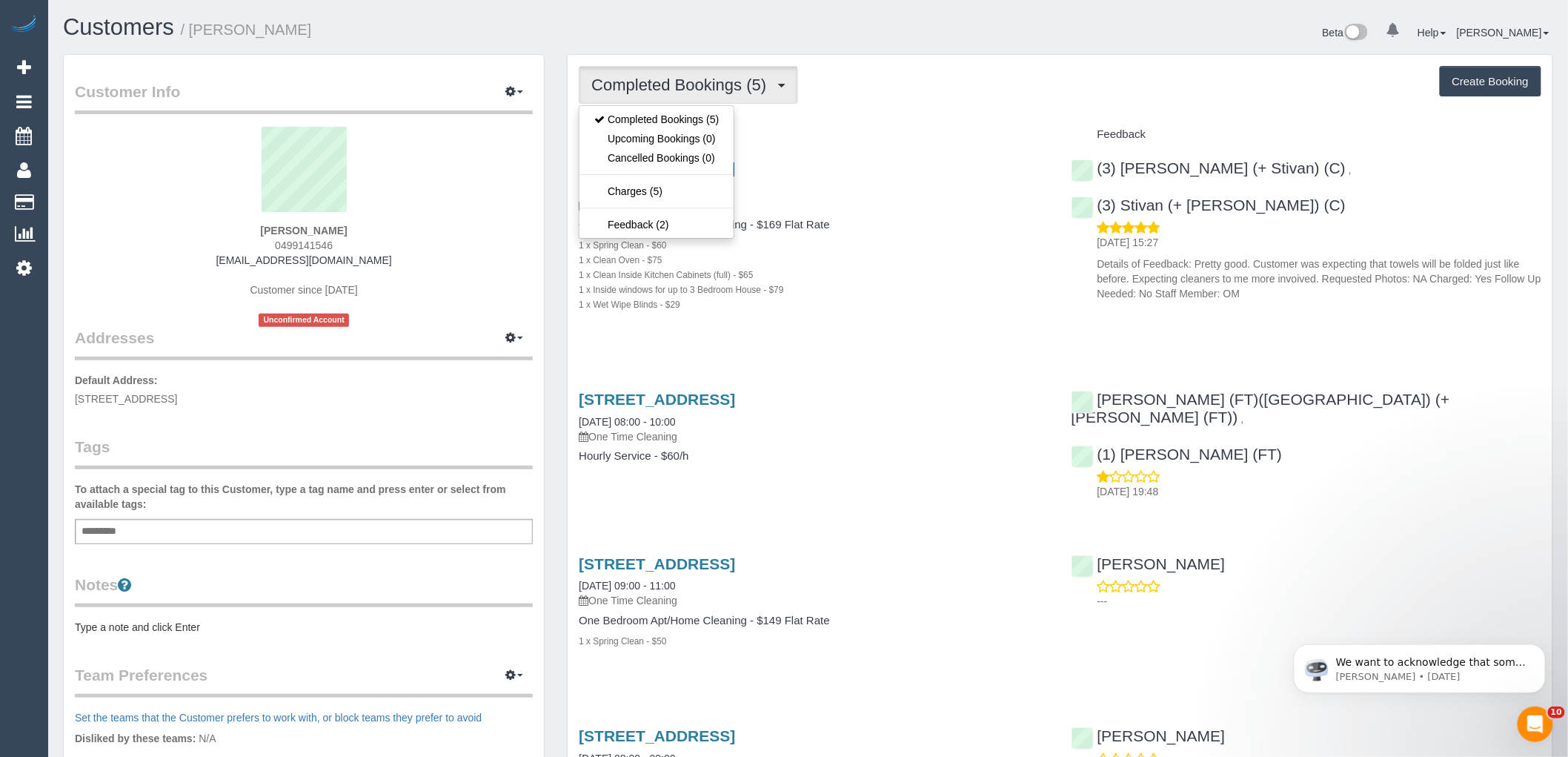
click at [916, 102] on div "Completed Bookings (5) Completed Bookings (5) Upcoming Bookings (0) Cancelled B…" at bounding box center [1060, 84] width 963 height 38
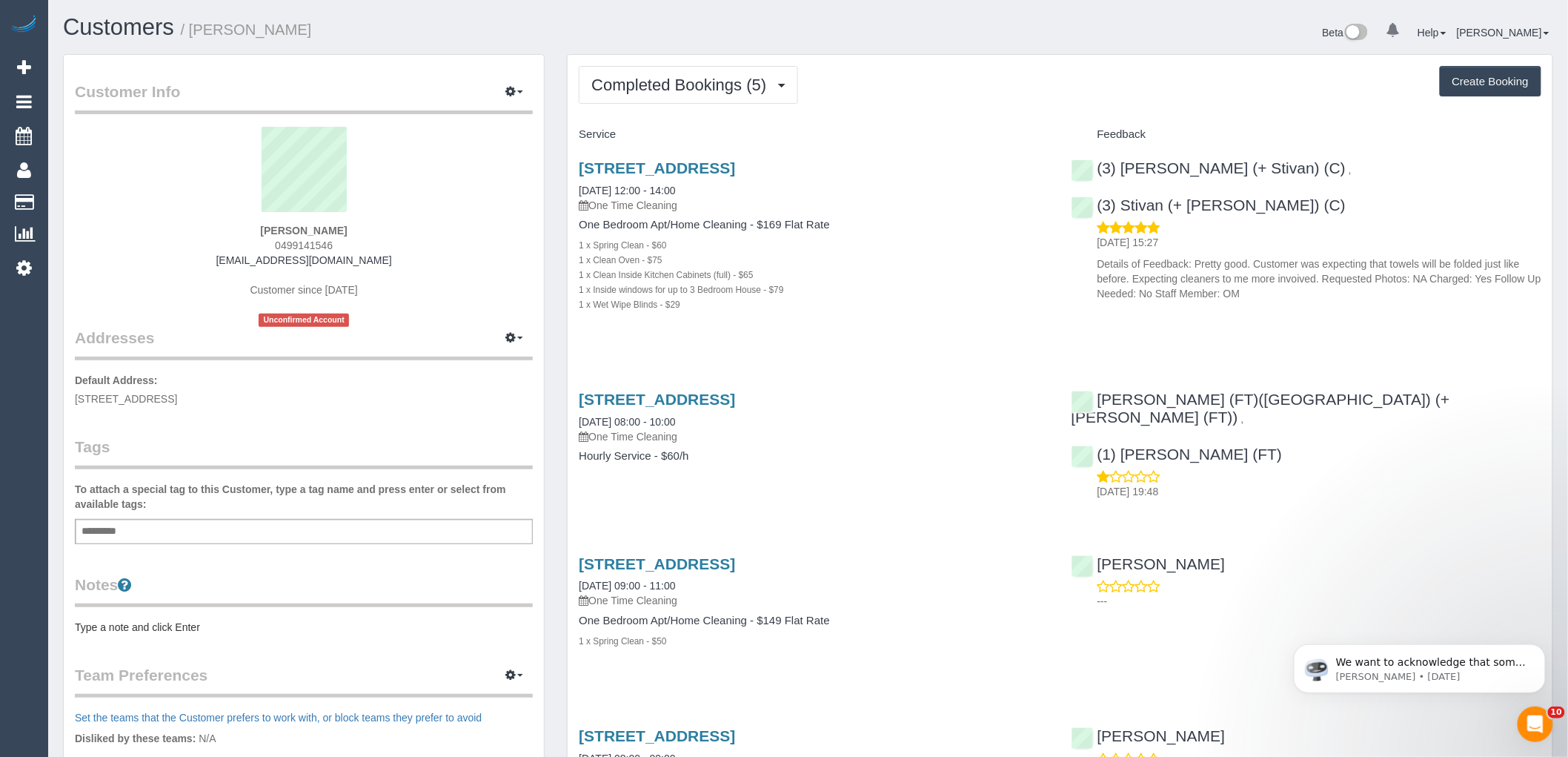
click at [1473, 84] on button "Create Booking" at bounding box center [1490, 81] width 101 height 31
select select "VIC"
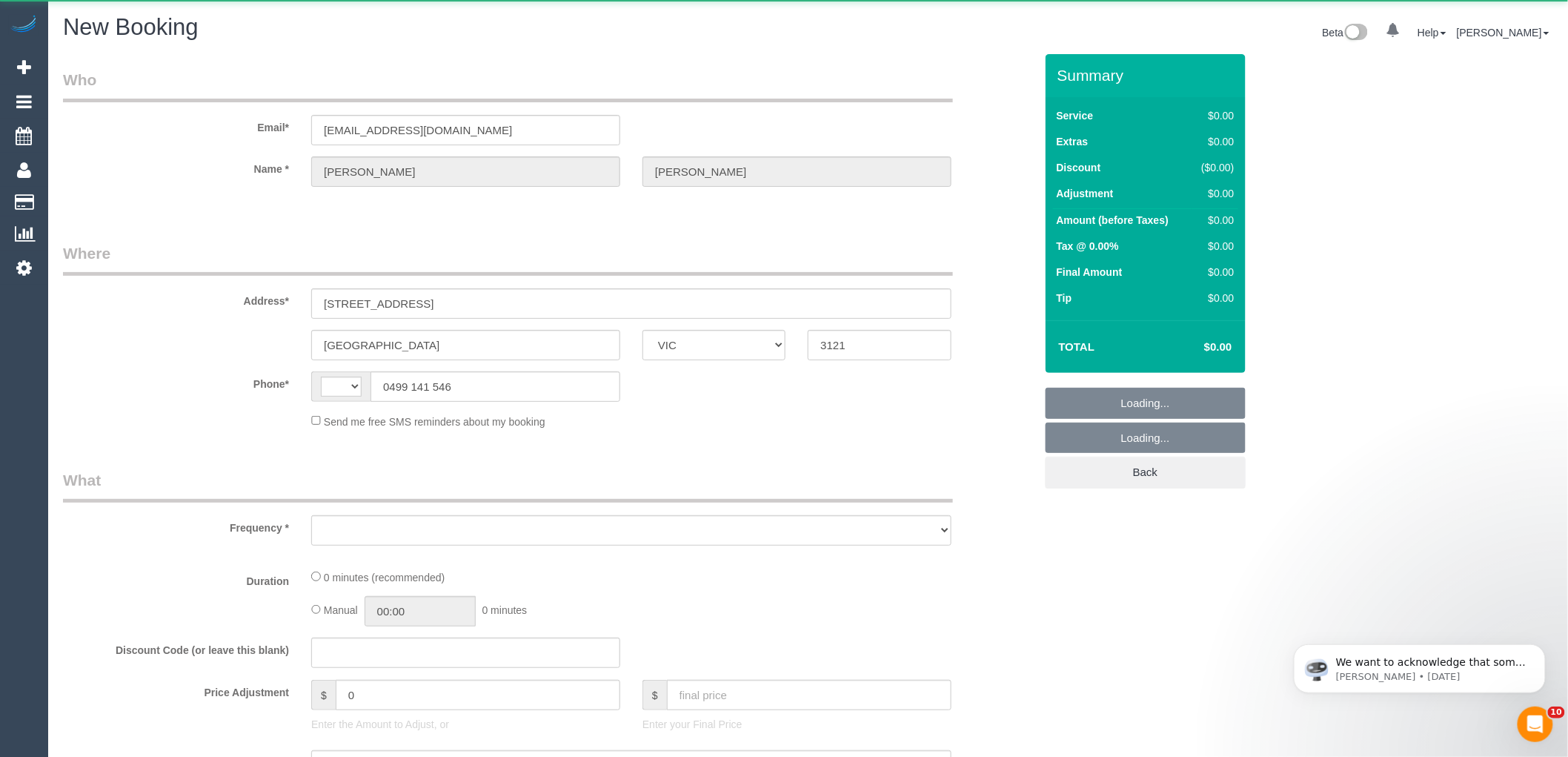
select select "string:AU"
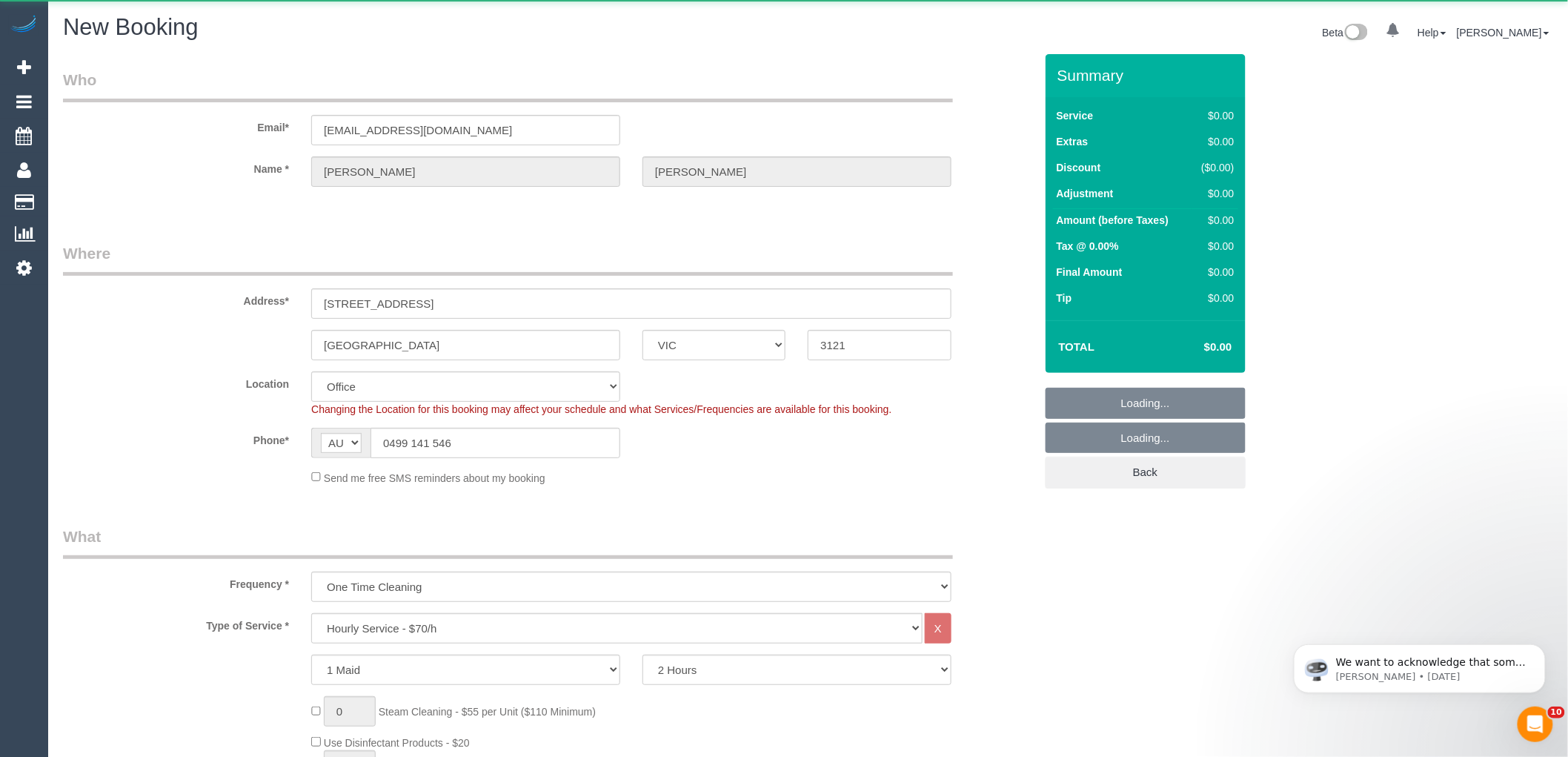
select select "object:1832"
select select "string:stripe-pm_1RrBSa2GScqysDRVC4zcnyQO"
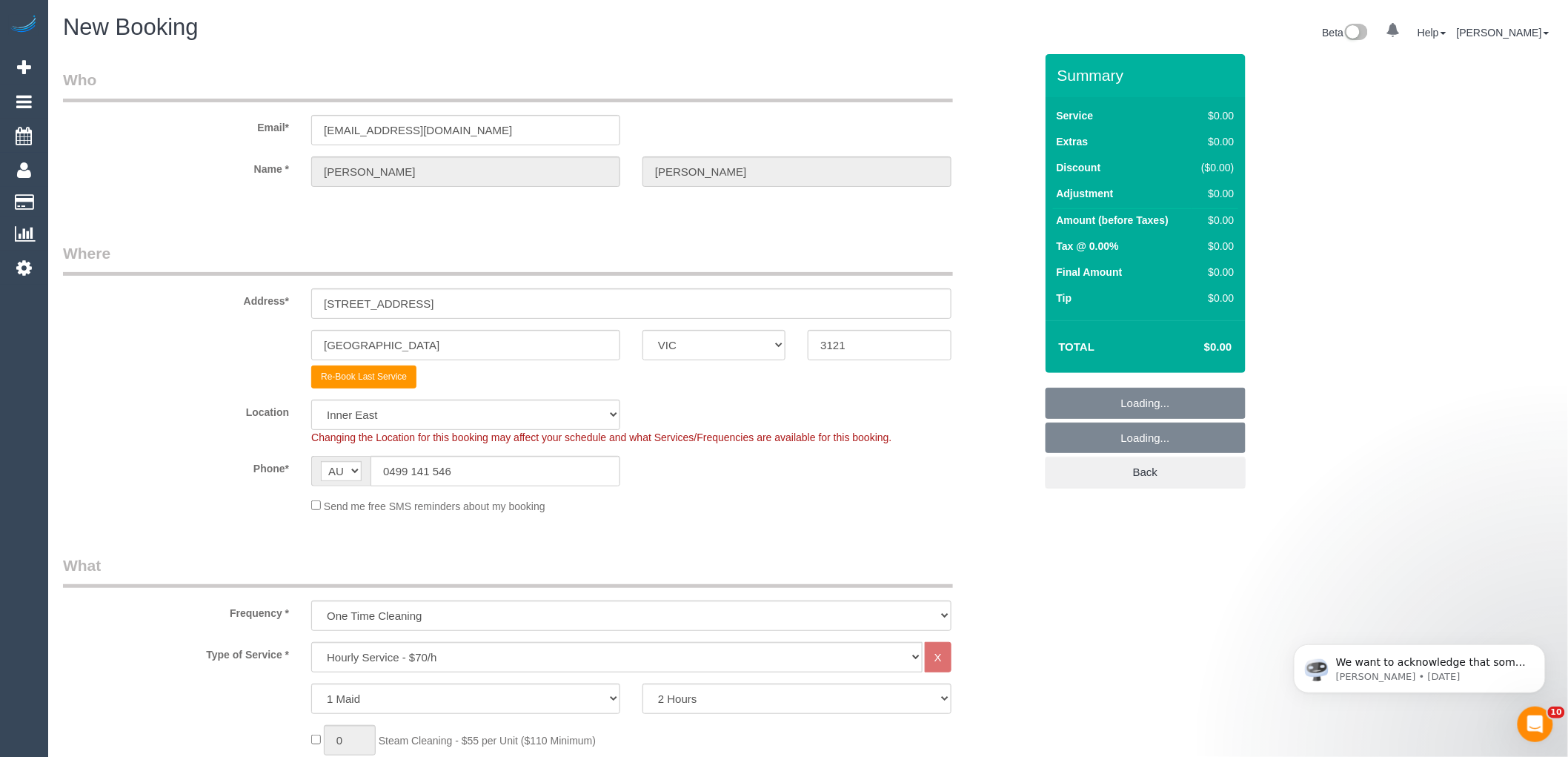
select select "58"
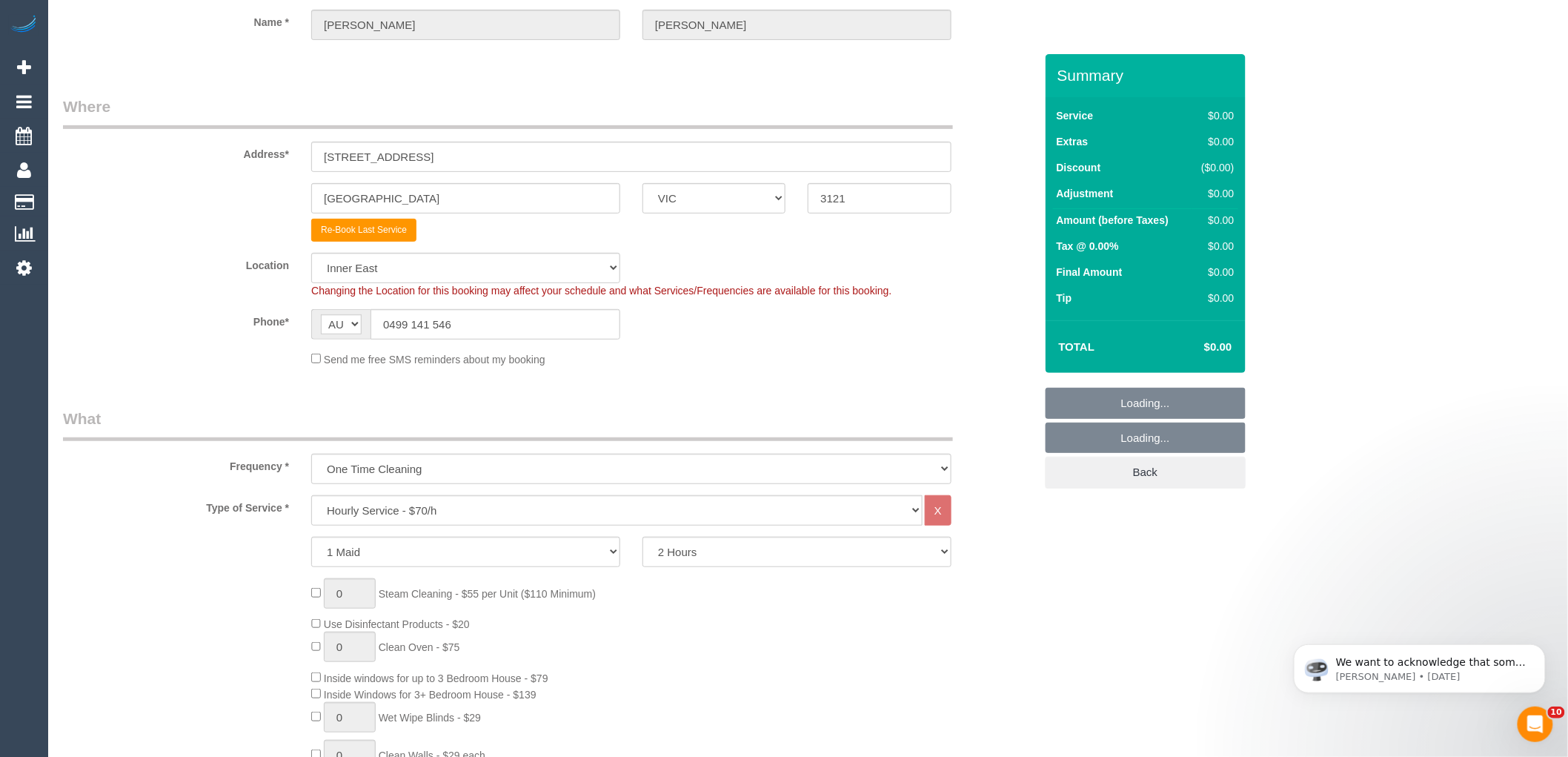
select select "object:3178"
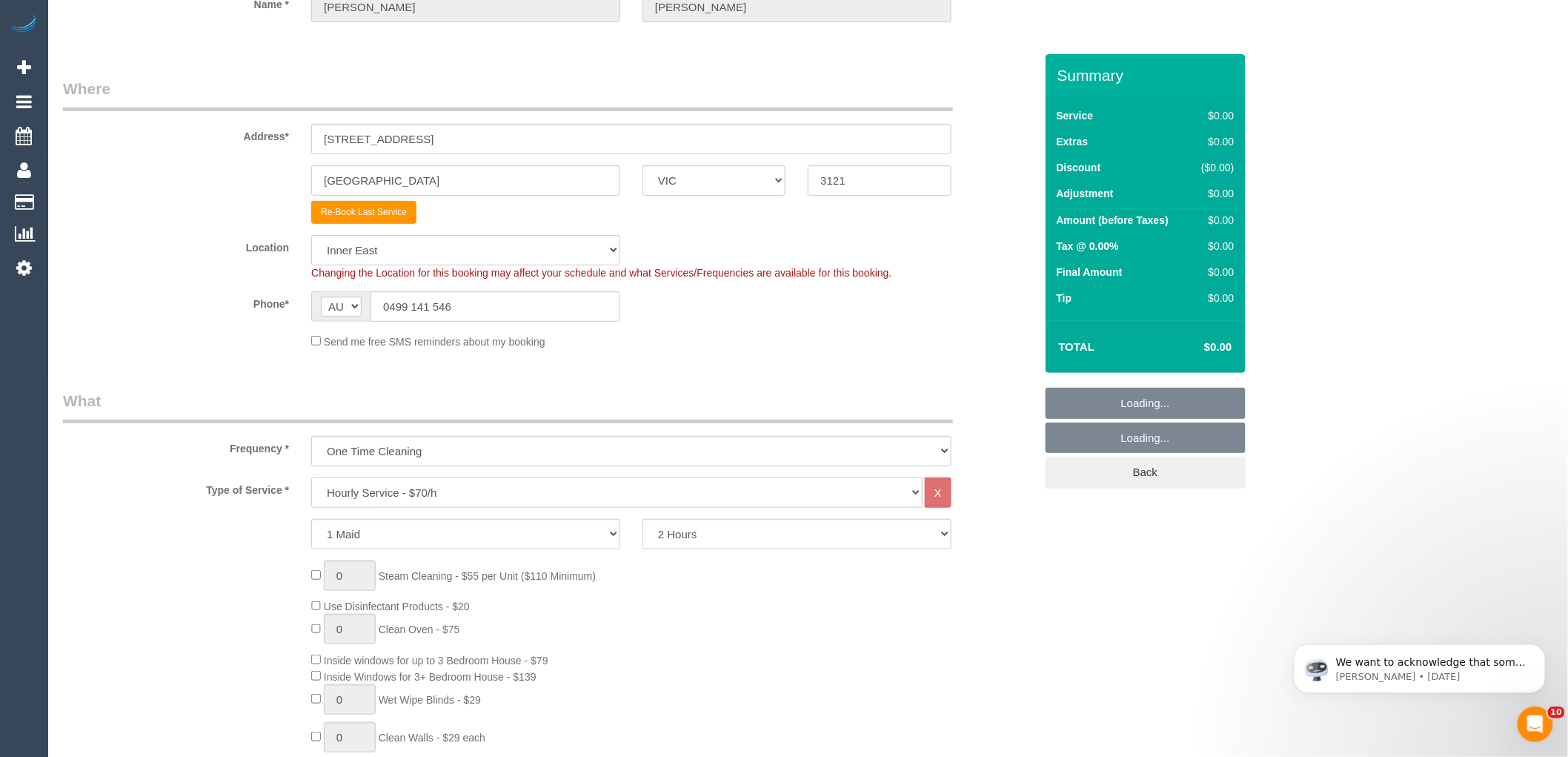
click at [390, 486] on select "Hourly Service - $70/h Hourly Service - $65/h Hourly Service - $60/h Hourly Ser…" at bounding box center [617, 493] width 611 height 30
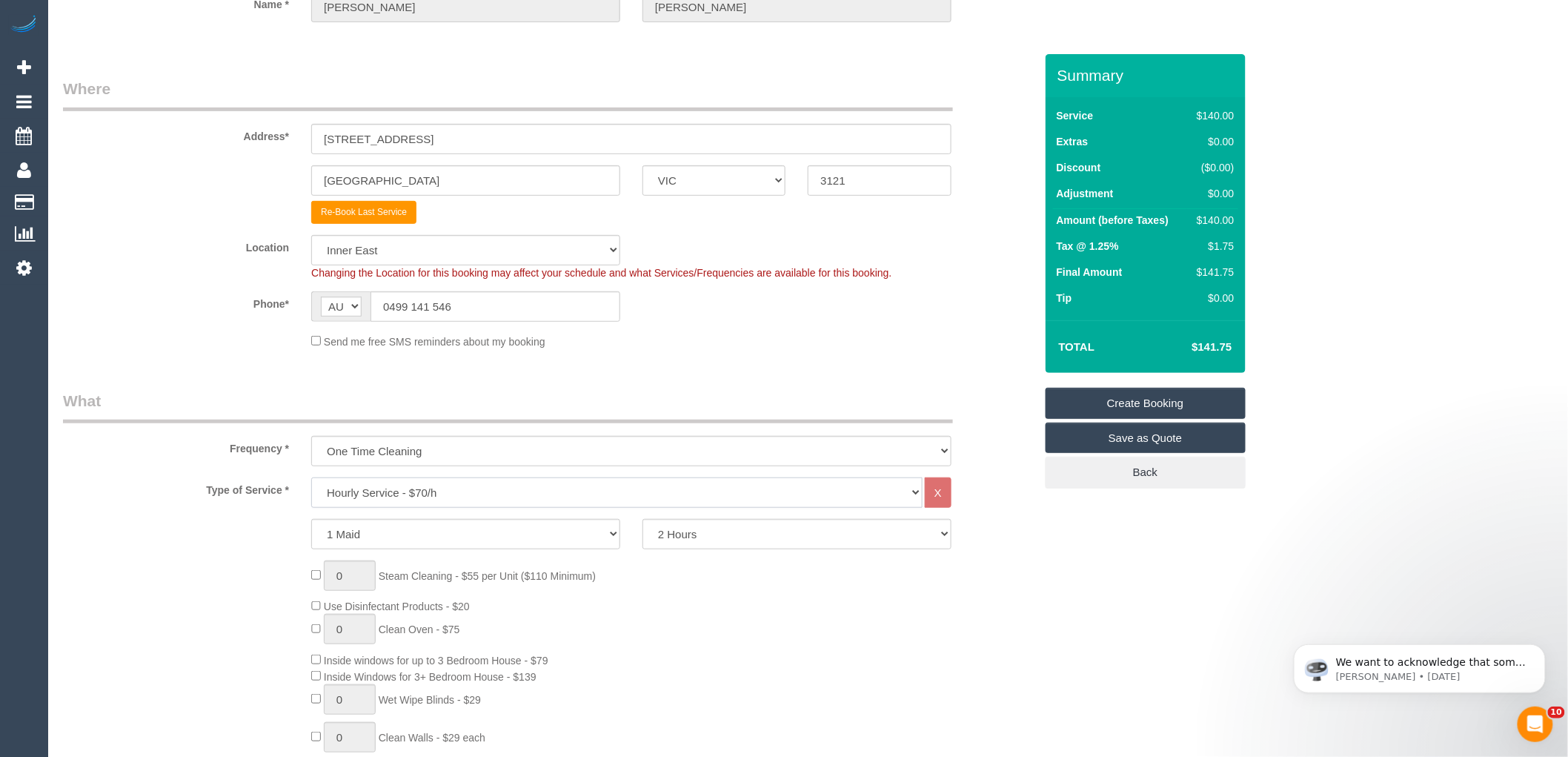
click at [425, 500] on select "Hourly Service - $70/h Hourly Service - $65/h Hourly Service - $60/h Hourly Ser…" at bounding box center [617, 493] width 611 height 30
click at [311, 479] on select "Hourly Service - $70/h Hourly Service - $65/h Hourly Service - $60/h Hourly Ser…" at bounding box center [617, 493] width 611 height 30
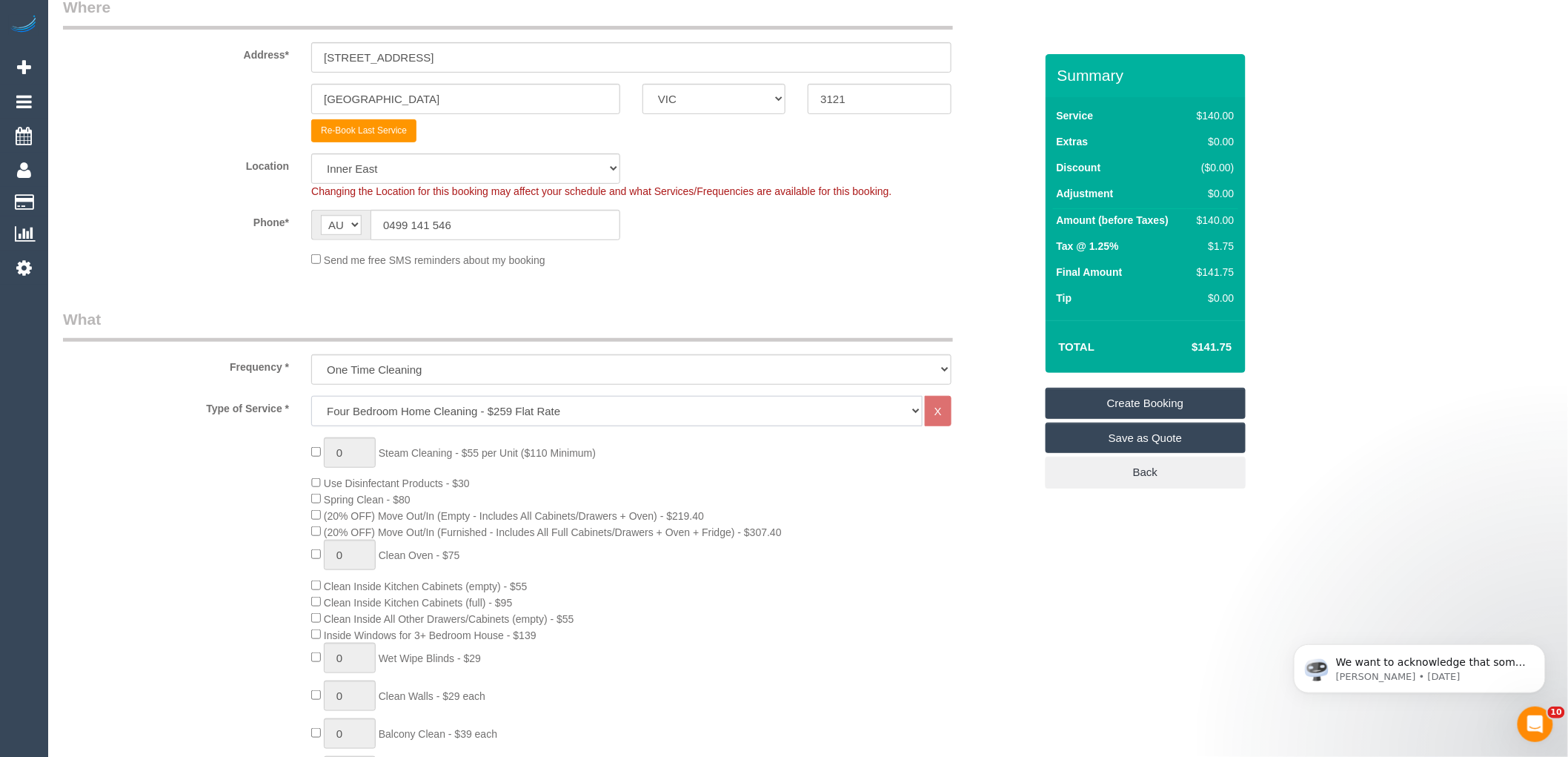
scroll to position [247, 0]
click at [460, 406] on select "Hourly Service - $70/h Hourly Service - $65/h Hourly Service - $60/h Hourly Ser…" at bounding box center [617, 410] width 611 height 30
select select "212"
click at [311, 396] on select "Hourly Service - $70/h Hourly Service - $65/h Hourly Service - $60/h Hourly Ser…" at bounding box center [617, 410] width 611 height 30
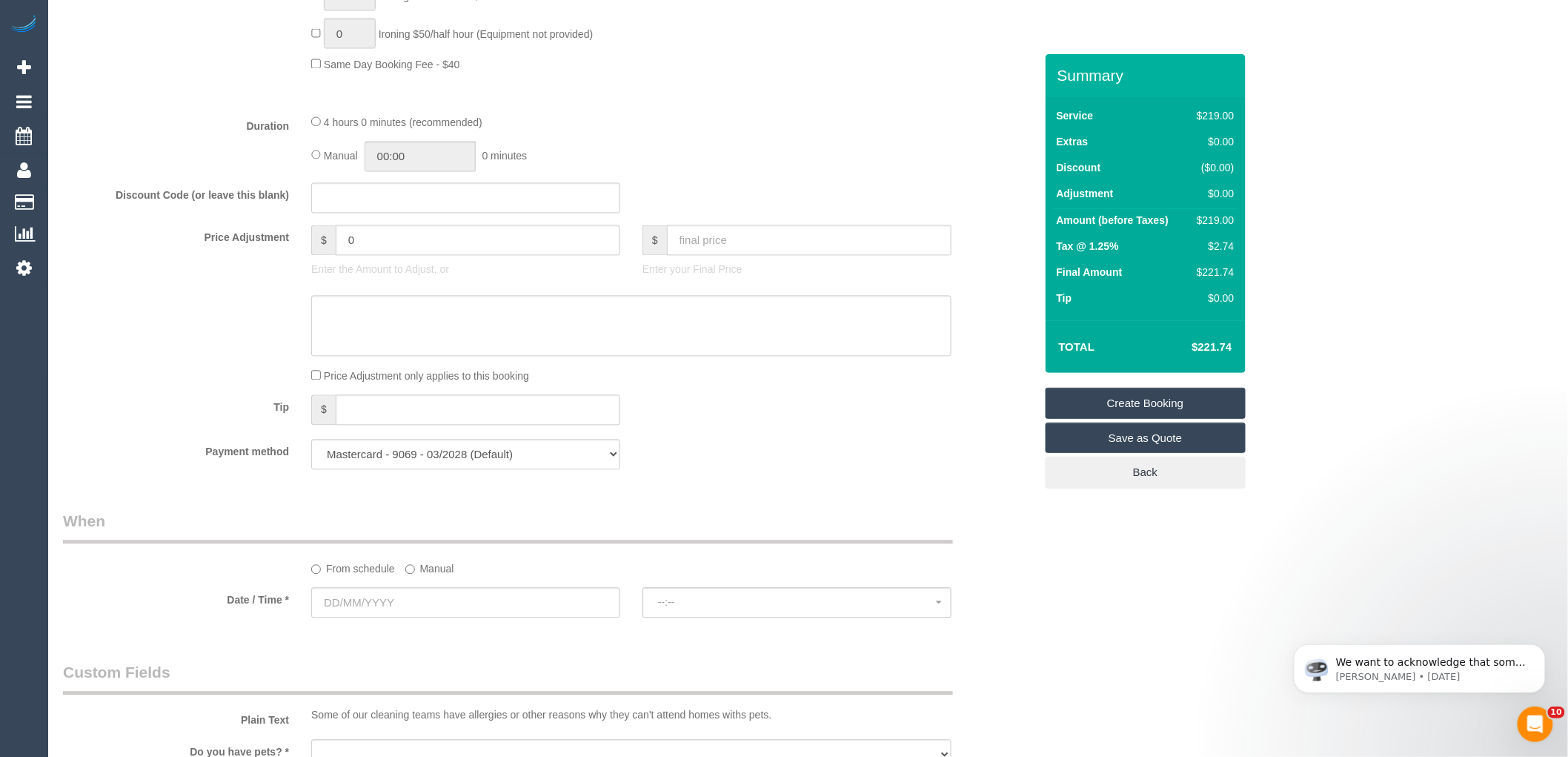
scroll to position [1153, 0]
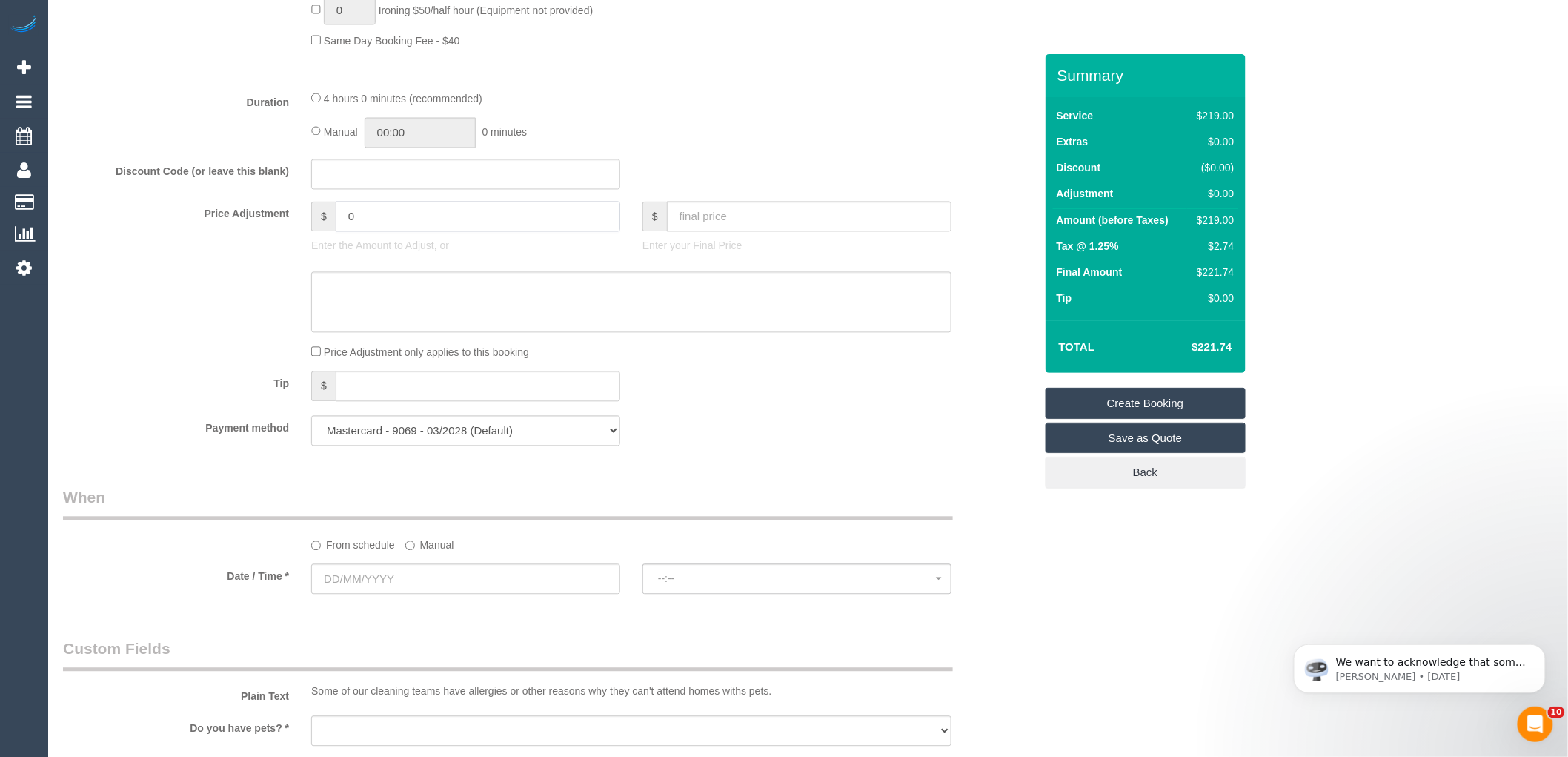
click at [361, 230] on input "0" at bounding box center [478, 217] width 284 height 30
click at [361, 230] on input "0" at bounding box center [478, 217] width 284 height 30
type input "-20"
click at [406, 305] on textarea at bounding box center [631, 302] width 641 height 61
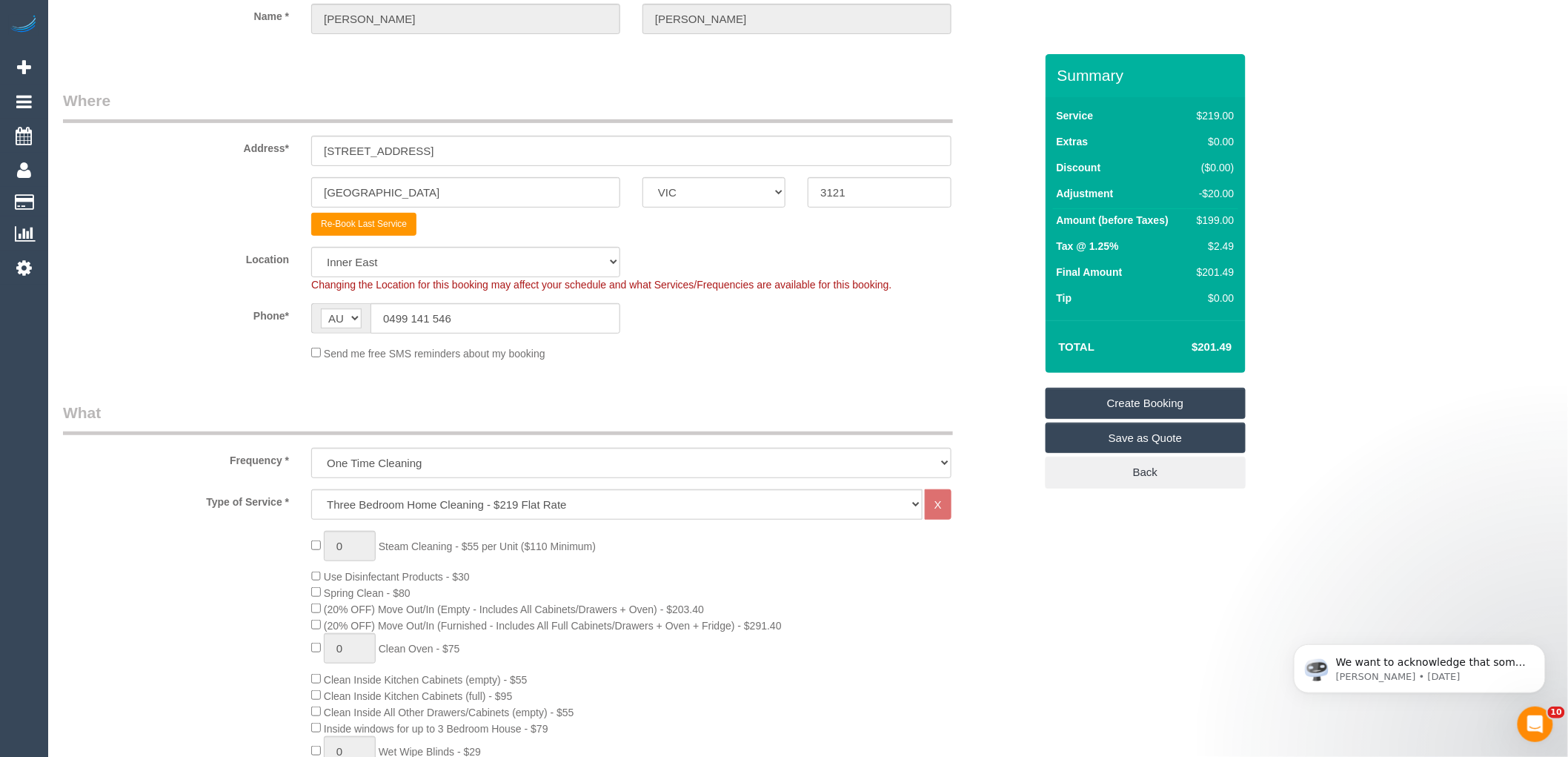
scroll to position [82, 0]
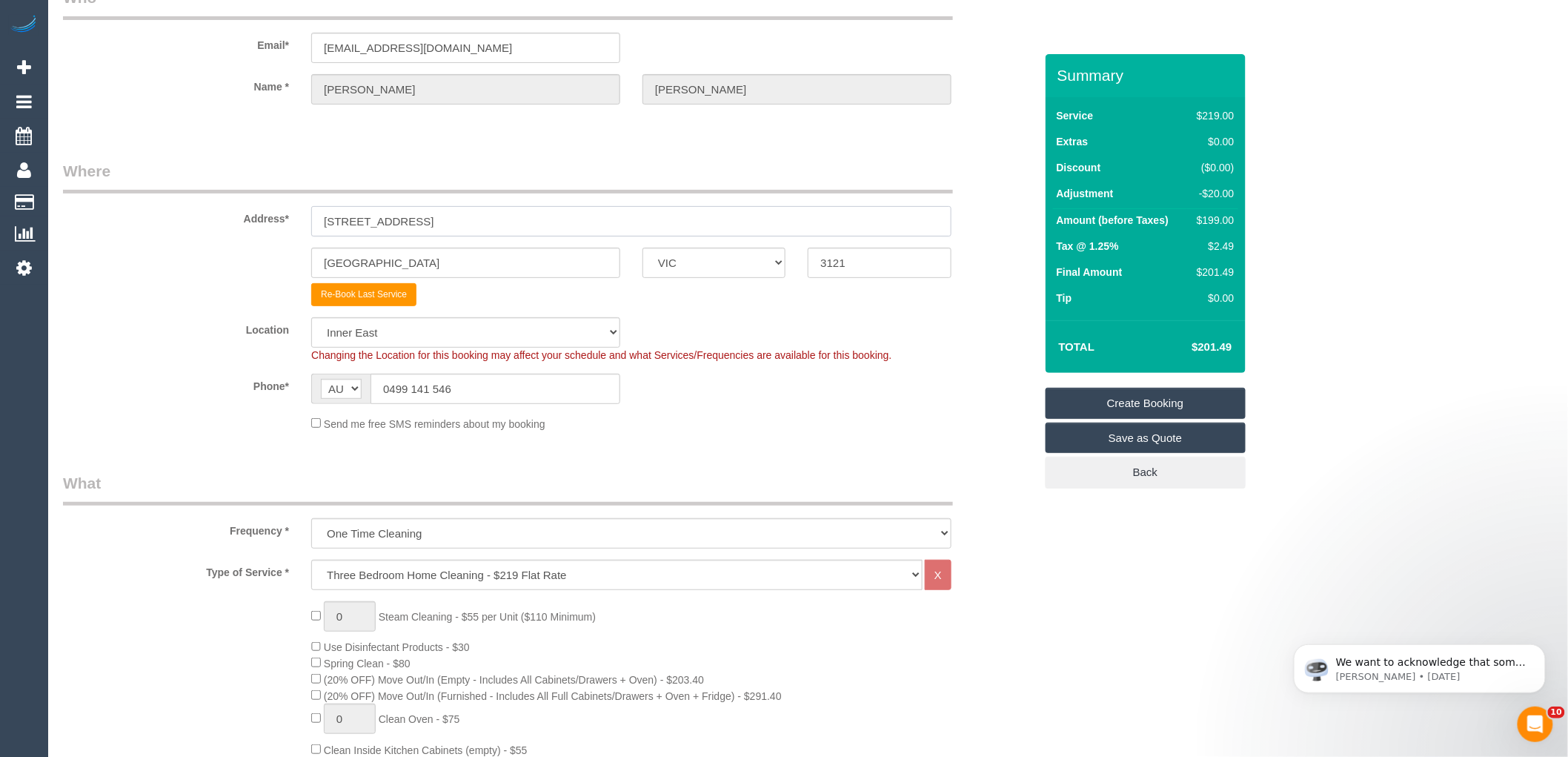
click at [462, 213] on input "203/ 63 Glass Street" at bounding box center [631, 221] width 641 height 30
click at [839, 419] on div "Send me free SMS reminders about my booking" at bounding box center [631, 423] width 662 height 16
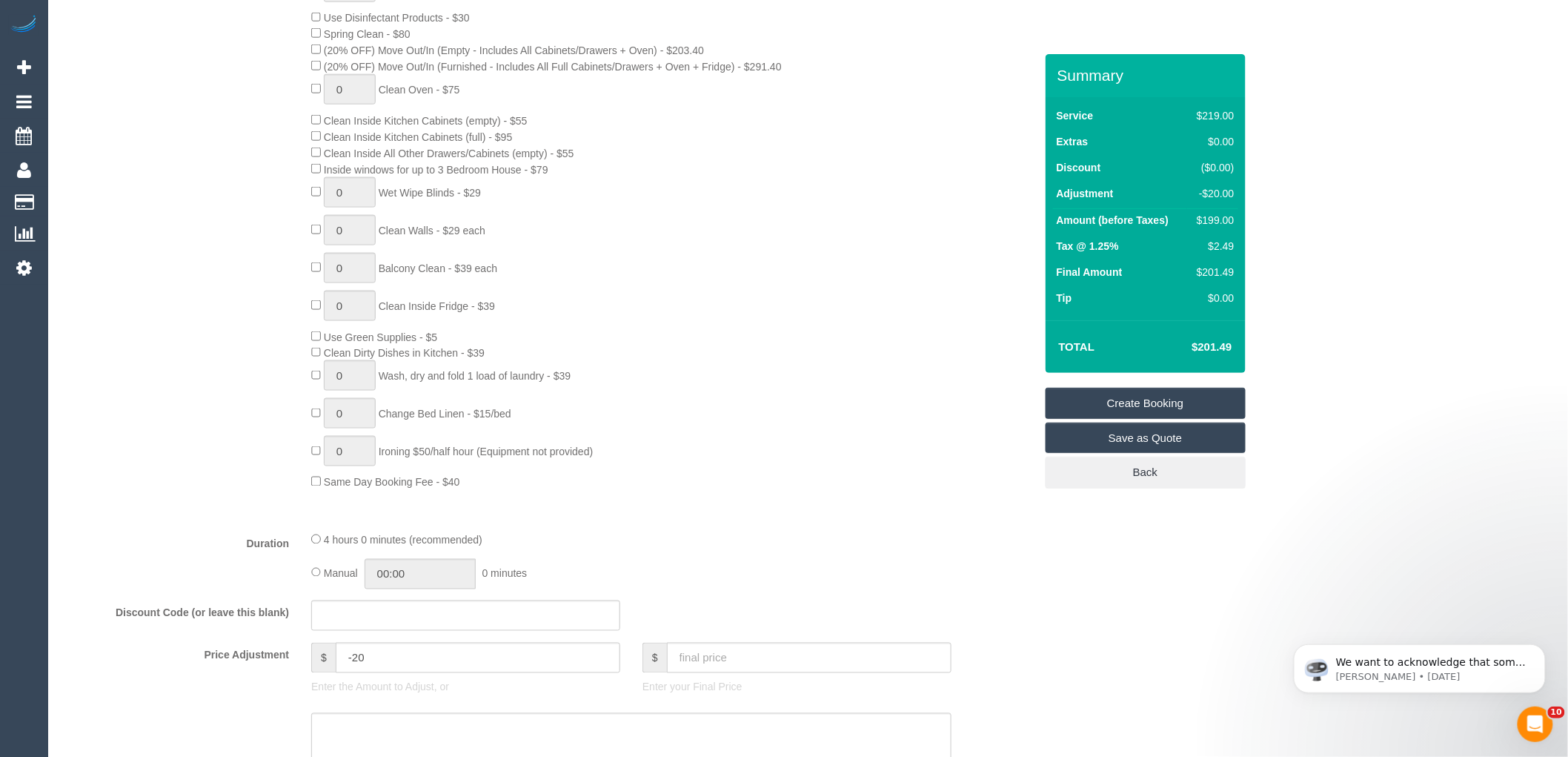
scroll to position [1071, 0]
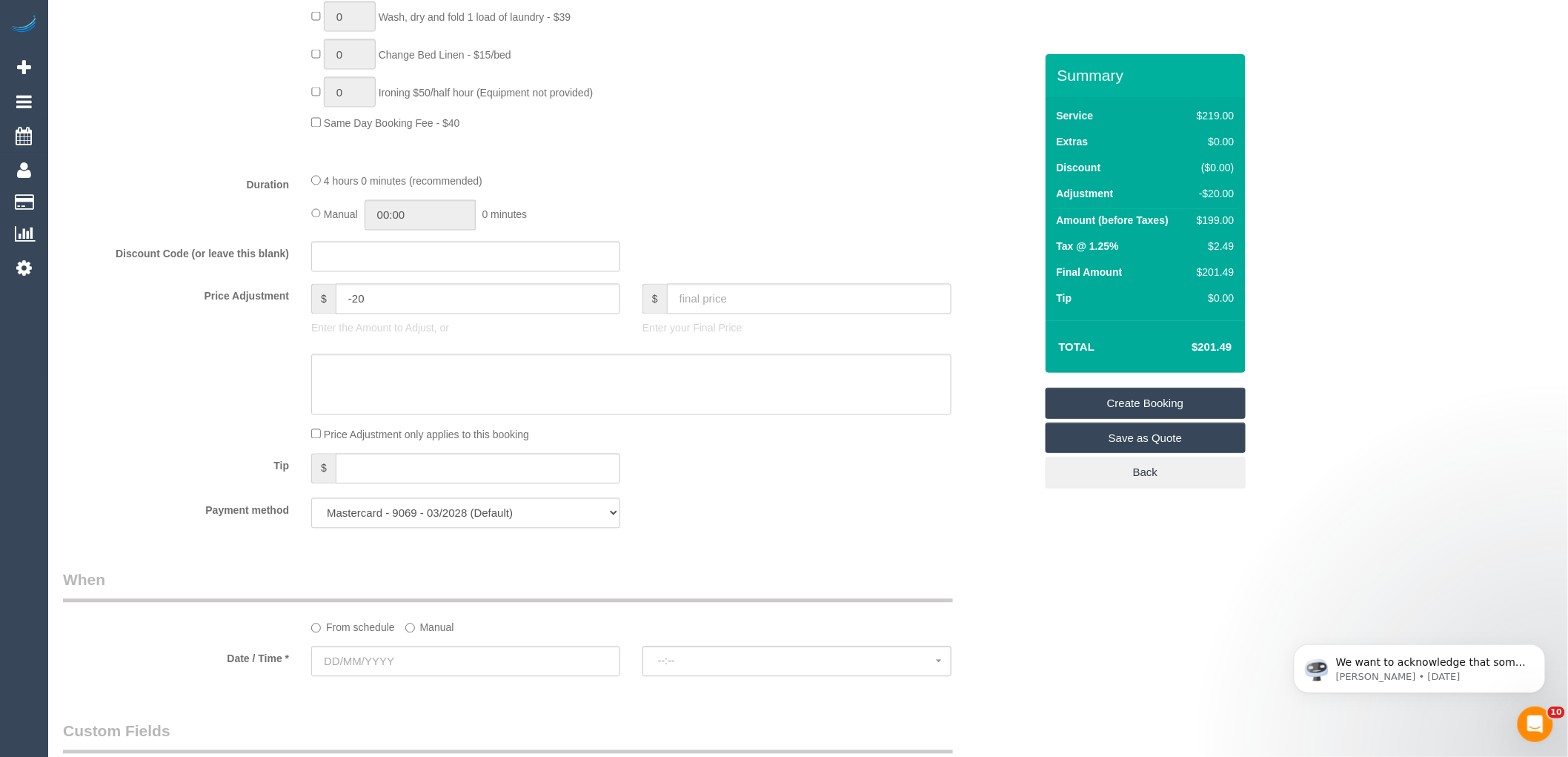
click at [1172, 209] on td "Amount (before Taxes)" at bounding box center [1121, 222] width 135 height 27
click at [1203, 218] on div "$199.00" at bounding box center [1213, 220] width 43 height 15
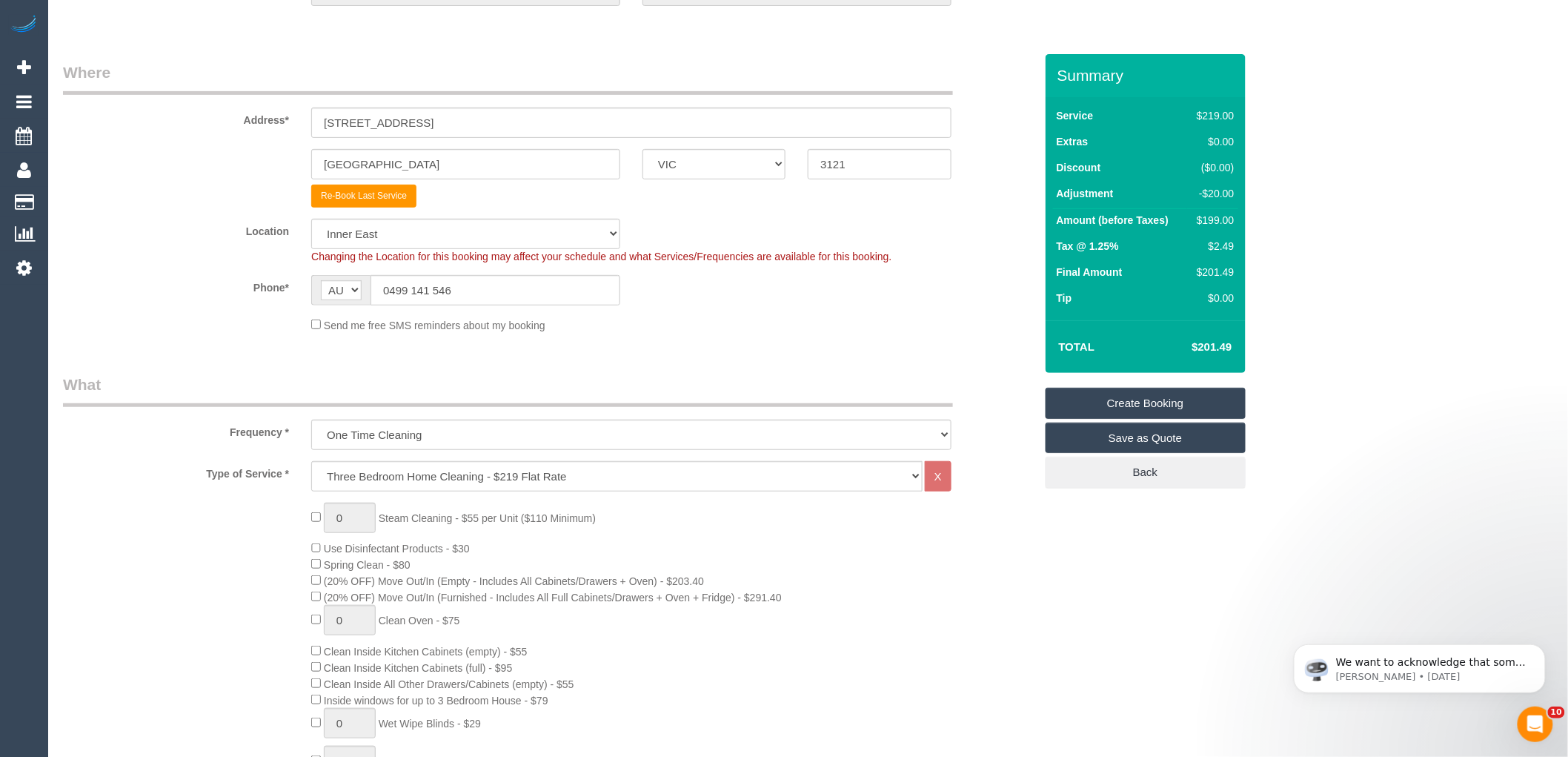
scroll to position [329, 0]
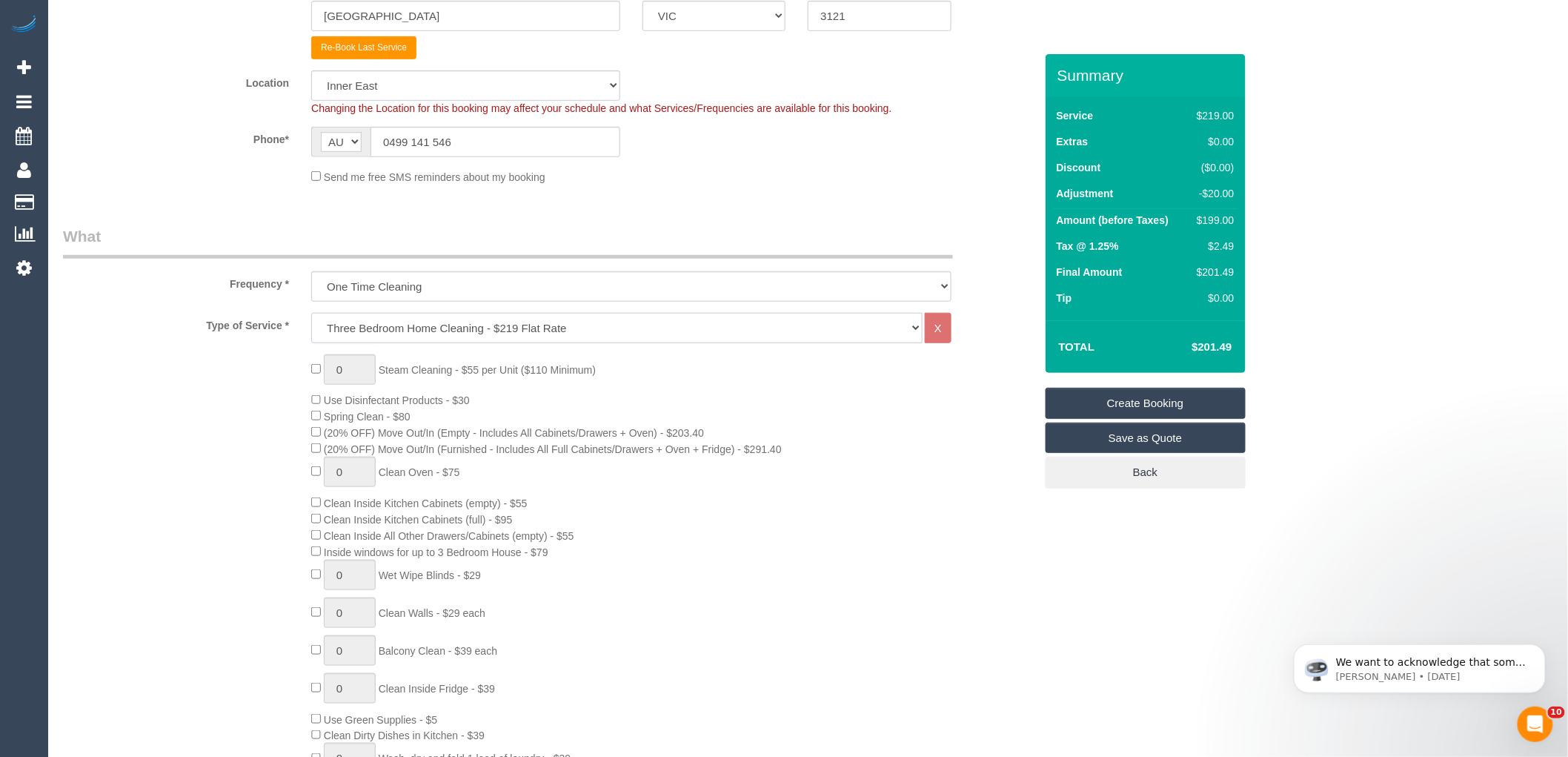
click at [452, 328] on select "Hourly Service - $70/h Hourly Service - $65/h Hourly Service - $60/h Hourly Ser…" at bounding box center [617, 328] width 611 height 30
click at [73, 496] on div "0 Steam Cleaning - $55 per Unit ($110 Minimum) Use Disinfectant Products - $30 …" at bounding box center [549, 613] width 994 height 519
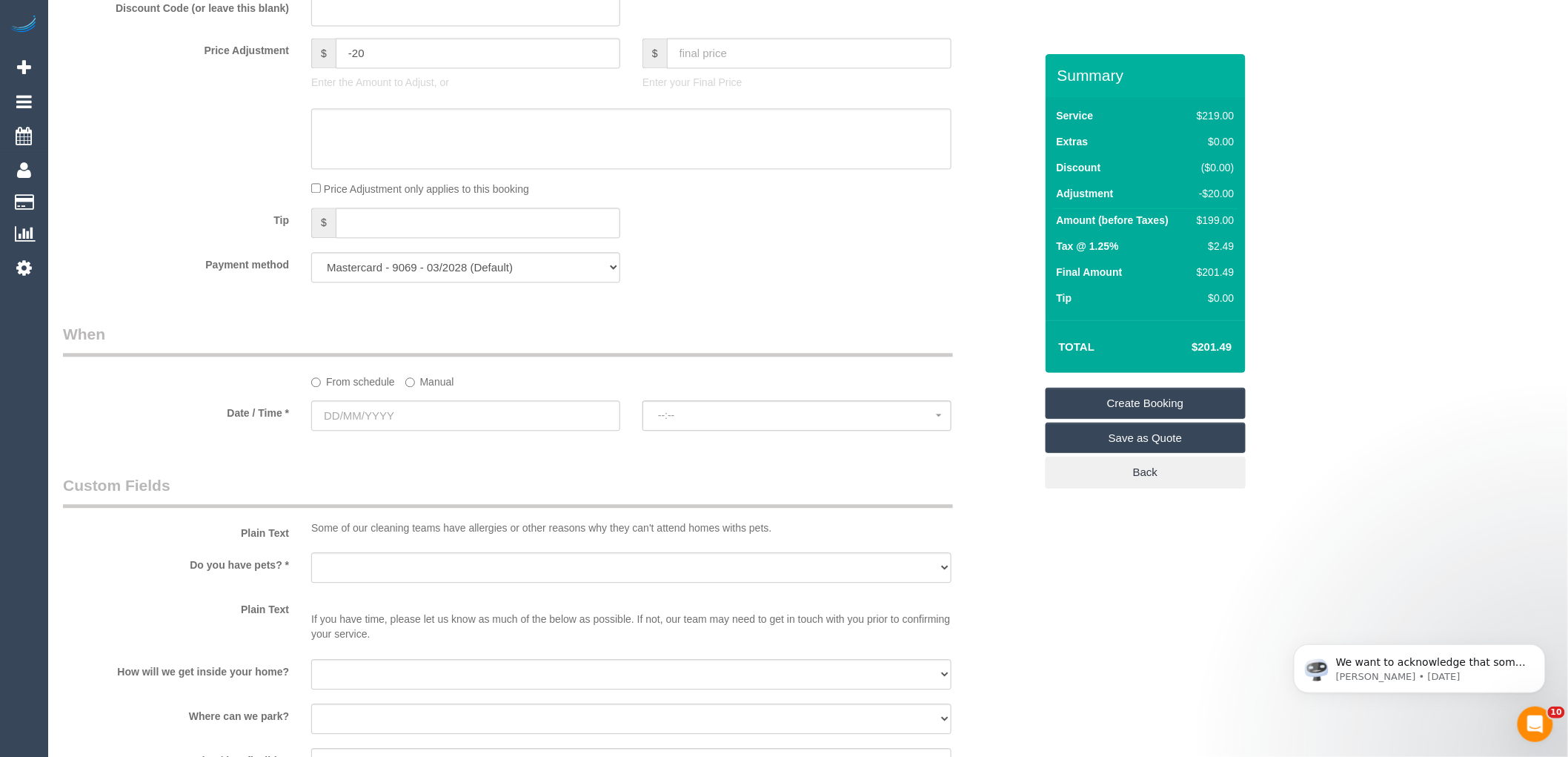
scroll to position [1318, 0]
click at [393, 281] on select "Mastercard - 2371 - 07/2024 Mastercard - 9069 - 03/2028 Mastercard - 9069 - 03/…" at bounding box center [466, 266] width 309 height 30
click at [311, 268] on select "Mastercard - 2371 - 07/2024 Mastercard - 9069 - 03/2028 Mastercard - 9069 - 03/…" at bounding box center [466, 266] width 309 height 30
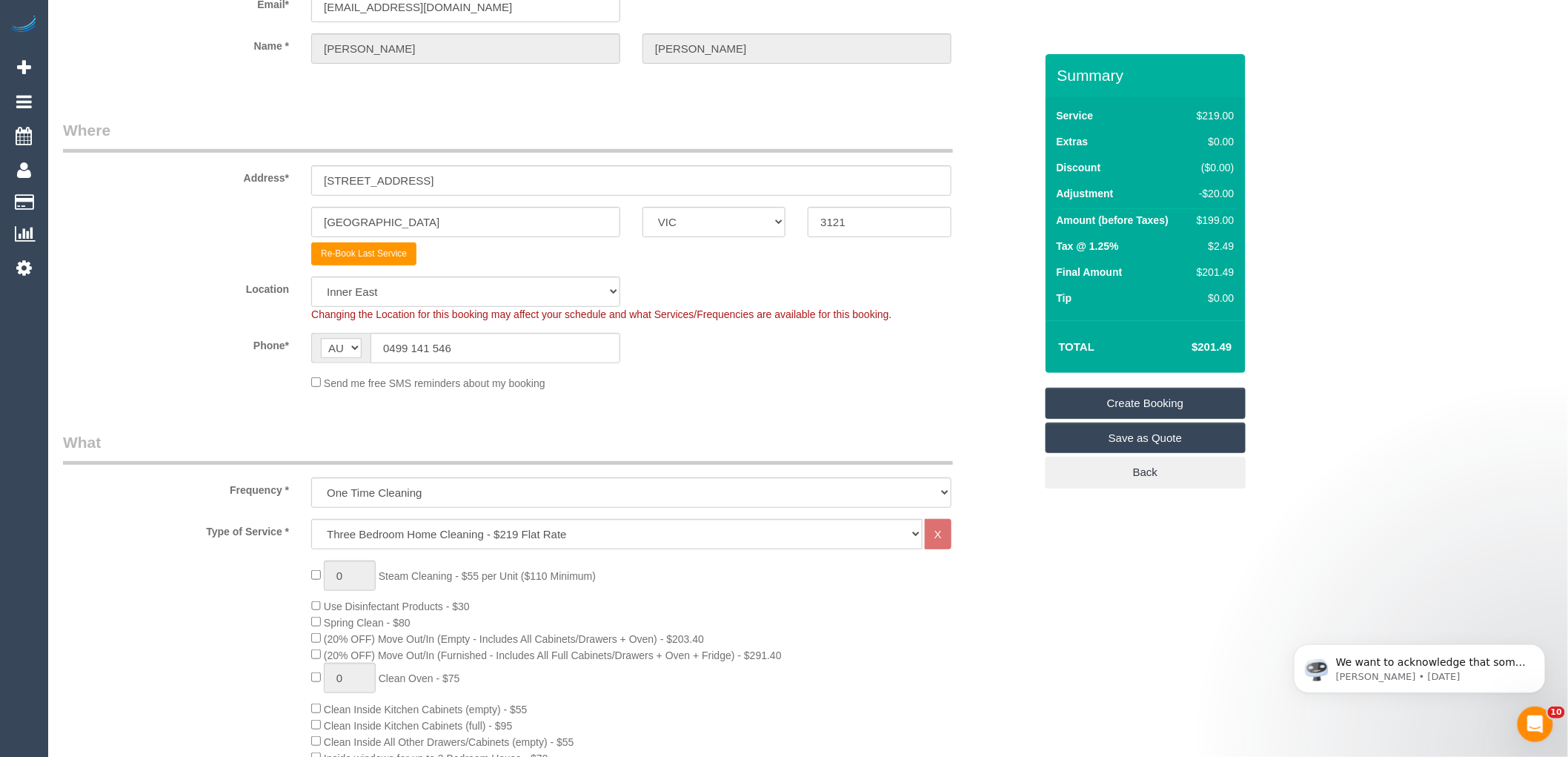
scroll to position [0, 0]
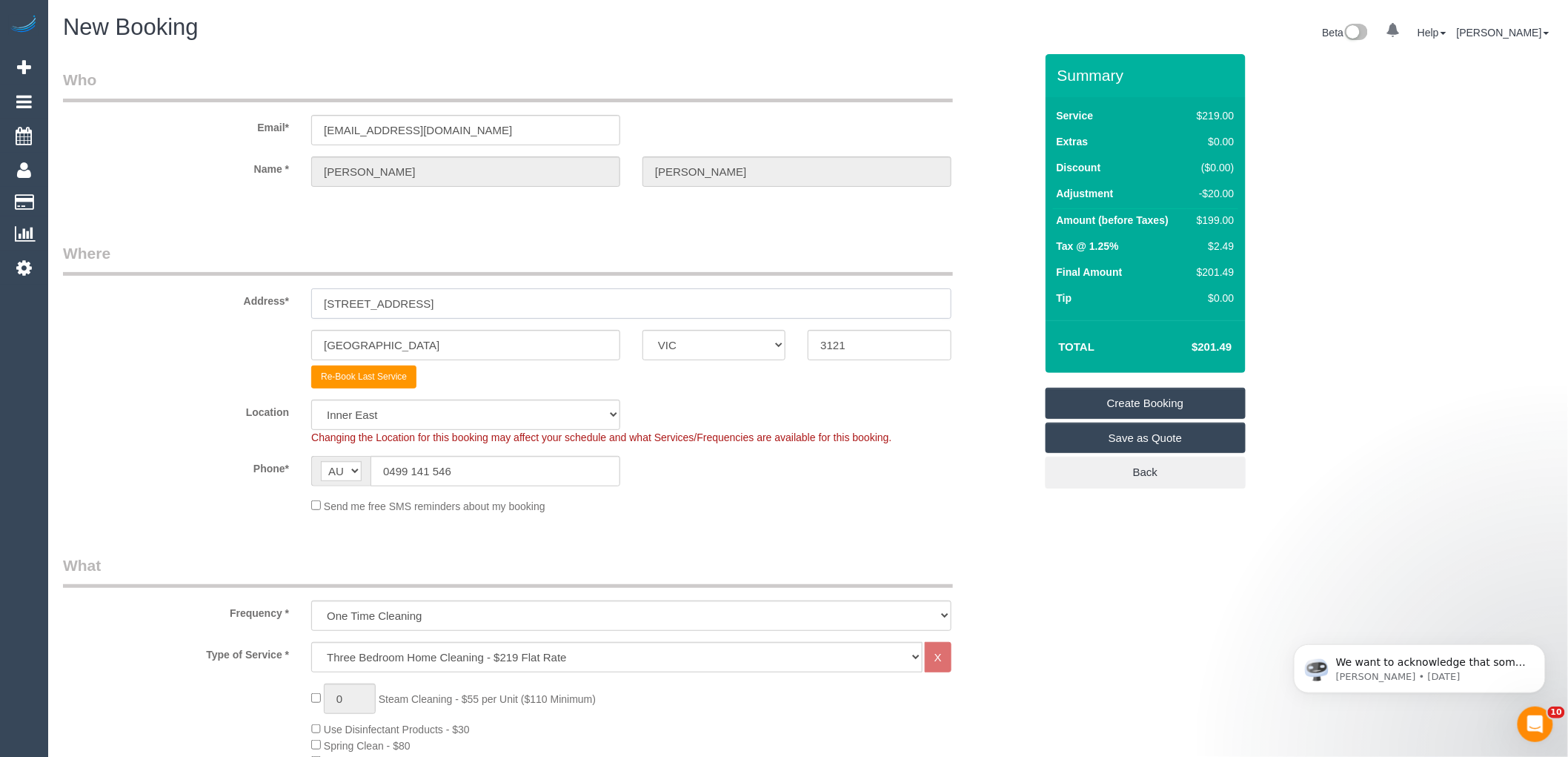
drag, startPoint x: 489, startPoint y: 299, endPoint x: 101, endPoint y: 287, distance: 388.2
click at [122, 288] on div "Address* 203/ 63 Glass Street" at bounding box center [549, 281] width 994 height 77
type input "9 Flinders Street"
click at [384, 341] on input "Richmond" at bounding box center [466, 345] width 309 height 30
click at [384, 342] on input "Richmond" at bounding box center [466, 345] width 309 height 30
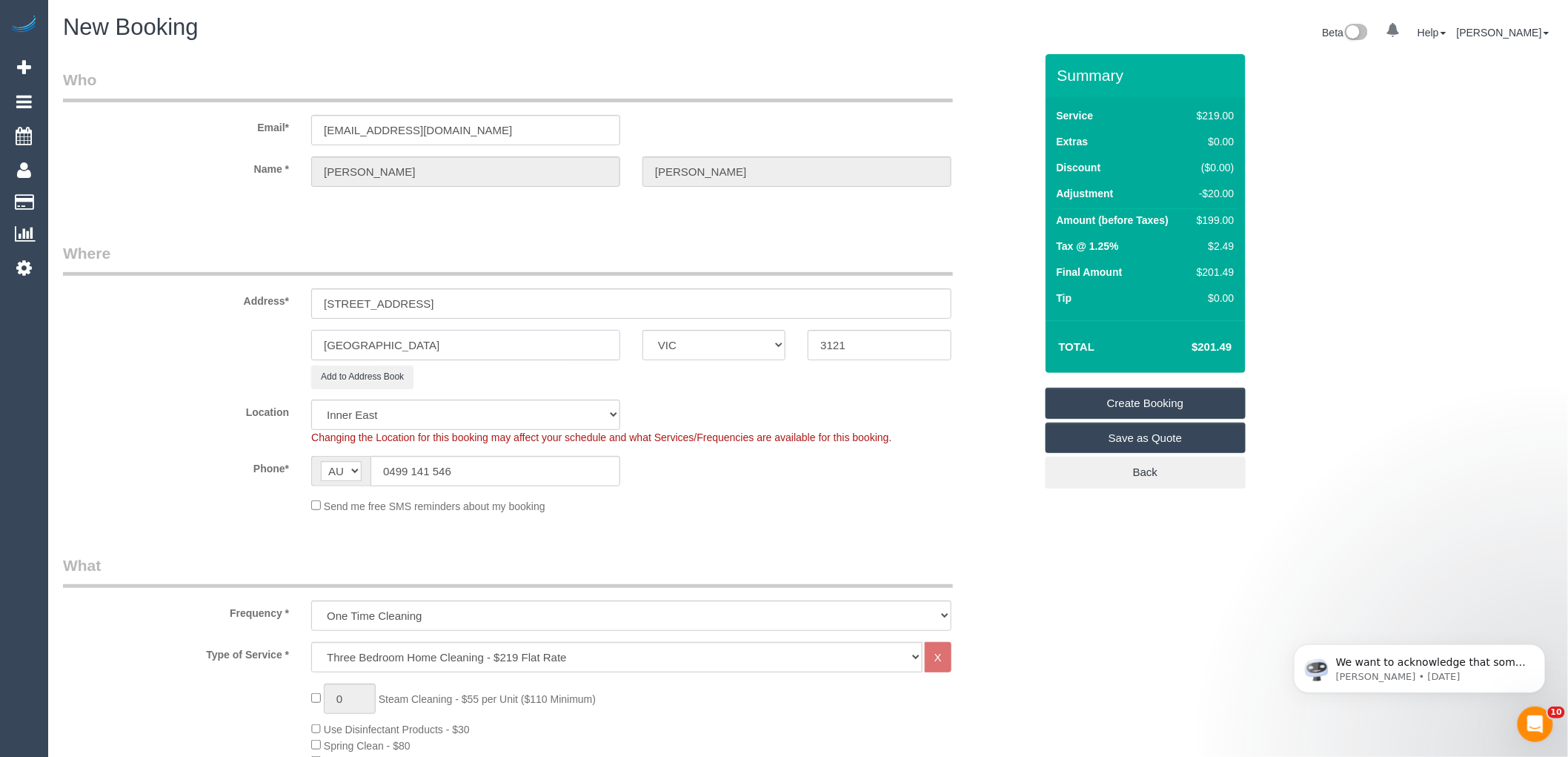
click at [384, 342] on input "Richmond" at bounding box center [466, 345] width 309 height 30
type input "Mitcham"
click at [841, 341] on input "3121" at bounding box center [879, 345] width 143 height 30
click at [841, 342] on input "3121" at bounding box center [879, 345] width 143 height 30
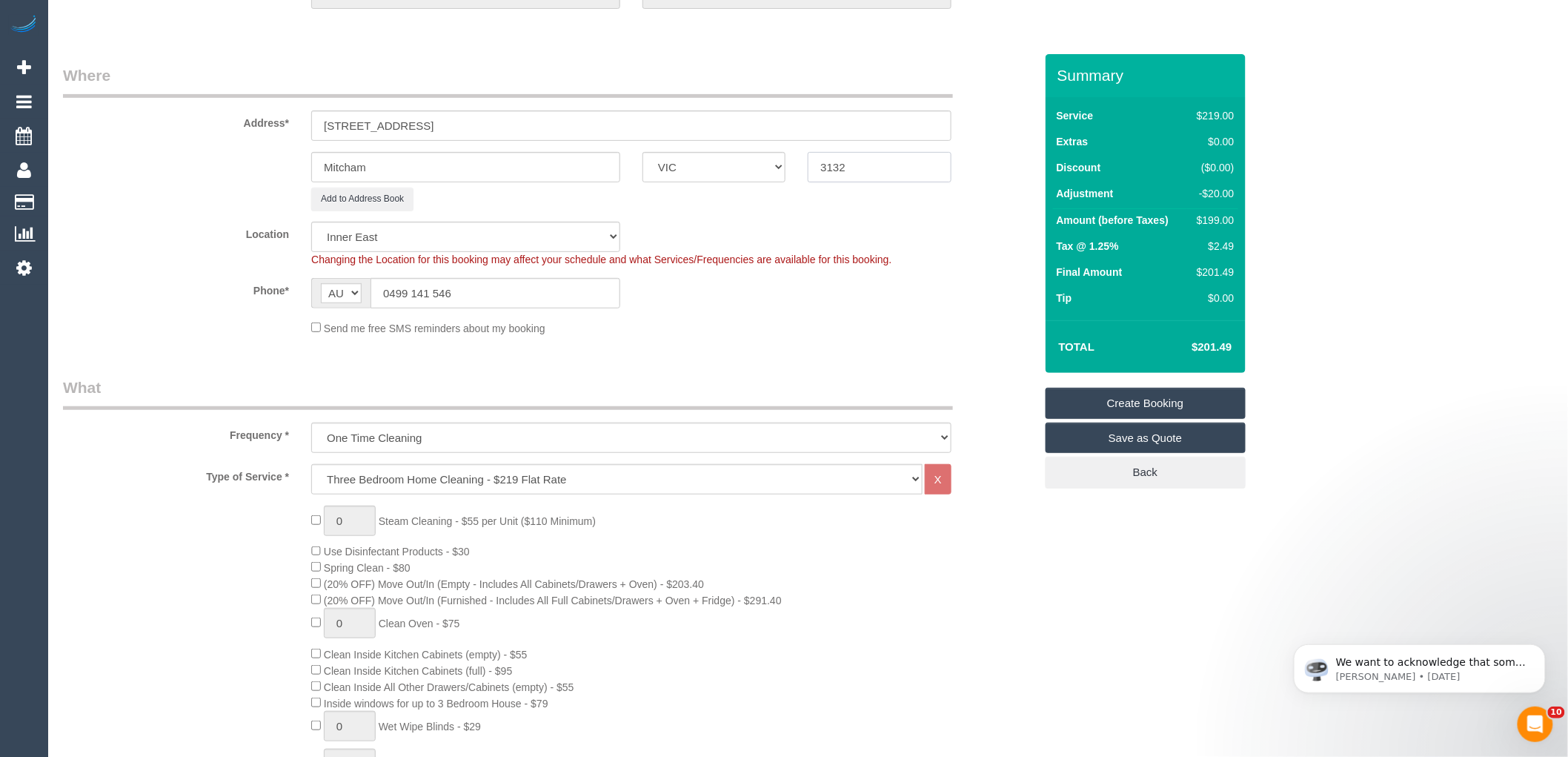
scroll to position [329, 0]
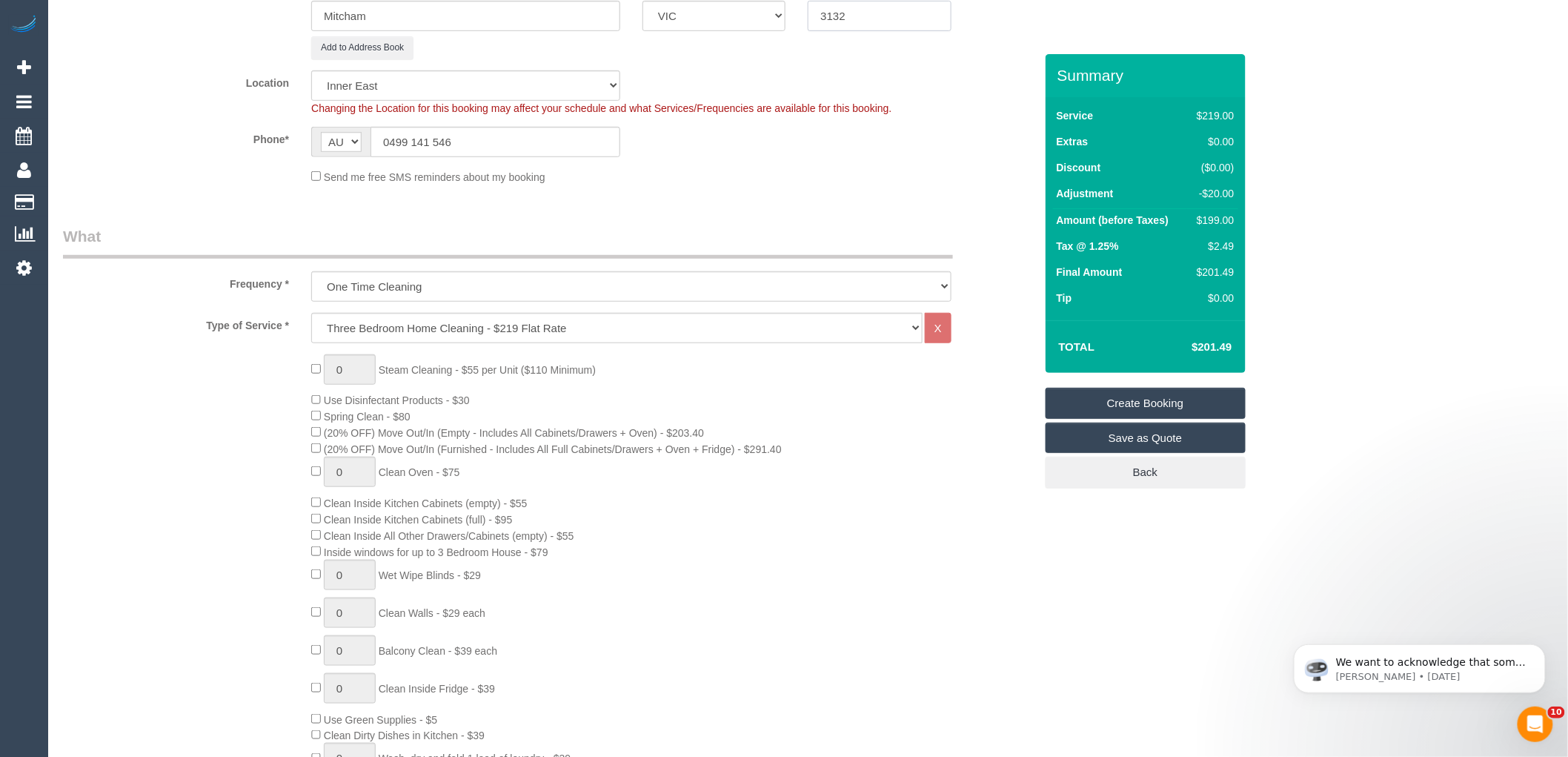
type input "3132"
click at [217, 121] on sui-booking-location "Location Office City East (North) East (South) Inner East Inner North (East) In…" at bounding box center [549, 128] width 971 height 114
select select "57"
select select "object:3995"
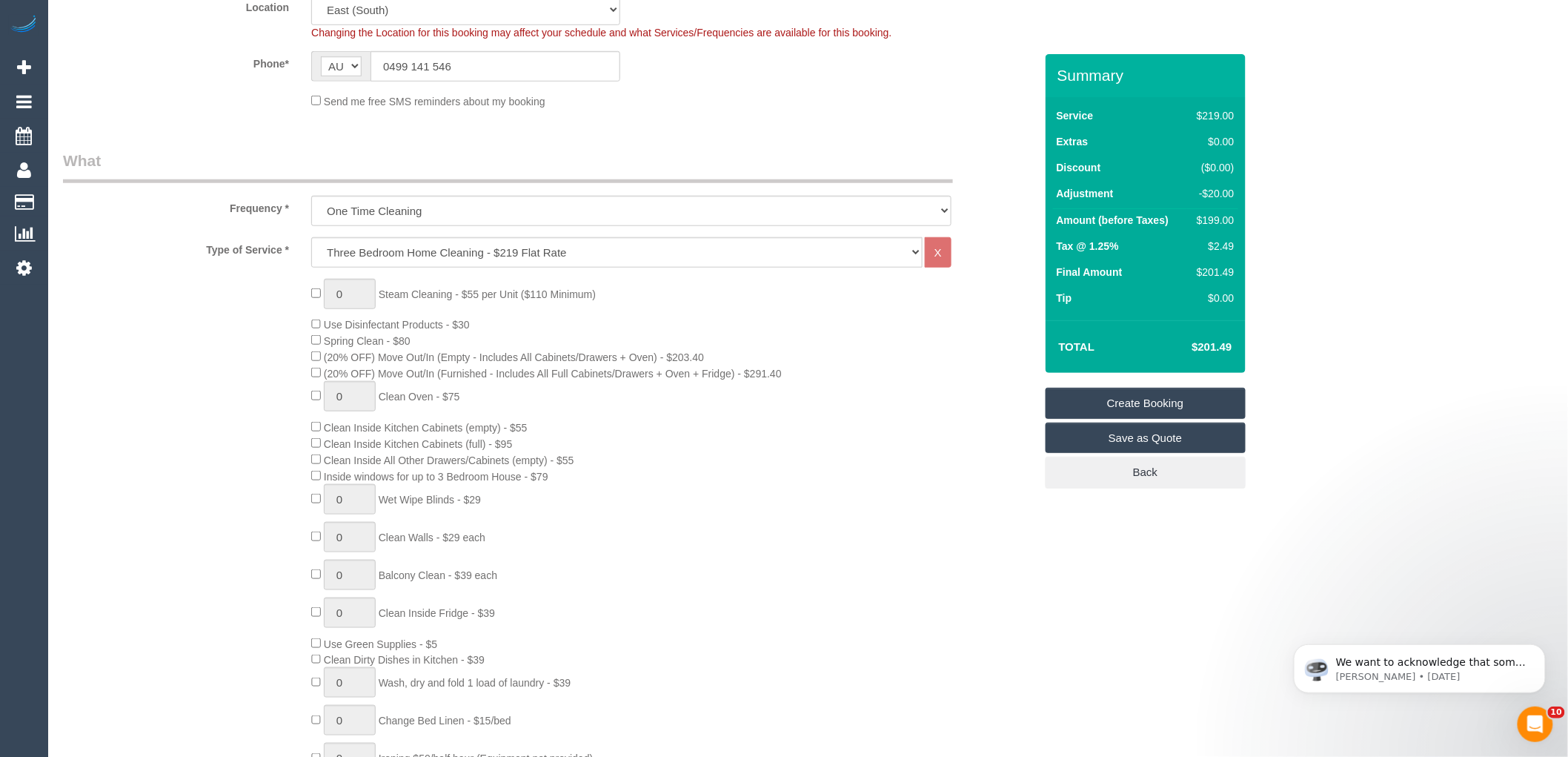
scroll to position [411, 0]
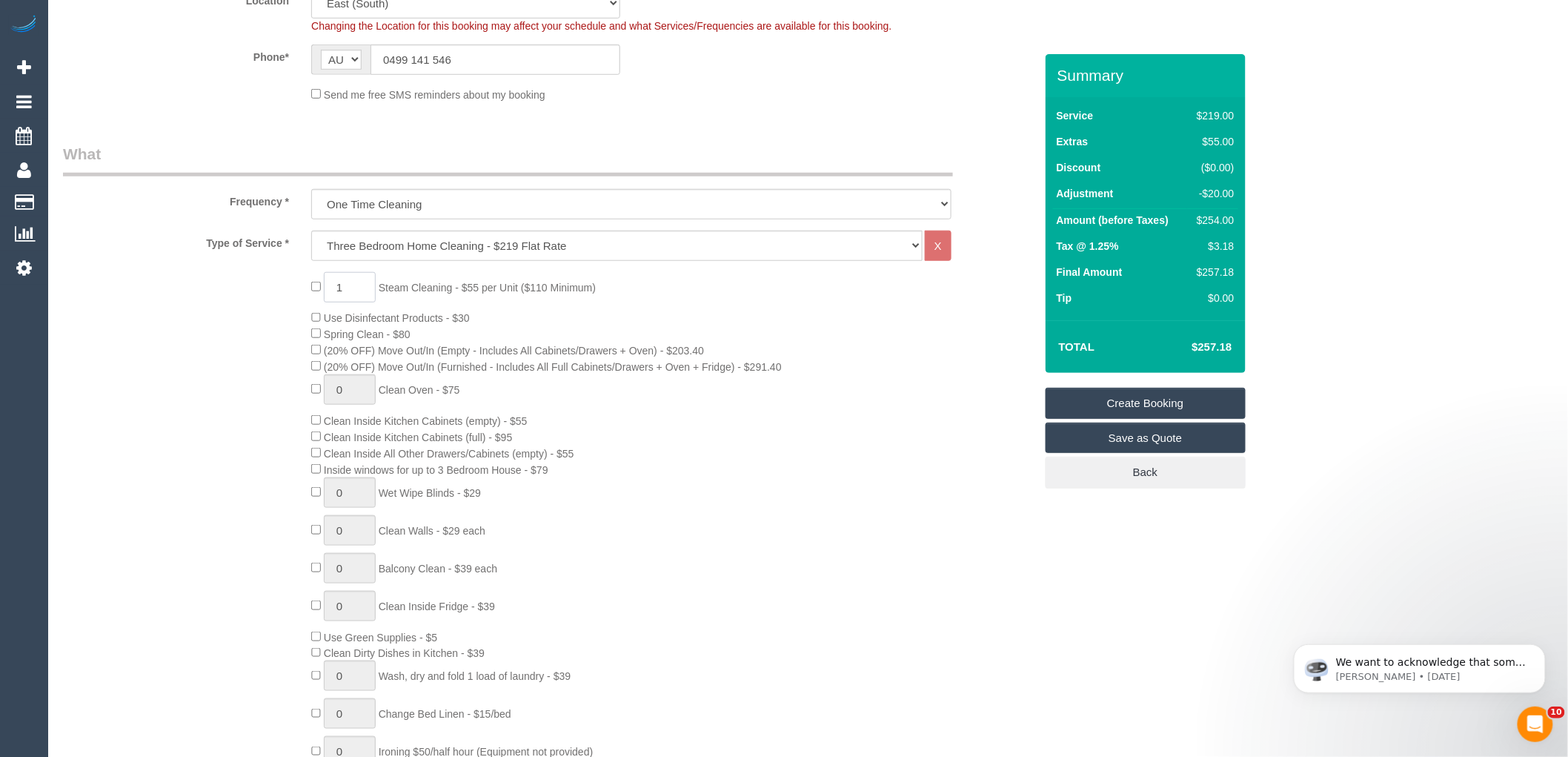
click at [358, 292] on input "1" at bounding box center [349, 287] width 52 height 30
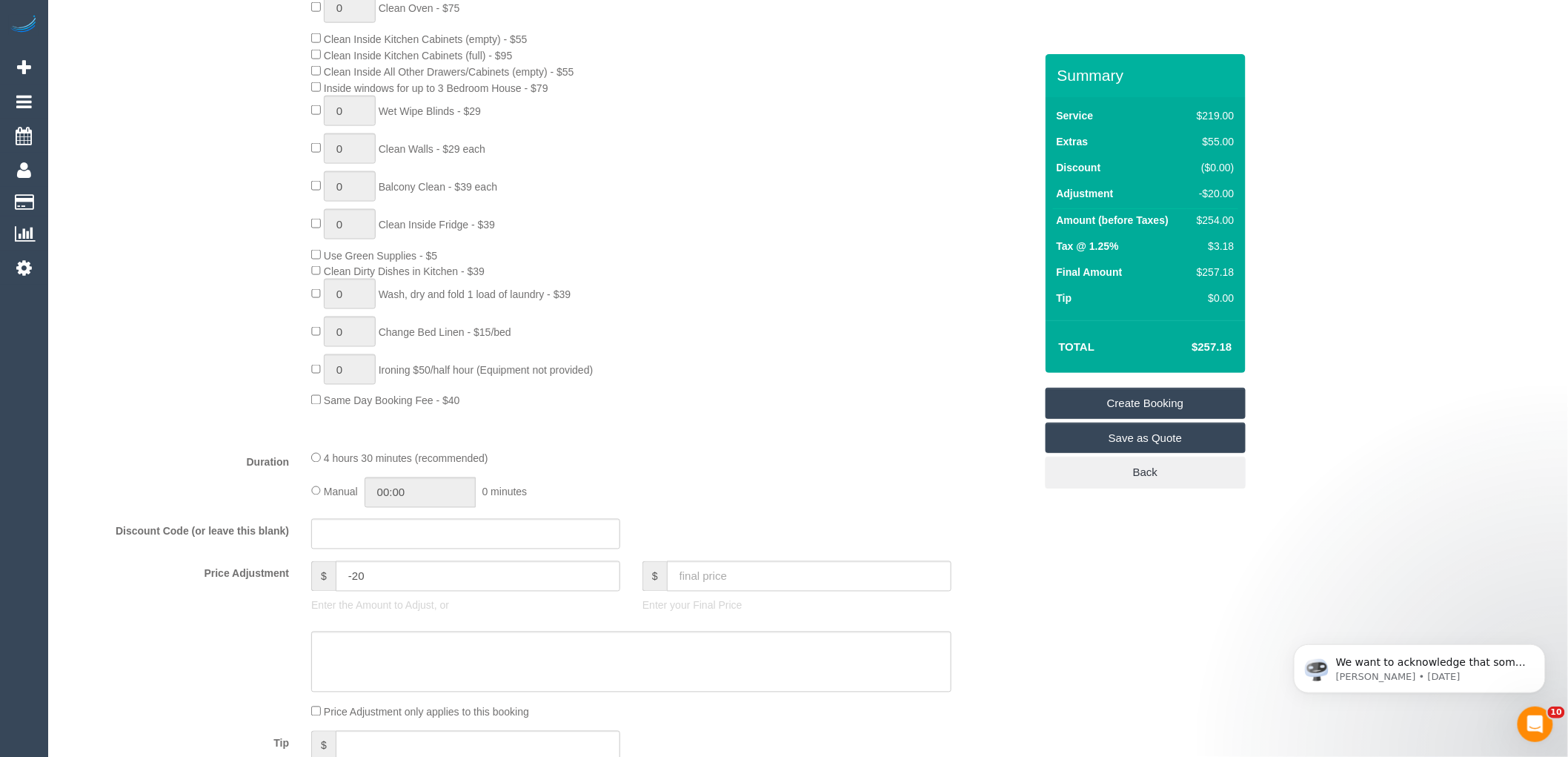
scroll to position [988, 0]
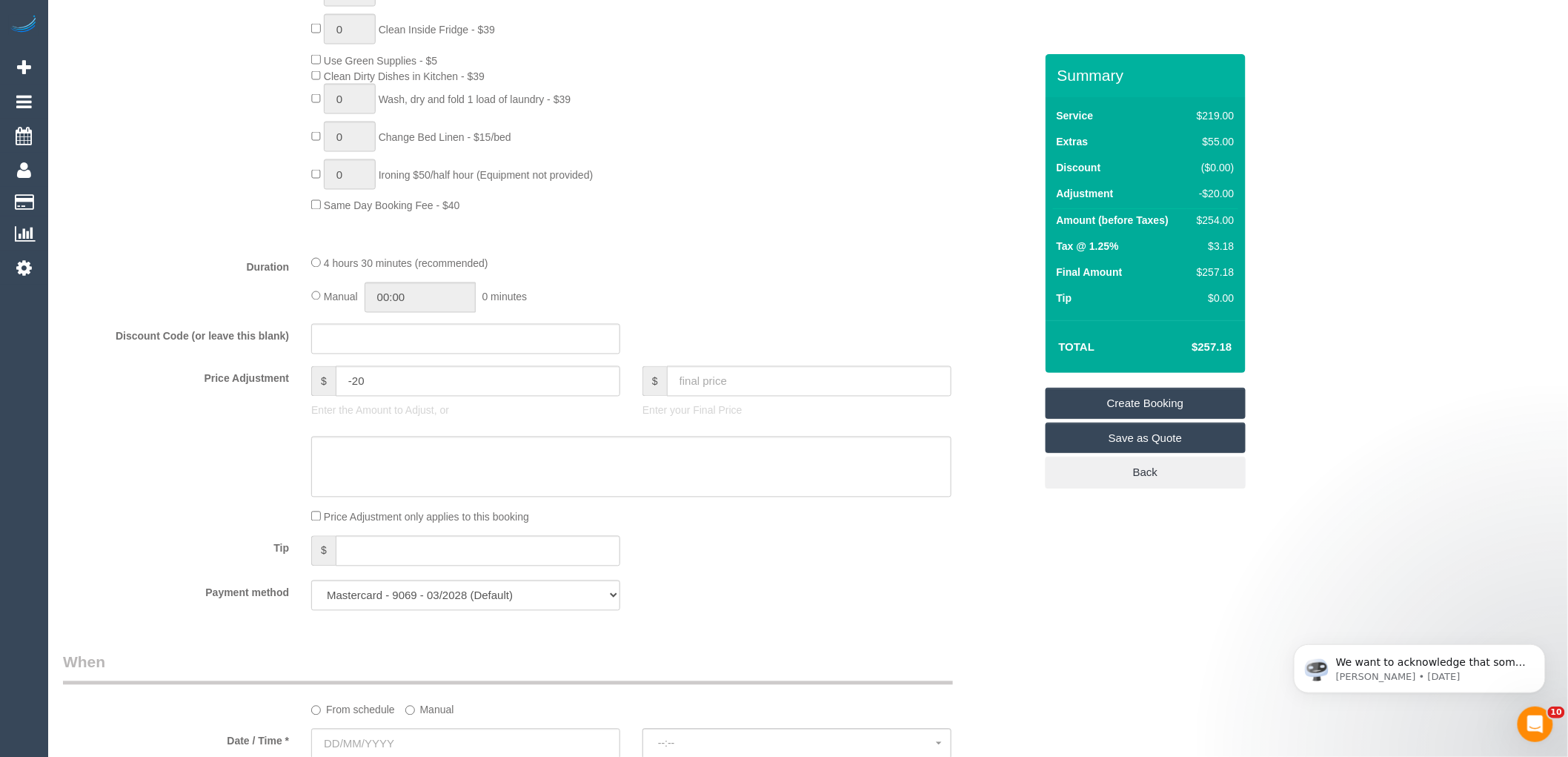
type input "3"
drag, startPoint x: 410, startPoint y: 403, endPoint x: 46, endPoint y: 374, distance: 365.2
click at [54, 374] on div "Who Email* robinsonmichael417@yahoo.com Name * Michael Robinson Where Address* …" at bounding box center [549, 388] width 994 height 2644
click at [360, 497] on textarea at bounding box center [631, 467] width 641 height 61
type input "7.5"
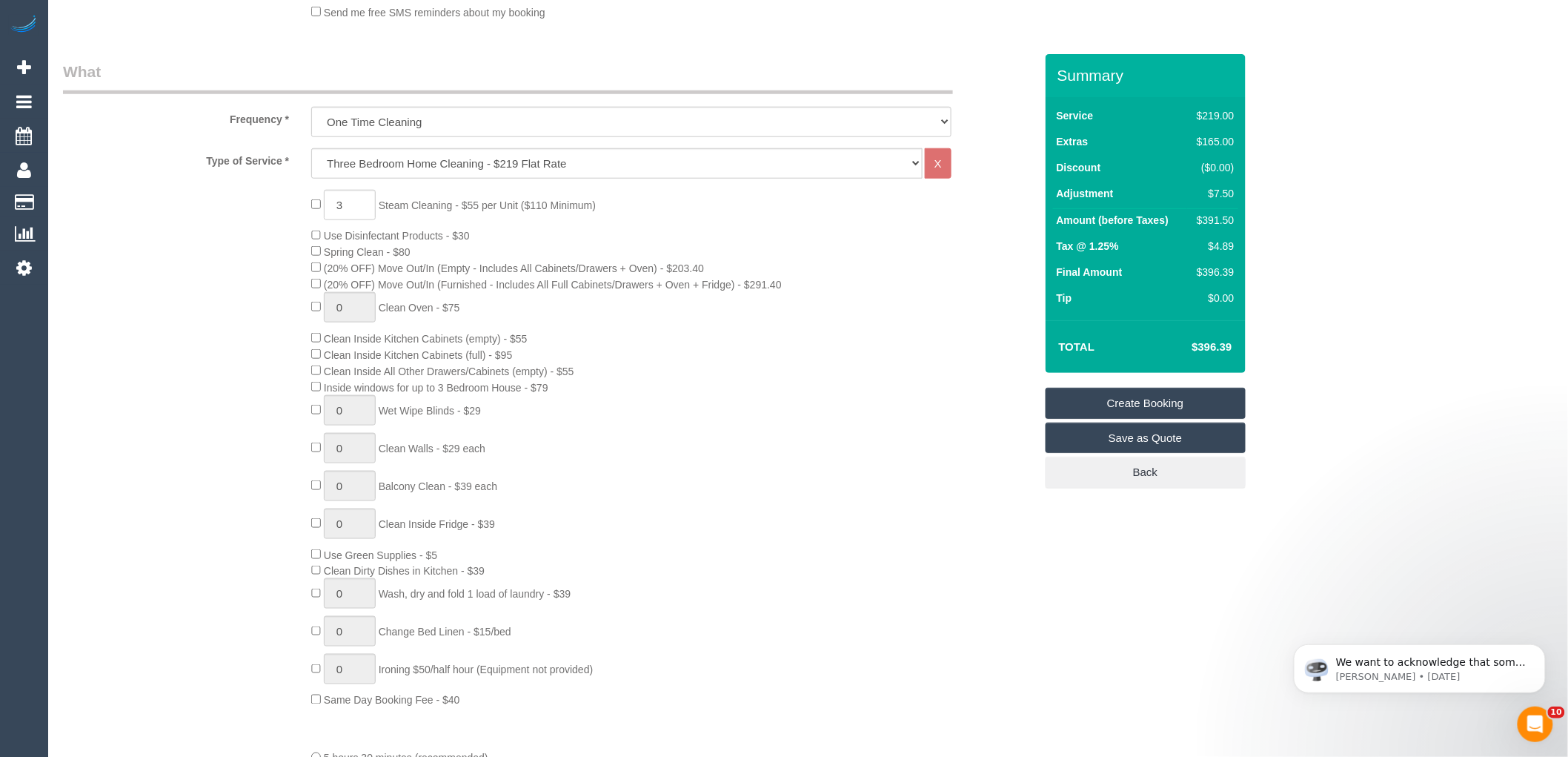
click at [780, 376] on div "3 Steam Cleaning - $55 per Unit ($110 Minimum) Use Disinfectant Products - $30 …" at bounding box center [672, 449] width 745 height 519
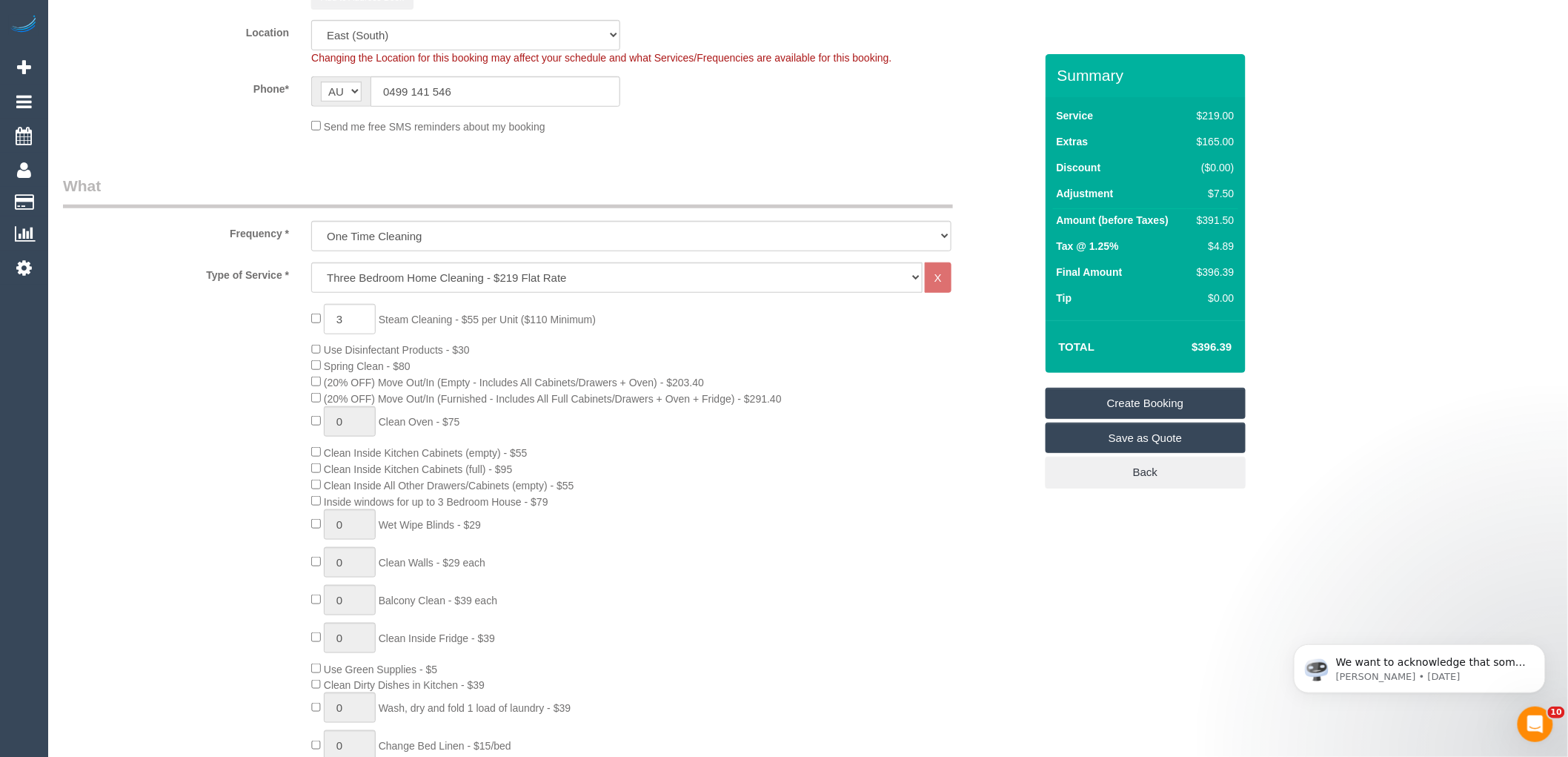
scroll to position [165, 0]
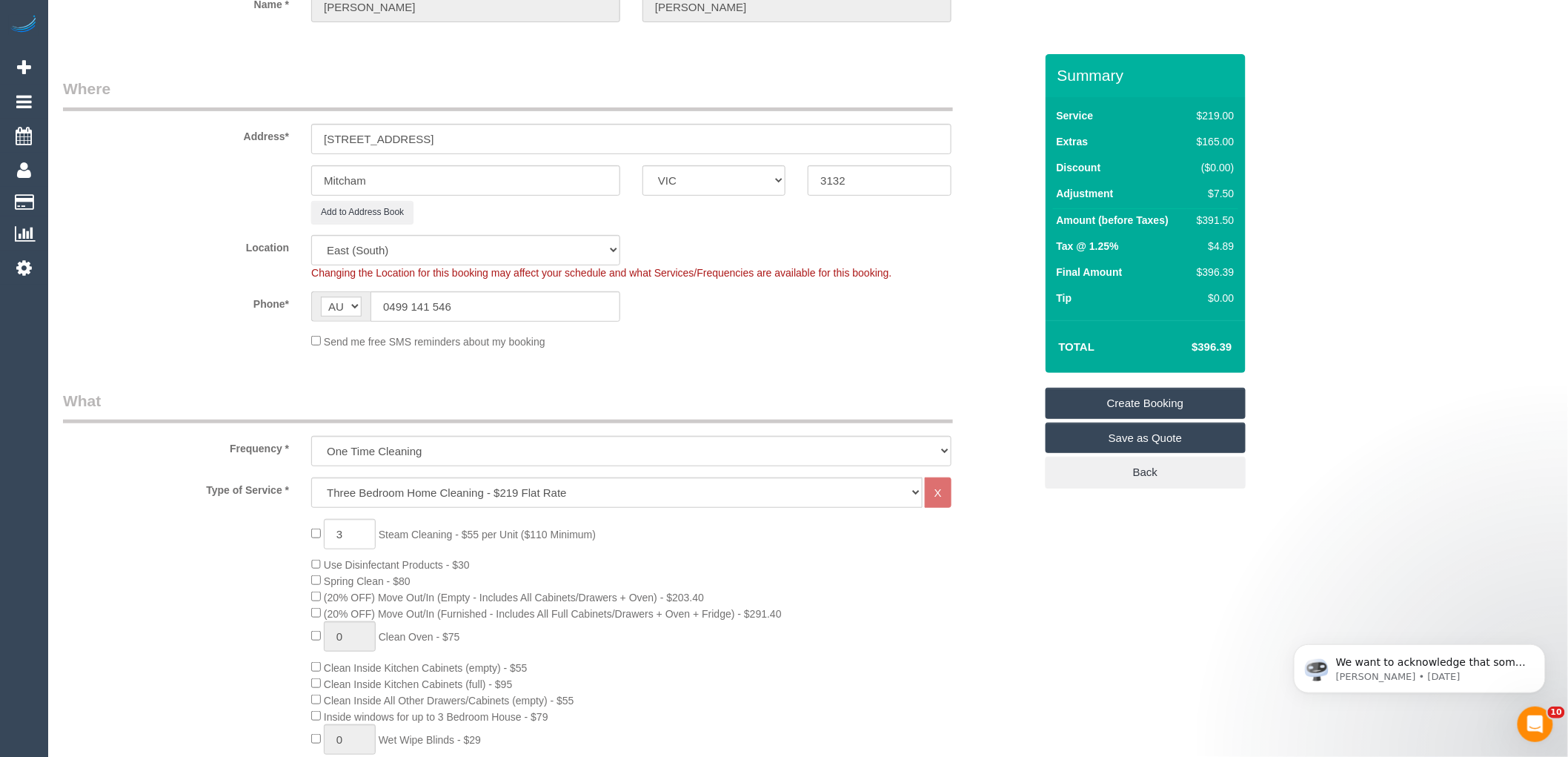
click at [410, 601] on span "(20% OFF) Move Out/In (Empty - Includes All Cabinets/Drawers + Oven) - $203.40" at bounding box center [514, 597] width 380 height 12
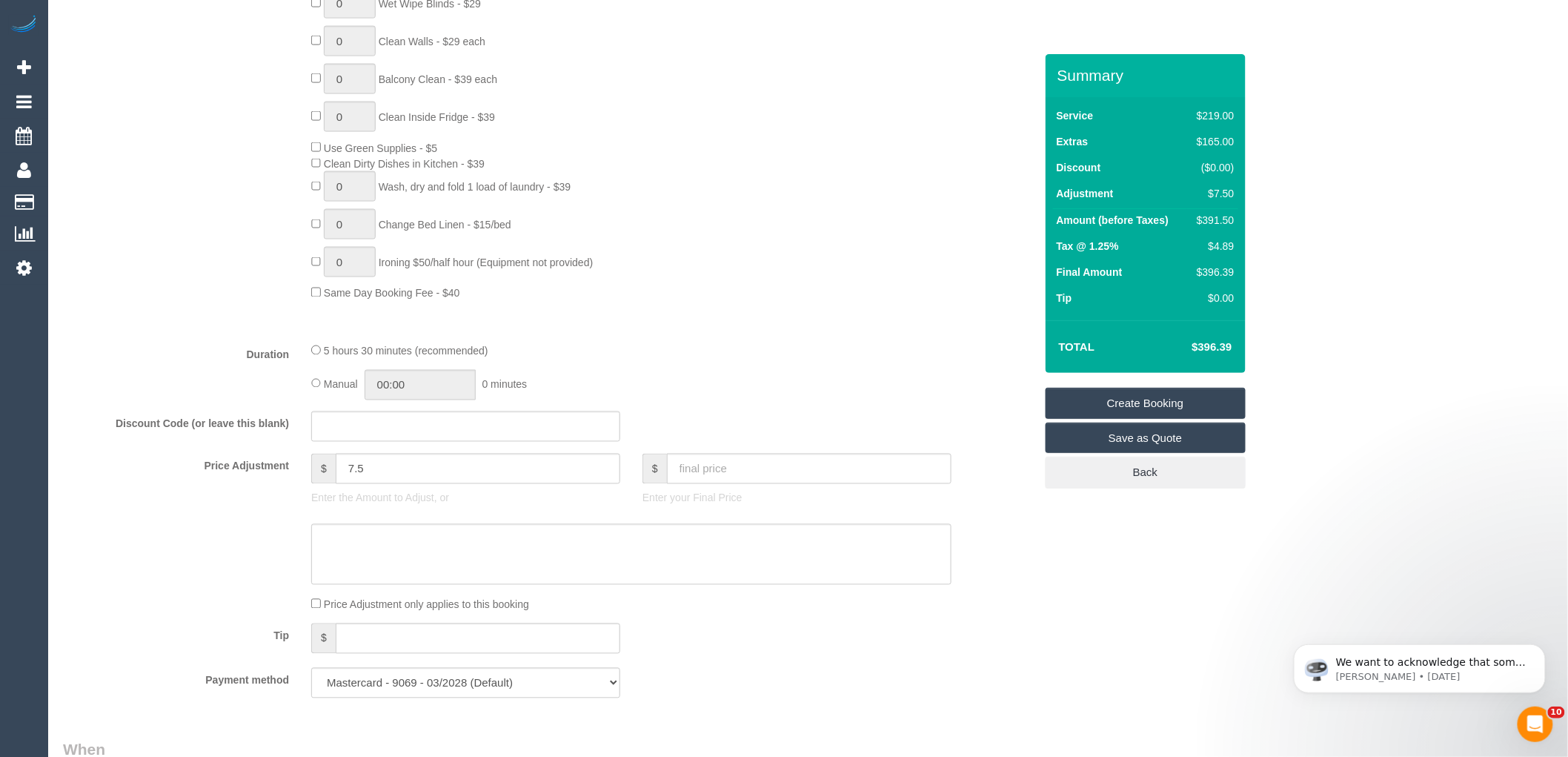
scroll to position [906, 0]
click at [534, 562] on textarea at bounding box center [631, 549] width 641 height 61
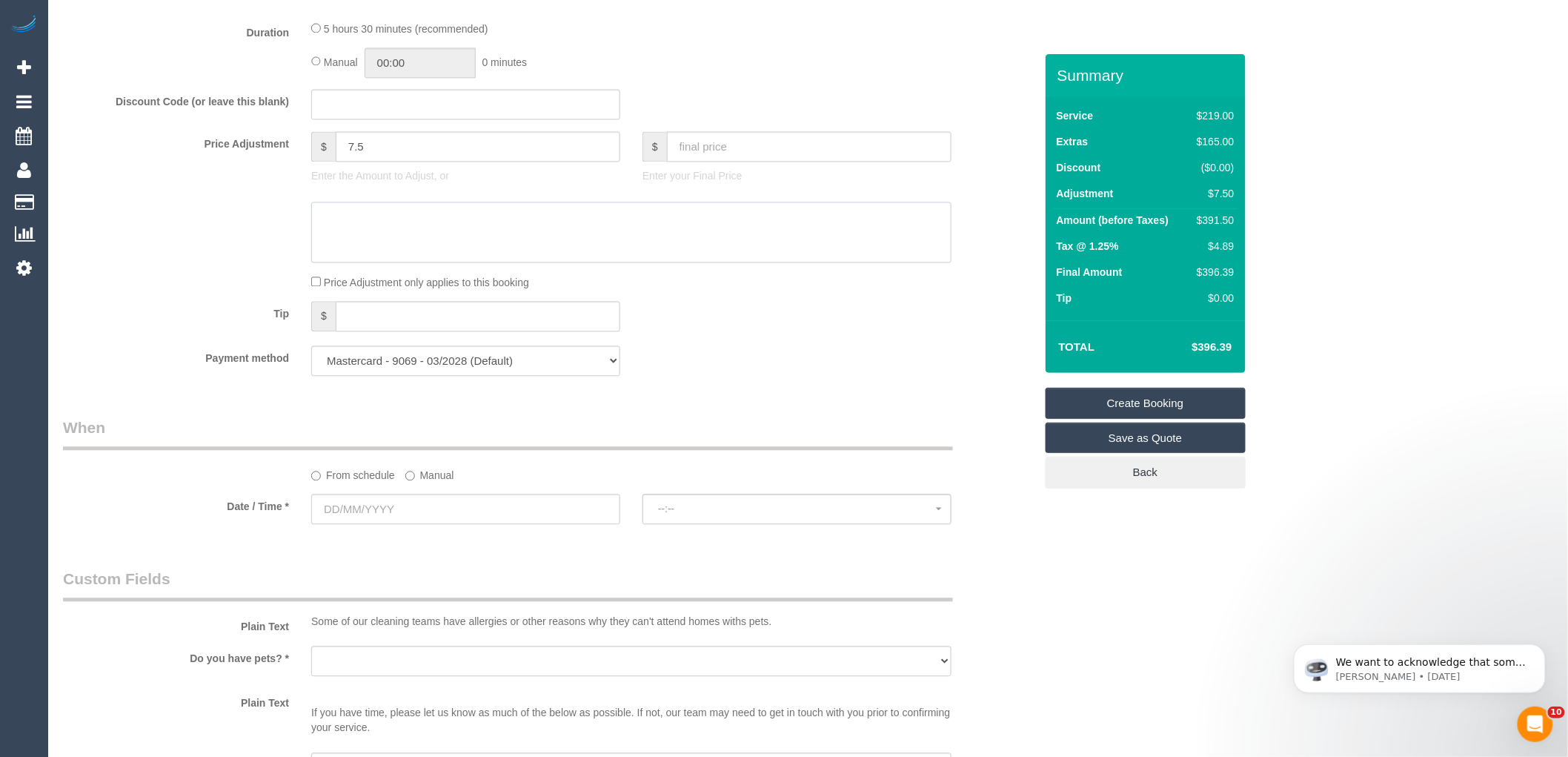
scroll to position [1400, 0]
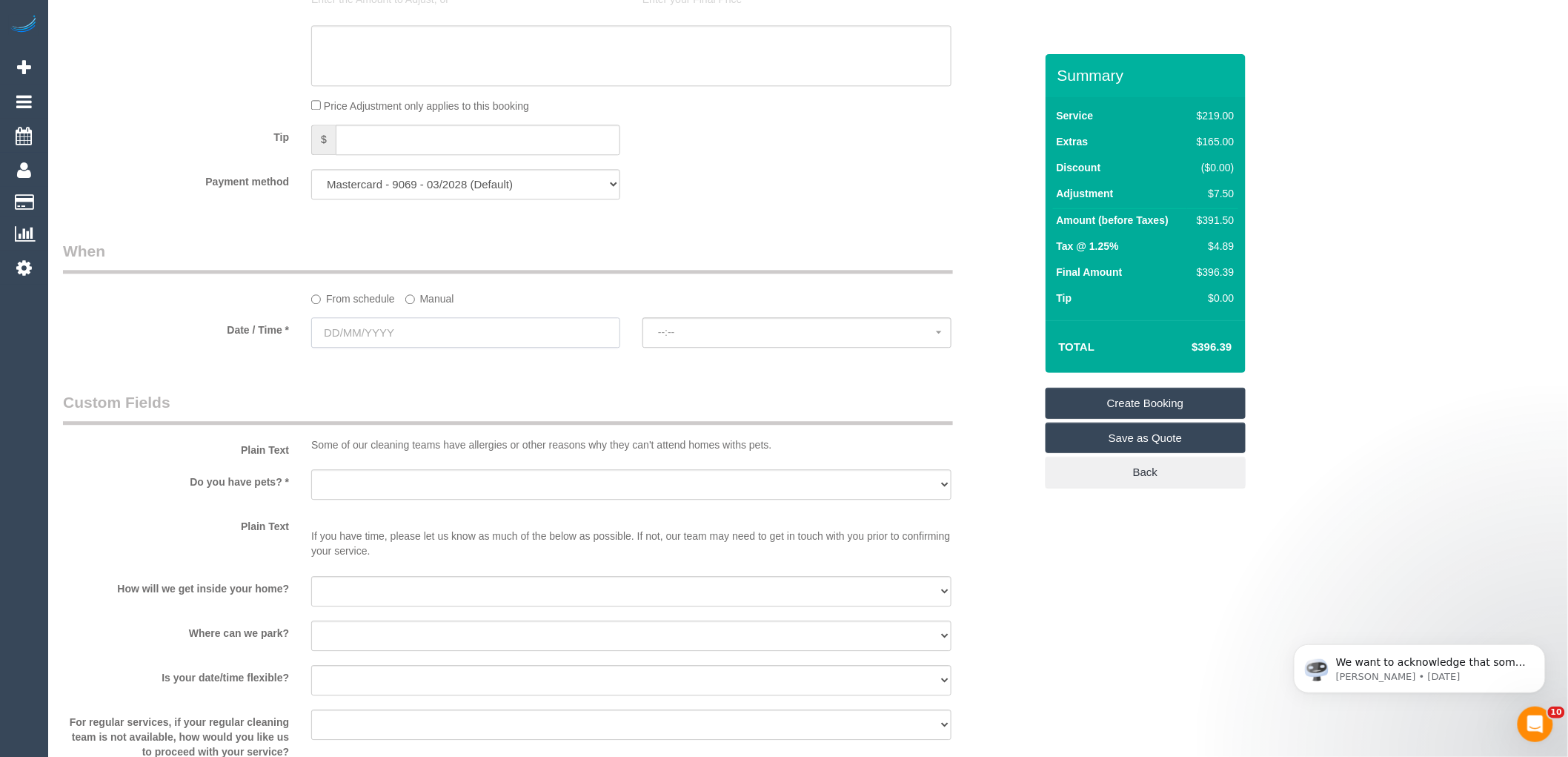
click at [403, 344] on input "text" at bounding box center [466, 332] width 309 height 30
click at [485, 381] on span "Next" at bounding box center [490, 380] width 12 height 12
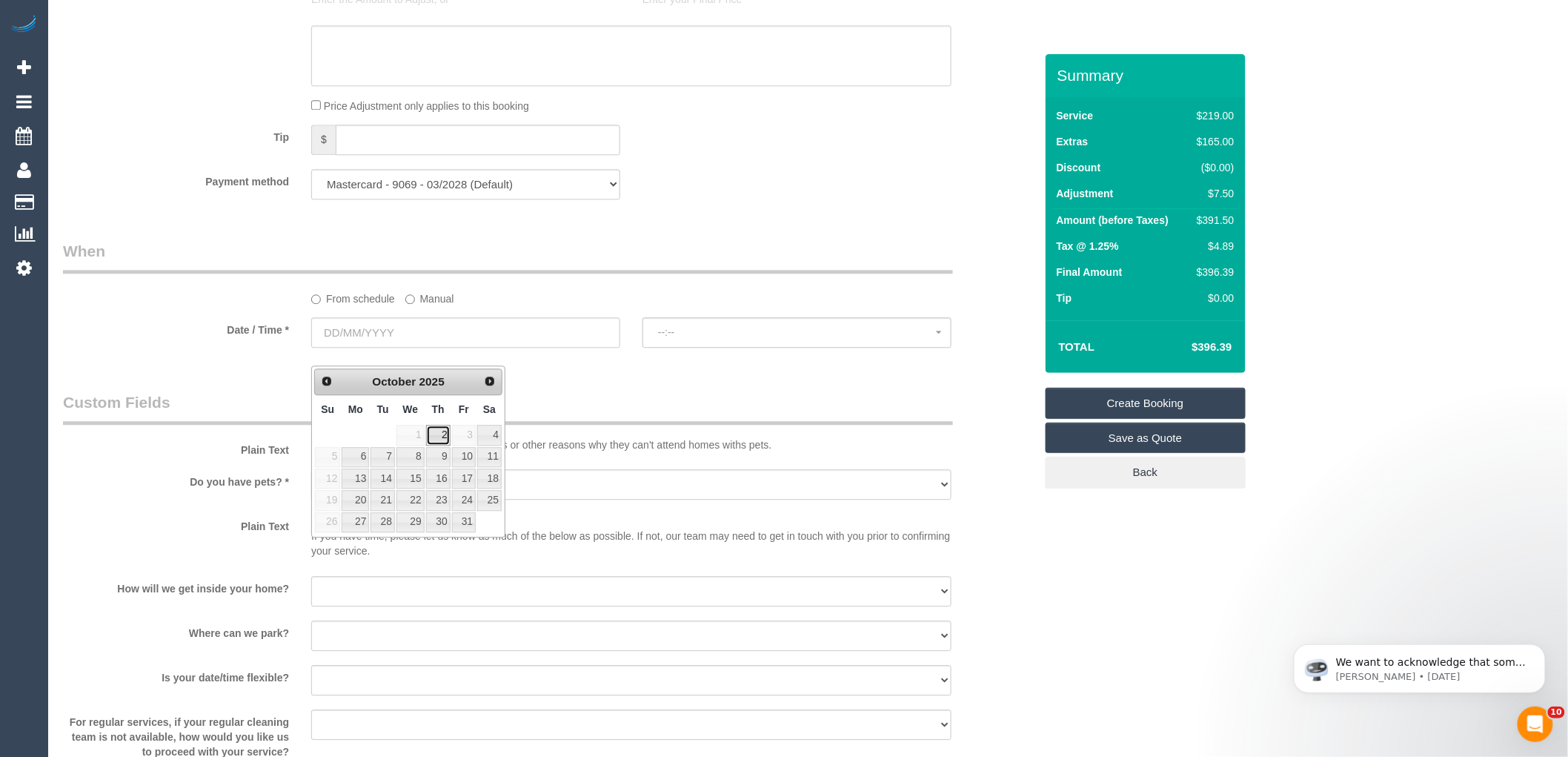
click at [443, 433] on link "2" at bounding box center [438, 435] width 25 height 20
type input "02/10/2025"
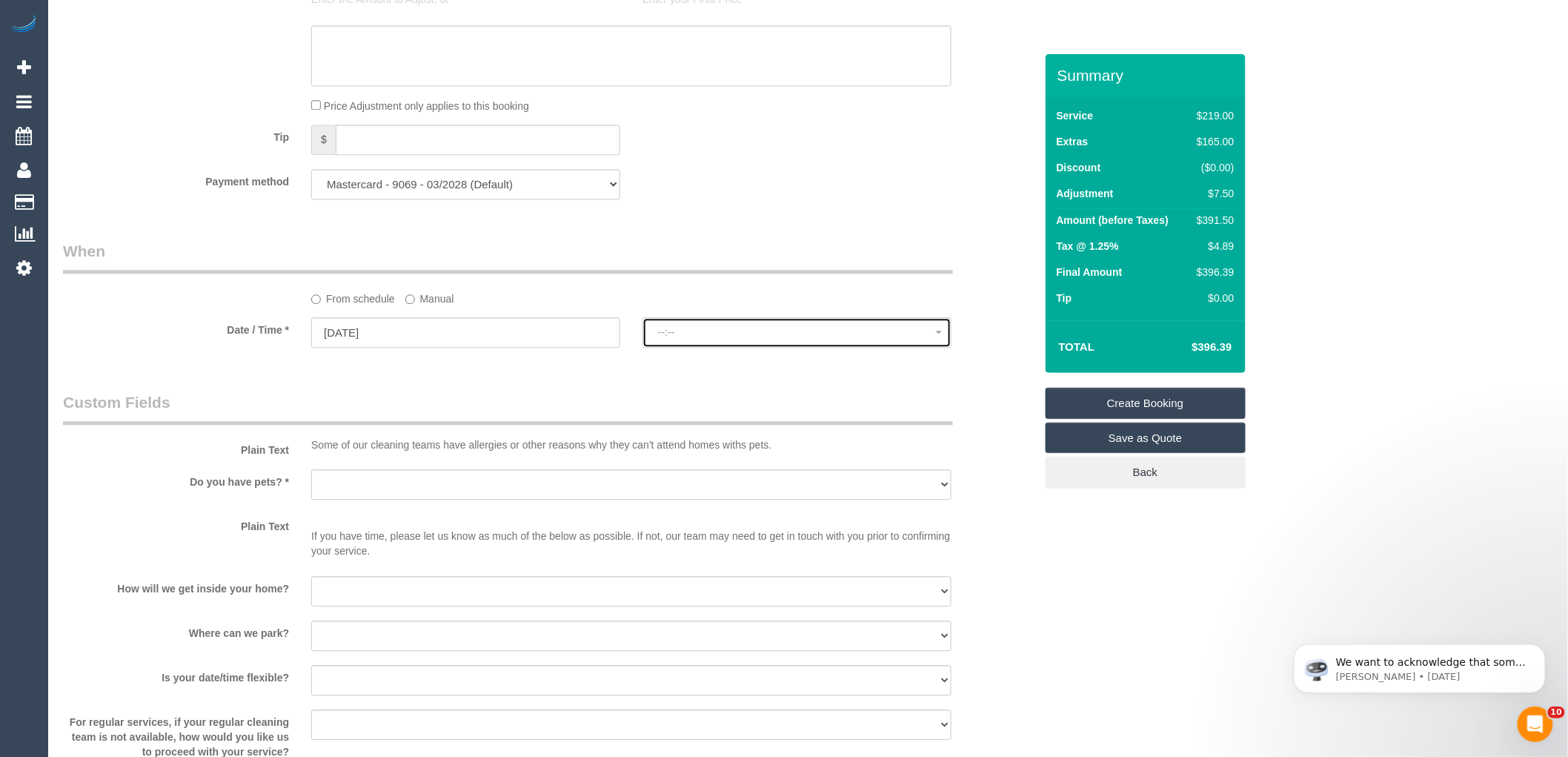
click at [716, 336] on button "--:--" at bounding box center [797, 332] width 309 height 30
select select "spot1"
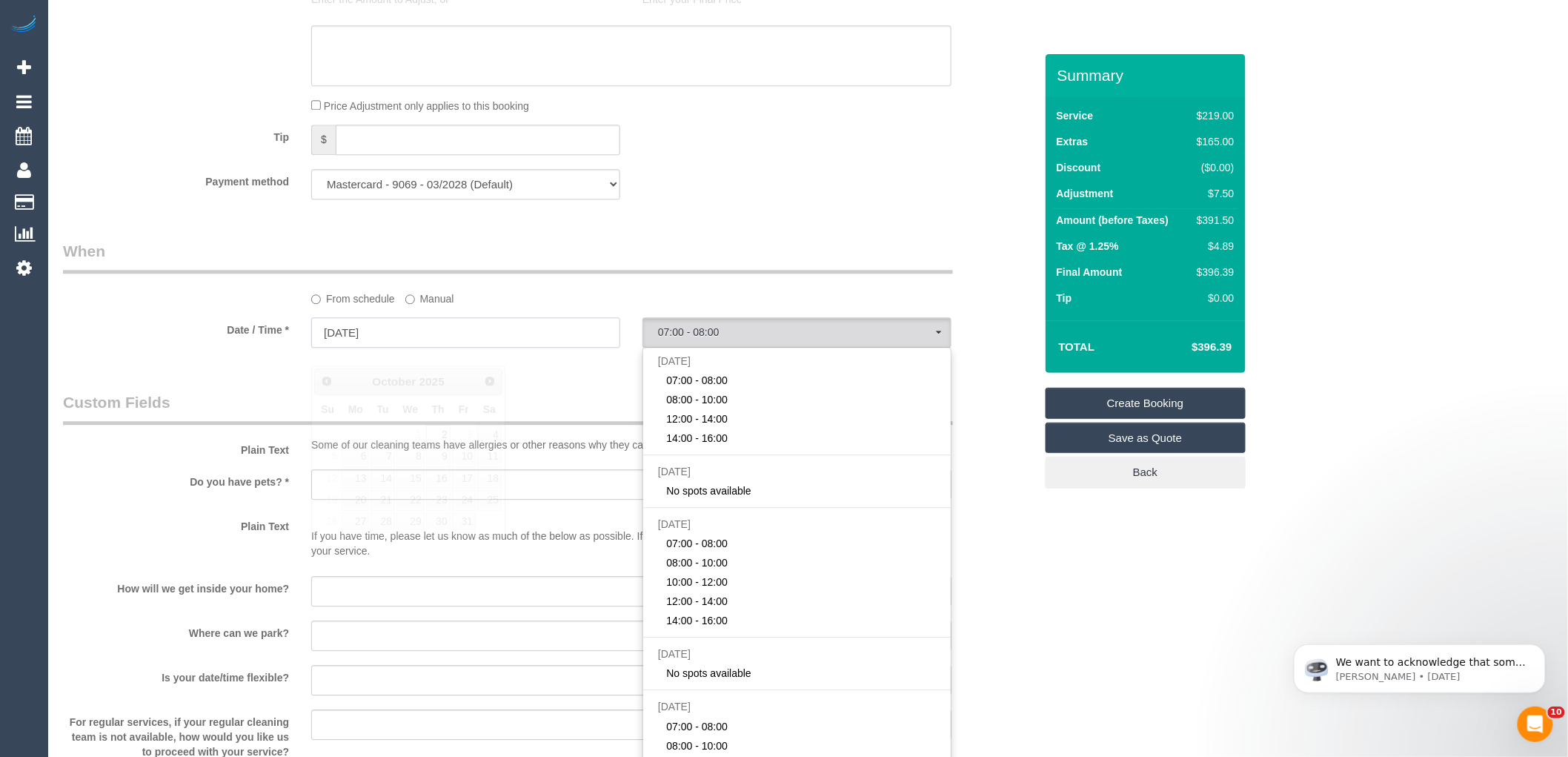
click at [519, 348] on input "02/10/2025" at bounding box center [466, 332] width 309 height 30
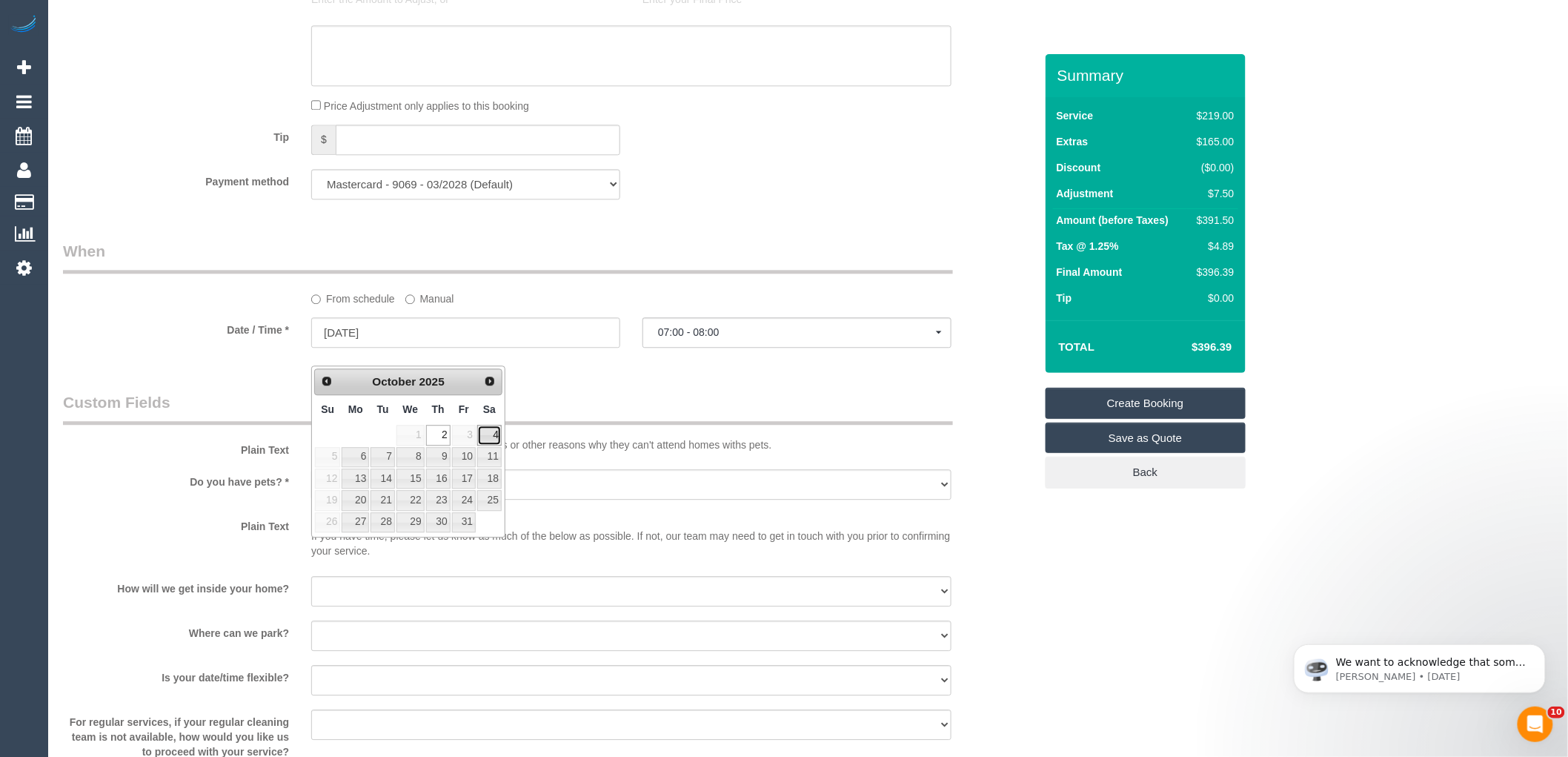
click at [493, 438] on link "4" at bounding box center [490, 435] width 25 height 20
type input "04/10/2025"
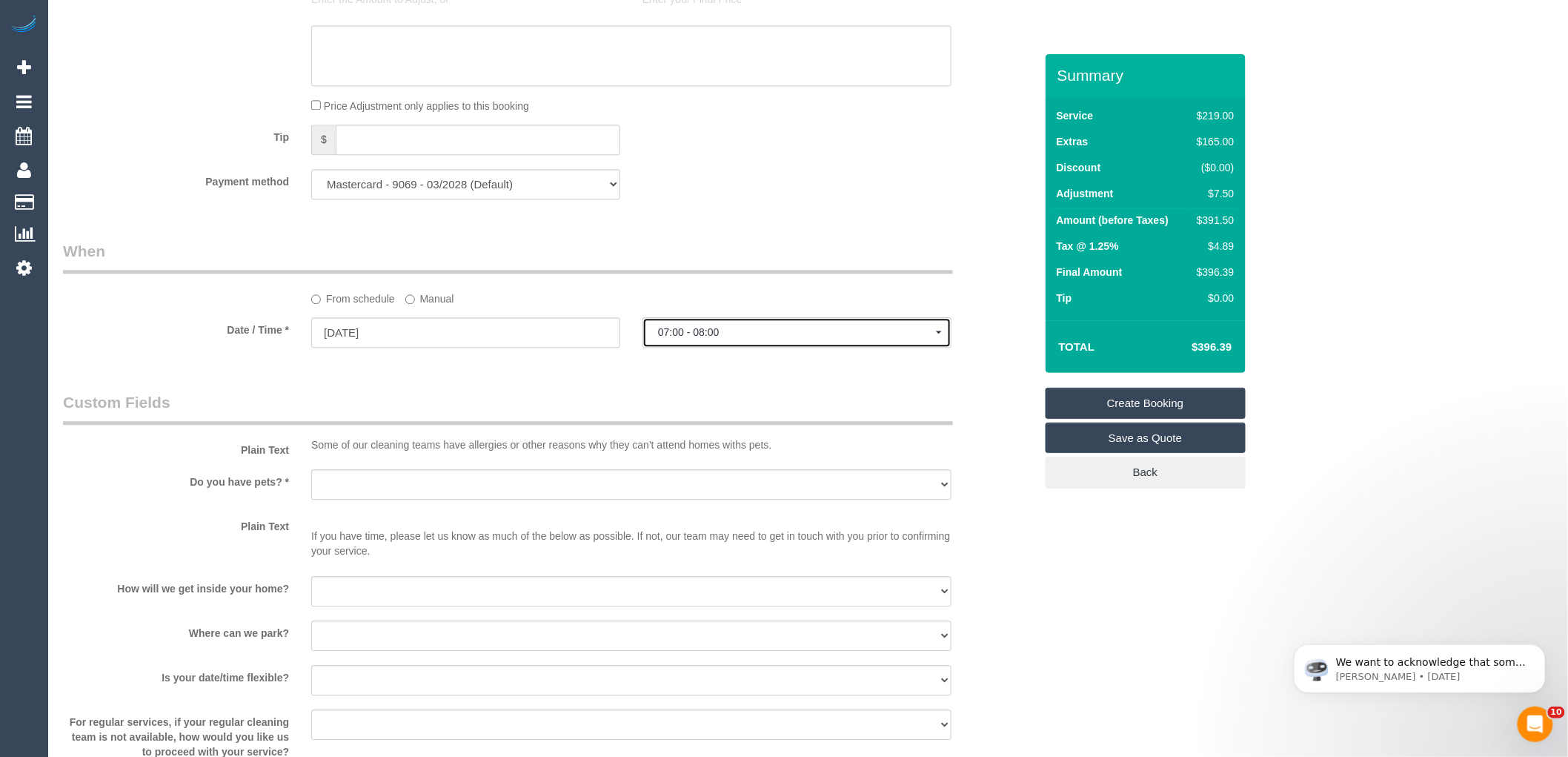
click at [660, 338] on span "07:00 - 08:00" at bounding box center [798, 332] width 278 height 12
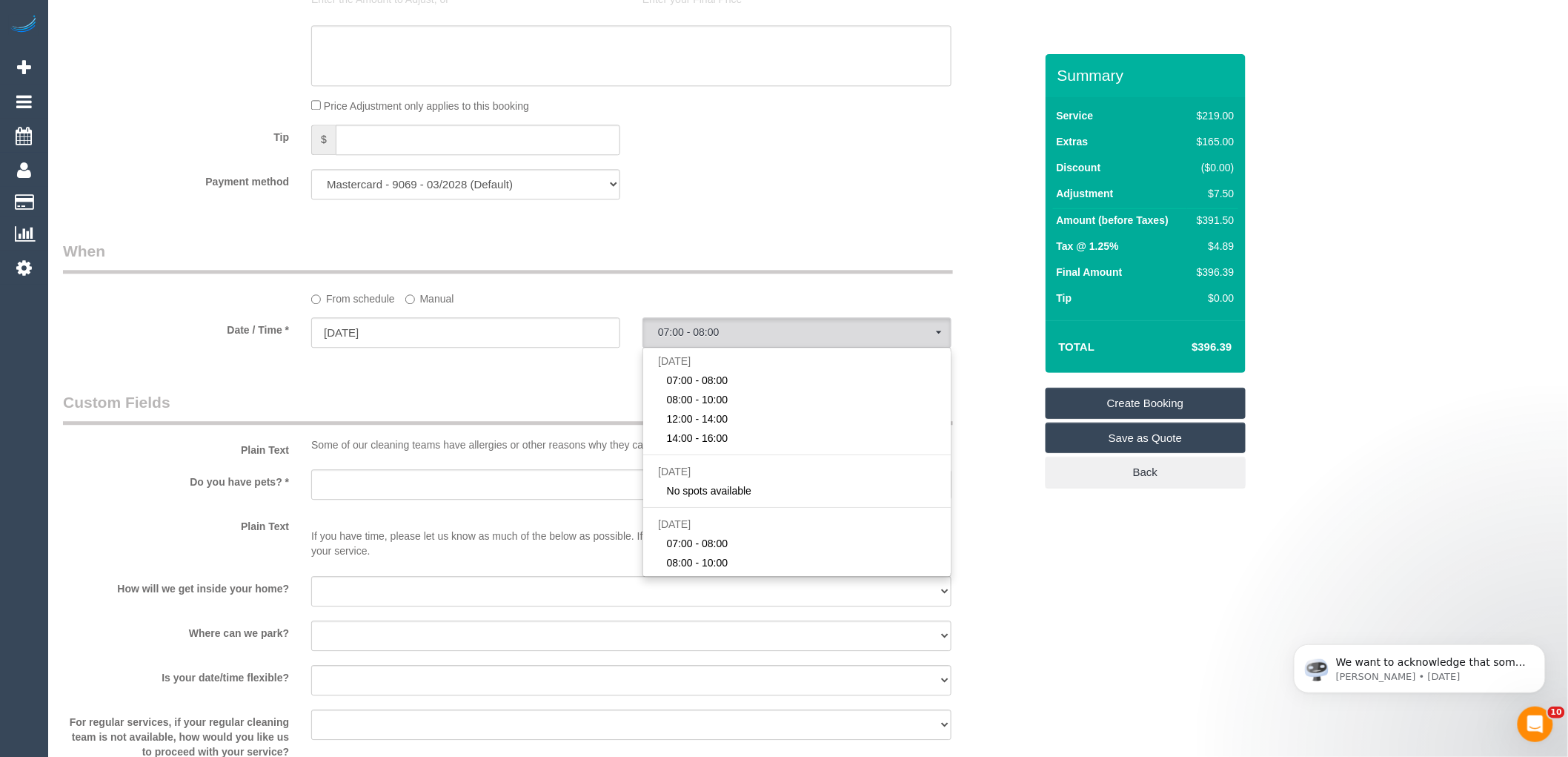
click at [453, 418] on legend "Custom Fields" at bounding box center [508, 407] width 890 height 33
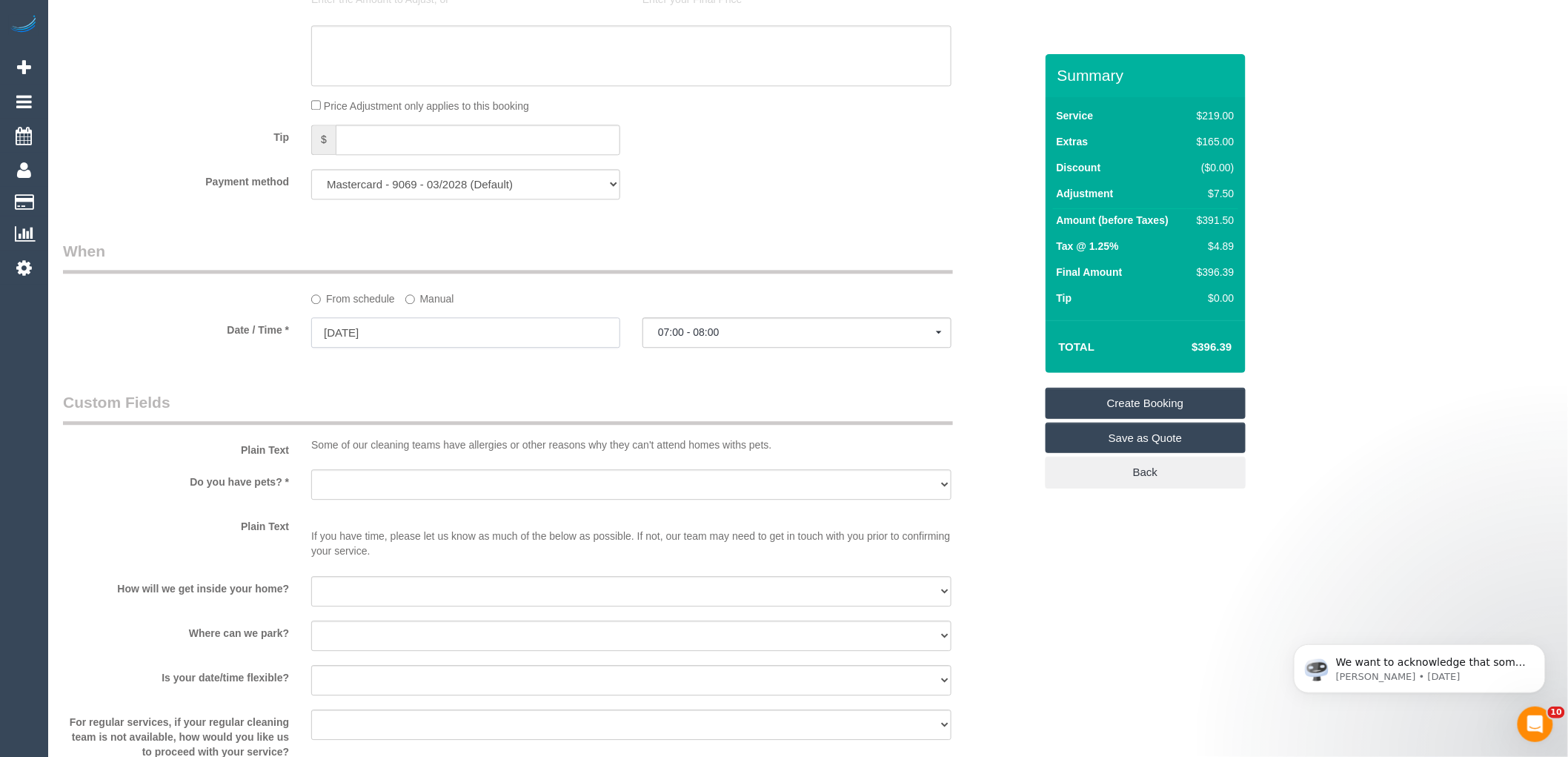
click at [486, 342] on input "04/10/2025" at bounding box center [466, 332] width 309 height 30
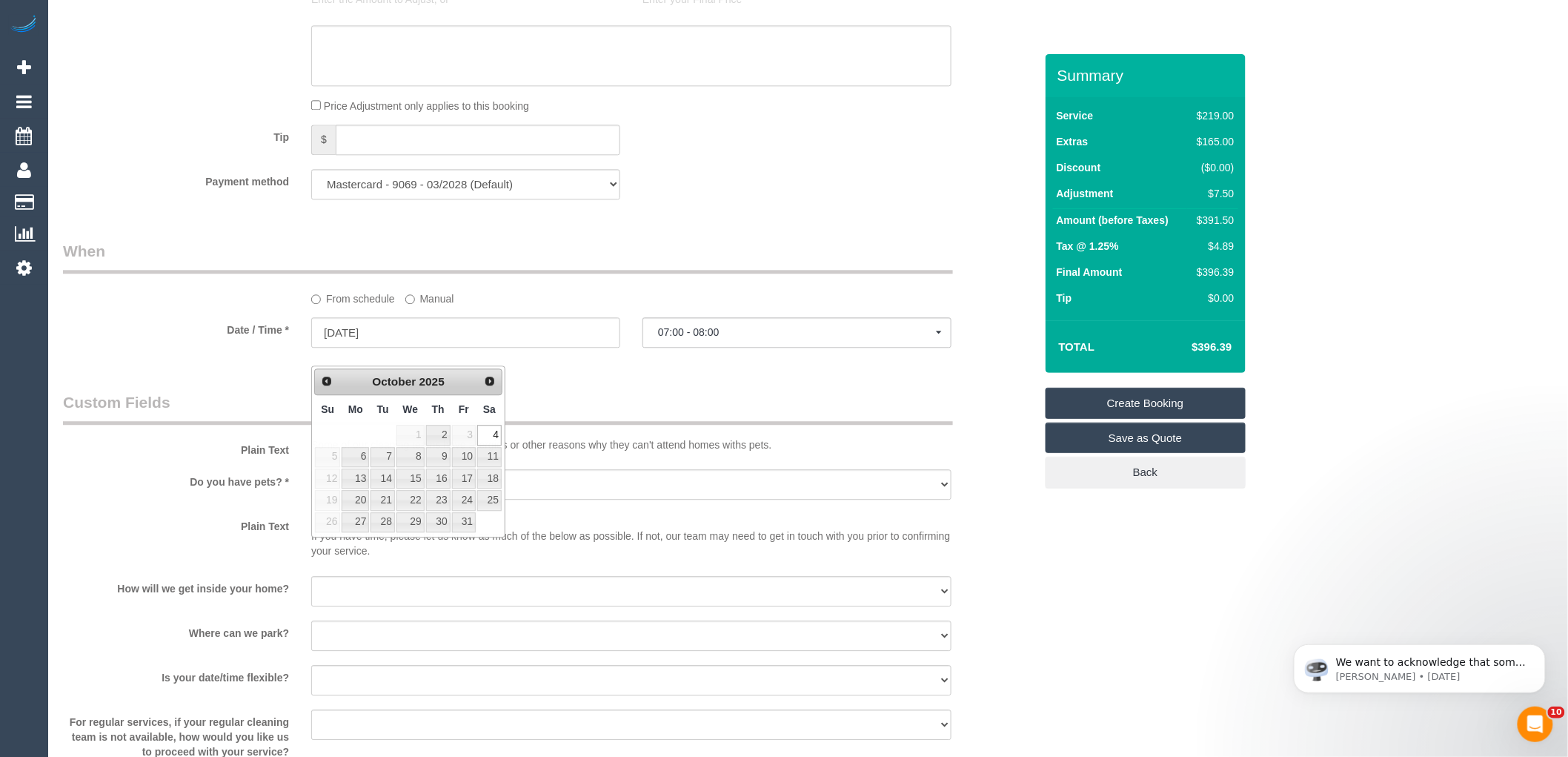
drag, startPoint x: 618, startPoint y: 395, endPoint x: 641, endPoint y: 377, distance: 29.2
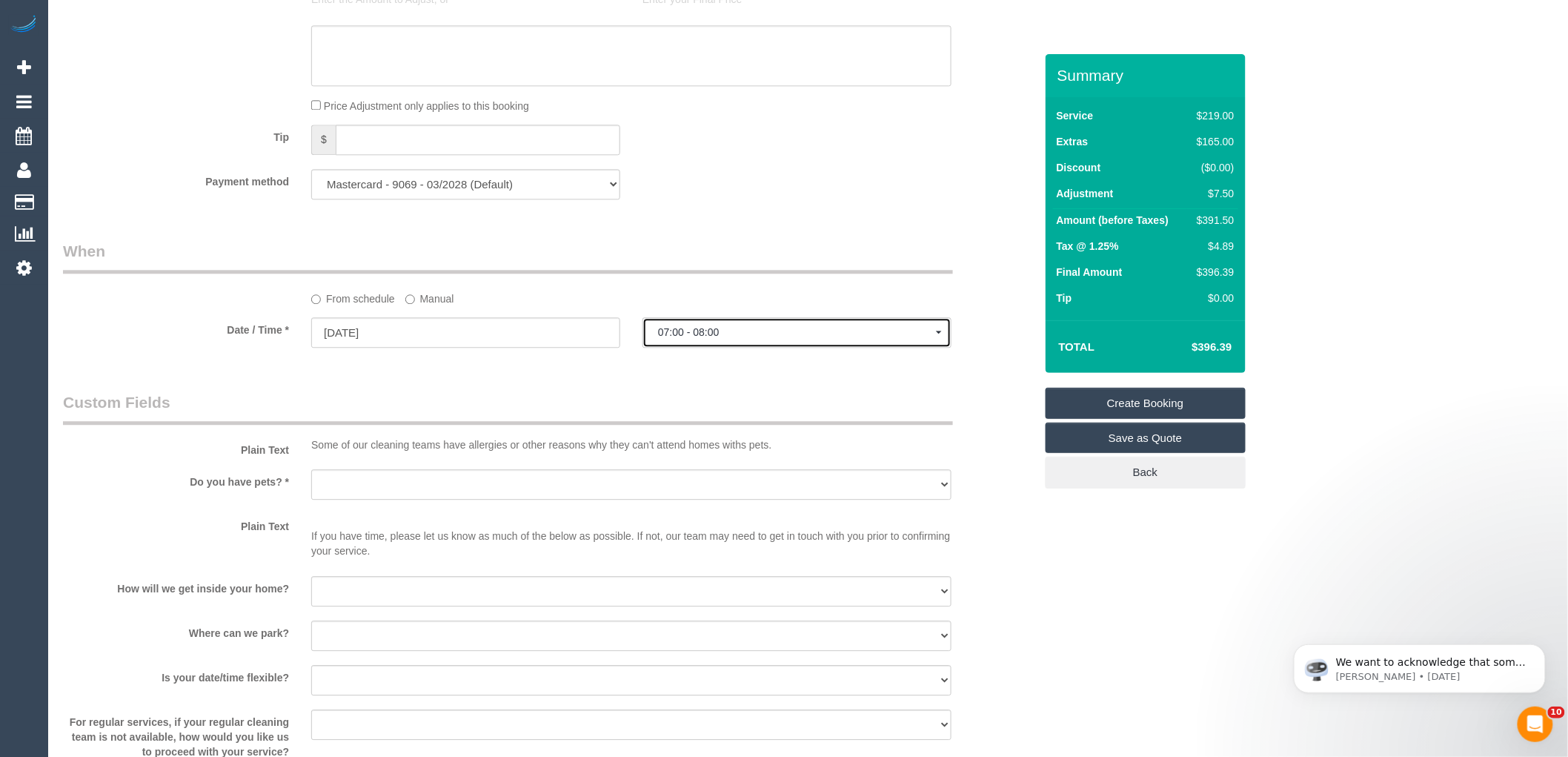
click at [706, 342] on button "07:00 - 08:00" at bounding box center [797, 332] width 309 height 30
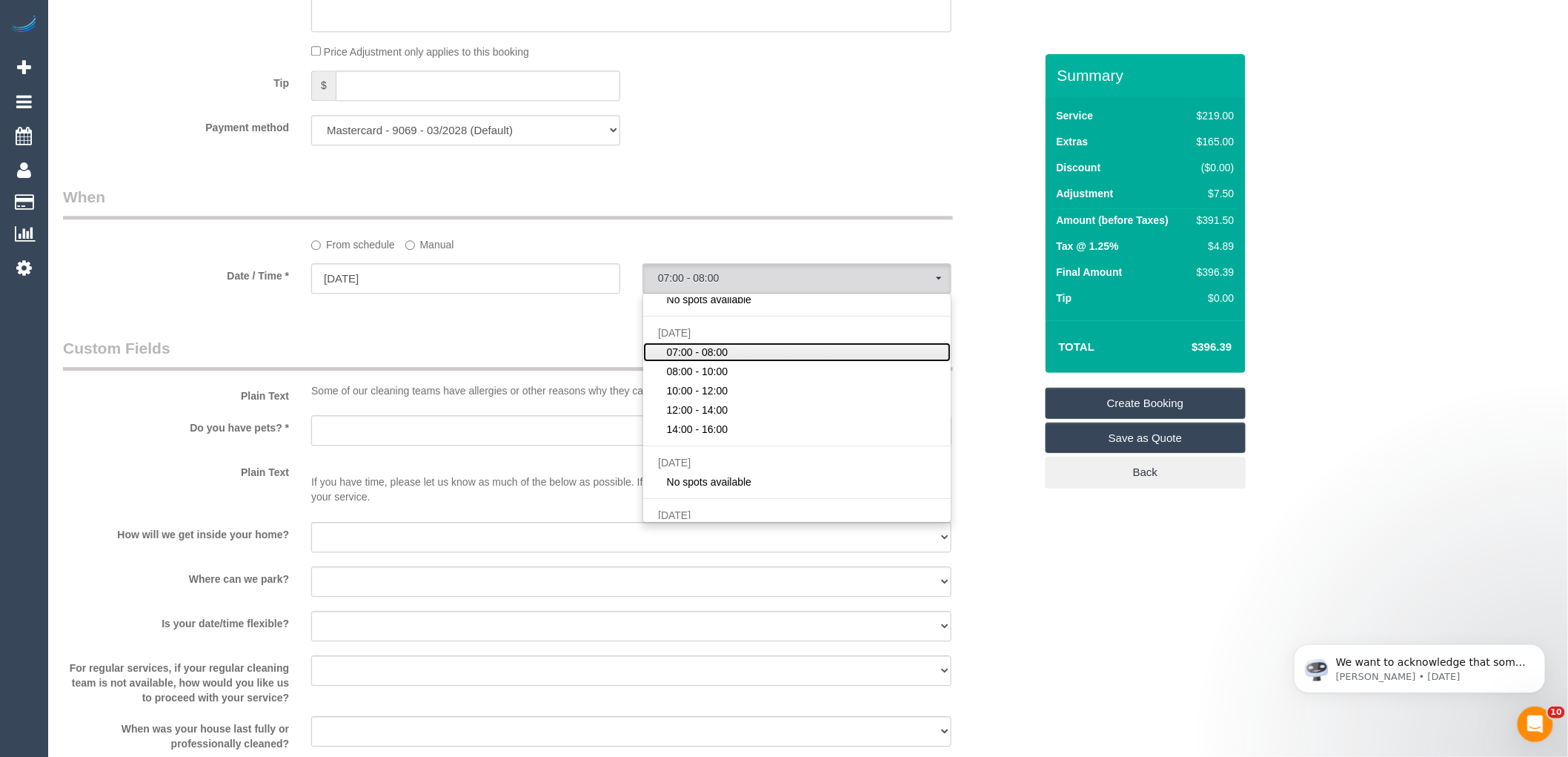
scroll to position [1565, 0]
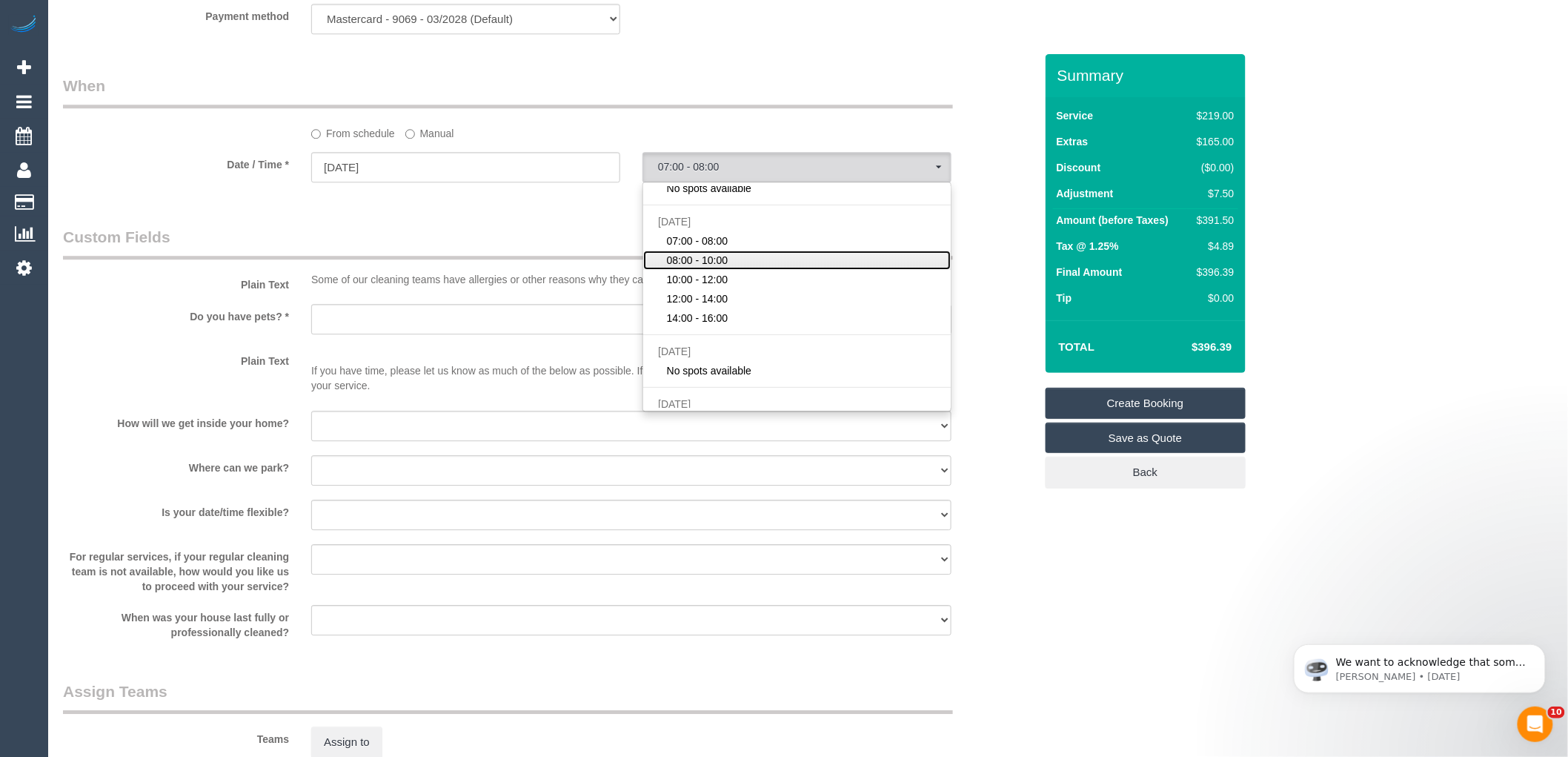
click at [714, 268] on span "08:00 - 10:00" at bounding box center [698, 260] width 62 height 15
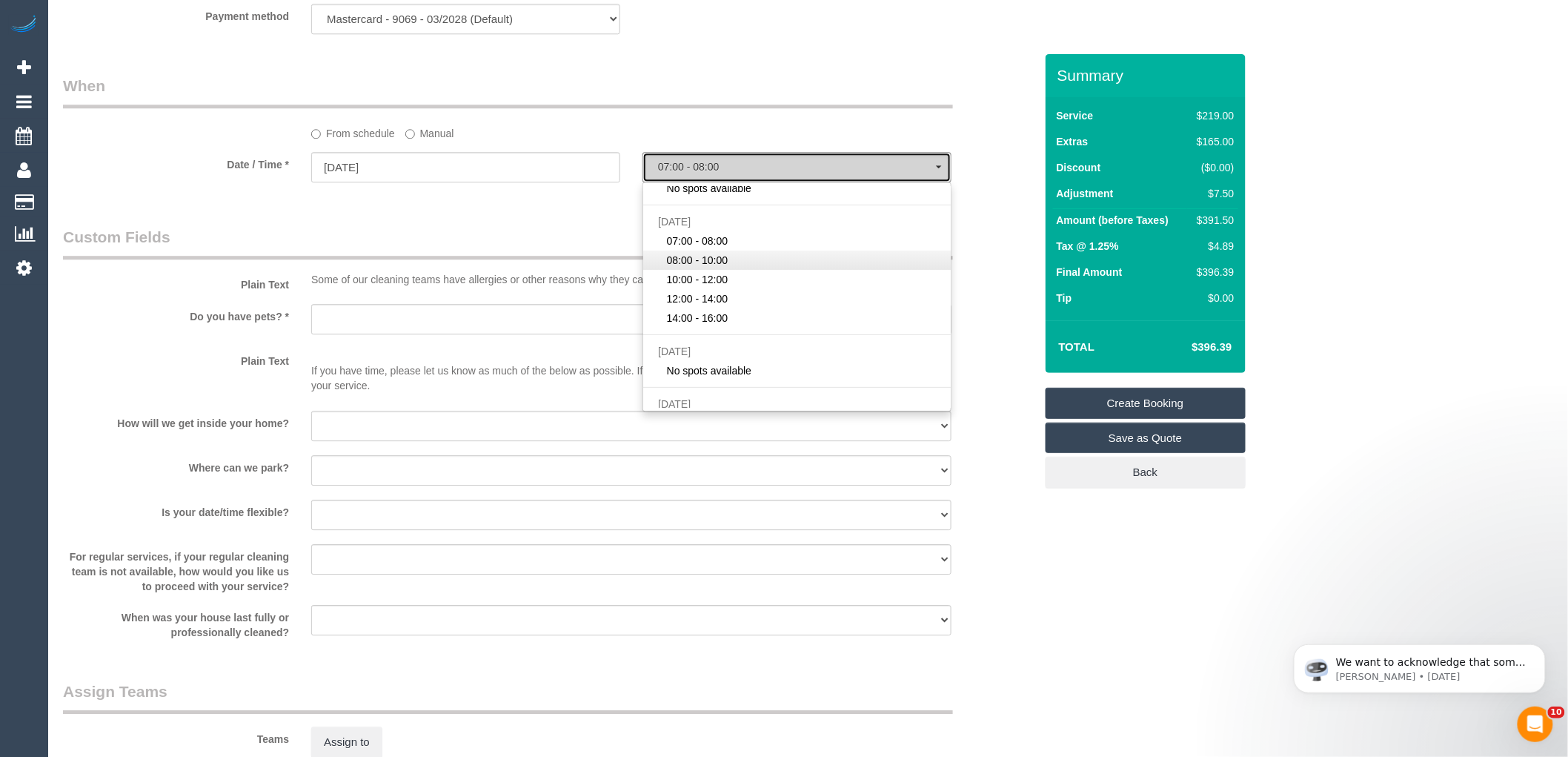
select select "spot7"
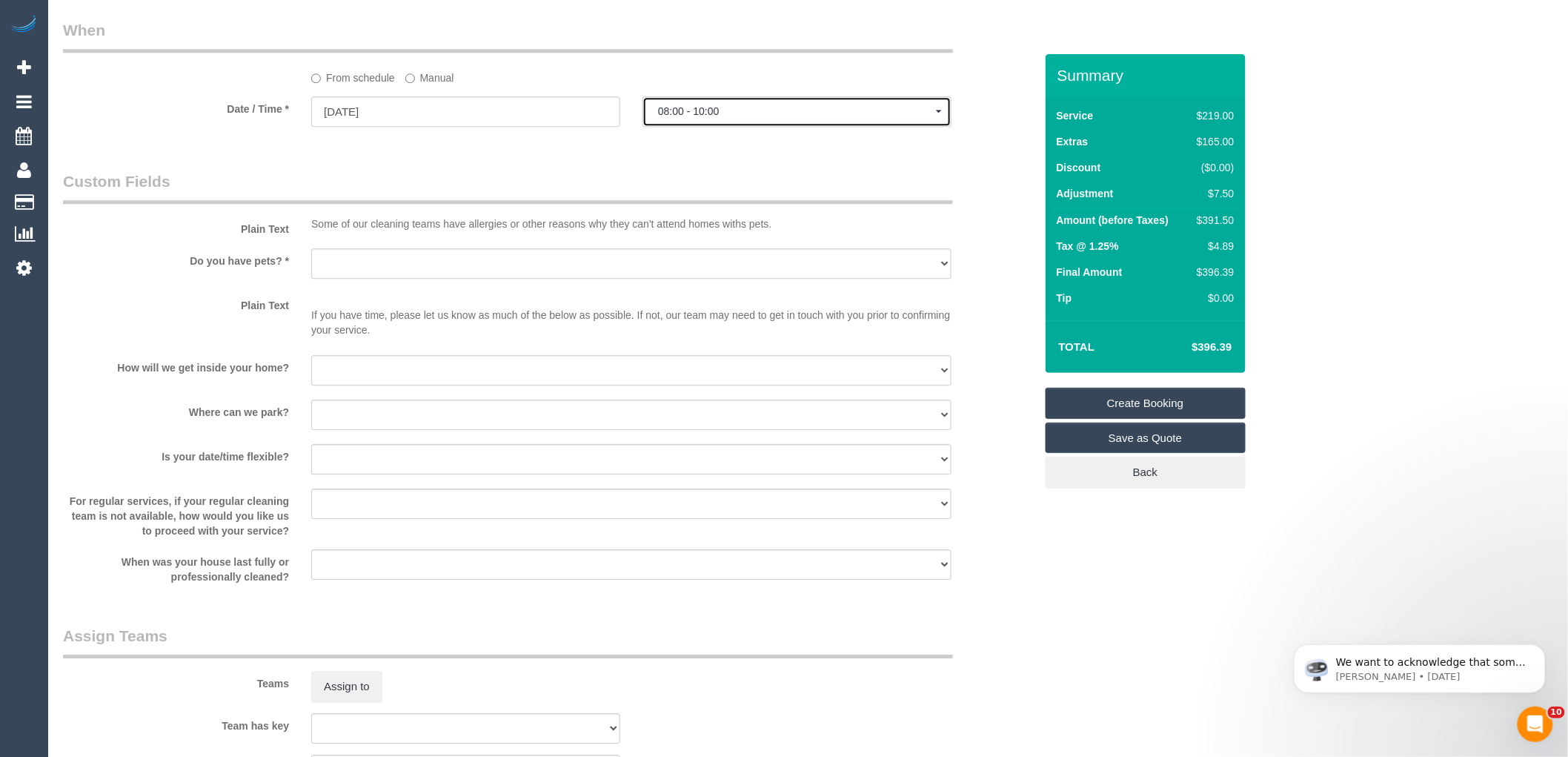
scroll to position [1648, 0]
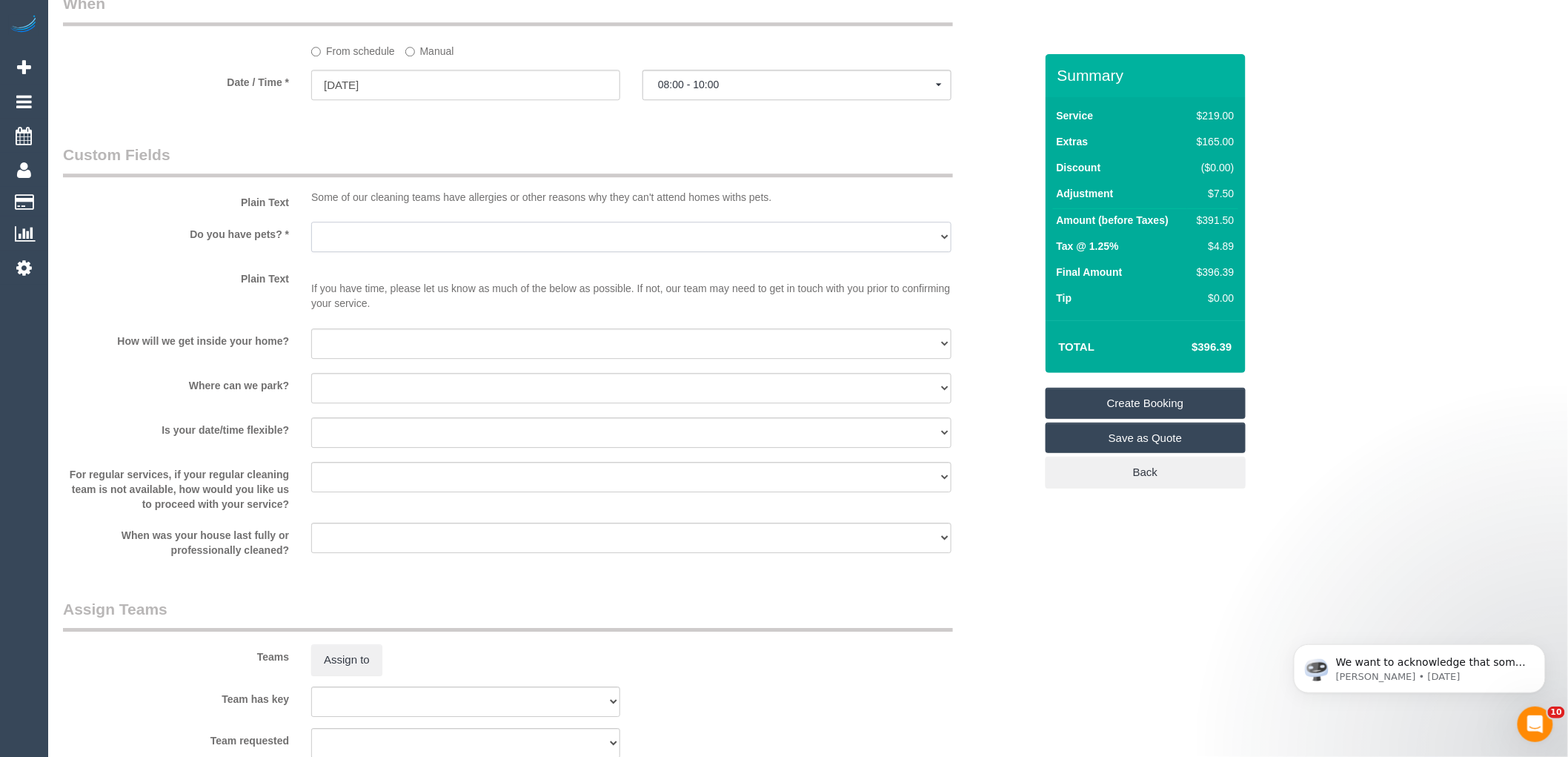
click at [352, 252] on select "Yes - Cats Yes - Dogs No pets Yes - Dogs and Cats Yes - Other" at bounding box center [631, 237] width 641 height 30
click at [273, 286] on label "Plain Text" at bounding box center [175, 276] width 248 height 20
click at [382, 359] on select "I will be home Key will be left (please provide details below) Lock box/Access …" at bounding box center [631, 343] width 641 height 30
select select "number:14"
click at [311, 346] on select "I will be home Key will be left (please provide details below) Lock box/Access …" at bounding box center [631, 343] width 641 height 30
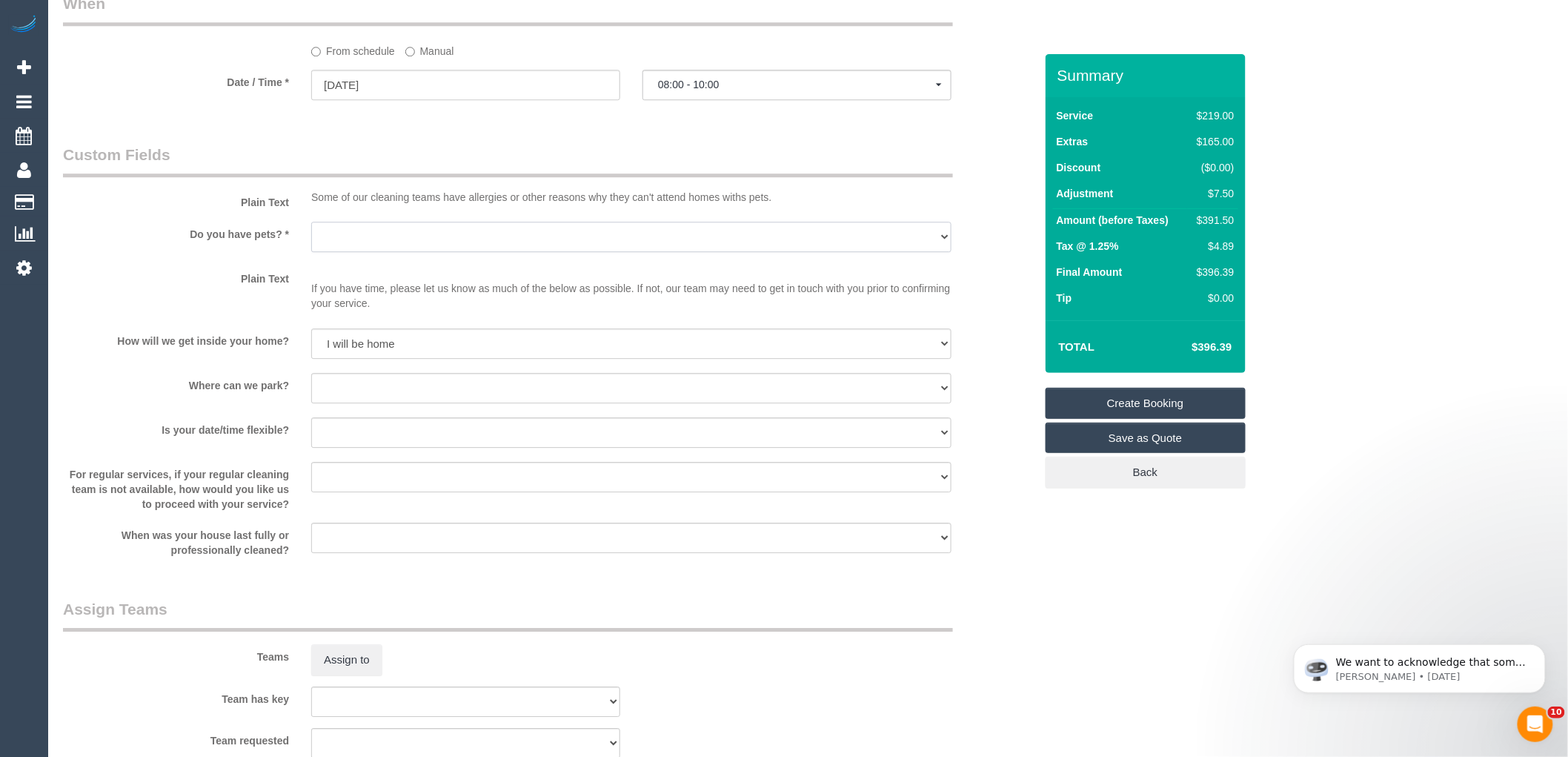
click at [415, 252] on select "Yes - Cats Yes - Dogs No pets Yes - Dogs and Cats Yes - Other" at bounding box center [631, 237] width 641 height 30
select select "number:28"
click at [311, 239] on select "Yes - Cats Yes - Dogs No pets Yes - Dogs and Cats Yes - Other" at bounding box center [631, 237] width 641 height 30
click at [360, 402] on select "I will provide parking on-site Free street parking Paid street parking (cost wi…" at bounding box center [631, 387] width 641 height 30
select select "number:19"
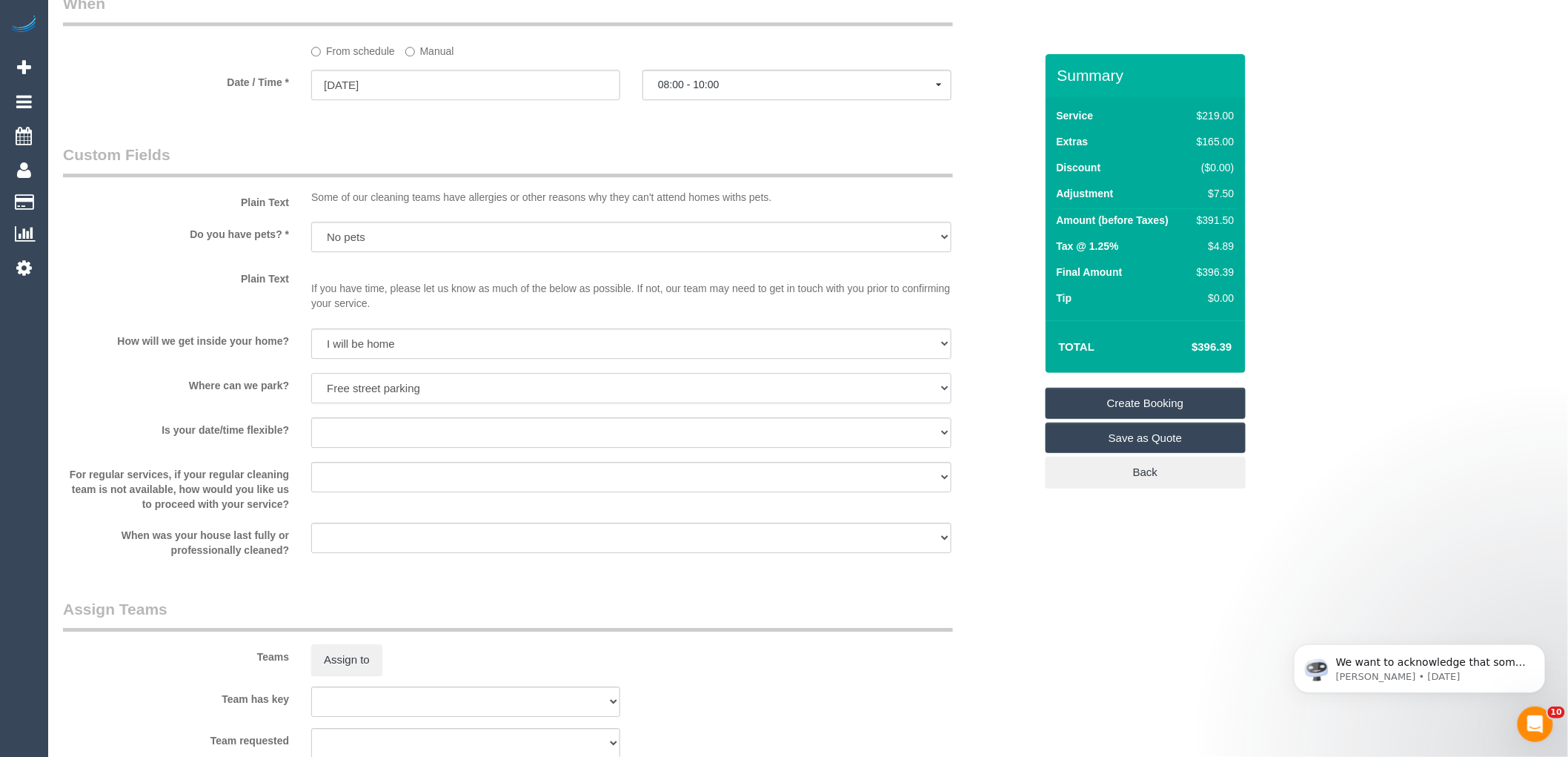
click at [311, 390] on select "I will provide parking on-site Free street parking Paid street parking (cost wi…" at bounding box center [631, 387] width 641 height 30
click at [373, 448] on select "Yes - date and time Yes - date but not time Yes - time but not date No - No fle…" at bounding box center [631, 432] width 641 height 30
click at [278, 558] on label "When was your house last fully or professionally cleaned?" at bounding box center [175, 540] width 248 height 35
click at [381, 448] on select "Yes - date and time Yes - date but not time Yes - time but not date No - No fle…" at bounding box center [631, 432] width 641 height 30
select select "number:25"
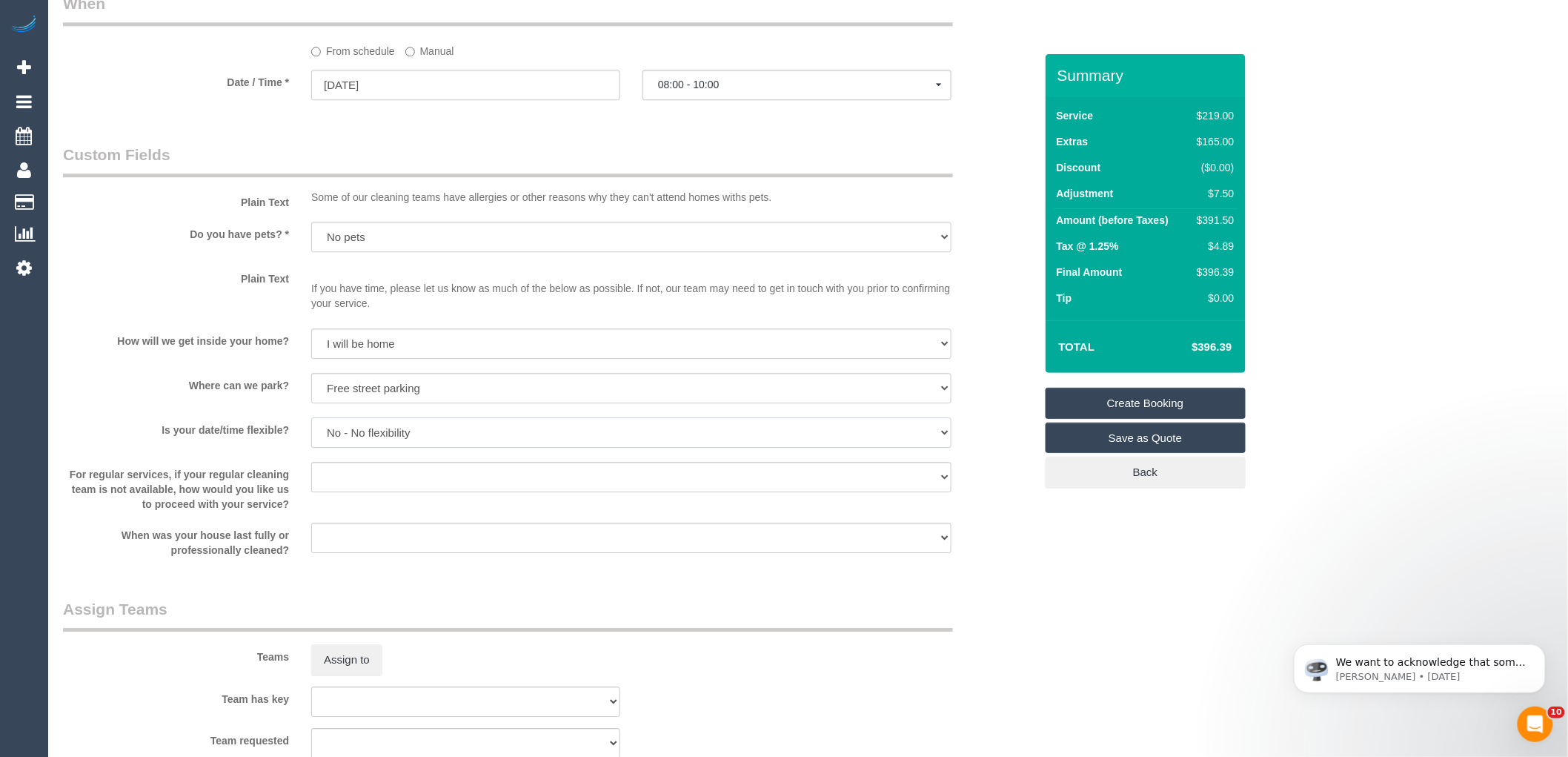
click at [311, 435] on select "Yes - date and time Yes - date but not time Yes - time but not date No - No fle…" at bounding box center [631, 432] width 641 height 30
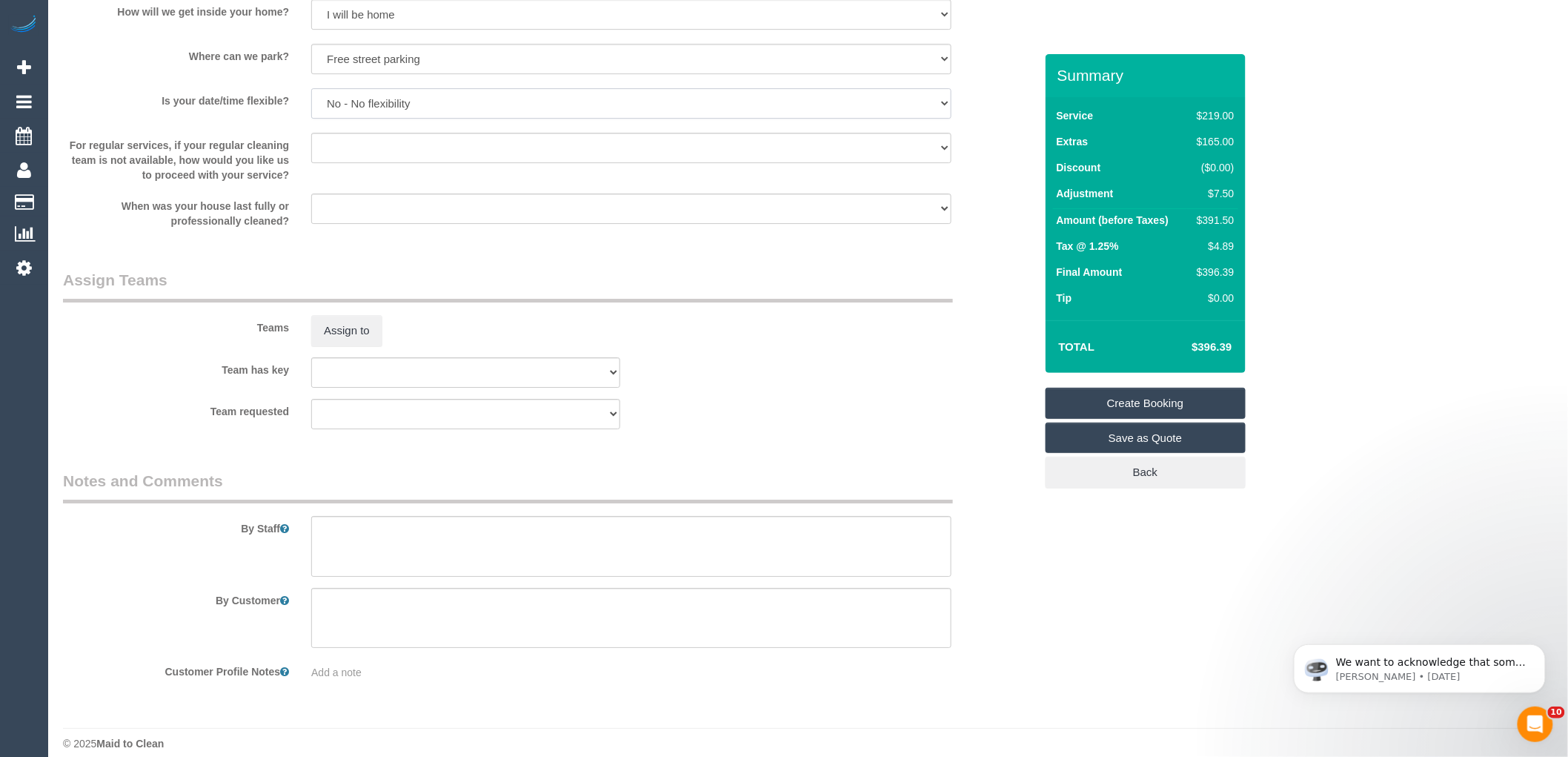
scroll to position [2010, 0]
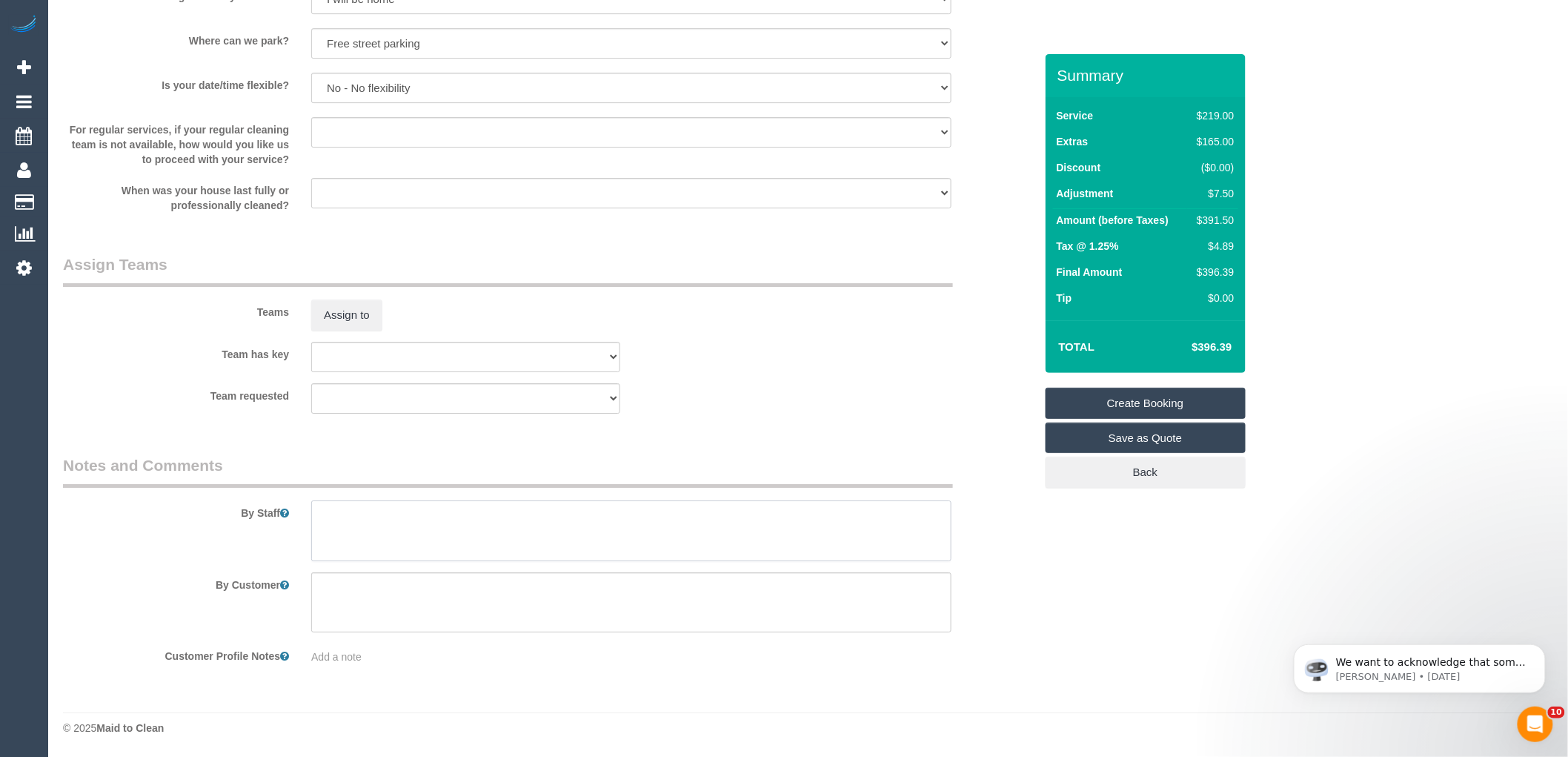
click at [410, 534] on textarea at bounding box center [631, 530] width 641 height 61
click at [324, 513] on textarea at bounding box center [631, 530] width 641 height 61
click at [342, 517] on textarea at bounding box center [631, 530] width 641 height 61
click at [346, 520] on textarea at bounding box center [631, 530] width 641 height 61
click at [354, 517] on textarea at bounding box center [631, 530] width 641 height 61
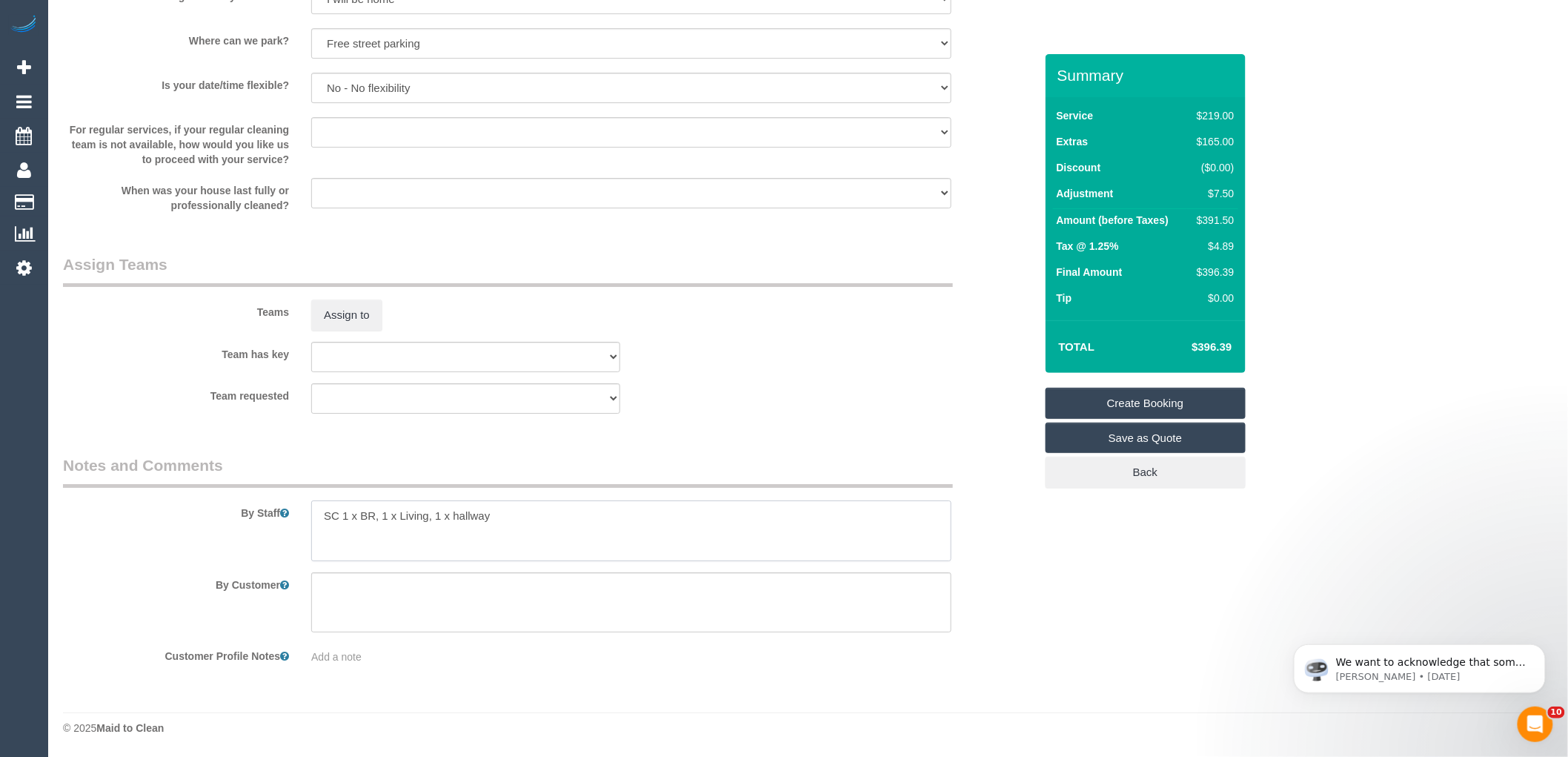
click at [338, 515] on textarea at bounding box center [631, 530] width 641 height 61
type textarea "SC: 1 x BR, 1 x Living, 1 x hallway"
click at [1136, 404] on link "Create Booking" at bounding box center [1145, 404] width 200 height 31
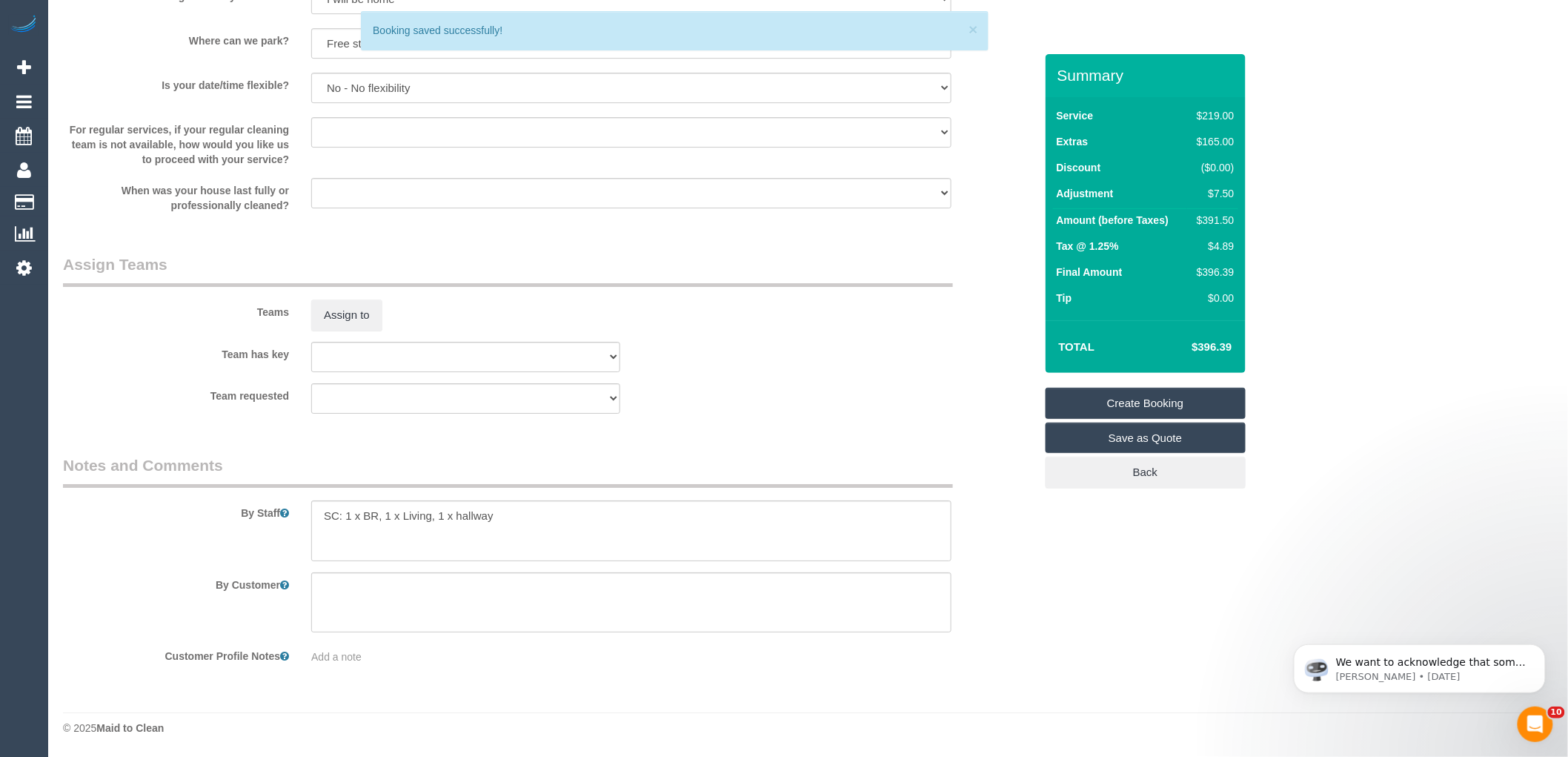
scroll to position [1350, 0]
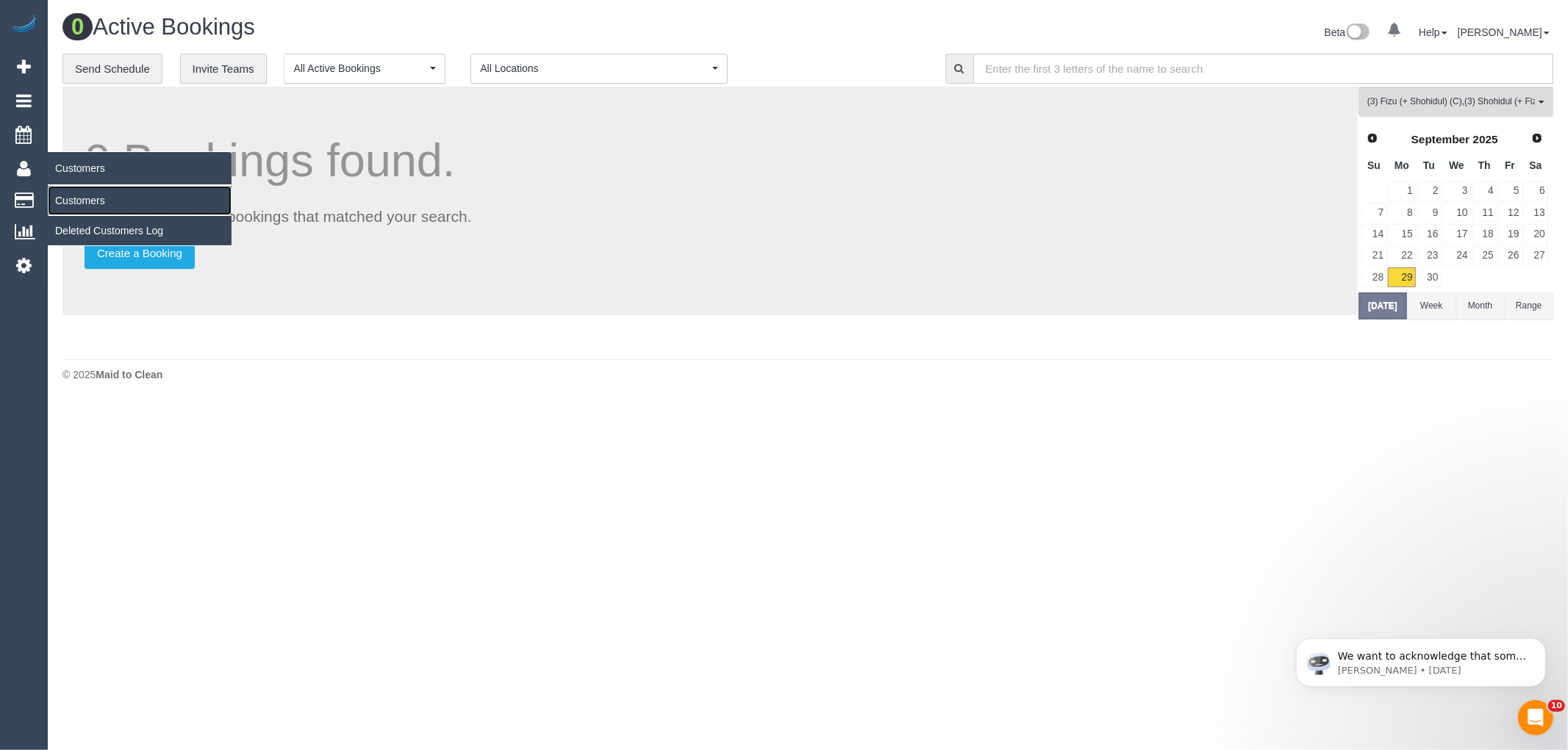
click at [81, 199] on link "Customers" at bounding box center [139, 201] width 184 height 29
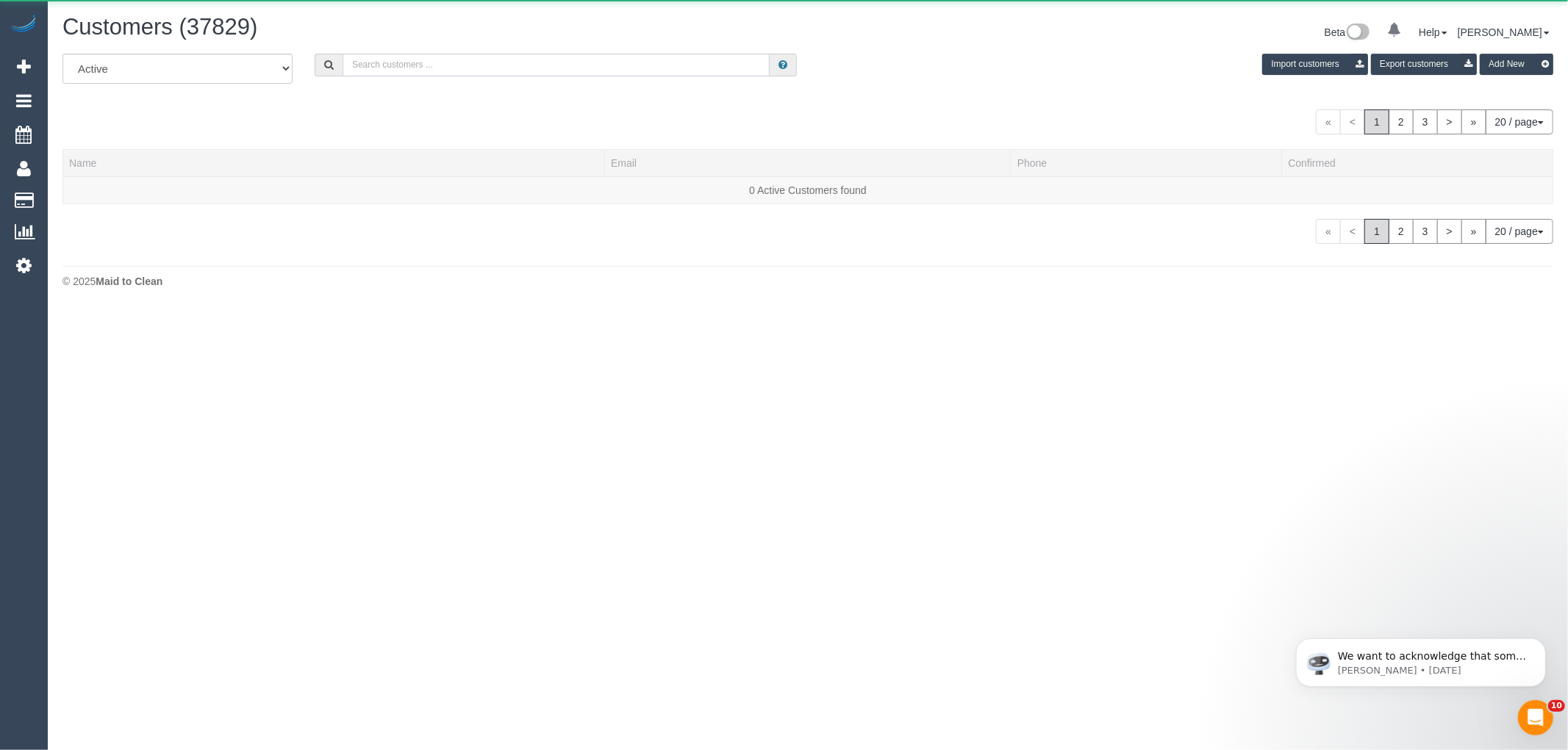
click at [535, 70] on input "text" at bounding box center [556, 65] width 427 height 23
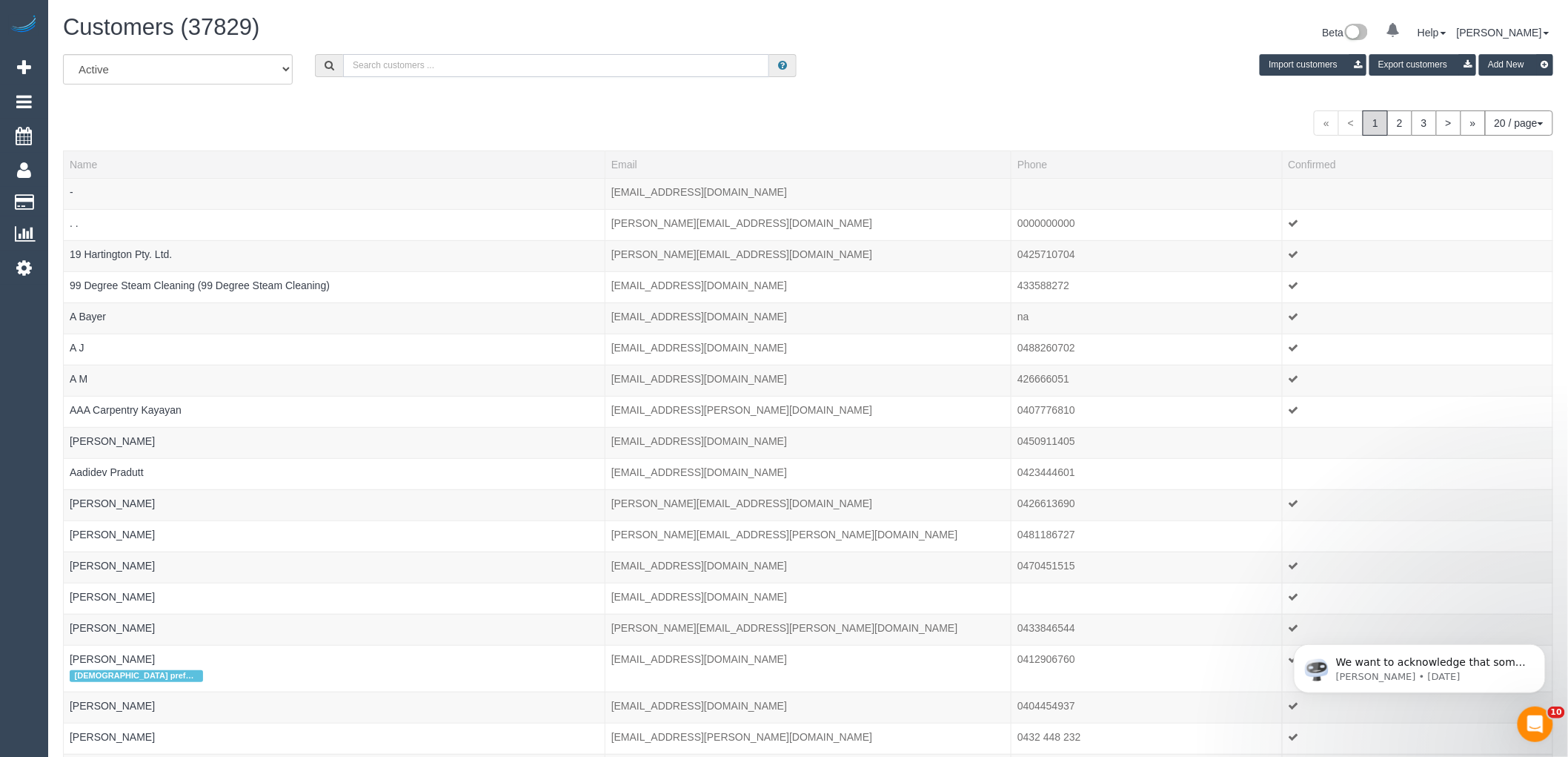
click at [645, 63] on input "text" at bounding box center [556, 66] width 426 height 23
paste input "61499141546"
drag, startPoint x: 361, startPoint y: 65, endPoint x: 257, endPoint y: 64, distance: 104.0
click at [262, 64] on div "All Active Archived 61499141546 Import customers Export customers Add New" at bounding box center [808, 75] width 1512 height 42
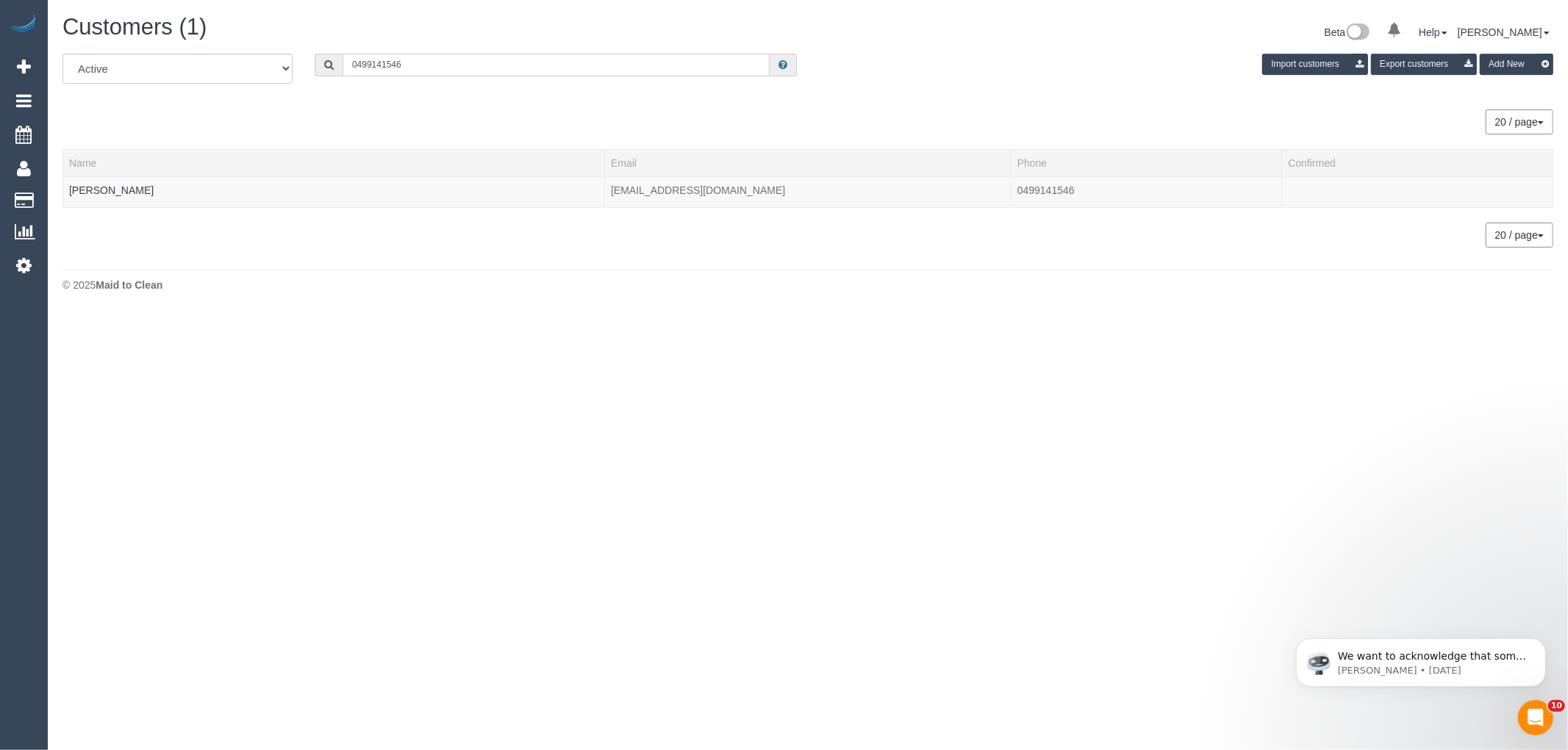
click at [562, 63] on input "0499141546" at bounding box center [556, 65] width 427 height 23
paste input "61413732574"
drag, startPoint x: 364, startPoint y: 68, endPoint x: 270, endPoint y: 72, distance: 94.1
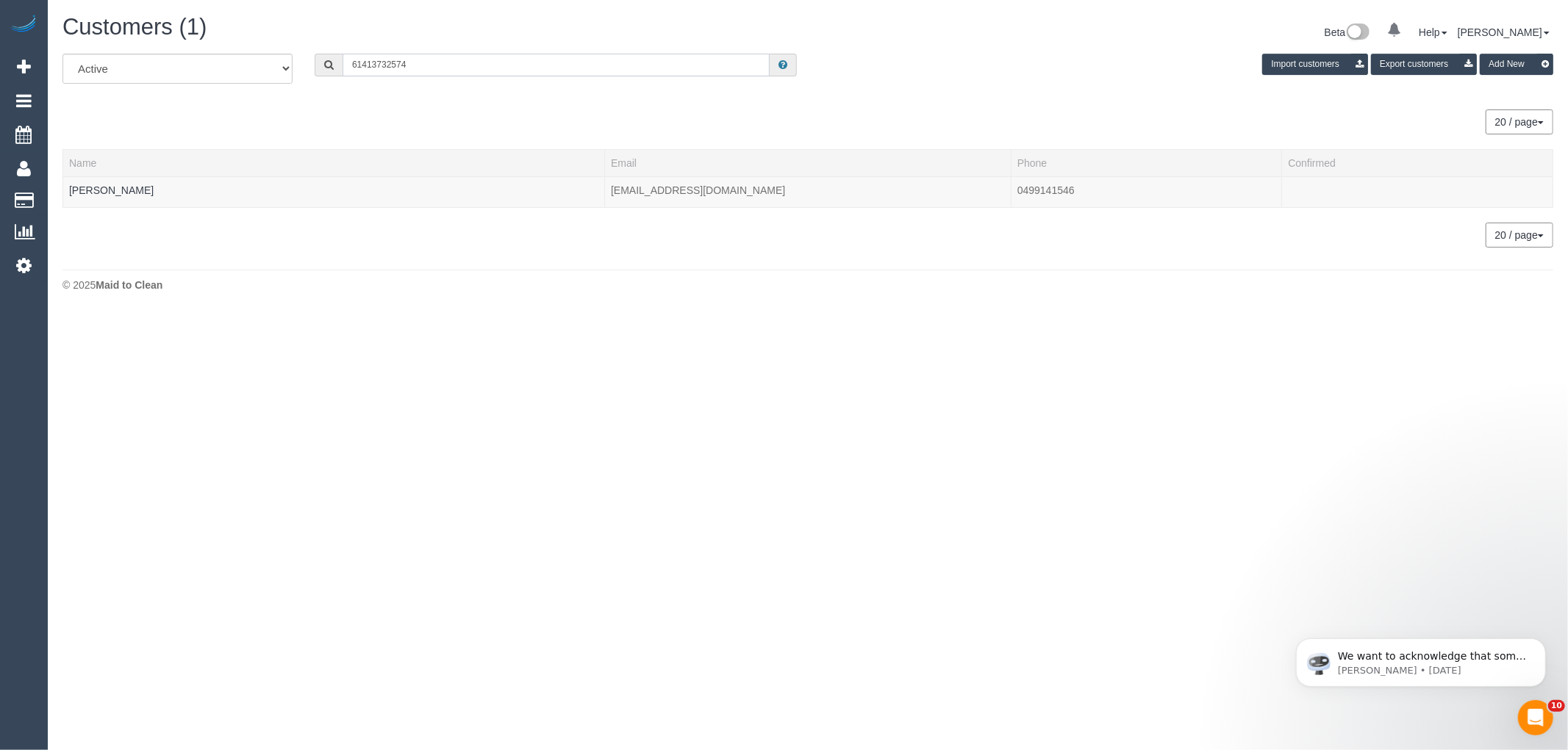
click at [273, 70] on div "All Active Archived 61413732574 Import customers Export customers Add New" at bounding box center [808, 74] width 1513 height 41
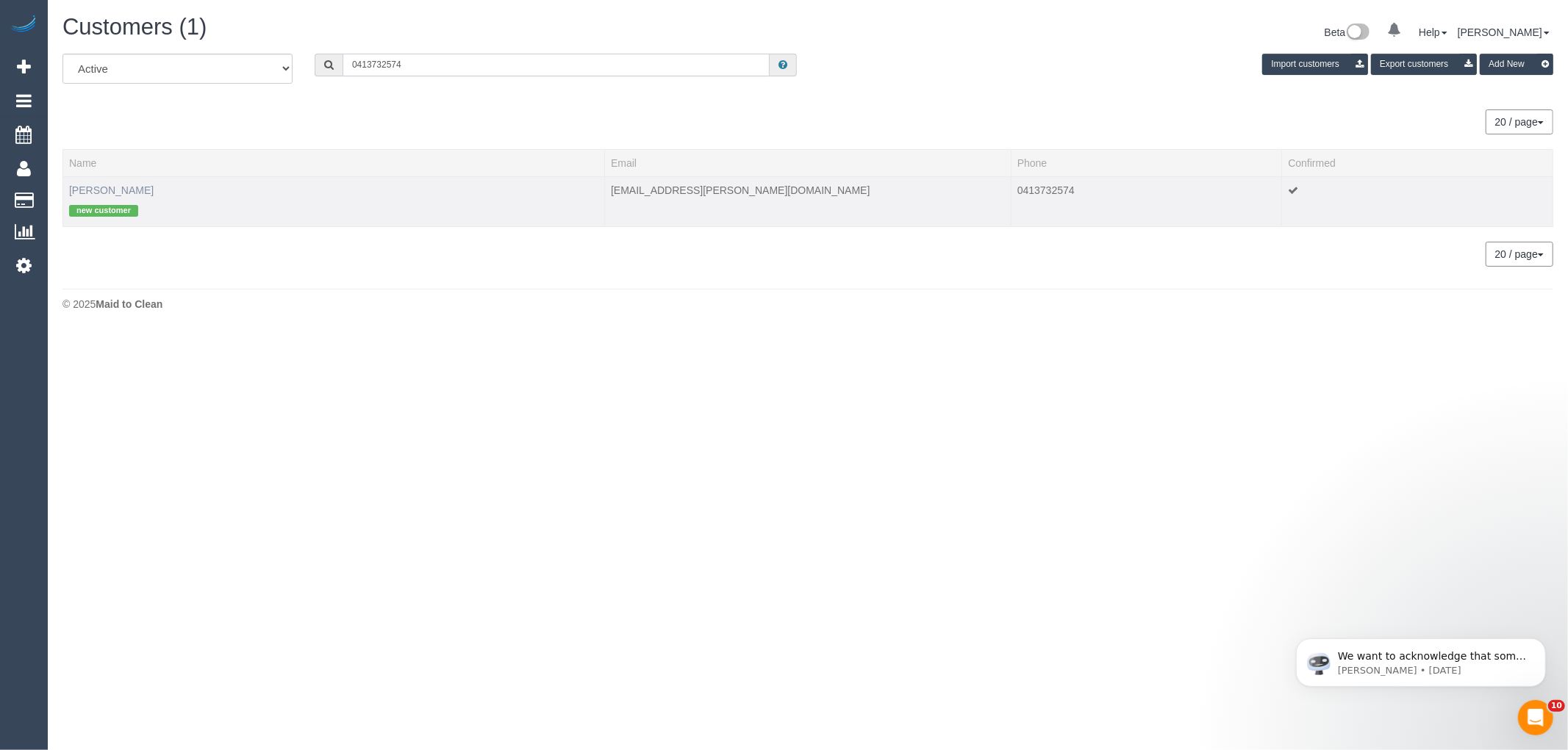
type input "0413732574"
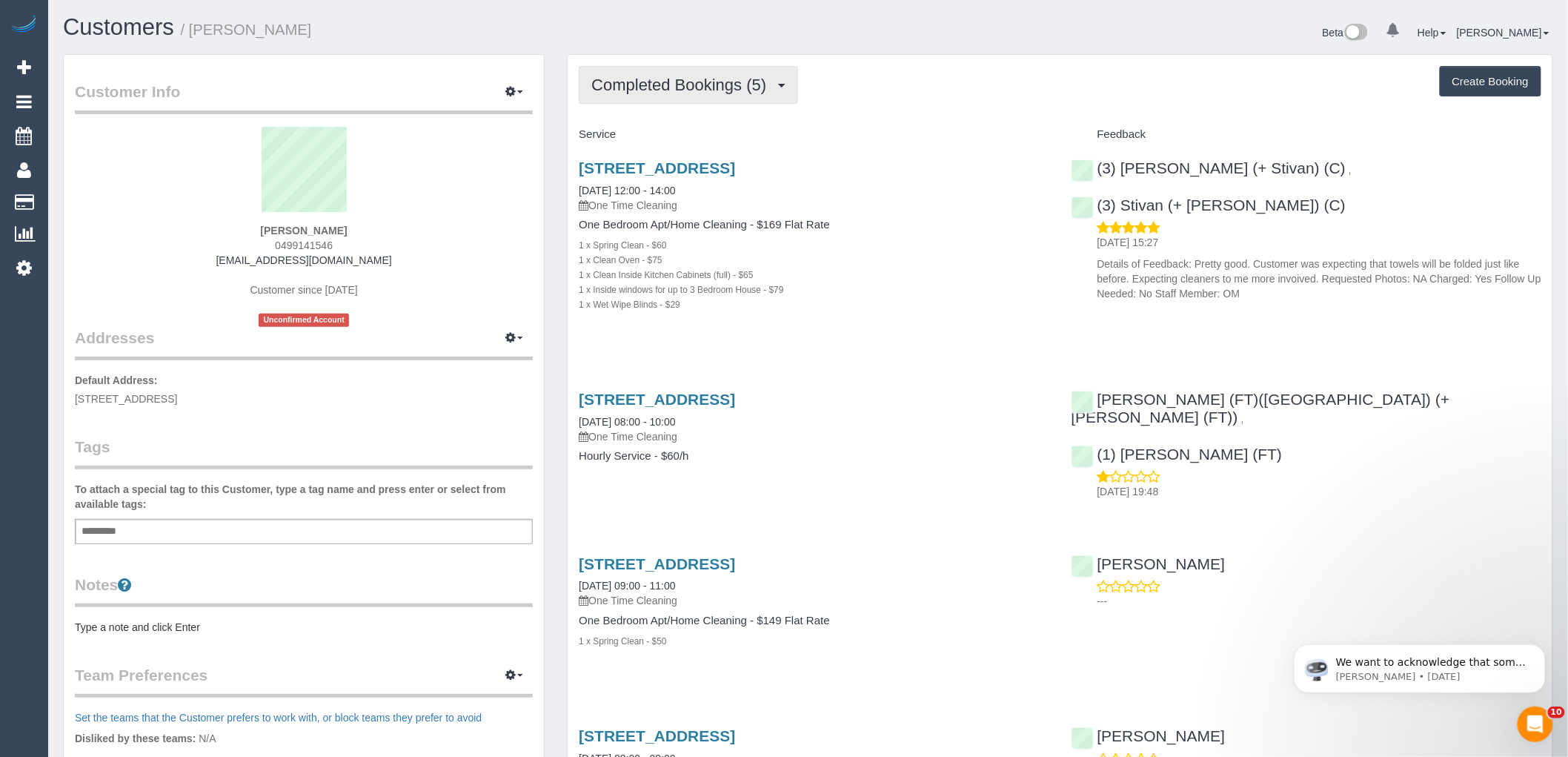
click at [660, 85] on span "Completed Bookings (5)" at bounding box center [682, 85] width 182 height 19
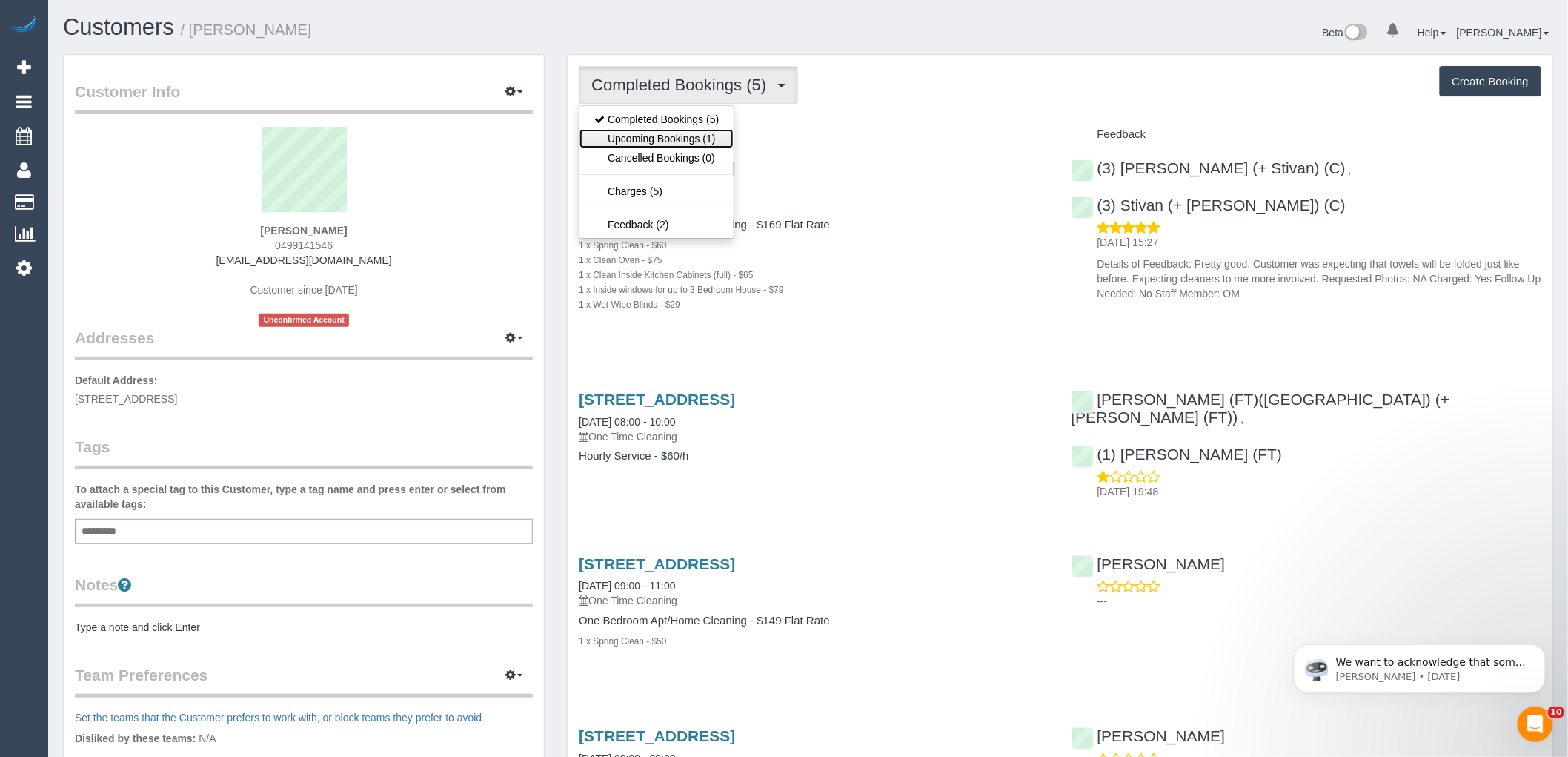
click at [678, 135] on link "Upcoming Bookings (1)" at bounding box center [656, 138] width 154 height 19
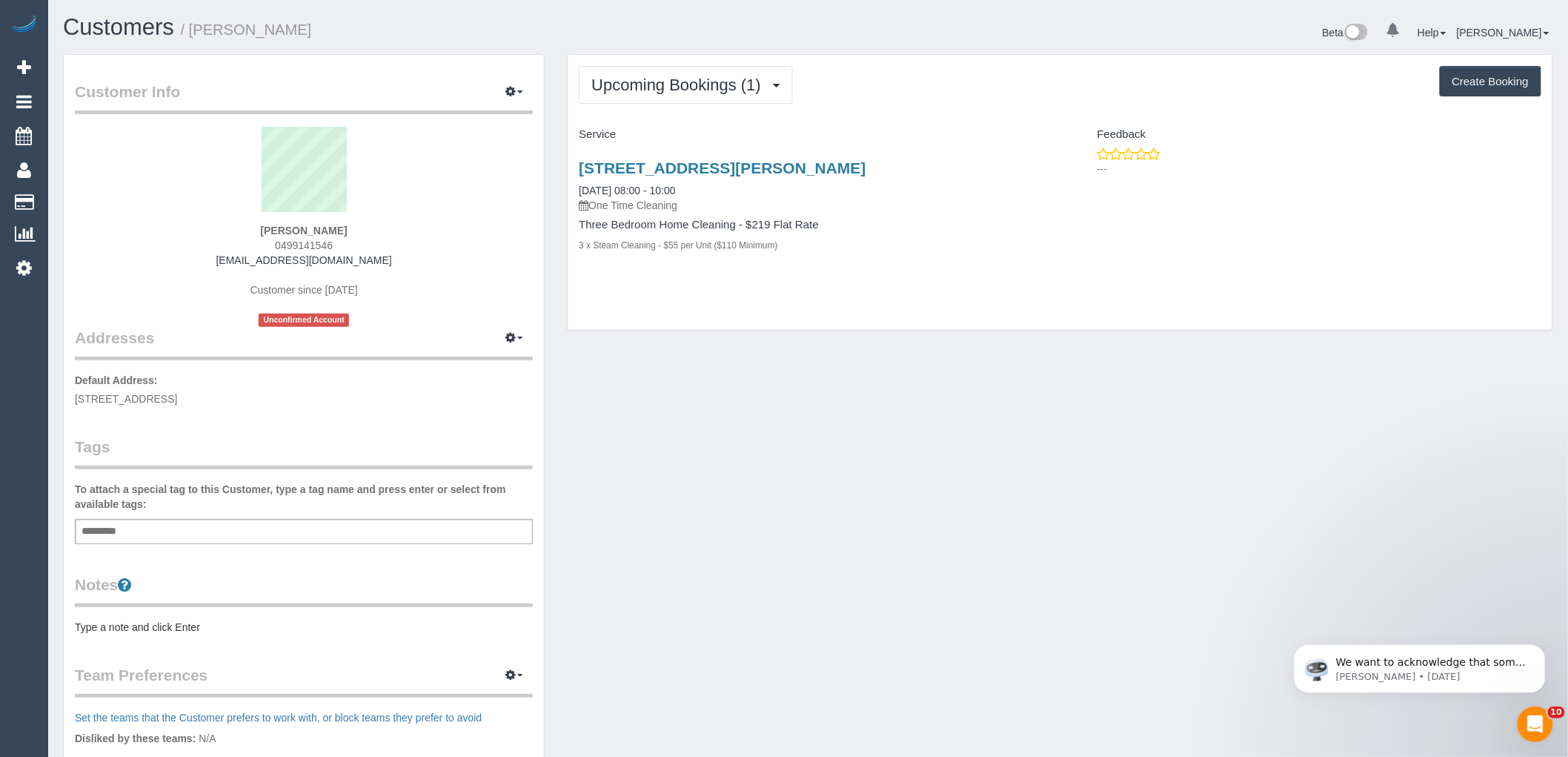
drag, startPoint x: 244, startPoint y: 227, endPoint x: 449, endPoint y: 236, distance: 205.2
click at [449, 235] on div "[PERSON_NAME] 0499141546 [EMAIL_ADDRESS][DOMAIN_NAME] Customer since [DATE] Unc…" at bounding box center [304, 227] width 458 height 200
drag, startPoint x: 435, startPoint y: 262, endPoint x: 174, endPoint y: 241, distance: 261.8
click at [174, 241] on div "[PERSON_NAME] 0499141546 [EMAIL_ADDRESS][DOMAIN_NAME] Customer since [DATE] Unc…" at bounding box center [304, 227] width 458 height 200
click at [206, 233] on div "[PERSON_NAME] 0499141546 [EMAIL_ADDRESS][DOMAIN_NAME] Customer since [DATE] Unc…" at bounding box center [304, 227] width 458 height 200
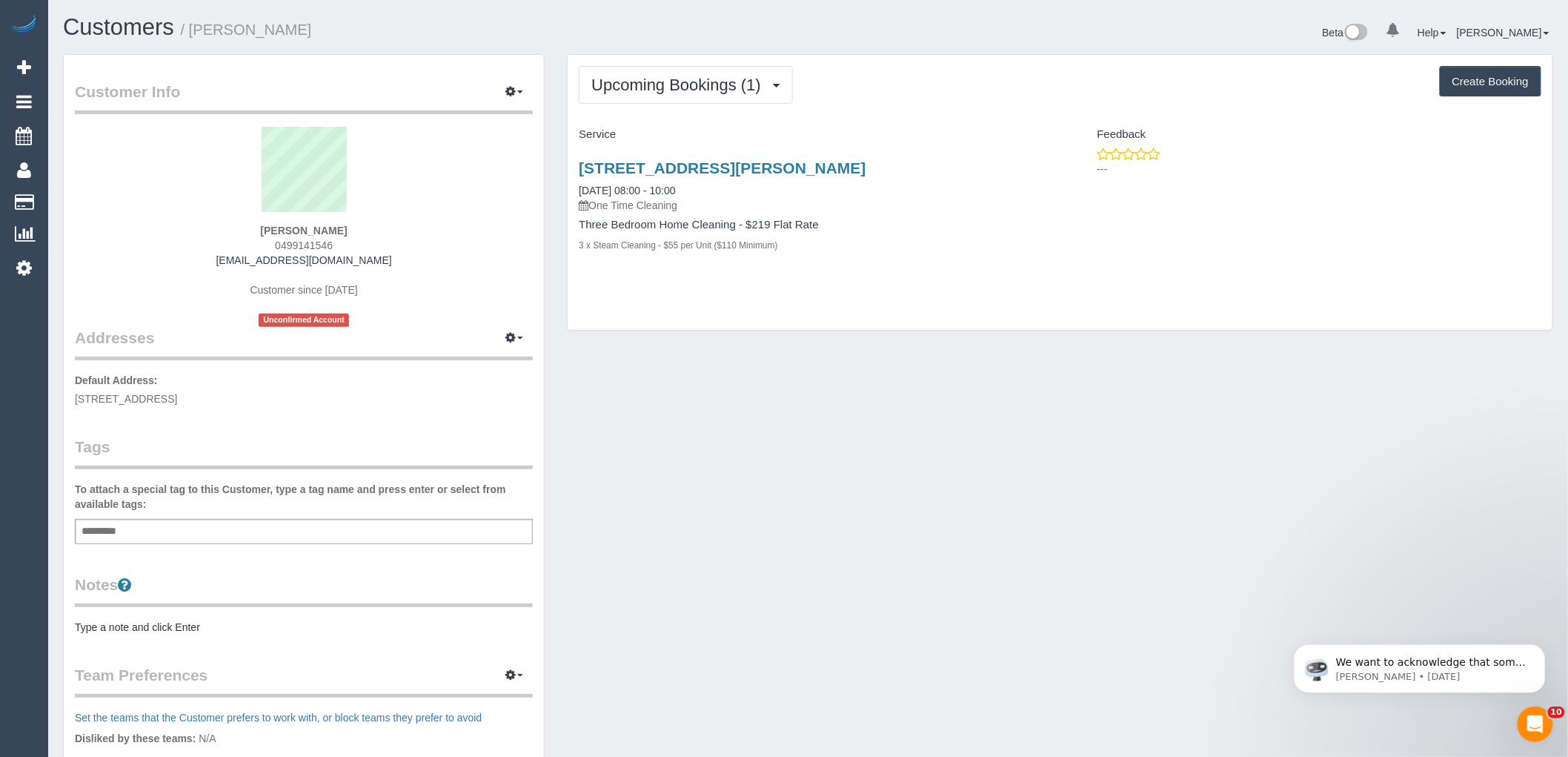
drag, startPoint x: 226, startPoint y: 224, endPoint x: 370, endPoint y: 231, distance: 144.2
click at [368, 231] on div "[PERSON_NAME] 0499141546 [EMAIL_ADDRESS][DOMAIN_NAME] Customer since [DATE] Unc…" at bounding box center [304, 227] width 458 height 200
click at [395, 231] on div "[PERSON_NAME] 0499141546 [EMAIL_ADDRESS][DOMAIN_NAME] Customer since [DATE] Unc…" at bounding box center [304, 227] width 458 height 200
click at [648, 94] on span "Upcoming Bookings (1)" at bounding box center [679, 85] width 177 height 19
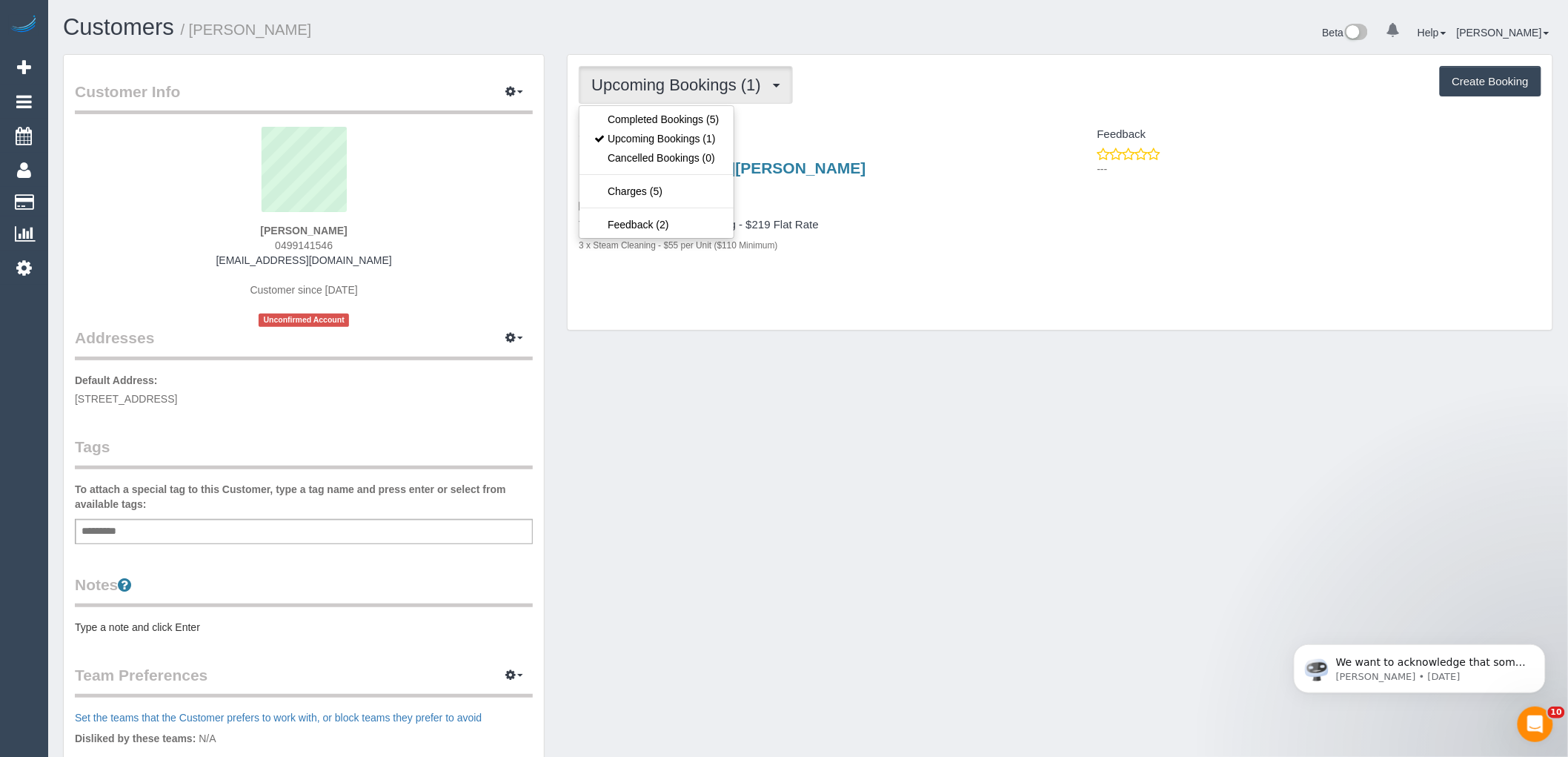
click at [906, 152] on div "[STREET_ADDRESS][PERSON_NAME] [DATE] 08:00 - 10:00 One Time Cleaning Three Bedr…" at bounding box center [814, 214] width 492 height 135
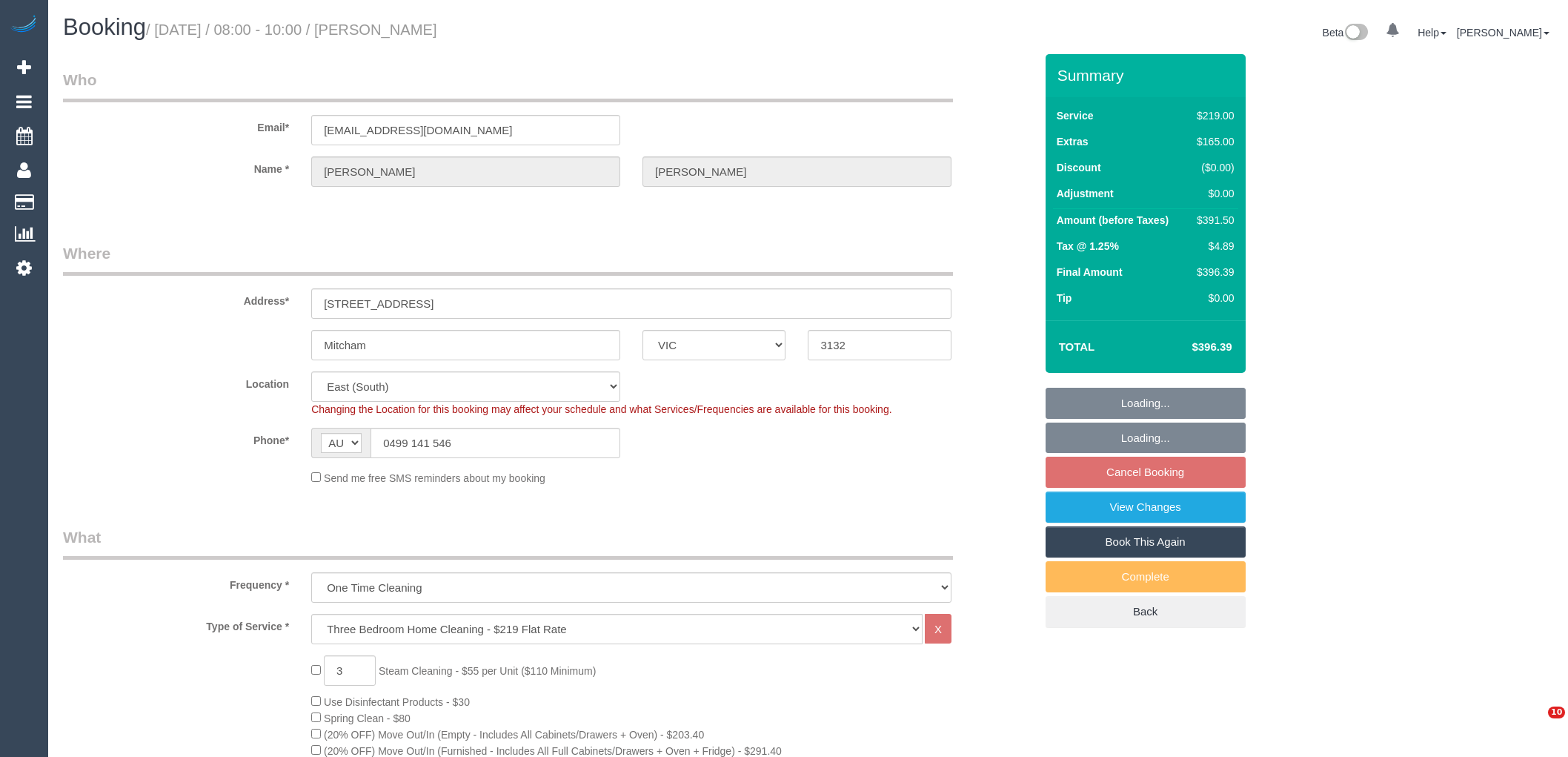
select select "VIC"
select select "string:stripe-pm_1RrBSa2GScqysDRVC4zcnyQO"
select select "number:28"
select select "number:14"
select select "number:19"
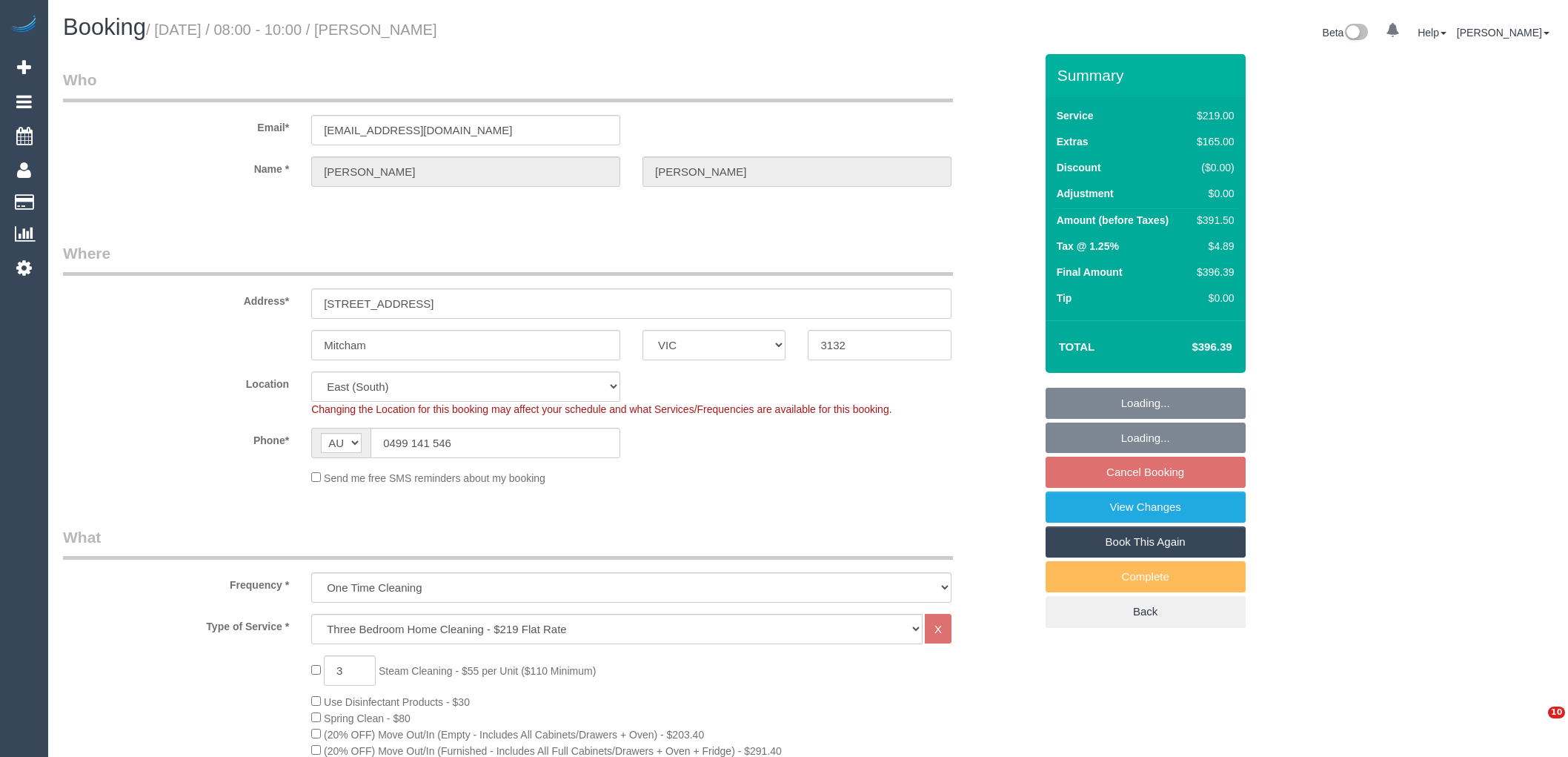
select select "number:25"
select select "spot2"
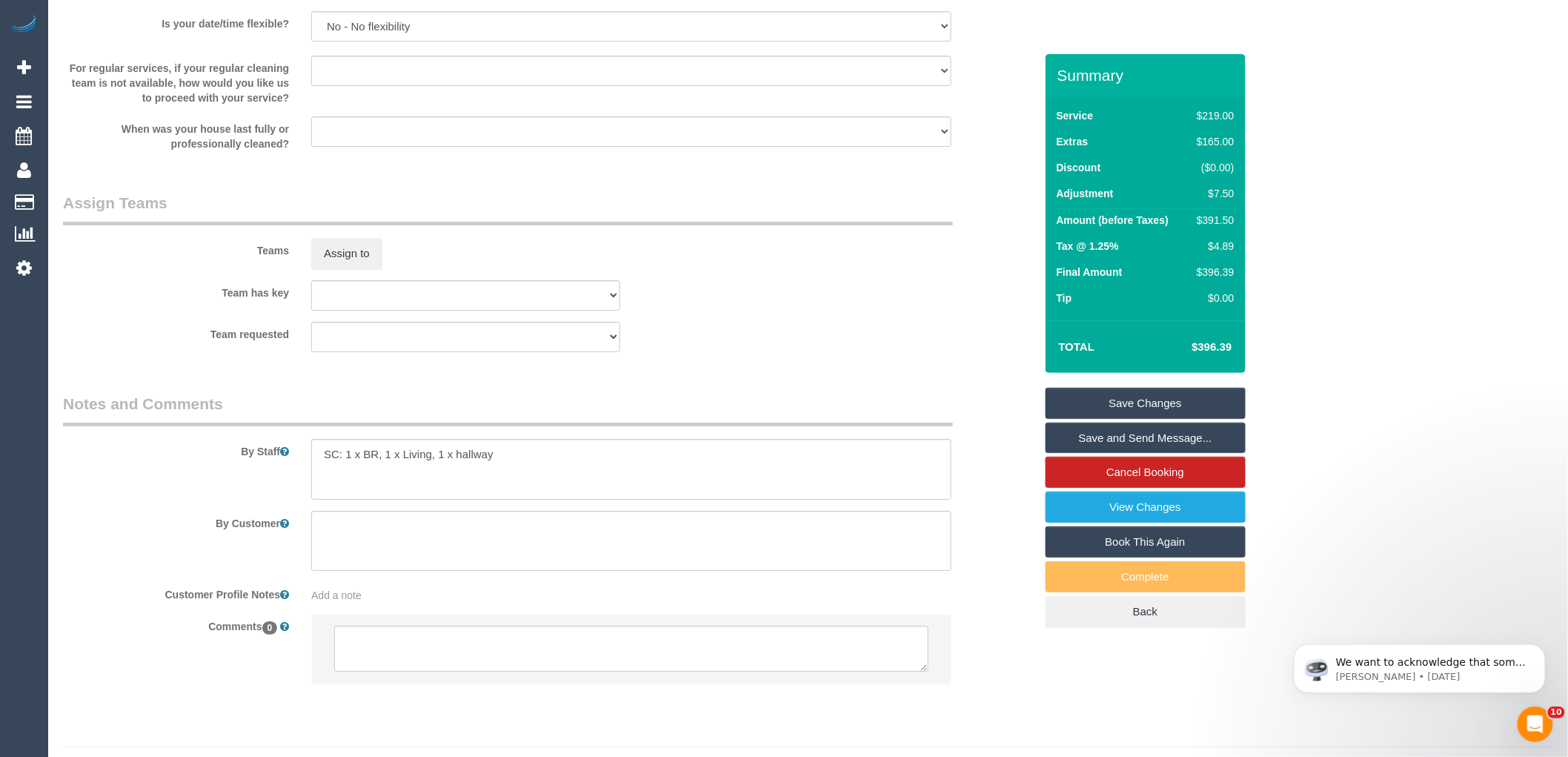
scroll to position [2077, 0]
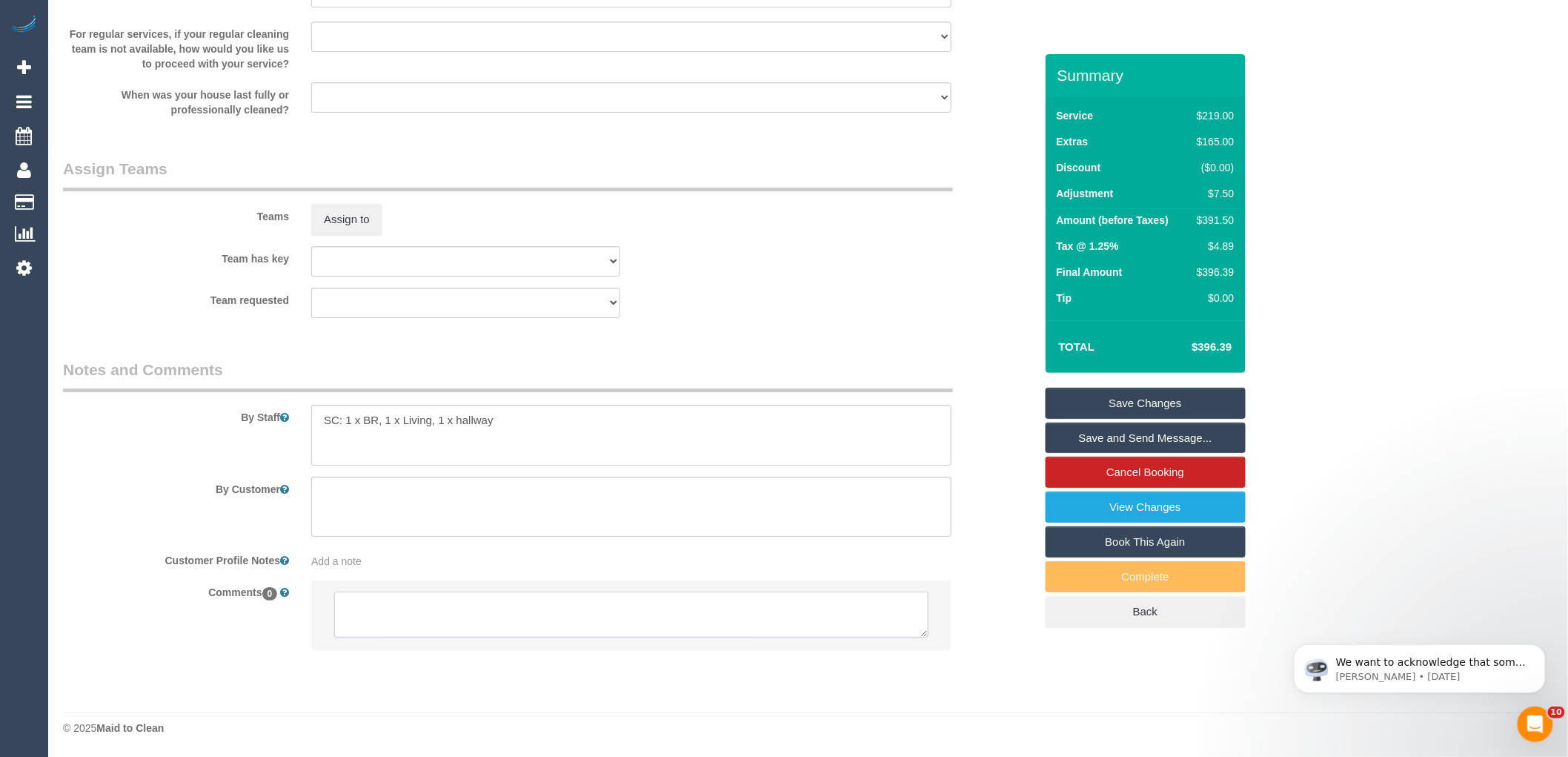
click at [441, 601] on textarea at bounding box center [631, 614] width 594 height 46
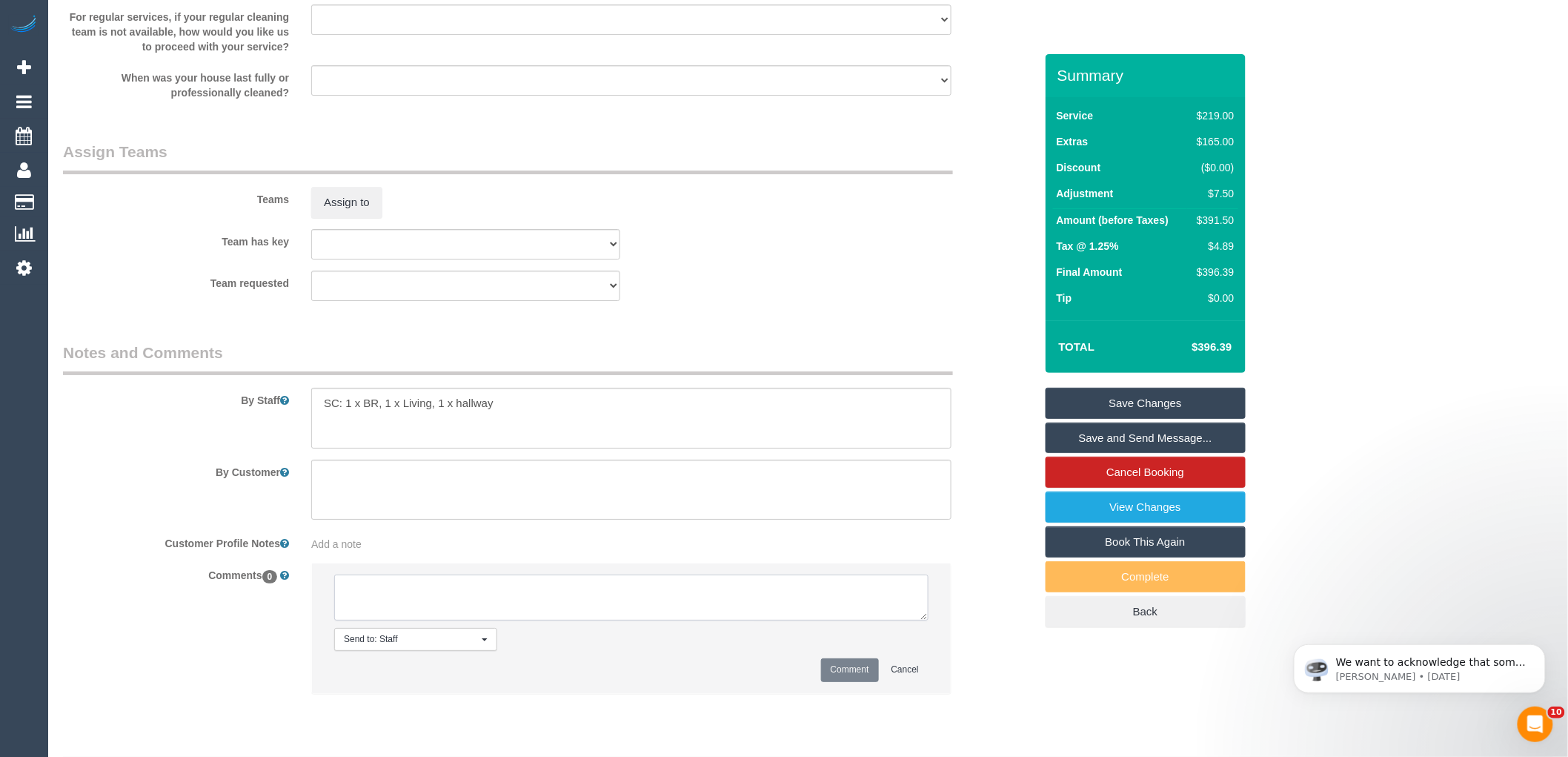
click at [455, 616] on textarea at bounding box center [631, 597] width 594 height 46
click at [445, 595] on textarea at bounding box center [631, 597] width 594 height 46
click at [727, 621] on textarea at bounding box center [631, 597] width 594 height 46
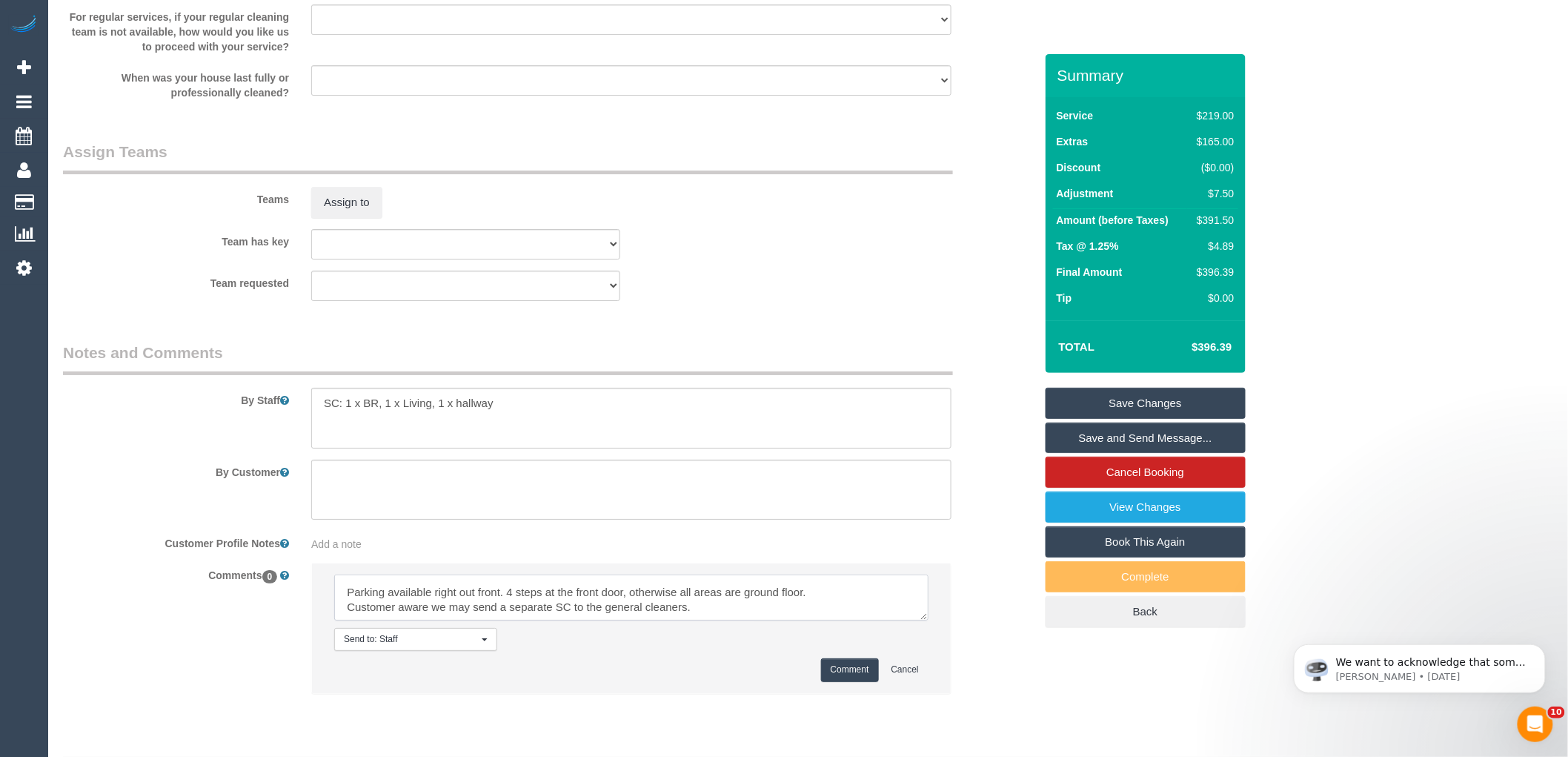
scroll to position [74, 0]
type textarea "SC: - 1 x BR - 1 x Living room - 1 x Hallway Parking available right out front.…"
click at [855, 681] on button "Comment" at bounding box center [850, 670] width 58 height 23
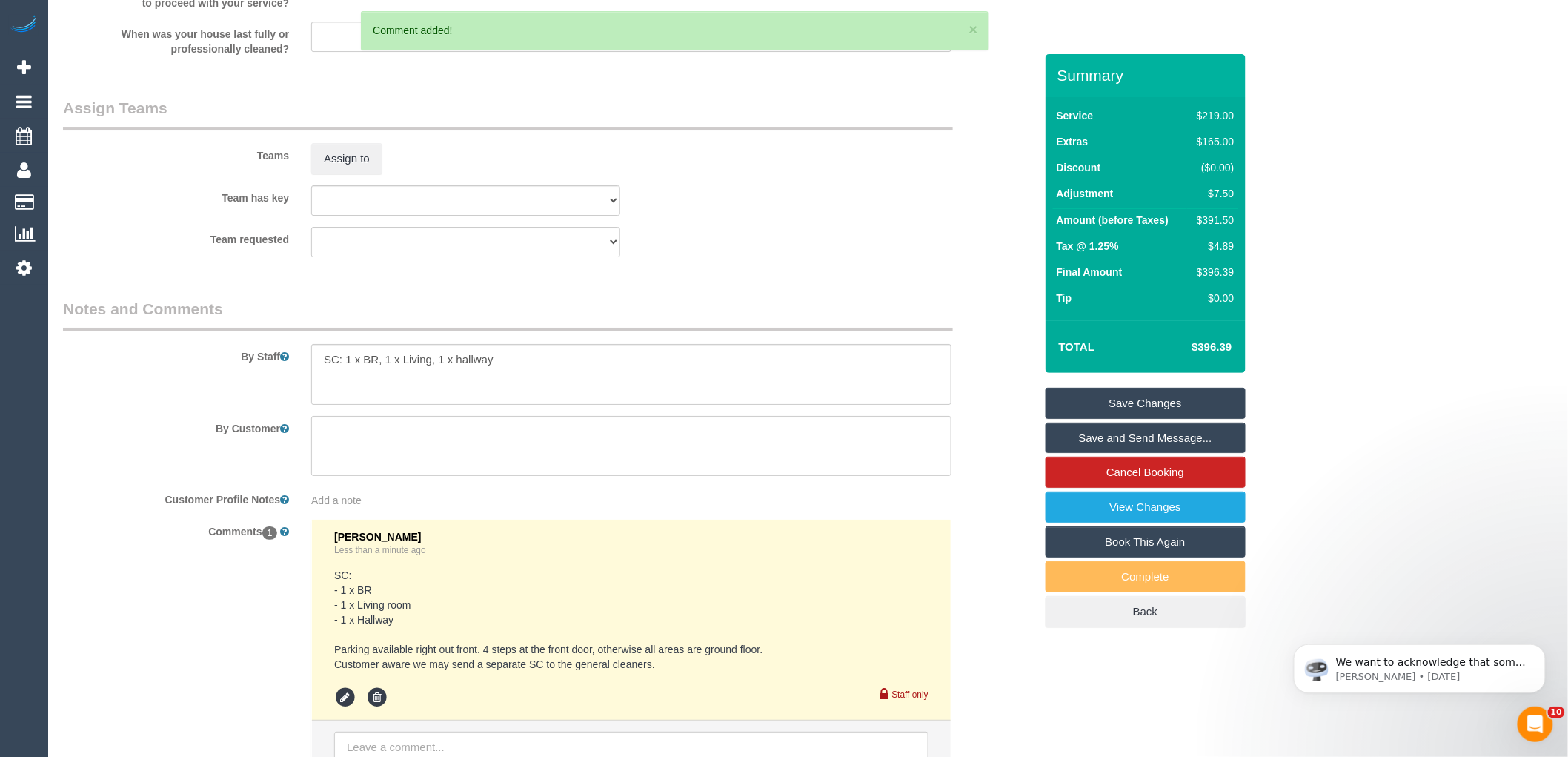
scroll to position [2160, 0]
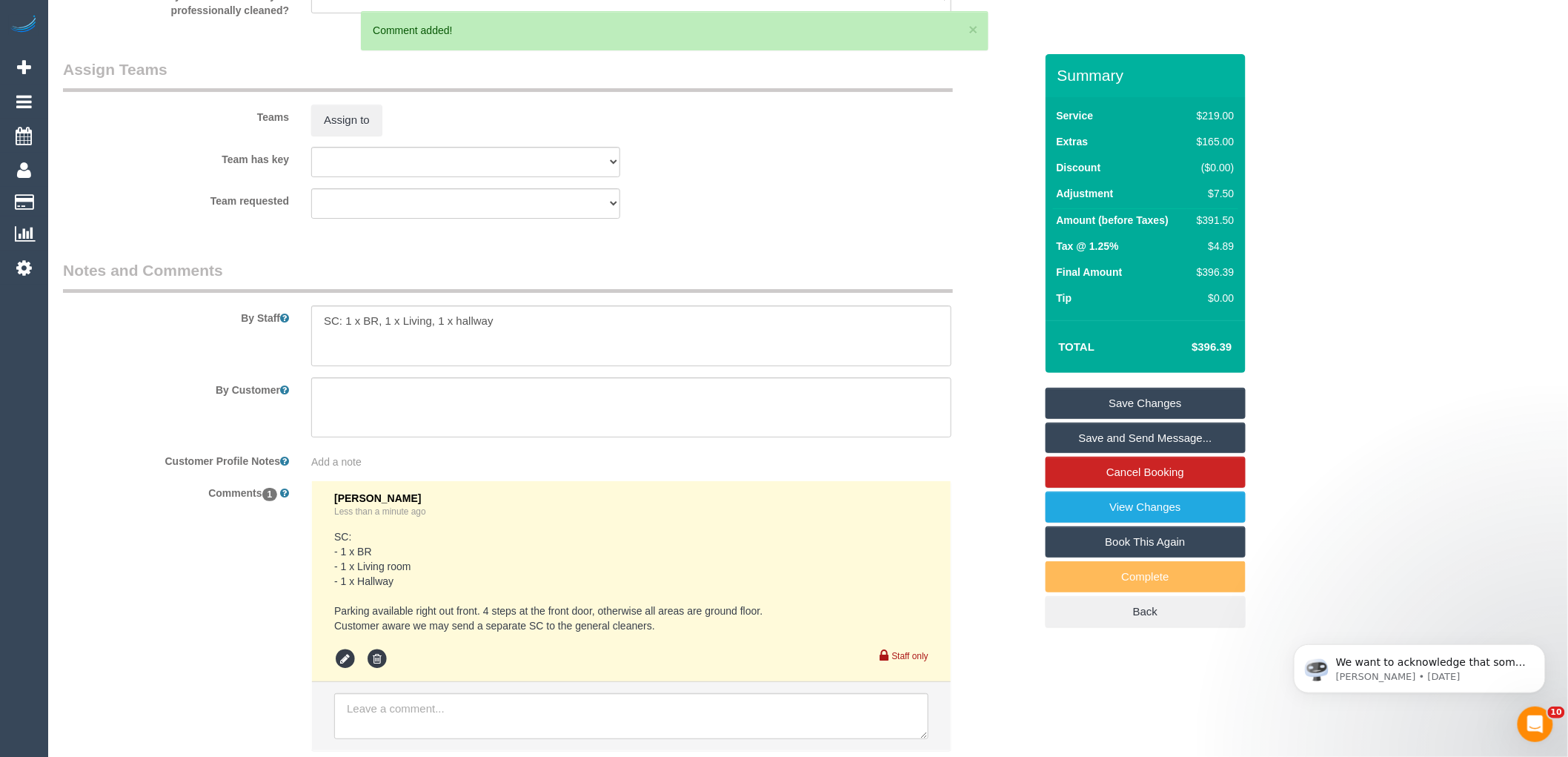
click at [1168, 404] on link "Save Changes" at bounding box center [1145, 404] width 200 height 31
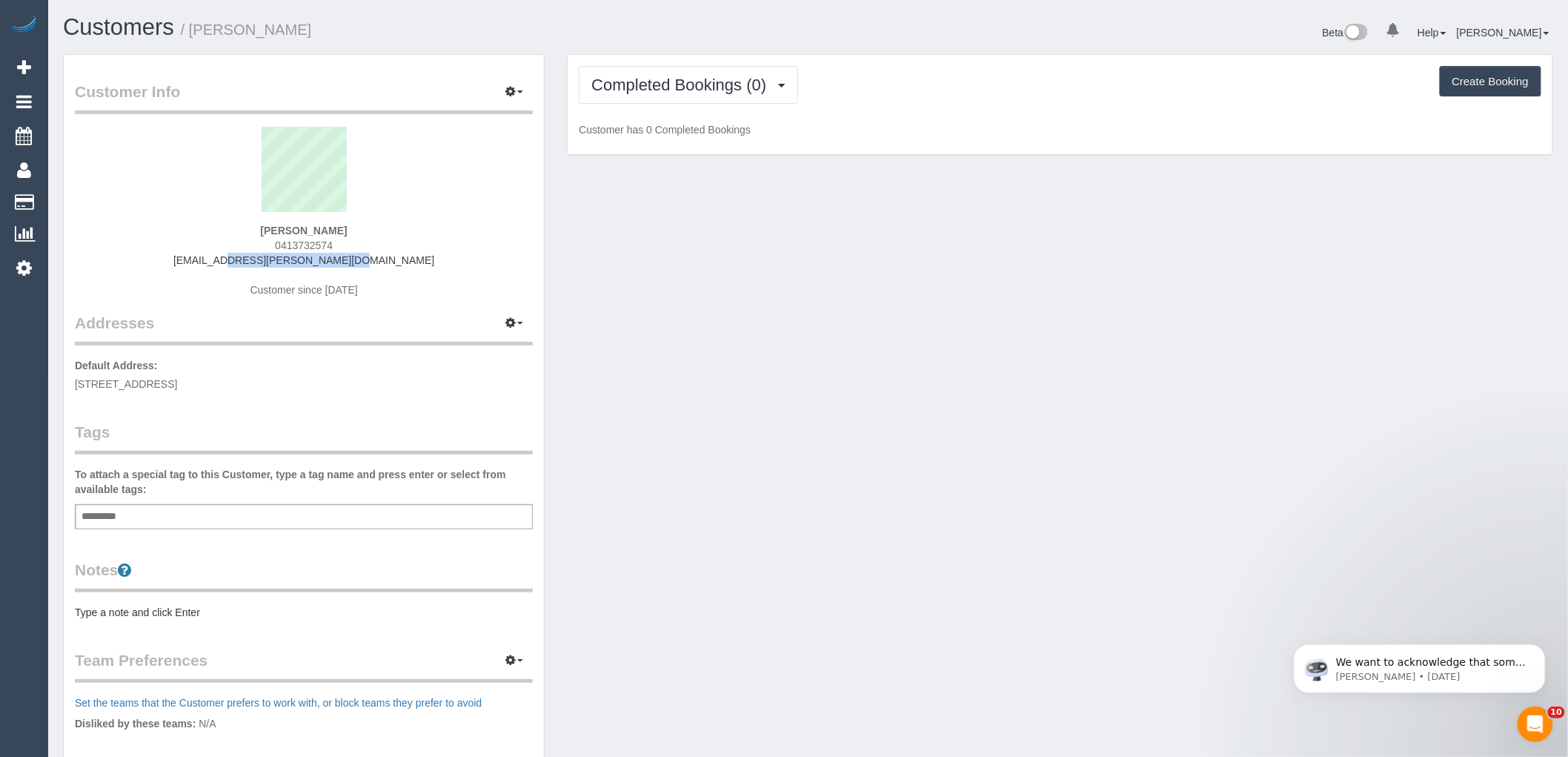
drag, startPoint x: 347, startPoint y: 262, endPoint x: 104, endPoint y: 261, distance: 243.0
click at [104, 261] on div "Tonina Rizzo 0413732574 tonina.rizzo@gmail.com Customer since 2025" at bounding box center [304, 220] width 458 height 186
copy link "[EMAIL_ADDRESS][PERSON_NAME][DOMAIN_NAME]"
click at [662, 84] on span "Completed Bookings (0)" at bounding box center [682, 85] width 182 height 19
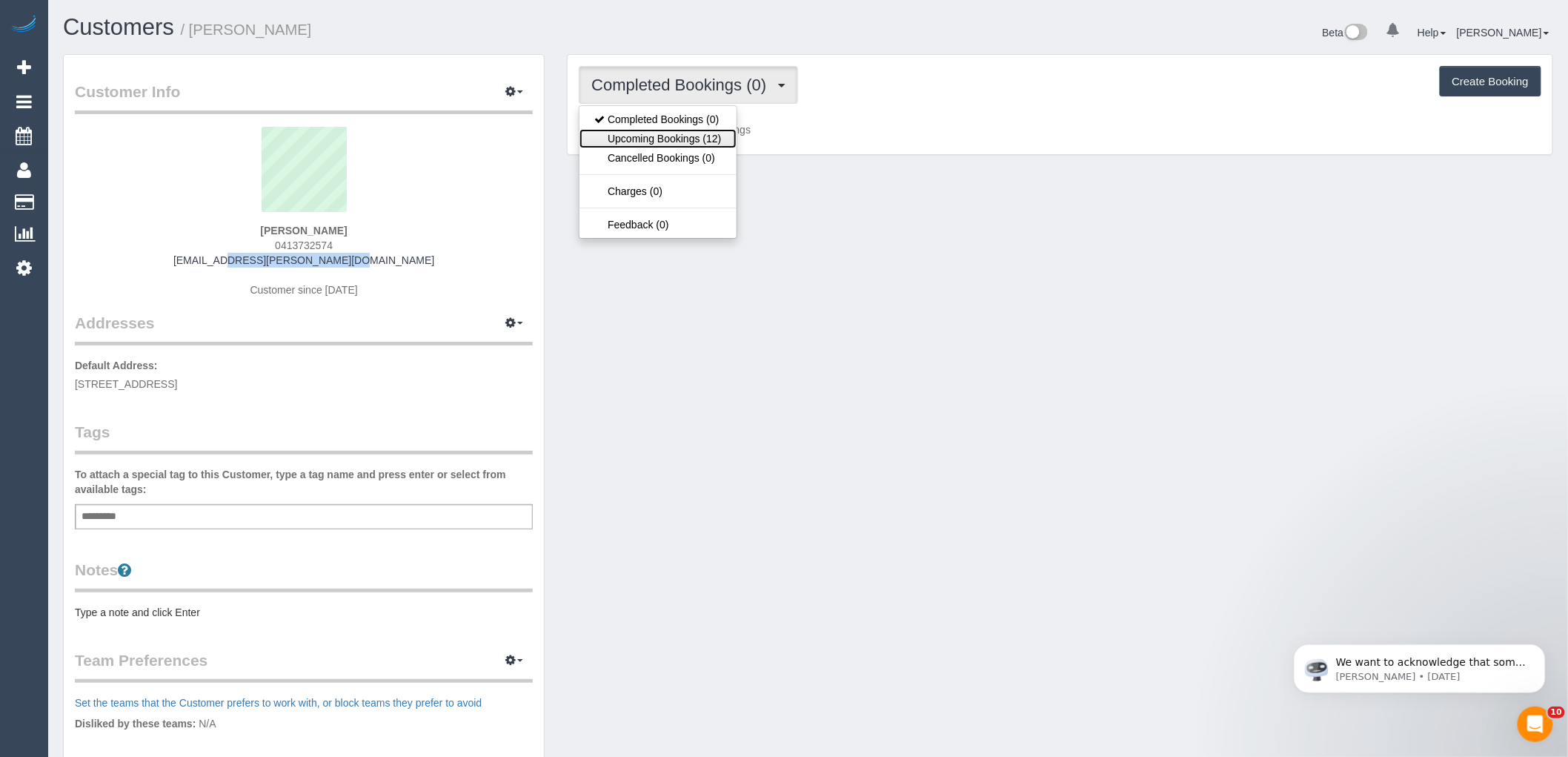
click at [672, 135] on link "Upcoming Bookings (12)" at bounding box center [658, 138] width 156 height 19
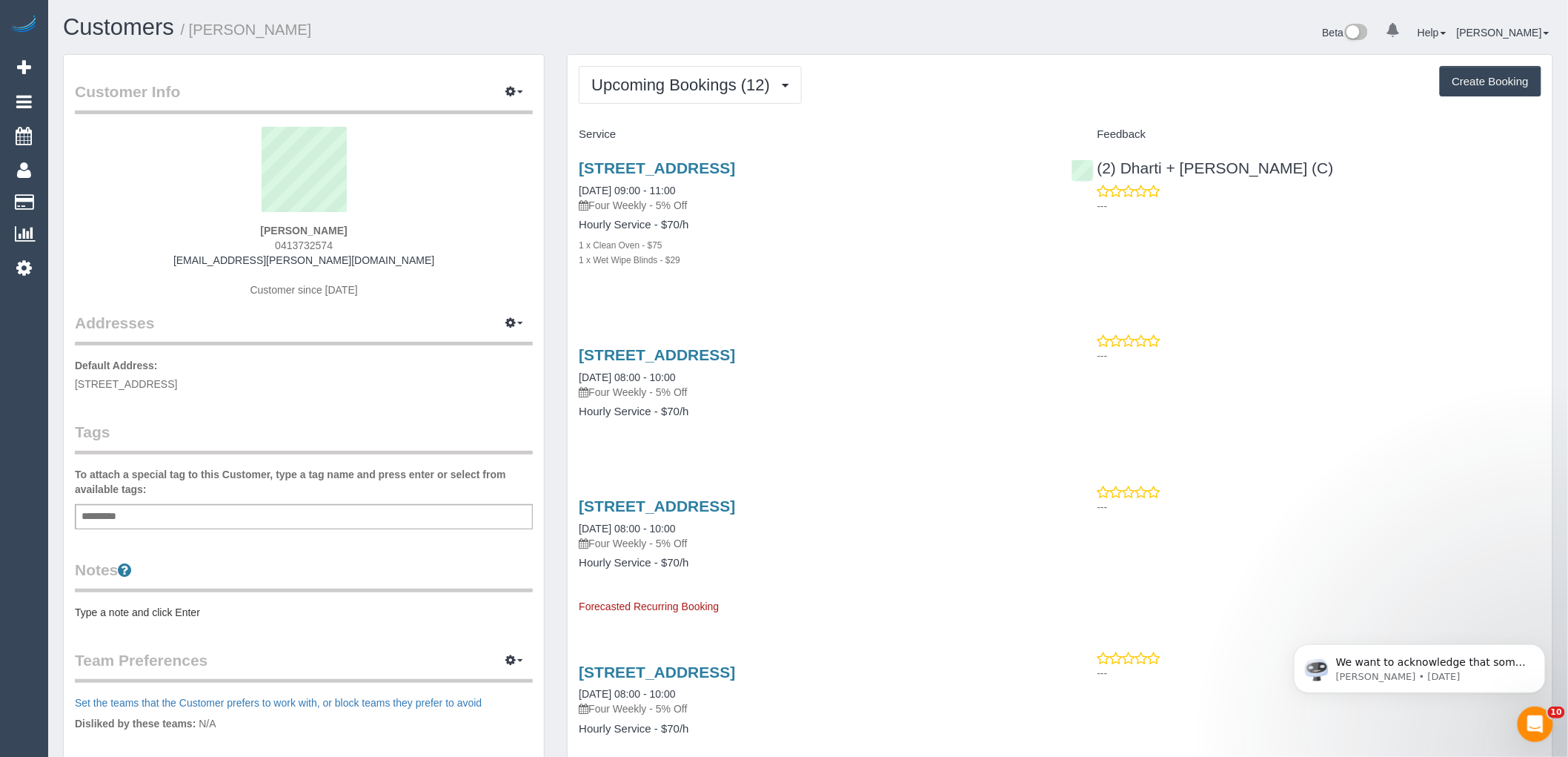
click at [773, 293] on div "1 Carn Ave, Ivanhoe, VIC 3079 02/10/2025 09:00 - 11:00 Four Weekly - 5% Off Hou…" at bounding box center [814, 222] width 492 height 150
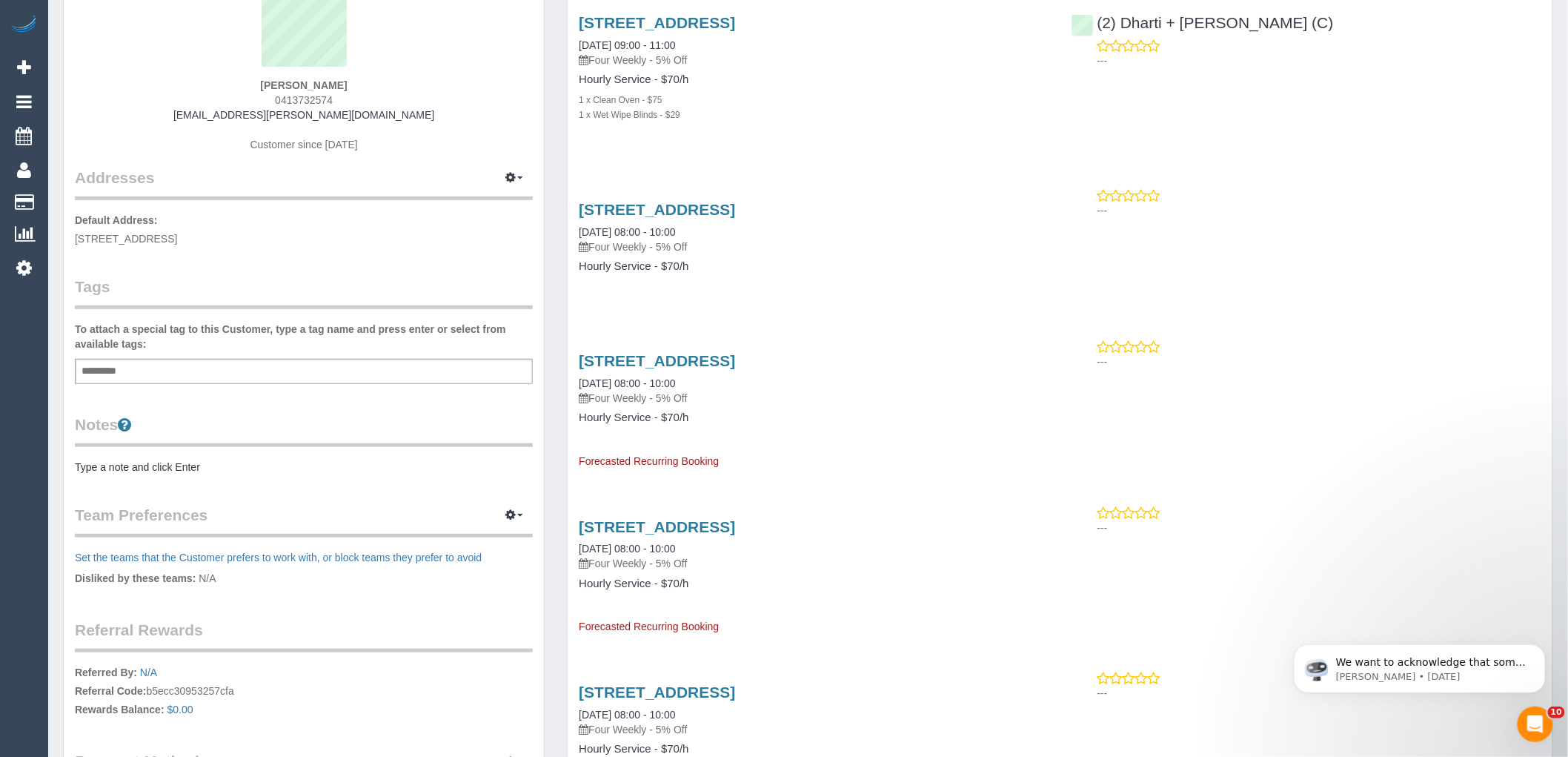
scroll to position [165, 0]
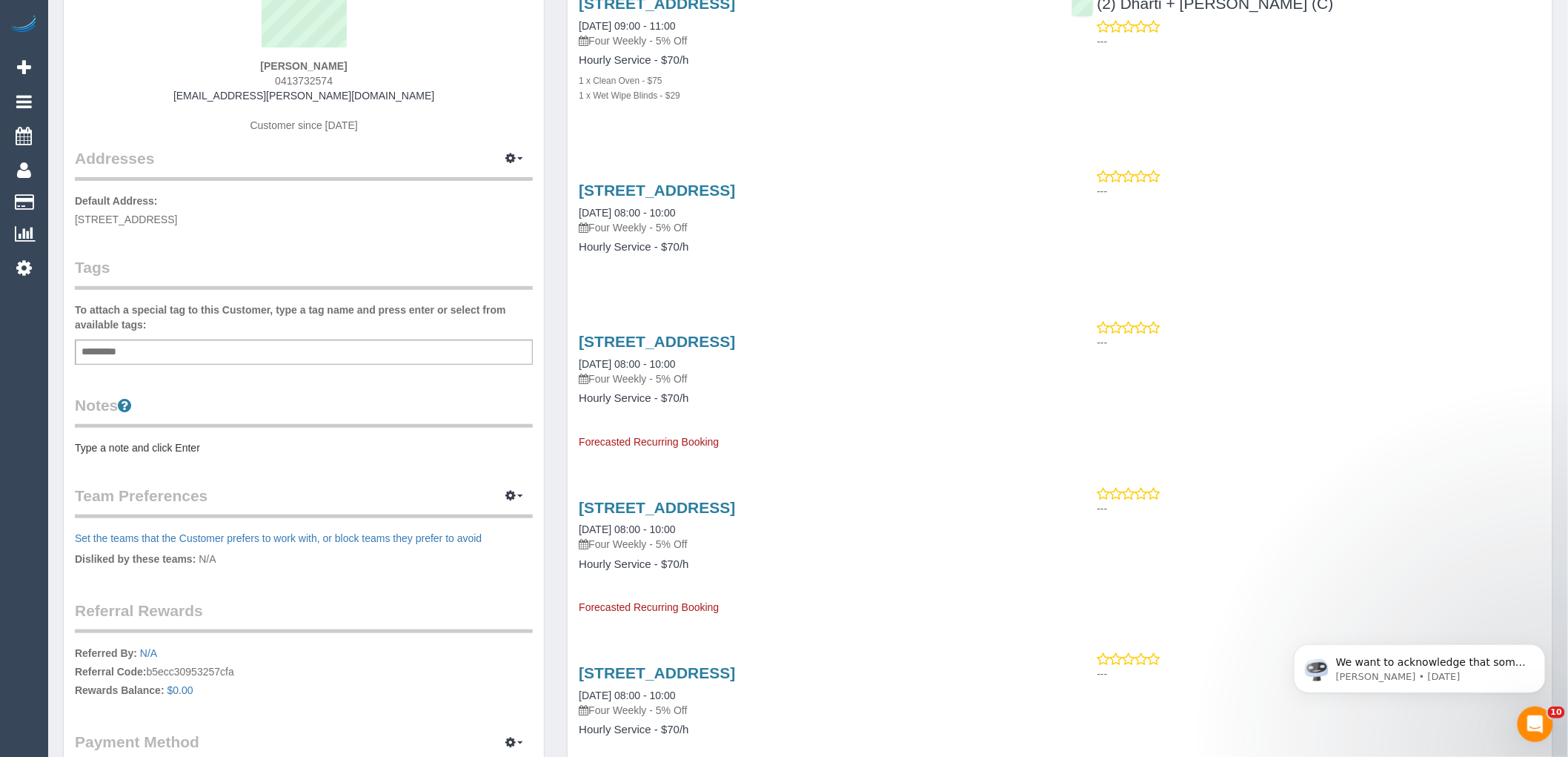
click at [218, 350] on div "Add a tag" at bounding box center [304, 352] width 458 height 26
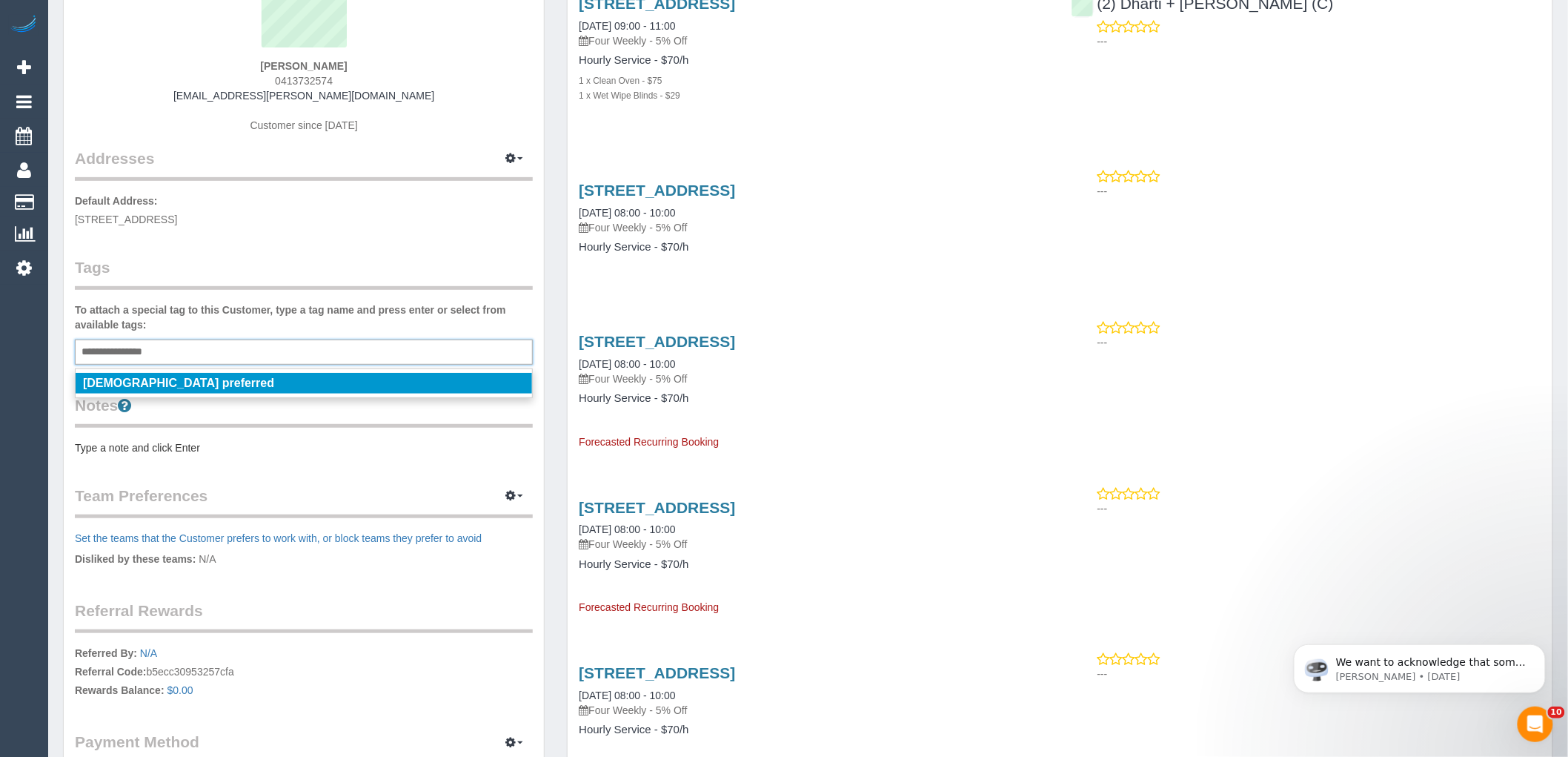
type input "**********"
click at [190, 382] on li "Female preferred" at bounding box center [304, 383] width 457 height 21
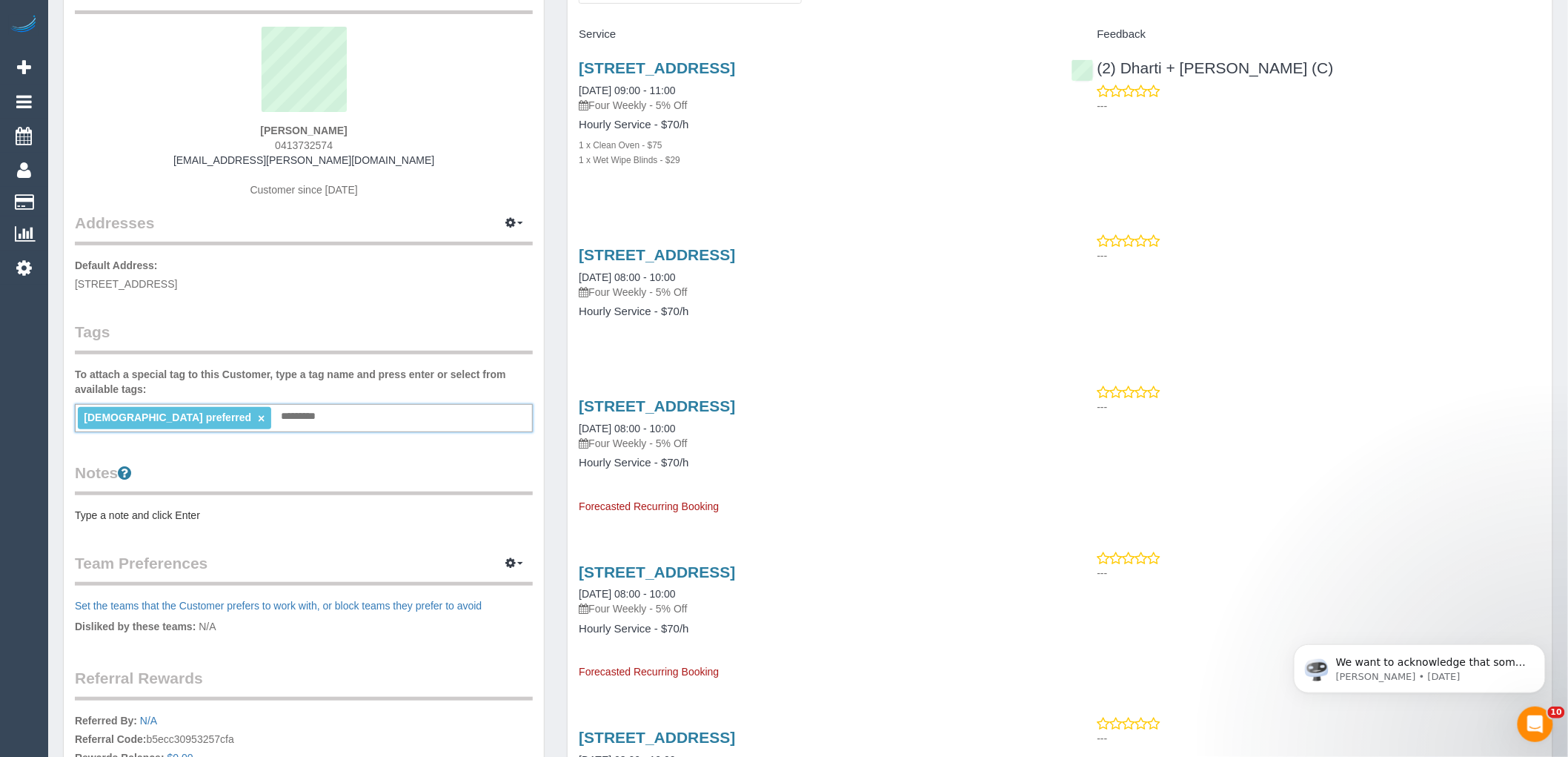
scroll to position [0, 0]
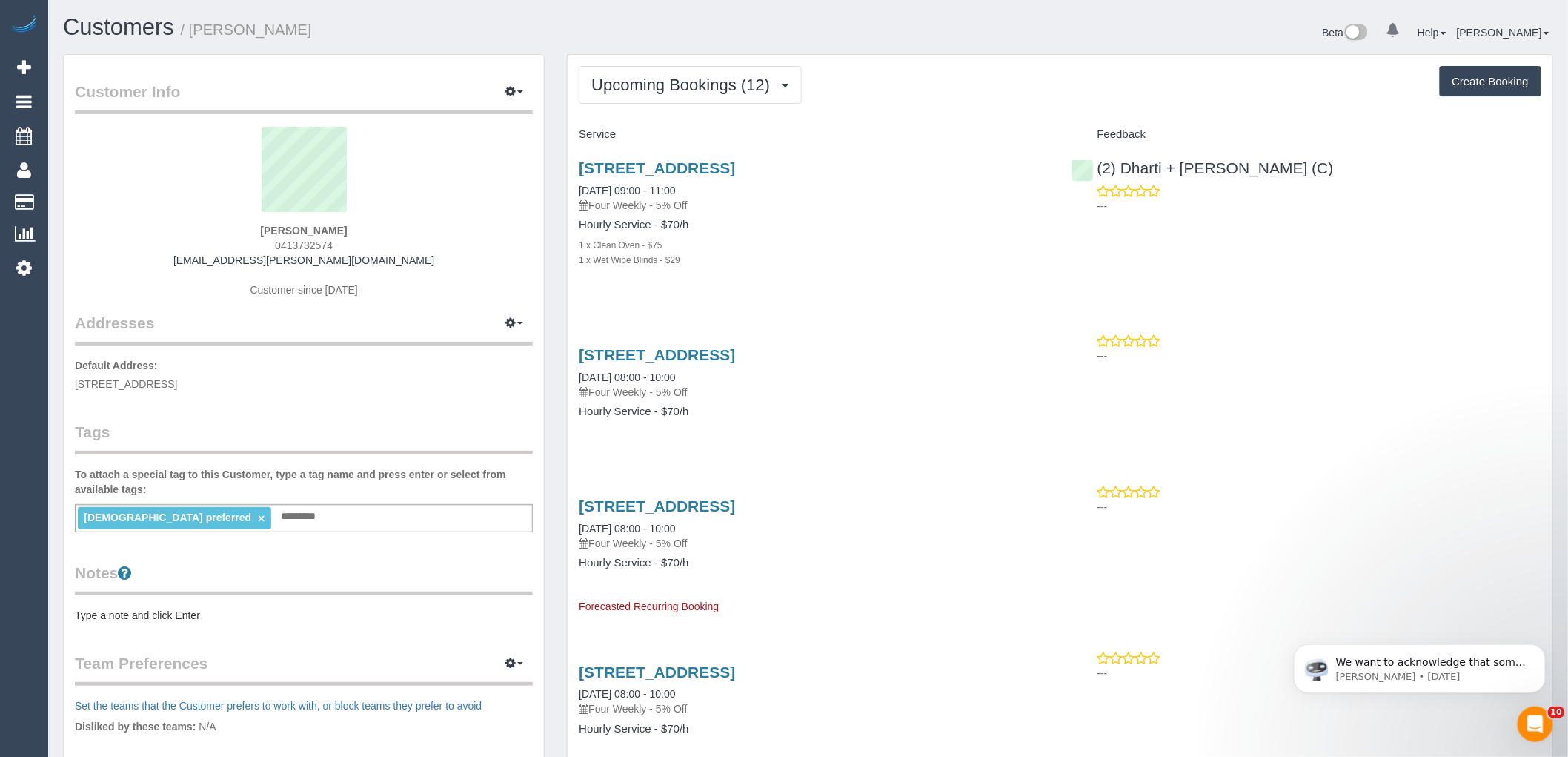
click at [277, 517] on input "text" at bounding box center [302, 517] width 50 height 19
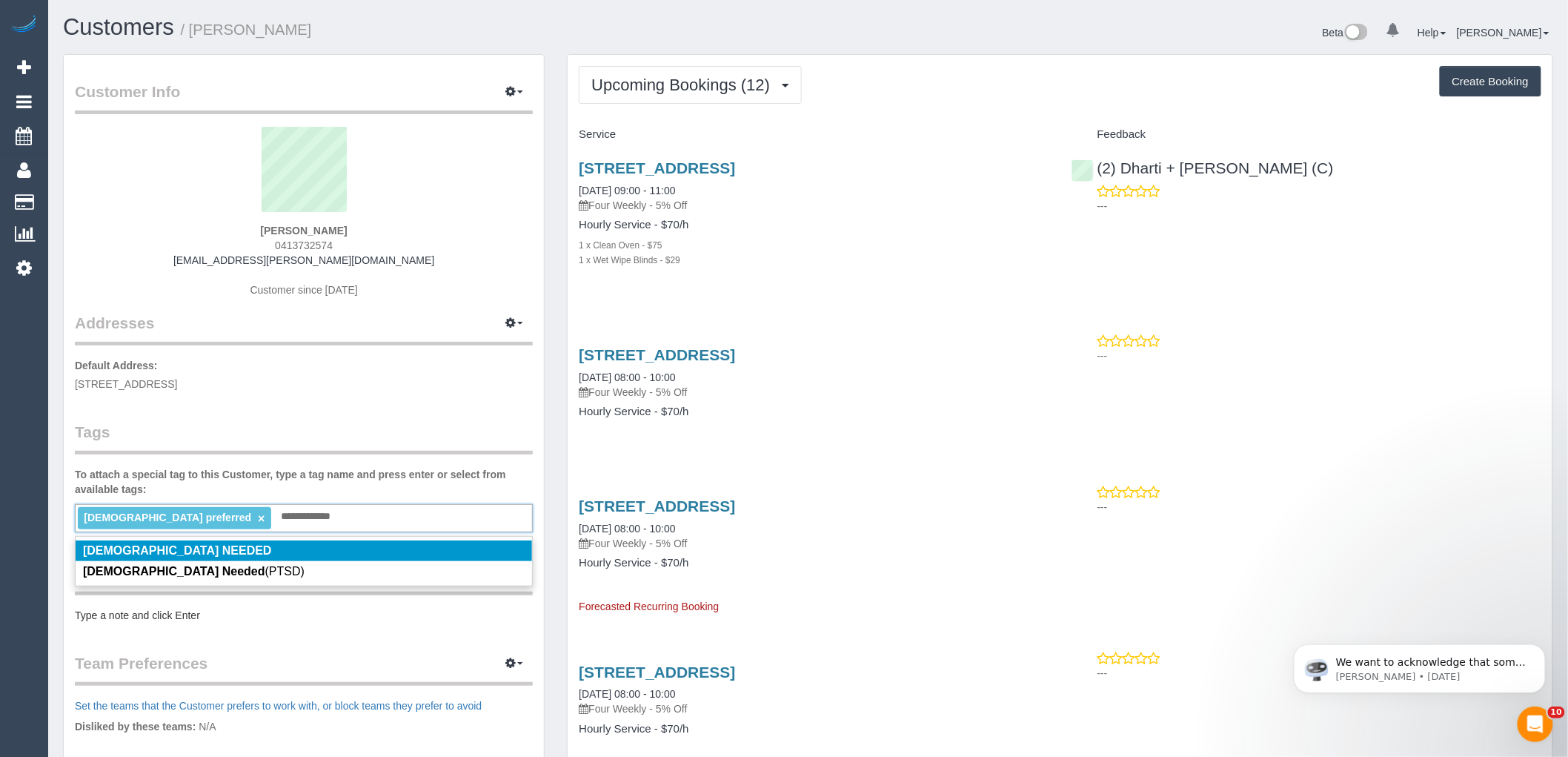
type input "**********"
click at [298, 516] on div "**********" at bounding box center [304, 518] width 458 height 28
click at [193, 552] on li "[DEMOGRAPHIC_DATA] NEEDED" at bounding box center [304, 551] width 457 height 21
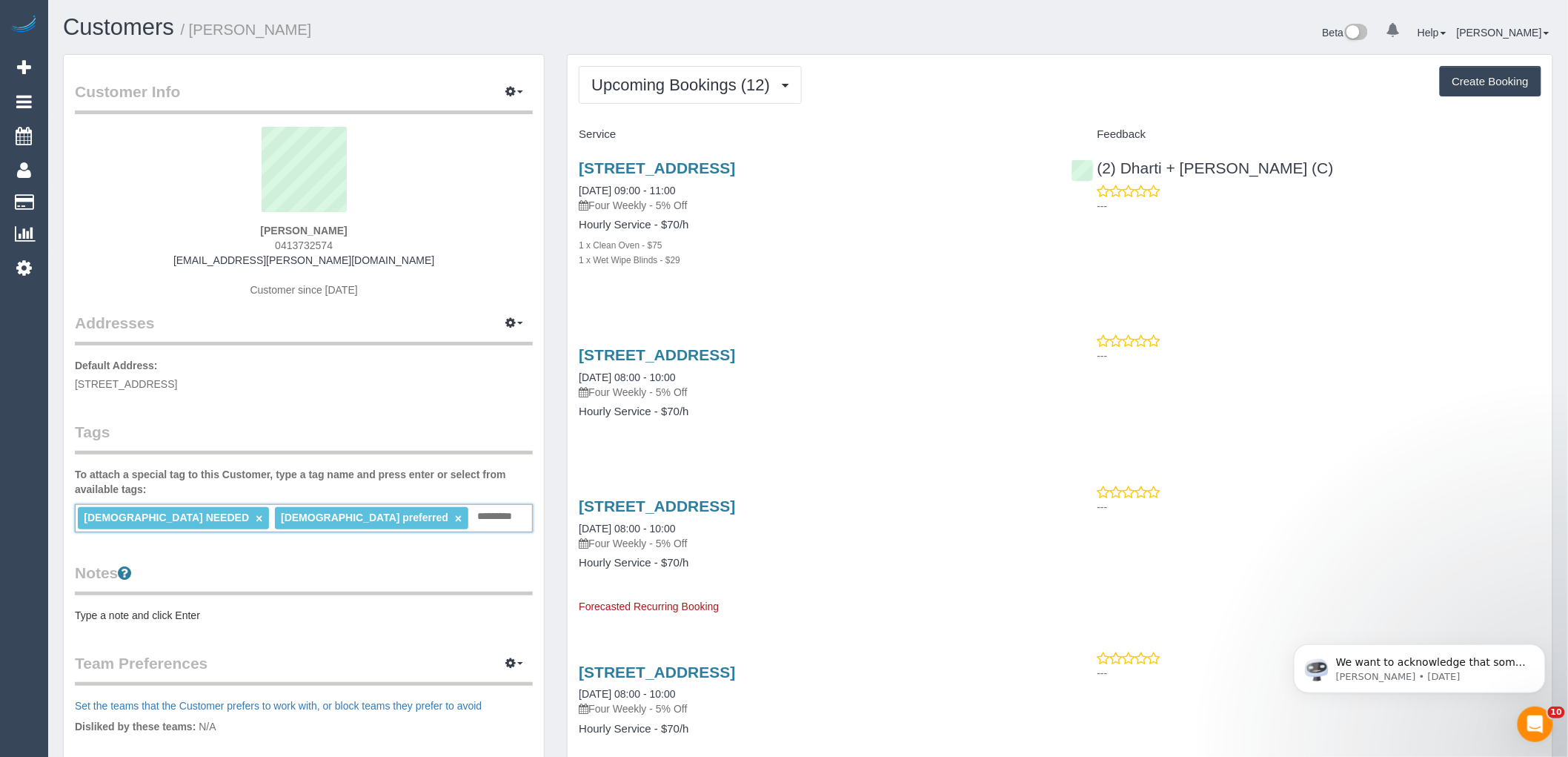
click at [455, 517] on link "×" at bounding box center [458, 519] width 7 height 12
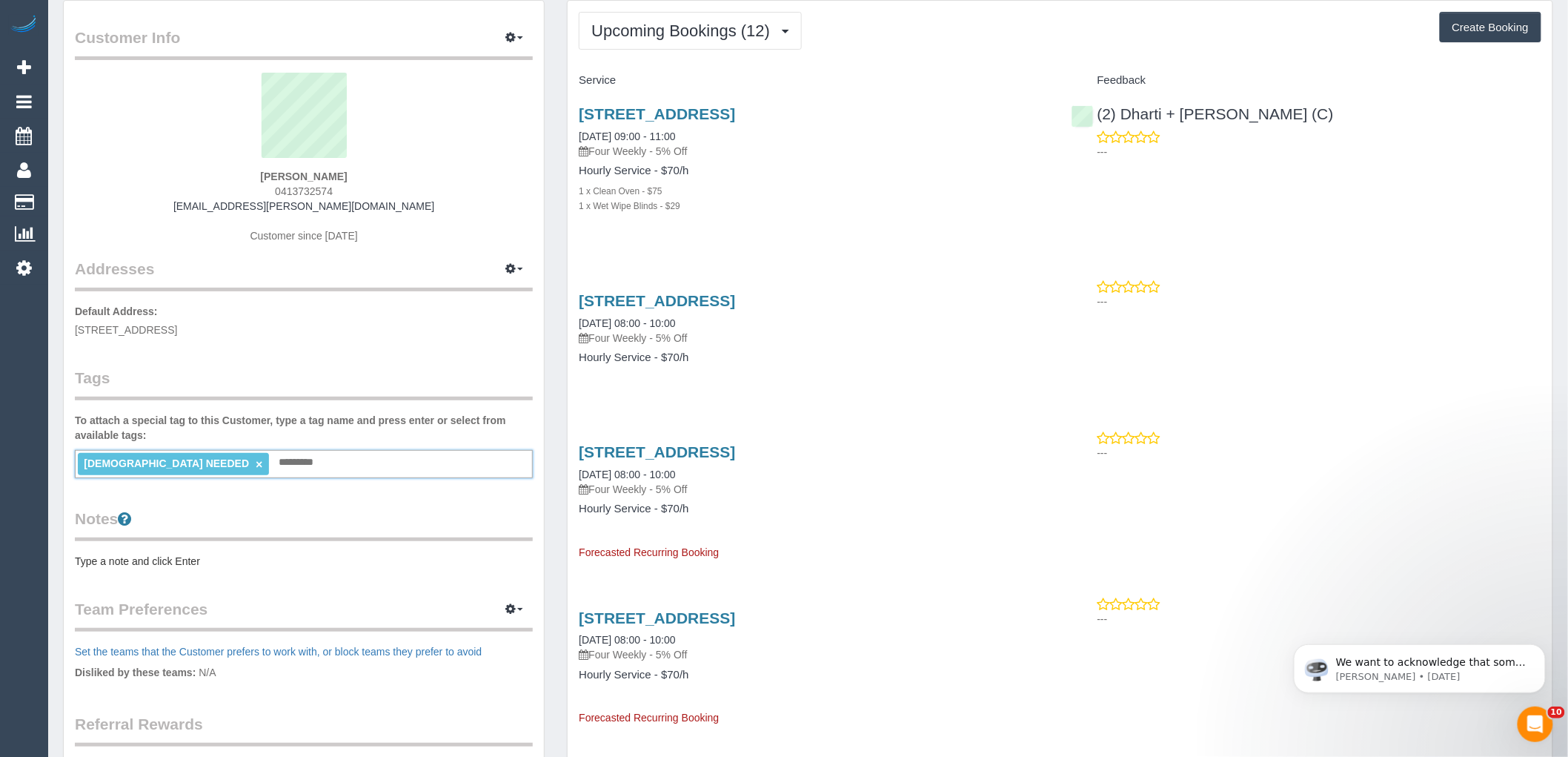
scroll to position [82, 0]
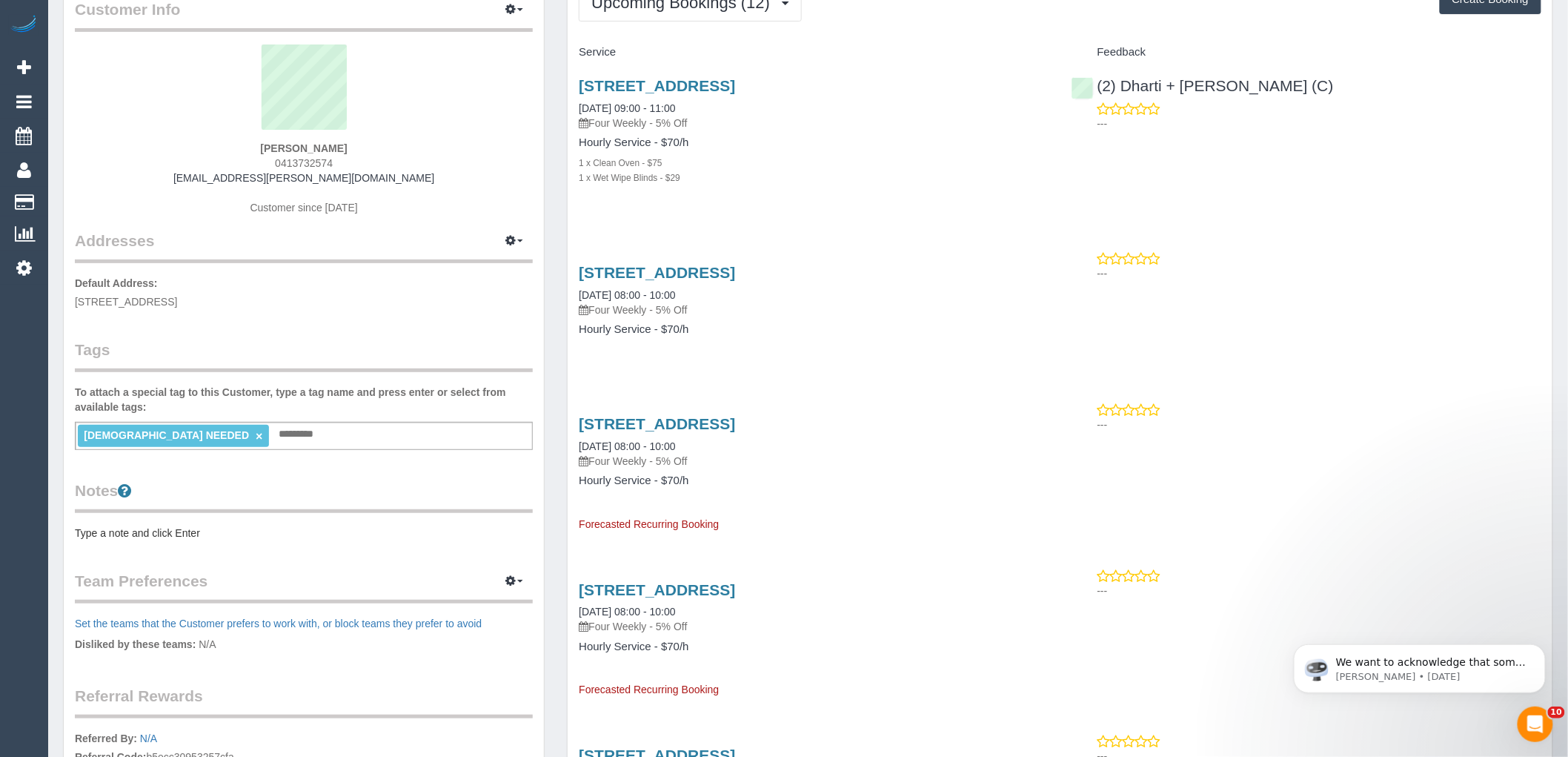
click at [173, 530] on pre "Type a note and click Enter" at bounding box center [304, 533] width 458 height 15
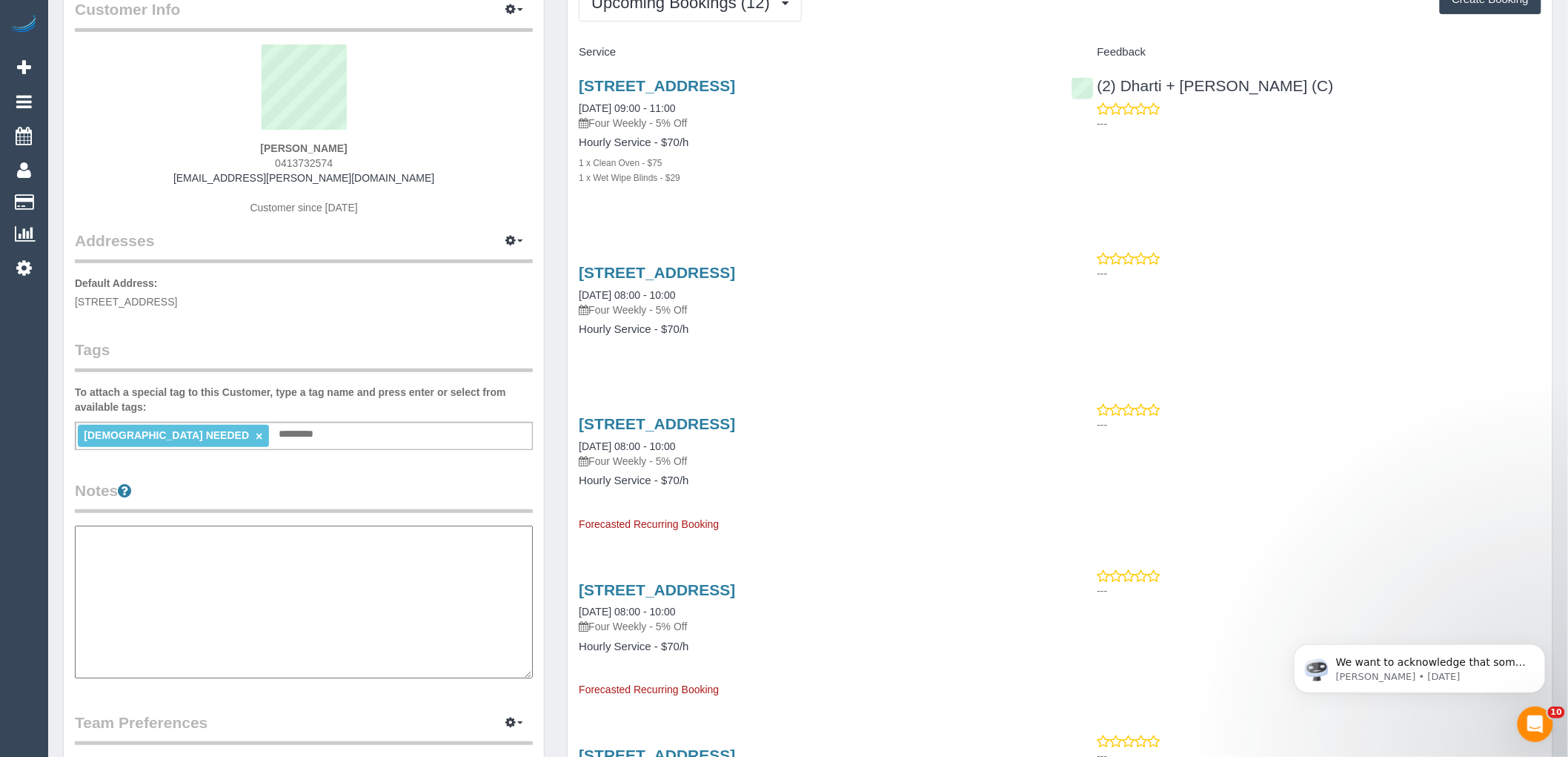
click at [754, 201] on div "1 Carn Ave, Ivanhoe, VIC 3079 02/10/2025 09:00 - 11:00 Four Weekly - 5% Off Hou…" at bounding box center [814, 139] width 492 height 150
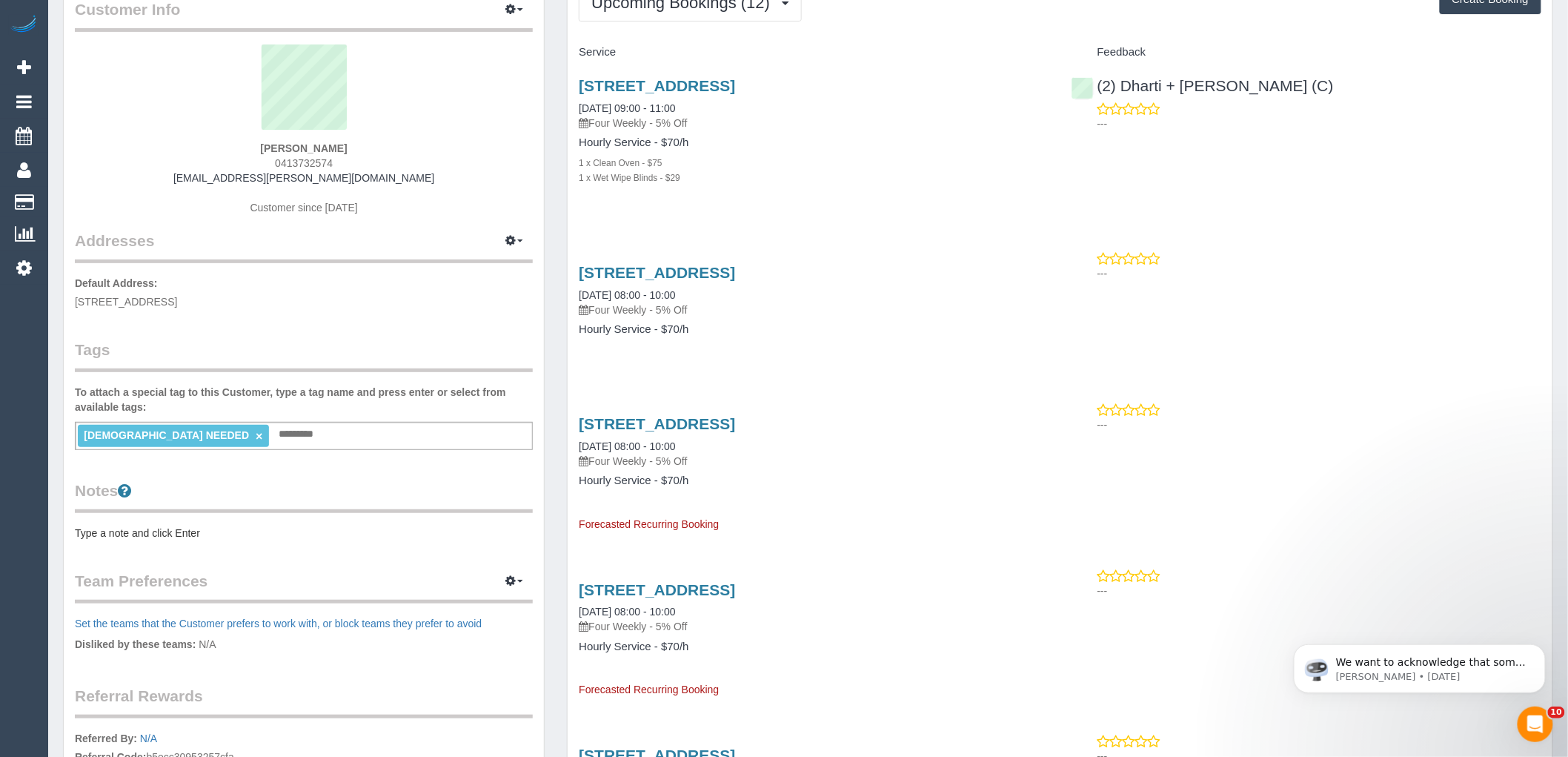
click at [191, 537] on pre "Type a note and click Enter" at bounding box center [304, 533] width 458 height 15
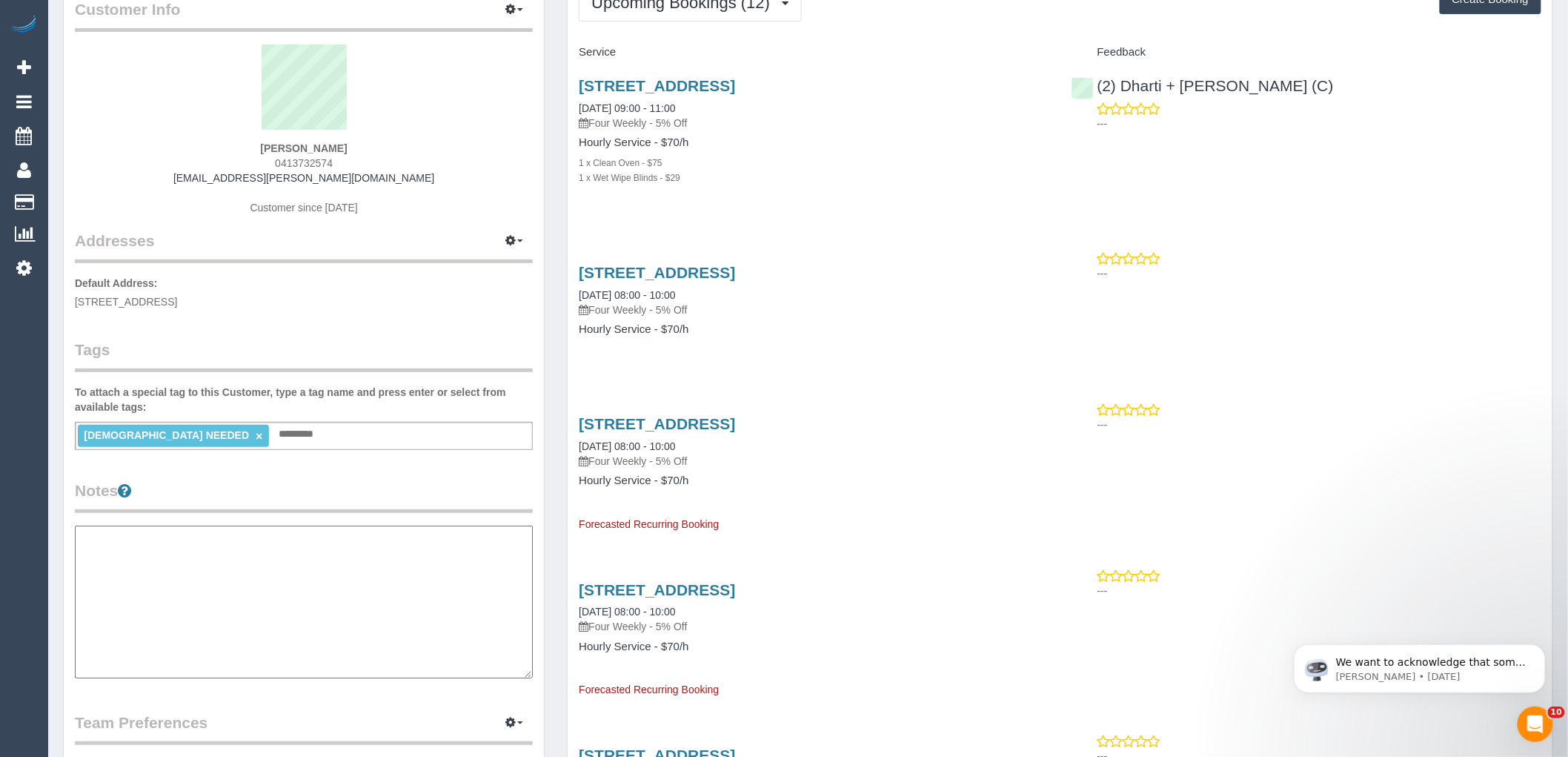
click at [158, 564] on textarea at bounding box center [304, 602] width 458 height 153
click at [185, 551] on textarea "**********" at bounding box center [304, 602] width 458 height 153
click at [187, 559] on textarea "**********" at bounding box center [304, 602] width 458 height 153
click at [168, 560] on textarea "**********" at bounding box center [304, 602] width 458 height 153
click at [173, 565] on textarea "**********" at bounding box center [304, 602] width 458 height 153
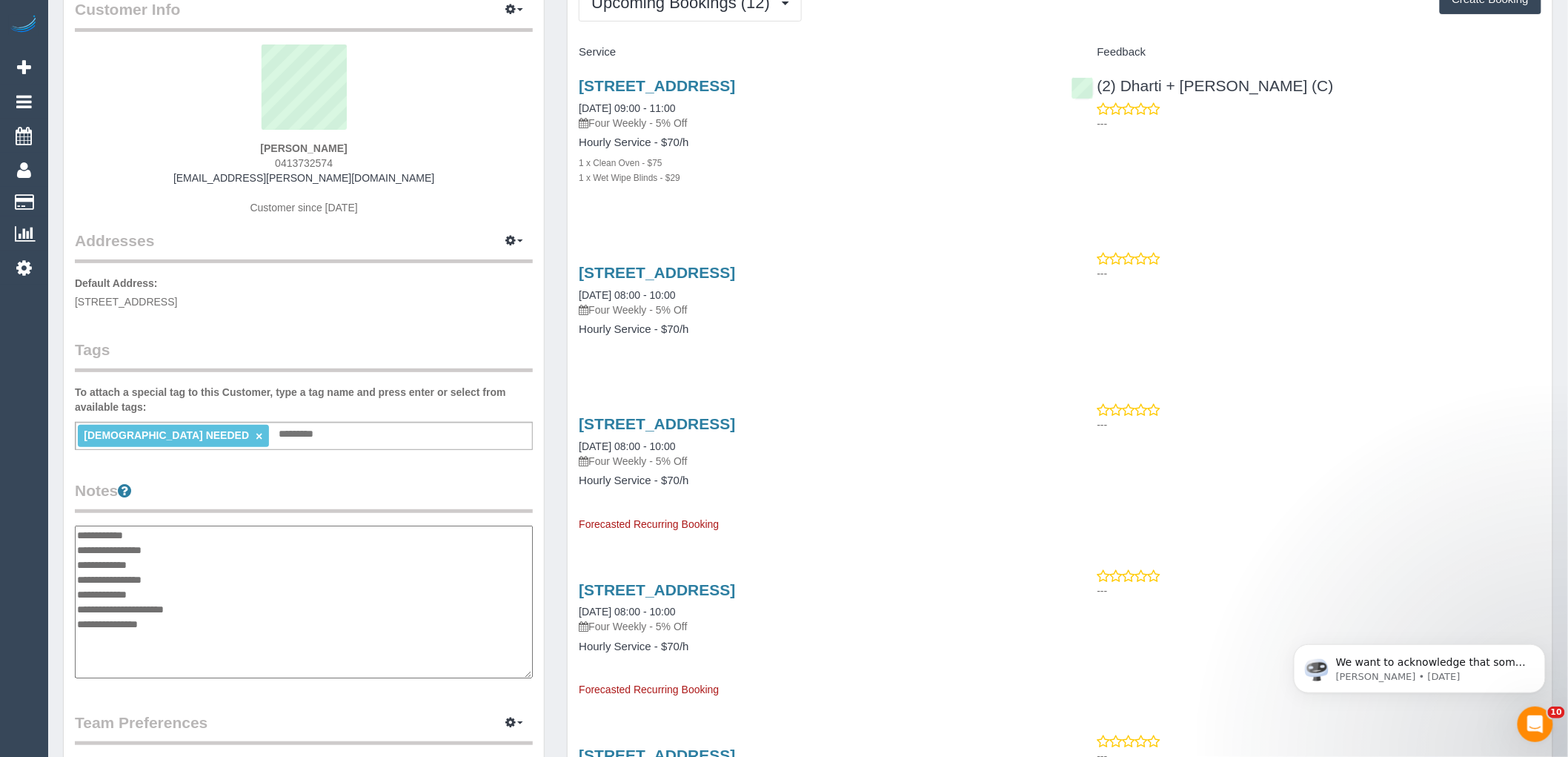
click at [173, 565] on textarea "**********" at bounding box center [304, 602] width 458 height 153
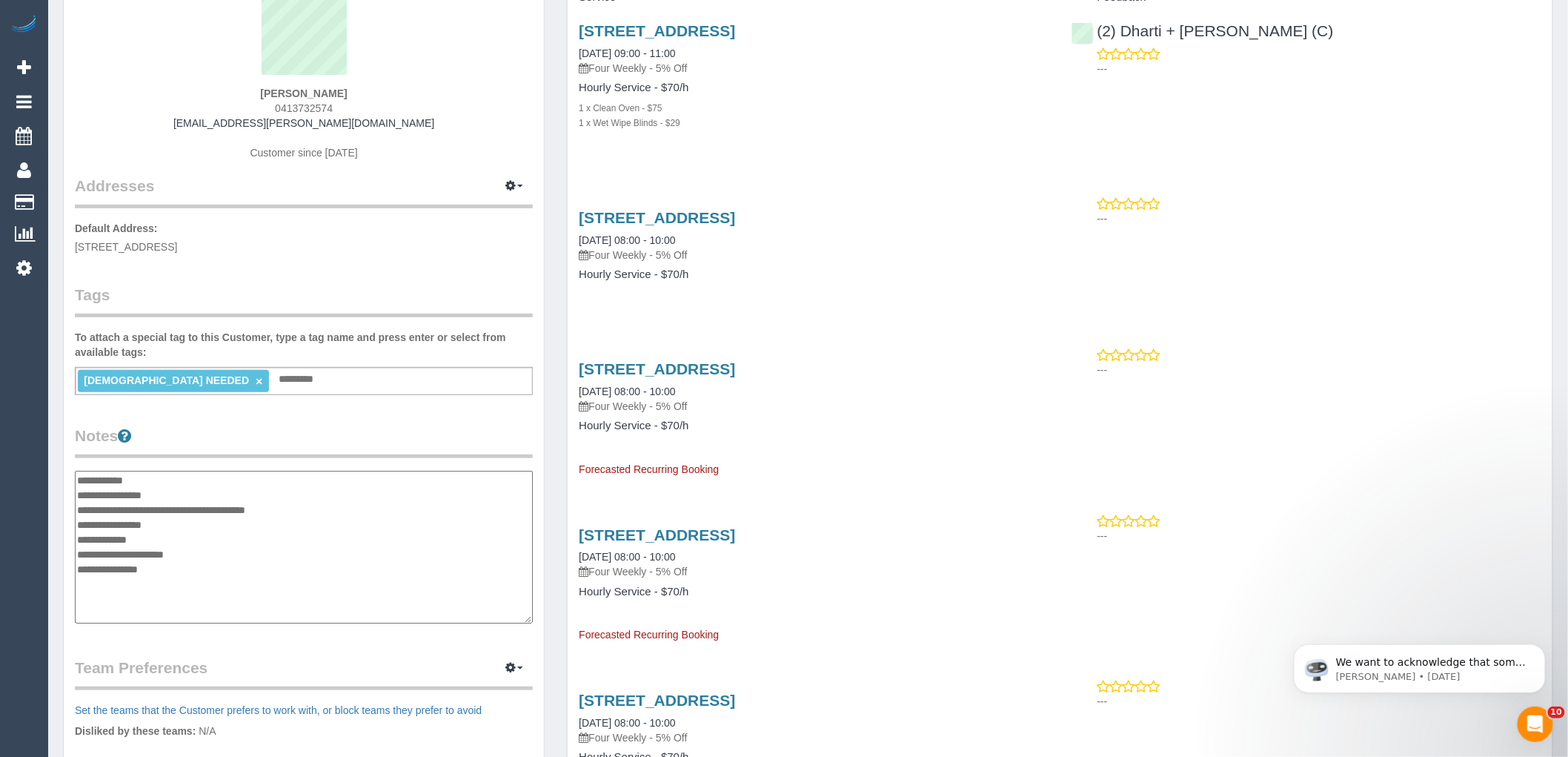
scroll to position [165, 0]
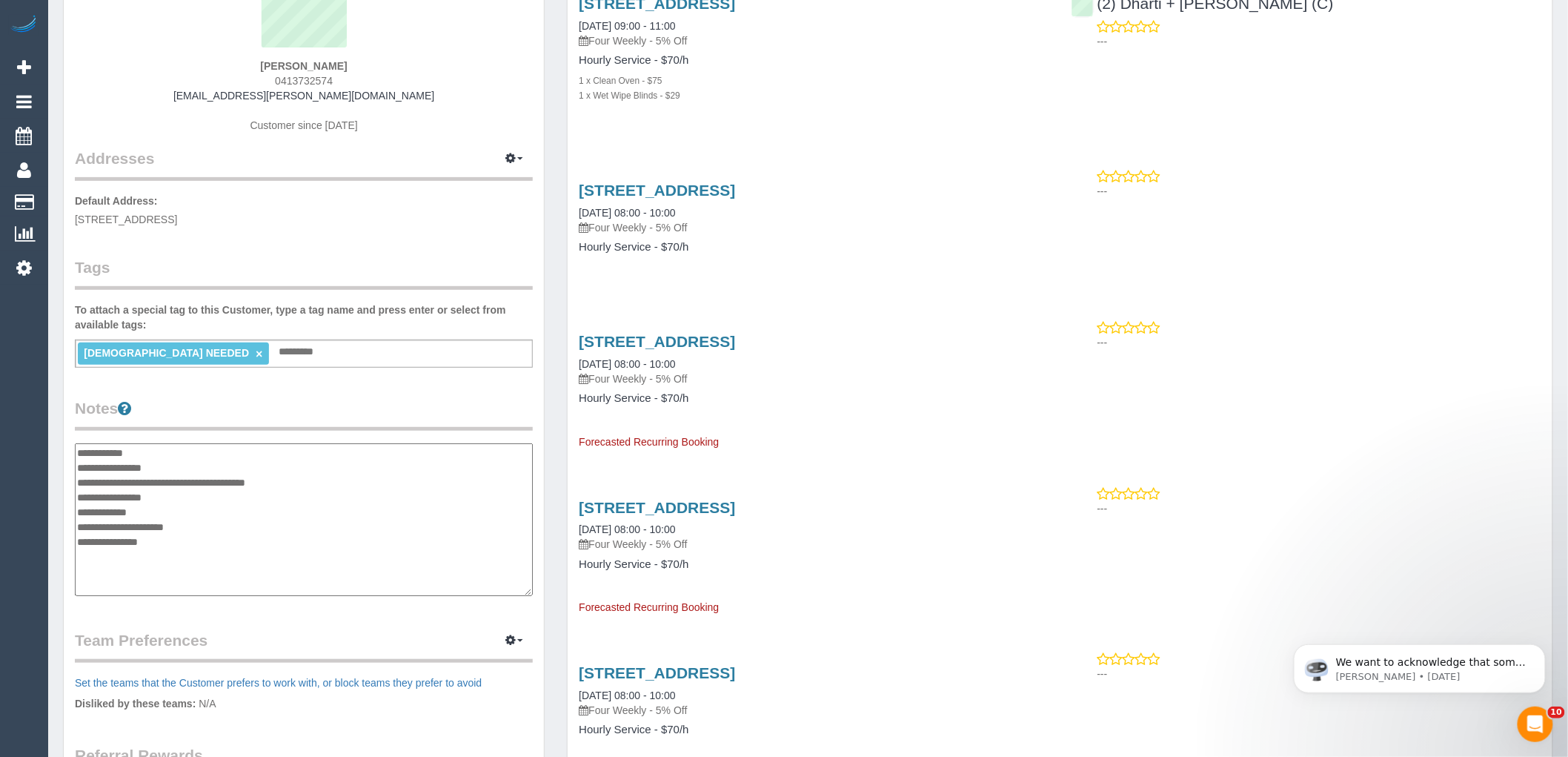
drag, startPoint x: 181, startPoint y: 479, endPoint x: 400, endPoint y: 480, distance: 219.0
click at [400, 480] on textarea "**********" at bounding box center [304, 520] width 458 height 153
click at [397, 480] on textarea "**********" at bounding box center [304, 520] width 458 height 153
drag, startPoint x: 137, startPoint y: 477, endPoint x: 304, endPoint y: 476, distance: 167.0
click at [294, 476] on textarea "**********" at bounding box center [304, 520] width 458 height 153
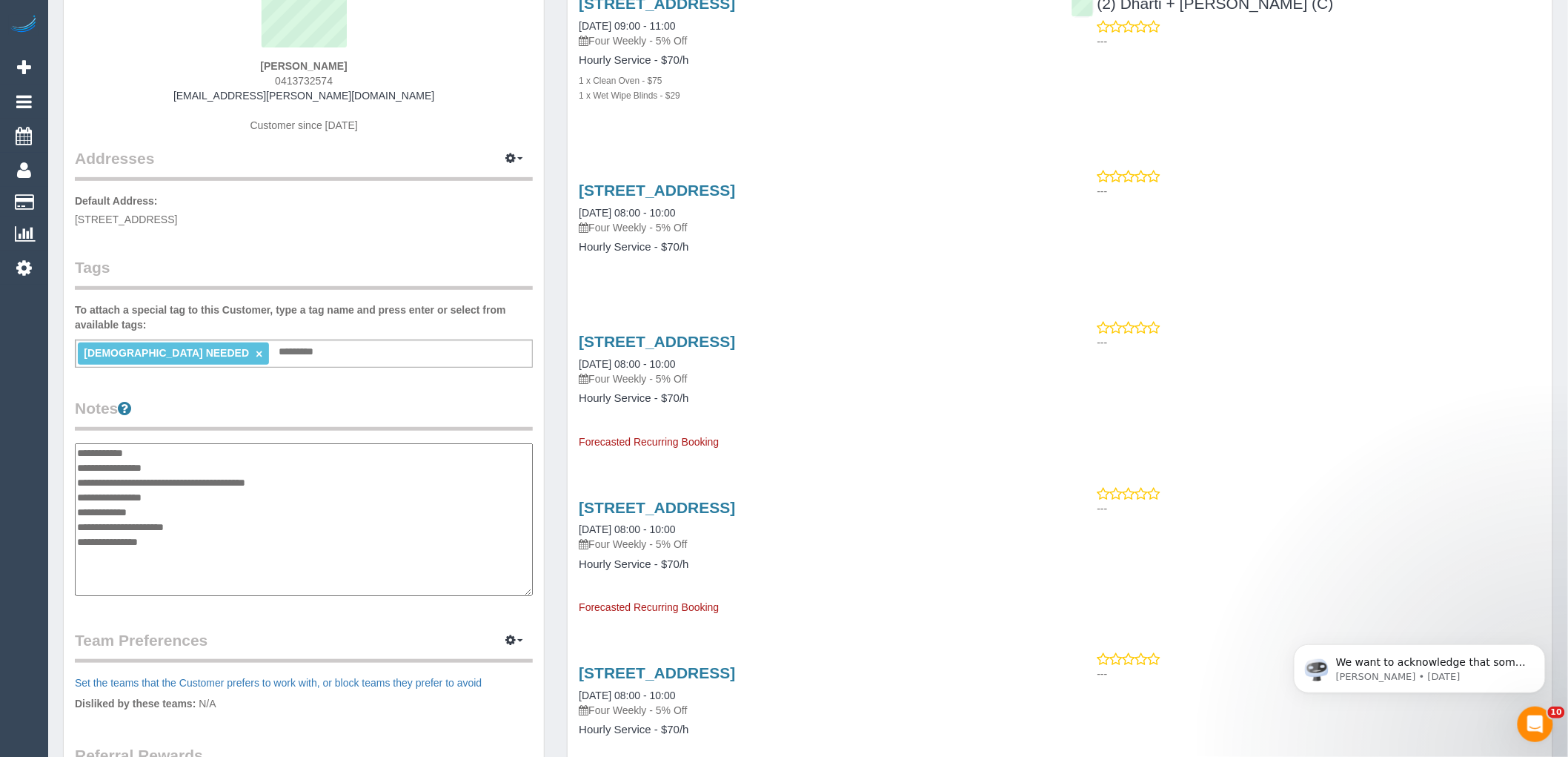
click at [329, 479] on textarea "**********" at bounding box center [304, 520] width 458 height 153
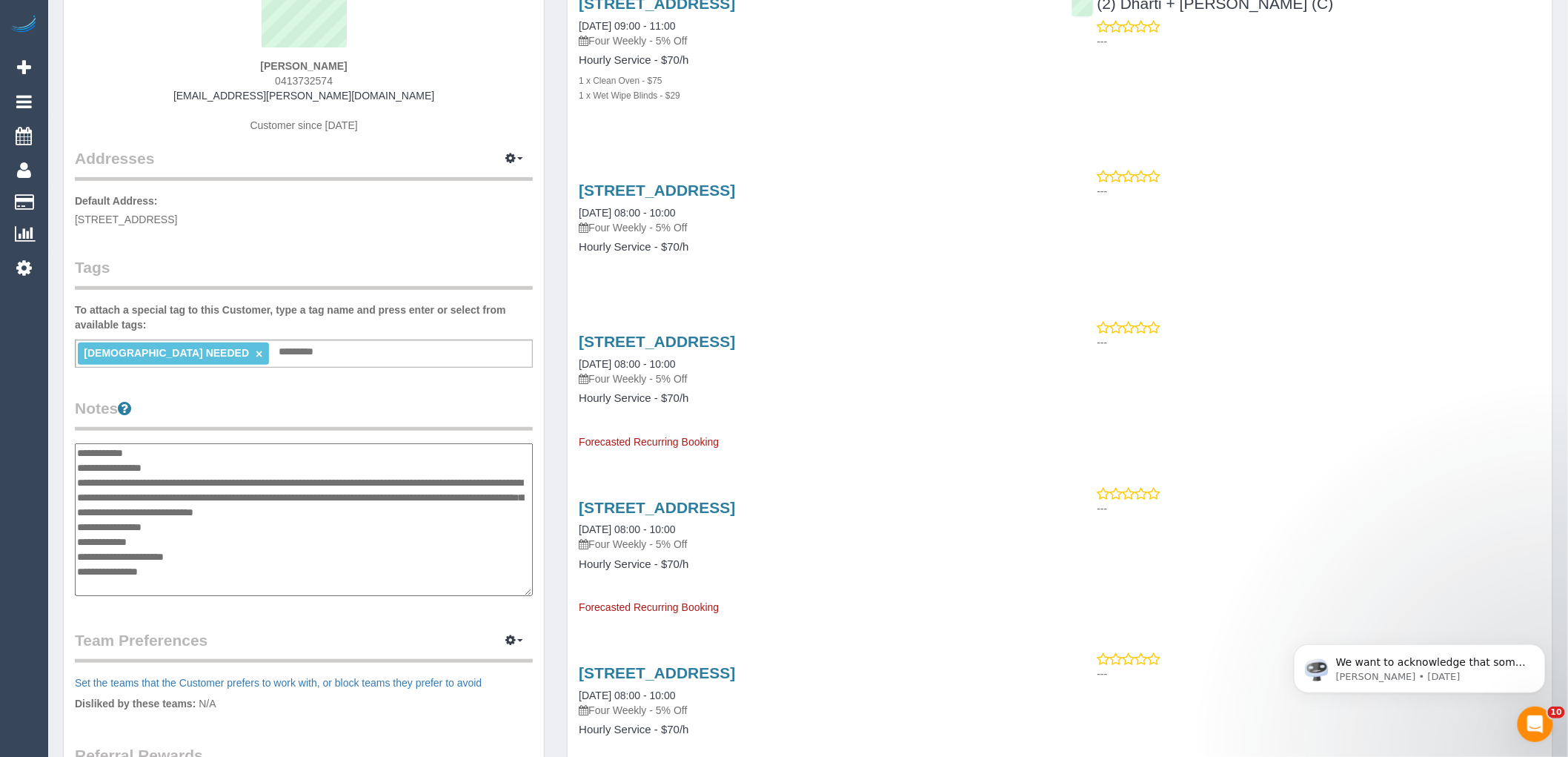
type textarea "**********"
drag, startPoint x: 172, startPoint y: 479, endPoint x: 359, endPoint y: 500, distance: 188.2
click at [359, 500] on textarea "**********" at bounding box center [304, 520] width 458 height 153
click at [332, 483] on textarea "**********" at bounding box center [304, 520] width 458 height 153
drag, startPoint x: 164, startPoint y: 496, endPoint x: 420, endPoint y: 510, distance: 256.4
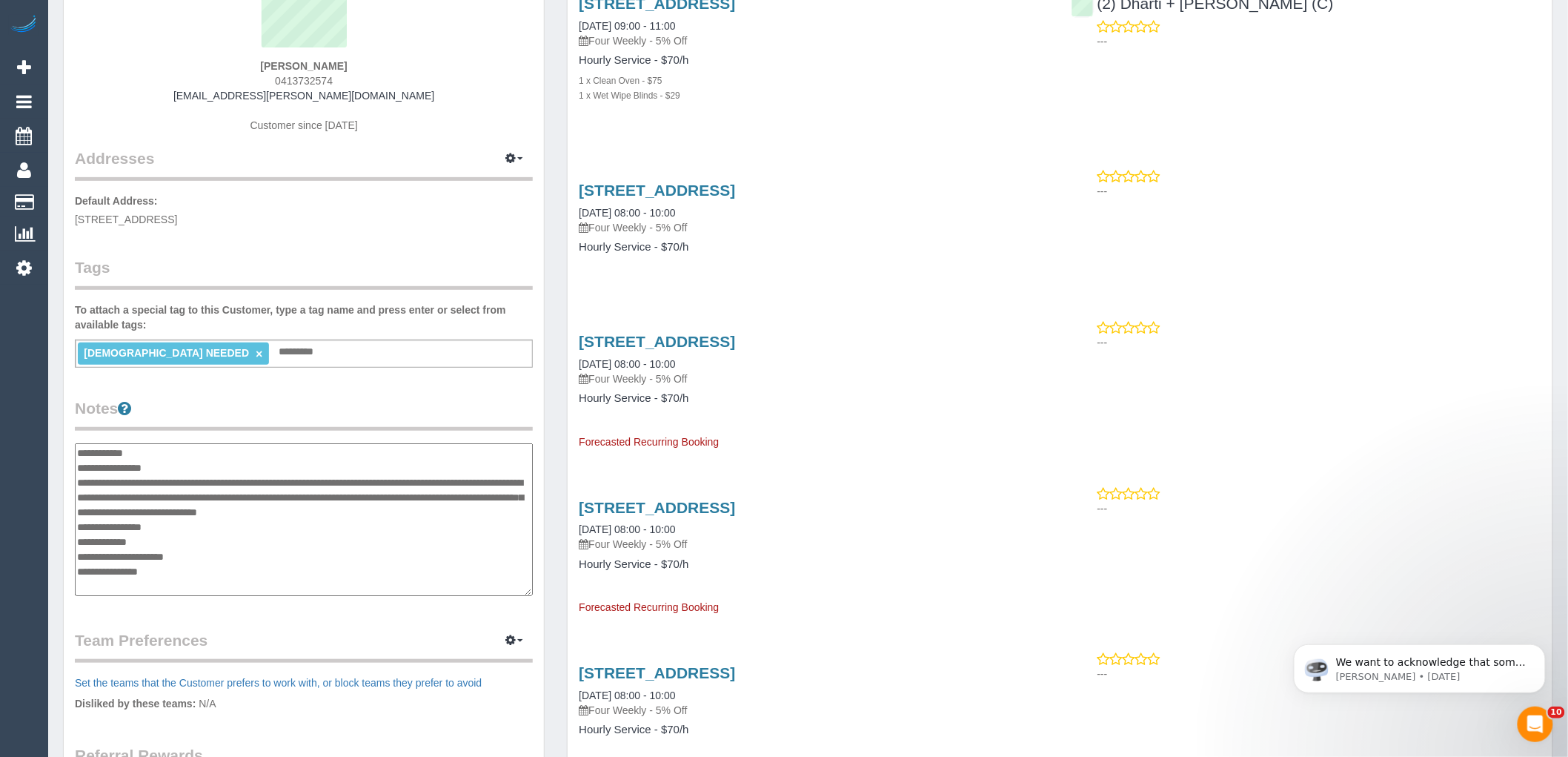
click at [420, 510] on textarea "**********" at bounding box center [304, 520] width 458 height 153
drag, startPoint x: 141, startPoint y: 477, endPoint x: 535, endPoint y: 506, distance: 395.1
click at [535, 506] on div "Customer Info Edit Contact Info Send Message Email Preferences Special Sales Ta…" at bounding box center [303, 436] width 480 height 1093
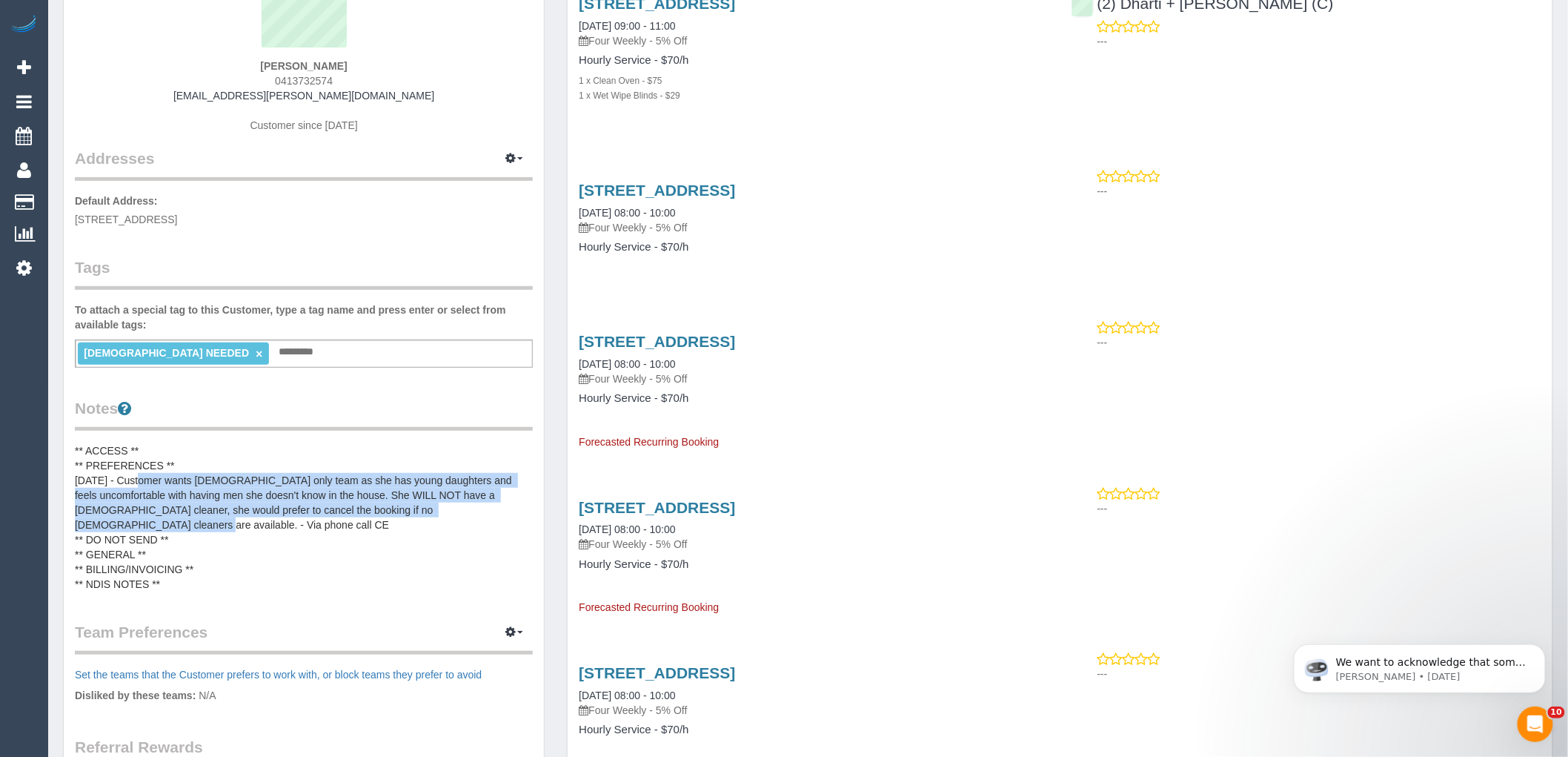
drag, startPoint x: 137, startPoint y: 476, endPoint x: 257, endPoint y: 520, distance: 127.8
click at [257, 520] on pre "** ACCESS ** ** PREFERENCES ** 29/09/2024 - Customer wants female only team as …" at bounding box center [304, 517] width 458 height 148
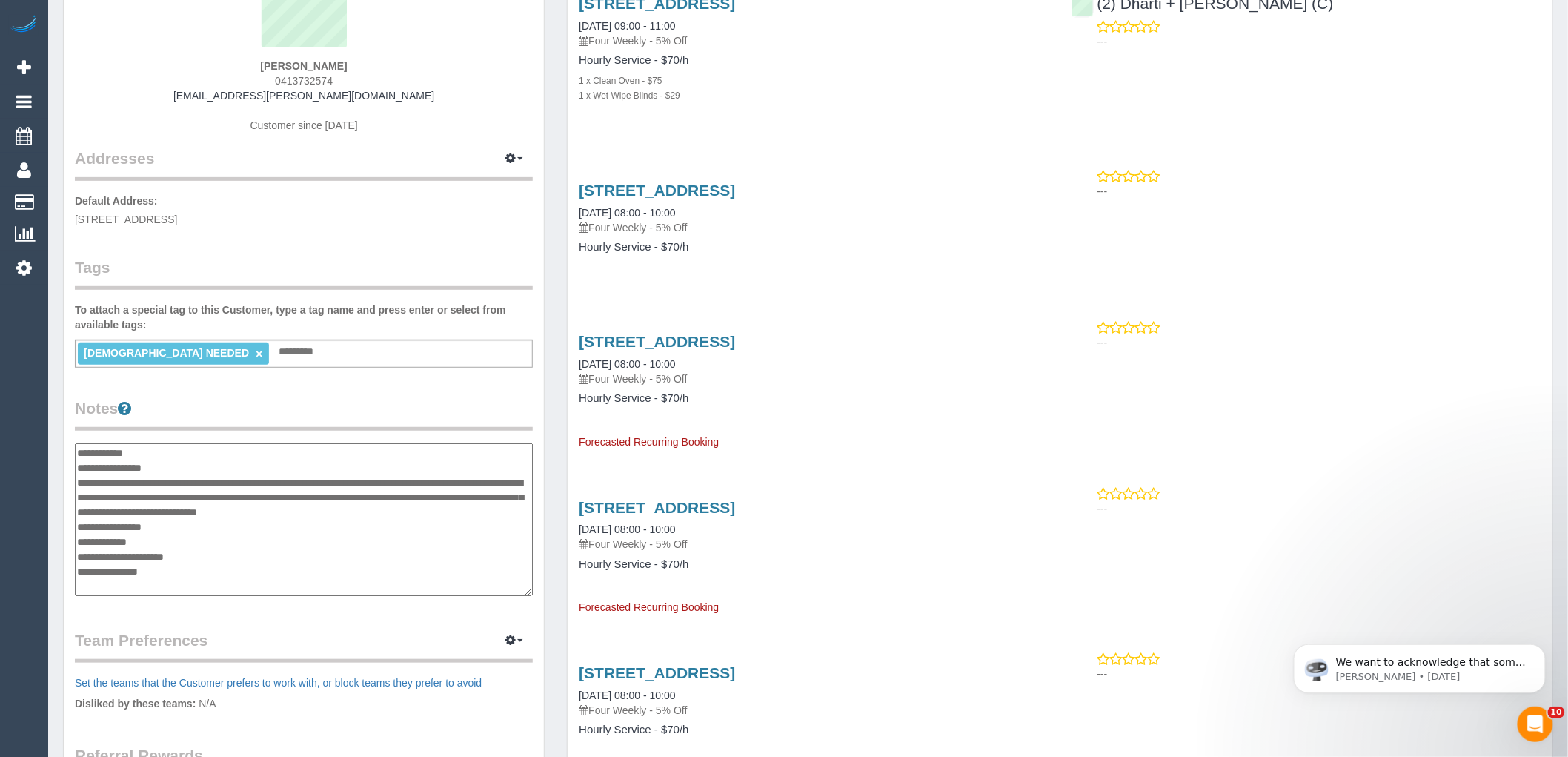
drag, startPoint x: 77, startPoint y: 477, endPoint x: 123, endPoint y: 520, distance: 63.0
click at [123, 520] on textarea "**********" at bounding box center [304, 520] width 458 height 153
click at [457, 409] on legend "Notes" at bounding box center [304, 414] width 458 height 33
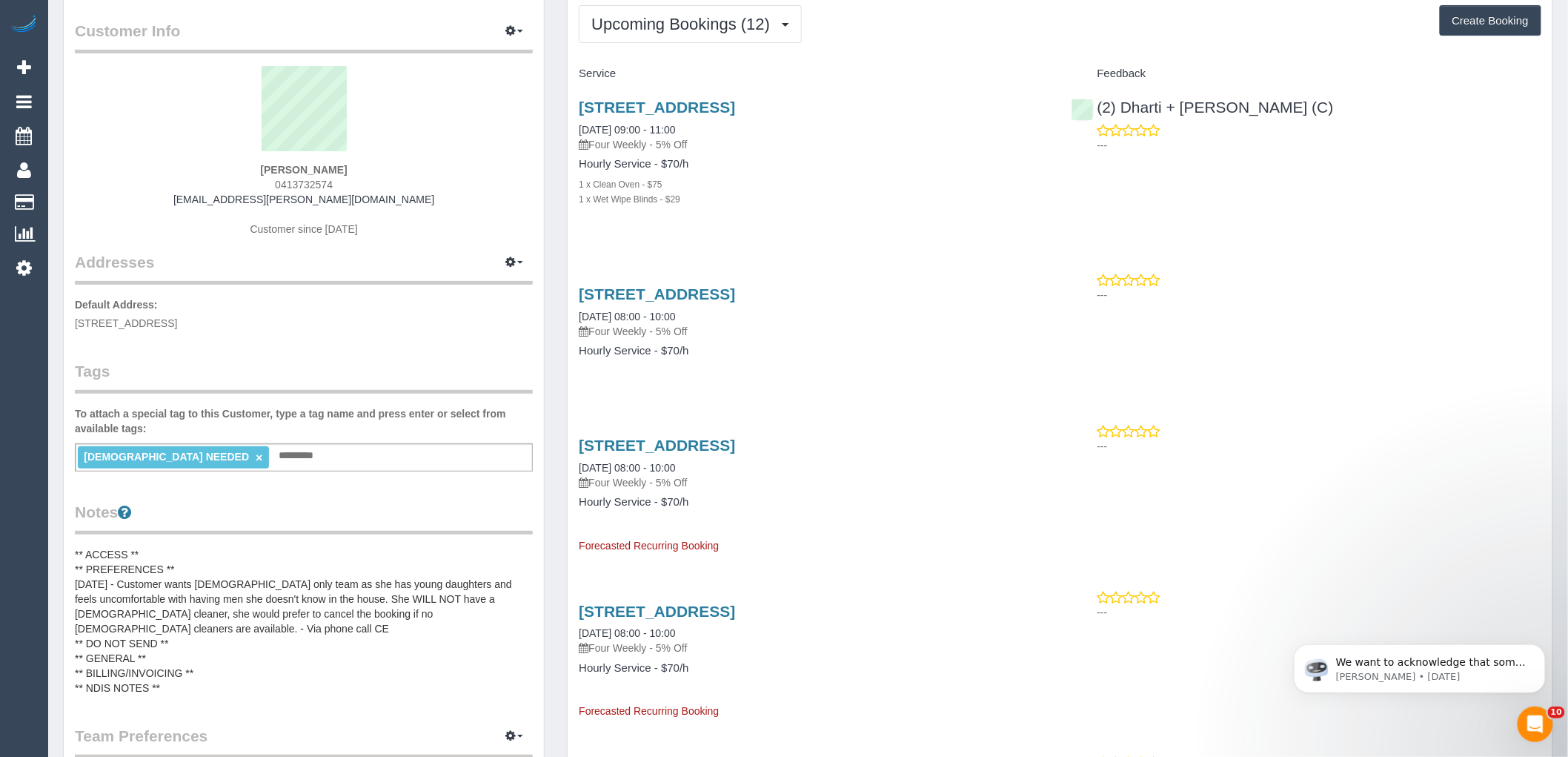
scroll to position [0, 0]
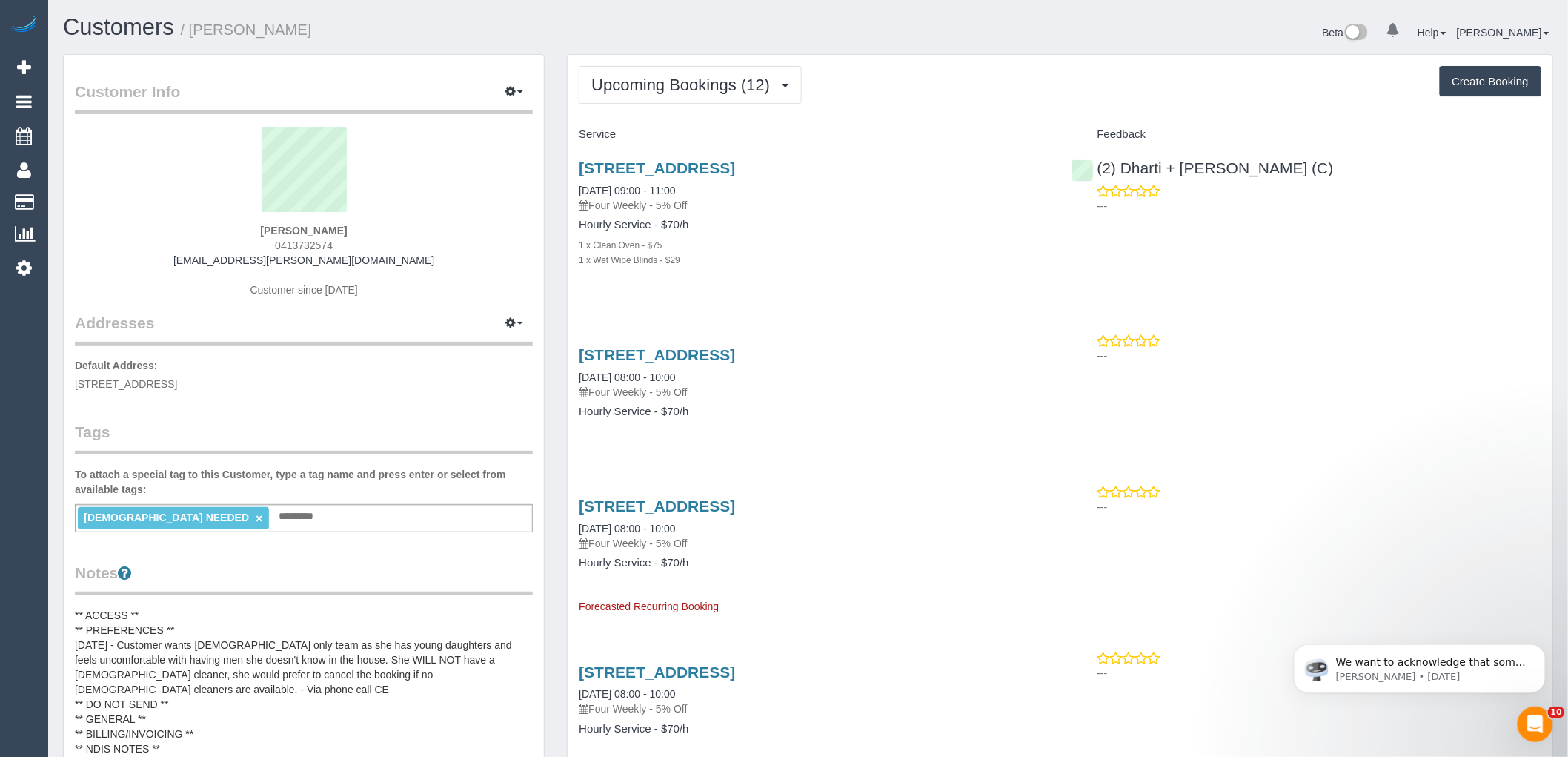
click at [682, 91] on span "Upcoming Bookings (12)" at bounding box center [684, 85] width 186 height 19
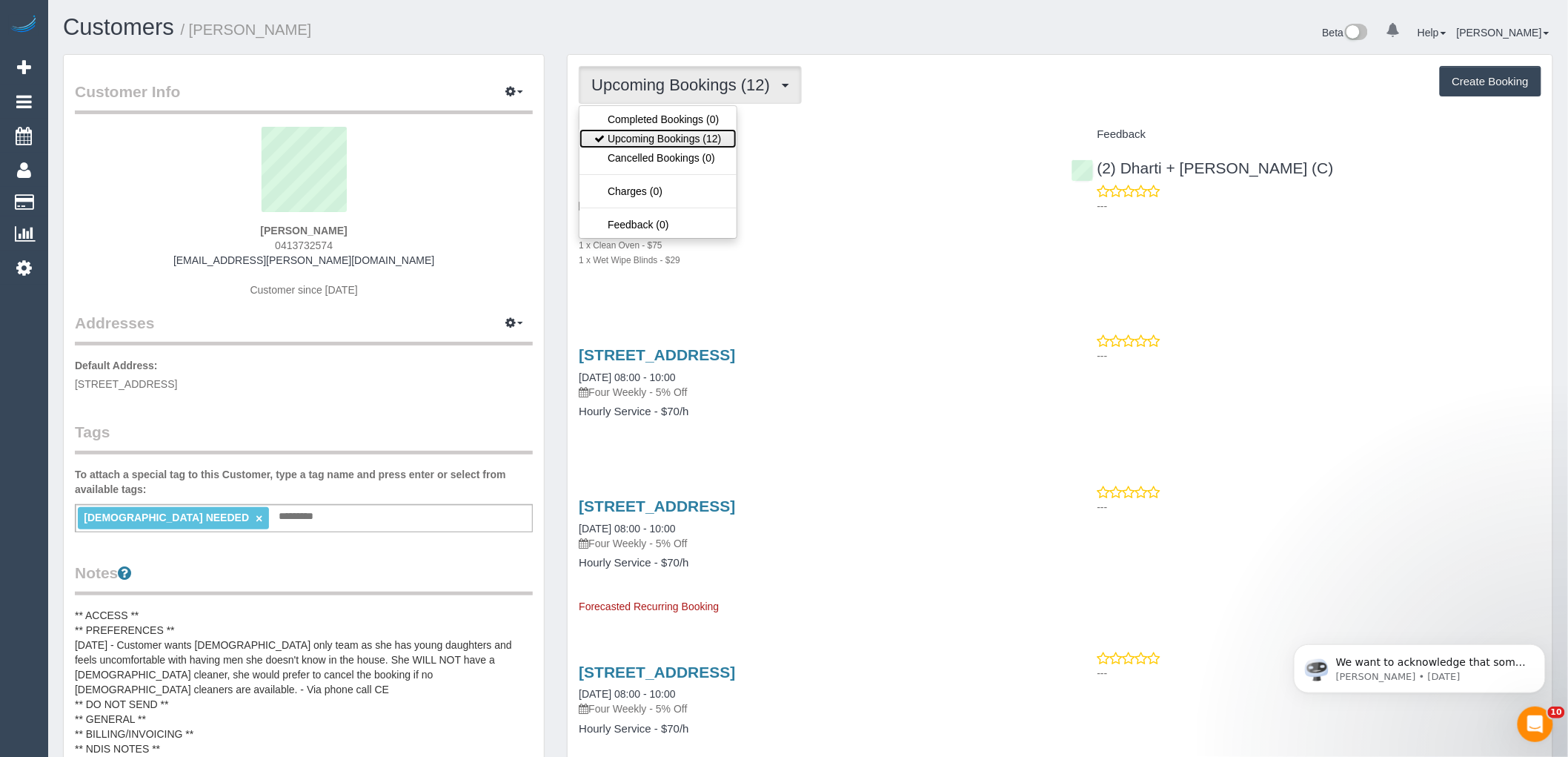
click at [673, 135] on link "Upcoming Bookings (12)" at bounding box center [658, 138] width 156 height 19
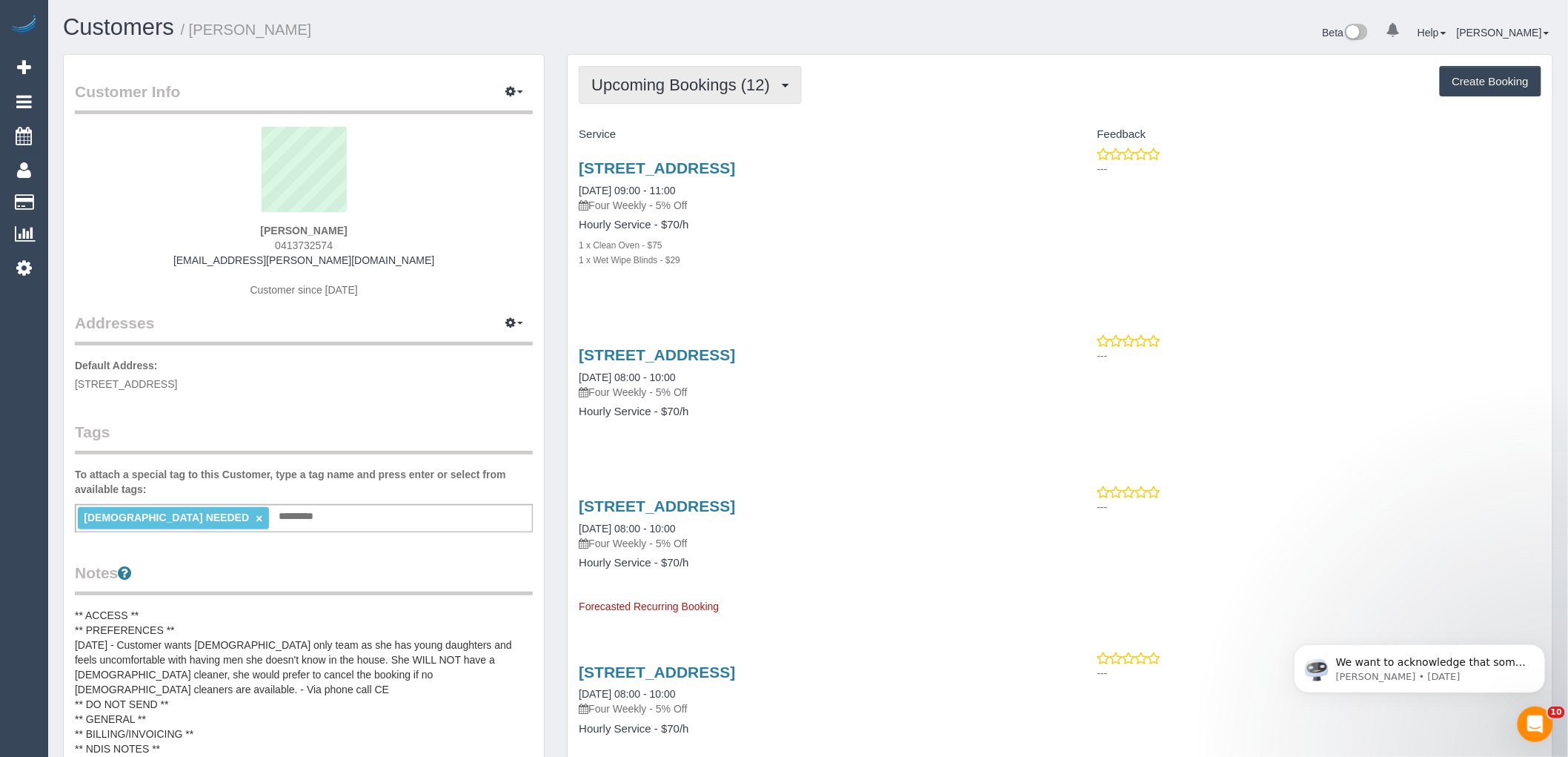
click at [641, 97] on button "Upcoming Bookings (12)" at bounding box center [690, 84] width 223 height 38
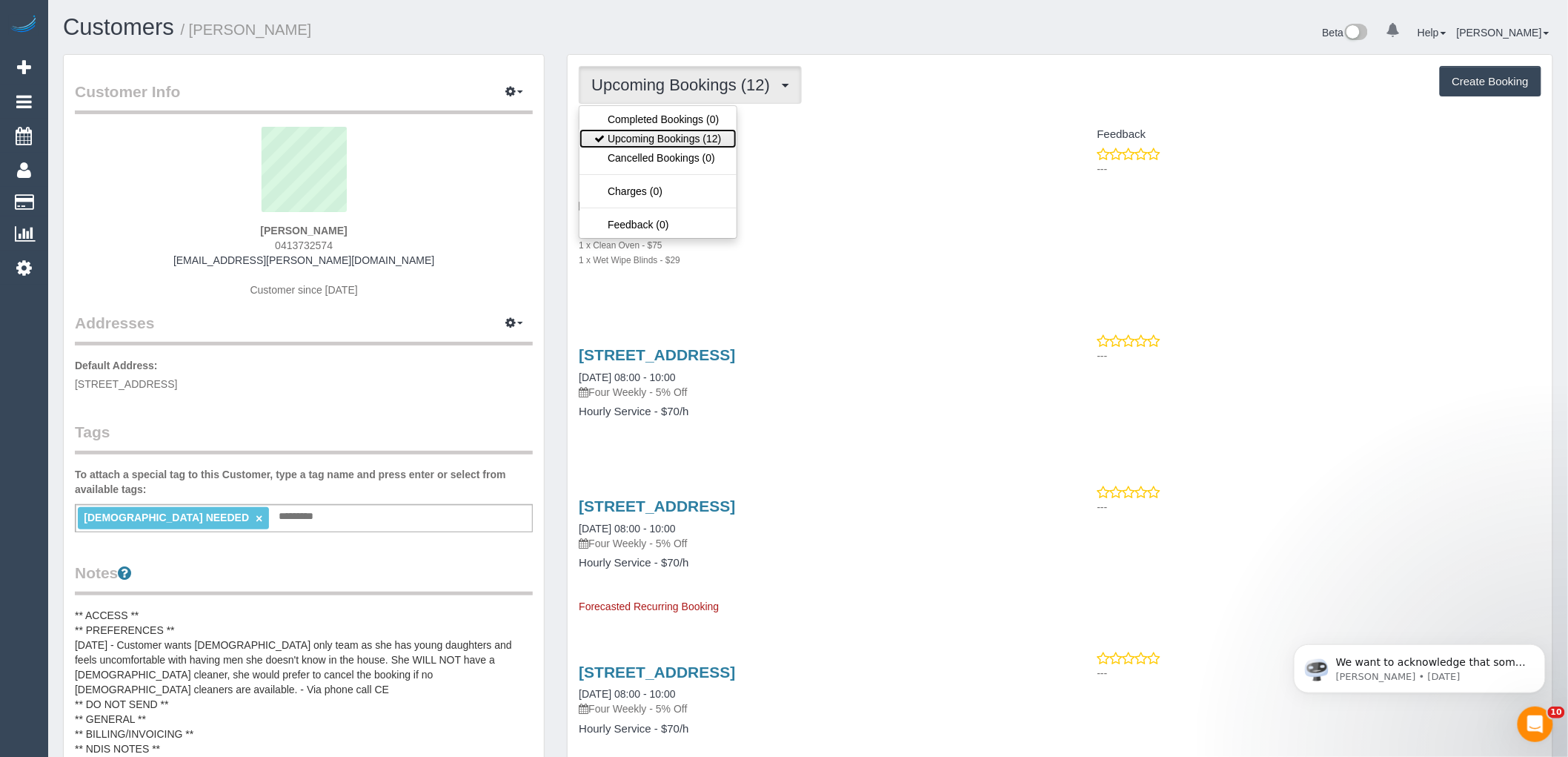
click at [646, 135] on link "Upcoming Bookings (12)" at bounding box center [658, 138] width 156 height 19
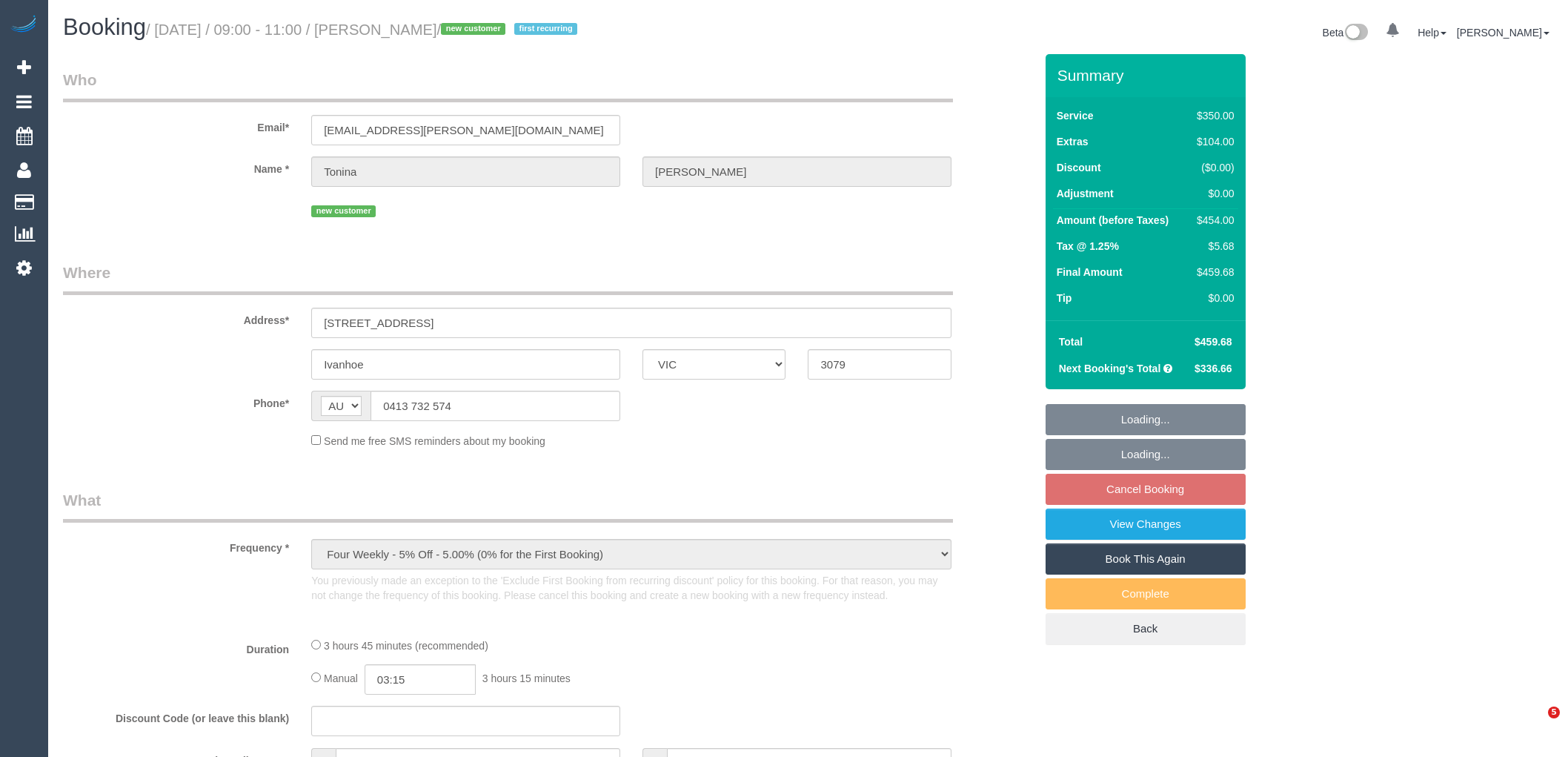
select select "VIC"
select select "object:578"
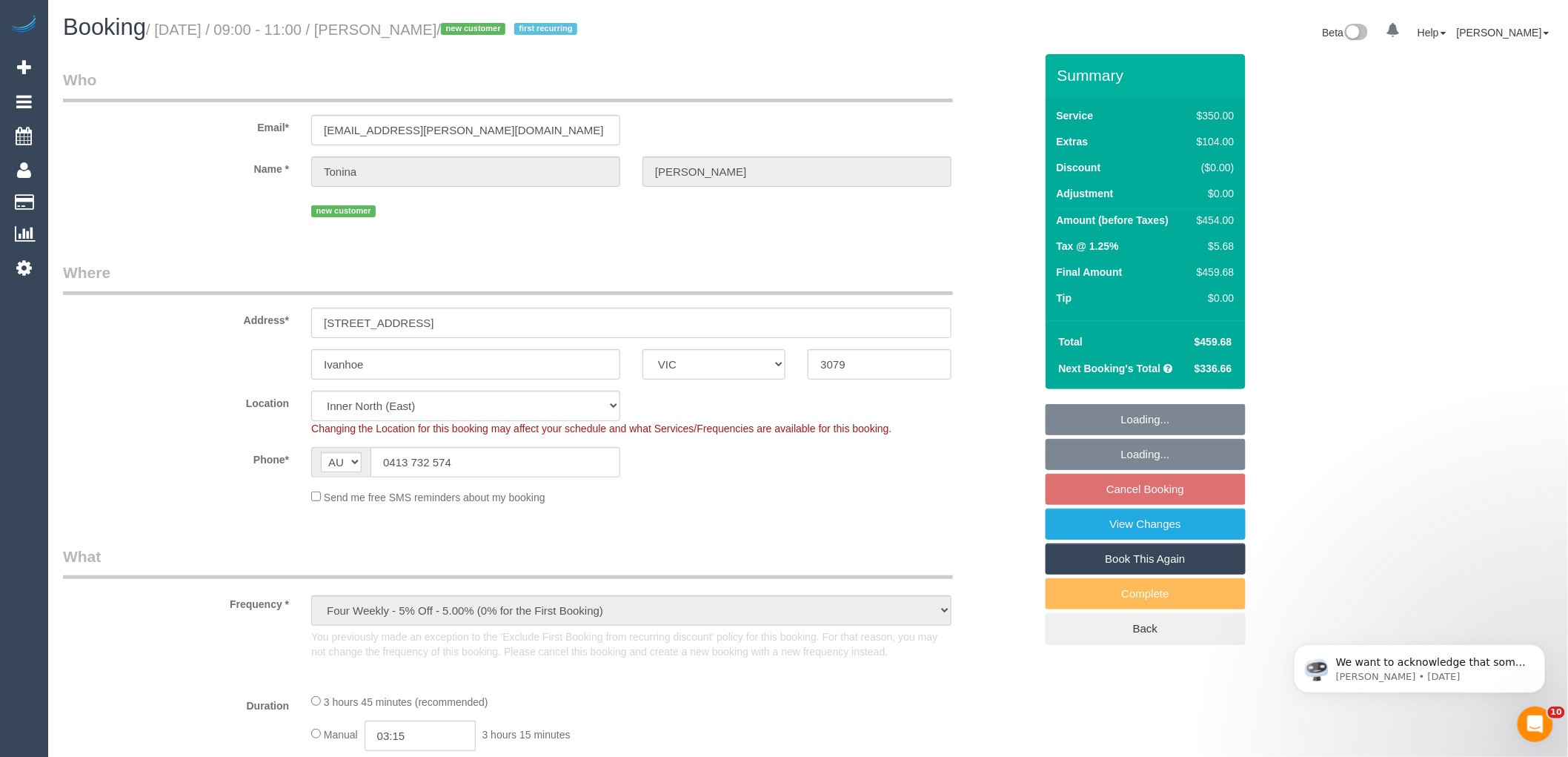
select select "string:stripe-pm_1SBUd02GScqysDRVaeRUuTwD"
select select "2"
select select "150"
select select "number:27"
select select "number:14"
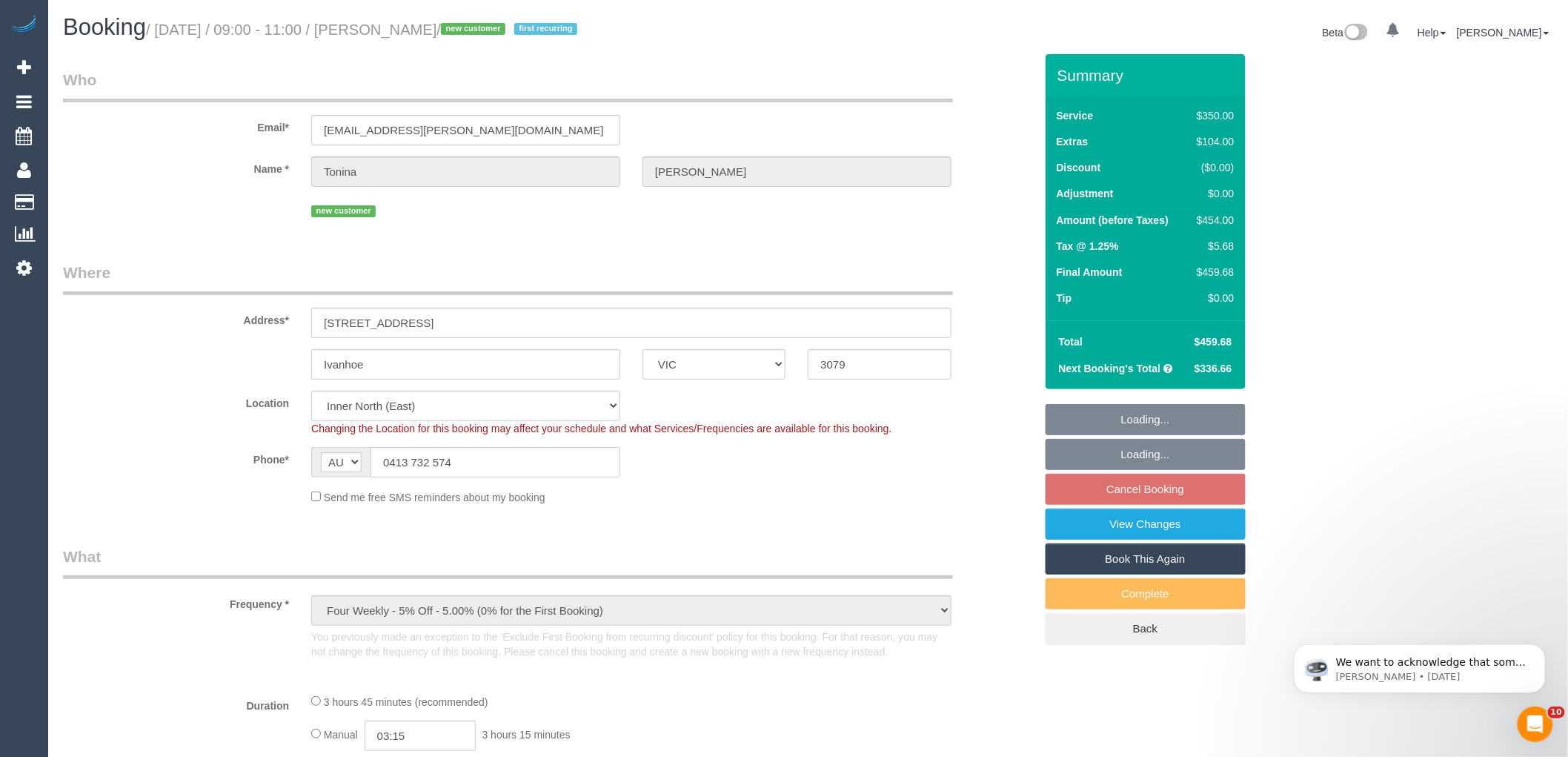
select select "number:18"
select select "number:23"
select select "number:35"
select select "number:12"
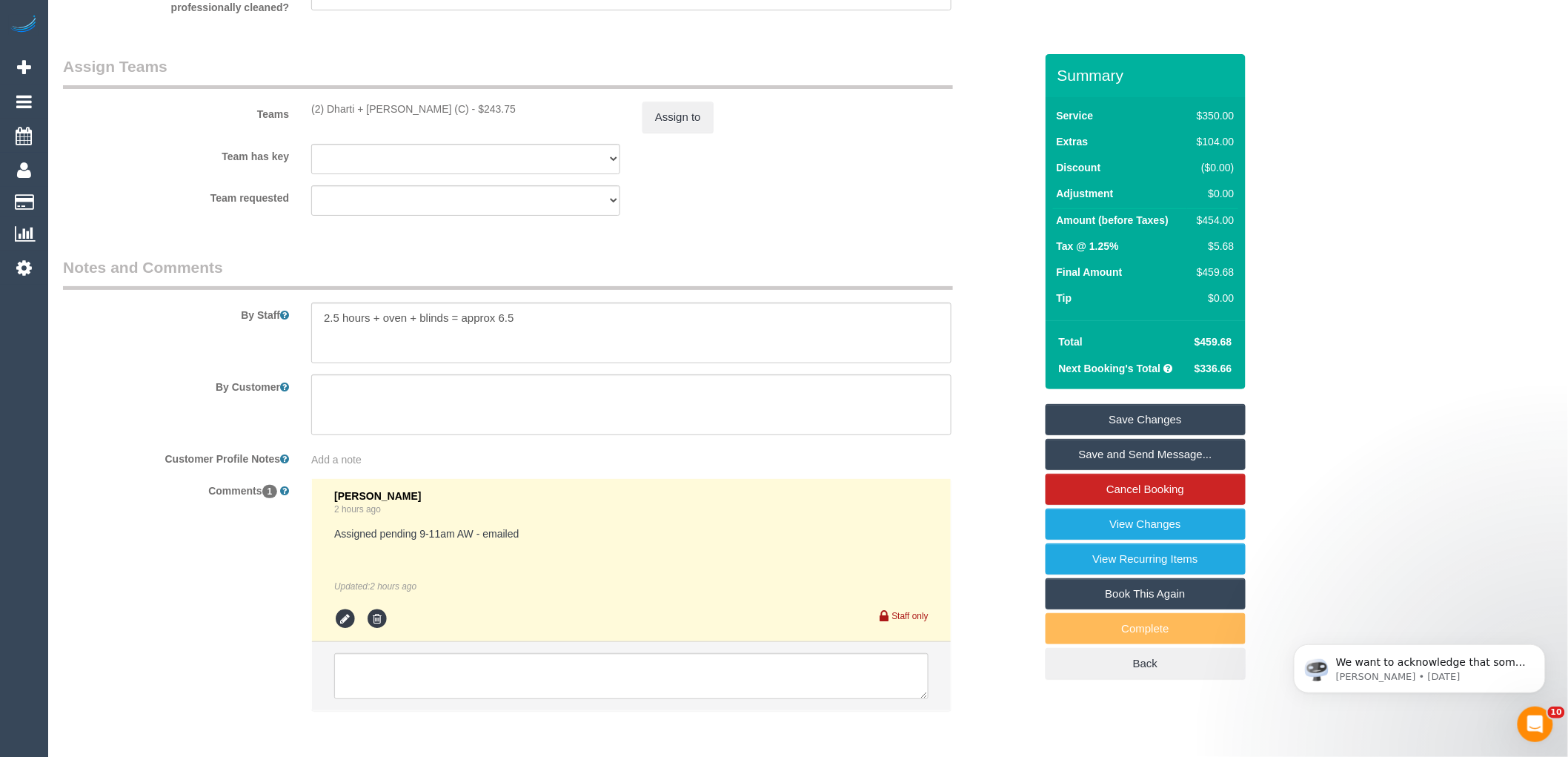
scroll to position [2370, 0]
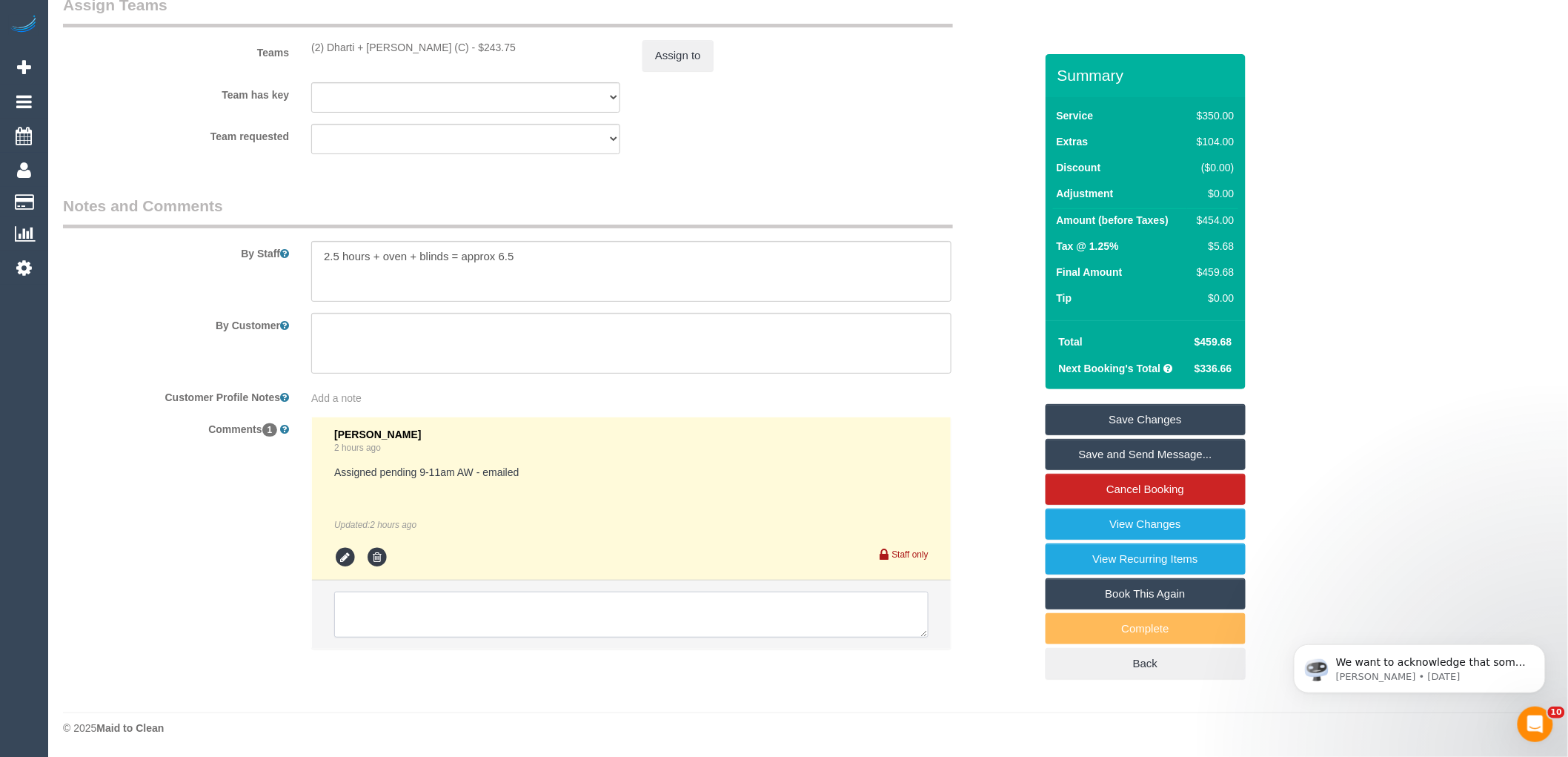
click at [505, 619] on textarea at bounding box center [631, 614] width 594 height 46
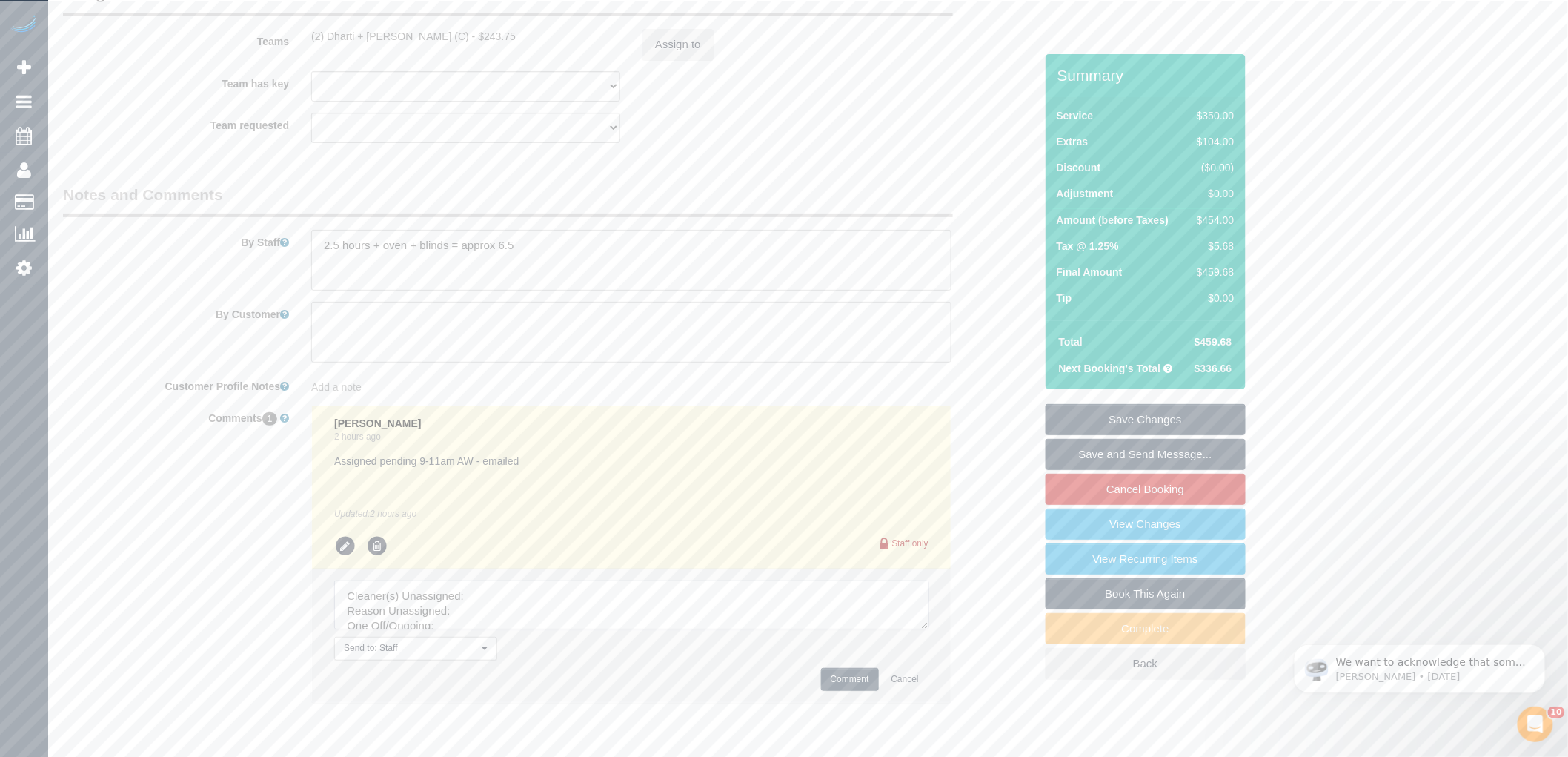
drag, startPoint x: 924, startPoint y: 638, endPoint x: 1064, endPoint y: 783, distance: 201.6
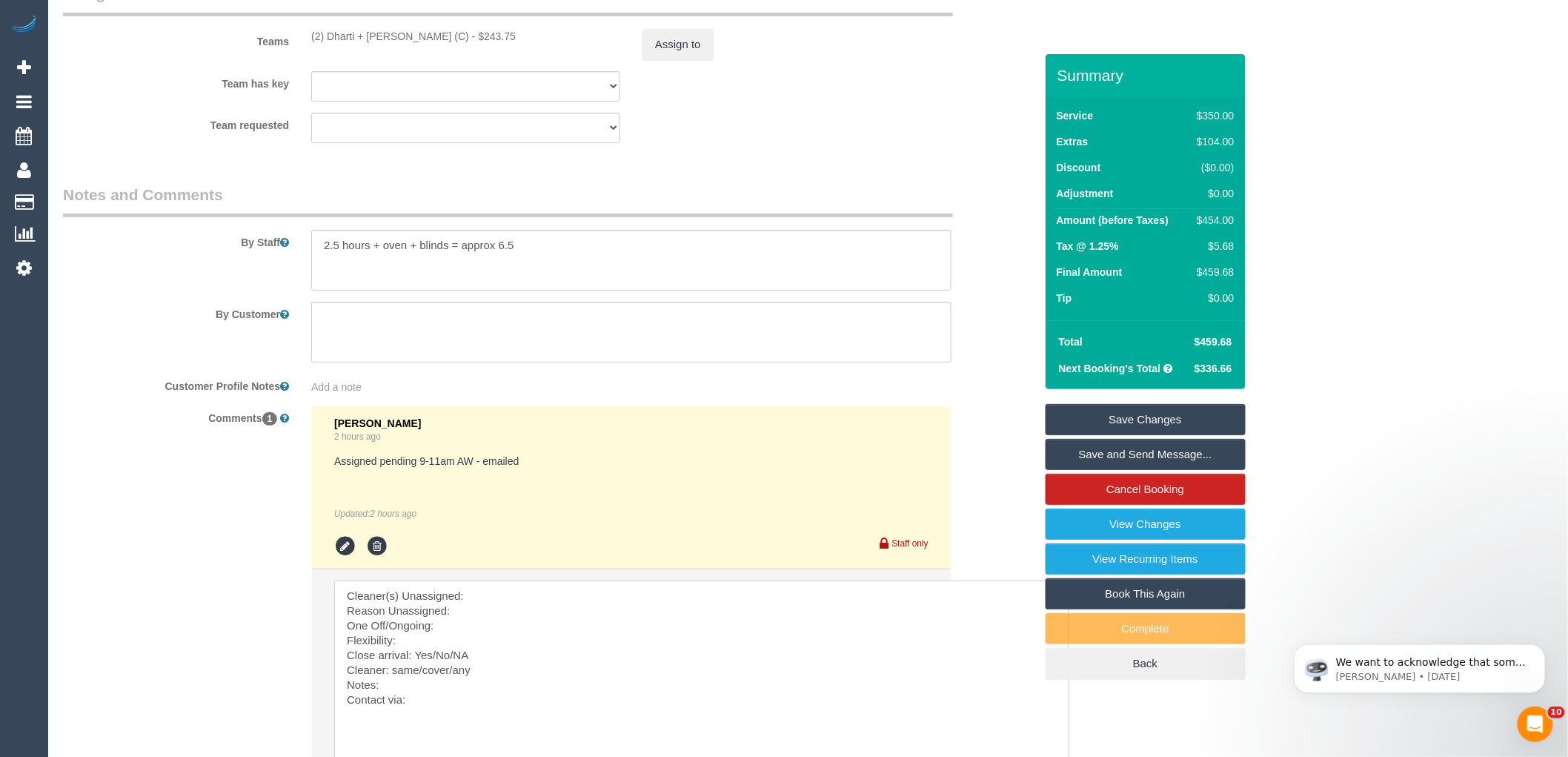
click at [519, 622] on textarea at bounding box center [702, 677] width 735 height 194
click at [430, 721] on textarea at bounding box center [702, 677] width 735 height 194
click at [401, 694] on textarea at bounding box center [702, 677] width 735 height 194
paste textarea "[DATE] - Customer wants [DEMOGRAPHIC_DATA] only team as she has young daughters…"
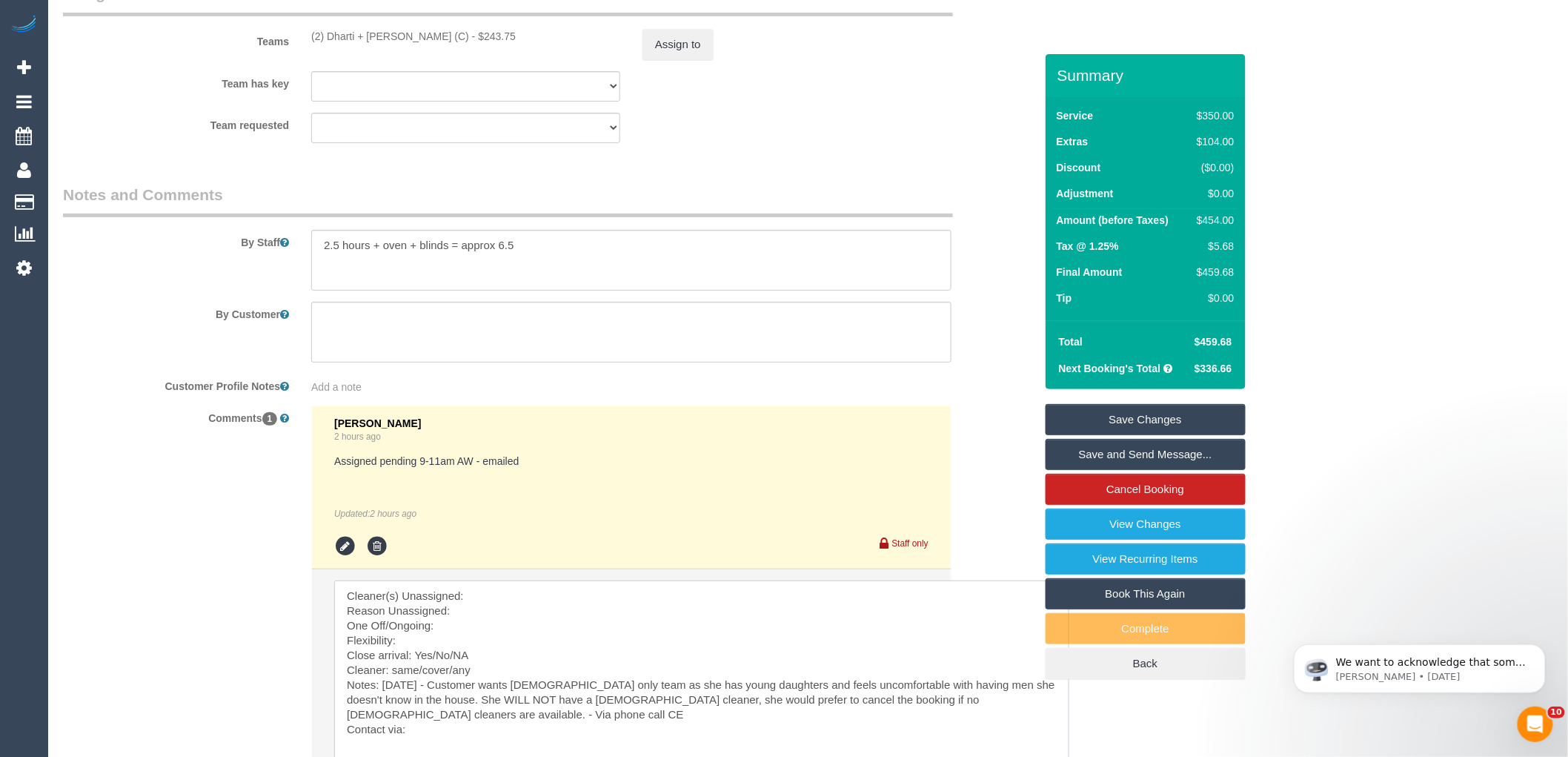
drag, startPoint x: 438, startPoint y: 694, endPoint x: 397, endPoint y: 693, distance: 41.0
click at [395, 693] on textarea at bounding box center [702, 677] width 735 height 194
drag, startPoint x: 450, startPoint y: 696, endPoint x: 383, endPoint y: 697, distance: 67.0
click at [383, 697] on textarea at bounding box center [702, 677] width 735 height 194
drag, startPoint x: 416, startPoint y: 48, endPoint x: 307, endPoint y: 49, distance: 109.0
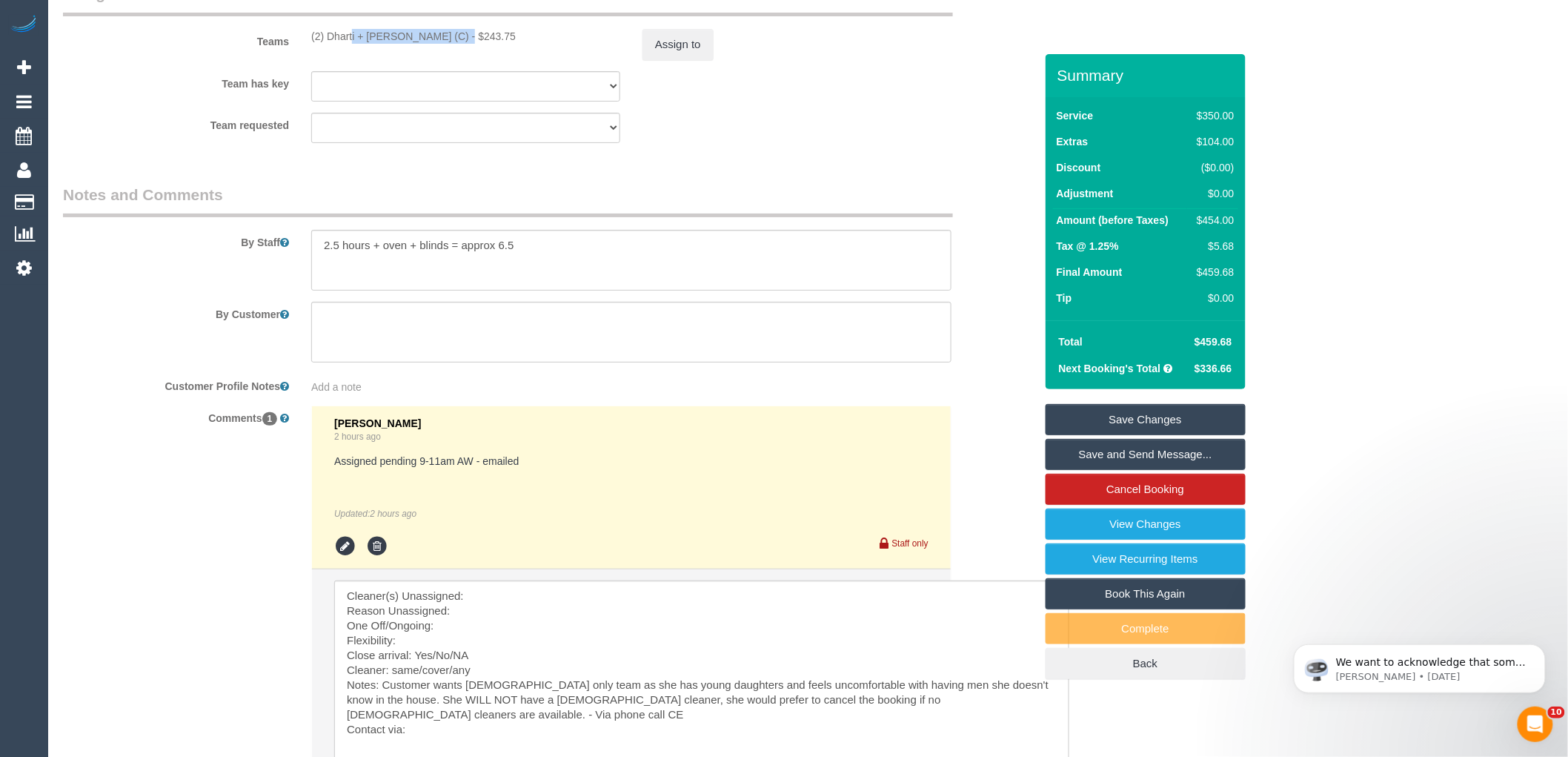
click at [307, 44] on div "(2) Dharti + [PERSON_NAME] (C) - $243.75" at bounding box center [465, 36] width 332 height 15
copy div "(2) Dharti + [PERSON_NAME] (C)"
click at [699, 42] on button "Assign to" at bounding box center [678, 44] width 71 height 31
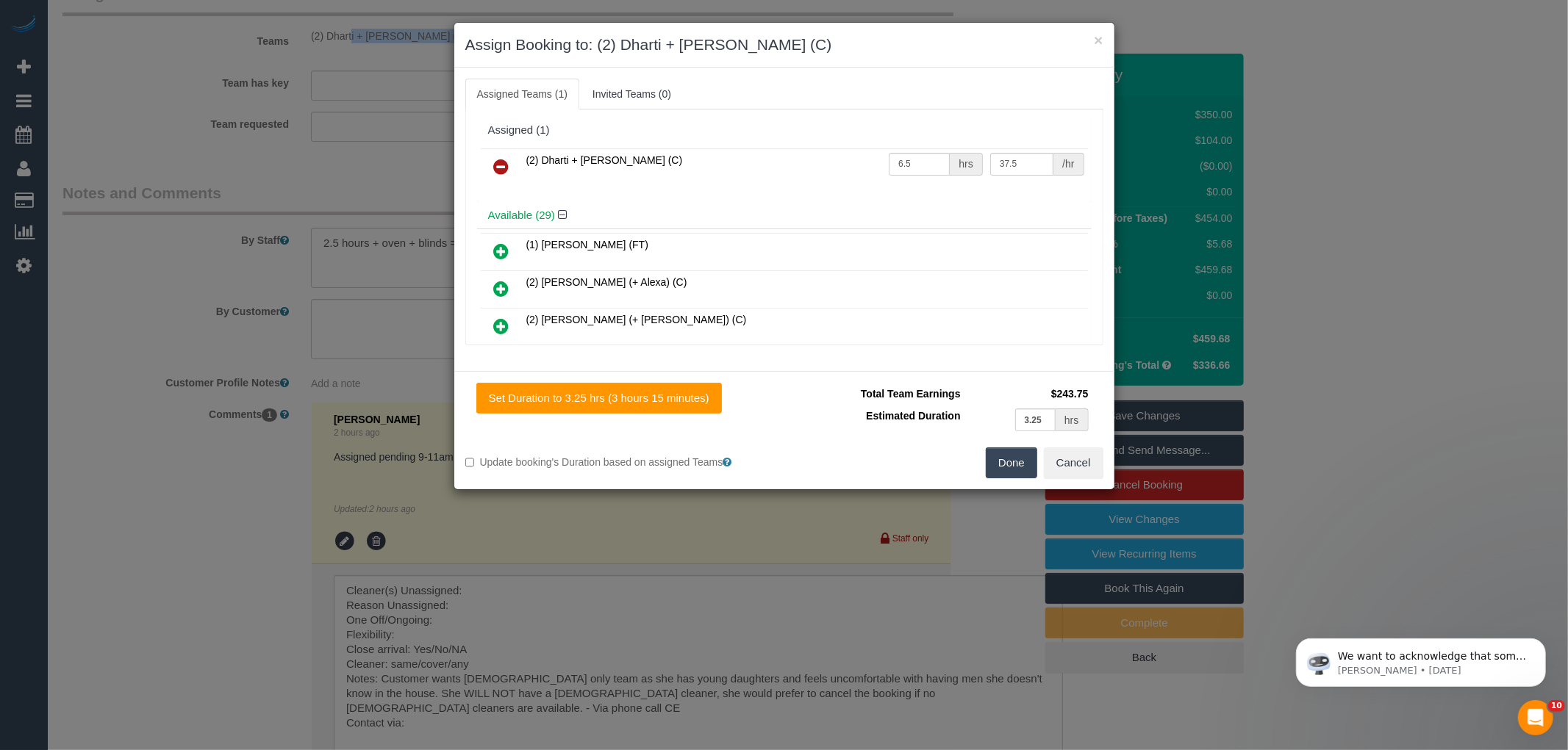
click at [503, 165] on icon at bounding box center [501, 166] width 15 height 18
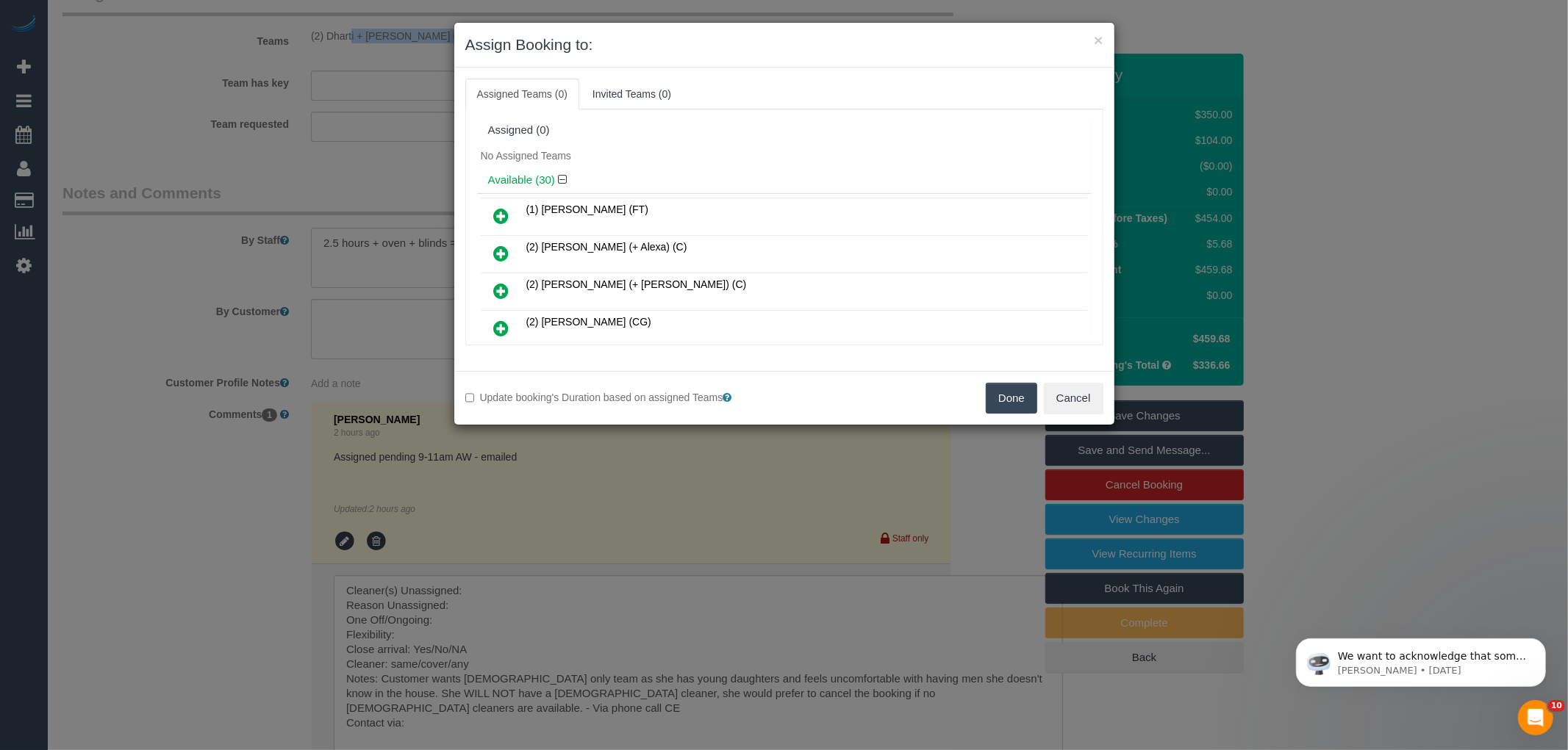
click at [1012, 393] on button "Done" at bounding box center [1011, 398] width 51 height 31
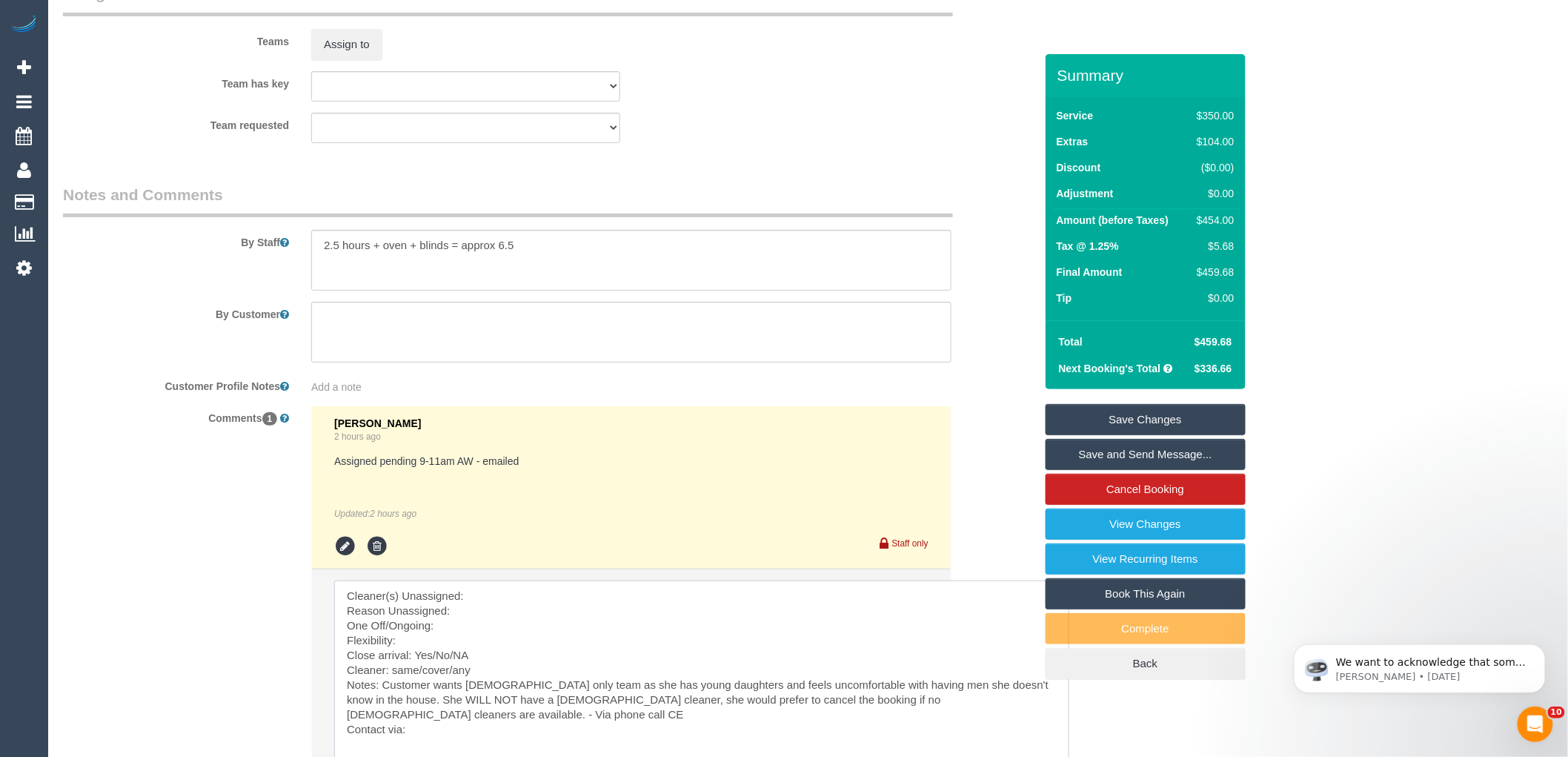
click at [532, 610] on textarea at bounding box center [702, 677] width 735 height 194
paste textarea "(2) Dharti + [PERSON_NAME] (C)"
click at [491, 621] on textarea at bounding box center [702, 677] width 735 height 194
paste textarea "(2) Dharti + [PERSON_NAME] (C)"
drag, startPoint x: 573, startPoint y: 625, endPoint x: 451, endPoint y: 625, distance: 122.0
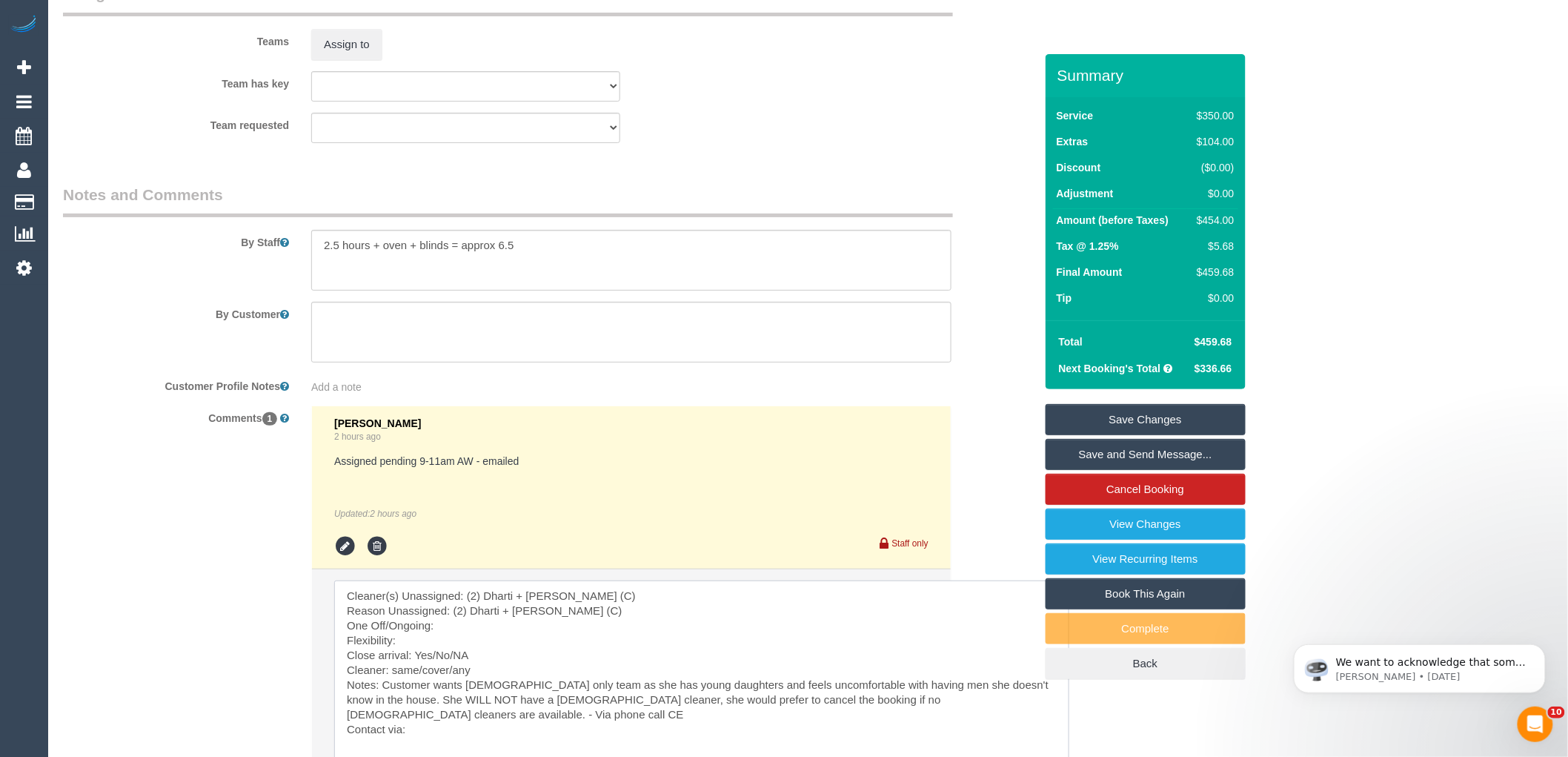
click at [451, 625] on textarea at bounding box center [702, 677] width 735 height 194
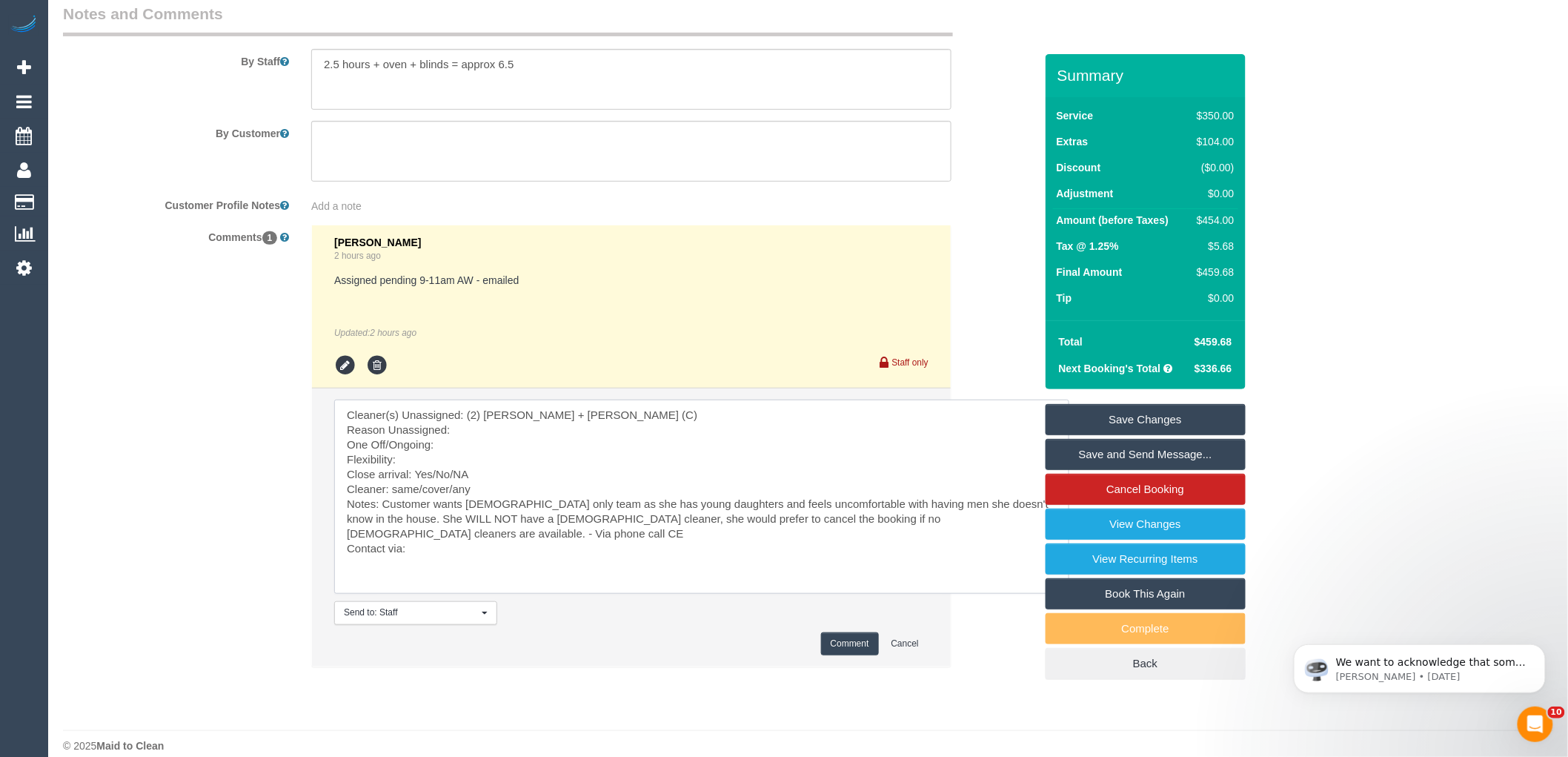
scroll to position [2579, 0]
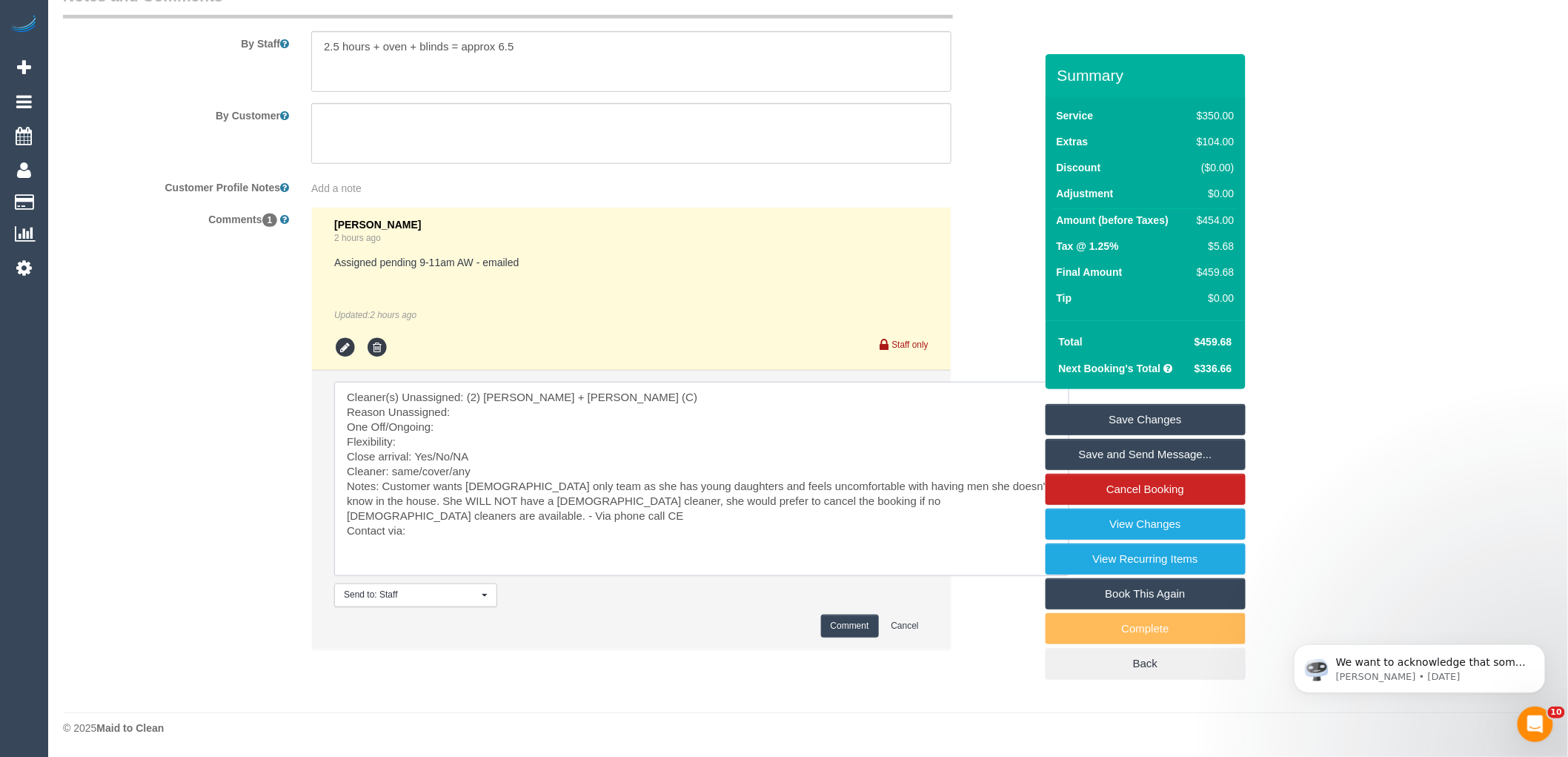
click at [517, 425] on textarea at bounding box center [702, 479] width 735 height 194
click at [485, 409] on textarea at bounding box center [702, 479] width 735 height 194
drag, startPoint x: 383, startPoint y: 489, endPoint x: 1057, endPoint y: 485, distance: 674.0
click at [475, 411] on textarea at bounding box center [702, 479] width 735 height 194
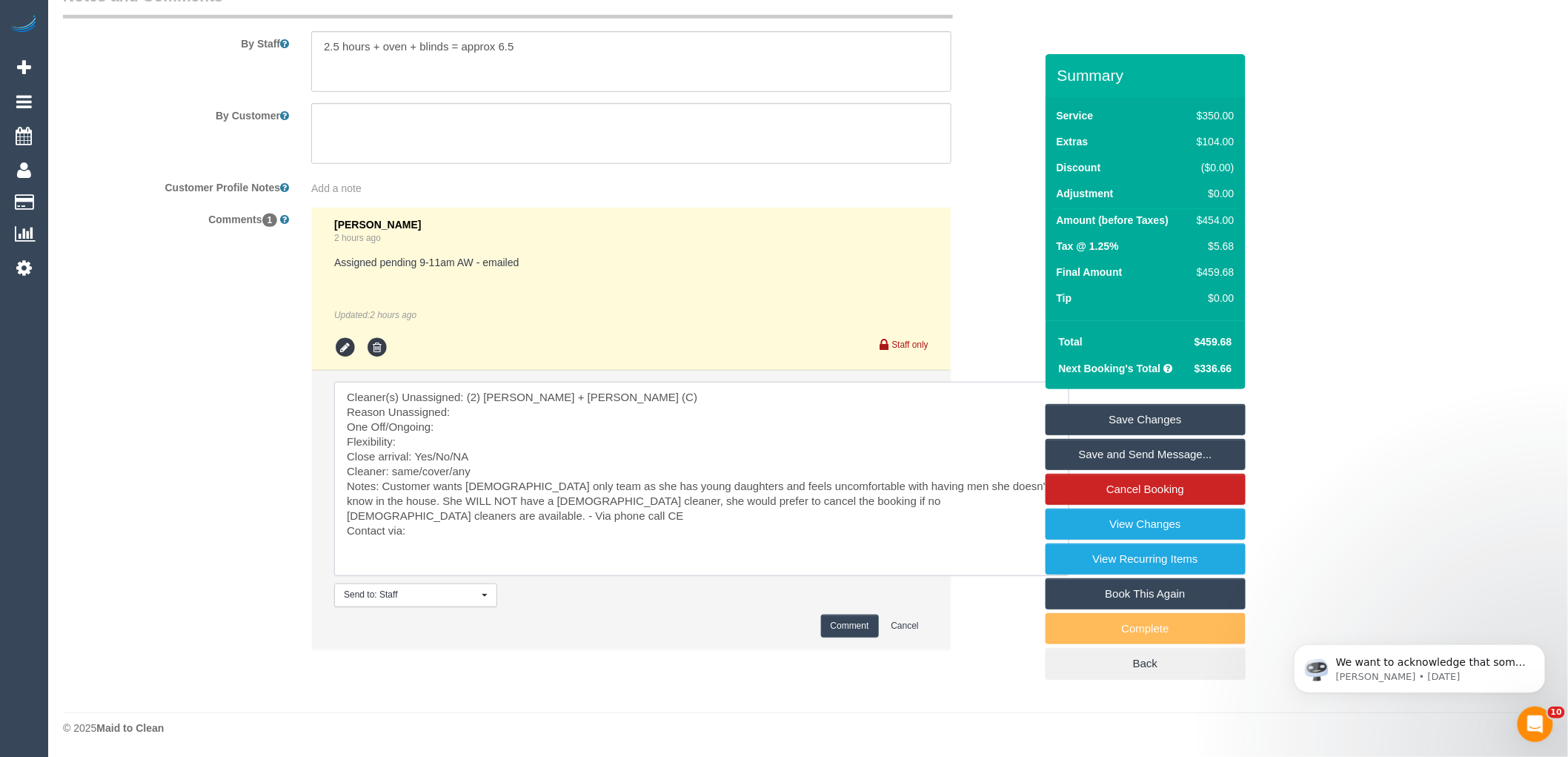
paste textarea "Customer wants [DEMOGRAPHIC_DATA] only team as she has young daughters and feel…"
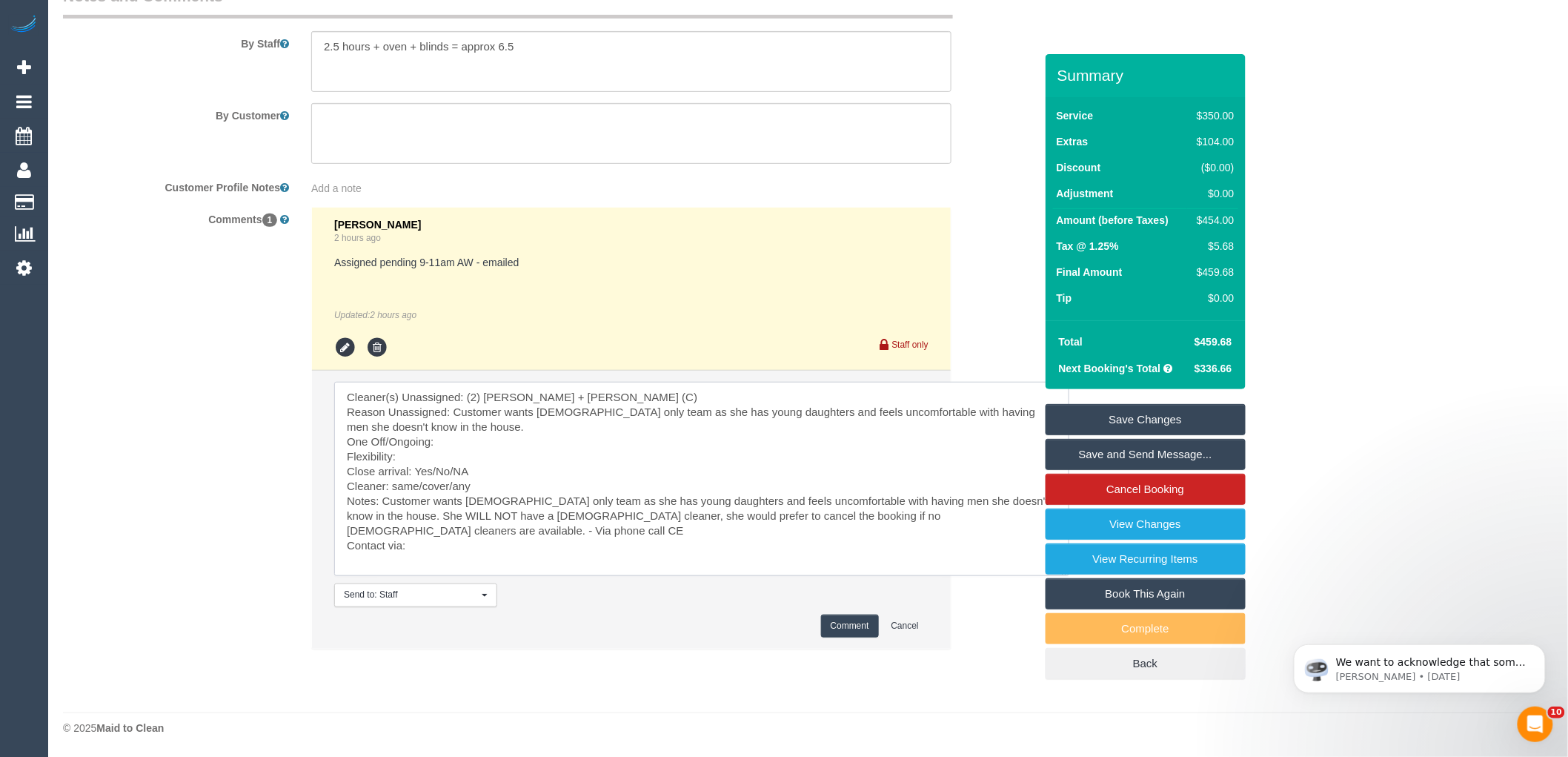
drag, startPoint x: 383, startPoint y: 499, endPoint x: 346, endPoint y: 515, distance: 40.3
click at [346, 515] on textarea at bounding box center [702, 479] width 735 height 194
click at [454, 447] on textarea at bounding box center [702, 479] width 735 height 194
drag, startPoint x: 930, startPoint y: 500, endPoint x: 1036, endPoint y: 496, distance: 106.1
click at [1036, 496] on textarea at bounding box center [702, 479] width 735 height 194
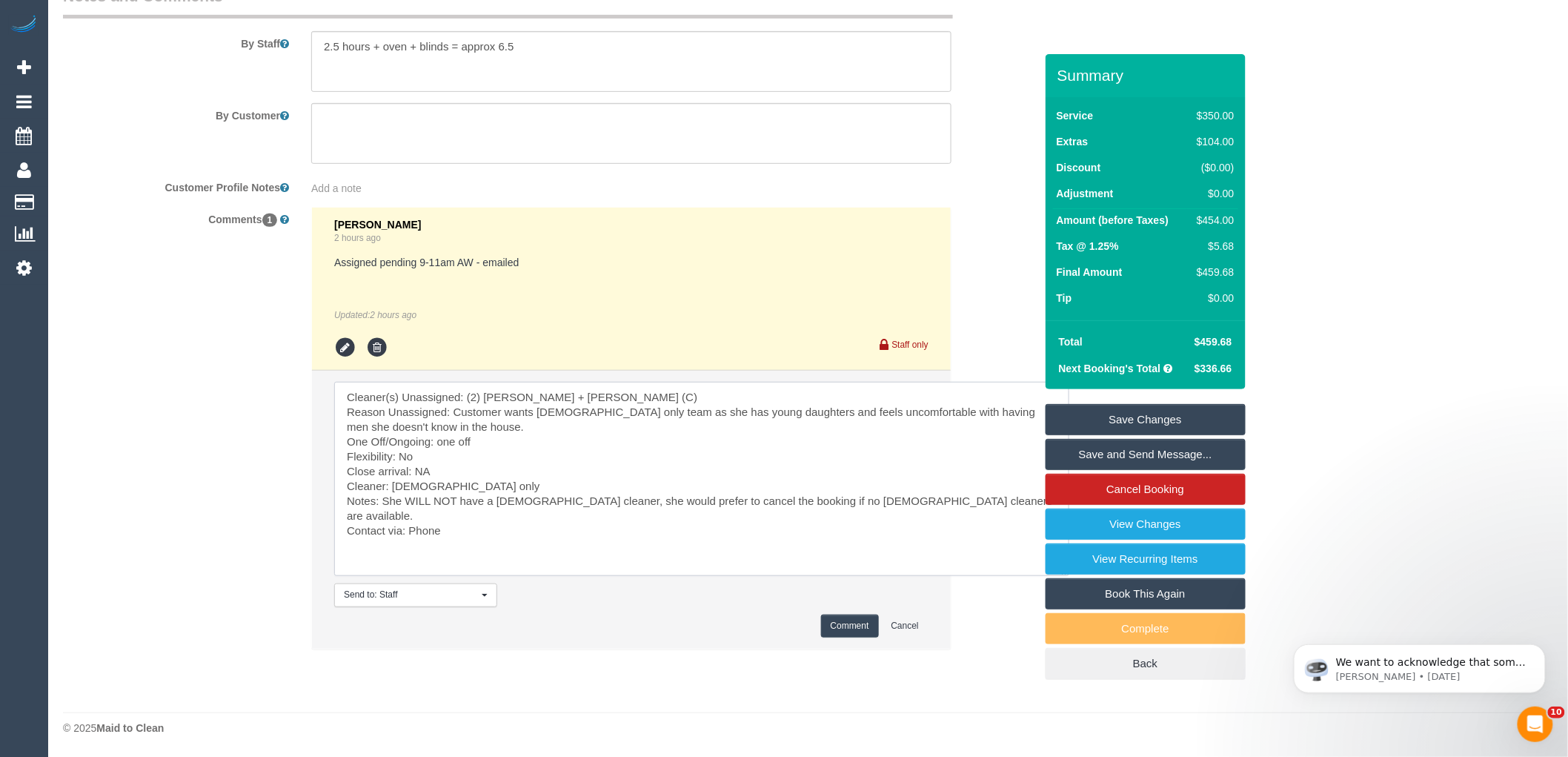
type textarea "Cleaner(s) Unassigned: (2) [PERSON_NAME] + [PERSON_NAME] (C) Reason Unassigned:…"
click at [845, 630] on button "Comment" at bounding box center [850, 626] width 58 height 23
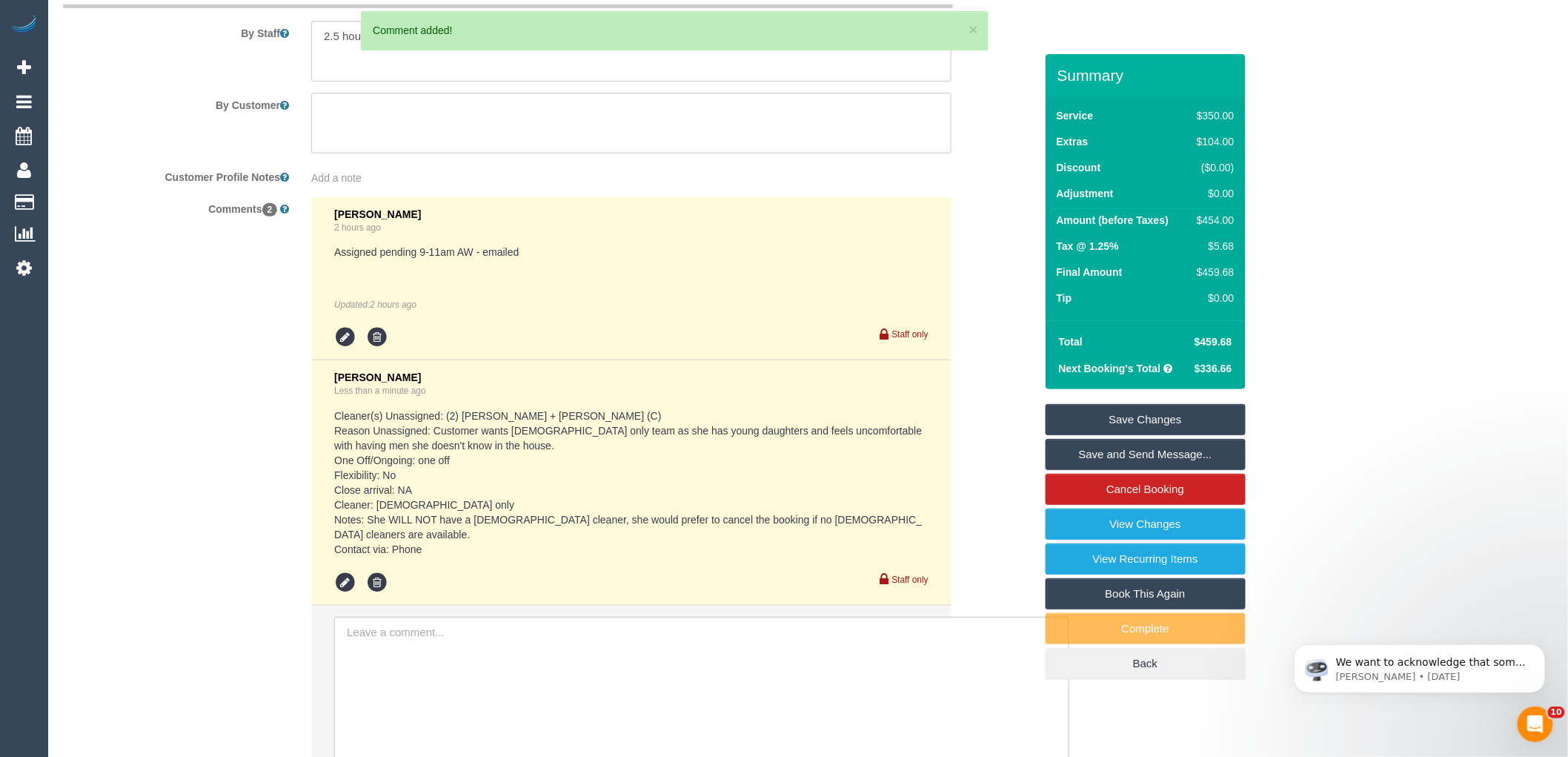
click at [1127, 419] on link "Save Changes" at bounding box center [1145, 420] width 200 height 31
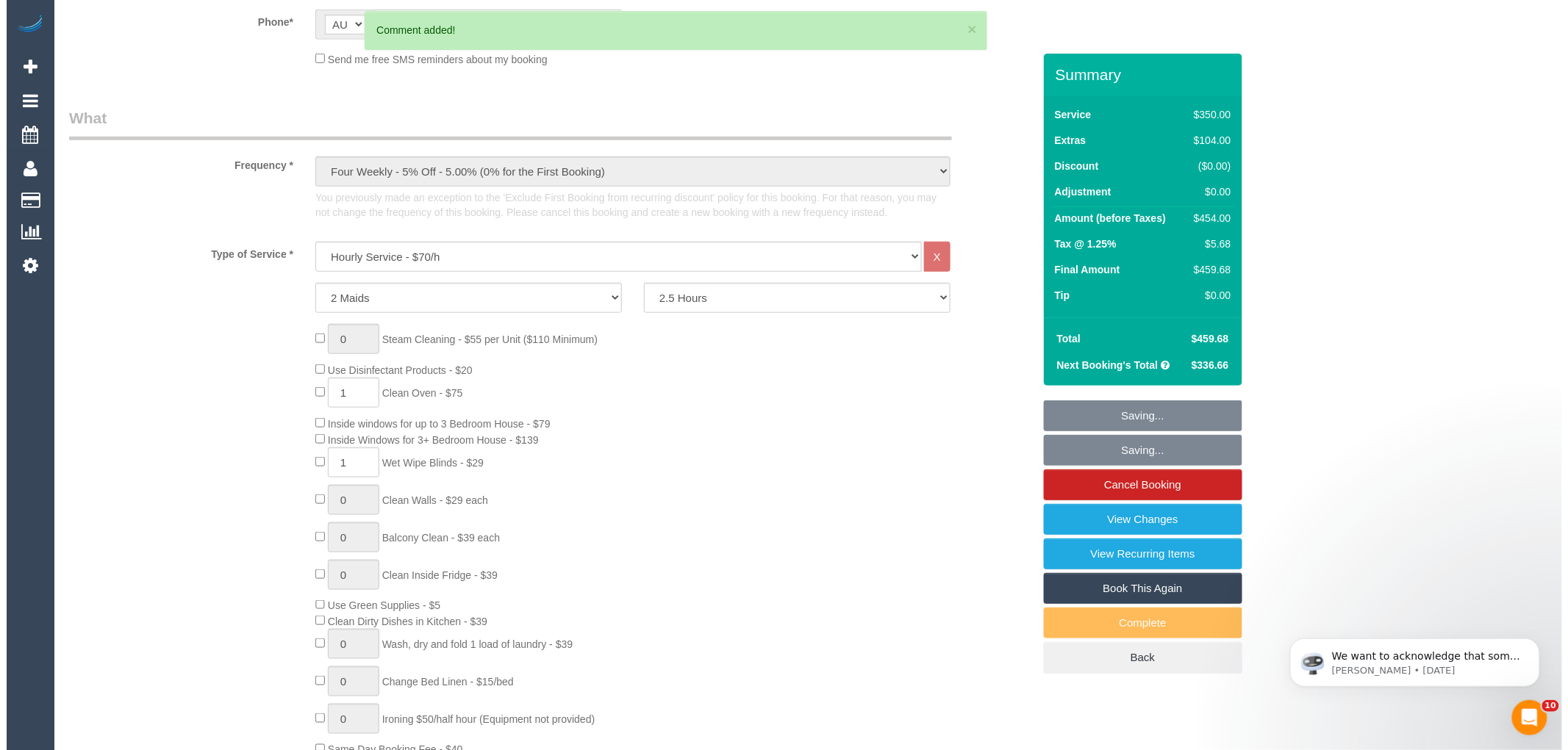
scroll to position [0, 0]
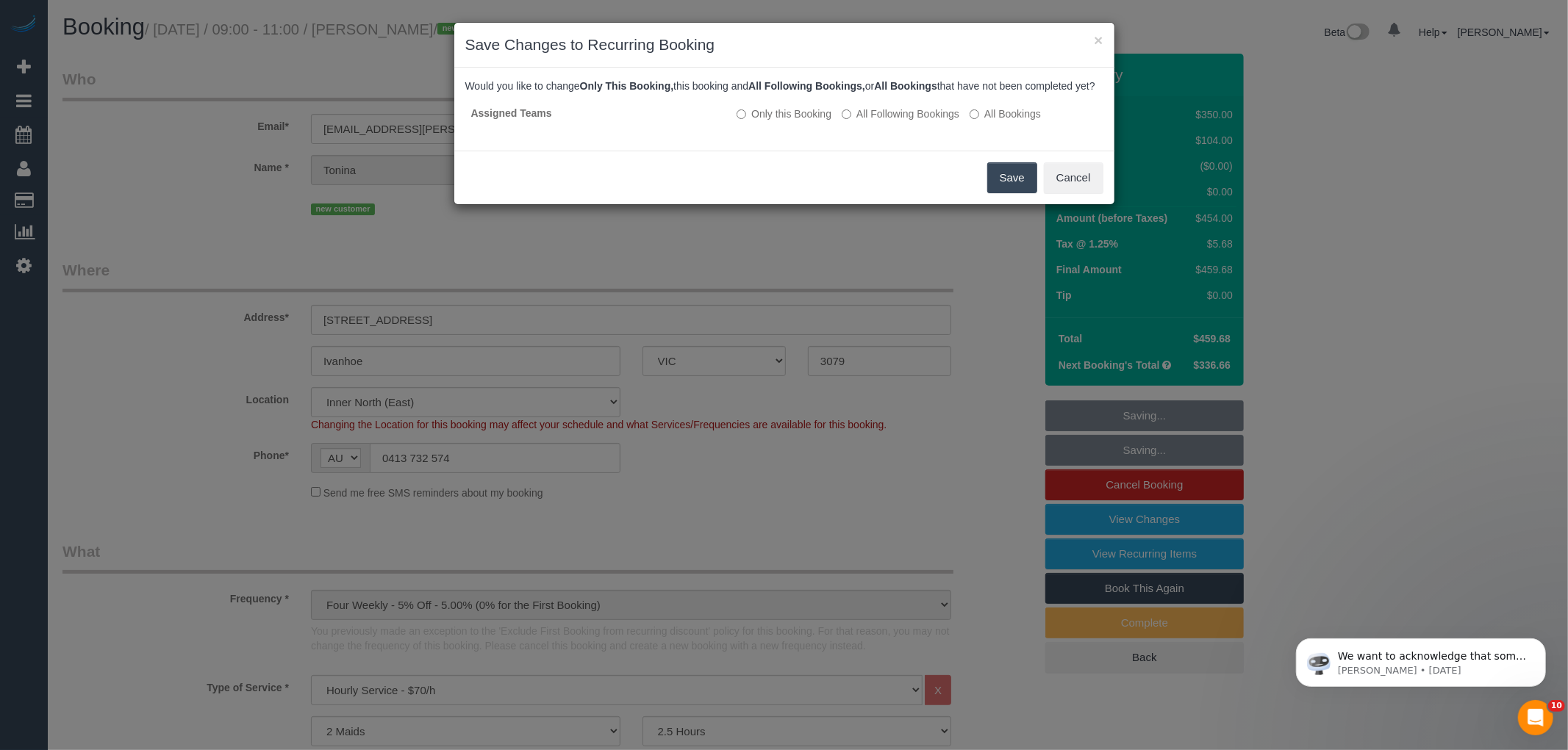
click at [1000, 193] on button "Save" at bounding box center [1012, 178] width 50 height 31
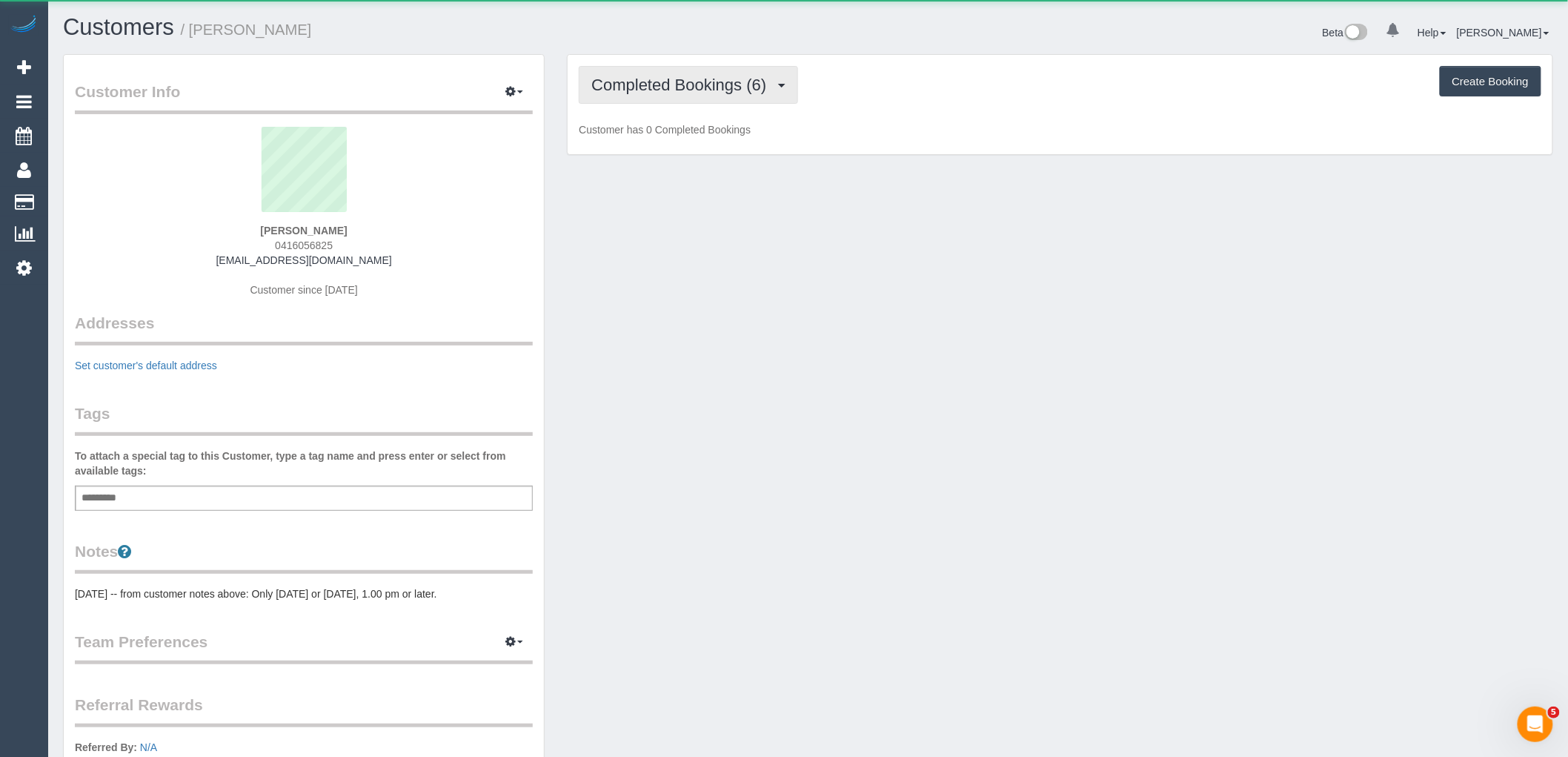
click at [654, 98] on button "Completed Bookings (6)" at bounding box center [689, 84] width 219 height 38
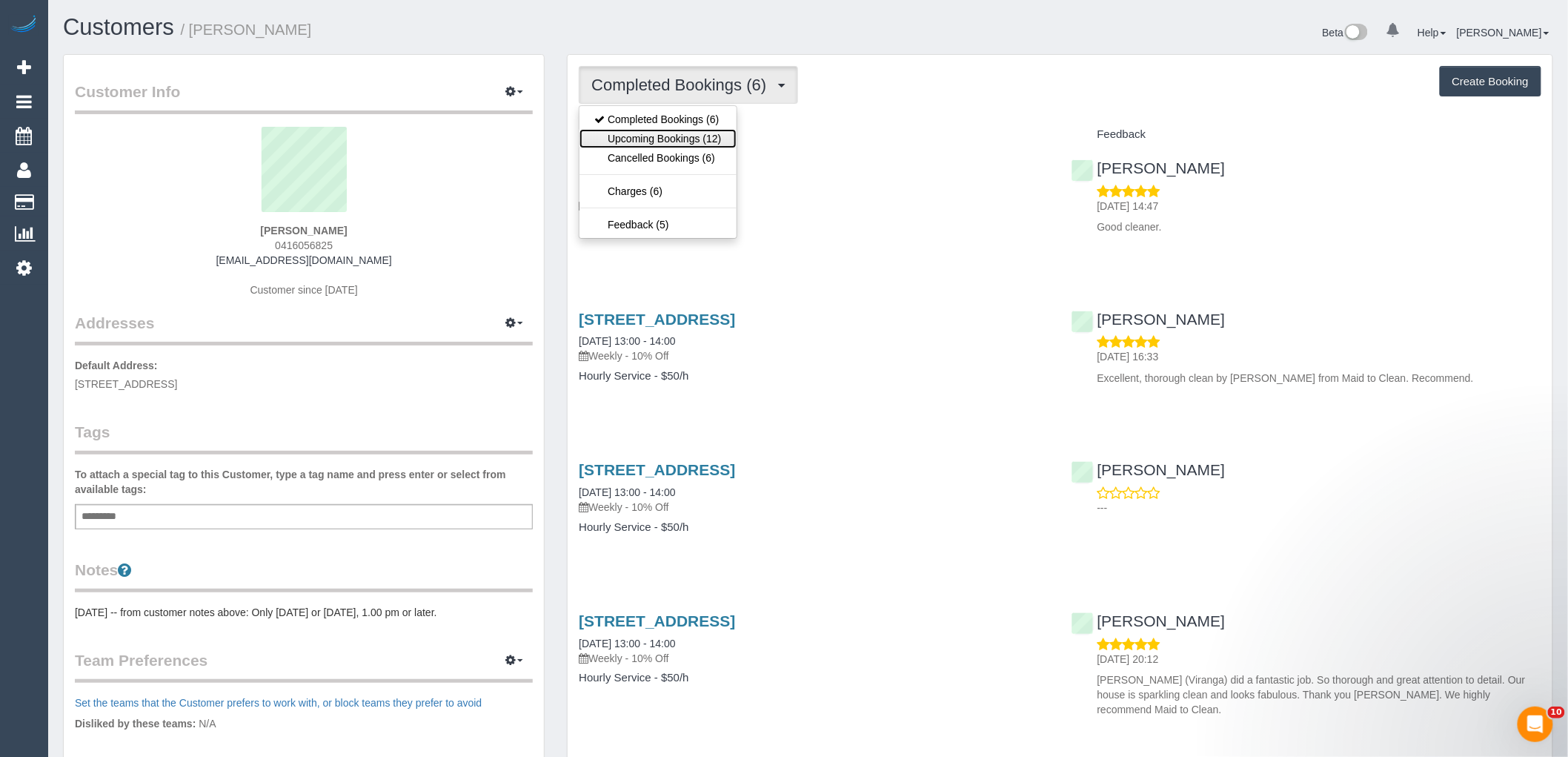
click at [658, 135] on link "Upcoming Bookings (12)" at bounding box center [658, 138] width 156 height 19
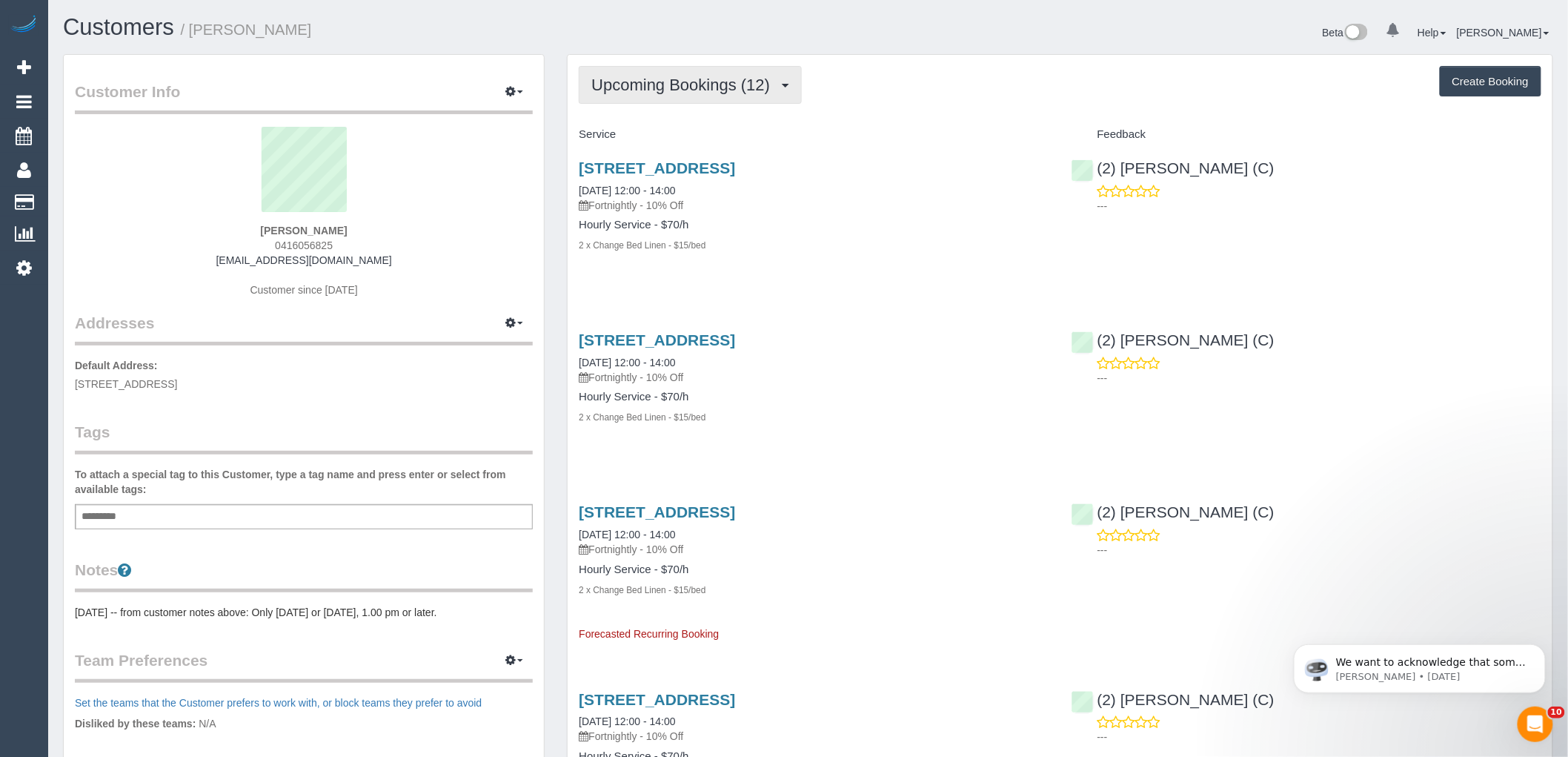
click at [712, 70] on button "Upcoming Bookings (12)" at bounding box center [690, 84] width 223 height 38
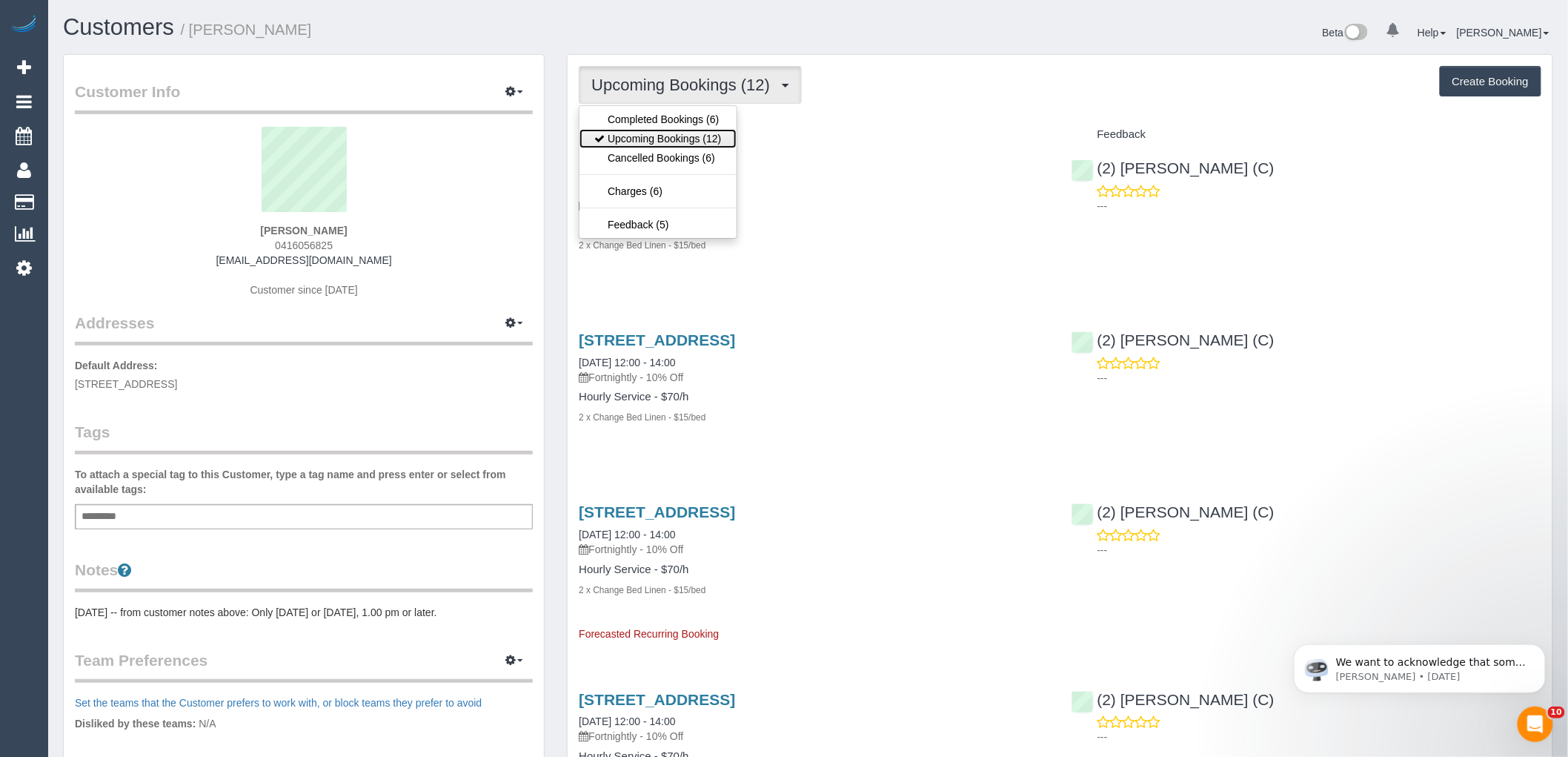
click at [664, 141] on link "Upcoming Bookings (12)" at bounding box center [658, 138] width 156 height 19
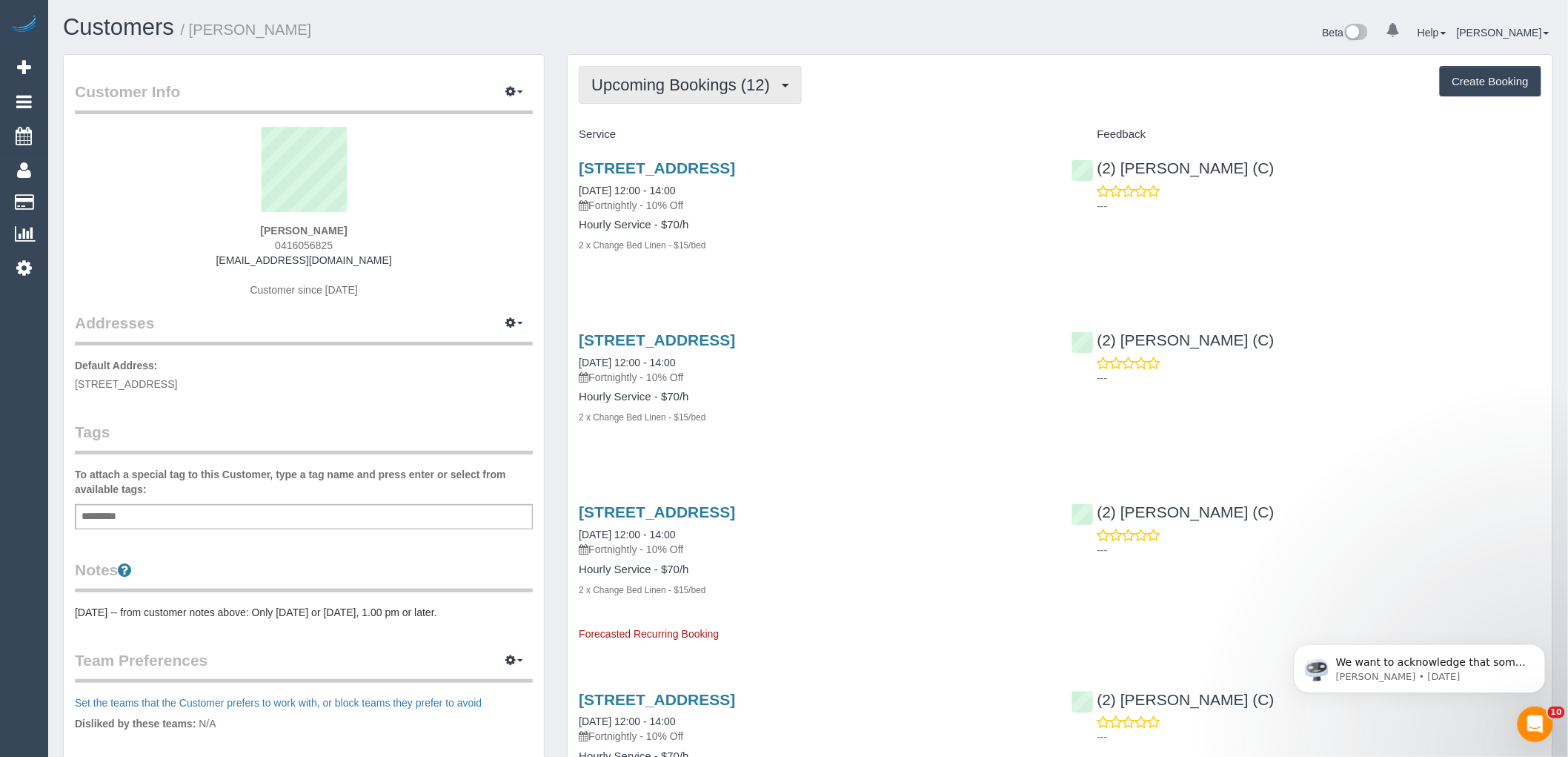
click at [706, 80] on span "Upcoming Bookings (12)" at bounding box center [684, 85] width 186 height 19
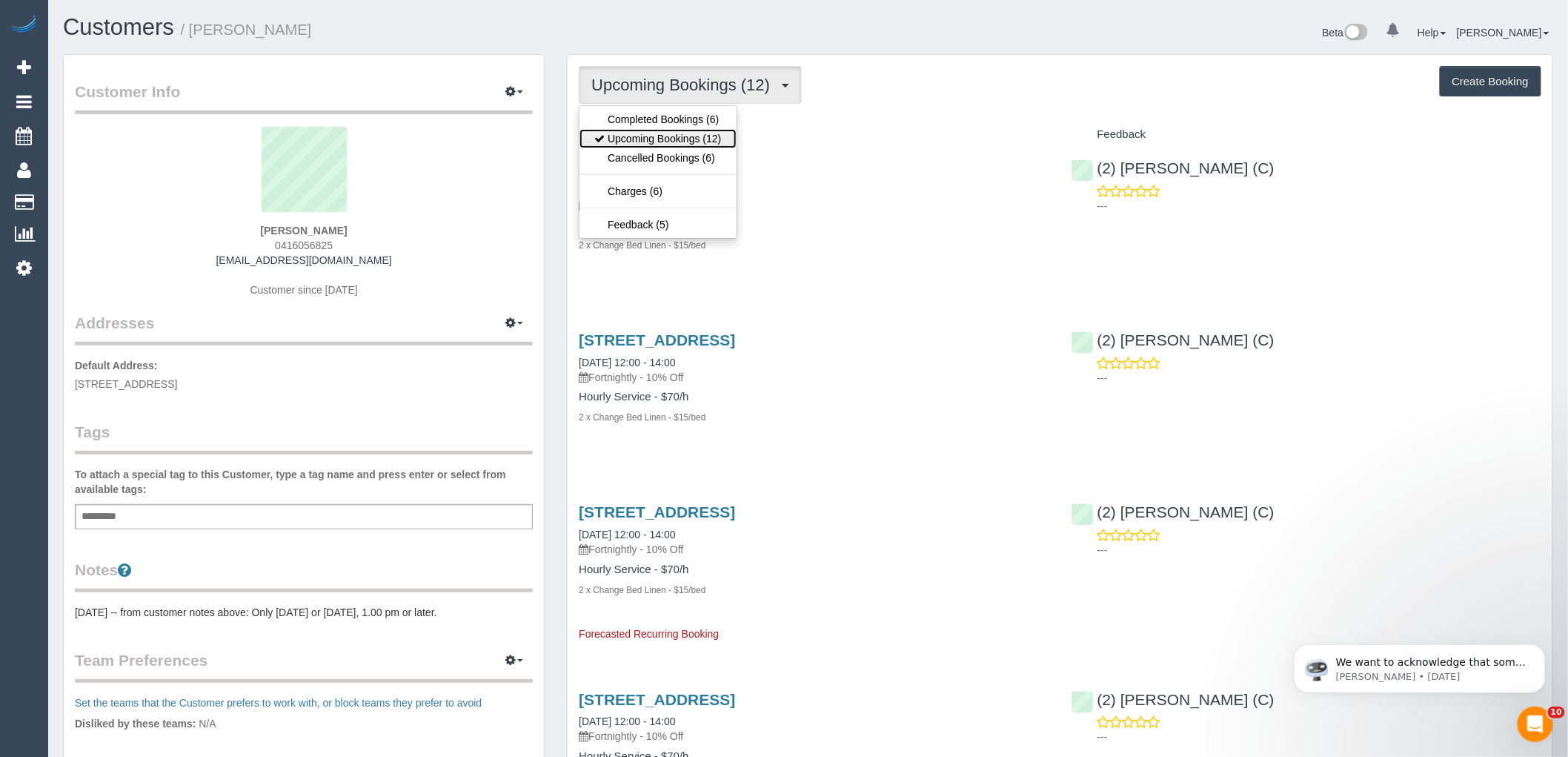
click at [660, 141] on link "Upcoming Bookings (12)" at bounding box center [658, 138] width 156 height 19
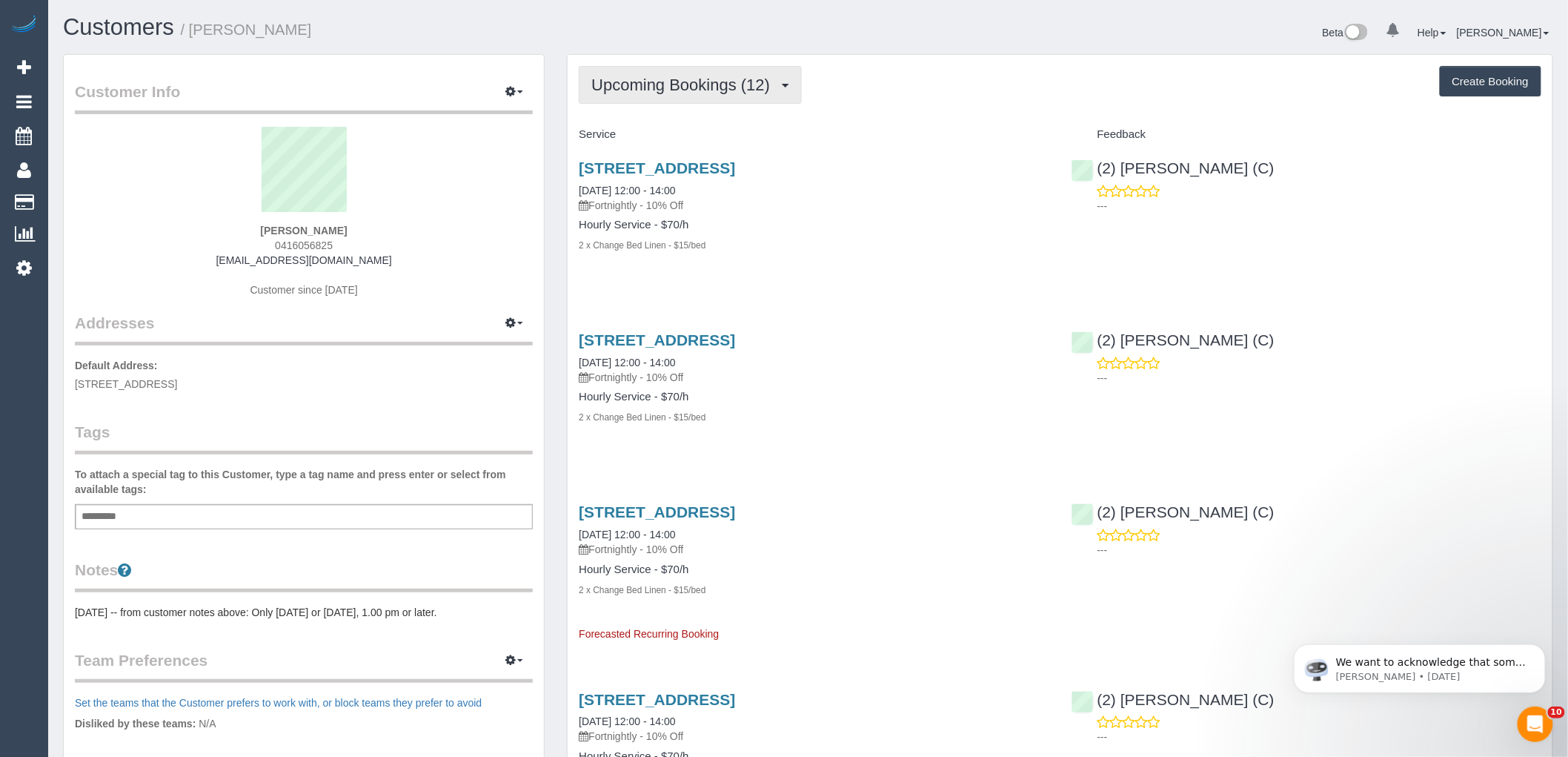
click at [660, 92] on span "Upcoming Bookings (12)" at bounding box center [684, 85] width 186 height 19
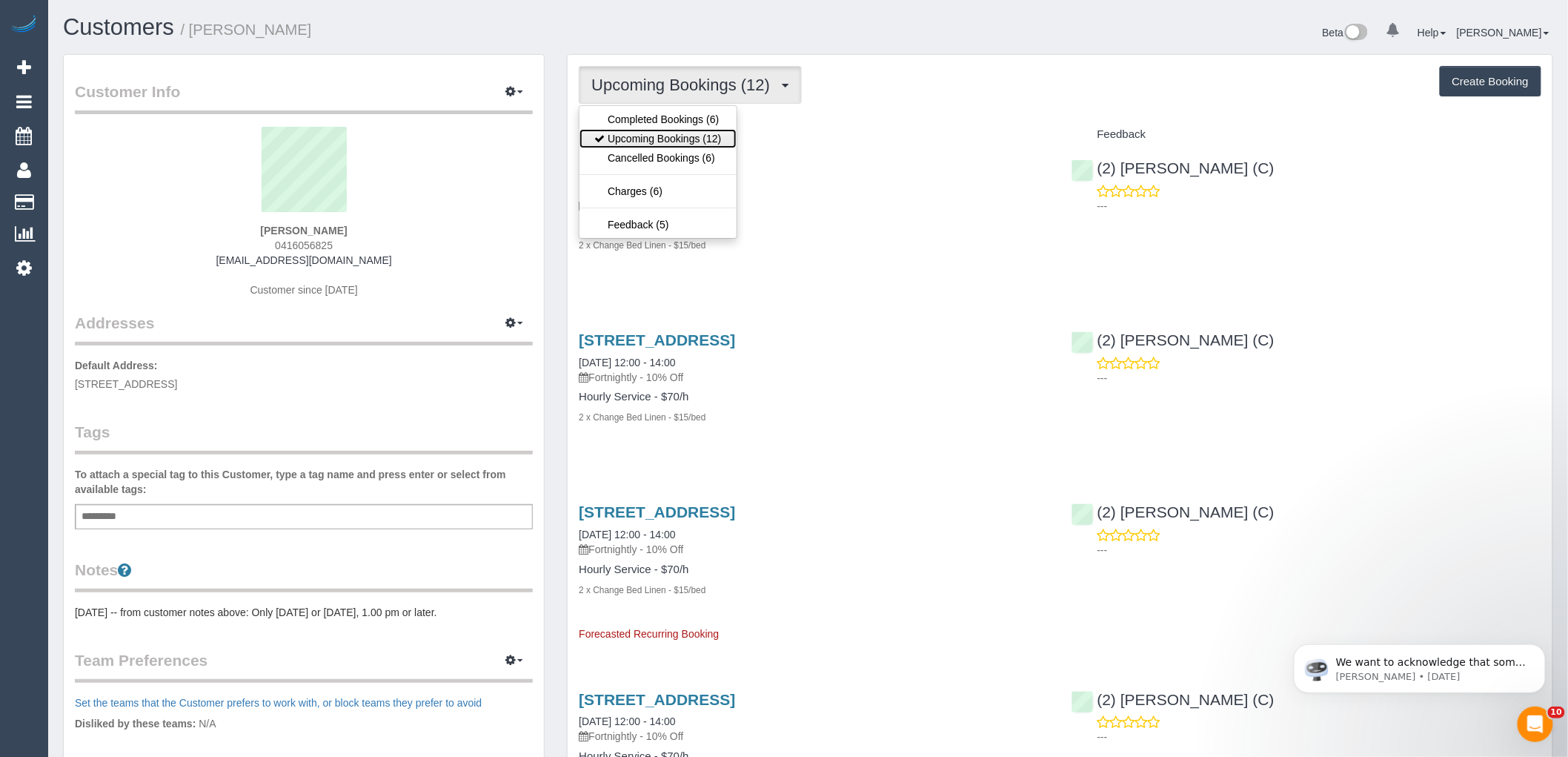
click at [675, 138] on link "Upcoming Bookings (12)" at bounding box center [658, 138] width 156 height 19
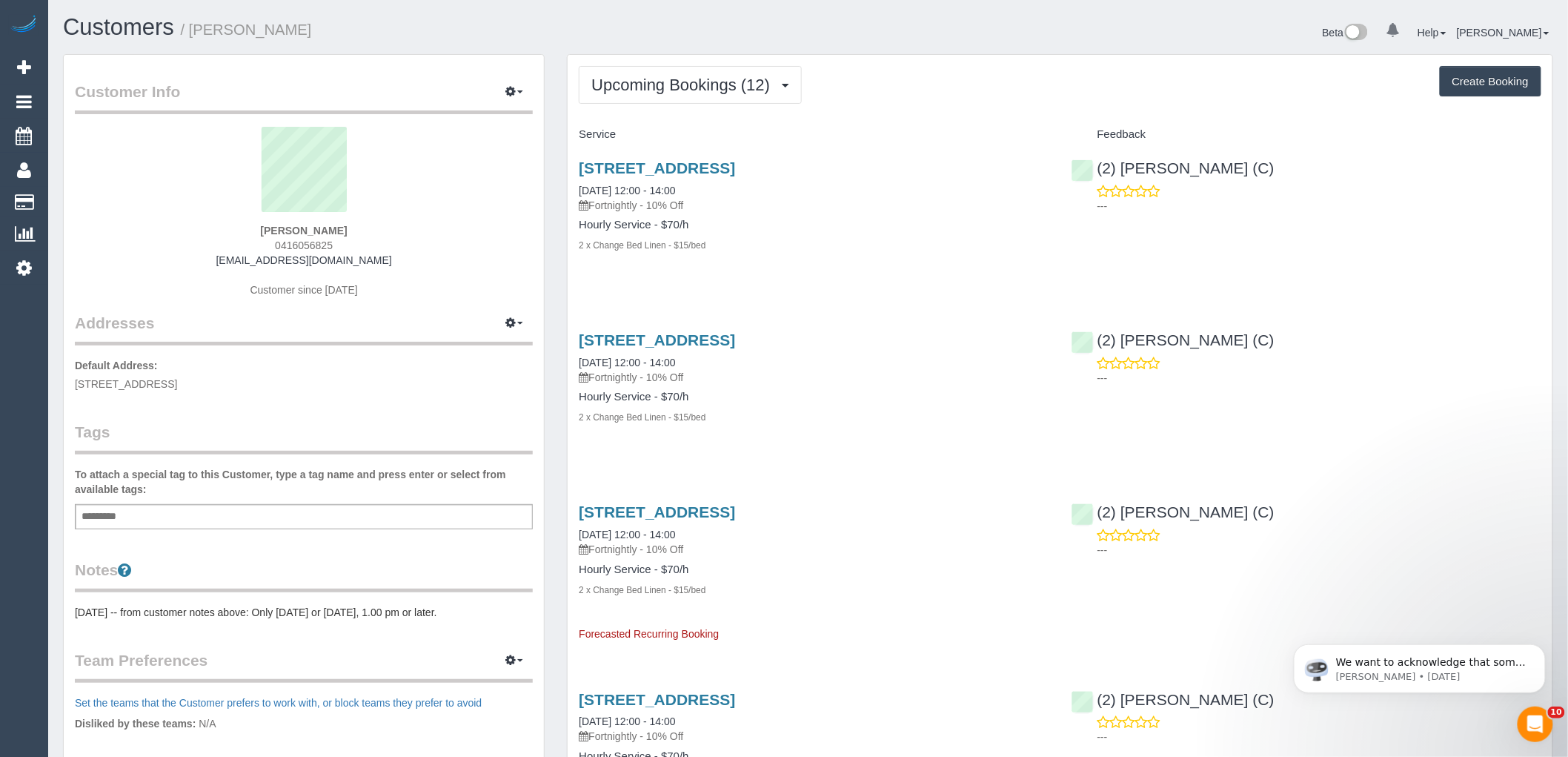
drag, startPoint x: 358, startPoint y: 242, endPoint x: 248, endPoint y: 227, distance: 111.0
click at [248, 227] on div "[PERSON_NAME] 0416056825 [EMAIL_ADDRESS][DOMAIN_NAME] Customer since [DATE]" at bounding box center [304, 220] width 458 height 186
click at [256, 243] on div "[PERSON_NAME] 0416056825 [EMAIL_ADDRESS][DOMAIN_NAME] Customer since [DATE]" at bounding box center [304, 220] width 458 height 186
drag, startPoint x: 257, startPoint y: 244, endPoint x: 359, endPoint y: 244, distance: 102.0
click at [359, 244] on div "[PERSON_NAME] 0416056825 [EMAIL_ADDRESS][DOMAIN_NAME] Customer since [DATE]" at bounding box center [304, 220] width 458 height 186
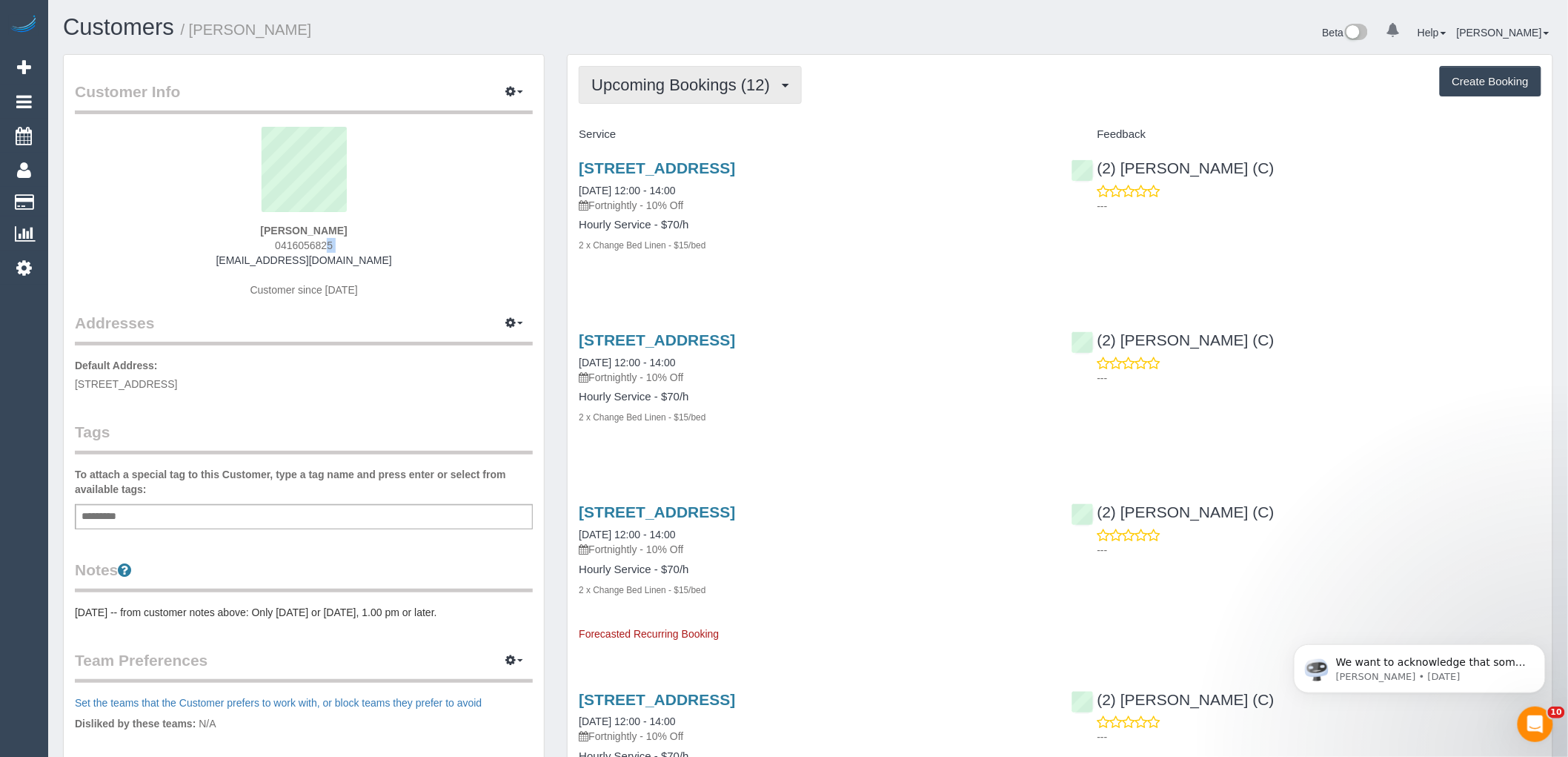
click at [671, 84] on span "Upcoming Bookings (12)" at bounding box center [684, 85] width 186 height 19
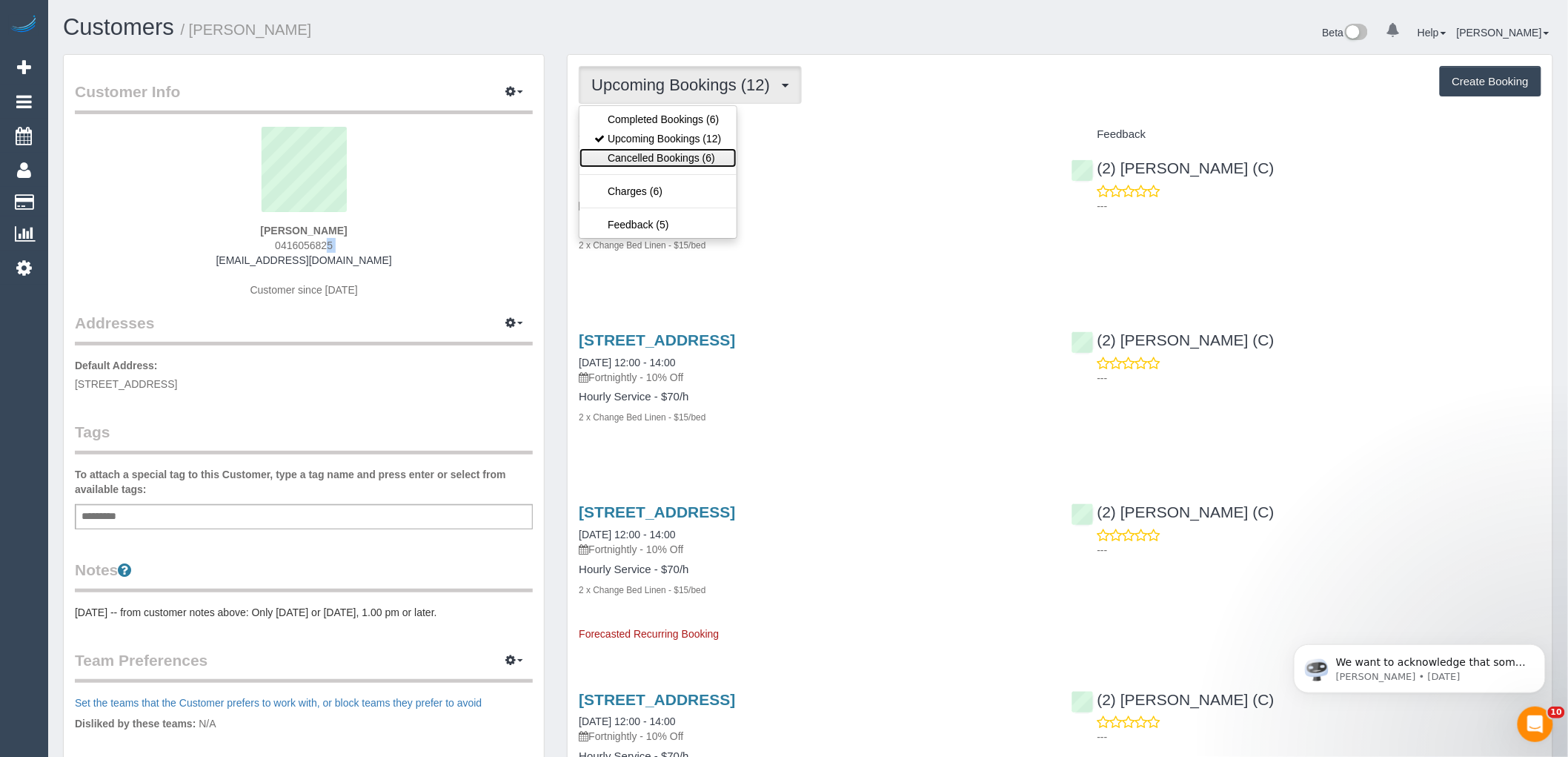
click at [665, 154] on link "Cancelled Bookings (6)" at bounding box center [658, 158] width 156 height 19
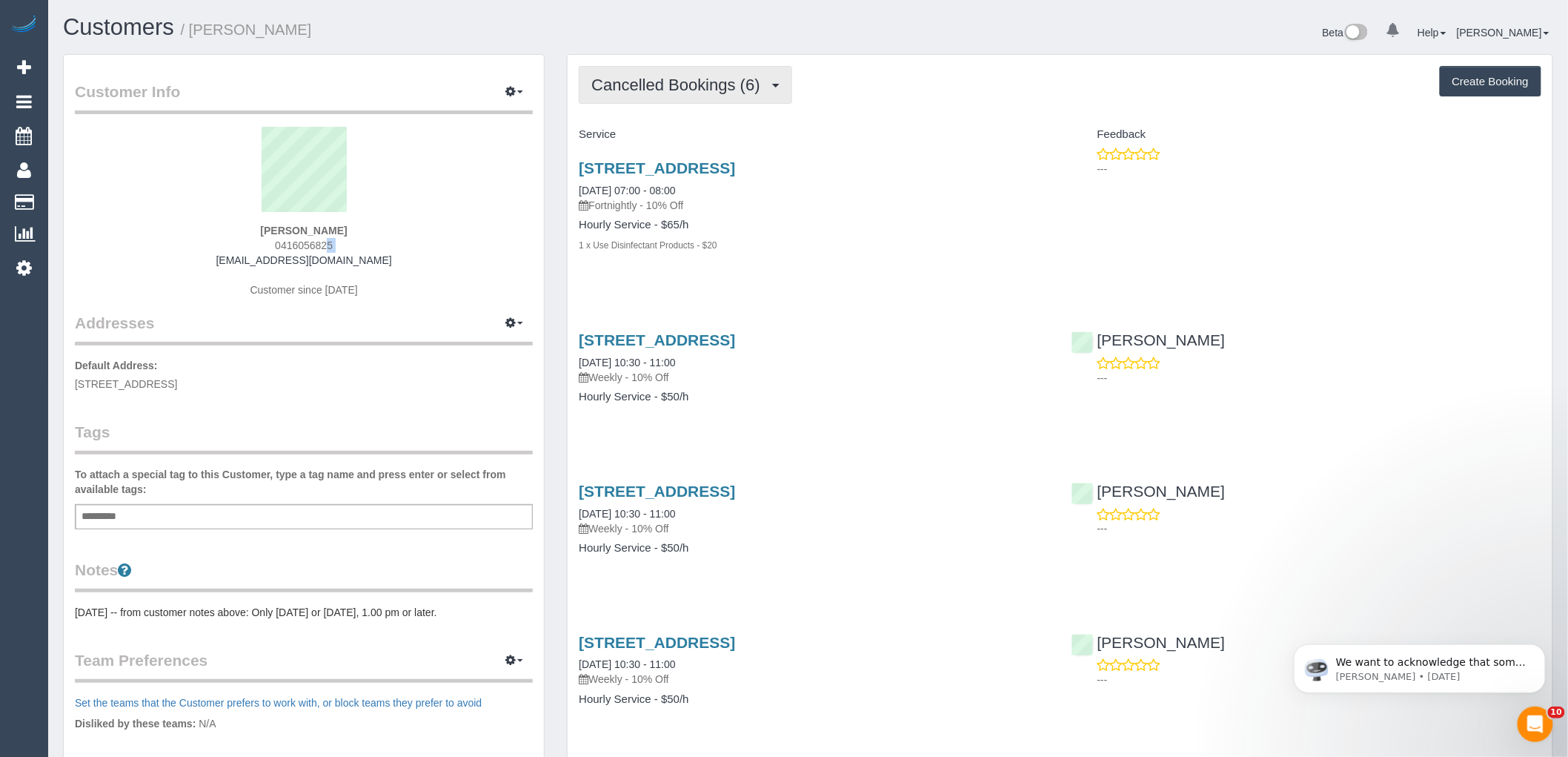
click at [661, 84] on span "Cancelled Bookings (6)" at bounding box center [679, 85] width 175 height 19
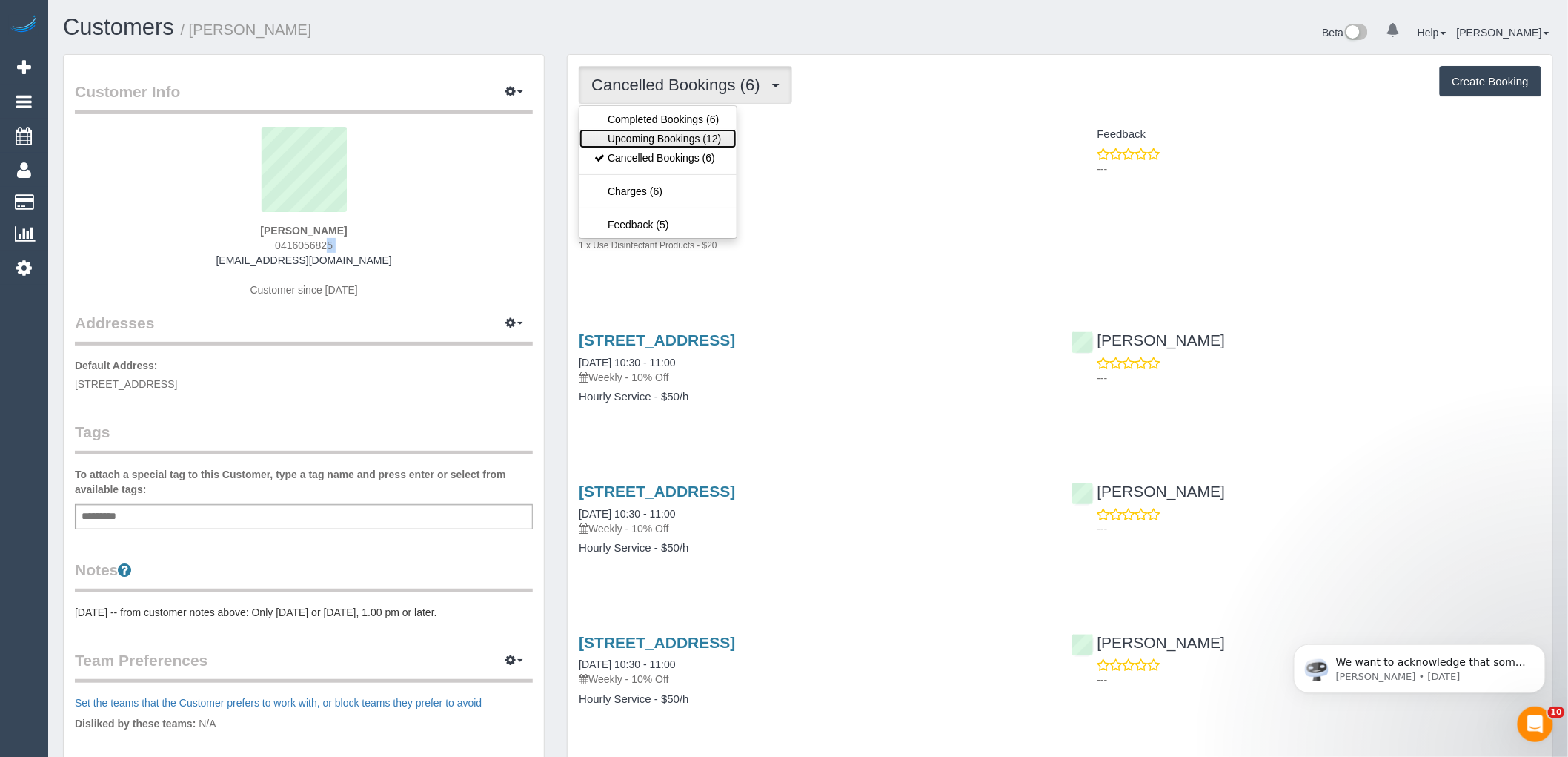
click at [656, 135] on link "Upcoming Bookings (12)" at bounding box center [658, 138] width 156 height 19
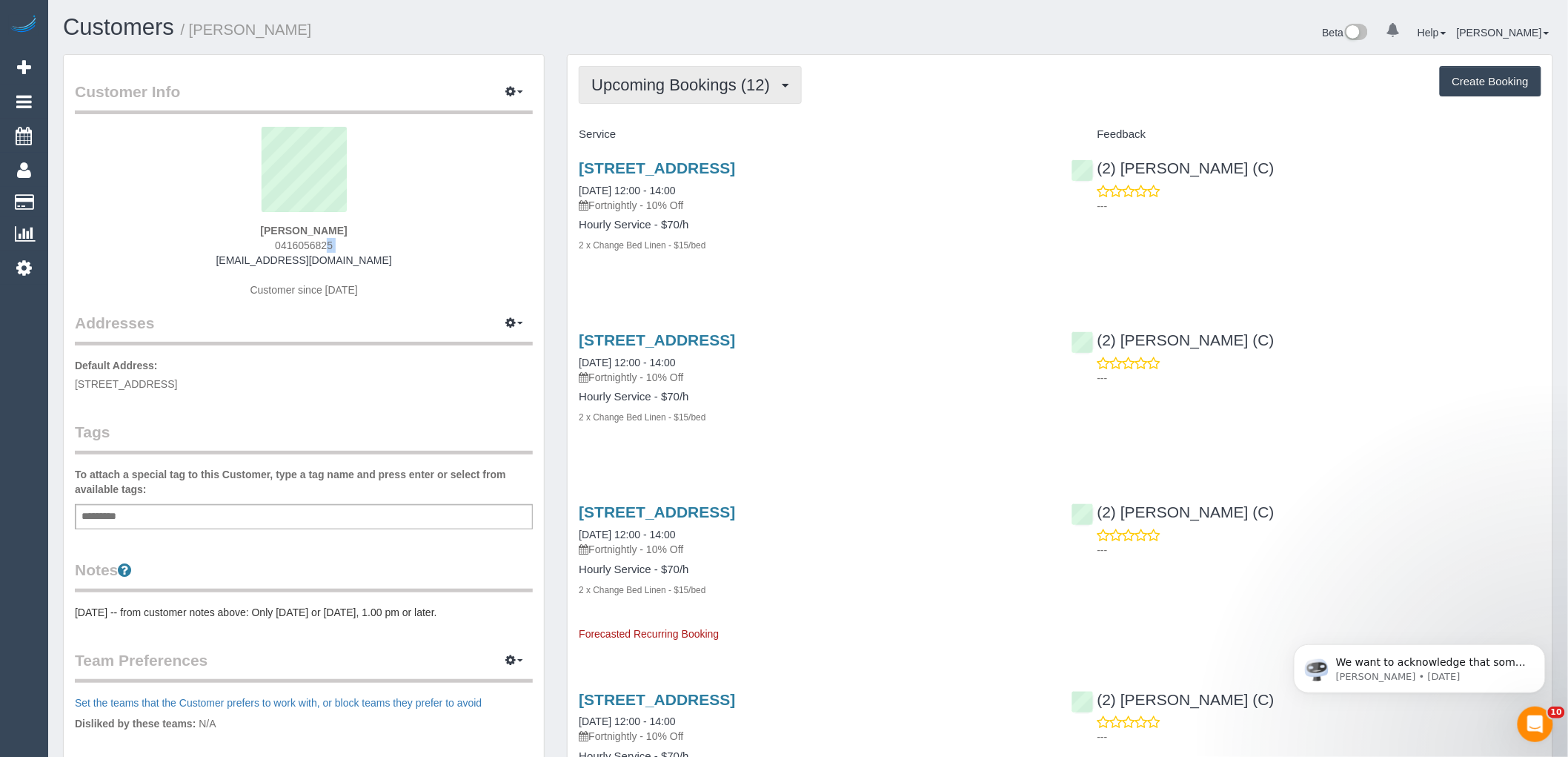
click at [687, 94] on button "Upcoming Bookings (12)" at bounding box center [690, 84] width 223 height 38
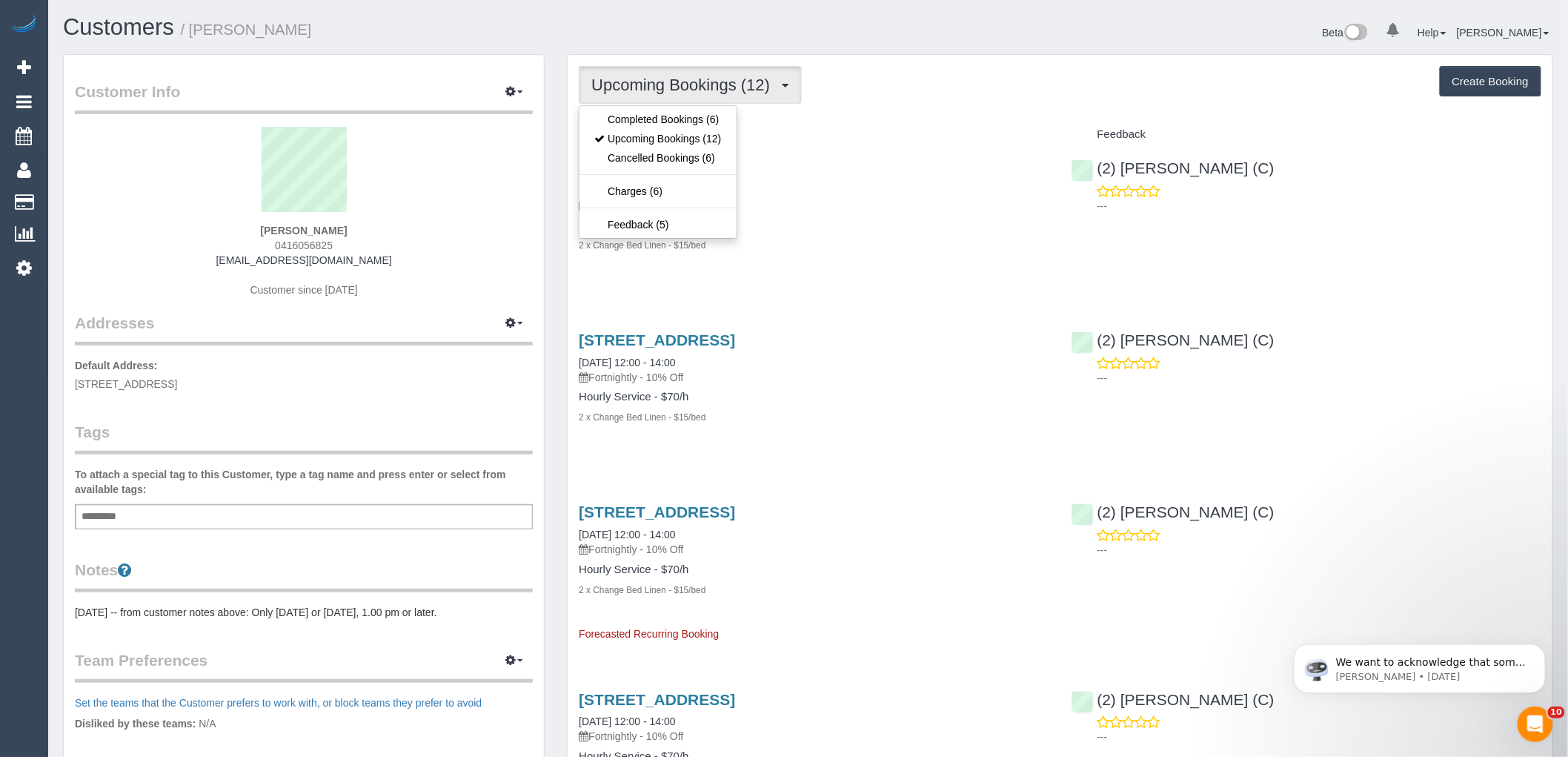
click at [964, 69] on div "Upcoming Bookings (12) Completed Bookings (6) Upcoming Bookings (12) Cancelled …" at bounding box center [1060, 84] width 963 height 38
click at [720, 80] on span "Upcoming Bookings (12)" at bounding box center [684, 85] width 186 height 19
click at [917, 101] on div "Upcoming Bookings (12) Completed Bookings (6) Upcoming Bookings (12) Cancelled …" at bounding box center [1060, 84] width 963 height 38
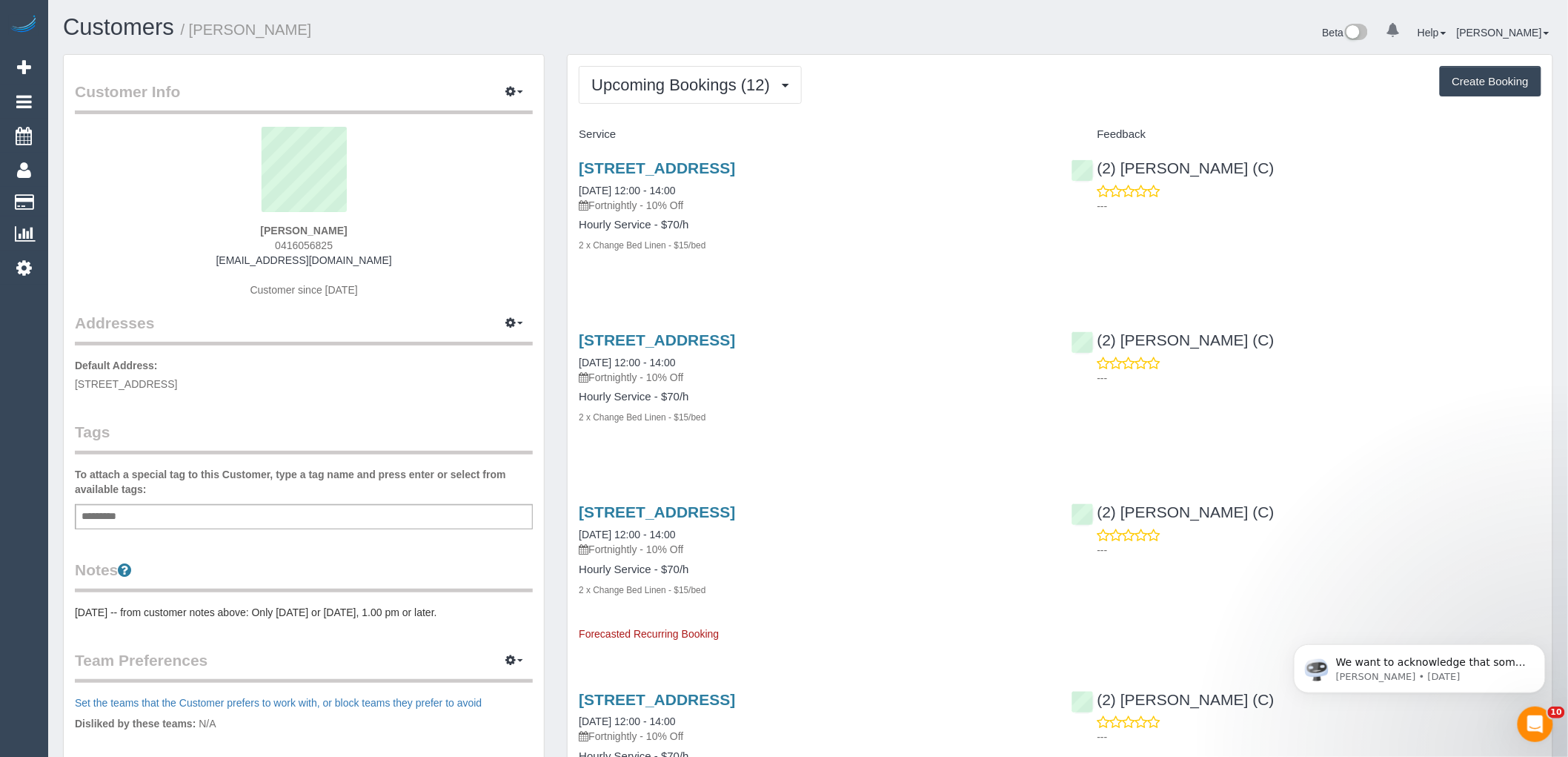
click at [618, 85] on span "Upcoming Bookings (12)" at bounding box center [684, 85] width 186 height 19
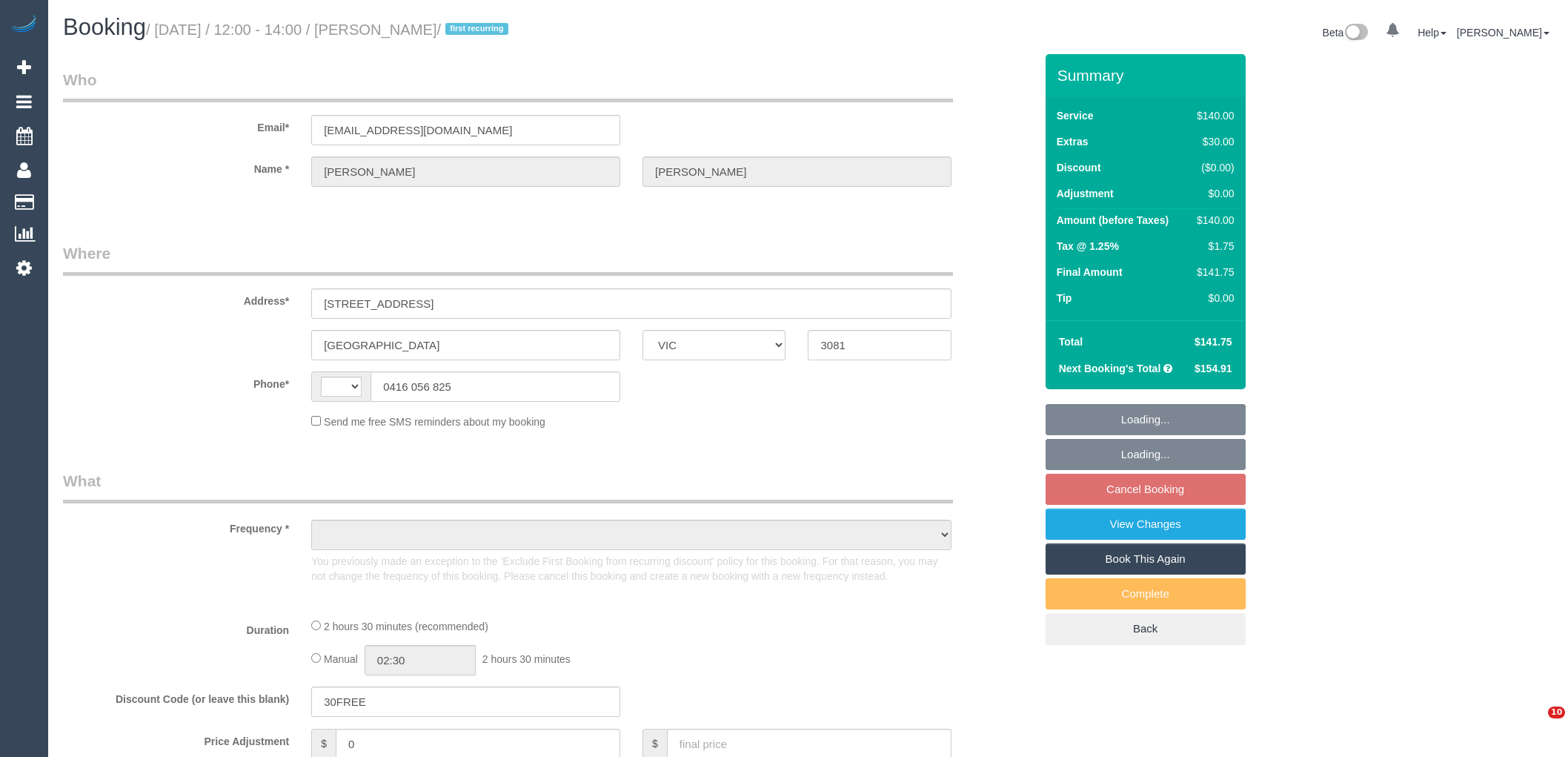
select select "VIC"
select select "string:AU"
select select "object:913"
select select "number:27"
select select "number:14"
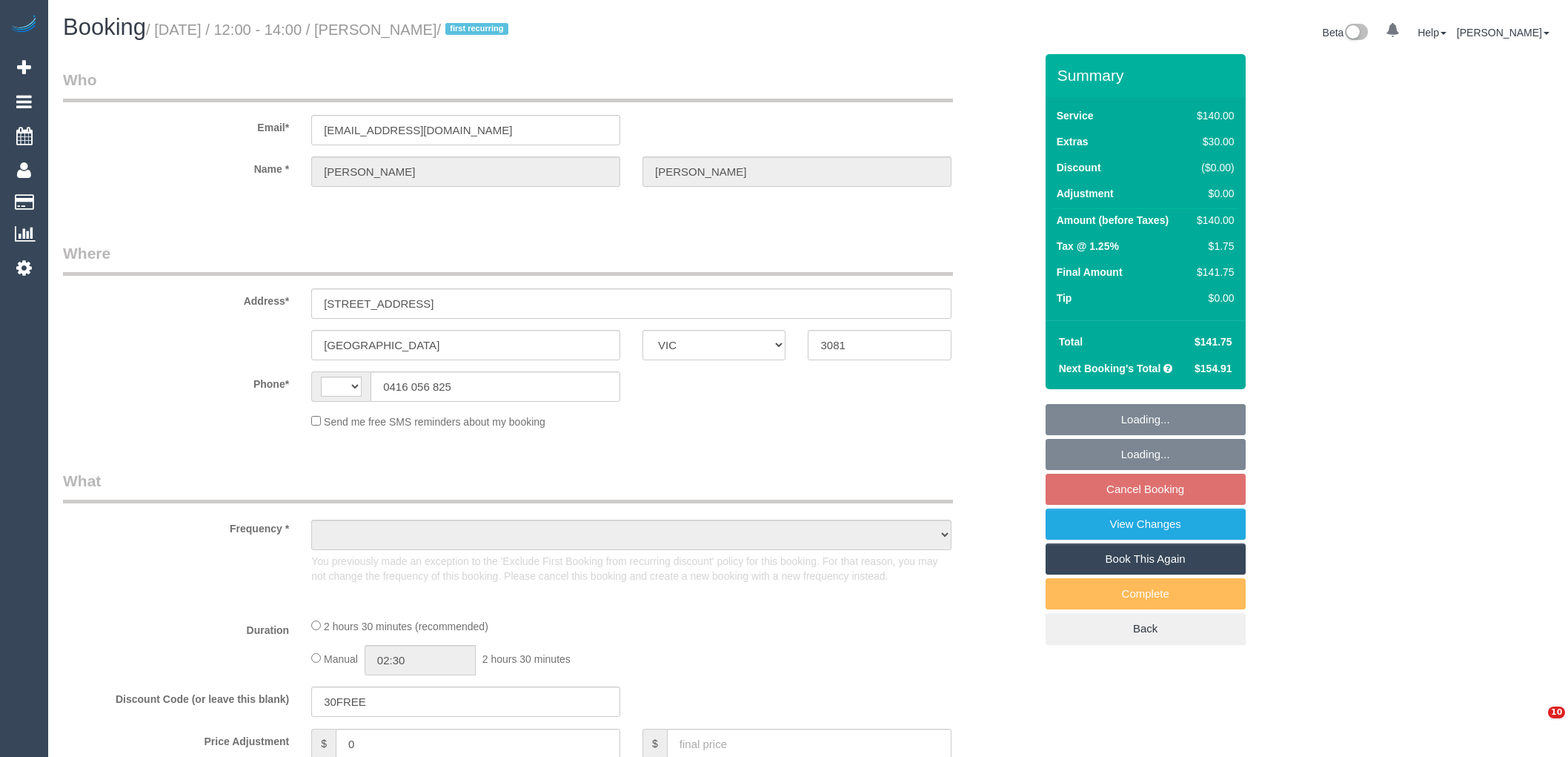
select select "number:18"
select select "number:25"
select select "number:34"
select select "number:11"
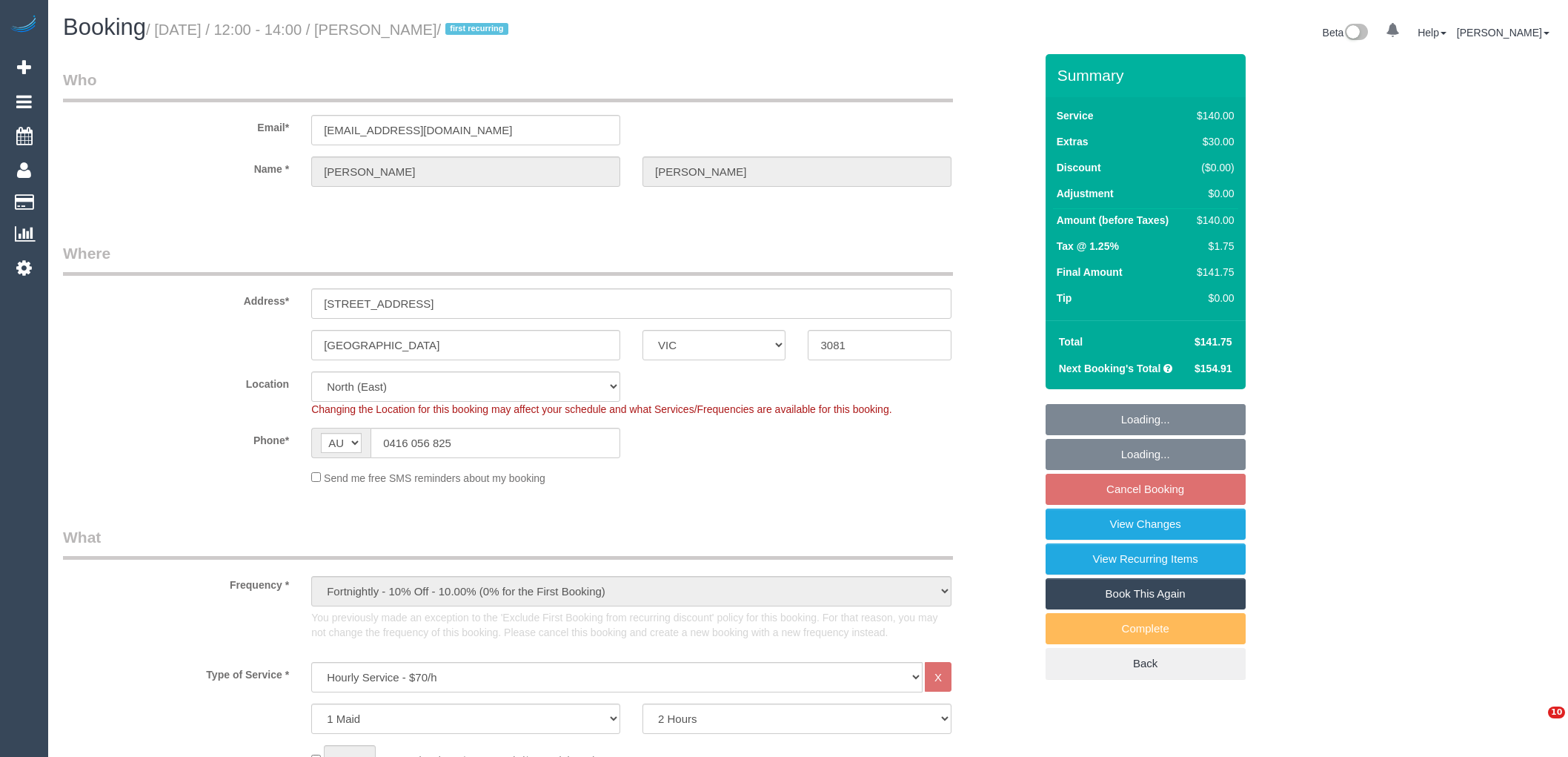
select select "object:922"
select select "string:stripe-pm_1S8B8I2GScqysDRVMGqTbHlq"
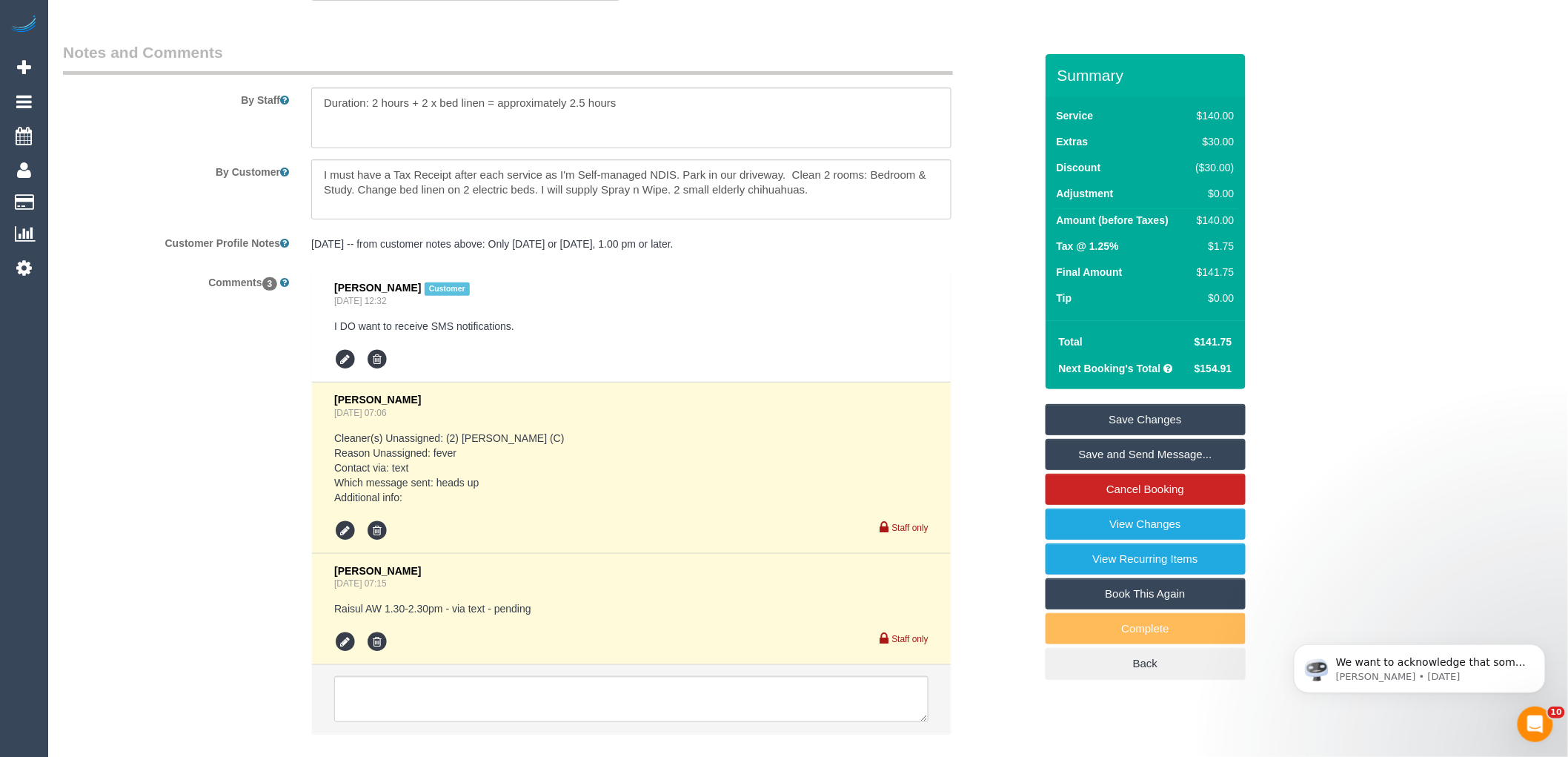
scroll to position [2504, 0]
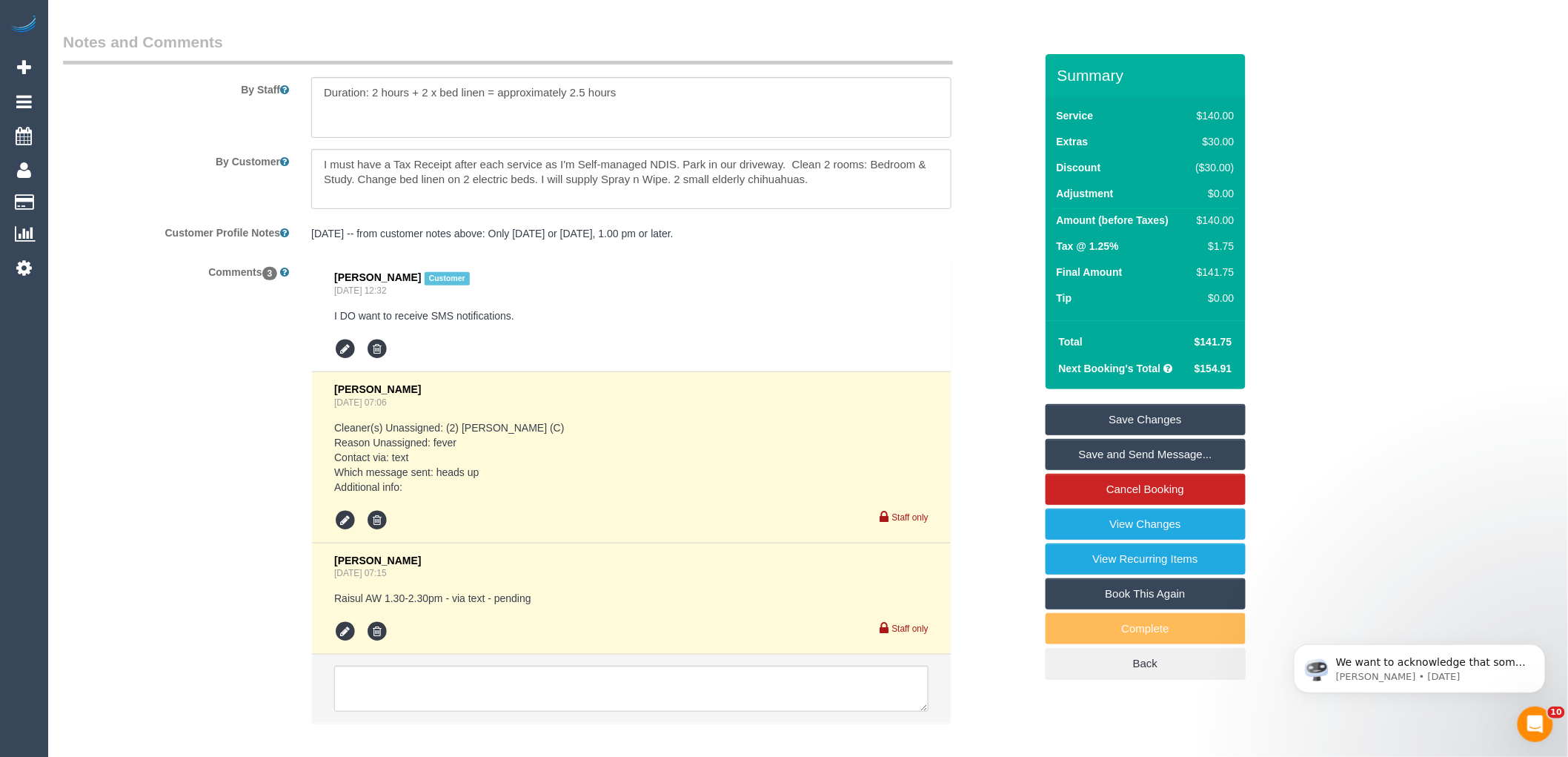
drag, startPoint x: 336, startPoint y: 436, endPoint x: 450, endPoint y: 491, distance: 126.6
click at [450, 491] on pre "Cleaner(s) Unassigned: (2) Harry Dhasmana (C) Reason Unassigned: fever Contact …" at bounding box center [631, 458] width 594 height 74
click at [451, 491] on pre "Cleaner(s) Unassigned: (2) Harry Dhasmana (C) Reason Unassigned: fever Contact …" at bounding box center [631, 458] width 594 height 74
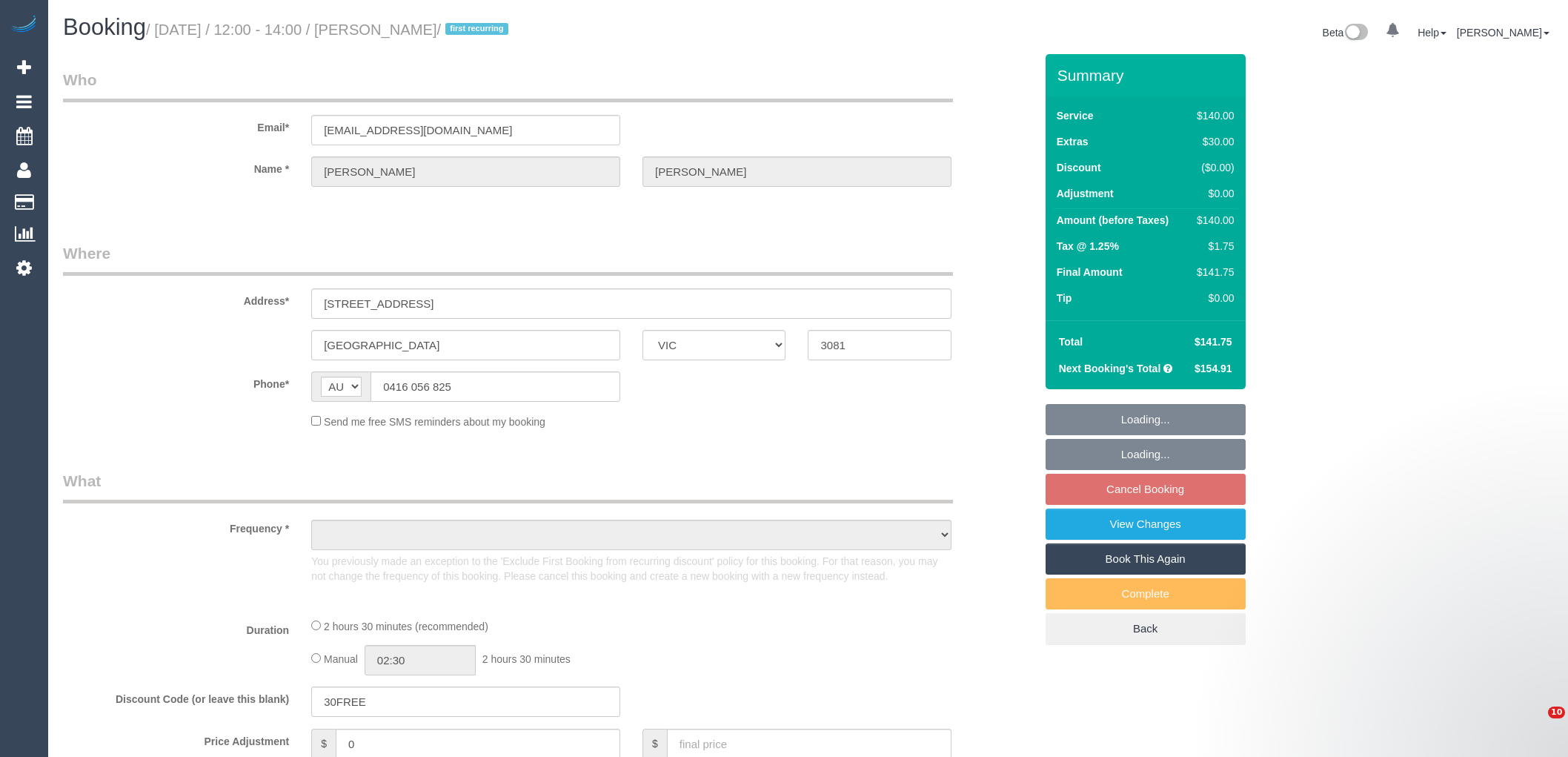
select select "VIC"
select select "object:599"
select select "string:stripe-pm_1S8B8I2GScqysDRVMGqTbHlq"
select select "number:27"
select select "number:14"
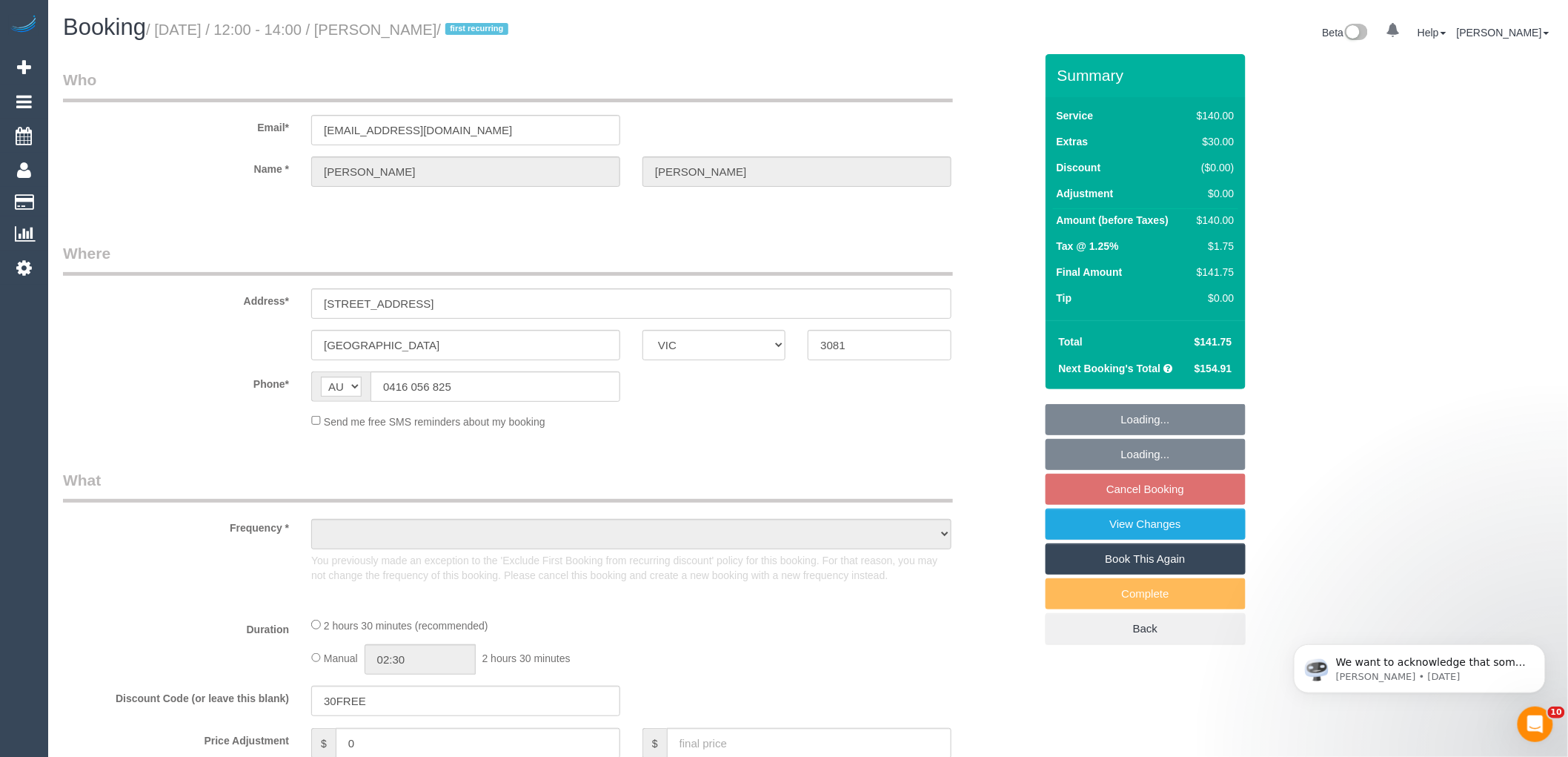
select select "number:18"
select select "number:25"
select select "number:34"
select select "number:11"
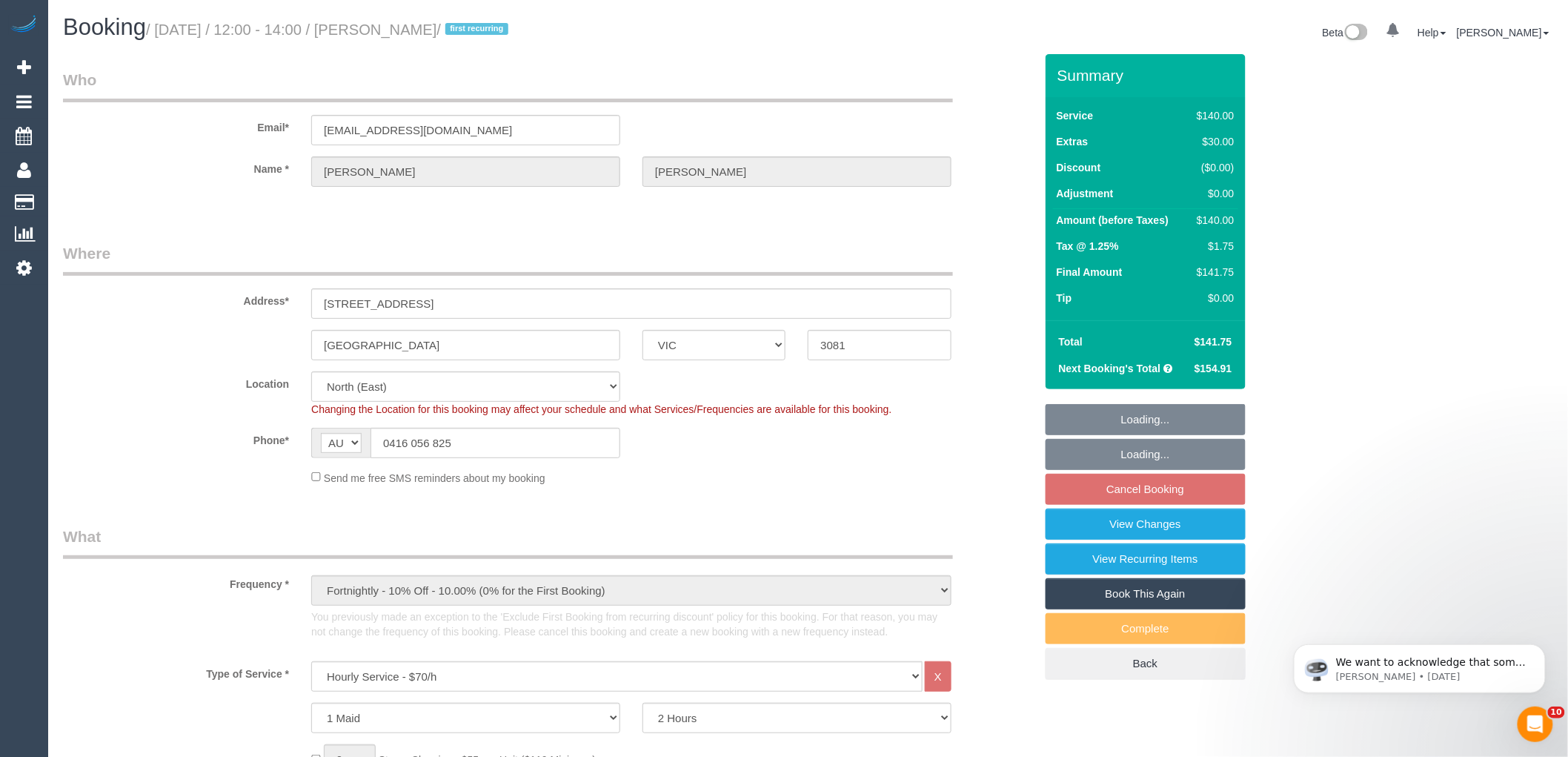
select select "object:932"
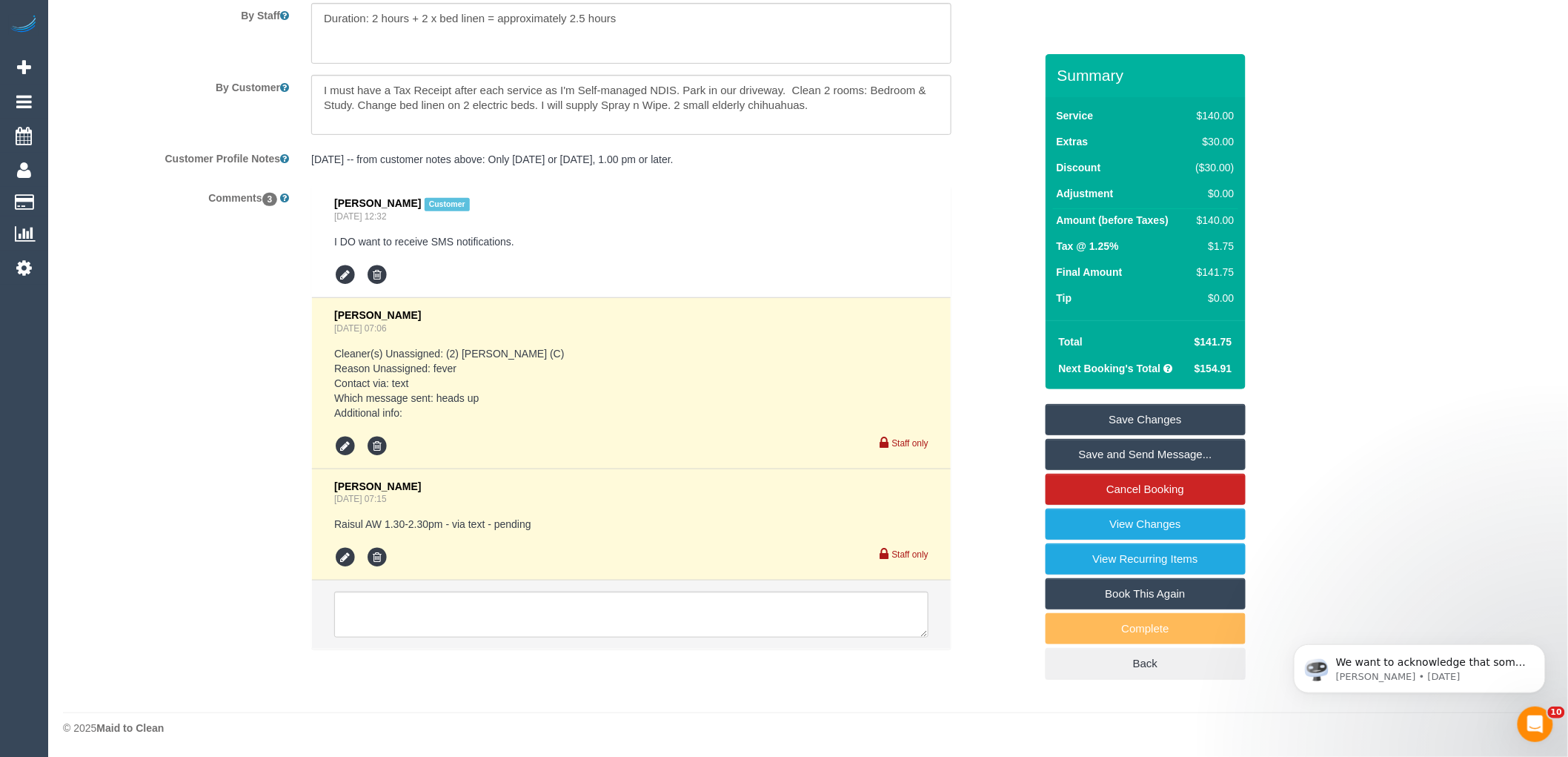
scroll to position [2586, 0]
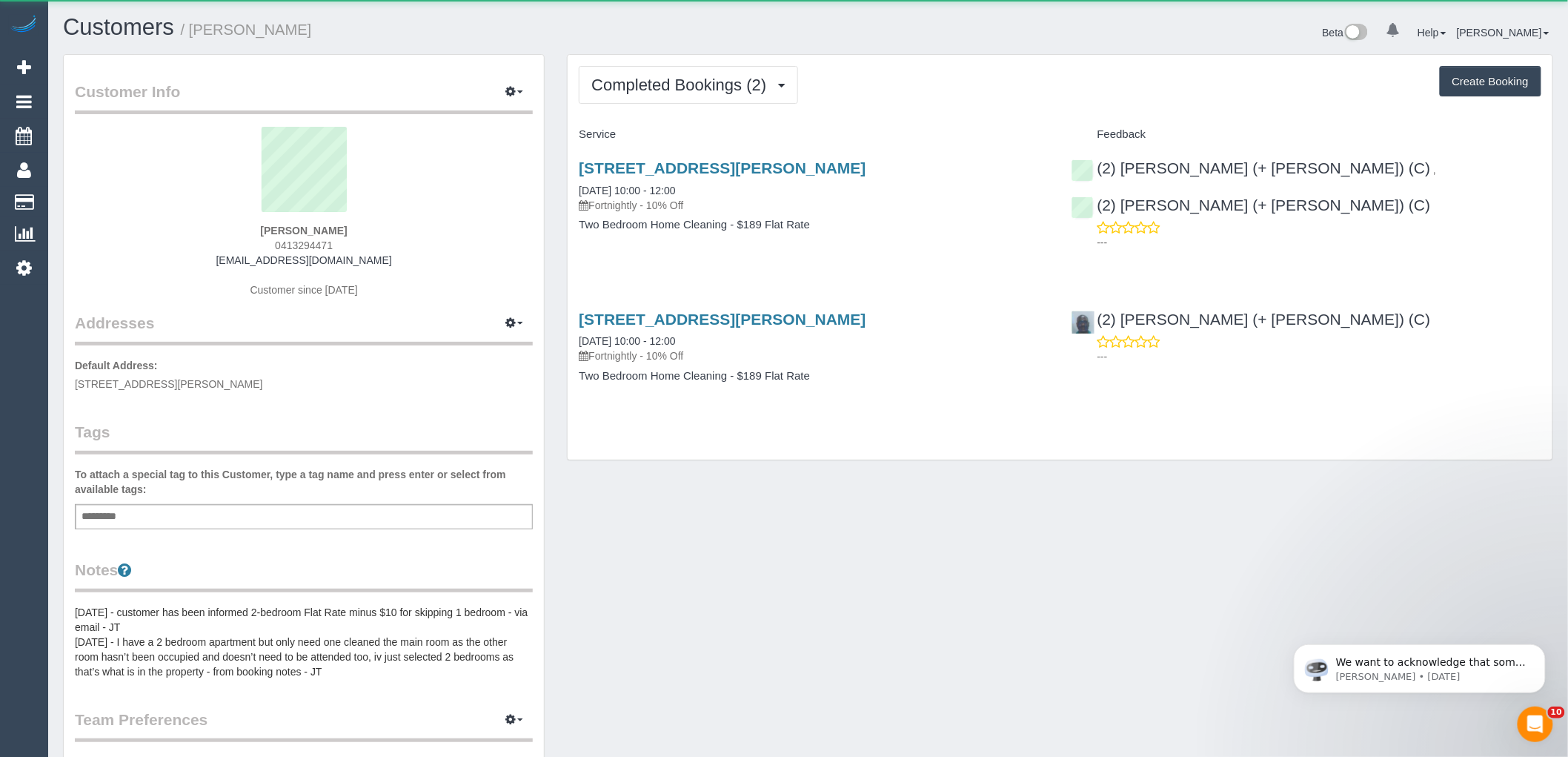
scroll to position [1128, 1568]
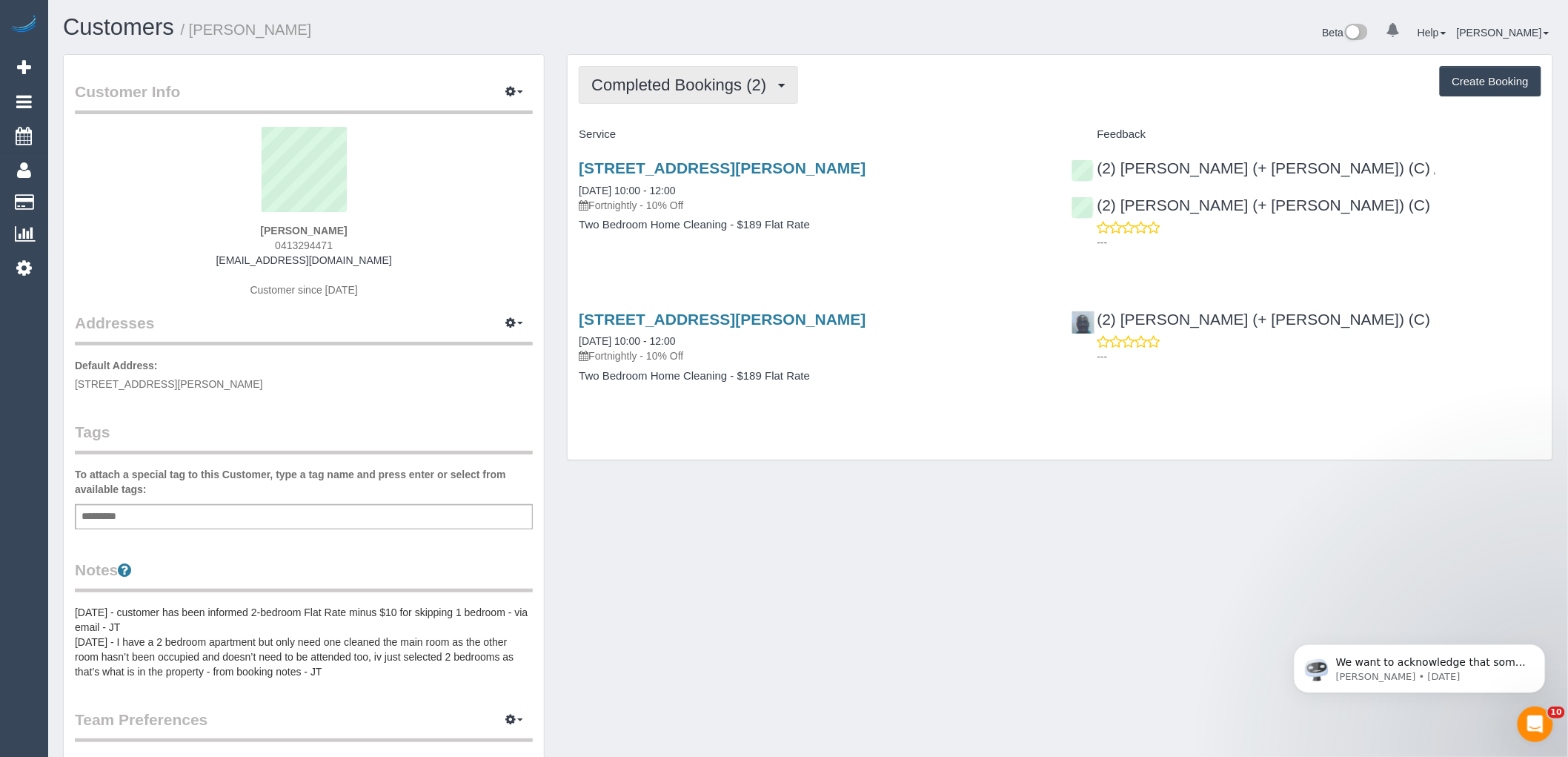
click at [706, 90] on span "Completed Bookings (2)" at bounding box center [682, 85] width 182 height 19
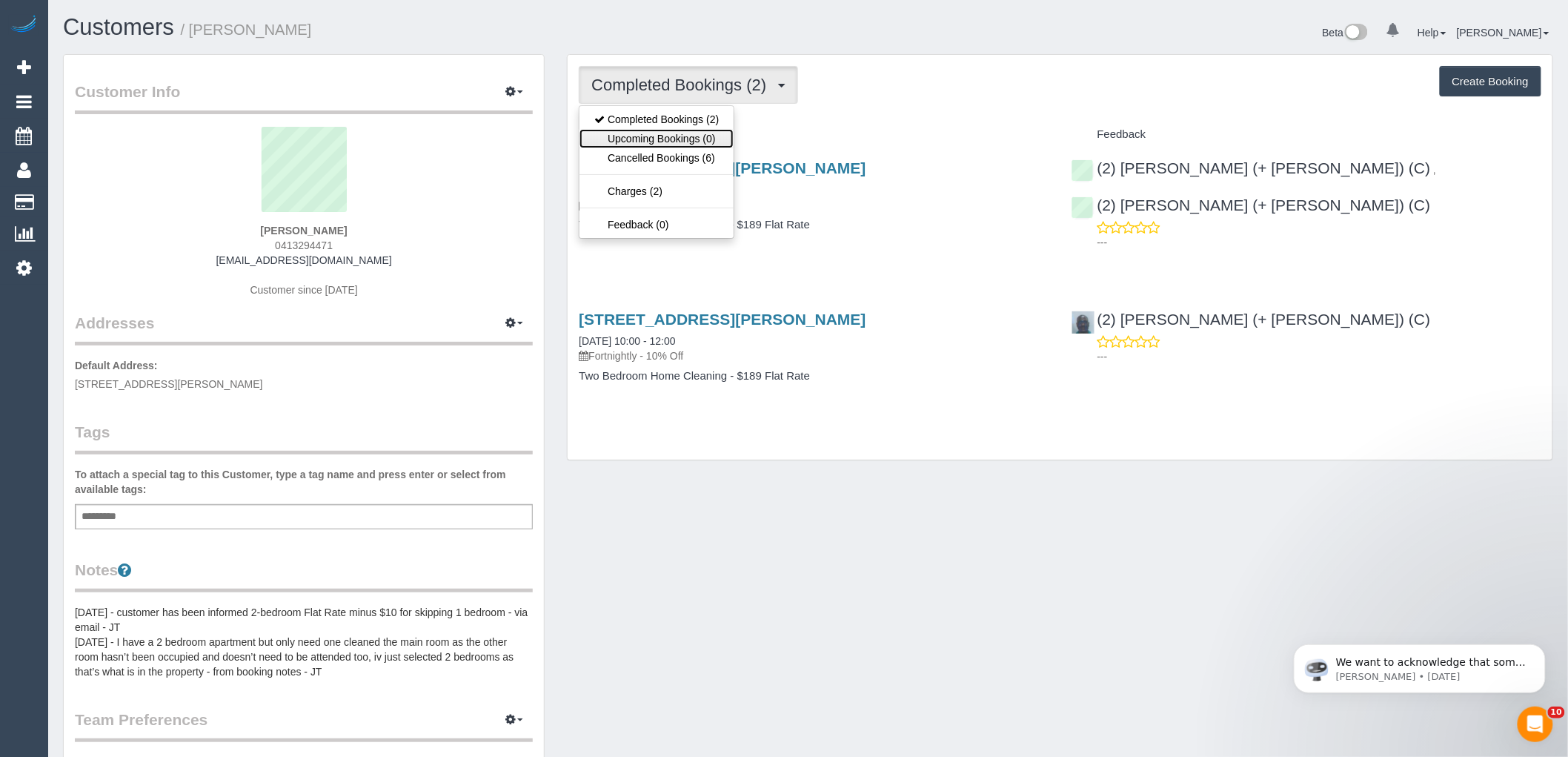
click at [714, 131] on link "Upcoming Bookings (0)" at bounding box center [656, 138] width 154 height 19
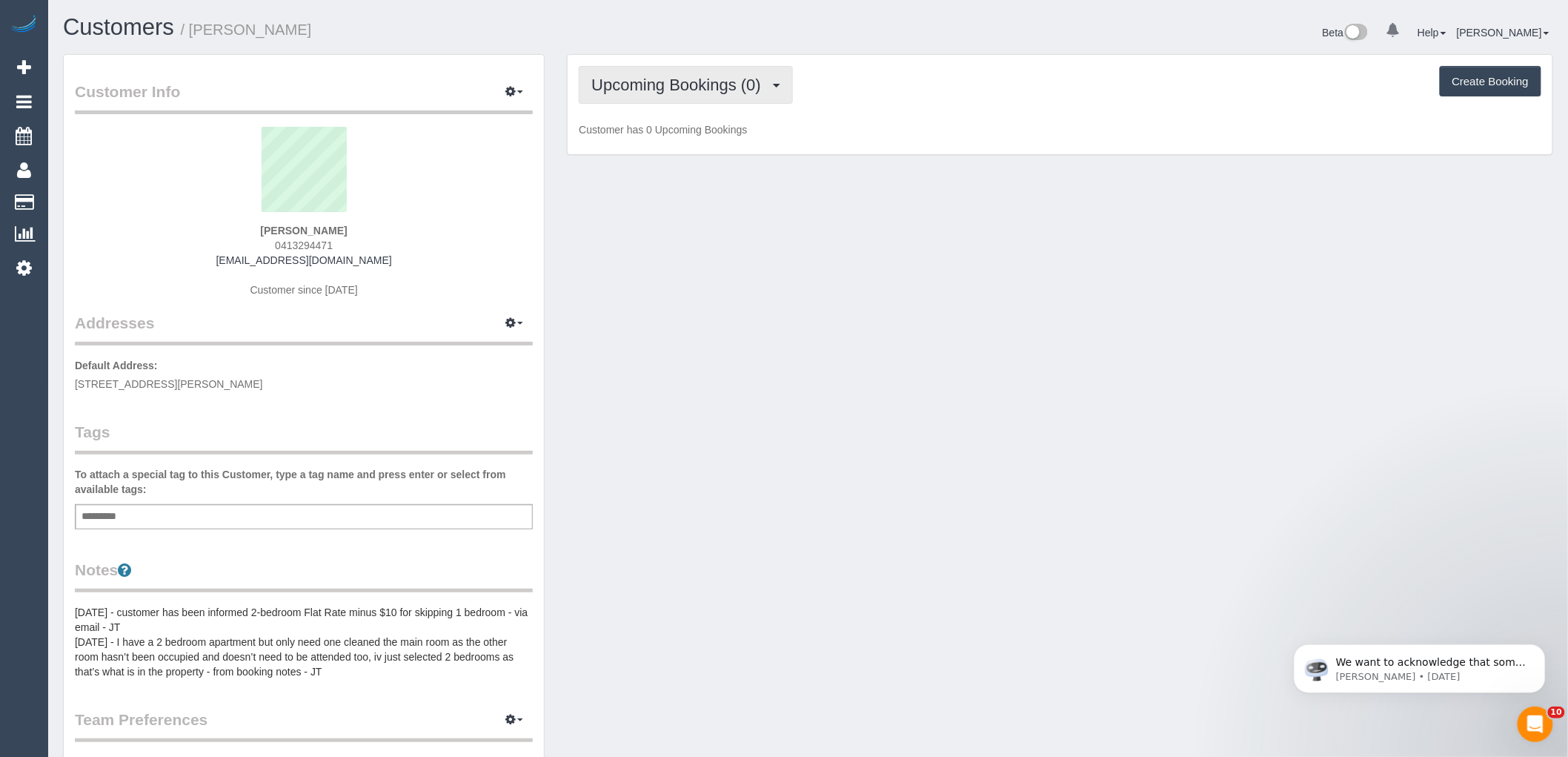
drag, startPoint x: 697, startPoint y: 78, endPoint x: 700, endPoint y: 85, distance: 7.6
click at [698, 81] on span "Upcoming Bookings (0)" at bounding box center [679, 85] width 177 height 19
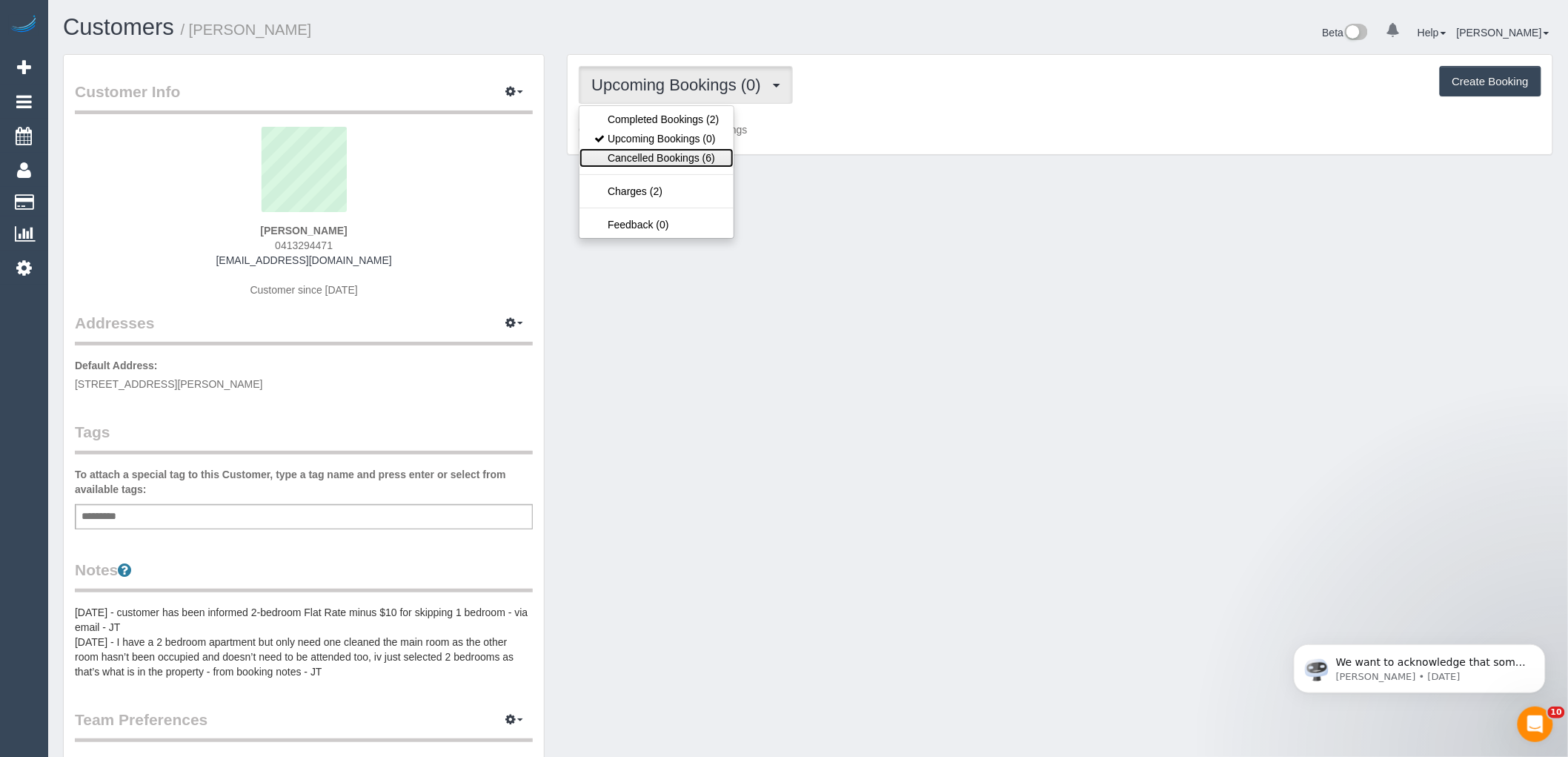
click at [698, 153] on link "Cancelled Bookings (6)" at bounding box center [656, 158] width 154 height 19
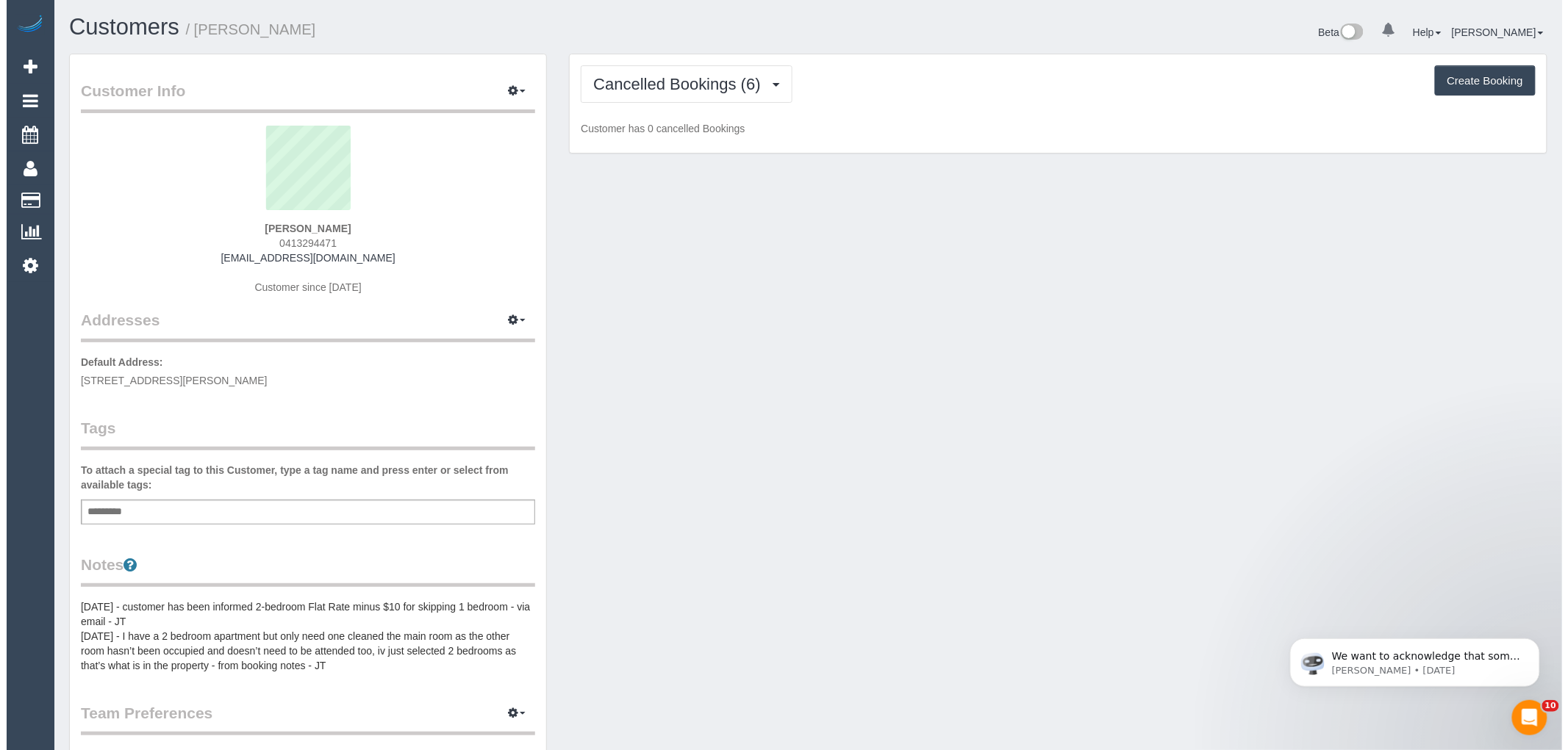
scroll to position [1121, 1555]
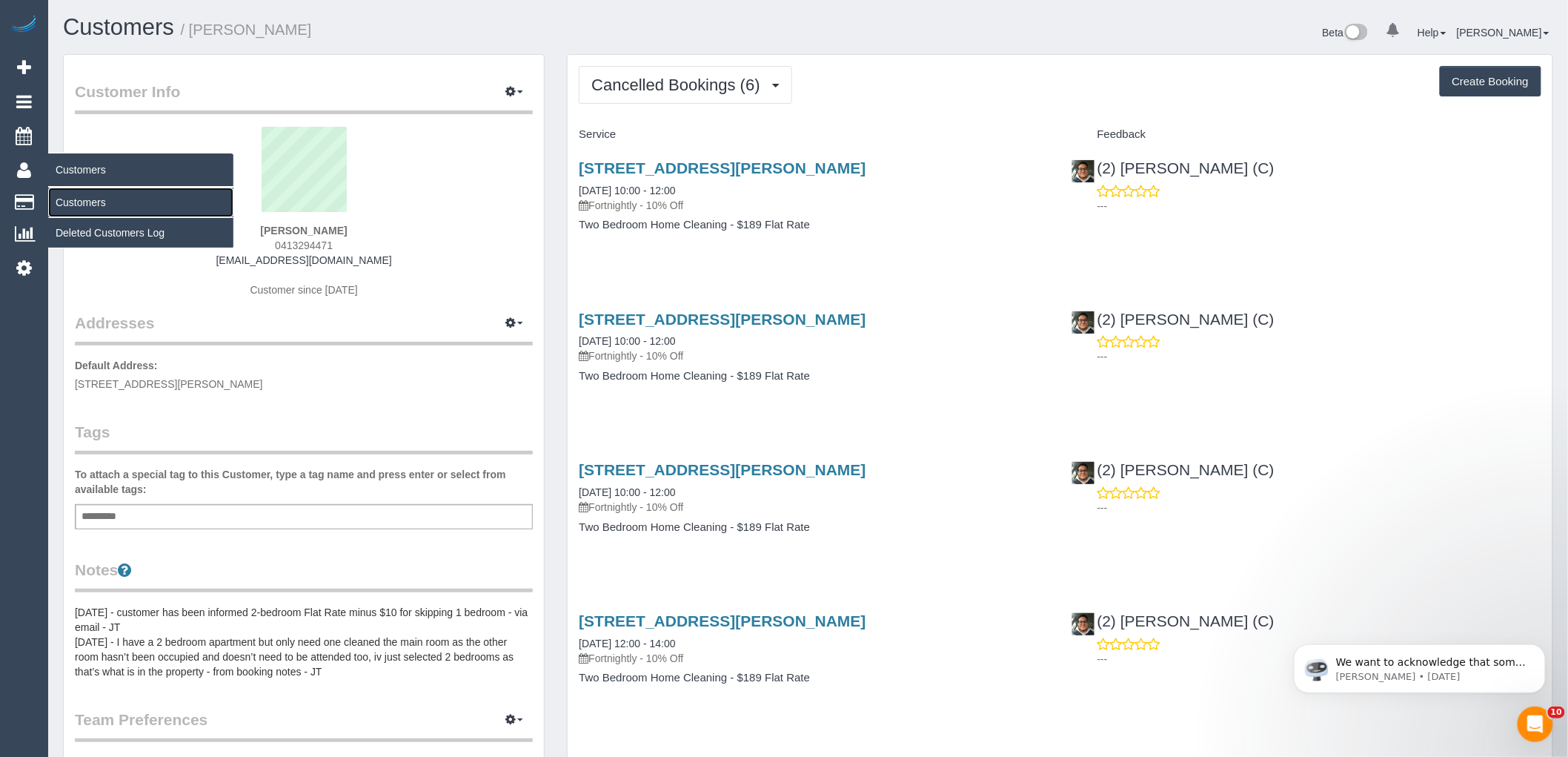
click at [78, 201] on link "Customers" at bounding box center [141, 203] width 185 height 29
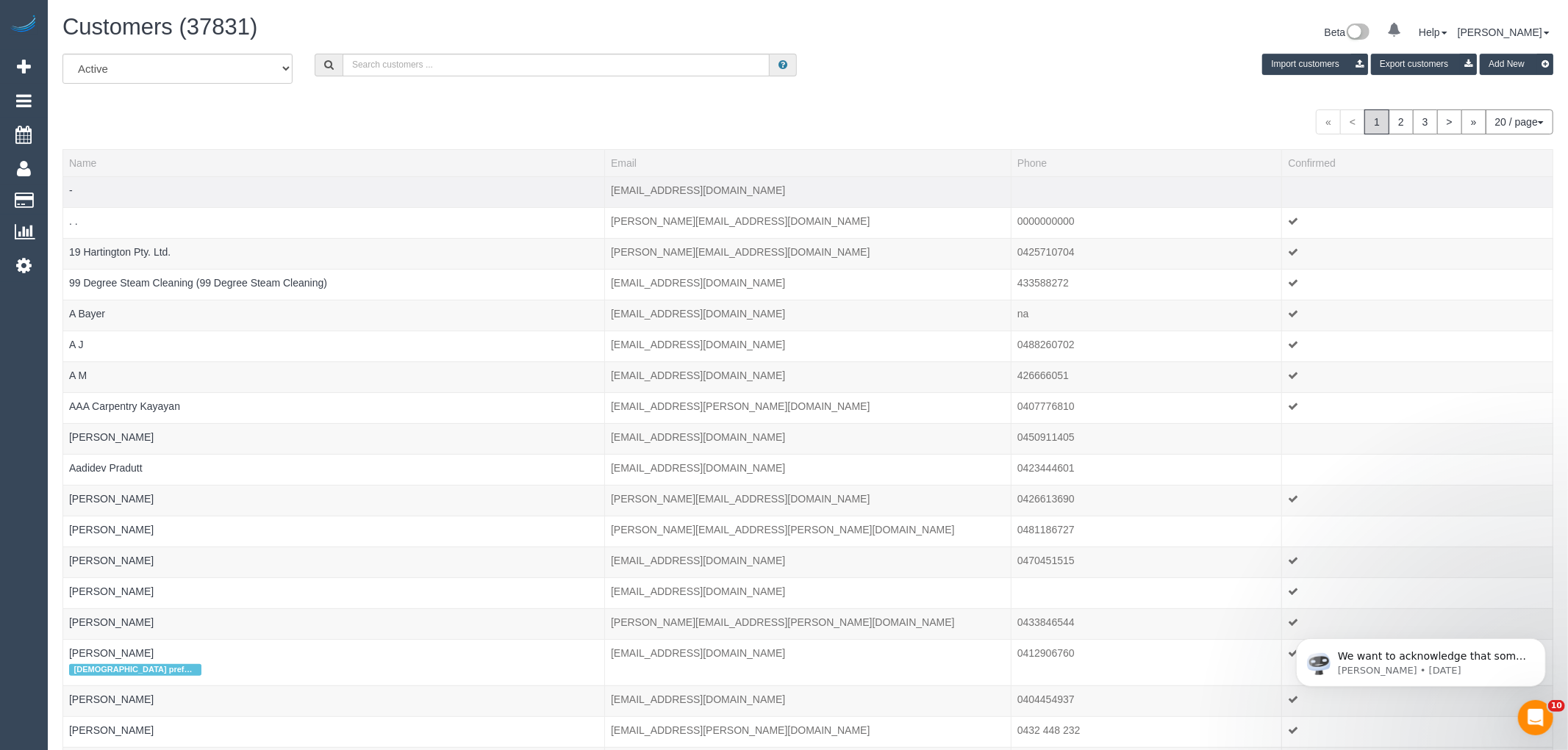
scroll to position [919, 1555]
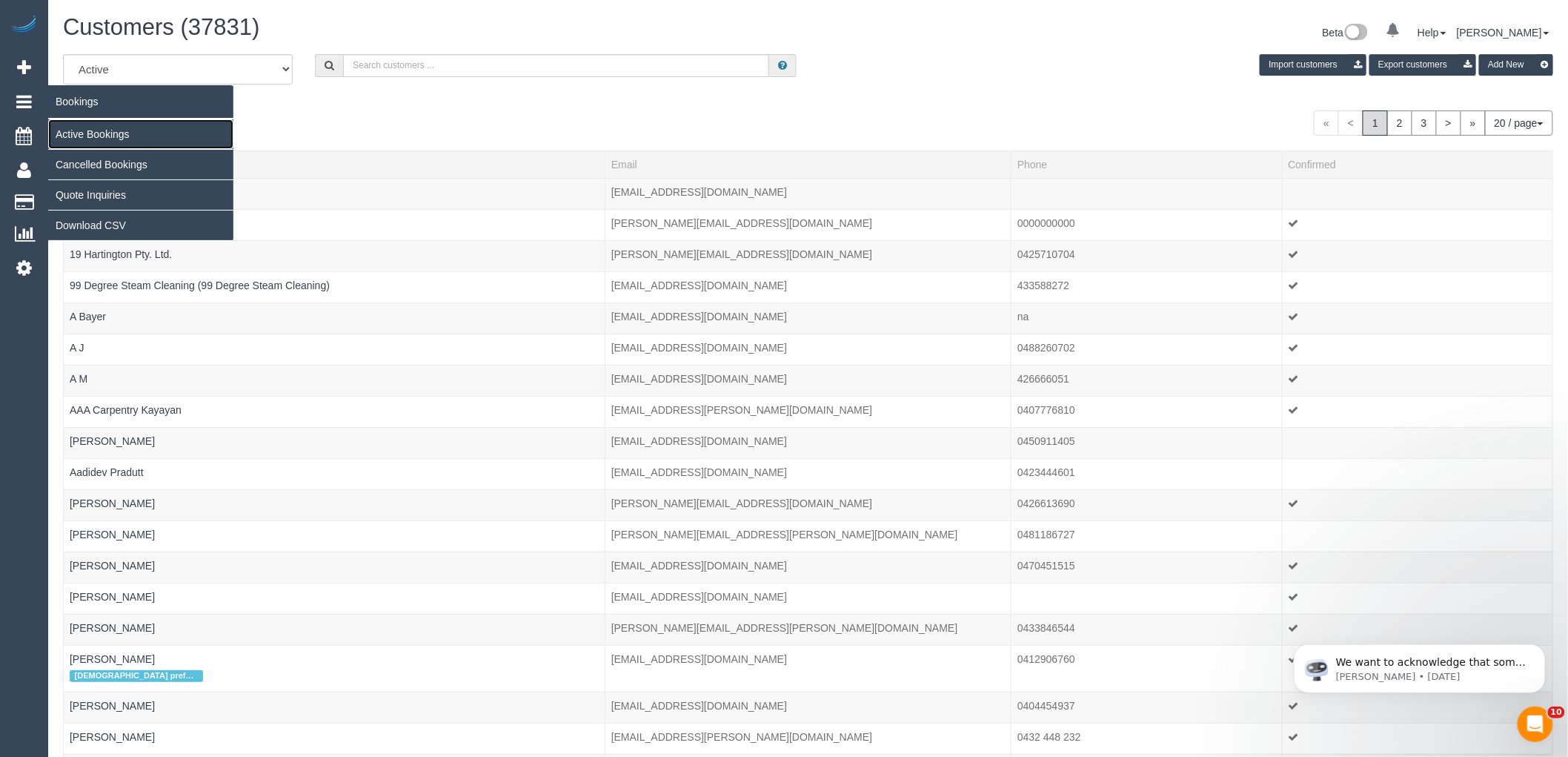
click at [87, 138] on link "Active Bookings" at bounding box center [141, 134] width 185 height 29
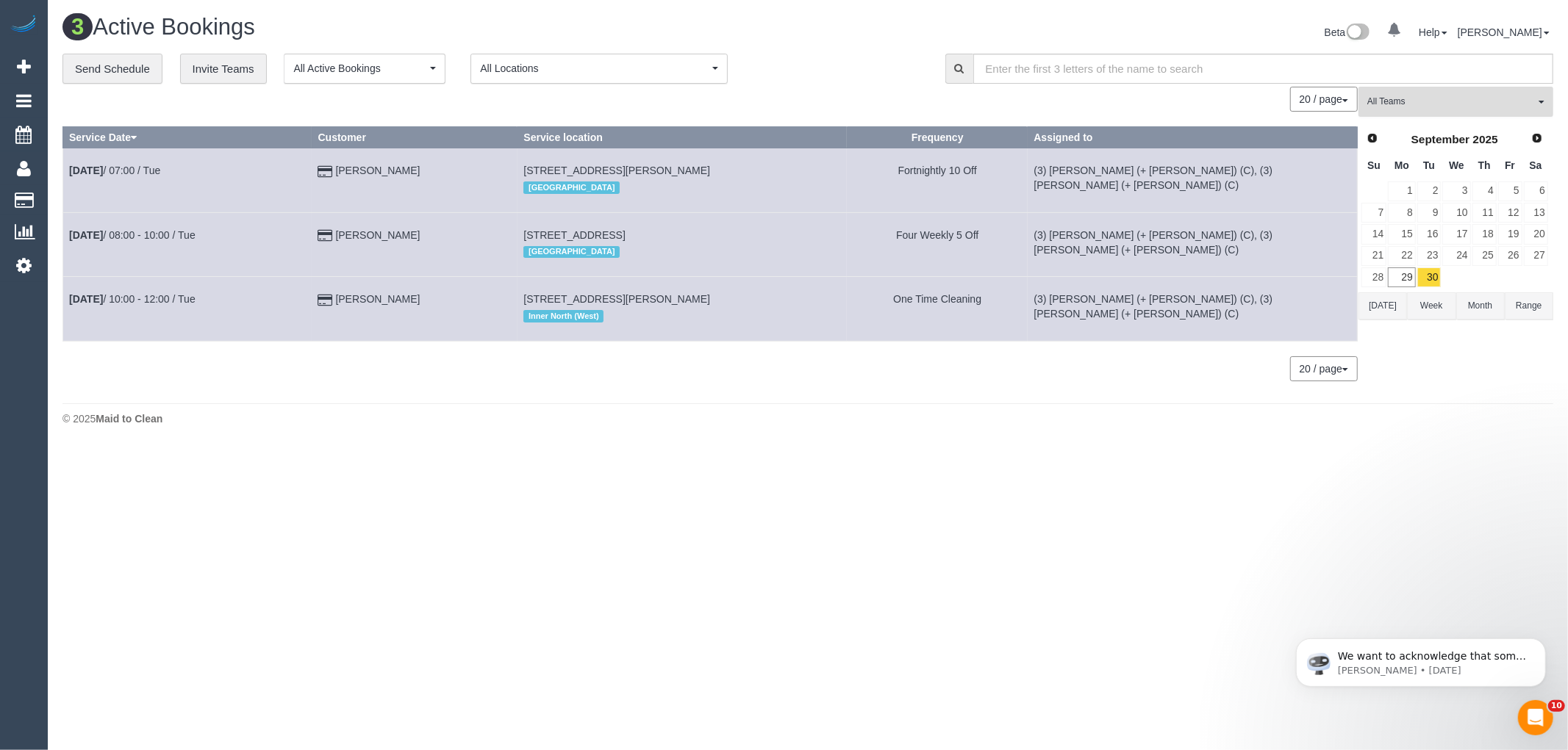
click at [1461, 100] on span "All Teams" at bounding box center [1451, 102] width 168 height 12
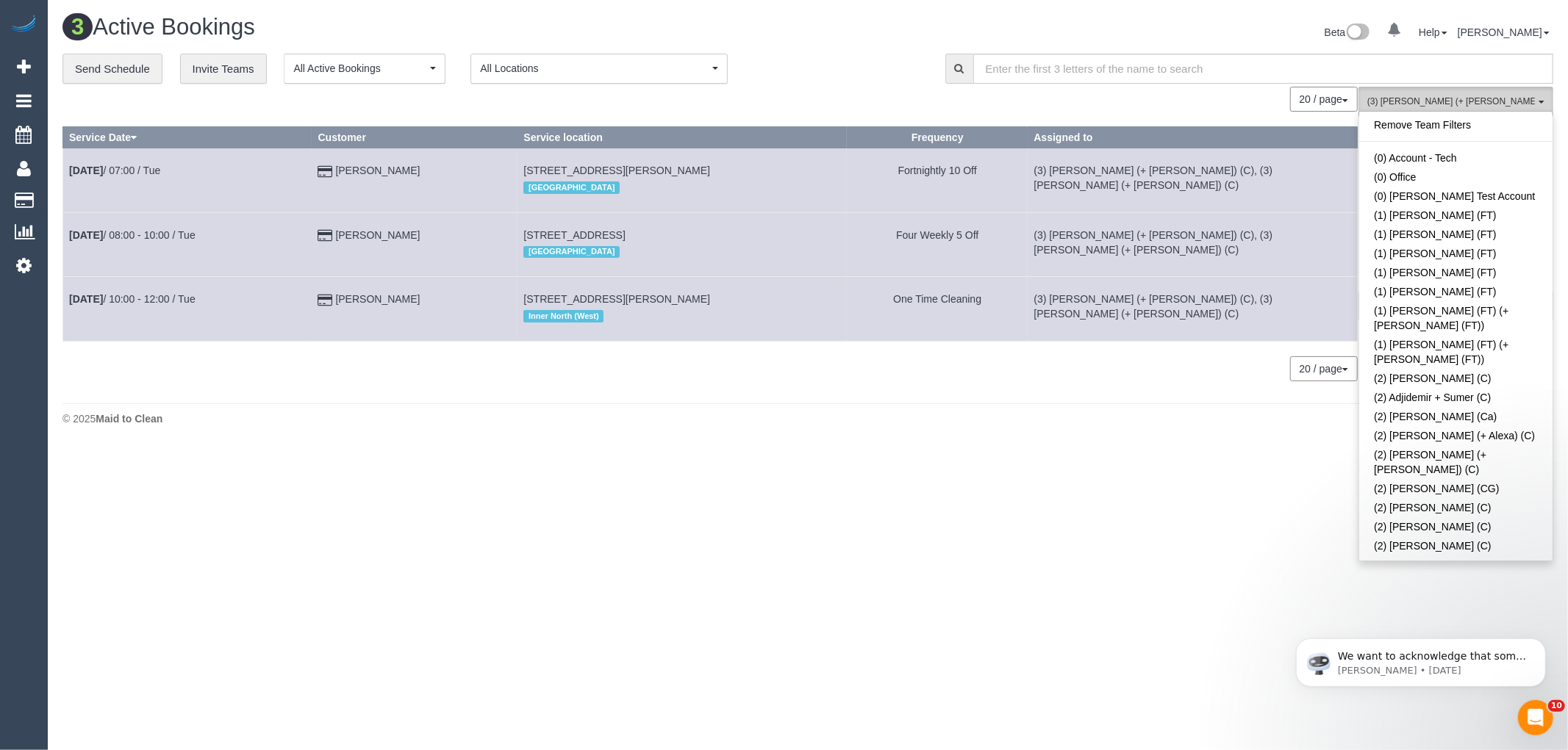
scroll to position [4678, 0]
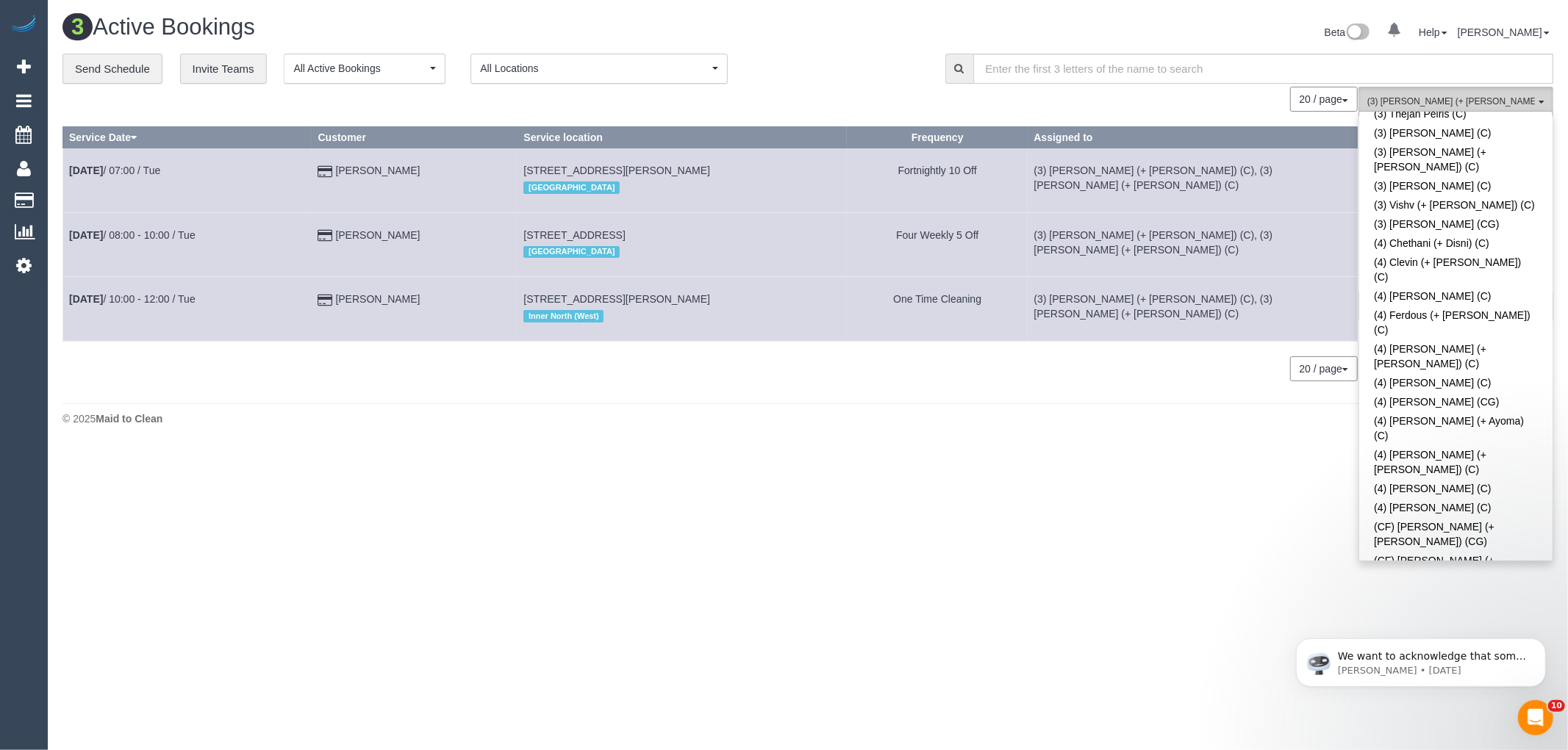
click at [1457, 100] on span "(3) Cristian (+ Tania) (C) , (3) Tania (+ Cristian) (C)" at bounding box center [1451, 102] width 168 height 12
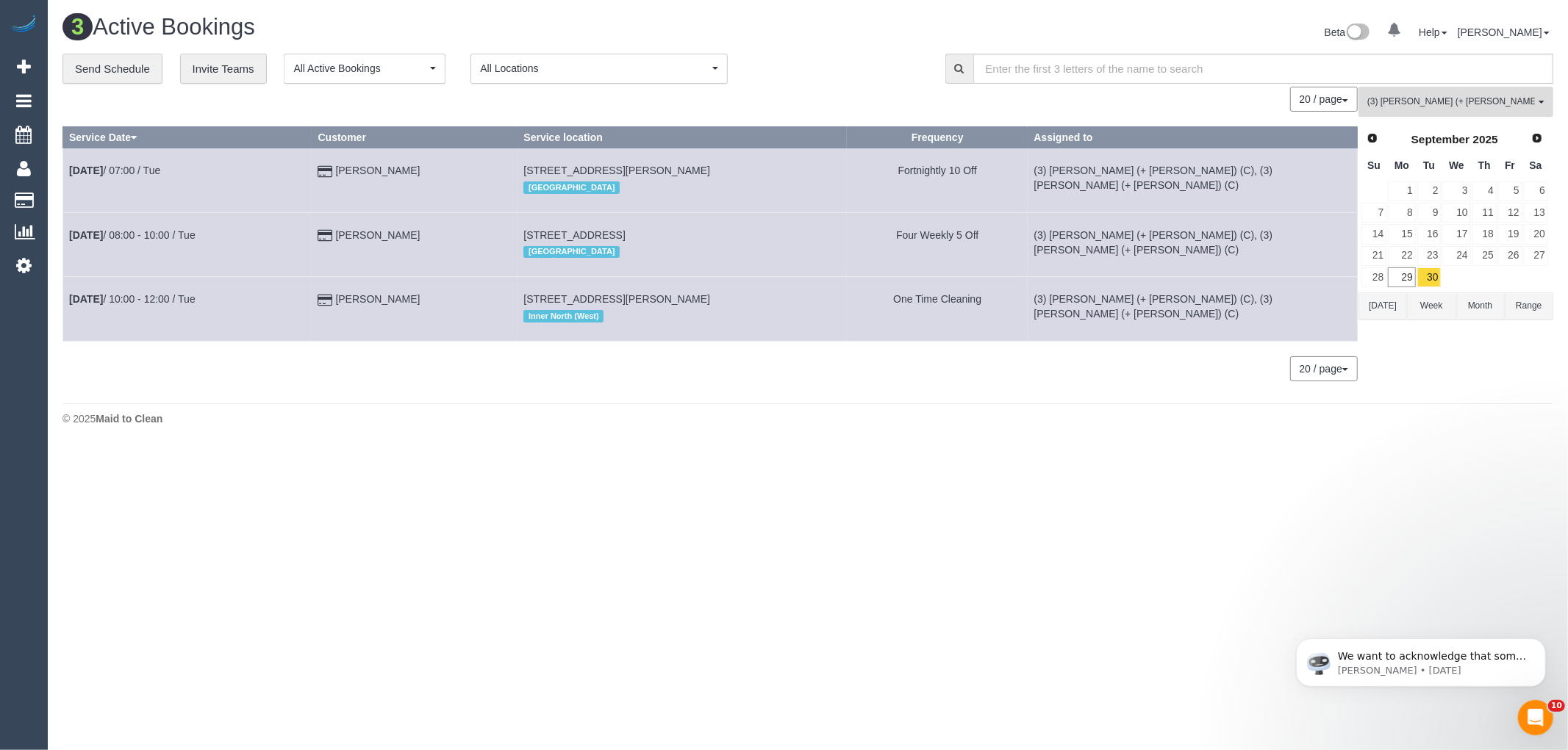
click at [1483, 105] on span "(3) Cristian (+ Tania) (C) , (3) Tania (+ Cristian) (C)" at bounding box center [1451, 102] width 168 height 12
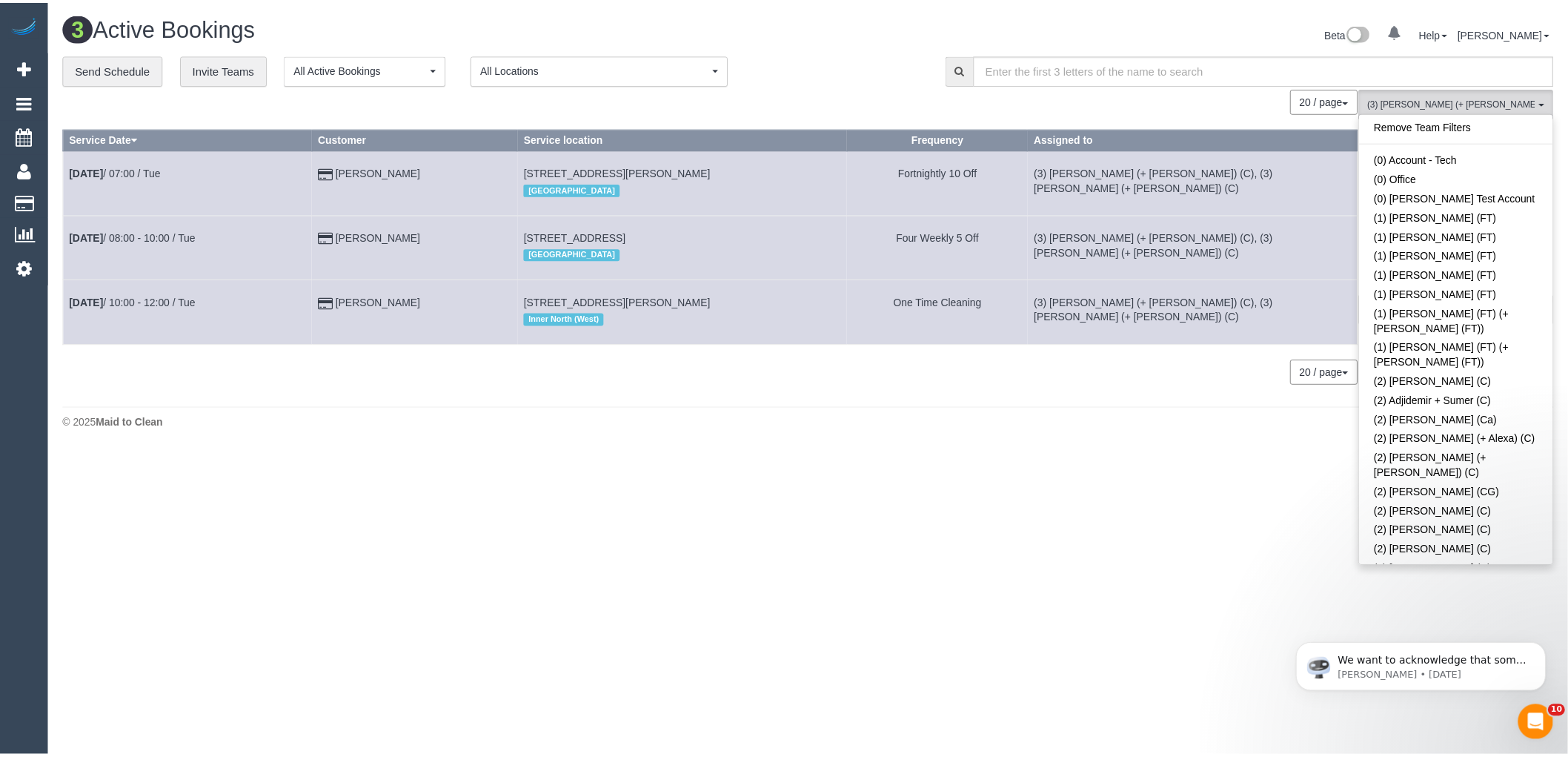
scroll to position [0, 0]
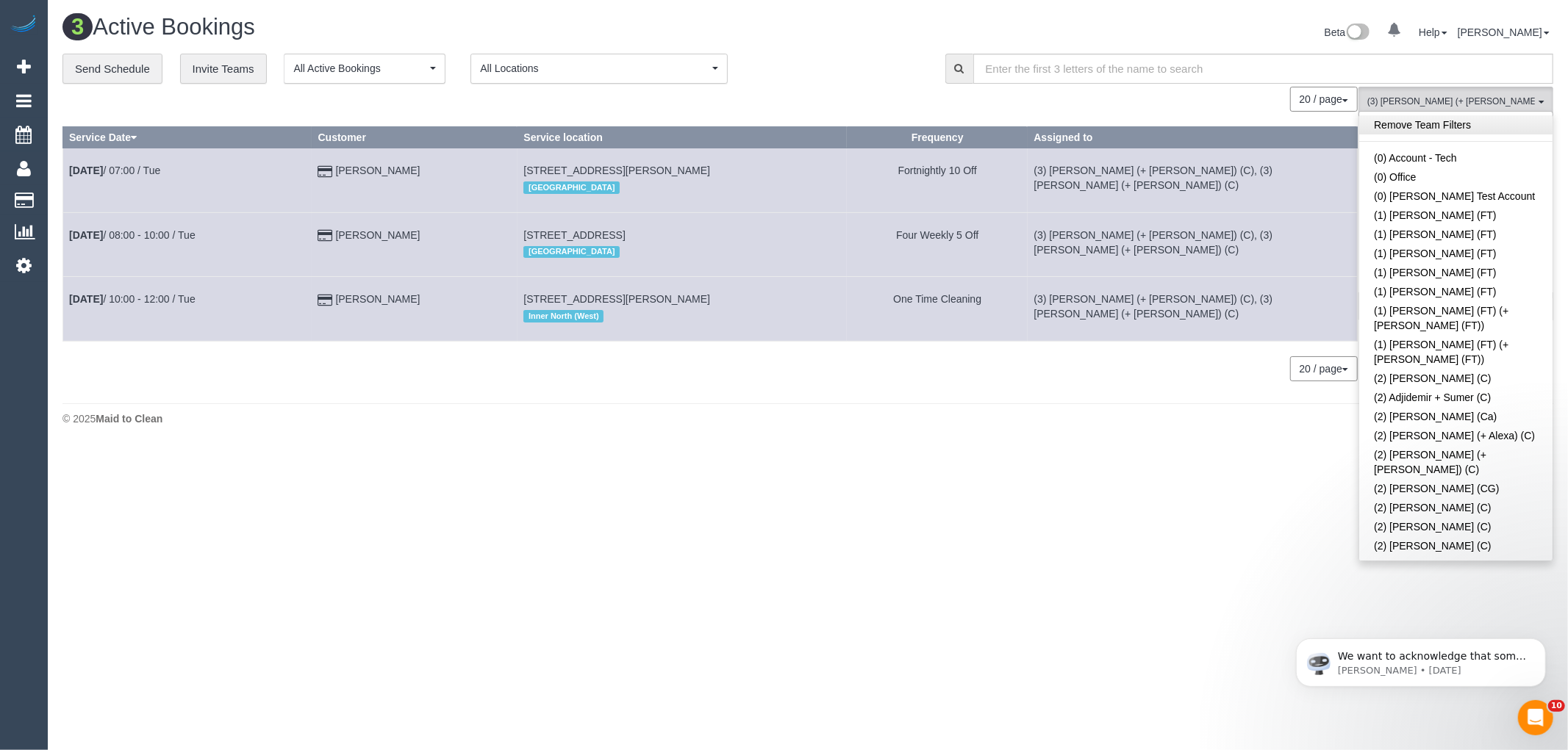
click at [1419, 133] on link "Remove Team Filters" at bounding box center [1455, 125] width 193 height 19
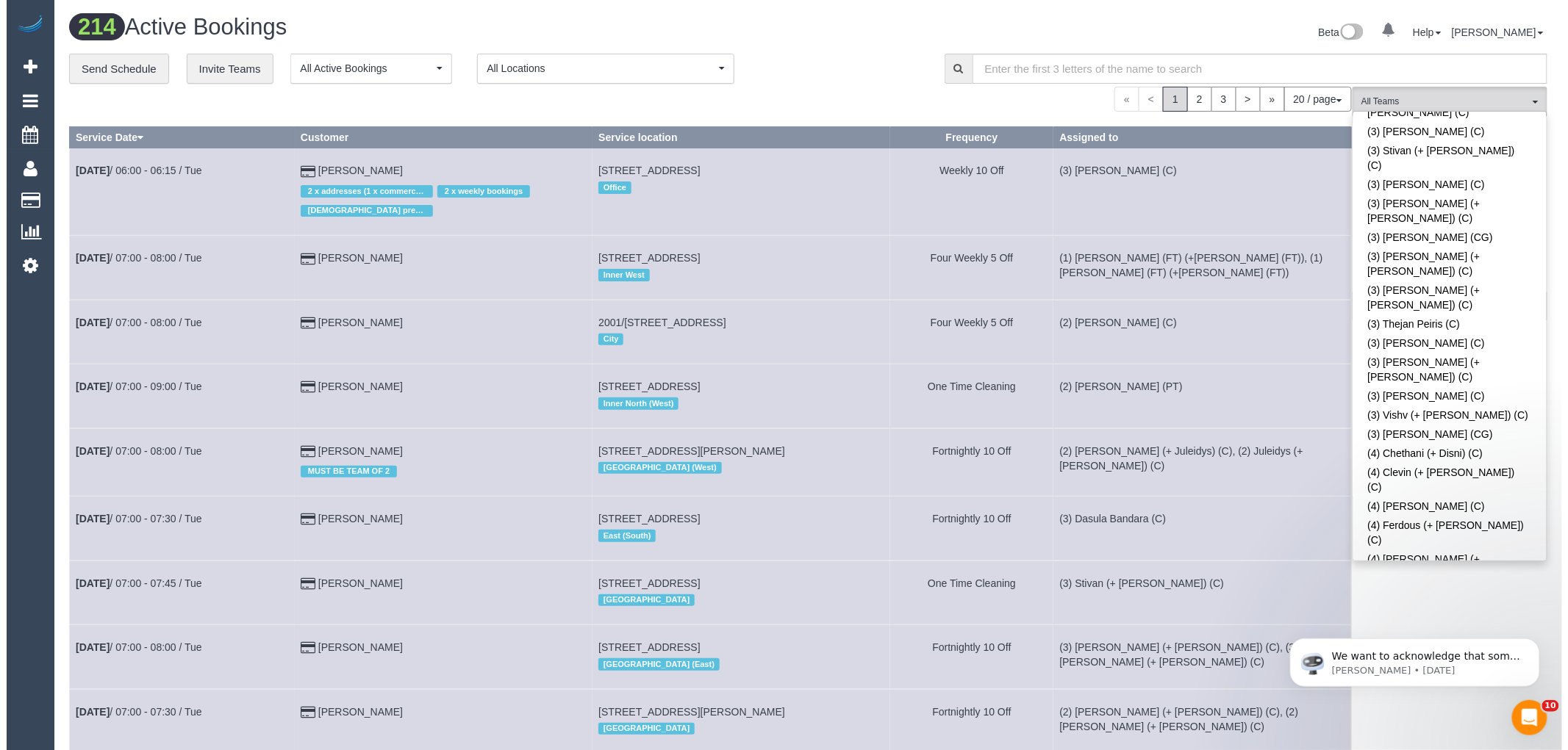
scroll to position [4678, 0]
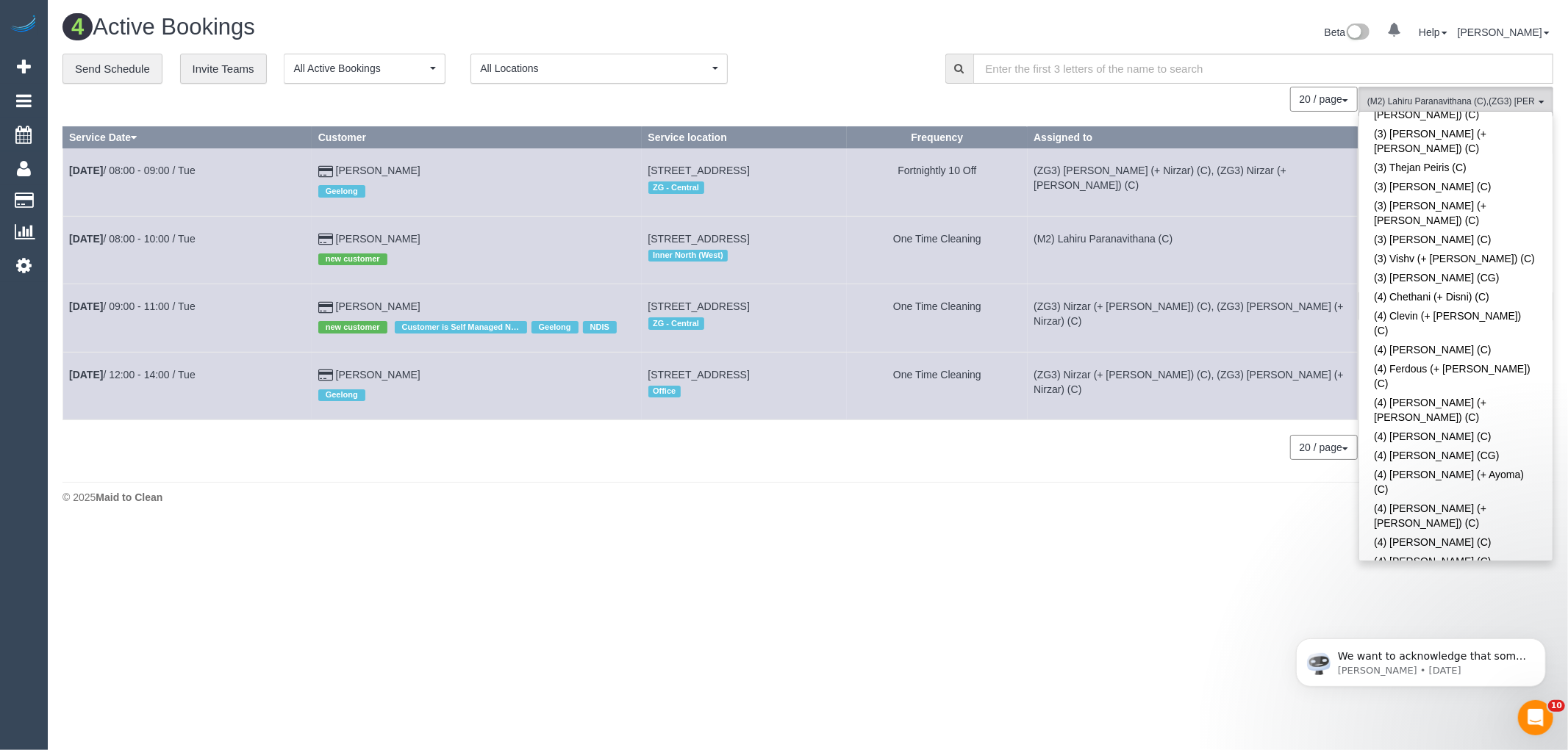
scroll to position [4597, 0]
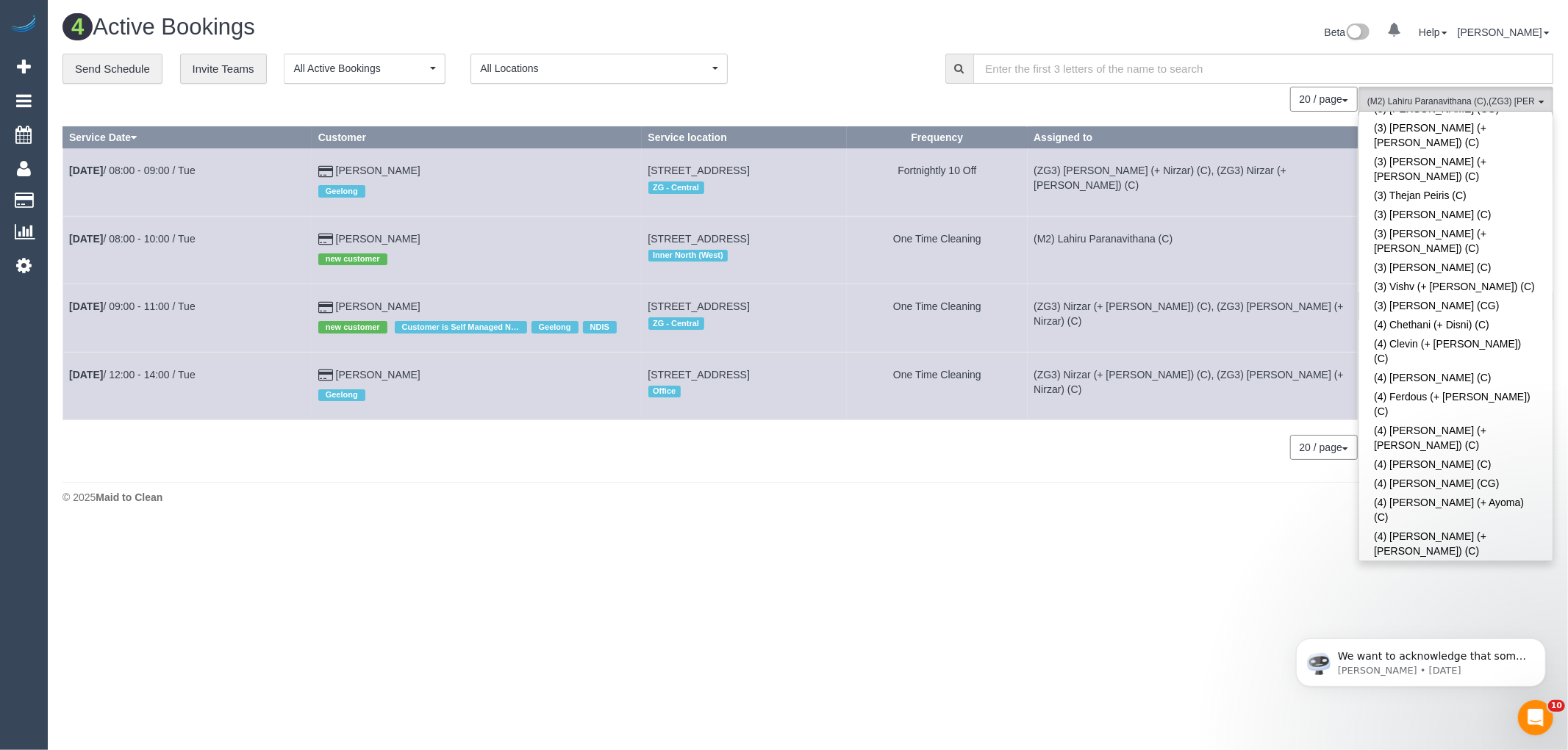
click at [1461, 103] on span "(ZG3) Mansi (+ Nirzar) (C) , (ZG3) Nirzar (+ Mansi) (C)" at bounding box center [1451, 102] width 168 height 12
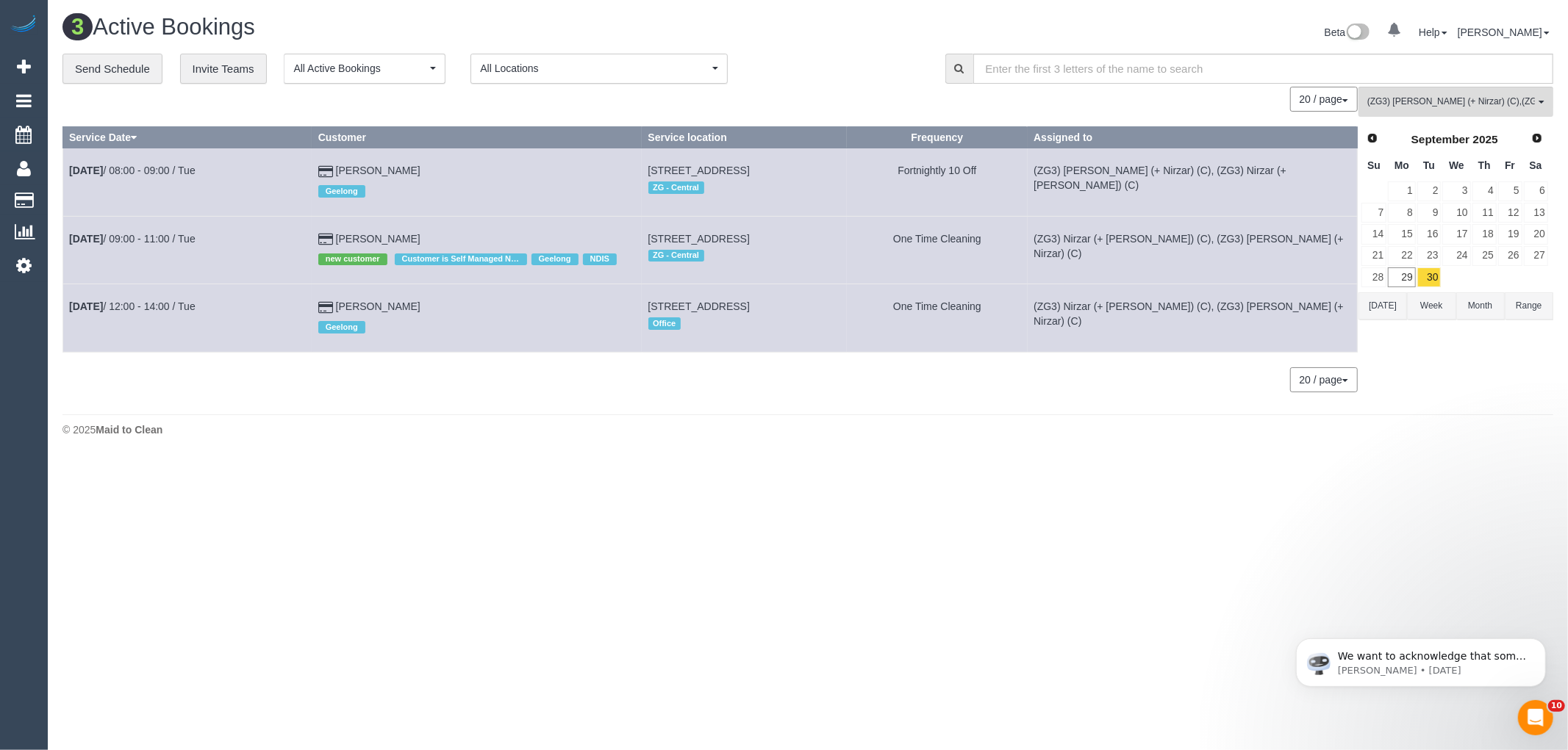
click at [1392, 313] on button "Today" at bounding box center [1382, 306] width 48 height 27
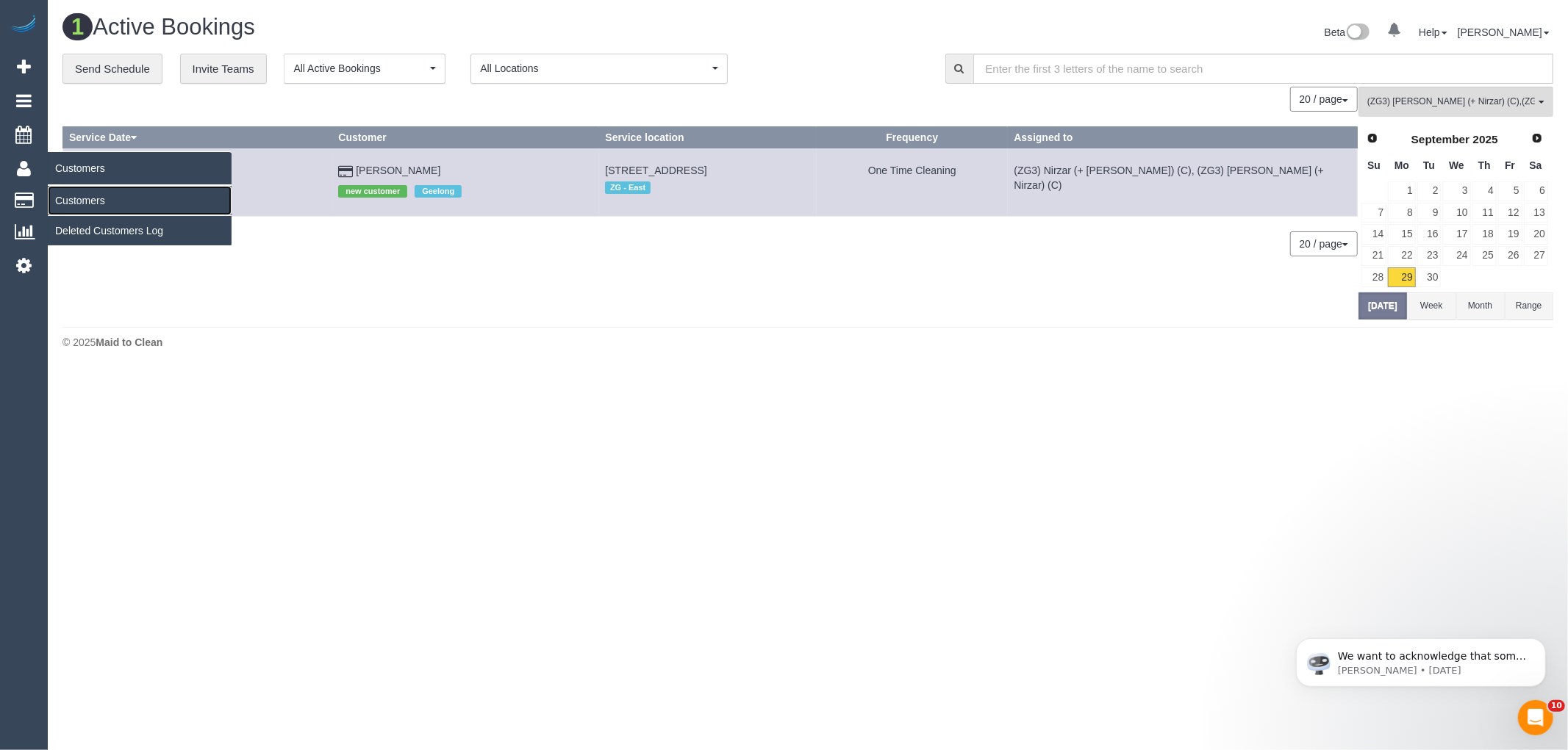
click at [67, 195] on link "Customers" at bounding box center [139, 201] width 184 height 29
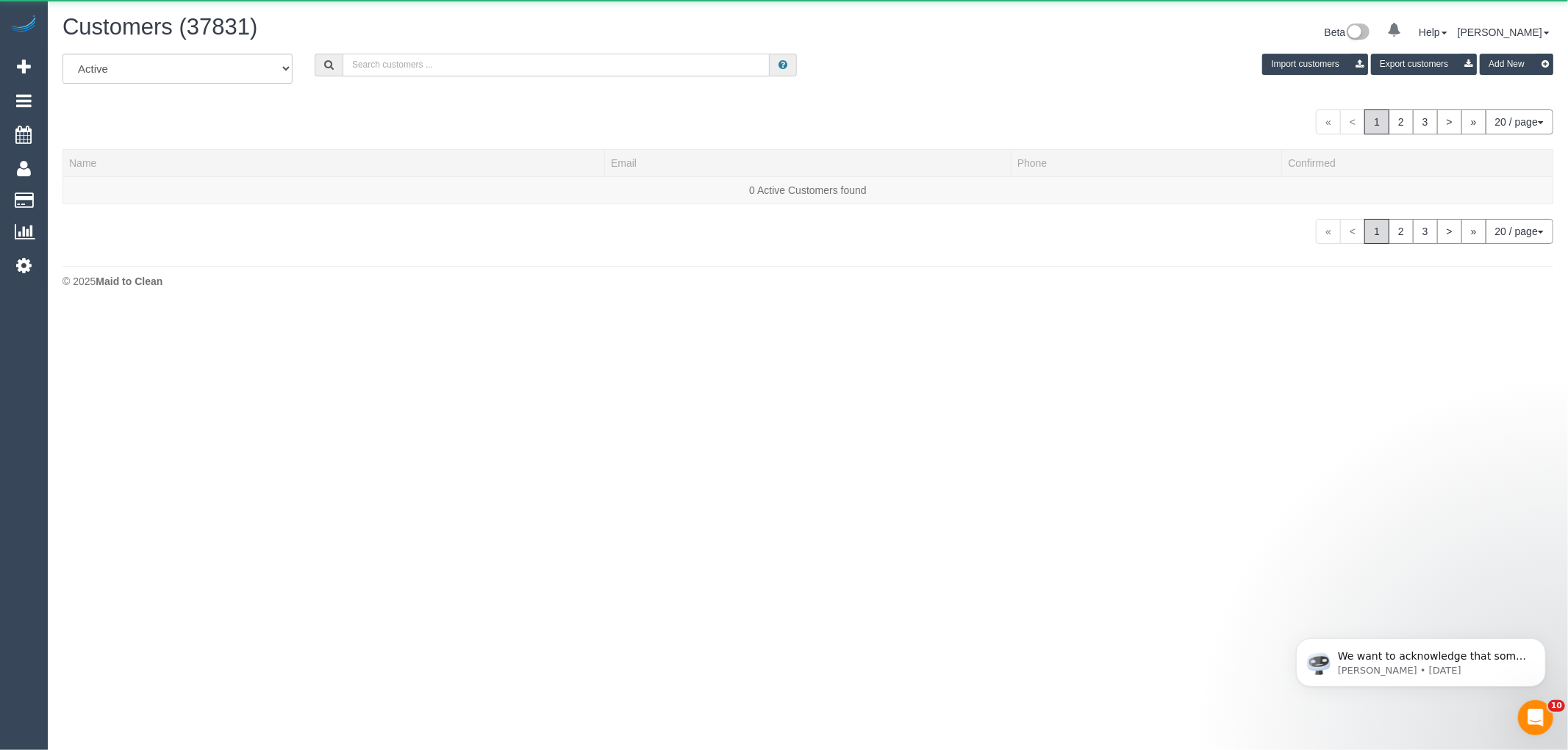
click at [468, 70] on input "text" at bounding box center [556, 65] width 427 height 23
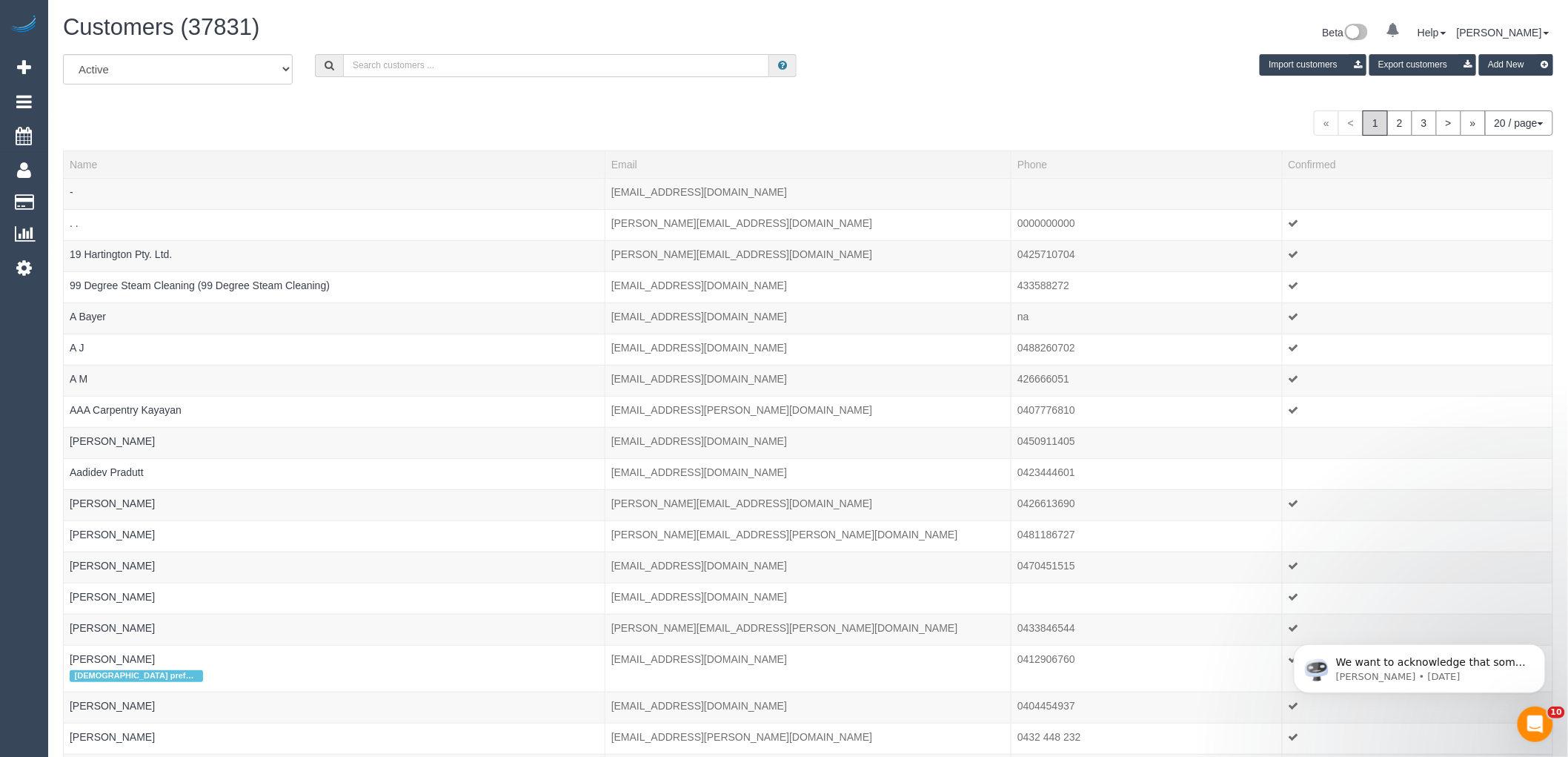
paste input "61499985861"
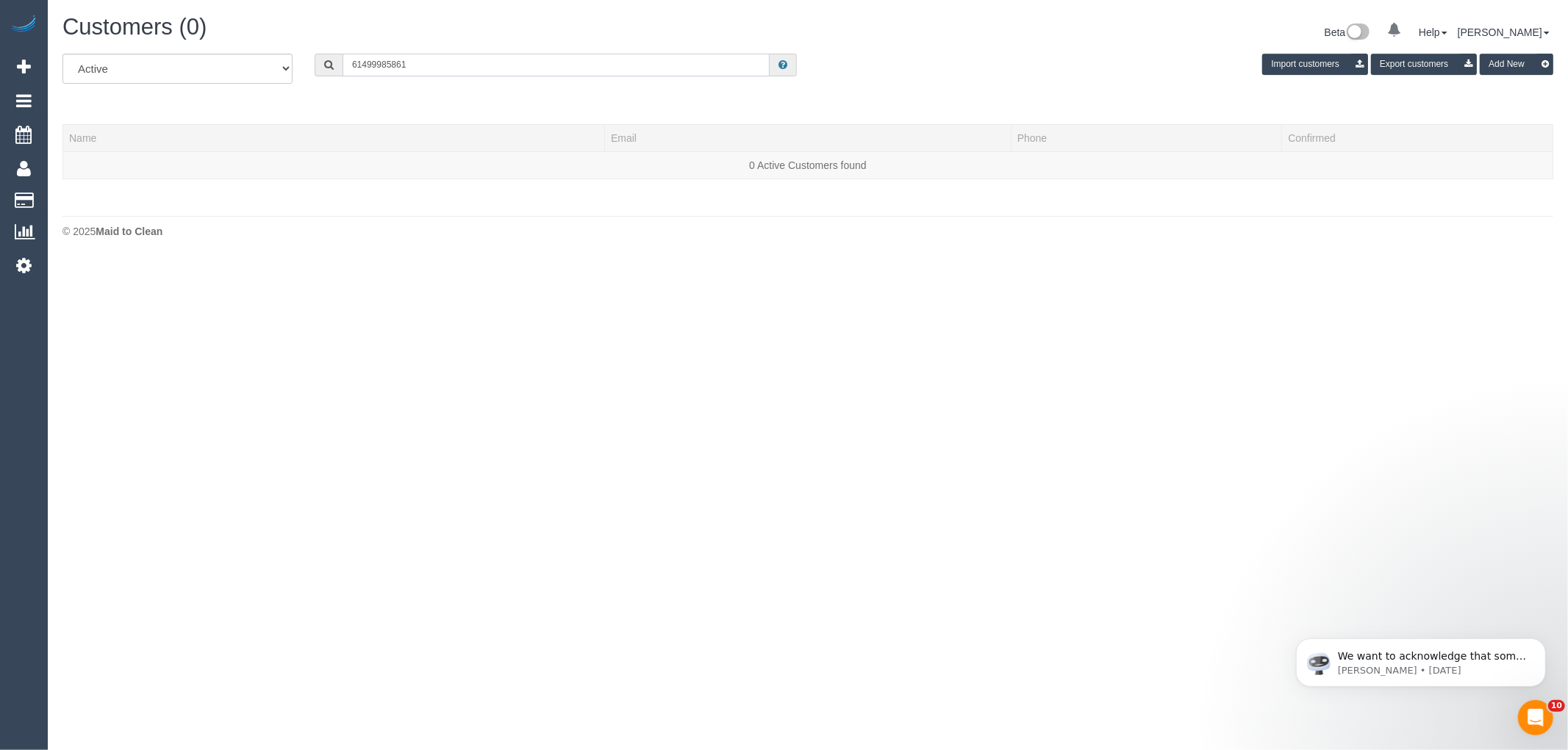
drag, startPoint x: 361, startPoint y: 74, endPoint x: 263, endPoint y: 93, distance: 99.8
click at [263, 93] on div "All Active Archived 61499985861 Import customers Export customers Add New" at bounding box center [808, 74] width 1513 height 41
click at [370, 67] on input "0499985861" at bounding box center [556, 65] width 427 height 23
click at [387, 67] on input "0499 985861" at bounding box center [556, 65] width 427 height 23
click at [442, 61] on input "0499 985 861" at bounding box center [556, 65] width 427 height 23
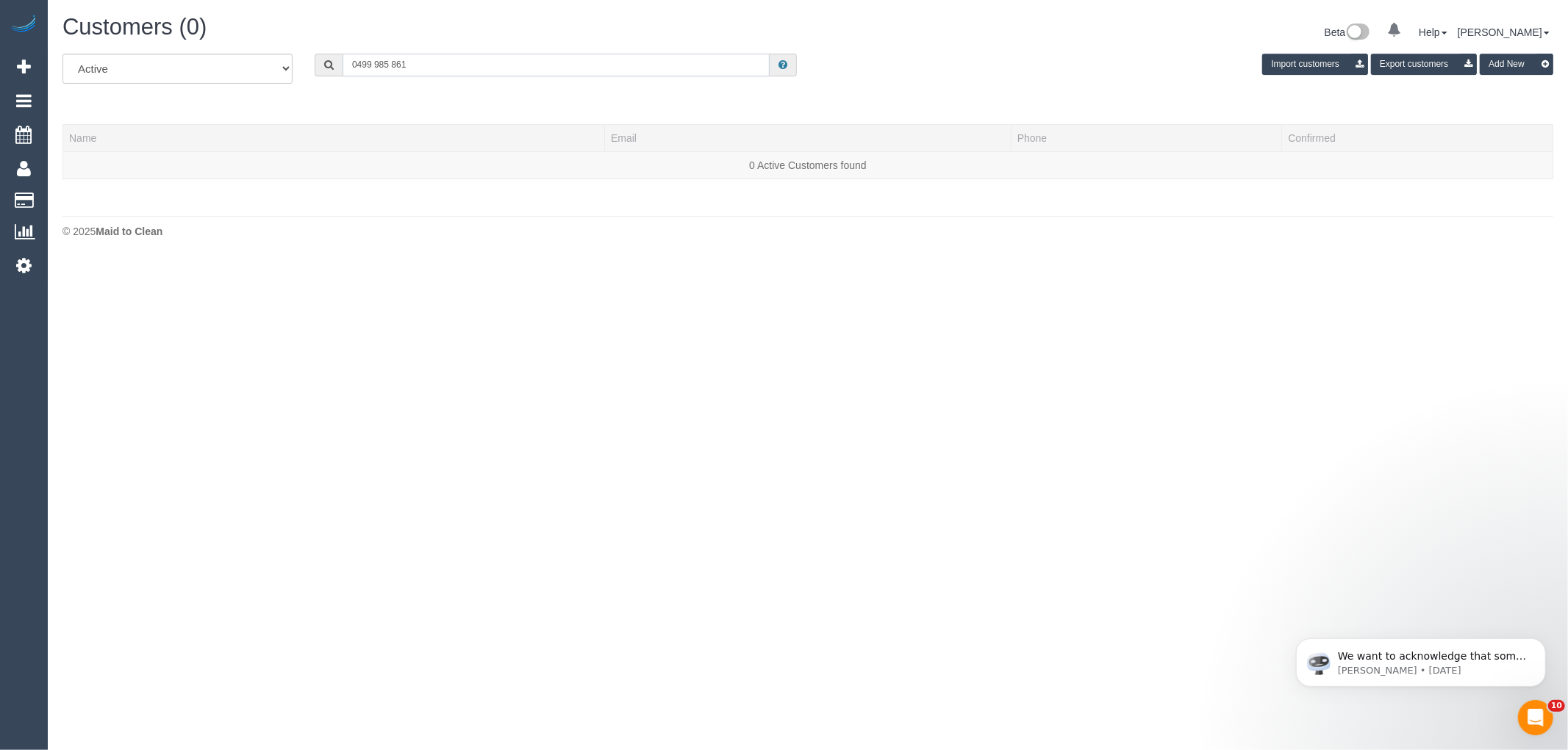
click at [479, 70] on input "0499 985 861" at bounding box center [556, 65] width 427 height 23
click at [475, 70] on input "0412 720 113" at bounding box center [556, 65] width 427 height 23
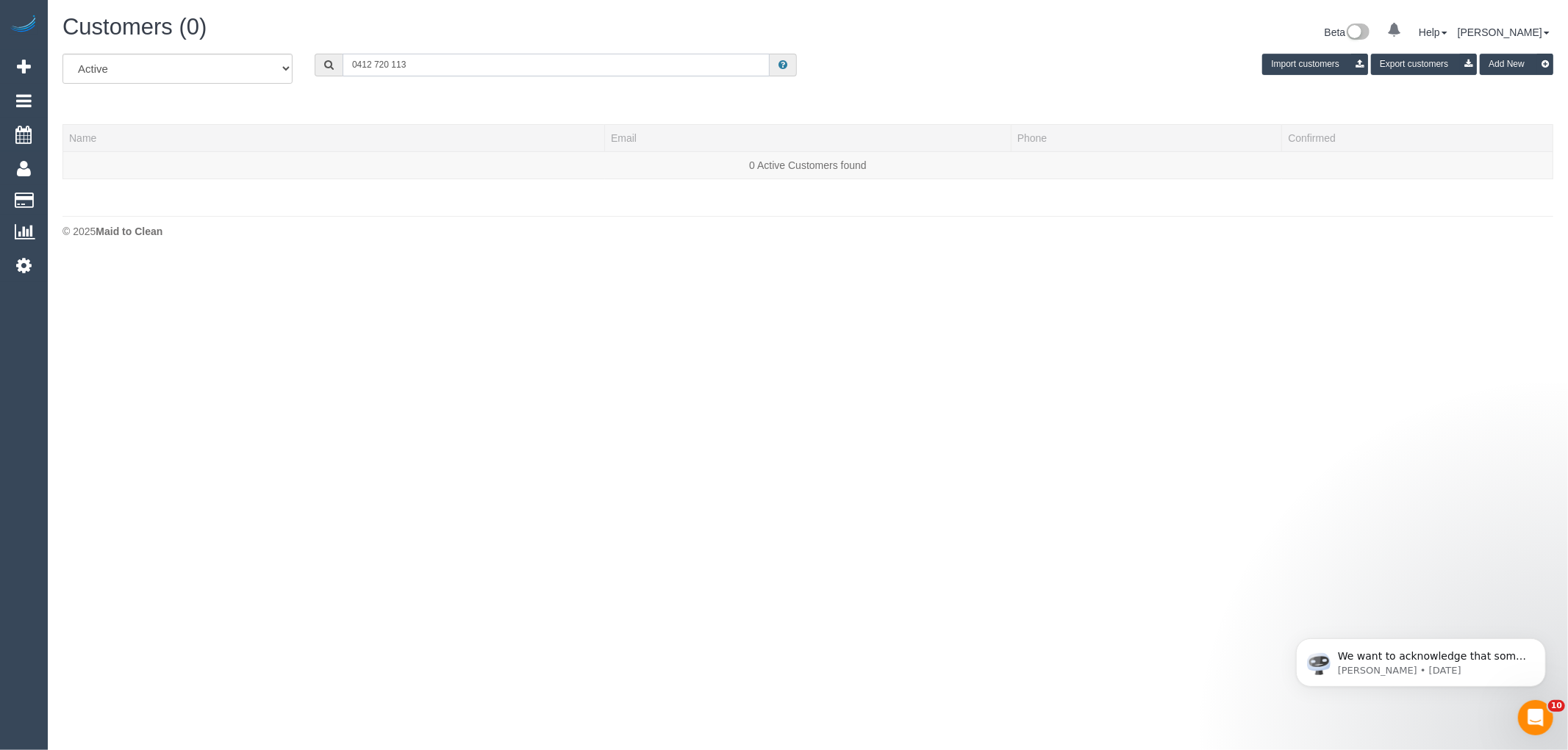
click at [475, 70] on input "0412 720 113" at bounding box center [556, 65] width 427 height 23
click at [390, 74] on input "0412 720 113" at bounding box center [556, 65] width 427 height 23
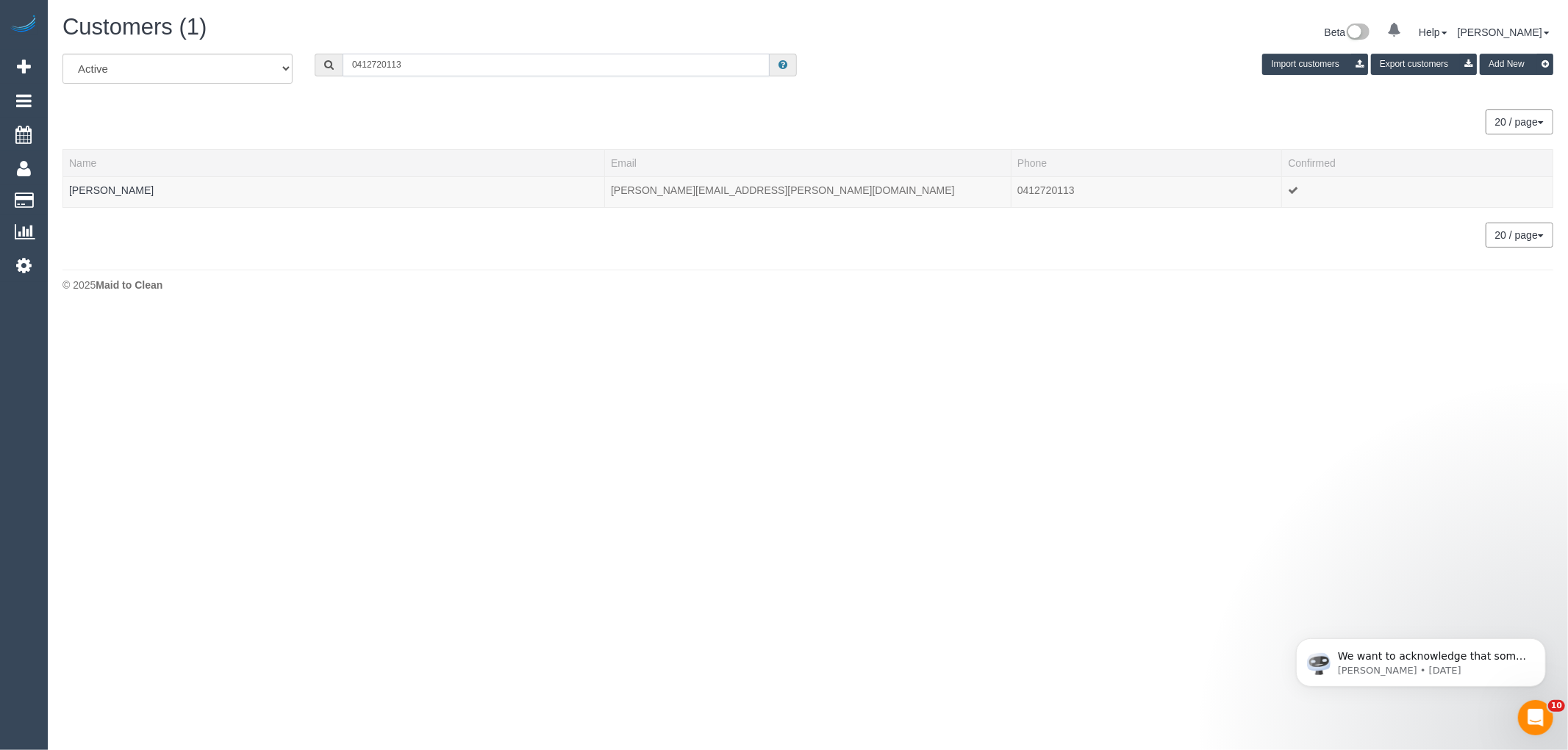
click at [530, 74] on input "0412720113" at bounding box center [556, 65] width 427 height 23
click input "0412720113"
type input "v"
paste input "+61431179523"
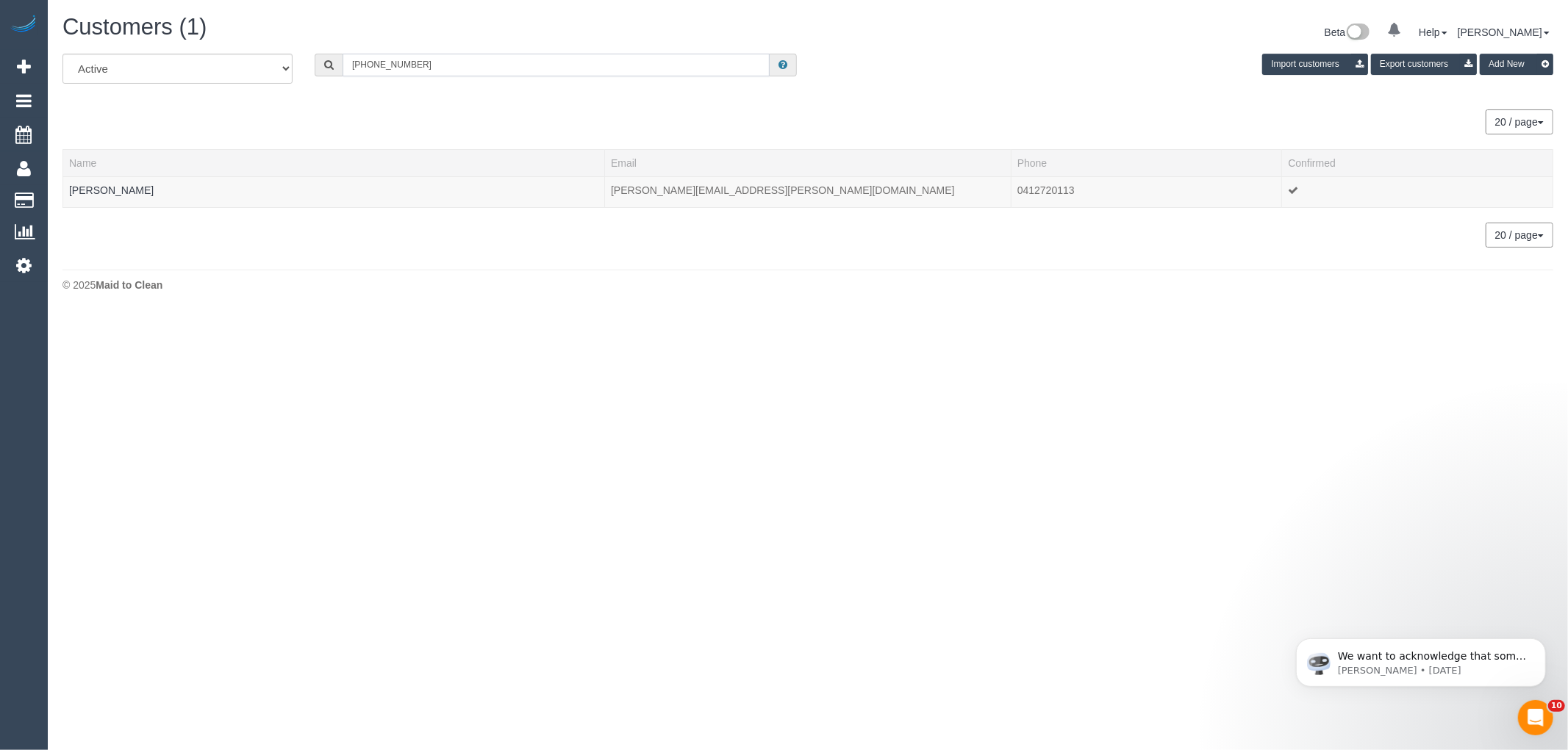
drag, startPoint x: 367, startPoint y: 63, endPoint x: 202, endPoint y: 64, distance: 165.0
click div "All Active Archived +61431179523 Import customers Export customers Add New"
type input "0431179523"
click input "0431179523"
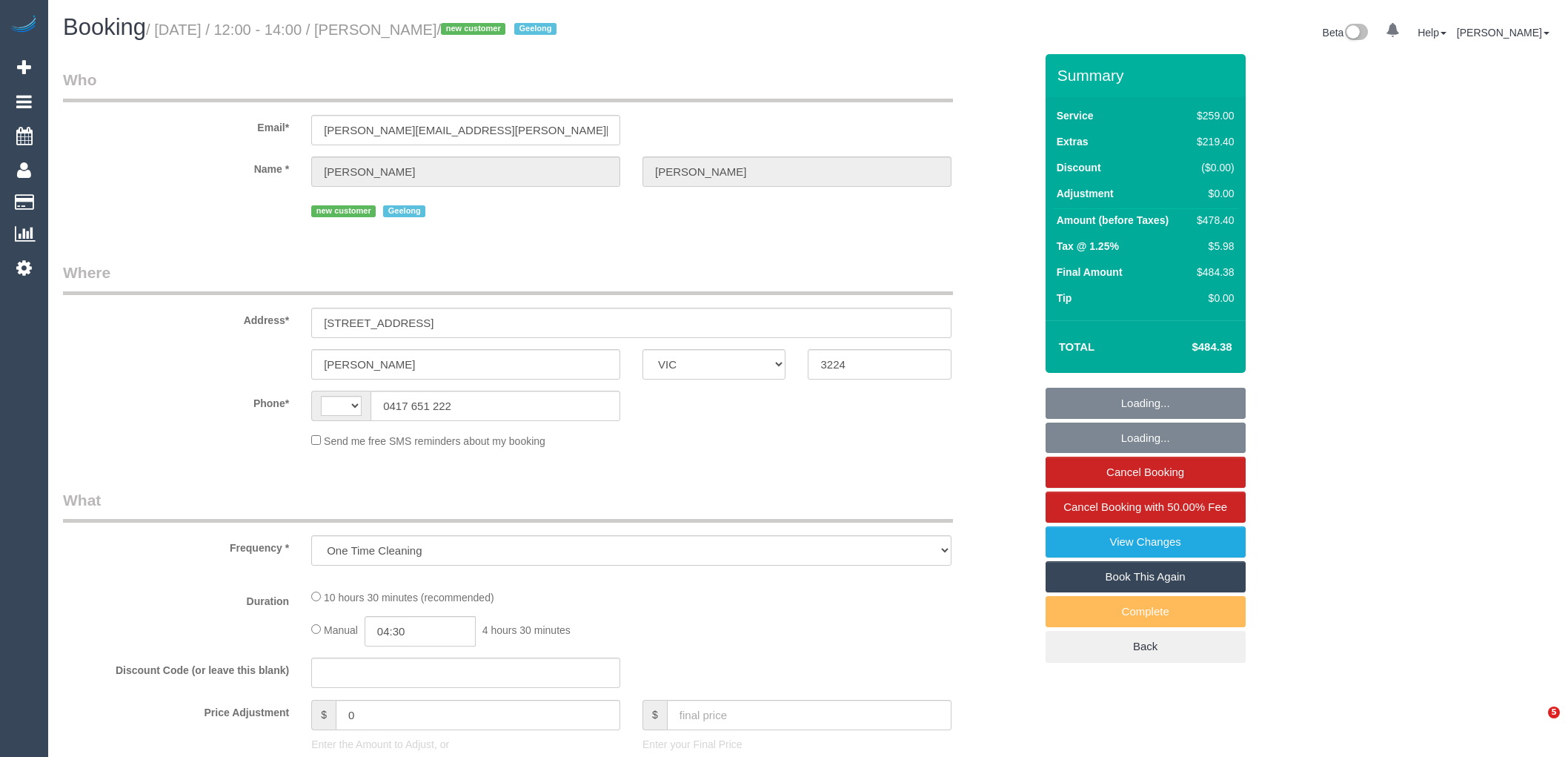
select select "VIC"
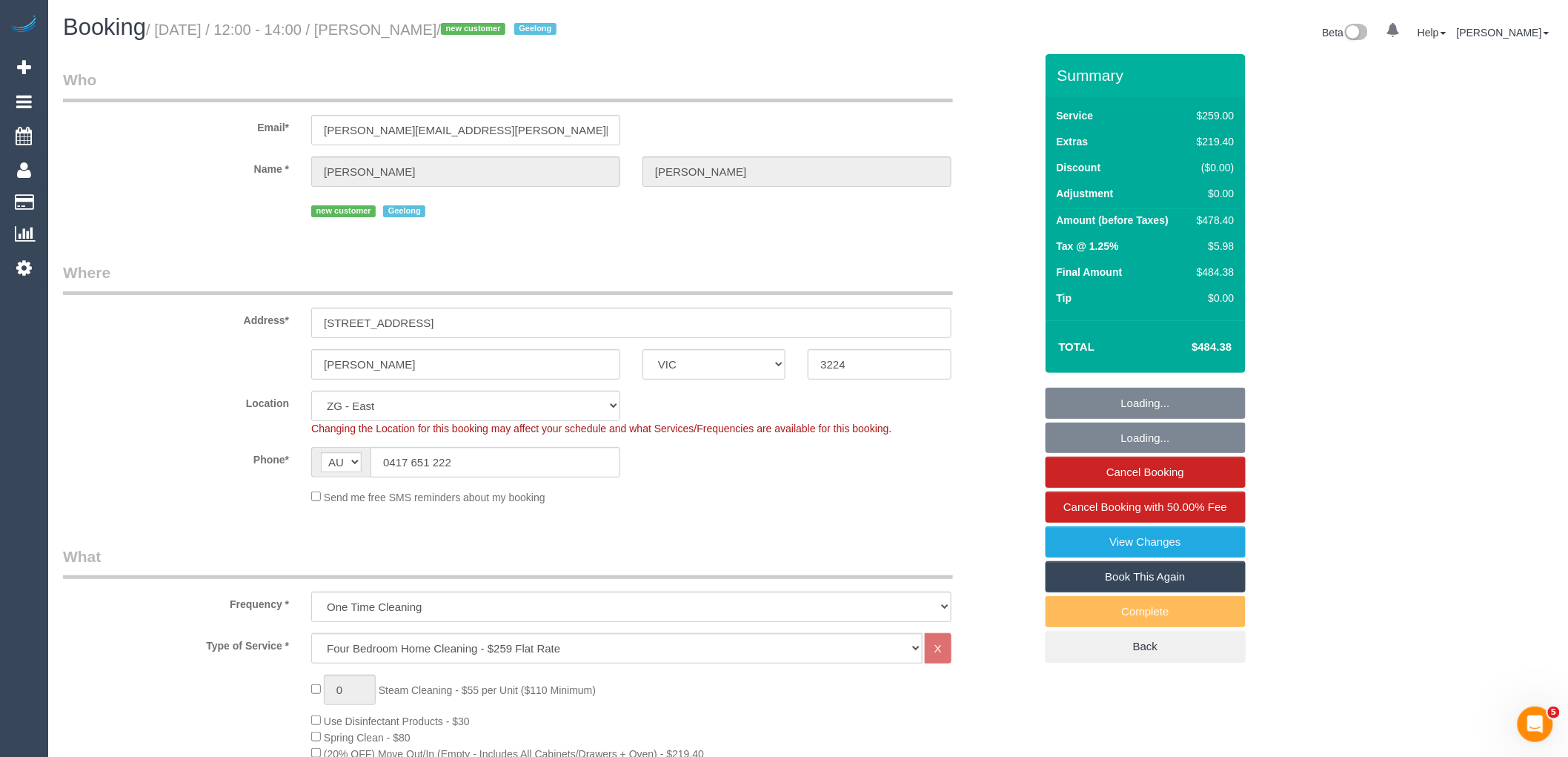
select select "string:AU"
select select "string:stripe-pm_1S7Z1u2GScqysDRVbdmgQ10w"
select select "object:783"
select select "number:28"
select select "number:14"
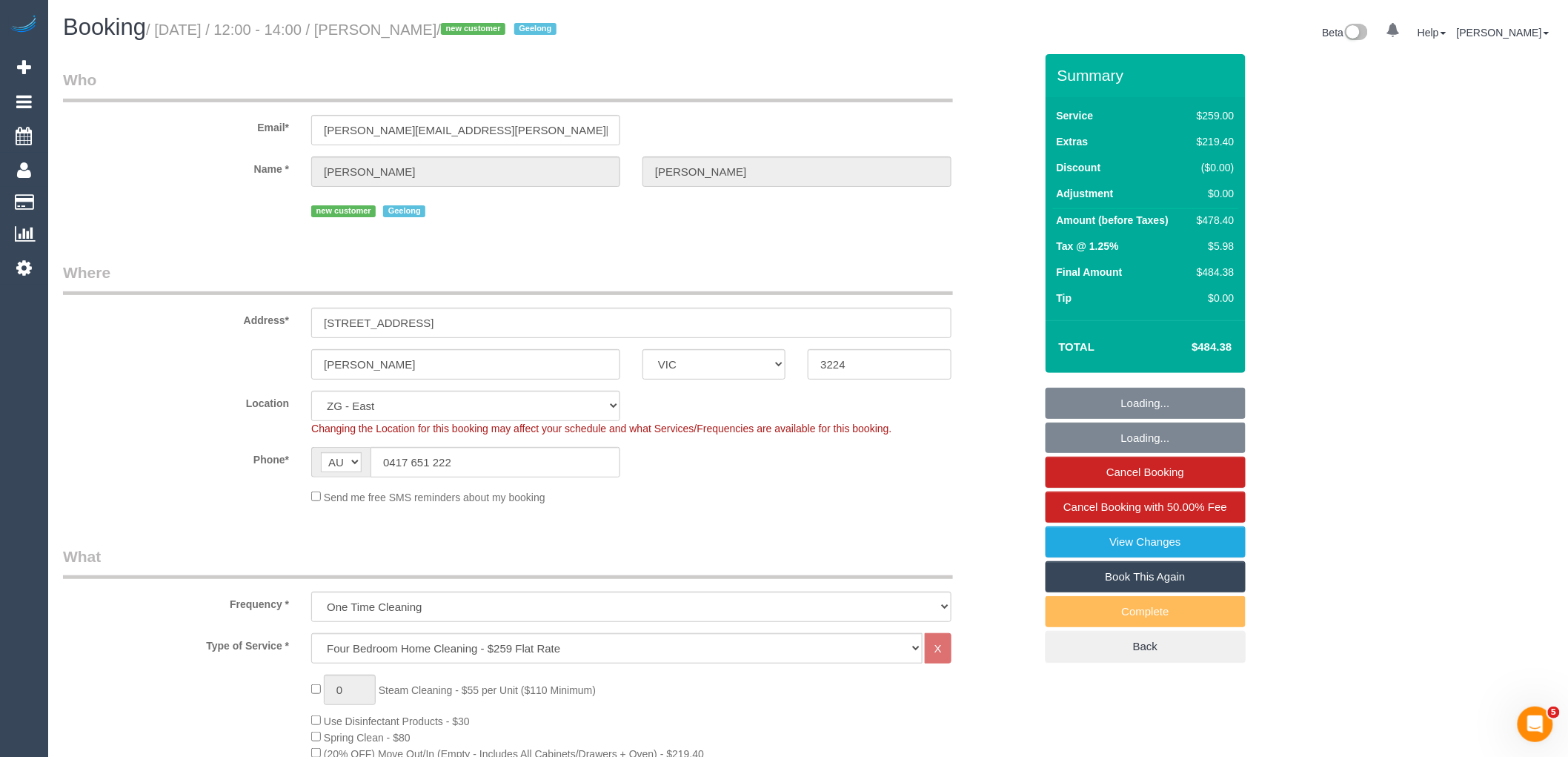
select select "number:19"
select select "number:36"
select select "number:12"
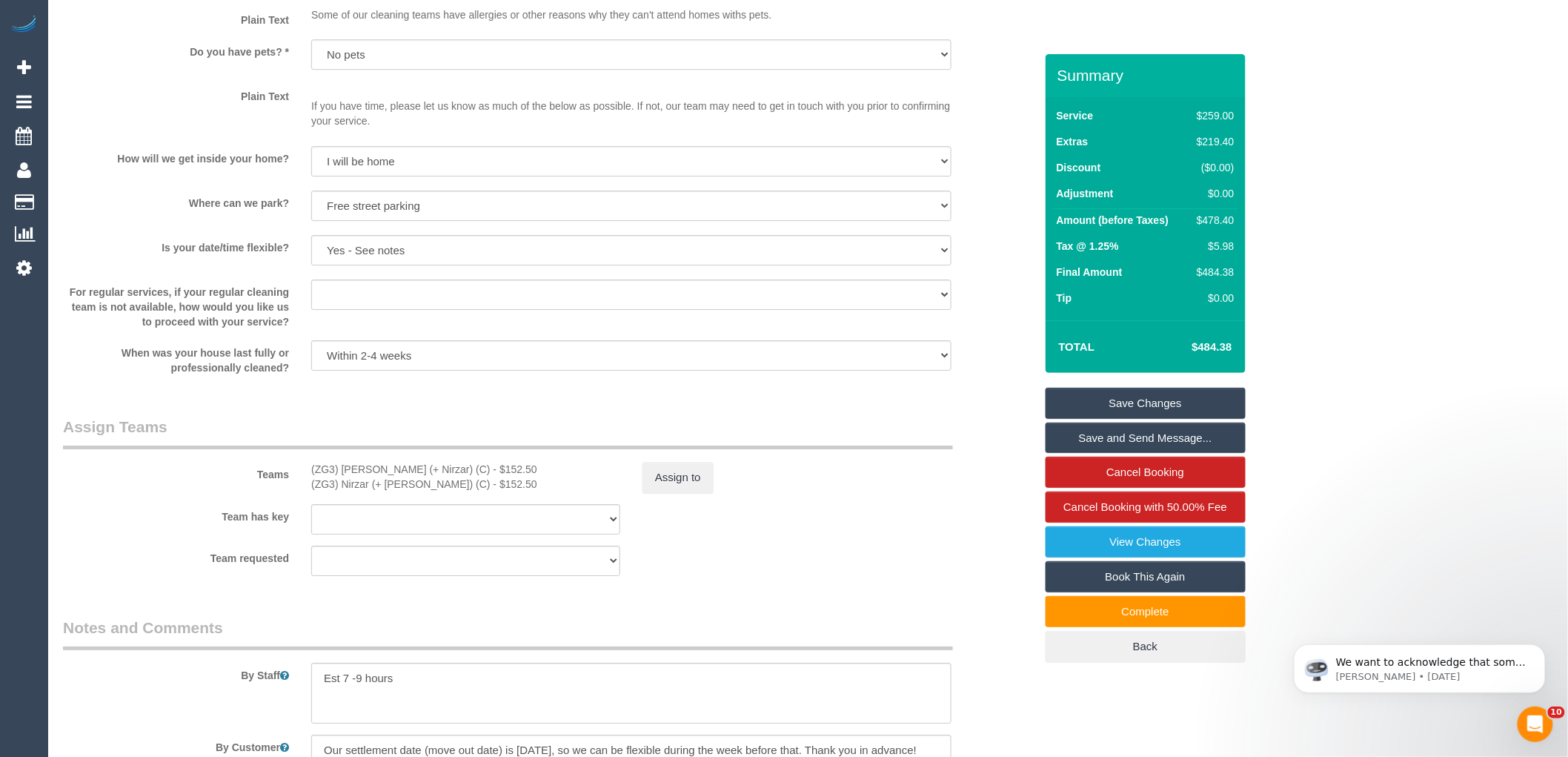
scroll to position [2225, 0]
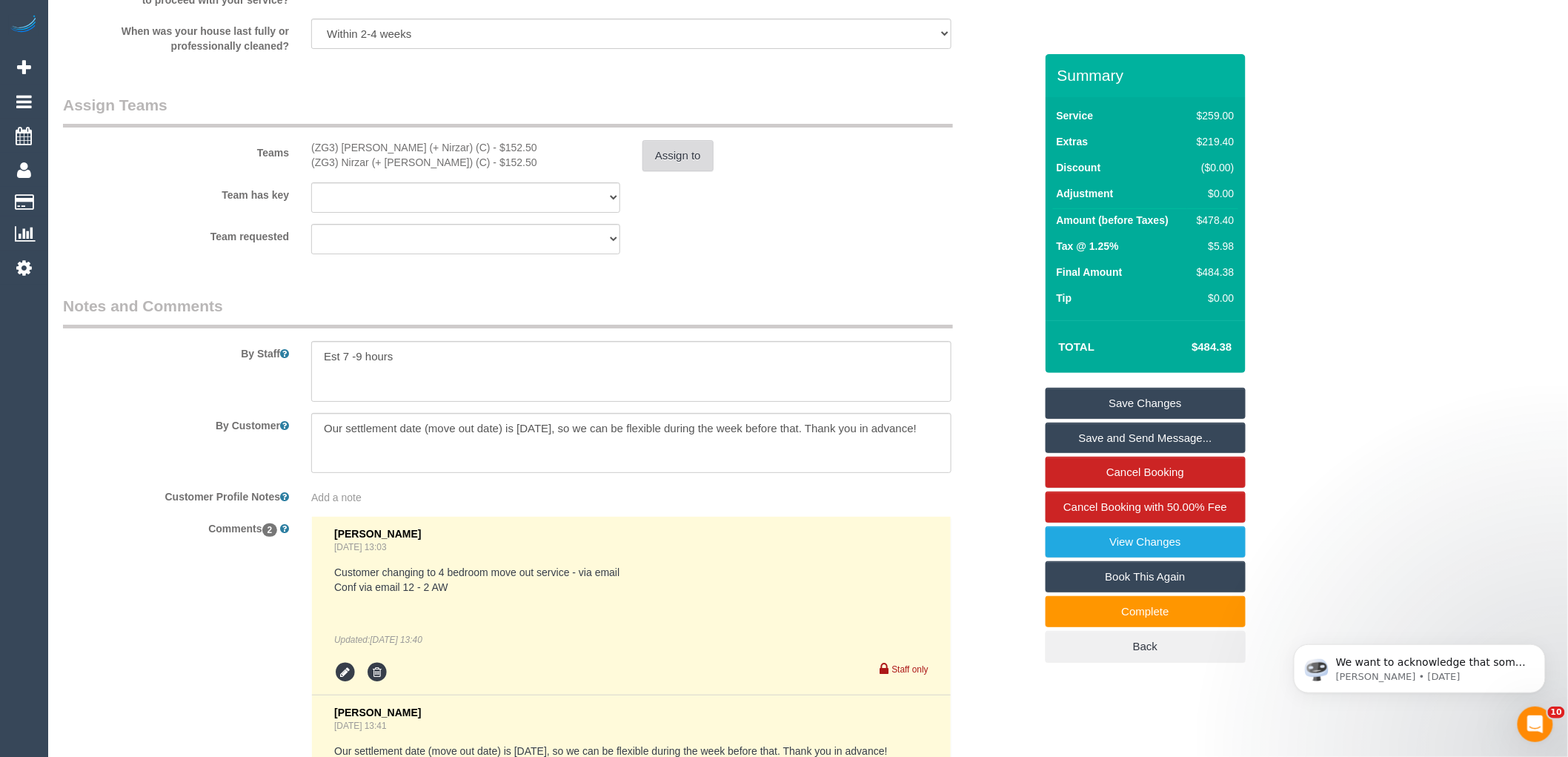
click at [662, 172] on button "Assign to" at bounding box center [678, 155] width 71 height 31
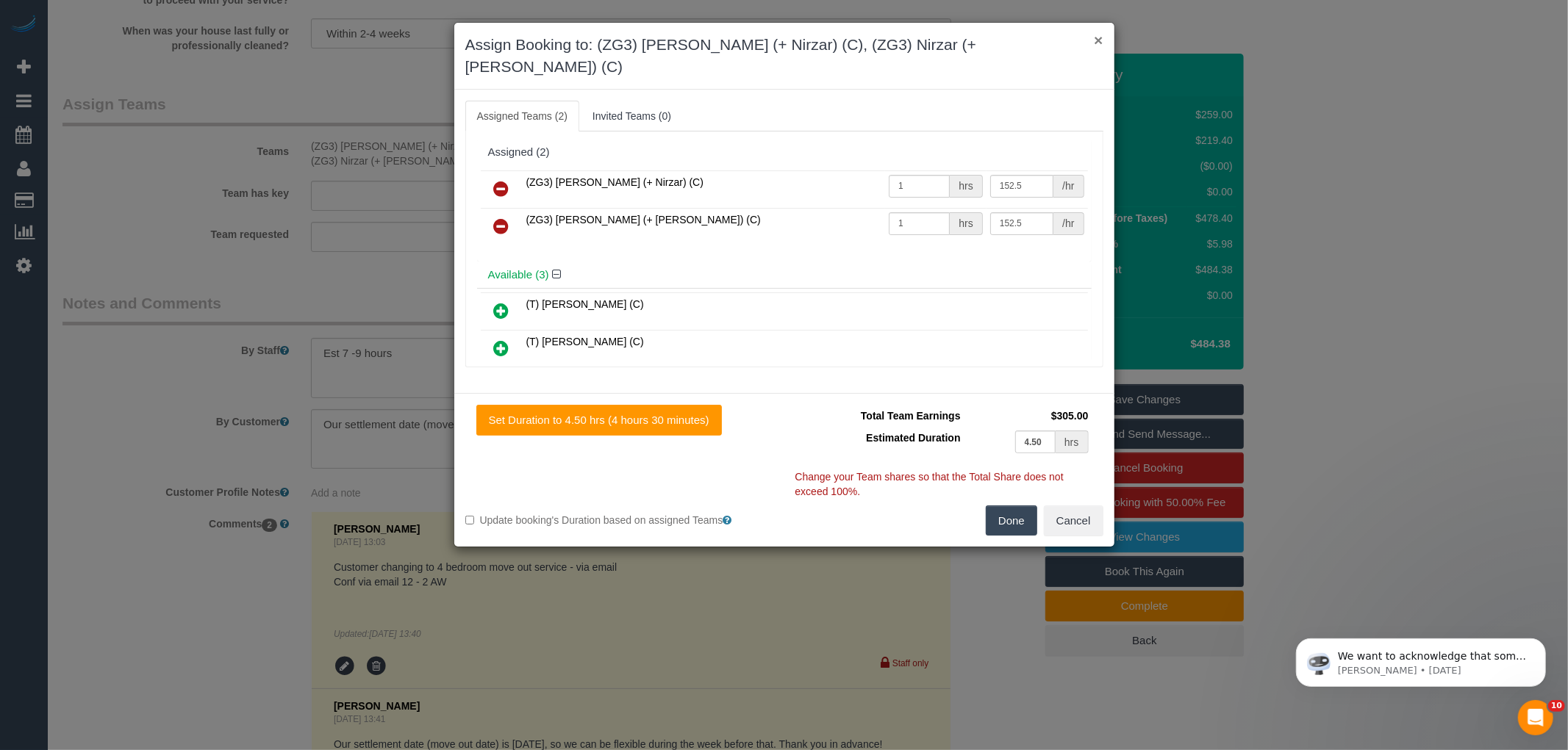
click at [1098, 34] on button "×" at bounding box center [1098, 40] width 9 height 15
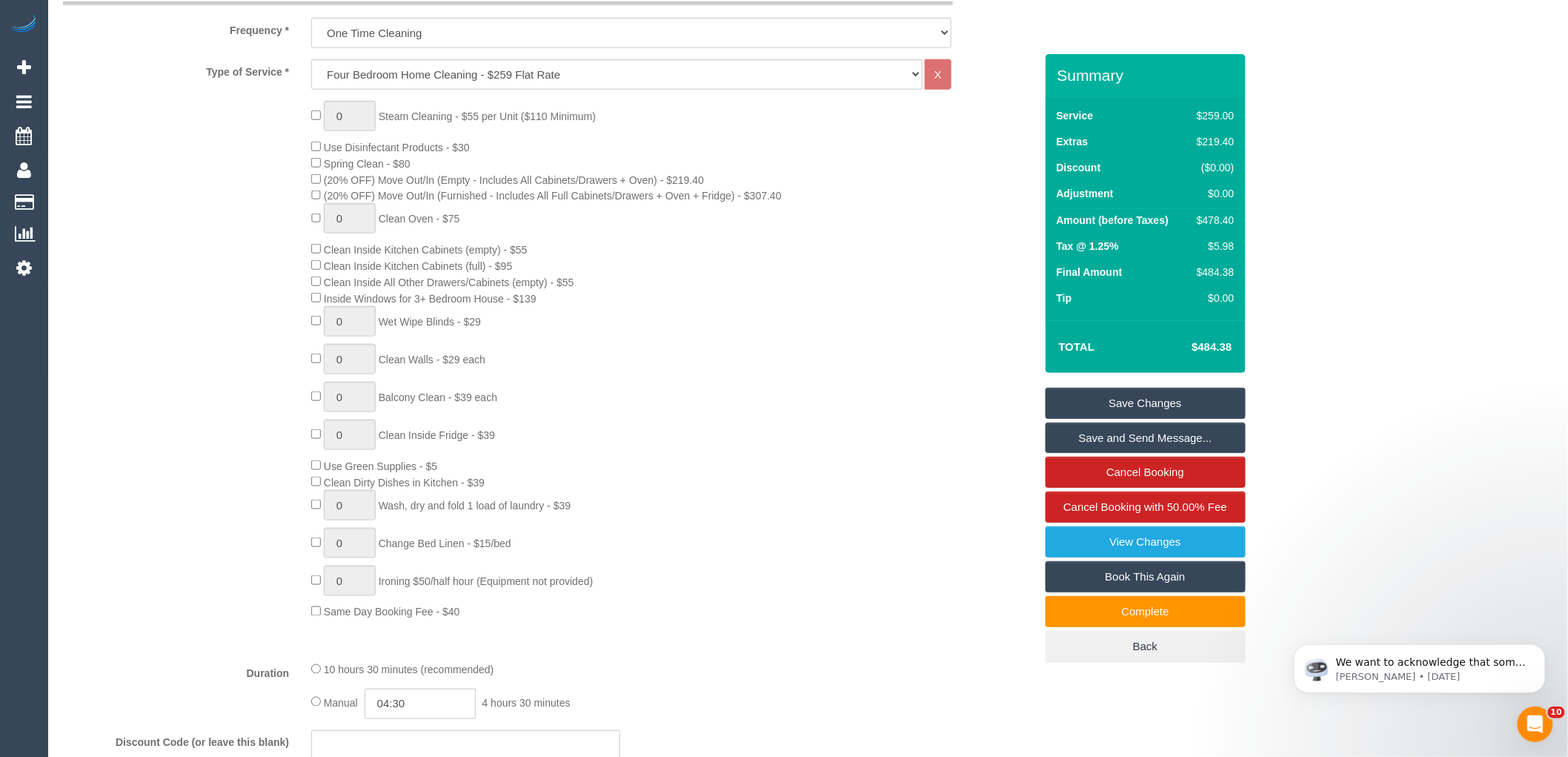
scroll to position [438, 0]
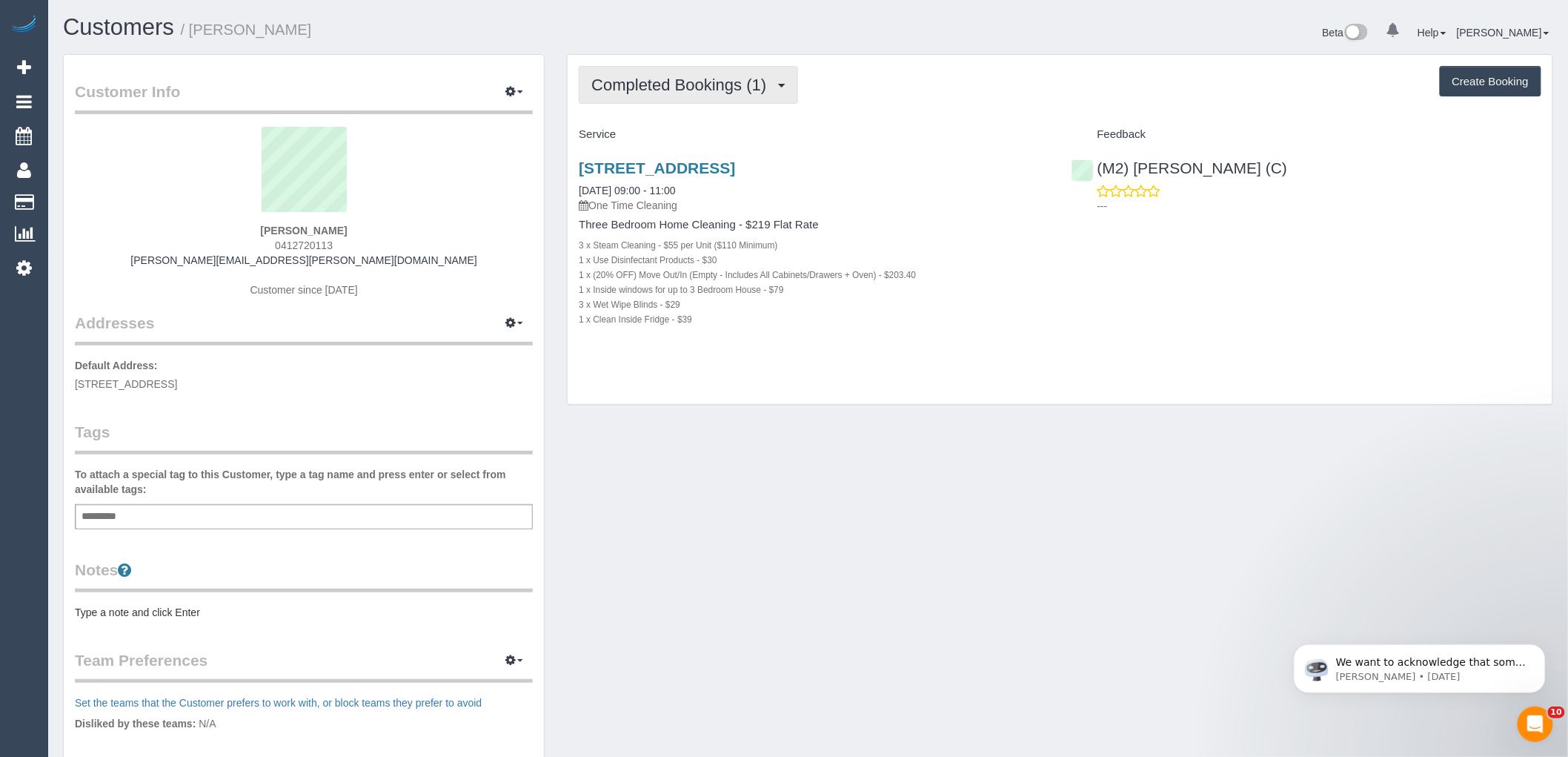
click at [716, 89] on span "Completed Bookings (1)" at bounding box center [682, 85] width 182 height 19
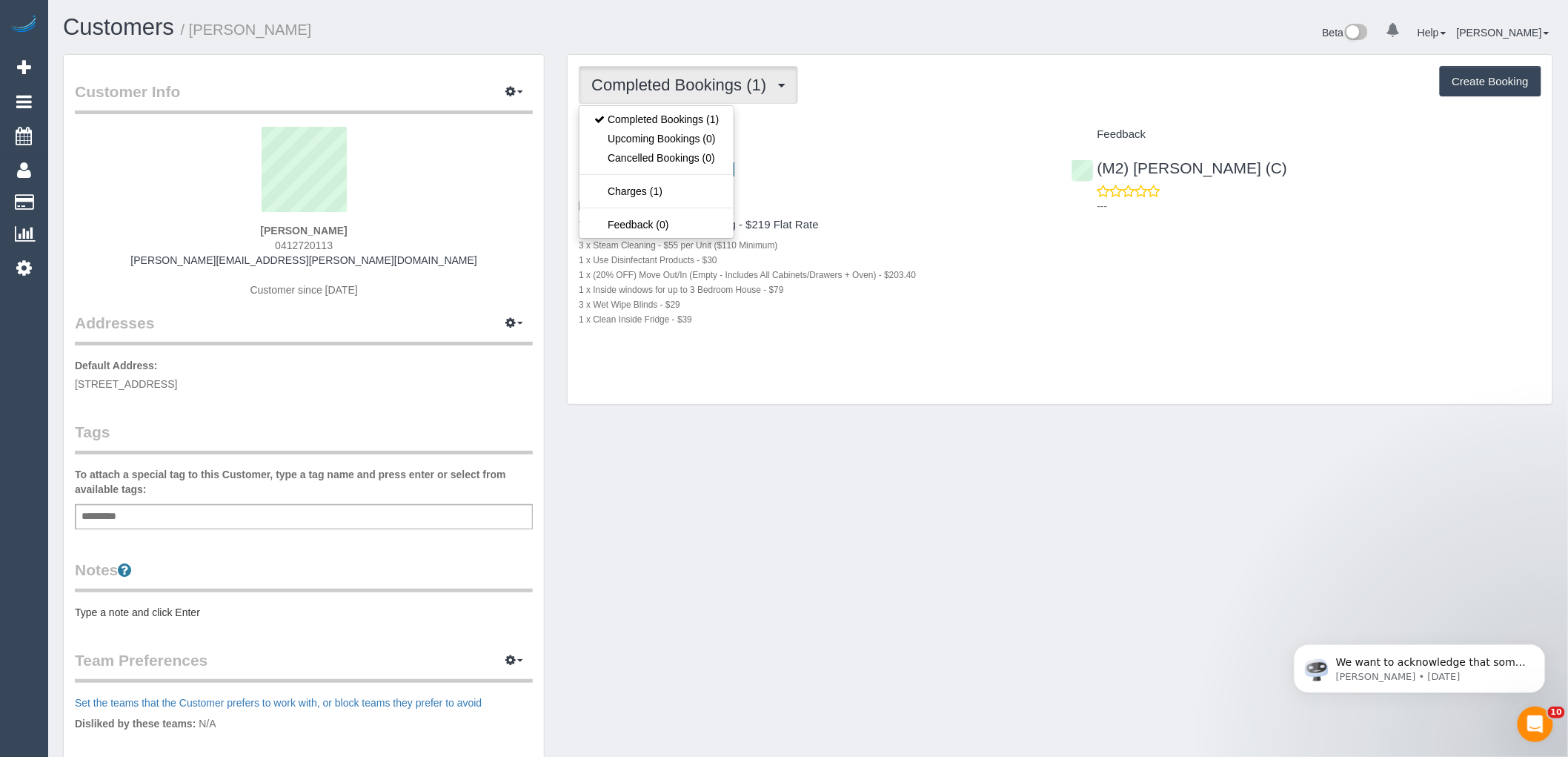
click at [878, 108] on div "Completed Bookings (1) Completed Bookings (1) Upcoming Bookings (0) Cancelled B…" at bounding box center [1060, 230] width 985 height 350
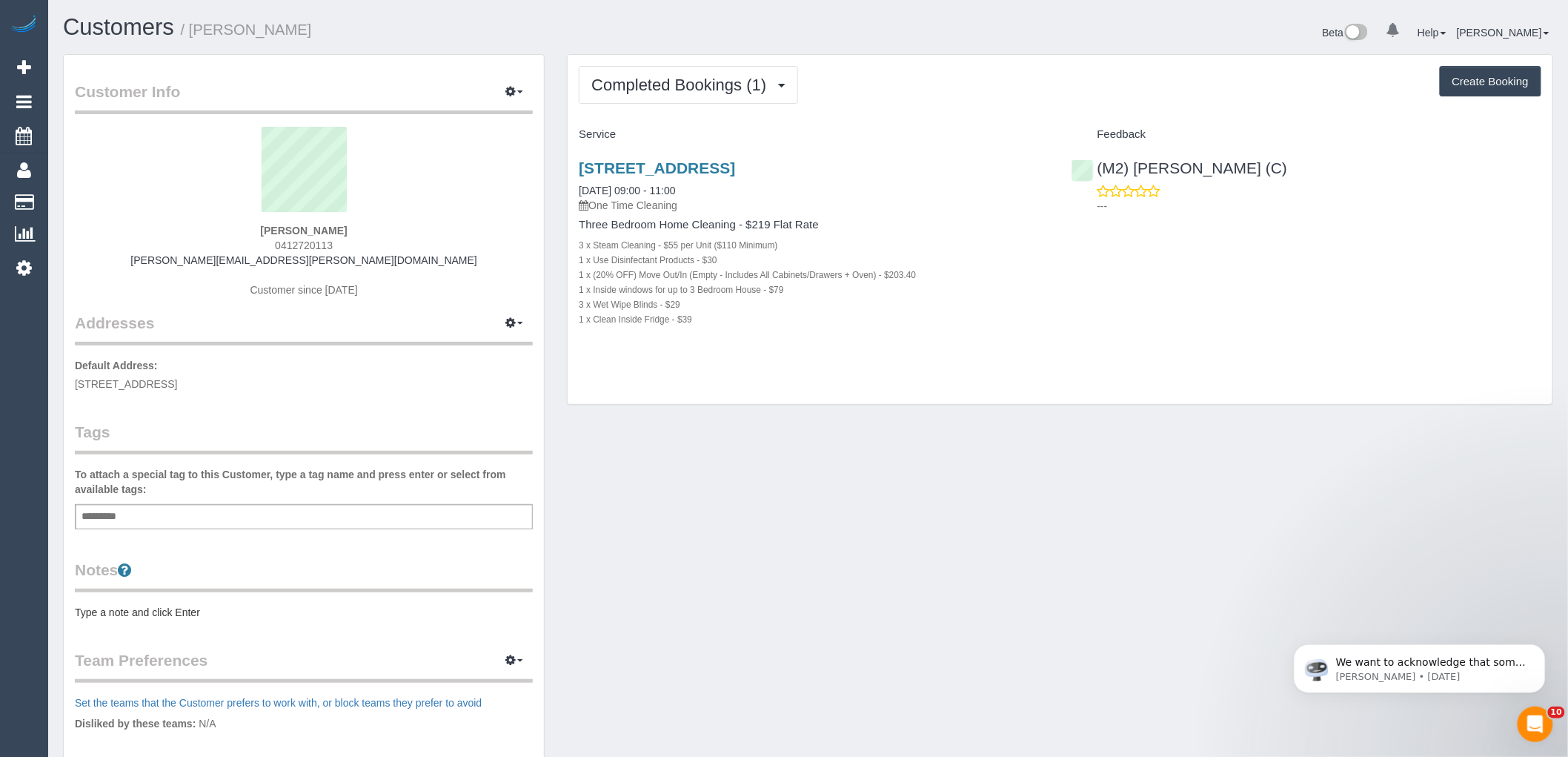
click at [625, 380] on div "Completed Bookings (1) Completed Bookings (1) Upcoming Bookings (0) Cancelled B…" at bounding box center [1060, 230] width 985 height 350
click at [671, 84] on span "Completed Bookings (1)" at bounding box center [682, 85] width 182 height 19
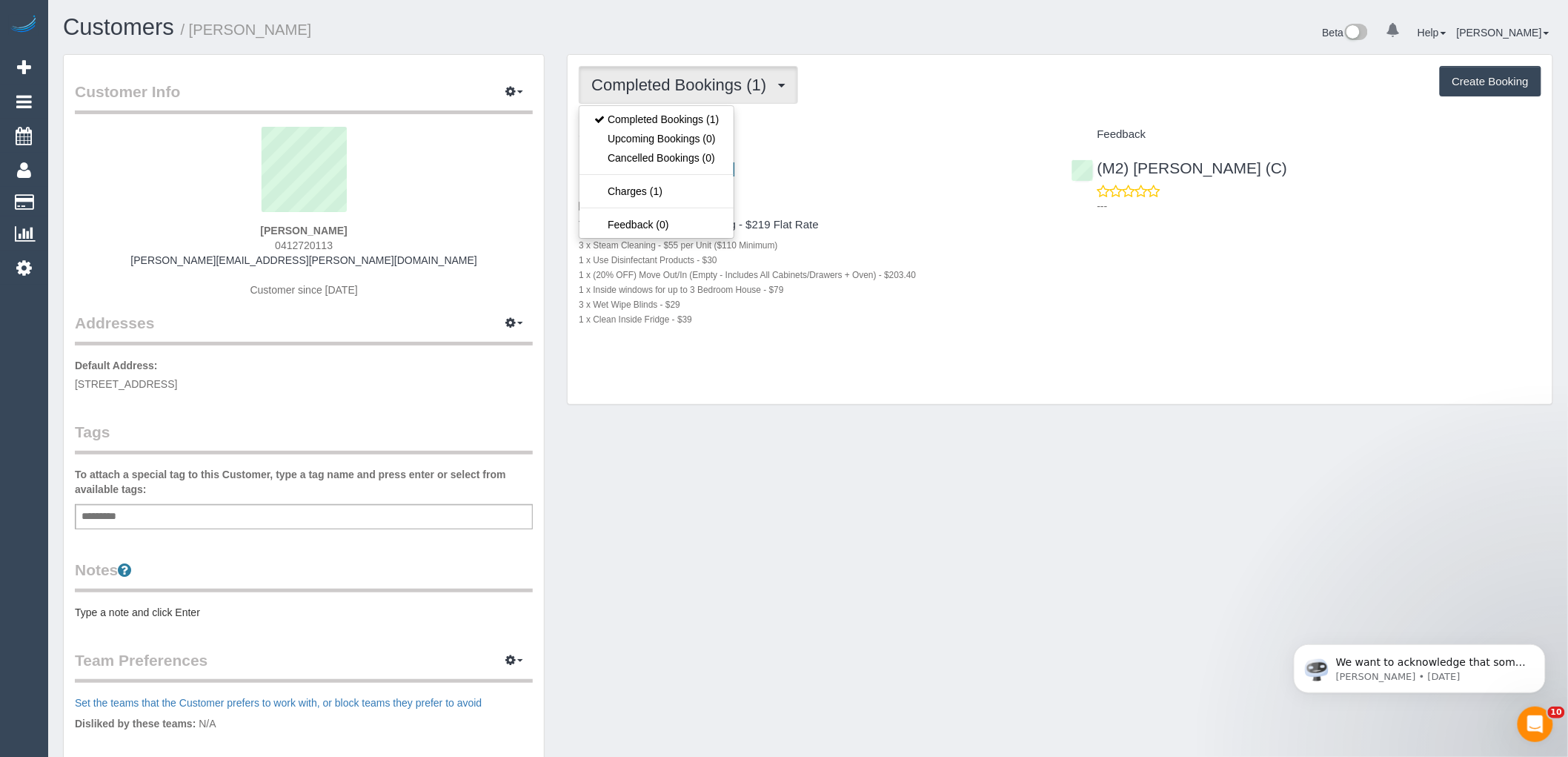
click at [713, 402] on div "Completed Bookings (1) Completed Bookings (1) Upcoming Bookings (0) Cancelled B…" at bounding box center [1060, 230] width 985 height 350
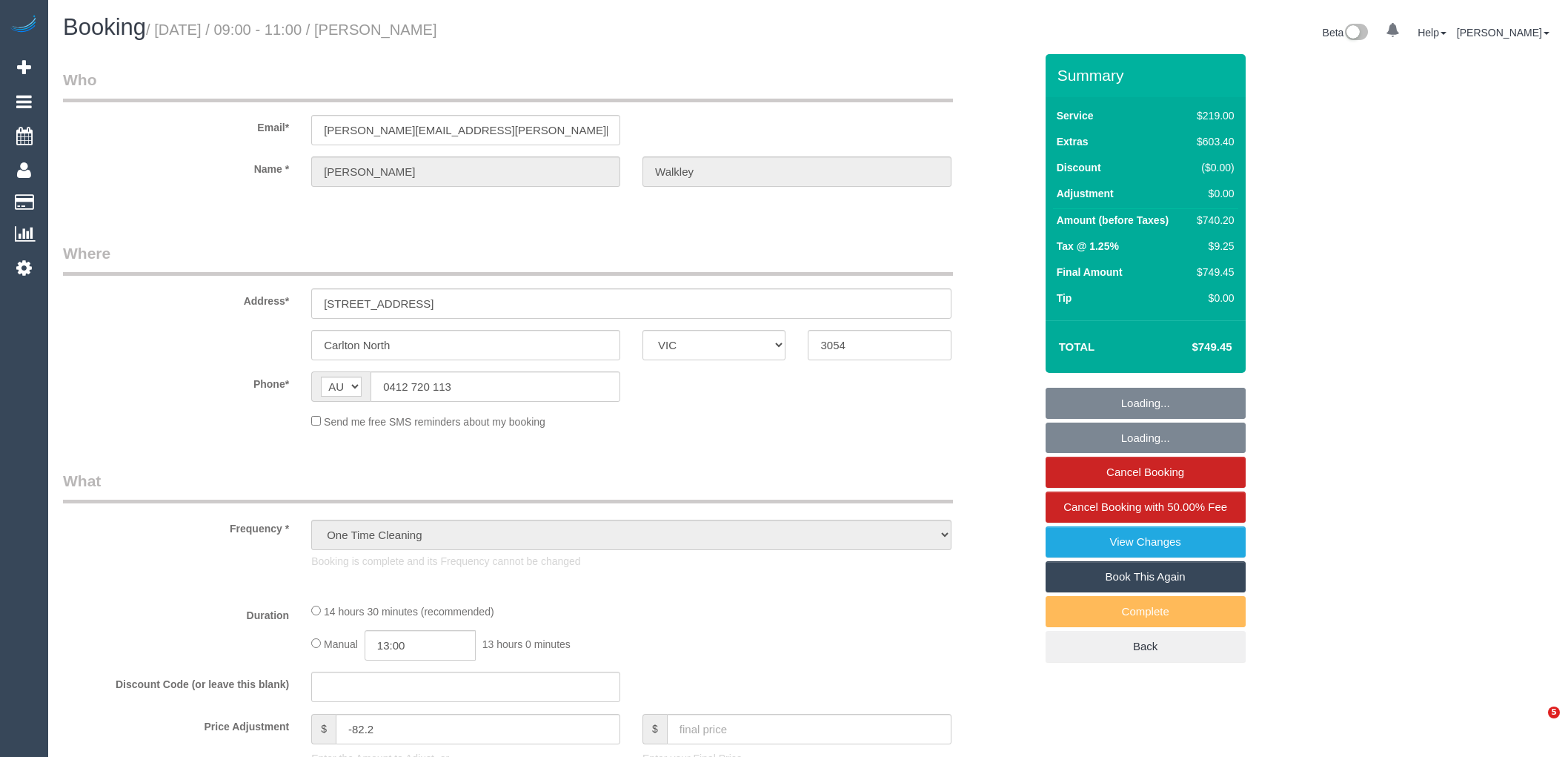
select select "VIC"
select select "string:stripe-pm_1RyWXR2GScqysDRVCAc4FNRi"
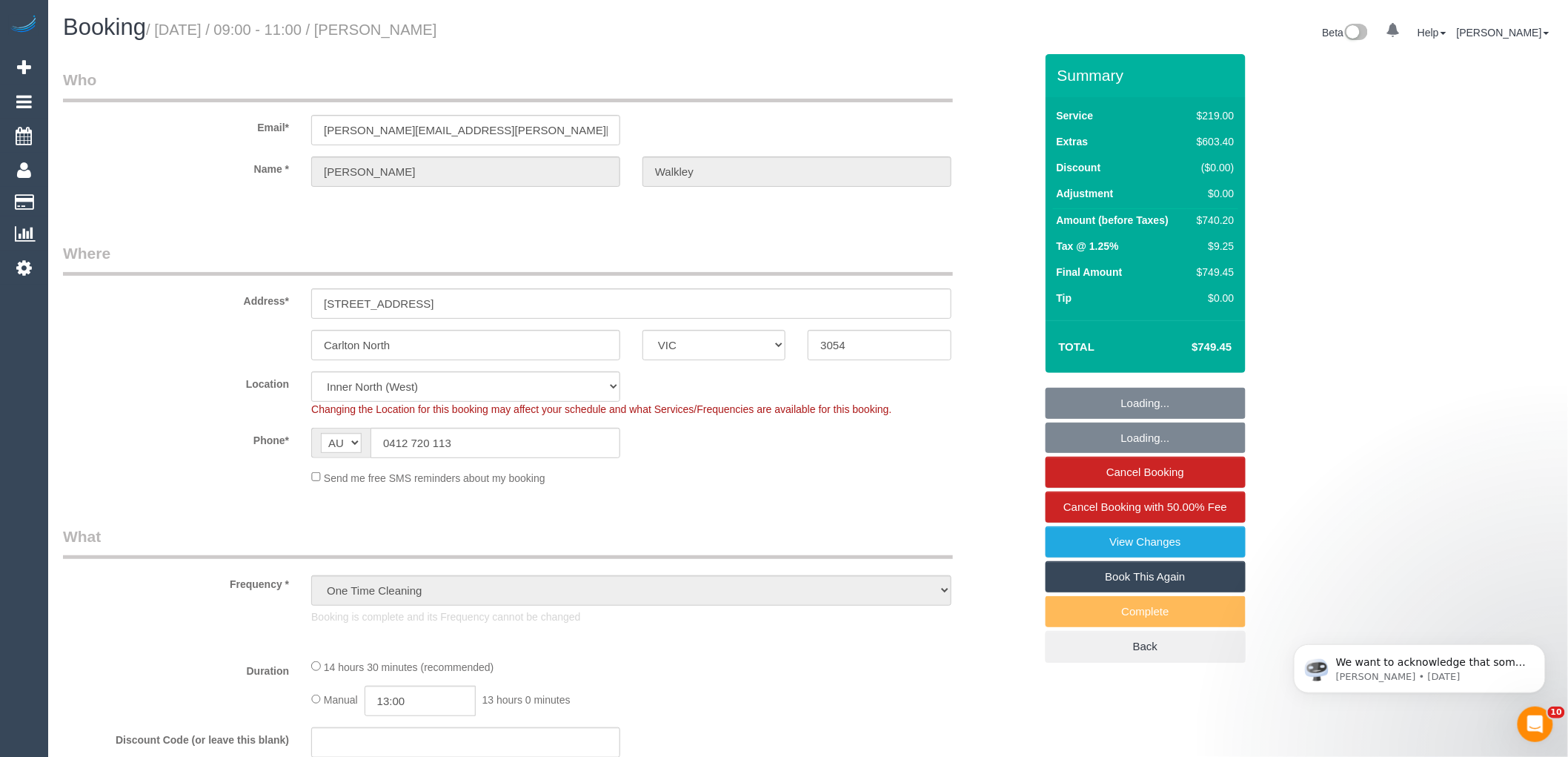
select select "object:596"
select select "spot1"
select select "number:28"
select select "number:14"
select select "number:19"
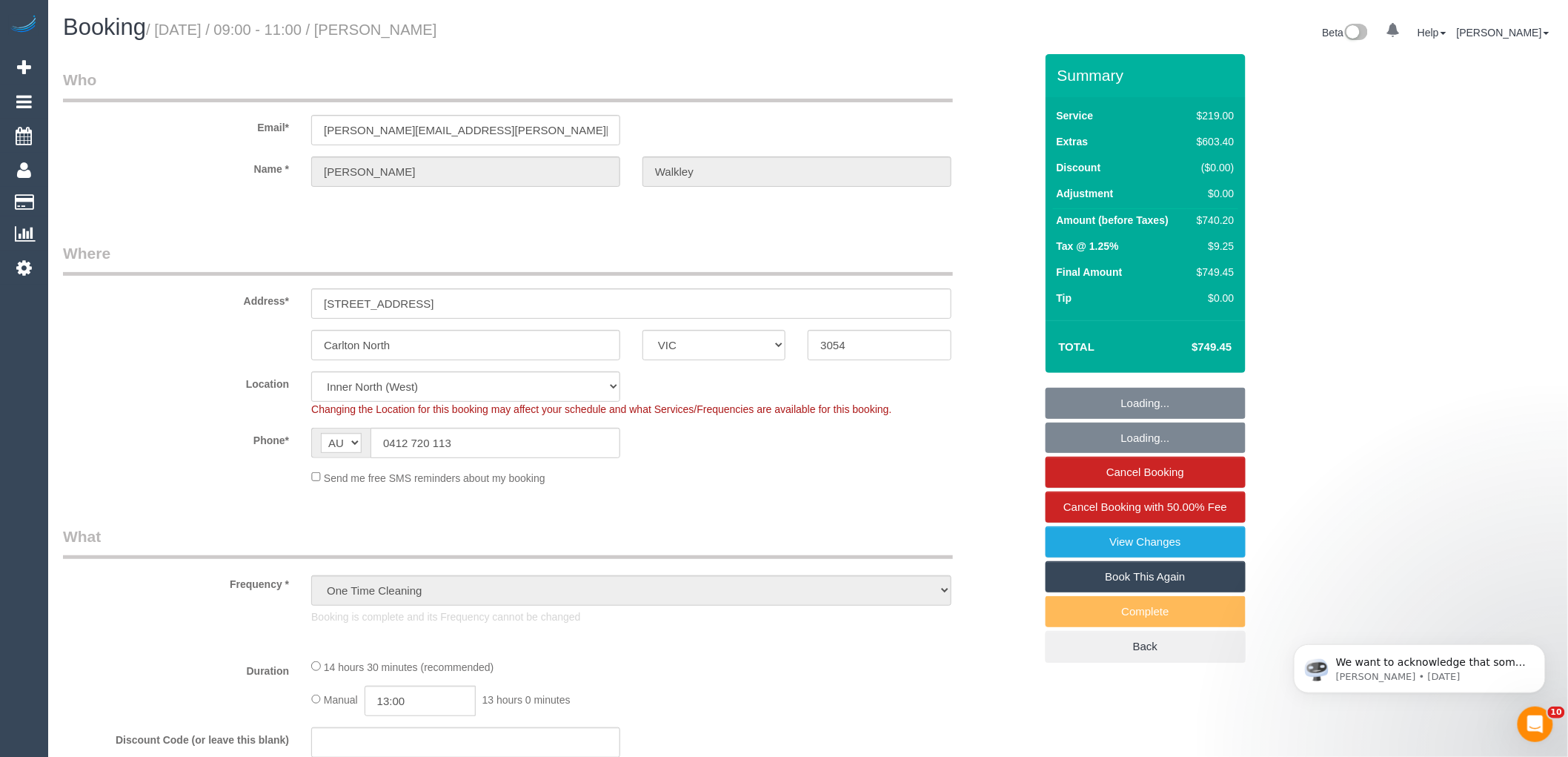
select select "number:25"
select select "number:13"
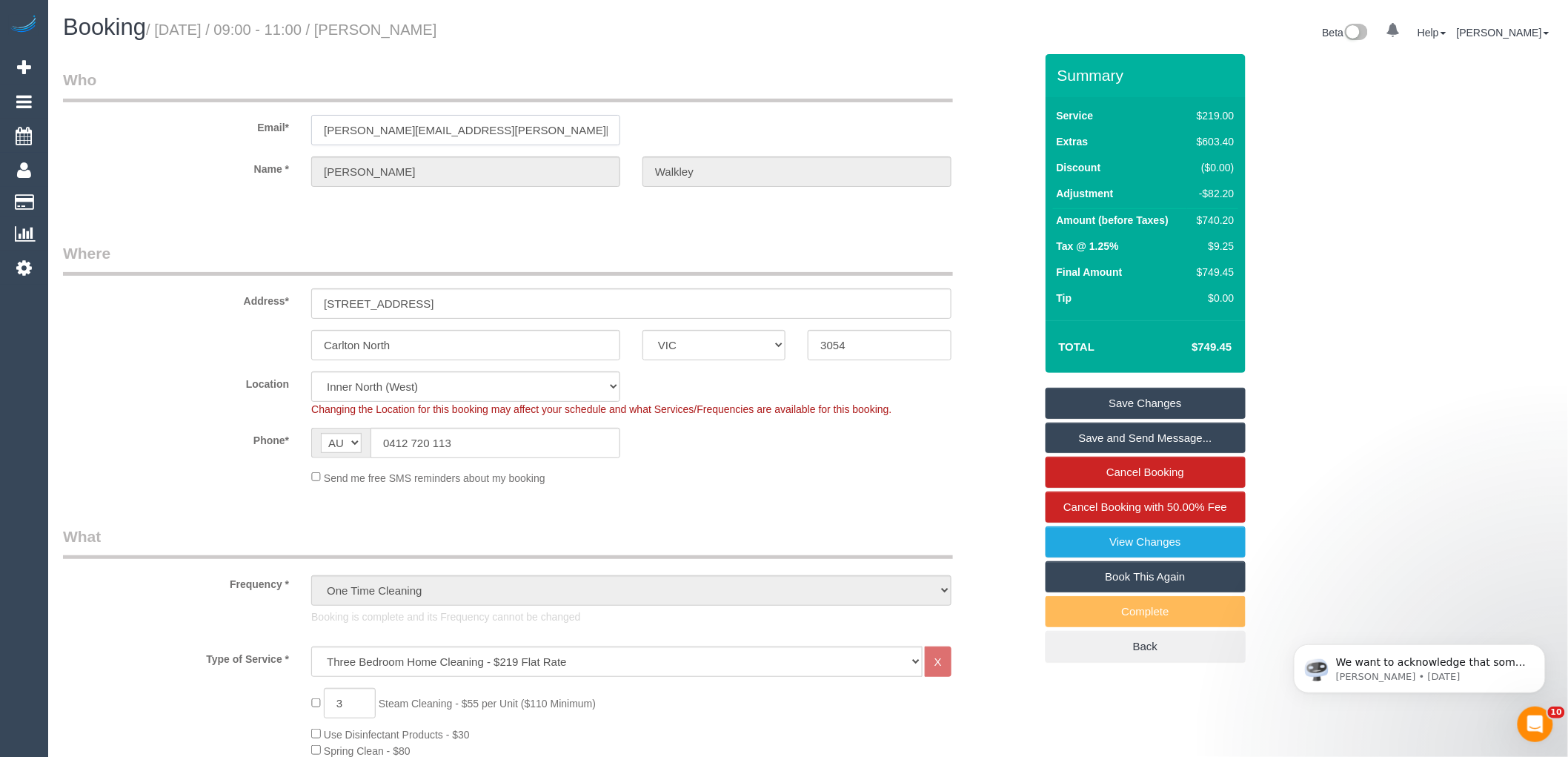
drag, startPoint x: 501, startPoint y: 134, endPoint x: 69, endPoint y: 129, distance: 432.0
click at [74, 130] on div "Email* [PERSON_NAME][EMAIL_ADDRESS][PERSON_NAME][DOMAIN_NAME]" at bounding box center [549, 107] width 994 height 77
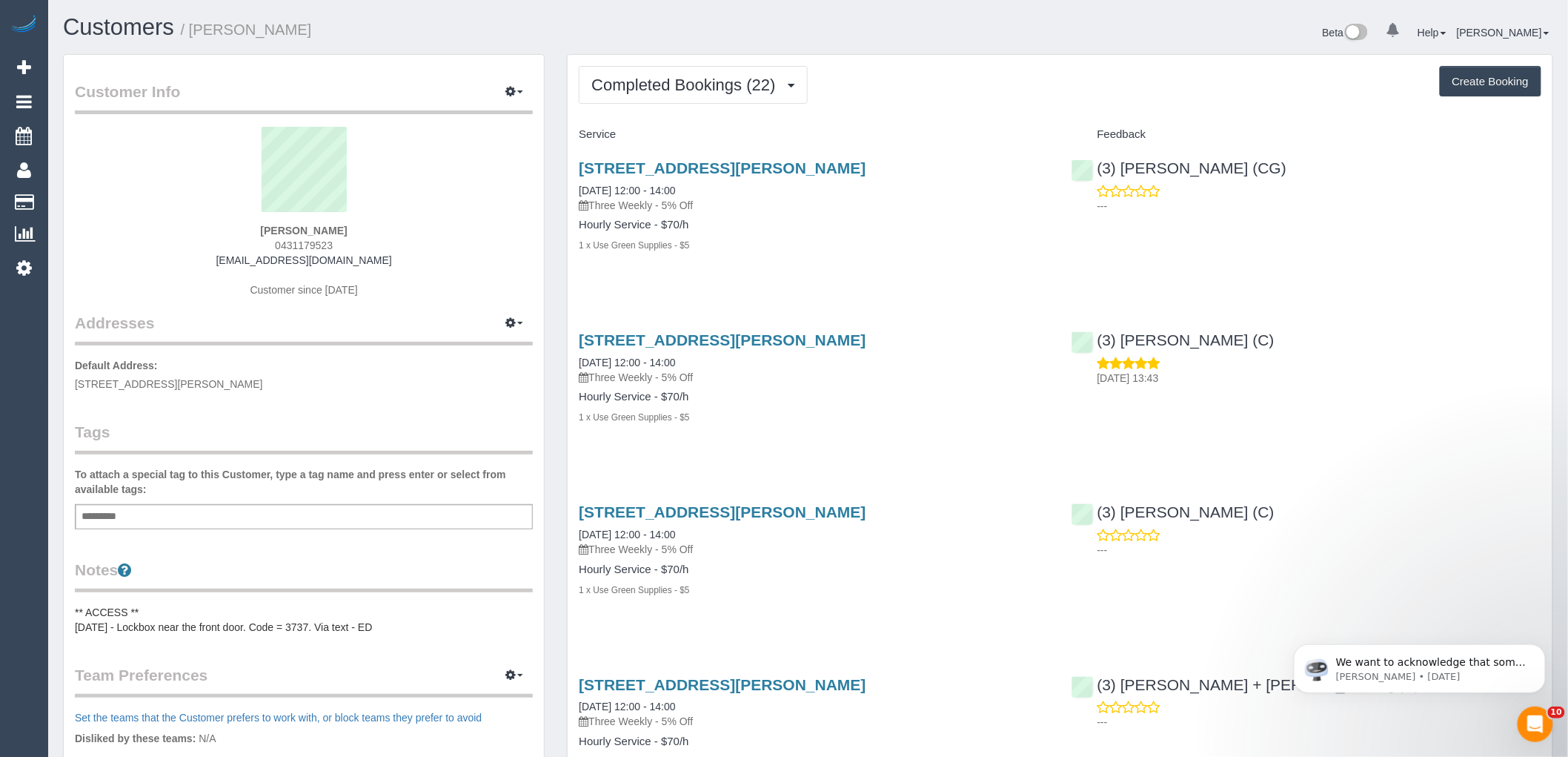
click at [683, 77] on span "Completed Bookings (22)" at bounding box center [686, 85] width 191 height 19
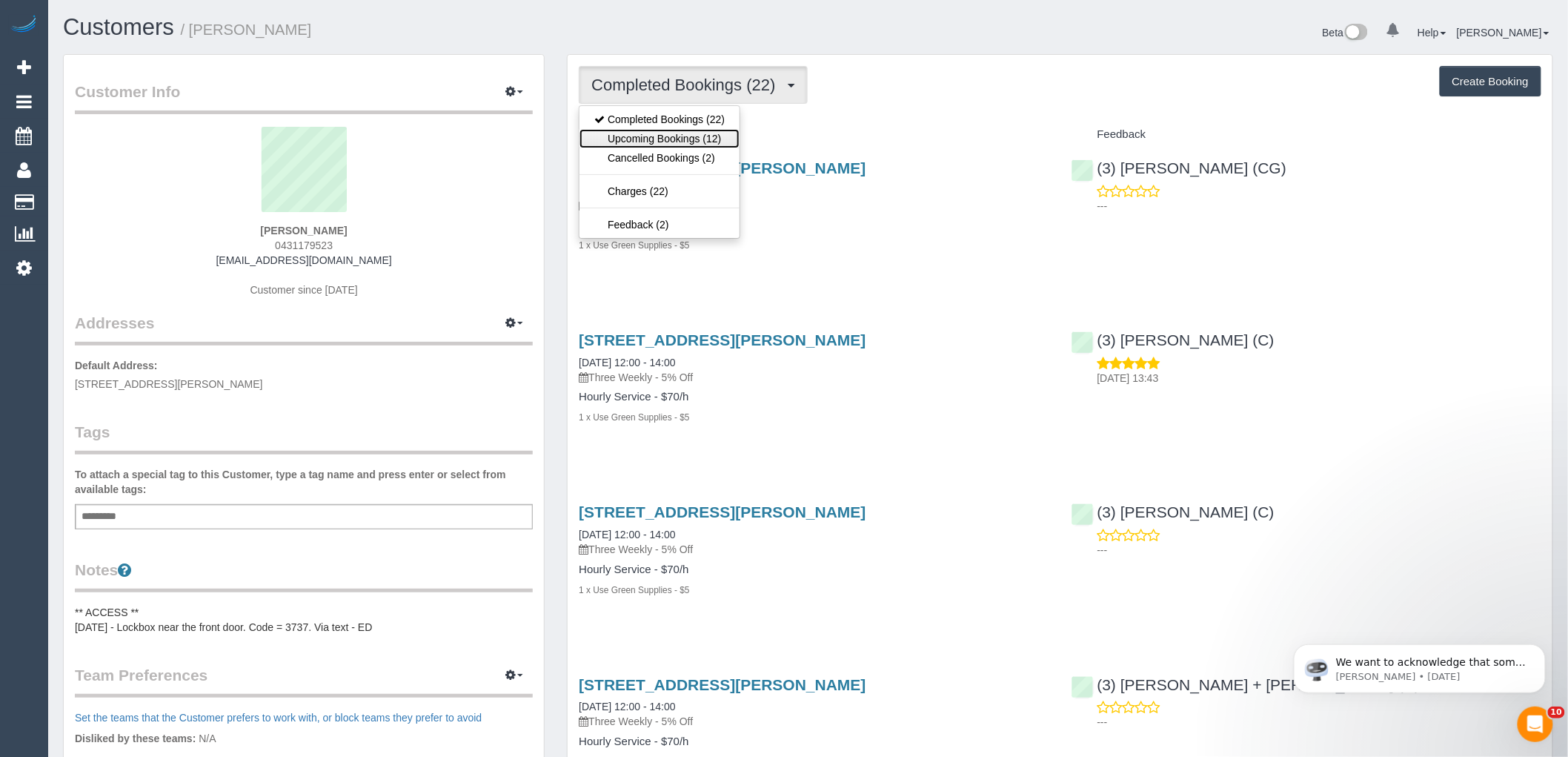
click at [687, 131] on link "Upcoming Bookings (12)" at bounding box center [659, 138] width 160 height 19
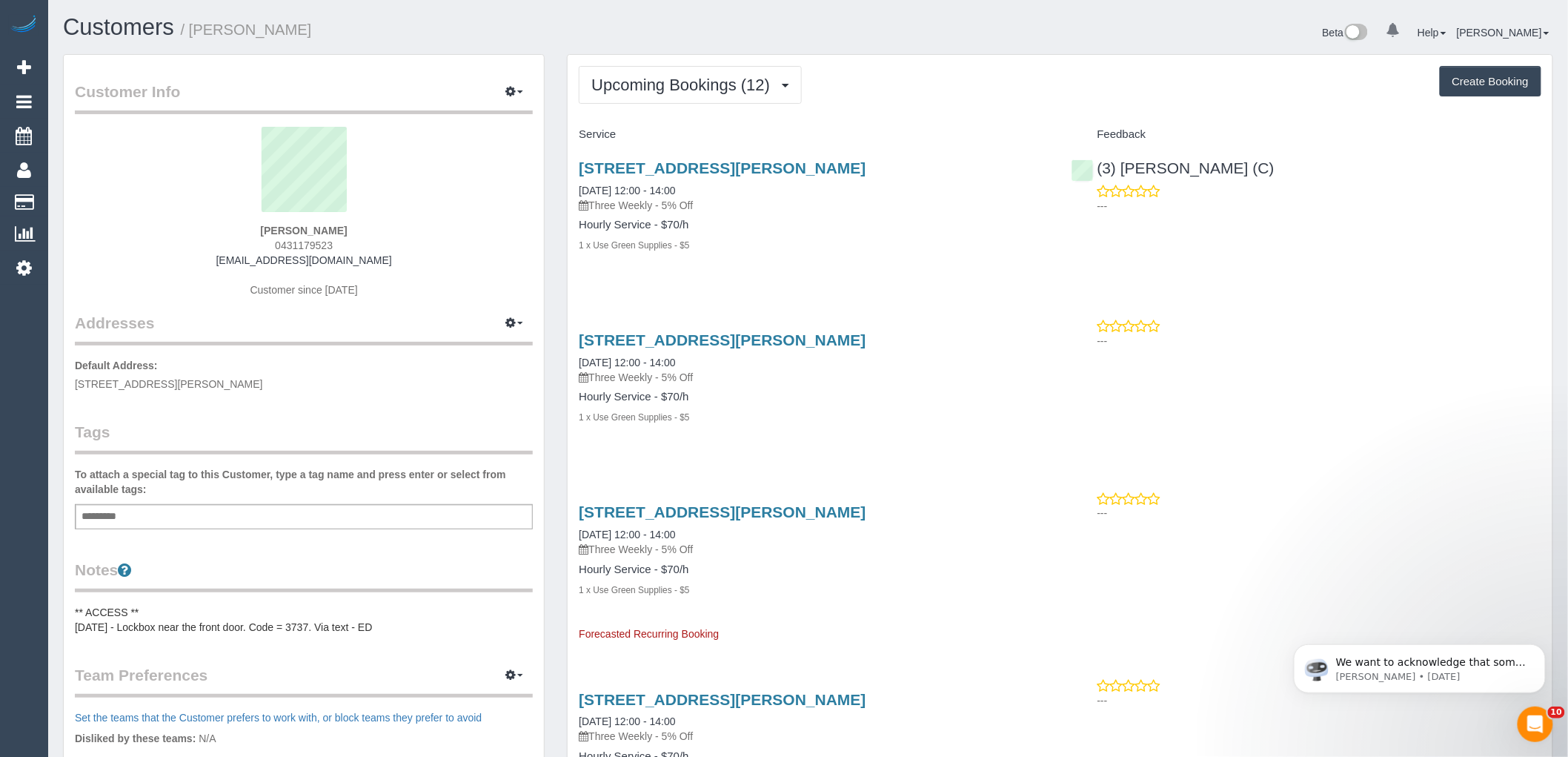
drag, startPoint x: 334, startPoint y: 230, endPoint x: 227, endPoint y: 219, distance: 107.6
click at [227, 219] on div "[PERSON_NAME] 0431179523 [EMAIL_ADDRESS][DOMAIN_NAME] Customer since [DATE]" at bounding box center [304, 220] width 458 height 186
copy div "[PERSON_NAME]"
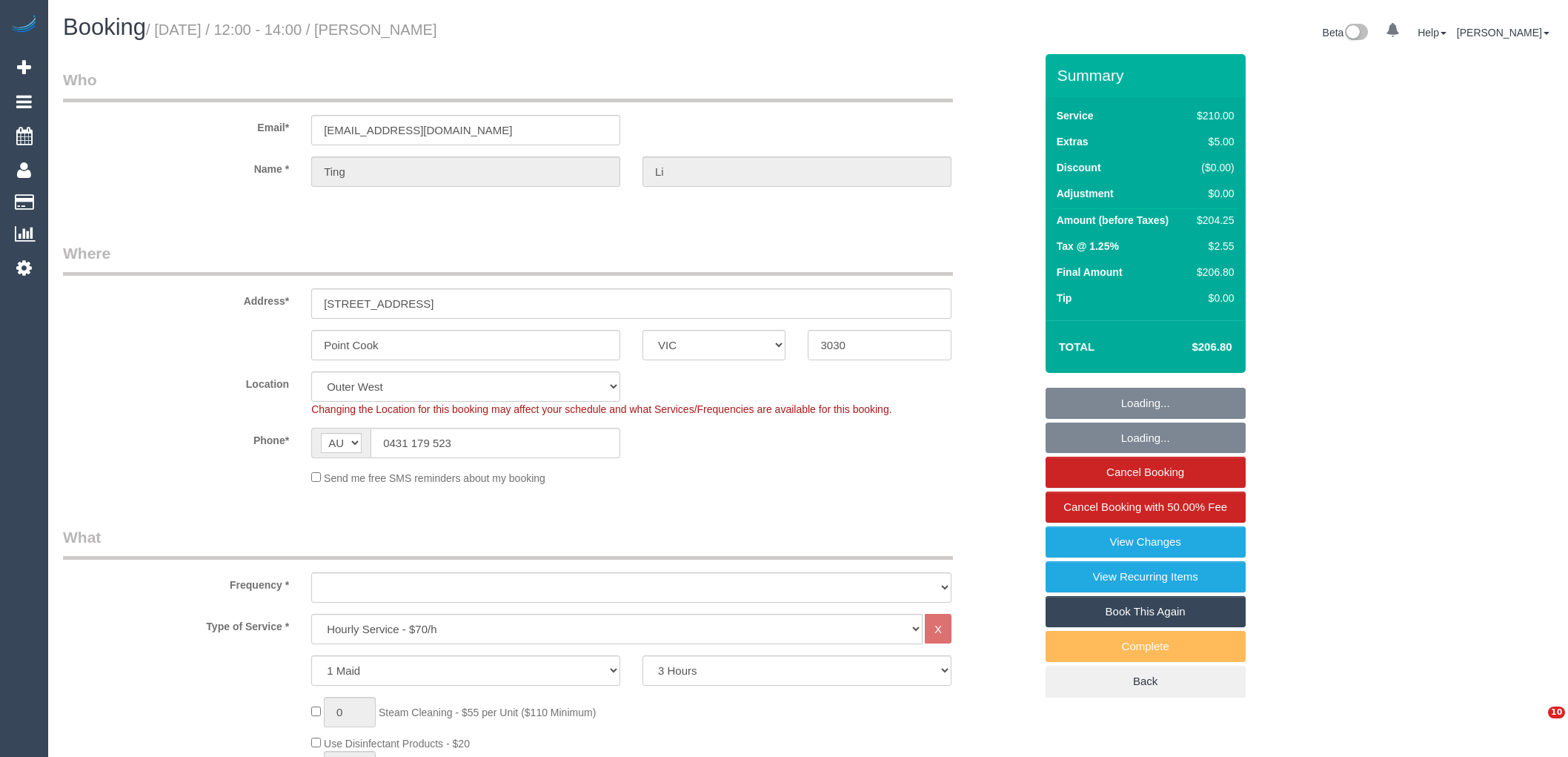
select select "VIC"
select select "180"
select select "number:29"
select select "number:14"
select select "number:19"
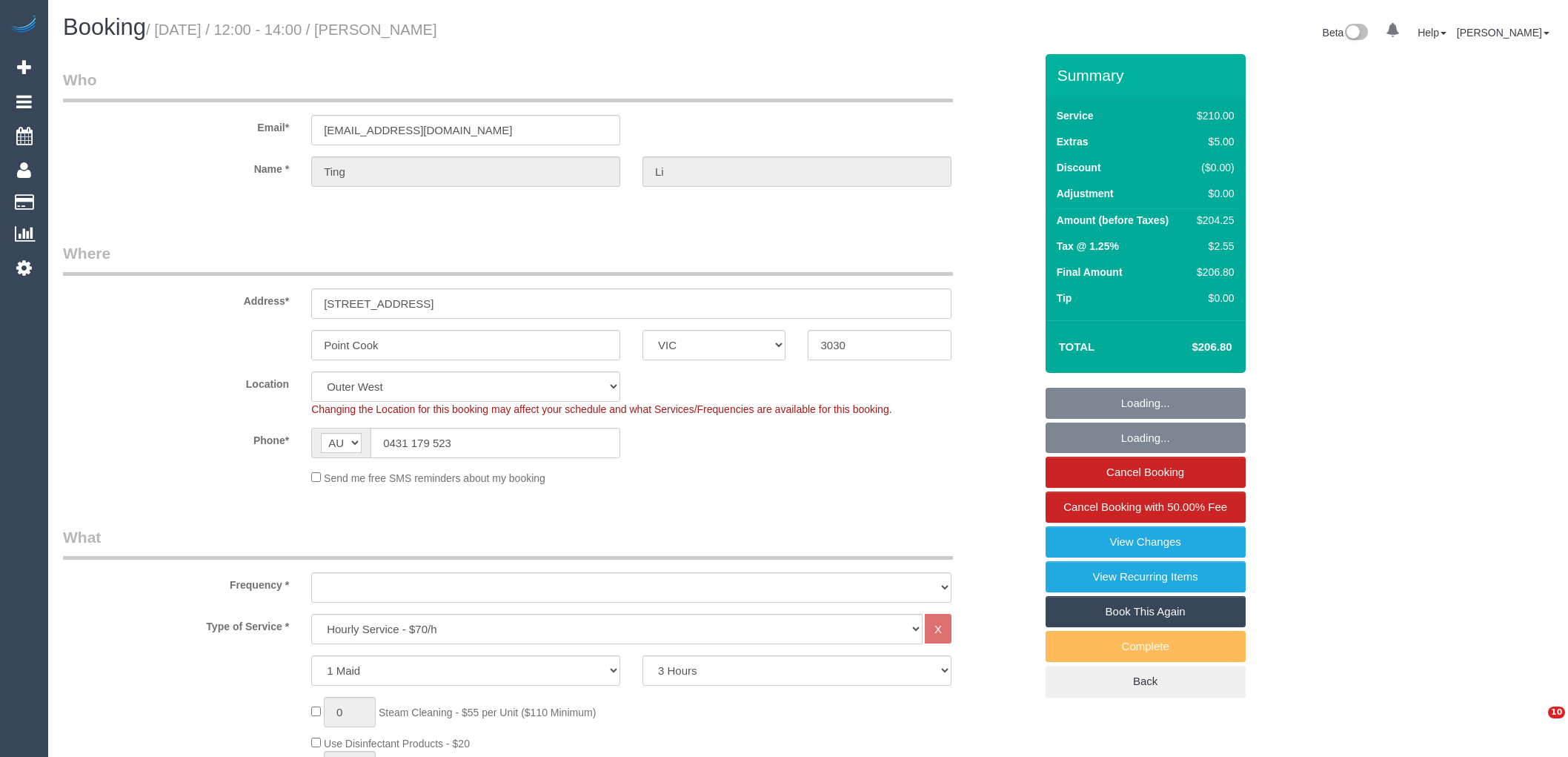
select select "number:24"
select select "number:34"
select select "number:26"
select select "object:1258"
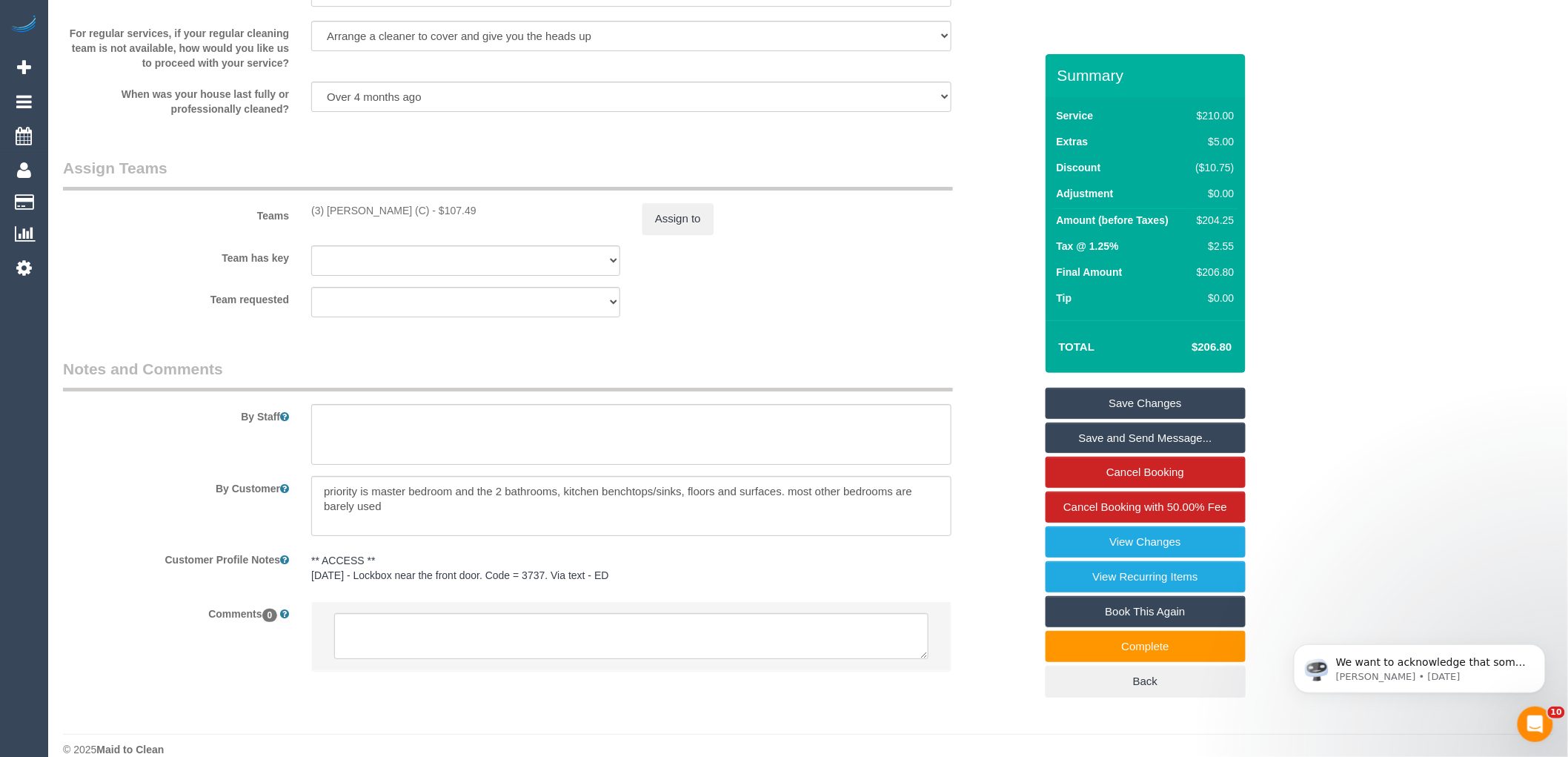
scroll to position [2160, 0]
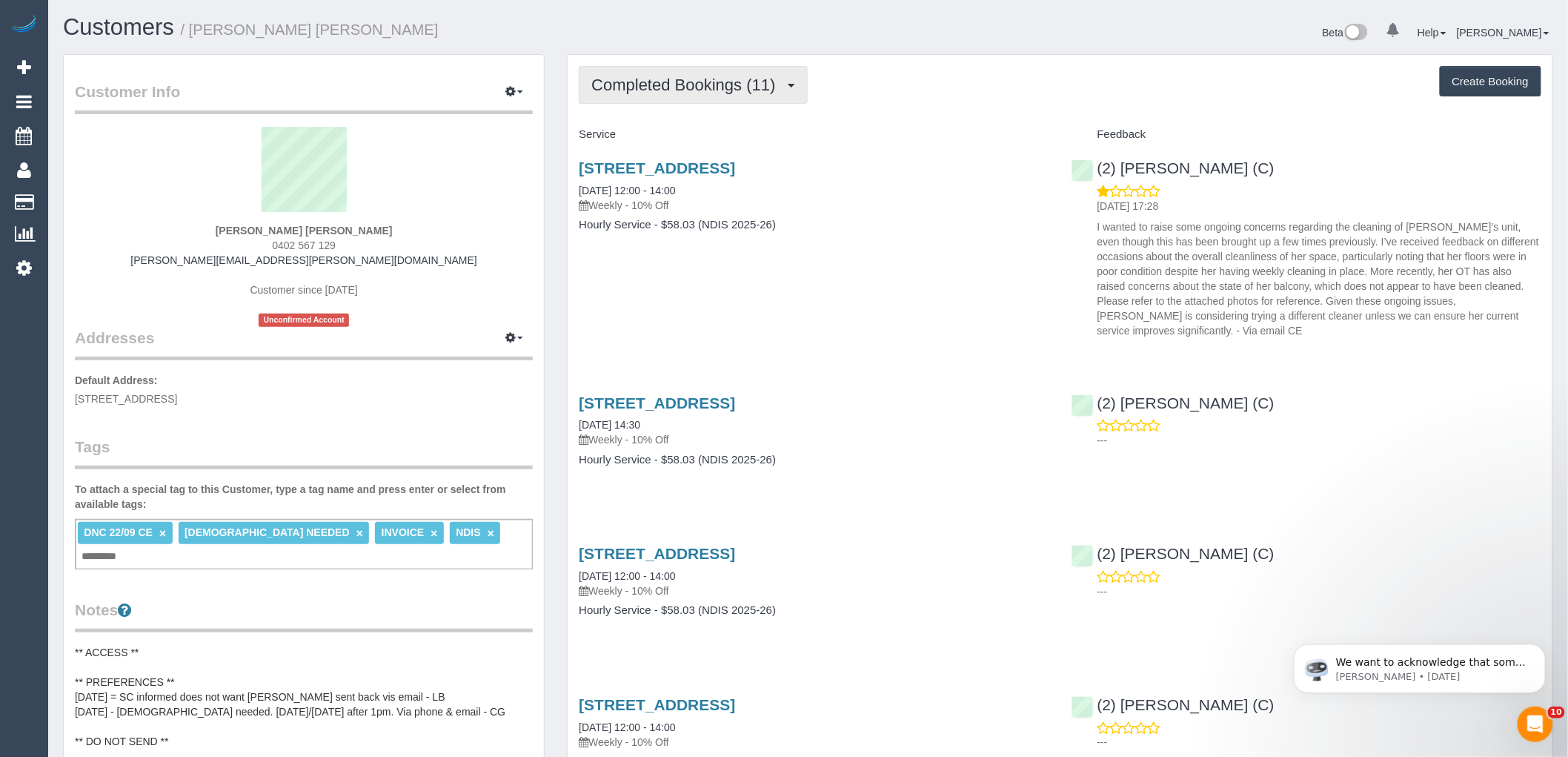
click at [719, 82] on span "Completed Bookings (11)" at bounding box center [686, 85] width 191 height 19
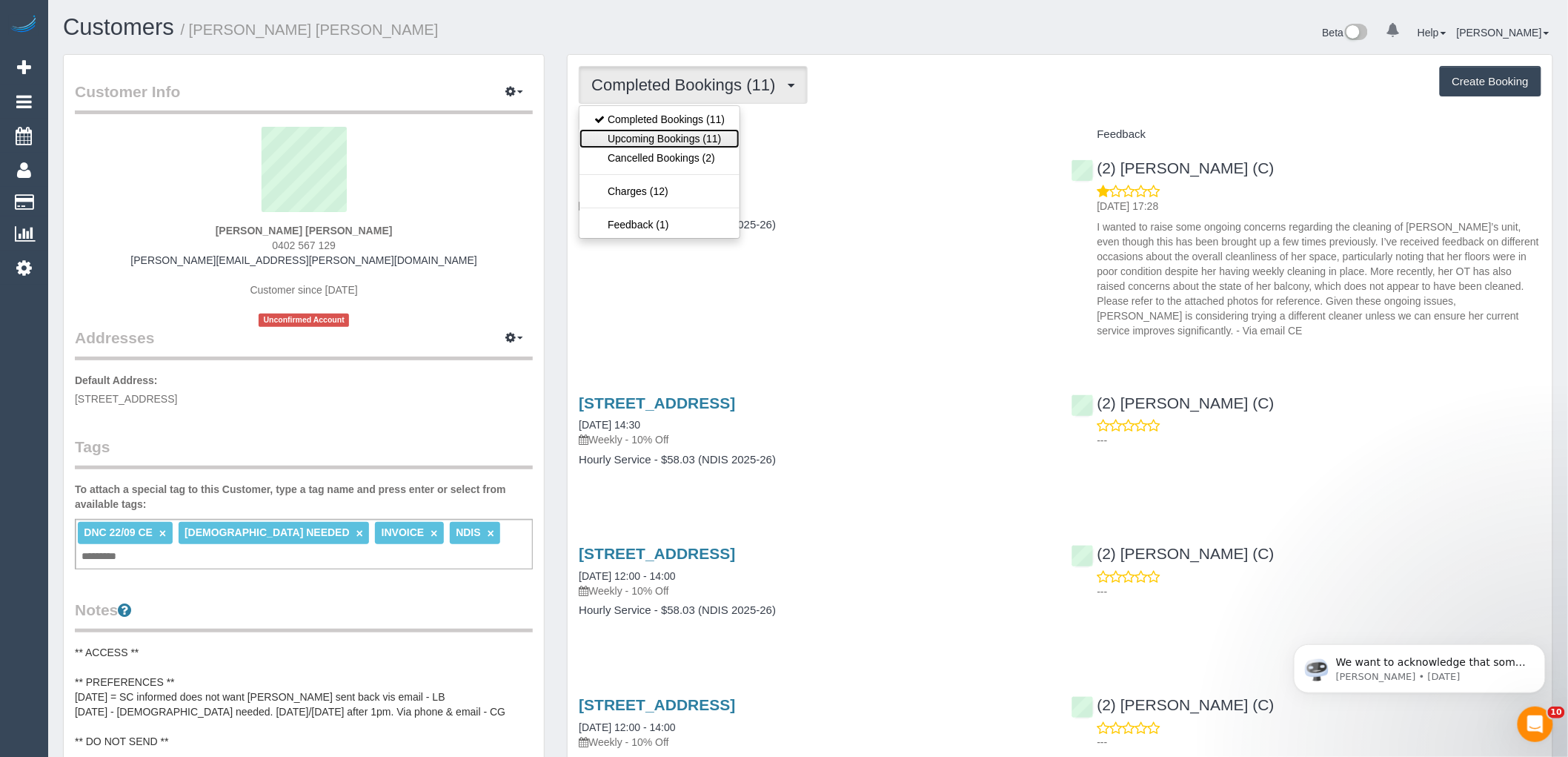
click at [710, 135] on link "Upcoming Bookings (11)" at bounding box center [659, 138] width 160 height 19
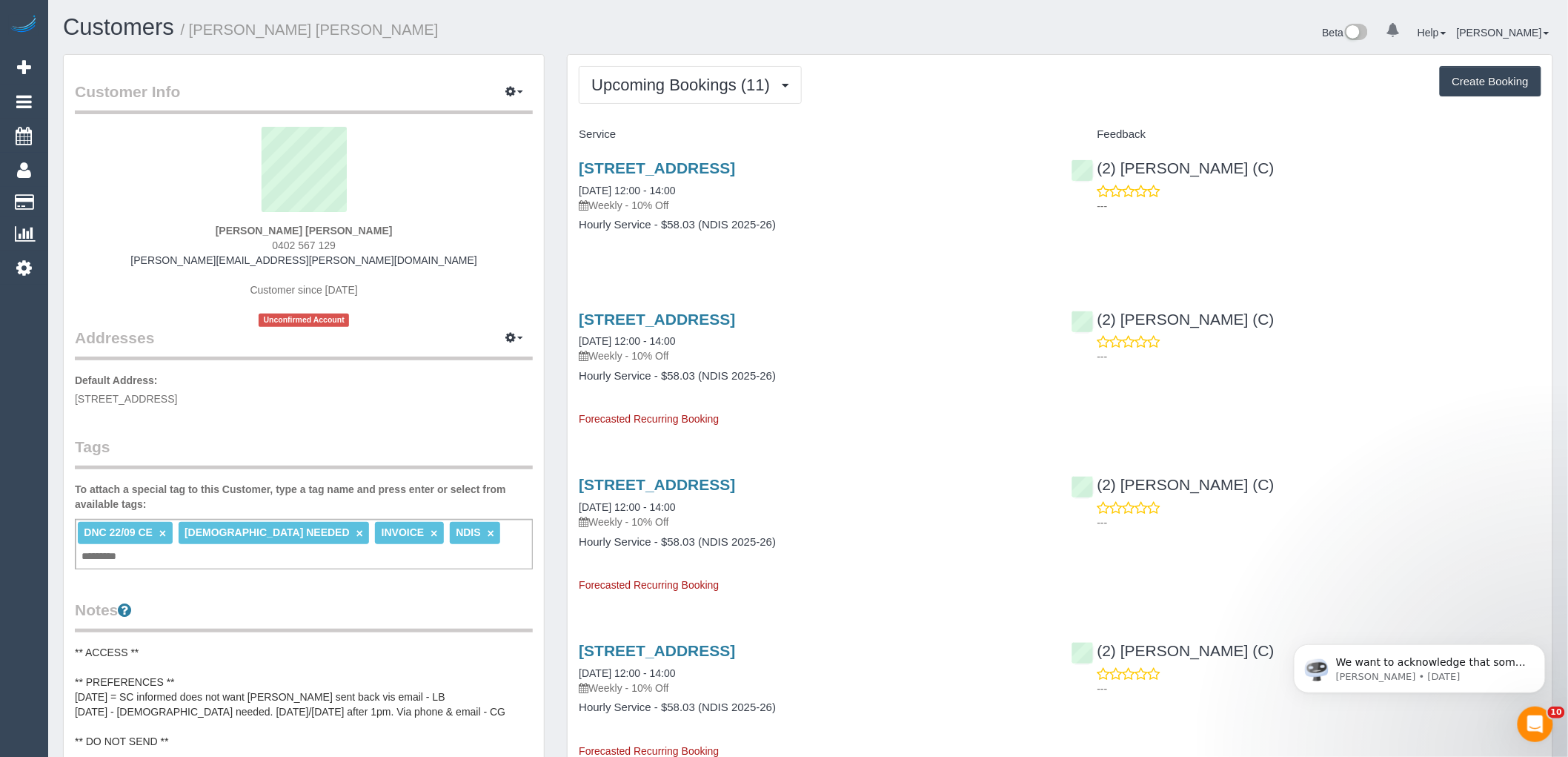
click at [872, 427] on div "[STREET_ADDRESS] [DATE] 12:00 - 14:00 Weekly - 10% Off Hourly Service - $58.03 …" at bounding box center [814, 363] width 492 height 129
click at [620, 343] on link "[DATE] 12:00 - 14:00" at bounding box center [627, 340] width 97 height 12
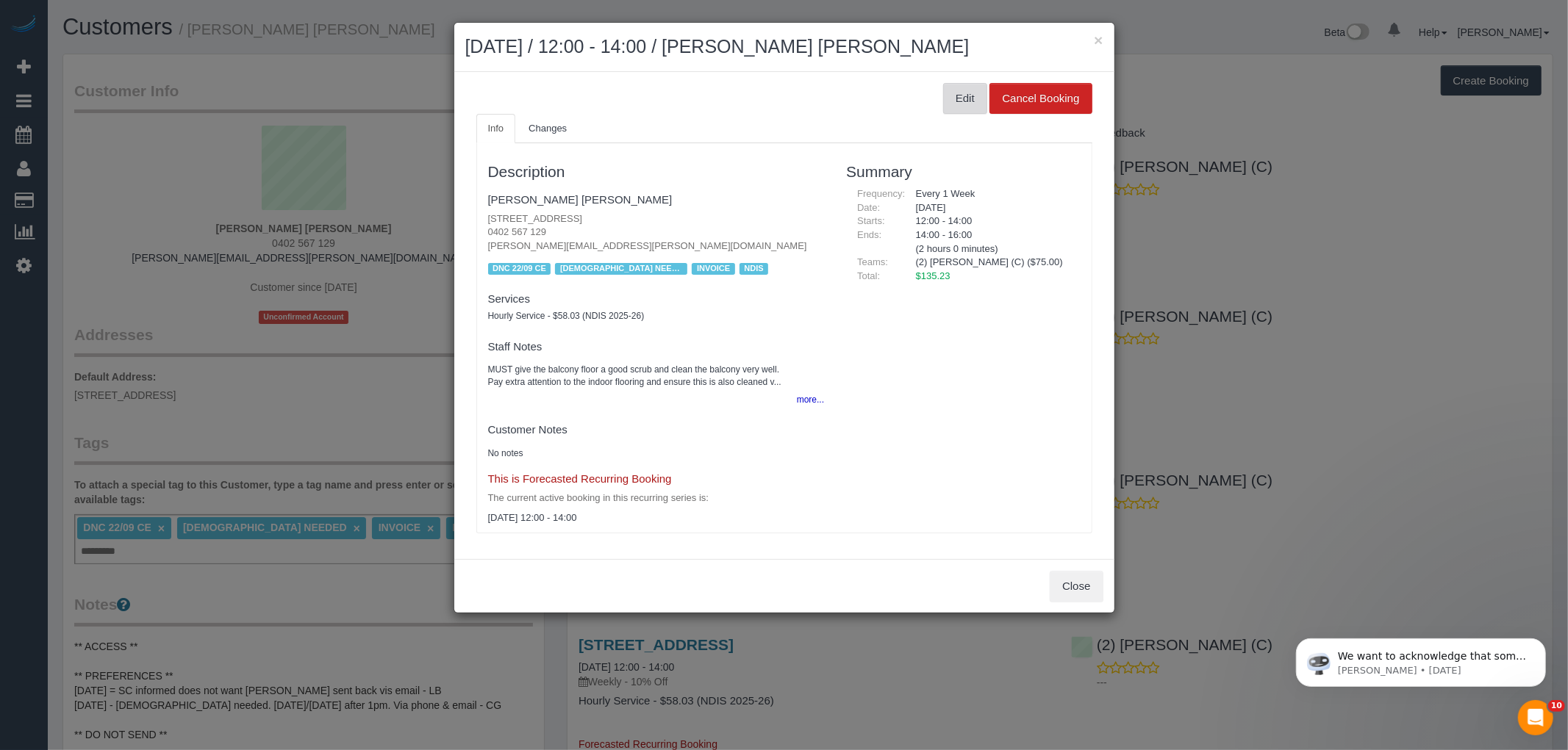
click at [963, 105] on button "Edit" at bounding box center [965, 98] width 44 height 31
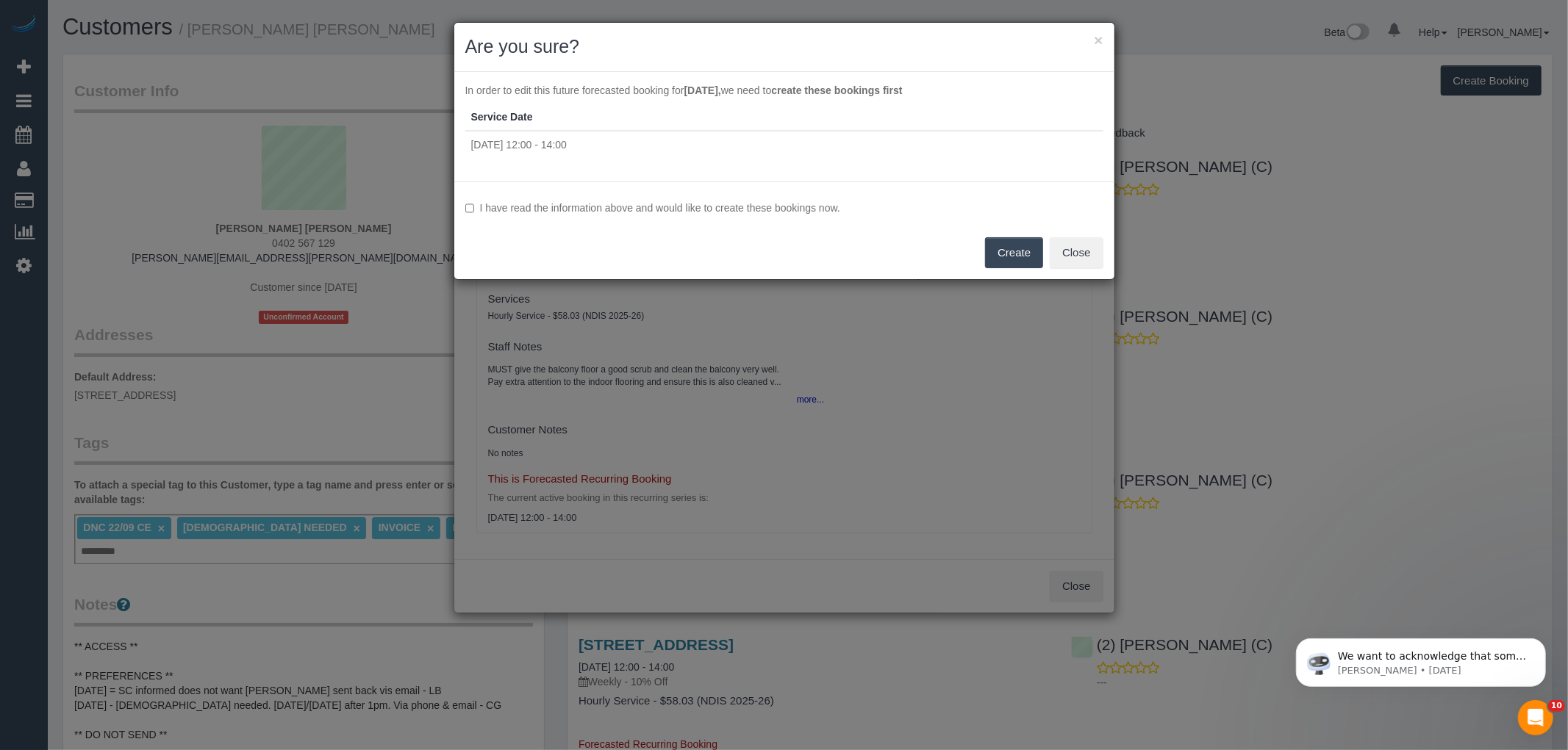
click at [468, 213] on label "I have read the information above and would like to create these bookings now." at bounding box center [784, 208] width 638 height 15
click at [1012, 257] on button "Create" at bounding box center [1014, 253] width 58 height 31
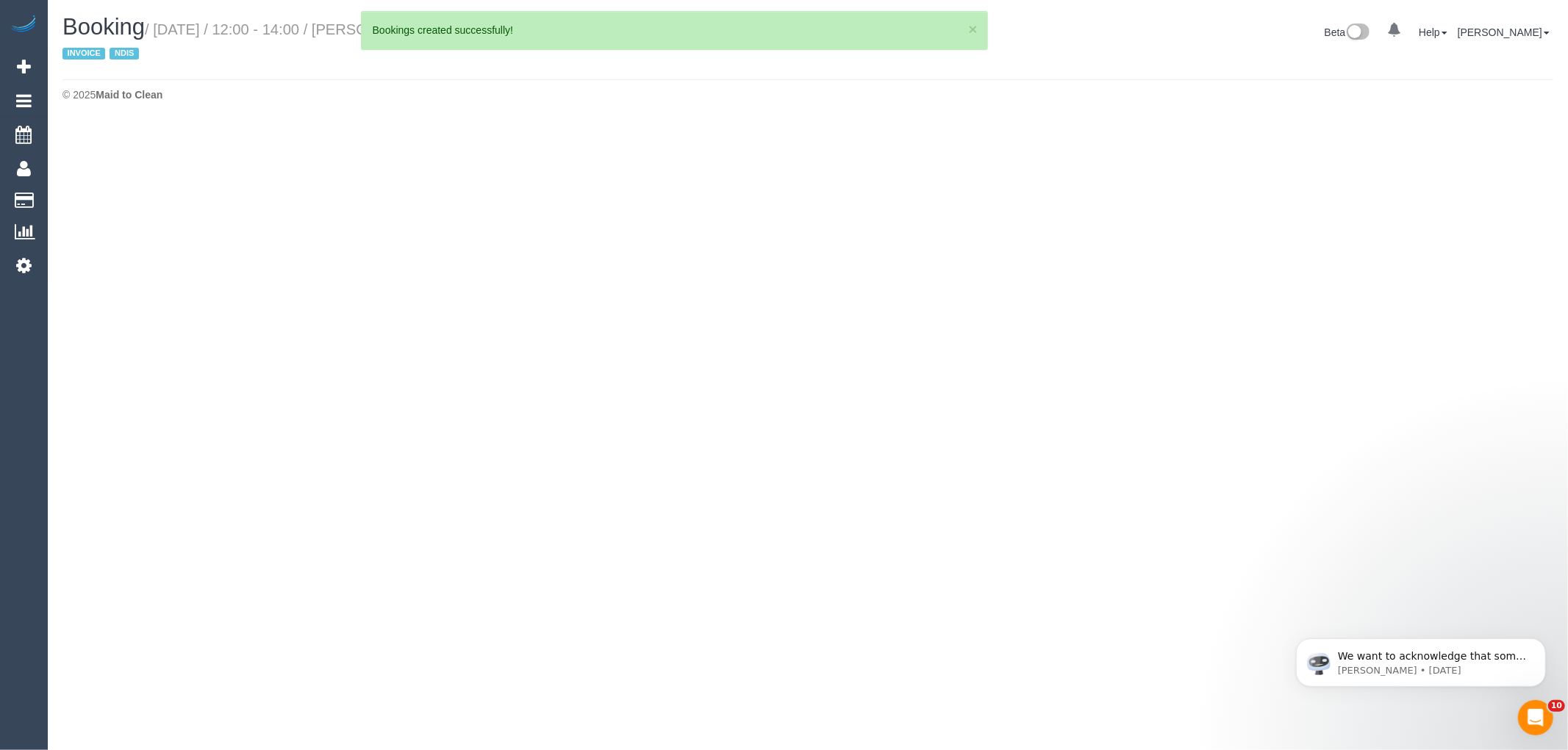
select select "VIC"
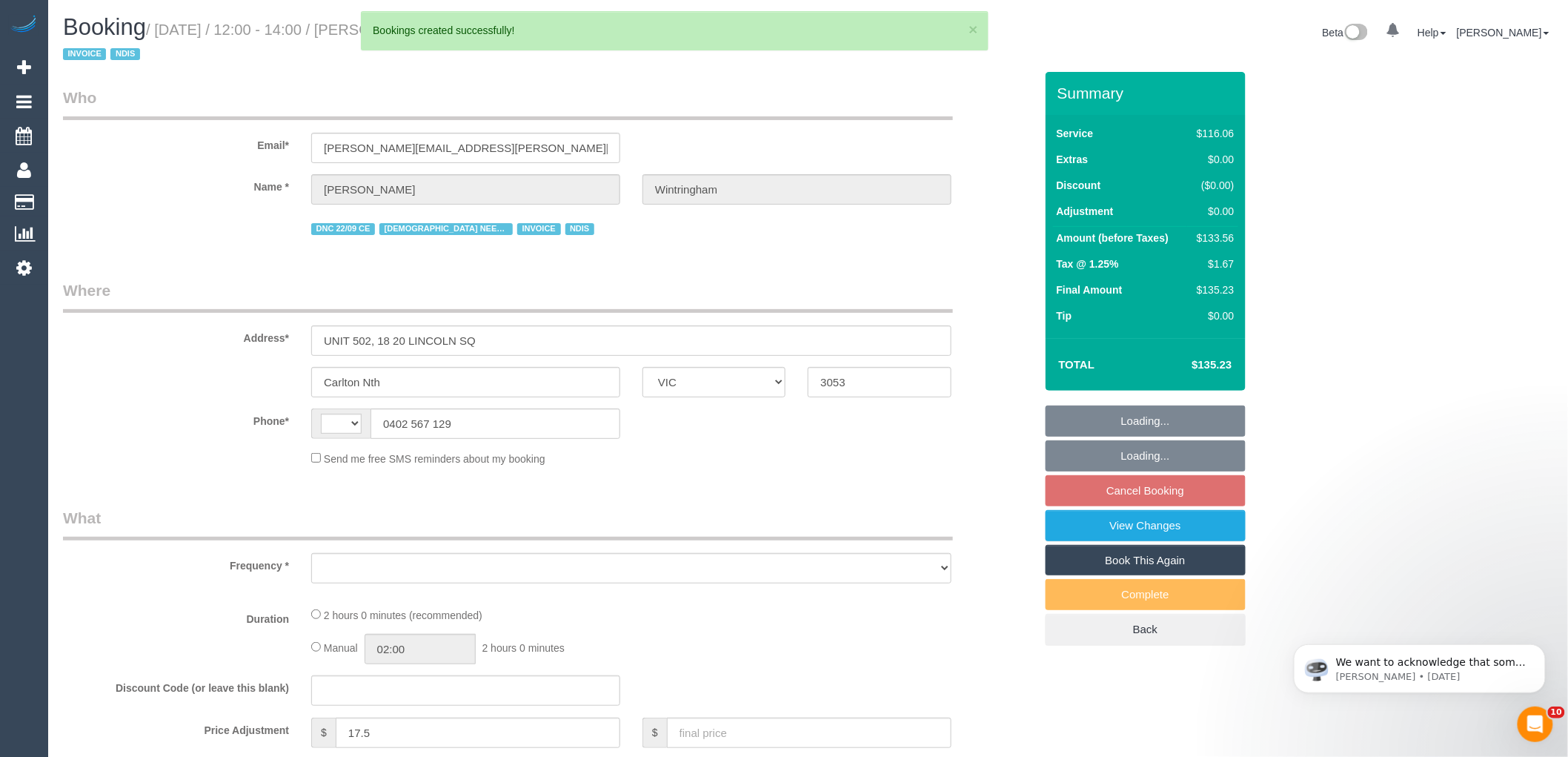
select select "string:AU"
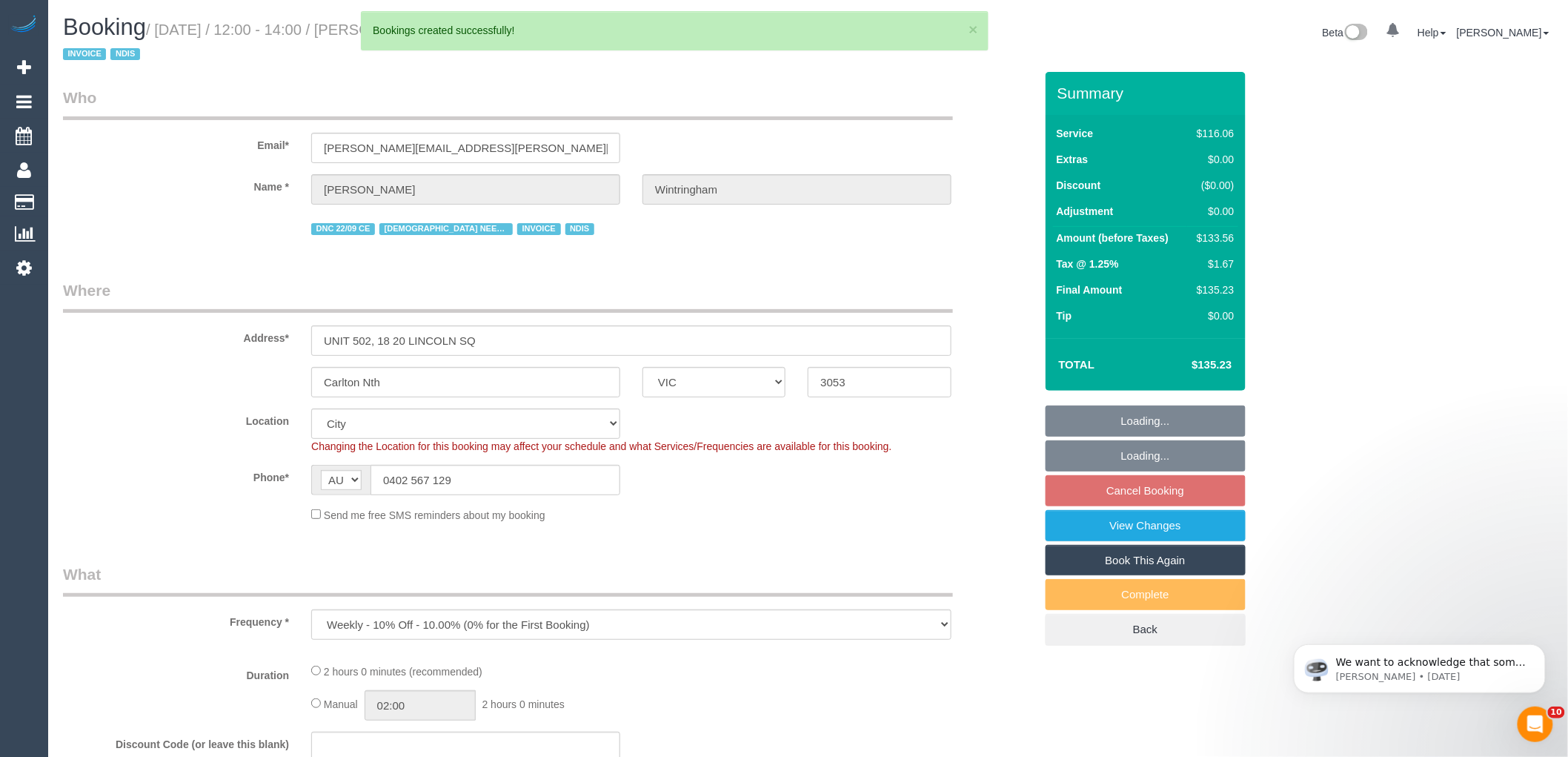
select select "object:1752"
select select "number:28"
select select "number:14"
select select "number:20"
select select "number:36"
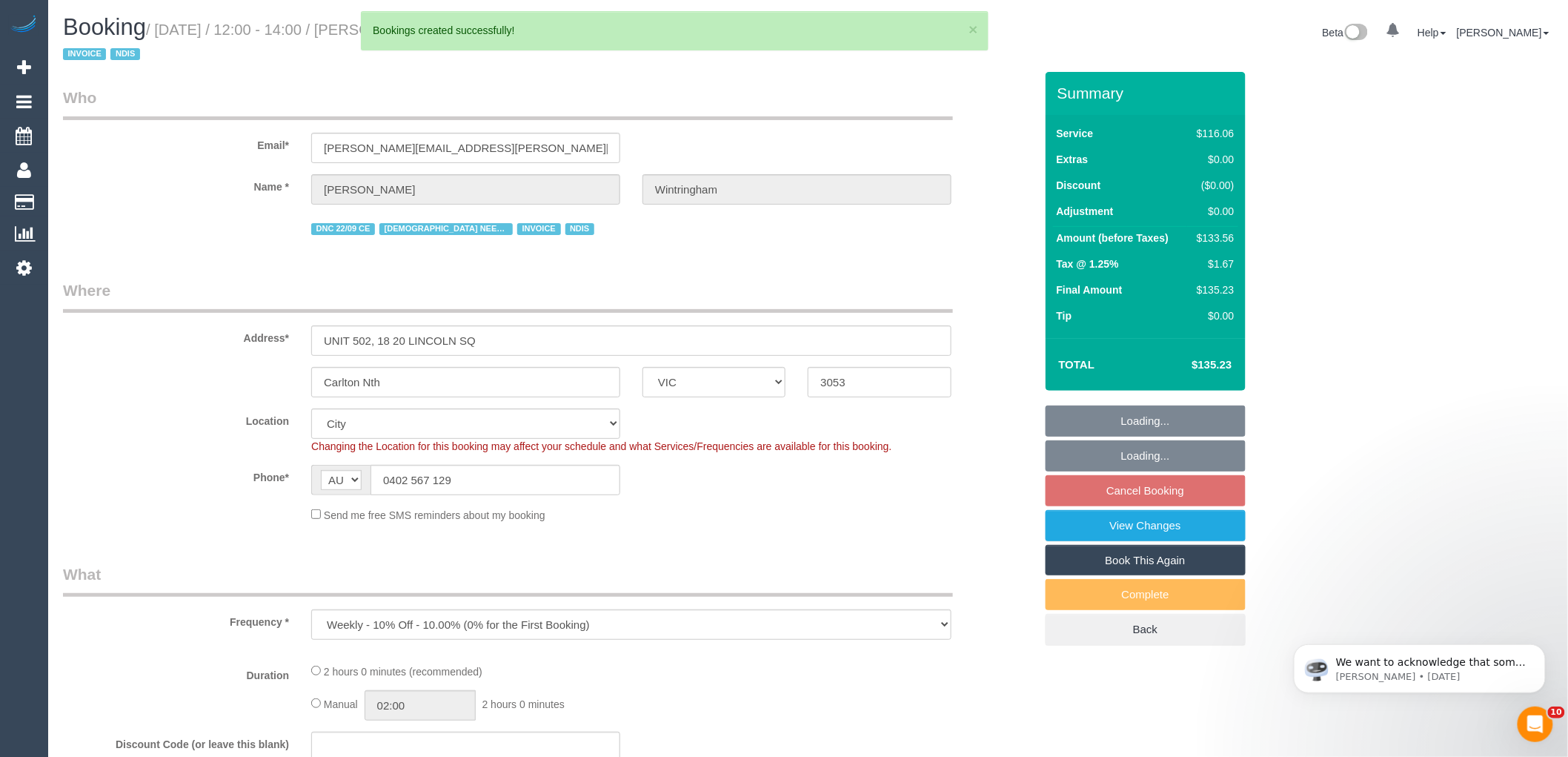
select select "number:34"
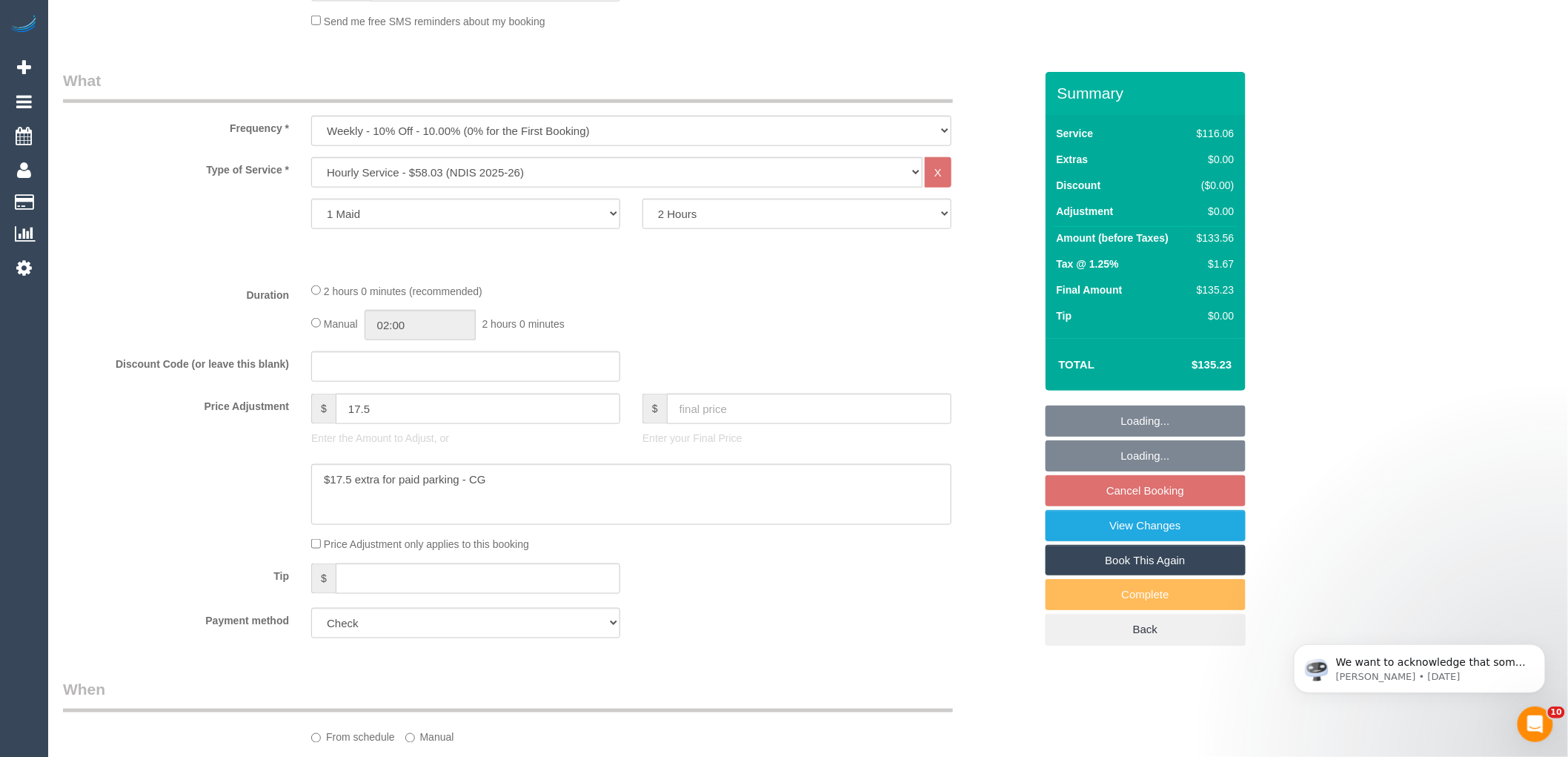
select select "spot3"
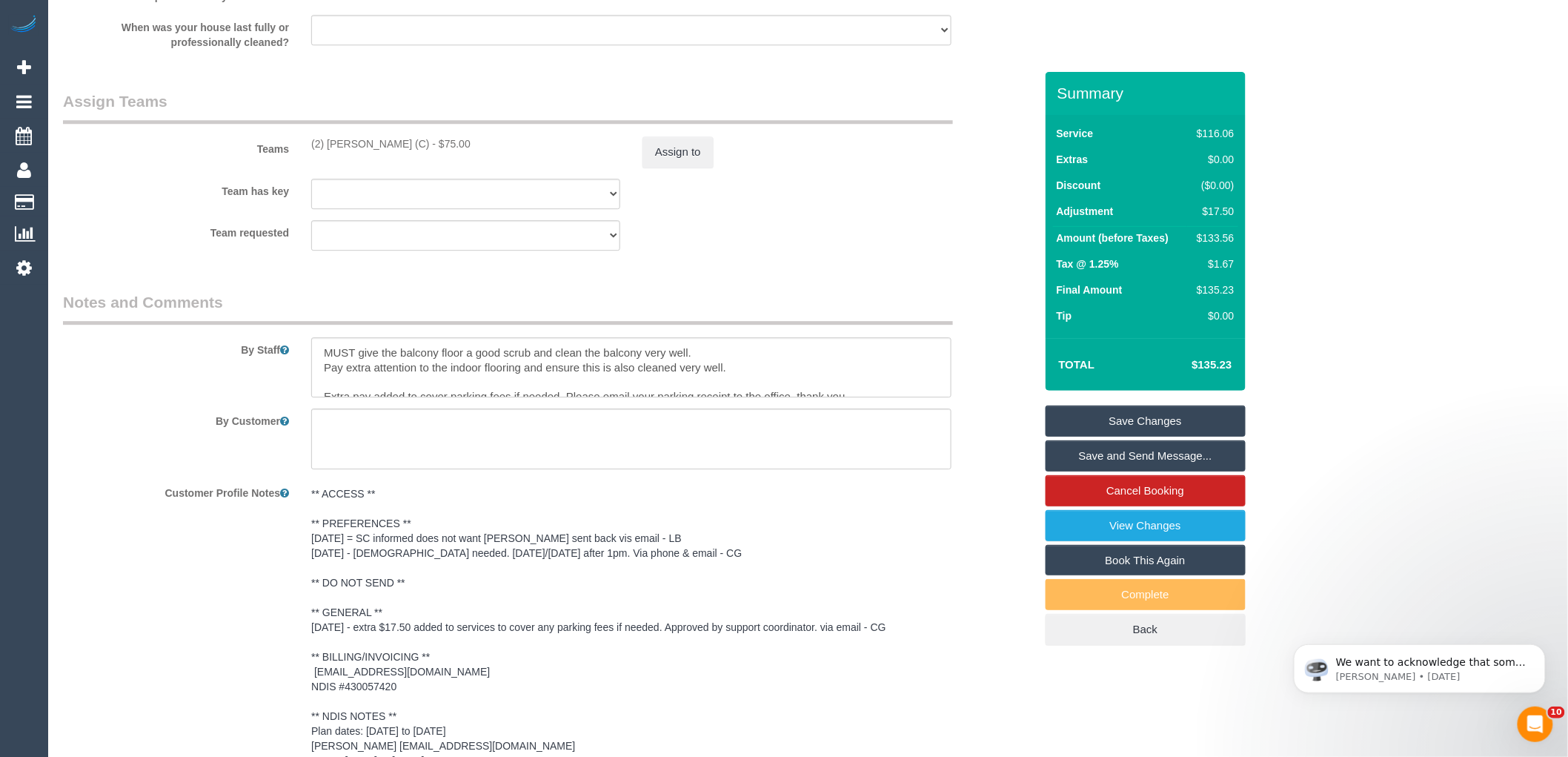
scroll to position [1565, 0]
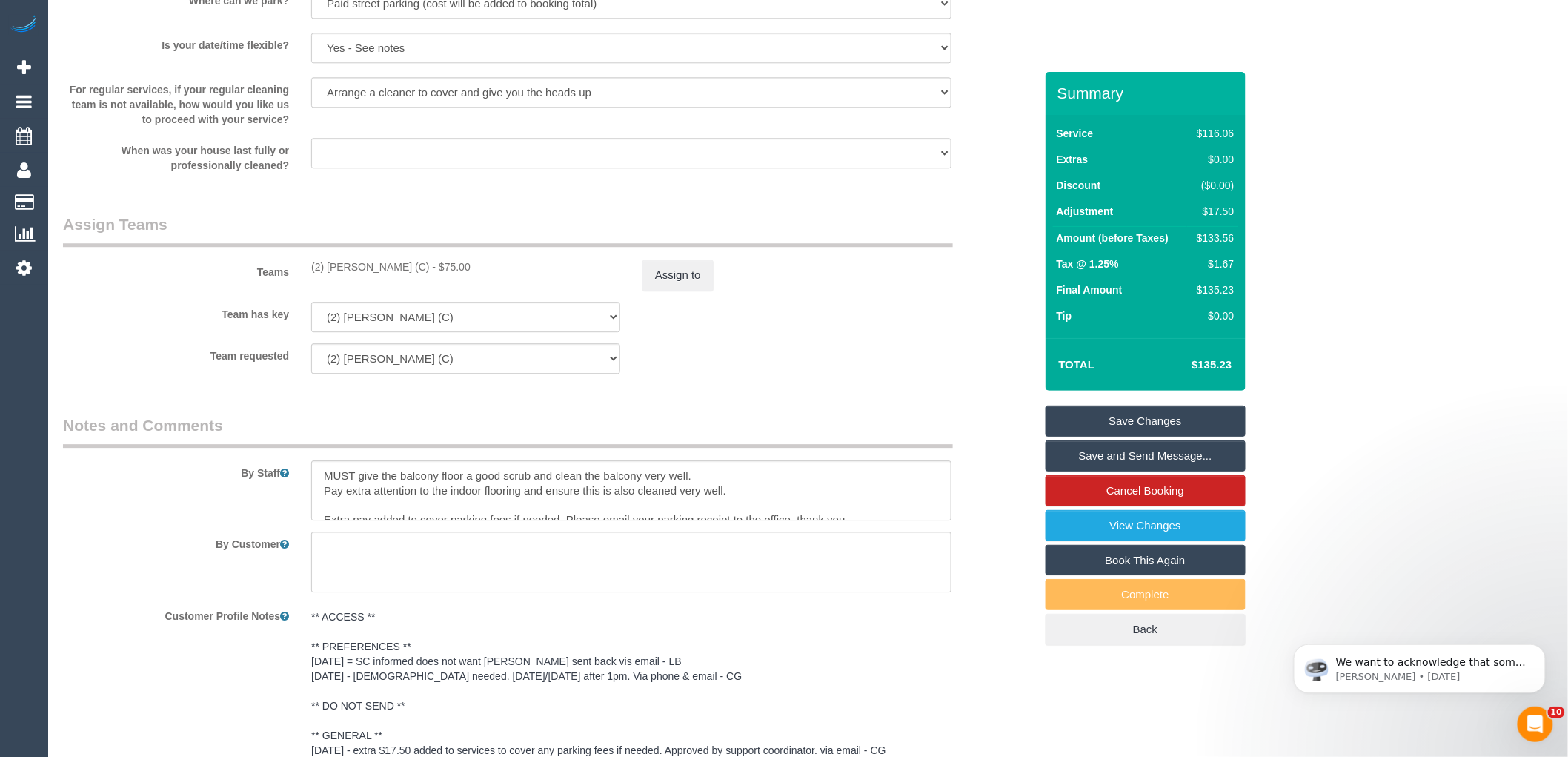
drag, startPoint x: 424, startPoint y: 272, endPoint x: 293, endPoint y: 268, distance: 131.1
click at [293, 268] on div "Teams (2) [PERSON_NAME] (C) - $75.00 Assign to" at bounding box center [549, 252] width 994 height 77
copy div "(2) [PERSON_NAME] (C)"
click at [670, 276] on button "Assign to" at bounding box center [678, 275] width 71 height 31
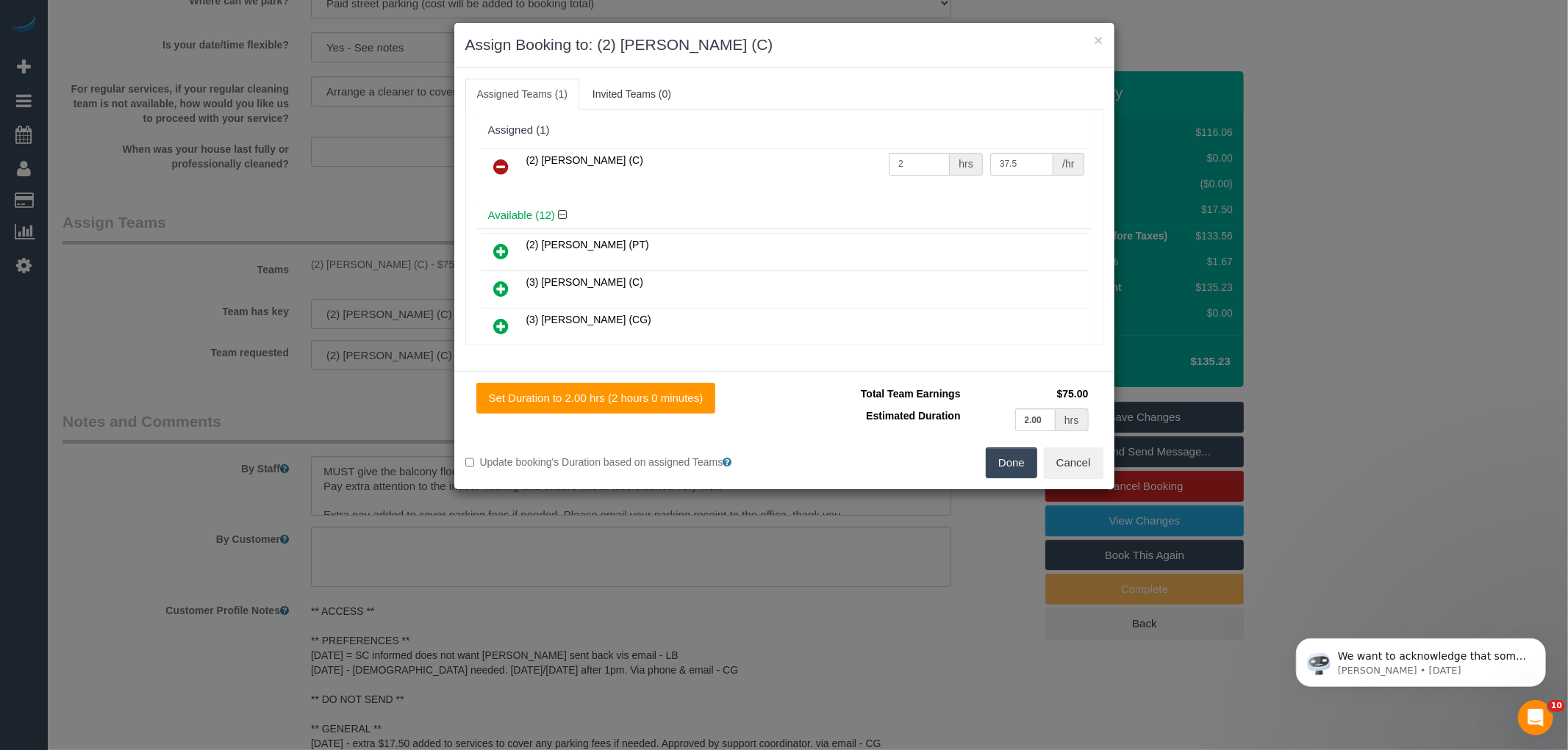
click at [503, 165] on icon at bounding box center [501, 166] width 15 height 18
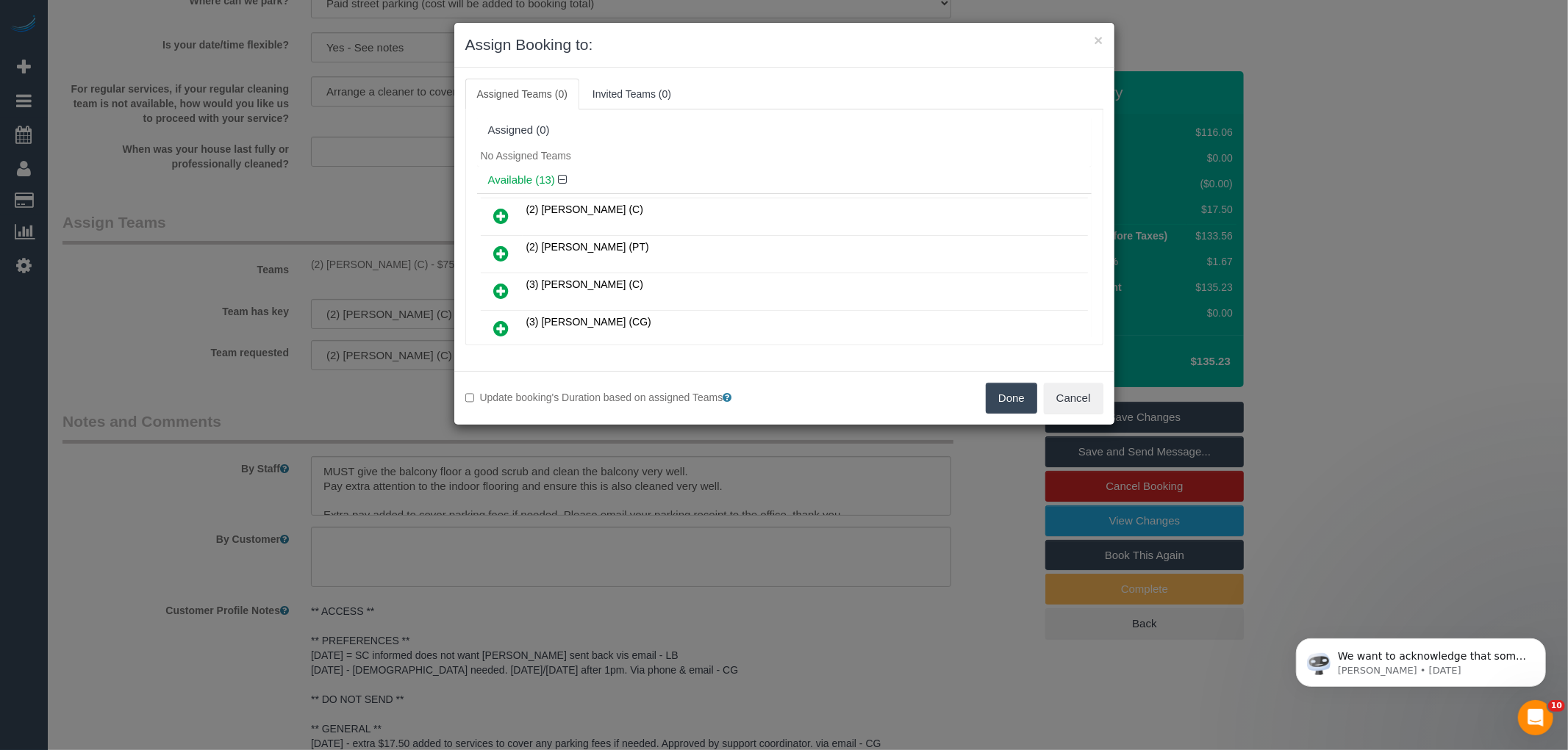
click at [1012, 398] on button "Done" at bounding box center [1011, 398] width 51 height 31
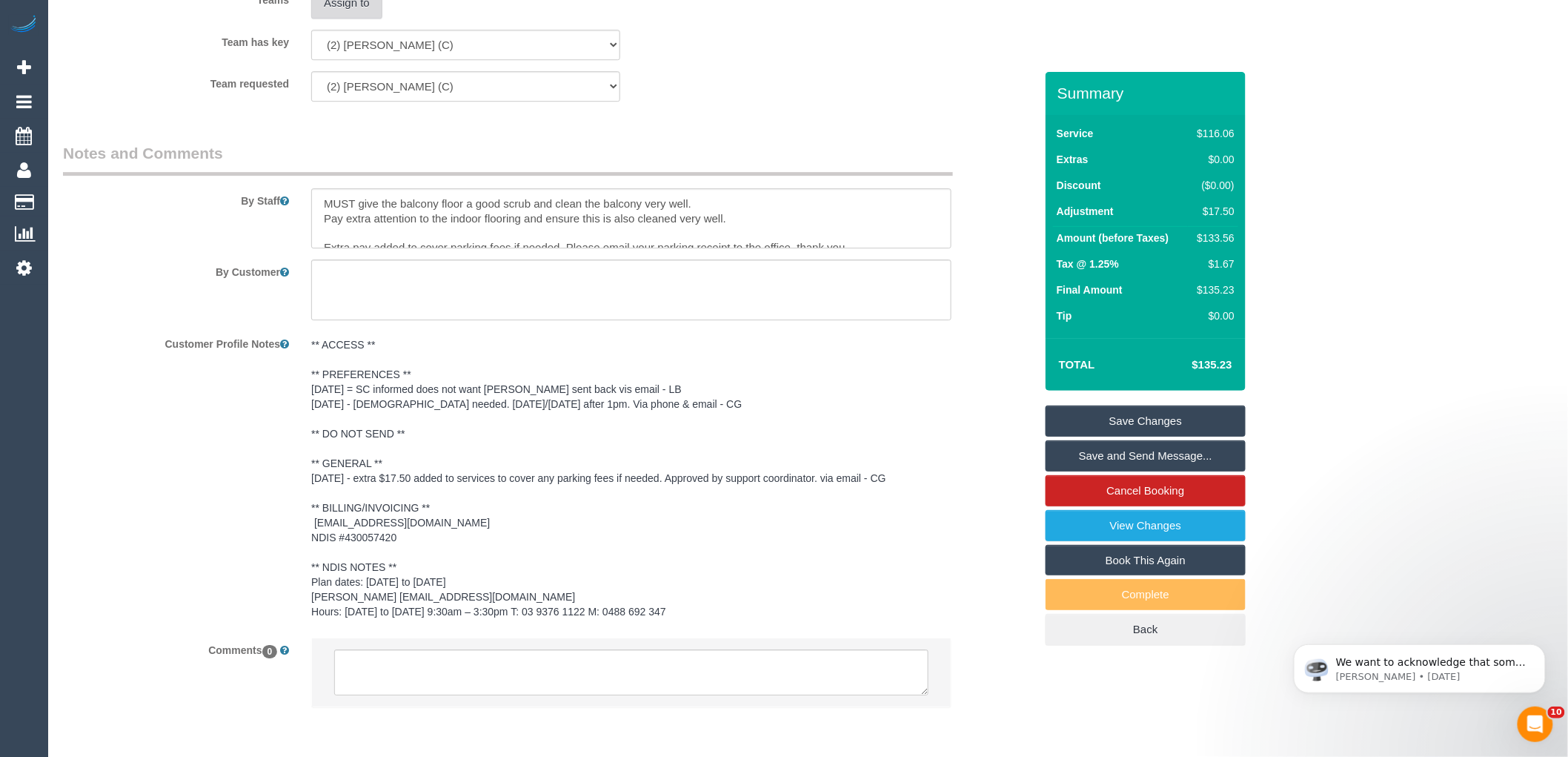
scroll to position [1898, 0]
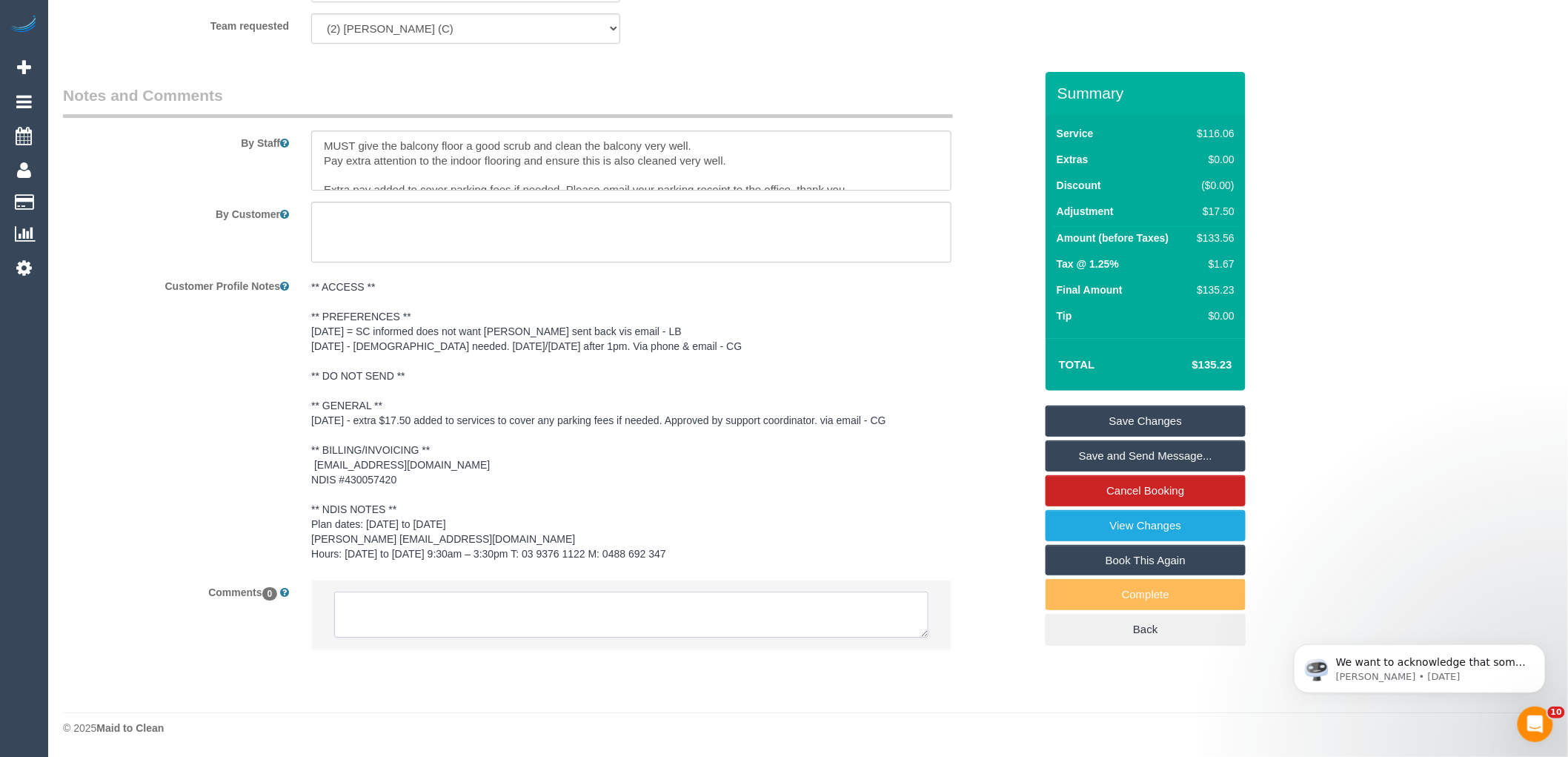
click at [524, 617] on textarea at bounding box center [631, 614] width 594 height 46
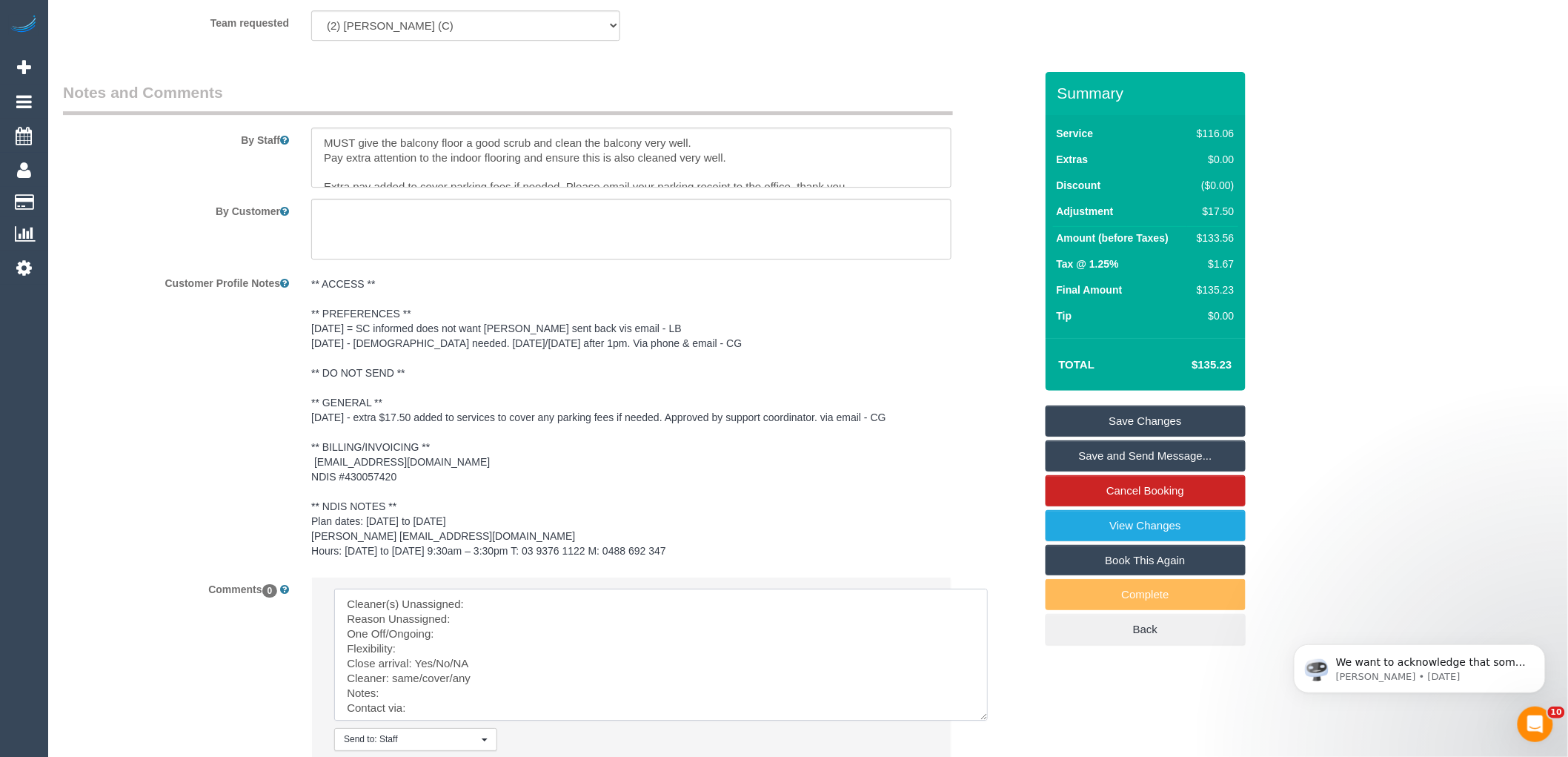
drag, startPoint x: 919, startPoint y: 633, endPoint x: 1130, endPoint y: 789, distance: 262.4
click at [638, 605] on textarea at bounding box center [736, 690] width 804 height 203
paste textarea "(2) [PERSON_NAME] (C)"
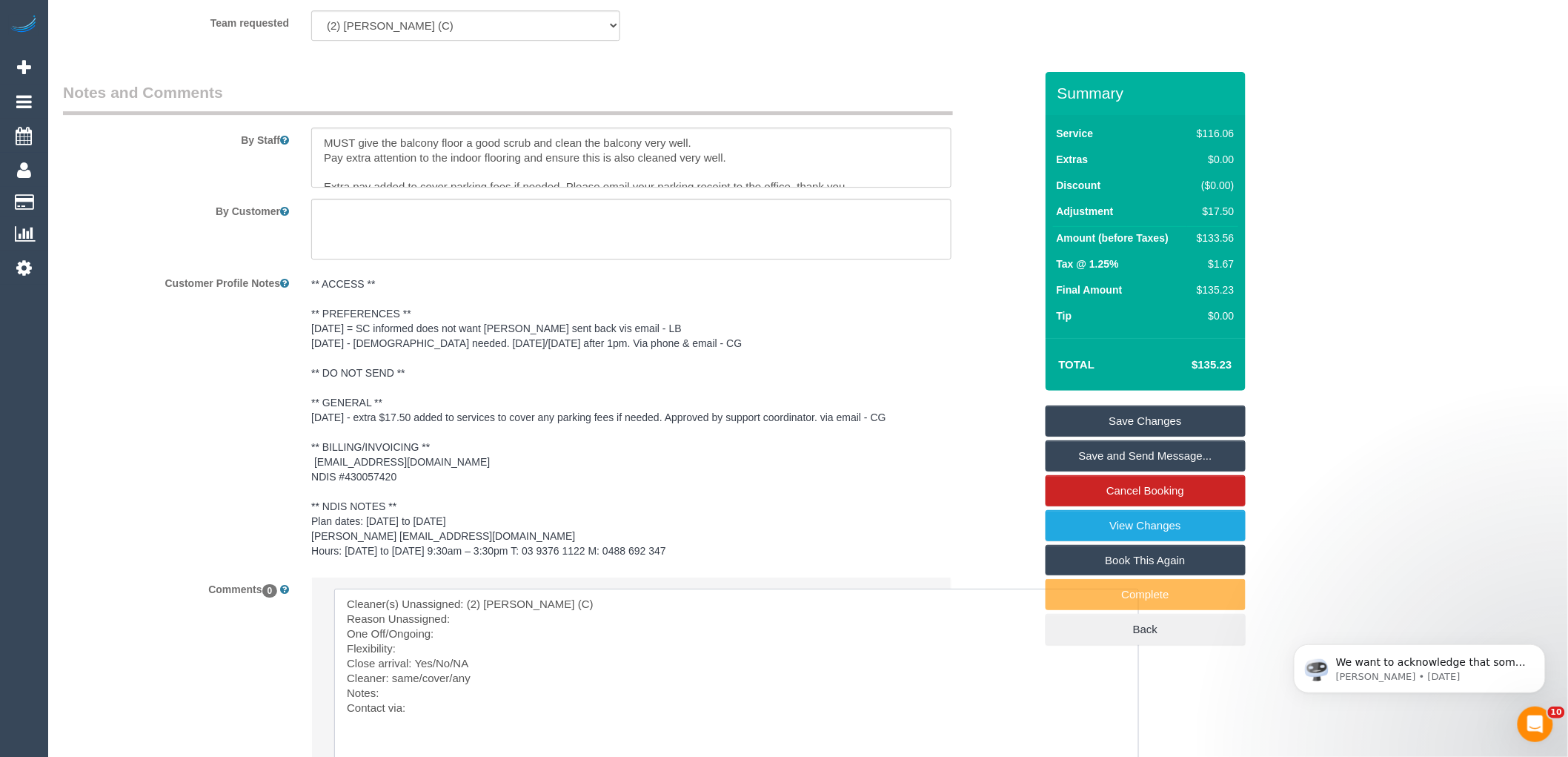
click at [471, 624] on textarea at bounding box center [736, 690] width 804 height 203
drag, startPoint x: 463, startPoint y: 619, endPoint x: 471, endPoint y: 619, distance: 8.0
click at [471, 619] on textarea at bounding box center [736, 690] width 804 height 203
drag, startPoint x: 477, startPoint y: 639, endPoint x: 453, endPoint y: 639, distance: 24.0
click at [453, 639] on textarea at bounding box center [736, 690] width 804 height 203
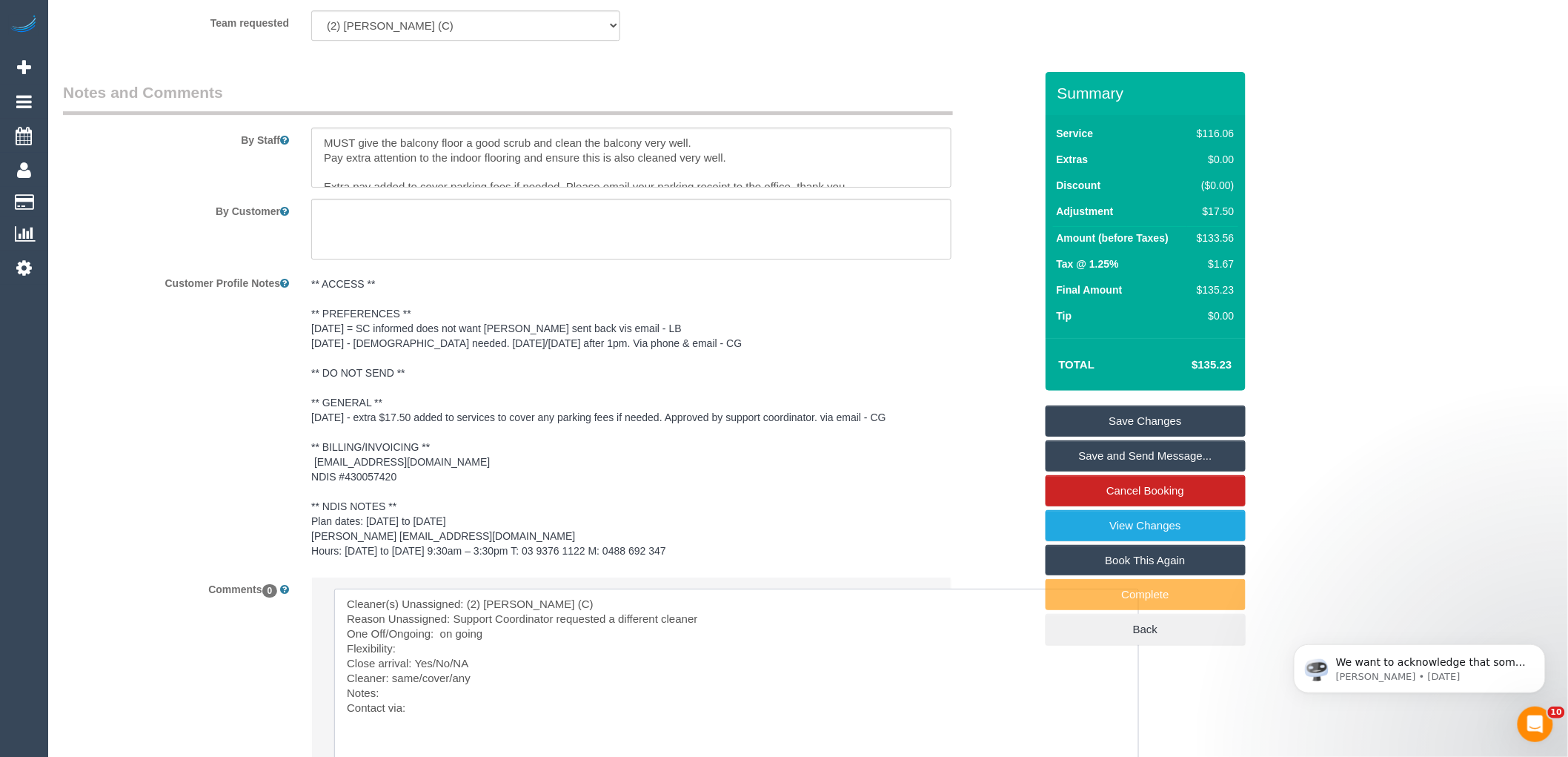
click at [440, 643] on textarea at bounding box center [736, 690] width 804 height 203
click at [741, 619] on textarea at bounding box center [736, 690] width 804 height 203
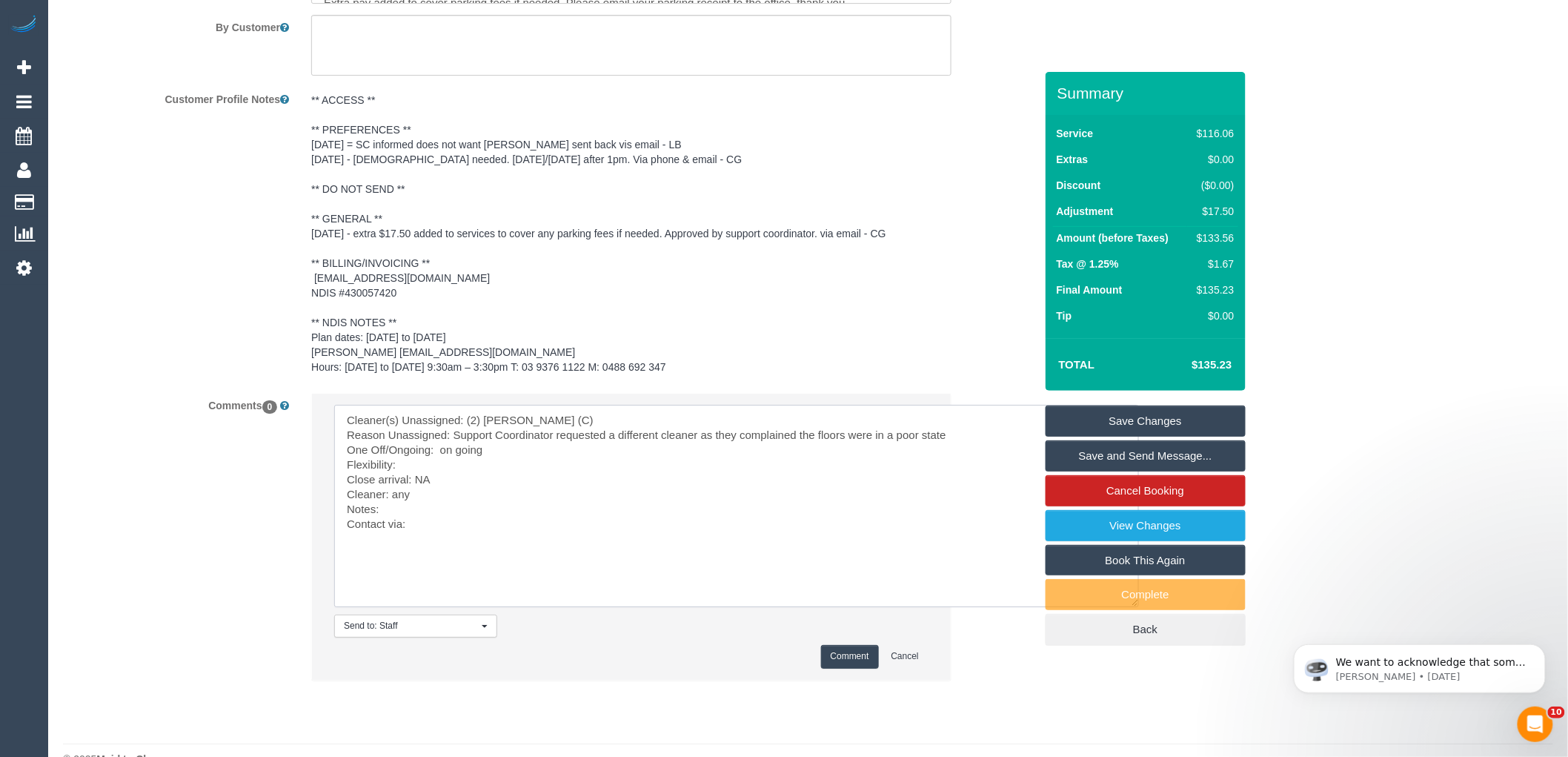
scroll to position [2116, 0]
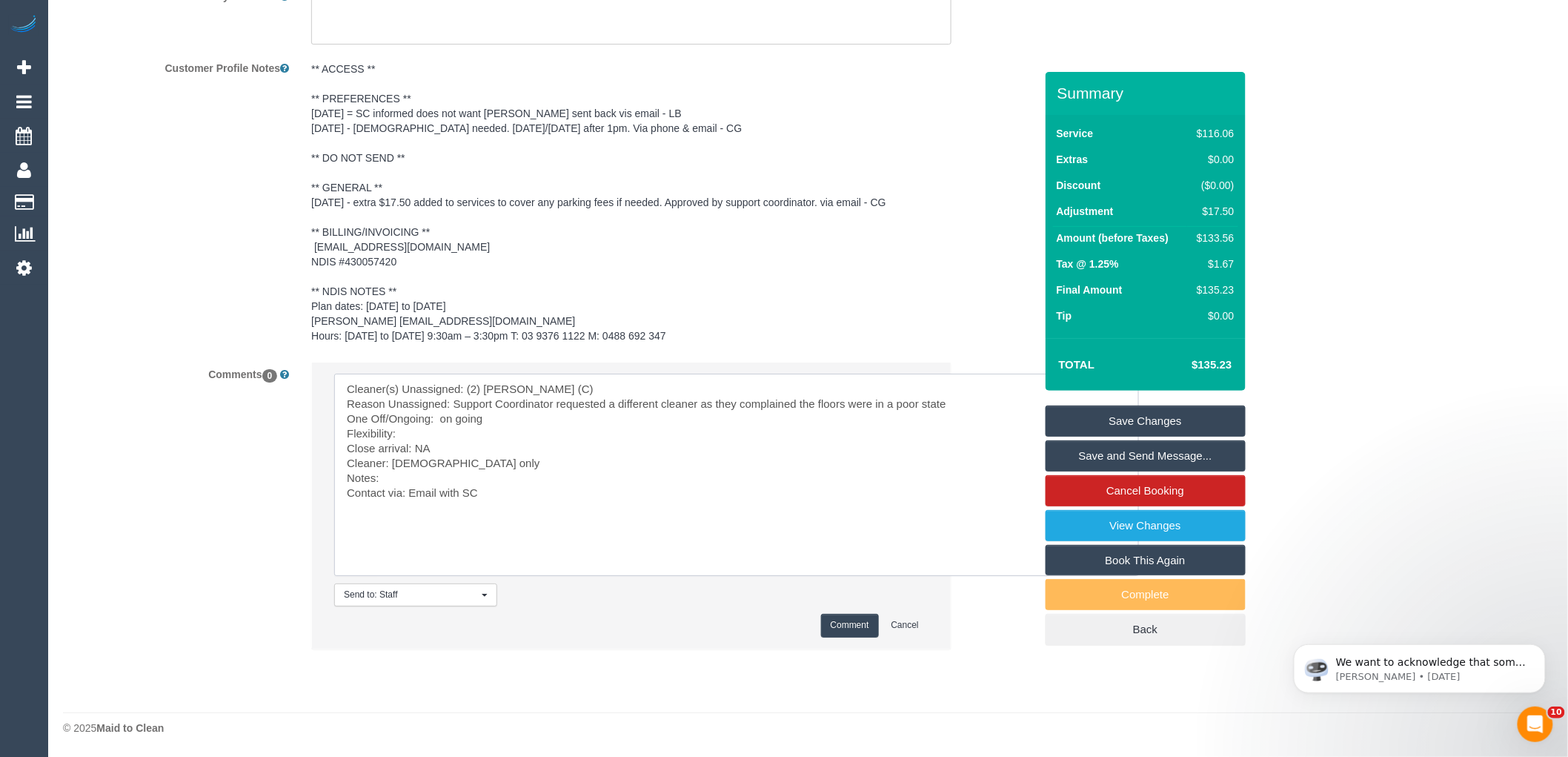
type textarea "Cleaner(s) Unassigned: (2) [PERSON_NAME] (C) Reason Unassigned: Support Coordin…"
click at [855, 624] on button "Comment" at bounding box center [850, 626] width 58 height 23
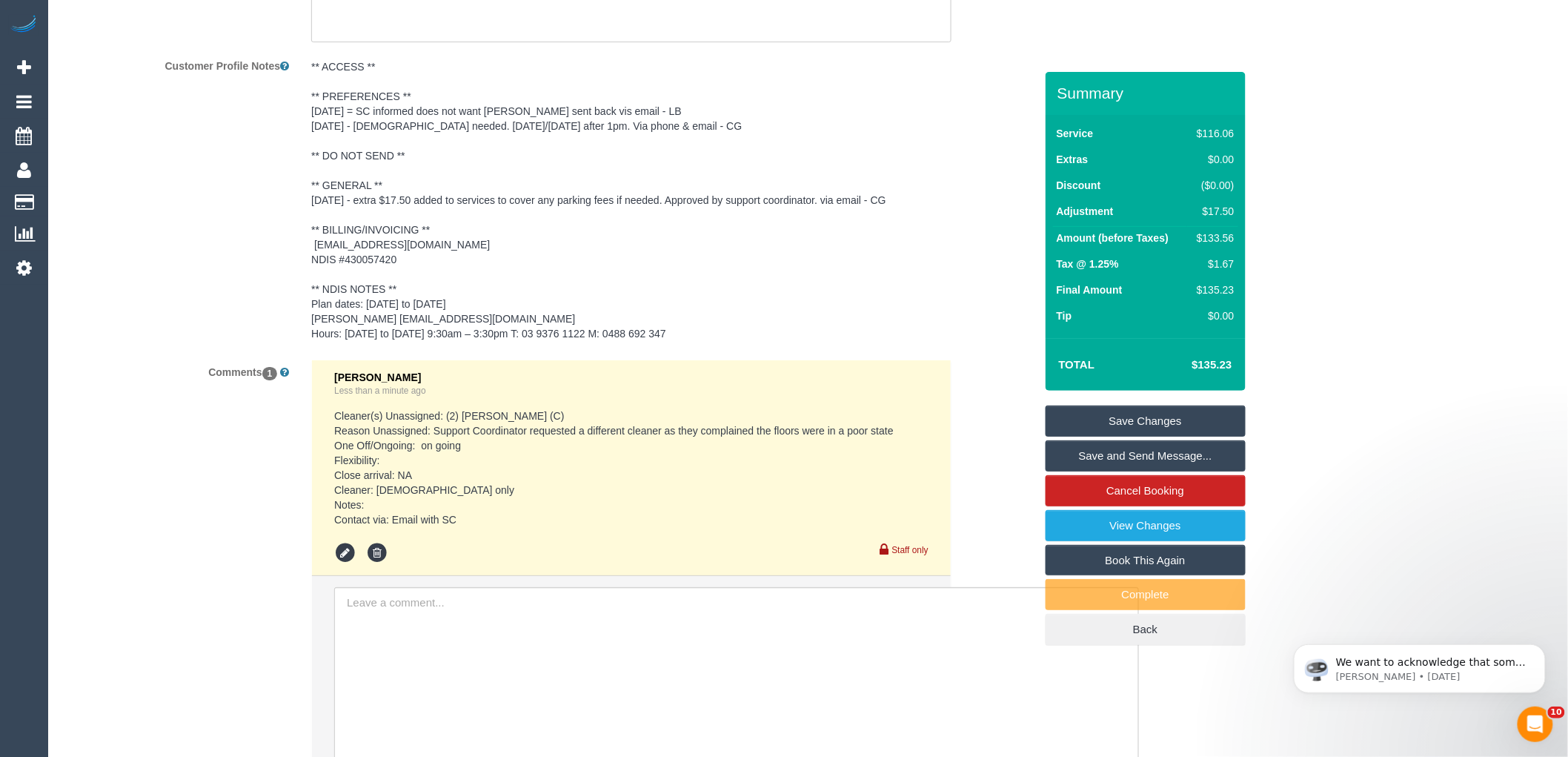
scroll to position [1869, 0]
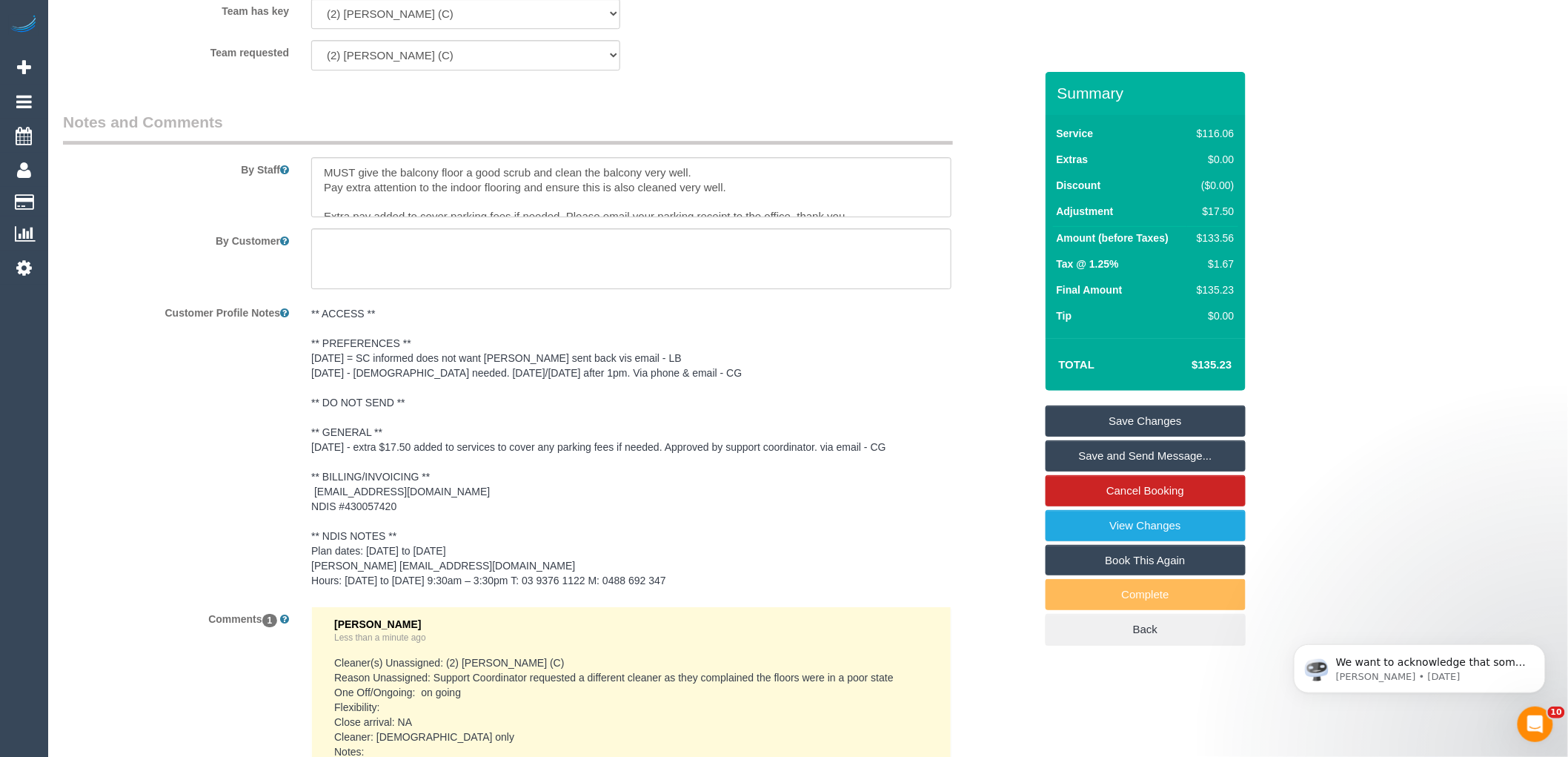
click at [1169, 421] on link "Save Changes" at bounding box center [1145, 421] width 200 height 31
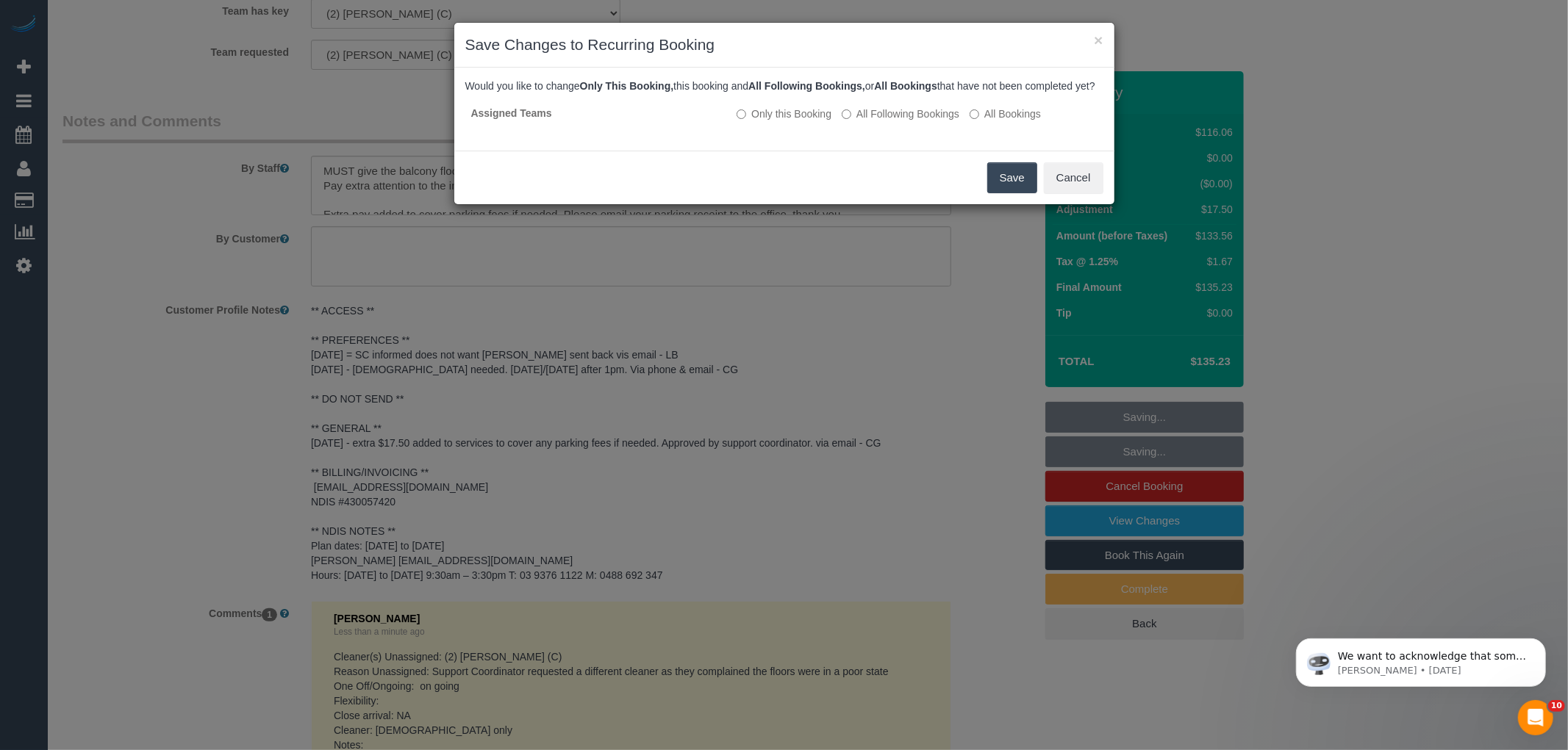
click at [998, 193] on button "Save" at bounding box center [1012, 178] width 50 height 31
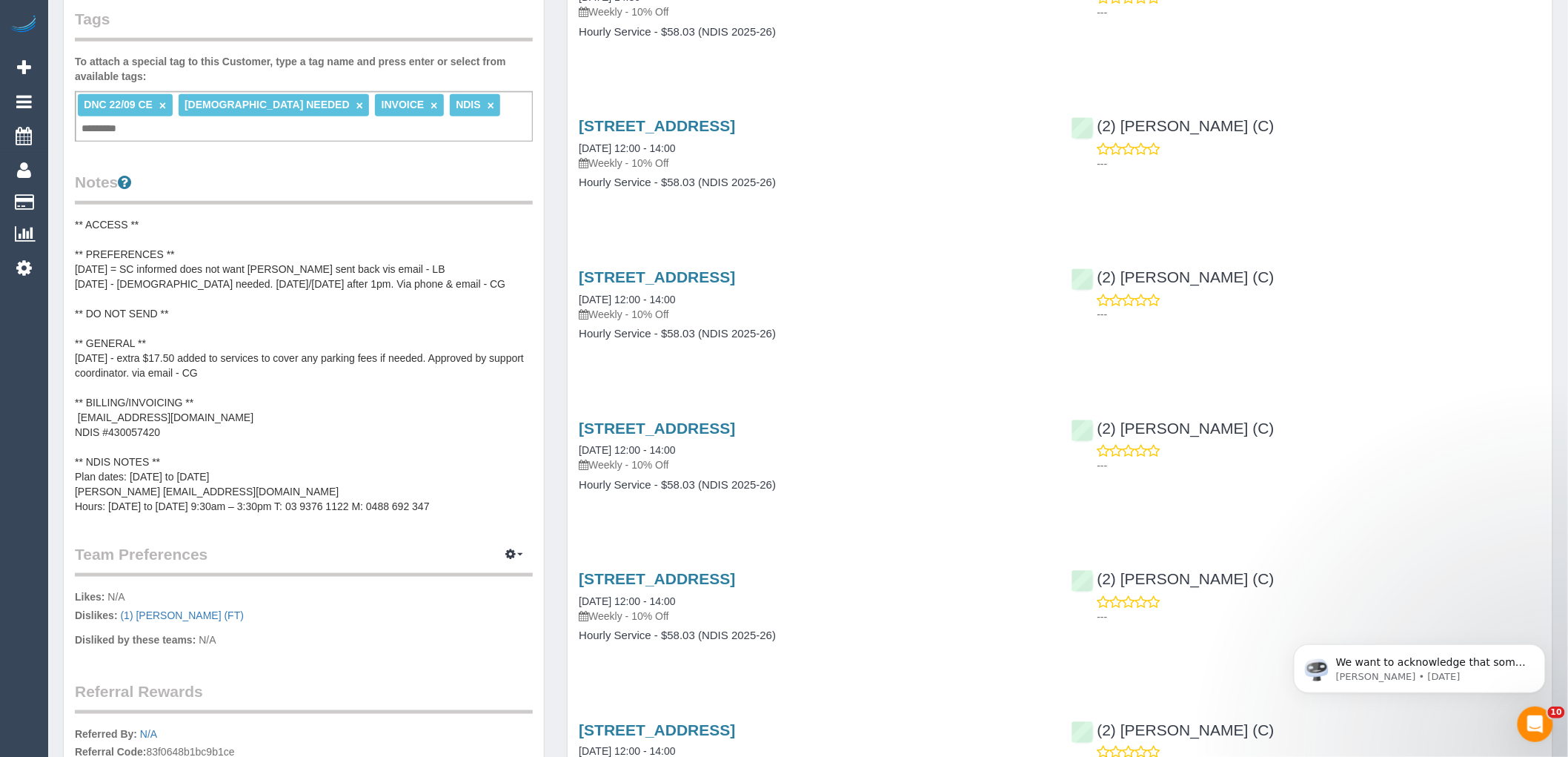
scroll to position [659, 0]
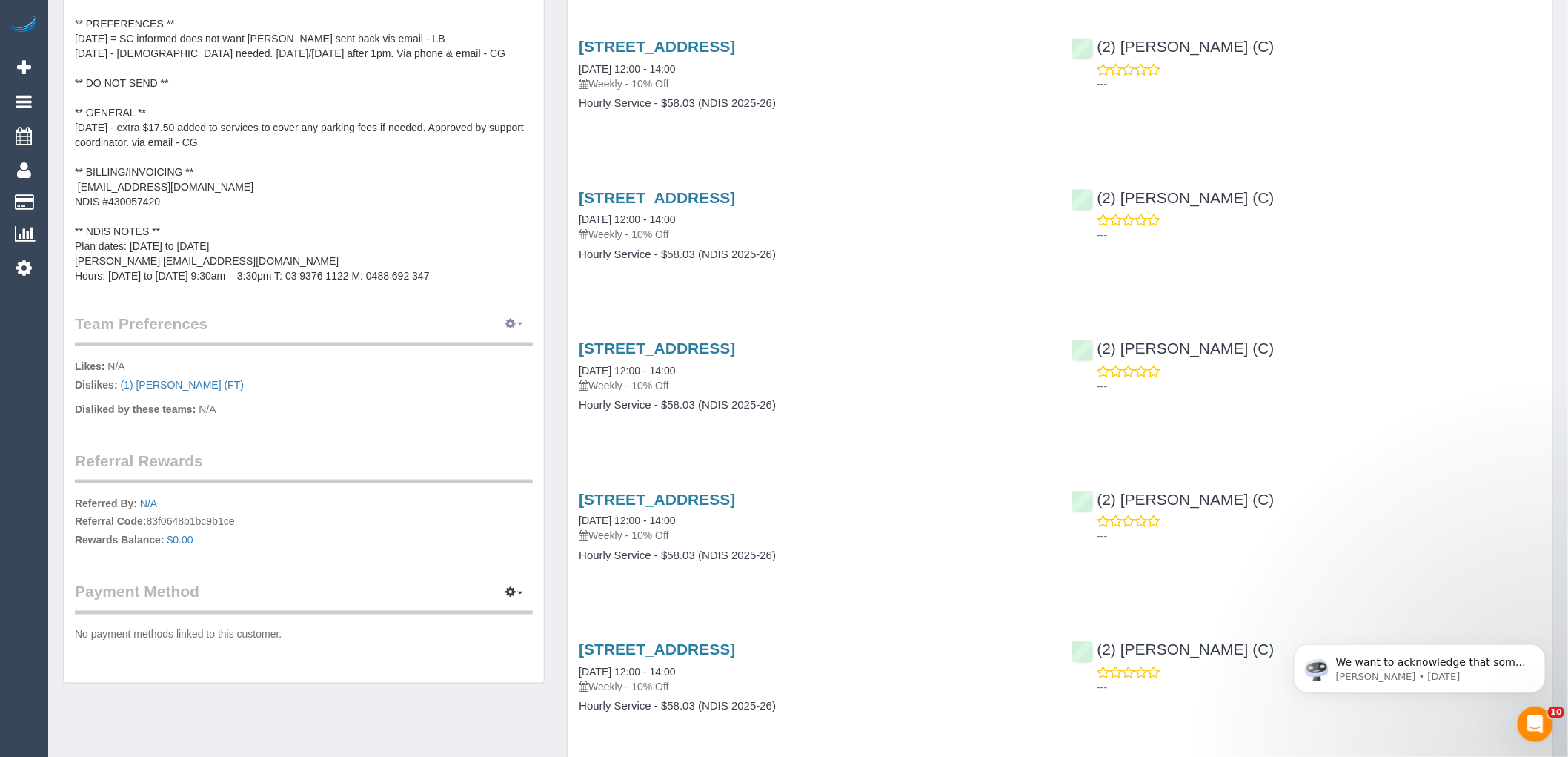
click at [509, 319] on icon "button" at bounding box center [510, 323] width 10 height 9
click at [483, 342] on link "Manage Preferences" at bounding box center [469, 351] width 126 height 19
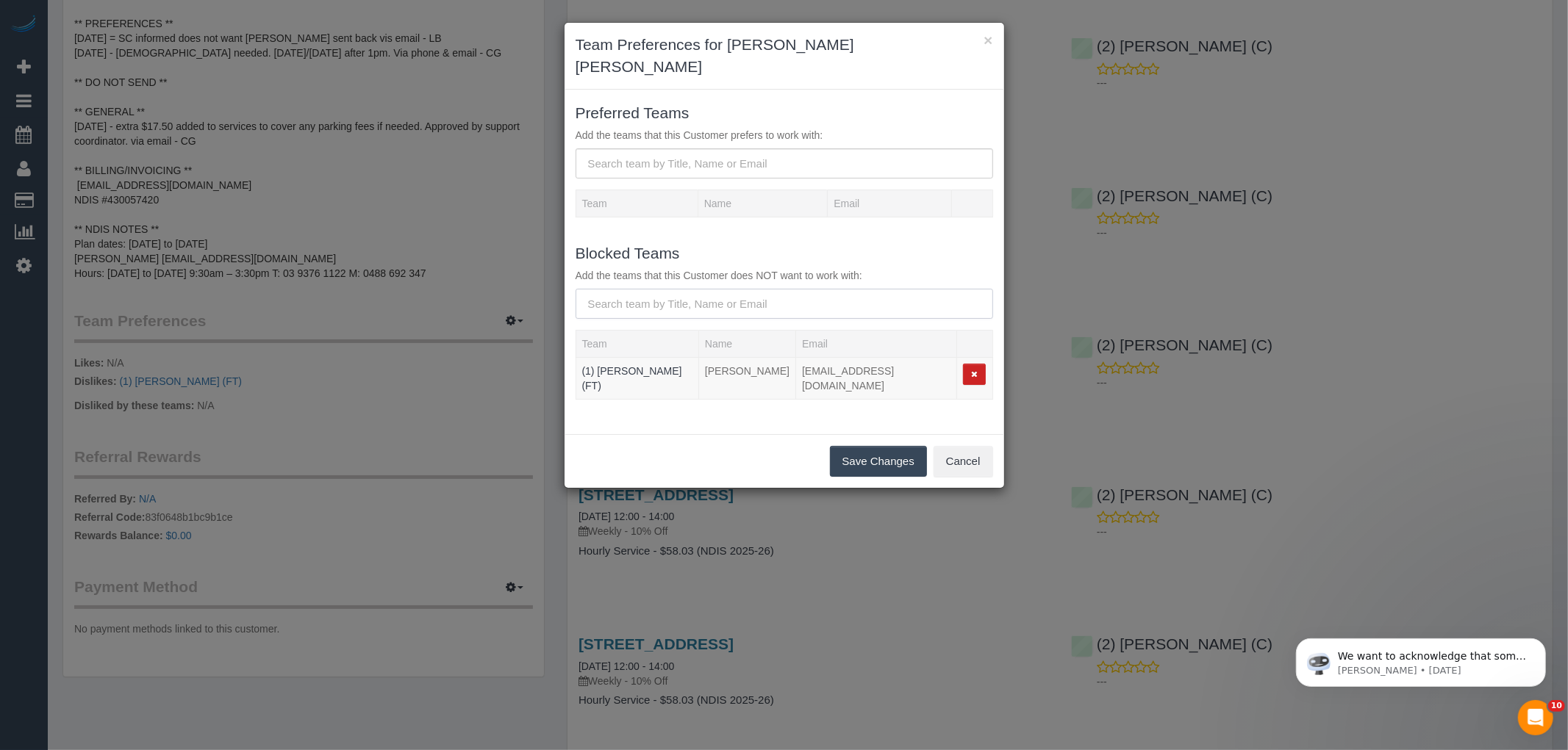
click at [638, 289] on input "text" at bounding box center [784, 303] width 418 height 30
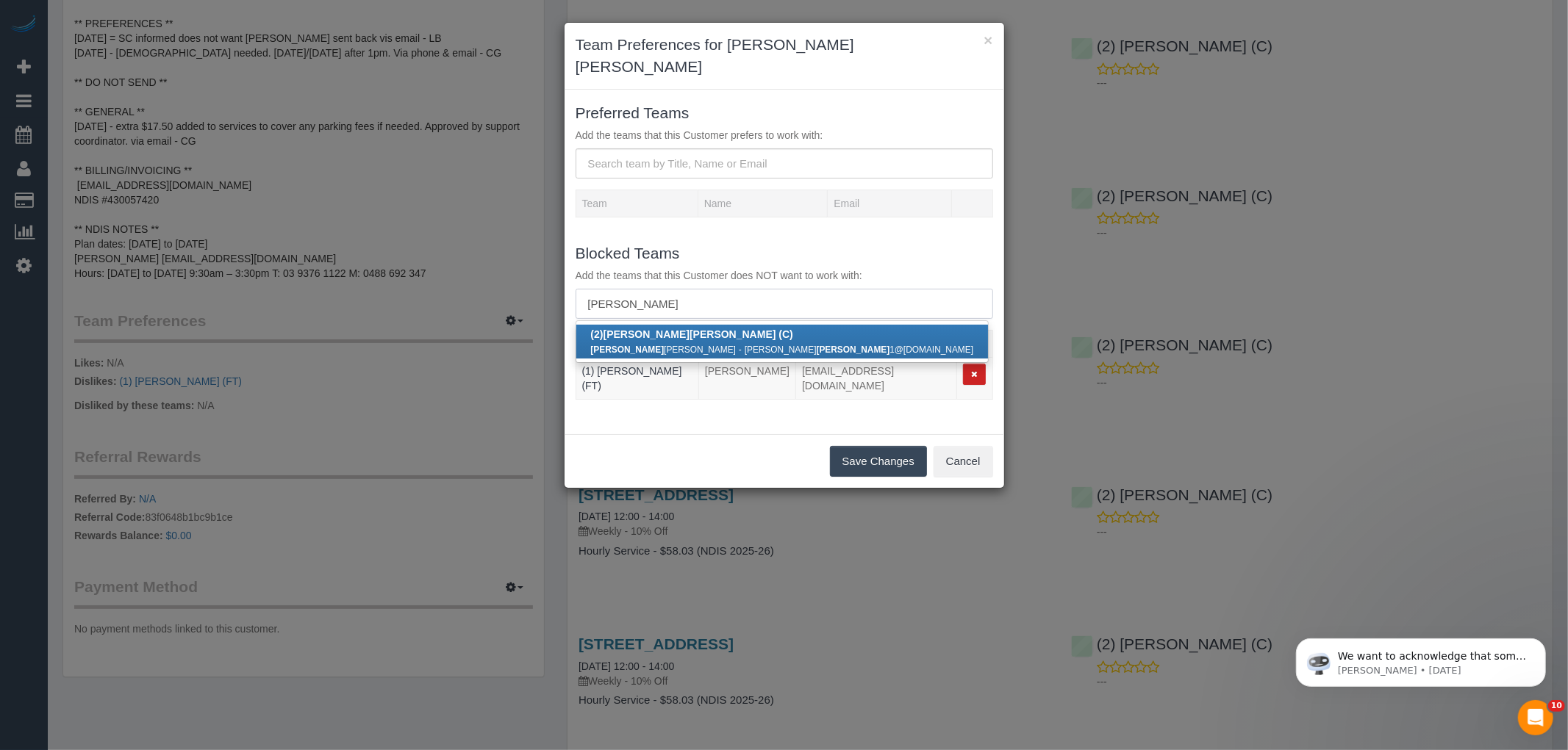
type input "[PERSON_NAME]"
click at [629, 329] on strong "[PERSON_NAME]" at bounding box center [646, 334] width 86 height 11
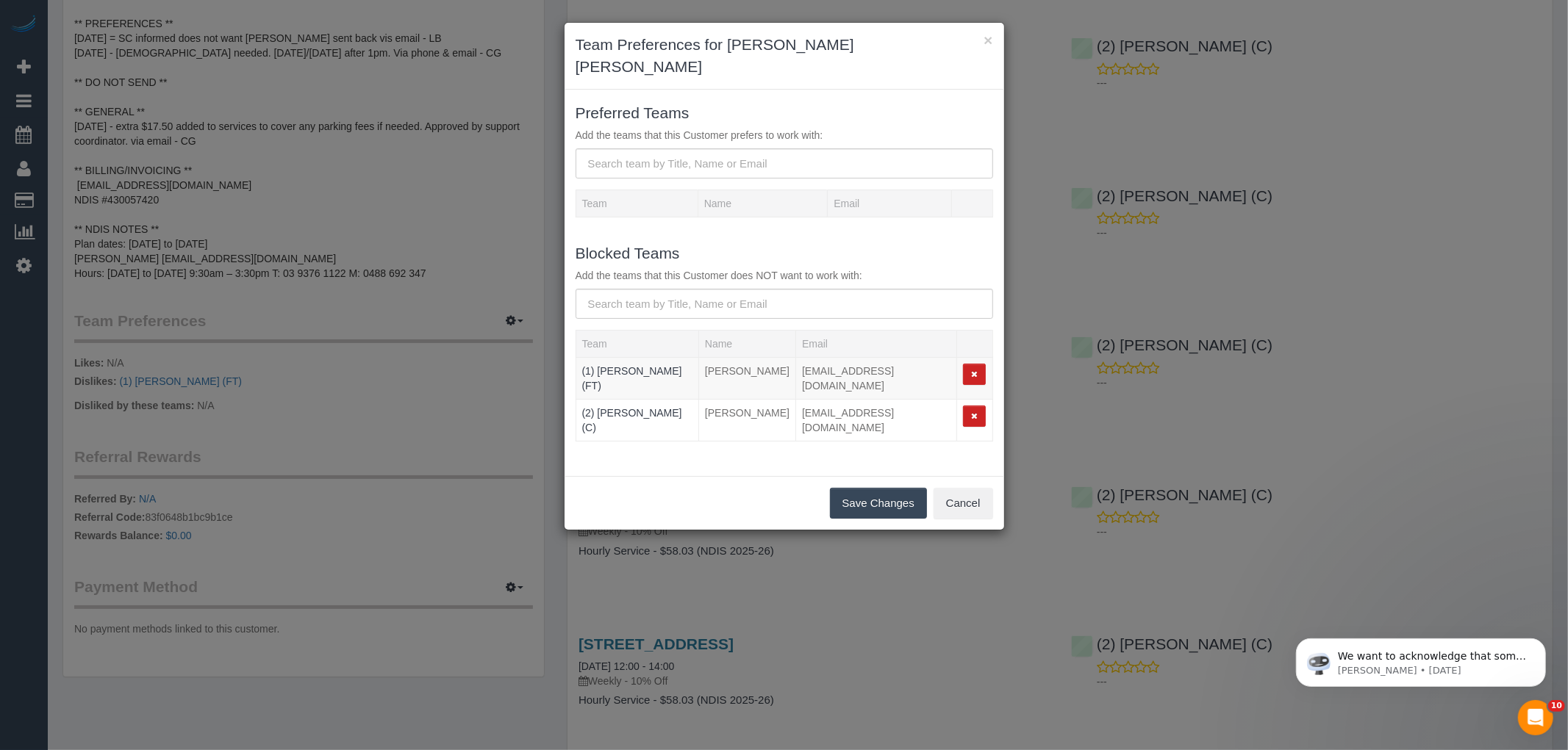
click at [872, 488] on button "Save Changes" at bounding box center [878, 503] width 97 height 31
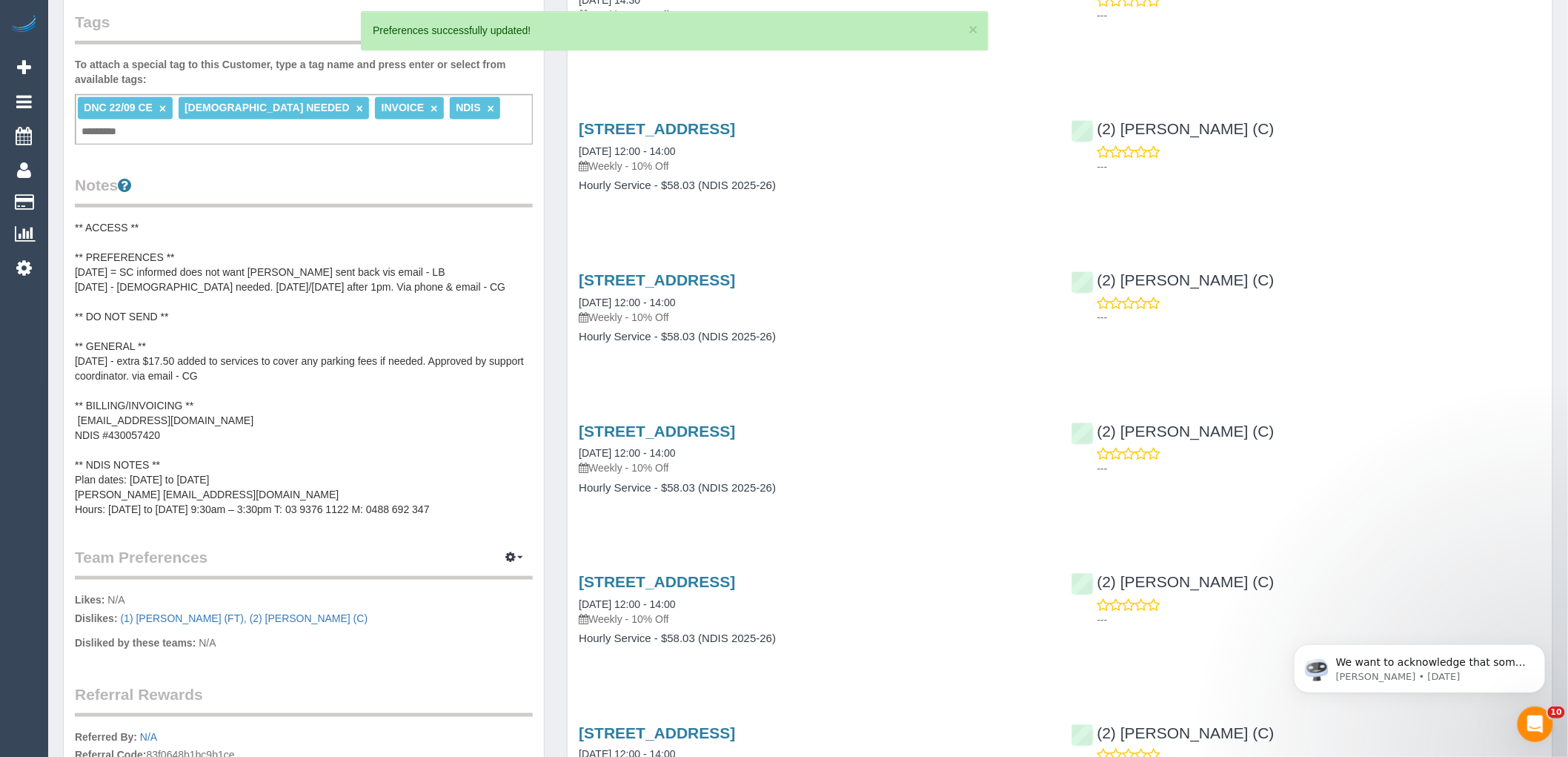
scroll to position [411, 0]
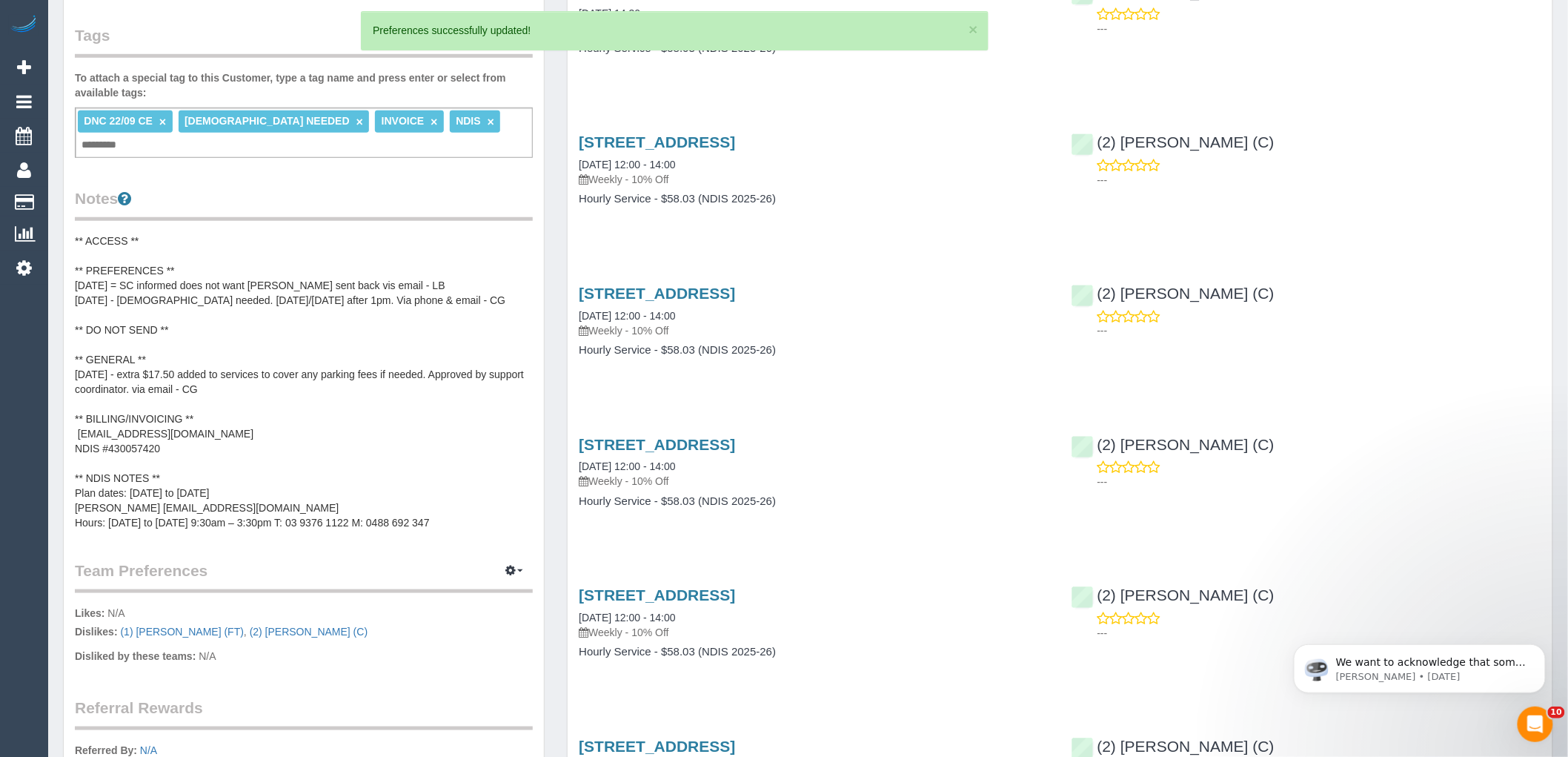
click at [172, 326] on pre "** ACCESS ** ** PREFERENCES ** [DATE] = SC informed does not want [PERSON_NAME]…" at bounding box center [304, 382] width 458 height 297
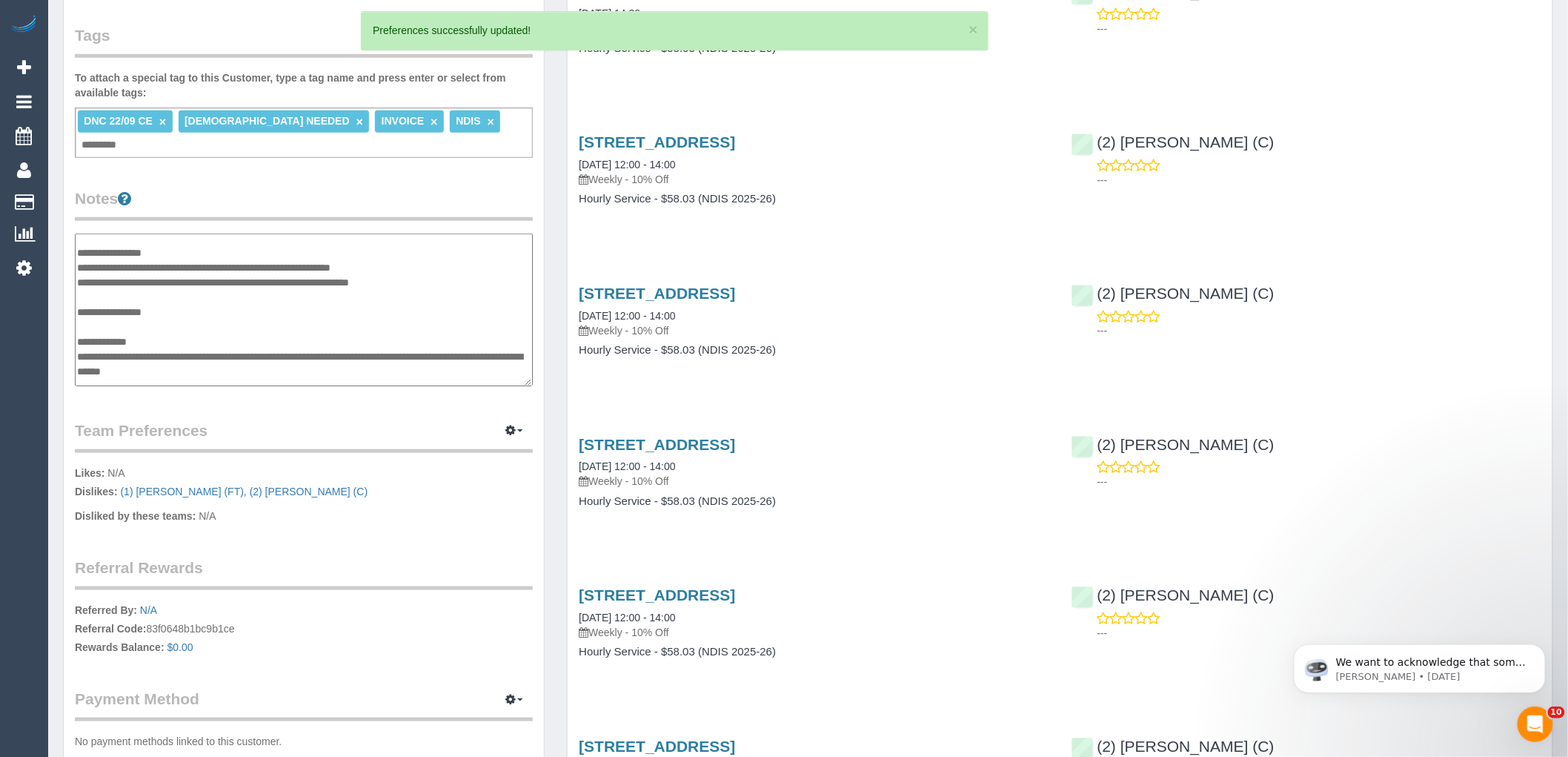
scroll to position [0, 0]
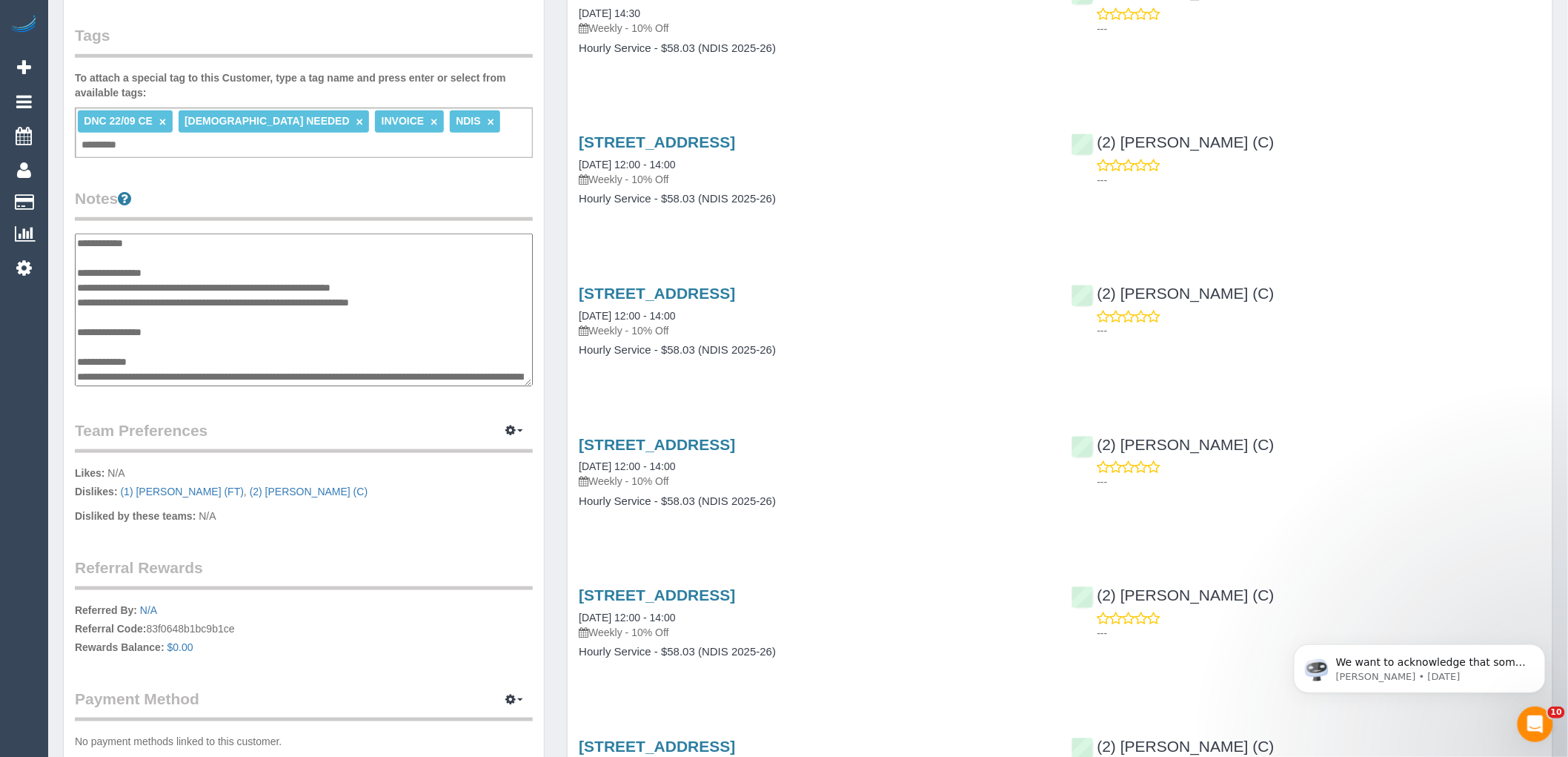
click at [168, 316] on textarea "**********" at bounding box center [304, 310] width 458 height 153
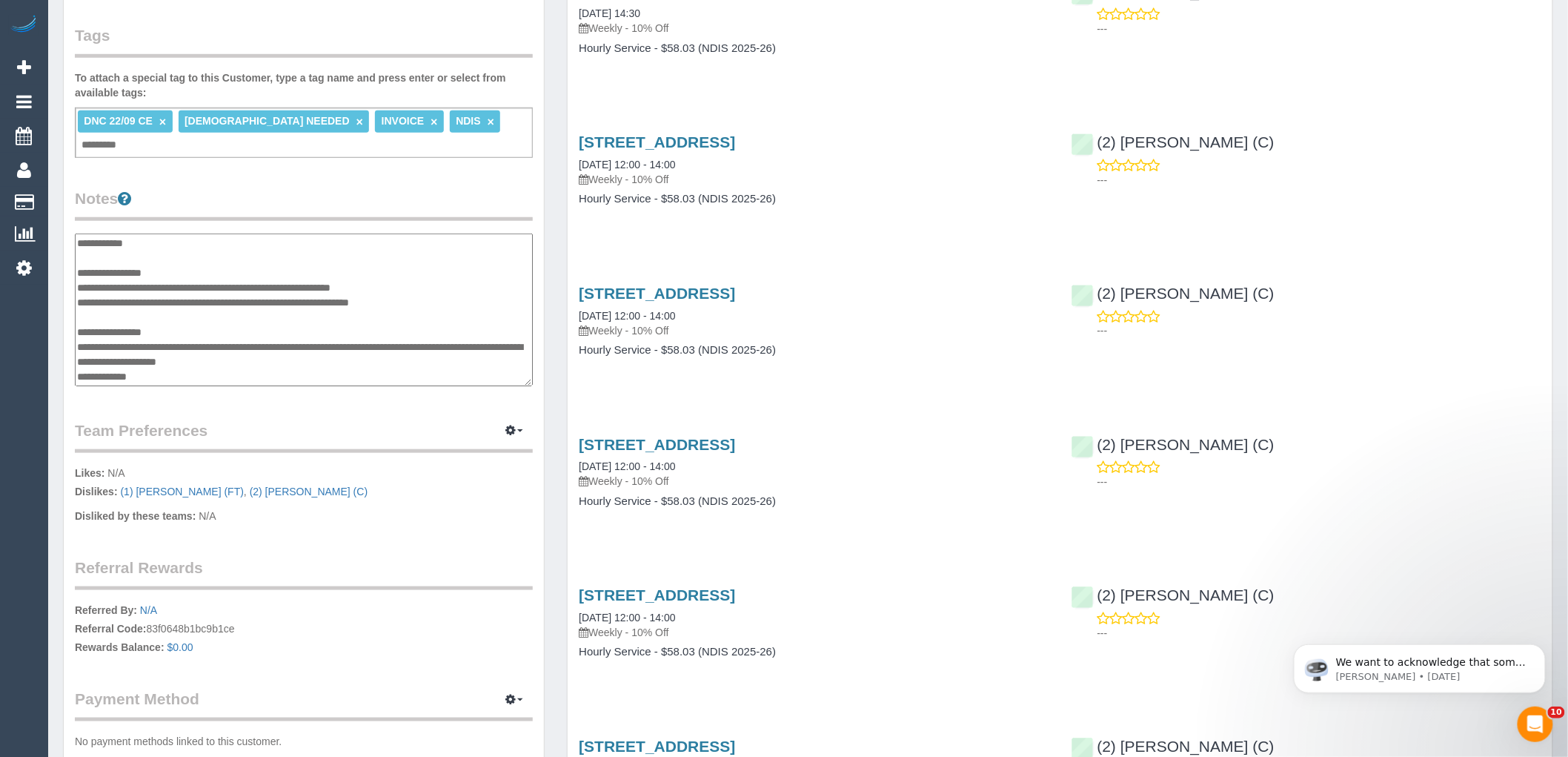
type textarea "**********"
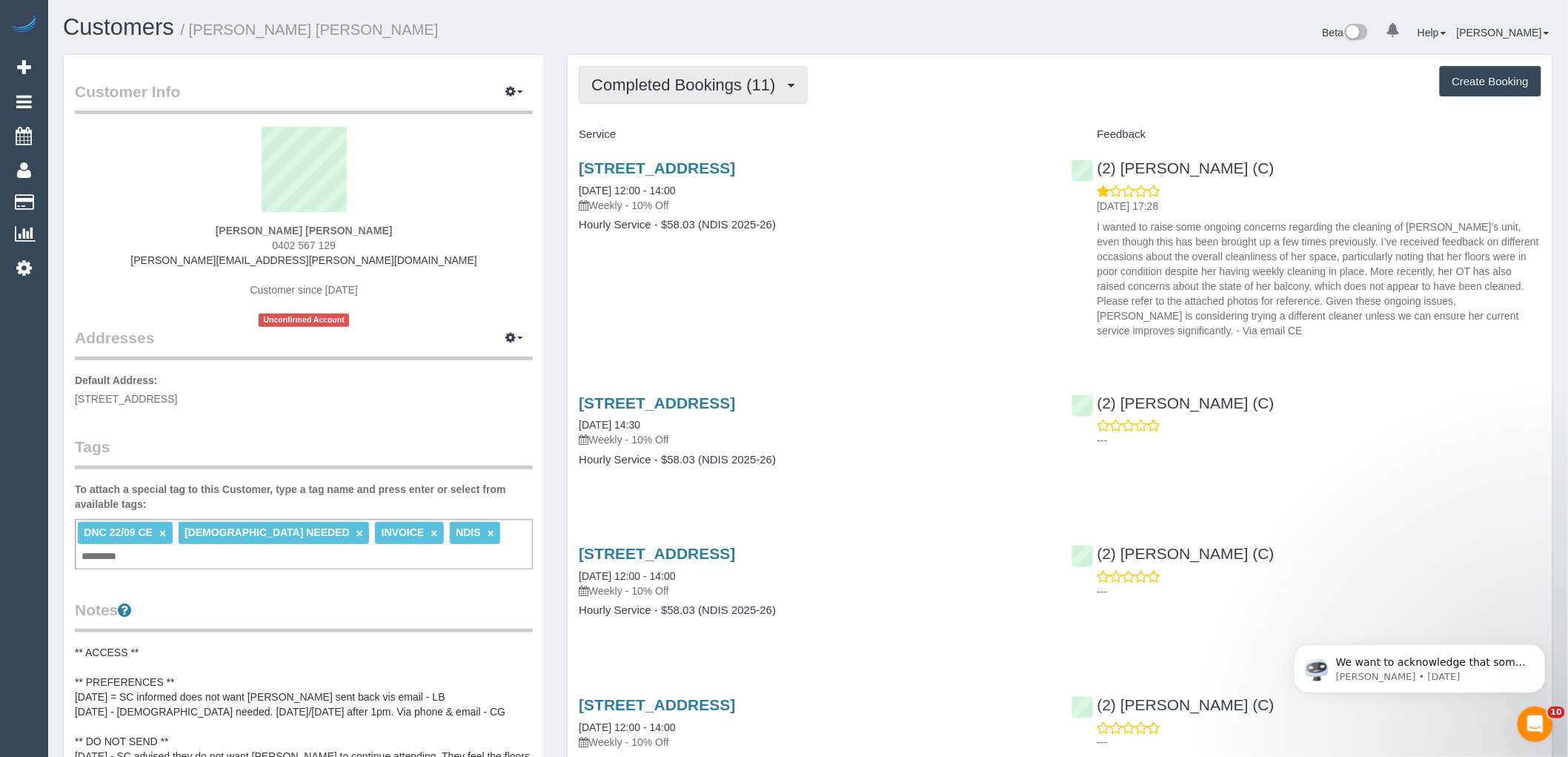
click at [750, 85] on span "Completed Bookings (11)" at bounding box center [686, 85] width 191 height 19
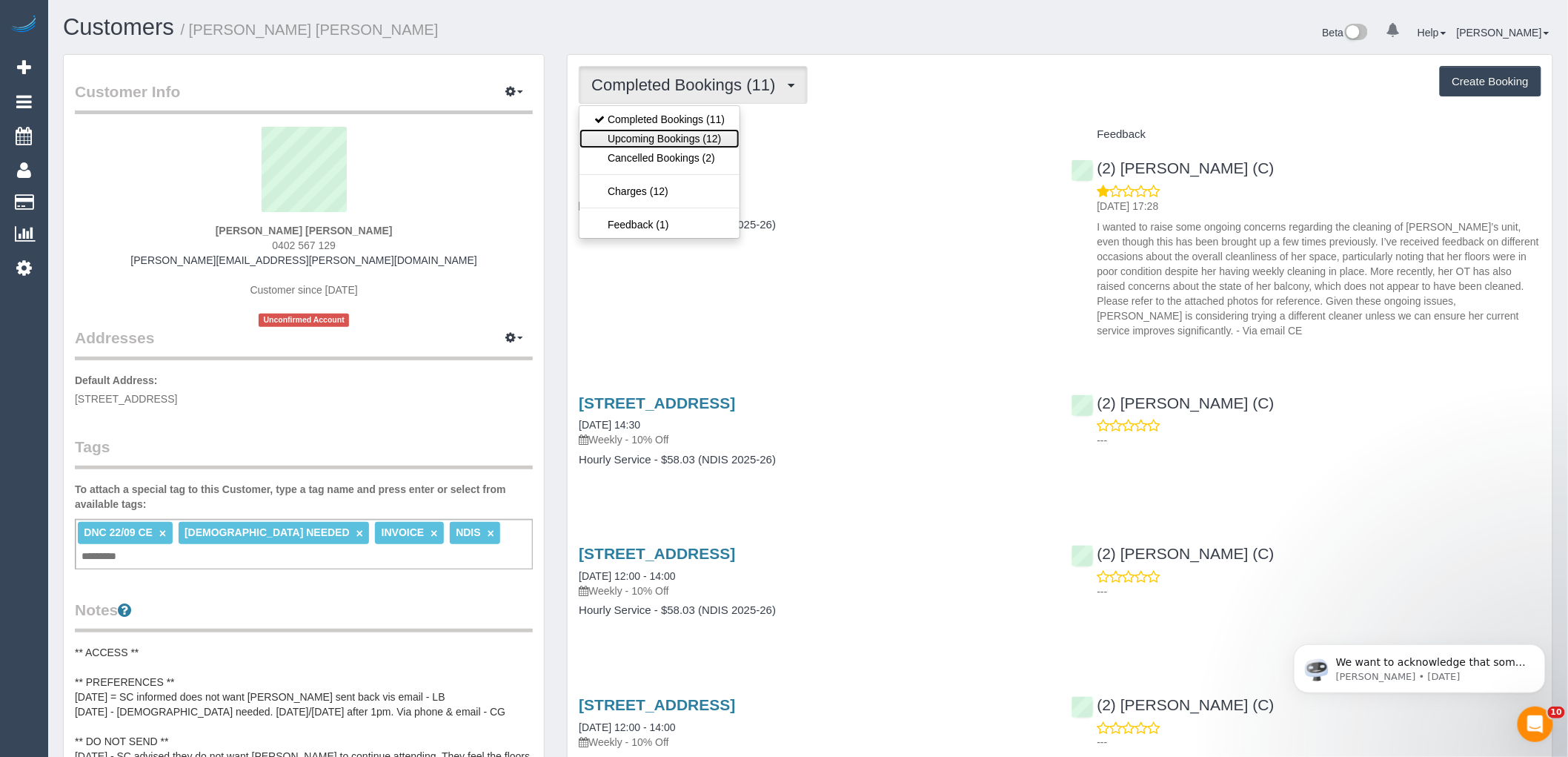
click at [689, 131] on link "Upcoming Bookings (12)" at bounding box center [659, 138] width 160 height 19
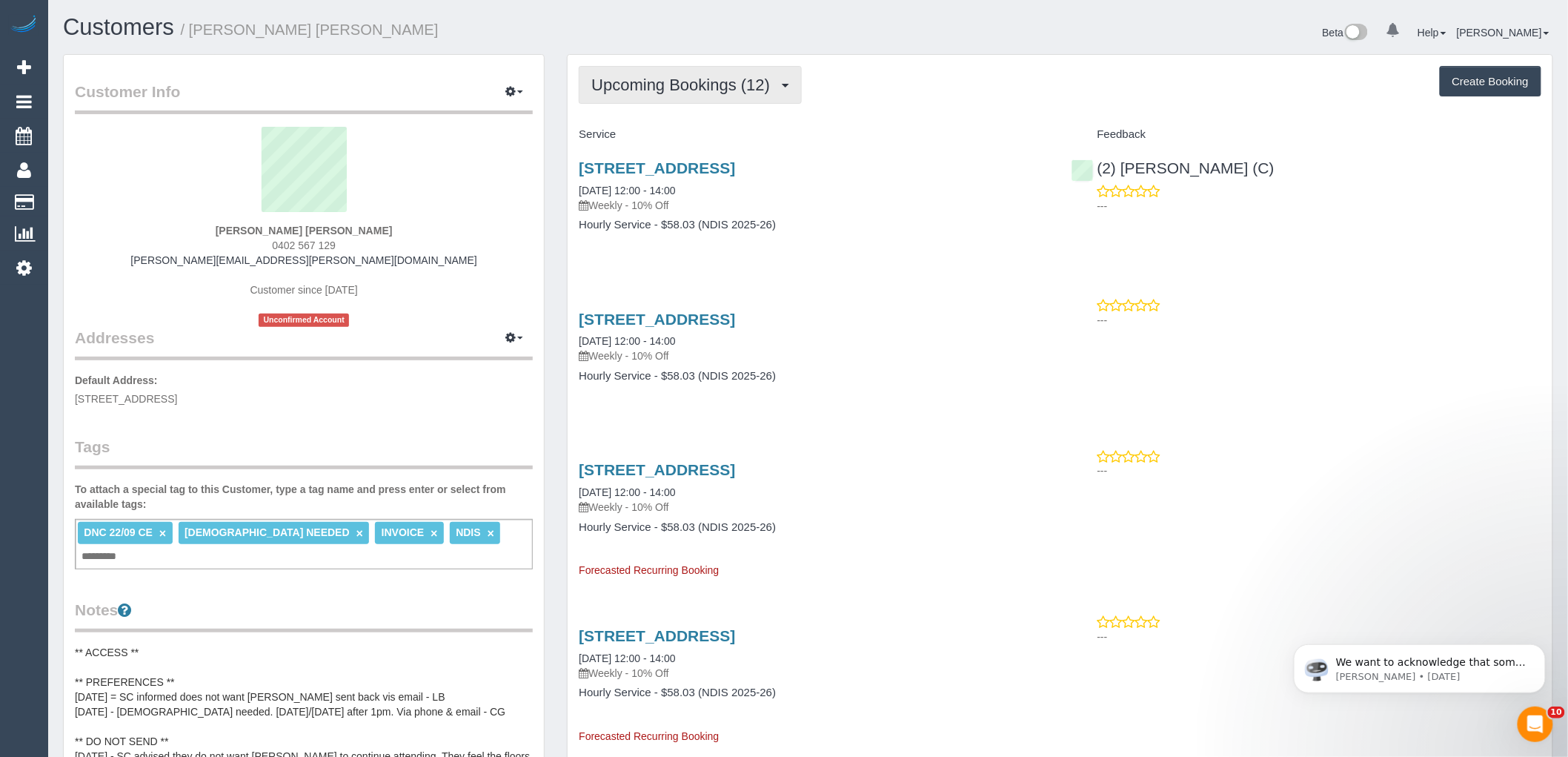
click at [697, 98] on button "Upcoming Bookings (12)" at bounding box center [690, 84] width 223 height 38
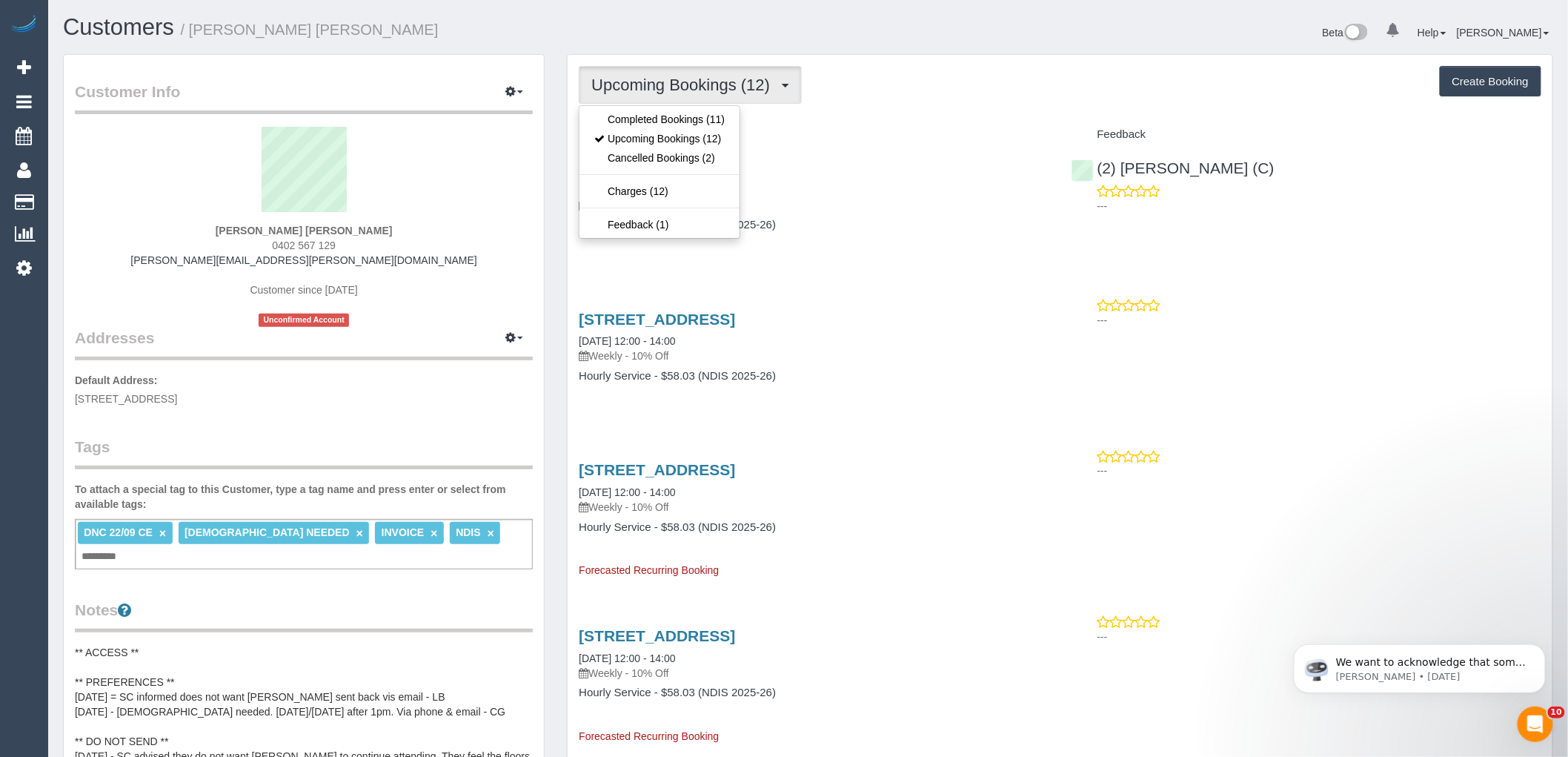
click at [883, 104] on div "Upcoming Bookings (12) Completed Bookings (11) Upcoming Bookings (12) Cancelled…" at bounding box center [1060, 84] width 963 height 38
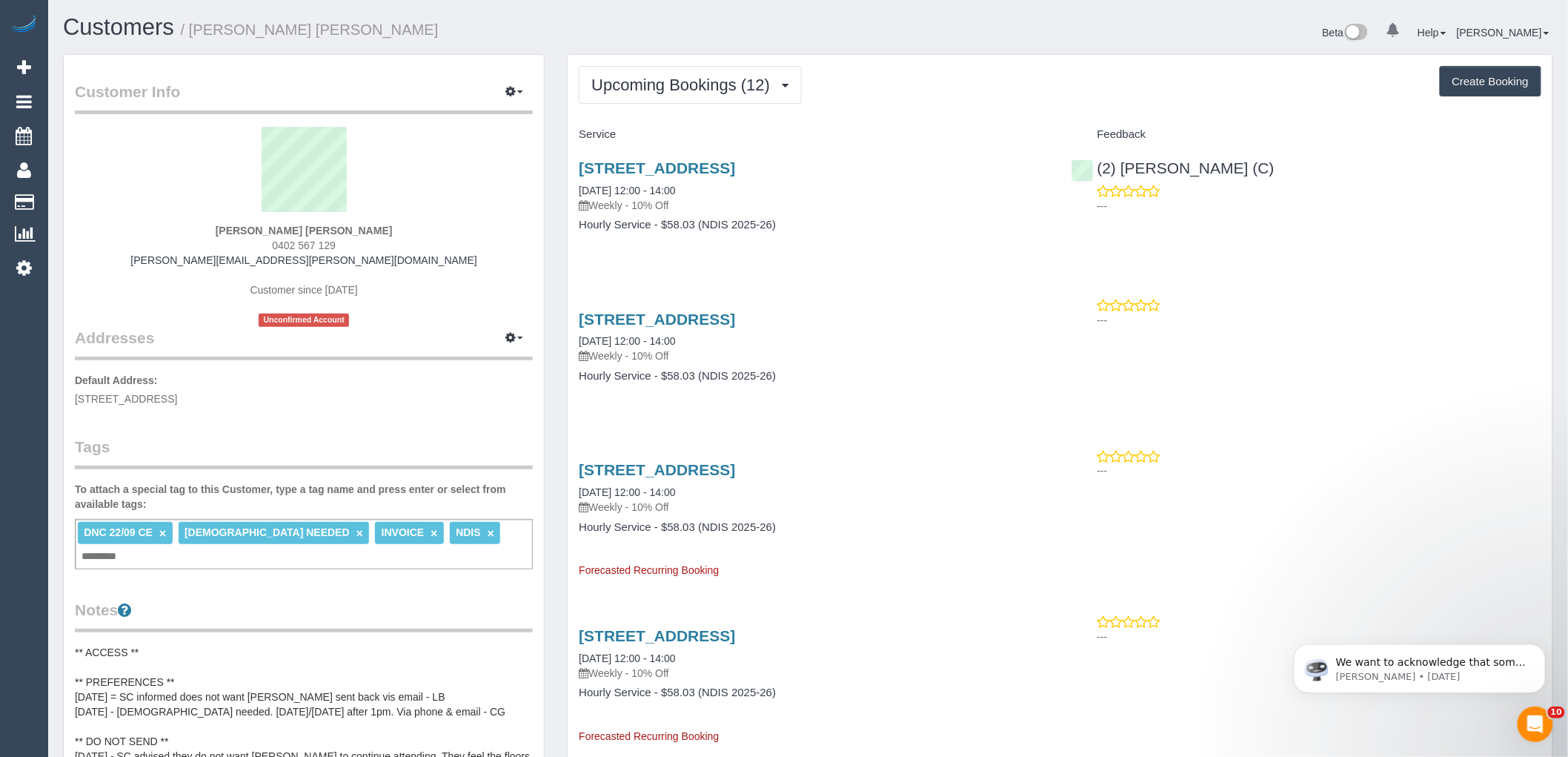
click at [161, 533] on link "×" at bounding box center [162, 534] width 7 height 12
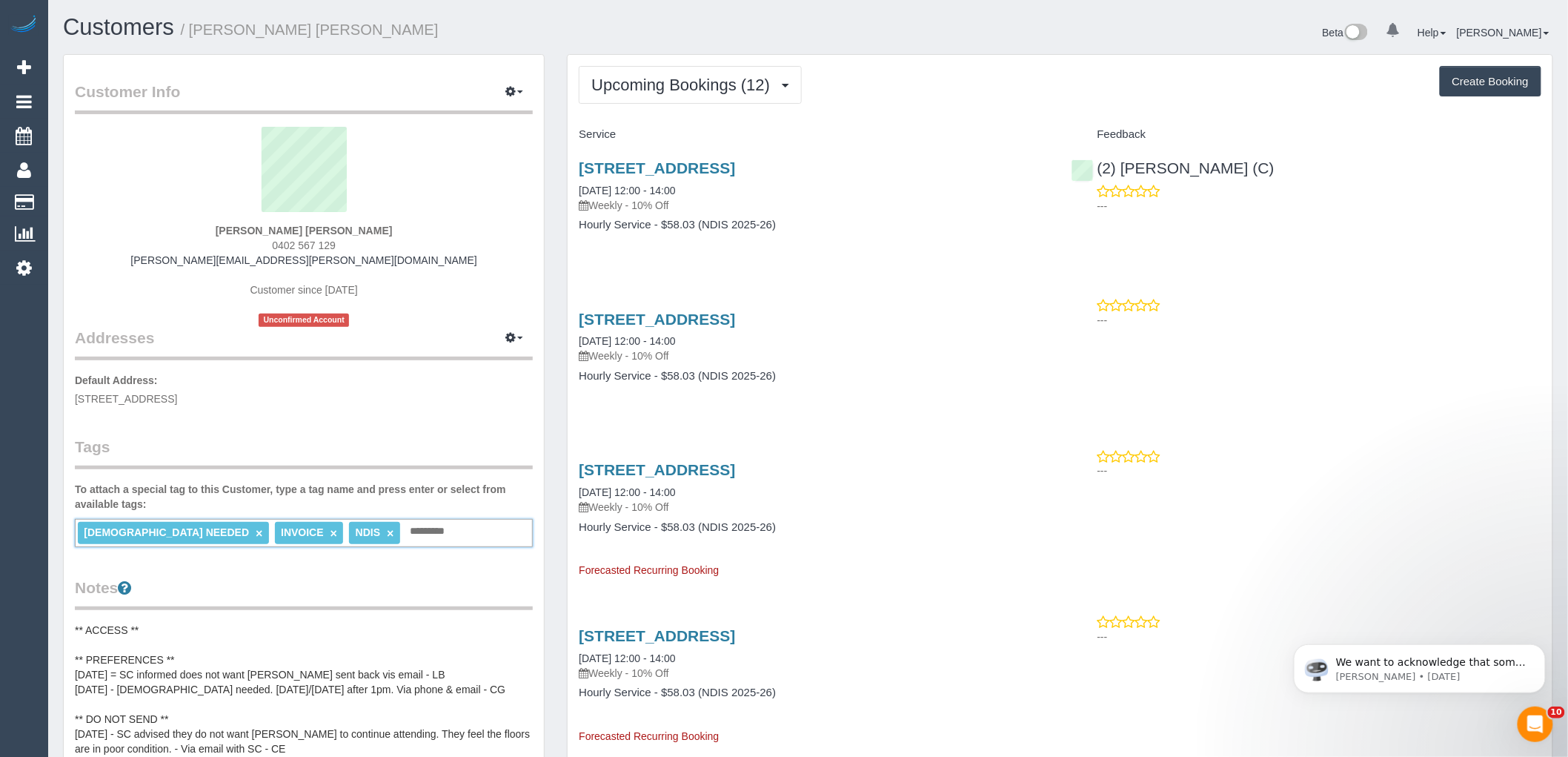
click at [403, 527] on div "[DEMOGRAPHIC_DATA] NEEDED × INVOICE × NDIS × Add a tag" at bounding box center [304, 533] width 458 height 28
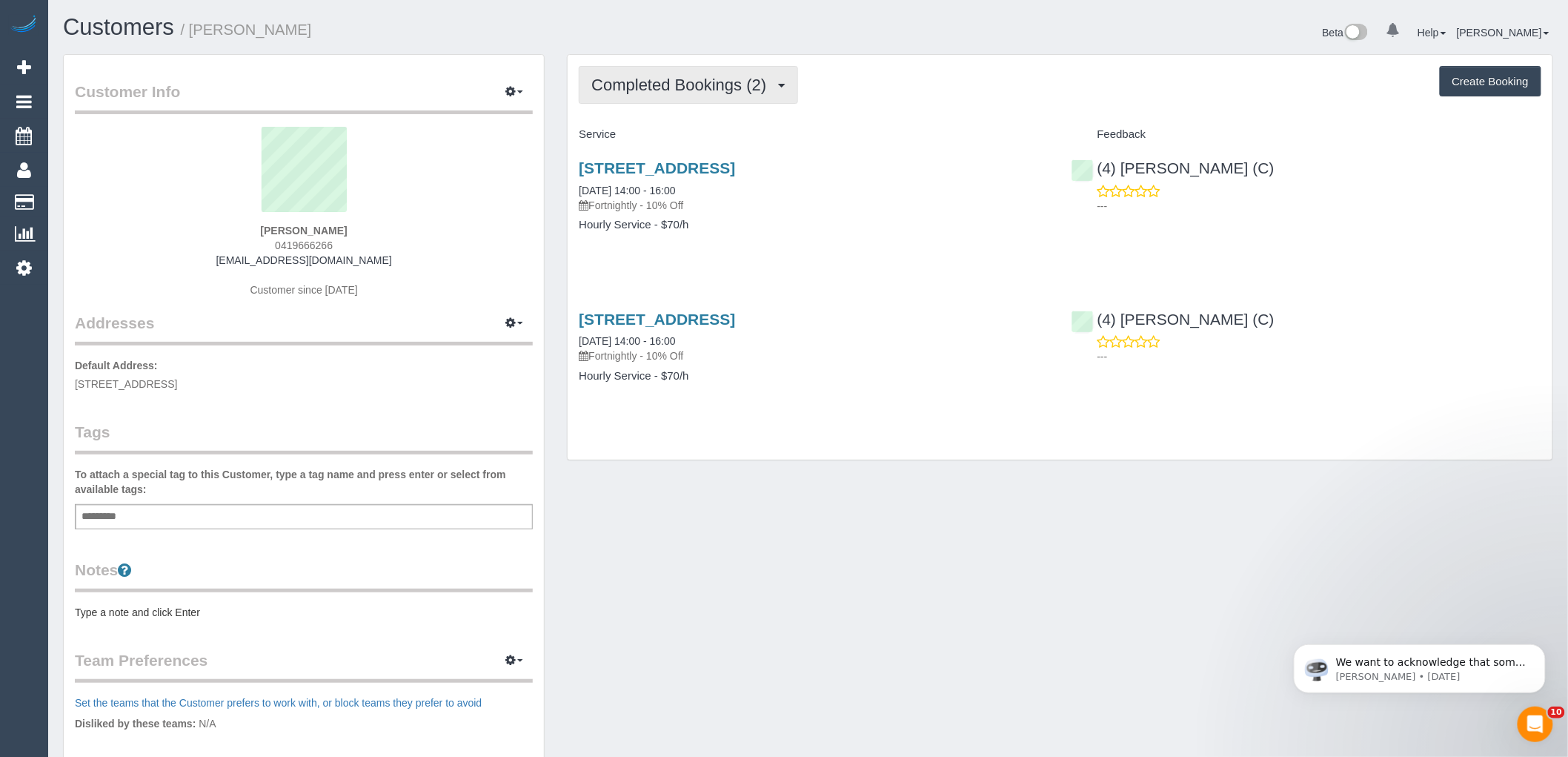
click at [677, 95] on button "Completed Bookings (2)" at bounding box center [689, 84] width 219 height 38
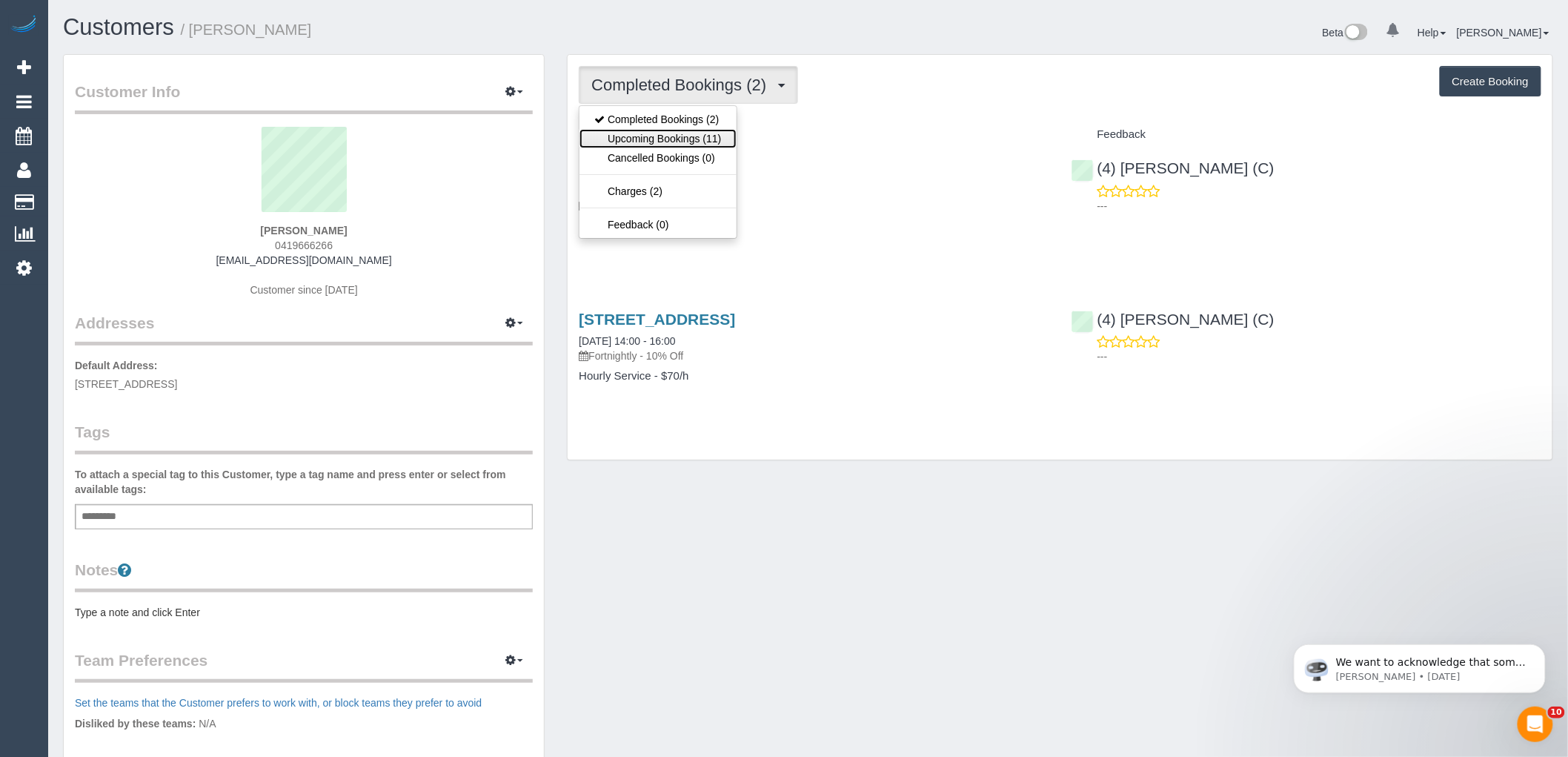
click at [671, 145] on link "Upcoming Bookings (11)" at bounding box center [658, 138] width 156 height 19
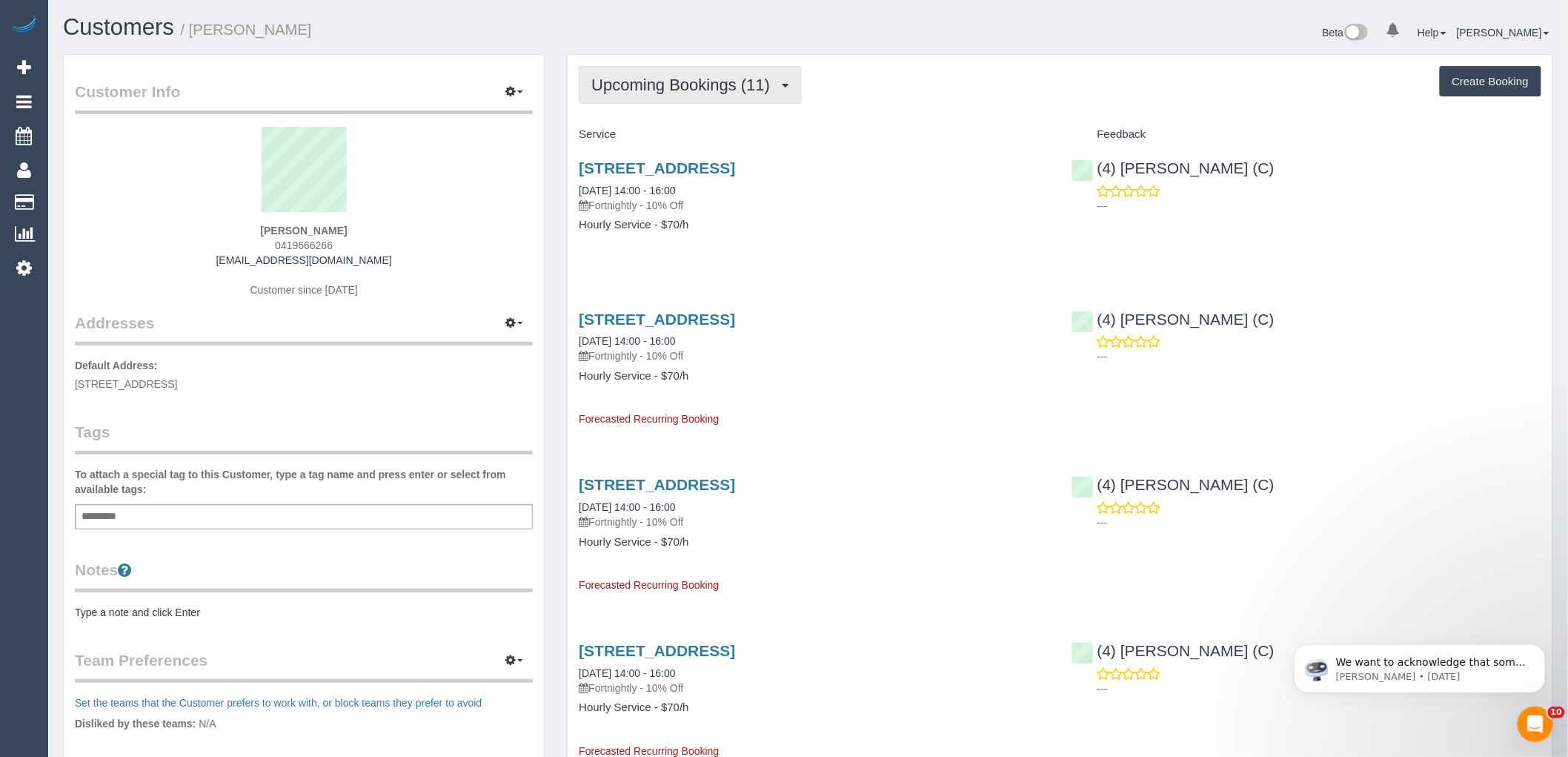
click at [662, 90] on span "Upcoming Bookings (11)" at bounding box center [684, 85] width 186 height 19
click at [656, 106] on ul "Completed Bookings (2) Upcoming Bookings (11) Cancelled Bookings (0) Charges (2…" at bounding box center [658, 172] width 158 height 134
click at [672, 81] on span "Upcoming Bookings (11)" at bounding box center [684, 85] width 186 height 19
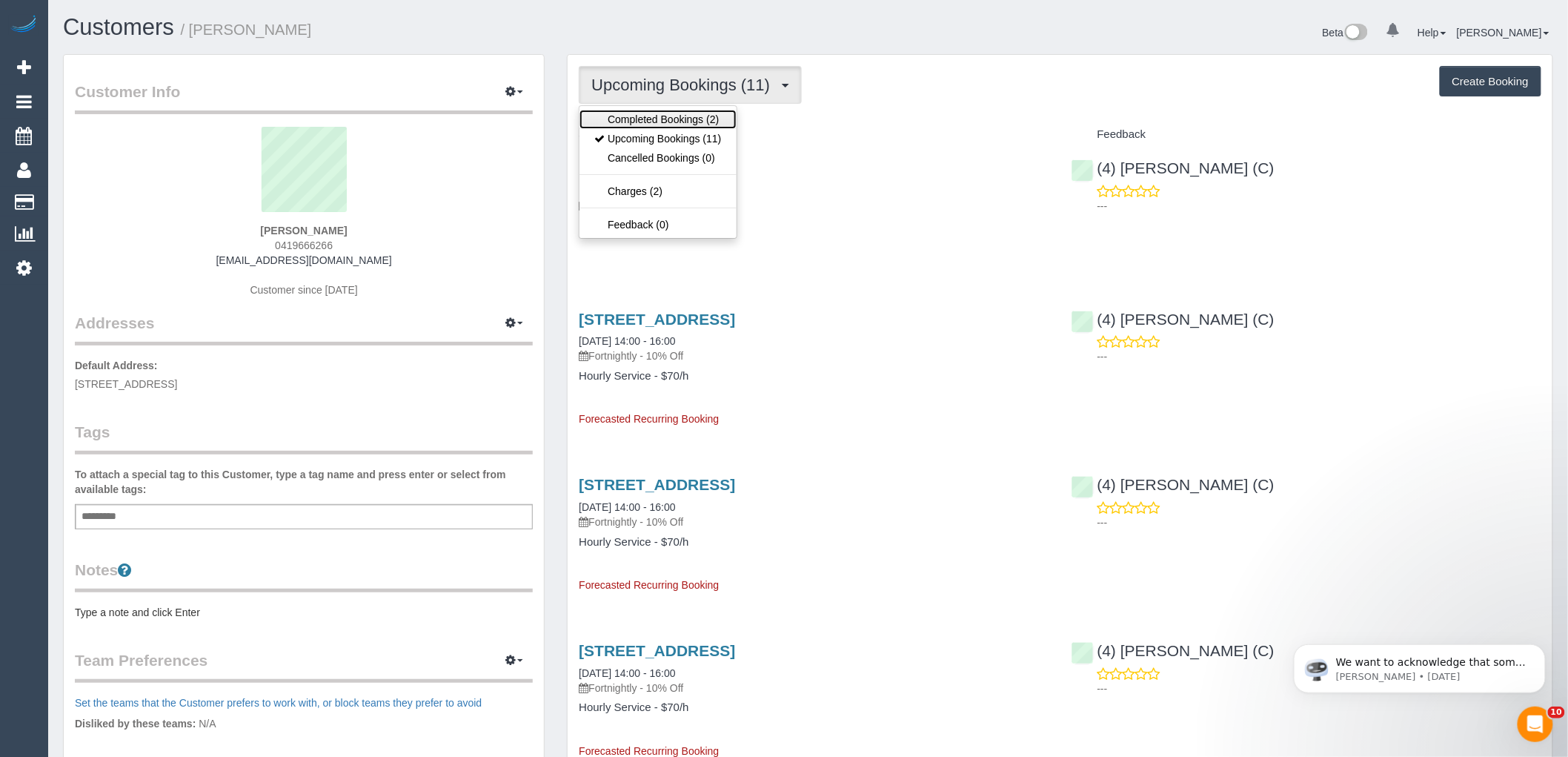
click at [661, 122] on link "Completed Bookings (2)" at bounding box center [658, 119] width 156 height 19
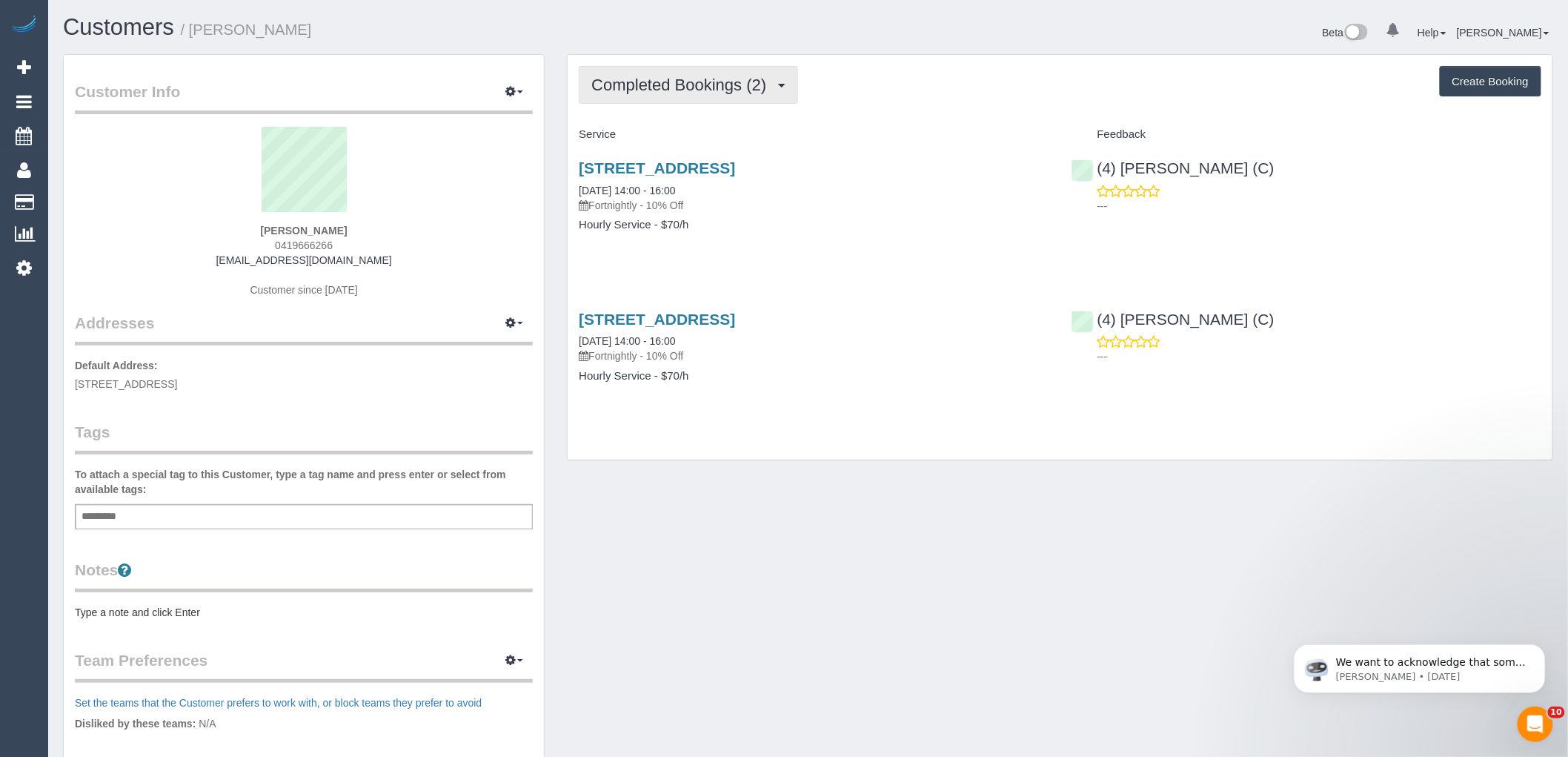
click at [693, 86] on span "Completed Bookings (2)" at bounding box center [682, 85] width 182 height 19
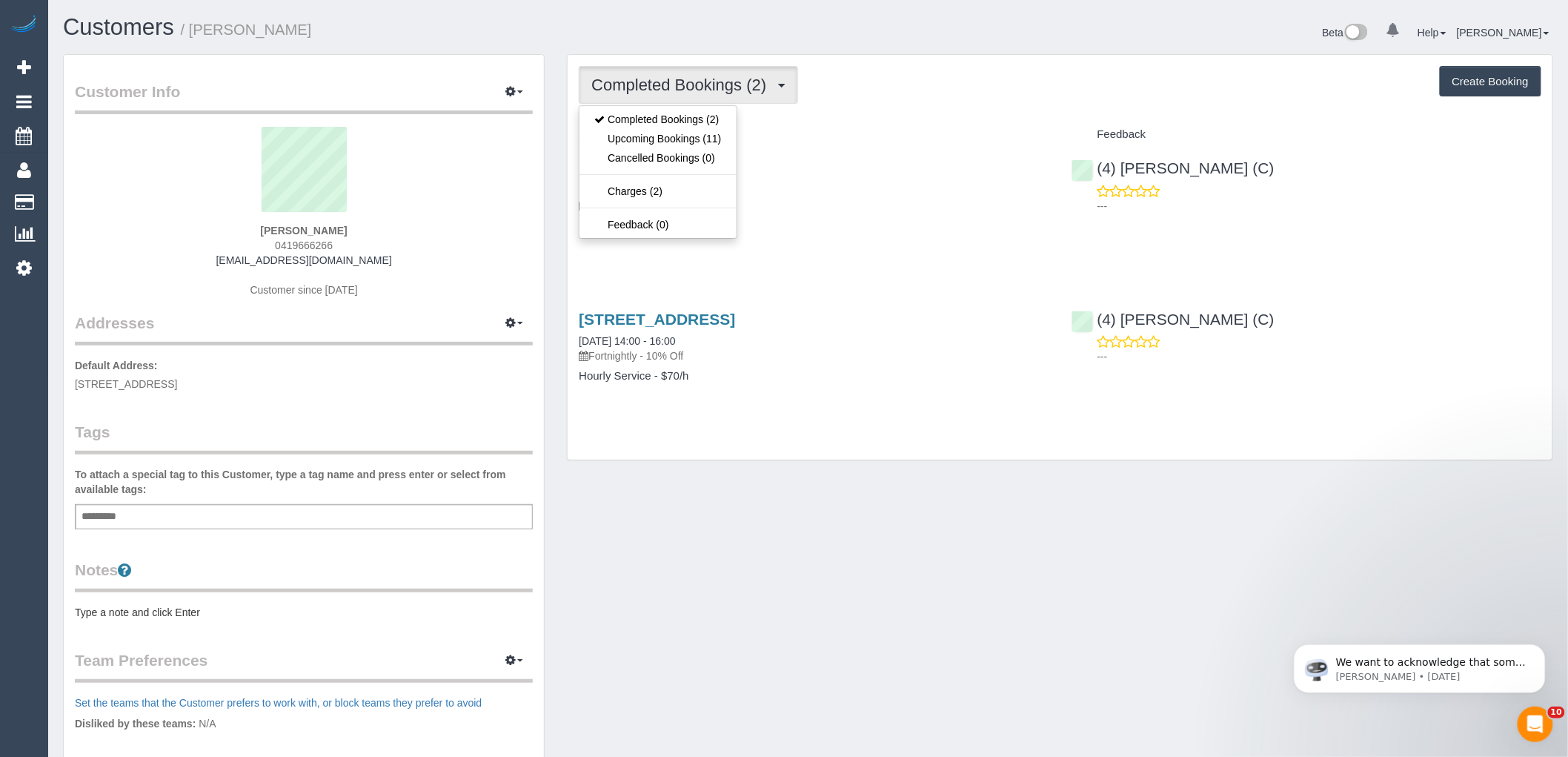
click at [693, 85] on span "Completed Bookings (2)" at bounding box center [682, 85] width 182 height 19
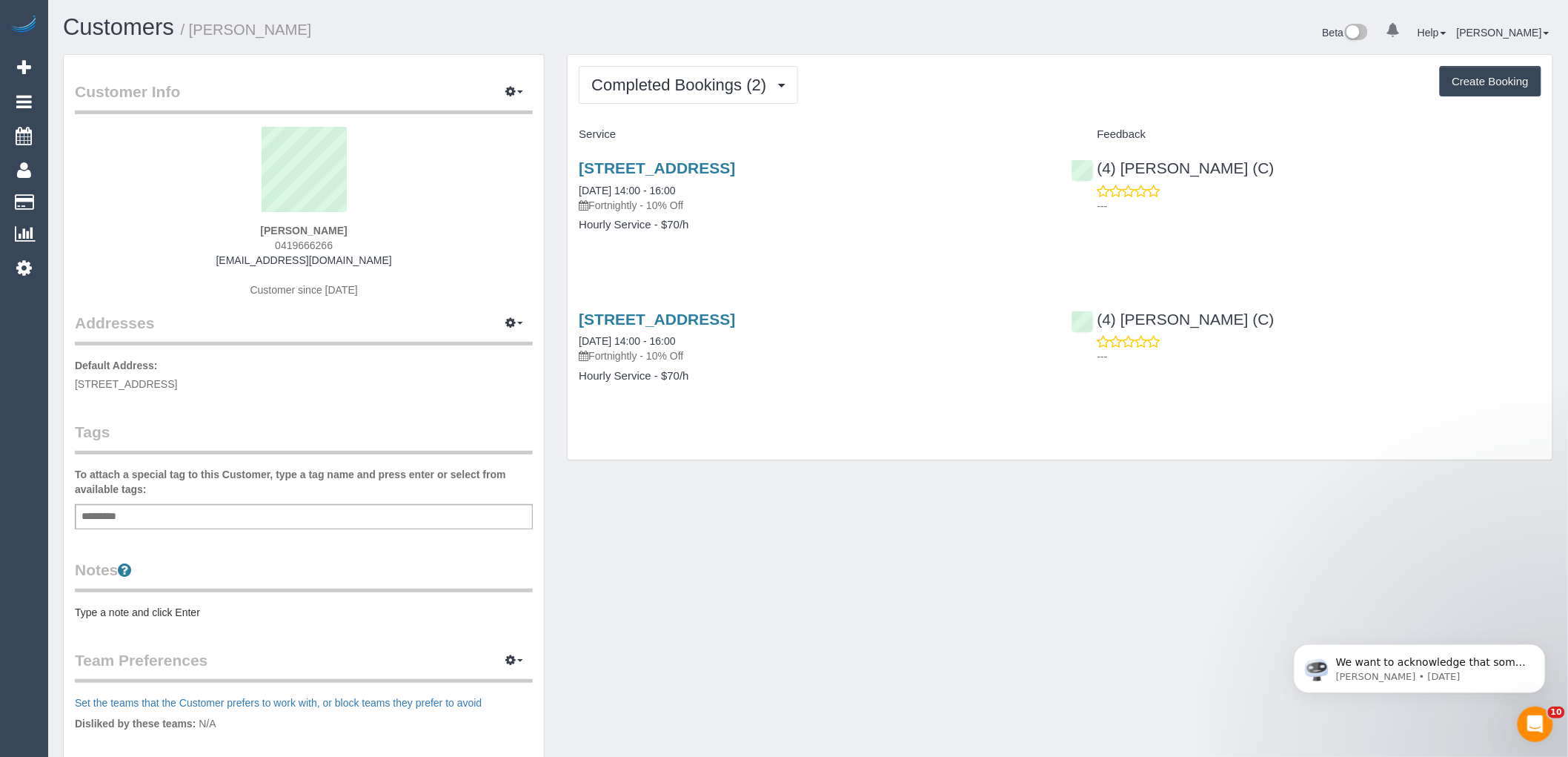
drag, startPoint x: 1272, startPoint y: 157, endPoint x: 1094, endPoint y: 150, distance: 178.1
click at [1094, 150] on div "(4) [PERSON_NAME] (C) ---" at bounding box center [1306, 183] width 492 height 73
copy link "(4) [PERSON_NAME] (C)"
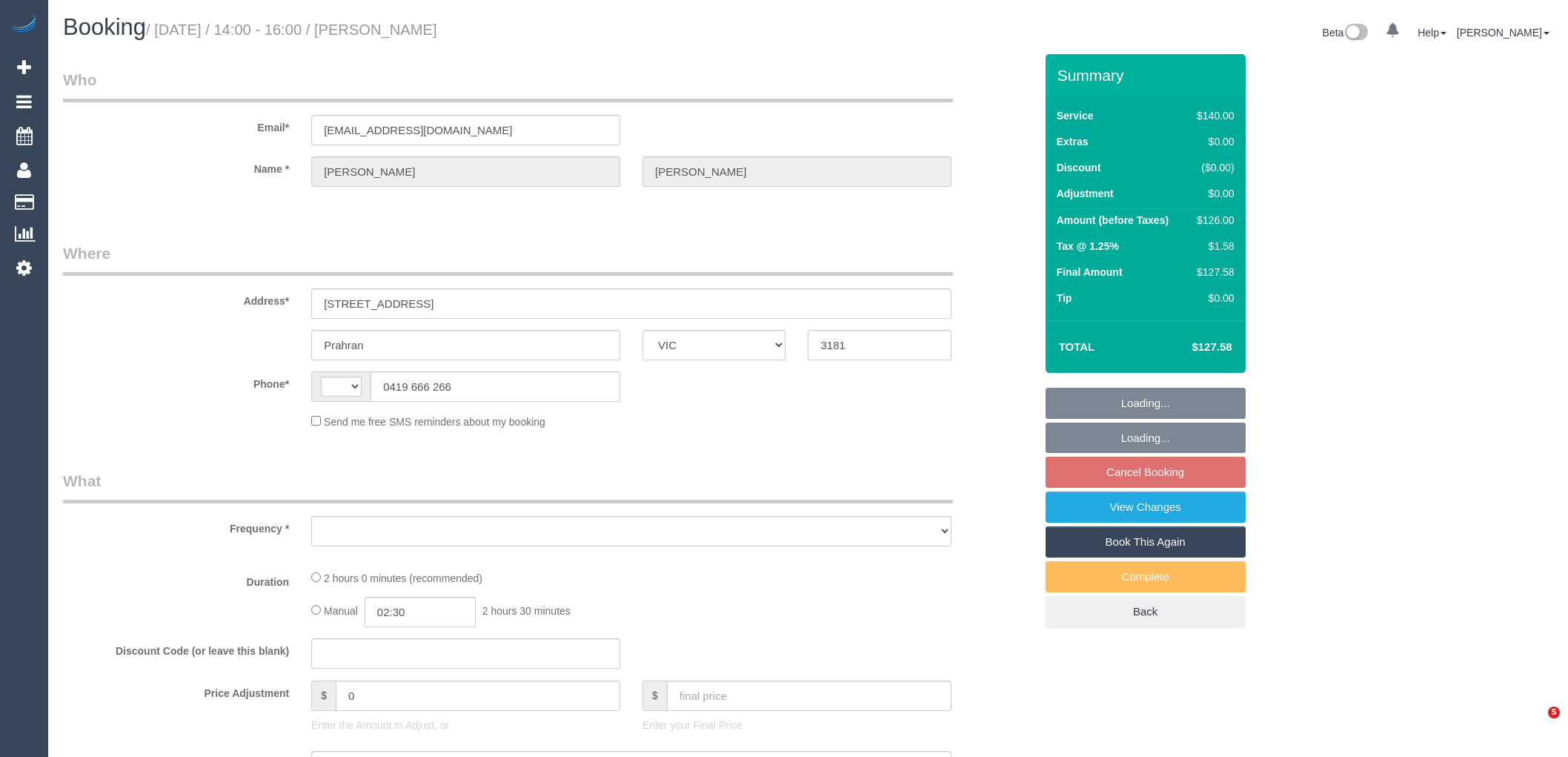
select select "VIC"
select select "object:281"
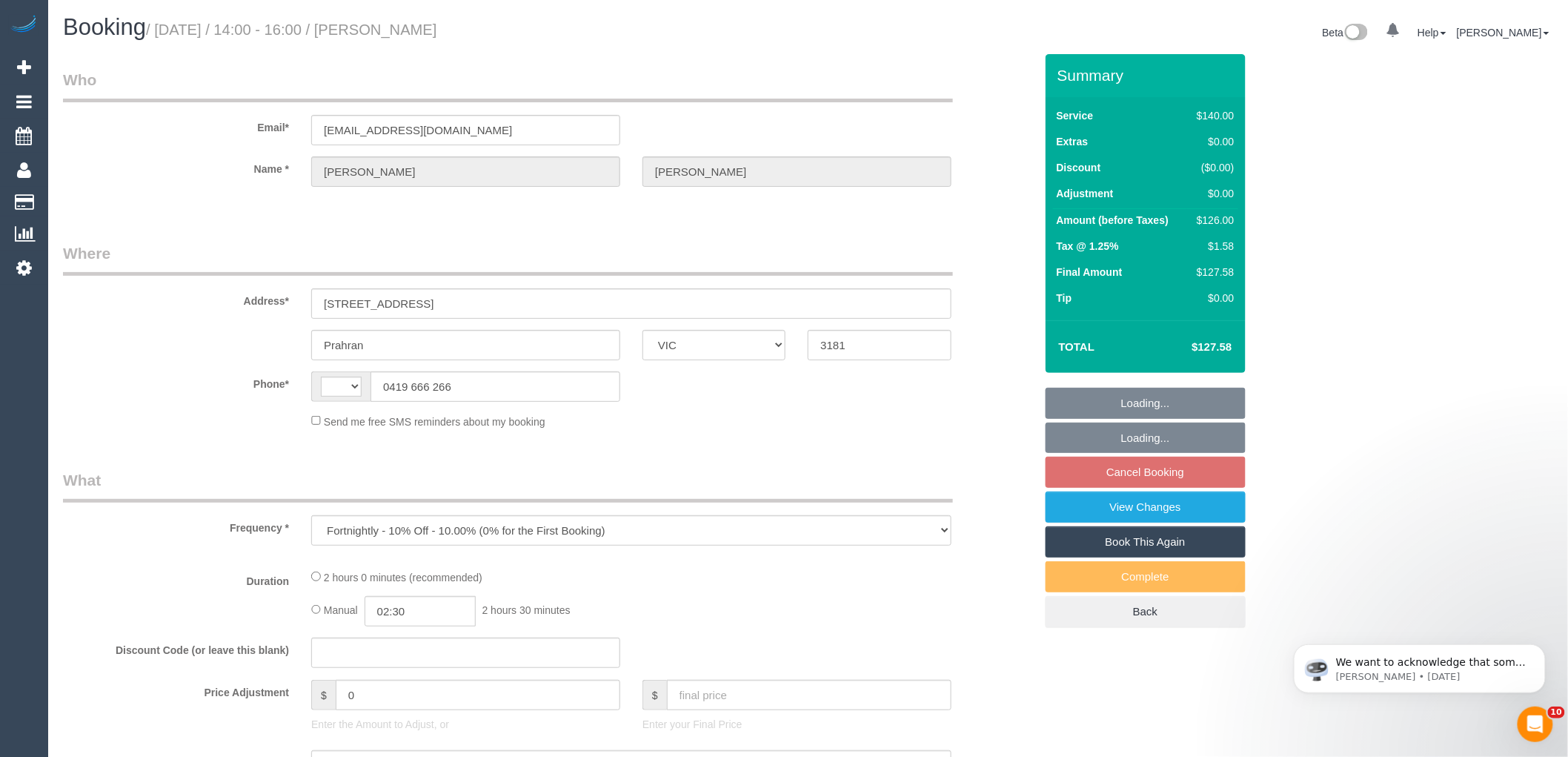
select select "string:AU"
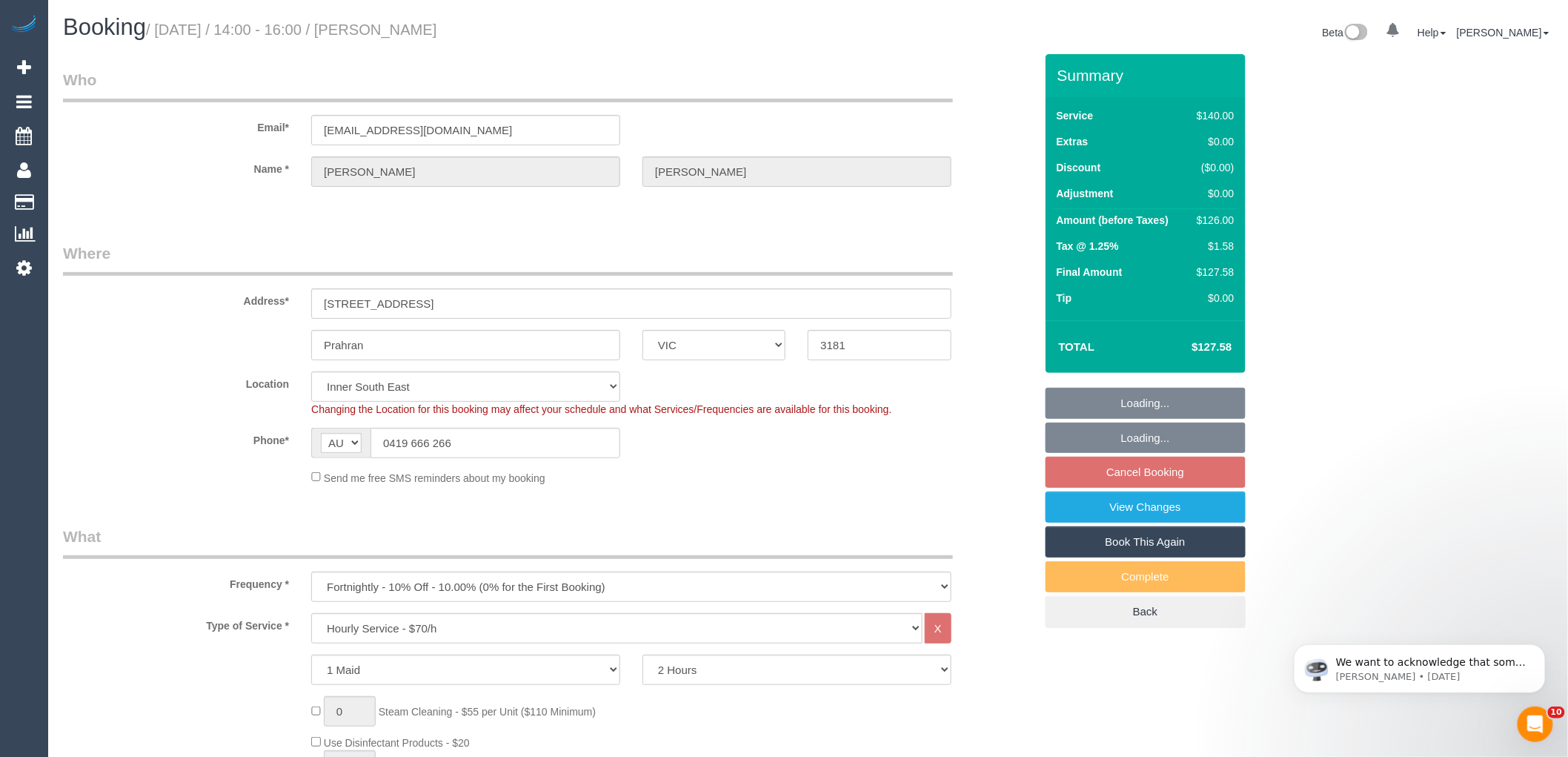
select select "string:stripe-pm_1RzxHd2GScqysDRVIXLl5oHx"
select select "number:29"
select select "number:14"
select select "number:19"
select select "number:22"
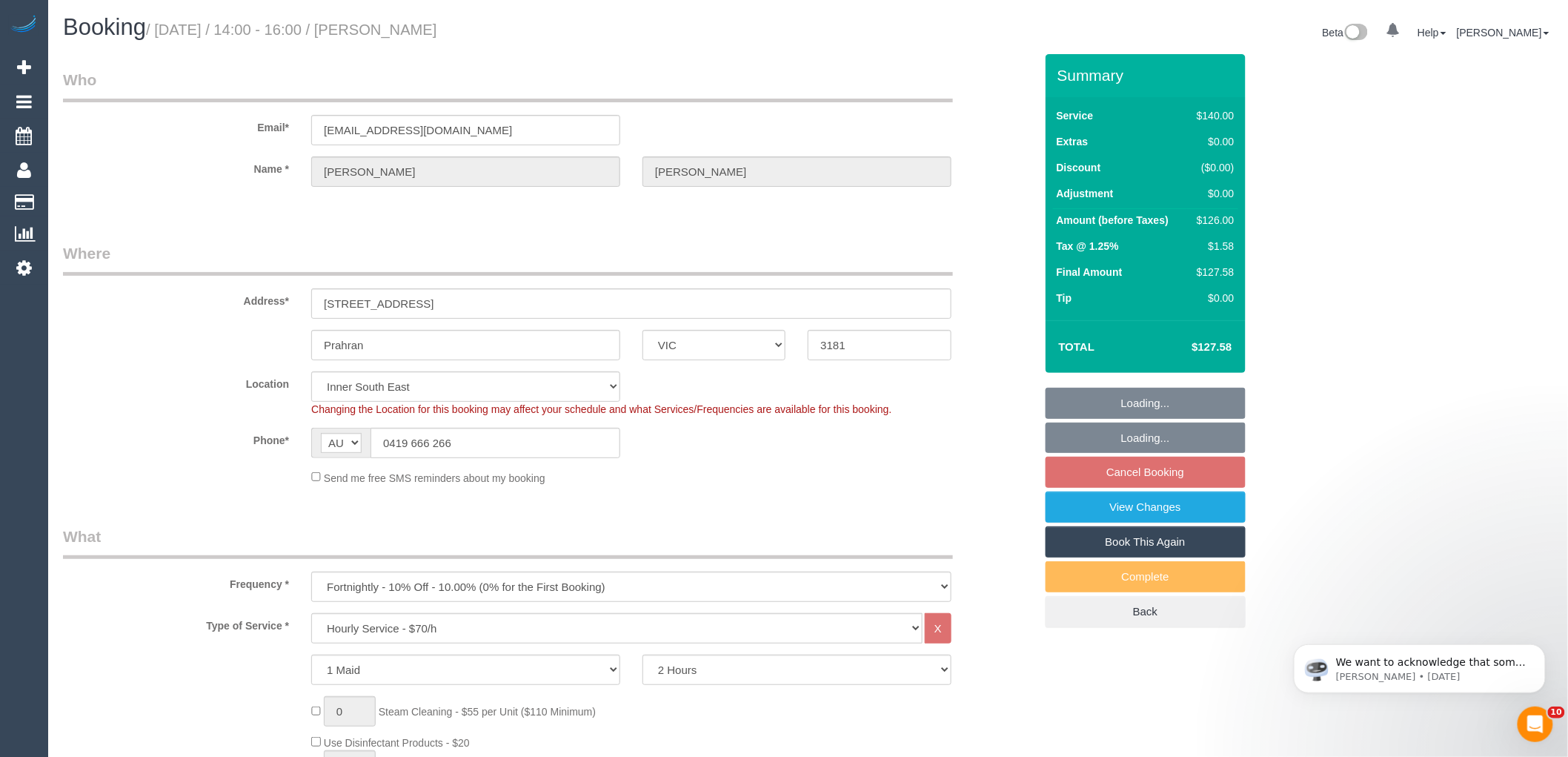
select select "number:35"
select select "number:13"
select select "object:845"
select select "spot5"
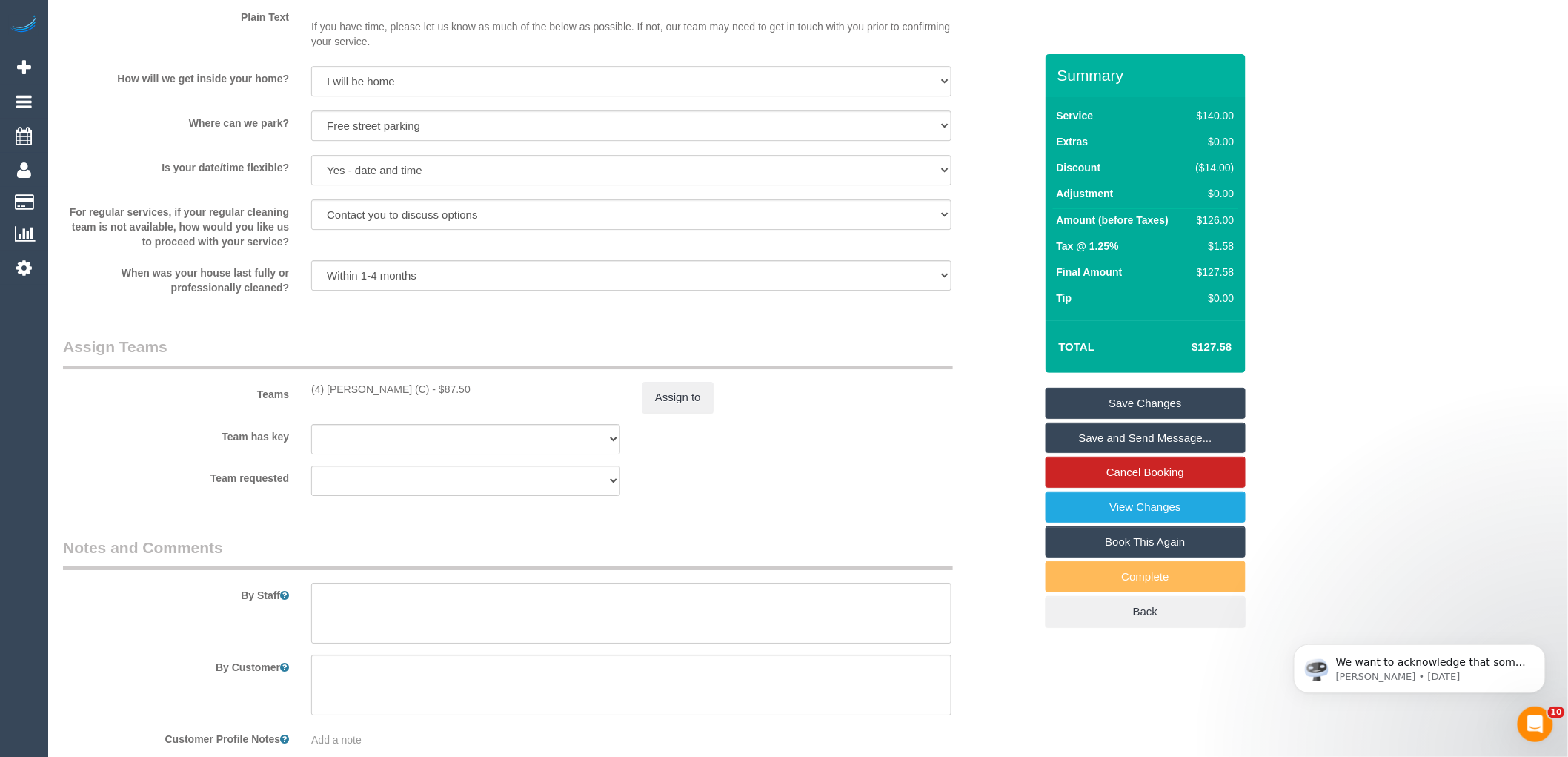
scroll to position [2031, 0]
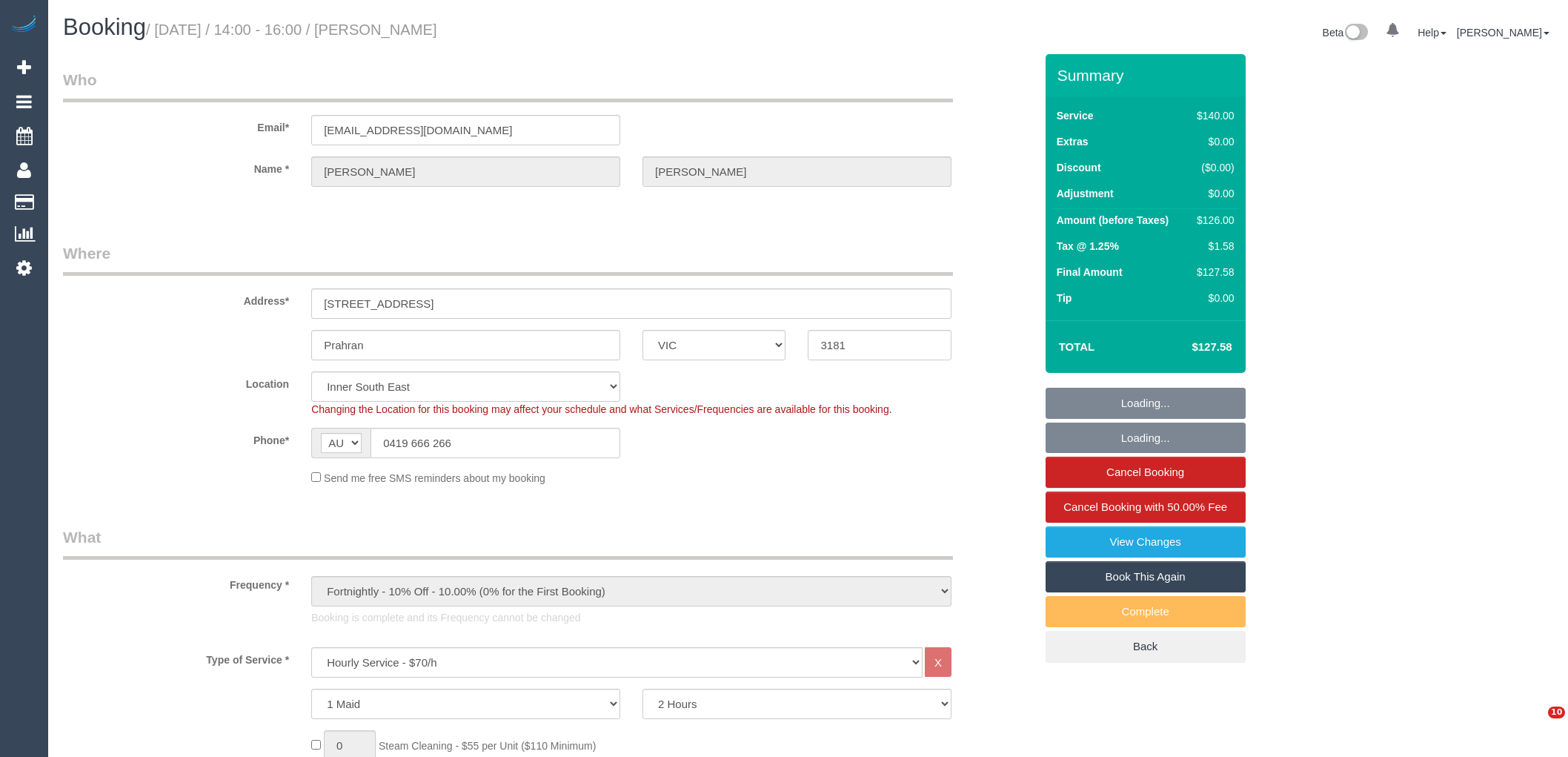
select select "VIC"
select select "spot1"
select select "number:29"
select select "number:14"
select select "number:19"
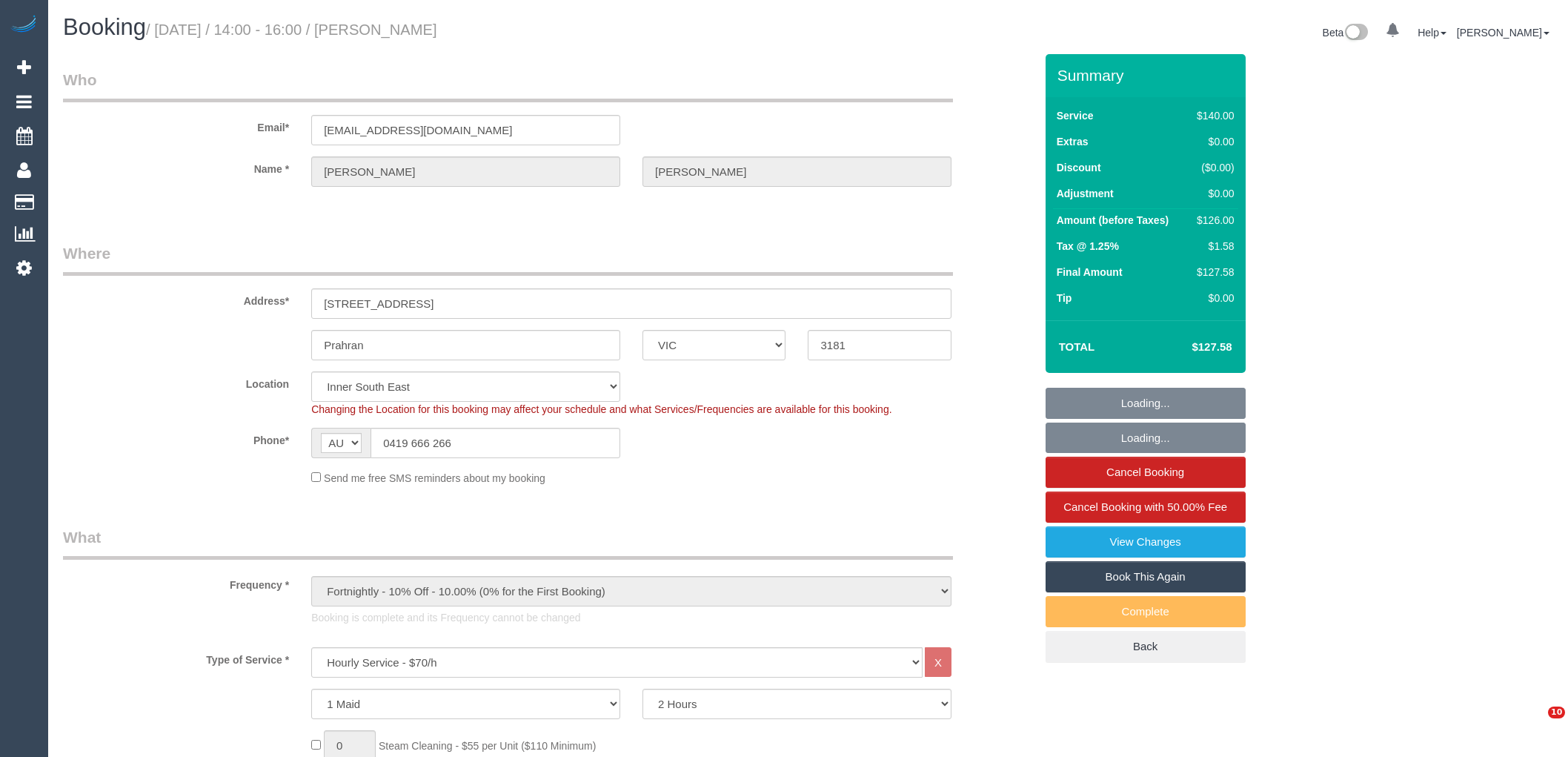
select select "number:22"
select select "number:35"
select select "number:13"
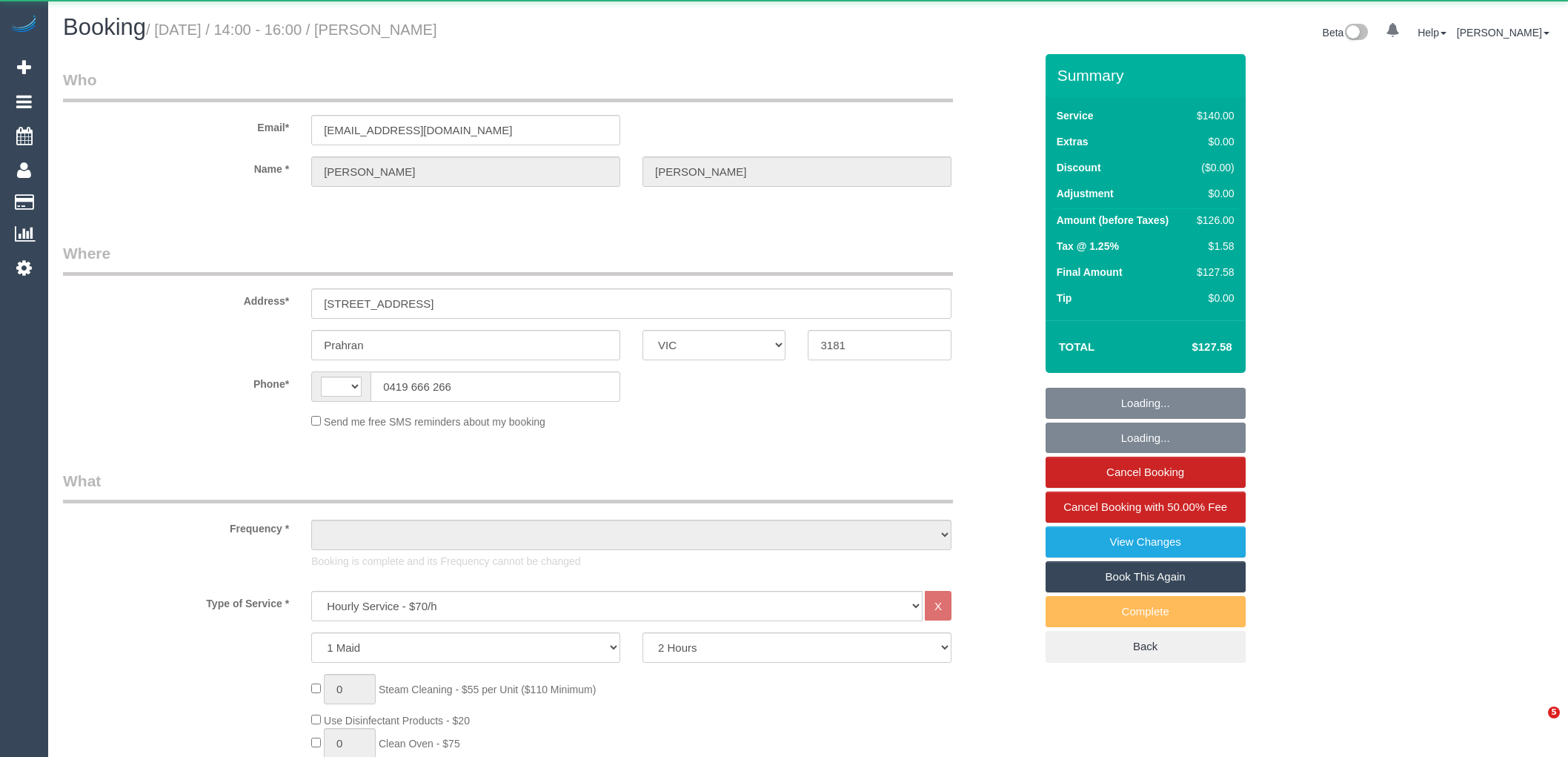
select select "VIC"
select select "string:AU"
select select "object:454"
select select "string:stripe-pm_1RzxHd2GScqysDRVIXLl5oHx"
select select "number:29"
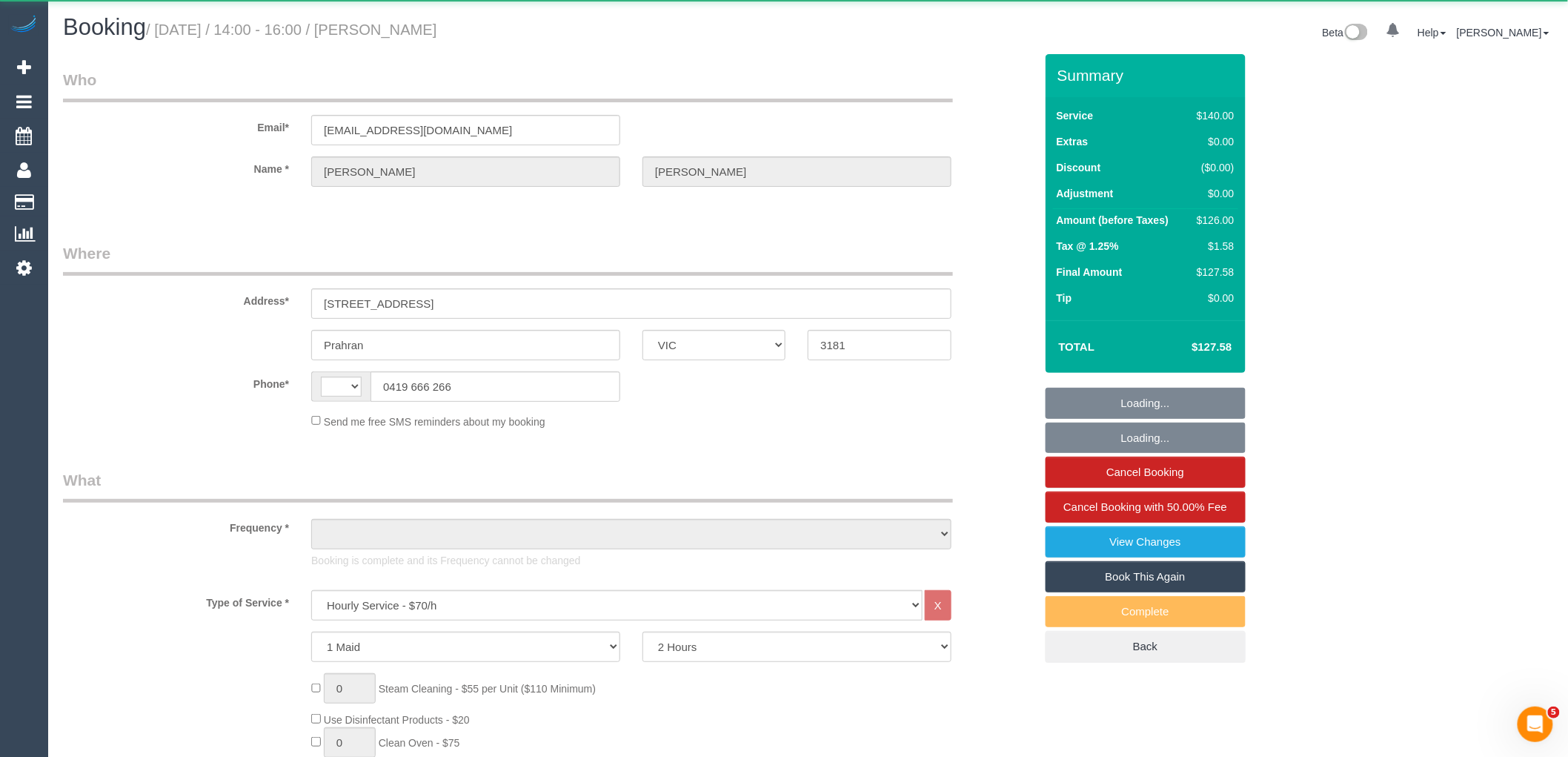
select select "number:14"
select select "number:19"
select select "number:22"
select select "number:35"
select select "number:13"
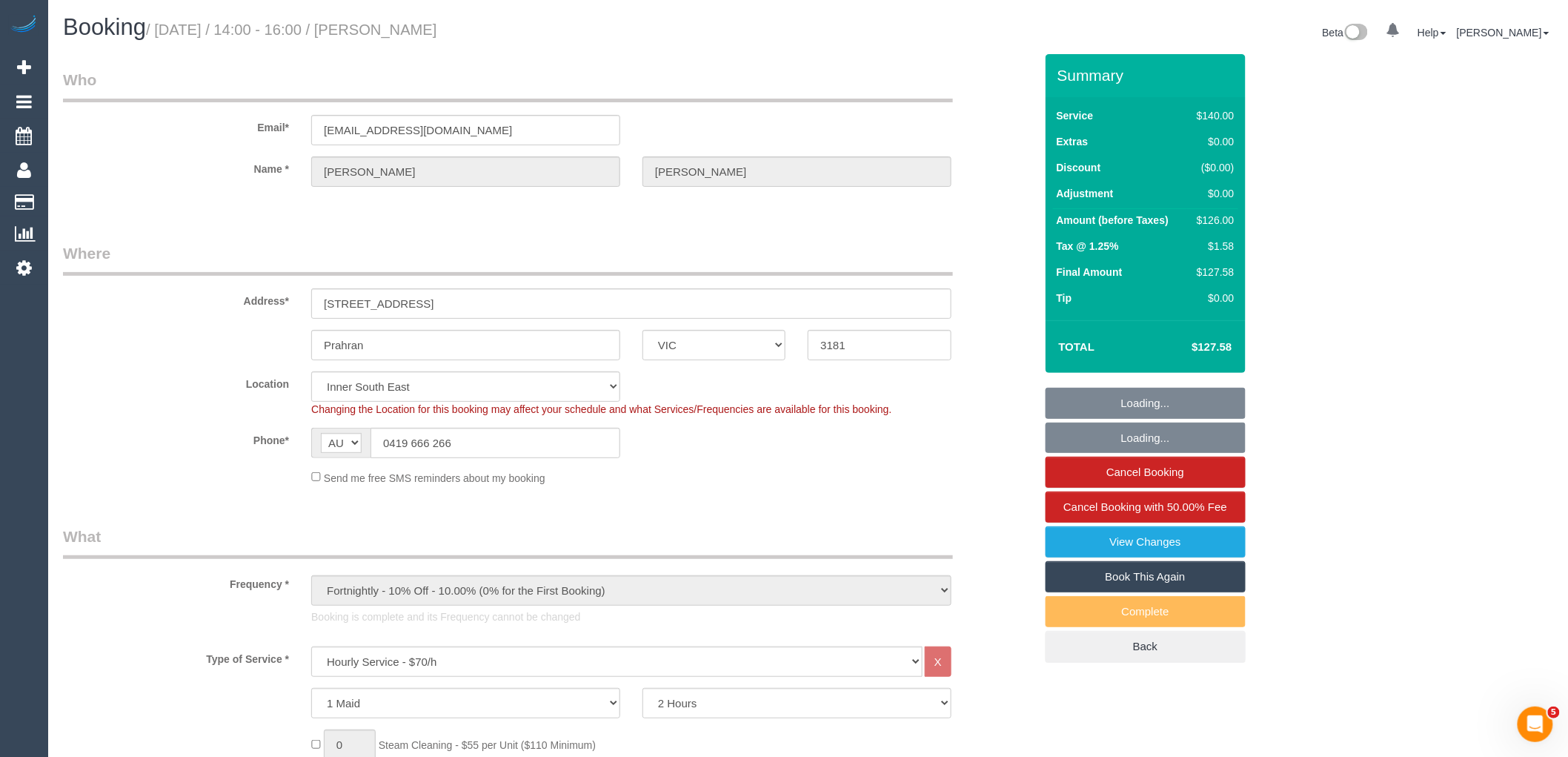
select select "object:854"
select select "spot1"
click at [1101, 537] on link "View Changes" at bounding box center [1145, 542] width 200 height 31
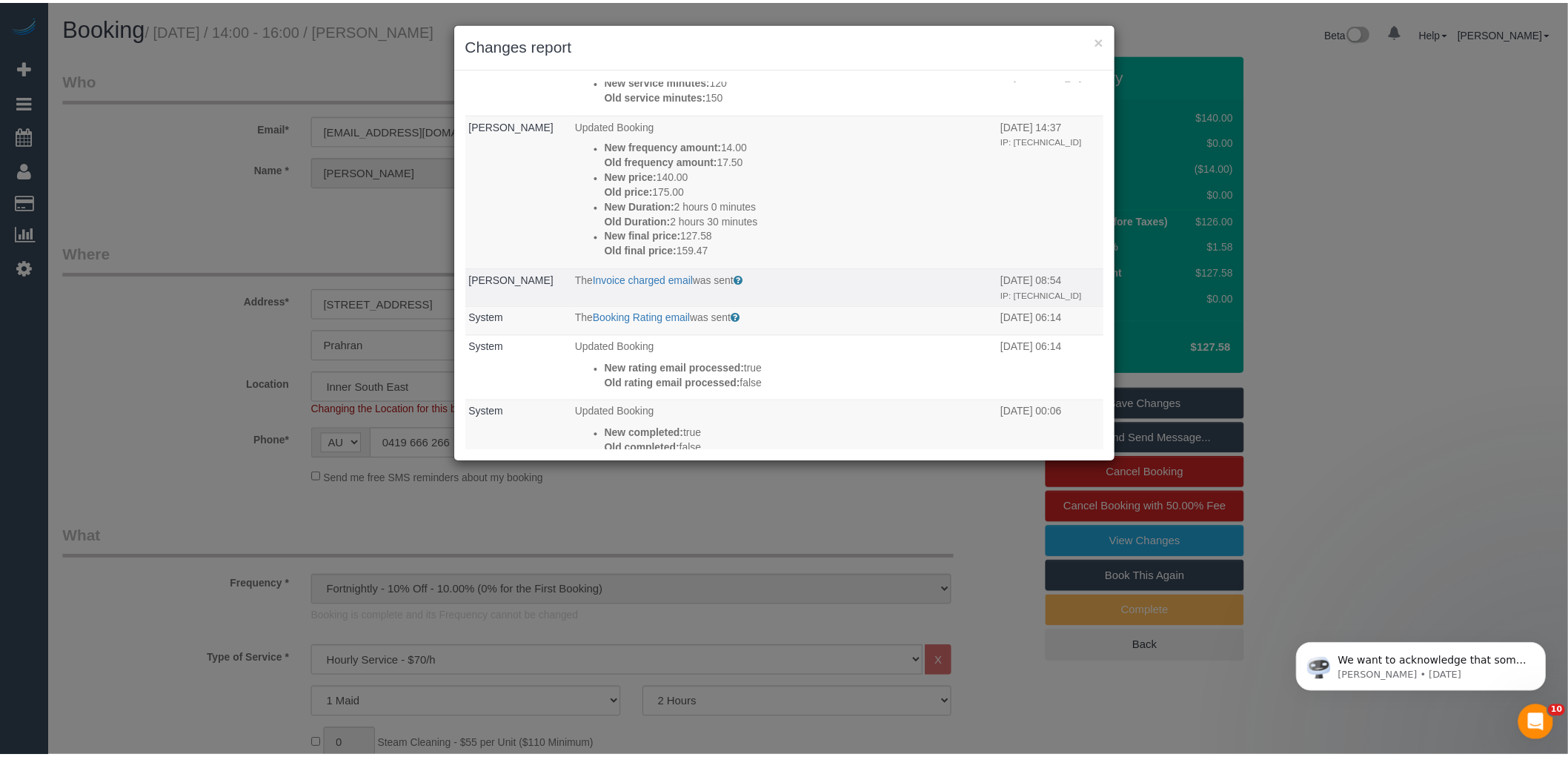
scroll to position [165, 0]
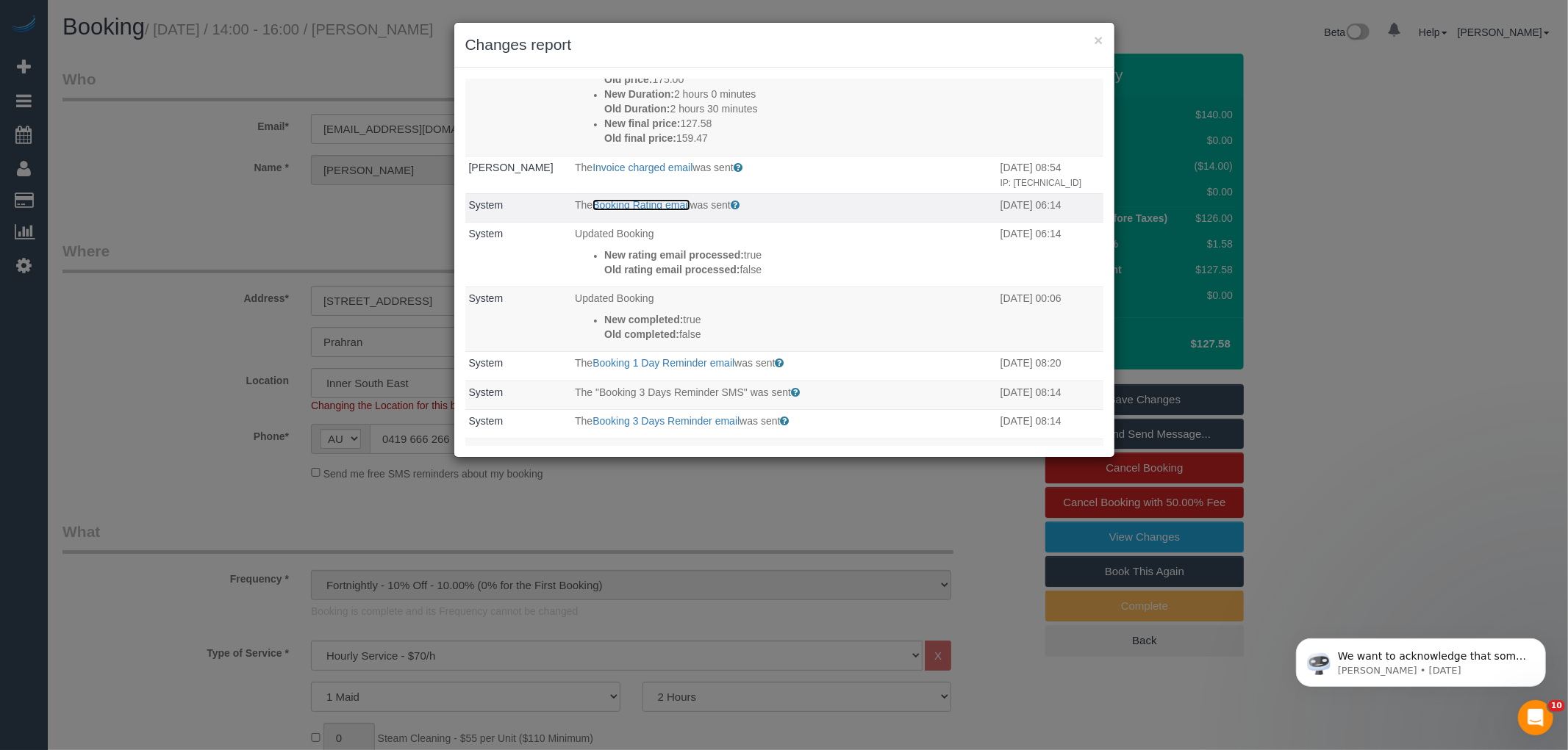
click at [620, 211] on link "Booking Rating email" at bounding box center [641, 205] width 97 height 11
click at [1104, 49] on div "× Changes report" at bounding box center [784, 45] width 660 height 44
click at [1097, 40] on button "×" at bounding box center [1098, 40] width 9 height 15
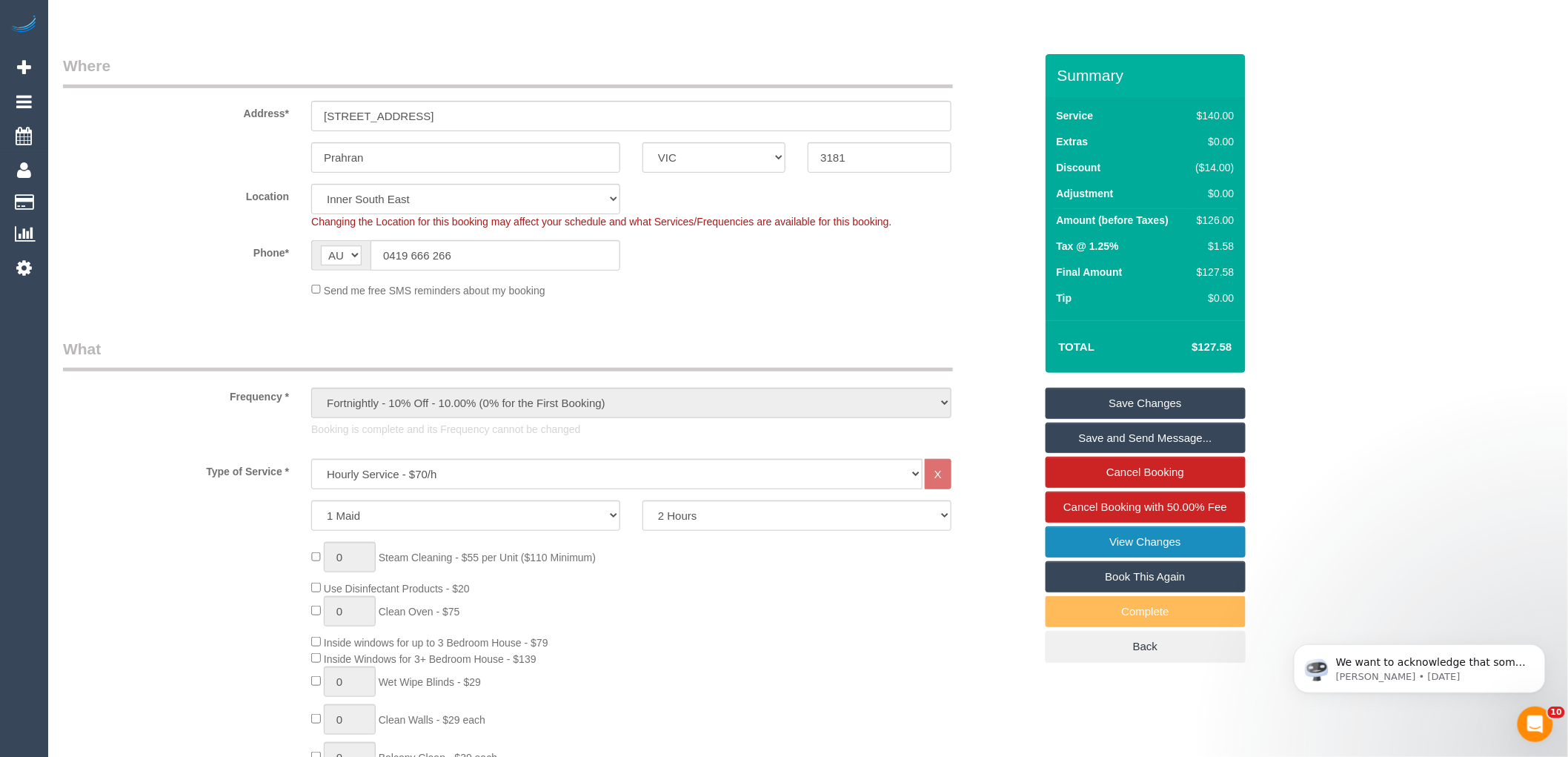
scroll to position [0, 0]
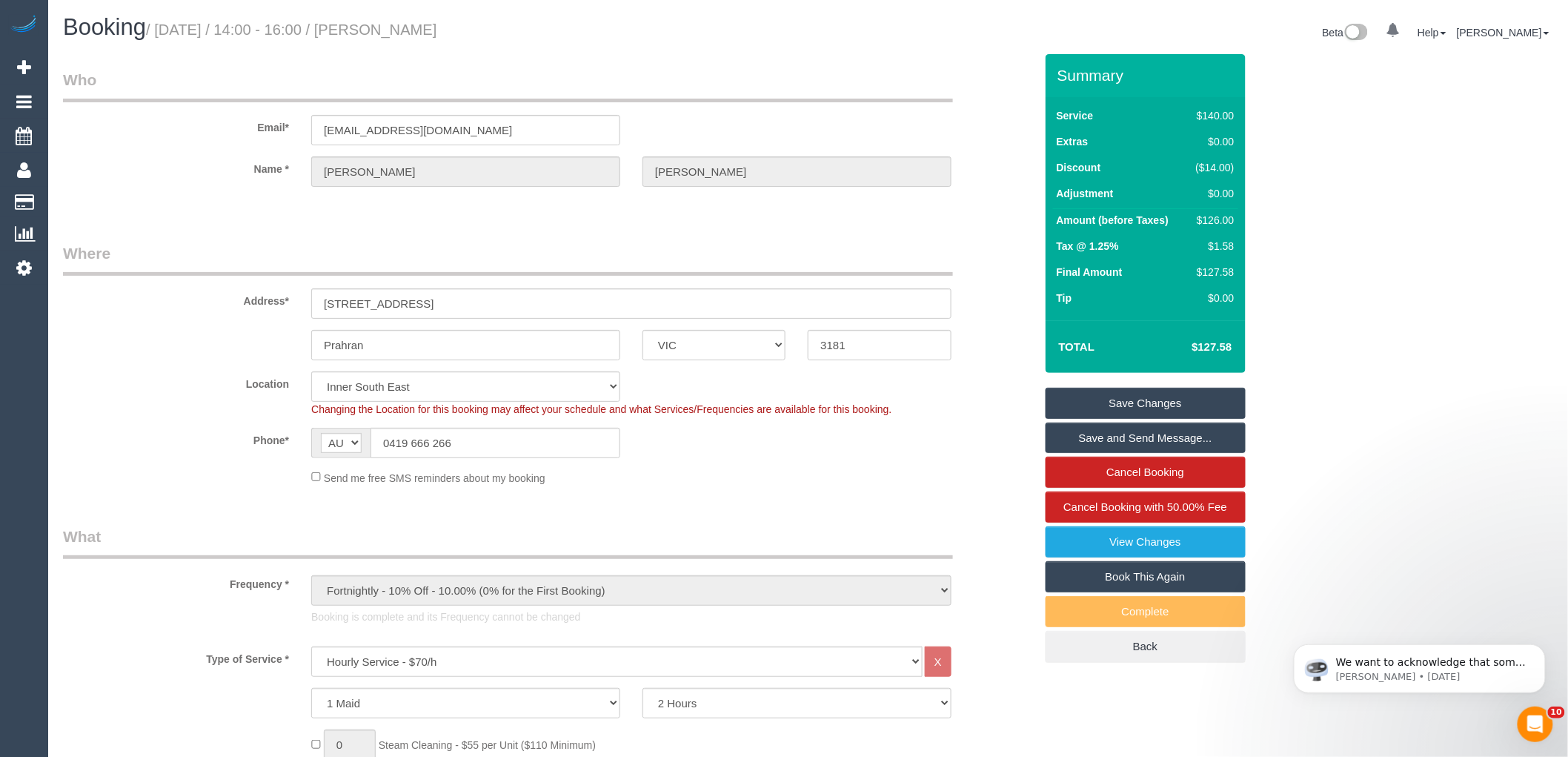
click at [1219, 224] on div "$126.00" at bounding box center [1213, 220] width 45 height 15
copy div "126.00"
